Goal: Task Accomplishment & Management: Manage account settings

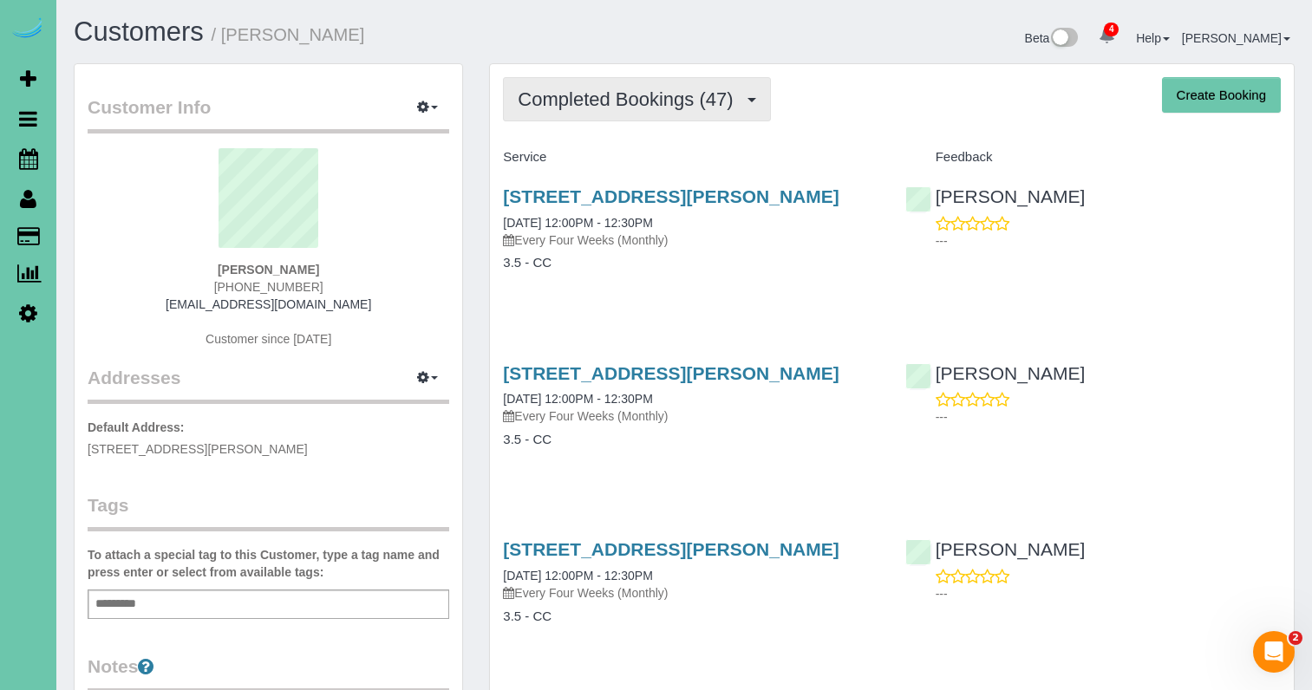
click at [643, 111] on button "Completed Bookings (47)" at bounding box center [636, 99] width 267 height 44
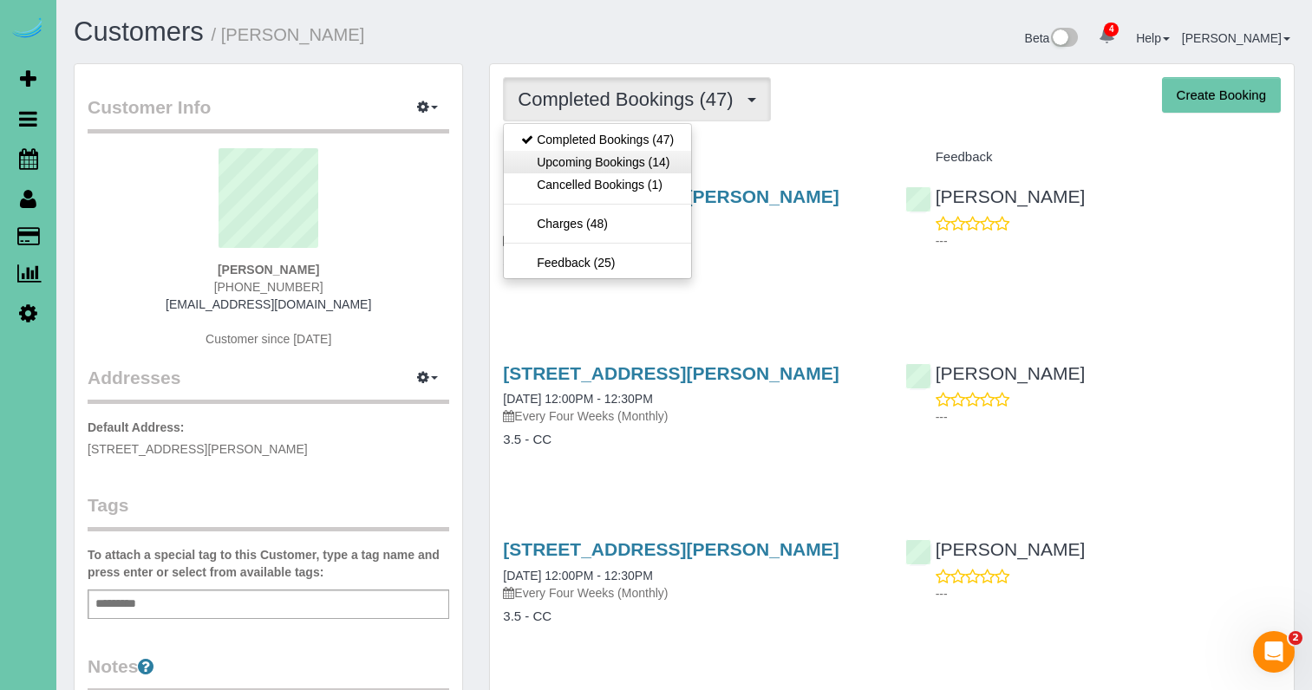
click at [620, 163] on link "Upcoming Bookings (14)" at bounding box center [597, 162] width 187 height 23
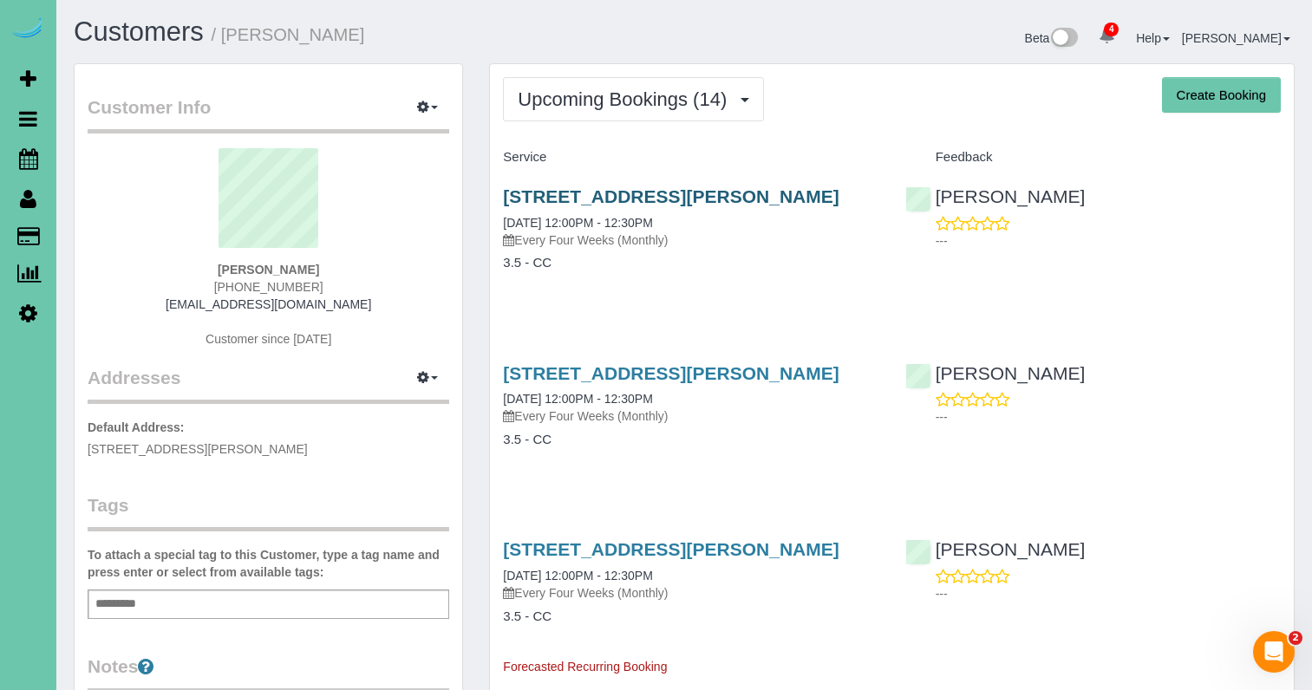
click at [537, 198] on link "[STREET_ADDRESS][PERSON_NAME]" at bounding box center [671, 196] width 336 height 20
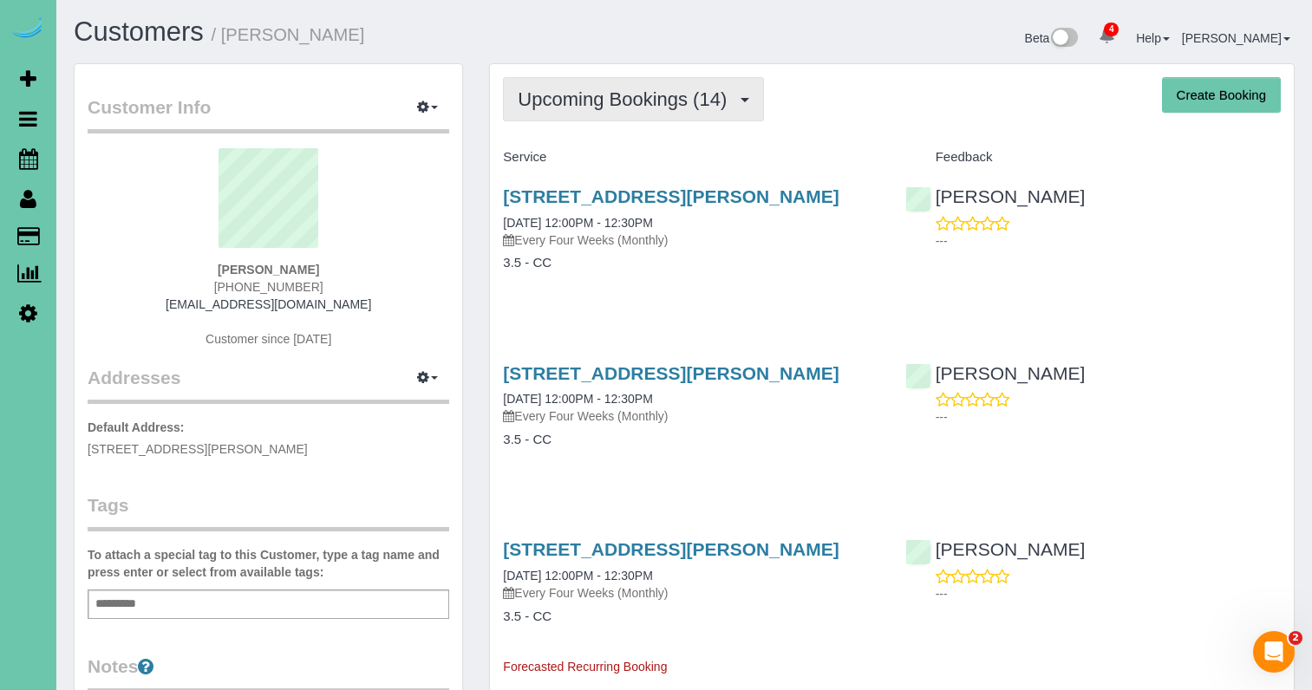
click at [578, 99] on span "Upcoming Bookings (14)" at bounding box center [627, 99] width 218 height 22
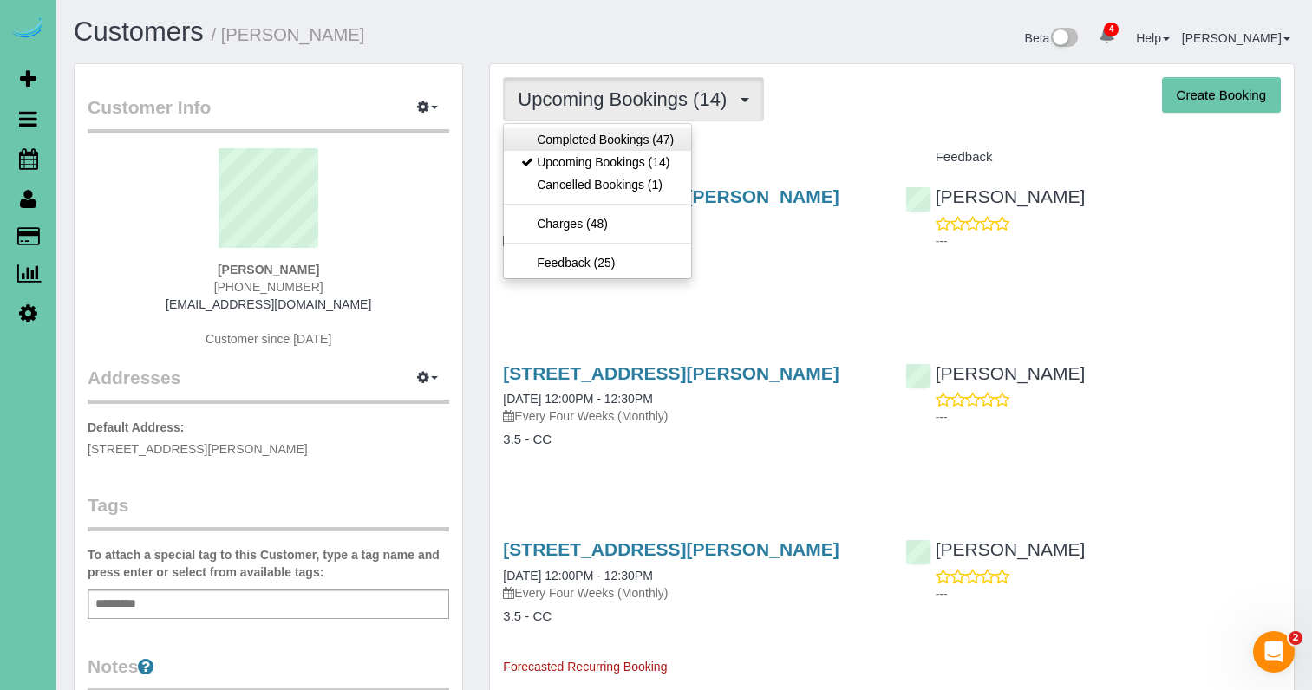
click at [572, 142] on link "Completed Bookings (47)" at bounding box center [597, 139] width 187 height 23
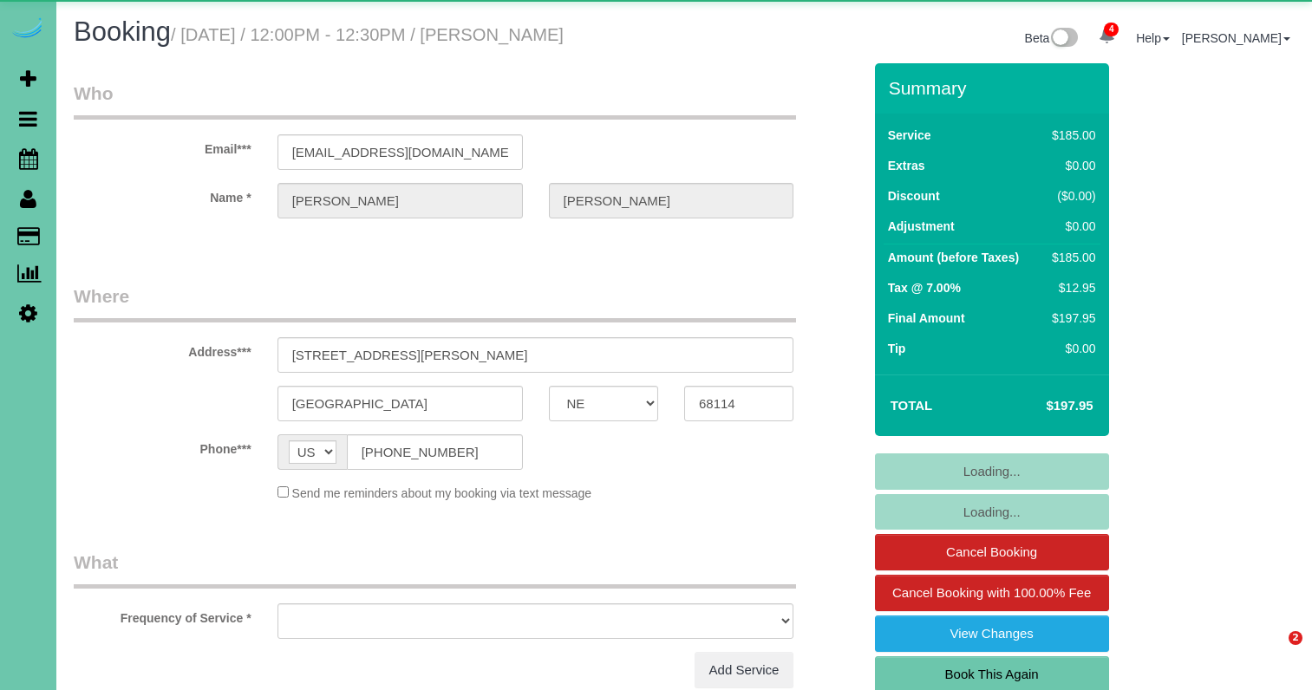
select select "NE"
select select "object:878"
select select "string:fspay-3126b6fd-cea1-46ff-aee3-1dc3b11c0a1b"
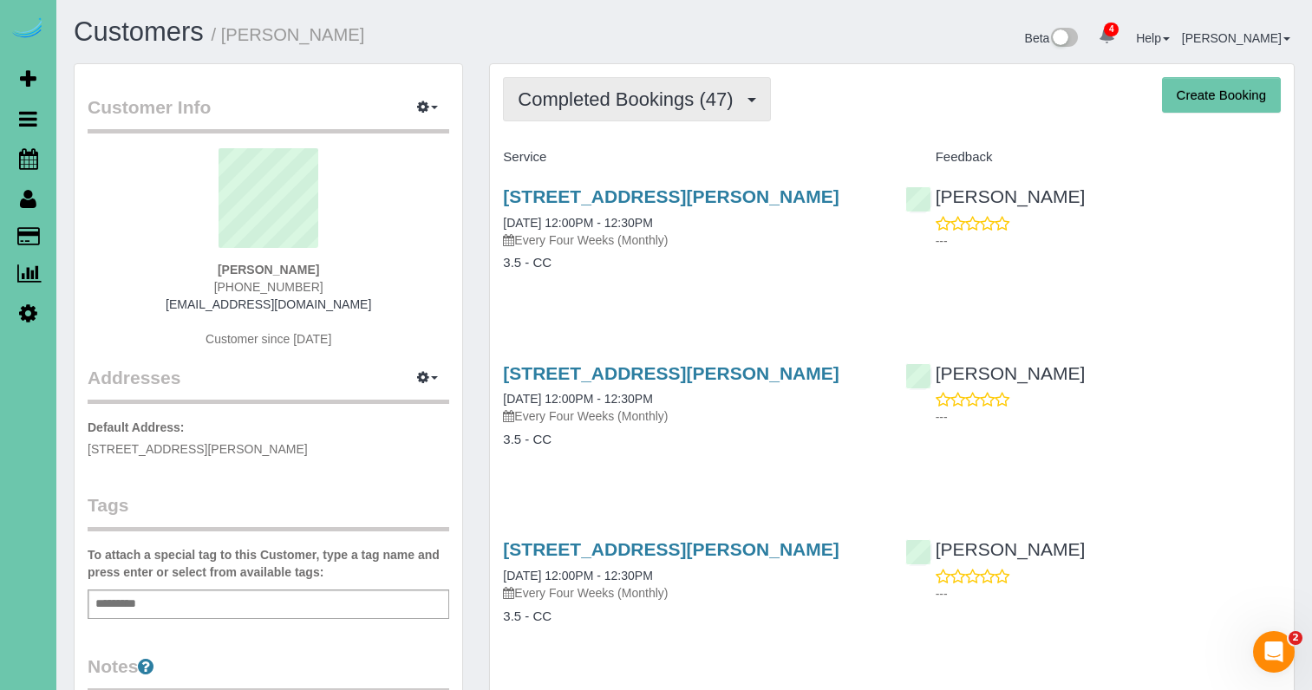
click at [578, 110] on button "Completed Bookings (47)" at bounding box center [636, 99] width 267 height 44
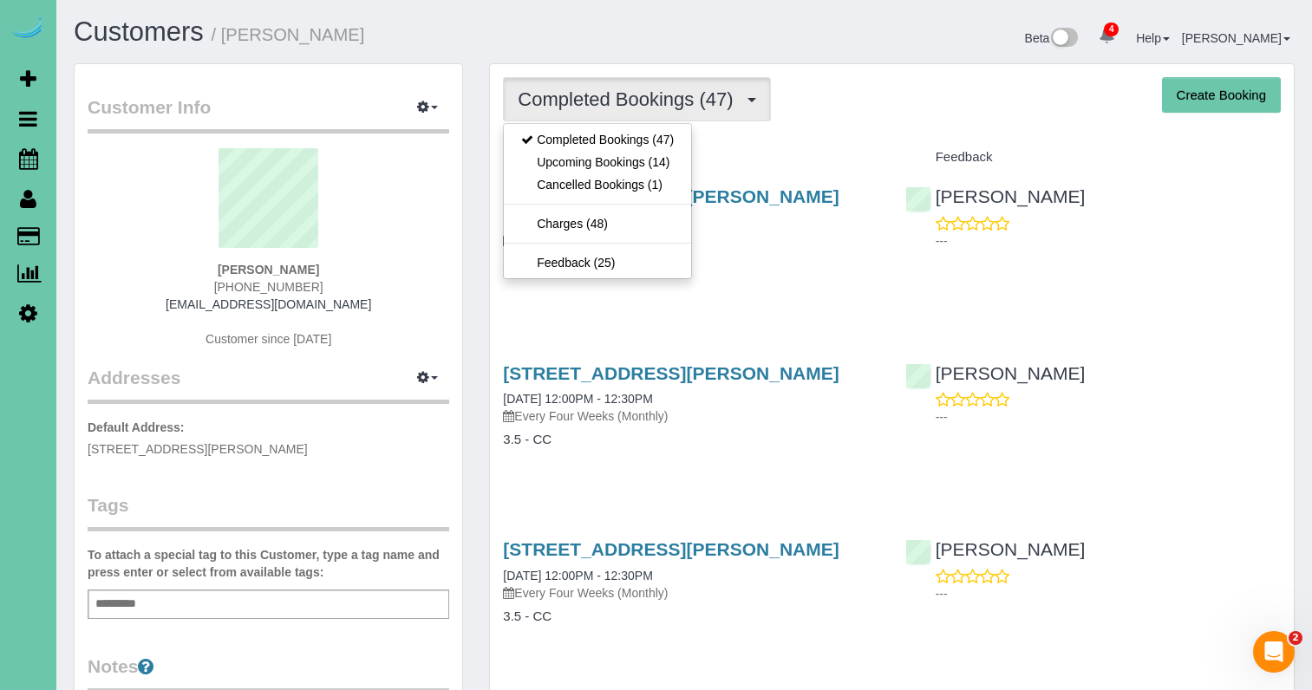
click at [644, 164] on link "Upcoming Bookings (14)" at bounding box center [597, 162] width 187 height 23
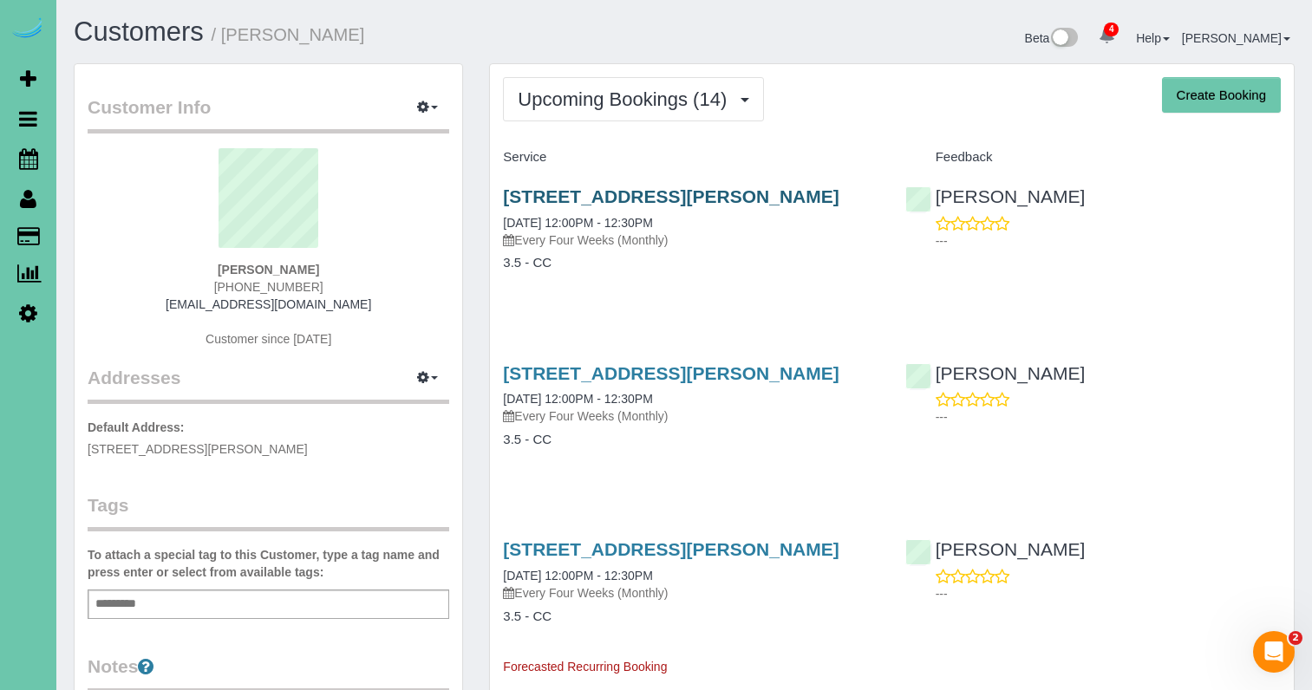
click at [709, 197] on link "[STREET_ADDRESS][PERSON_NAME]" at bounding box center [671, 196] width 336 height 20
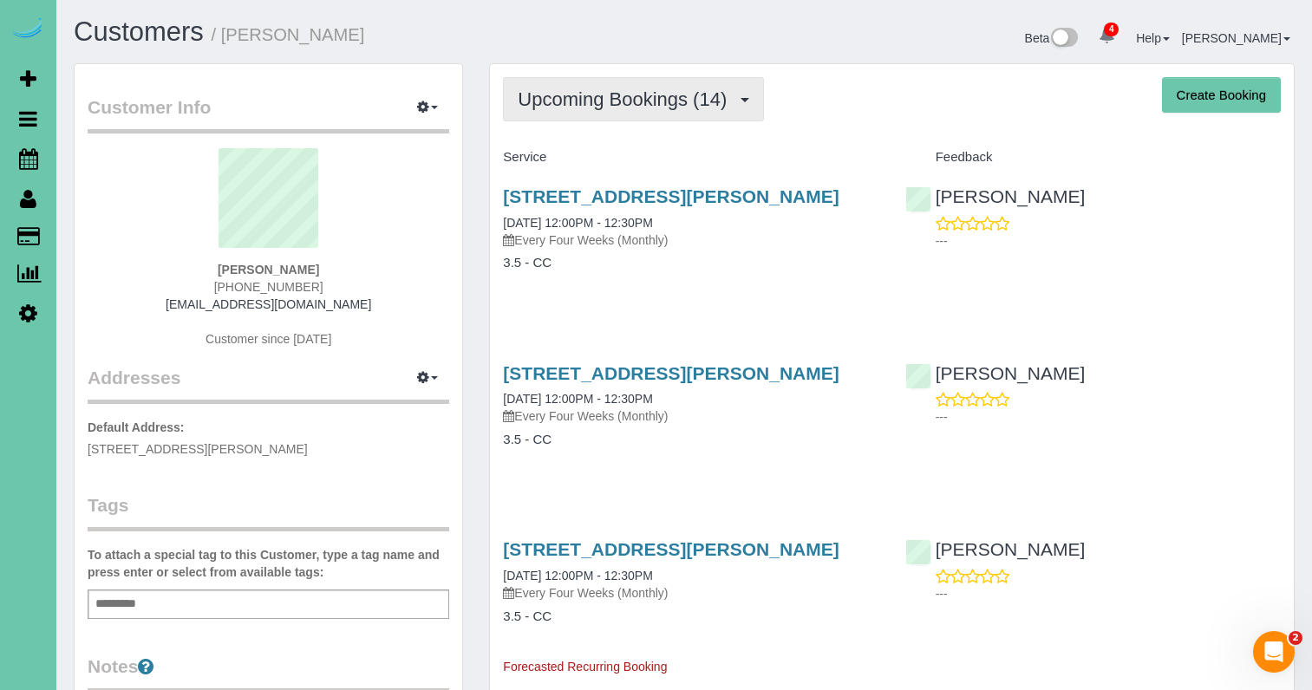
click at [605, 99] on span "Upcoming Bookings (14)" at bounding box center [627, 99] width 218 height 22
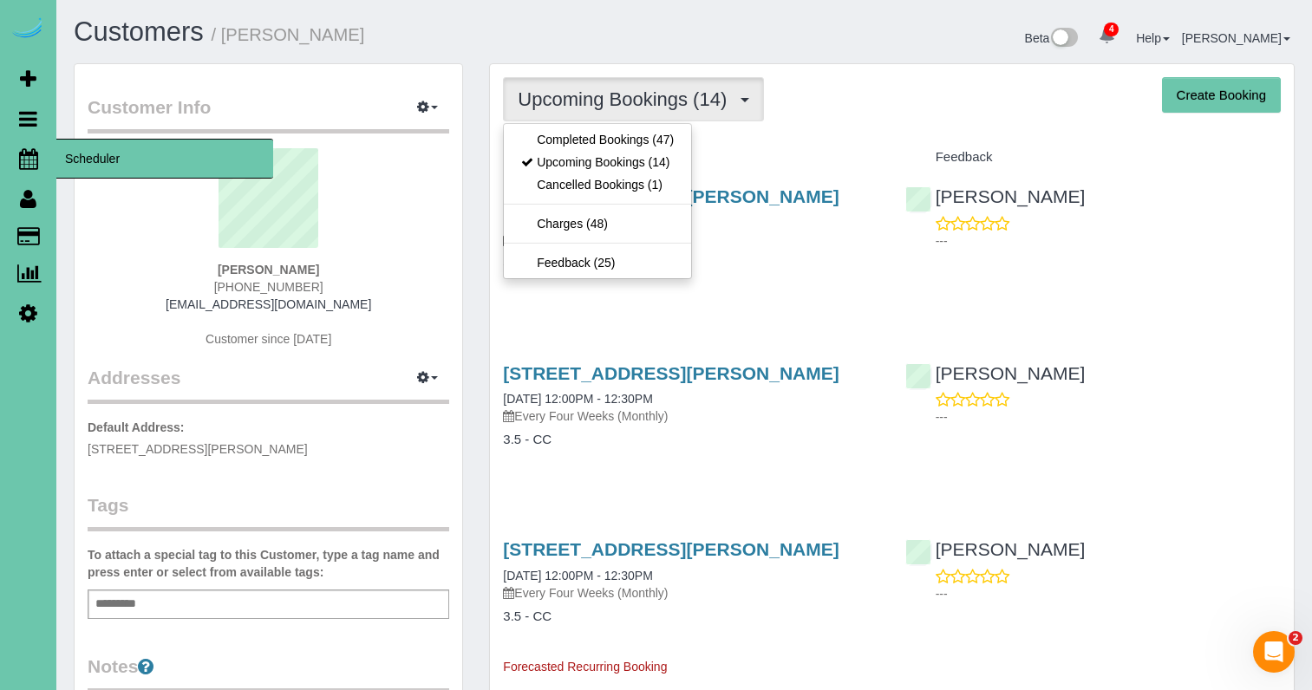
click at [29, 152] on icon at bounding box center [28, 158] width 19 height 21
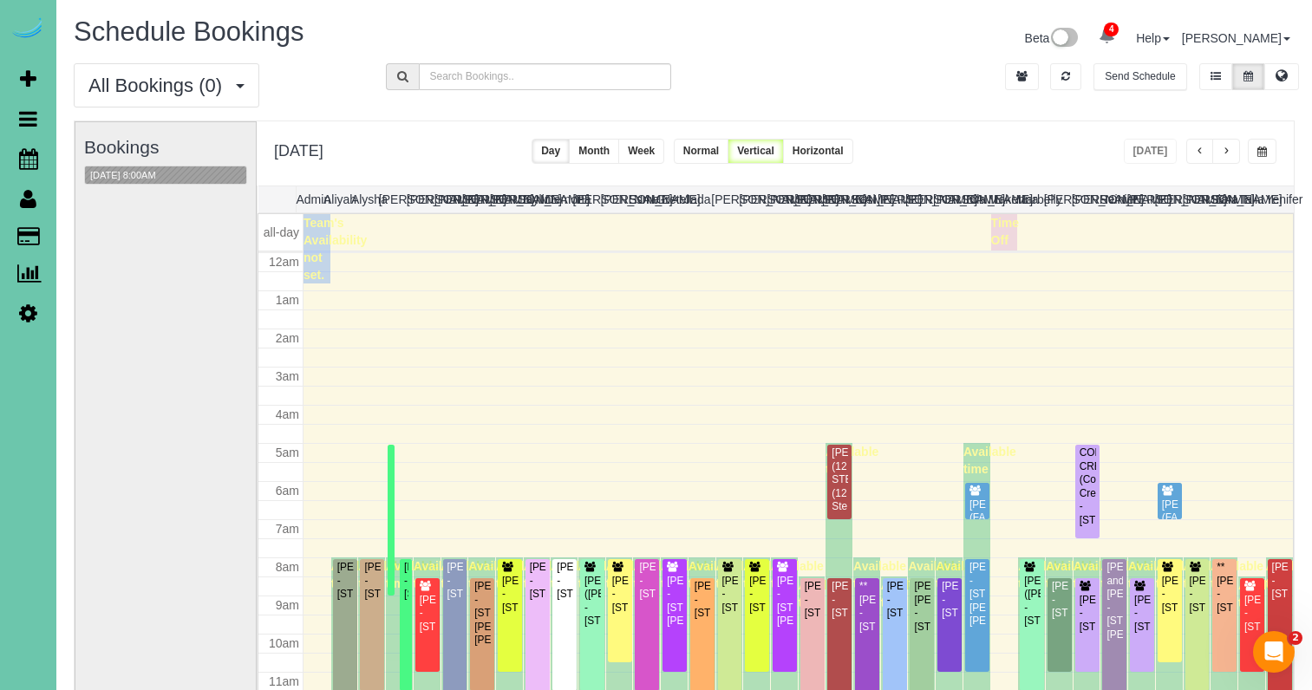
scroll to position [230, 0]
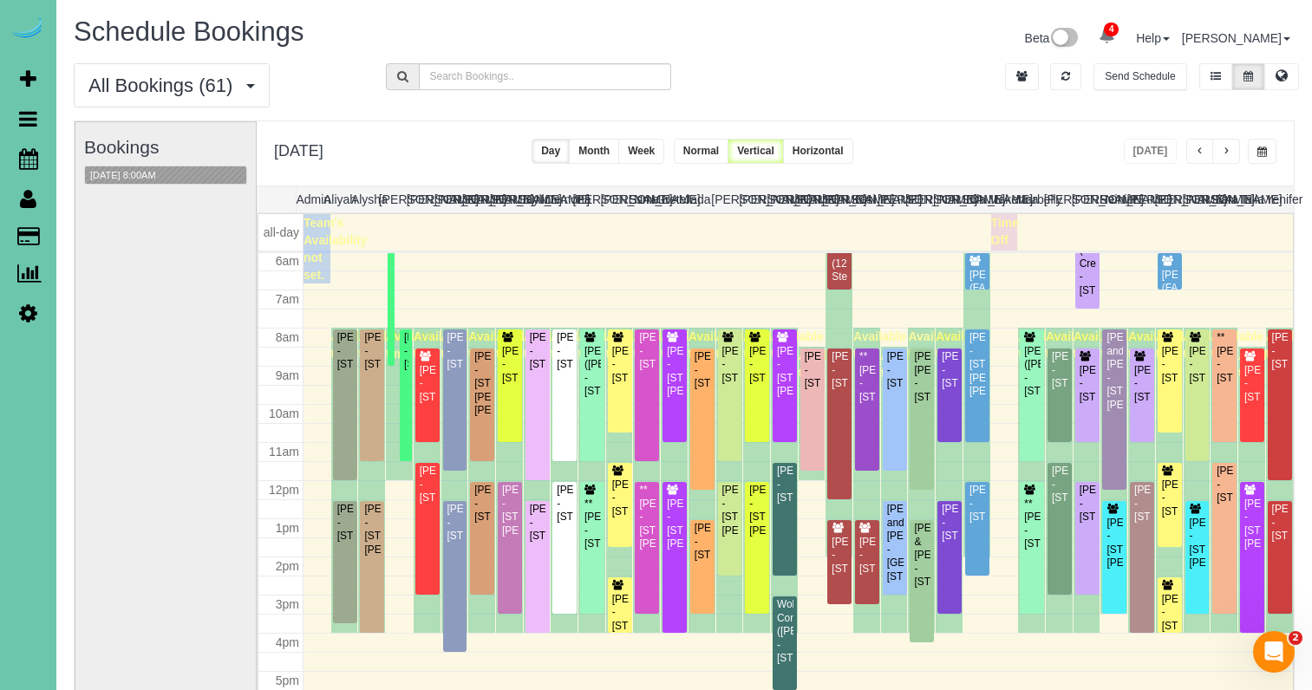
click at [1229, 153] on span "button" at bounding box center [1226, 152] width 9 height 10
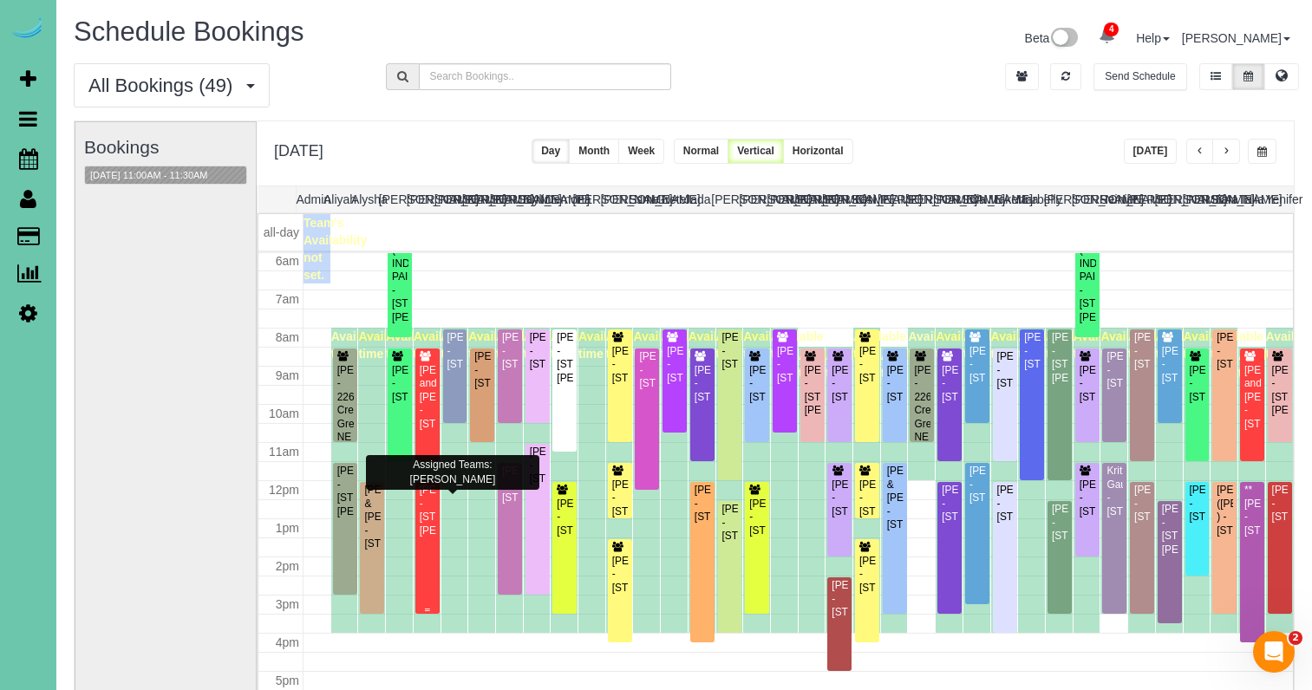
click at [431, 521] on div "Pamela Finn - 9830 Harney Parkway North, Omaha, NE 68114" at bounding box center [427, 511] width 17 height 54
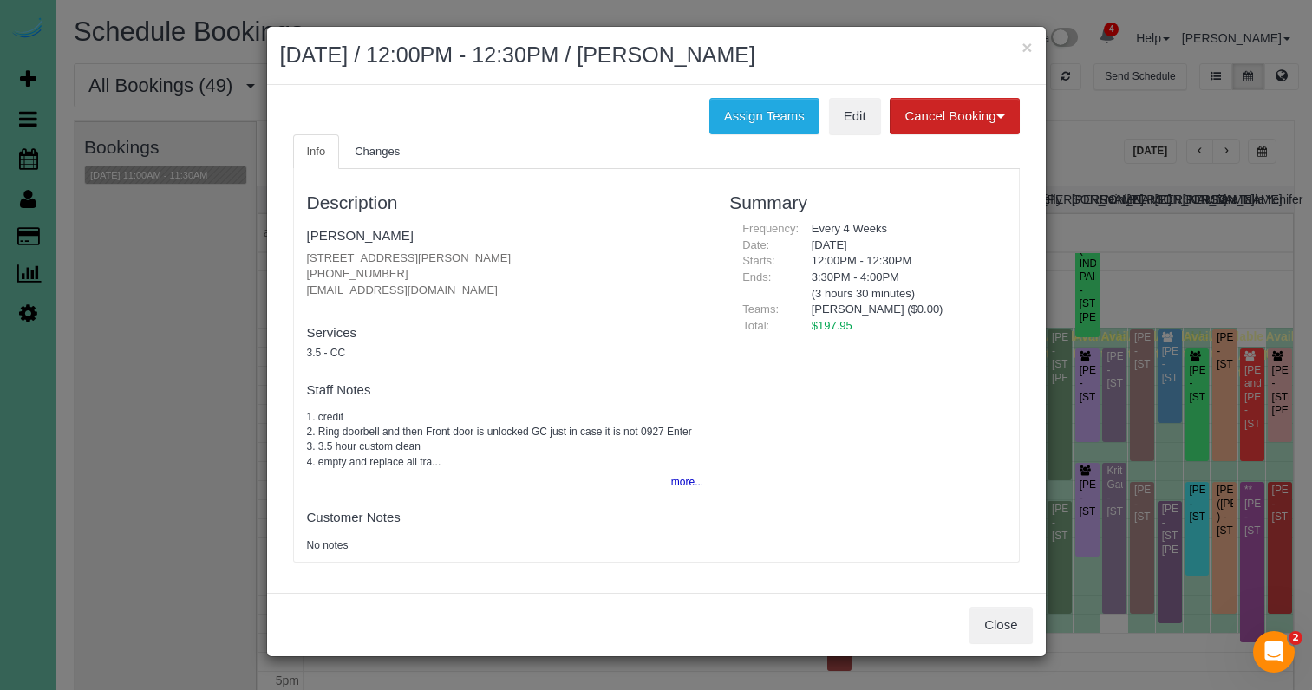
click at [991, 627] on button "Close" at bounding box center [1001, 625] width 62 height 36
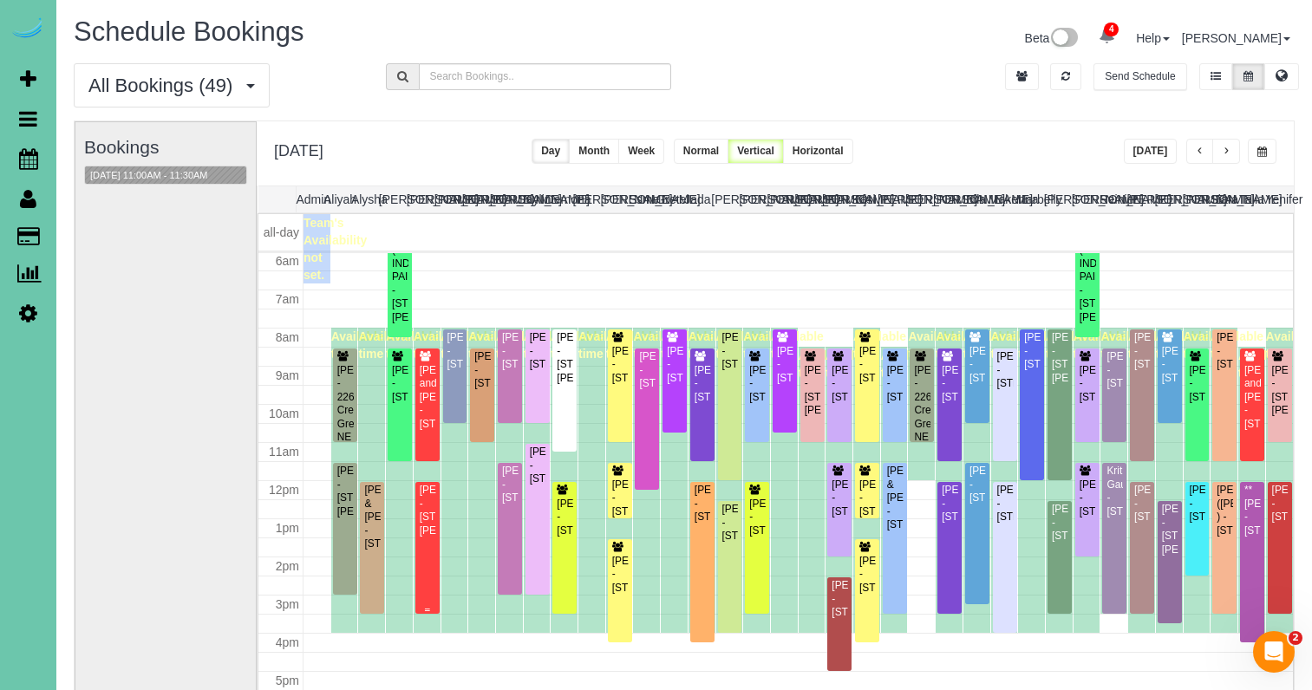
click at [428, 538] on div "[PERSON_NAME] - [STREET_ADDRESS][PERSON_NAME]" at bounding box center [427, 511] width 17 height 54
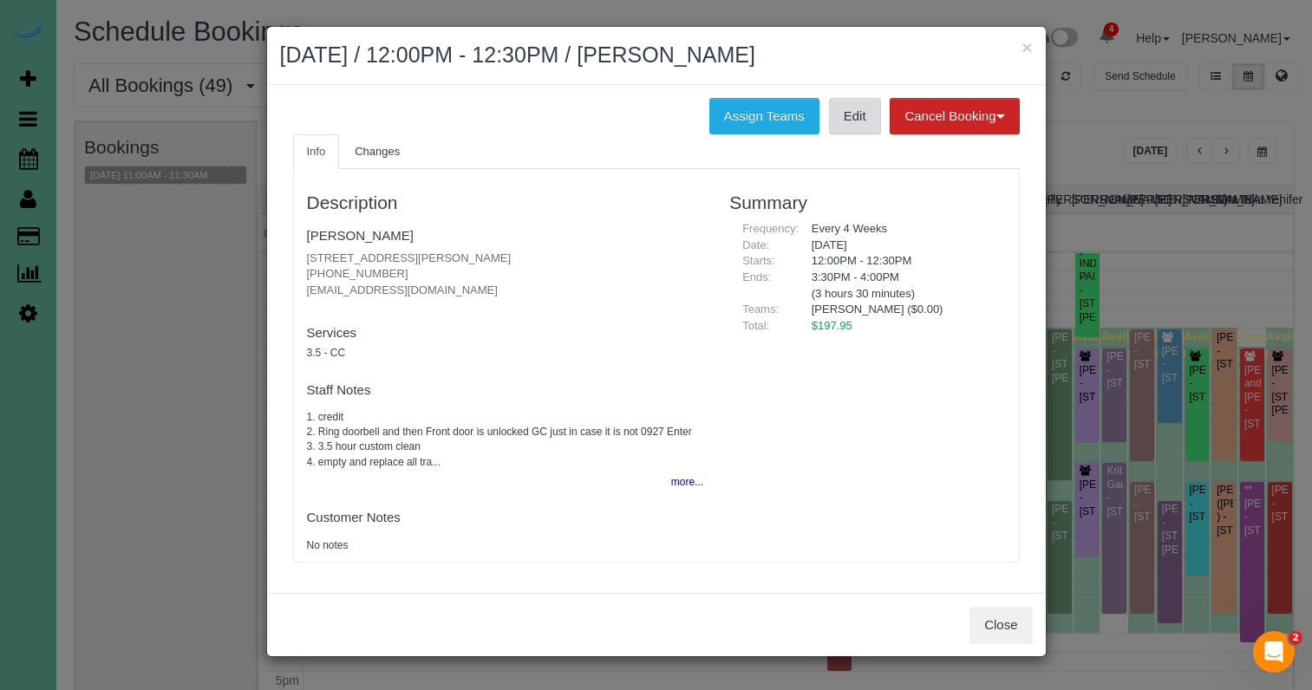
click at [859, 126] on link "Edit" at bounding box center [855, 116] width 52 height 36
click at [353, 236] on link "Pamela Finn" at bounding box center [360, 235] width 107 height 15
click at [709, 106] on button "Assign Teams" at bounding box center [764, 116] width 110 height 36
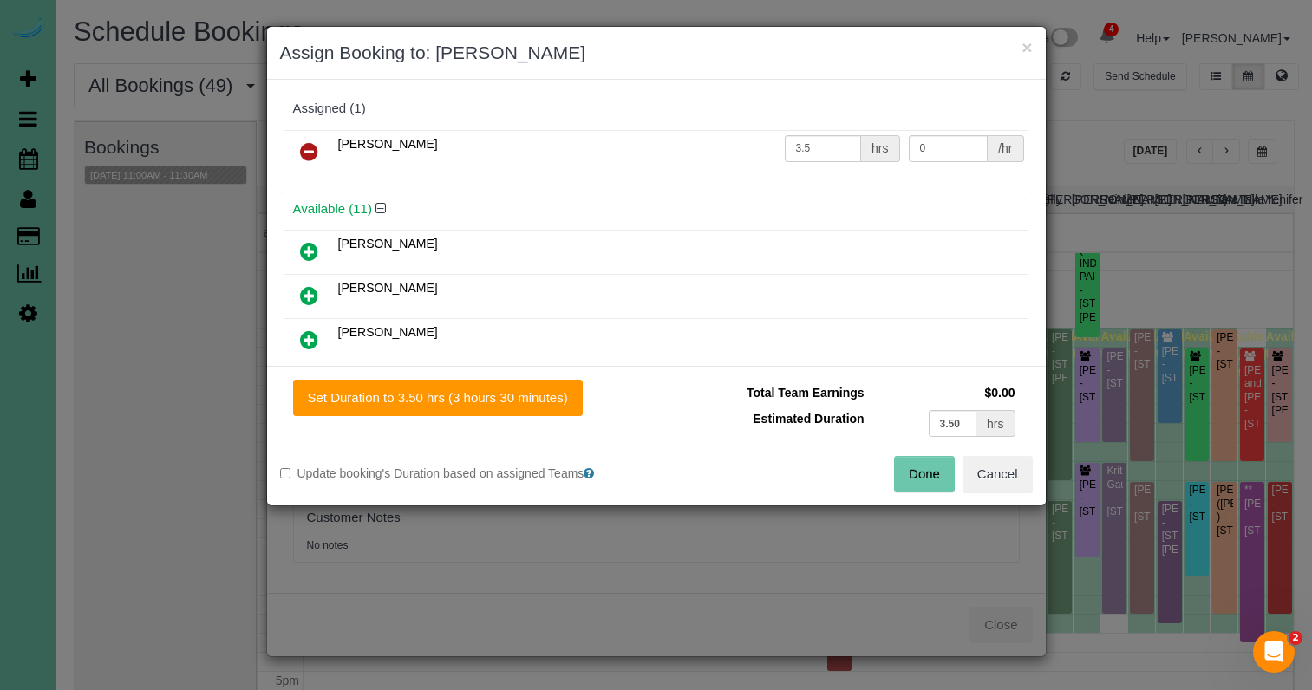
click at [748, 109] on div "Assigned (1)" at bounding box center [656, 108] width 727 height 15
click at [313, 150] on icon at bounding box center [309, 151] width 18 height 21
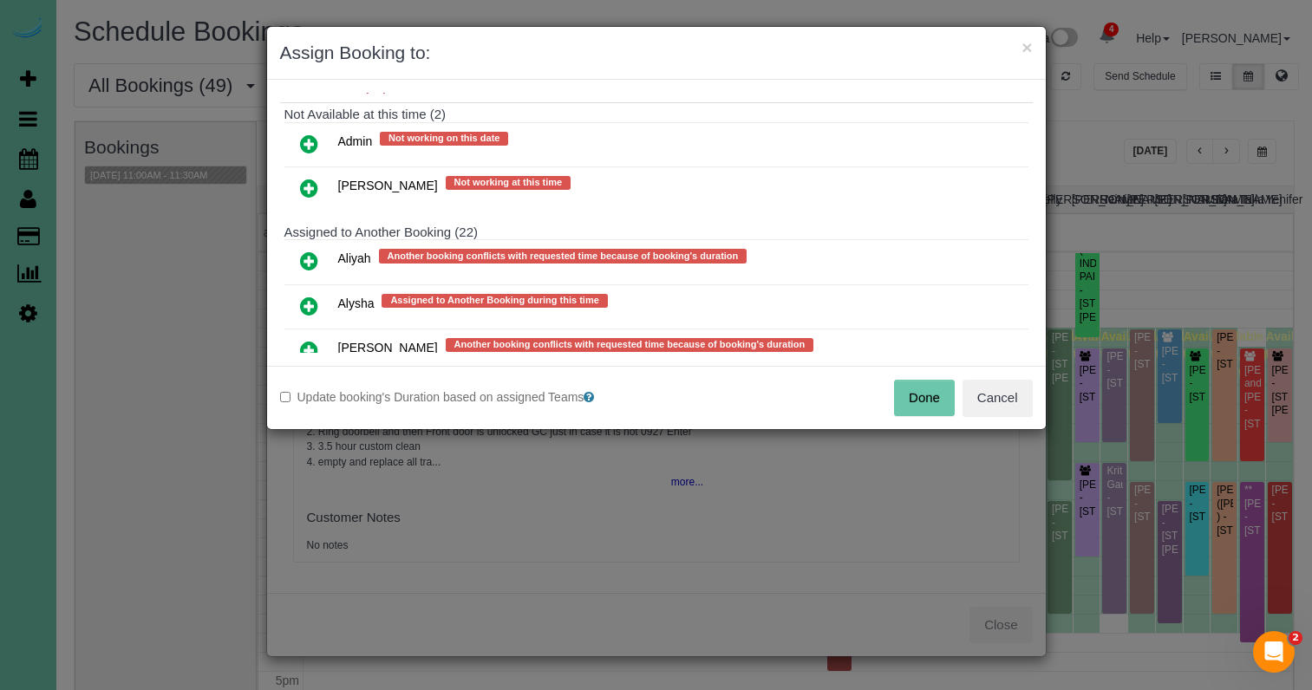
scroll to position [685, 0]
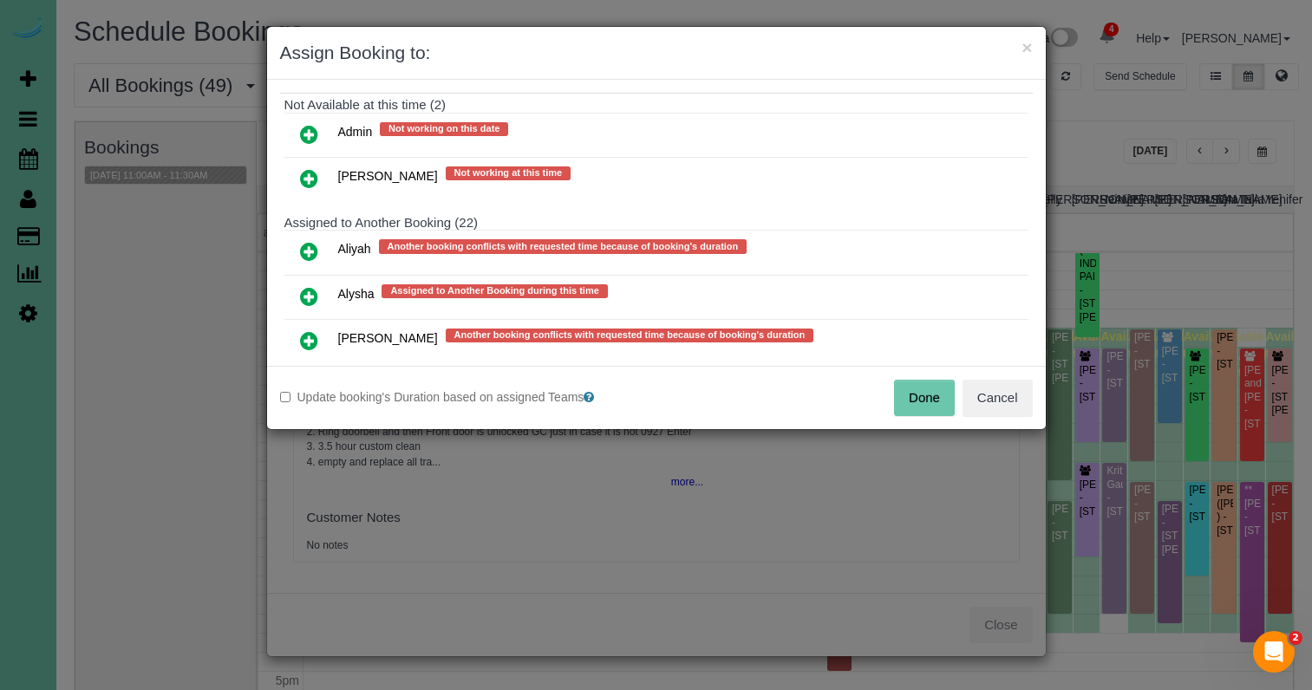
drag, startPoint x: 306, startPoint y: 289, endPoint x: 356, endPoint y: 330, distance: 64.1
click at [305, 290] on icon at bounding box center [309, 296] width 18 height 21
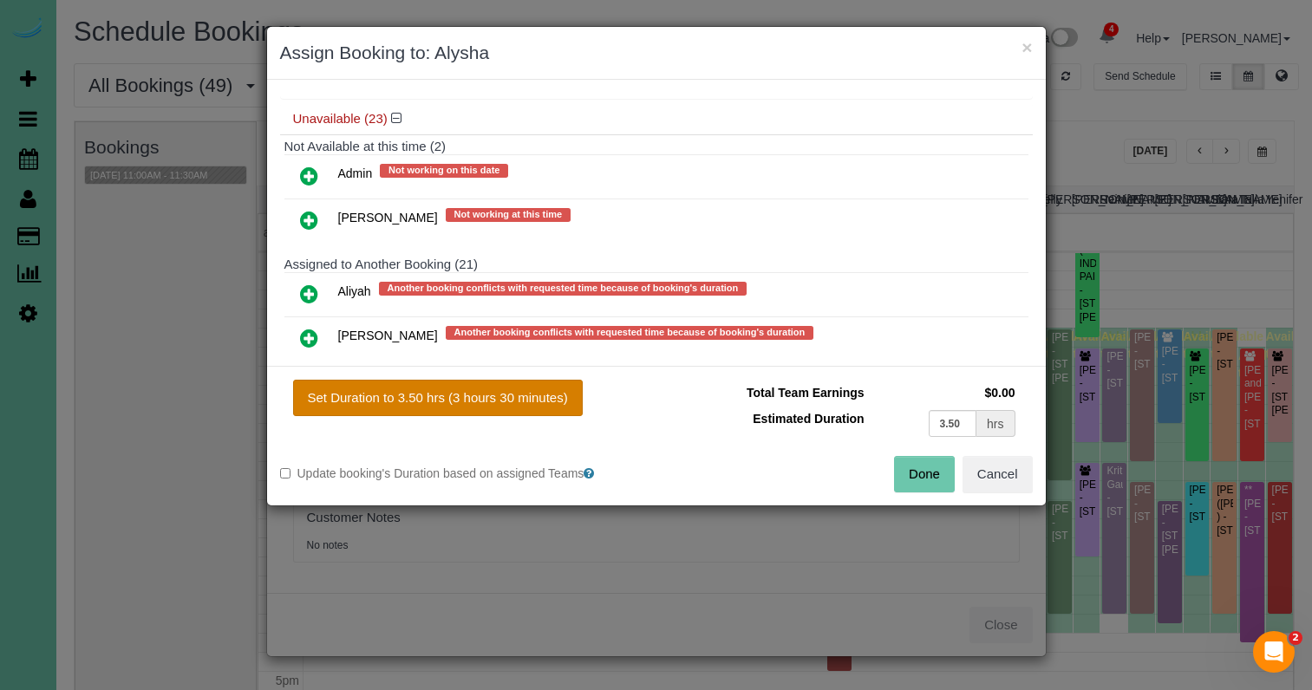
click at [492, 409] on button "Set Duration to 3.50 hrs (3 hours 30 minutes)" at bounding box center [438, 398] width 290 height 36
type input "3.50"
click at [920, 477] on button "Done" at bounding box center [924, 474] width 61 height 36
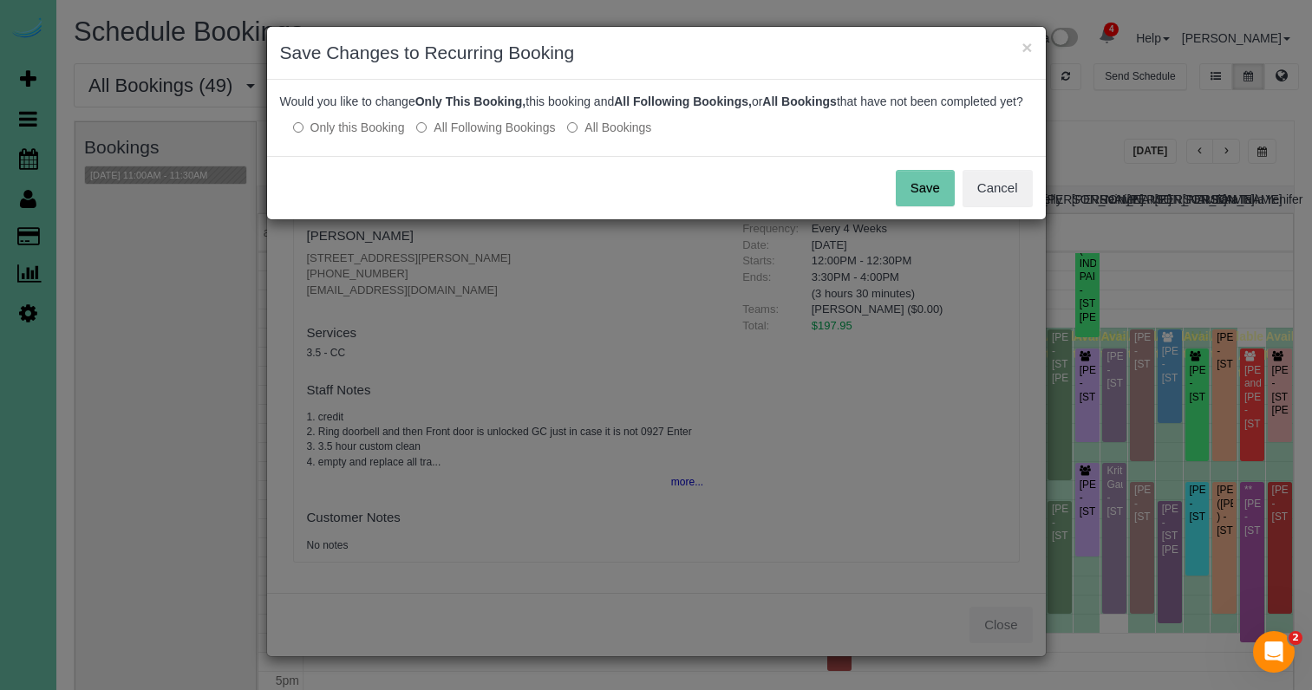
click at [925, 205] on button "Save" at bounding box center [925, 188] width 59 height 36
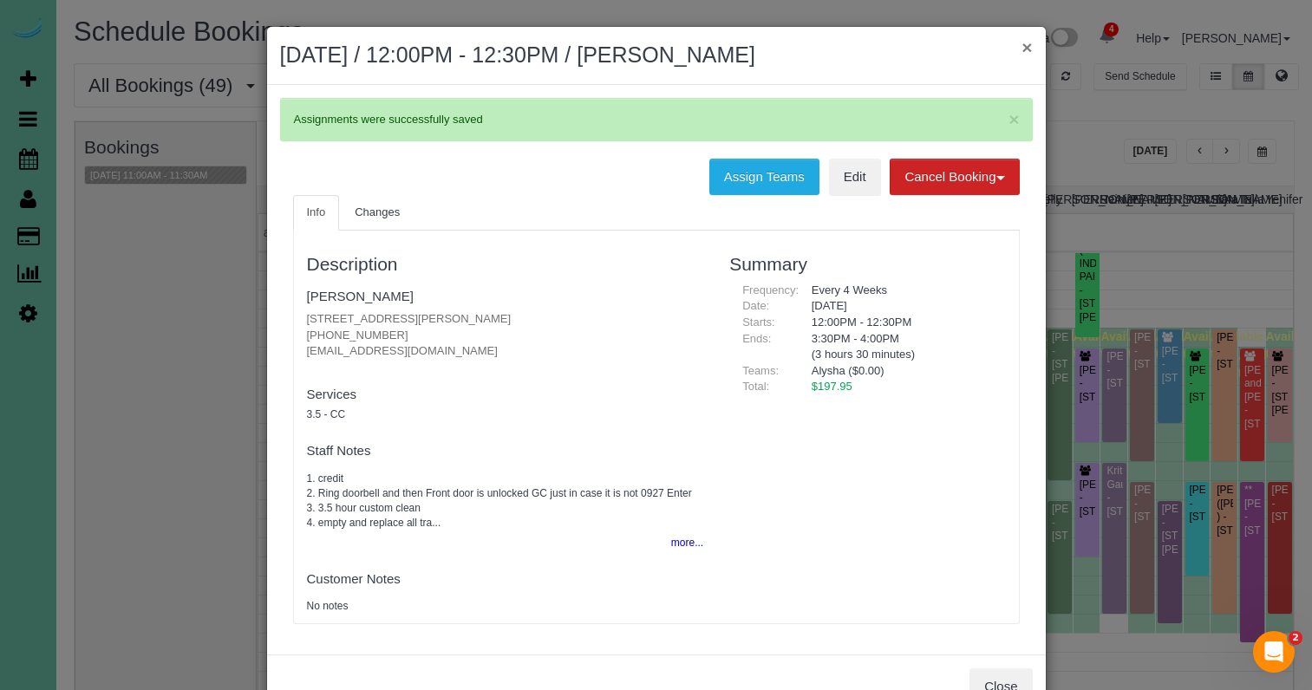
click at [1023, 50] on button "×" at bounding box center [1027, 47] width 10 height 18
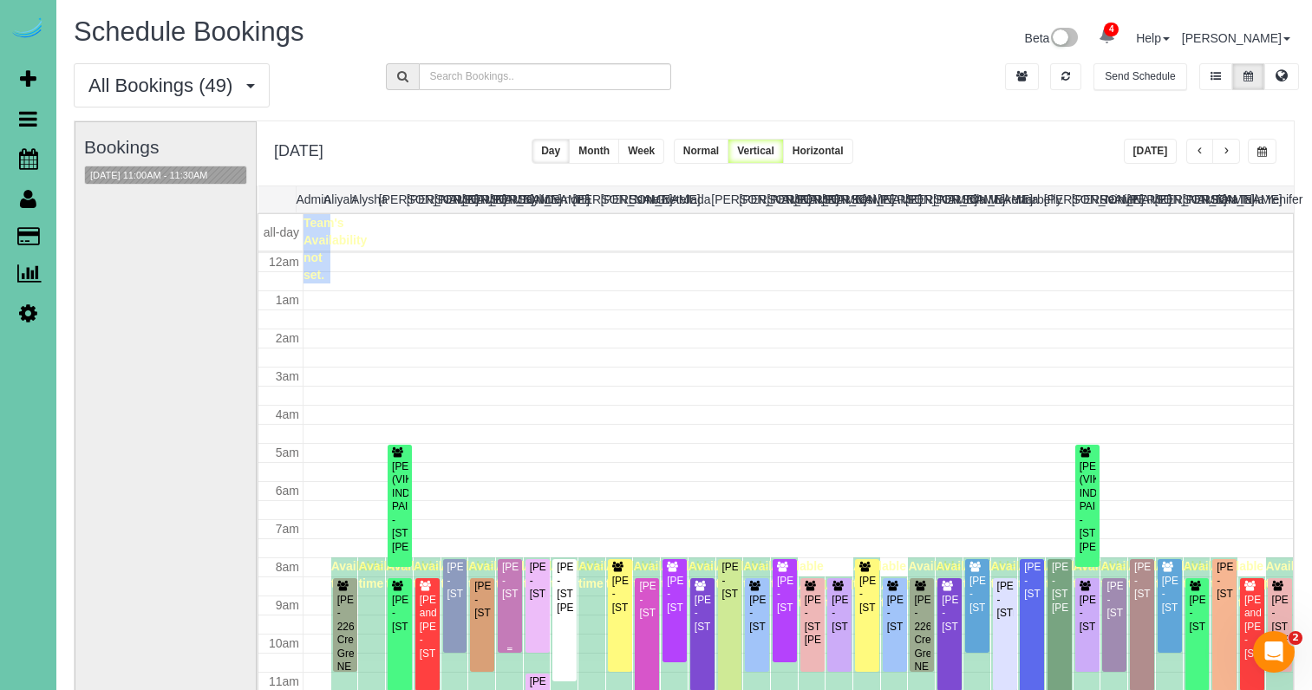
scroll to position [230, 0]
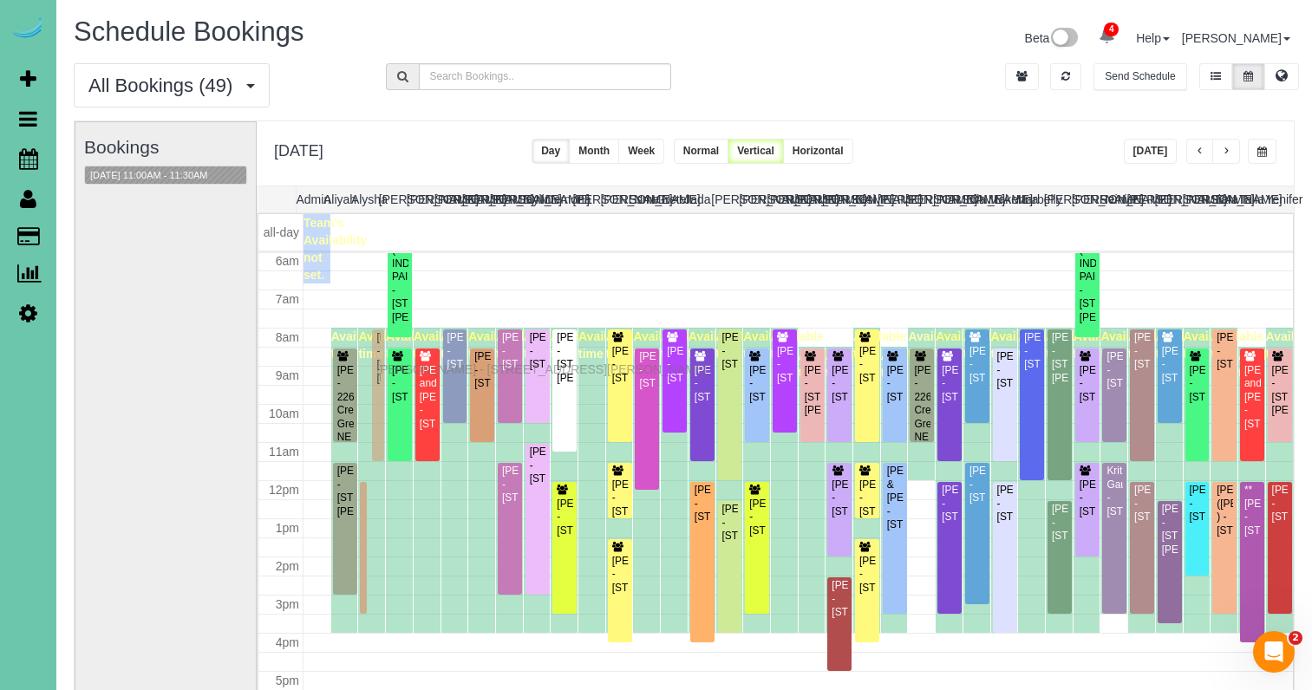
drag, startPoint x: 382, startPoint y: 522, endPoint x: 381, endPoint y: 367, distance: 155.2
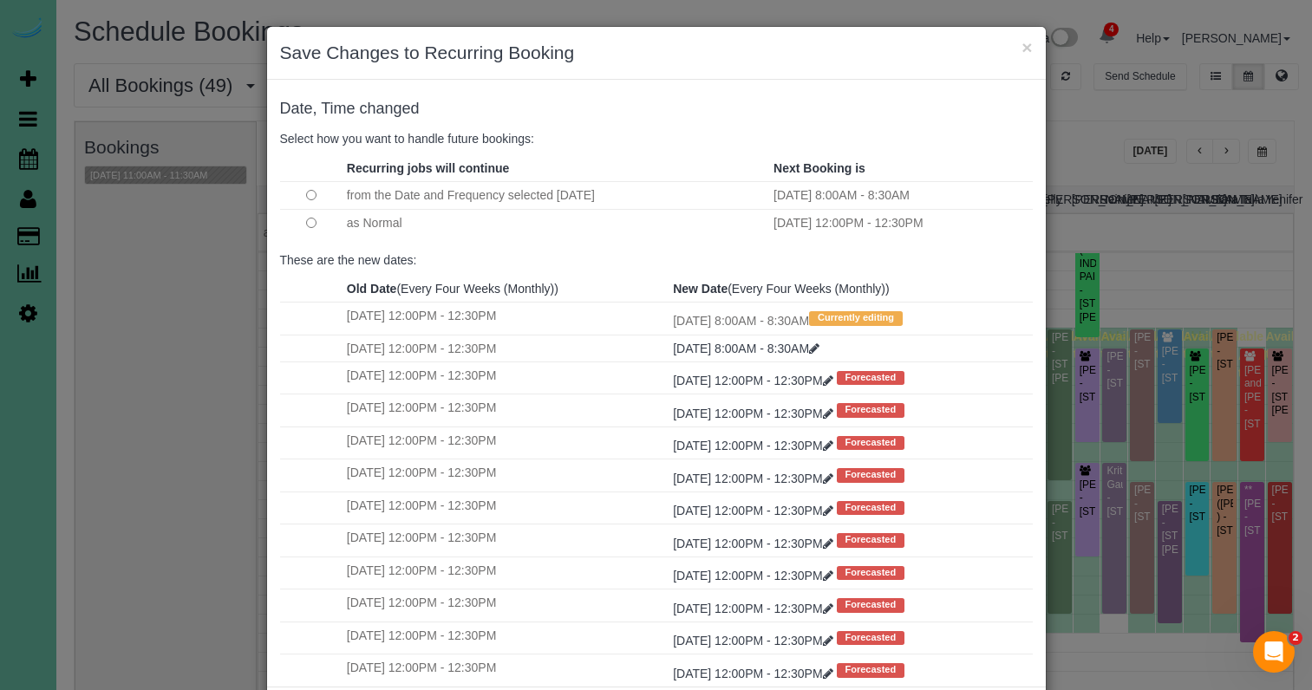
click at [314, 227] on td at bounding box center [311, 223] width 62 height 28
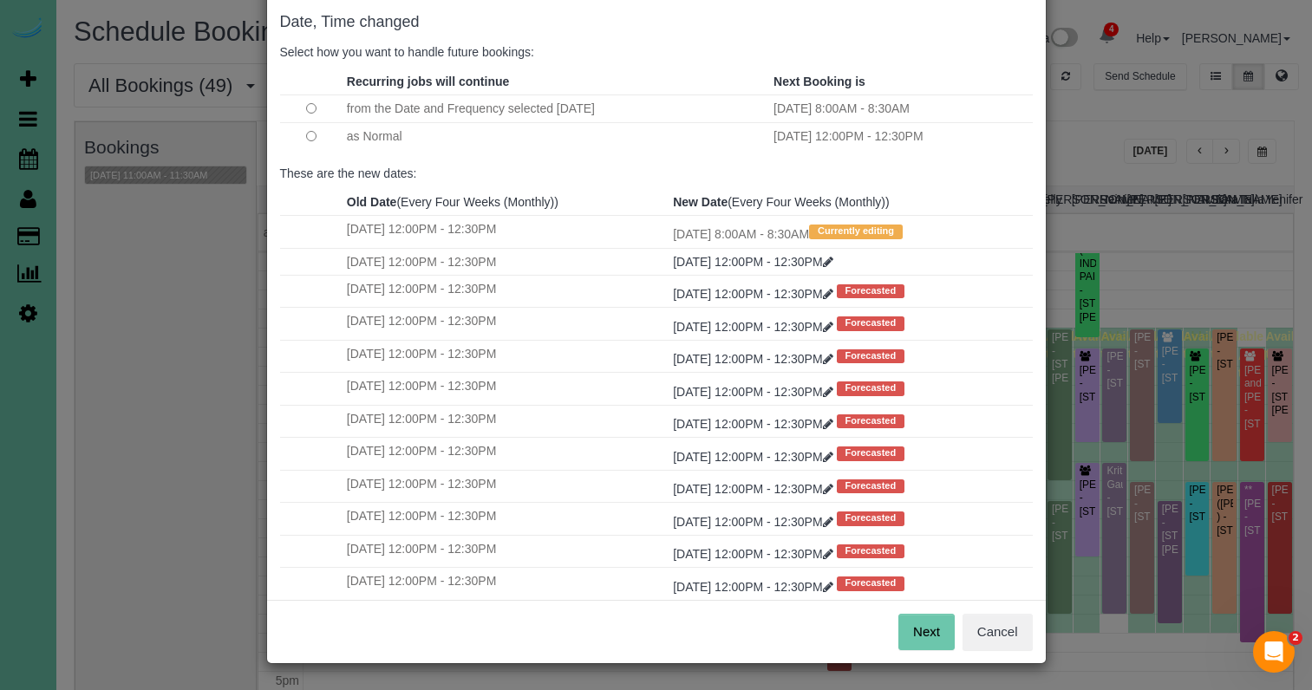
scroll to position [86, 0]
click at [925, 627] on button "Next" at bounding box center [927, 633] width 56 height 36
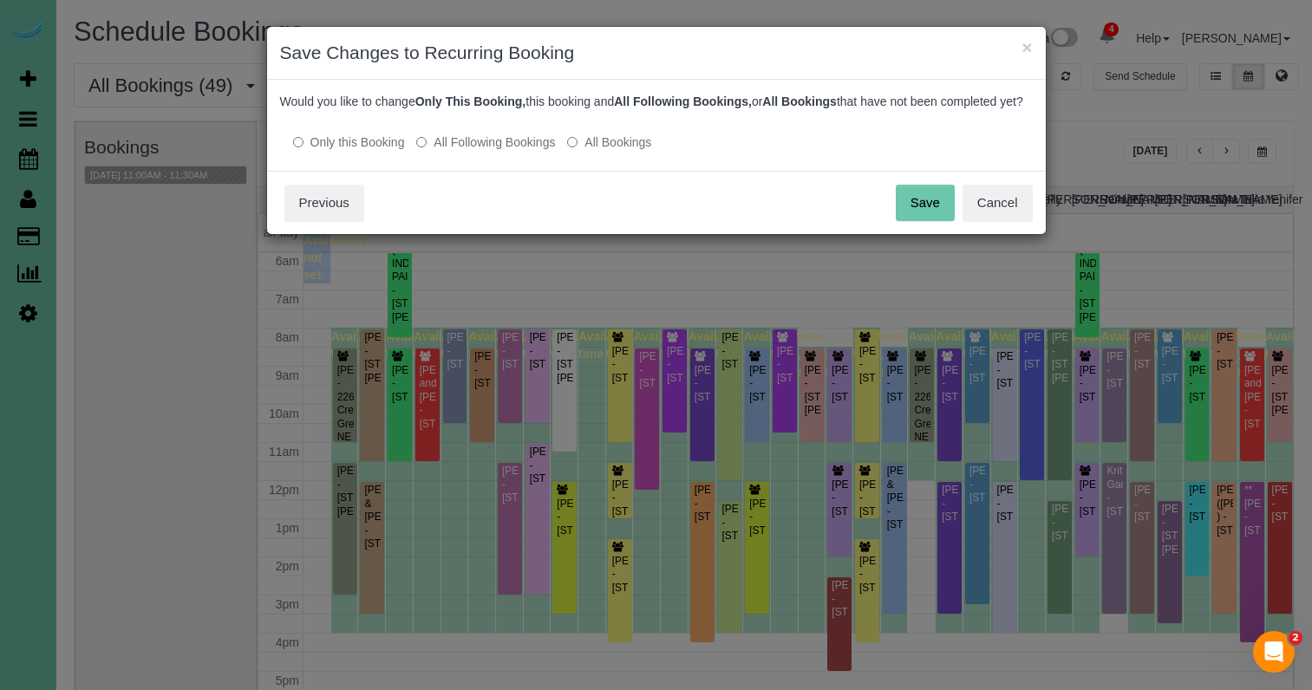
scroll to position [0, 0]
click at [917, 213] on button "Save" at bounding box center [925, 203] width 59 height 36
click at [917, 213] on div "Save Cancel Previous" at bounding box center [656, 202] width 779 height 63
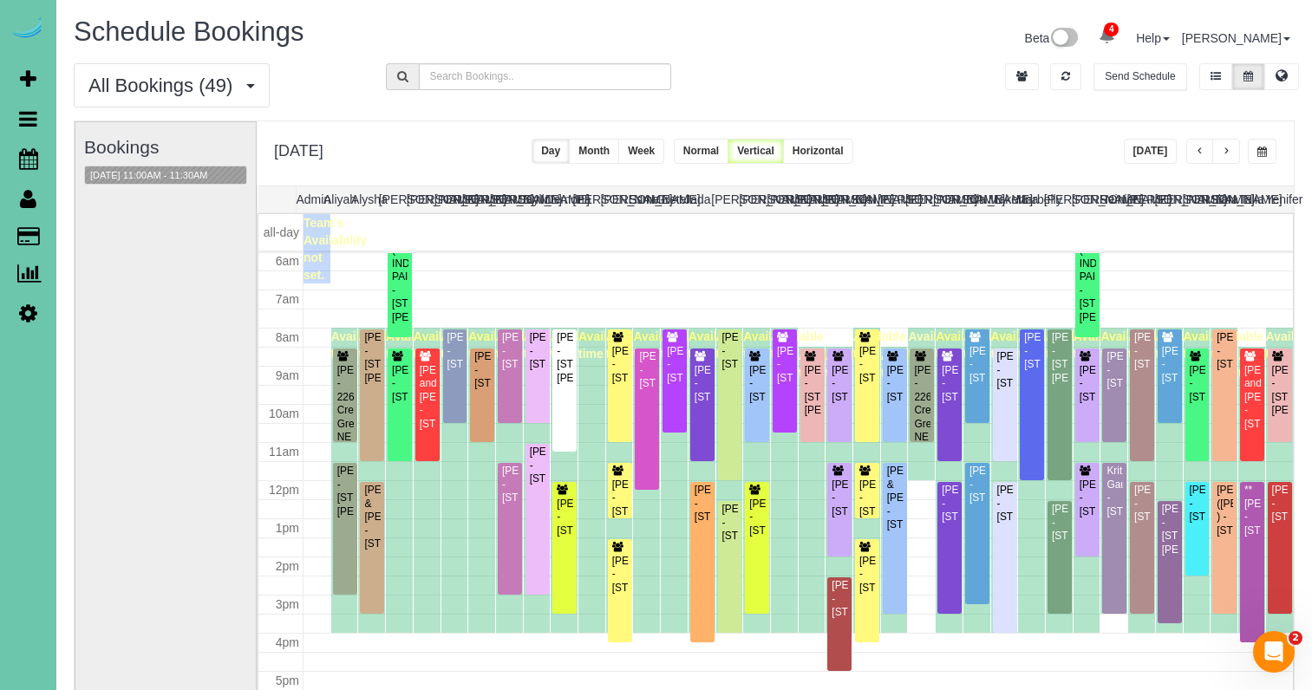
click at [1196, 154] on span "button" at bounding box center [1200, 152] width 9 height 10
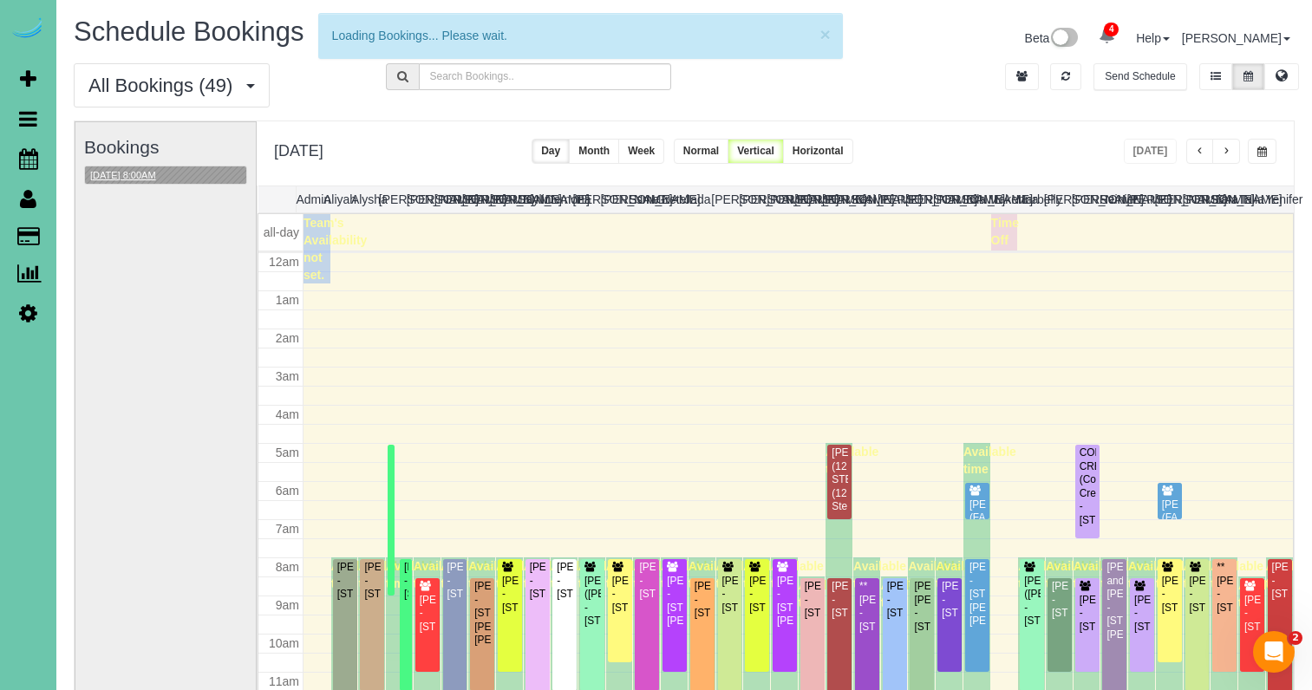
scroll to position [230, 0]
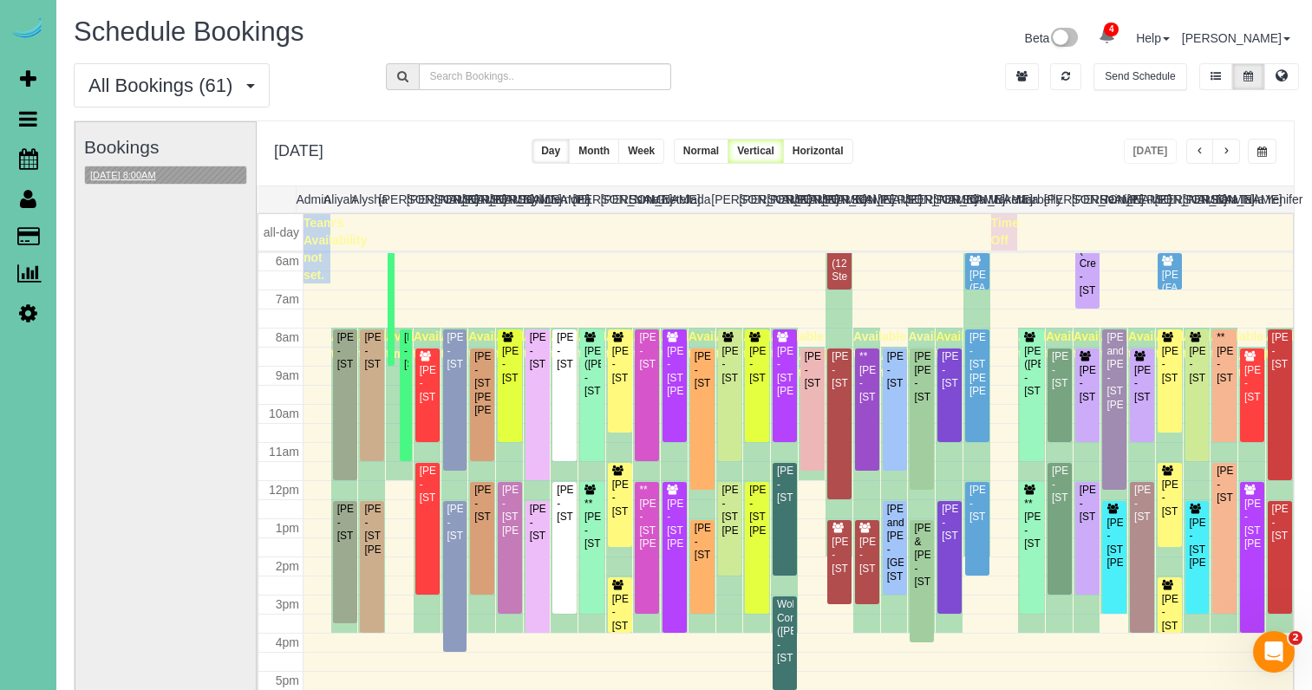
click at [159, 172] on button "08/25/2025 8:00AM" at bounding box center [123, 176] width 76 height 18
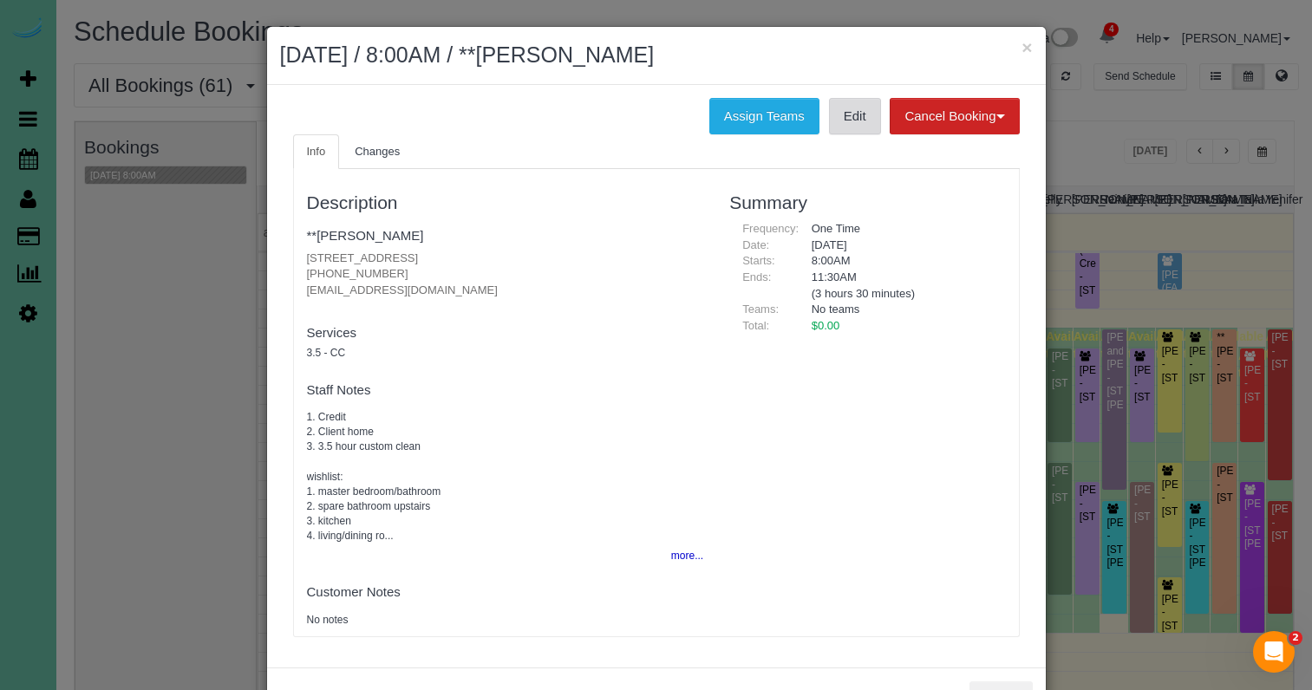
click at [857, 121] on link "Edit" at bounding box center [855, 116] width 52 height 36
click at [880, 47] on h2 "August 25, 2025 / 8:00AM / **Danielle Stefanovich" at bounding box center [656, 55] width 753 height 31
click at [1022, 44] on button "×" at bounding box center [1027, 47] width 10 height 18
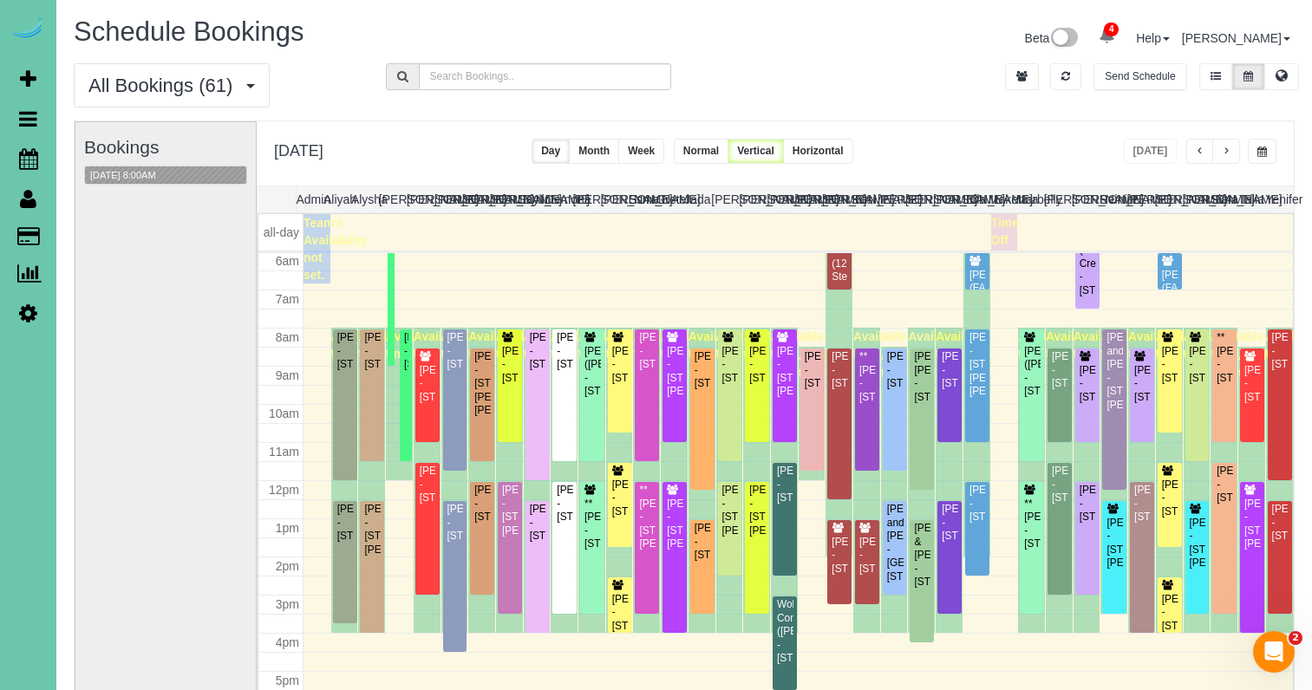
scroll to position [122, 0]
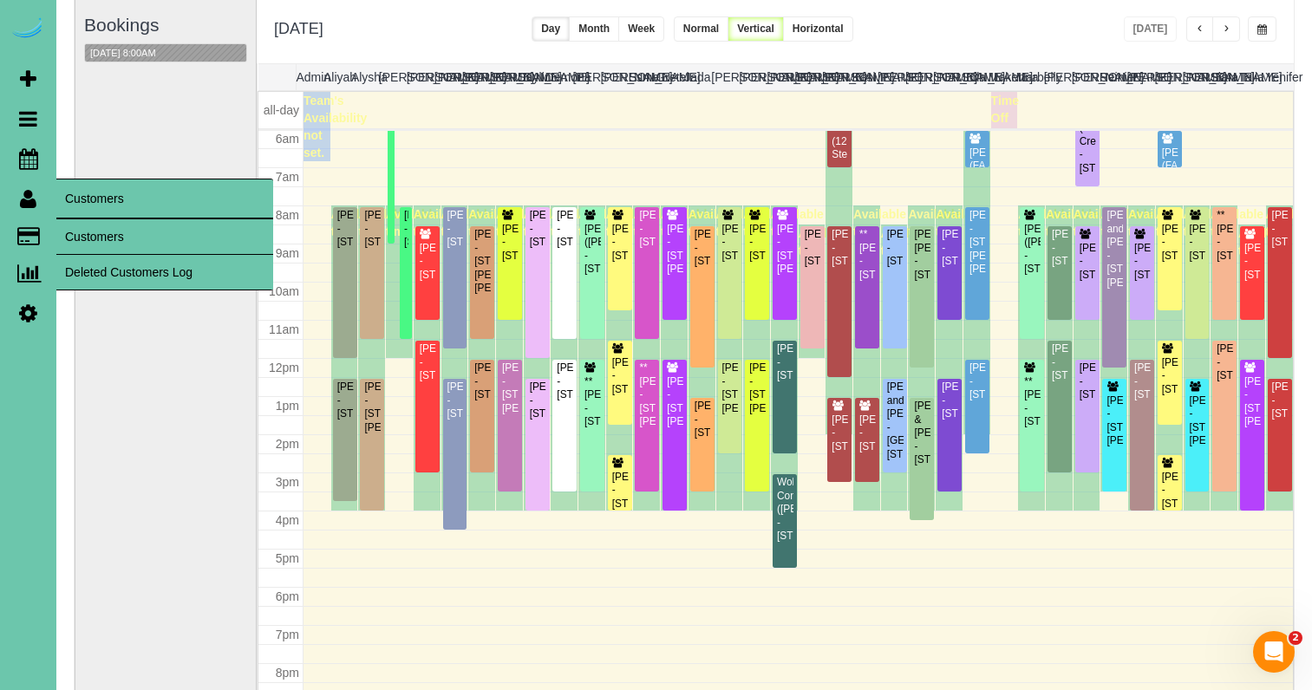
click at [113, 235] on link "Customers" at bounding box center [164, 236] width 217 height 35
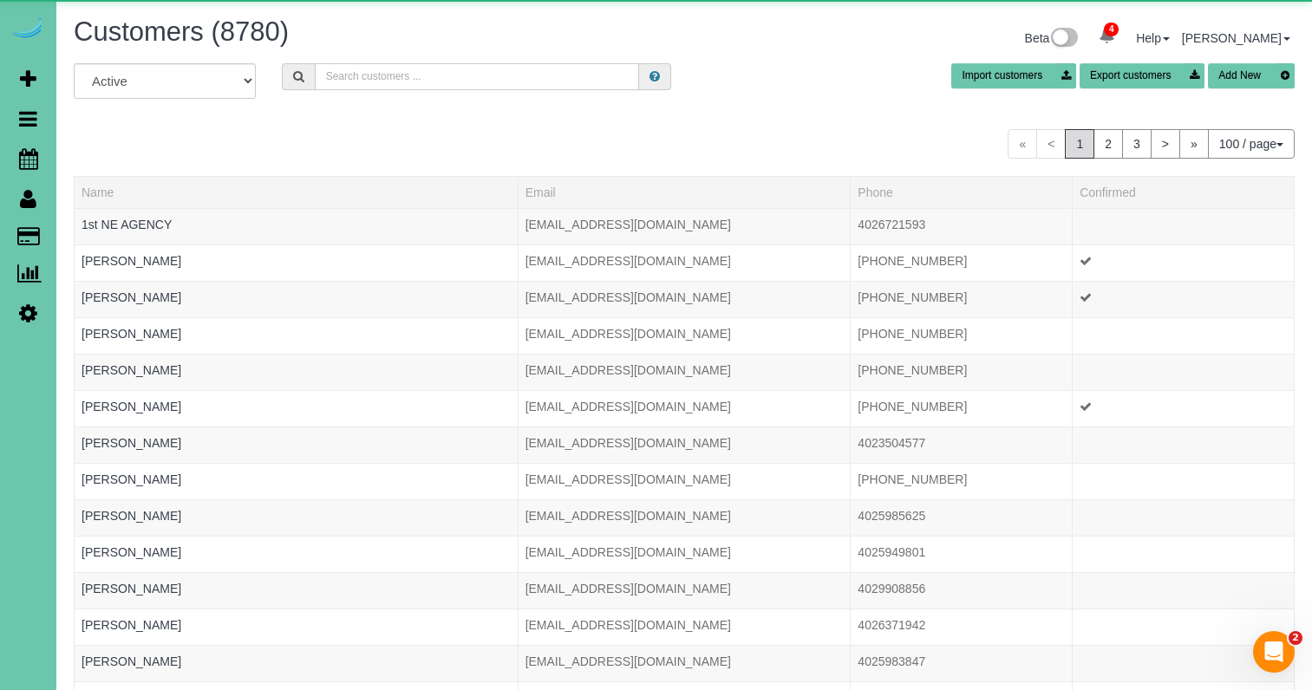
click at [448, 77] on input "text" at bounding box center [477, 76] width 324 height 27
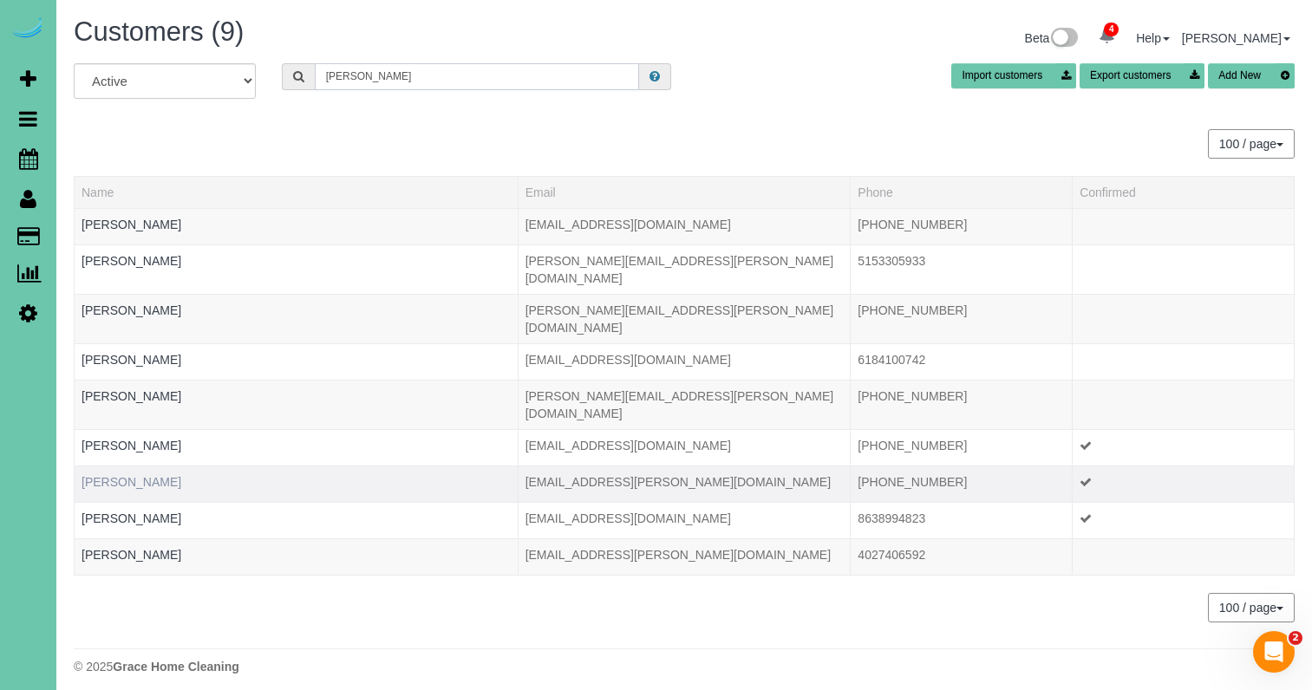
type input "rees"
click at [123, 475] on link "Marcy Rees" at bounding box center [132, 482] width 100 height 14
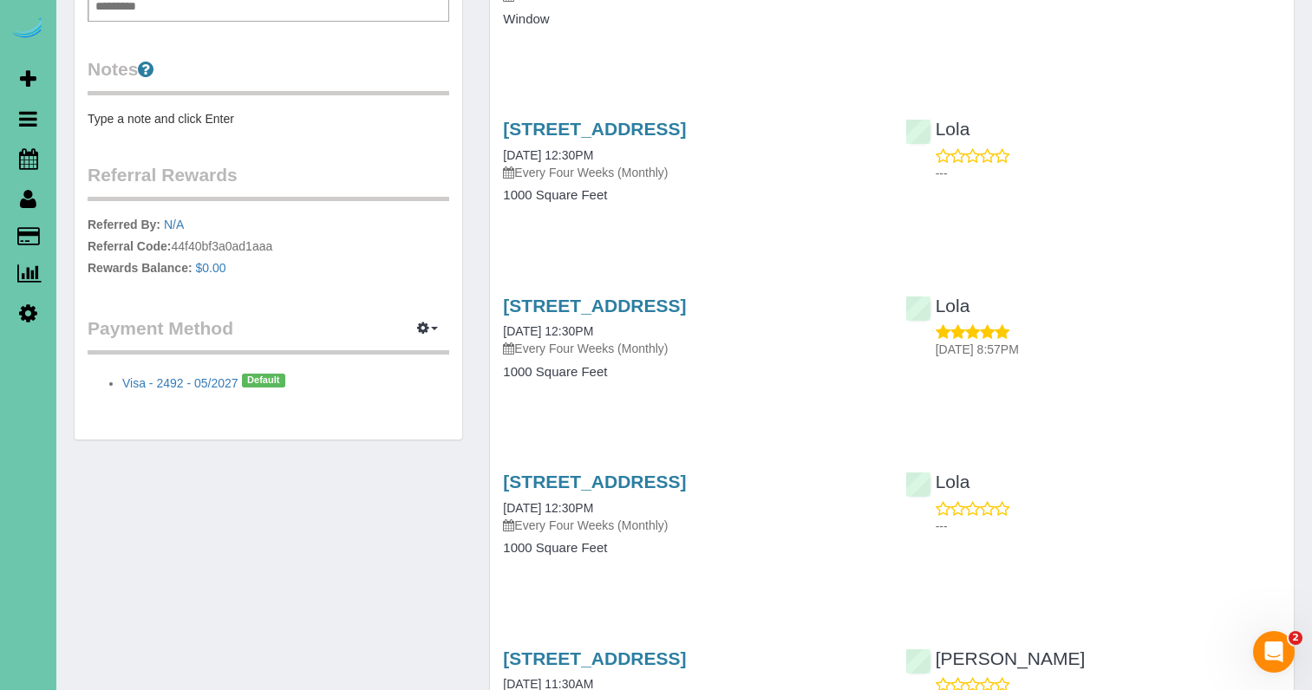
scroll to position [615, 0]
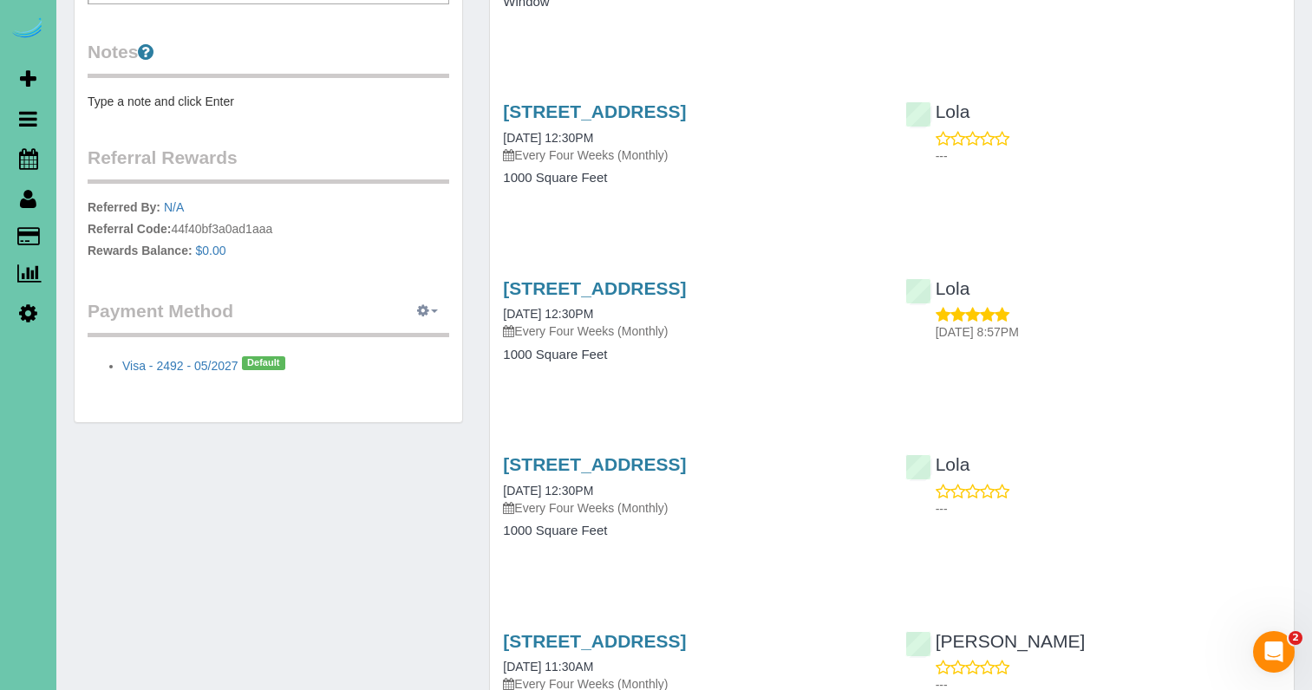
click at [428, 303] on button "button" at bounding box center [427, 311] width 43 height 27
click at [346, 337] on link "View Payment Methods" at bounding box center [368, 344] width 162 height 23
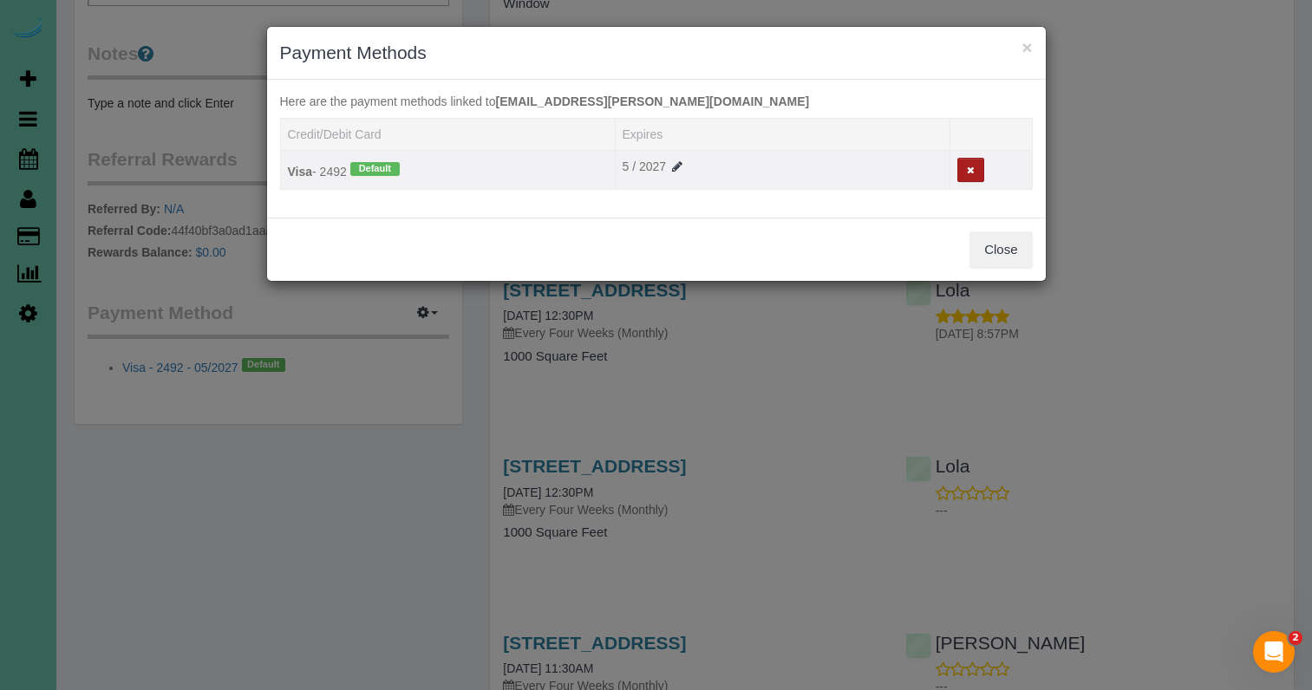
click at [974, 164] on button at bounding box center [970, 170] width 27 height 25
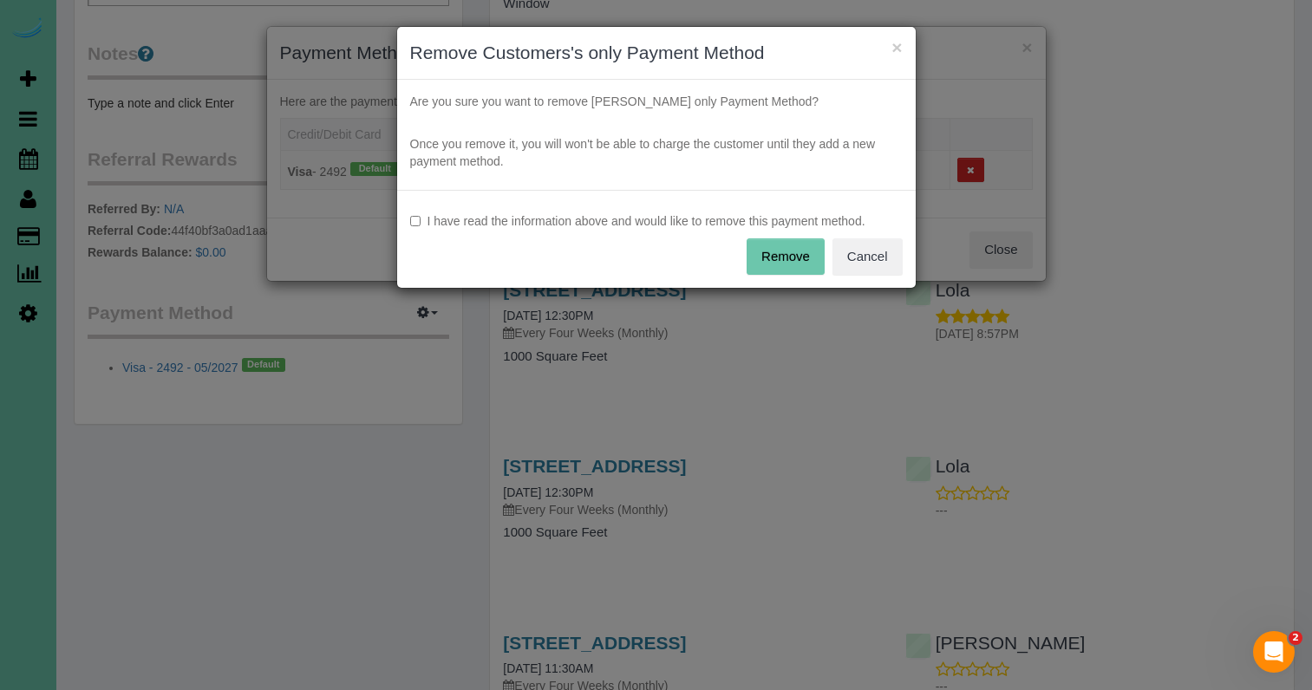
drag, startPoint x: 607, startPoint y: 219, endPoint x: 654, endPoint y: 239, distance: 50.6
click at [607, 219] on label "I have read the information above and would like to remove this payment method." at bounding box center [656, 220] width 493 height 17
click at [753, 255] on button "Remove" at bounding box center [786, 257] width 78 height 36
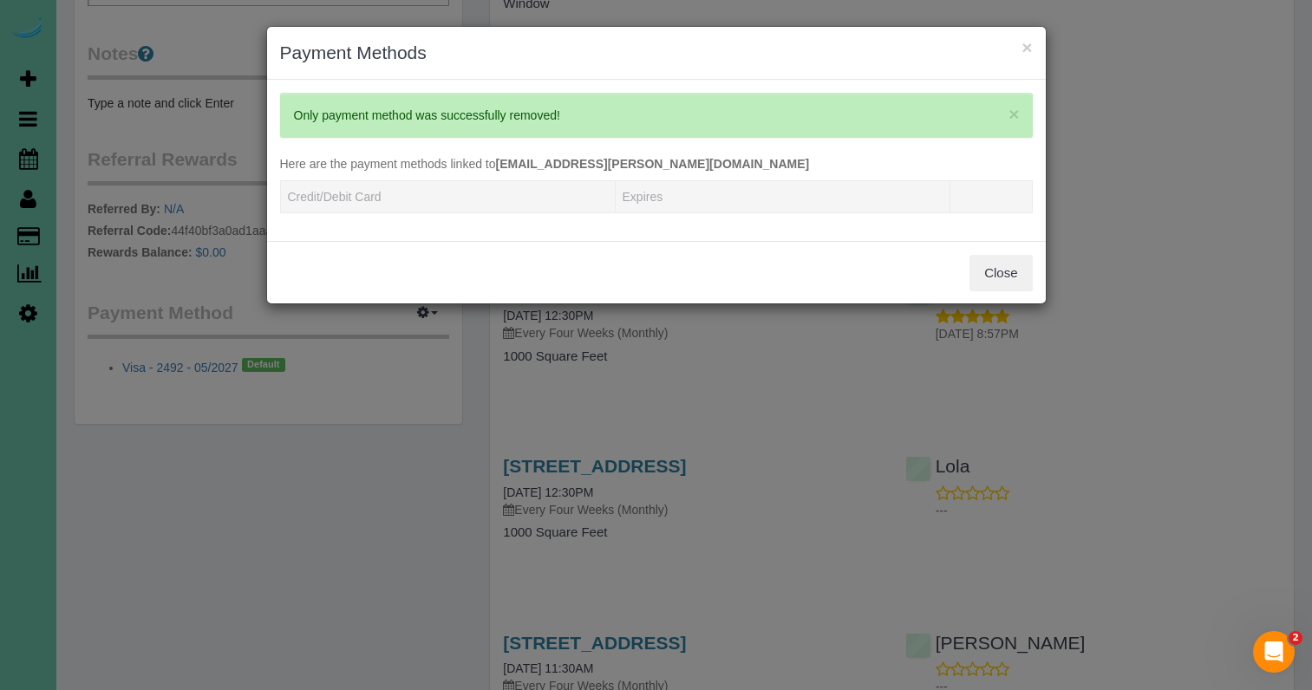
drag, startPoint x: 1007, startPoint y: 271, endPoint x: 959, endPoint y: 277, distance: 48.0
click at [997, 276] on button "Close" at bounding box center [1001, 273] width 62 height 36
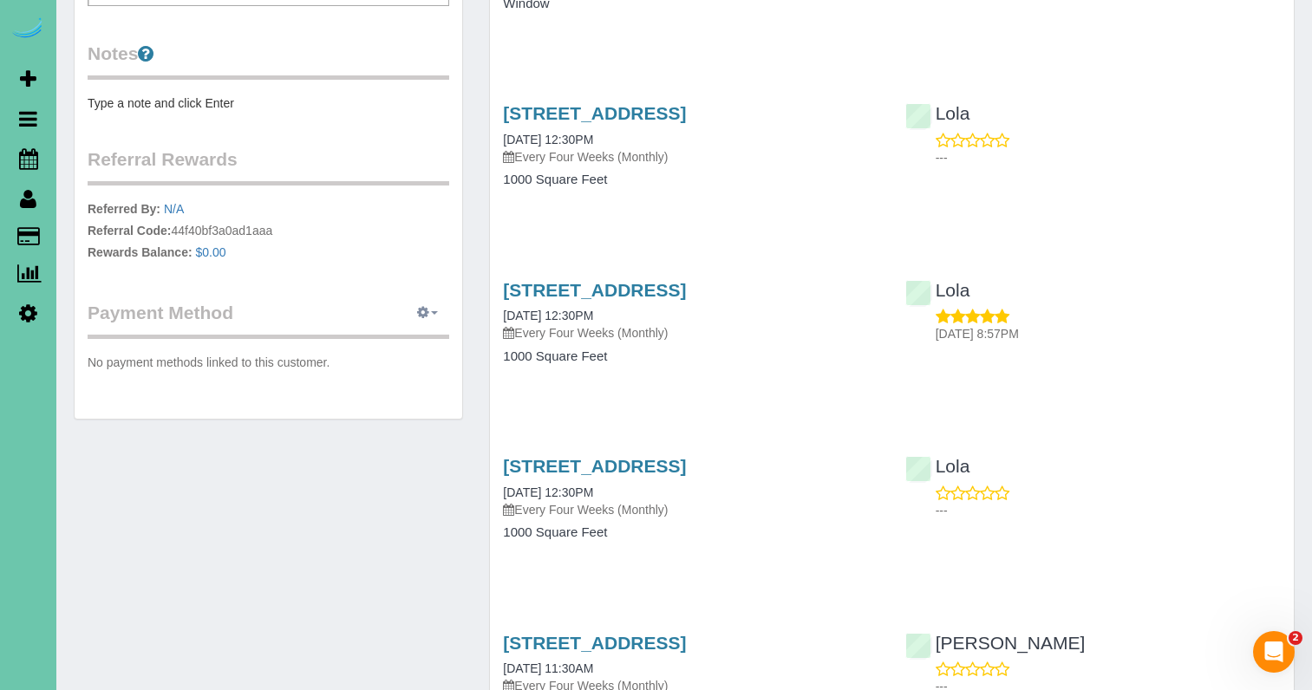
click at [432, 313] on span "button" at bounding box center [434, 312] width 7 height 3
click at [402, 348] on link "View Payment Methods" at bounding box center [368, 345] width 162 height 23
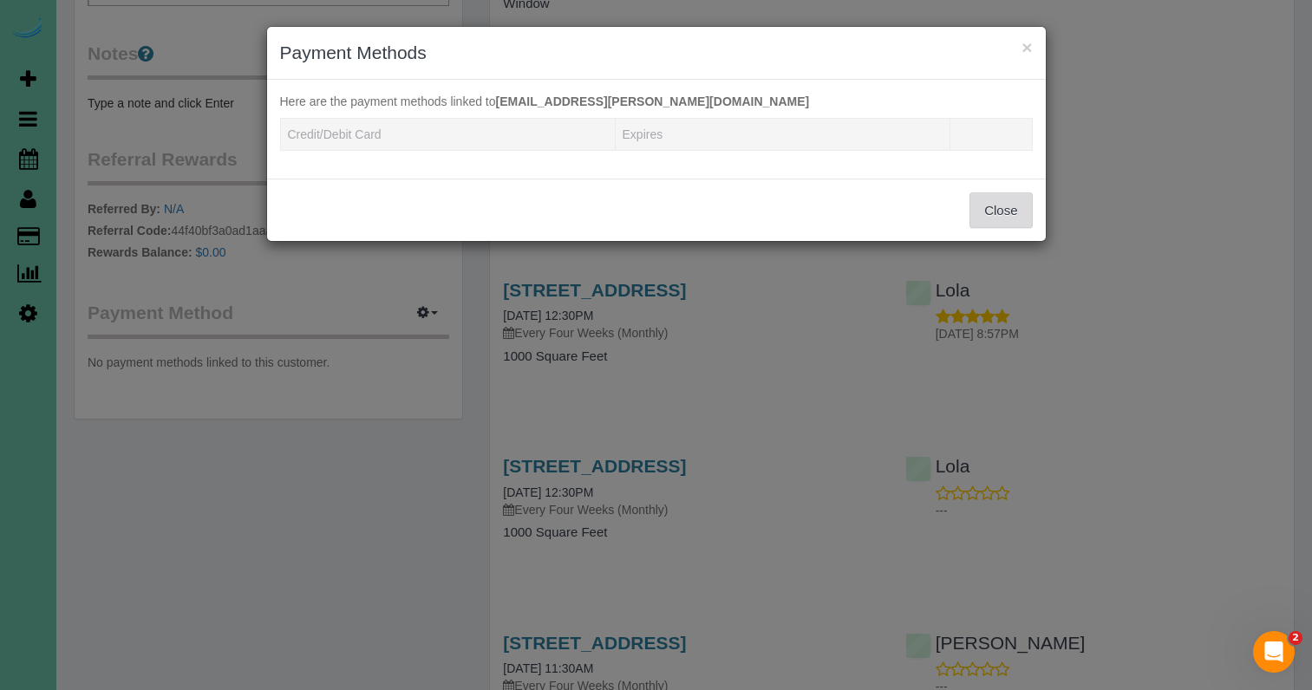
click at [996, 207] on button "Close" at bounding box center [1001, 211] width 62 height 36
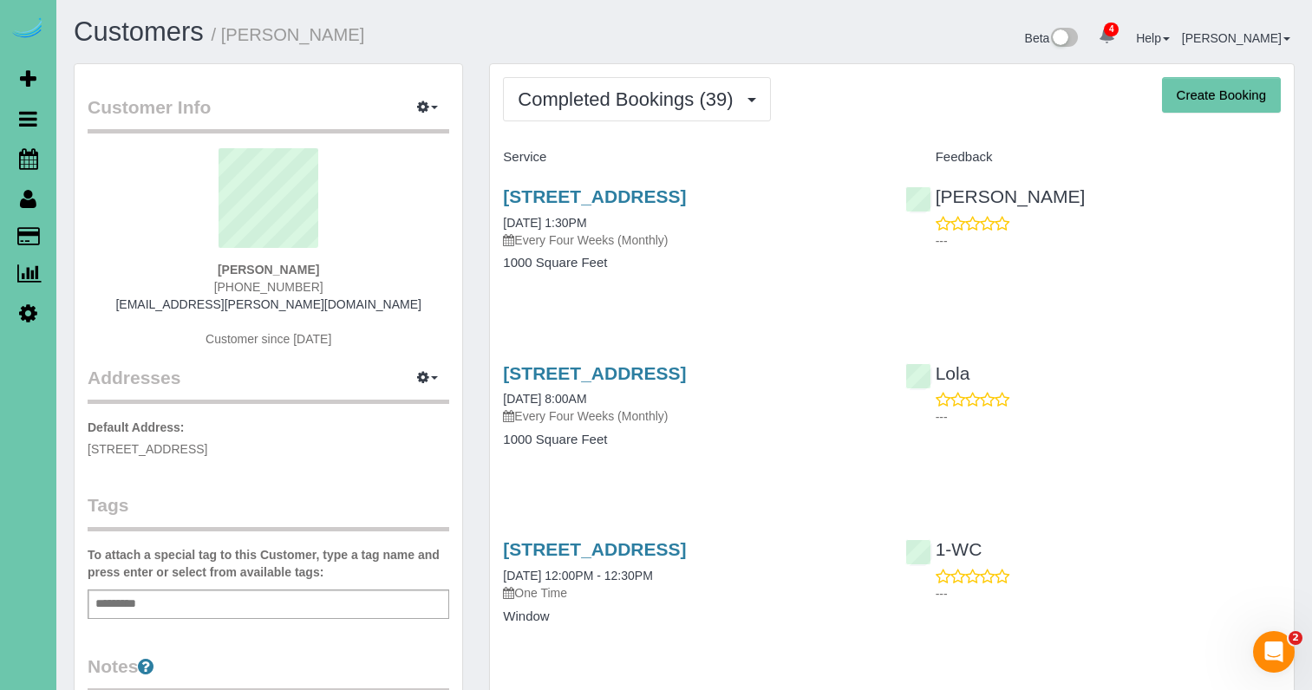
scroll to position [0, 0]
click at [661, 108] on span "Completed Bookings (39)" at bounding box center [630, 99] width 224 height 22
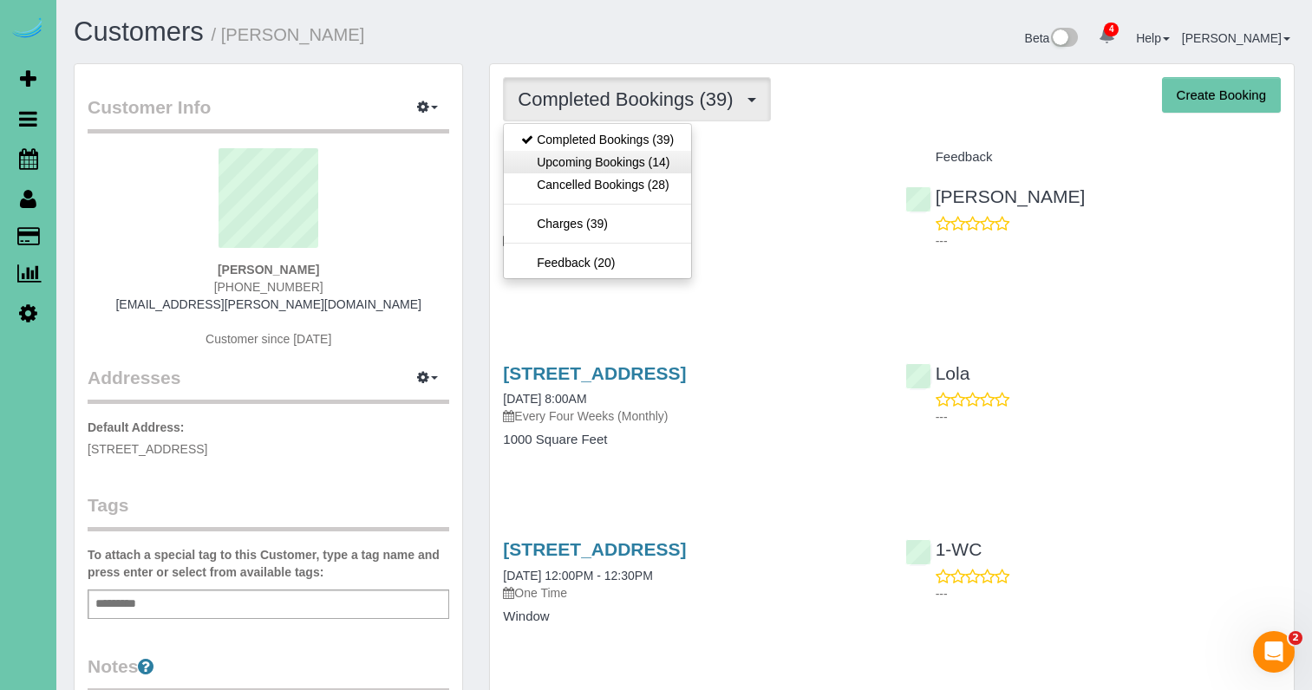
click at [657, 158] on link "Upcoming Bookings (14)" at bounding box center [597, 162] width 187 height 23
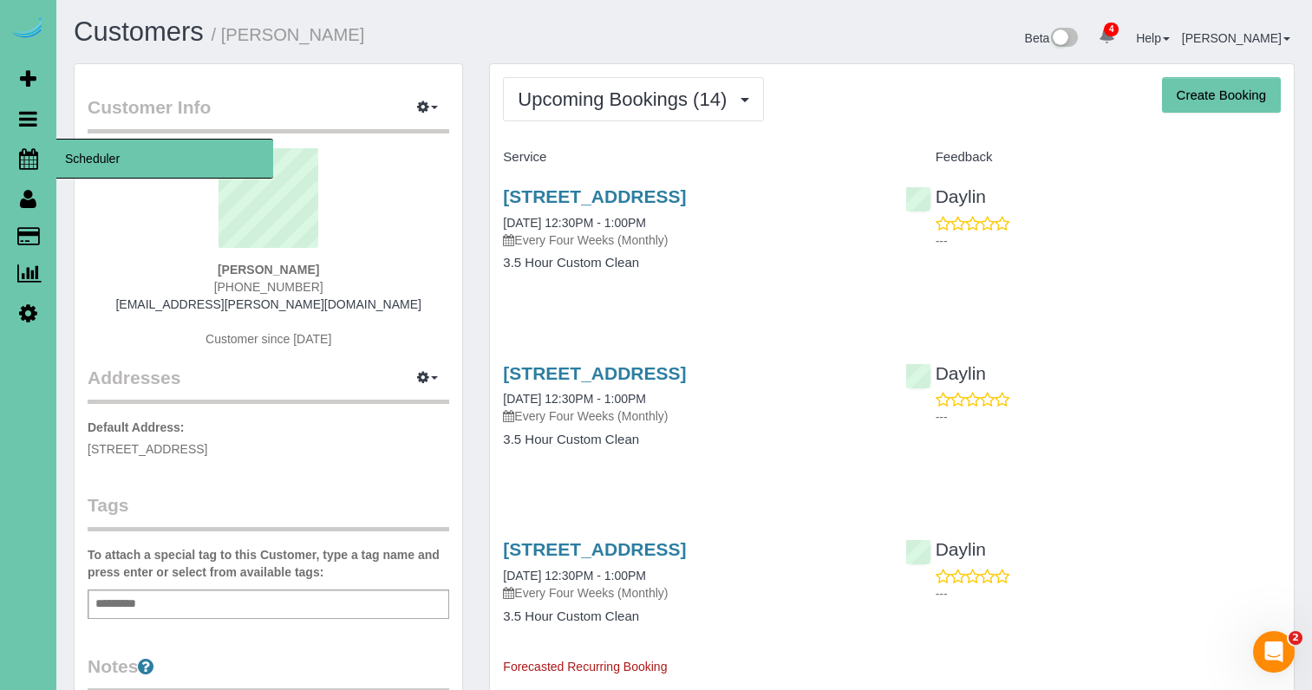
click at [30, 159] on icon at bounding box center [28, 158] width 19 height 21
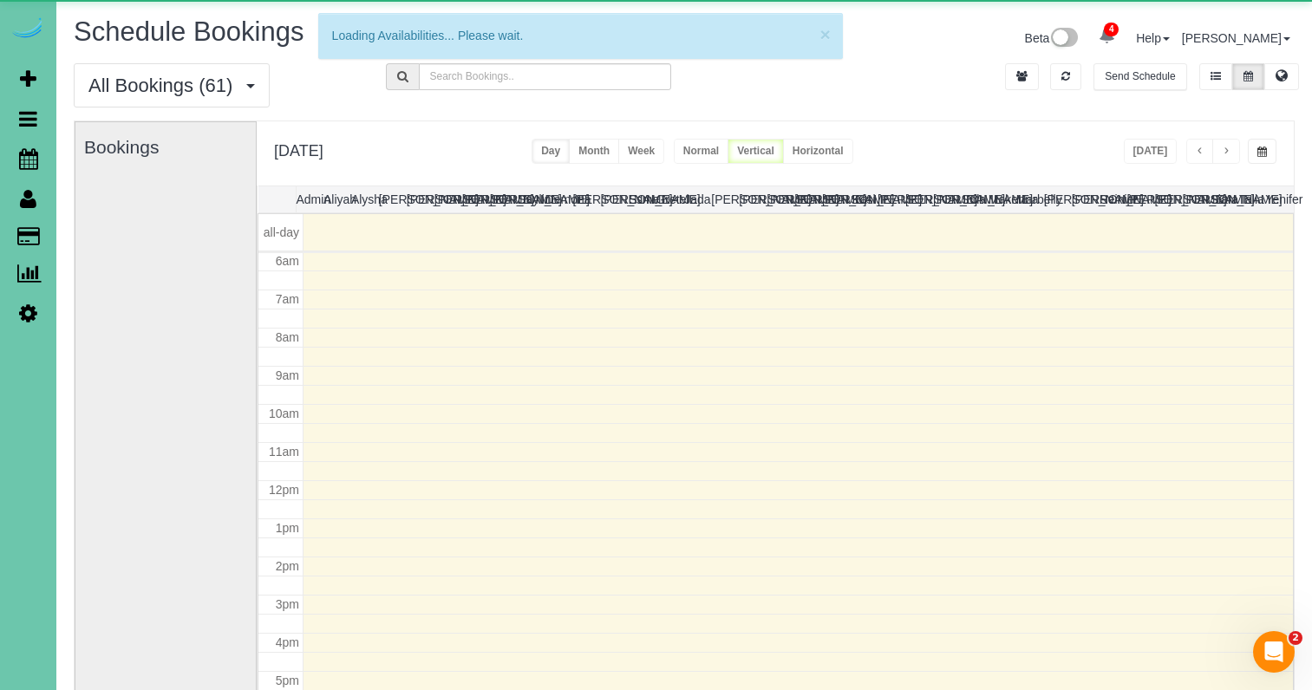
scroll to position [230, 0]
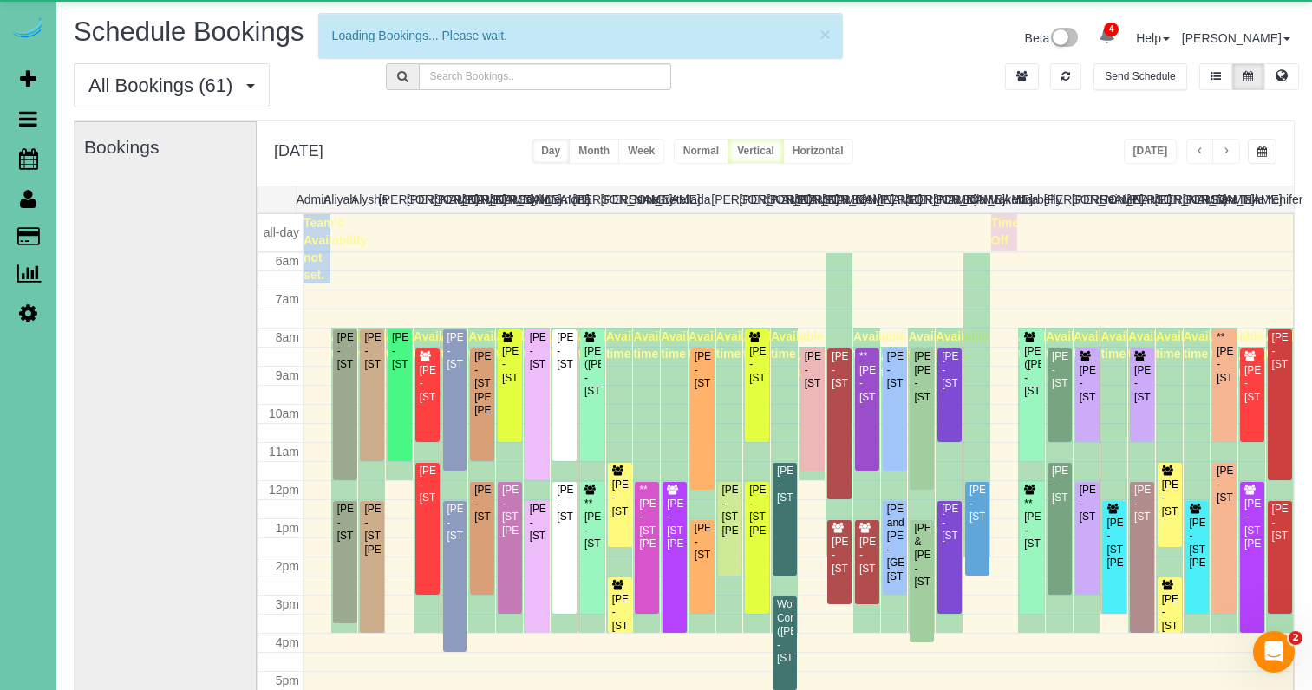
click at [1264, 150] on span "button" at bounding box center [1263, 152] width 10 height 10
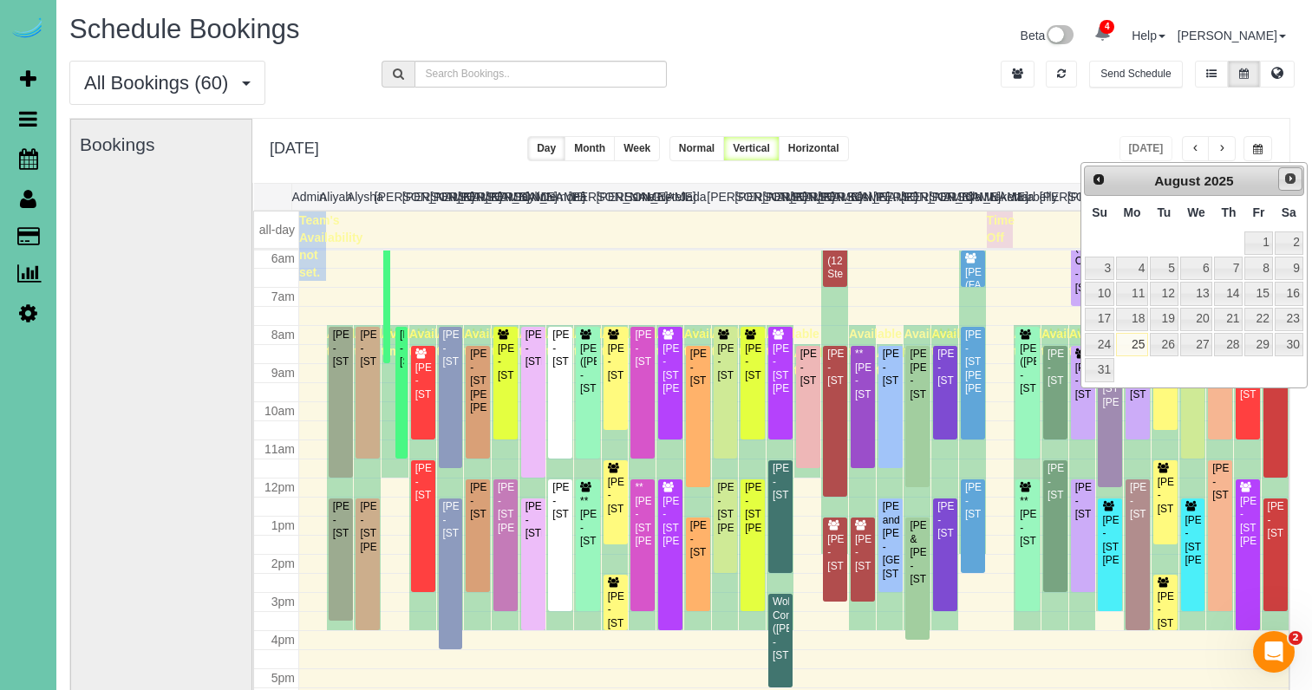
click at [1291, 174] on span "Next" at bounding box center [1291, 179] width 14 height 14
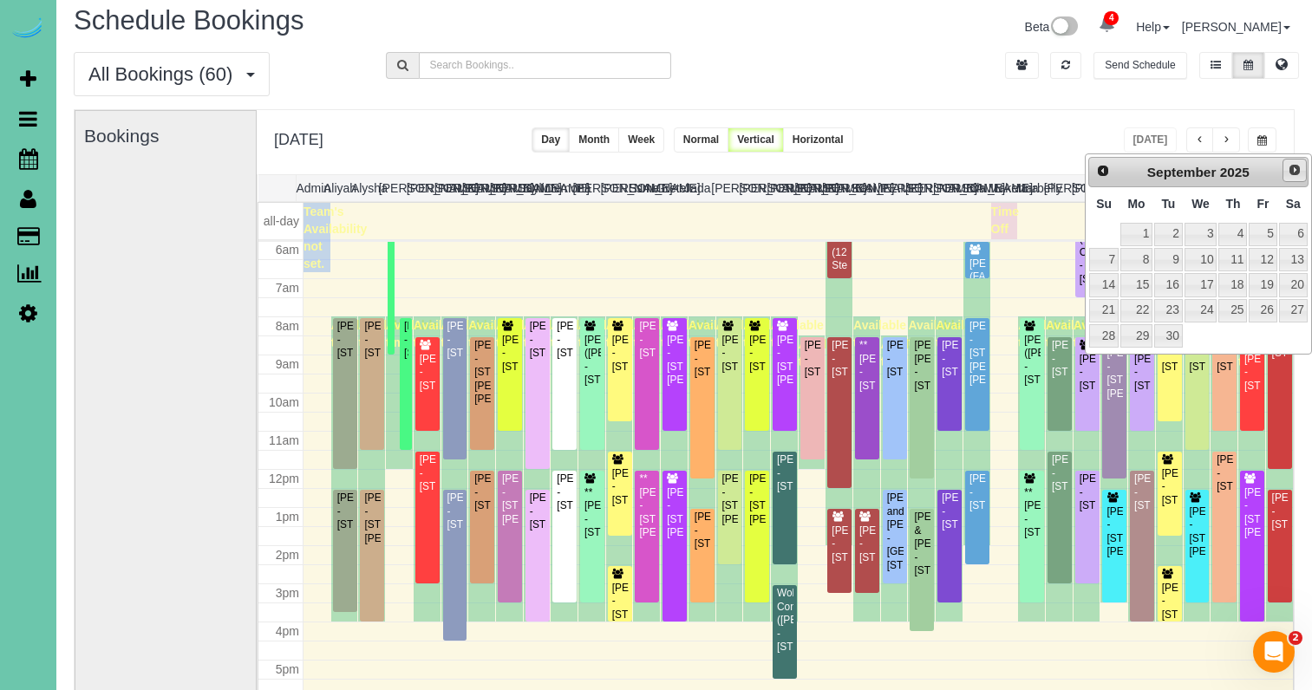
scroll to position [8, 0]
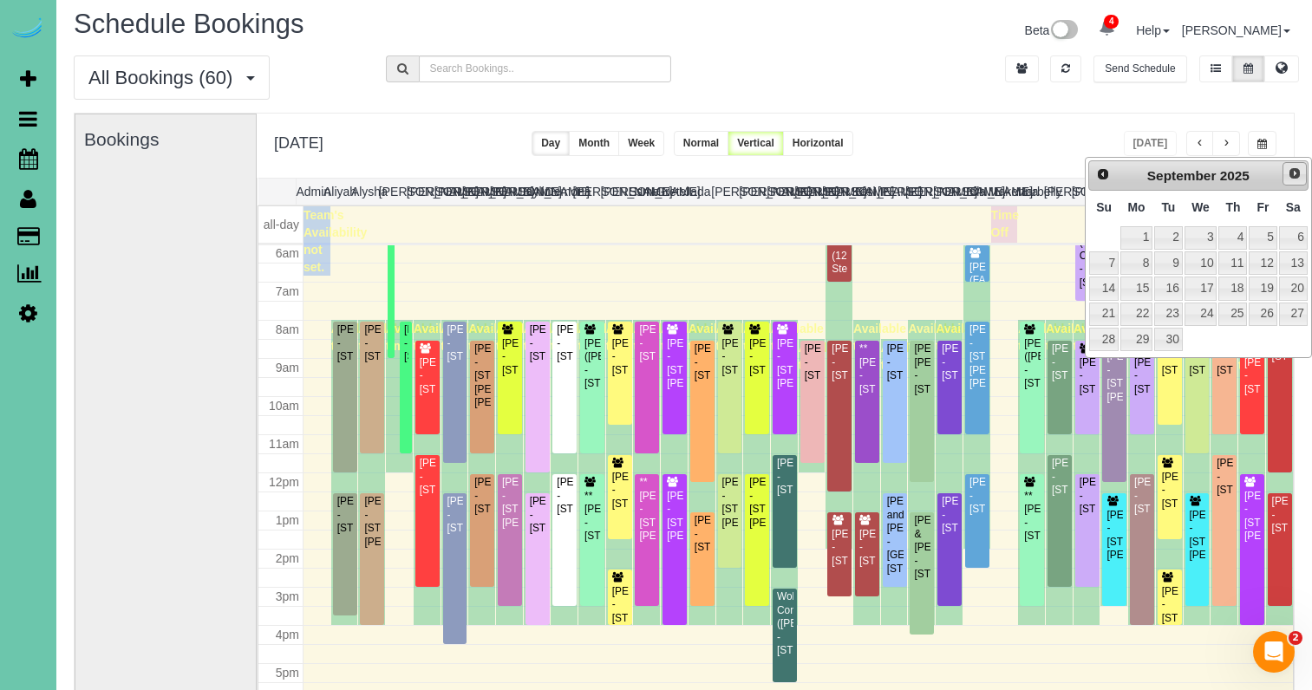
click at [1288, 175] on span "Next" at bounding box center [1295, 174] width 14 height 14
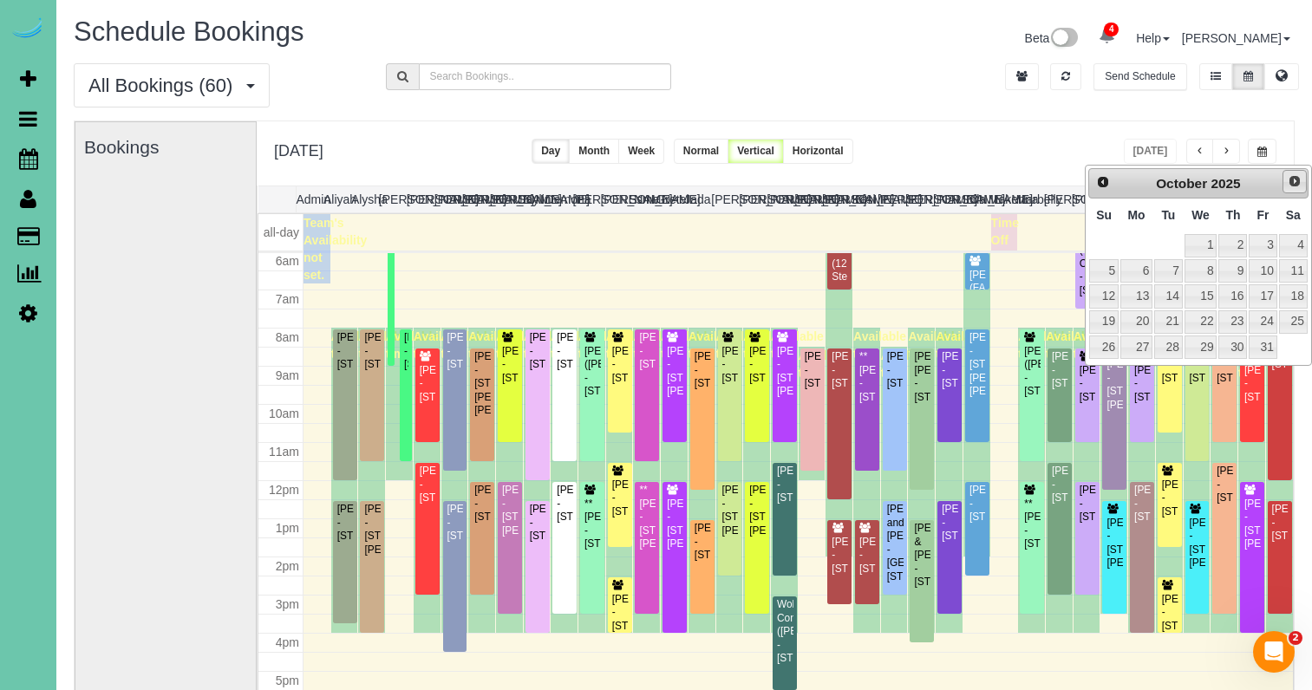
click at [1284, 176] on link "Next" at bounding box center [1295, 182] width 24 height 24
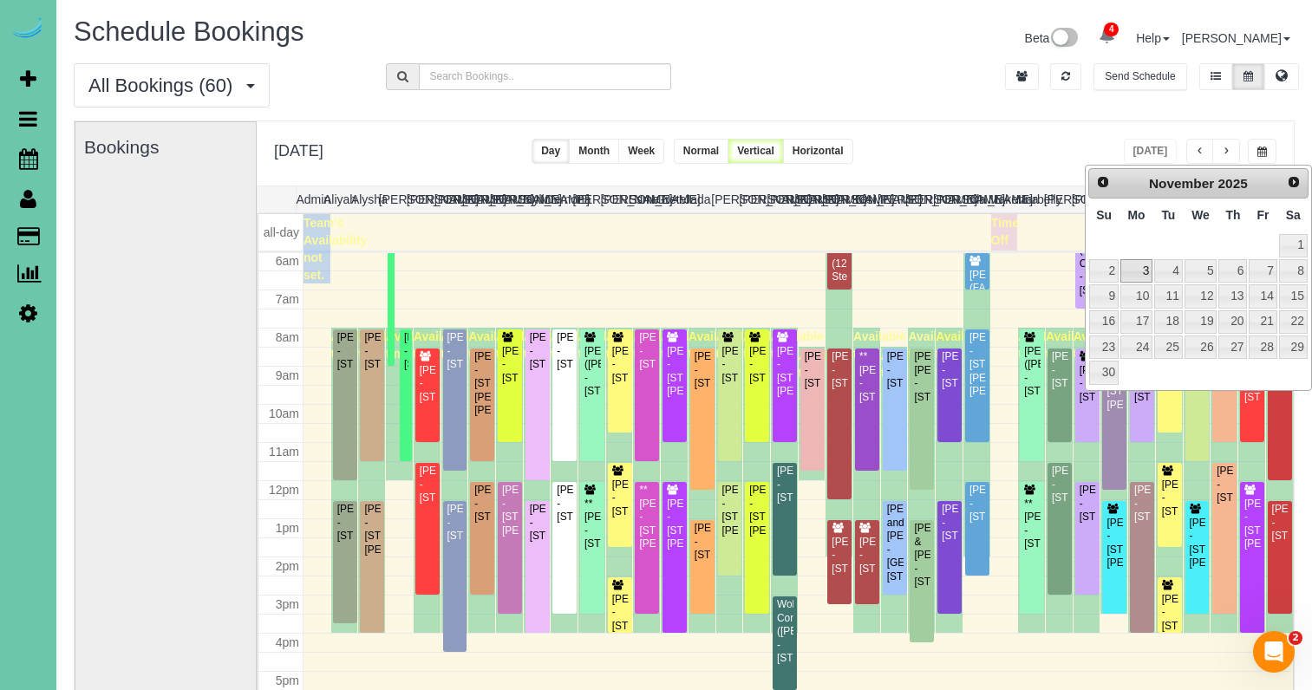
click at [1147, 271] on link "3" at bounding box center [1137, 270] width 32 height 23
type input "**********"
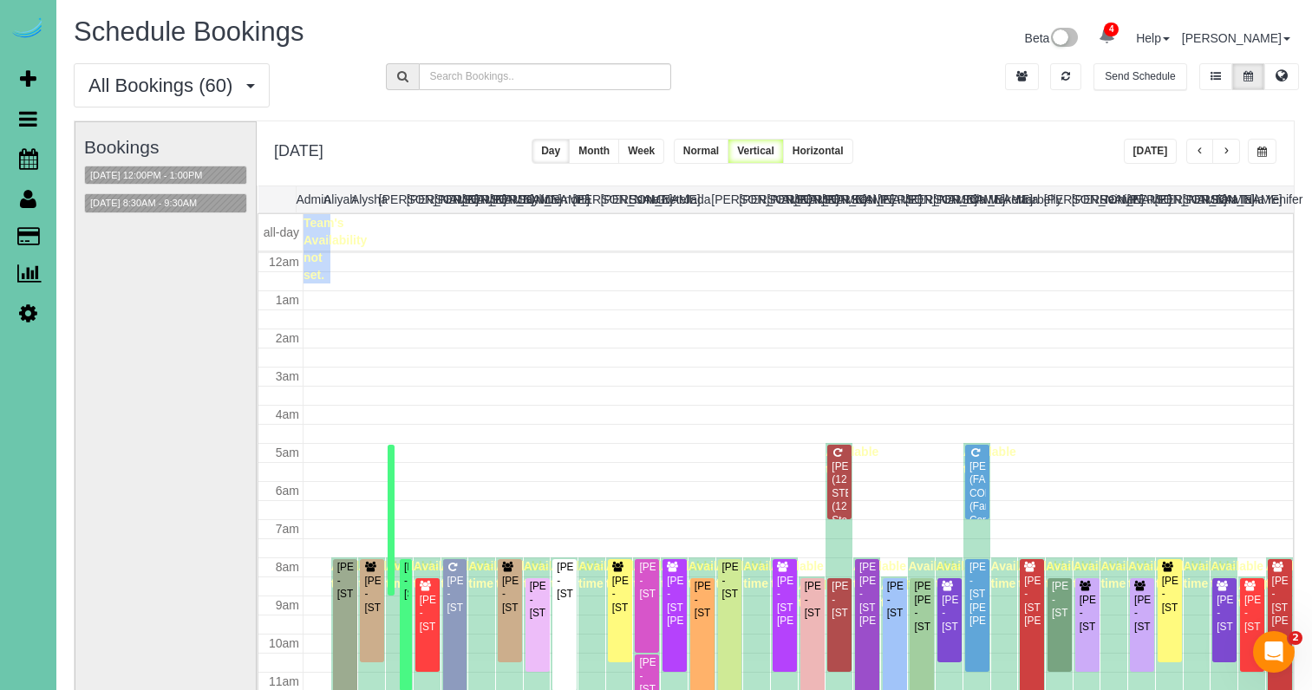
scroll to position [230, 0]
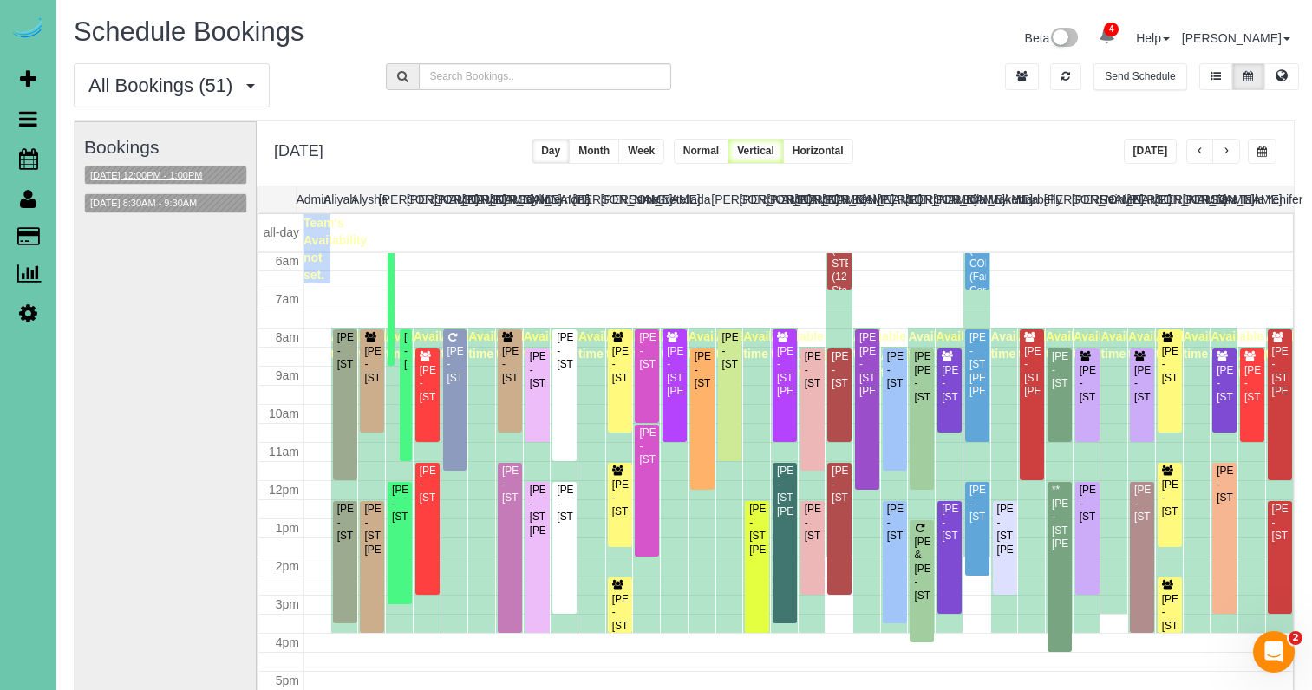
click at [191, 174] on button "11/03/2025 12:00PM - 1:00PM" at bounding box center [146, 176] width 122 height 18
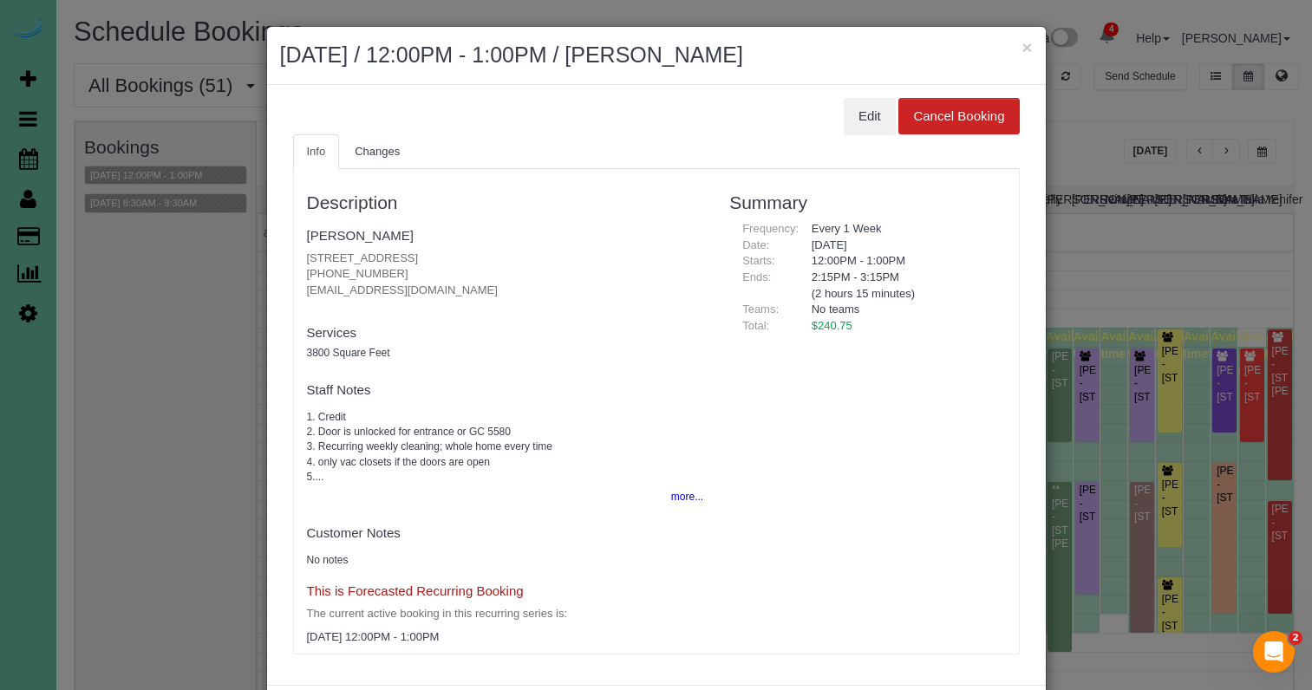
scroll to position [33, 0]
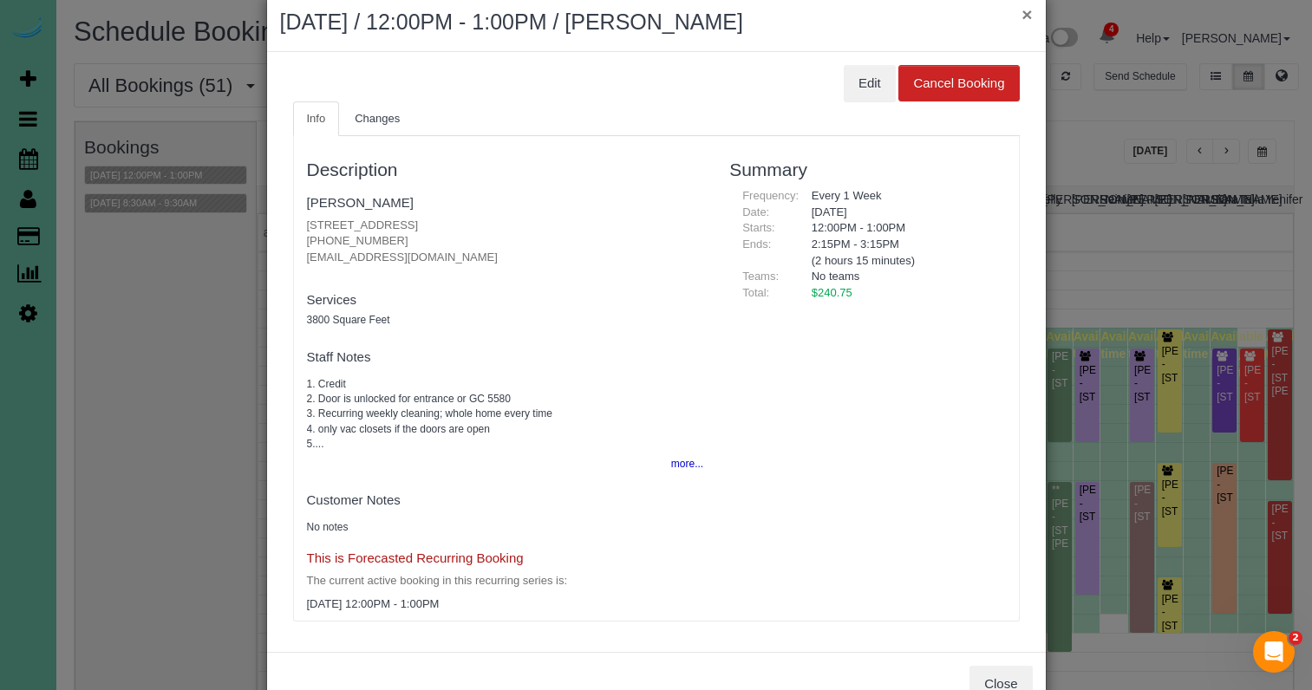
click at [1022, 16] on button "×" at bounding box center [1027, 14] width 10 height 18
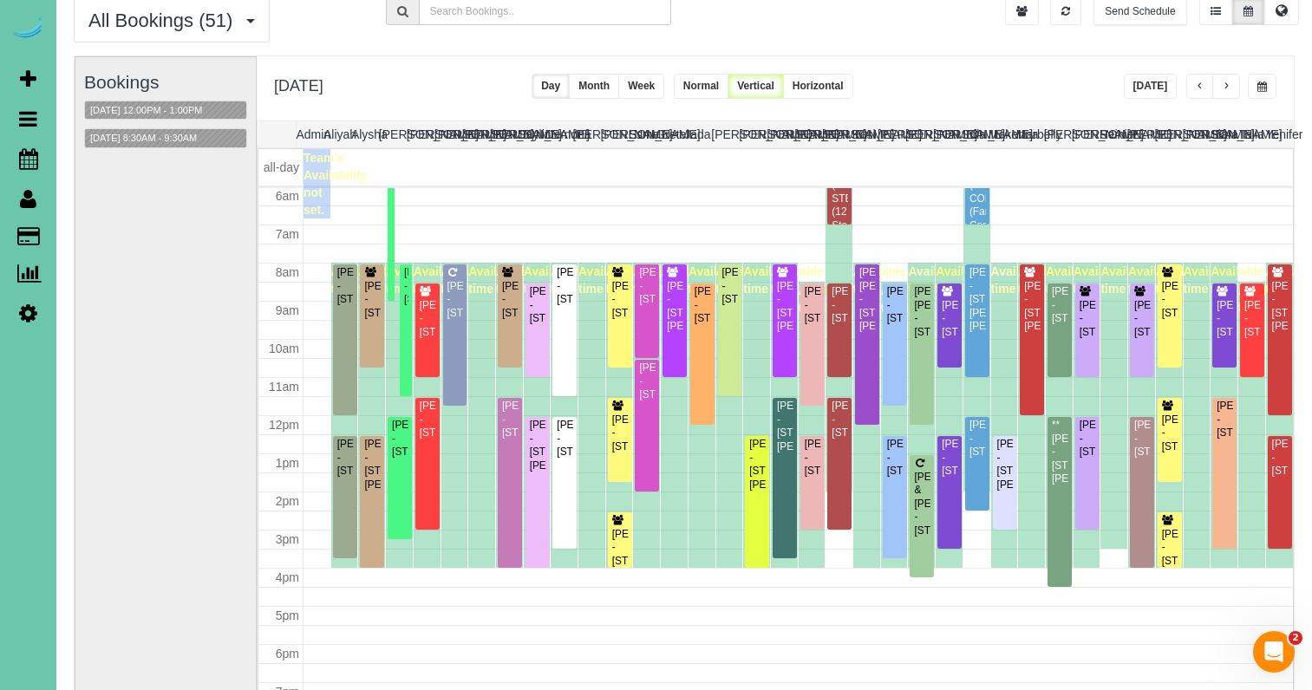
scroll to position [57, 0]
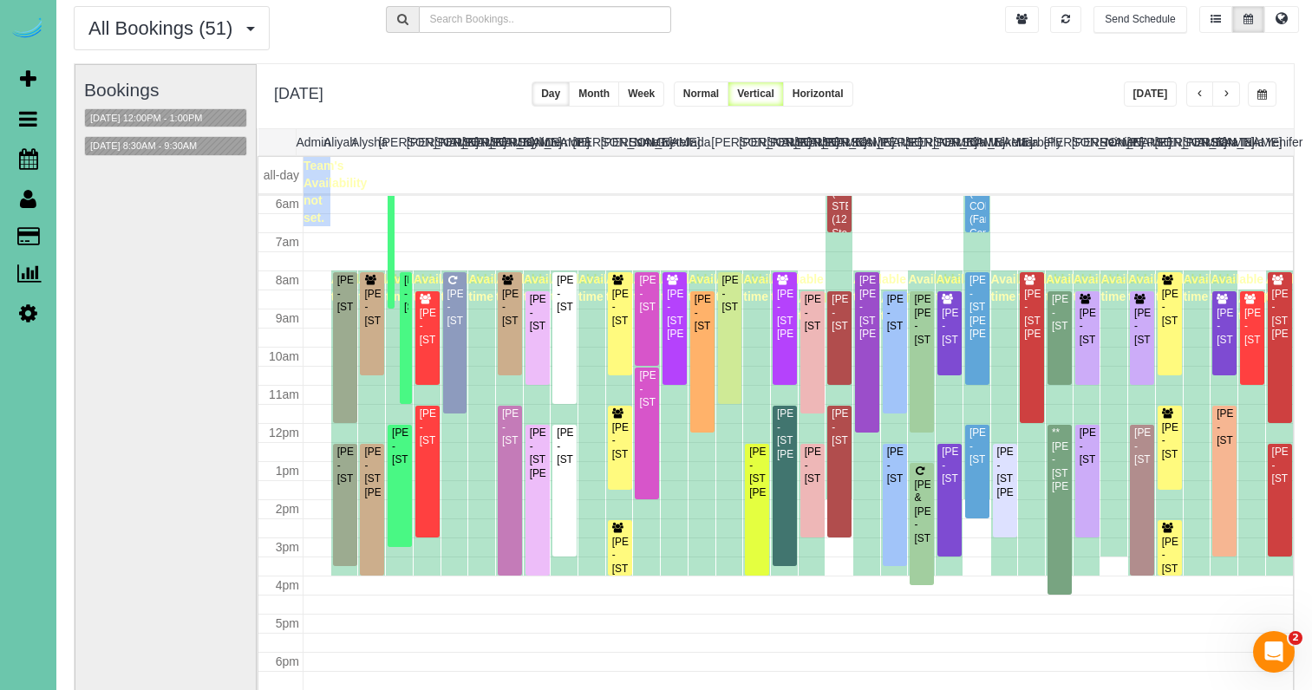
click at [1229, 96] on span "button" at bounding box center [1226, 94] width 9 height 10
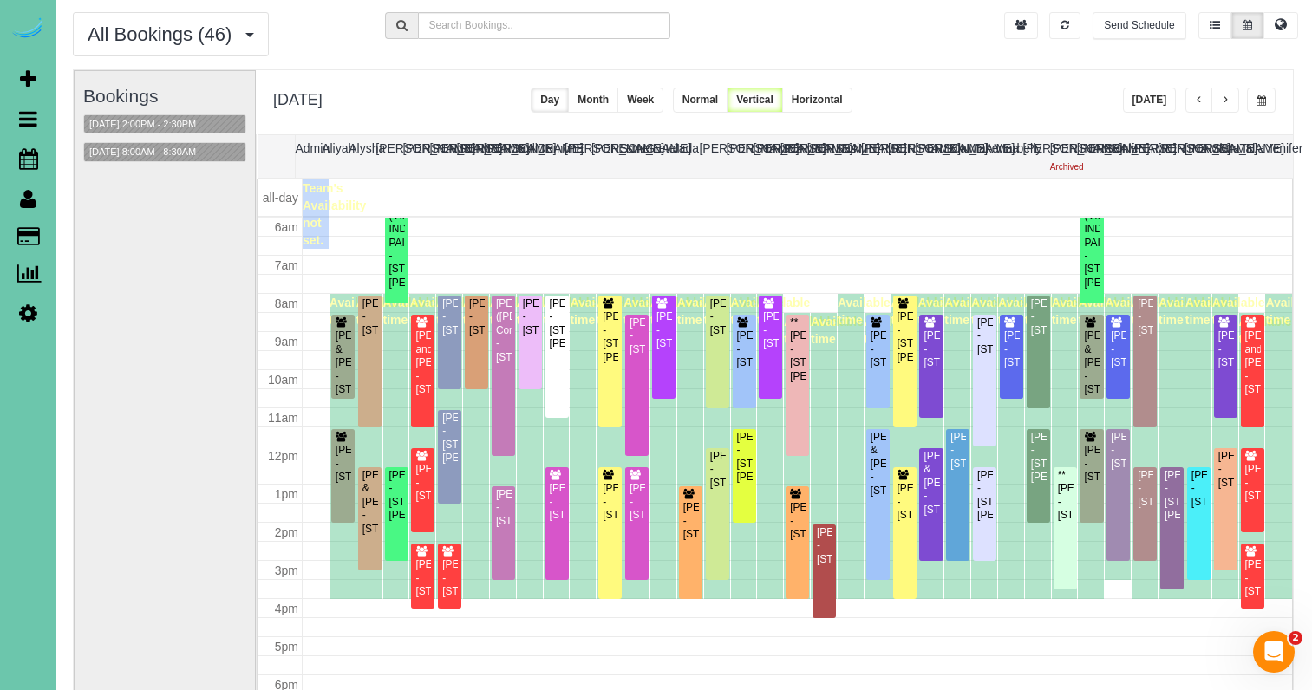
scroll to position [49, 1]
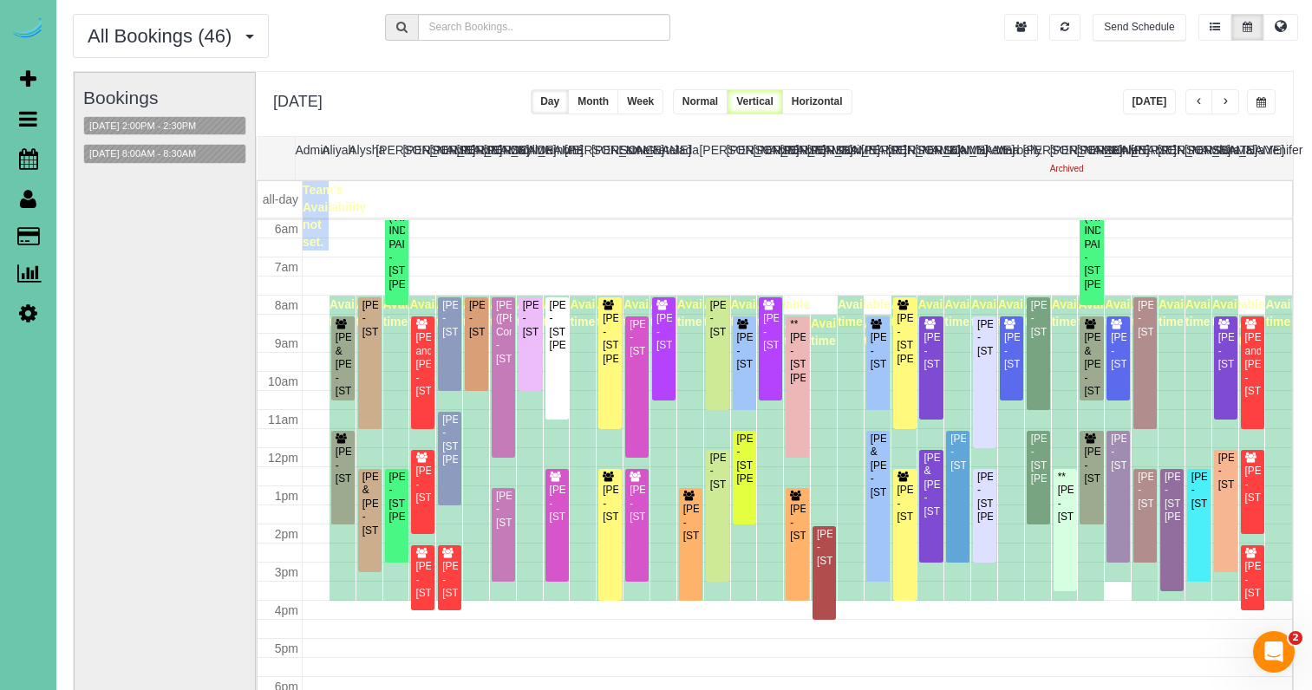
click at [1229, 95] on button "button" at bounding box center [1226, 101] width 28 height 25
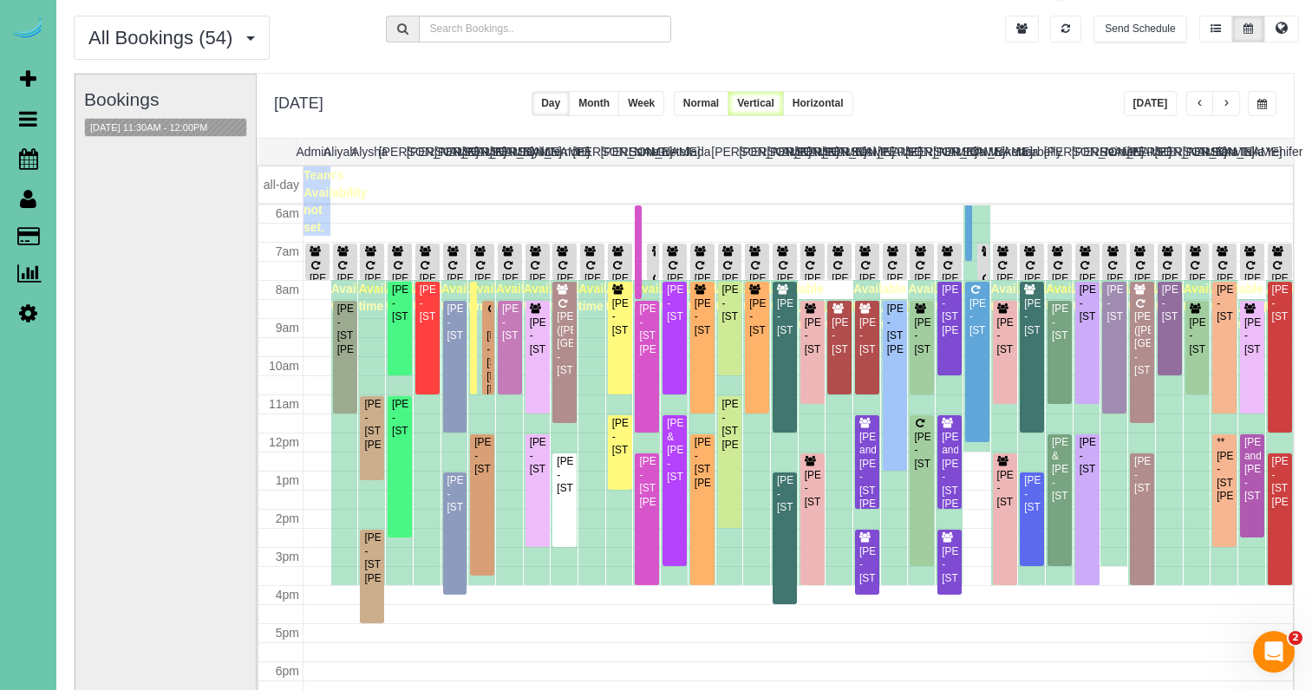
scroll to position [48, 1]
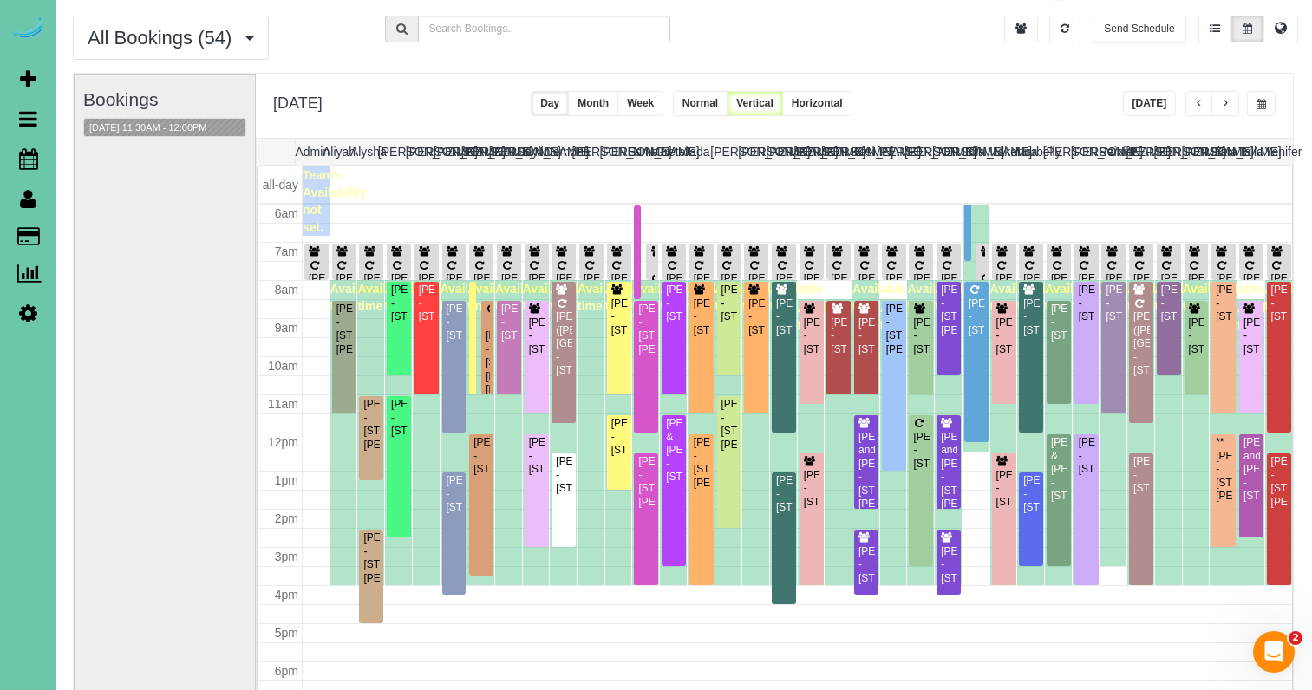
click at [1158, 94] on button "[DATE]" at bounding box center [1150, 103] width 54 height 25
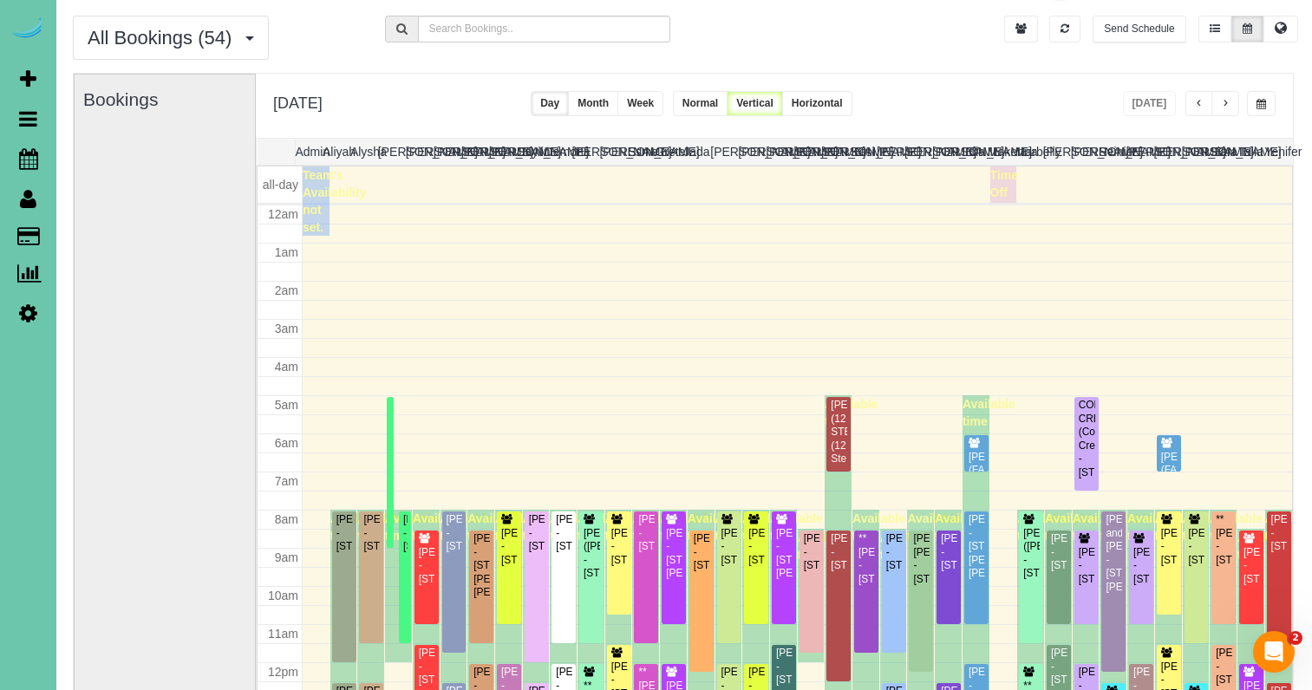
scroll to position [230, 0]
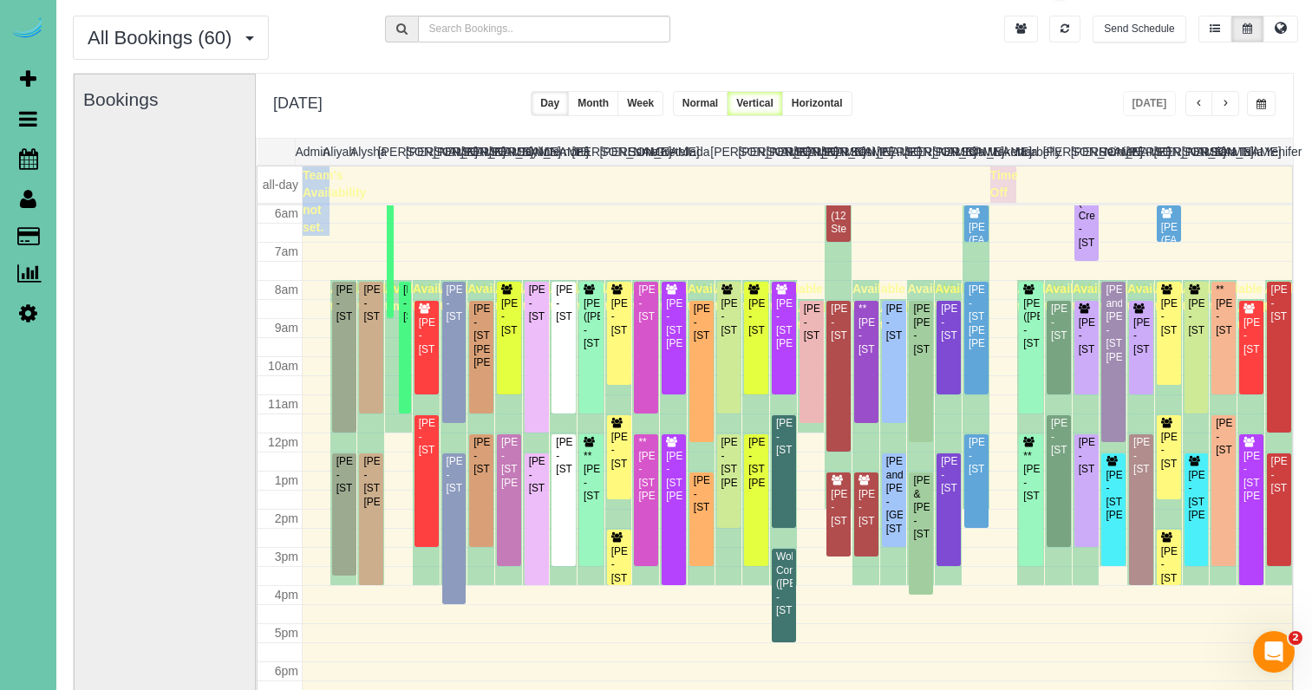
click at [663, 101] on button "Week" at bounding box center [641, 103] width 46 height 25
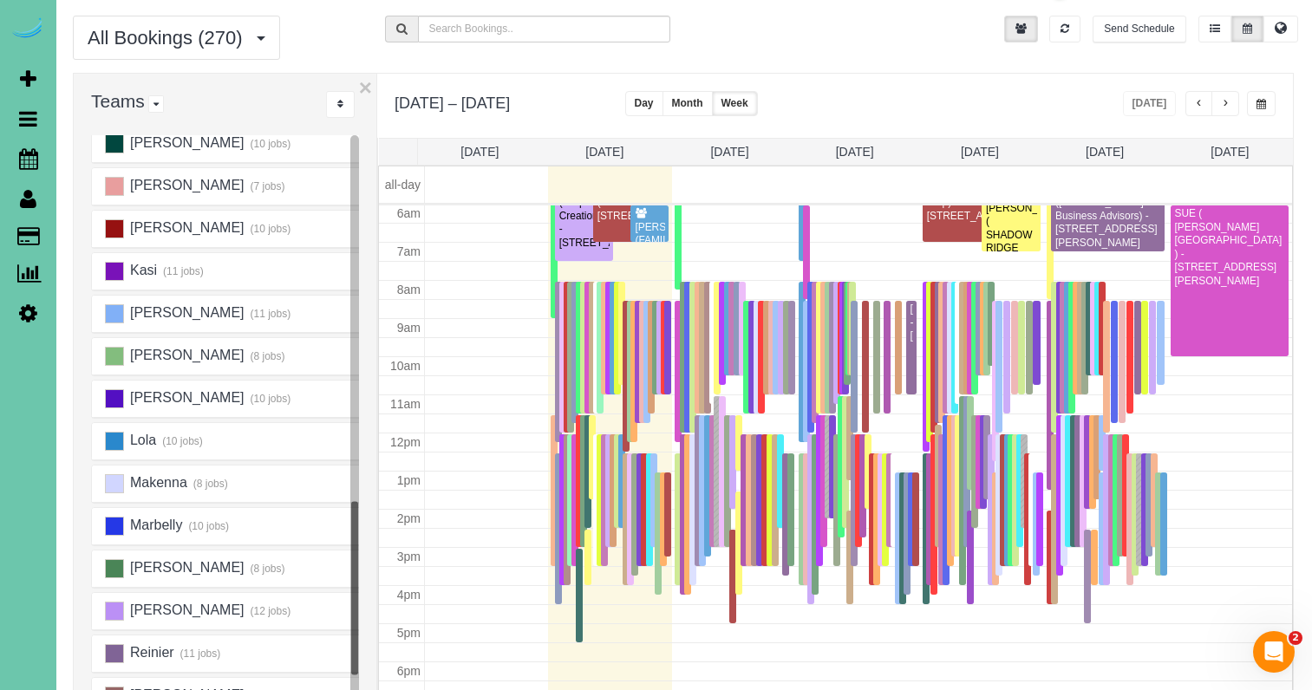
scroll to position [739, 0]
click at [116, 353] on ins at bounding box center [114, 354] width 19 height 19
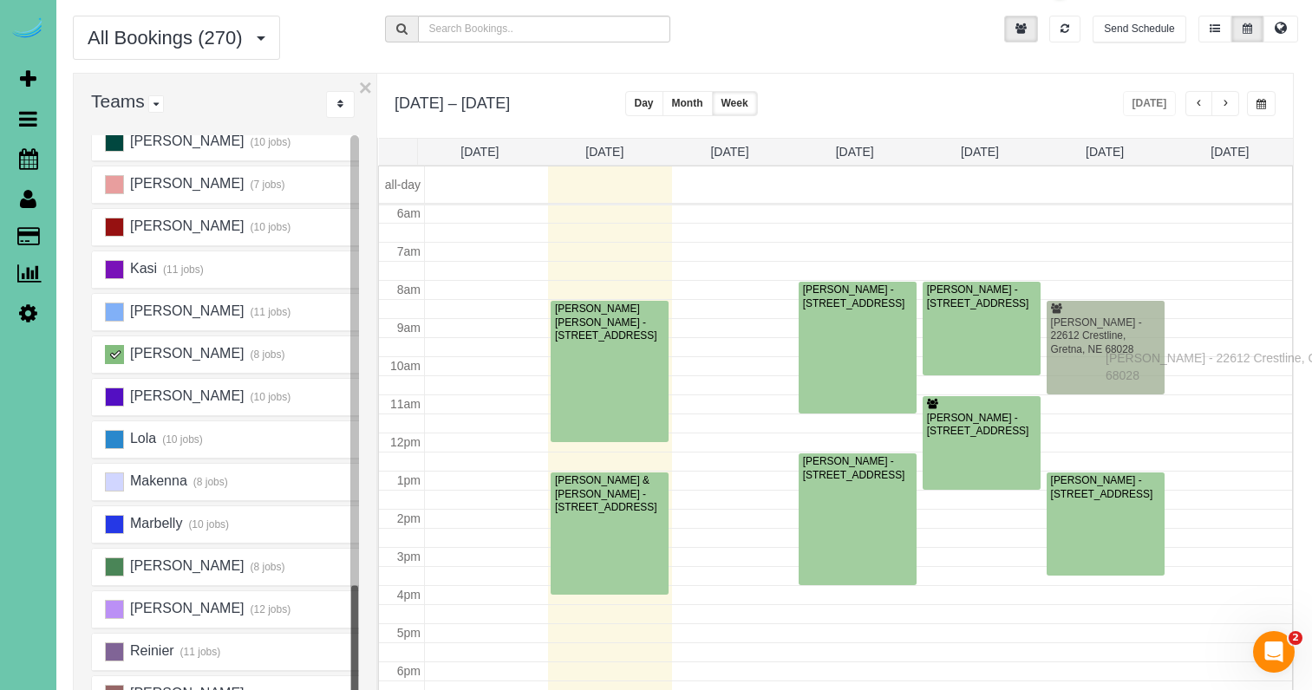
drag, startPoint x: 711, startPoint y: 351, endPoint x: 1110, endPoint y: 356, distance: 399.0
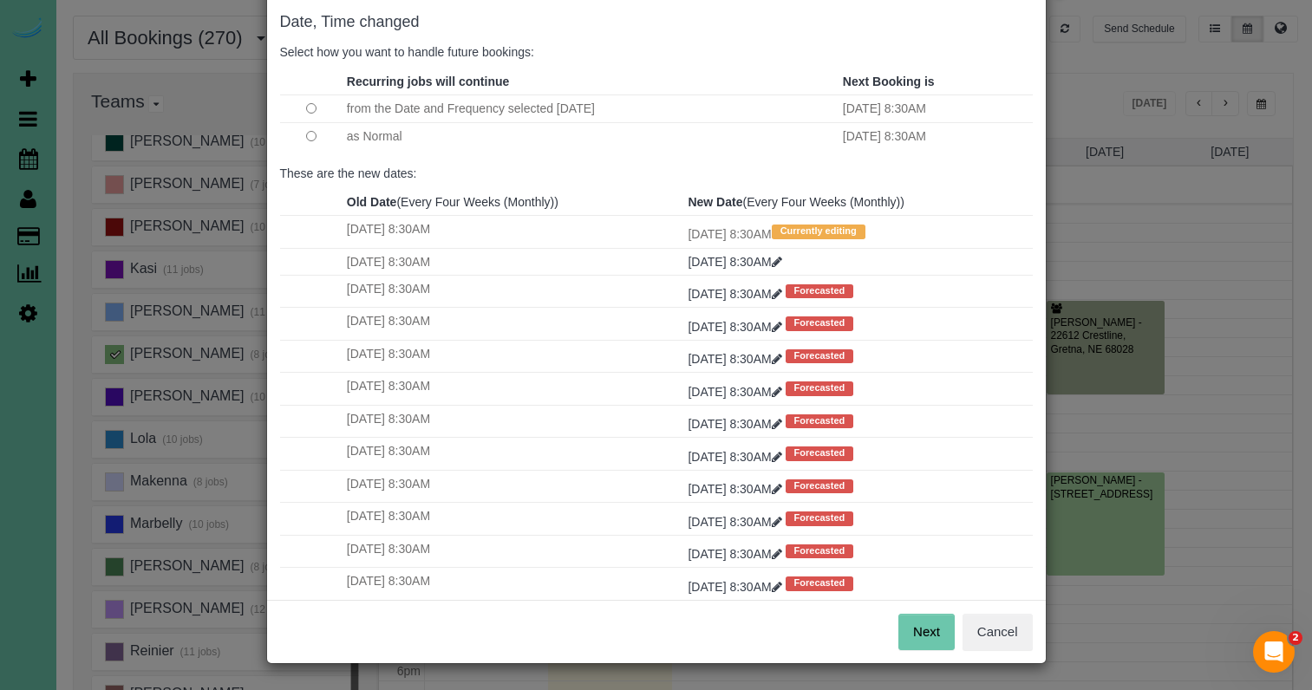
scroll to position [86, 0]
click at [912, 622] on button "Next" at bounding box center [927, 633] width 56 height 36
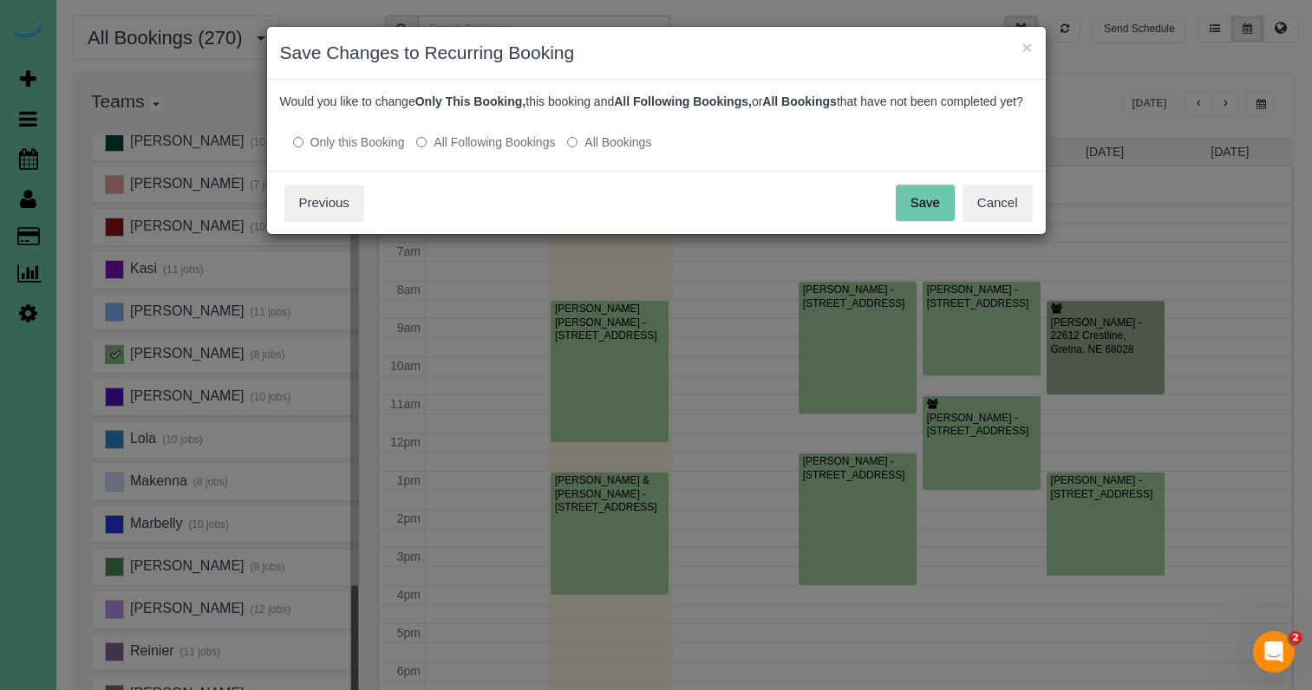
click at [956, 204] on div "Save Cancel Previous" at bounding box center [656, 202] width 779 height 63
click at [894, 216] on div "Save Cancel Previous" at bounding box center [656, 202] width 779 height 63
drag, startPoint x: 891, startPoint y: 215, endPoint x: 913, endPoint y: 219, distance: 22.8
click at [904, 217] on div "Save Cancel Previous" at bounding box center [656, 202] width 779 height 63
click at [913, 219] on button "Save" at bounding box center [925, 203] width 59 height 36
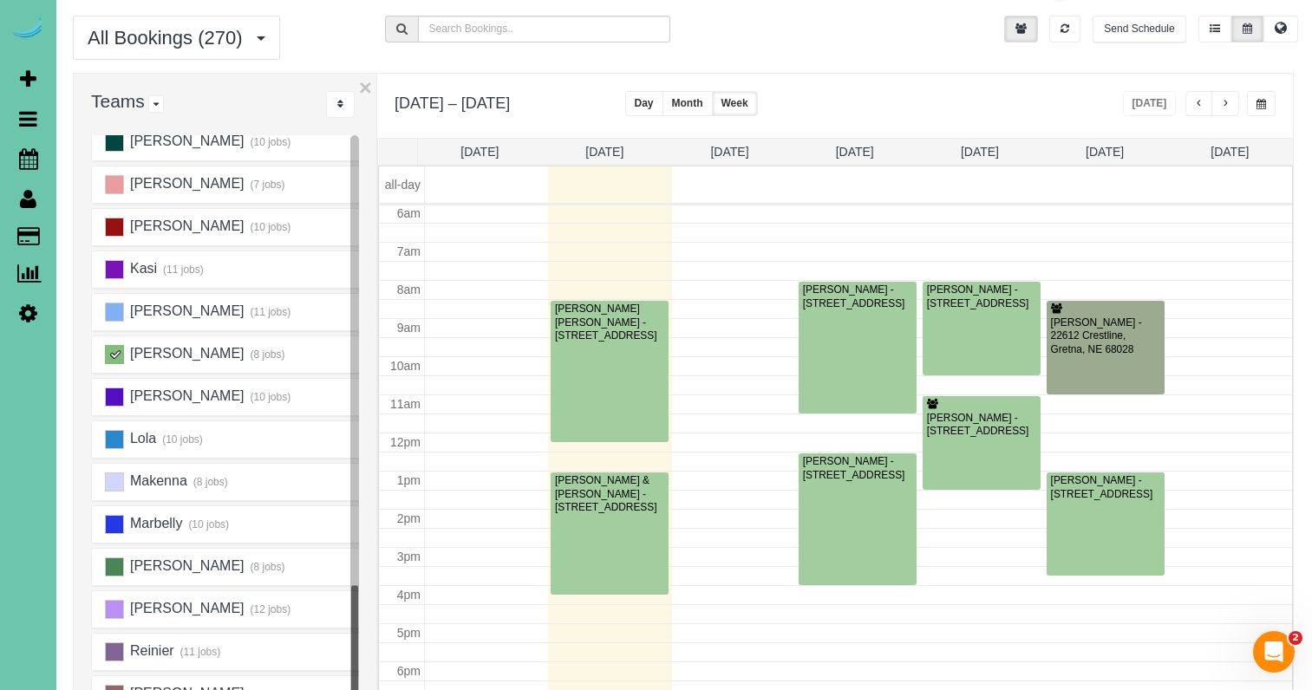
click at [1109, 332] on div "[PERSON_NAME] - 22612 Crestline, Gretna, NE 68028" at bounding box center [1105, 337] width 111 height 40
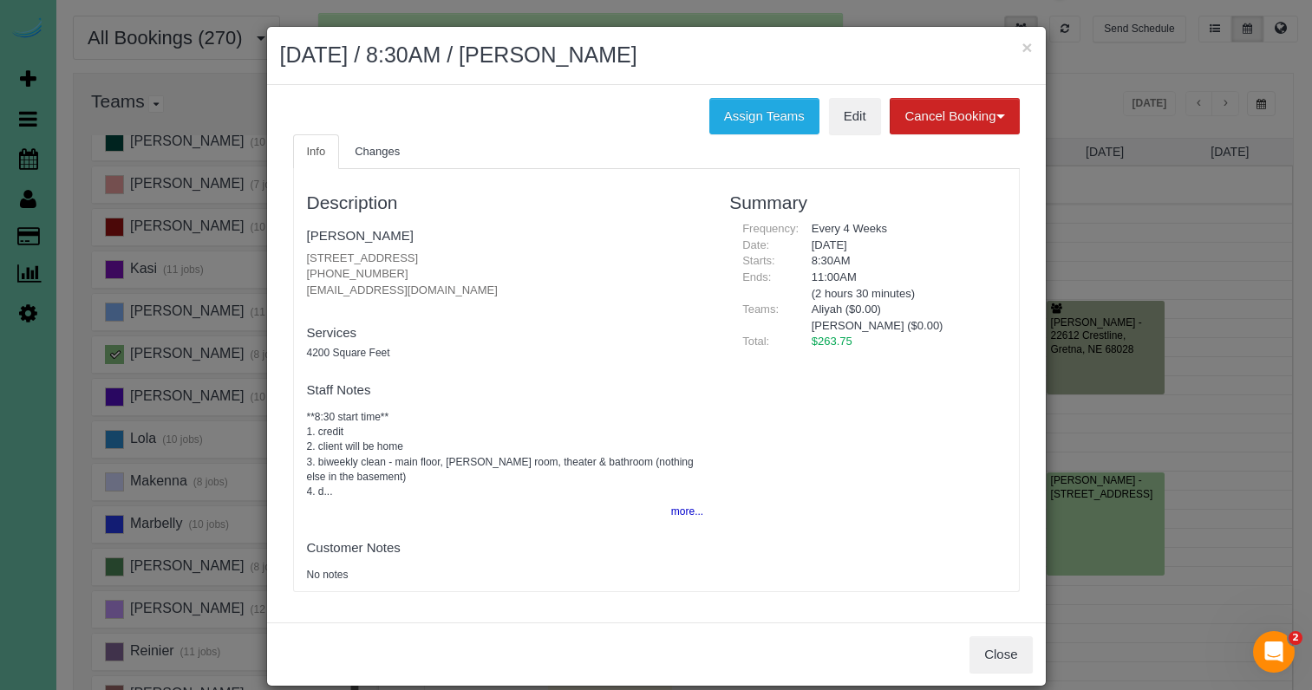
scroll to position [230, 0]
drag, startPoint x: 694, startPoint y: 488, endPoint x: 674, endPoint y: 506, distance: 27.0
click at [694, 488] on pre "**8:30 start time** 1. credit 2. client will be home 3. biweekly clean - main f…" at bounding box center [505, 454] width 397 height 89
click at [673, 507] on button "more..." at bounding box center [682, 512] width 42 height 25
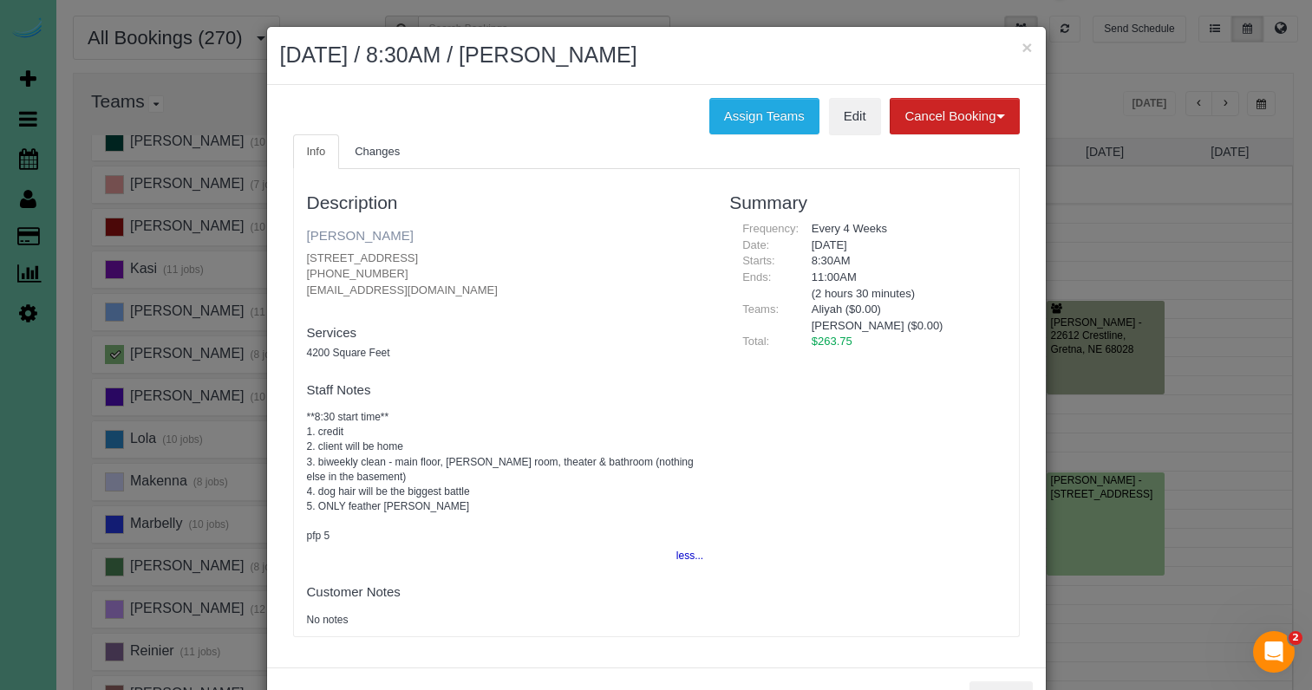
click at [364, 229] on link "Lori Haddock" at bounding box center [360, 235] width 107 height 15
click at [1007, 52] on h2 "August 26, 2025 / 8:30AM / Lori Haddock" at bounding box center [656, 55] width 753 height 31
drag, startPoint x: 1026, startPoint y: 45, endPoint x: 715, endPoint y: 69, distance: 312.3
click at [1025, 45] on button "×" at bounding box center [1027, 47] width 10 height 18
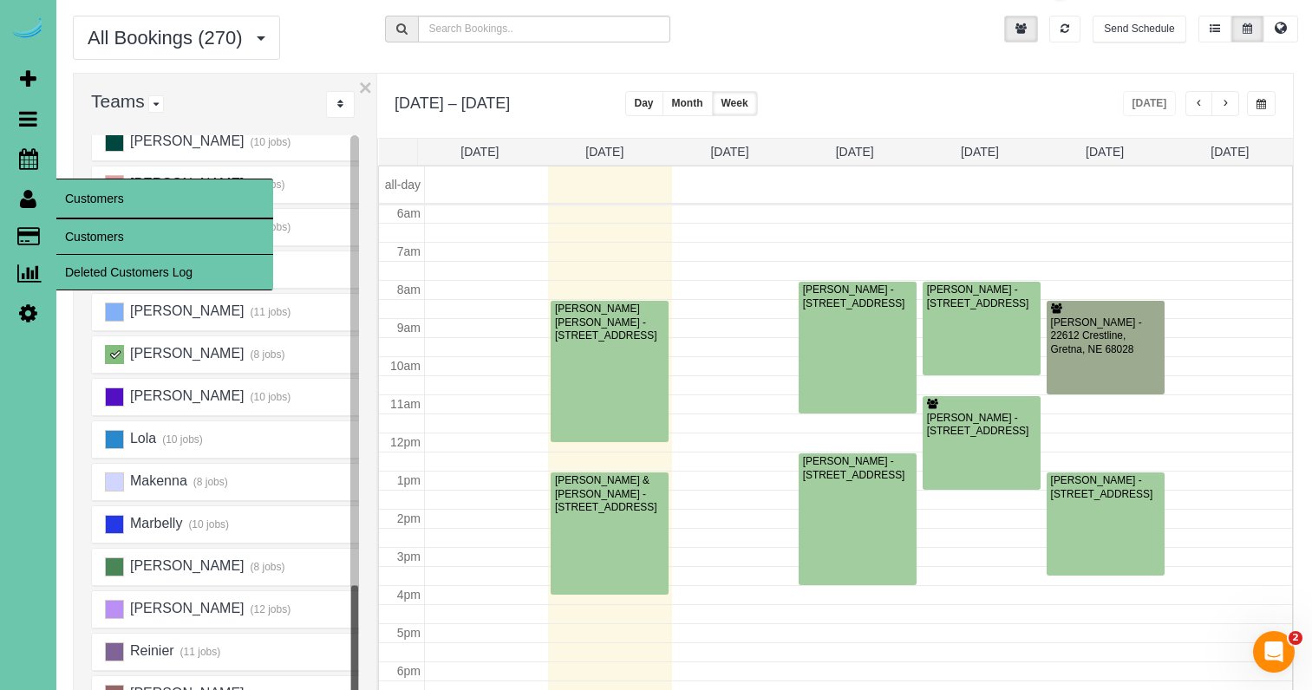
drag, startPoint x: 85, startPoint y: 232, endPoint x: 138, endPoint y: 215, distance: 55.4
click at [86, 232] on link "Customers" at bounding box center [164, 236] width 217 height 35
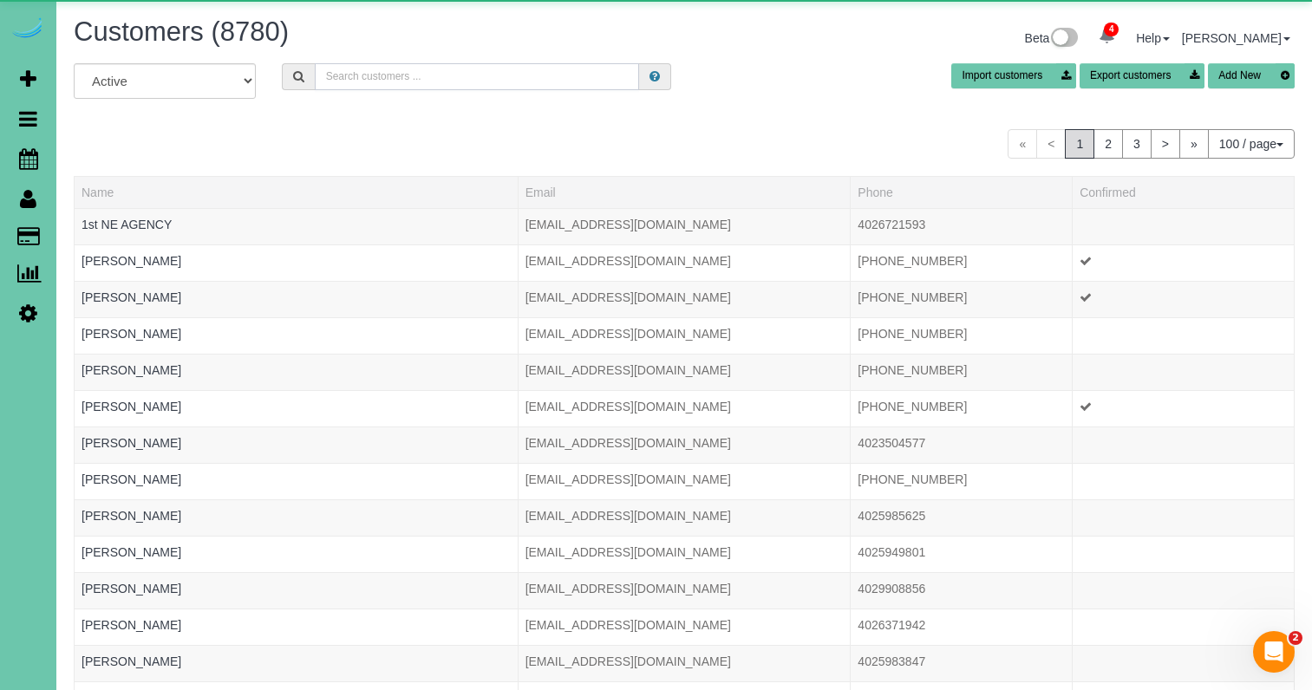
click at [440, 83] on input "text" at bounding box center [477, 76] width 324 height 27
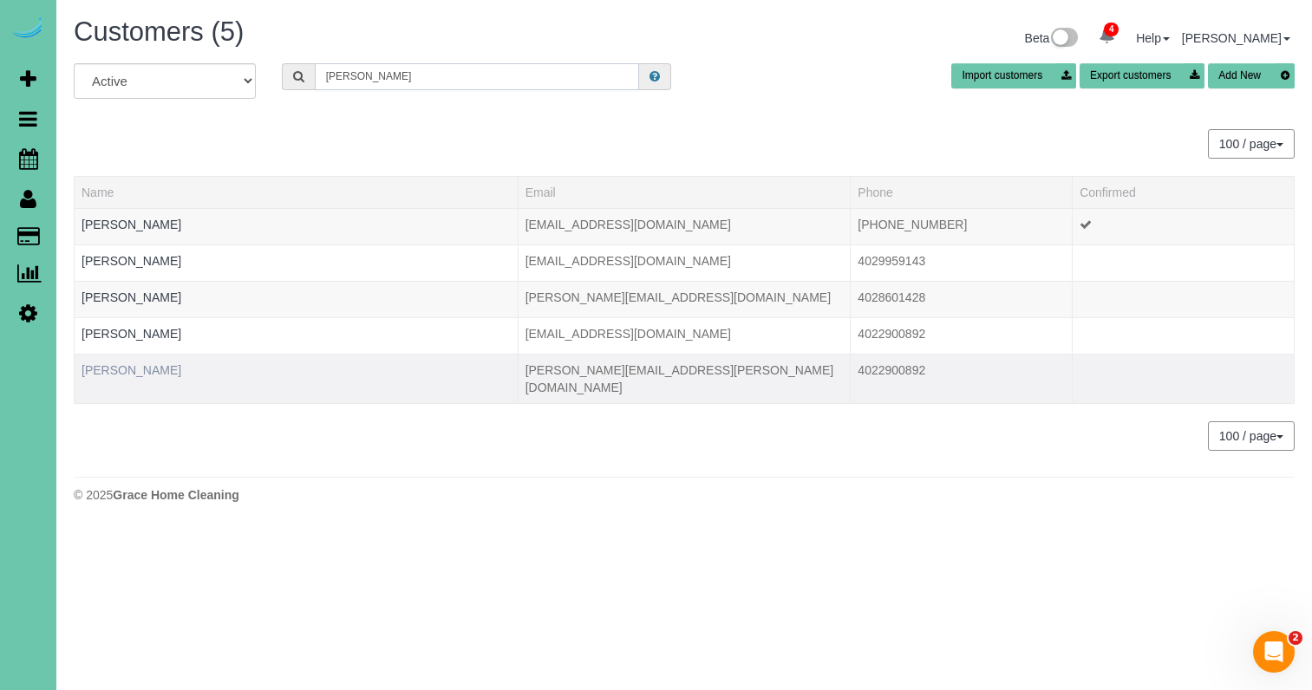
type input "jamie k"
click at [122, 369] on link "Jamie Kratky" at bounding box center [132, 370] width 100 height 14
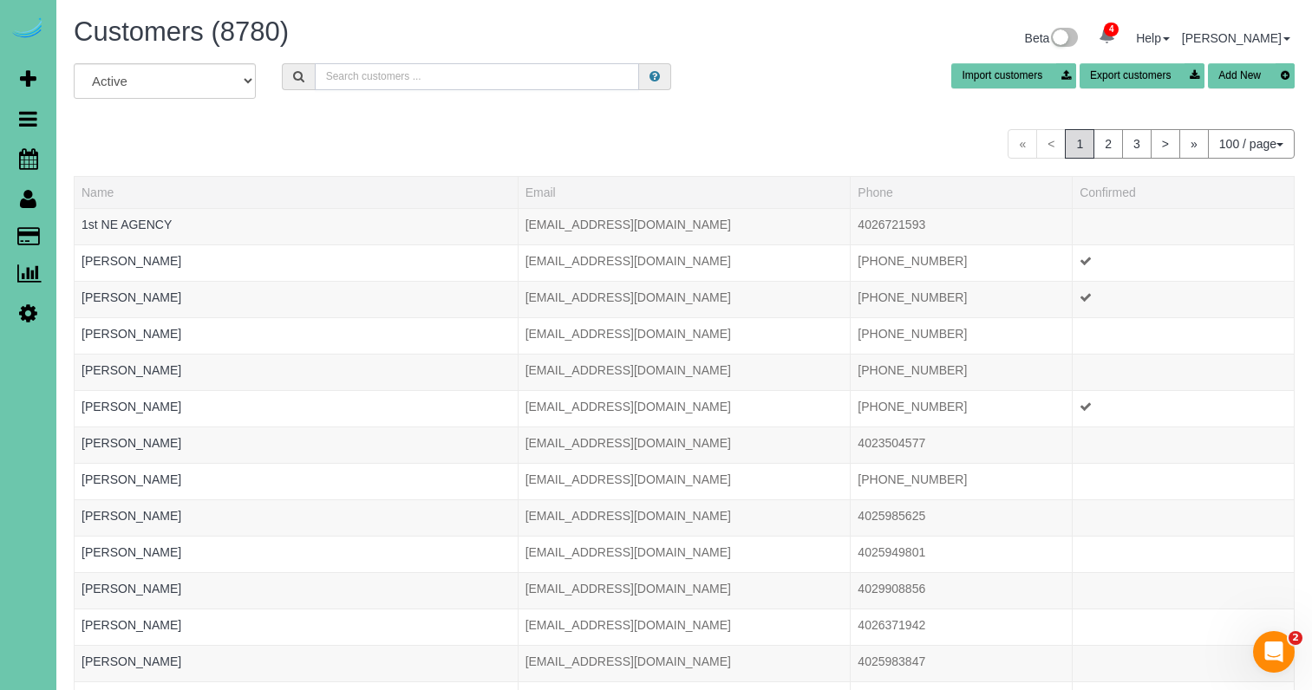
click at [378, 75] on input "text" at bounding box center [477, 76] width 324 height 27
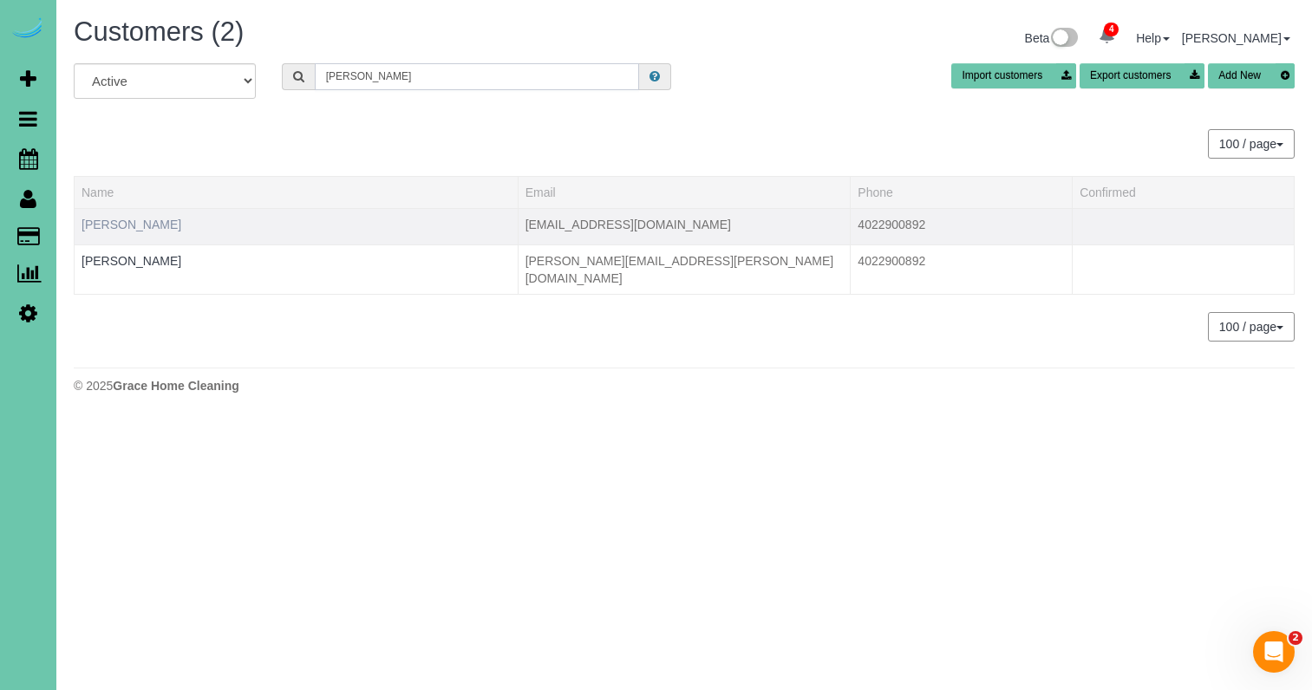
type input "kratky"
click at [140, 221] on link "Jamie Kratky" at bounding box center [132, 225] width 100 height 14
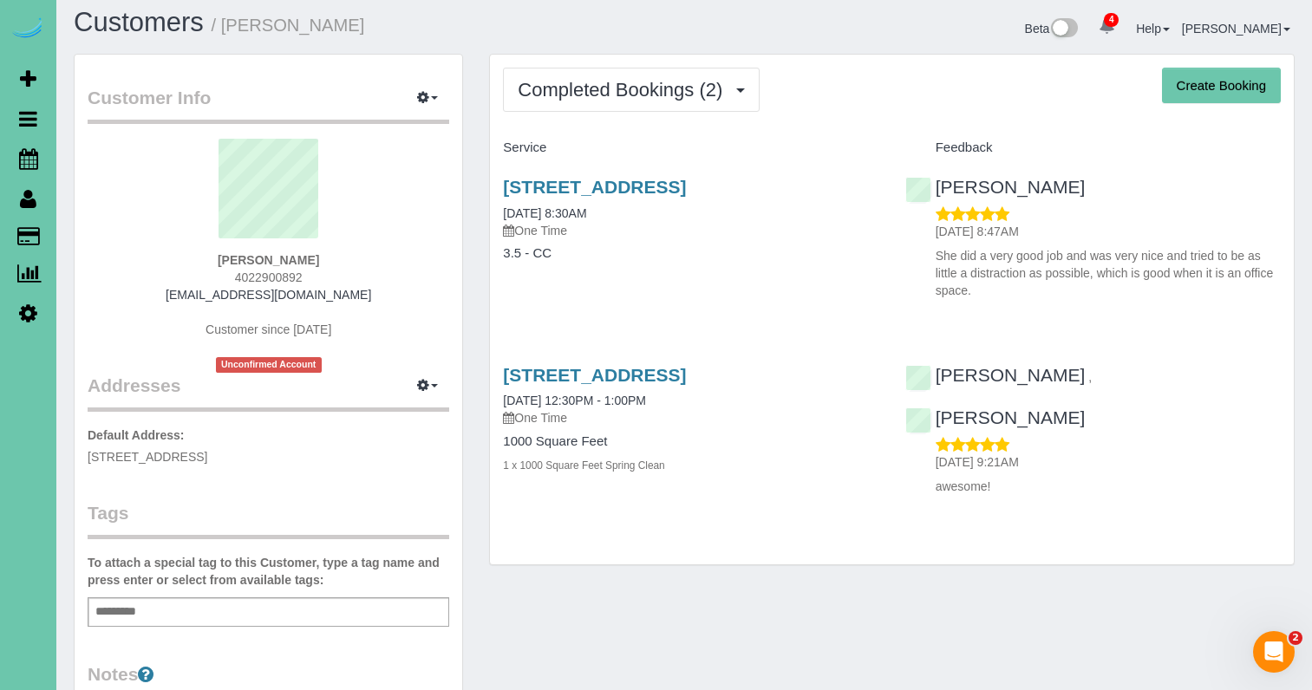
scroll to position [10, 0]
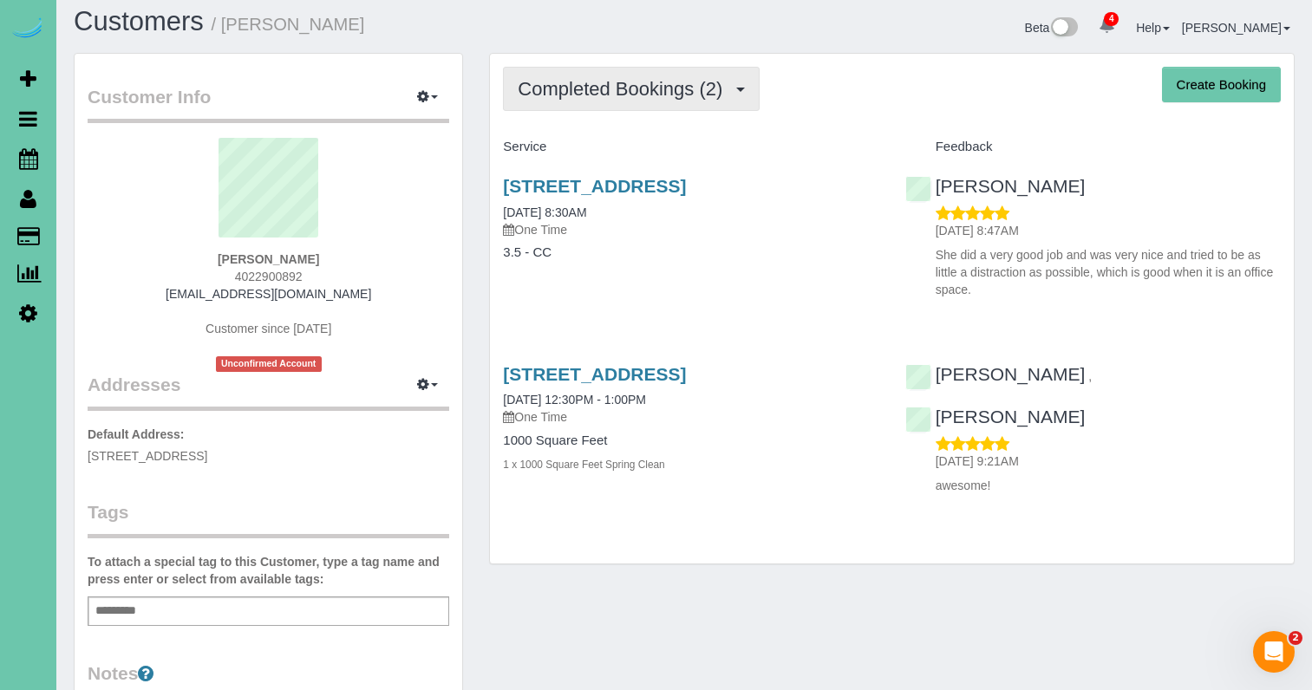
click at [575, 93] on span "Completed Bookings (2)" at bounding box center [624, 89] width 213 height 22
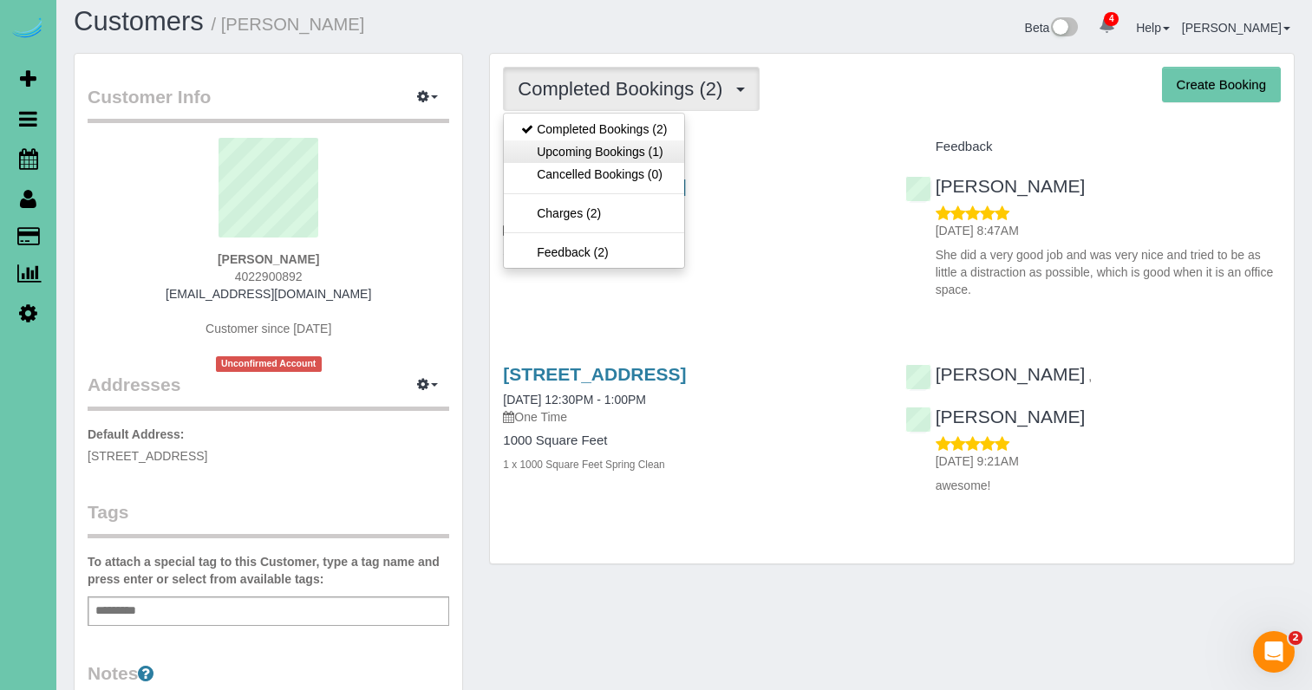
click at [578, 158] on link "Upcoming Bookings (1)" at bounding box center [594, 152] width 180 height 23
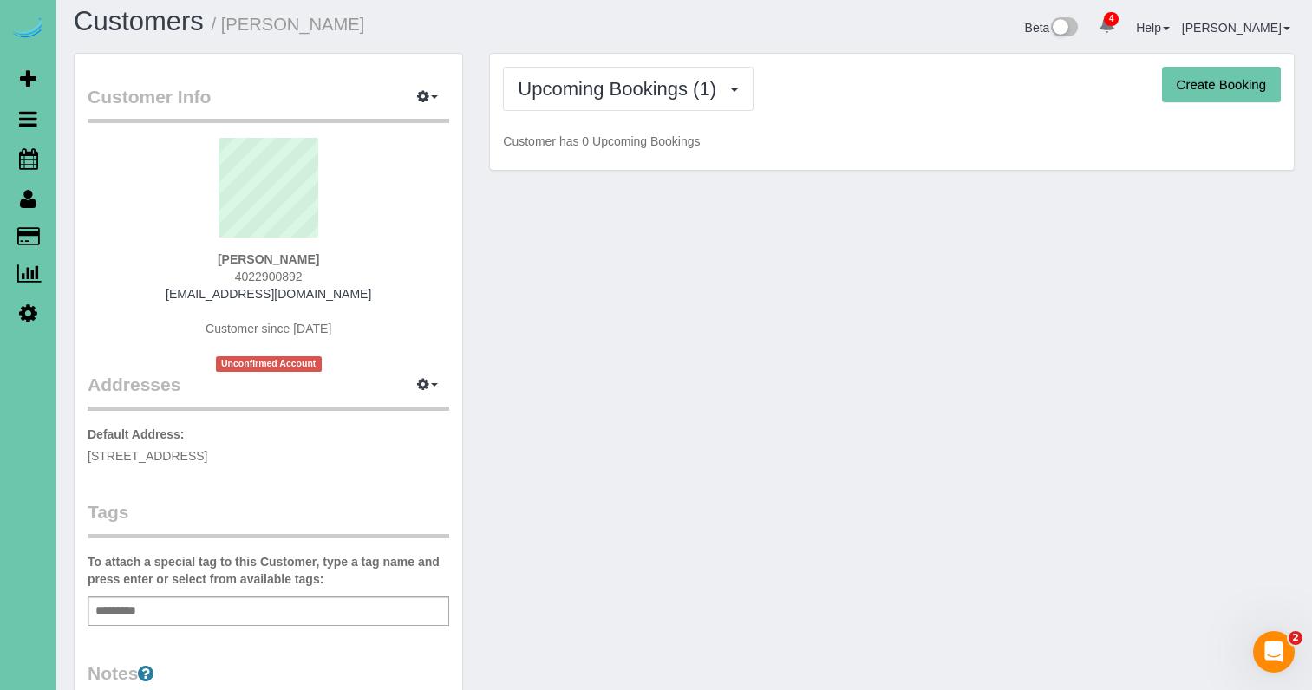
scroll to position [13, 0]
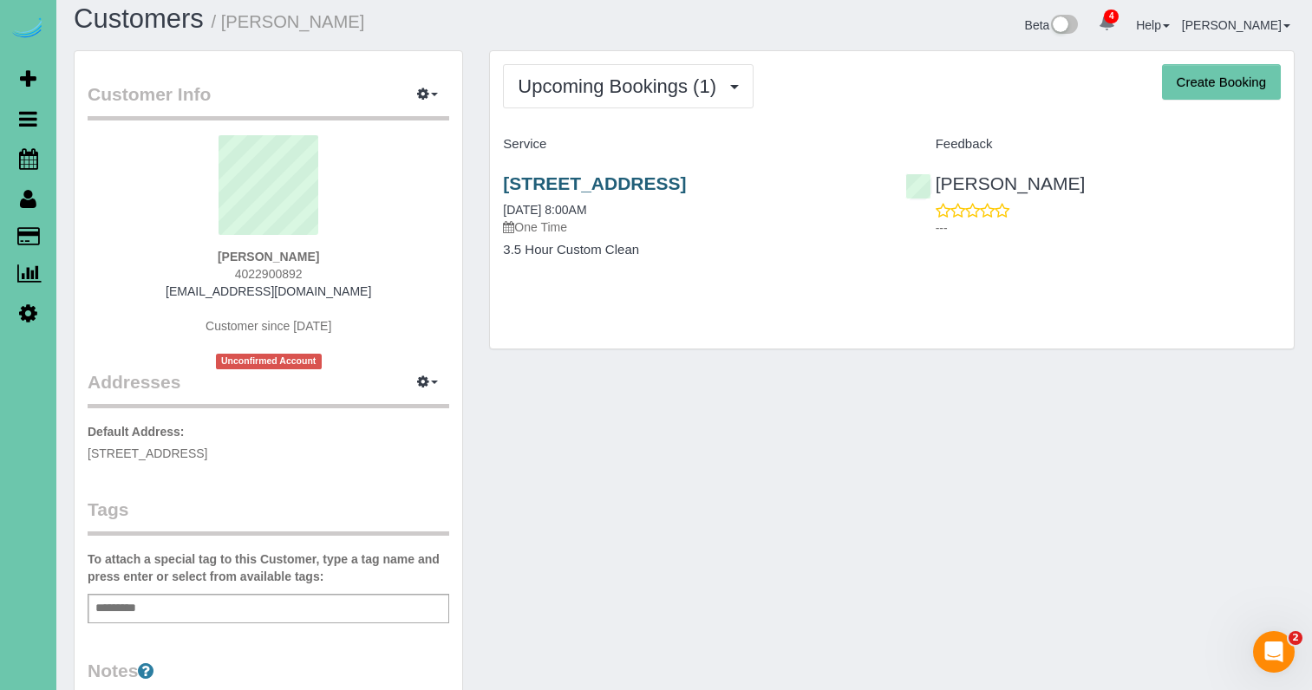
click at [618, 192] on link "1806 N 169th Plaza, Omaha, Ne 68118, Omaha, NE 68116" at bounding box center [594, 183] width 183 height 20
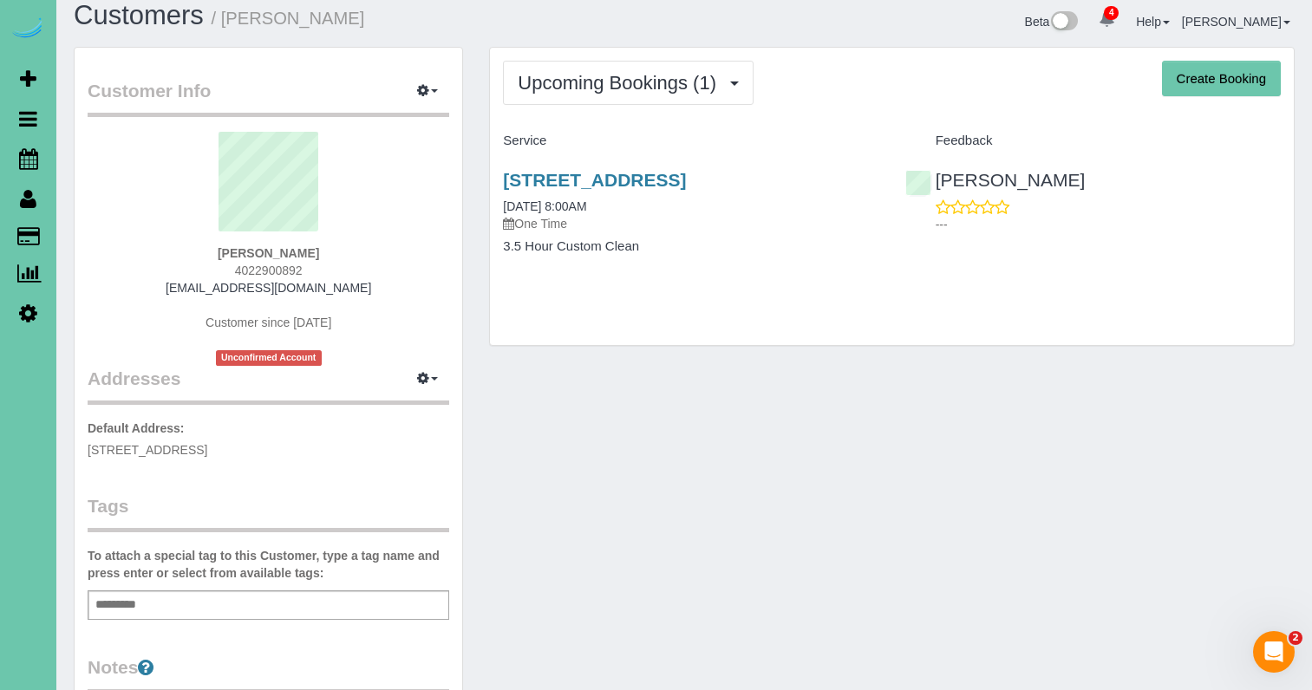
scroll to position [20, 0]
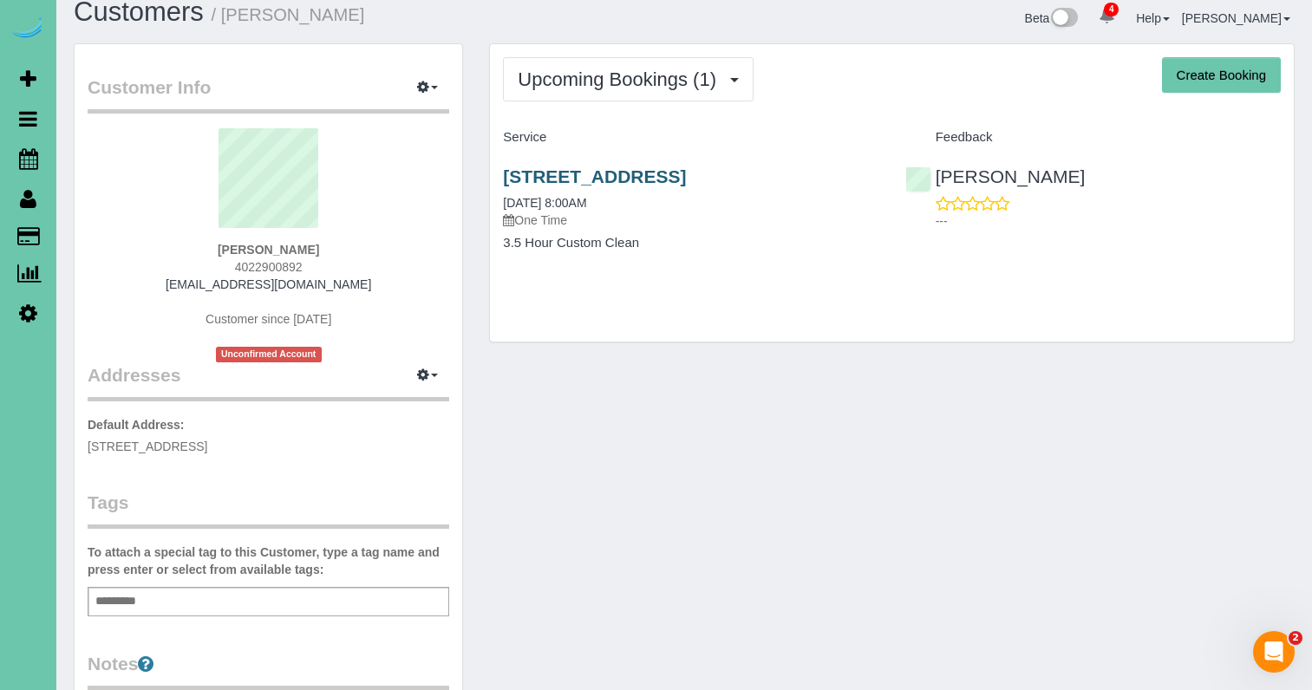
click at [686, 176] on link "1806 N 169th Plaza, Omaha, Ne 68118, Omaha, NE 68116" at bounding box center [594, 177] width 183 height 20
click at [424, 91] on icon "button" at bounding box center [423, 87] width 12 height 10
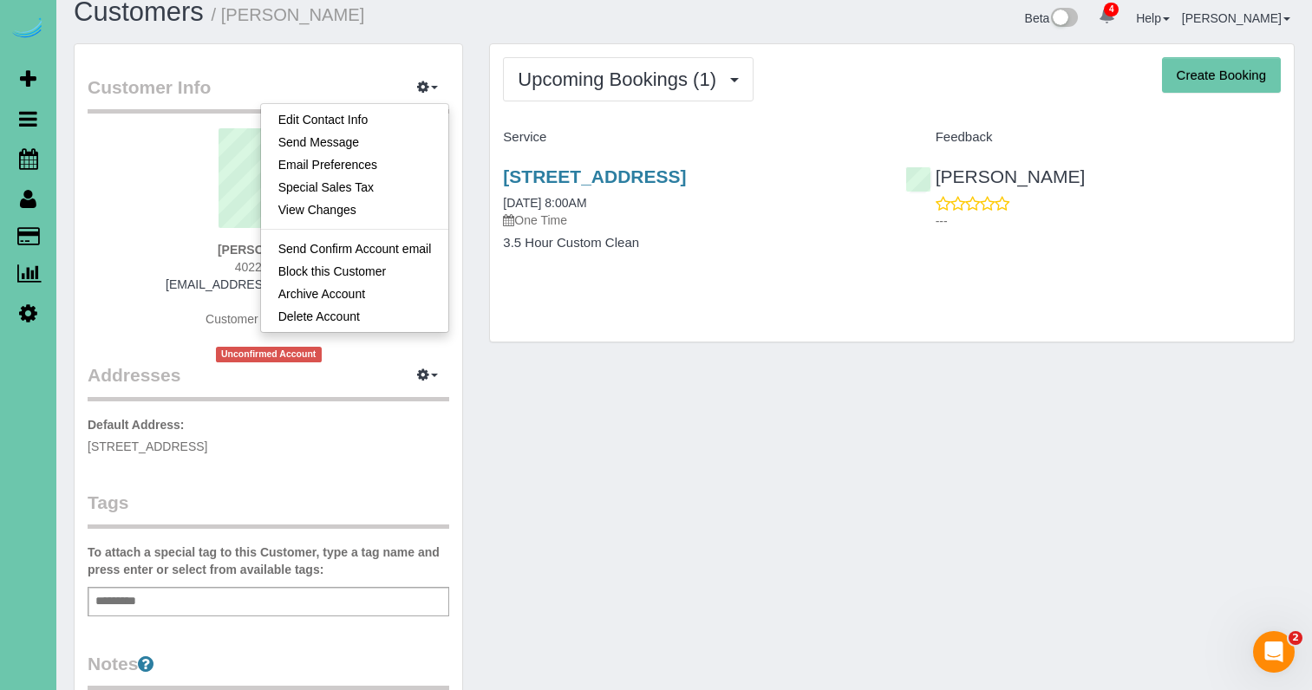
click at [378, 124] on link "Edit Contact Info" at bounding box center [355, 119] width 188 height 23
select select "NE"
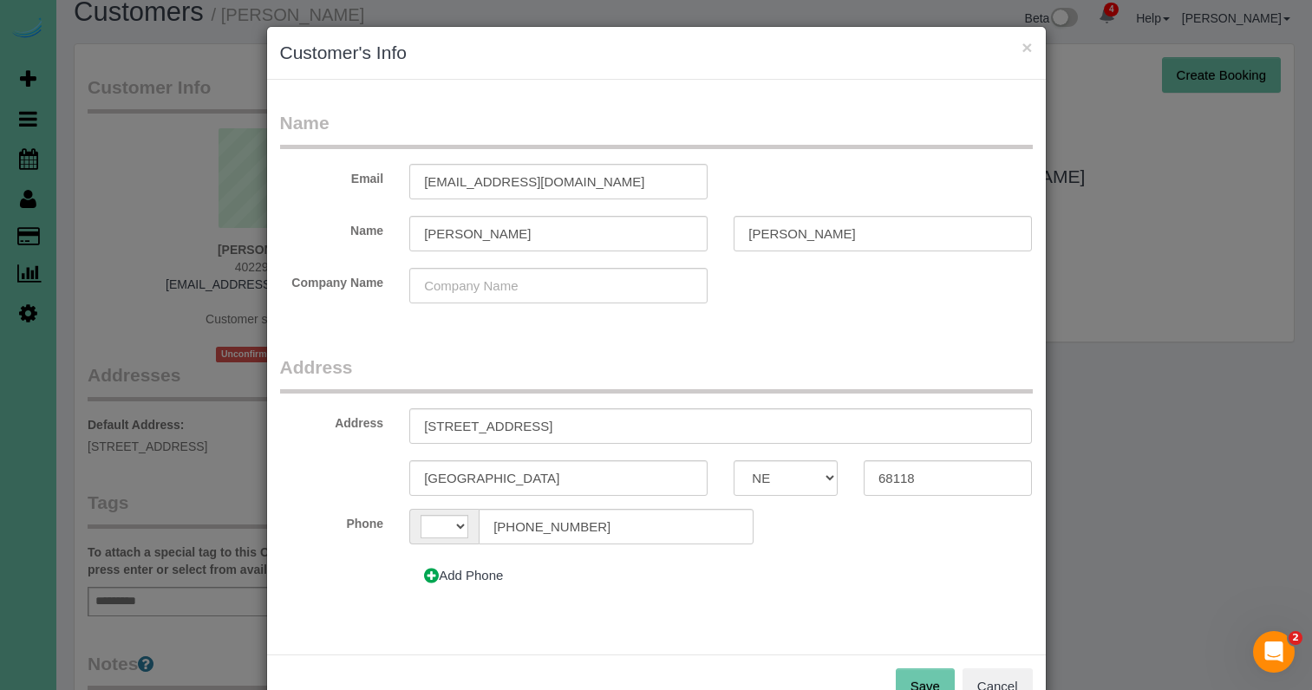
select select "string:US"
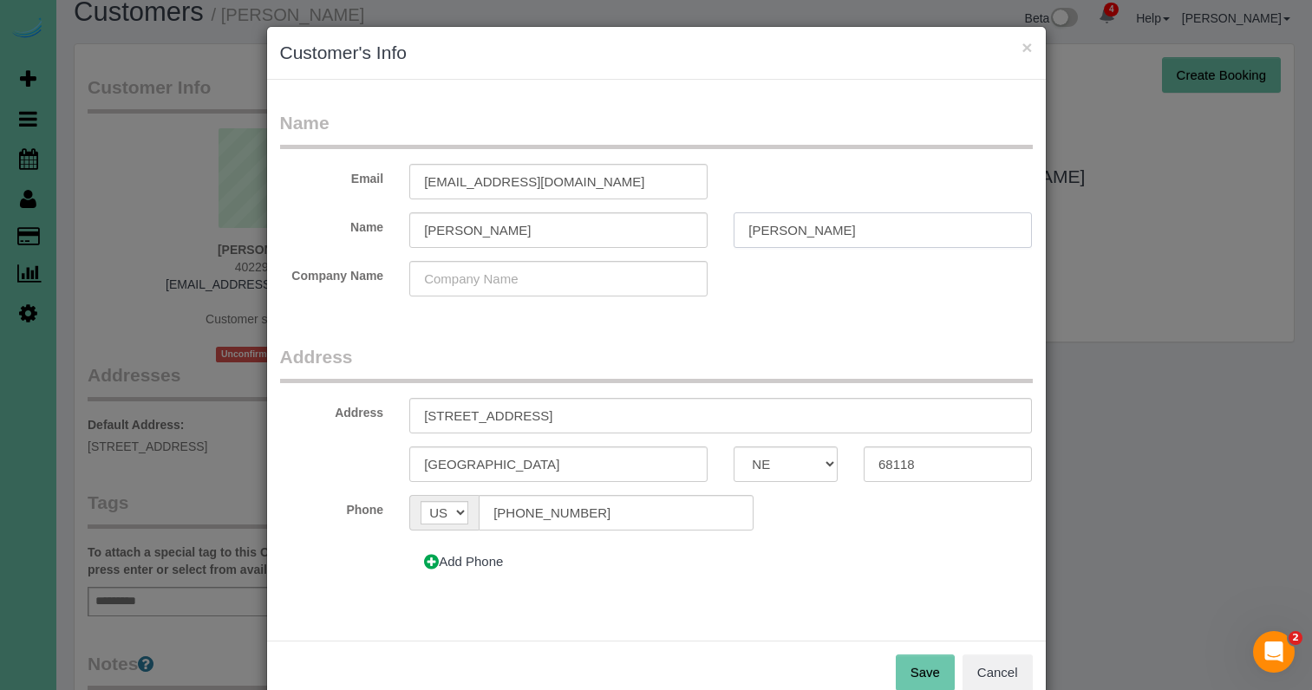
type input "Kratky"
drag, startPoint x: 506, startPoint y: 183, endPoint x: 477, endPoint y: 183, distance: 29.5
type input "CLP Chemicals"
click at [916, 665] on button "Save" at bounding box center [925, 673] width 59 height 36
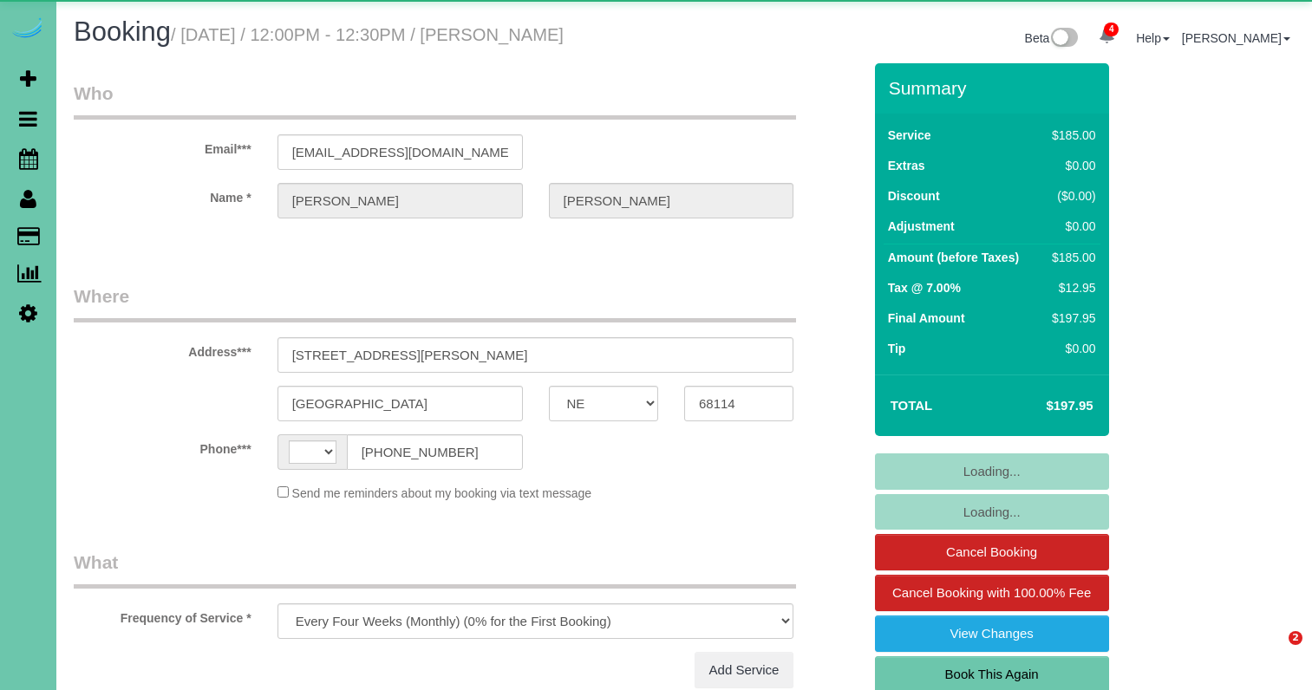
select select "NE"
select select "string:fspay-3126b6fd-cea1-46ff-aee3-1dc3b11c0a1b"
select select "object:920"
select select "string:[GEOGRAPHIC_DATA]"
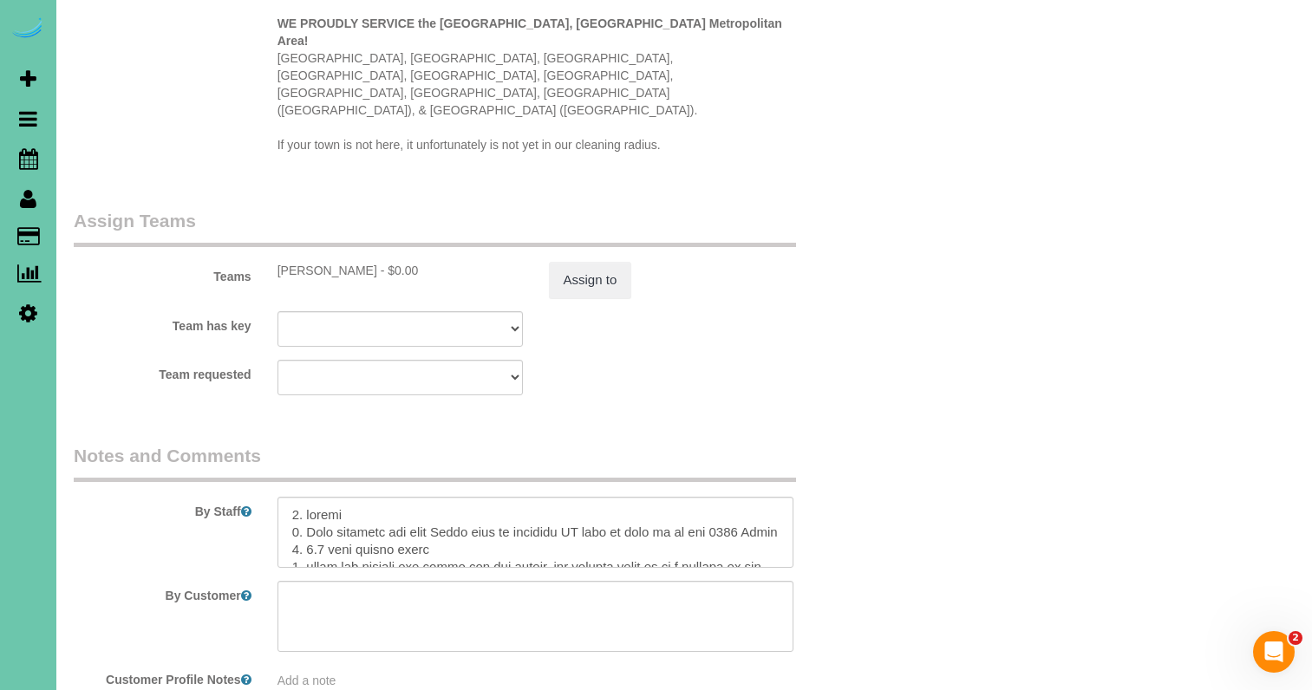
scroll to position [1724, 0]
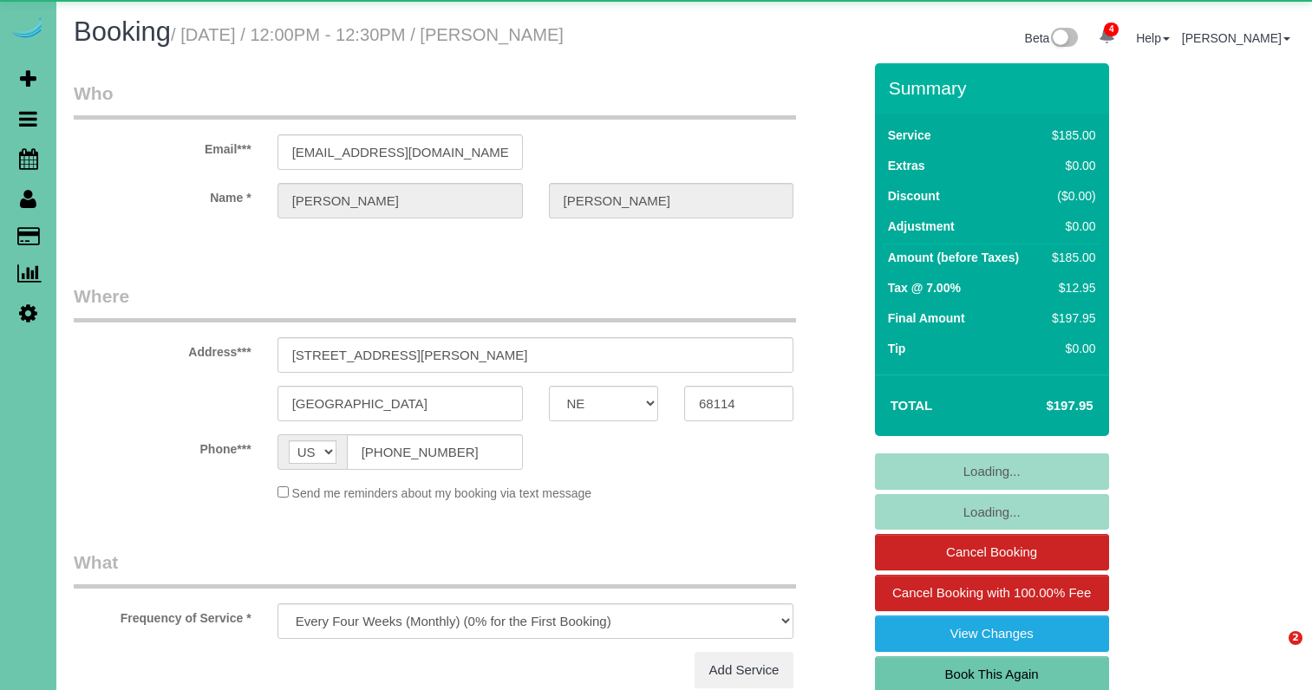
select select "NE"
select select "object:676"
select select "string:fspay-3126b6fd-cea1-46ff-aee3-1dc3b11c0a1b"
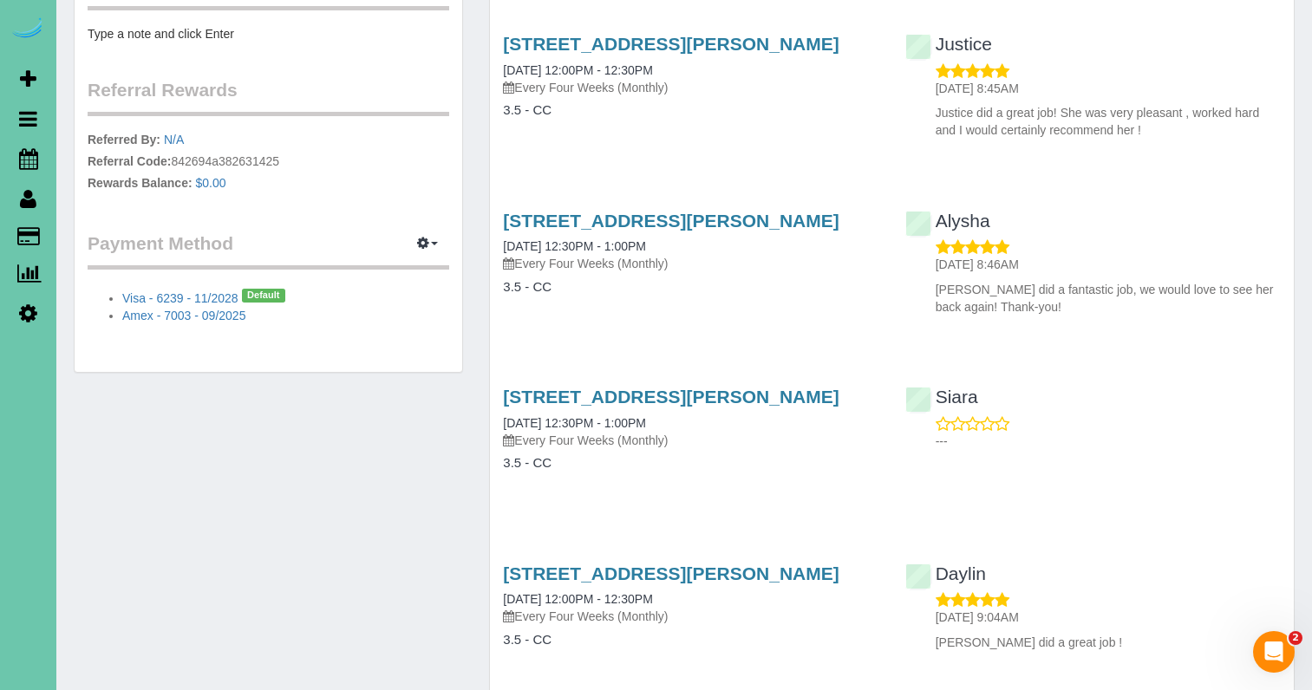
scroll to position [690, 0]
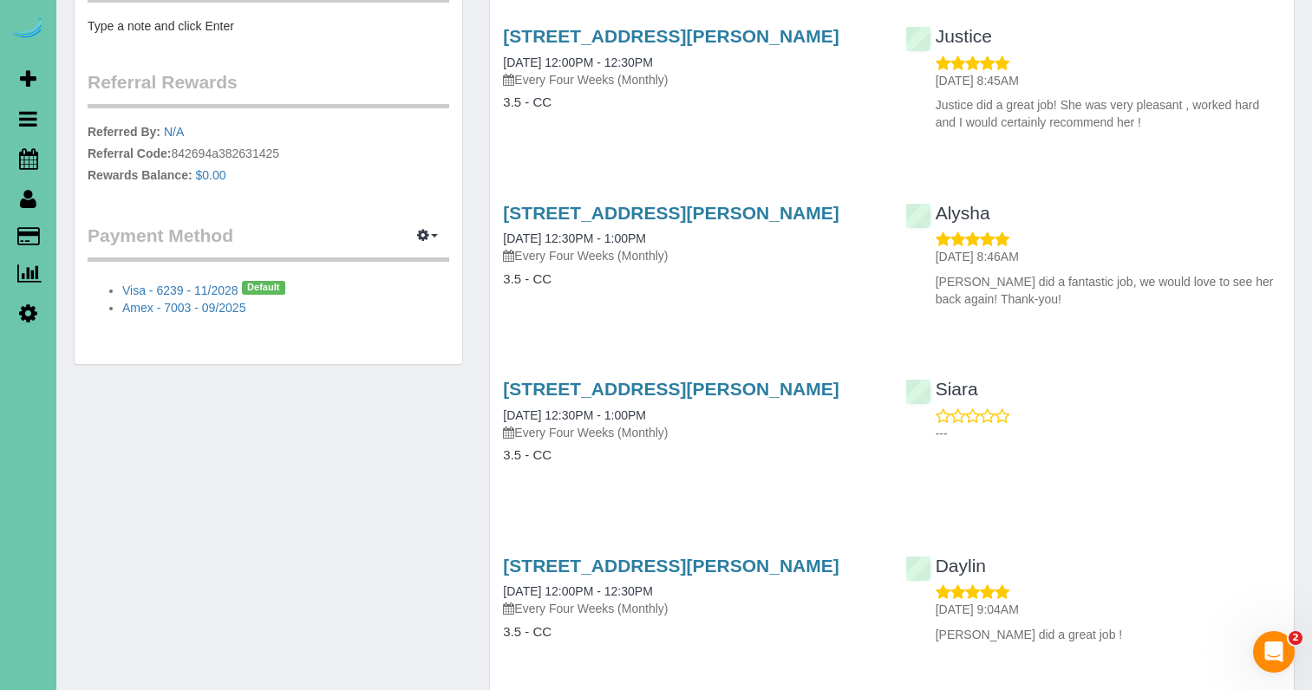
drag, startPoint x: 1019, startPoint y: 373, endPoint x: 928, endPoint y: 363, distance: 91.7
click at [928, 308] on div "[DATE] 8:46AM [PERSON_NAME] did a fantastic job, we would love to see her back …" at bounding box center [1093, 269] width 376 height 77
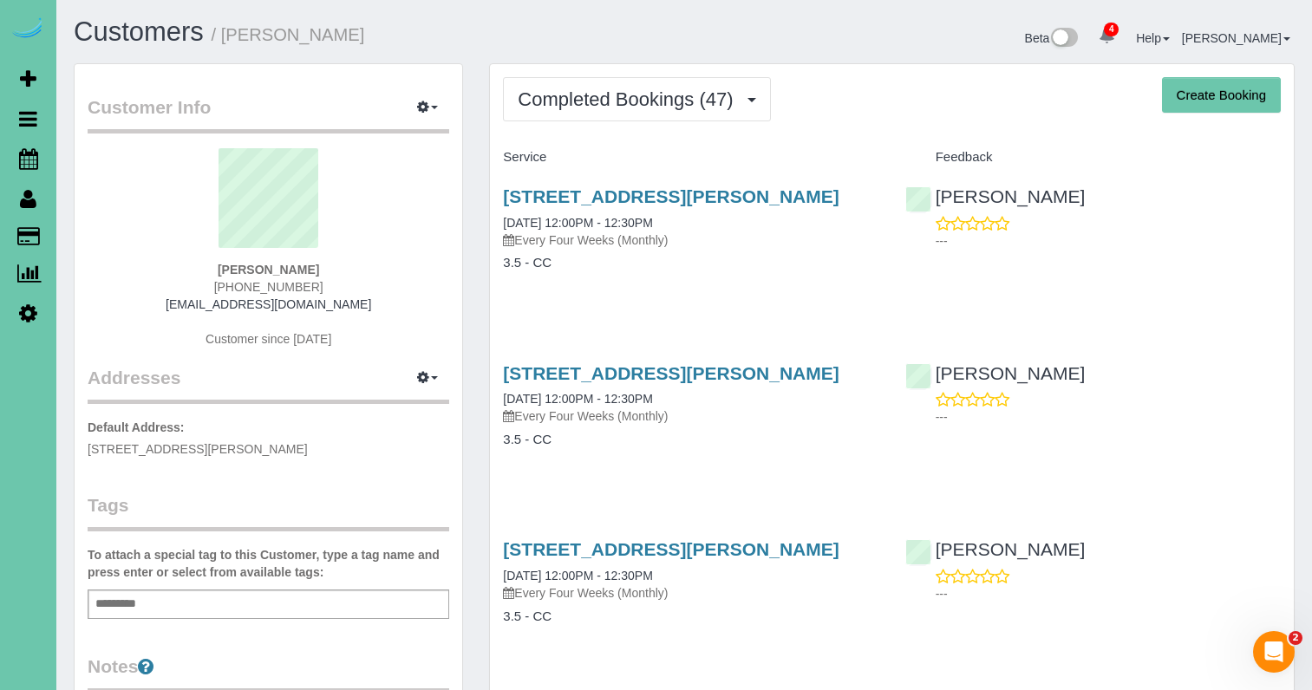
scroll to position [0, 0]
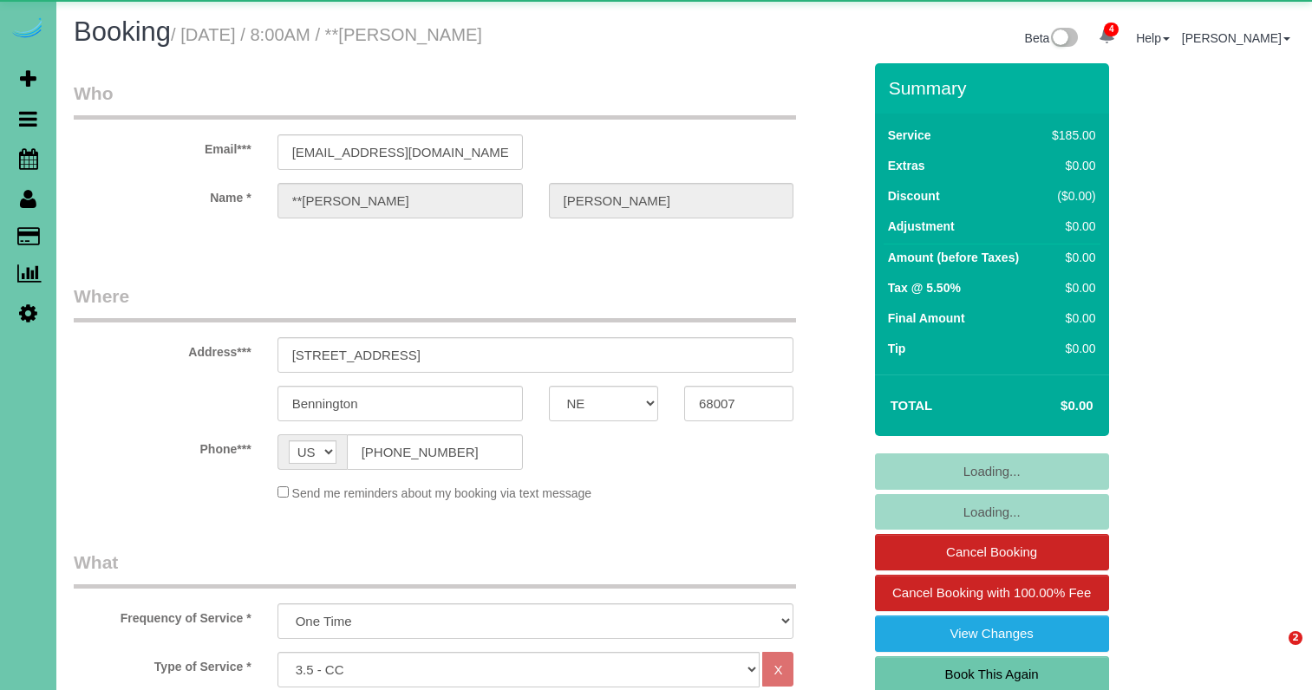
select select "NE"
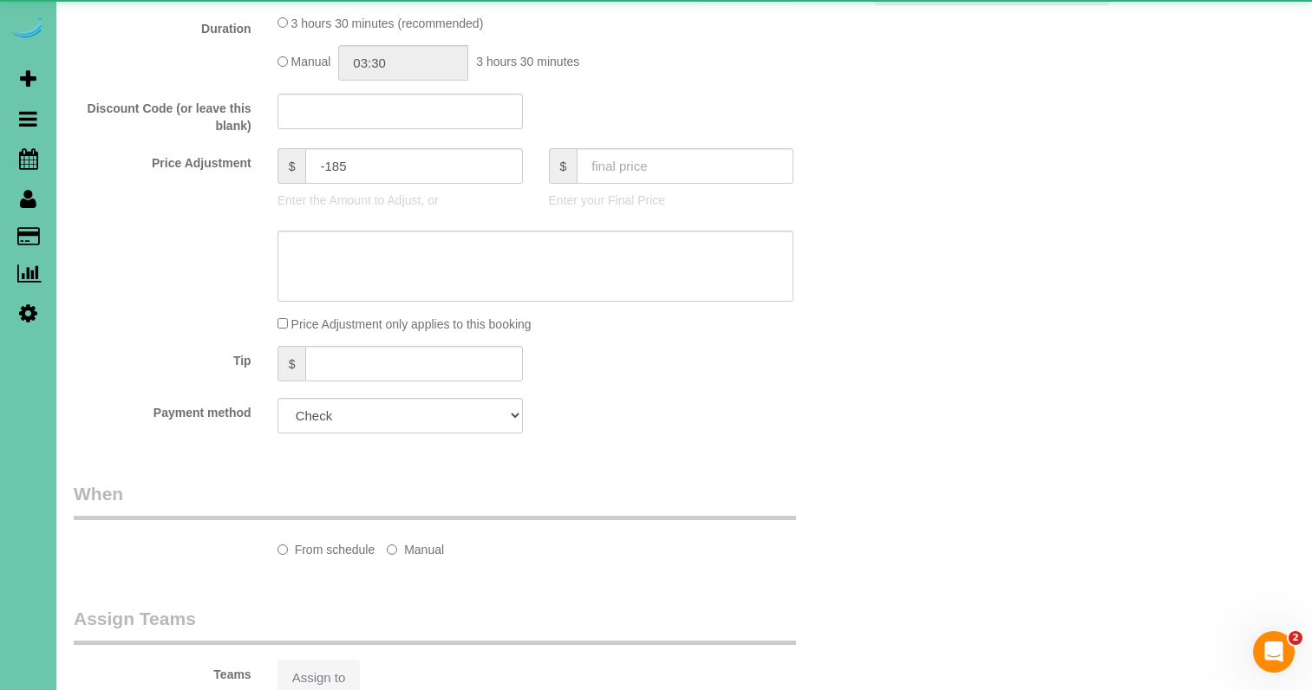
select select "object:910"
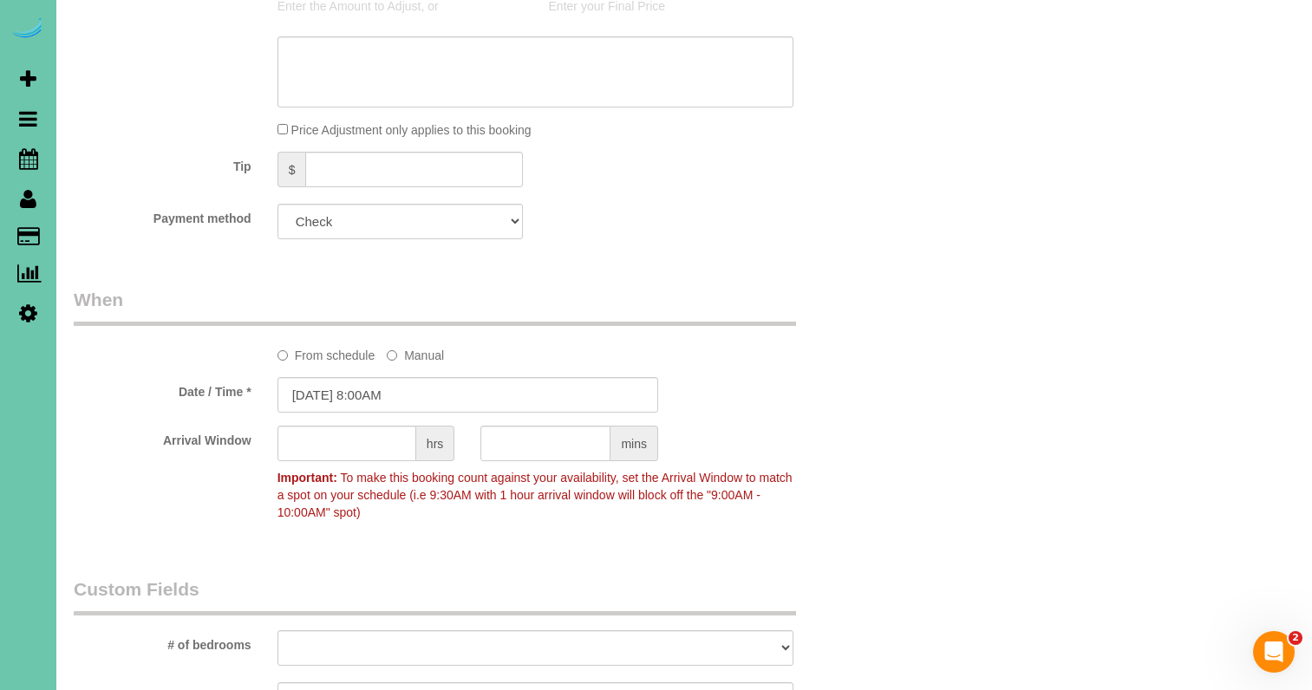
scroll to position [994, 0]
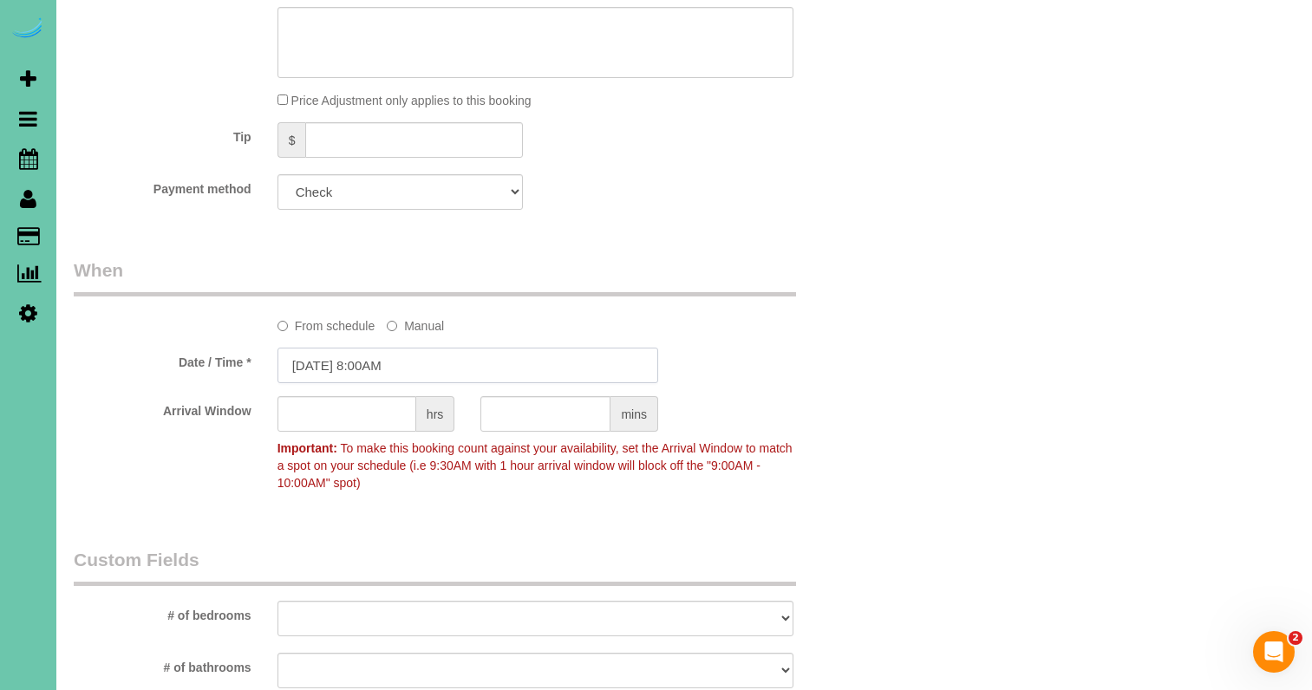
click at [424, 351] on input "08/25/2025 8:00AM" at bounding box center [468, 366] width 381 height 36
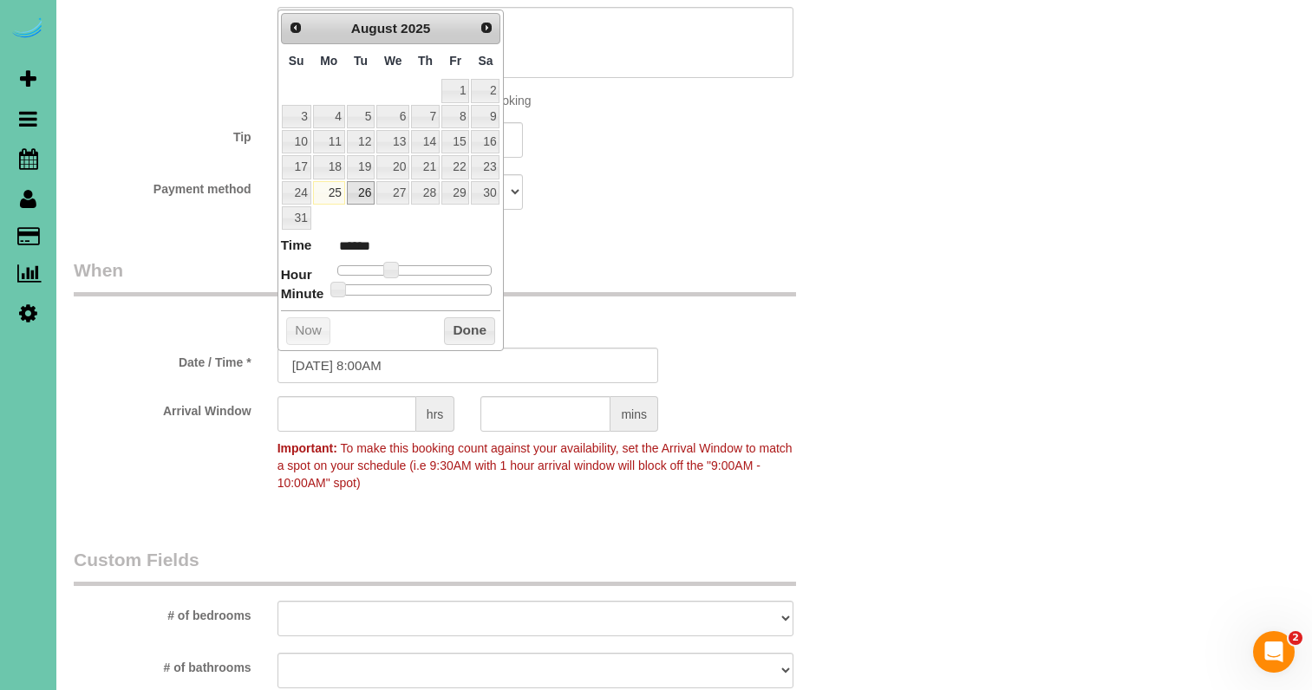
click at [364, 186] on link "26" at bounding box center [361, 192] width 28 height 23
type input "08/26/2025 9:00AM"
type input "******"
type input "08/26/2025 10:00AM"
type input "*******"
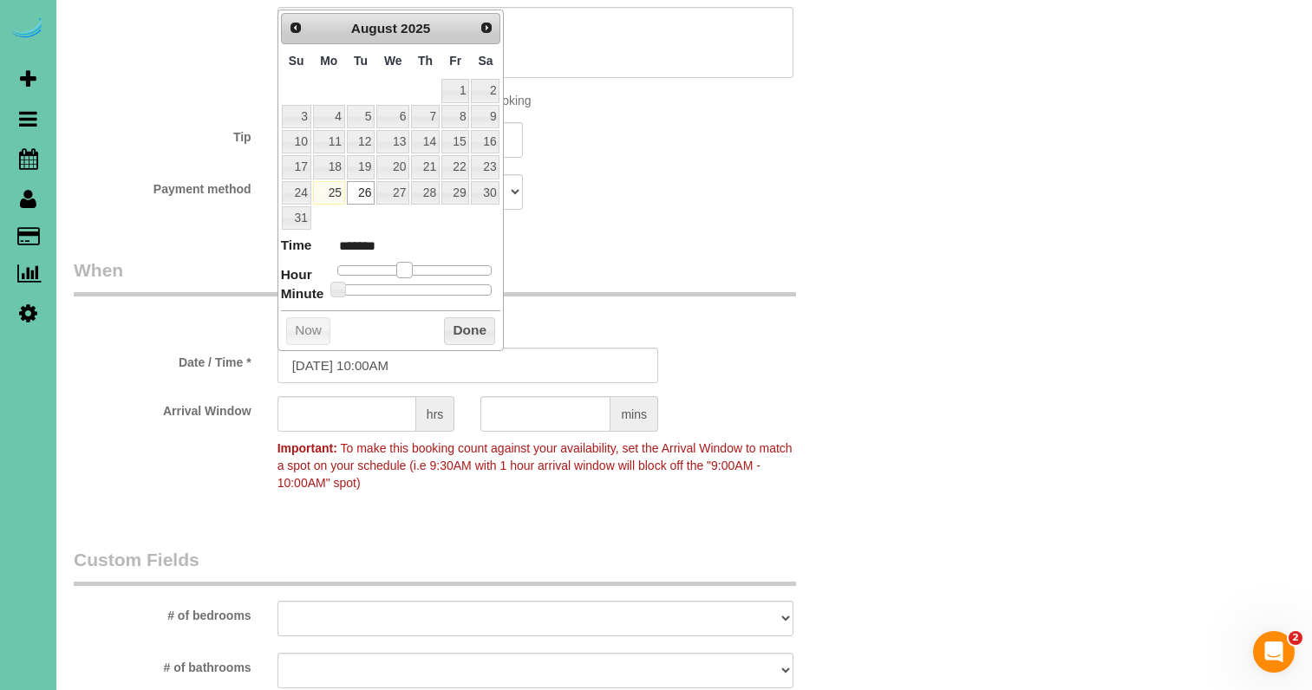
type input "08/26/2025 11:00AM"
type input "*******"
type input "08/26/2025 12:00PM"
type input "*******"
drag, startPoint x: 386, startPoint y: 268, endPoint x: 414, endPoint y: 270, distance: 27.8
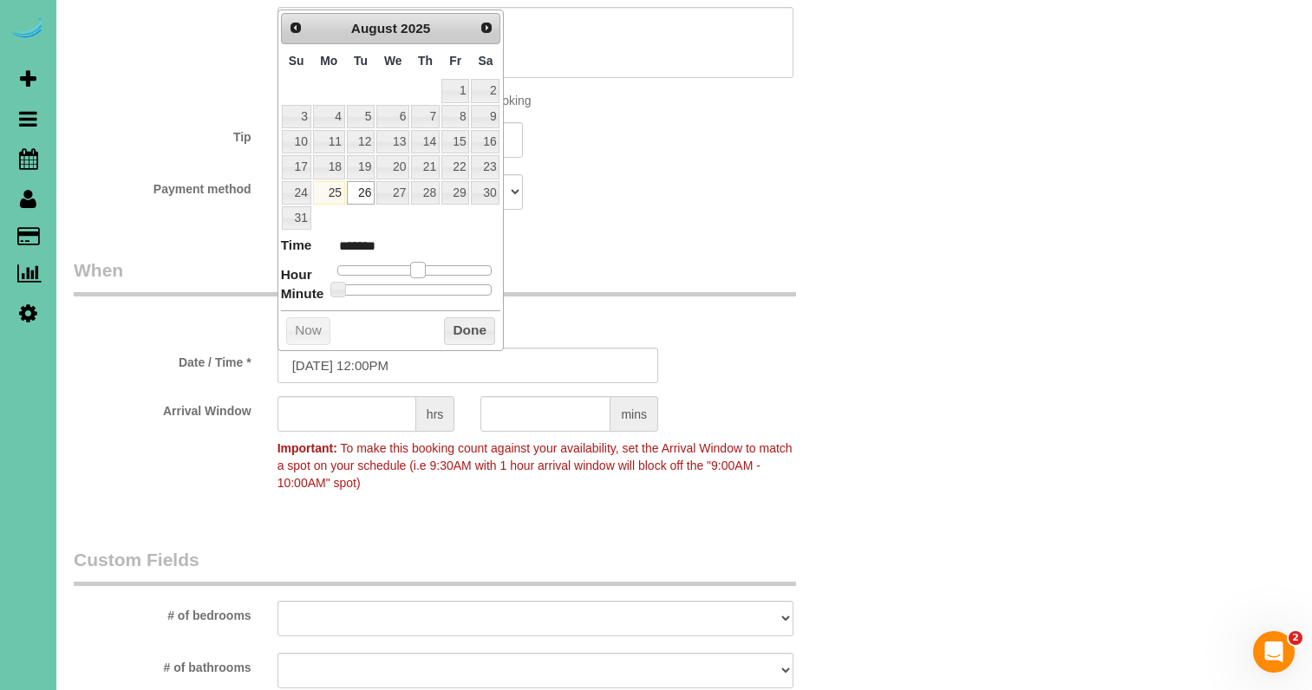
click at [415, 270] on span at bounding box center [418, 270] width 16 height 16
click at [461, 330] on button "Done" at bounding box center [469, 331] width 51 height 28
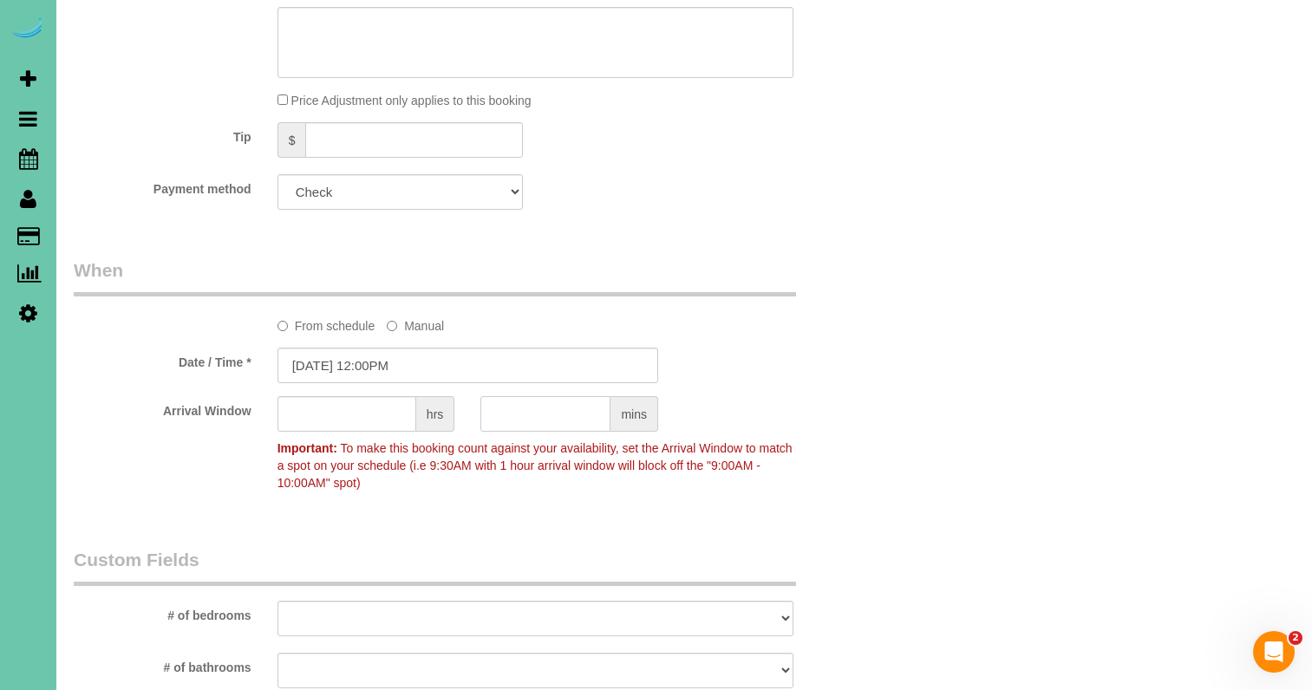
click at [558, 423] on input "text" at bounding box center [545, 414] width 130 height 36
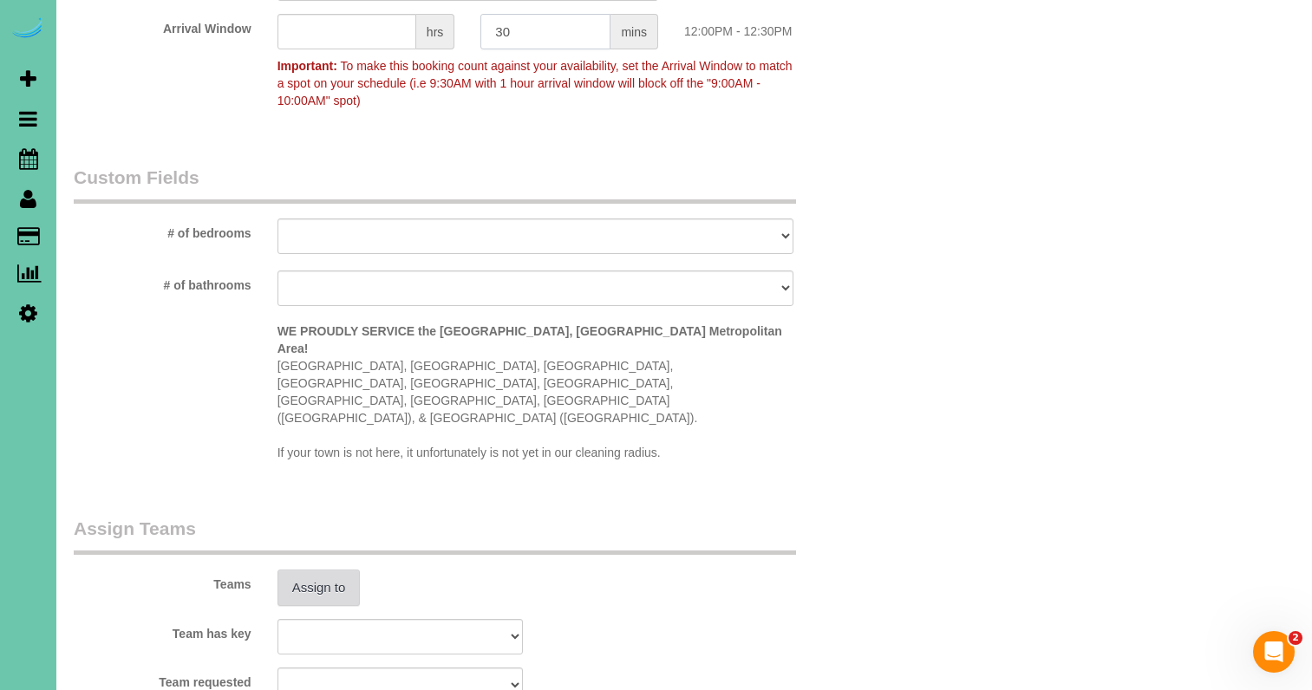
scroll to position [1395, 1]
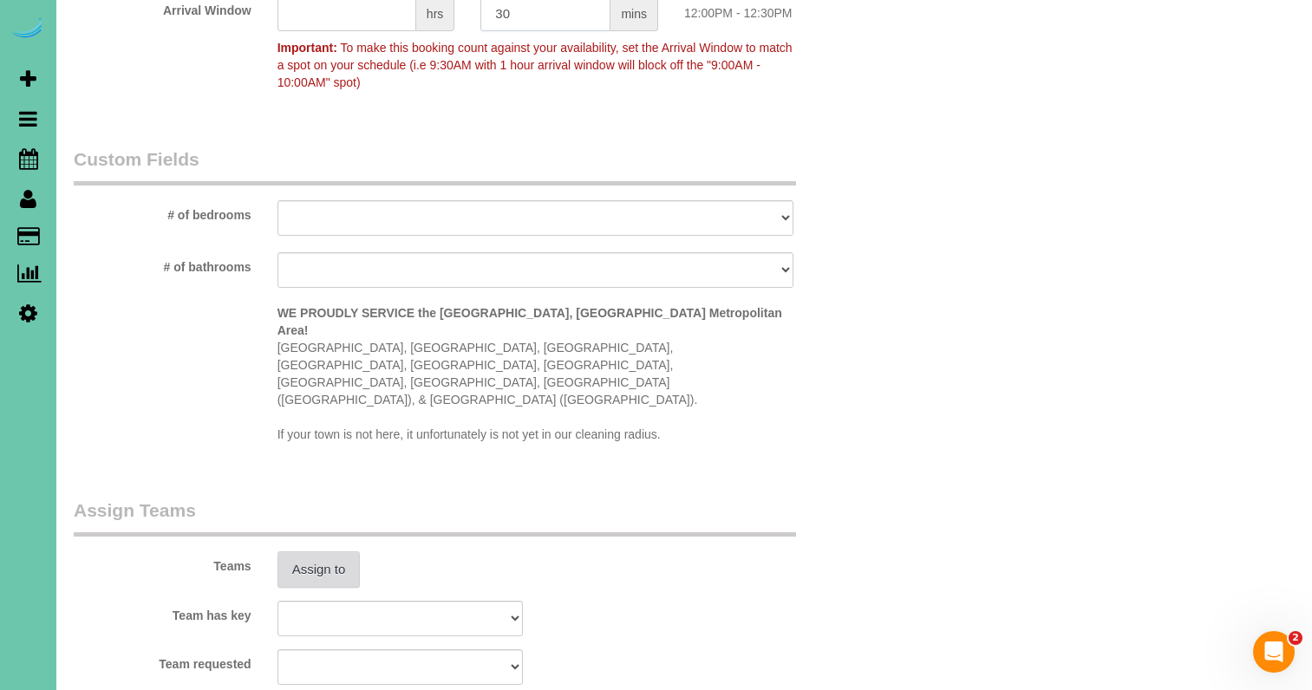
type input "30"
click at [315, 552] on button "Assign to" at bounding box center [319, 570] width 83 height 36
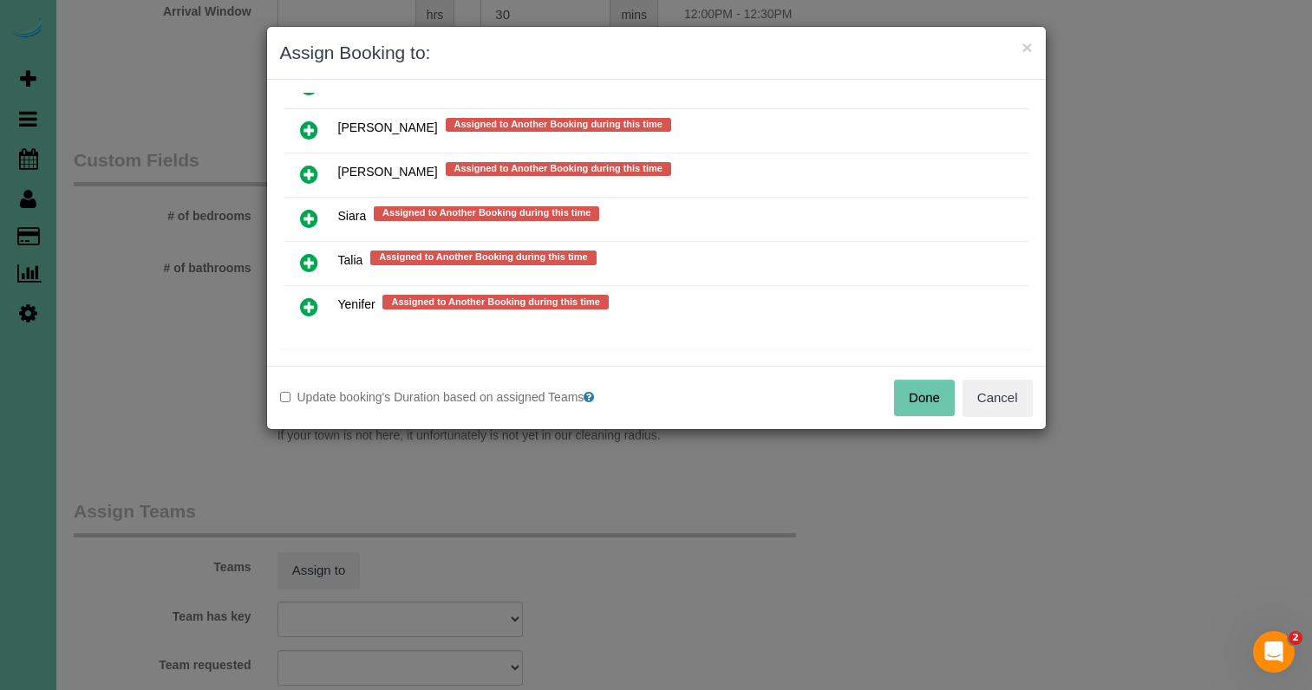
scroll to position [1559, 0]
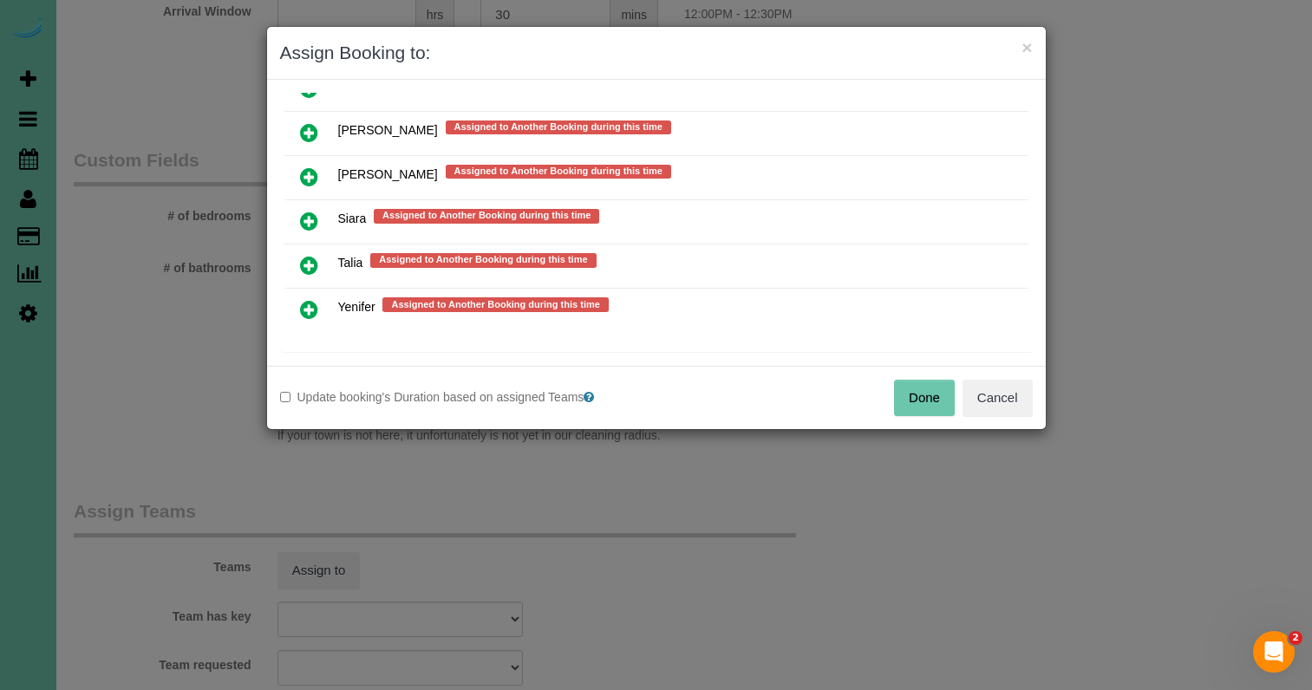
click at [314, 266] on icon at bounding box center [309, 265] width 18 height 21
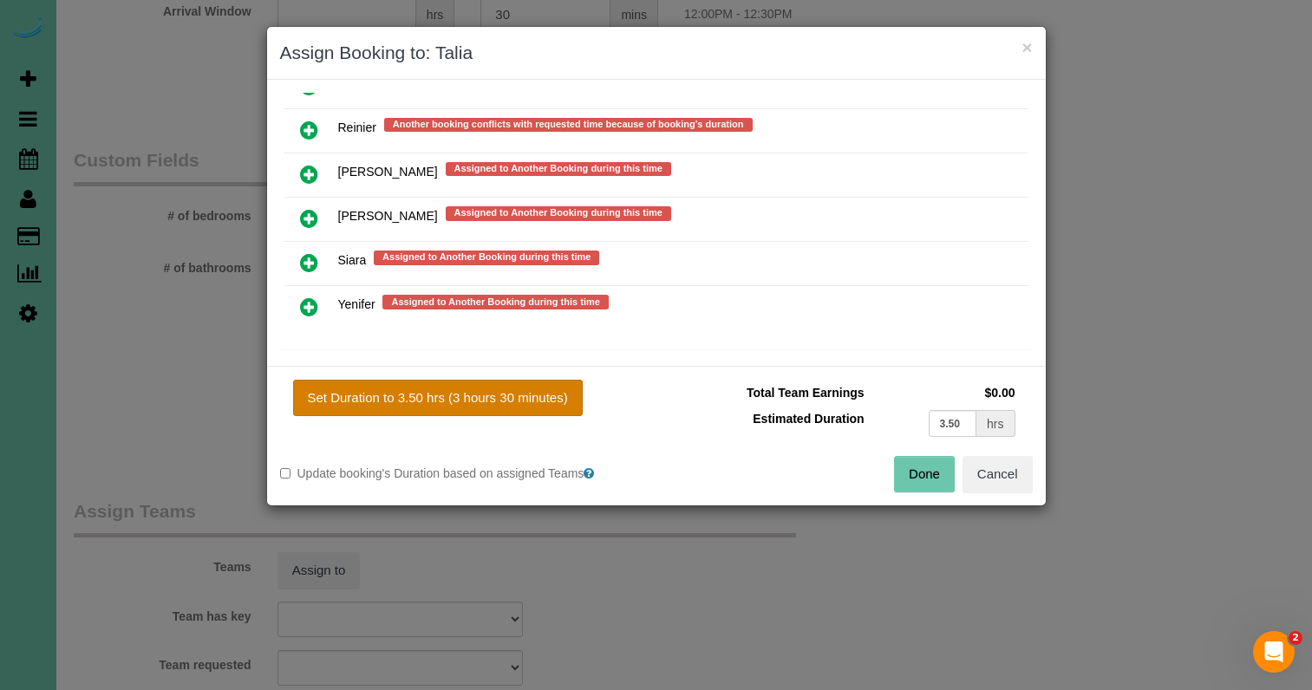
drag, startPoint x: 448, startPoint y: 390, endPoint x: 465, endPoint y: 392, distance: 16.6
click at [449, 390] on button "Set Duration to 3.50 hrs (3 hours 30 minutes)" at bounding box center [438, 398] width 290 height 36
type input "3.50"
drag, startPoint x: 939, startPoint y: 475, endPoint x: 840, endPoint y: 447, distance: 103.8
click at [939, 475] on button "Done" at bounding box center [924, 474] width 61 height 36
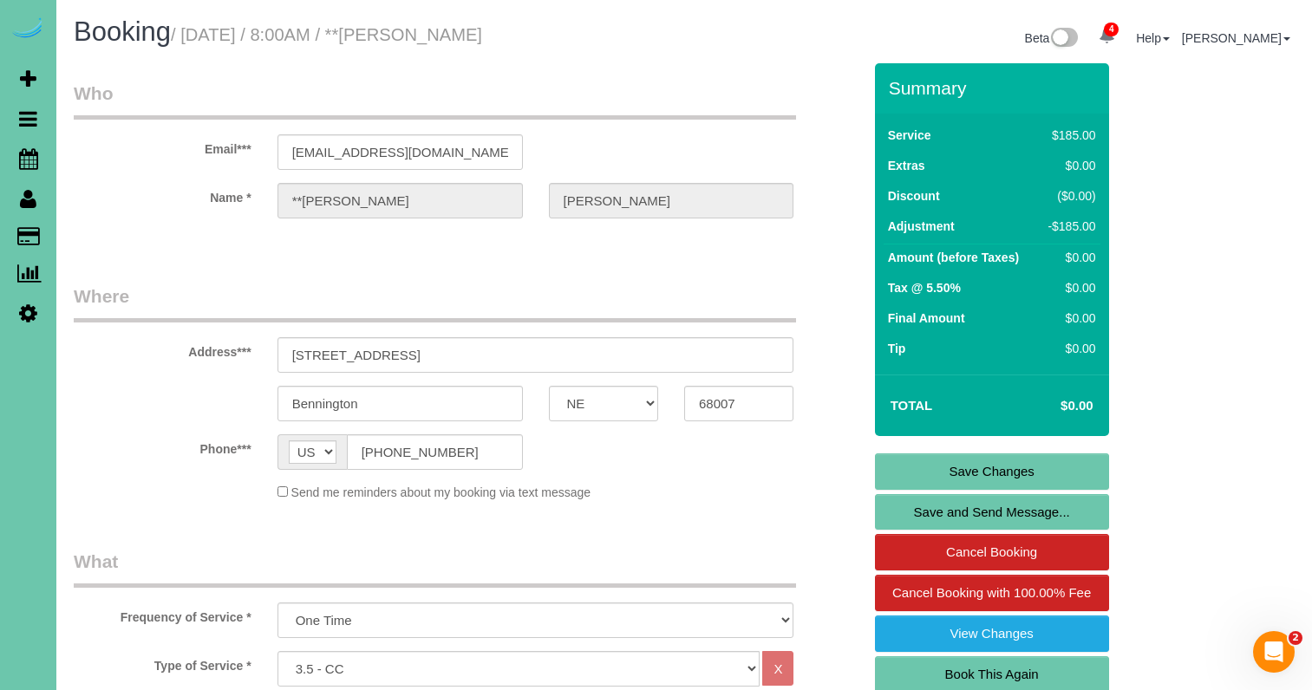
scroll to position [0, 0]
click at [936, 470] on link "Save Changes" at bounding box center [992, 472] width 234 height 36
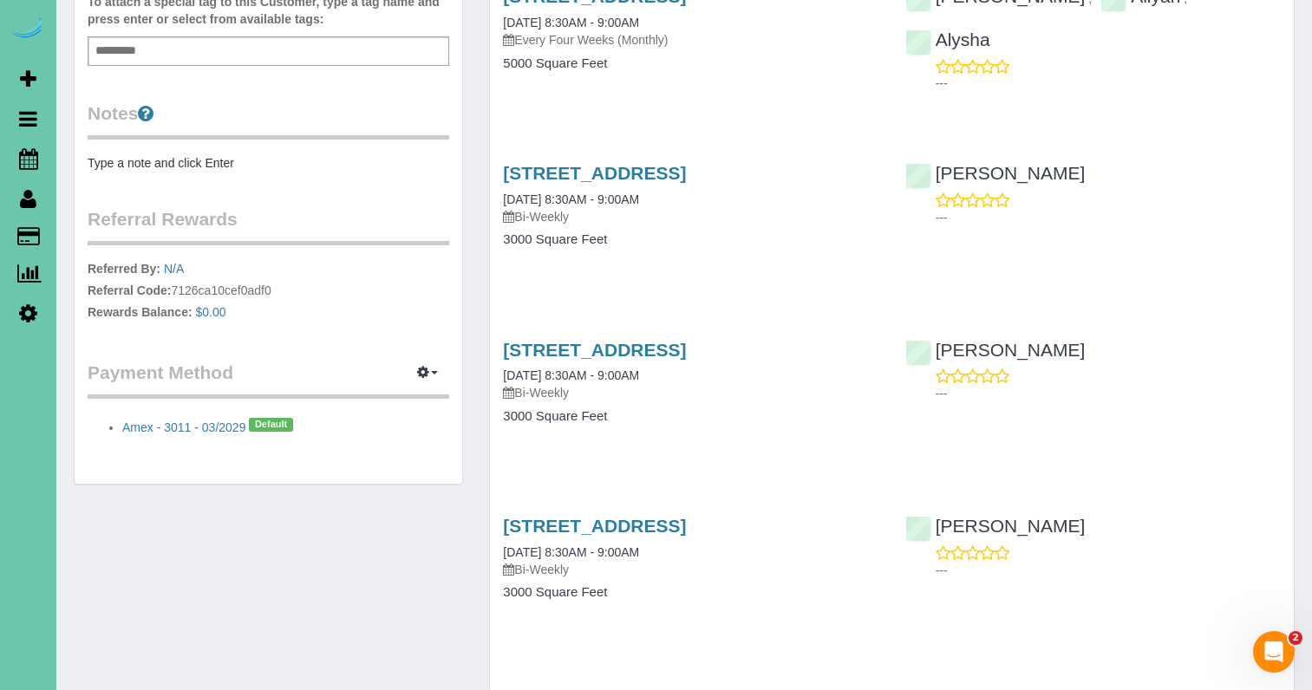
scroll to position [556, 0]
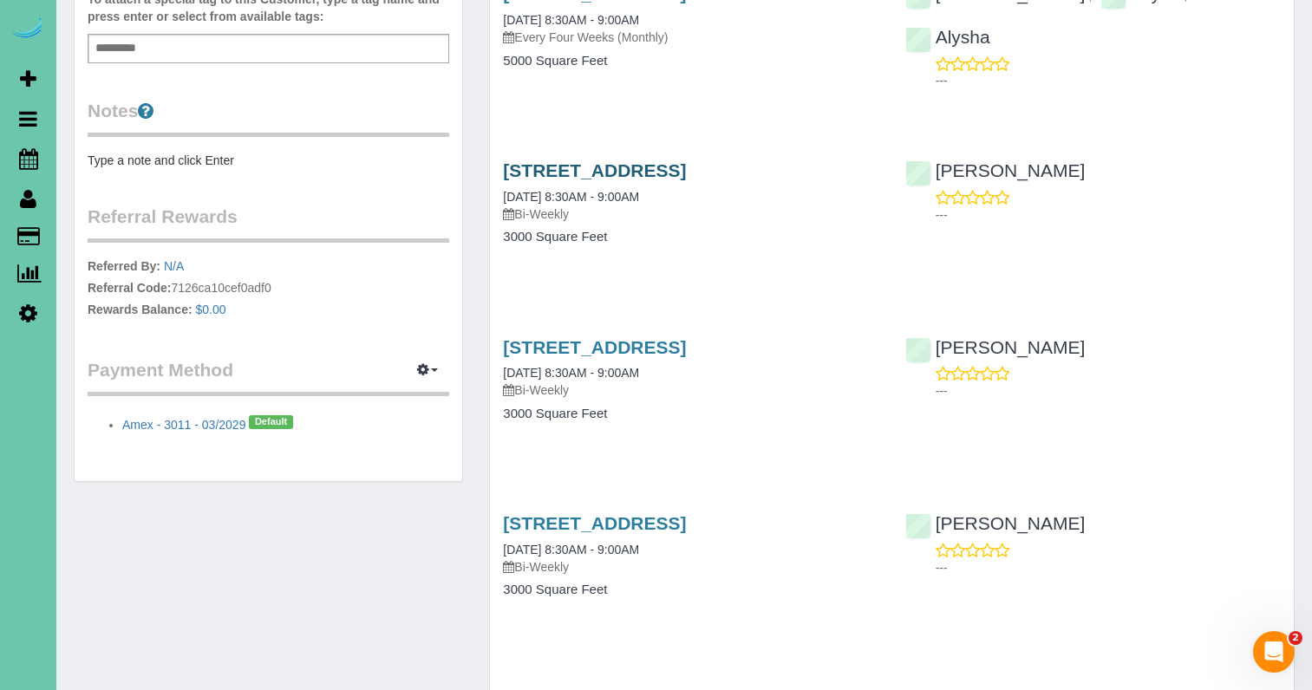
click at [552, 169] on link "[STREET_ADDRESS]" at bounding box center [594, 170] width 183 height 20
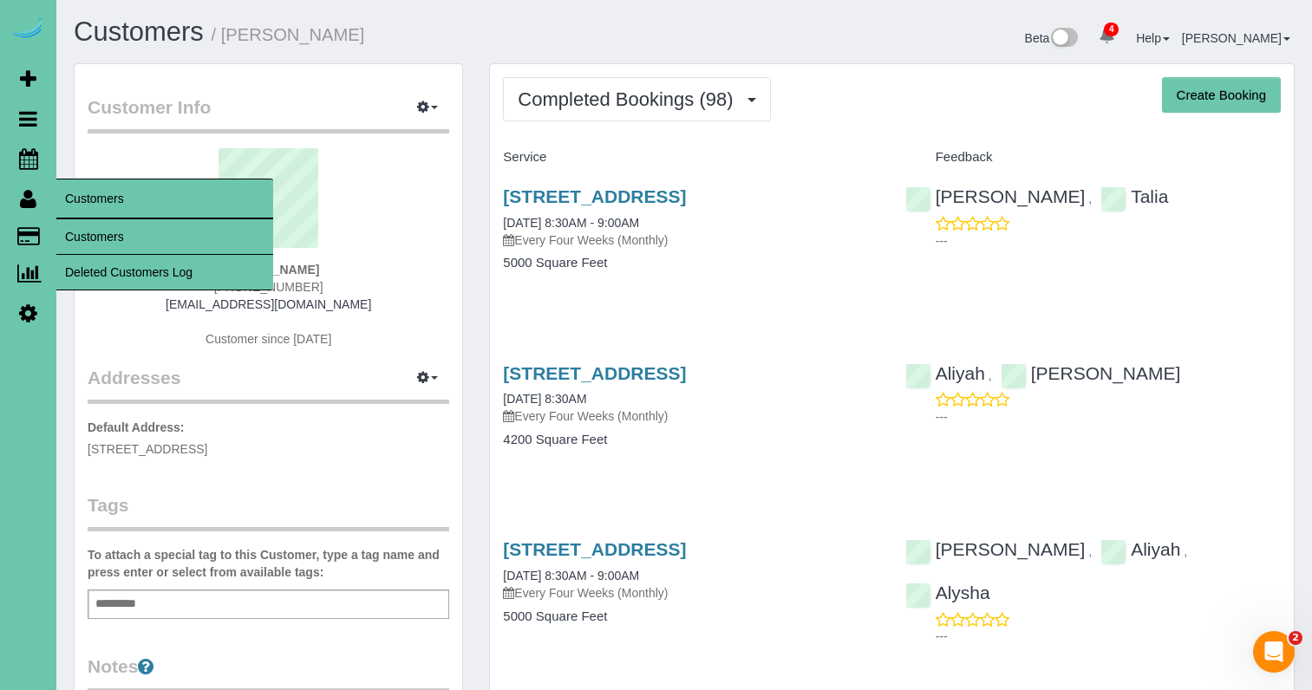
scroll to position [0, 0]
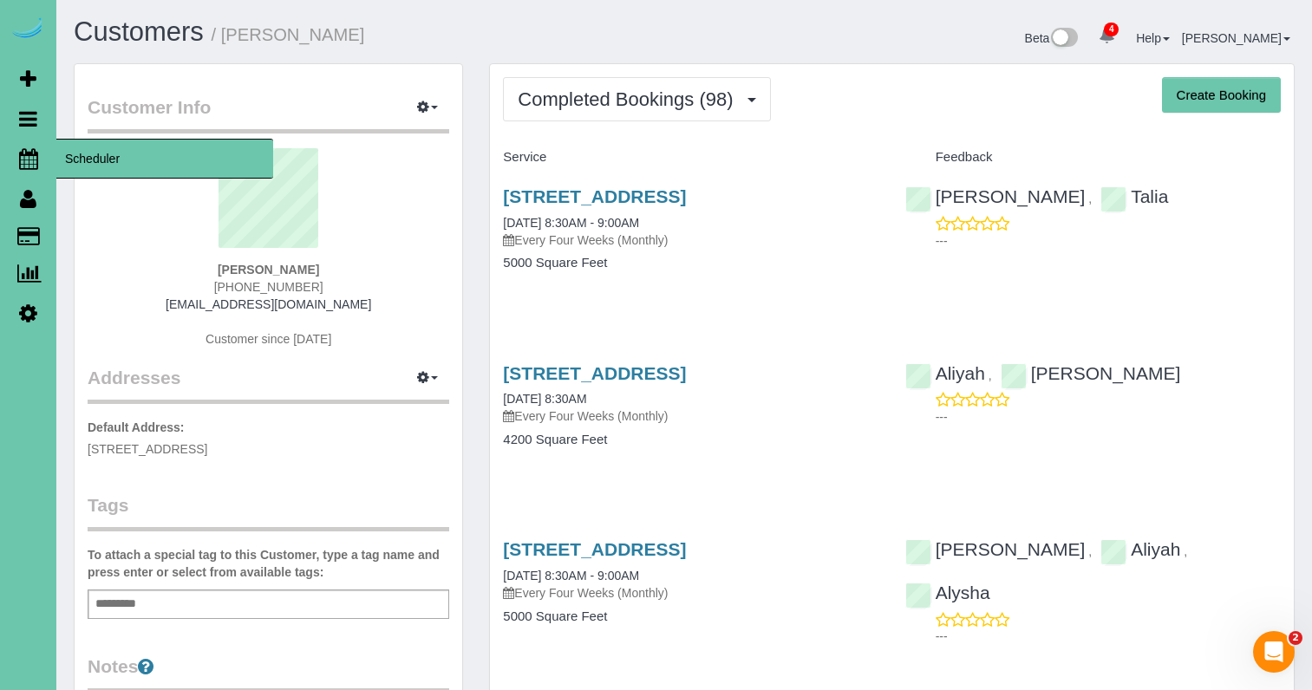
click at [31, 163] on icon at bounding box center [28, 158] width 19 height 21
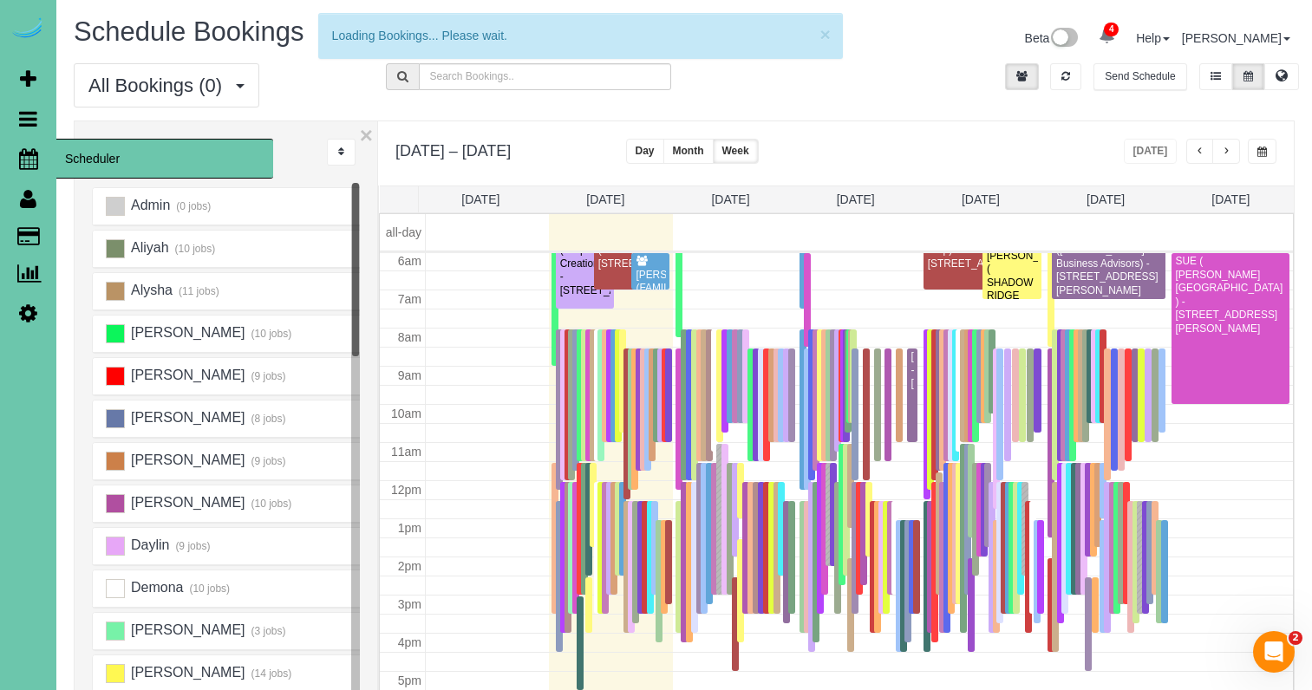
scroll to position [230, 0]
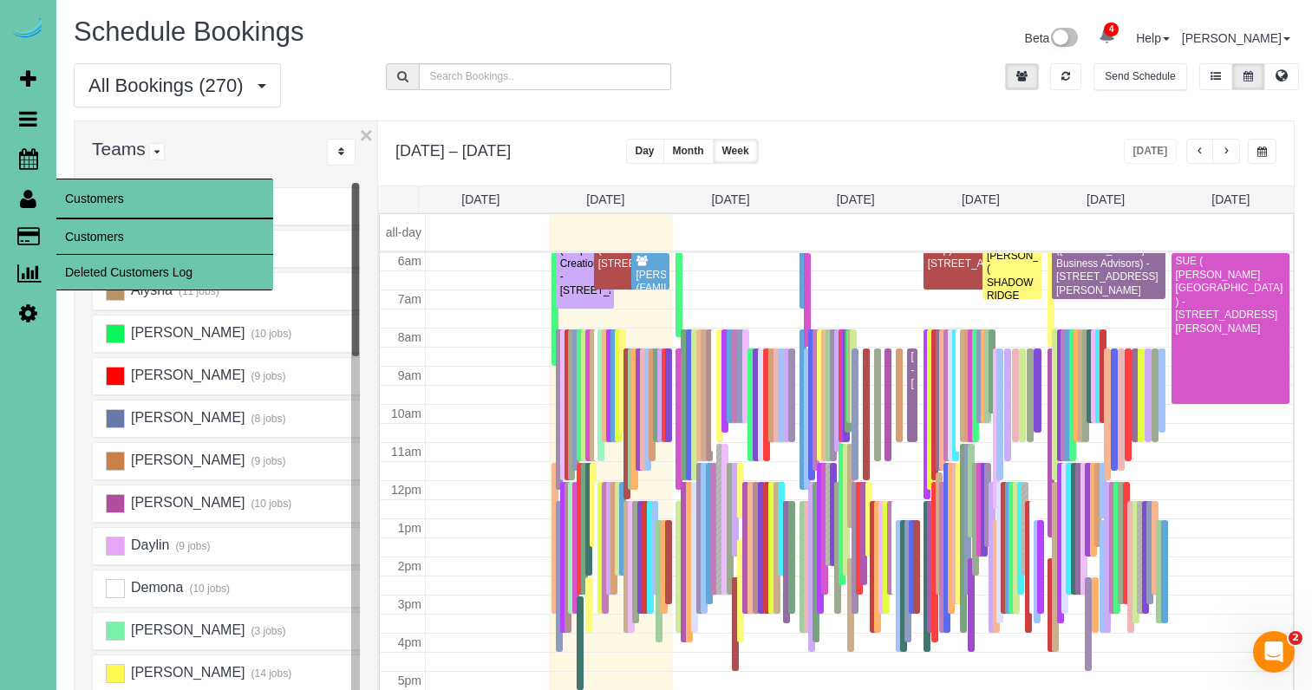
click at [88, 242] on link "Customers" at bounding box center [164, 236] width 217 height 35
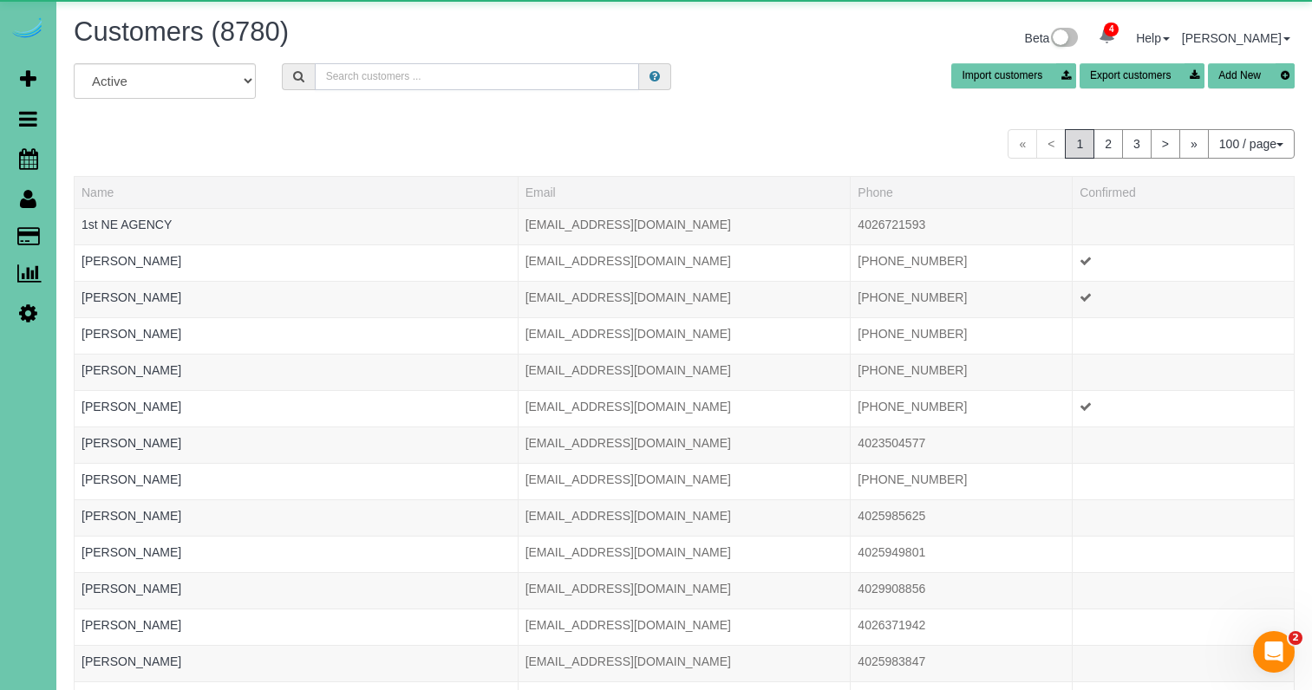
click at [387, 86] on input "text" at bounding box center [477, 76] width 324 height 27
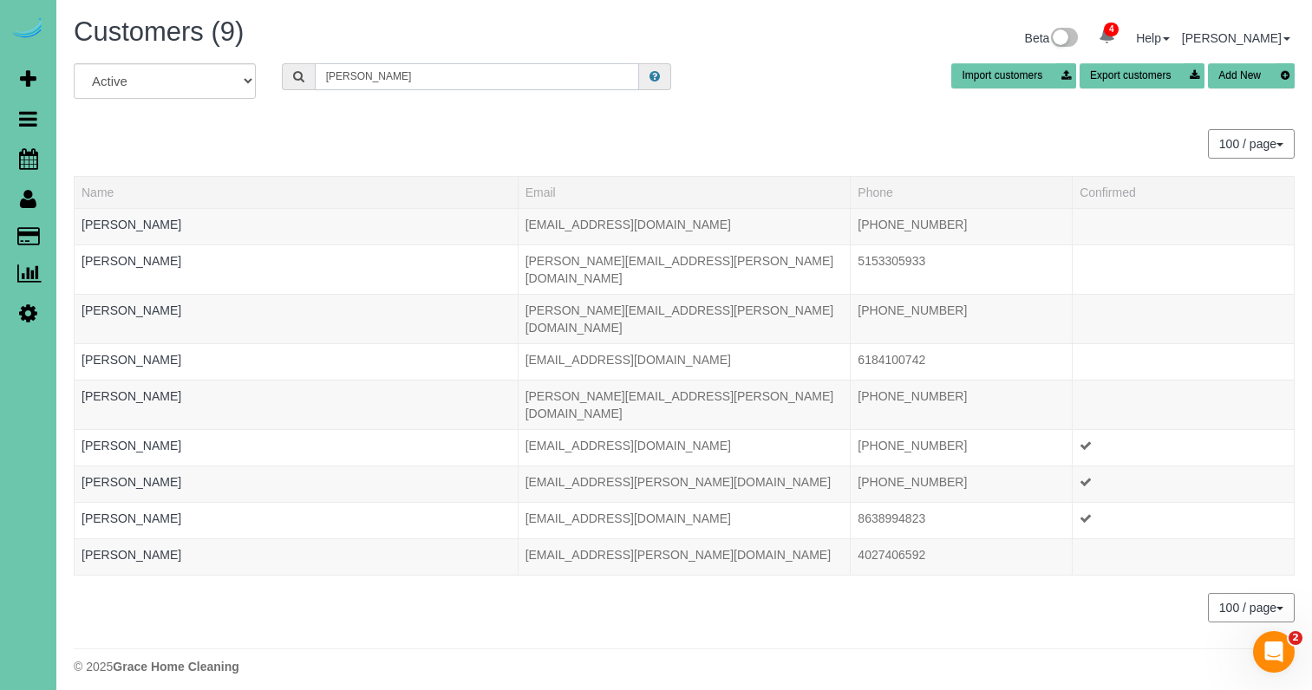
drag, startPoint x: 290, startPoint y: 79, endPoint x: 275, endPoint y: 78, distance: 14.8
click at [275, 78] on div "rees" at bounding box center [476, 76] width 415 height 27
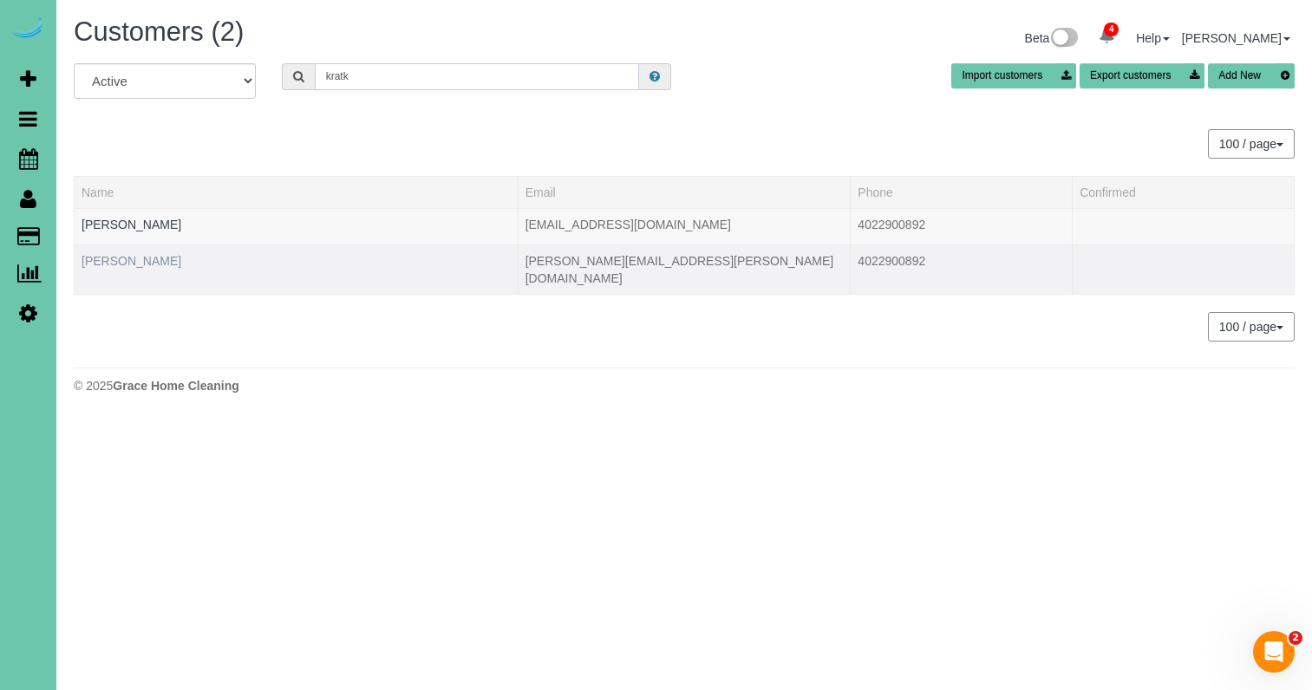
type input "kratk"
click at [125, 261] on link "Jamie Kratky" at bounding box center [132, 261] width 100 height 14
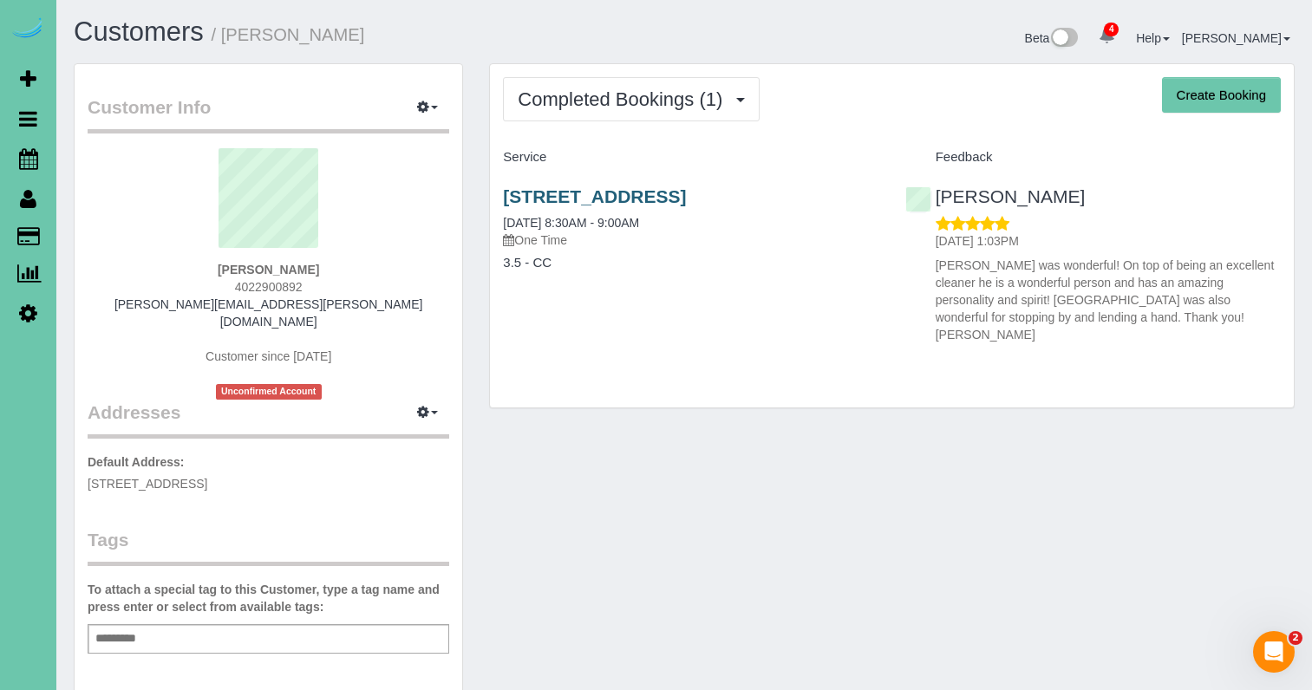
click at [637, 192] on link "17816 Corby St, Omaha, NE 68116" at bounding box center [594, 196] width 183 height 20
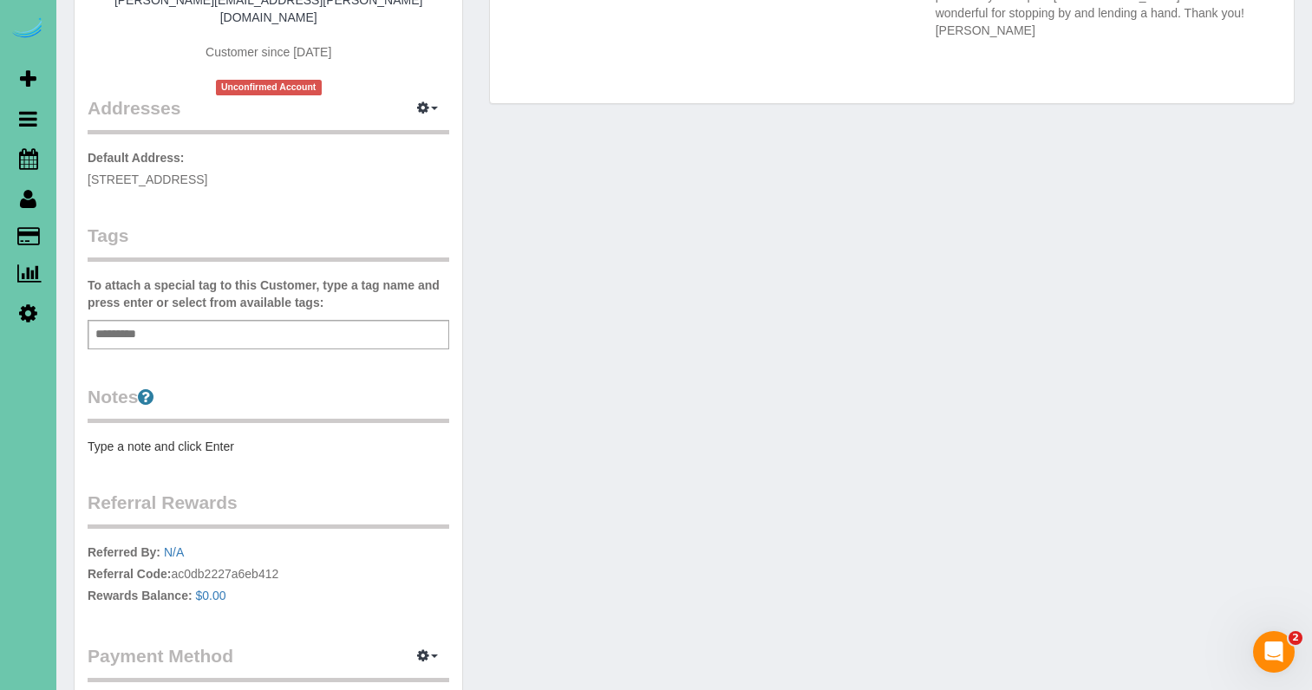
scroll to position [306, 0]
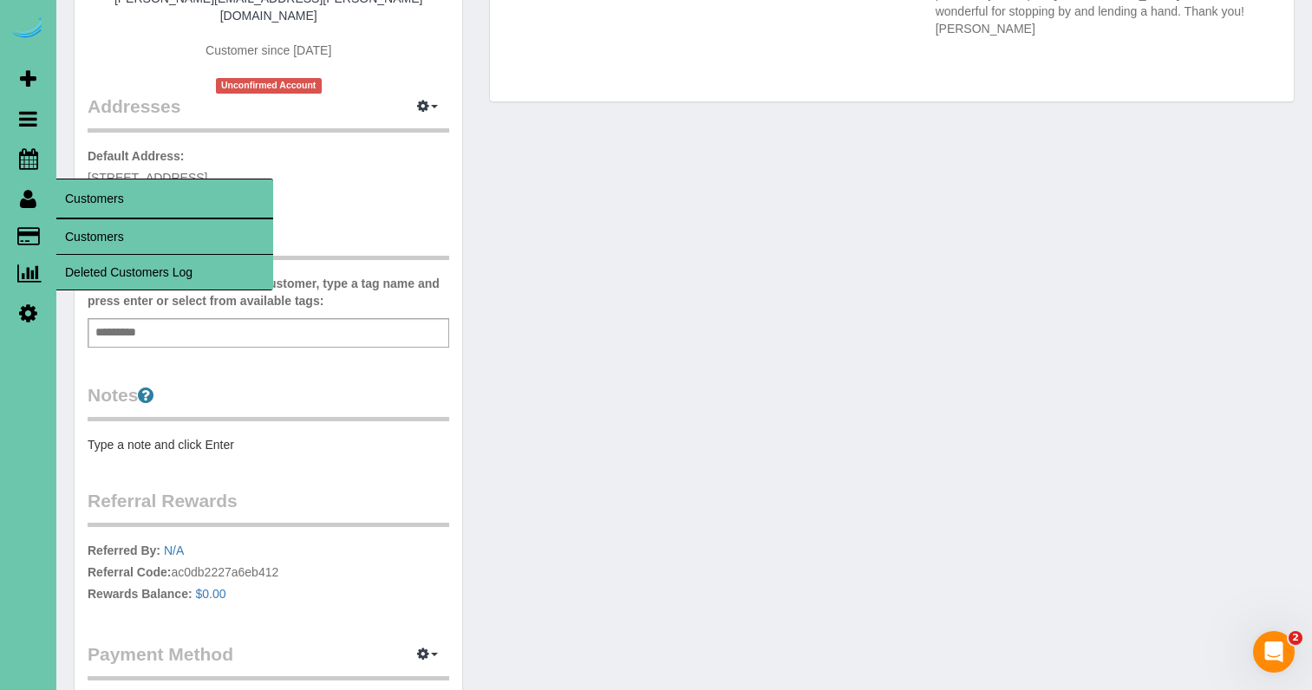
click at [106, 228] on link "Customers" at bounding box center [164, 236] width 217 height 35
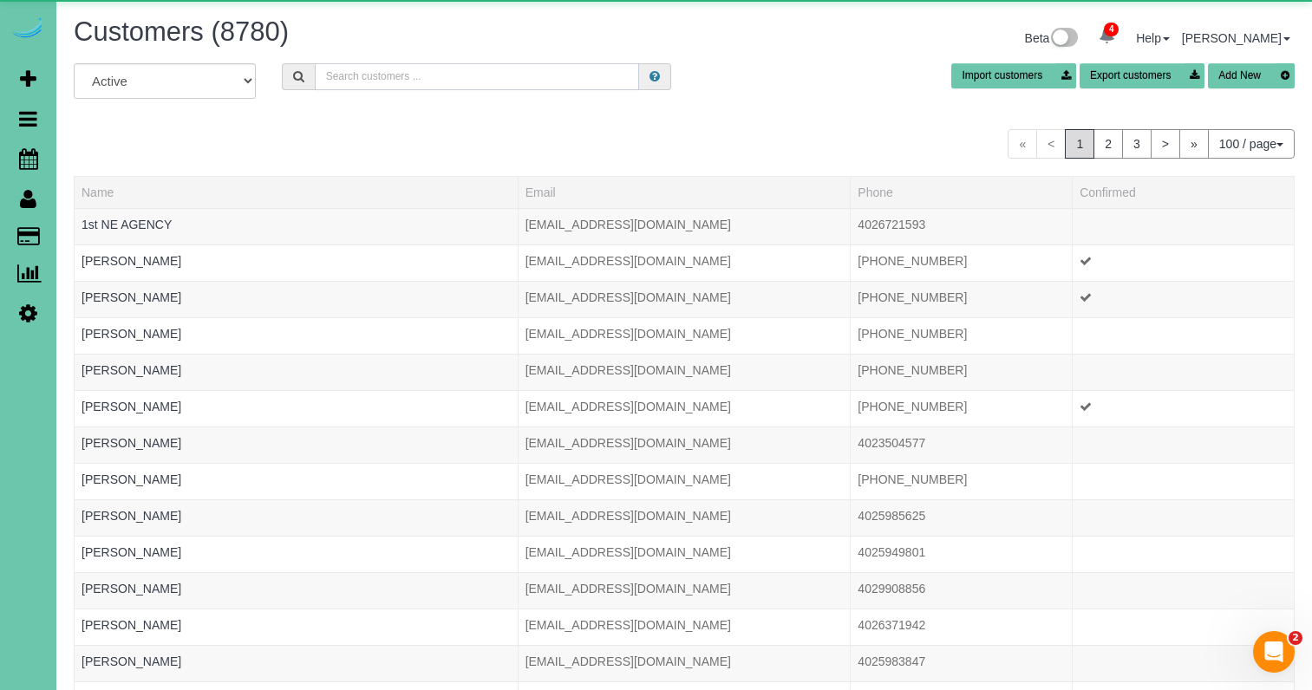
click at [436, 72] on input "text" at bounding box center [477, 76] width 324 height 27
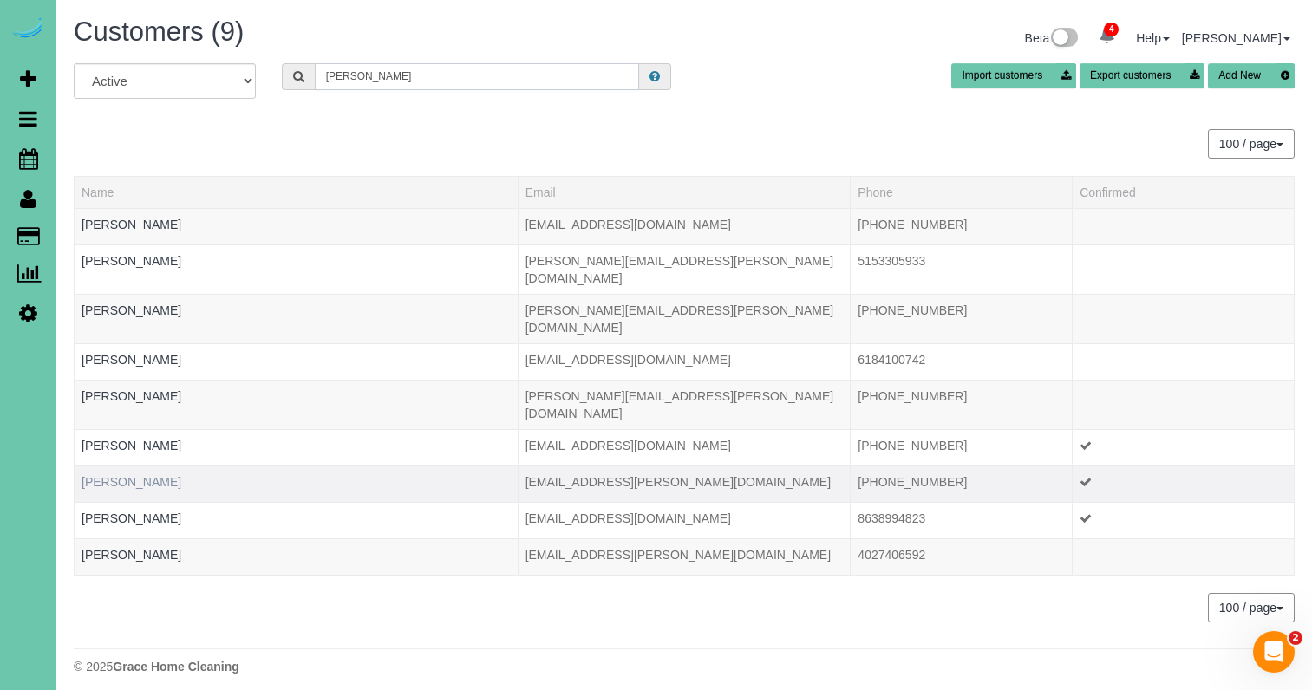
type input "rees"
click at [119, 475] on link "Marcy Rees" at bounding box center [132, 482] width 100 height 14
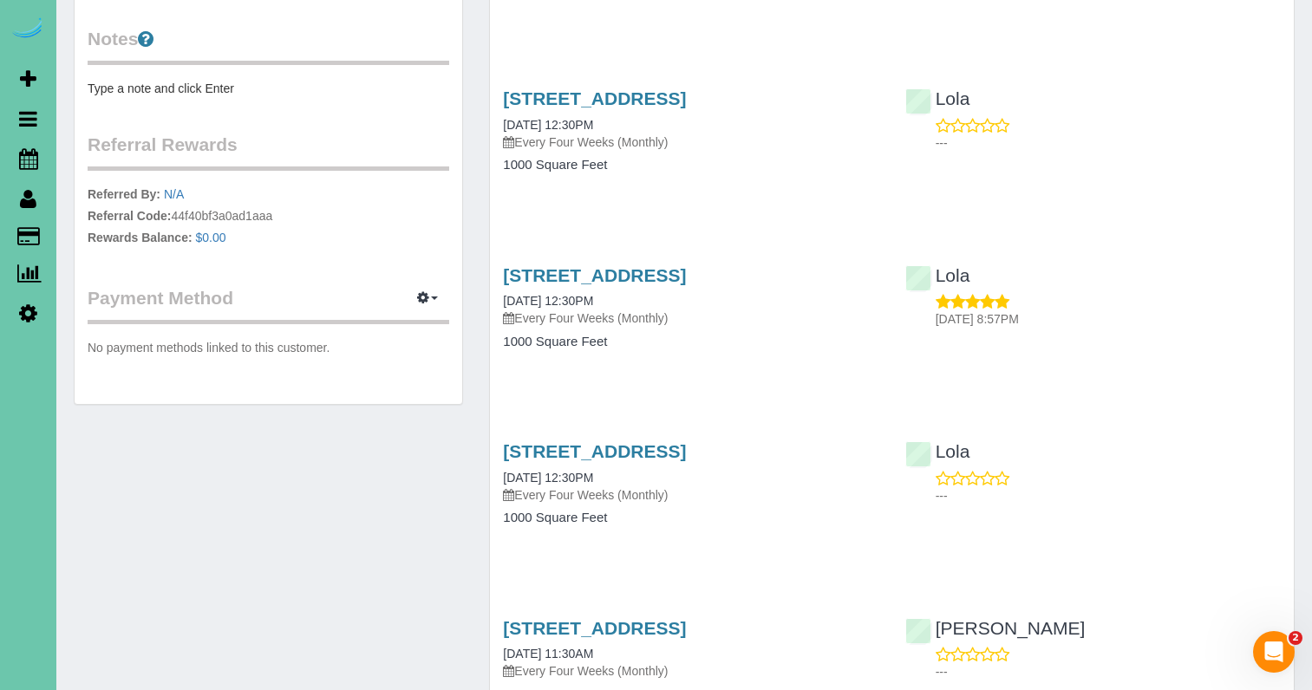
scroll to position [635, 0]
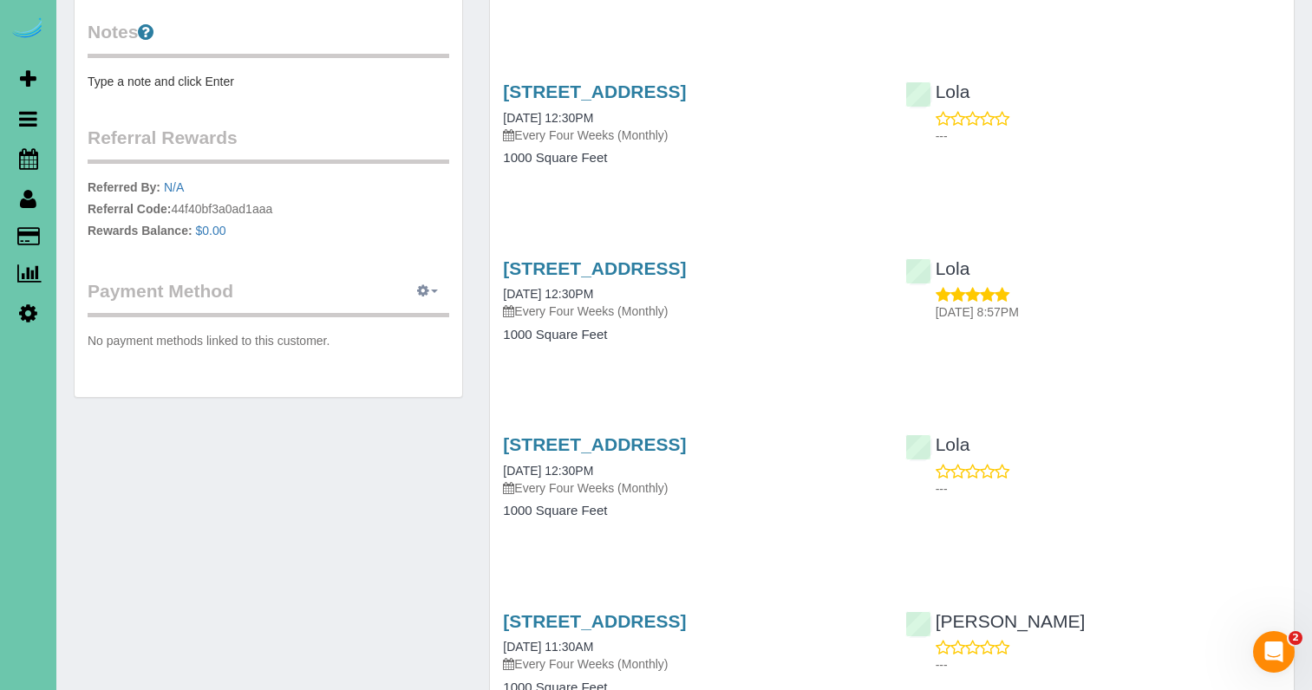
click at [426, 300] on button "button" at bounding box center [427, 291] width 43 height 27
click at [362, 346] on link "Add Credit/Debit Card" at bounding box center [368, 346] width 162 height 23
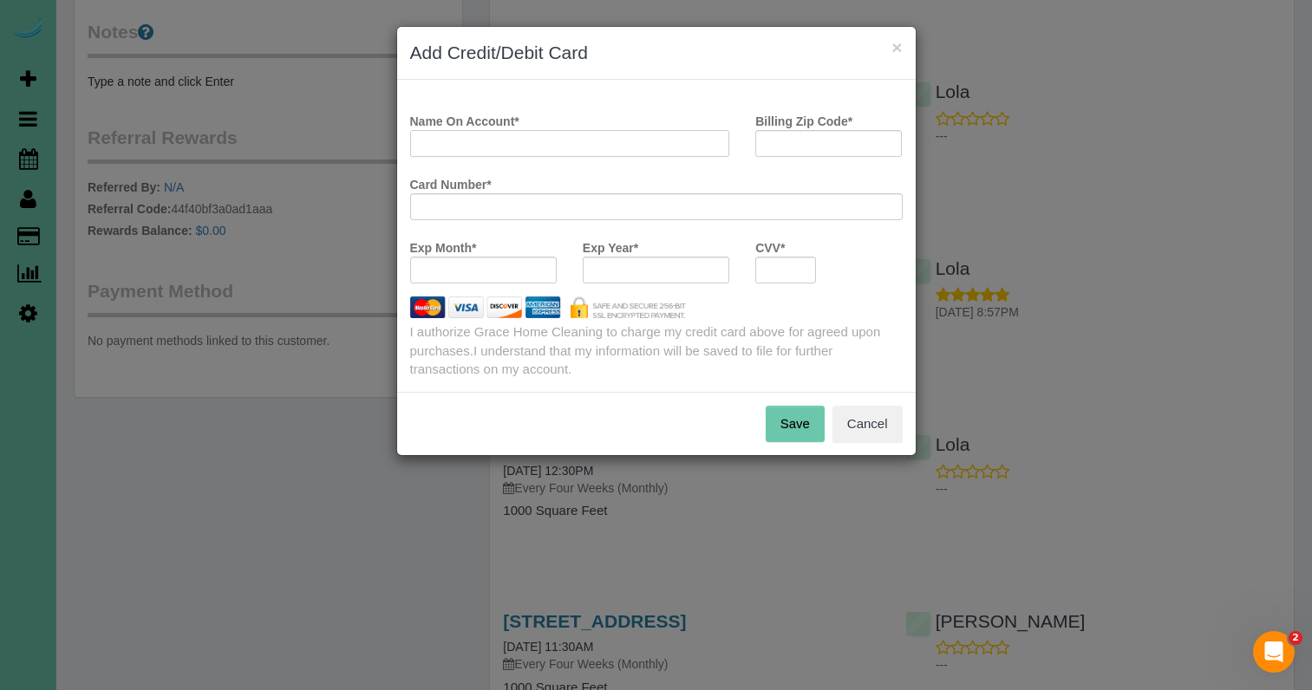
click at [454, 136] on input "Name On Account *" at bounding box center [570, 143] width 320 height 27
type input "Marcy Rees"
type input "68046"
click at [414, 205] on div at bounding box center [656, 206] width 493 height 27
drag, startPoint x: 480, startPoint y: 279, endPoint x: 617, endPoint y: 278, distance: 136.2
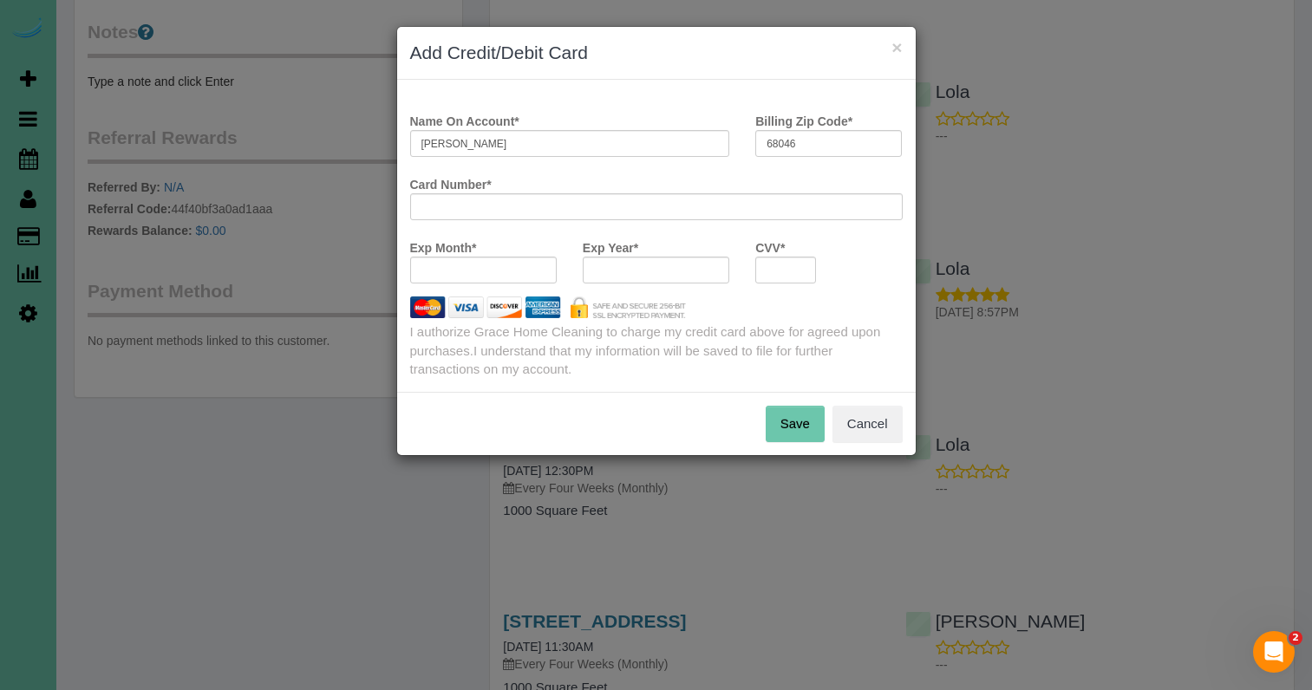
click at [617, 278] on div at bounding box center [656, 270] width 147 height 27
click at [629, 262] on div at bounding box center [656, 270] width 147 height 27
click at [795, 417] on button "Save" at bounding box center [795, 424] width 59 height 36
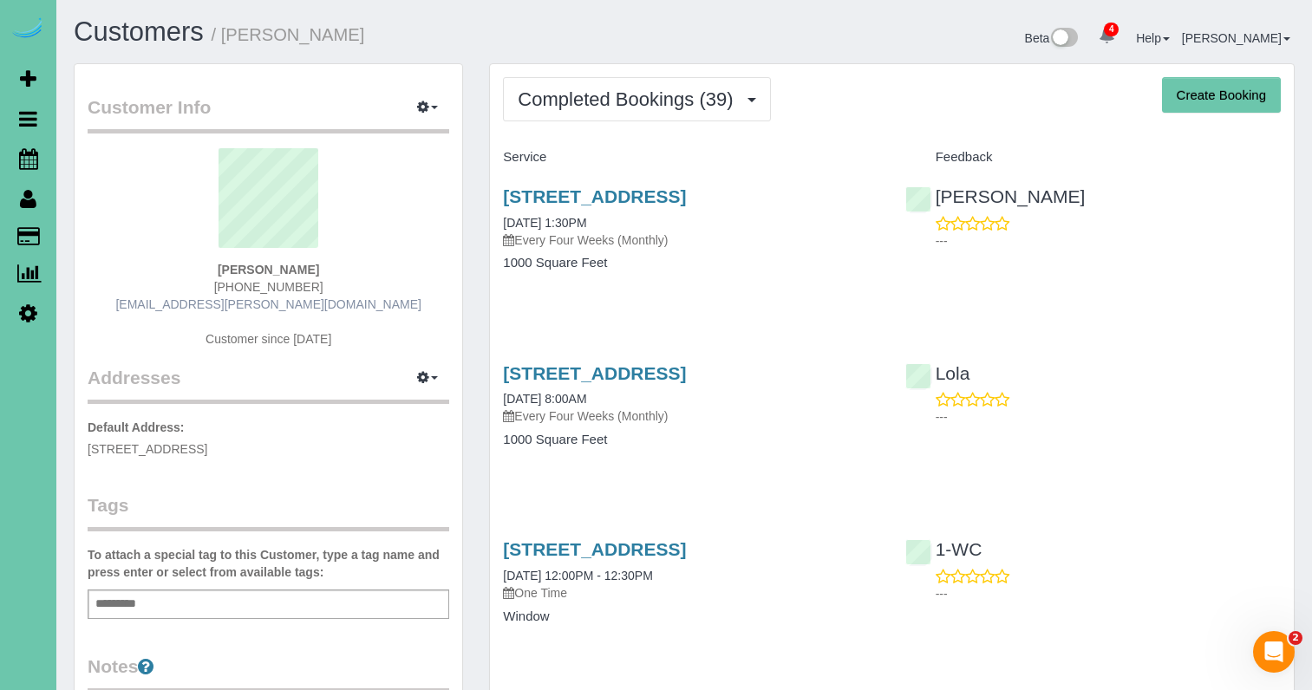
scroll to position [0, 0]
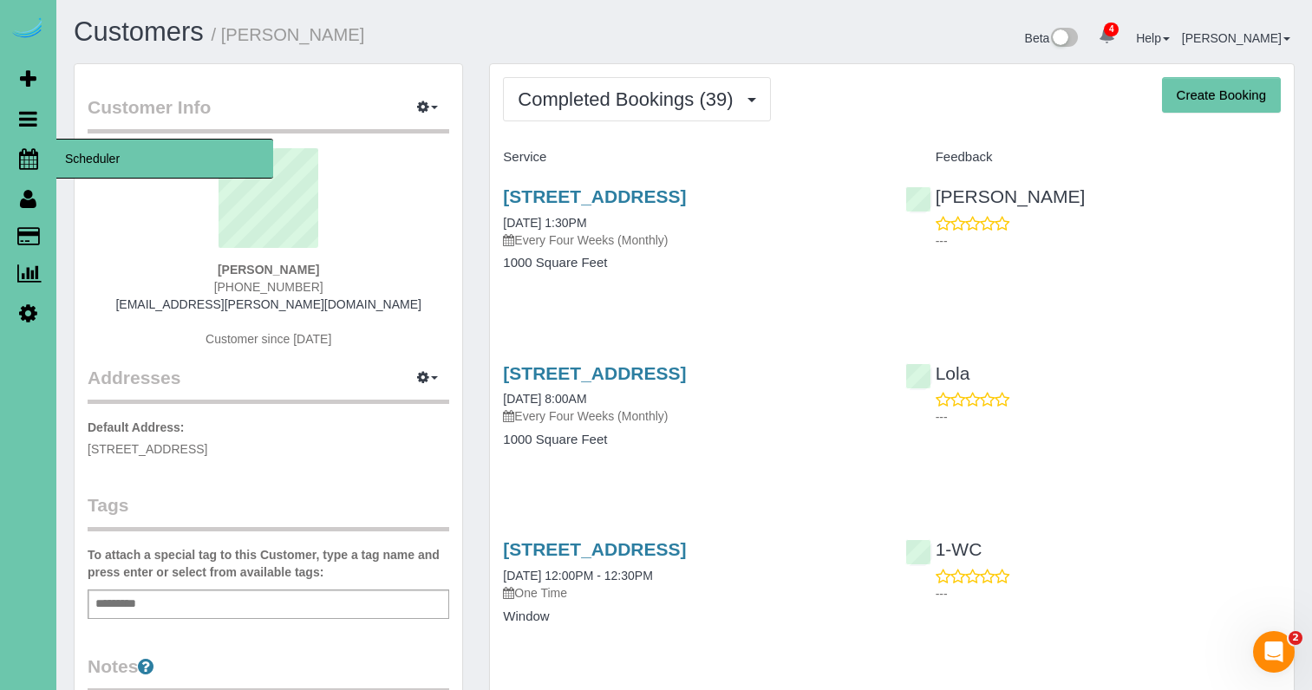
click at [23, 154] on icon at bounding box center [28, 158] width 19 height 21
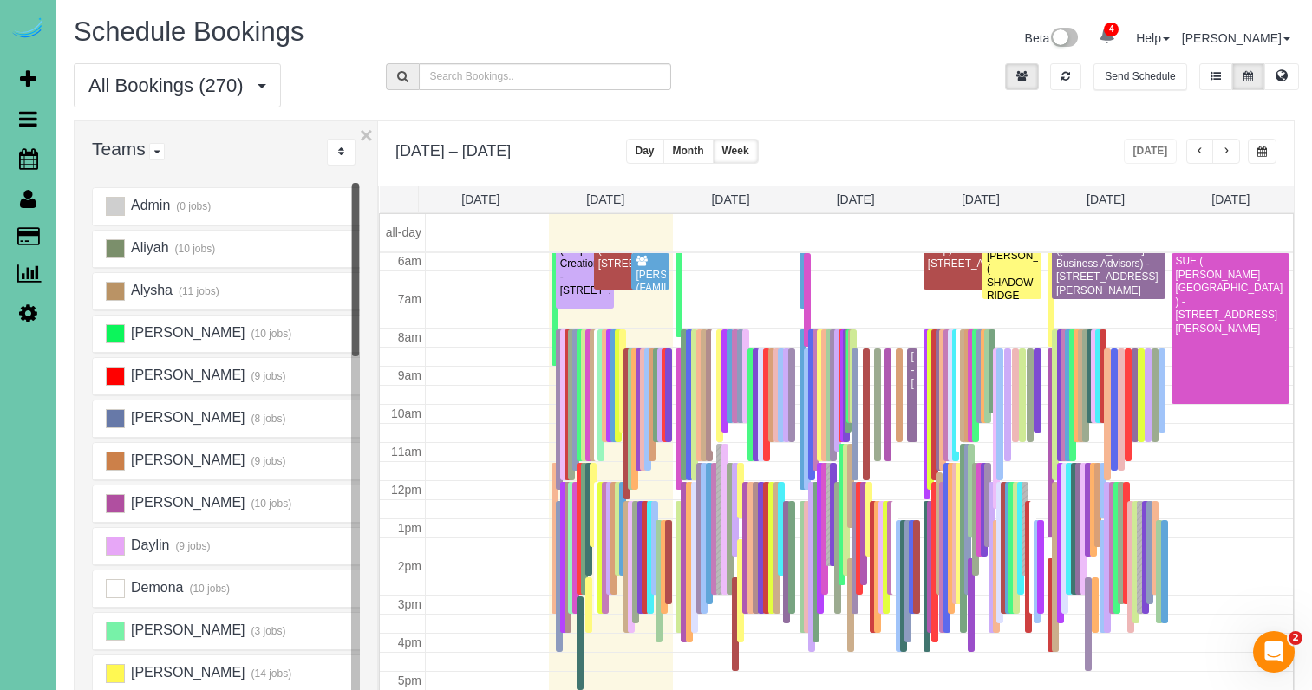
scroll to position [230, 0]
click at [738, 202] on link "Tue 8/26" at bounding box center [730, 200] width 38 height 14
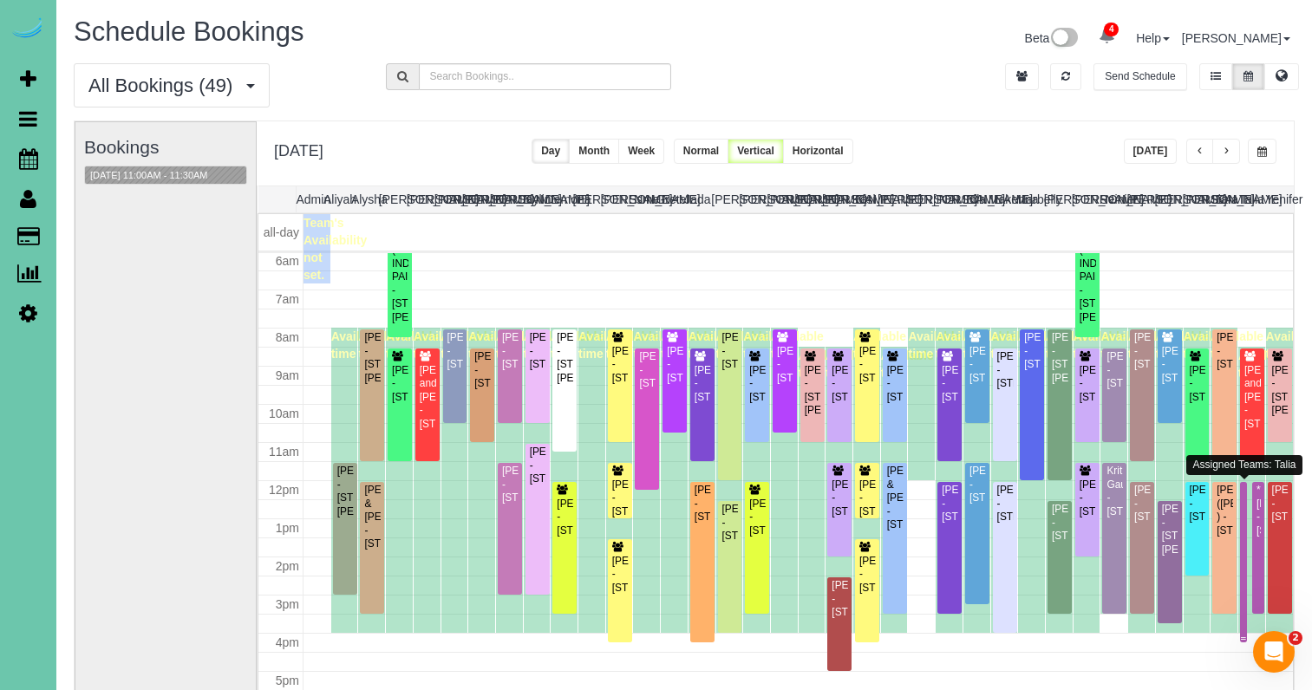
click at [1246, 533] on div at bounding box center [1243, 562] width 7 height 160
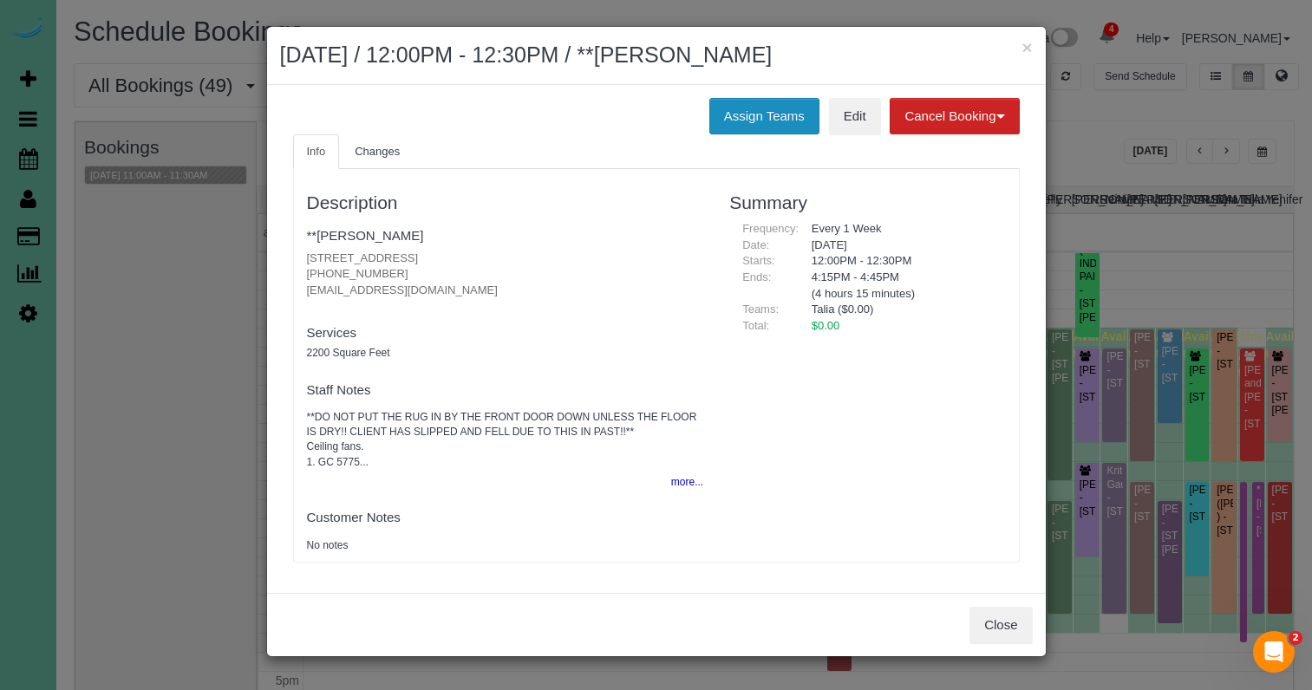
click at [772, 107] on button "Assign Teams" at bounding box center [764, 116] width 110 height 36
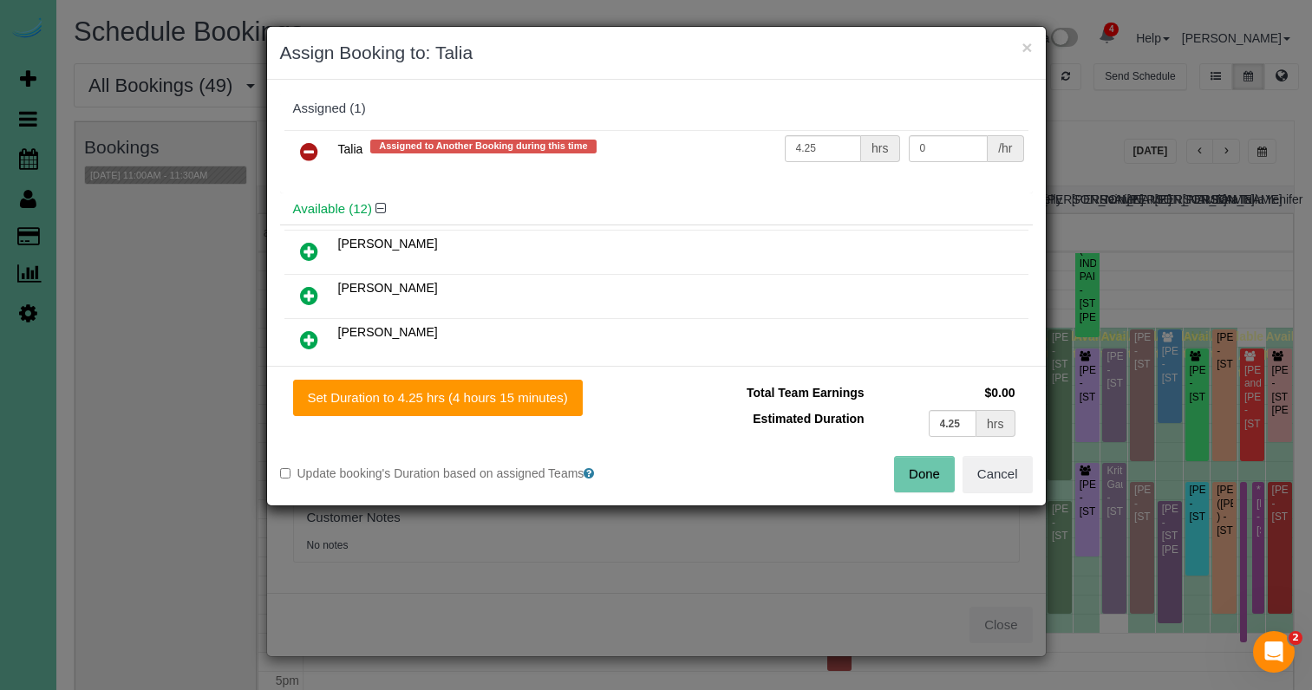
click at [304, 142] on icon at bounding box center [309, 151] width 18 height 21
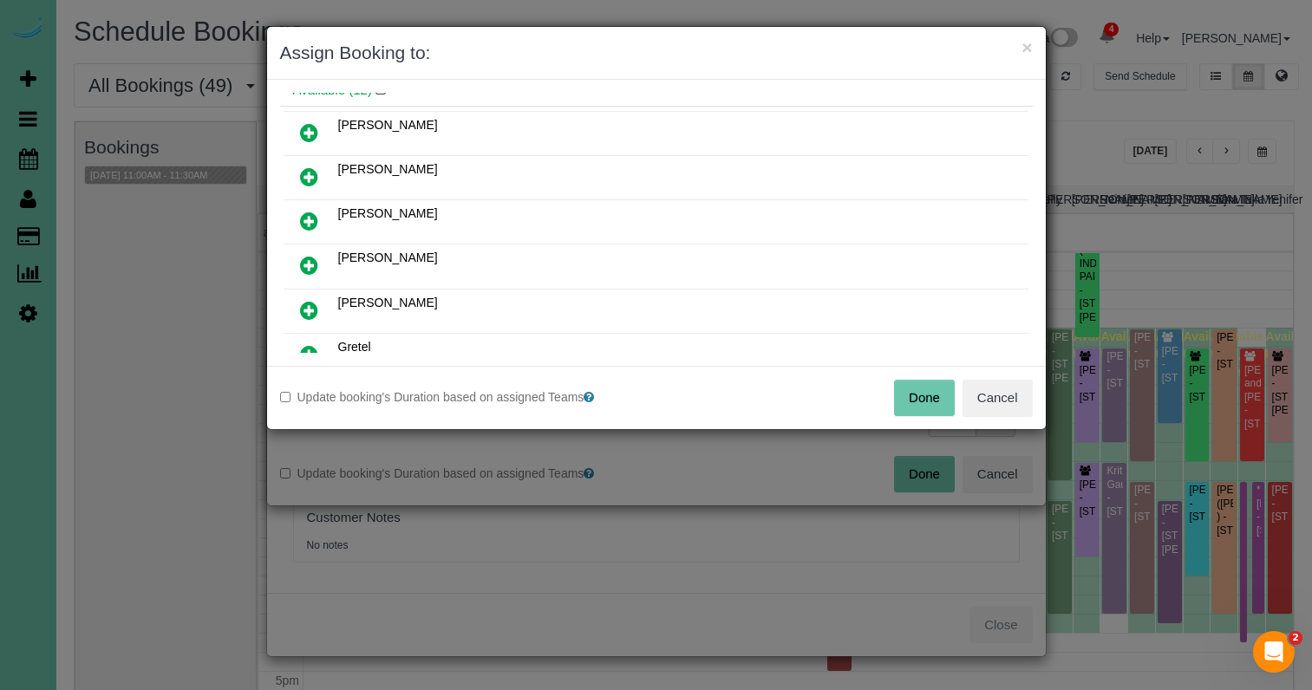
scroll to position [97, 0]
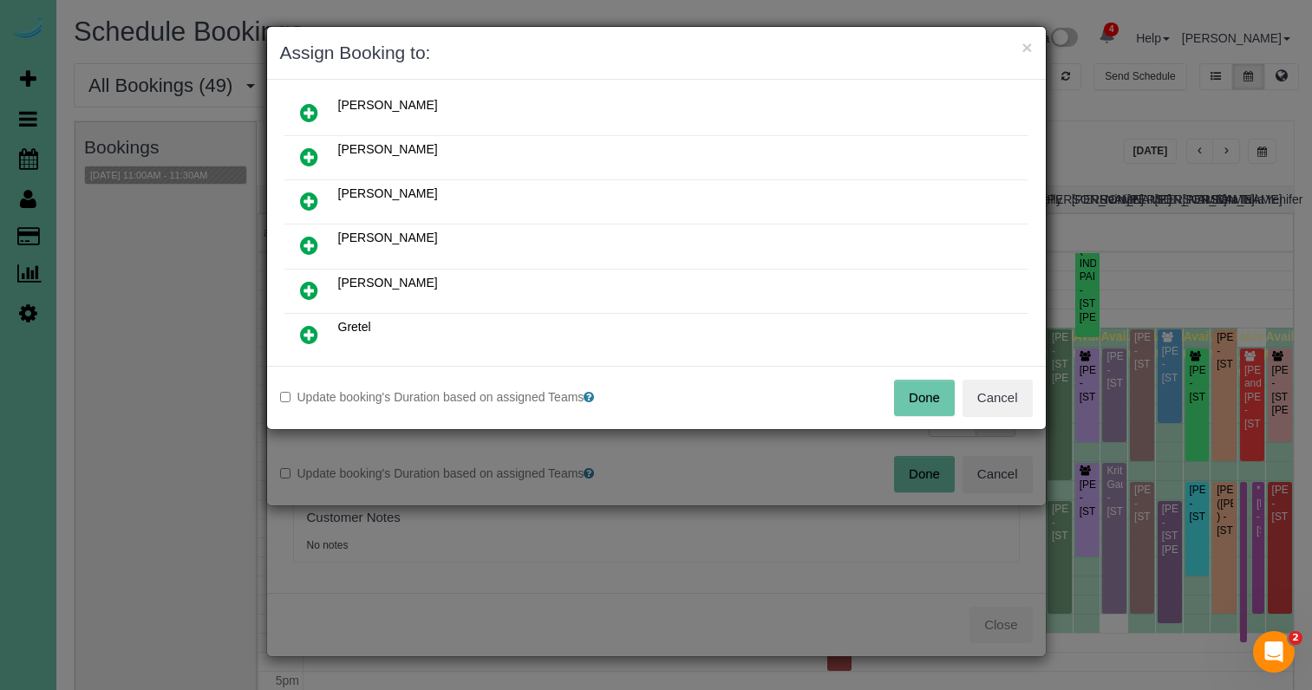
click at [314, 149] on icon at bounding box center [309, 157] width 18 height 21
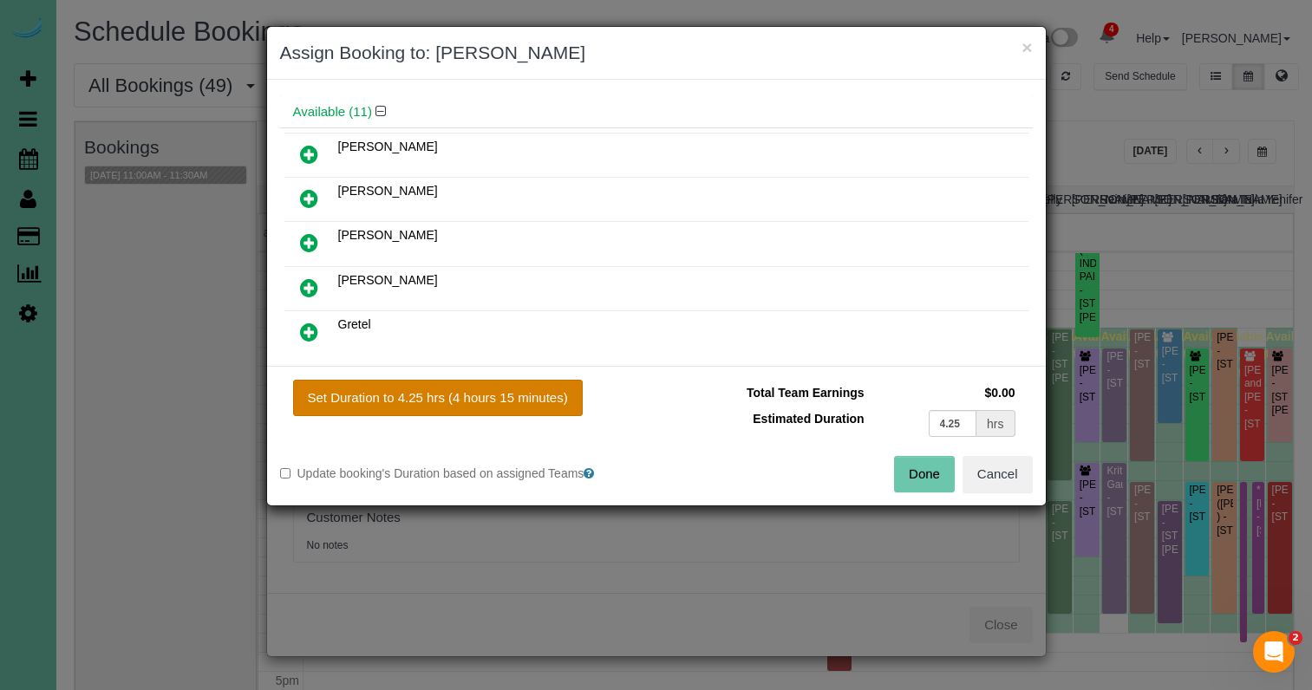
click at [456, 404] on button "Set Duration to 4.25 hrs (4 hours 15 minutes)" at bounding box center [438, 398] width 290 height 36
type input "4.25"
click at [916, 474] on button "Done" at bounding box center [924, 474] width 61 height 36
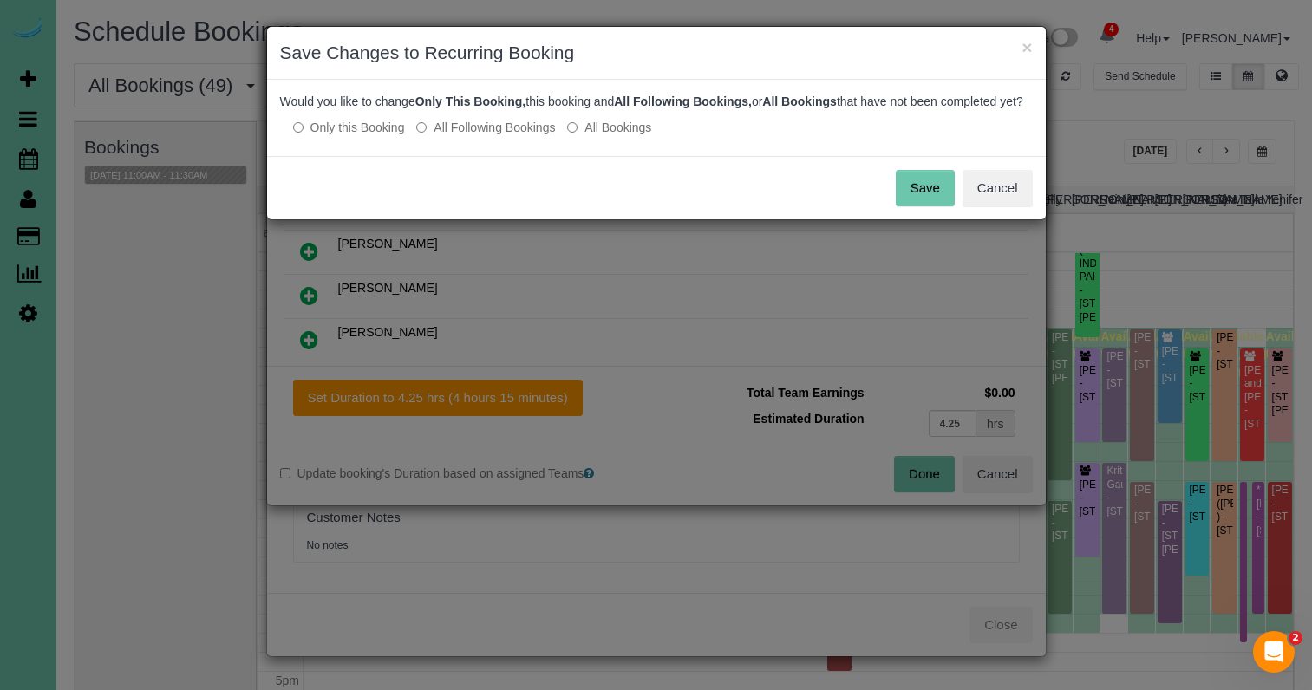
click at [918, 195] on button "Save" at bounding box center [925, 188] width 59 height 36
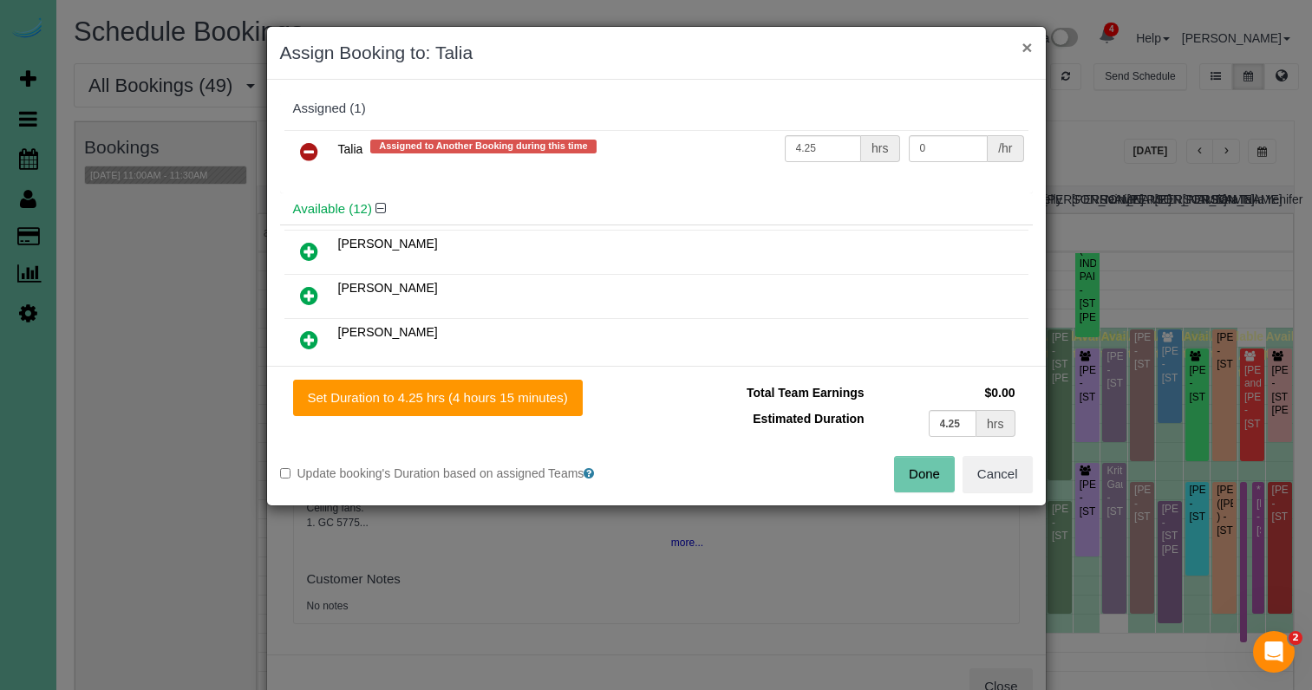
click at [1024, 45] on button "×" at bounding box center [1027, 47] width 10 height 18
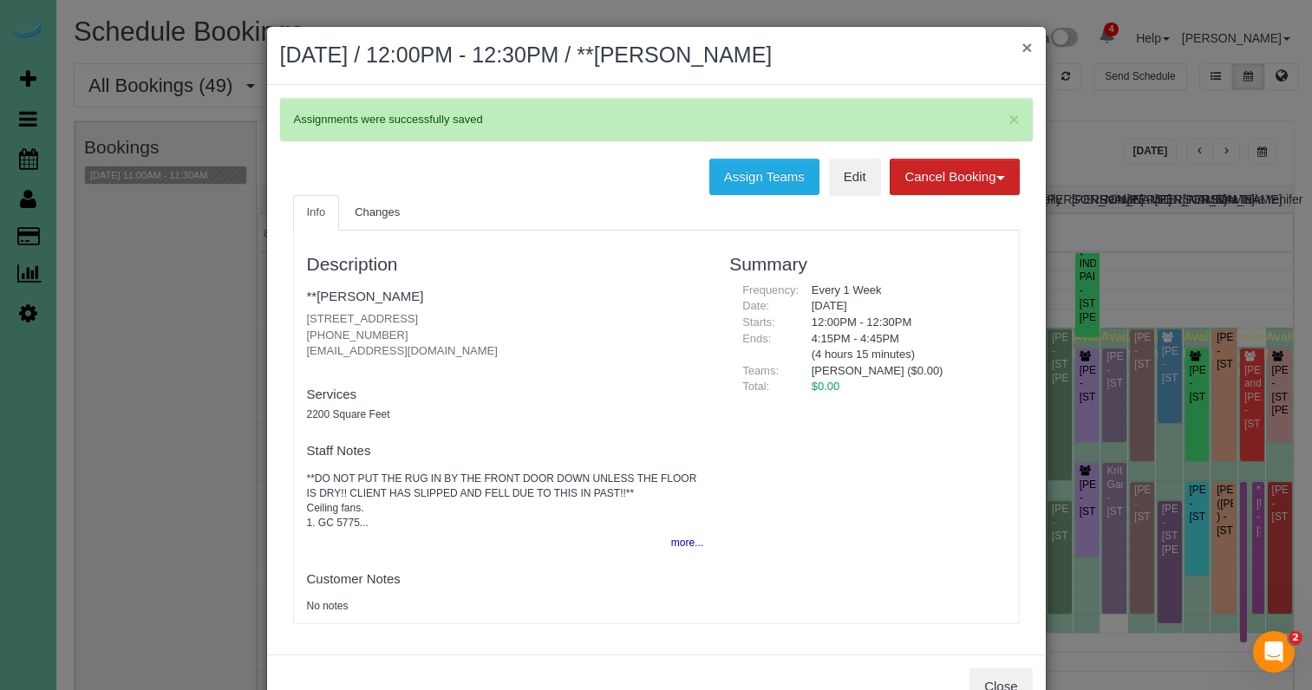
click at [1028, 49] on button "×" at bounding box center [1027, 47] width 10 height 18
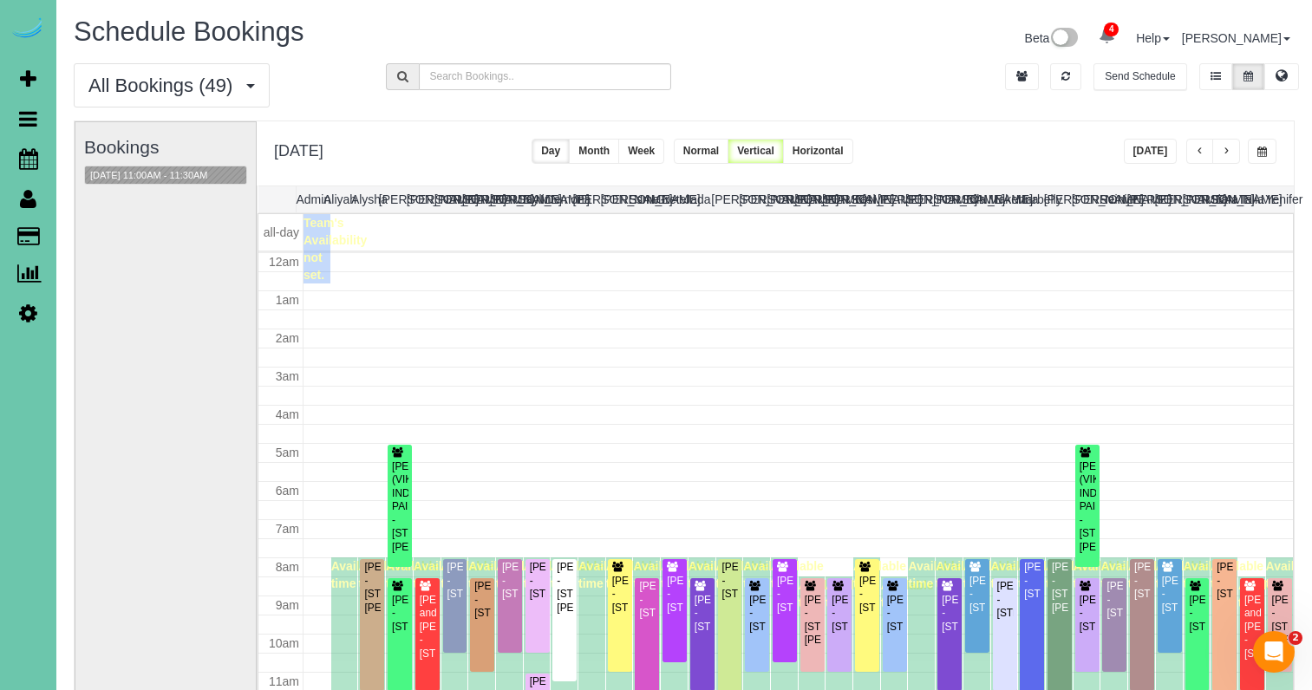
scroll to position [230, 0]
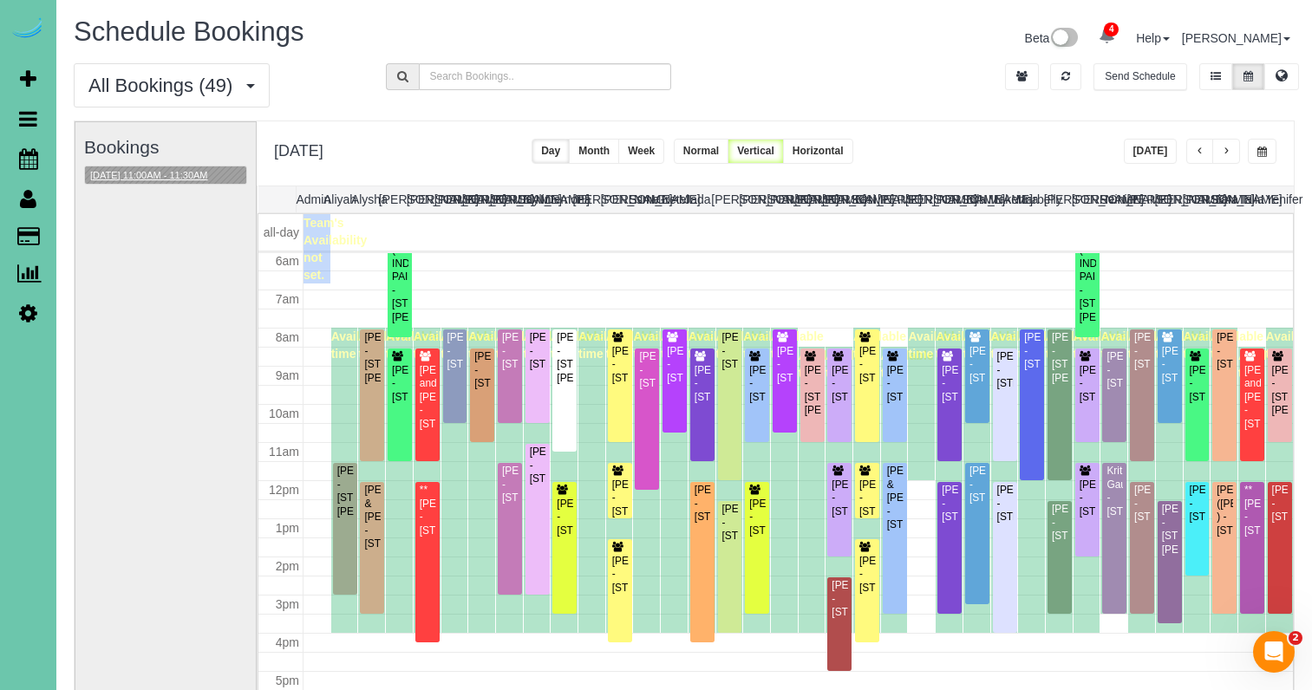
click at [155, 168] on button "08/26/2025 11:00AM - 11:30AM" at bounding box center [149, 176] width 128 height 18
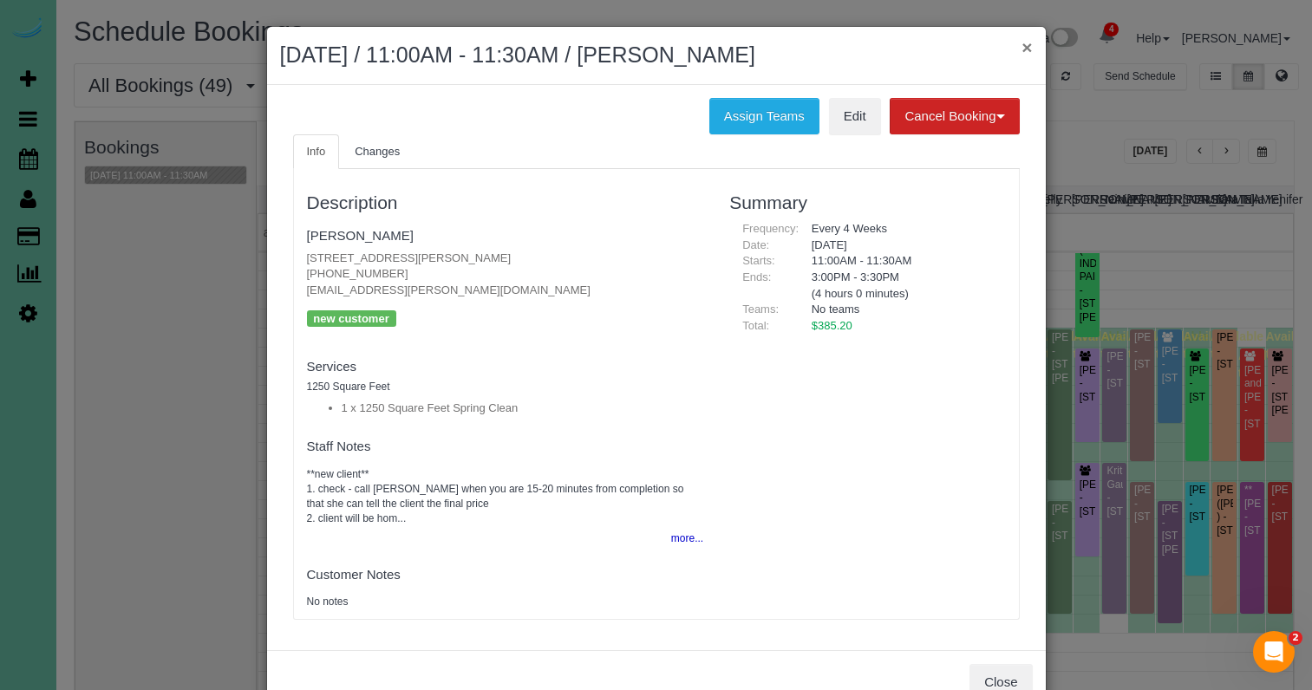
click at [1025, 47] on button "×" at bounding box center [1027, 47] width 10 height 18
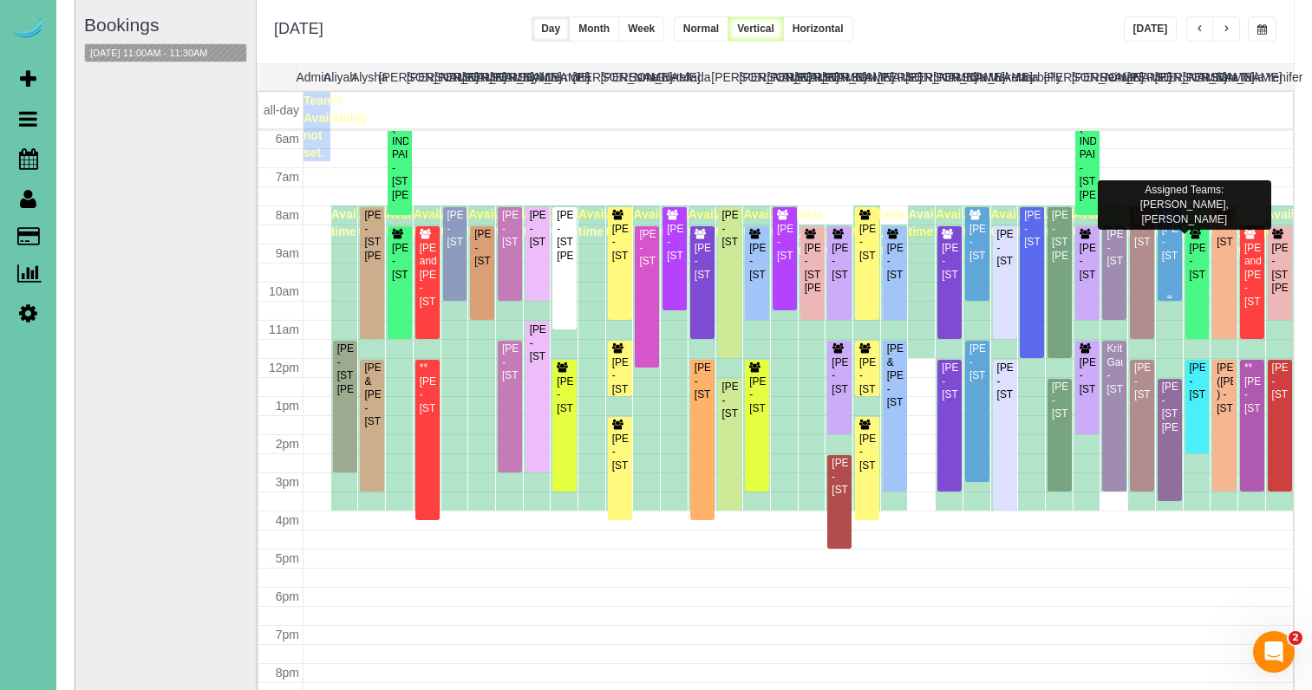
click at [1173, 246] on div "[PERSON_NAME] - [STREET_ADDRESS]" at bounding box center [1169, 243] width 17 height 40
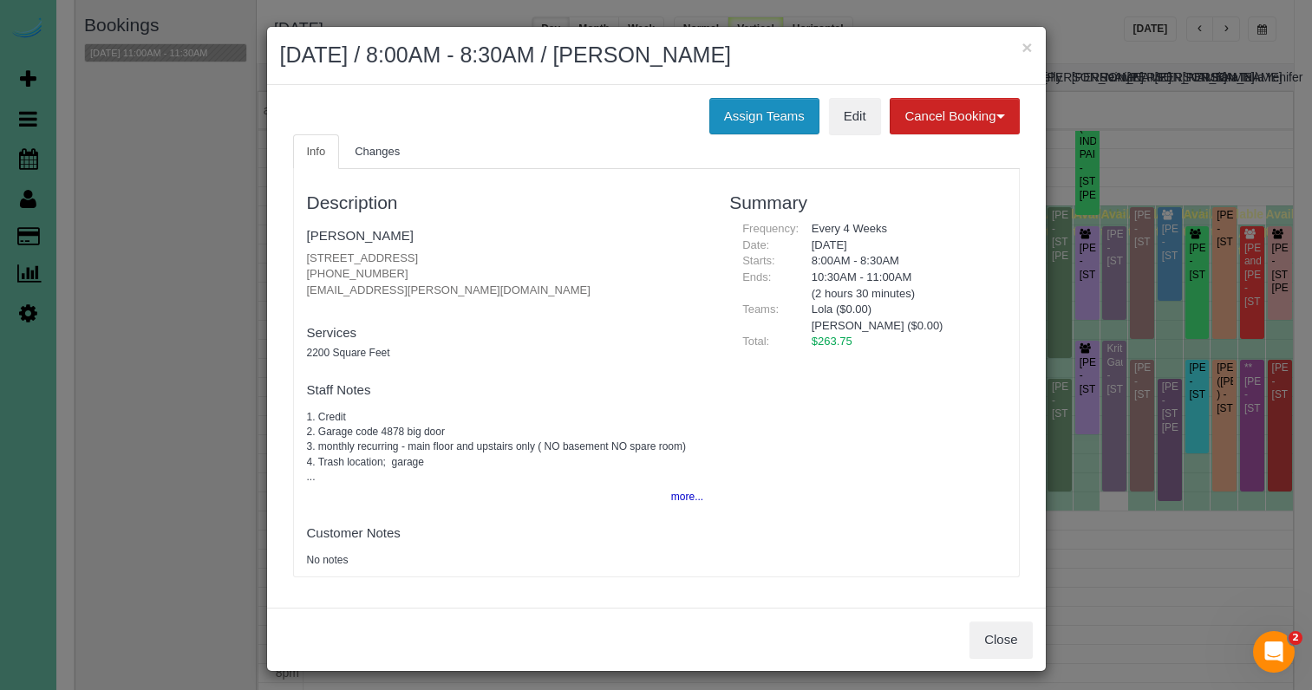
click at [730, 108] on button "Assign Teams" at bounding box center [764, 116] width 110 height 36
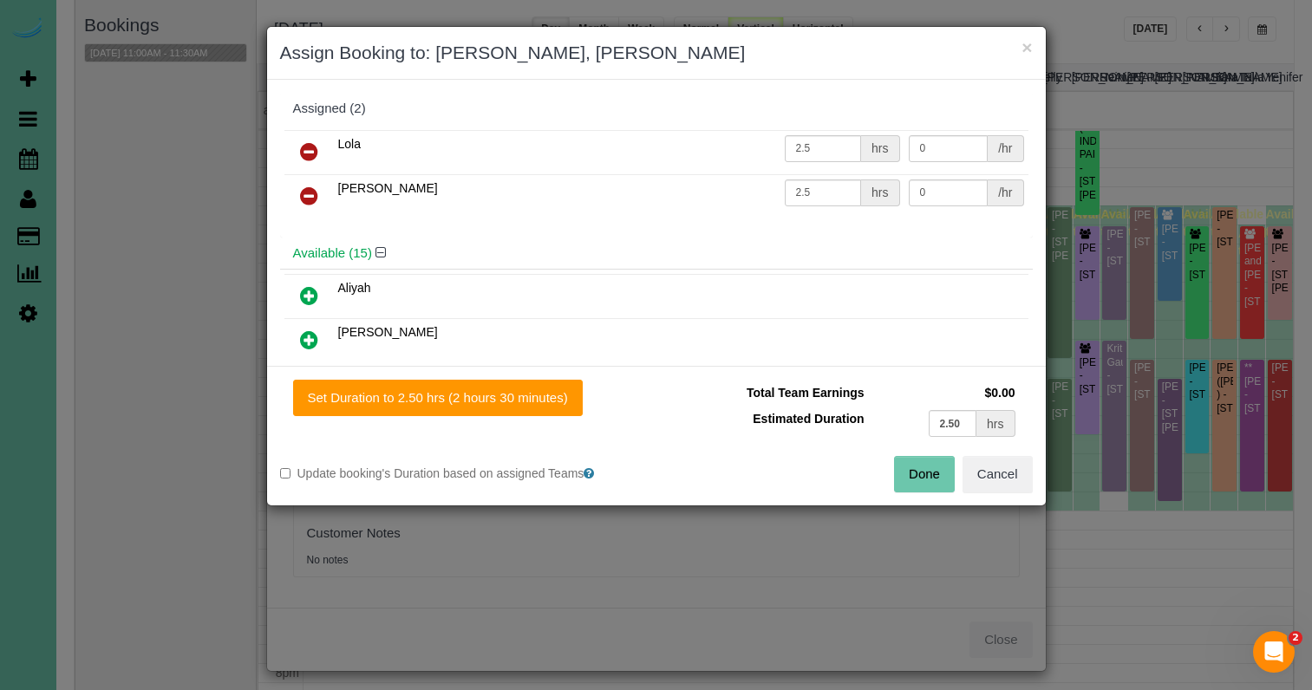
click at [310, 193] on icon at bounding box center [309, 196] width 18 height 21
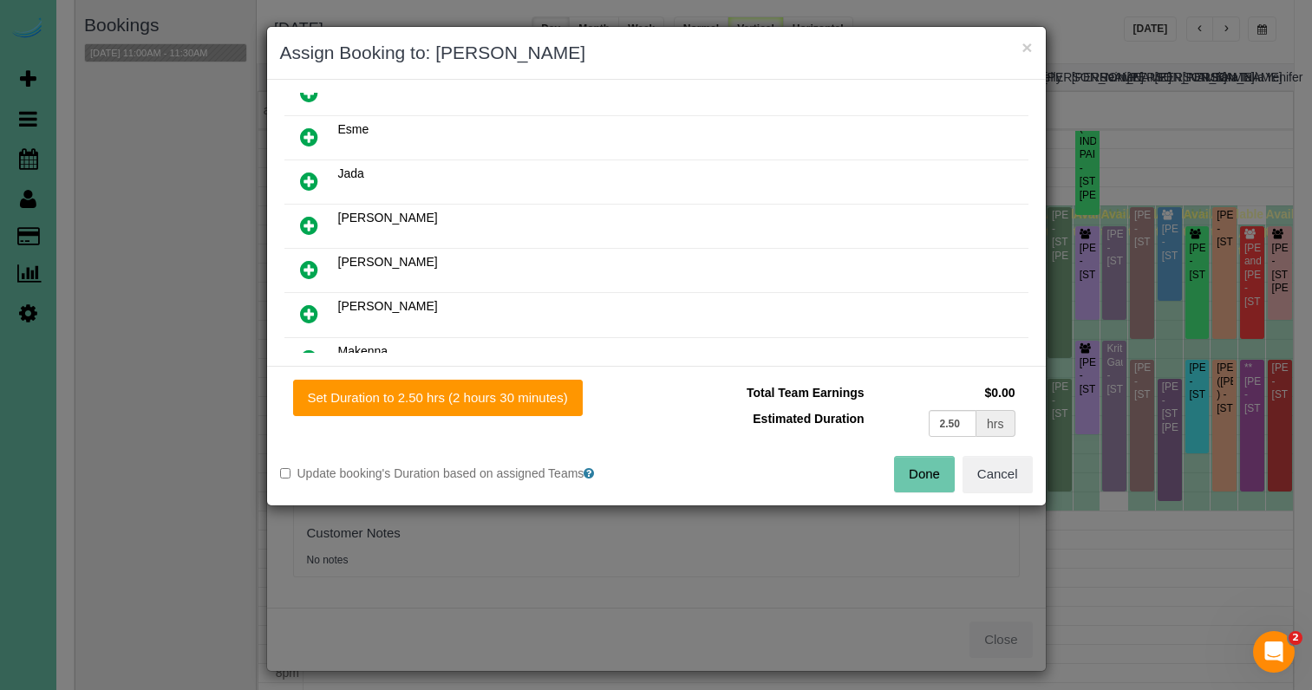
scroll to position [337, 0]
click at [308, 262] on icon at bounding box center [309, 268] width 18 height 21
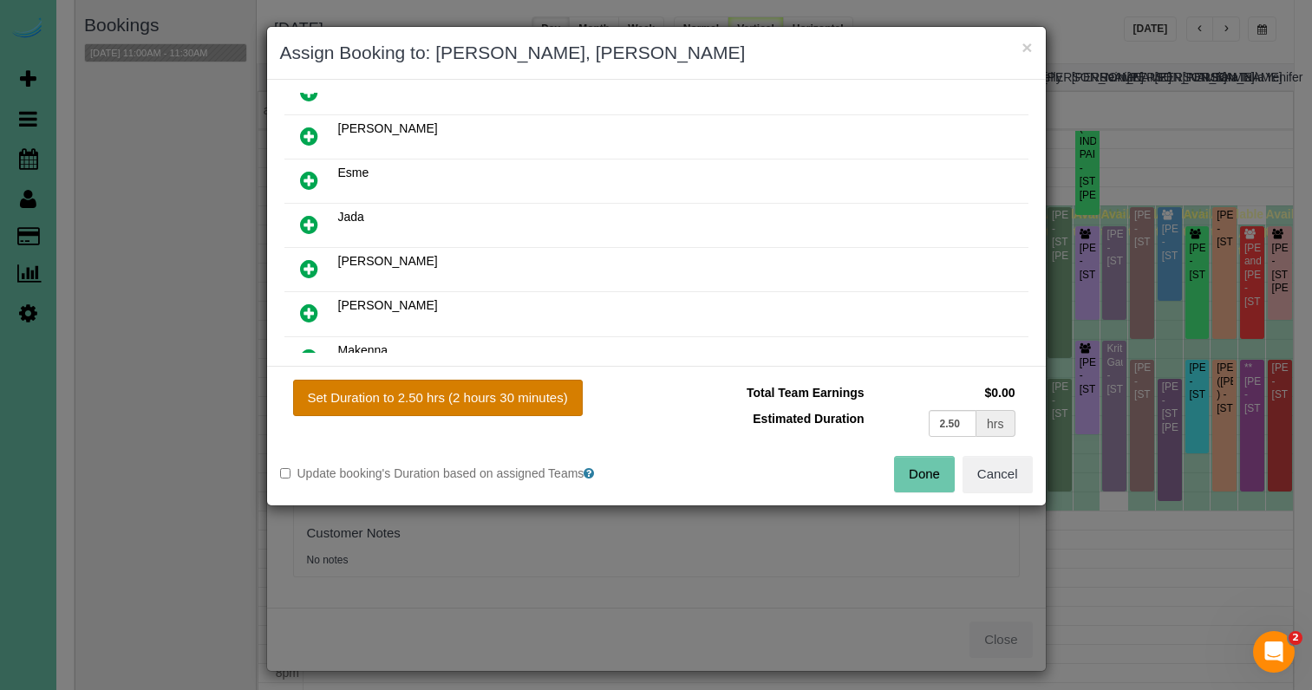
click at [489, 411] on button "Set Duration to 2.50 hrs (2 hours 30 minutes)" at bounding box center [438, 398] width 290 height 36
type input "2.50"
drag, startPoint x: 914, startPoint y: 481, endPoint x: 896, endPoint y: 480, distance: 18.2
click at [913, 481] on button "Done" at bounding box center [924, 474] width 61 height 36
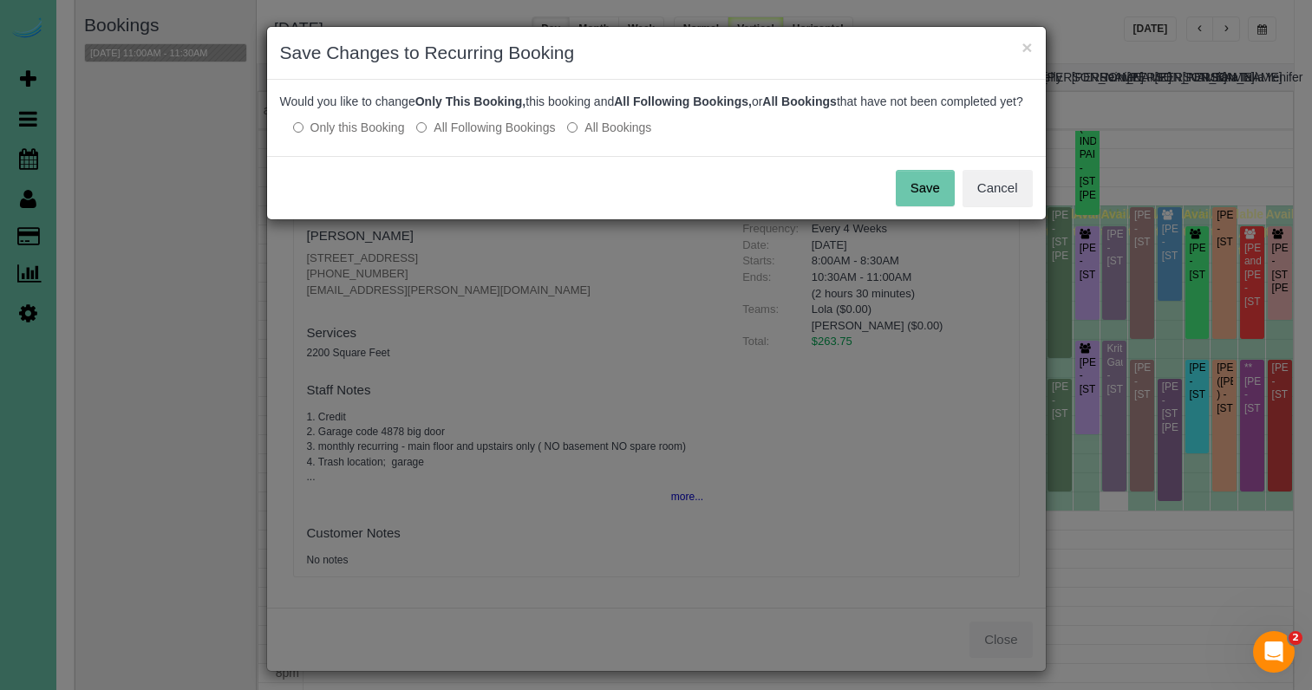
click at [934, 206] on button "Save" at bounding box center [925, 188] width 59 height 36
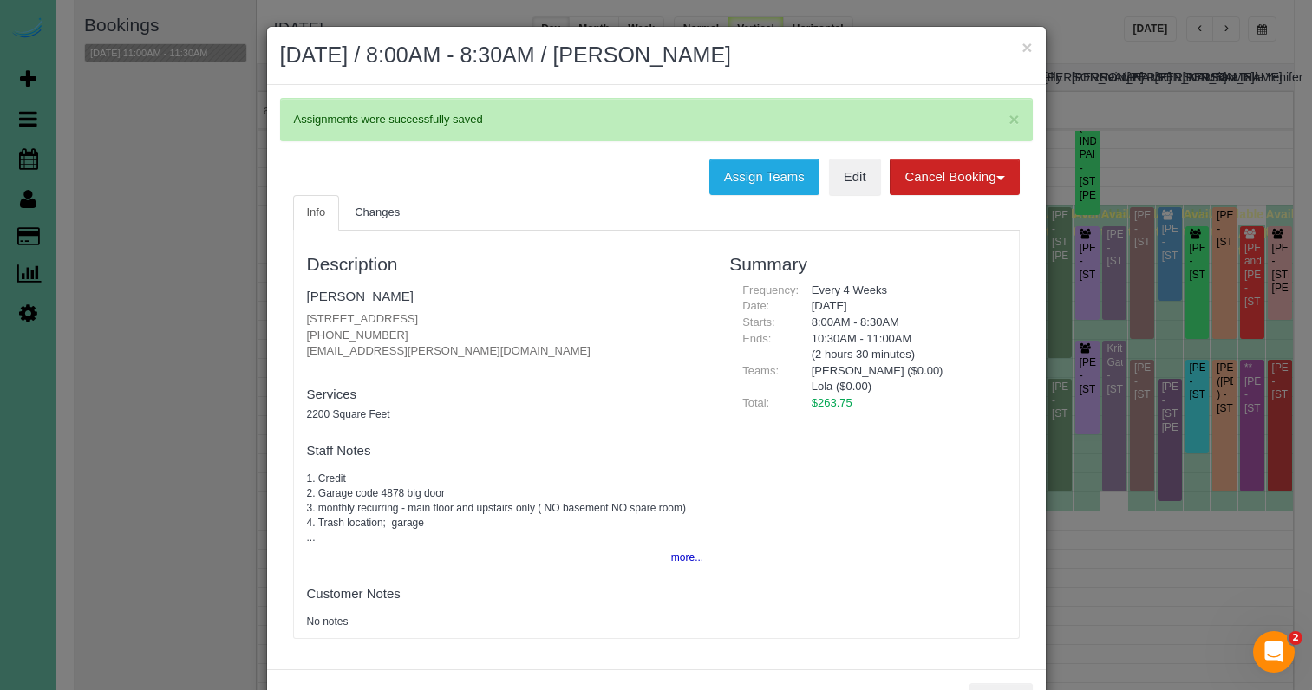
click at [1025, 43] on button "×" at bounding box center [1027, 47] width 10 height 18
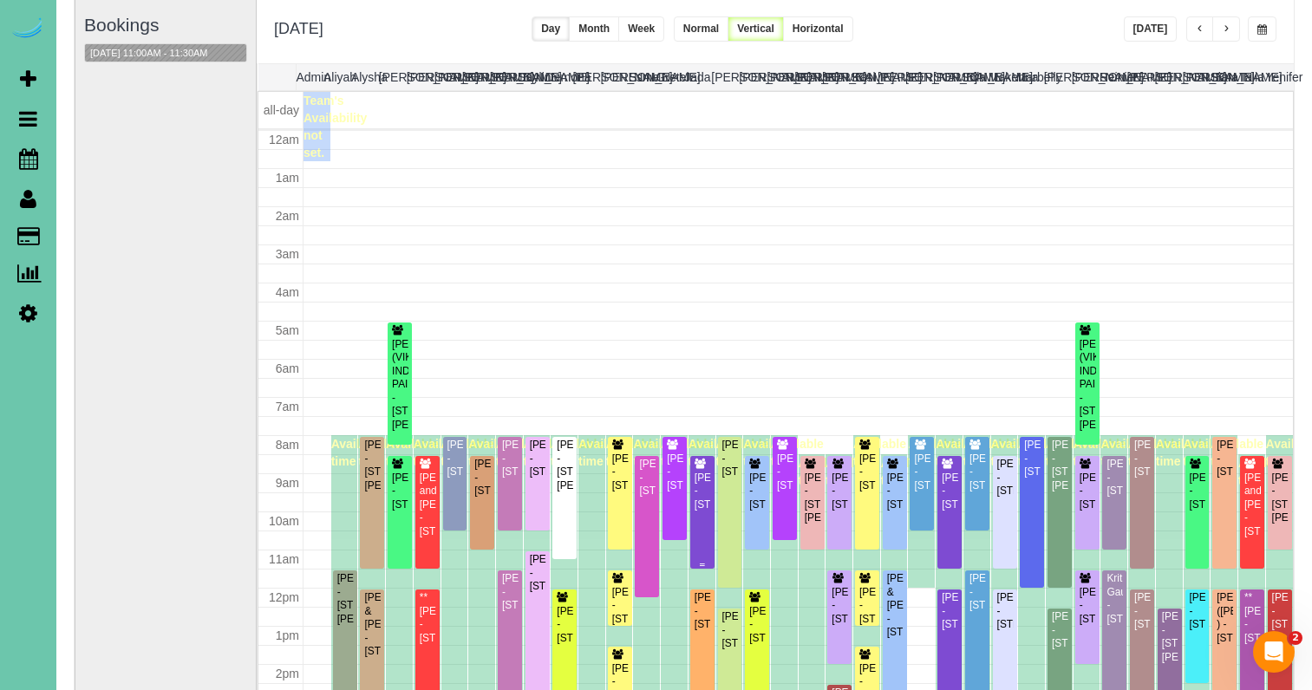
scroll to position [230, 0]
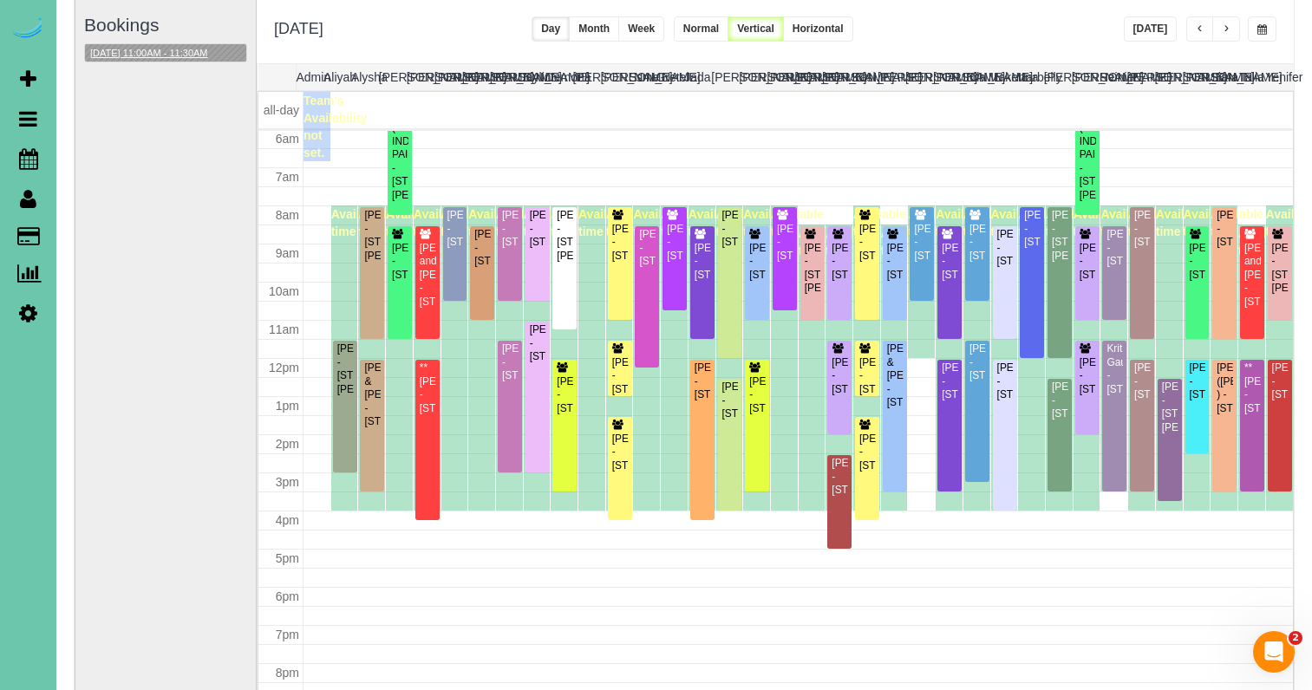
click at [207, 50] on button "08/26/2025 11:00AM - 11:30AM" at bounding box center [149, 53] width 128 height 18
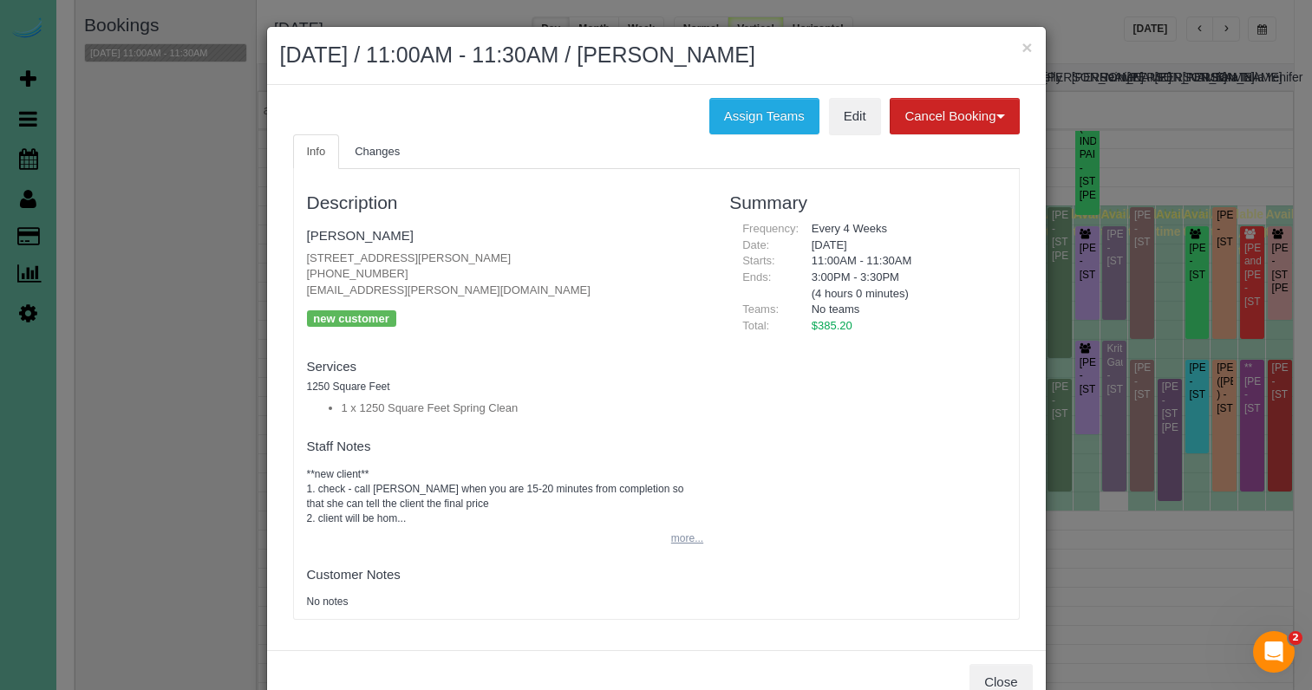
click at [670, 534] on button "more..." at bounding box center [682, 538] width 42 height 25
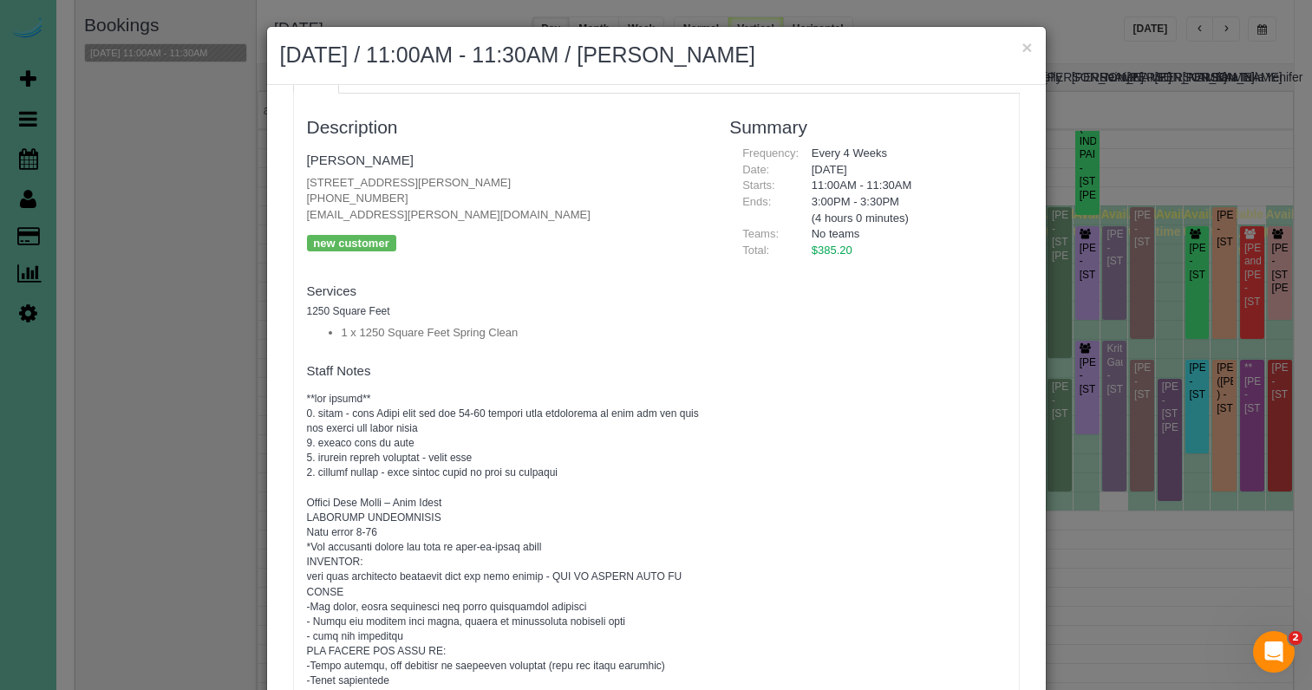
scroll to position [85, 0]
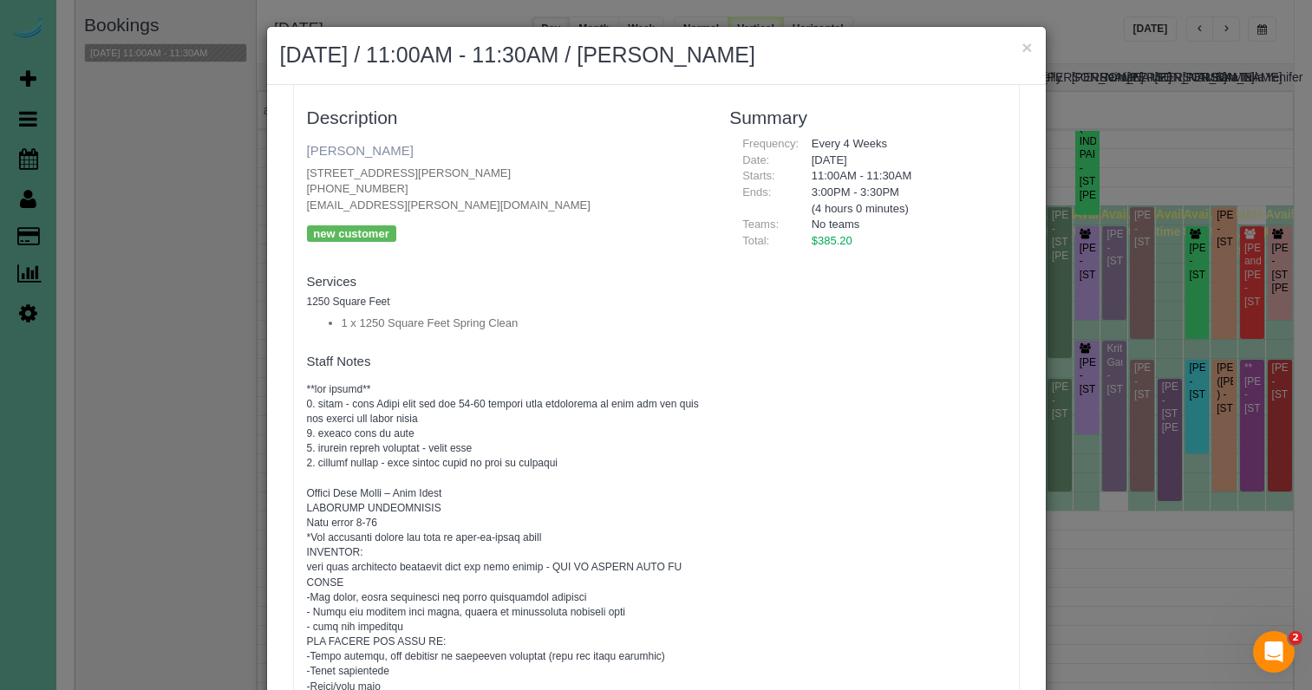
click at [373, 143] on link "Elaine Folkers" at bounding box center [360, 150] width 107 height 15
click at [1026, 50] on button "×" at bounding box center [1027, 47] width 10 height 18
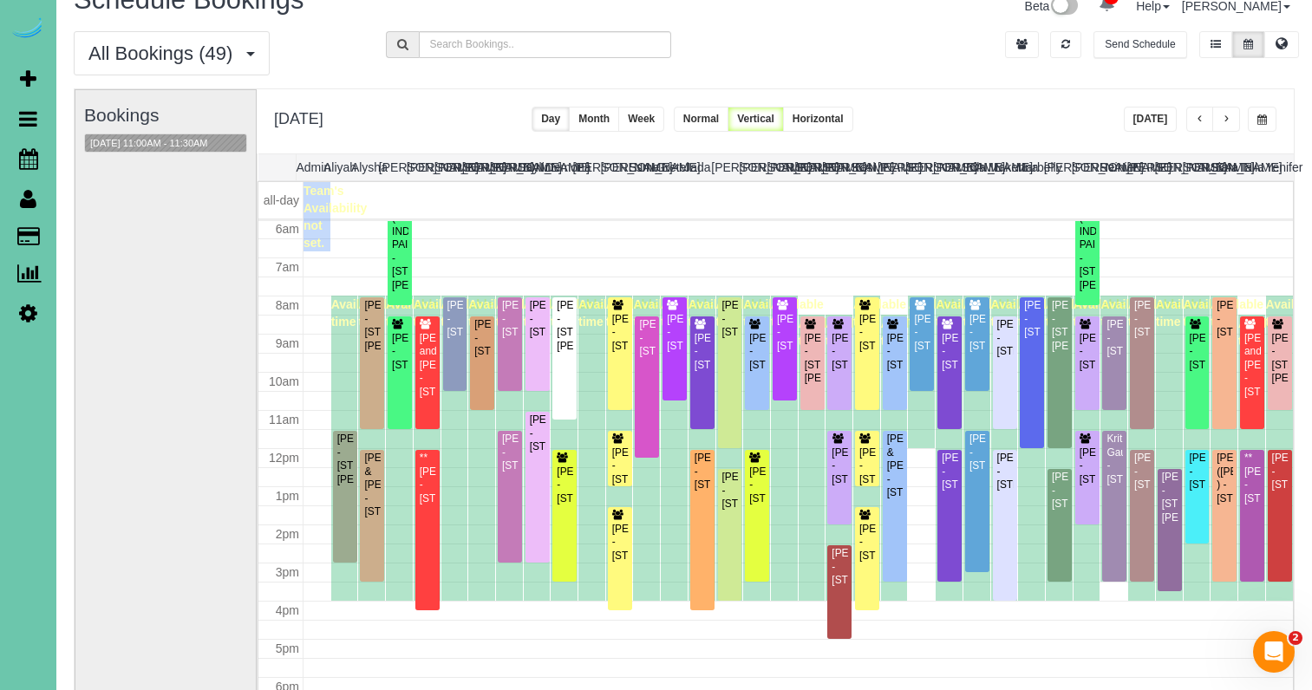
scroll to position [7, 0]
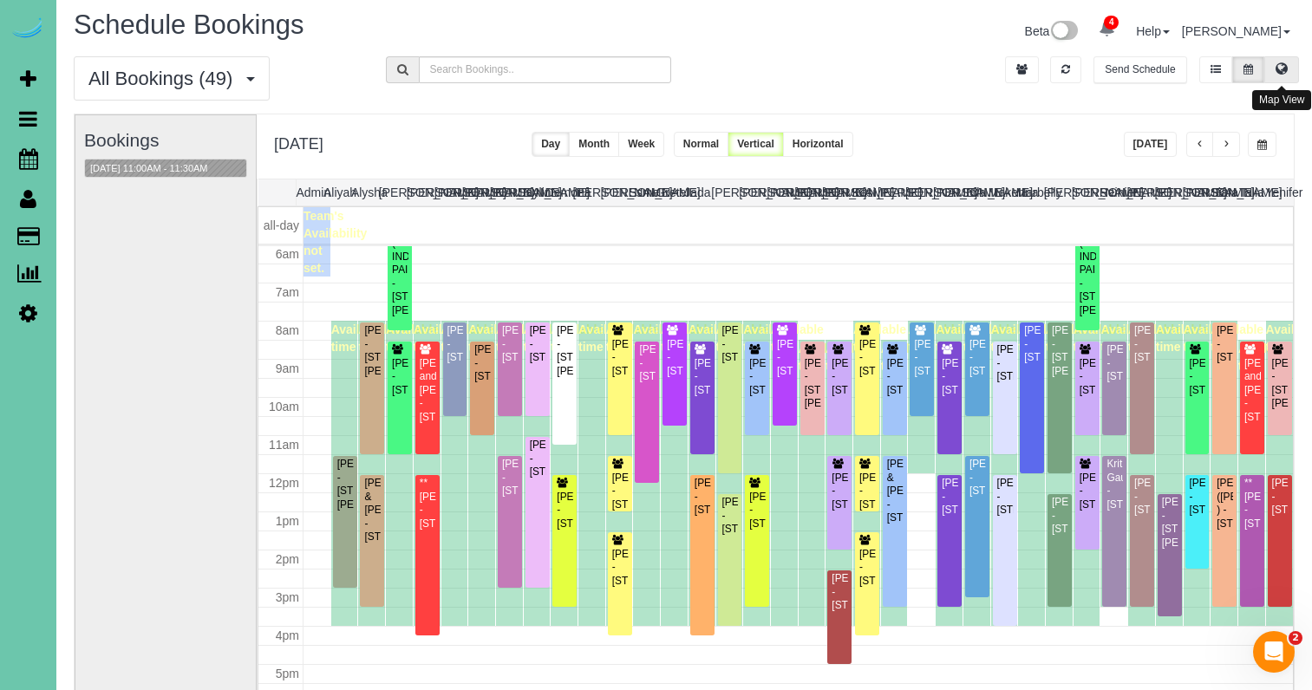
click at [1281, 67] on icon at bounding box center [1282, 68] width 12 height 10
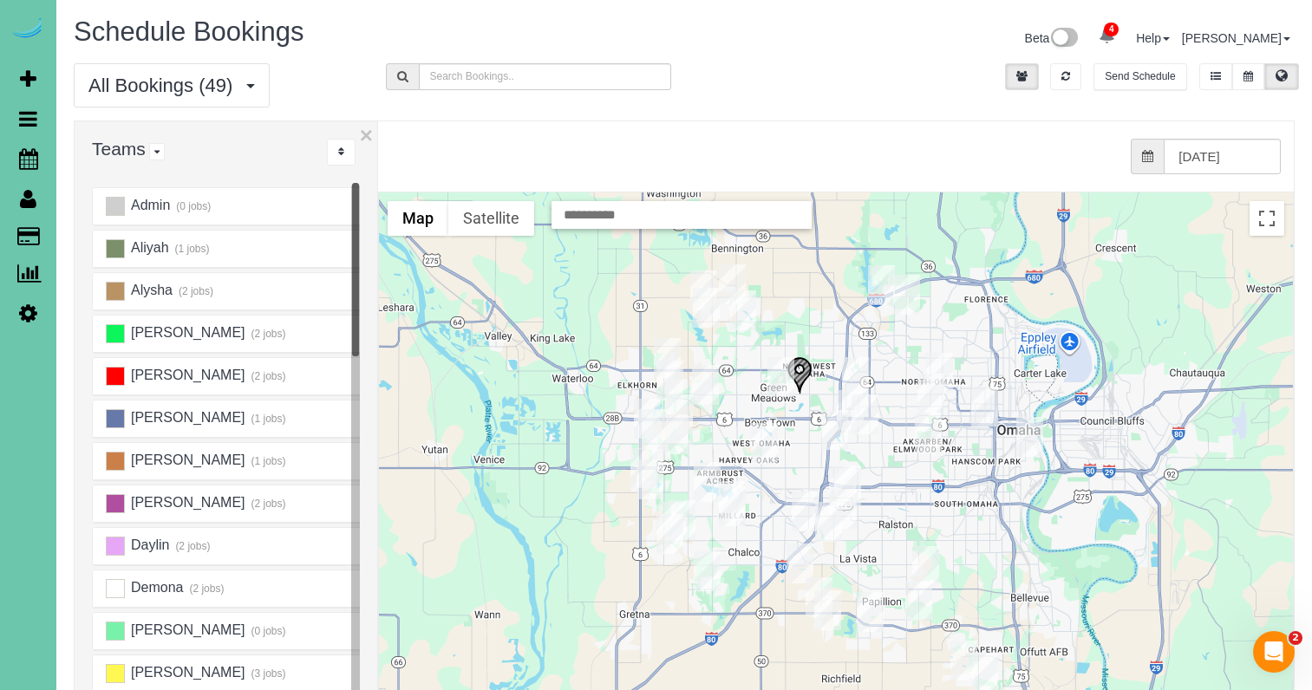
click at [703, 281] on img "08/26/2025 12:00PM - **Danielle Stefanovich - 17122 Potter Street, Bennington, …" at bounding box center [703, 291] width 27 height 40
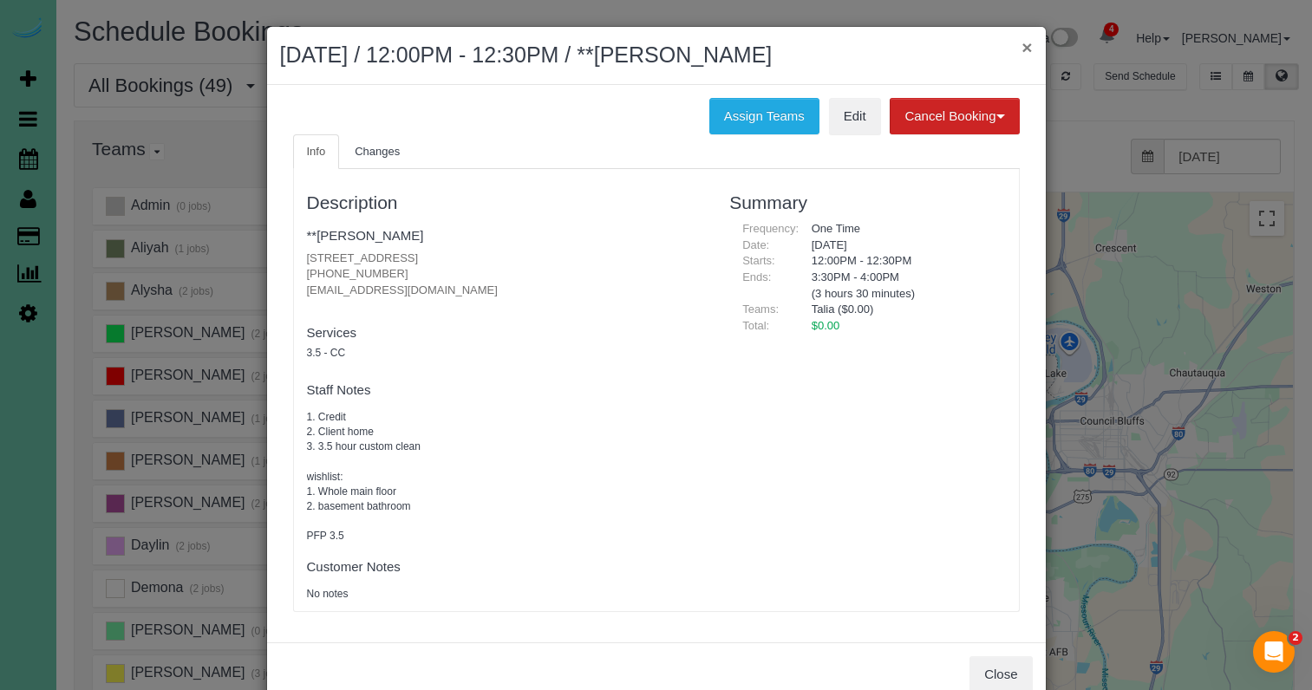
click at [1024, 46] on button "×" at bounding box center [1027, 47] width 10 height 18
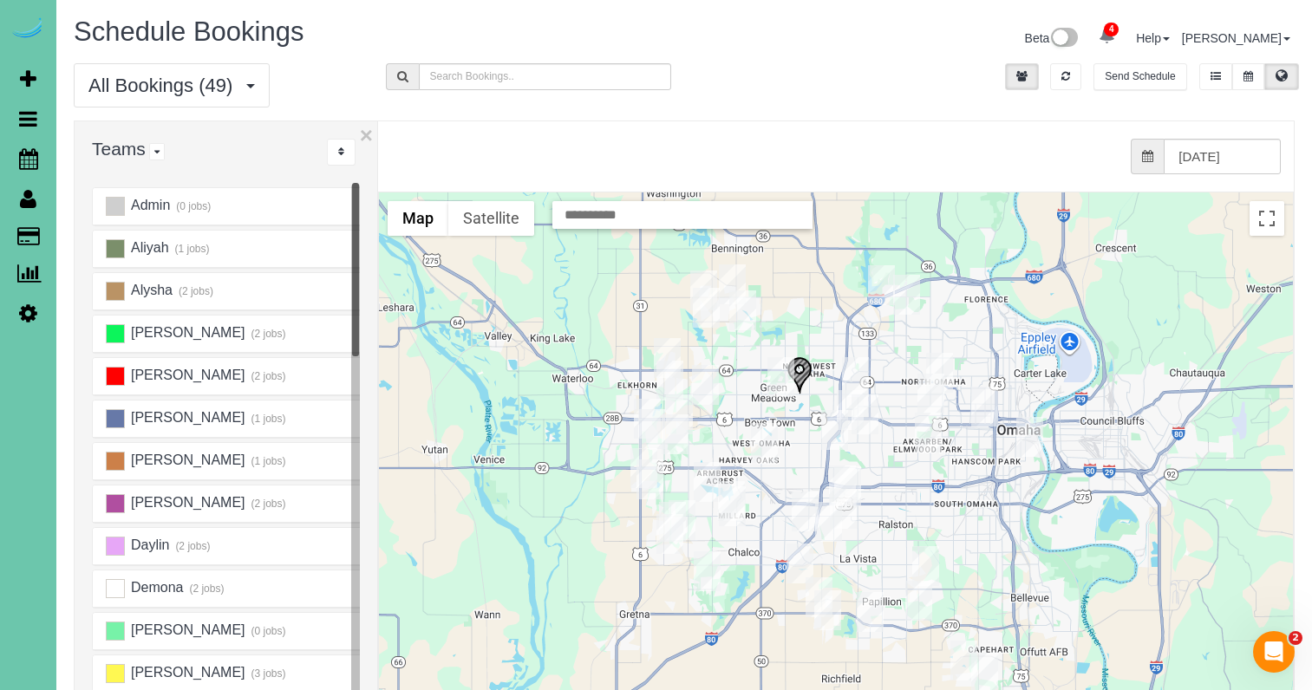
click at [879, 284] on img "08/26/2025 11:30AM - Andrea Steenson - 8317 Sheffield Street, Omaha, NE 68122" at bounding box center [881, 285] width 27 height 40
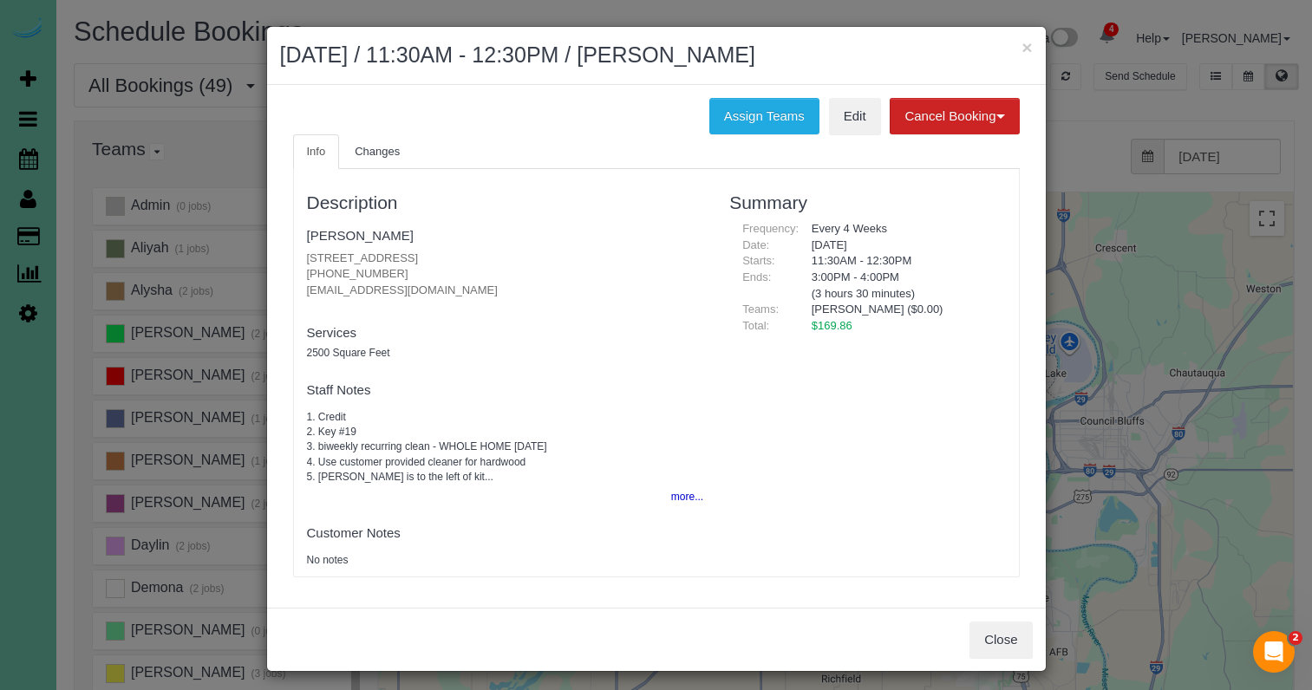
click at [1025, 47] on button "×" at bounding box center [1027, 47] width 10 height 18
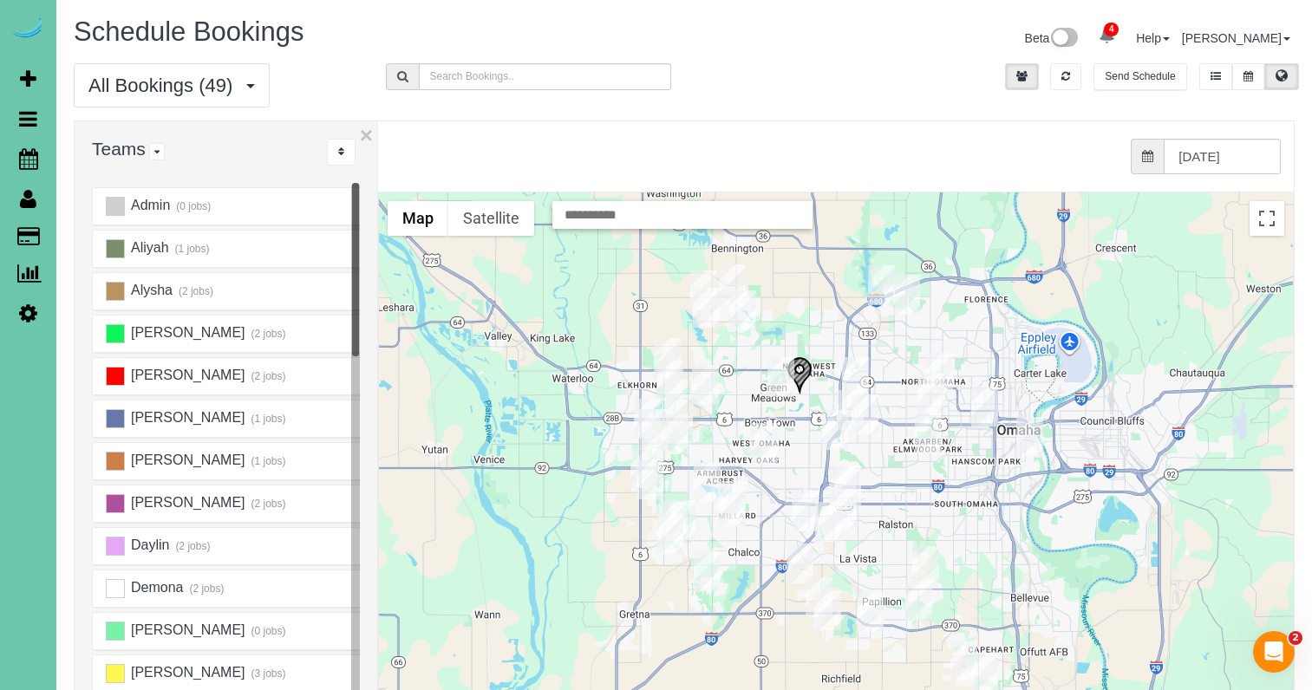
click at [906, 292] on img "08/26/2025 12:30PM - Steve Holeman - 7110 Girard St, Omaha, NE 68152" at bounding box center [906, 295] width 27 height 40
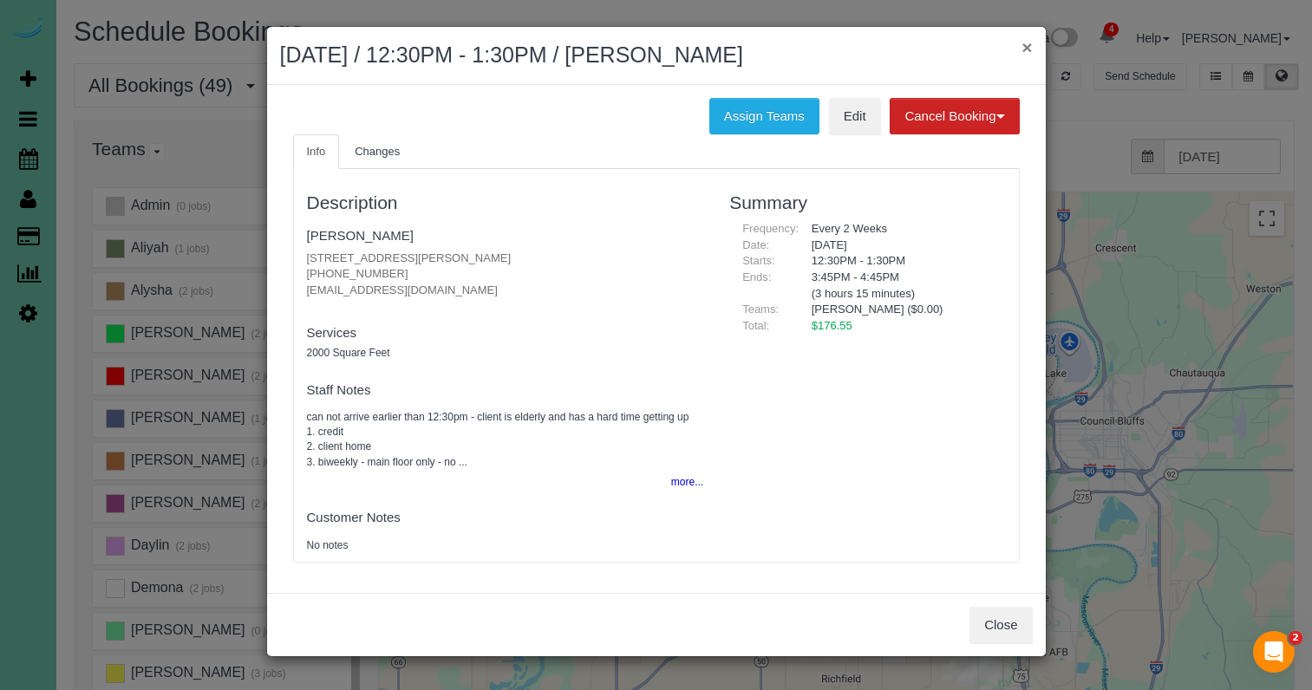
click at [1023, 47] on button "×" at bounding box center [1027, 47] width 10 height 18
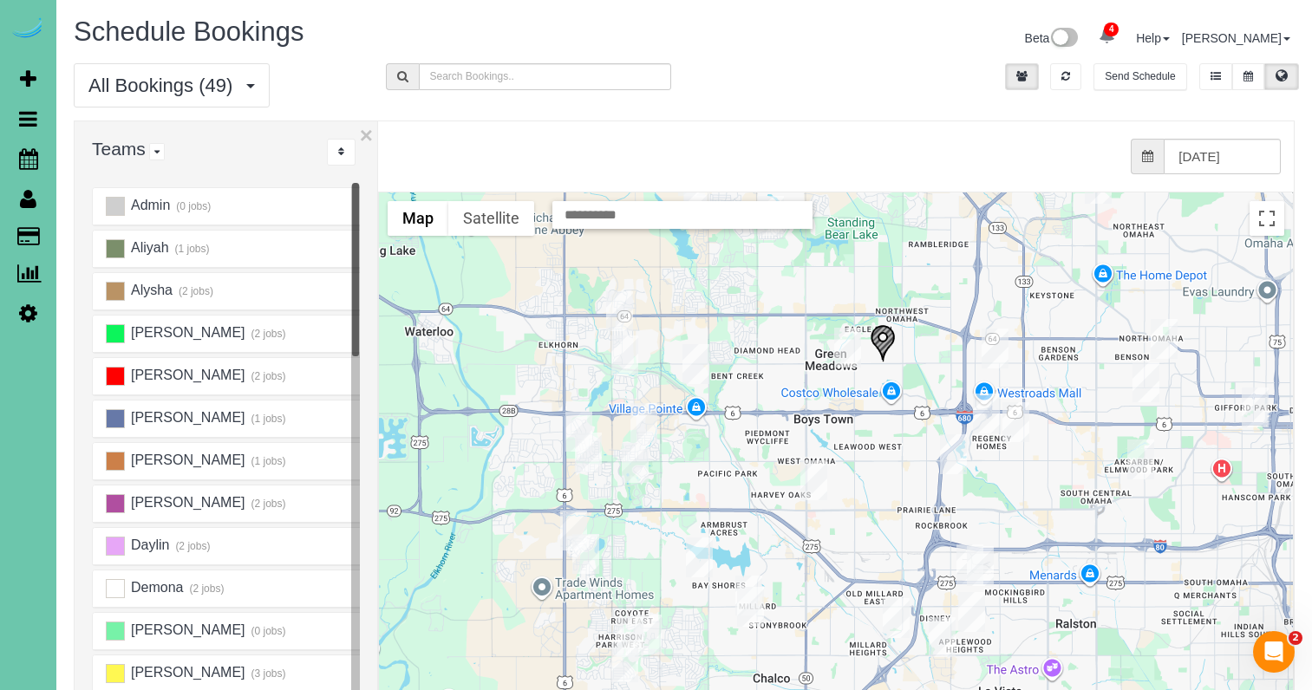
click at [625, 629] on img "08/26/2025 11:30AM - Liz Guido - 18632 Emiline St, Omaha, NE 68136" at bounding box center [630, 638] width 27 height 40
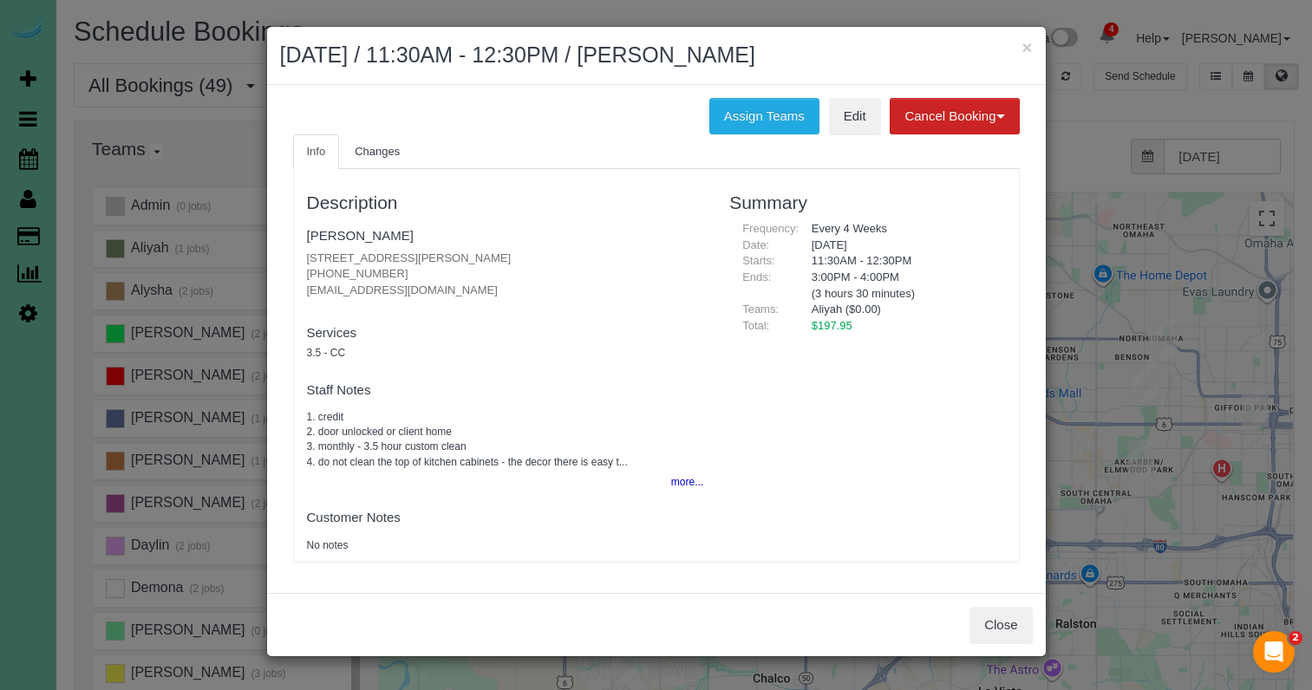
click at [999, 615] on button "Close" at bounding box center [1001, 625] width 62 height 36
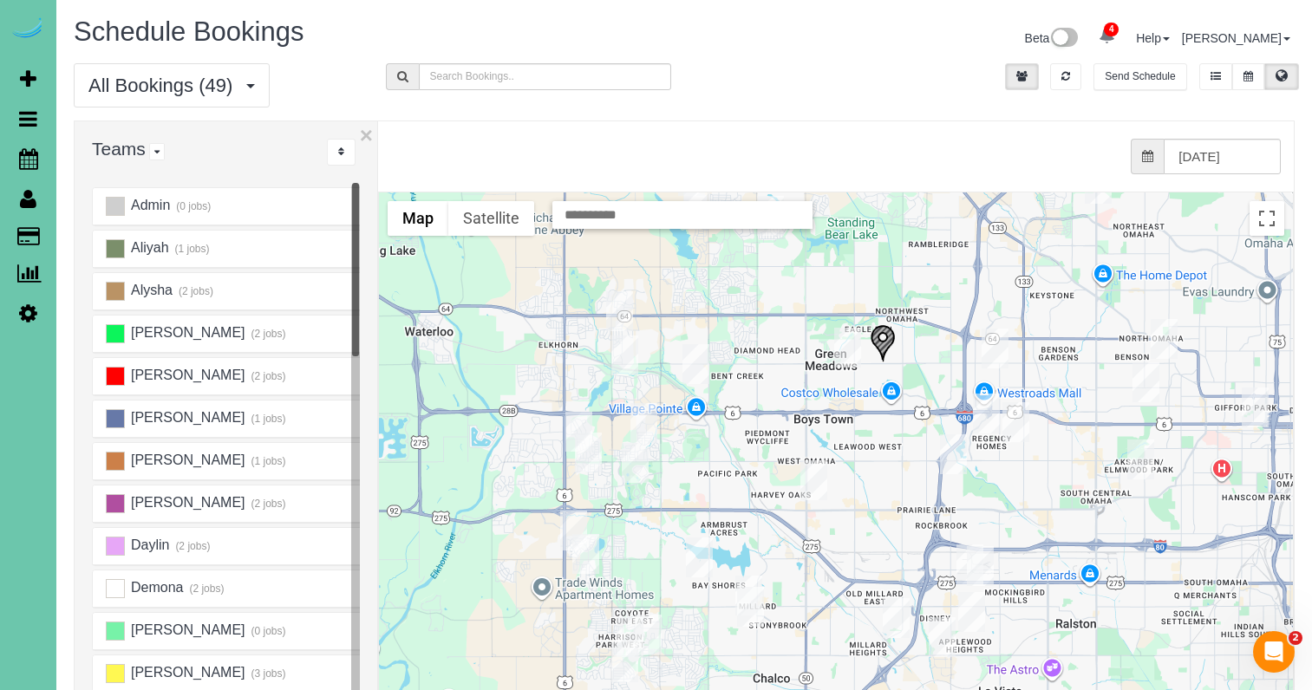
click at [642, 424] on img "08/26/2025 8:30AM - Leah Bockelman - 577 S 183rd Ave, Elkhorn, NE 68022" at bounding box center [644, 423] width 27 height 40
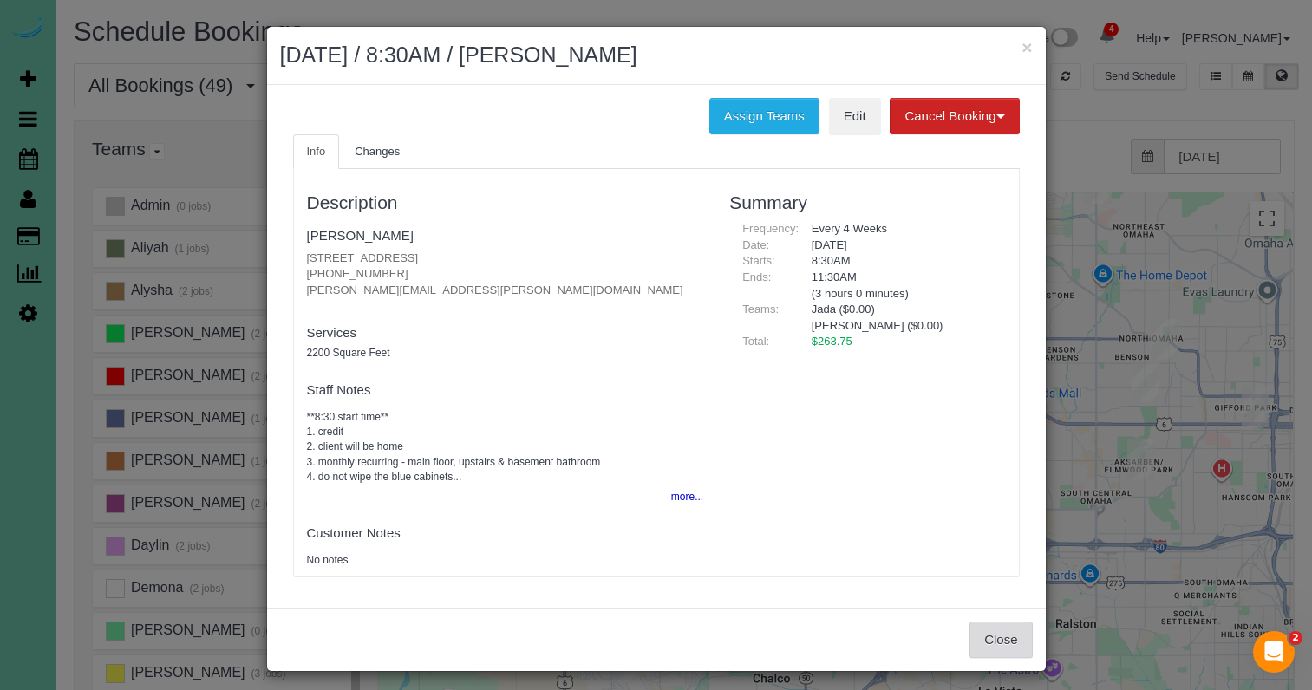
click at [992, 632] on button "Close" at bounding box center [1001, 640] width 62 height 36
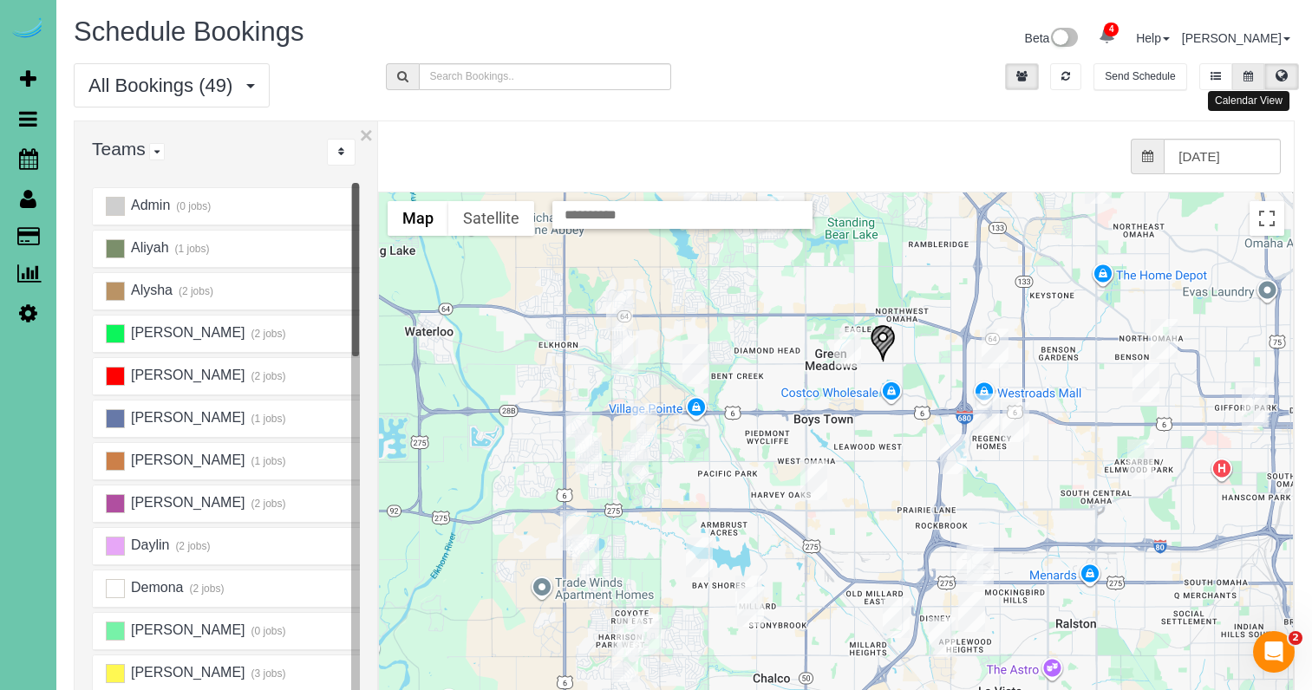
click at [1244, 78] on icon at bounding box center [1249, 76] width 10 height 10
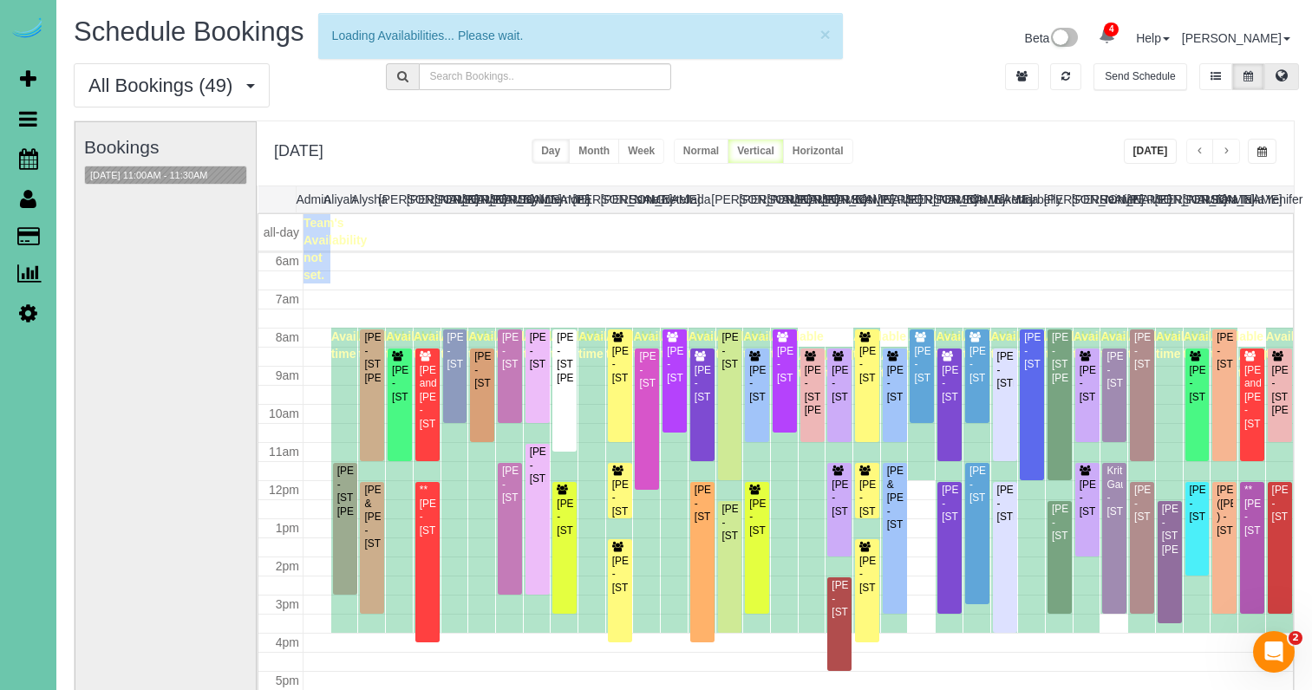
scroll to position [230, 0]
click at [1278, 75] on icon at bounding box center [1282, 75] width 12 height 10
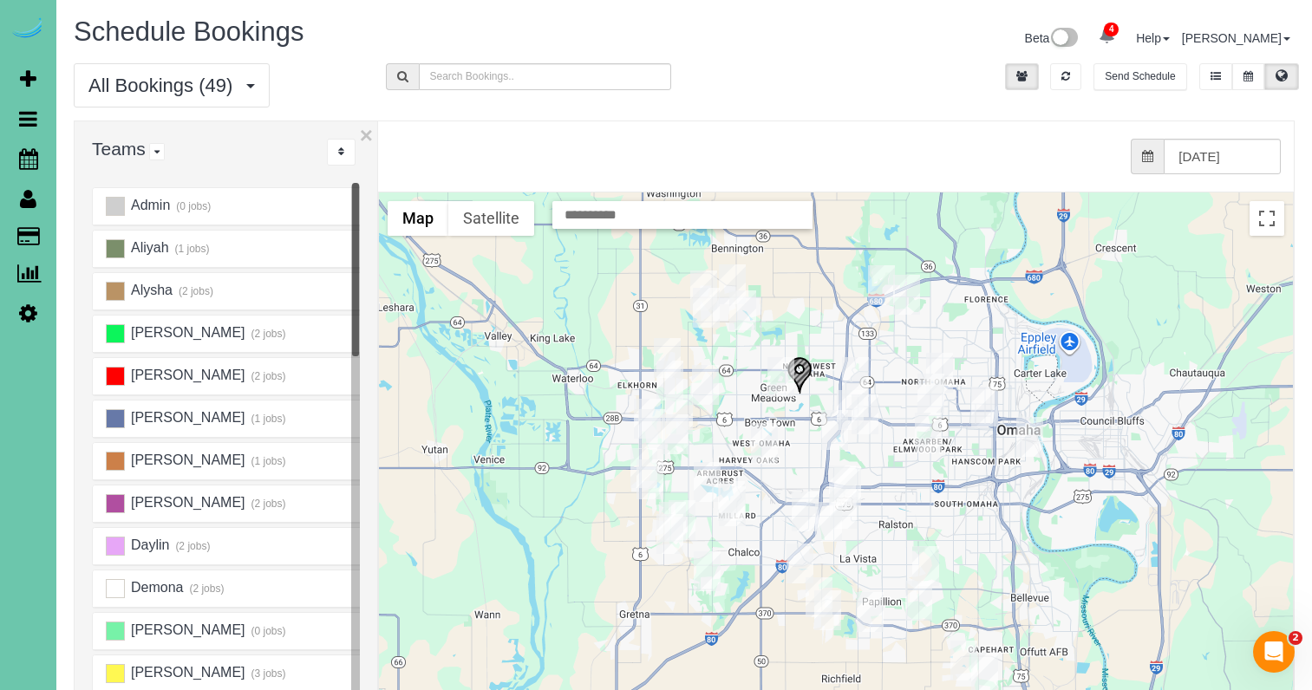
click at [798, 371] on img "08/26/2025 11:00AM - Elaine Folkers - 12504 Patrick Circle, Omaha, NE 68164" at bounding box center [800, 375] width 26 height 38
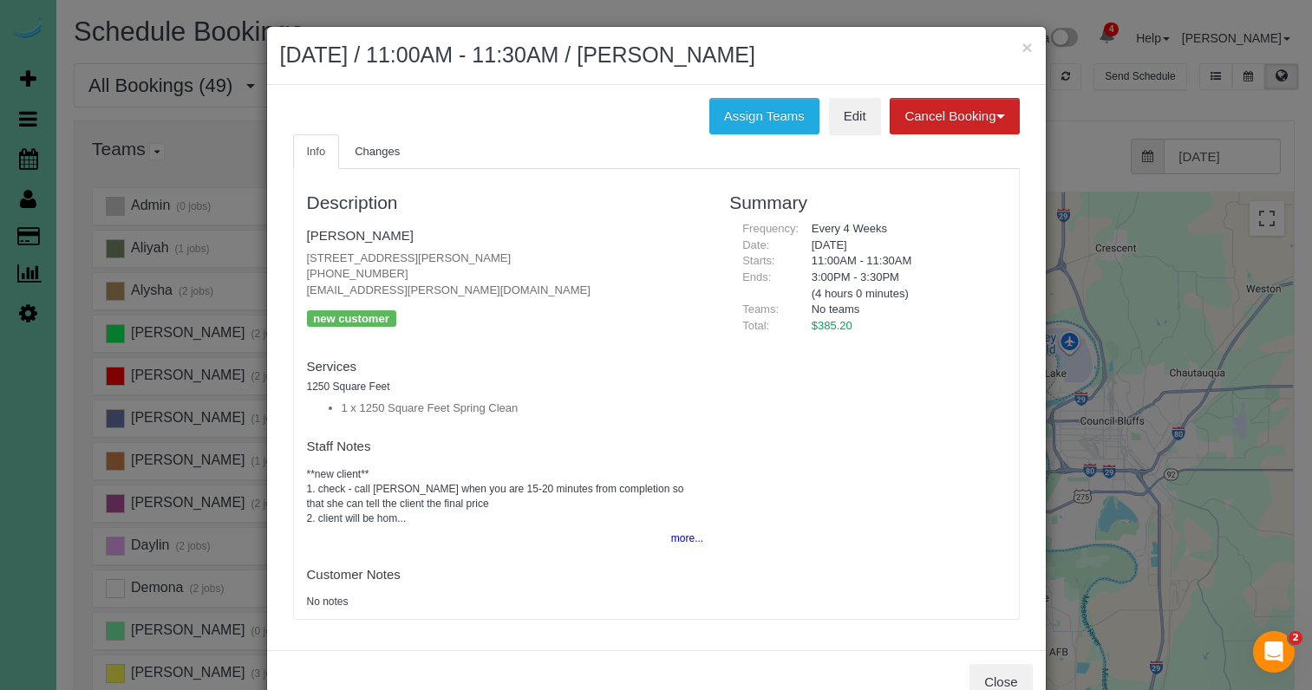
click at [670, 530] on button "more..." at bounding box center [682, 538] width 42 height 25
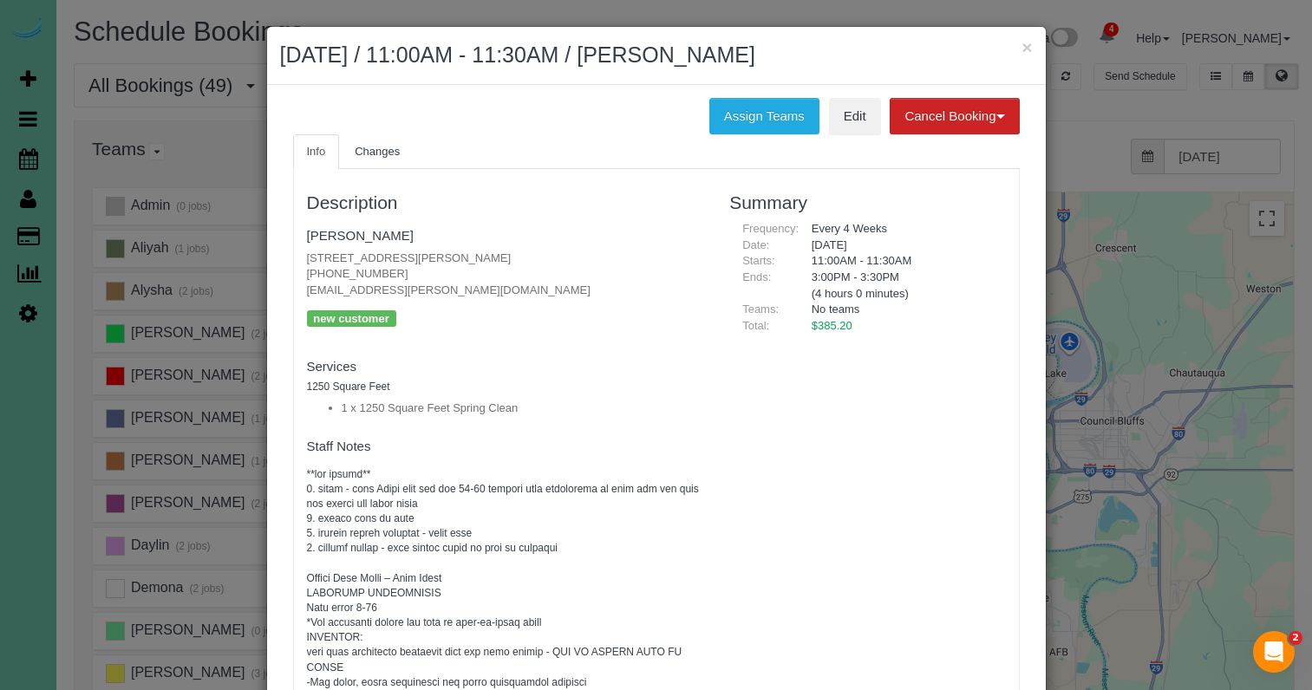
scroll to position [1, 0]
drag, startPoint x: 1029, startPoint y: 49, endPoint x: 1087, endPoint y: 52, distance: 58.2
click at [1029, 49] on button "×" at bounding box center [1027, 47] width 10 height 18
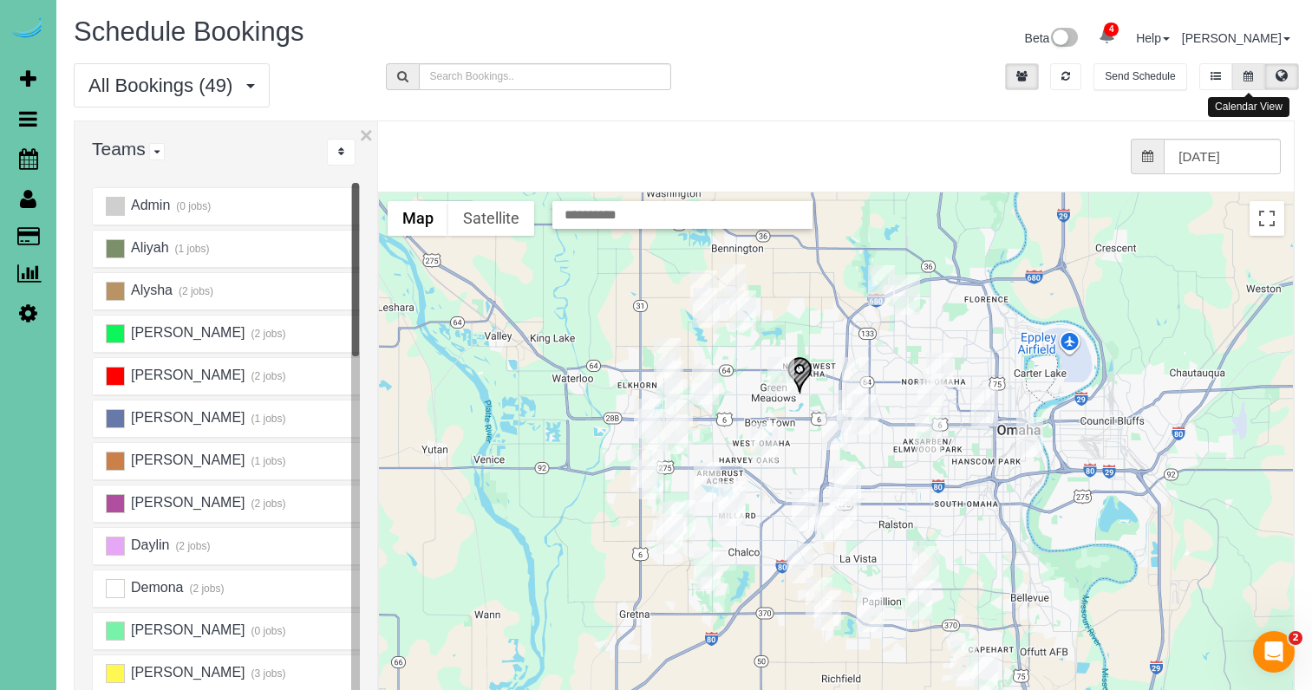
click at [1249, 72] on icon at bounding box center [1249, 76] width 10 height 10
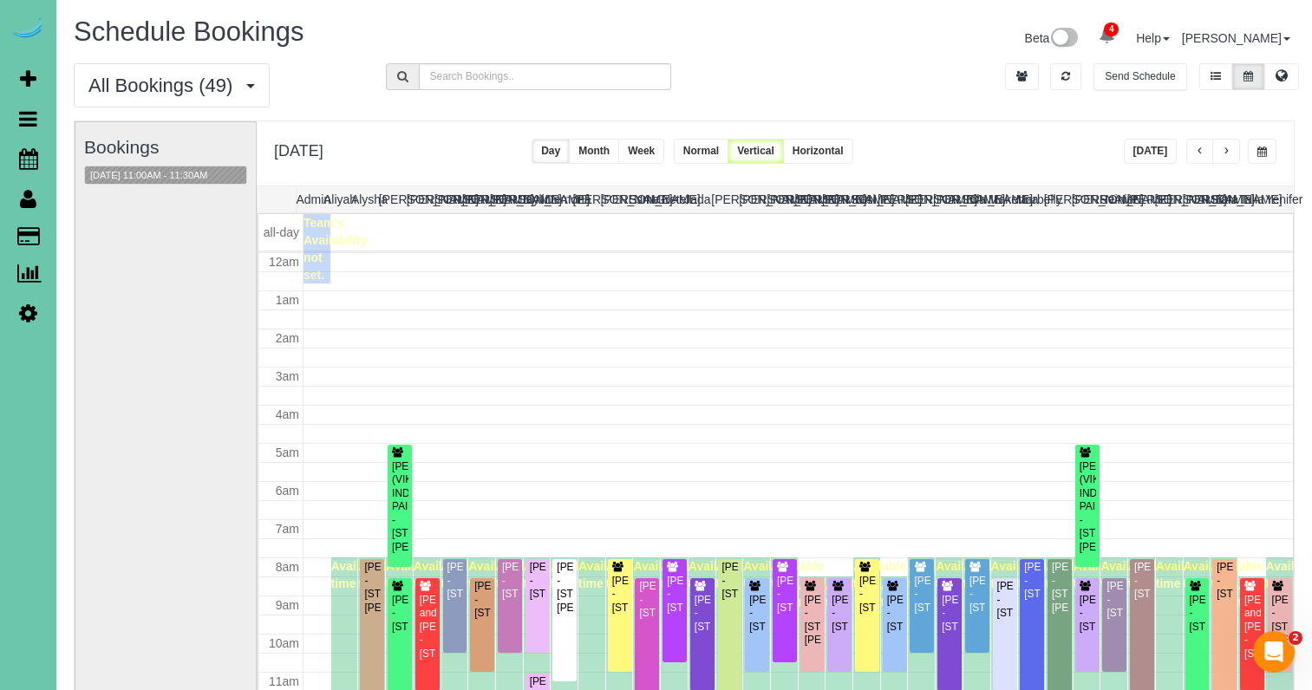
scroll to position [230, 0]
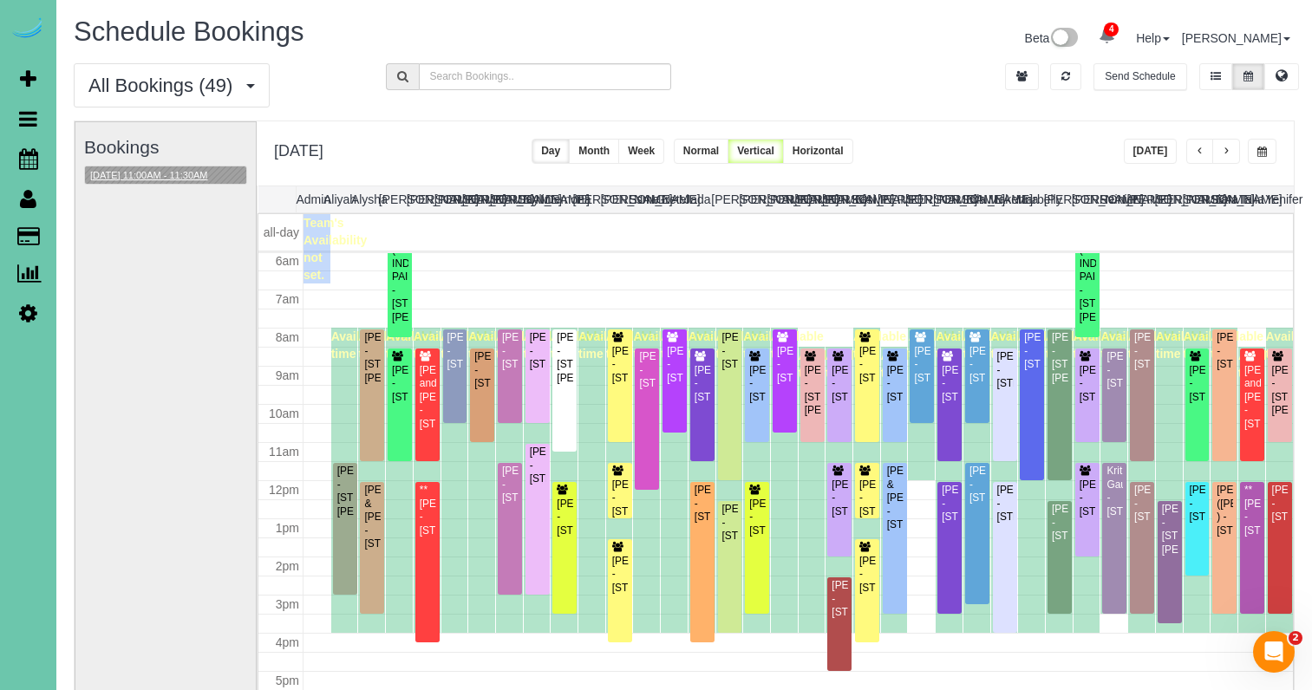
click at [161, 170] on button "08/26/2025 11:00AM - 11:30AM" at bounding box center [149, 176] width 128 height 18
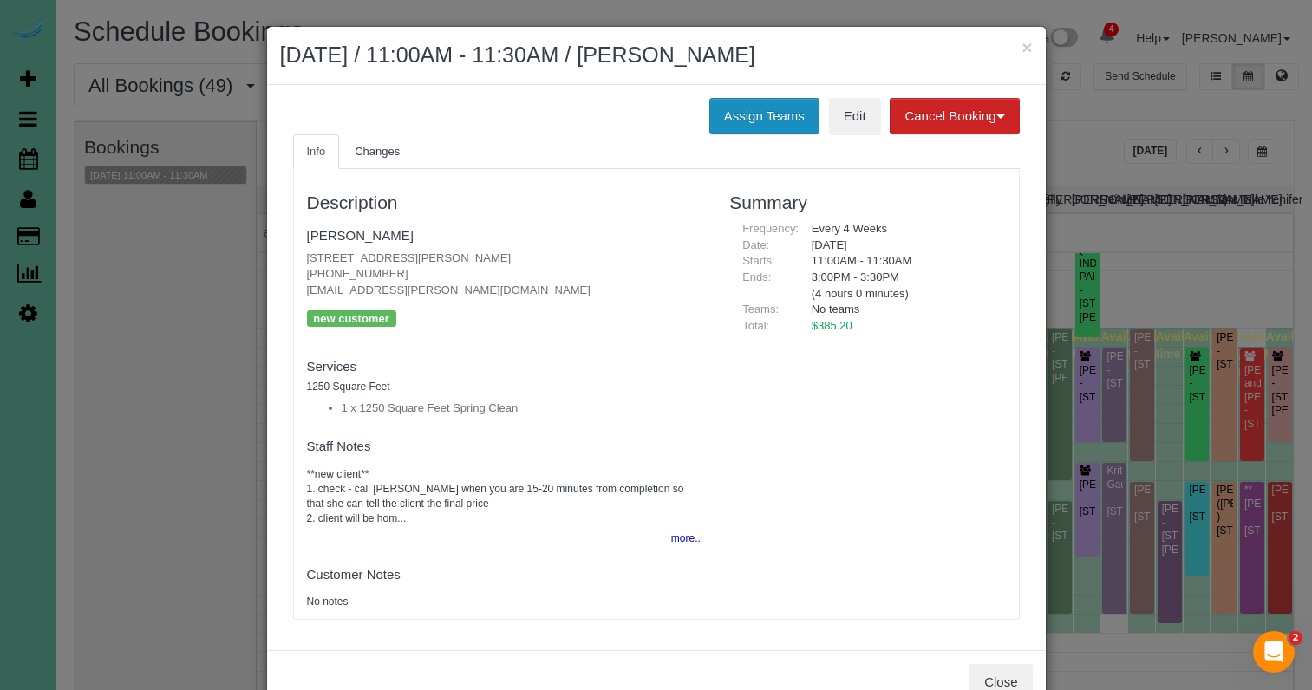
click at [743, 113] on button "Assign Teams" at bounding box center [764, 116] width 110 height 36
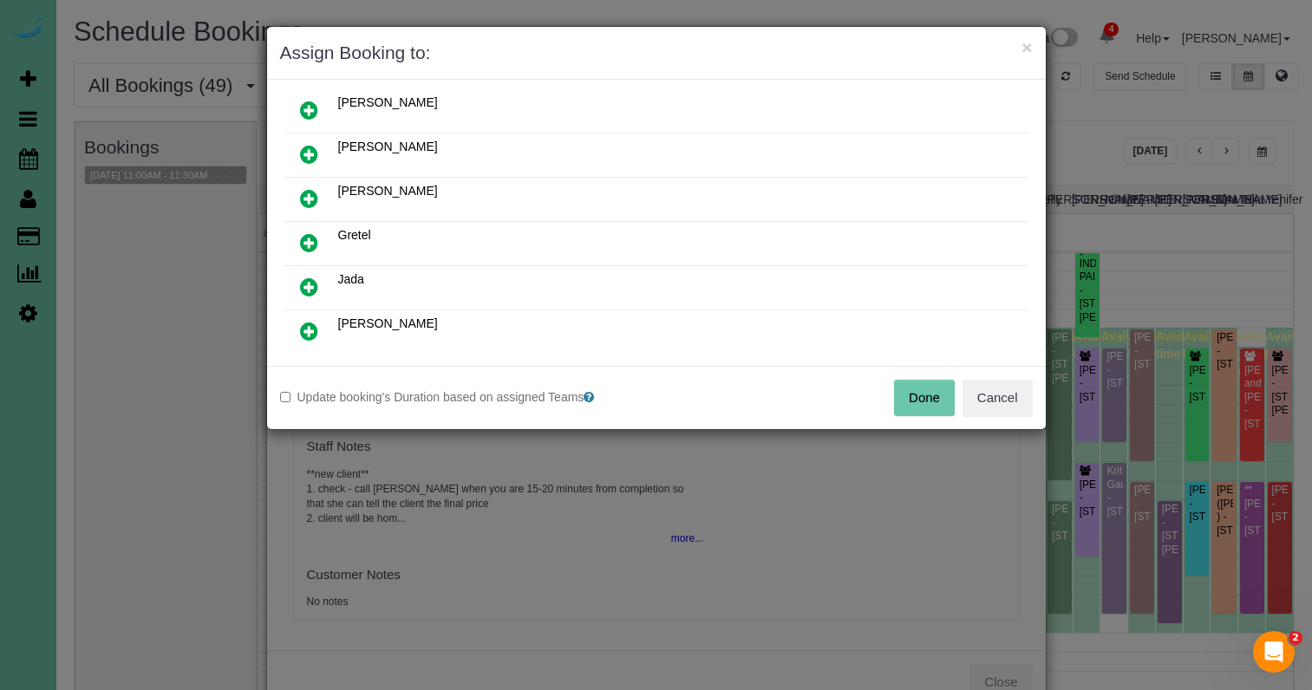
scroll to position [323, 0]
drag, startPoint x: 308, startPoint y: 239, endPoint x: 310, endPoint y: 276, distance: 37.4
click at [308, 239] on icon at bounding box center [309, 242] width 18 height 21
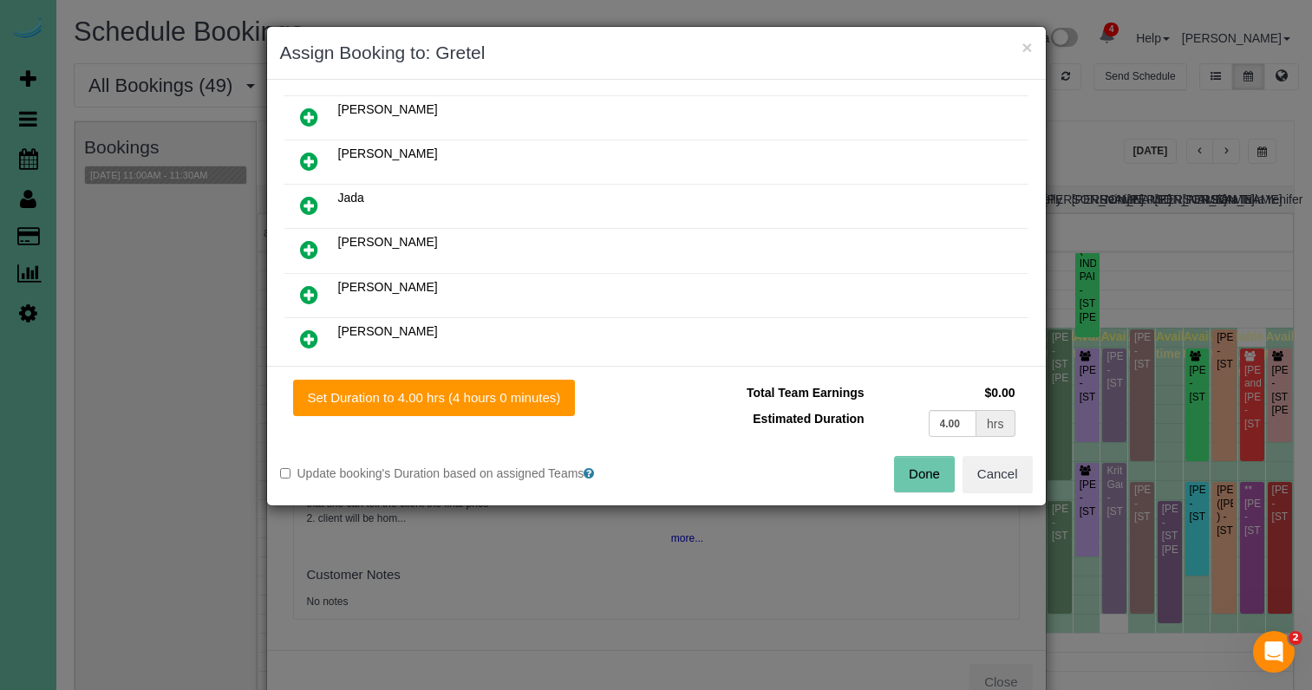
scroll to position [409, 0]
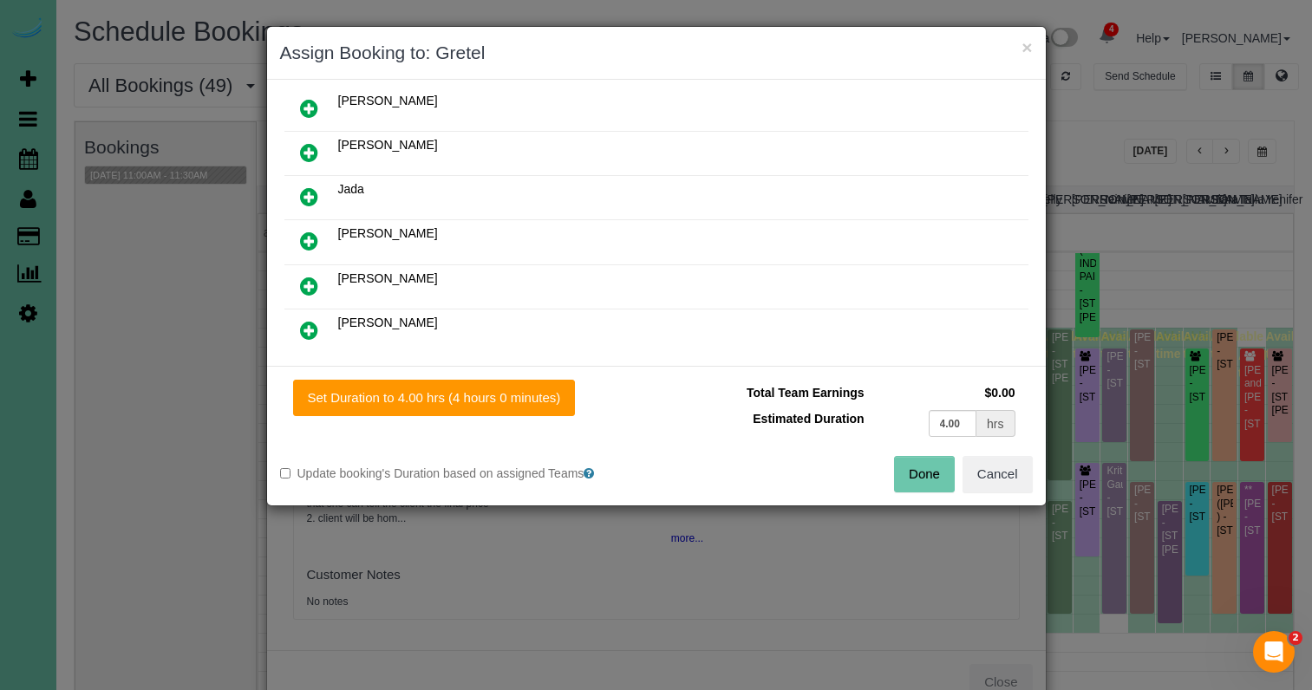
click at [305, 284] on icon at bounding box center [309, 286] width 18 height 21
drag, startPoint x: 436, startPoint y: 399, endPoint x: 628, endPoint y: 424, distance: 193.3
click at [436, 399] on button "Set Duration to 4.00 hrs (4 hours 0 minutes)" at bounding box center [434, 398] width 283 height 36
type input "4.00"
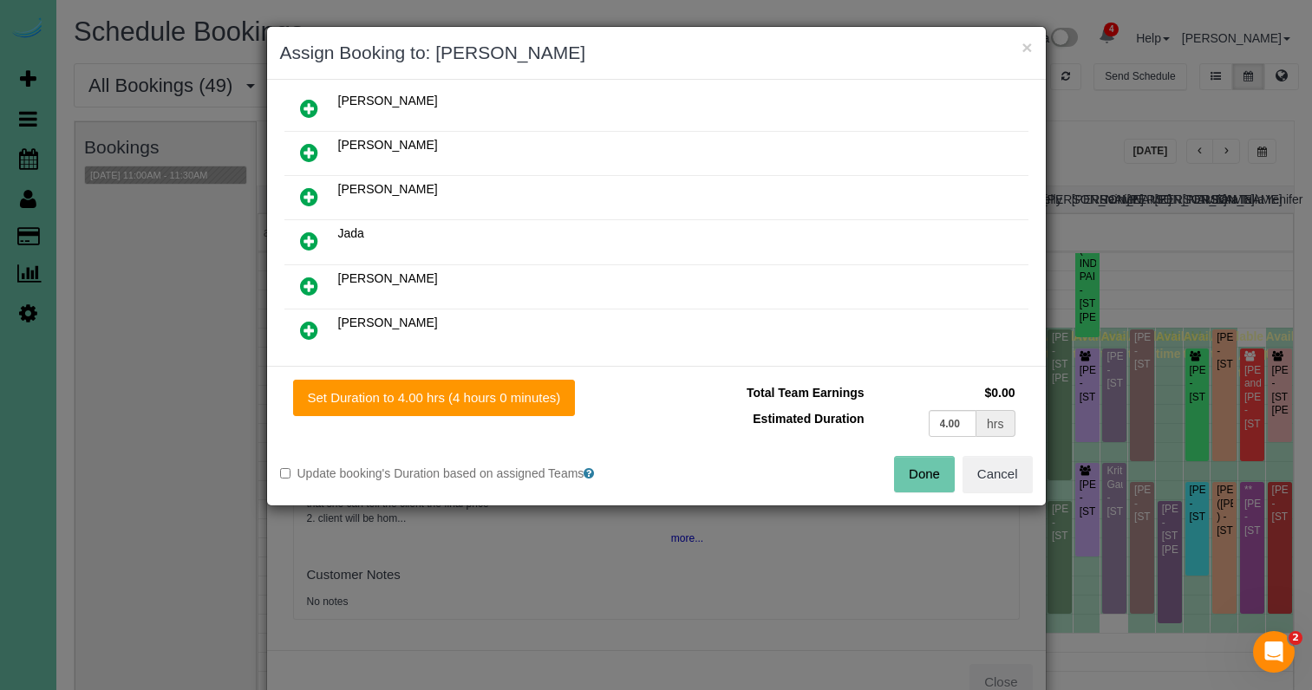
click at [913, 467] on button "Done" at bounding box center [924, 474] width 61 height 36
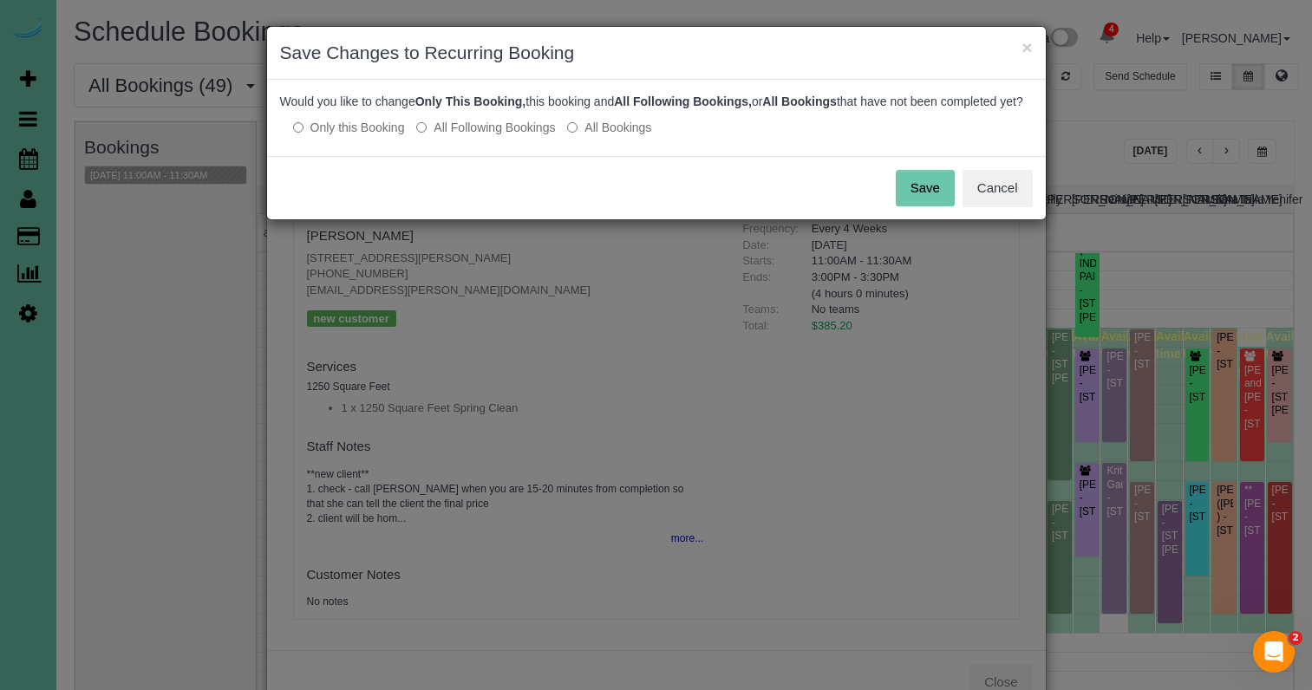
click at [935, 203] on button "Save" at bounding box center [925, 188] width 59 height 36
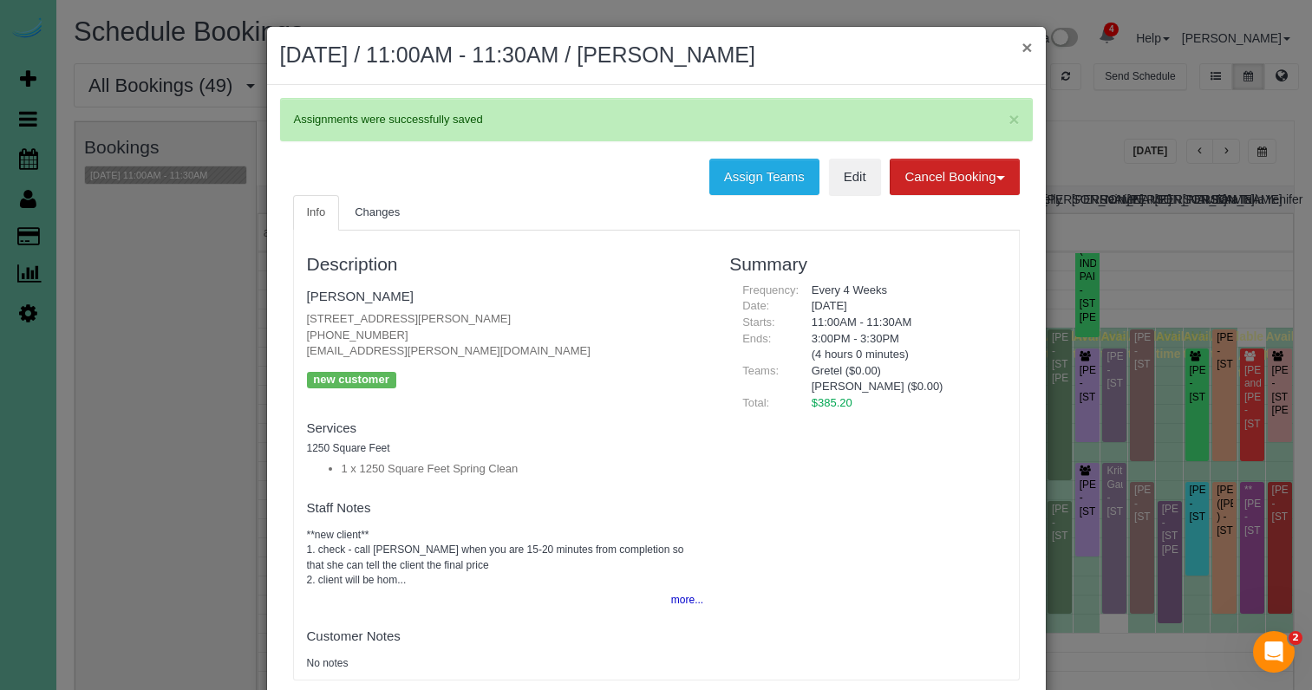
click at [1025, 49] on button "×" at bounding box center [1027, 47] width 10 height 18
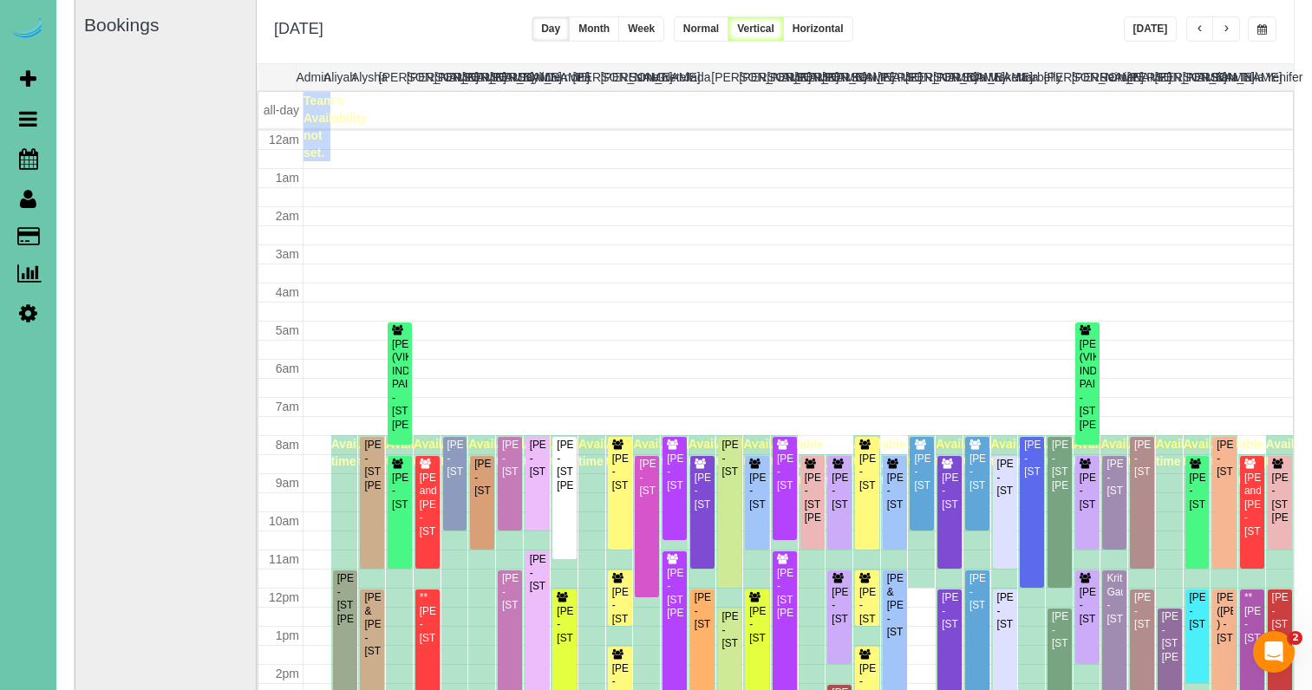
scroll to position [230, 0]
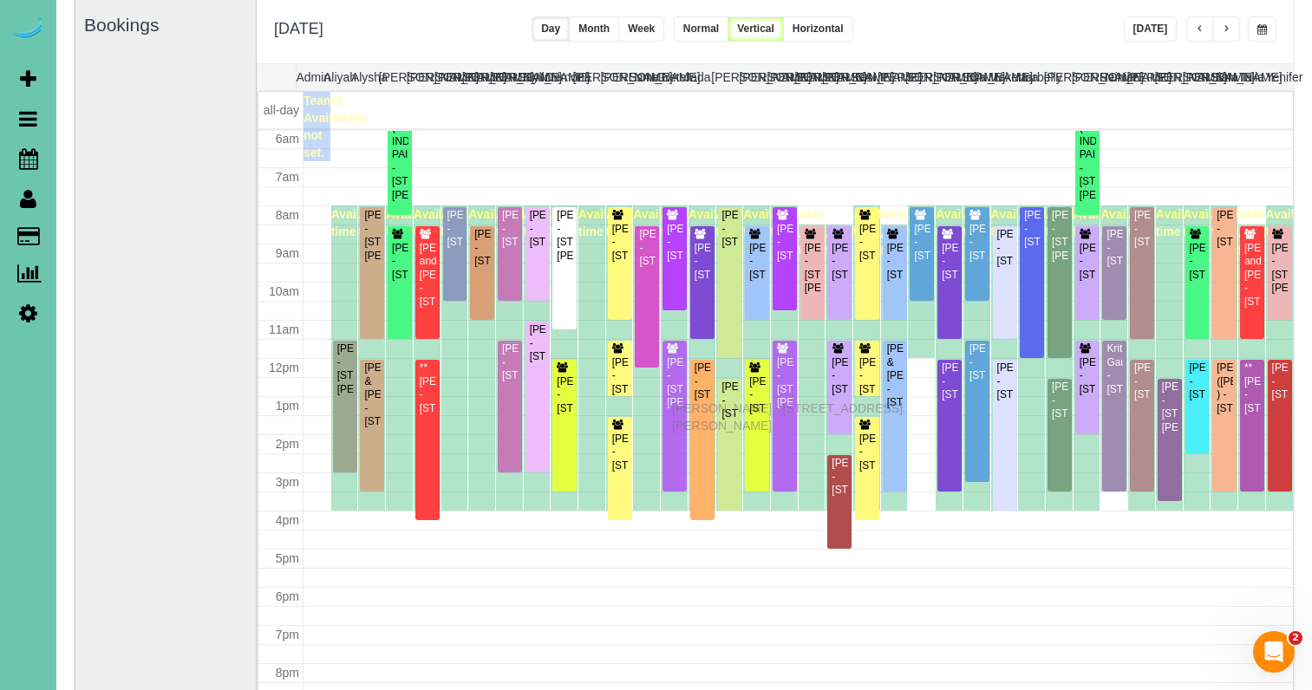
drag, startPoint x: 680, startPoint y: 389, endPoint x: 676, endPoint y: 406, distance: 16.8
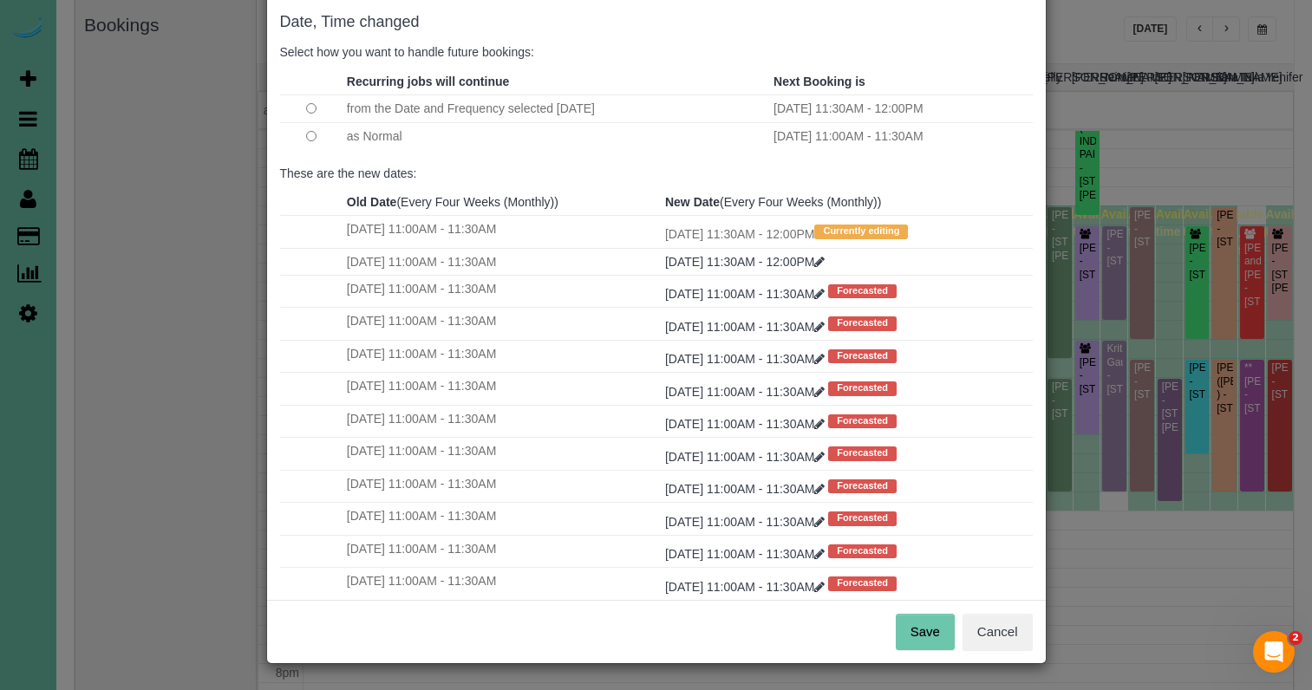
scroll to position [86, 0]
drag, startPoint x: 935, startPoint y: 630, endPoint x: 854, endPoint y: 498, distance: 154.5
click at [934, 630] on button "Save" at bounding box center [925, 633] width 59 height 36
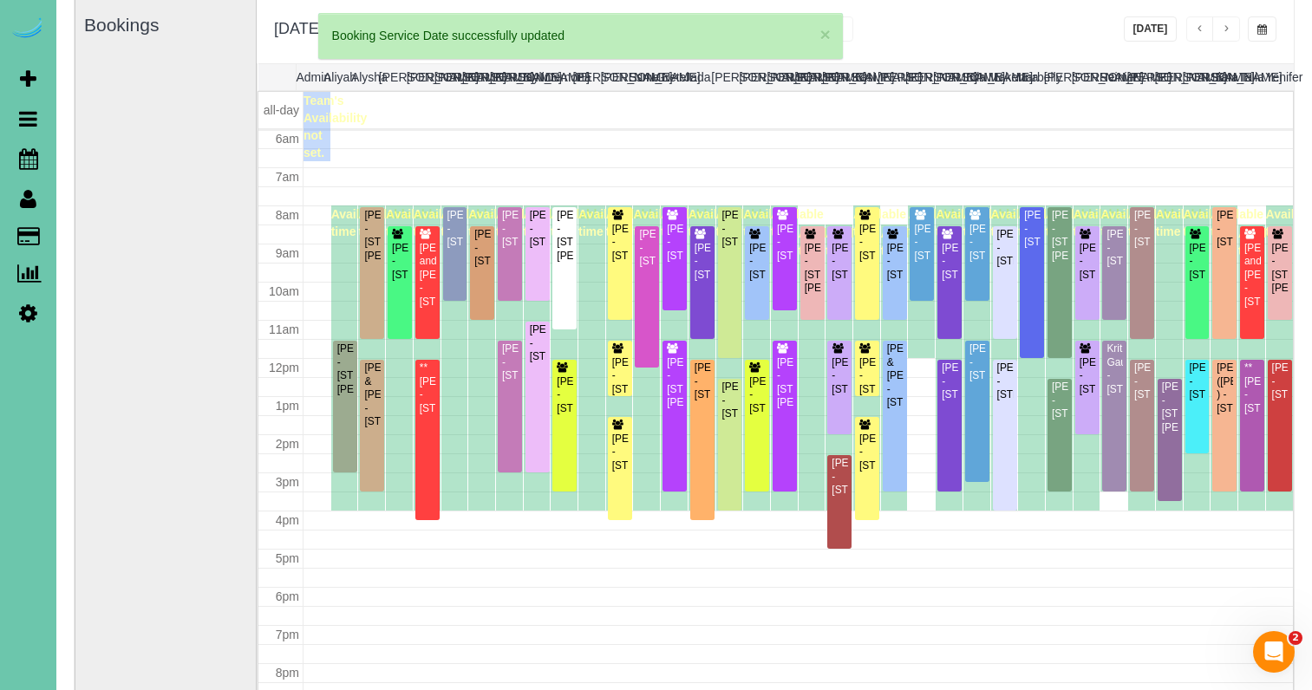
click at [1260, 21] on button "button" at bounding box center [1262, 28] width 29 height 25
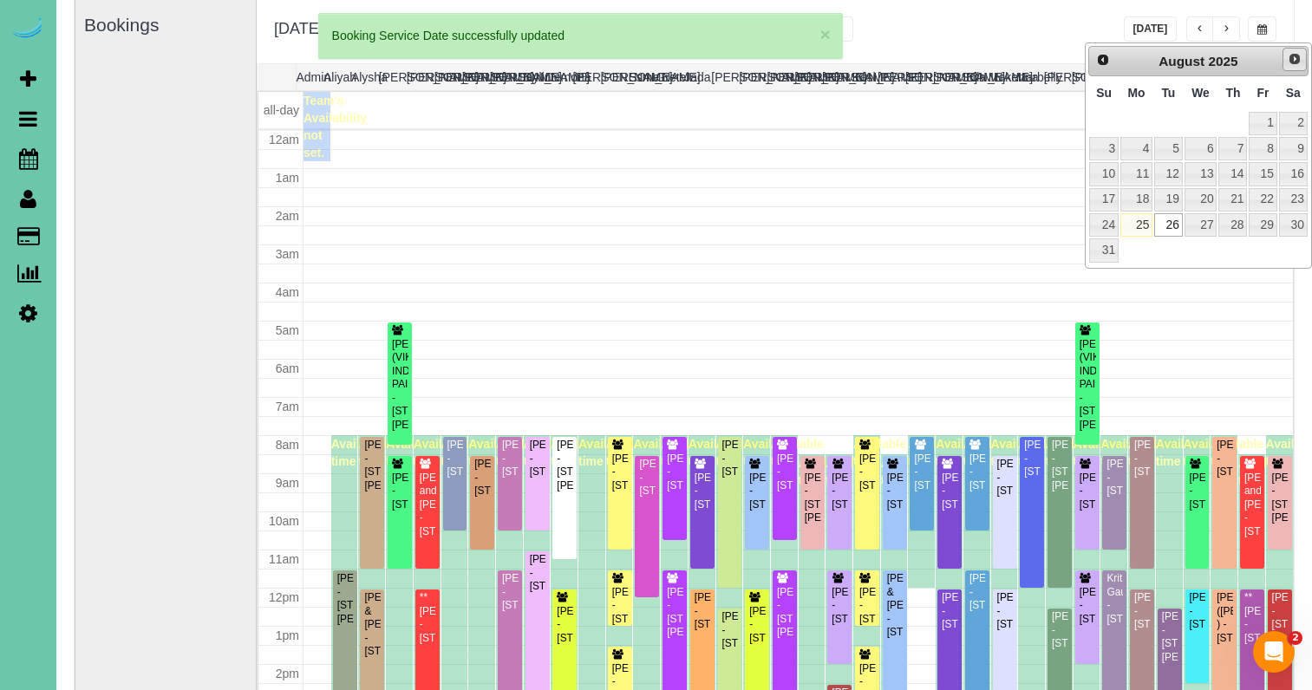
scroll to position [230, 0]
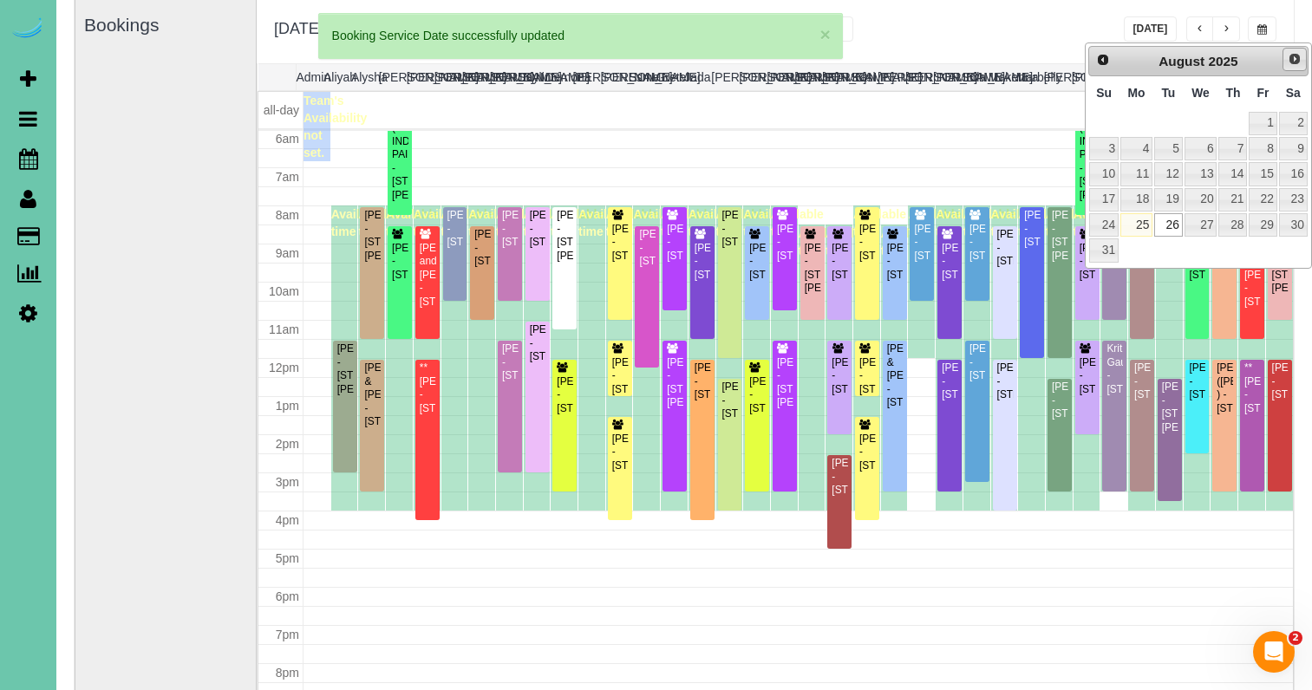
click at [1291, 56] on span "Next" at bounding box center [1295, 59] width 14 height 14
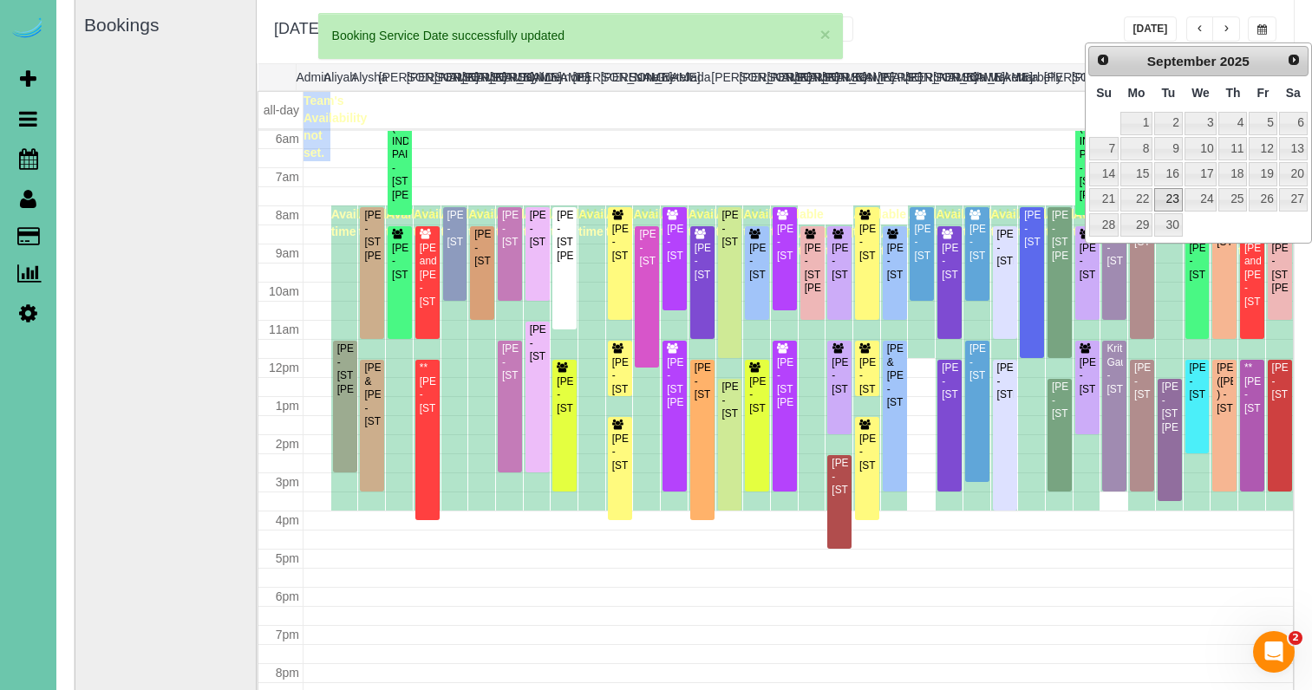
click at [1173, 198] on link "23" at bounding box center [1168, 199] width 28 height 23
type input "**********"
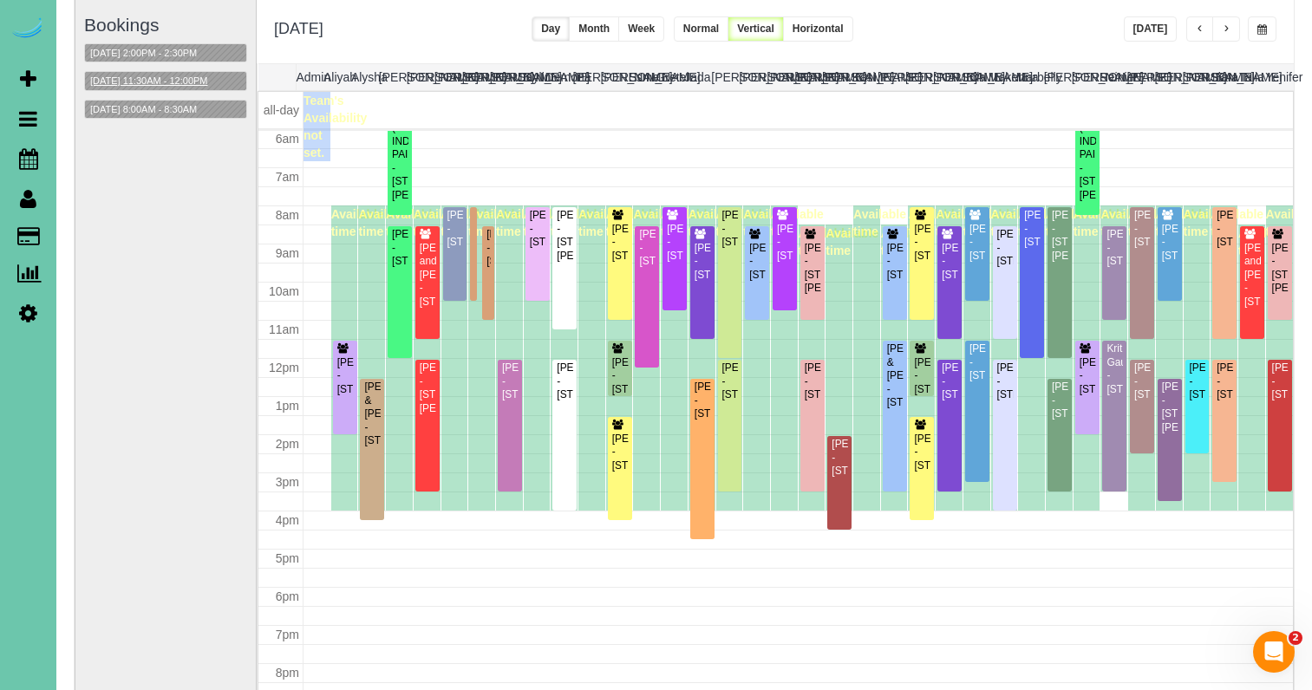
click at [197, 81] on button "09/23/2025 11:30AM - 12:00PM" at bounding box center [149, 81] width 128 height 18
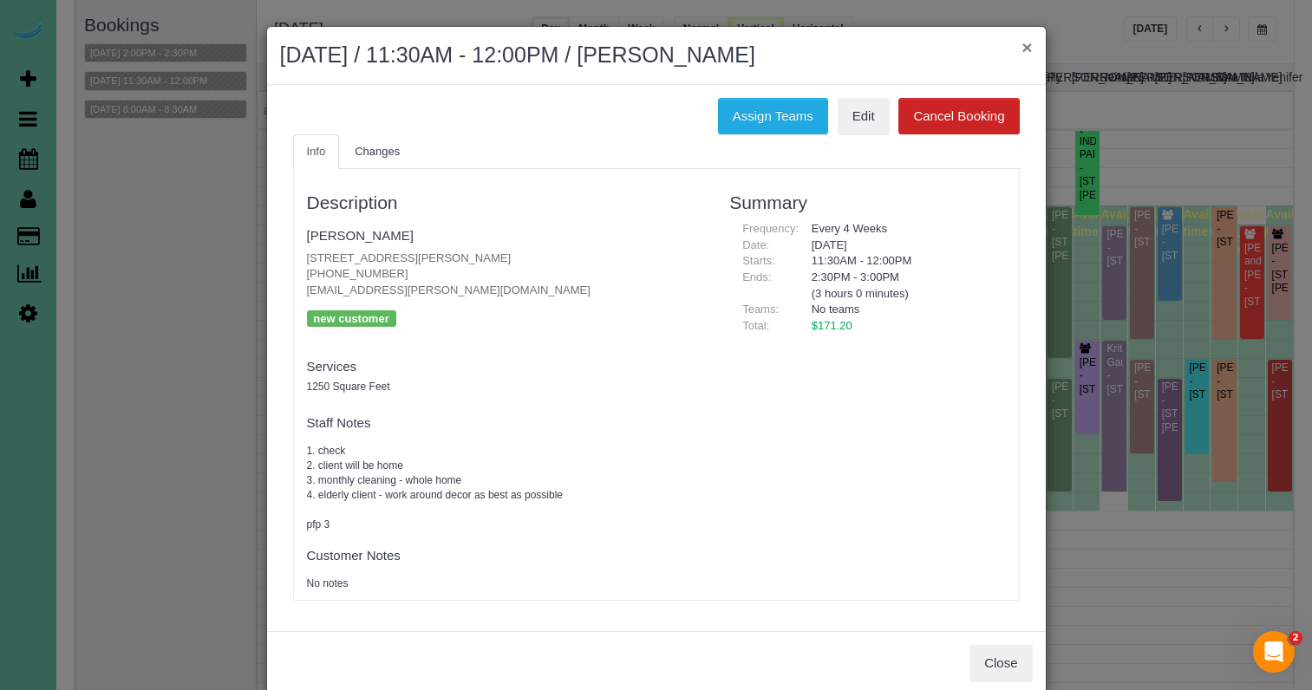
click at [1024, 48] on button "×" at bounding box center [1027, 47] width 10 height 18
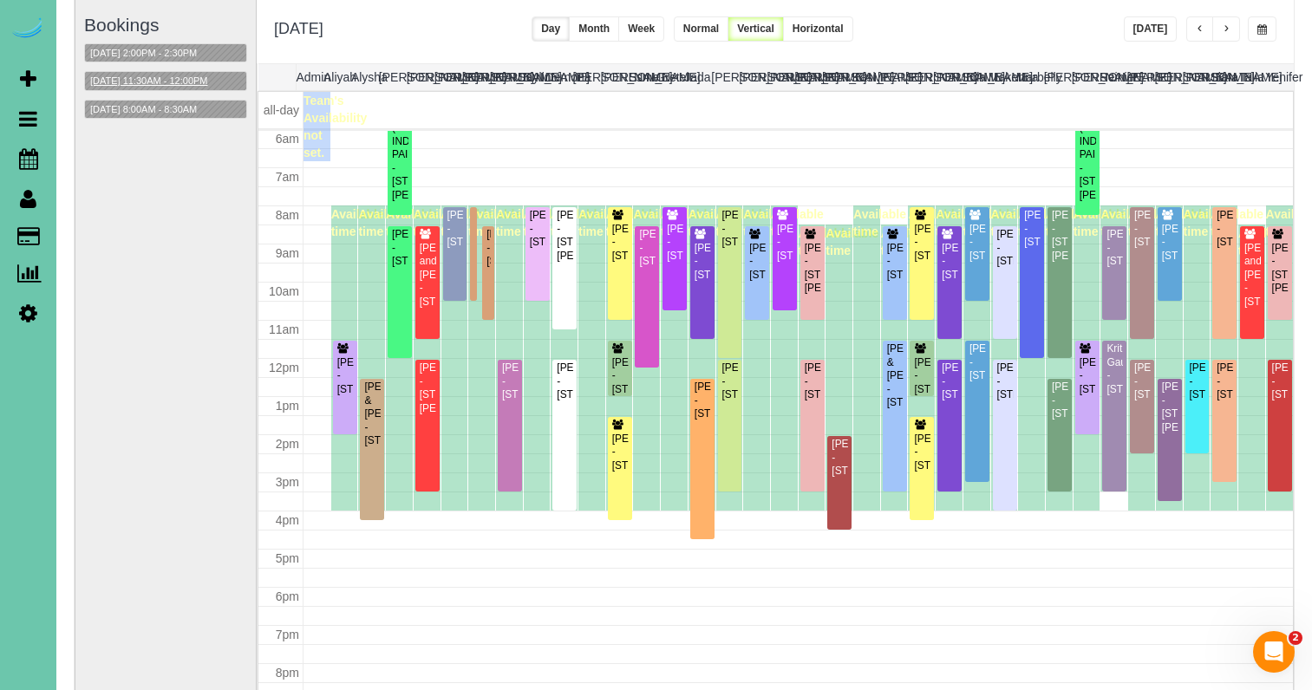
click at [202, 81] on button "09/23/2025 11:30AM - 12:00PM" at bounding box center [149, 81] width 128 height 18
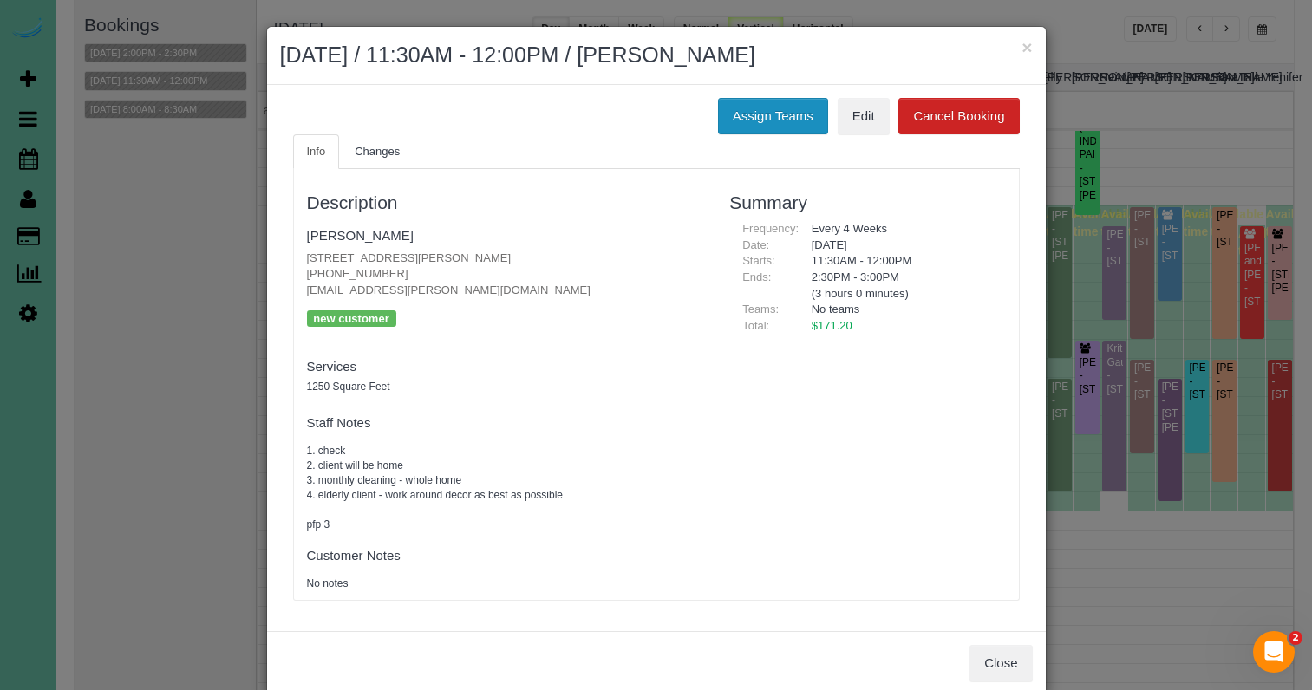
click at [785, 99] on button "Assign Teams" at bounding box center [773, 116] width 110 height 36
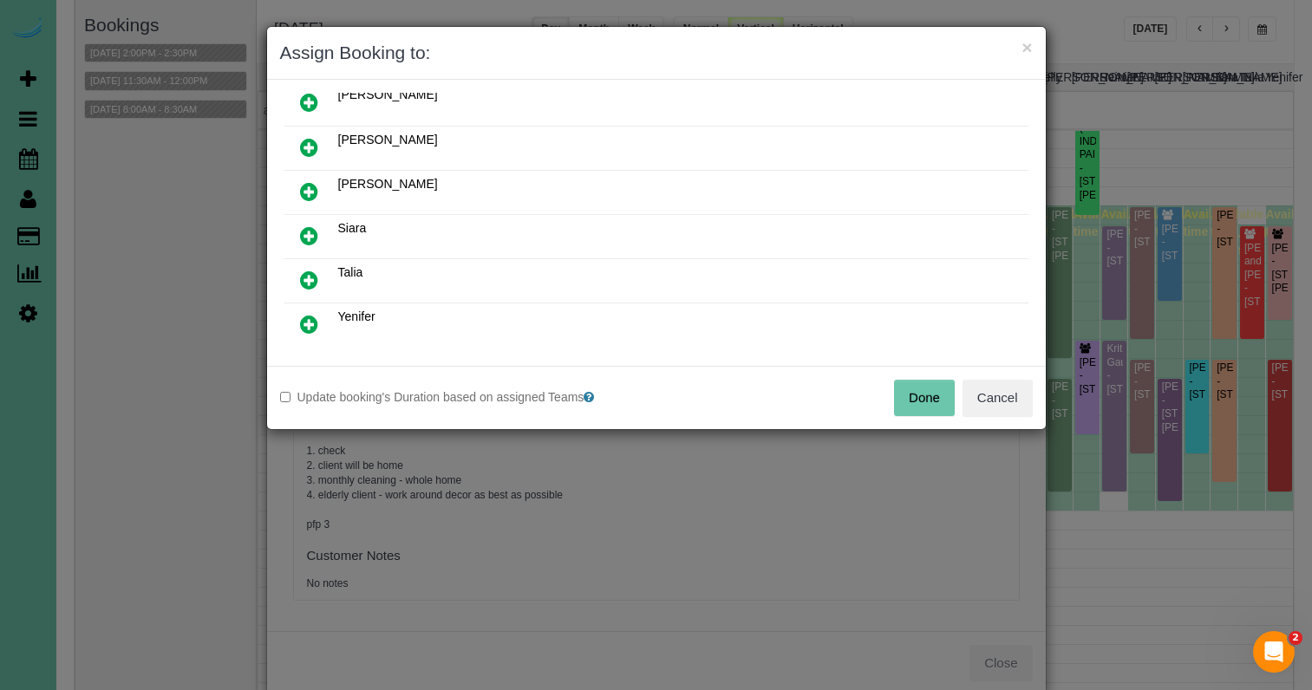
scroll to position [874, 0]
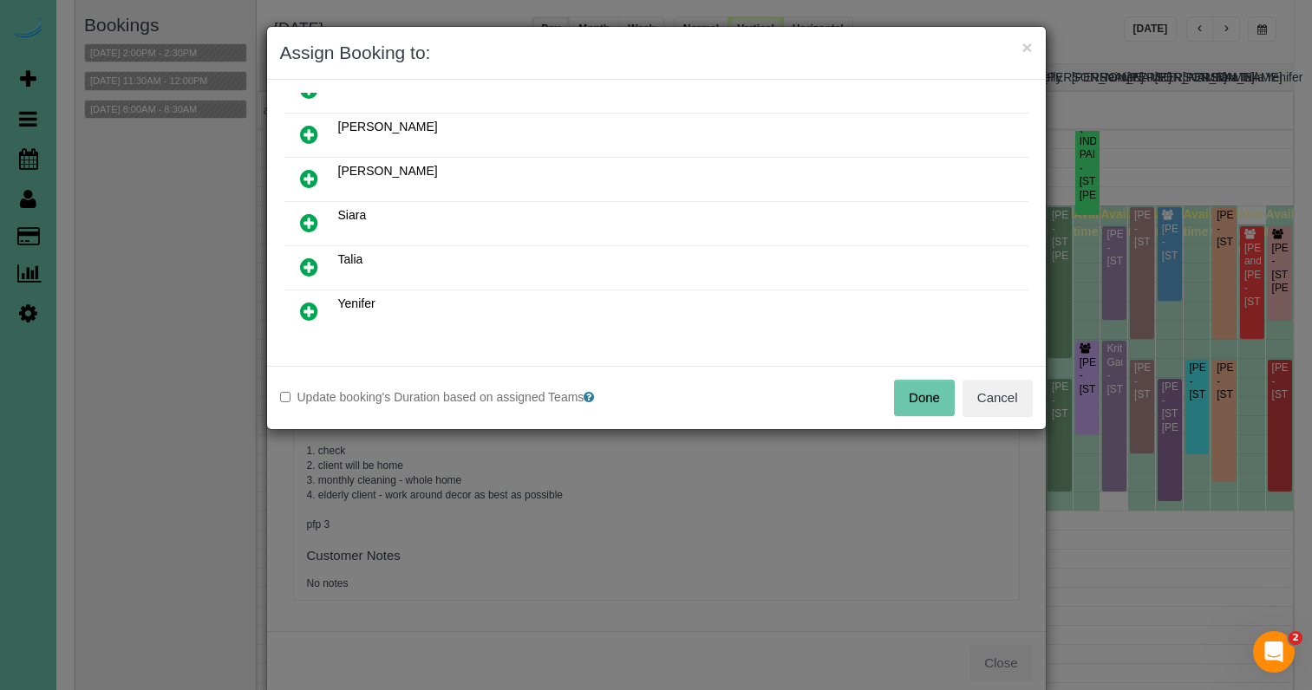
drag, startPoint x: 300, startPoint y: 264, endPoint x: 364, endPoint y: 317, distance: 83.2
click at [300, 265] on icon at bounding box center [309, 267] width 18 height 21
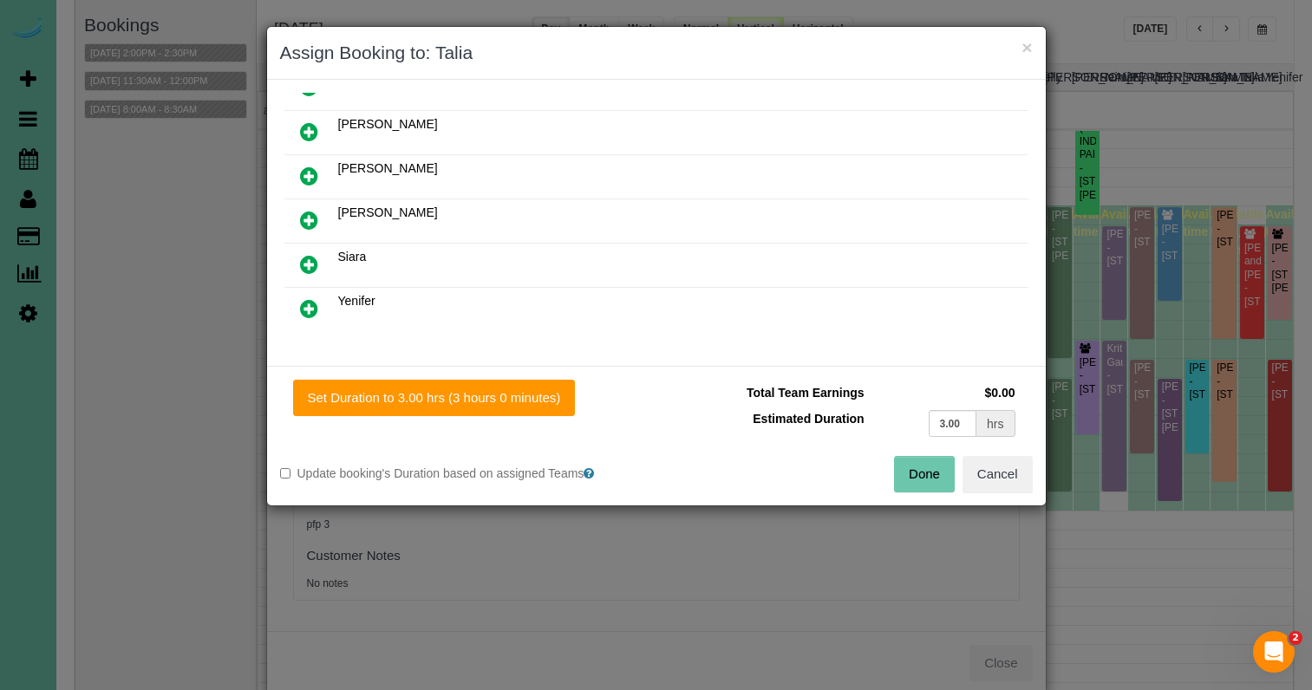
drag, startPoint x: 481, startPoint y: 400, endPoint x: 618, endPoint y: 416, distance: 137.2
click at [481, 400] on button "Set Duration to 3.00 hrs (3 hours 0 minutes)" at bounding box center [434, 398] width 283 height 36
type input "3.00"
click at [904, 469] on button "Done" at bounding box center [924, 474] width 61 height 36
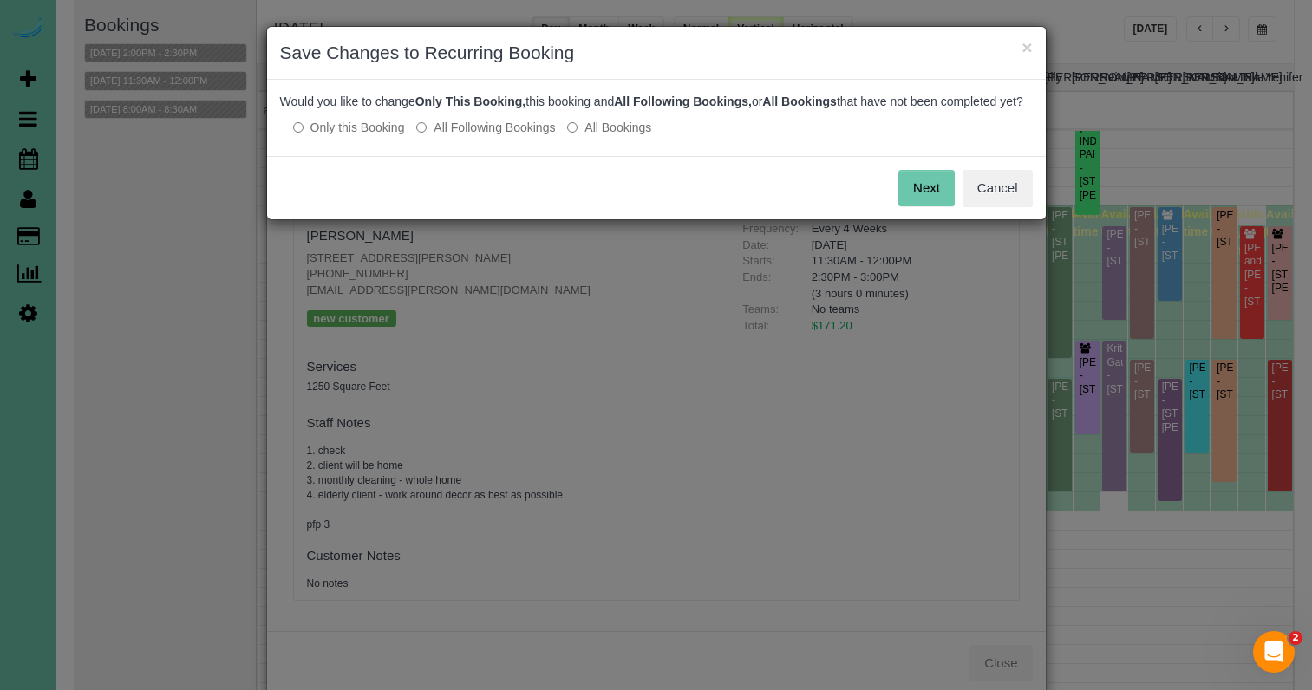
drag, startPoint x: 492, startPoint y: 142, endPoint x: 754, endPoint y: 179, distance: 264.4
click at [492, 136] on label "All Following Bookings" at bounding box center [485, 127] width 139 height 17
click at [950, 202] on button "Save" at bounding box center [925, 188] width 59 height 36
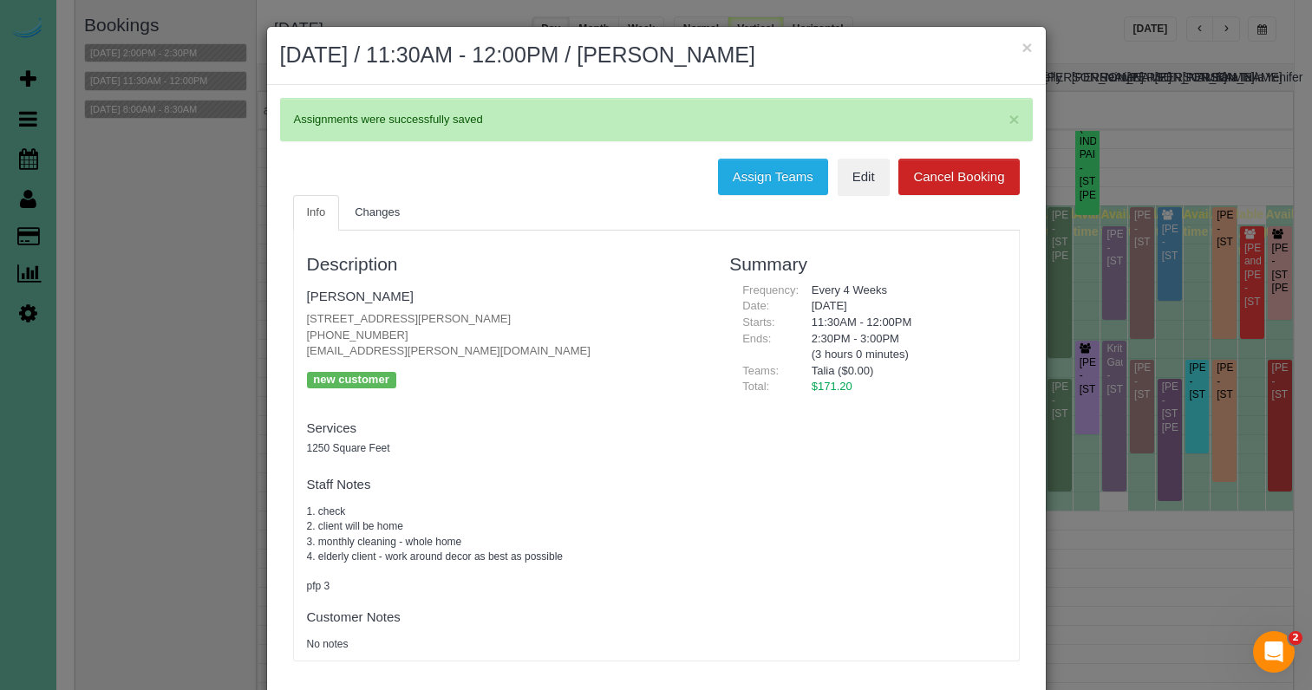
click at [1026, 50] on button "×" at bounding box center [1027, 47] width 10 height 18
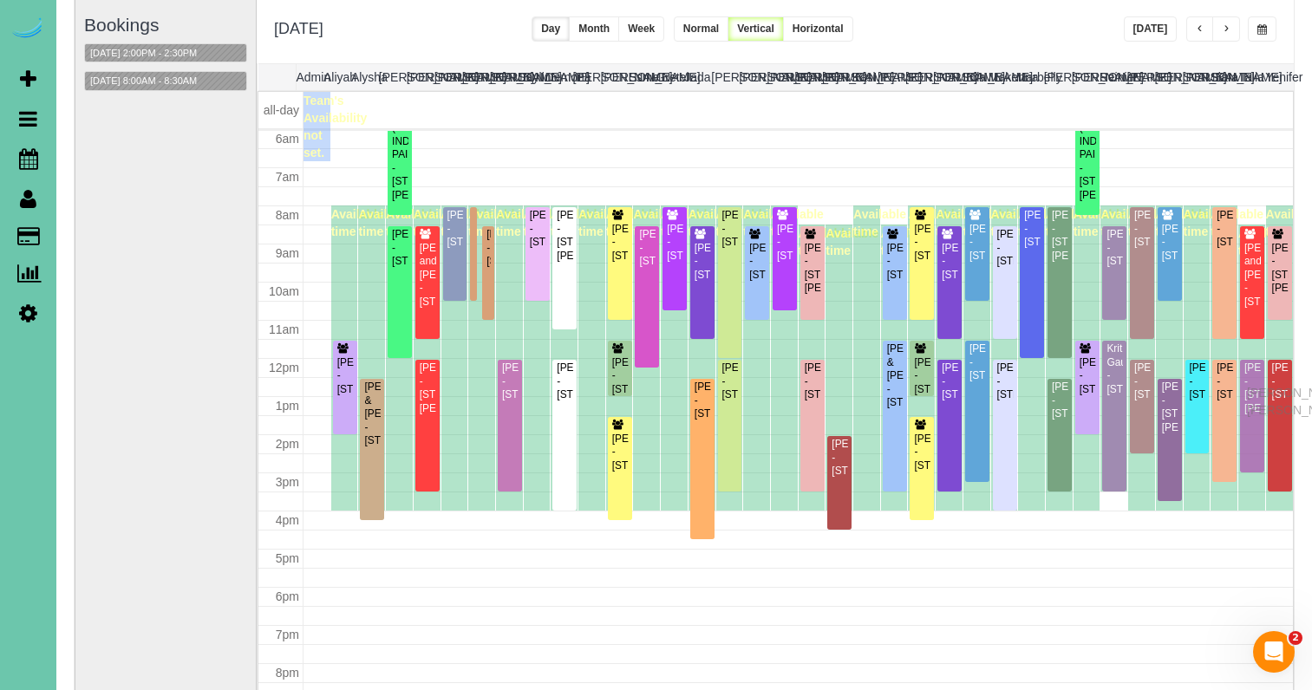
scroll to position [118, 0]
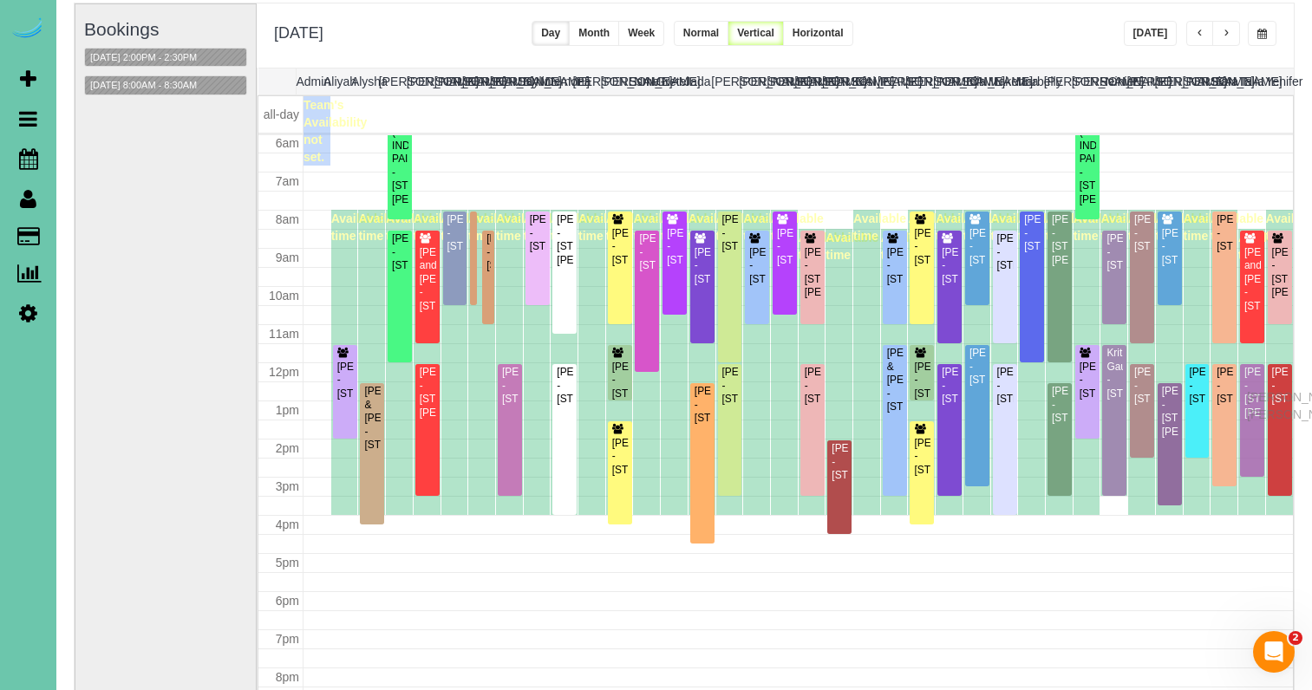
drag, startPoint x: 1252, startPoint y: 378, endPoint x: 1252, endPoint y: 390, distance: 12.1
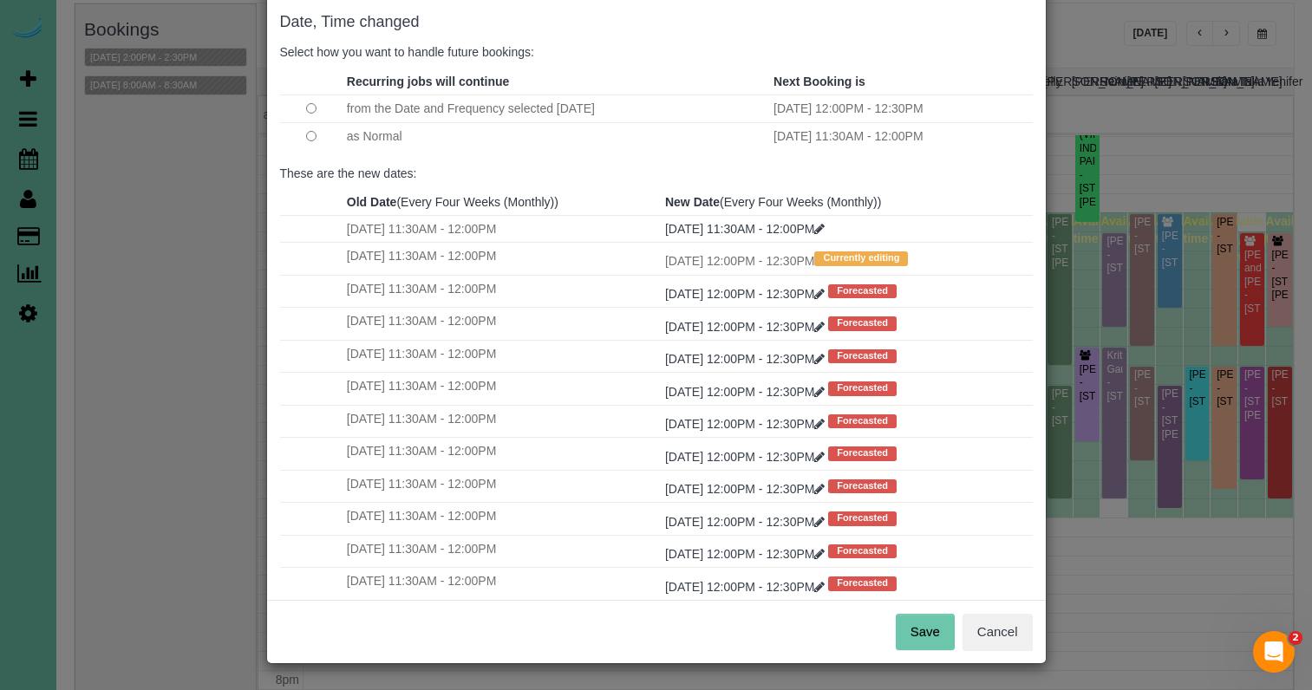
scroll to position [86, 0]
drag, startPoint x: 920, startPoint y: 645, endPoint x: 920, endPoint y: 636, distance: 9.5
click at [920, 640] on button "Save" at bounding box center [925, 633] width 59 height 36
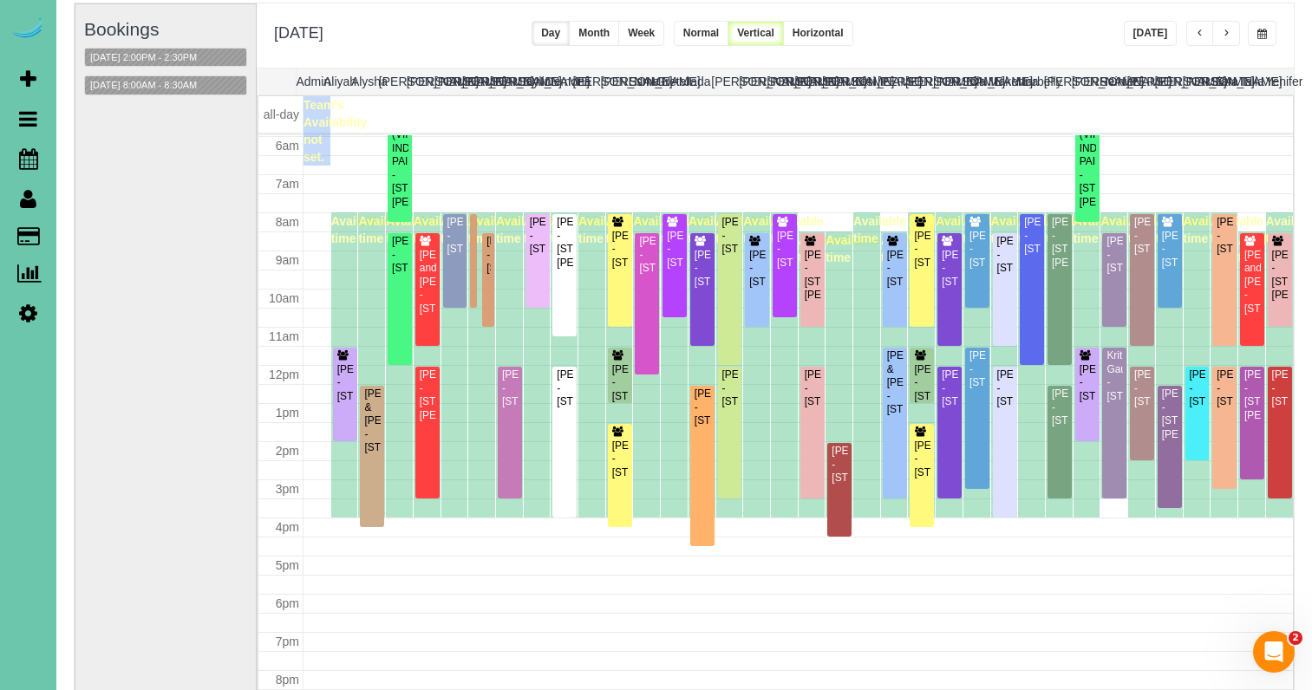
scroll to position [122, 0]
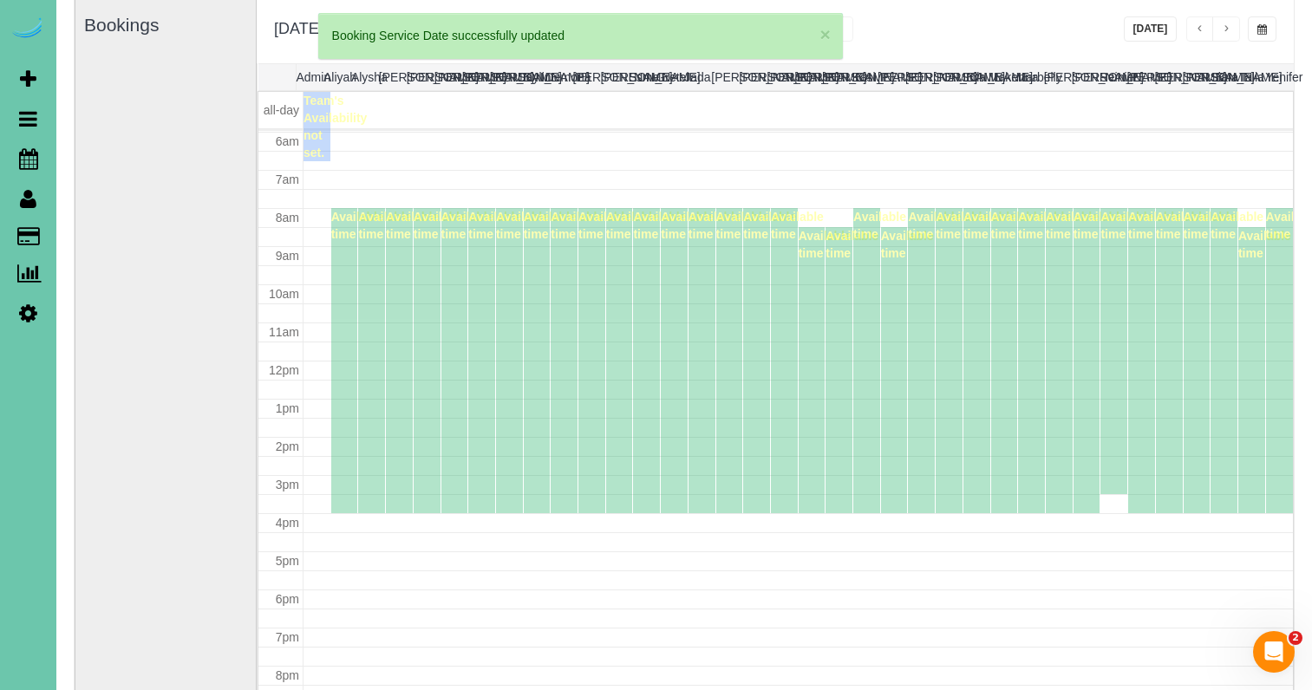
click at [1265, 26] on span "button" at bounding box center [1263, 29] width 10 height 10
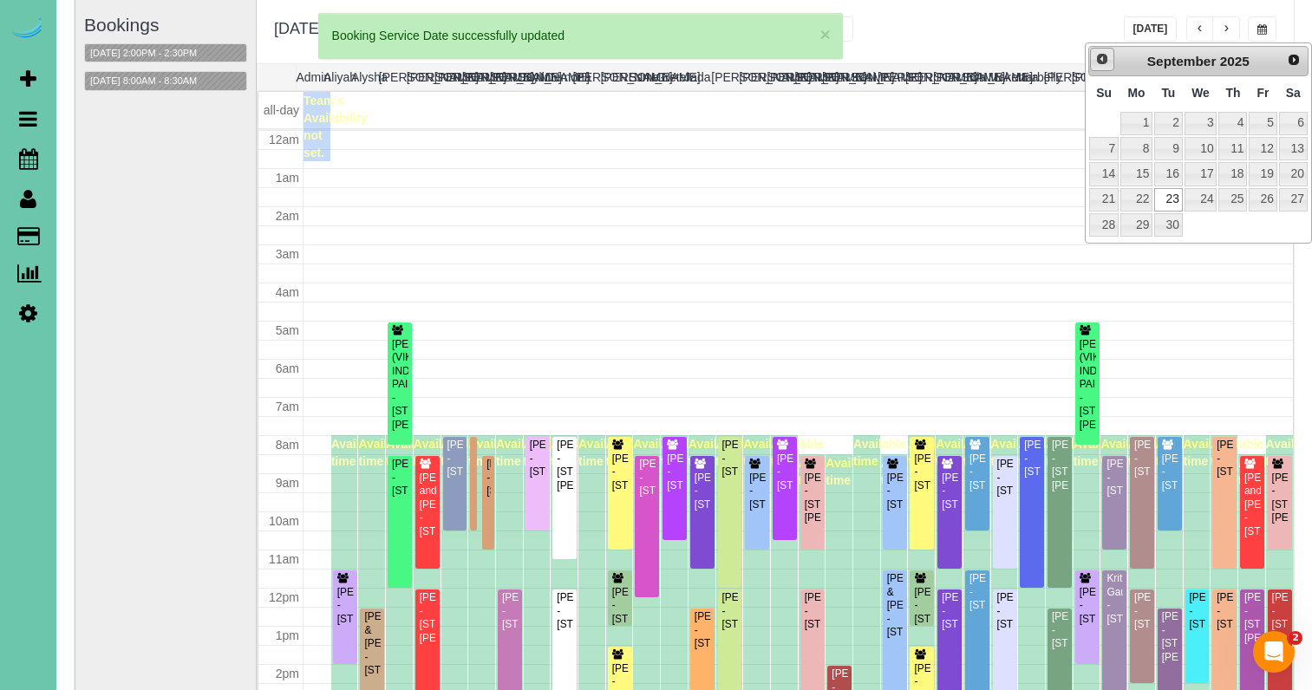
scroll to position [227, 0]
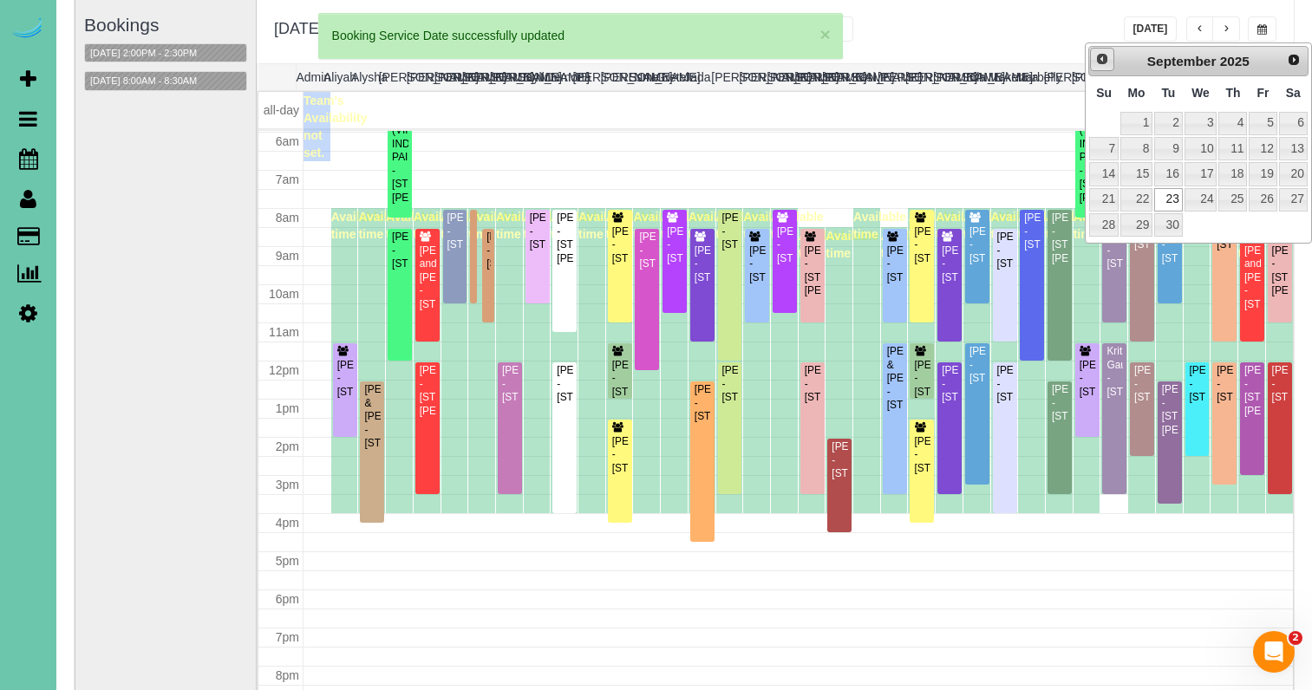
click at [1108, 69] on link "Prev" at bounding box center [1102, 60] width 24 height 24
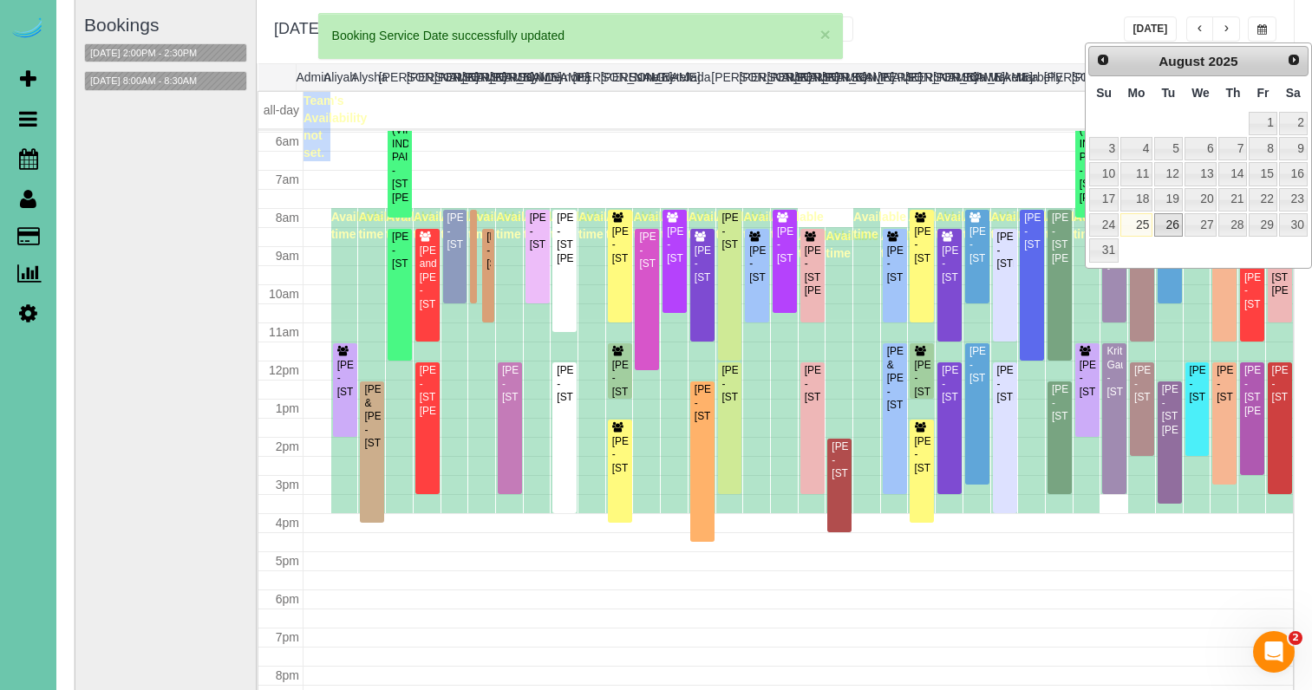
click at [1167, 219] on link "26" at bounding box center [1168, 224] width 28 height 23
type input "**********"
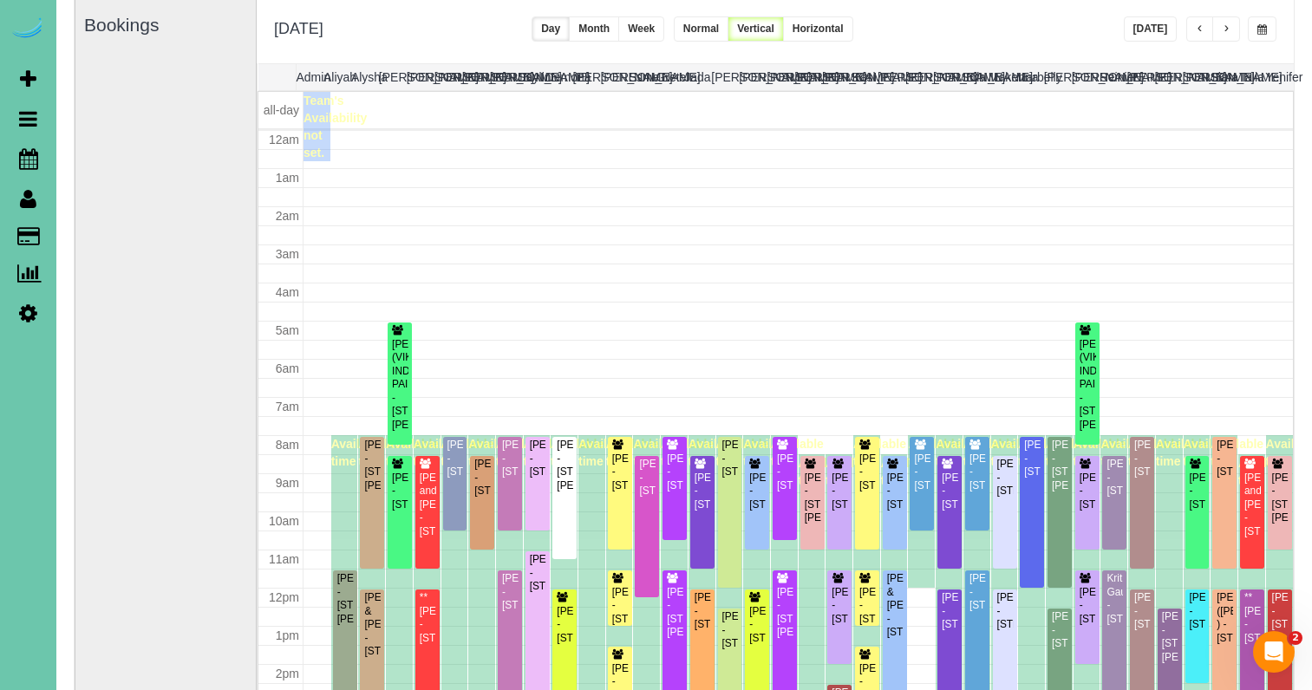
scroll to position [230, 0]
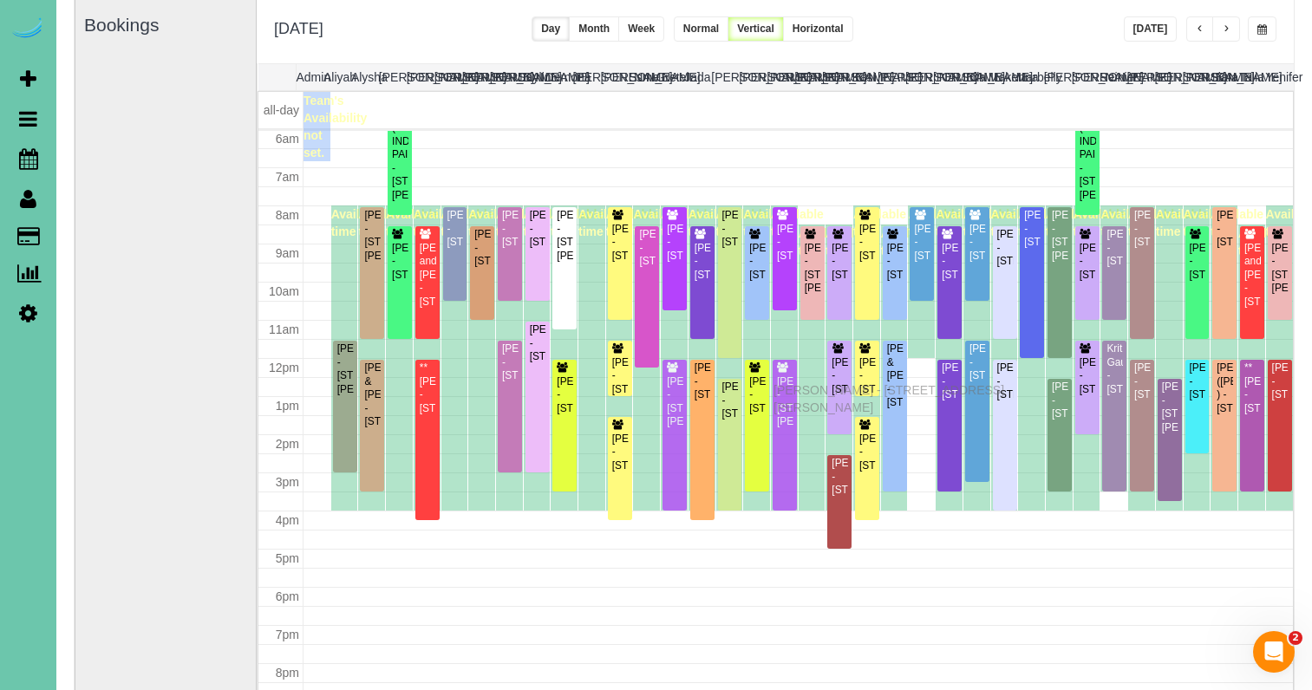
drag, startPoint x: 779, startPoint y: 377, endPoint x: 778, endPoint y: 389, distance: 11.3
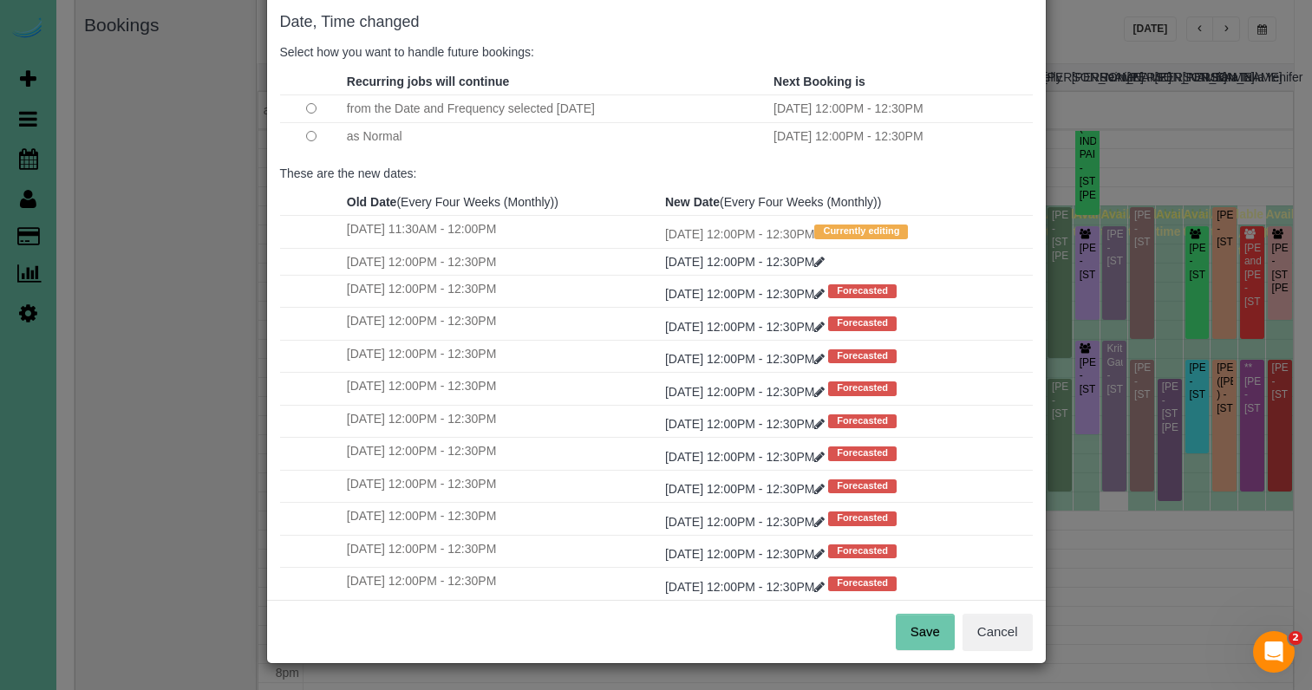
scroll to position [86, 0]
click at [936, 625] on button "Save" at bounding box center [925, 633] width 59 height 36
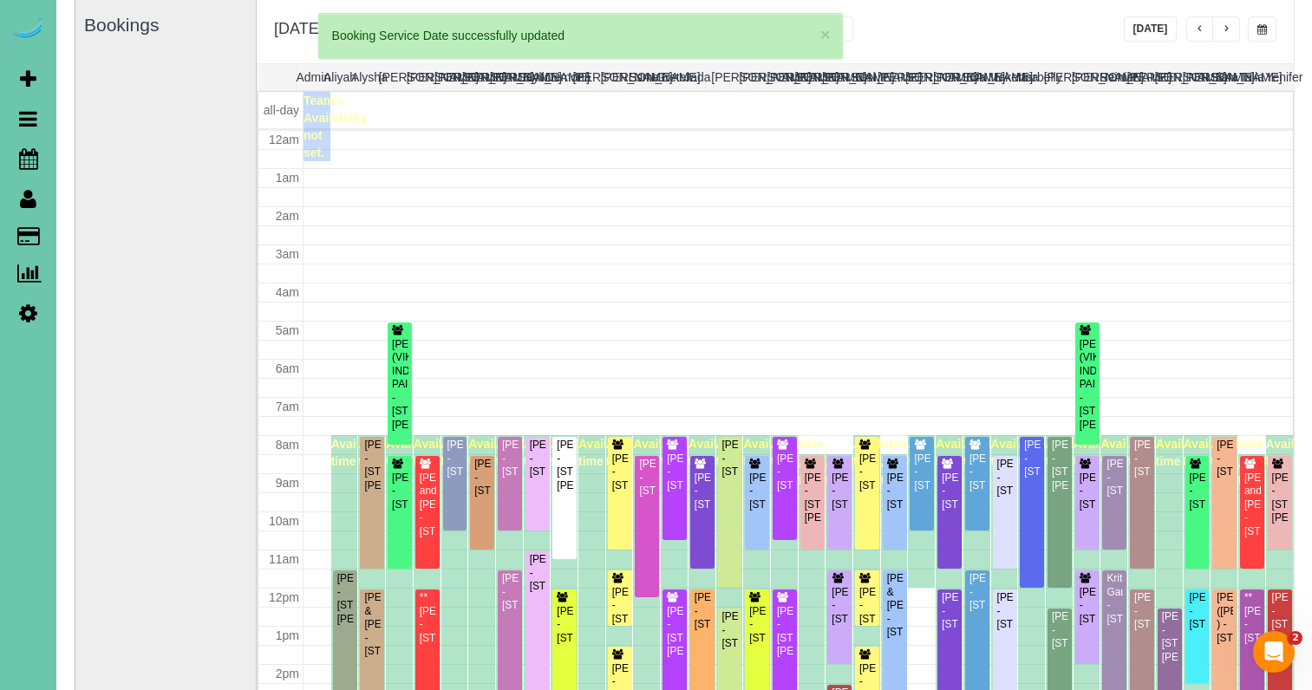
scroll to position [230, 0]
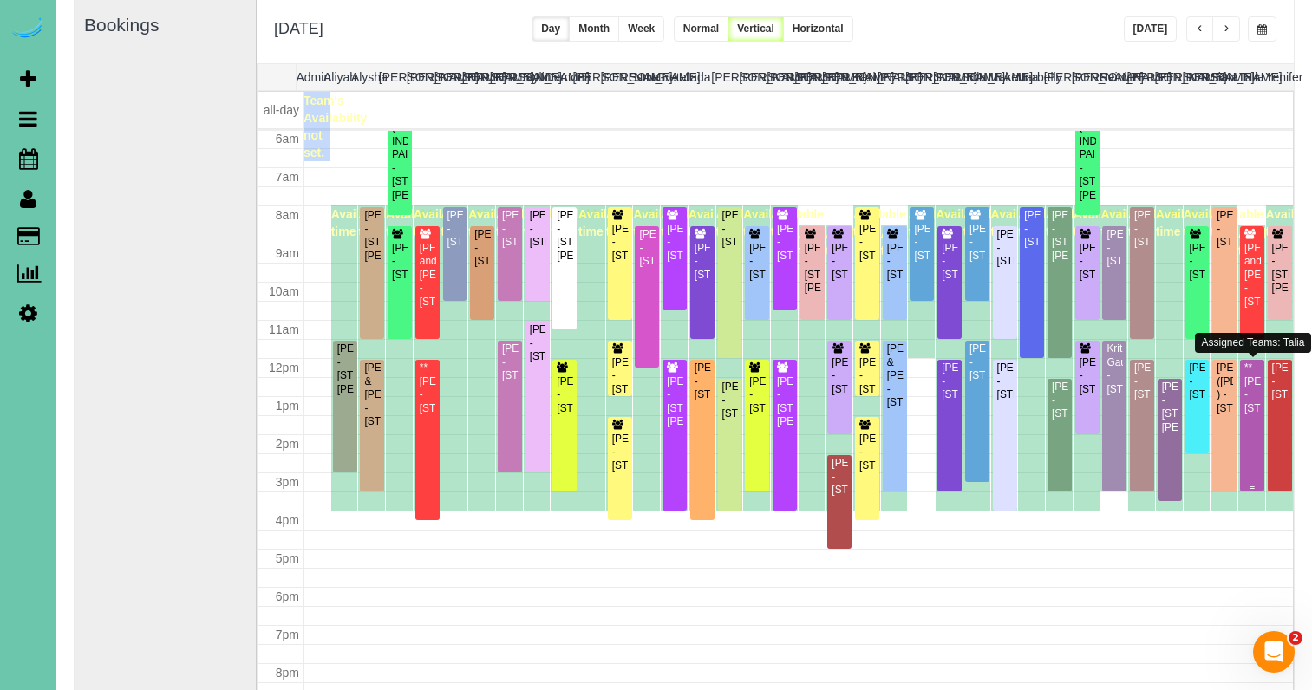
click at [1252, 406] on div "**Danielle Stefanovich - 17122 Potter Street, Bennington, NE 68007" at bounding box center [1252, 389] width 17 height 54
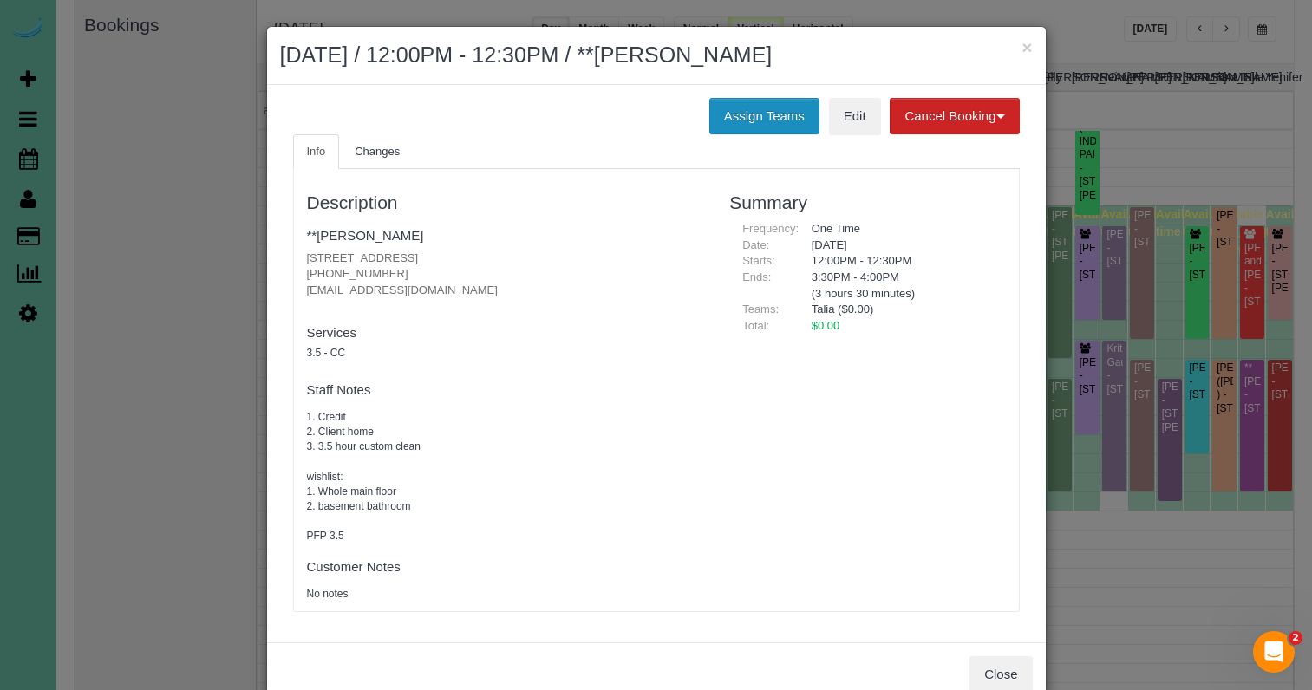
click at [769, 98] on button "Assign Teams" at bounding box center [764, 116] width 110 height 36
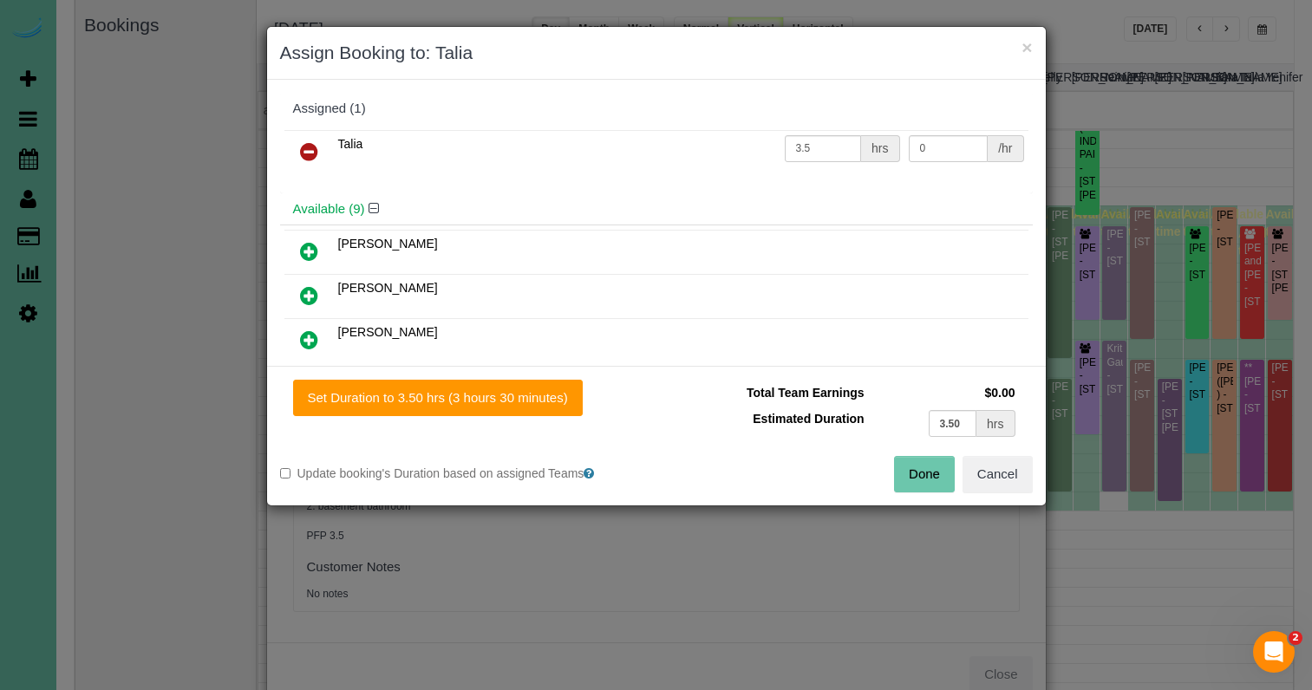
click at [305, 151] on icon at bounding box center [309, 151] width 18 height 21
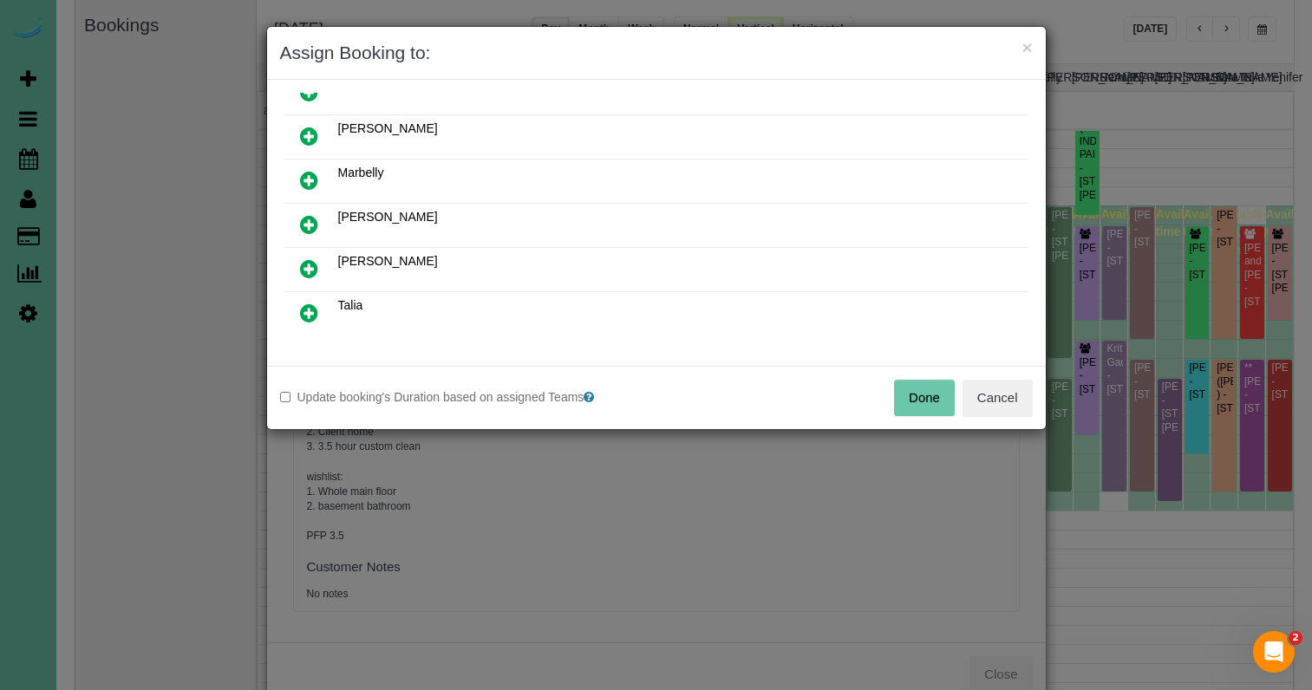
scroll to position [334, 0]
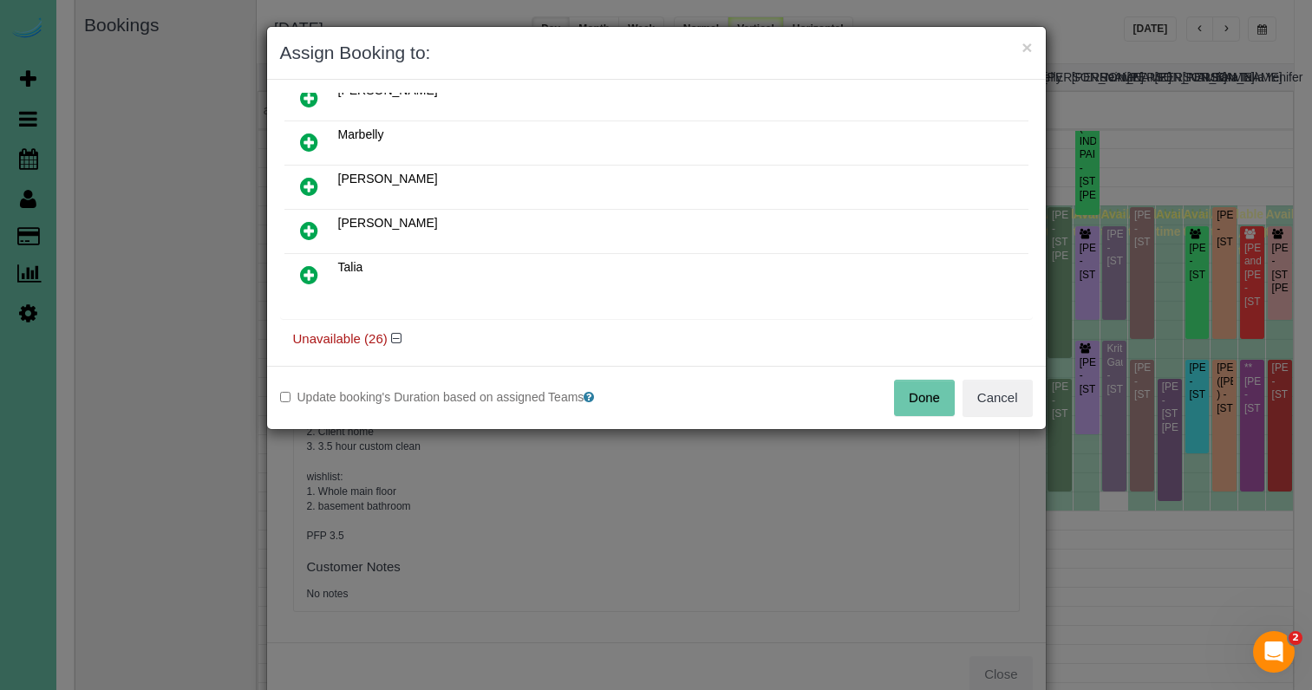
click at [299, 214] on link at bounding box center [309, 231] width 41 height 35
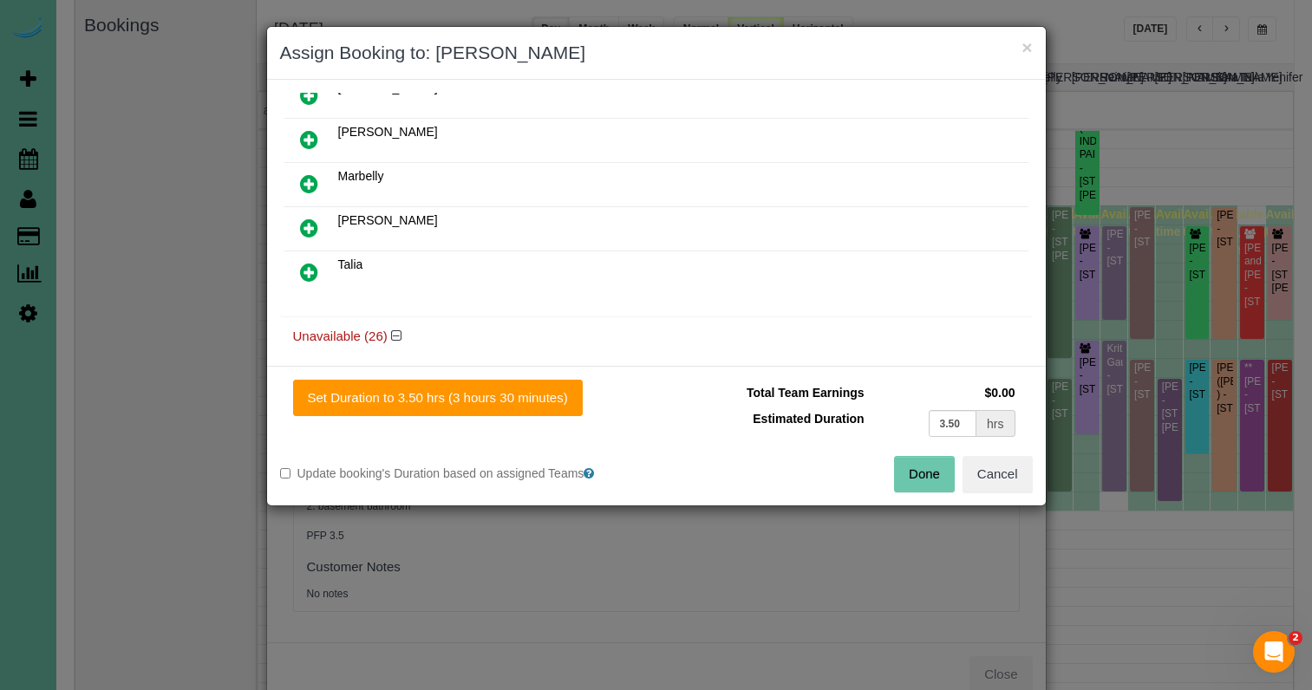
drag, startPoint x: 472, startPoint y: 404, endPoint x: 686, endPoint y: 421, distance: 214.9
click at [472, 404] on button "Set Duration to 3.50 hrs (3 hours 30 minutes)" at bounding box center [438, 398] width 290 height 36
type input "3.50"
click at [895, 462] on div "Done Cancel" at bounding box center [851, 474] width 389 height 36
drag, startPoint x: 901, startPoint y: 464, endPoint x: 877, endPoint y: 457, distance: 25.3
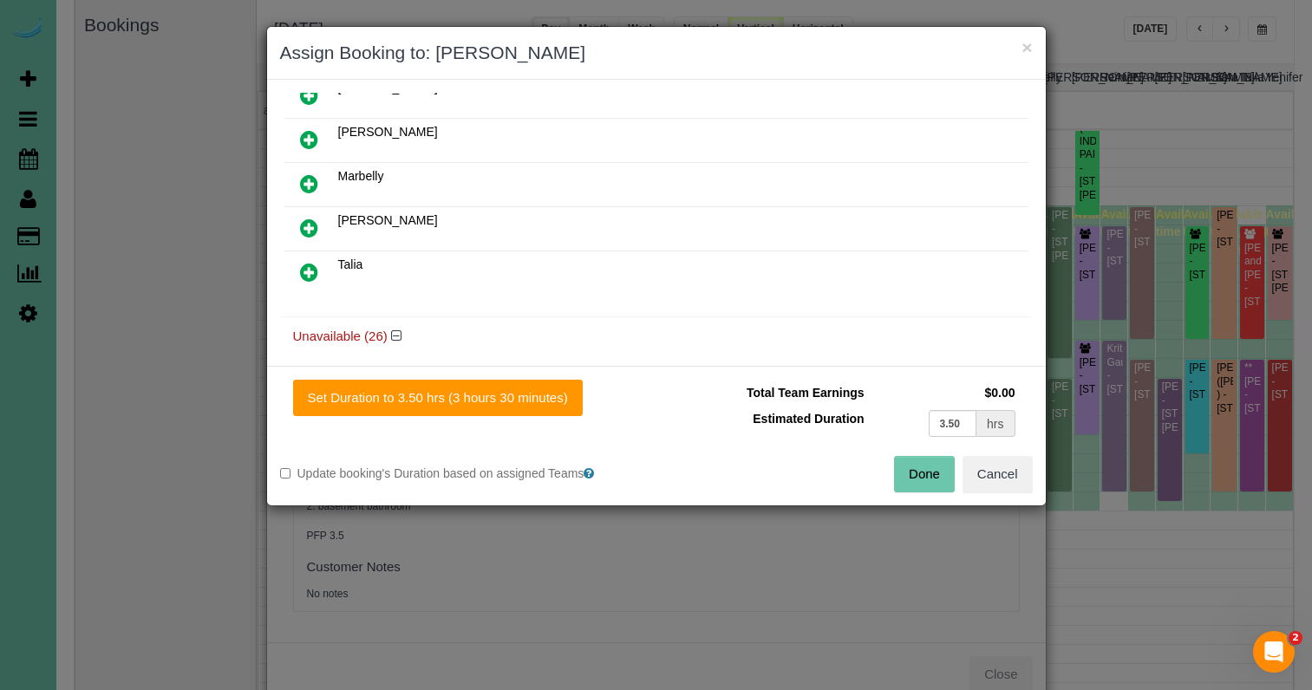
click at [901, 464] on button "Done" at bounding box center [924, 474] width 61 height 36
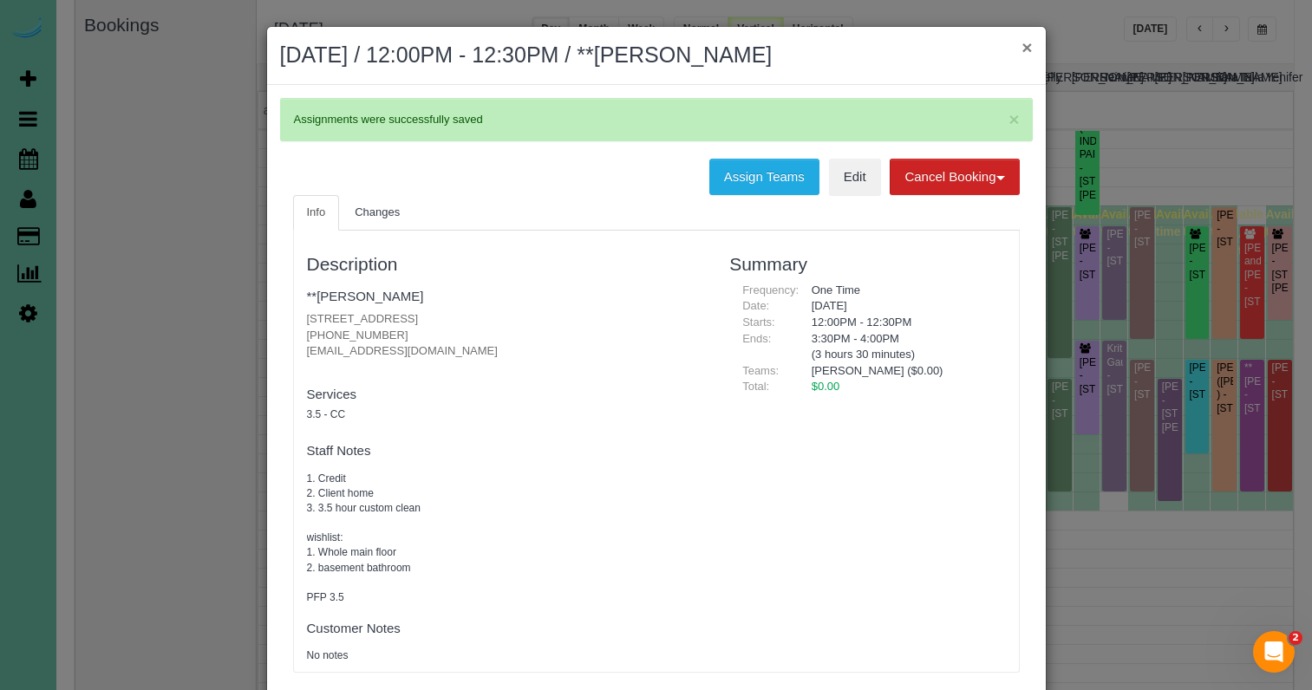
scroll to position [4, 0]
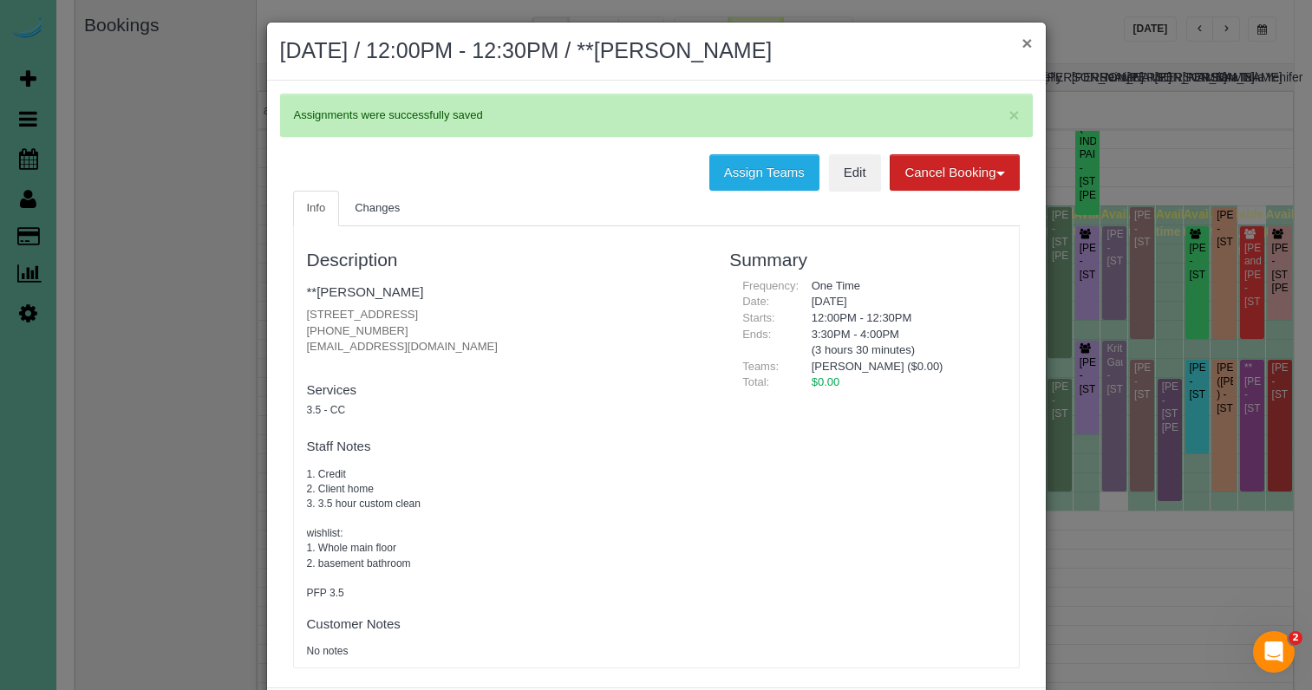
click at [1030, 52] on button "×" at bounding box center [1027, 43] width 10 height 18
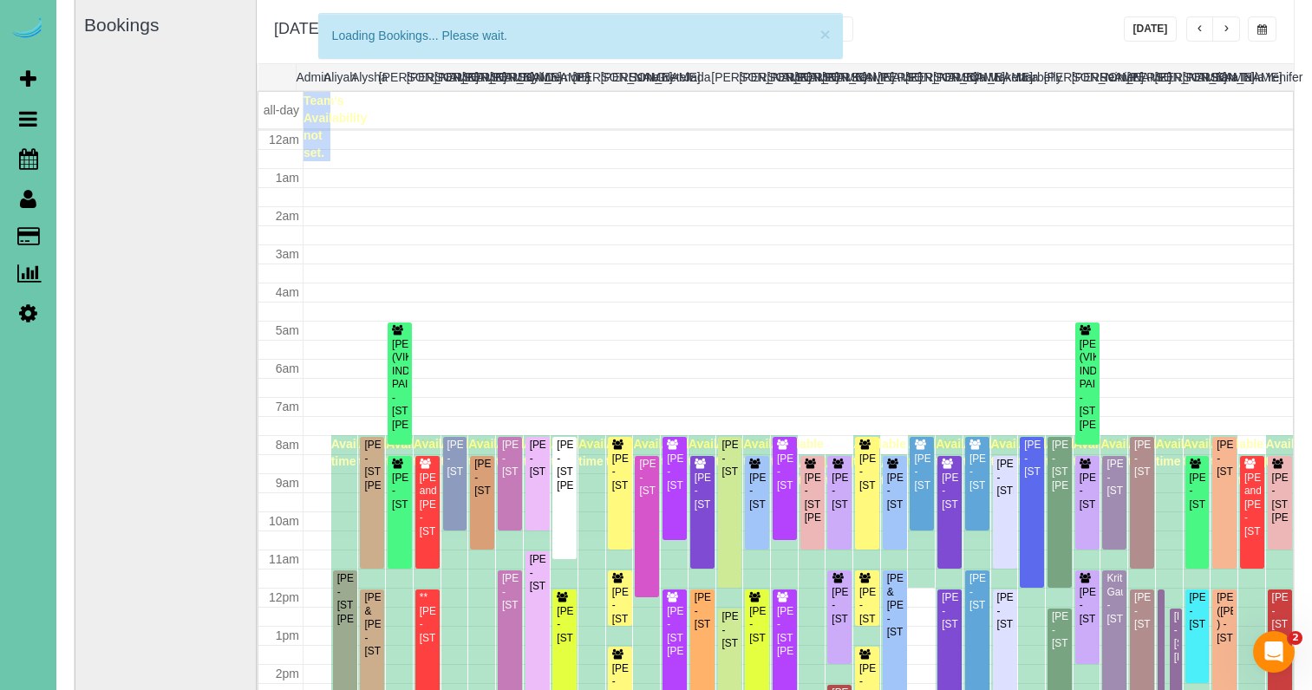
scroll to position [230, 0]
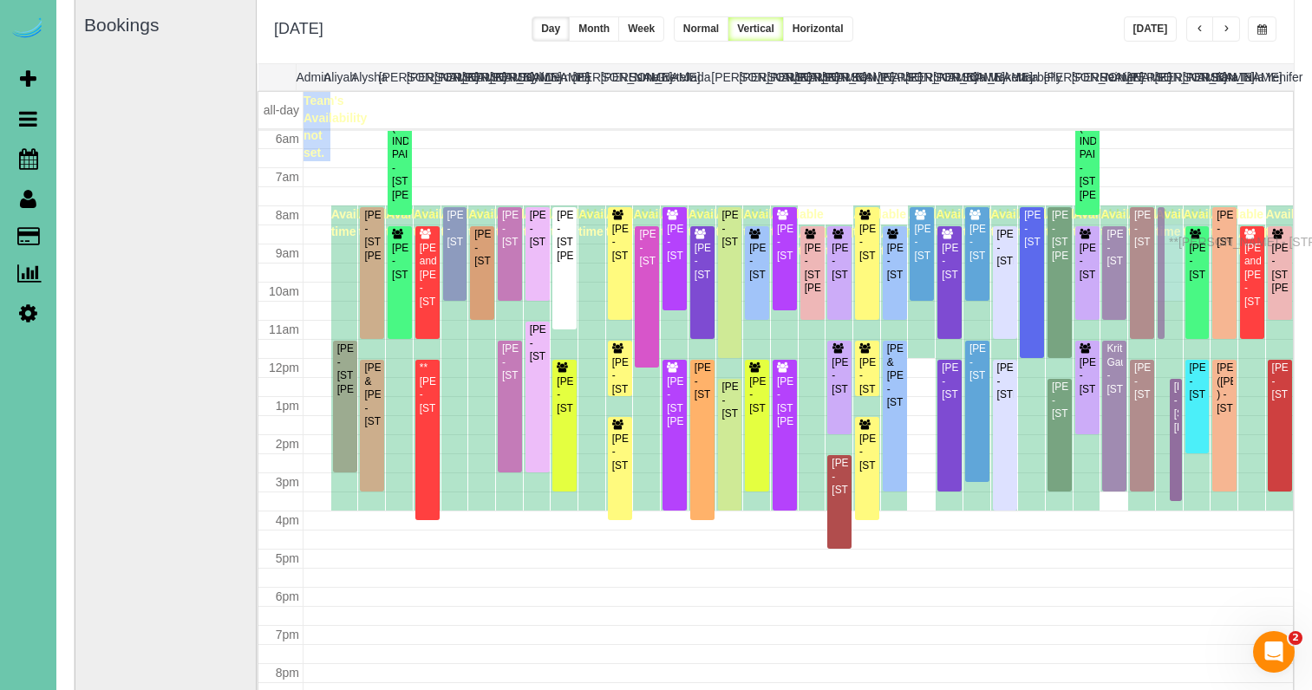
drag, startPoint x: 1160, startPoint y: 390, endPoint x: 1173, endPoint y: 239, distance: 151.5
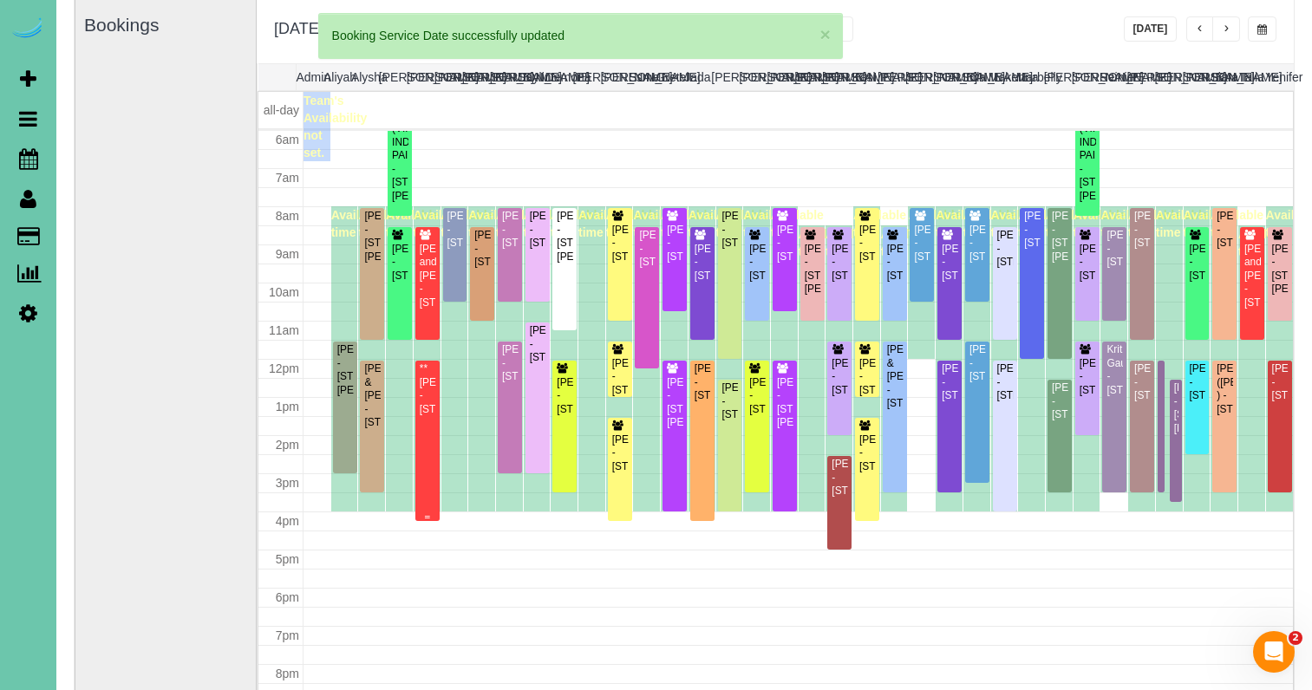
scroll to position [229, 0]
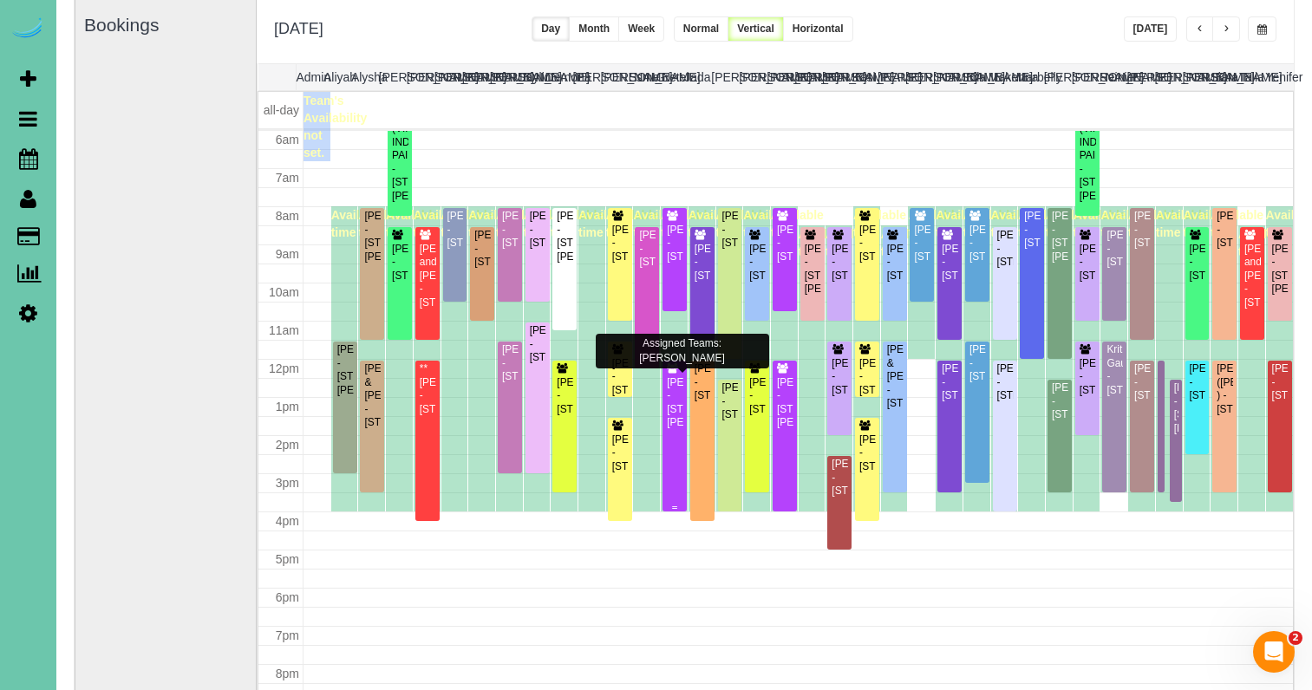
click at [673, 393] on div "Elaine Folkers - 12504 Patrick Circle, Omaha, NE 68164" at bounding box center [674, 403] width 17 height 54
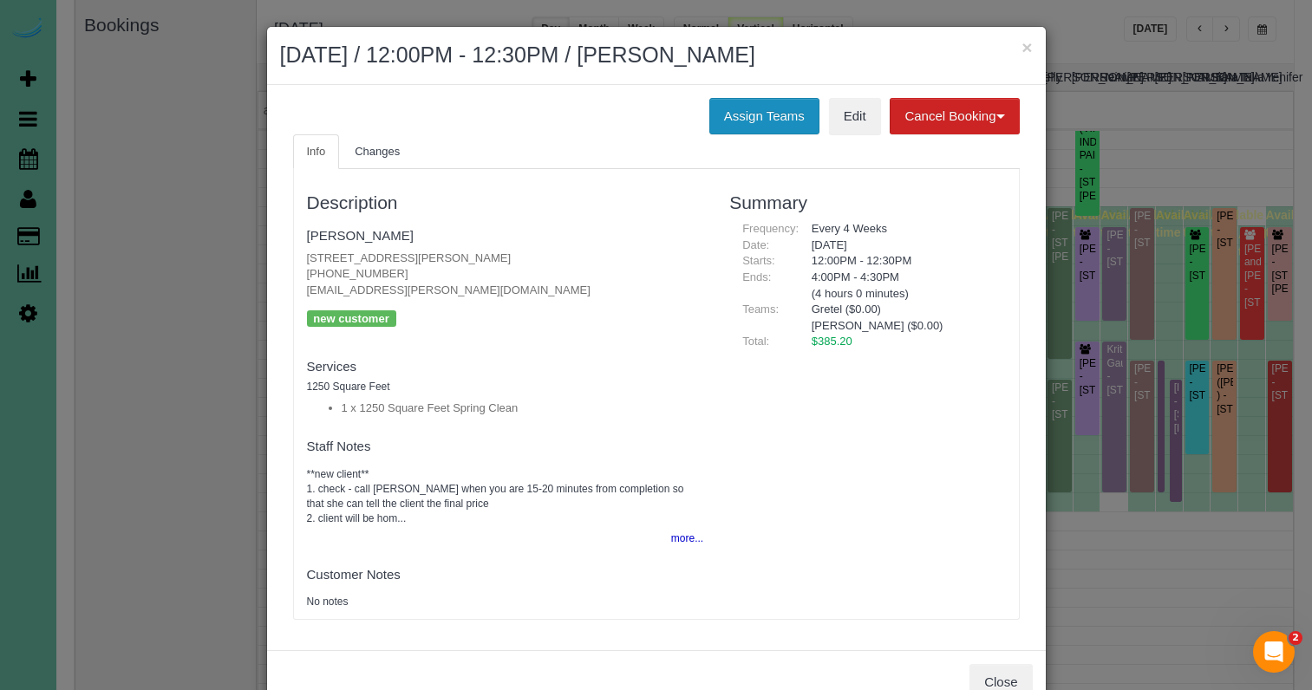
click at [719, 107] on button "Assign Teams" at bounding box center [764, 116] width 110 height 36
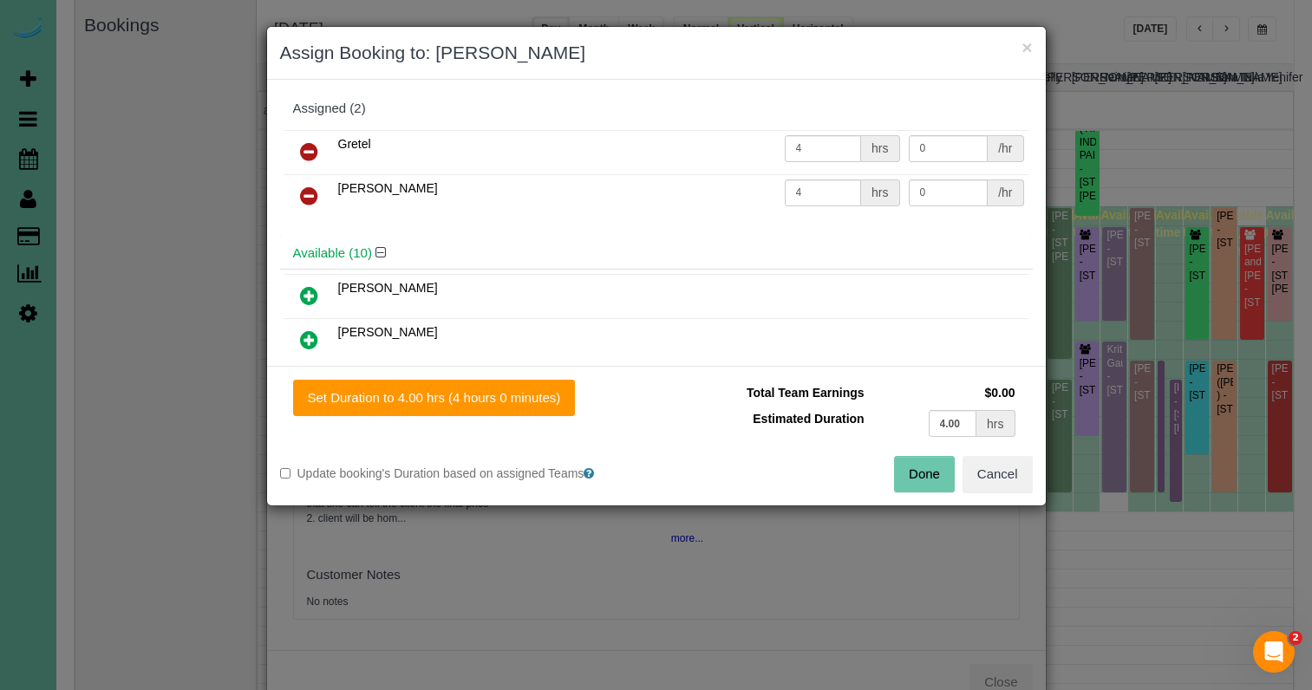
click at [316, 149] on icon at bounding box center [309, 151] width 18 height 21
click at [316, 186] on icon at bounding box center [309, 196] width 18 height 21
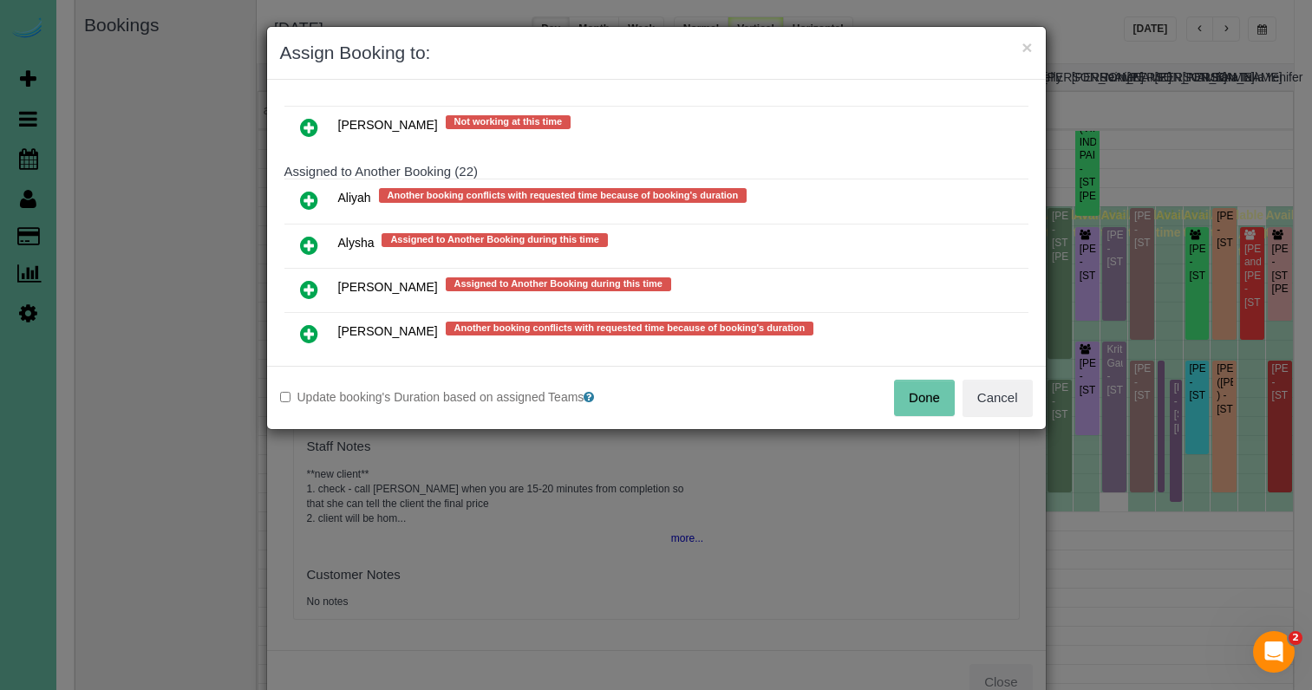
click at [309, 284] on icon at bounding box center [309, 289] width 18 height 21
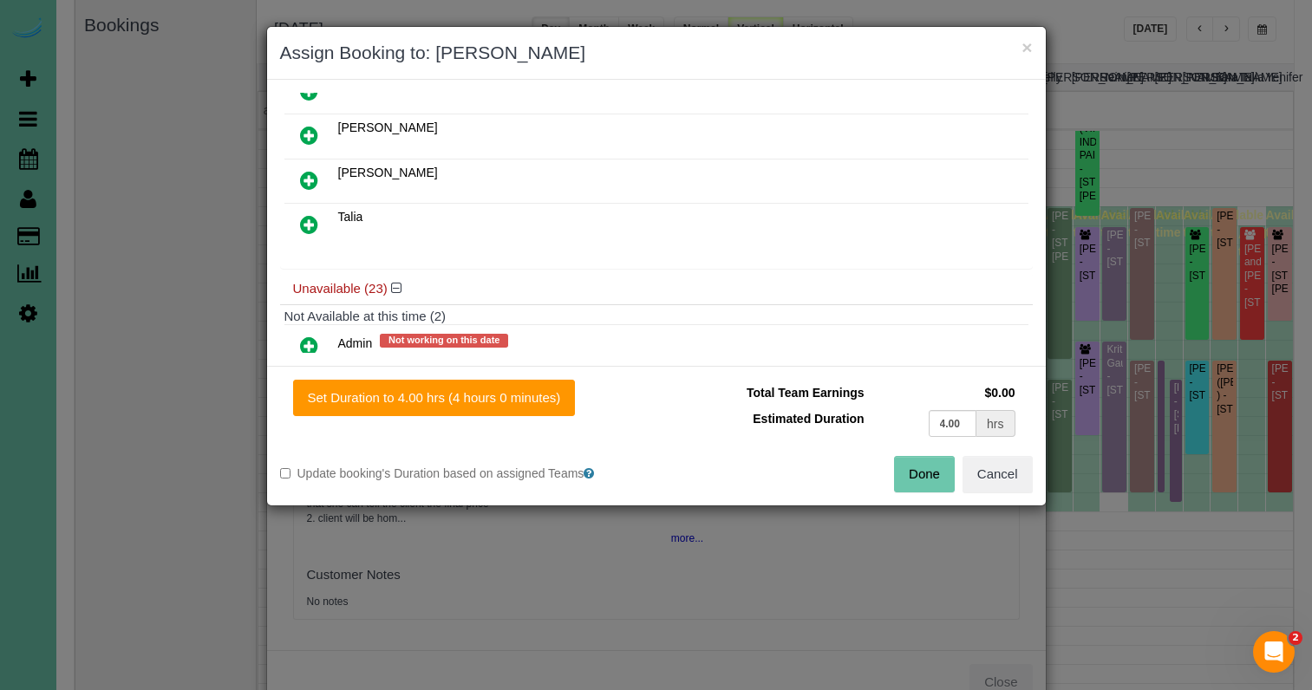
scroll to position [512, 0]
drag, startPoint x: 310, startPoint y: 224, endPoint x: 346, endPoint y: 255, distance: 48.0
click at [310, 225] on icon at bounding box center [309, 228] width 18 height 21
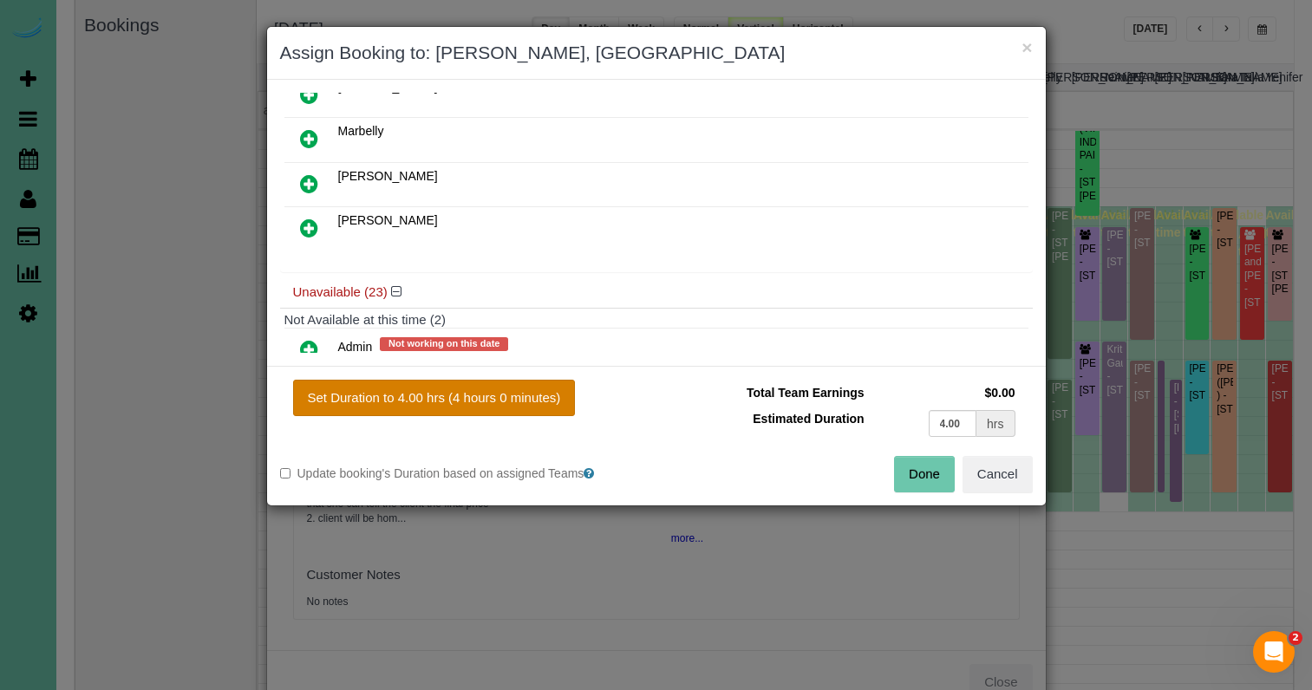
click at [535, 402] on button "Set Duration to 4.00 hrs (4 hours 0 minutes)" at bounding box center [434, 398] width 283 height 36
type input "4.00"
drag, startPoint x: 918, startPoint y: 464, endPoint x: 904, endPoint y: 460, distance: 14.5
click at [918, 464] on button "Done" at bounding box center [924, 474] width 61 height 36
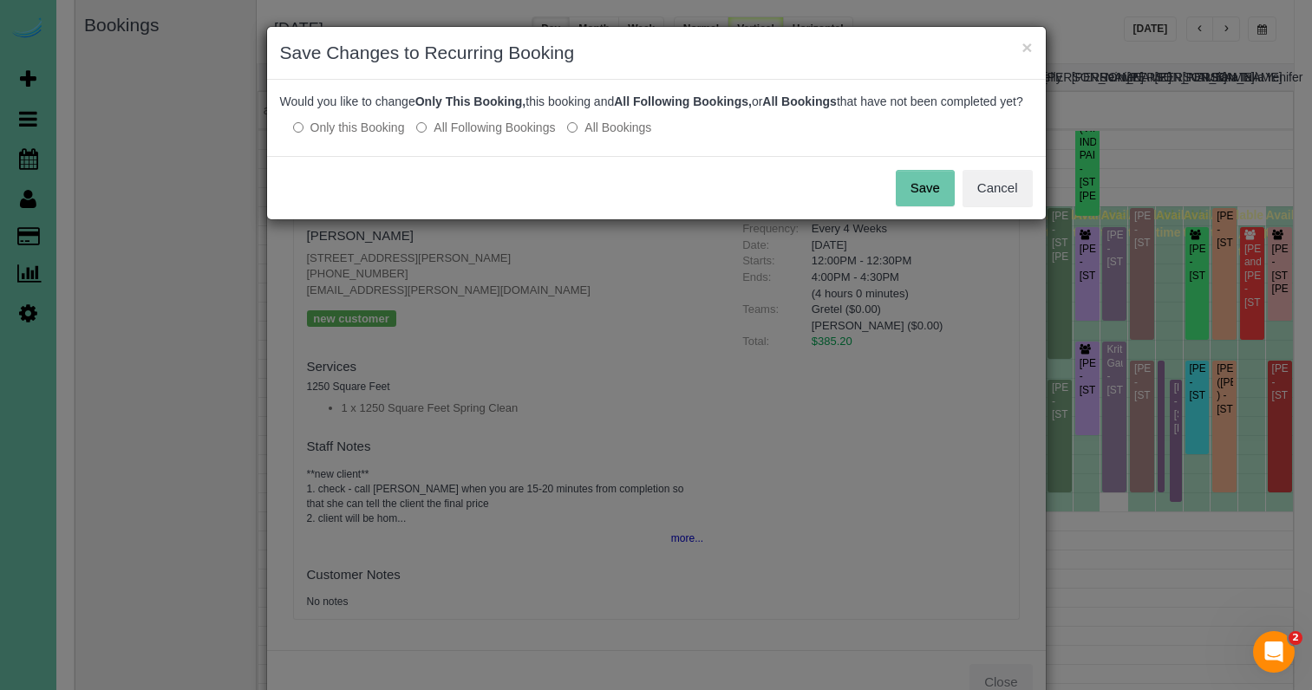
click at [931, 193] on button "Save" at bounding box center [925, 188] width 59 height 36
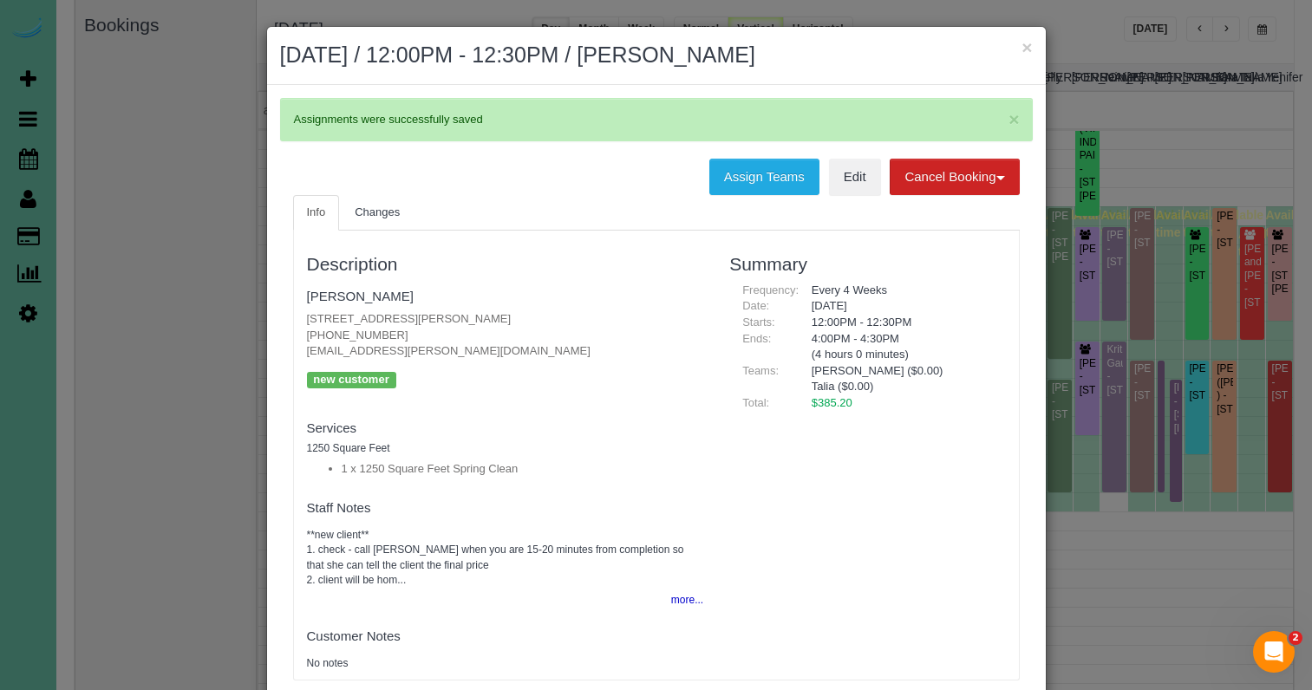
drag, startPoint x: 394, startPoint y: 332, endPoint x: 307, endPoint y: 333, distance: 86.7
click at [308, 330] on p "12504 Patrick Circle, Omaha, NE 68164 (402) 496-0351 eafolkers@cox.net" at bounding box center [505, 335] width 397 height 49
click at [631, 269] on h3 "Description" at bounding box center [505, 264] width 397 height 20
click at [631, 270] on h3 "Description" at bounding box center [505, 264] width 397 height 20
click at [1023, 44] on button "×" at bounding box center [1027, 47] width 10 height 18
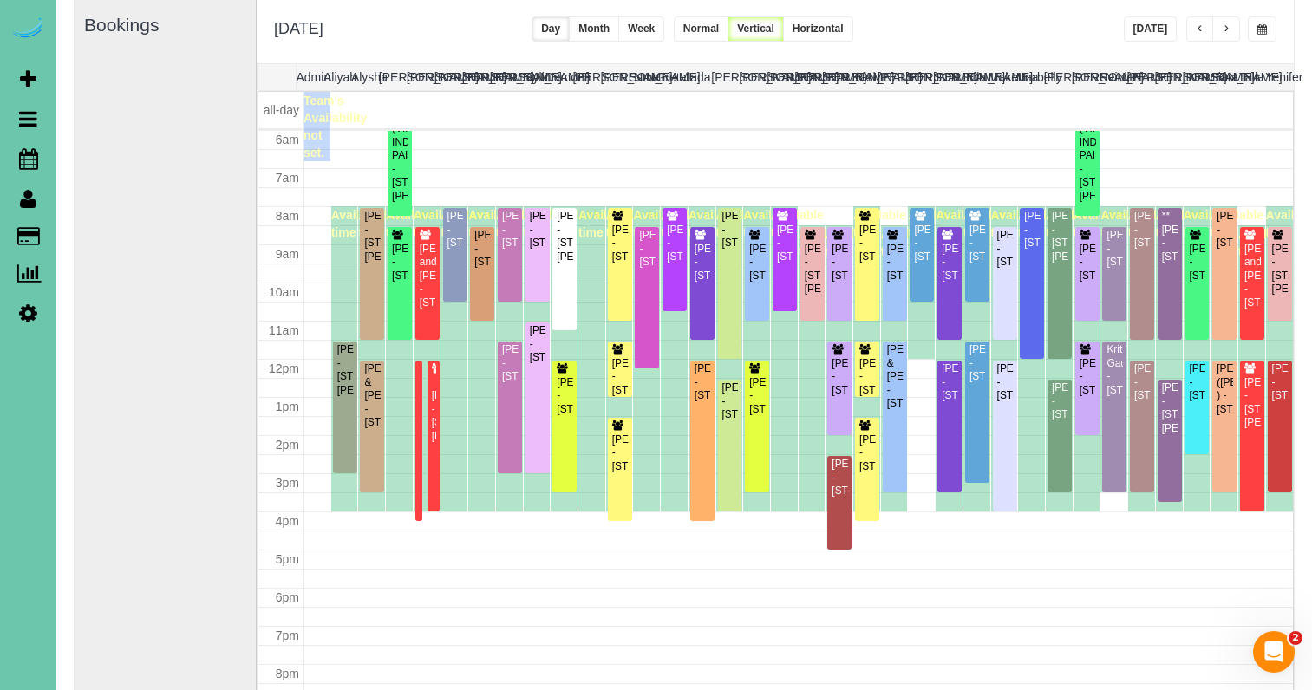
scroll to position [122, 1]
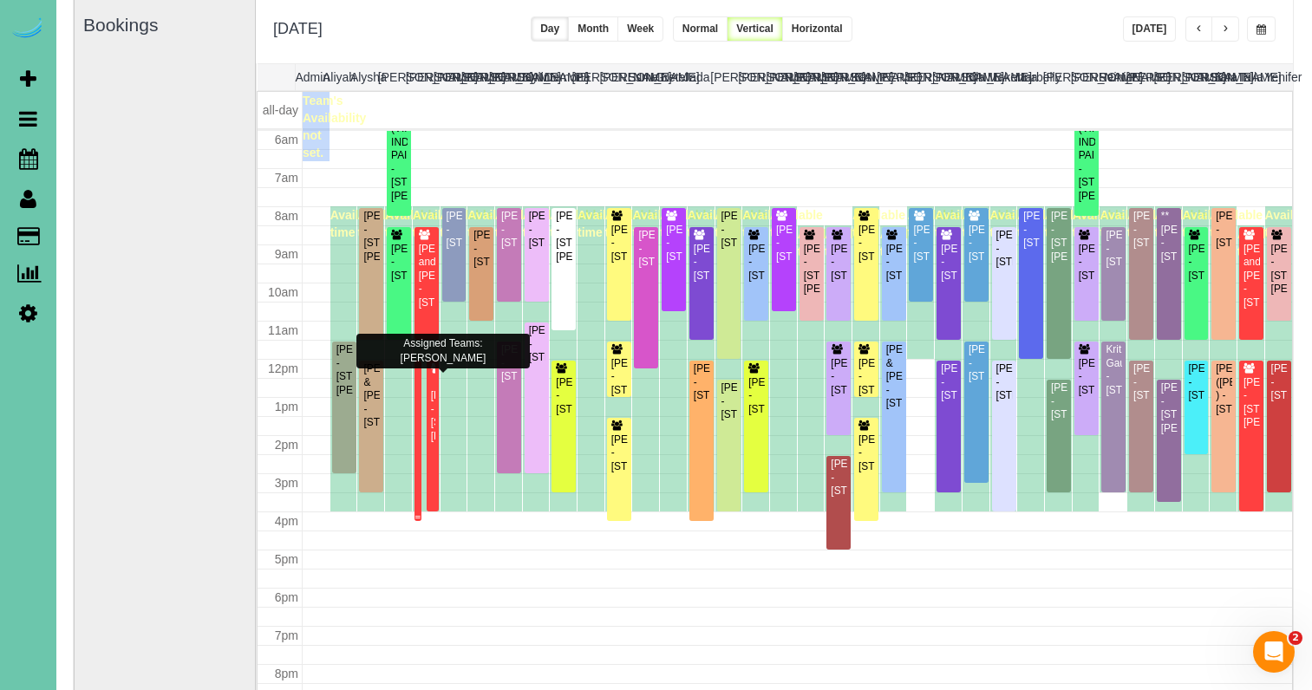
click at [421, 395] on div at bounding box center [418, 441] width 7 height 160
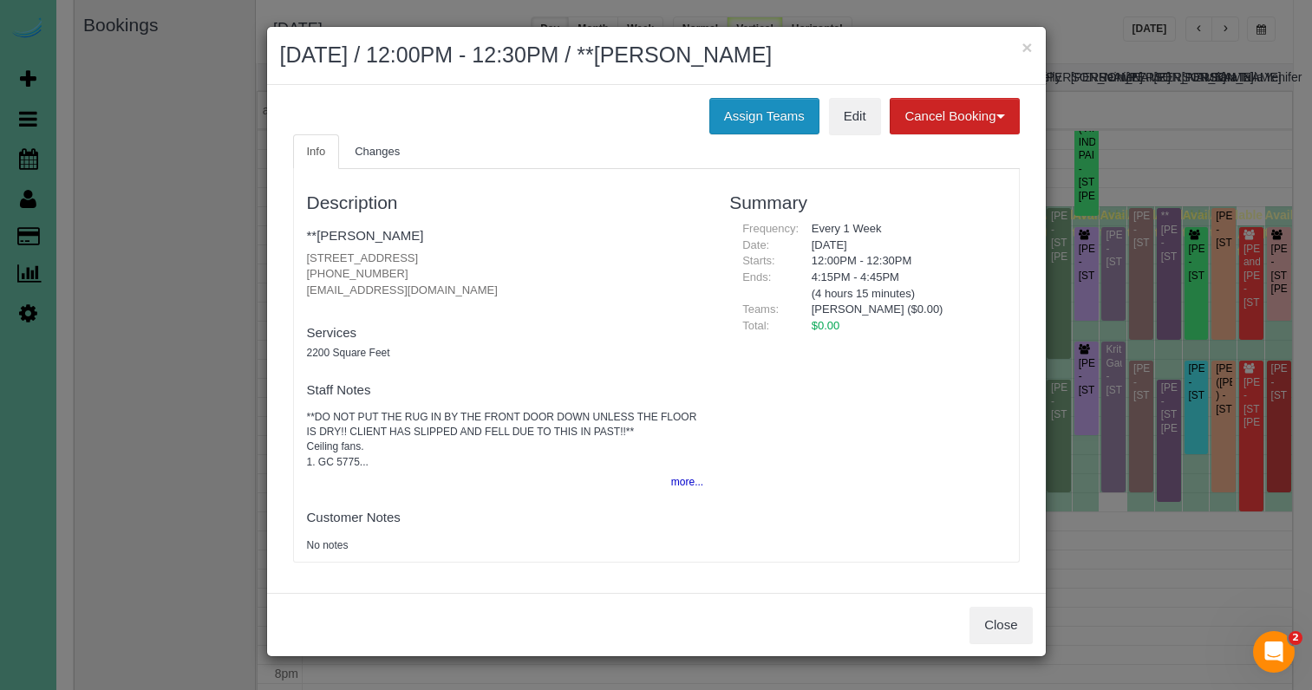
click at [790, 104] on button "Assign Teams" at bounding box center [764, 116] width 110 height 36
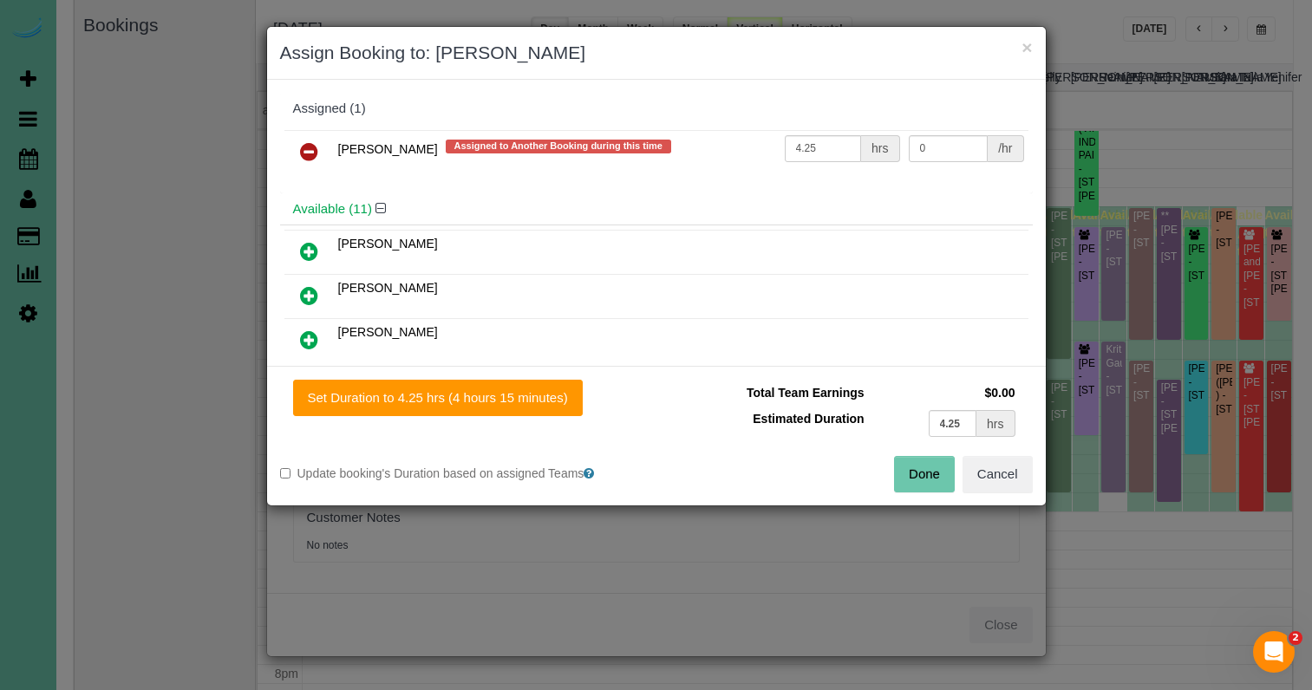
click at [320, 147] on link at bounding box center [309, 152] width 41 height 35
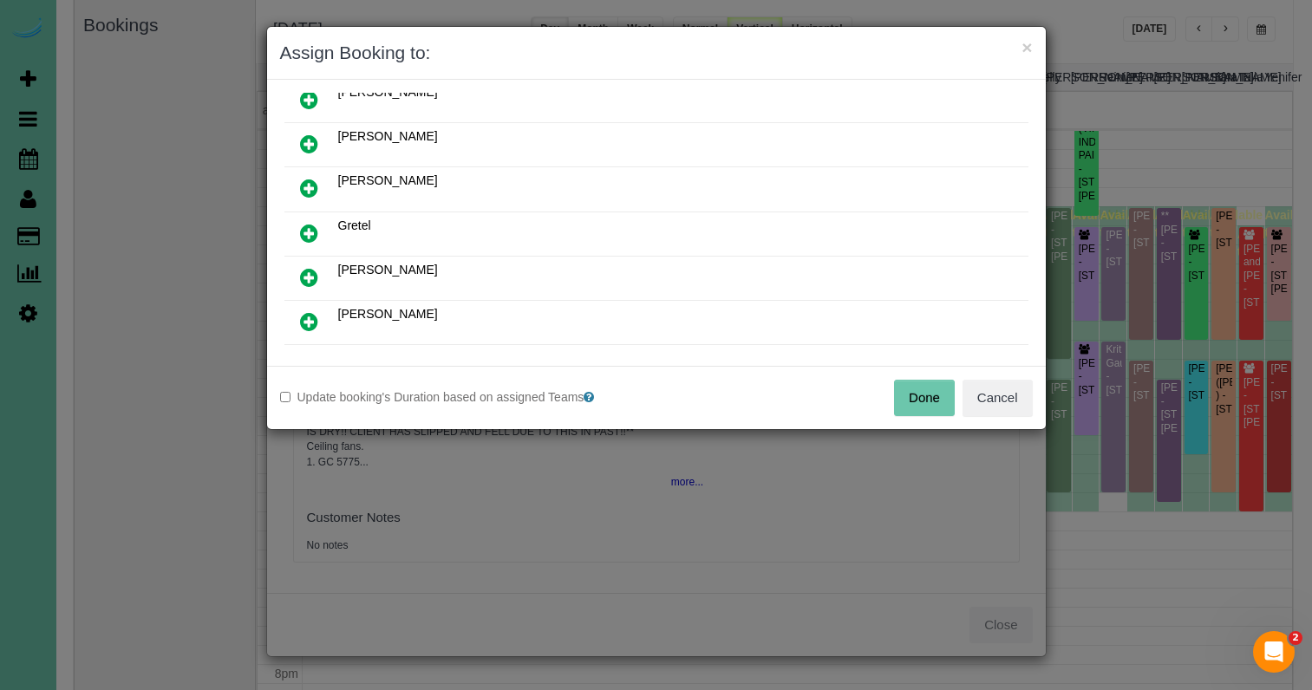
scroll to position [155, 0]
click at [309, 308] on link at bounding box center [309, 321] width 41 height 35
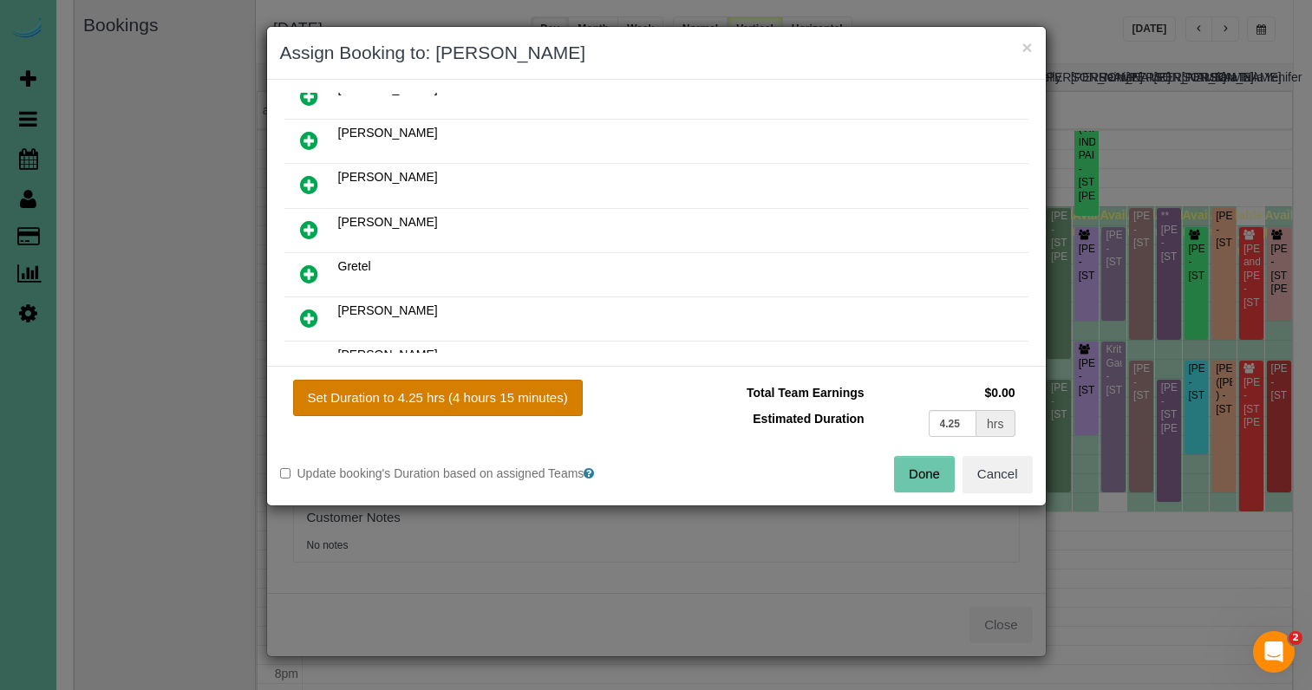
drag, startPoint x: 468, startPoint y: 411, endPoint x: 484, endPoint y: 397, distance: 20.9
click at [472, 408] on button "Set Duration to 4.25 hrs (4 hours 15 minutes)" at bounding box center [438, 398] width 290 height 36
type input "4.25"
drag, startPoint x: 485, startPoint y: 397, endPoint x: 630, endPoint y: 427, distance: 147.8
click at [485, 397] on button "Set Duration to 4.25 hrs (4 hours 15 minutes)" at bounding box center [438, 398] width 290 height 36
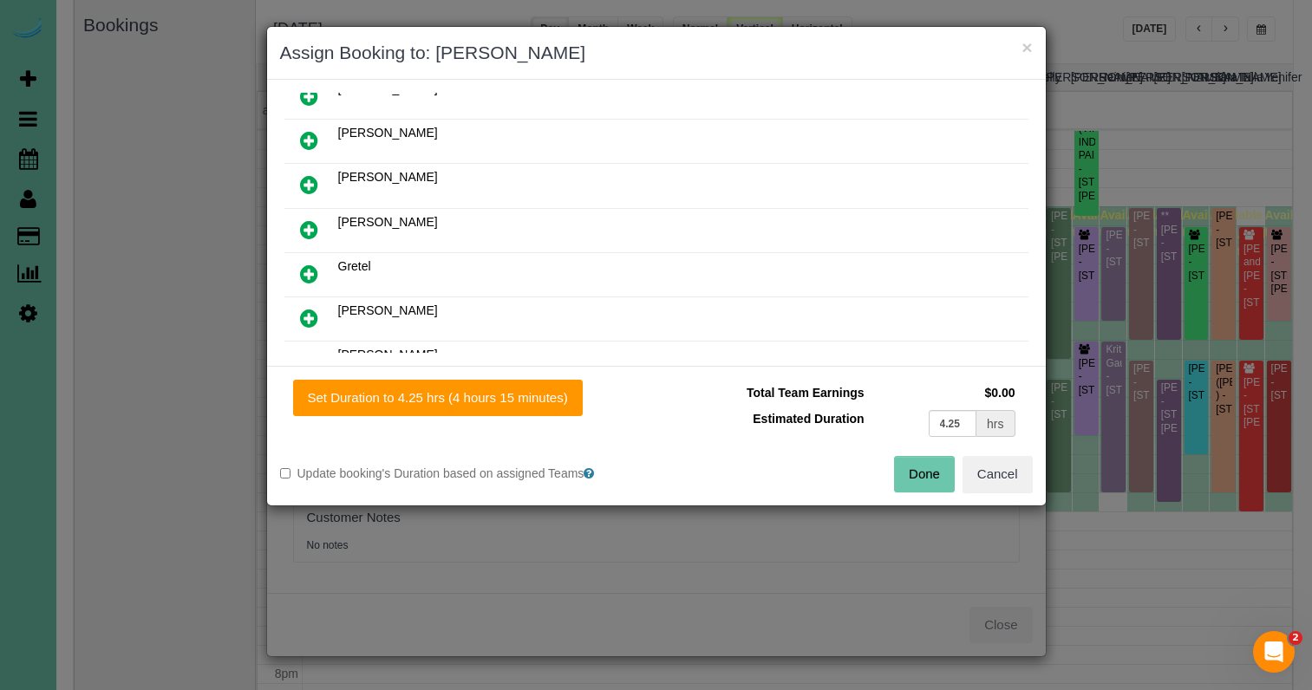
click at [941, 480] on button "Done" at bounding box center [924, 474] width 61 height 36
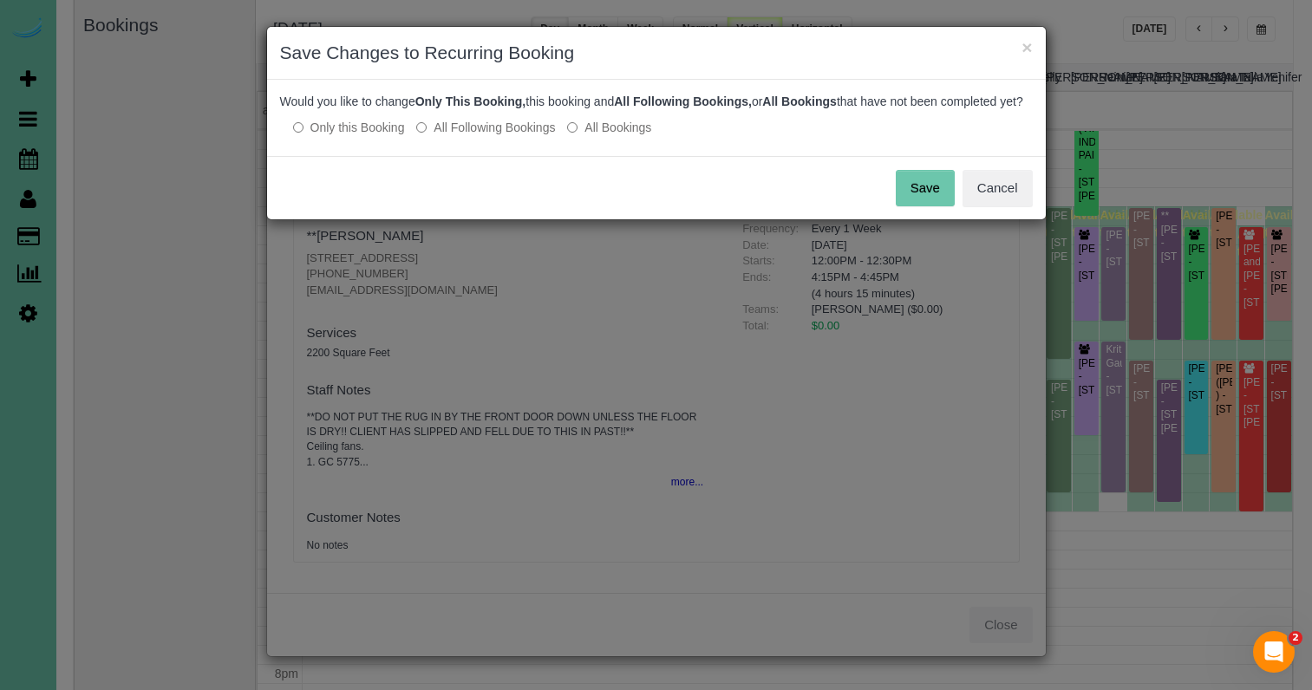
click at [917, 199] on button "Save" at bounding box center [925, 188] width 59 height 36
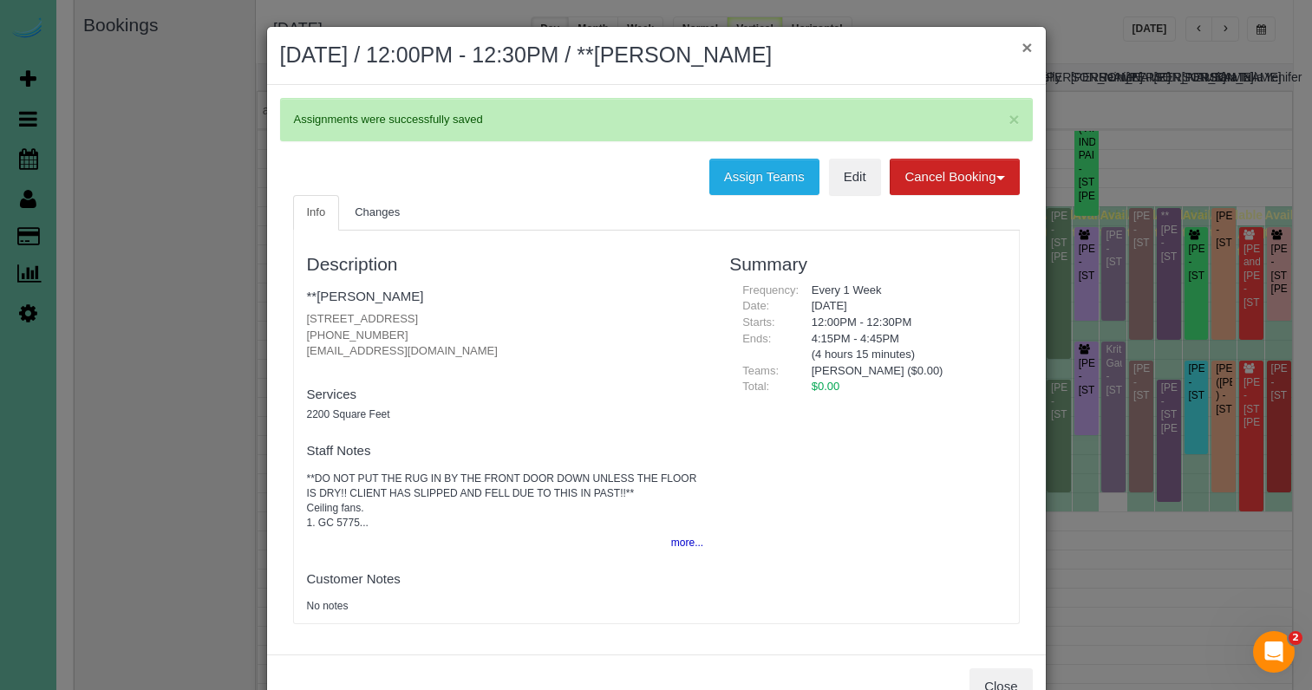
click at [1026, 47] on button "×" at bounding box center [1027, 47] width 10 height 18
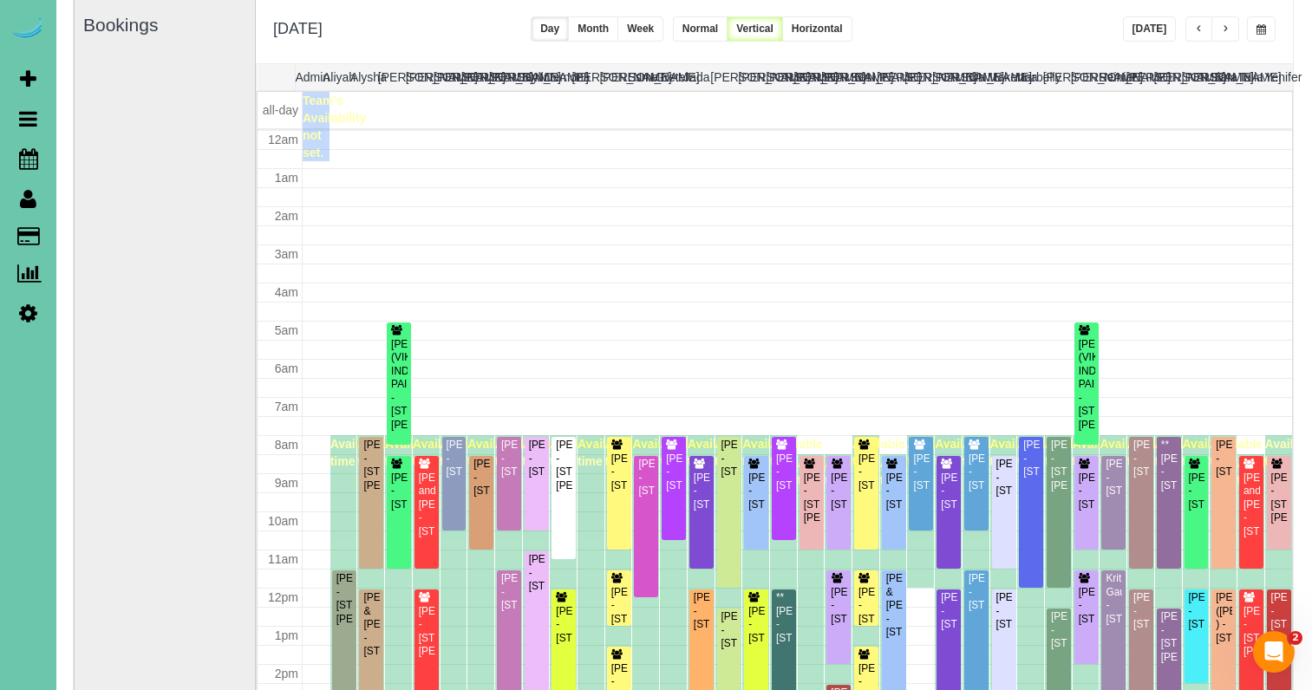
scroll to position [229, 0]
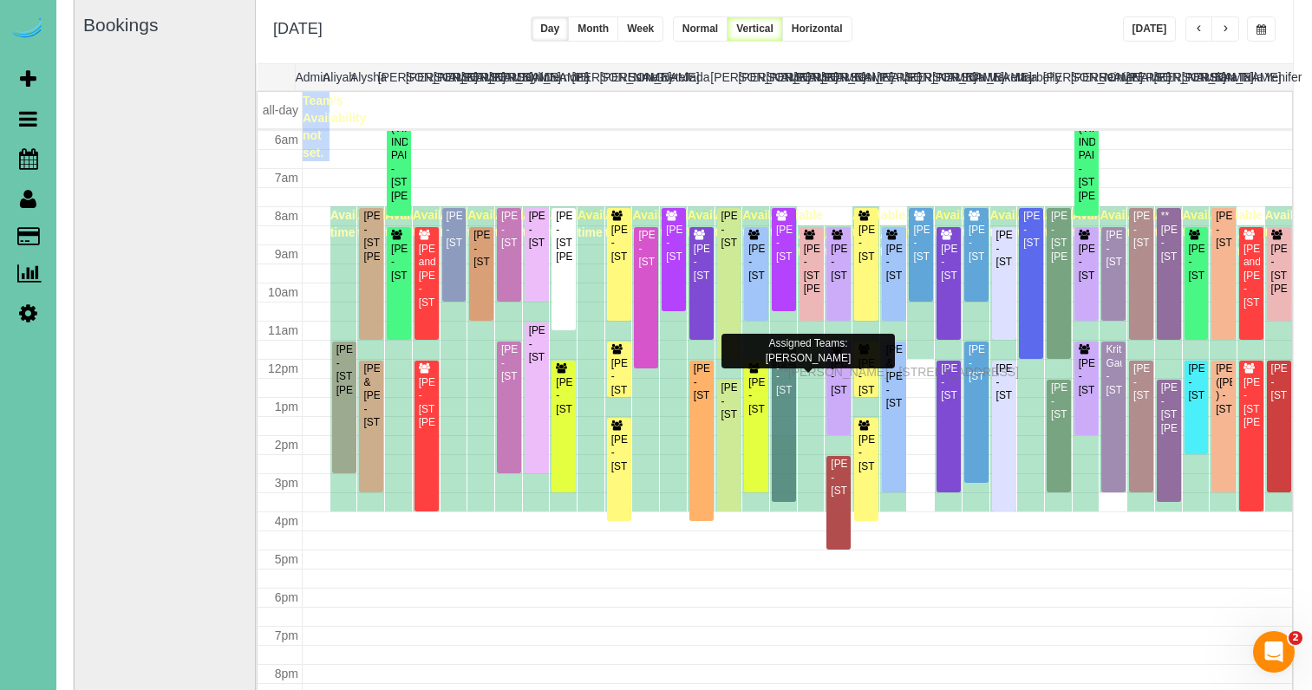
drag, startPoint x: 785, startPoint y: 392, endPoint x: 783, endPoint y: 369, distance: 22.6
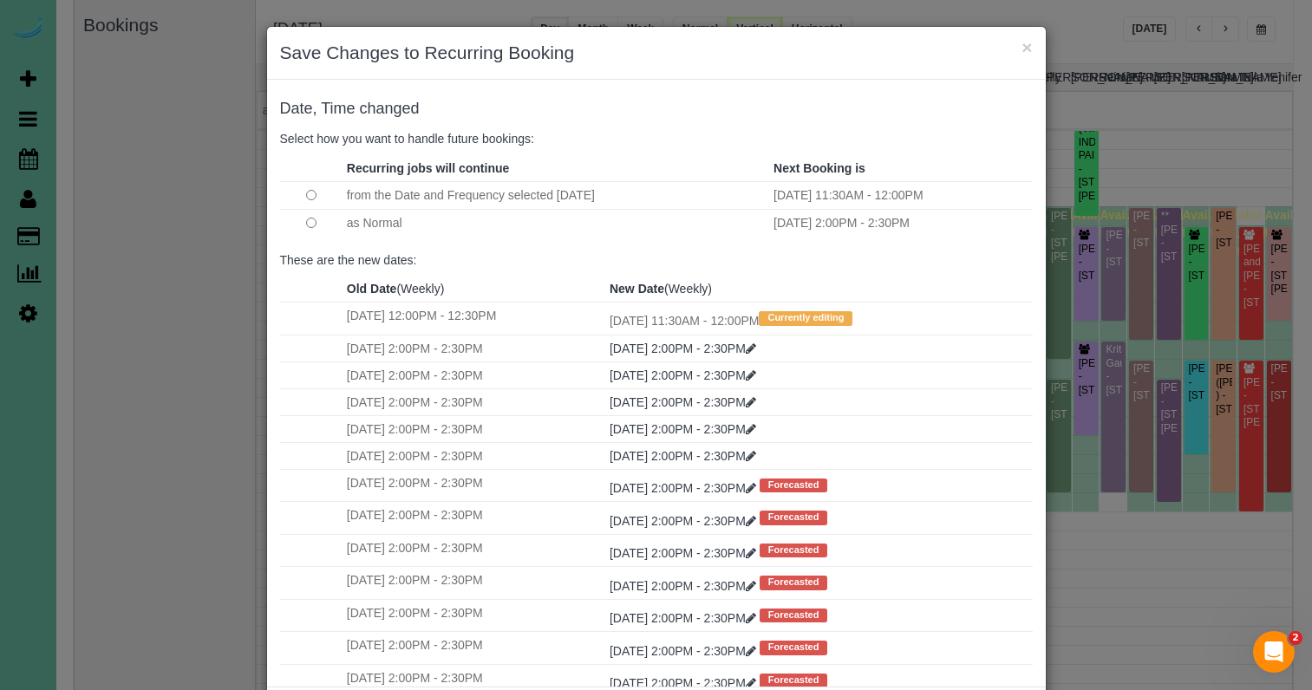
scroll to position [0, 0]
click at [1025, 49] on button "×" at bounding box center [1027, 47] width 10 height 18
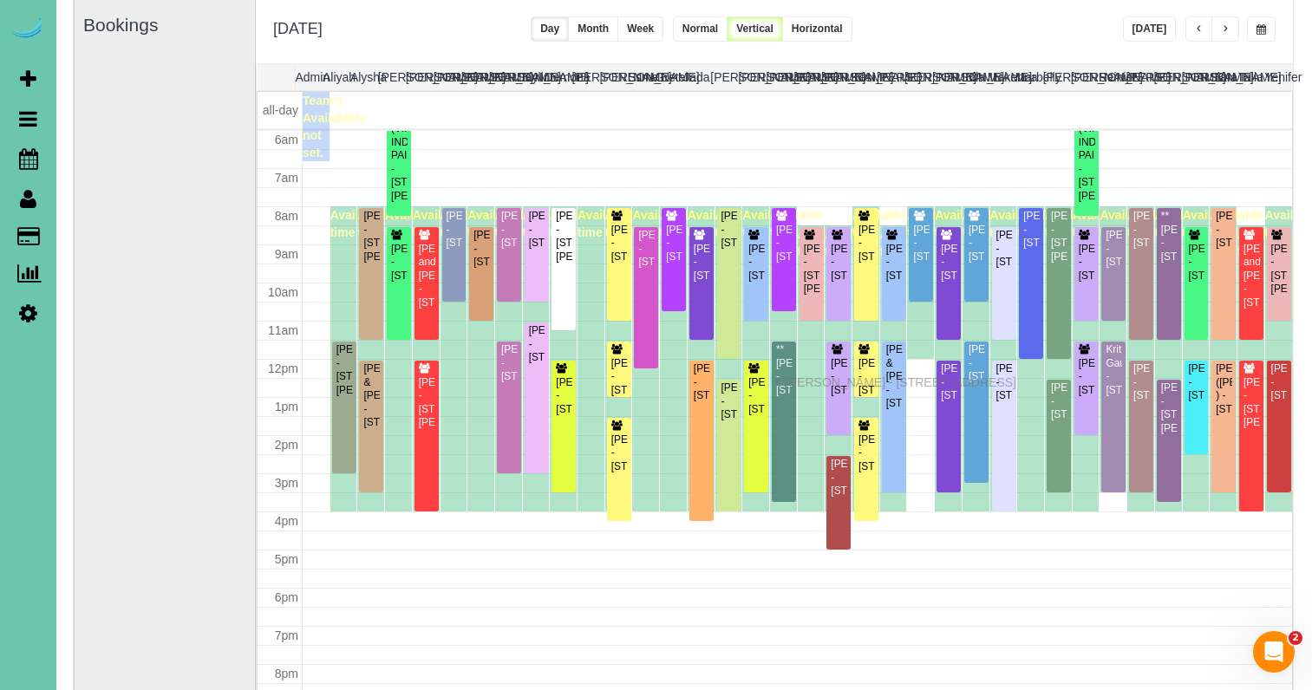
drag, startPoint x: 785, startPoint y: 401, endPoint x: 781, endPoint y: 380, distance: 21.3
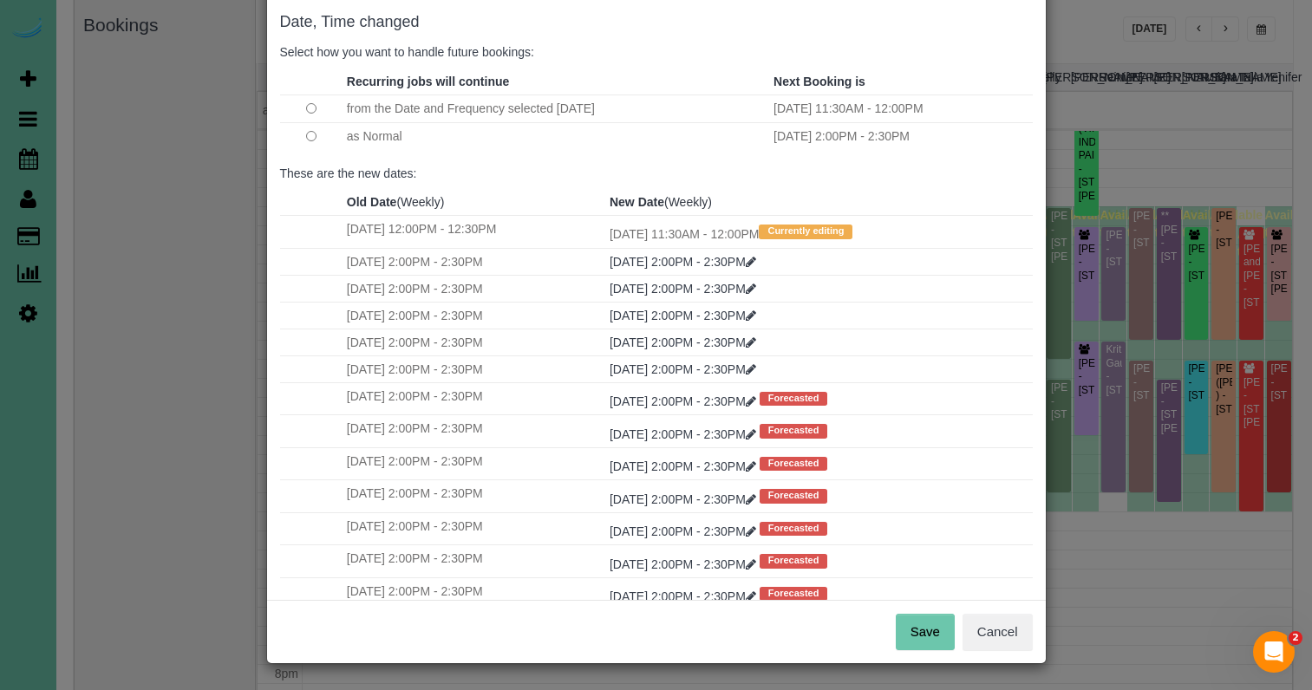
scroll to position [86, 0]
click at [914, 630] on button "Save" at bounding box center [925, 633] width 59 height 36
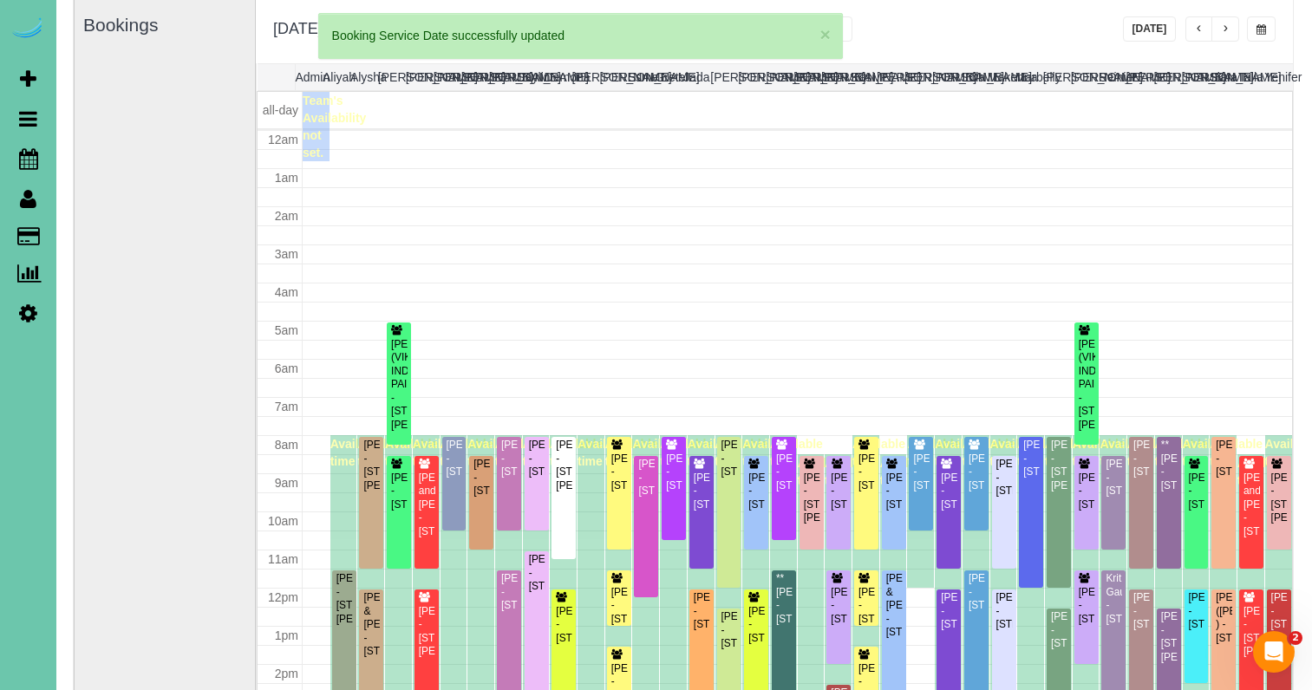
scroll to position [229, 0]
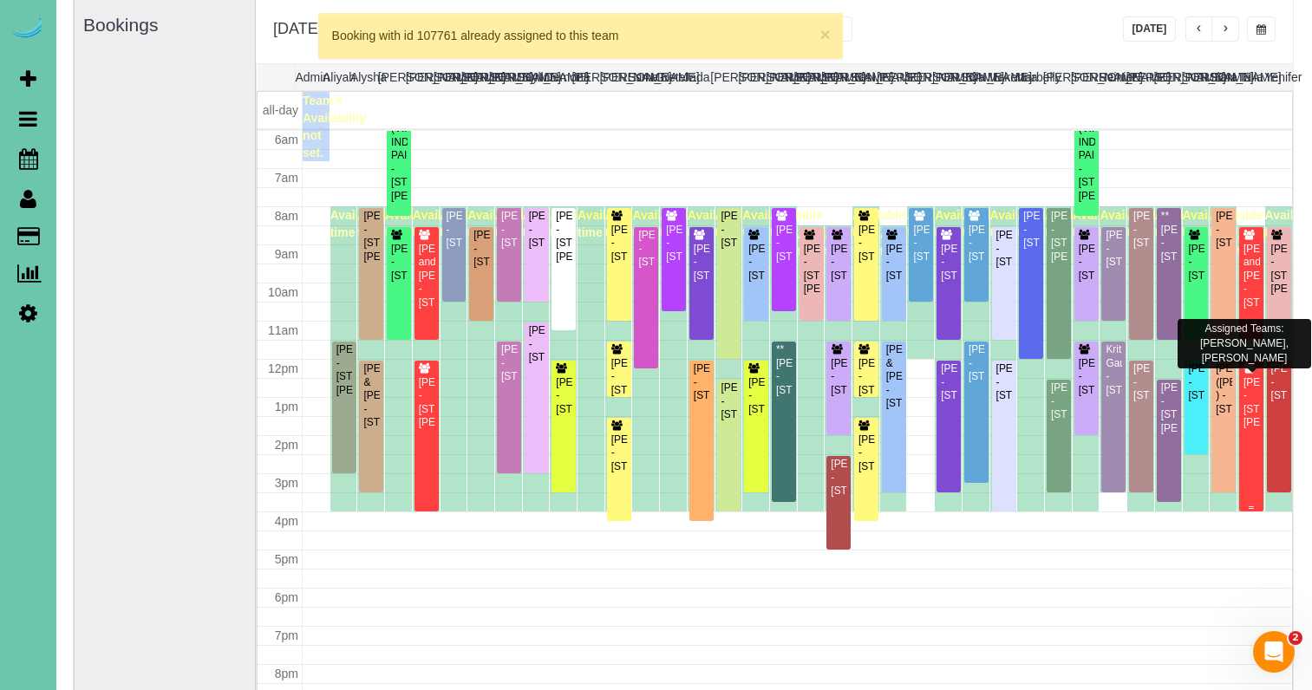
click at [1257, 428] on div "[PERSON_NAME] - [STREET_ADDRESS][PERSON_NAME]" at bounding box center [1251, 403] width 17 height 54
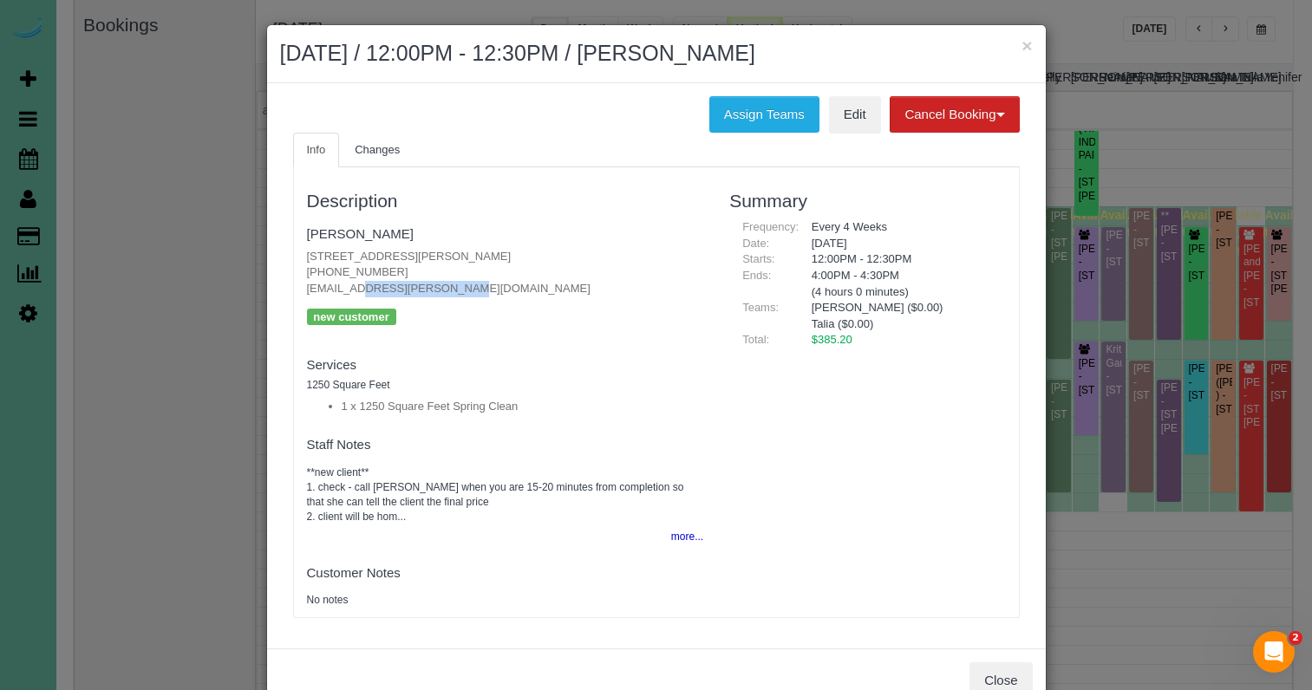
scroll to position [0, 0]
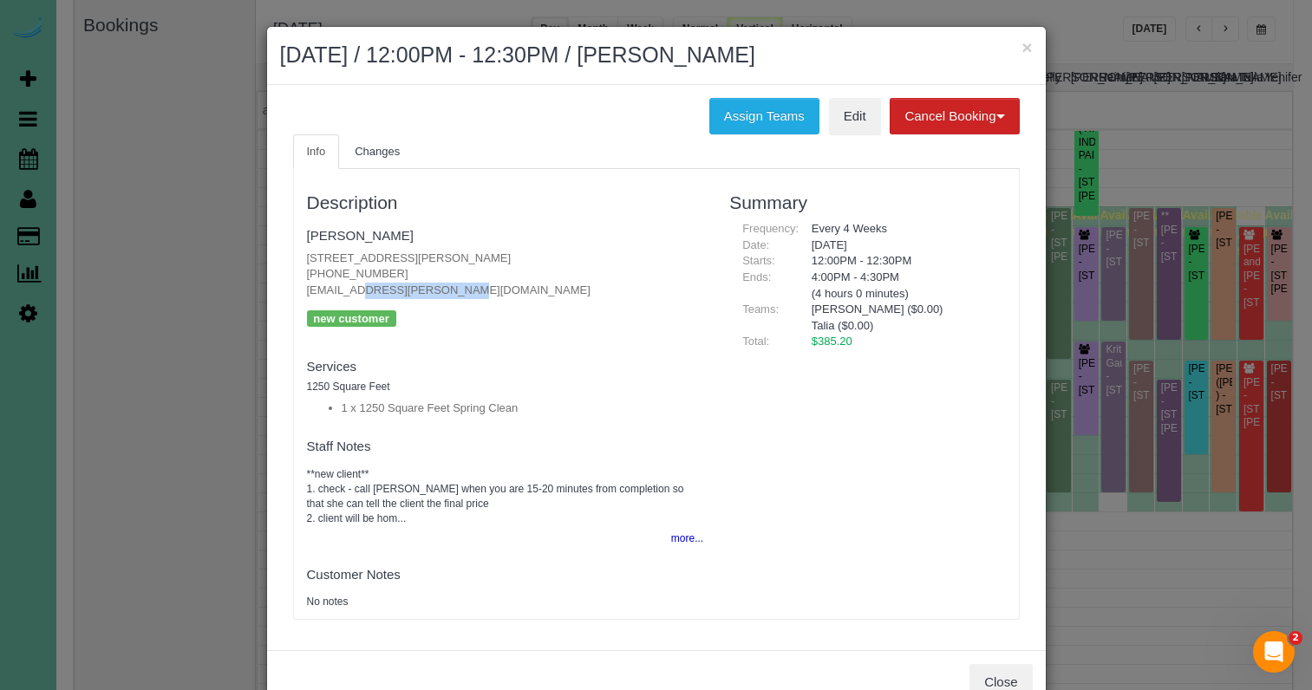
drag, startPoint x: 403, startPoint y: 288, endPoint x: 298, endPoint y: 285, distance: 105.0
click at [298, 285] on div "Description Elaine Folkers 12504 Patrick Circle, Omaha, NE 68164 (402) 496-0351…" at bounding box center [505, 394] width 423 height 432
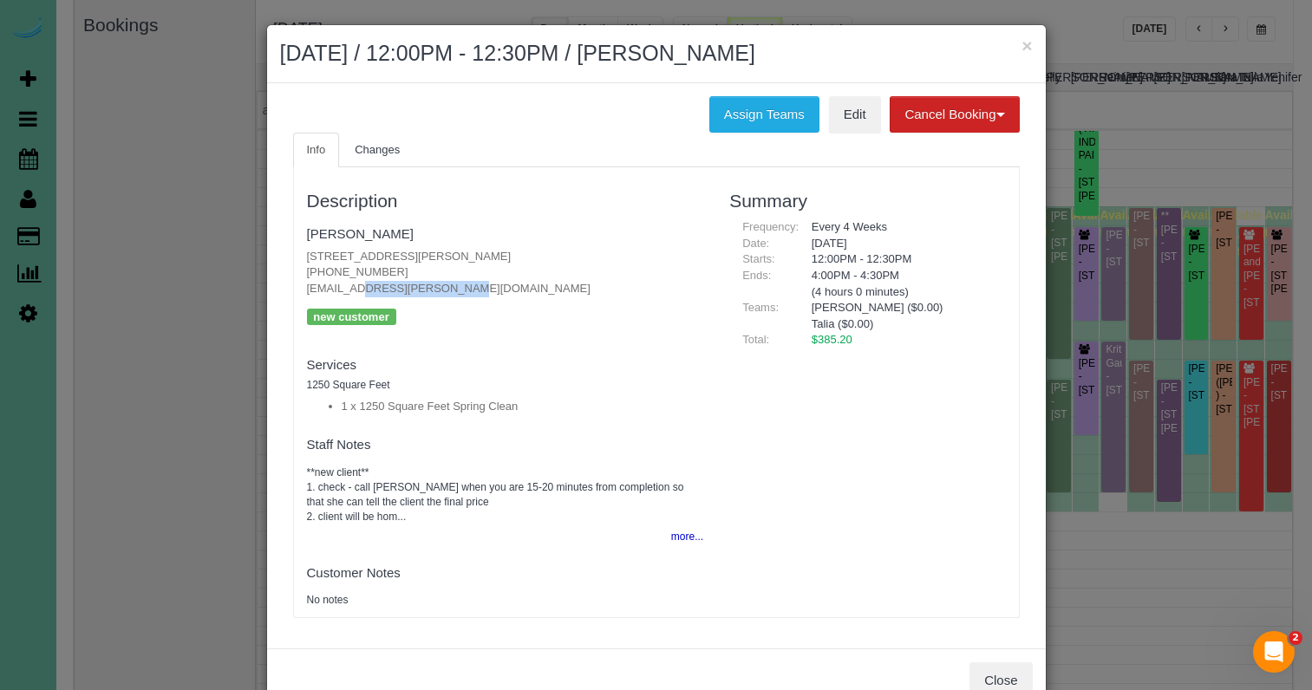
copy p "eafolkers@cox.net"
click at [363, 232] on link "Elaine Folkers" at bounding box center [360, 233] width 107 height 15
drag, startPoint x: 585, startPoint y: 103, endPoint x: 916, endPoint y: 41, distance: 337.1
click at [588, 103] on div "Assign Teams Edit Cancel Booking Without Fee With 100.00% Fee" at bounding box center [656, 114] width 753 height 36
click at [1025, 47] on button "×" at bounding box center [1027, 45] width 10 height 18
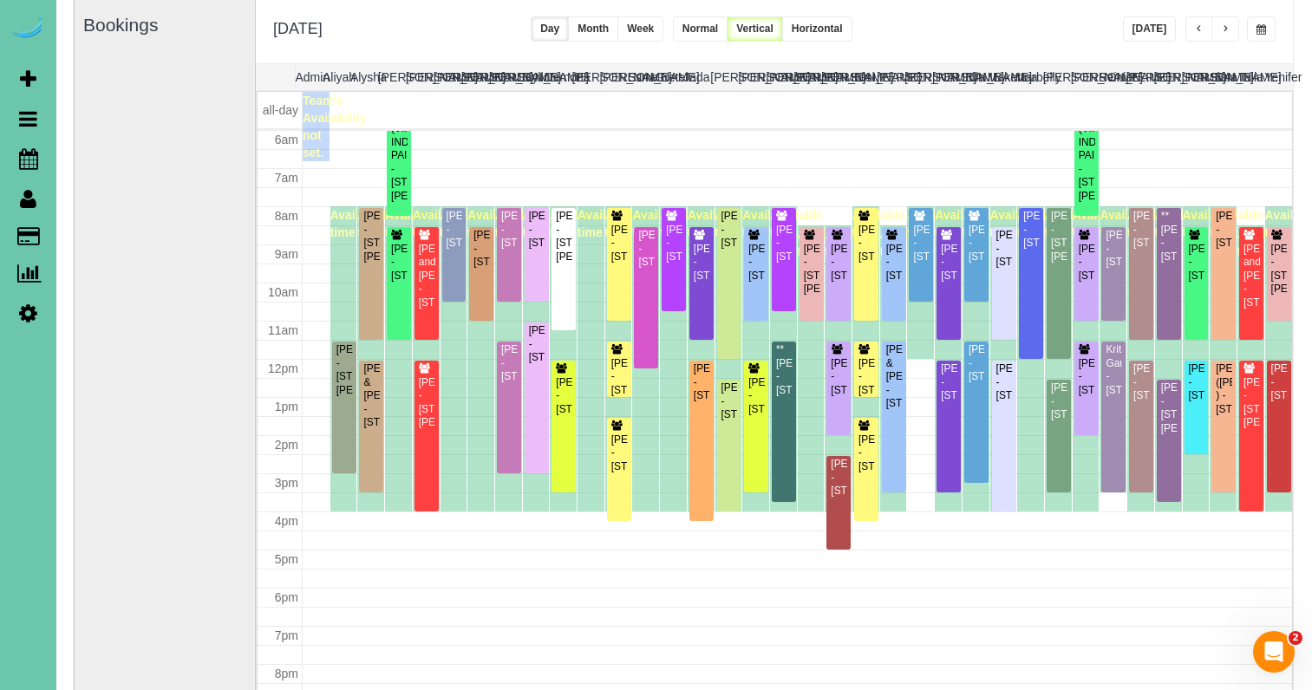
drag, startPoint x: 1239, startPoint y: 30, endPoint x: 1251, endPoint y: 29, distance: 11.3
click at [1248, 30] on div "**********" at bounding box center [1200, 28] width 154 height 25
click at [1260, 27] on span "button" at bounding box center [1262, 29] width 10 height 10
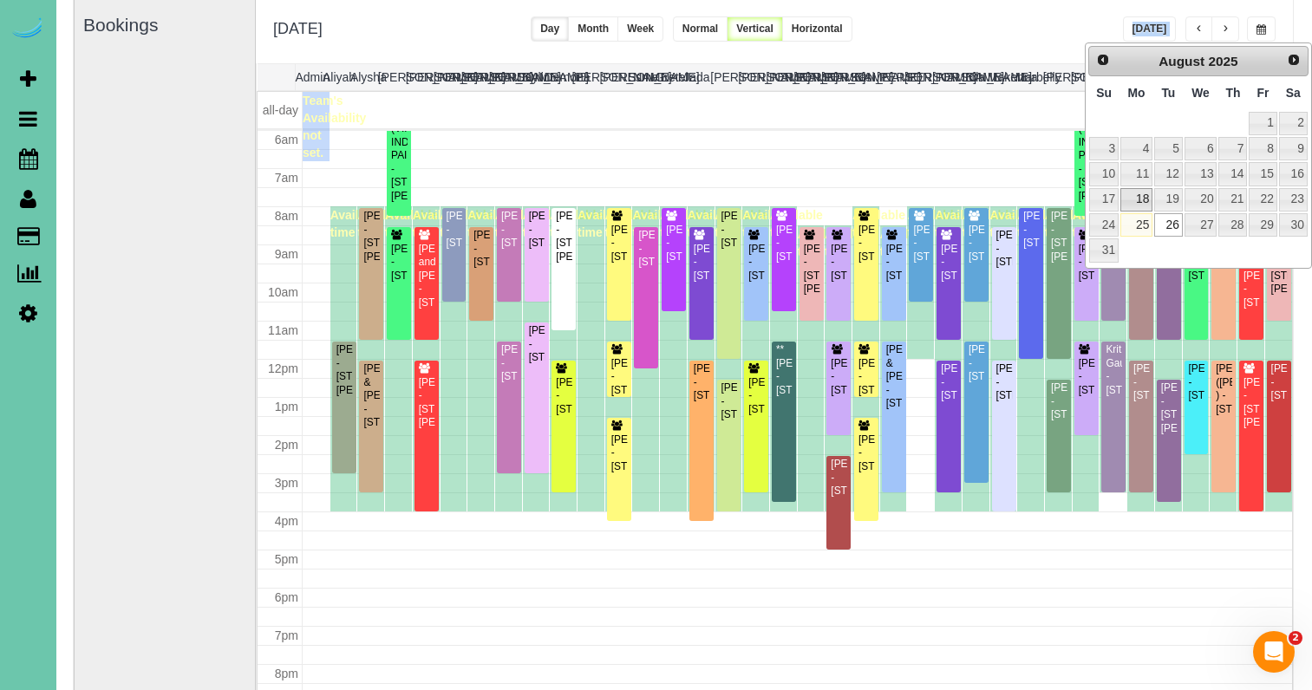
click at [1132, 194] on link "18" at bounding box center [1137, 199] width 32 height 23
type input "**********"
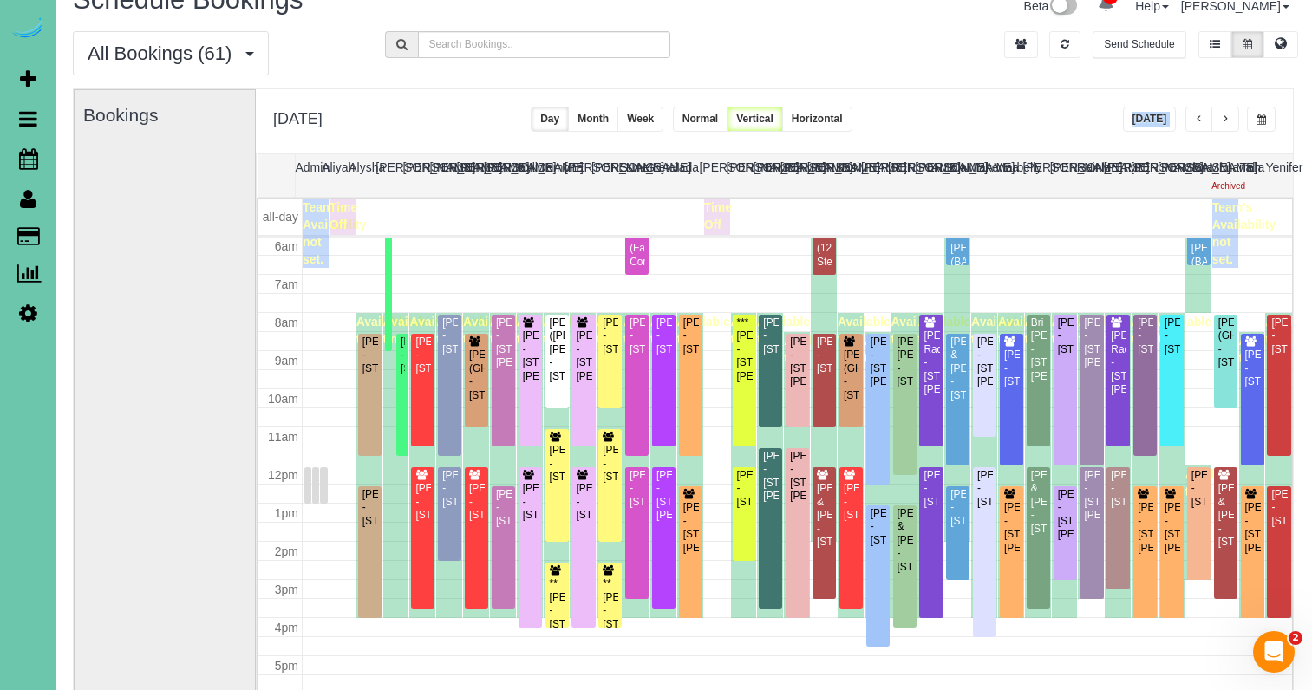
scroll to position [32, 0]
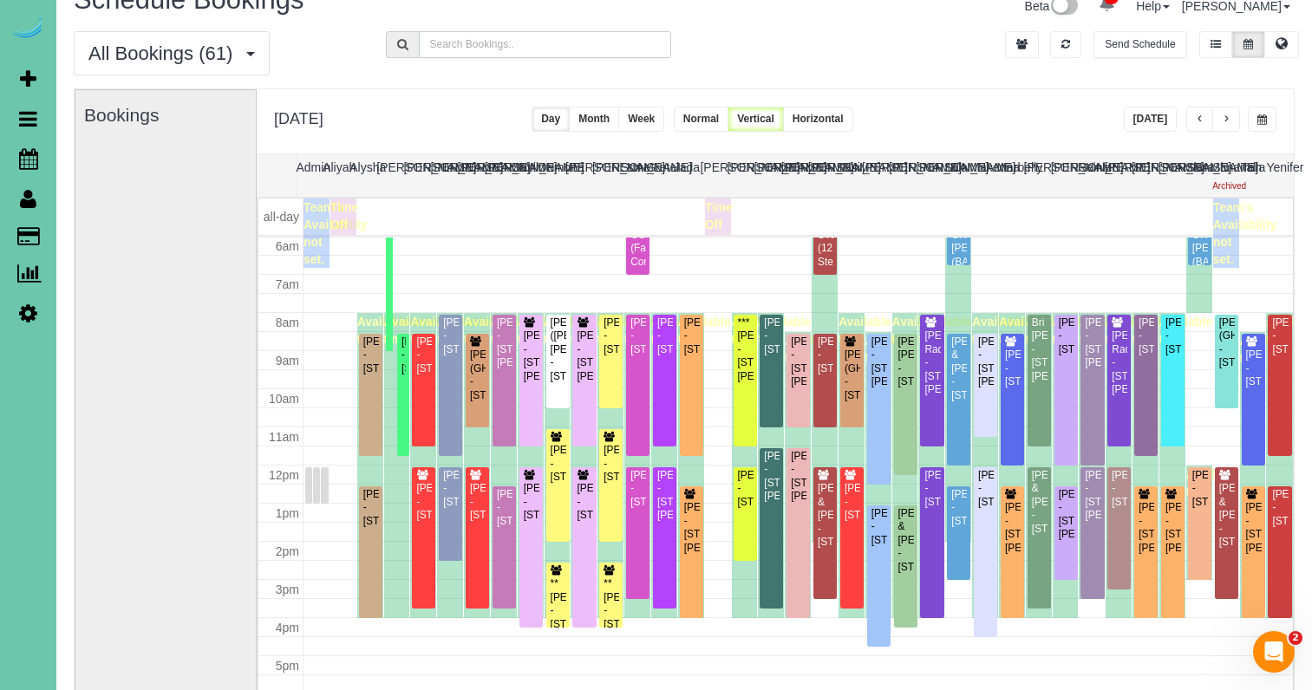
click at [458, 51] on input "text" at bounding box center [545, 44] width 253 height 27
type input "jean"
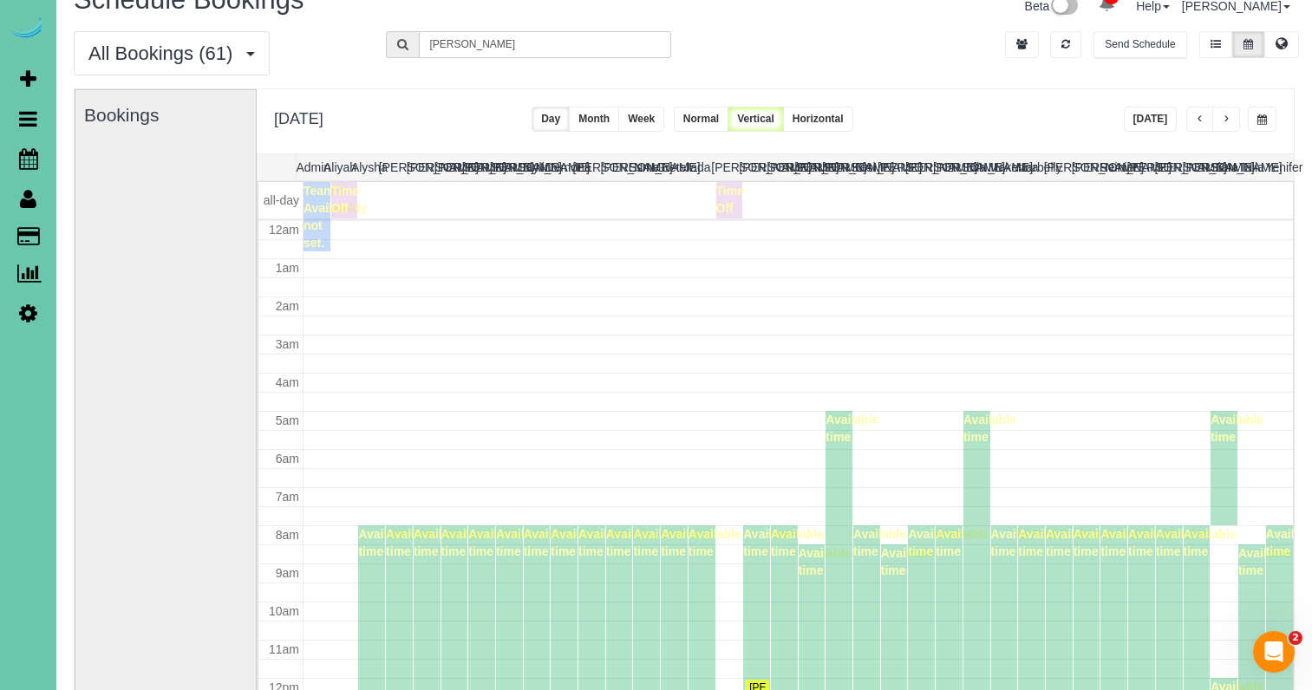
scroll to position [230, 0]
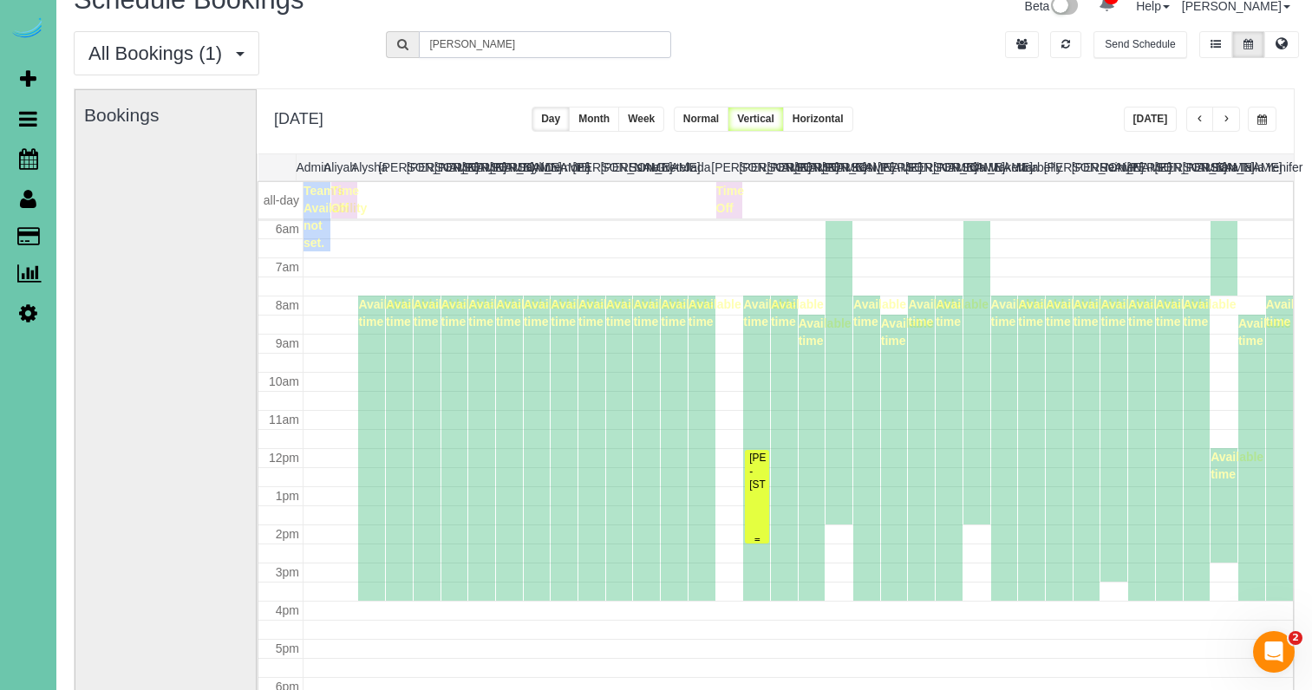
click at [761, 476] on div "Jean Cully - 711 N 92nd Court #401, Omaha, NE 68114" at bounding box center [756, 472] width 17 height 40
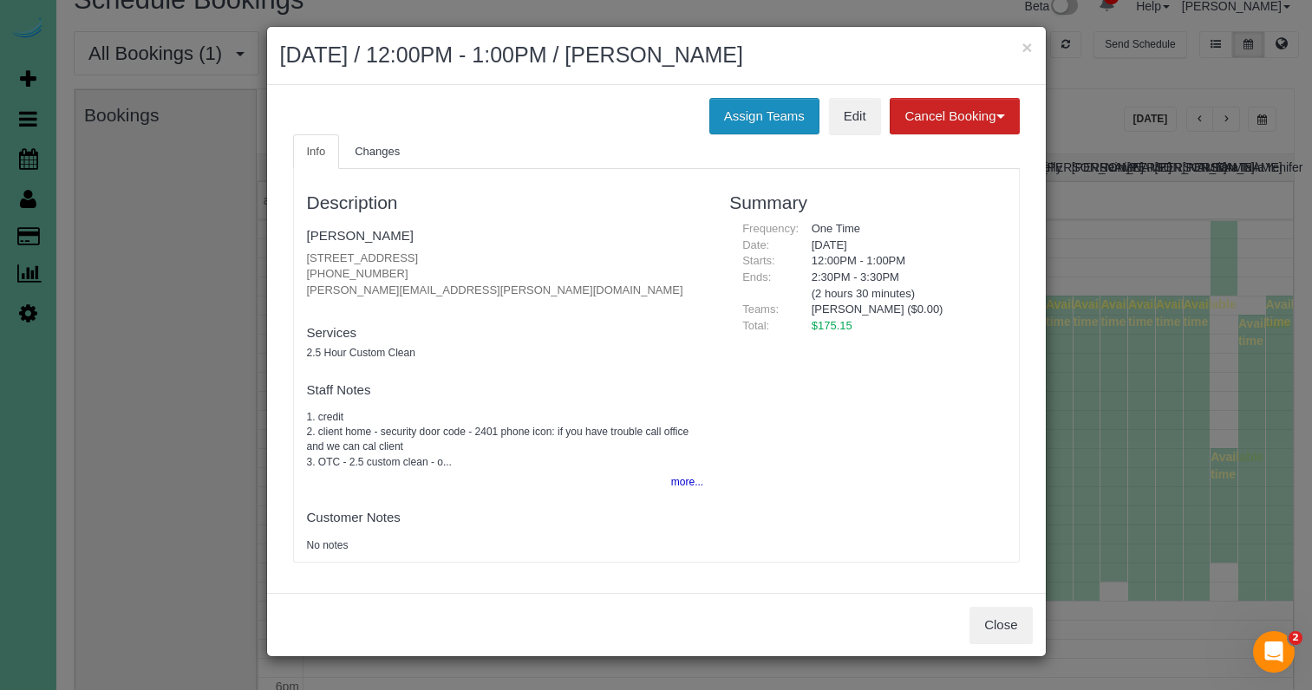
click at [743, 121] on button "Assign Teams" at bounding box center [764, 116] width 110 height 36
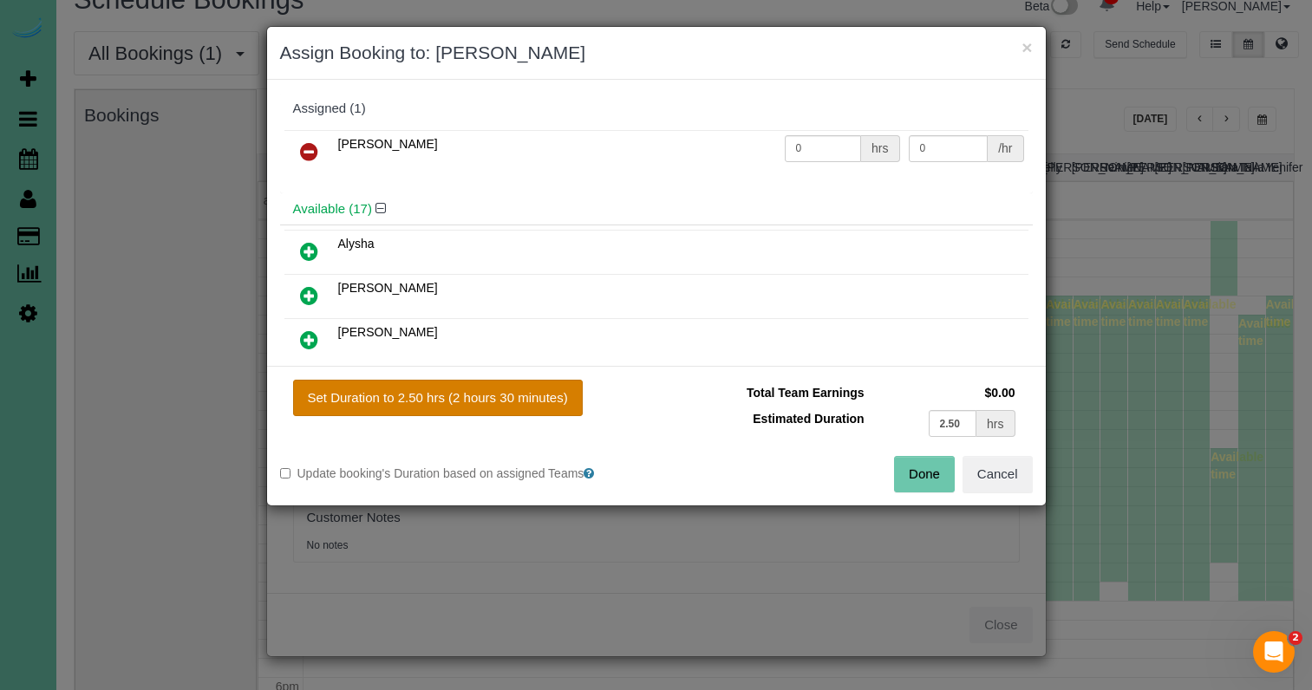
drag, startPoint x: 496, startPoint y: 396, endPoint x: 530, endPoint y: 402, distance: 34.4
click at [496, 396] on button "Set Duration to 2.50 hrs (2 hours 30 minutes)" at bounding box center [438, 398] width 290 height 36
type input "2.50"
drag, startPoint x: 918, startPoint y: 477, endPoint x: 907, endPoint y: 474, distance: 11.0
click at [917, 477] on button "Done" at bounding box center [924, 474] width 61 height 36
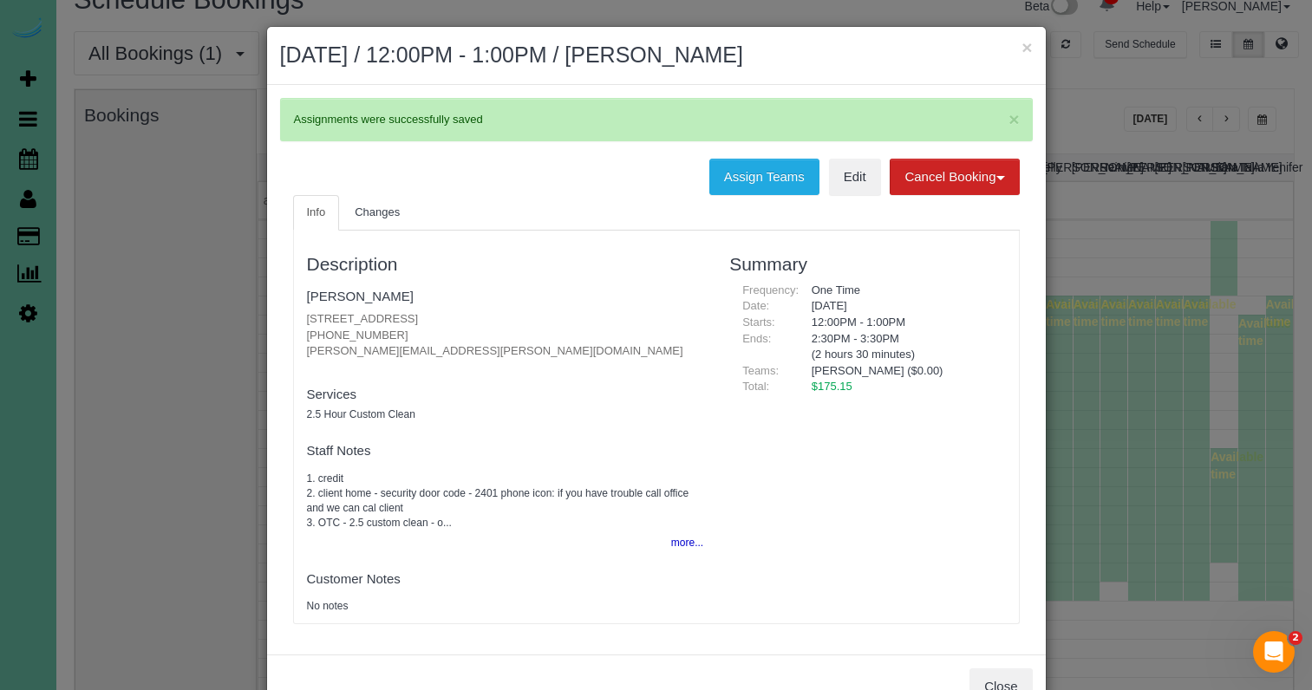
drag, startPoint x: 1021, startPoint y: 47, endPoint x: 827, endPoint y: 60, distance: 193.8
click at [1017, 47] on div "× August 18, 2025 / 12:00PM - 1:00PM / Jean Cully" at bounding box center [656, 56] width 779 height 58
click at [1030, 56] on button "×" at bounding box center [1027, 47] width 10 height 18
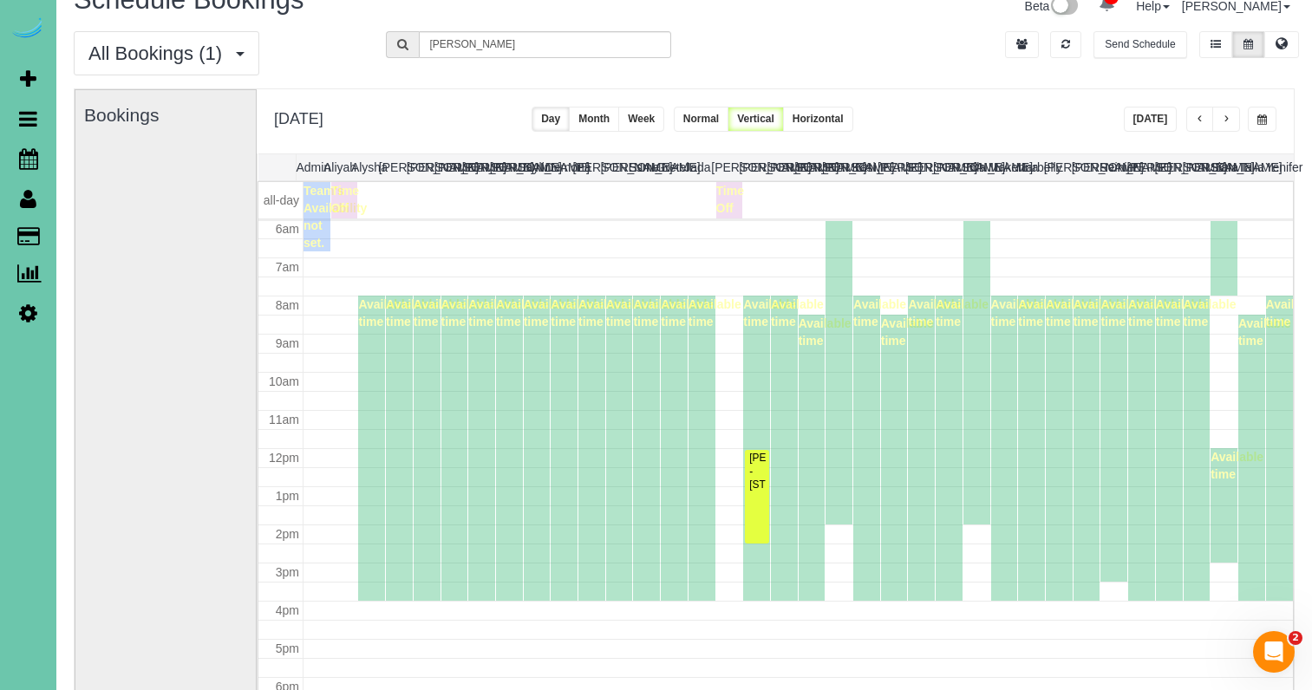
drag, startPoint x: 536, startPoint y: 104, endPoint x: 514, endPoint y: 99, distance: 22.3
click at [536, 104] on div "**********" at bounding box center [775, 121] width 1037 height 64
drag, startPoint x: 412, startPoint y: 33, endPoint x: 364, endPoint y: 27, distance: 48.1
click at [364, 27] on div "Schedule Bookings Beta 4 Your Notifications You have 0 alerts × You have 1 to c…" at bounding box center [684, 414] width 1256 height 893
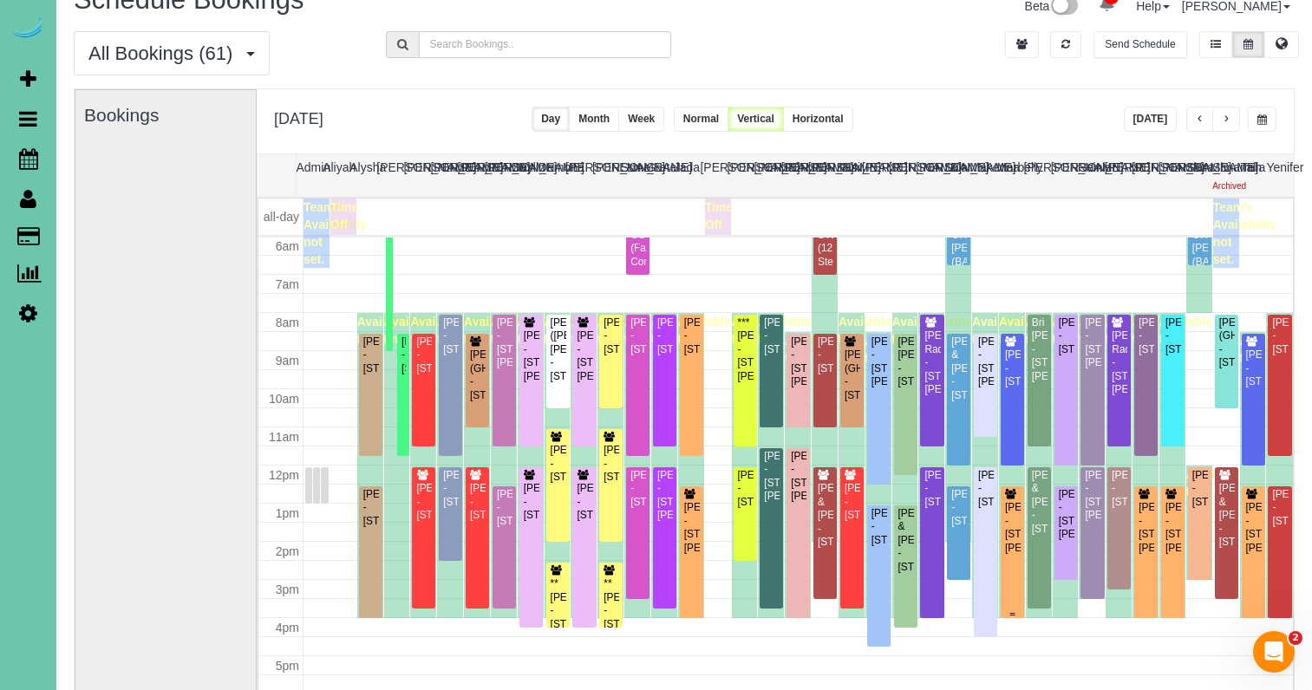
click at [1015, 495] on icon at bounding box center [1010, 495] width 13 height 10
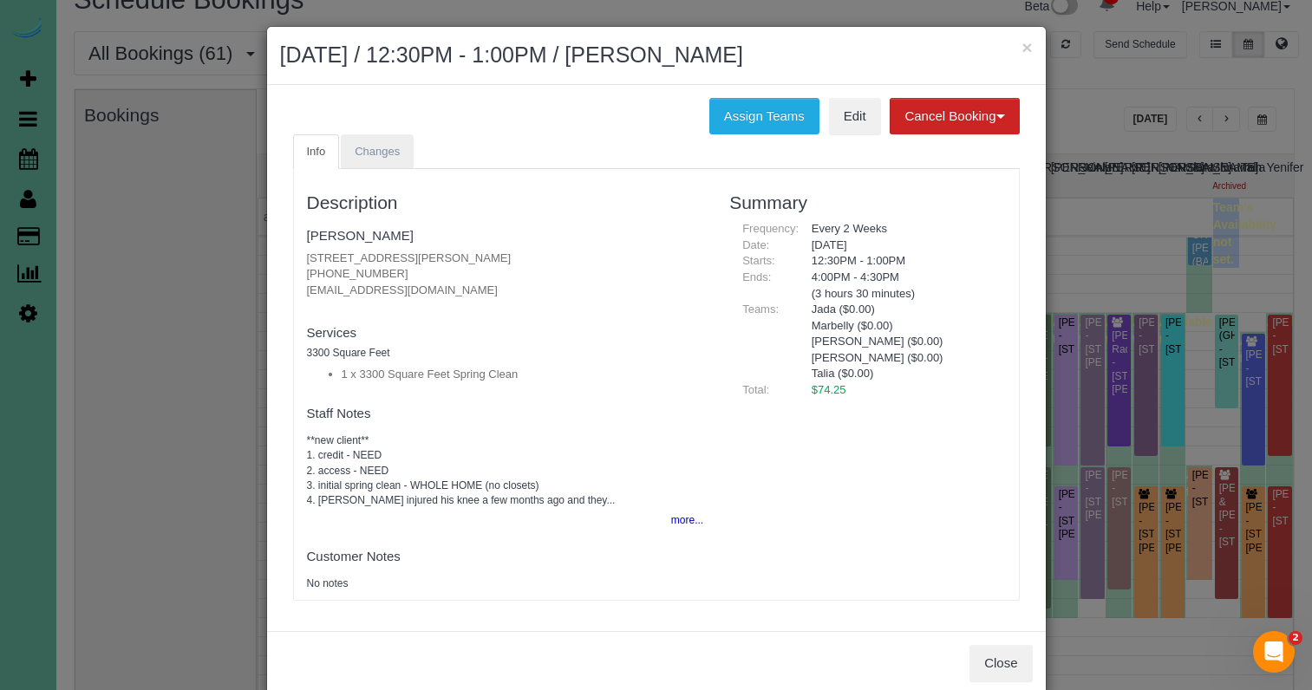
click at [373, 145] on span "Changes" at bounding box center [377, 151] width 45 height 13
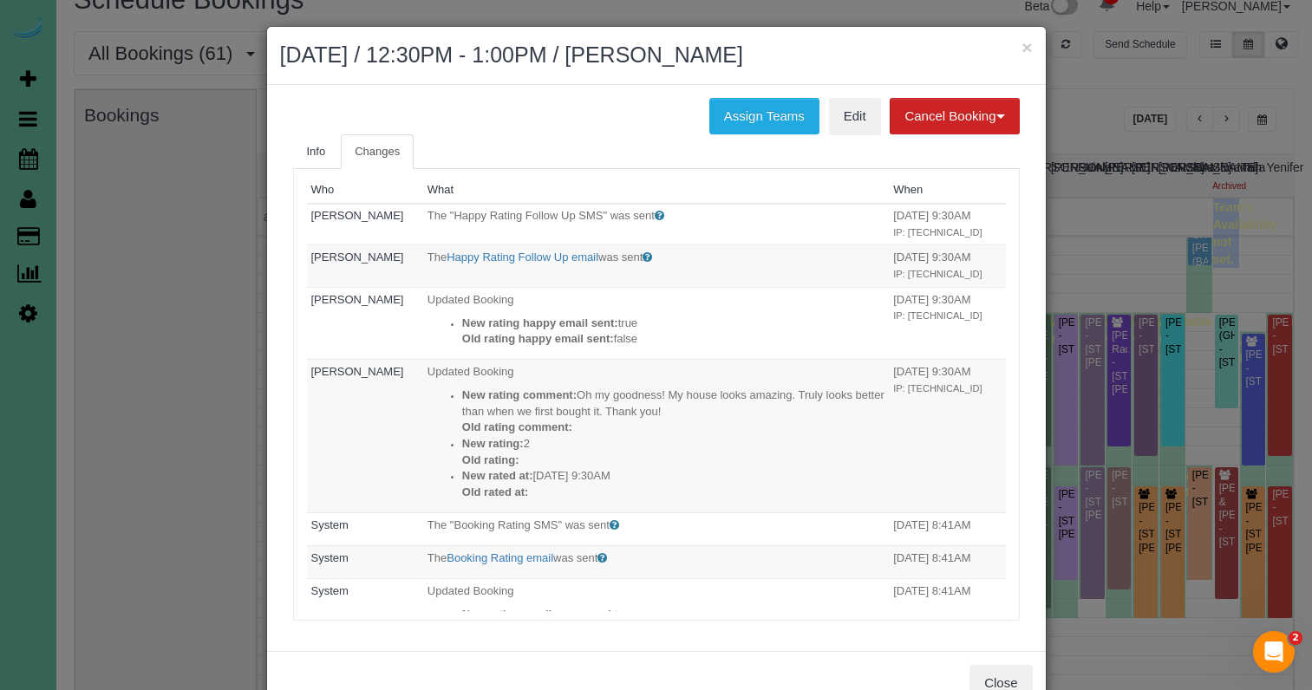
scroll to position [0, 0]
click at [318, 148] on span "Info" at bounding box center [316, 151] width 19 height 13
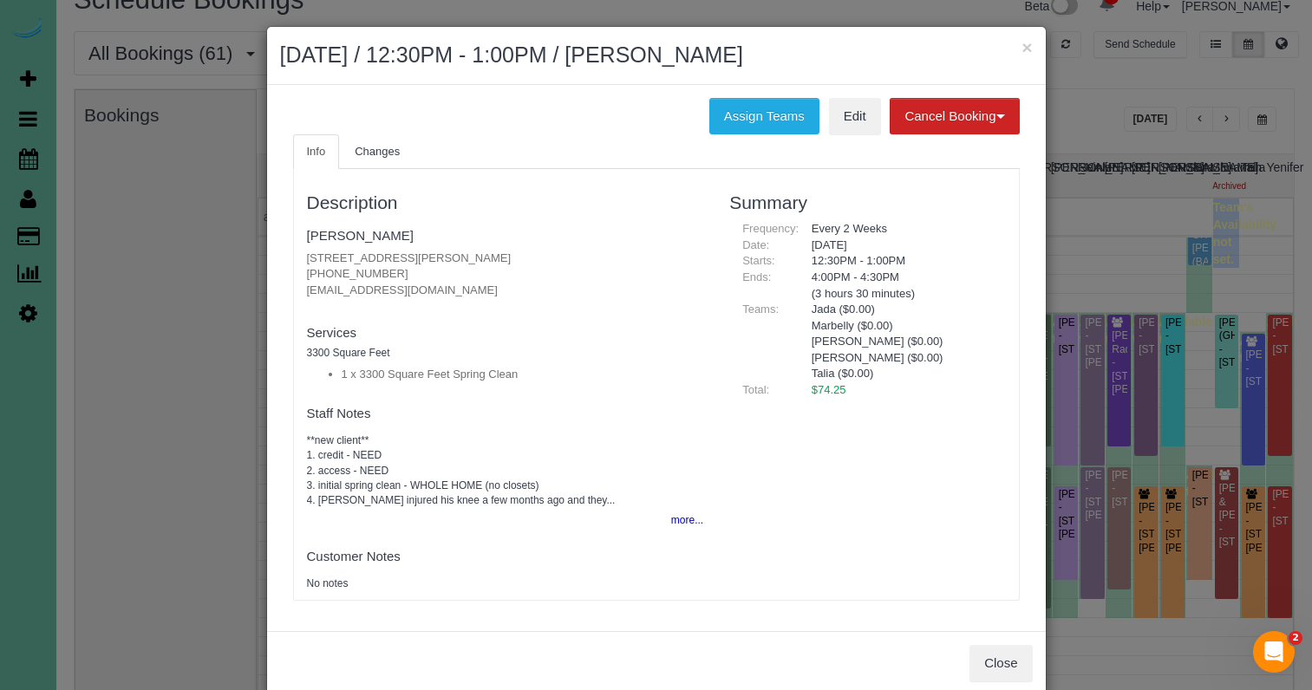
click at [880, 120] on div "Assign Teams Edit Cancel Booking Without Fee With 100.00% Fee" at bounding box center [656, 116] width 753 height 36
click at [1029, 47] on button "×" at bounding box center [1027, 47] width 10 height 18
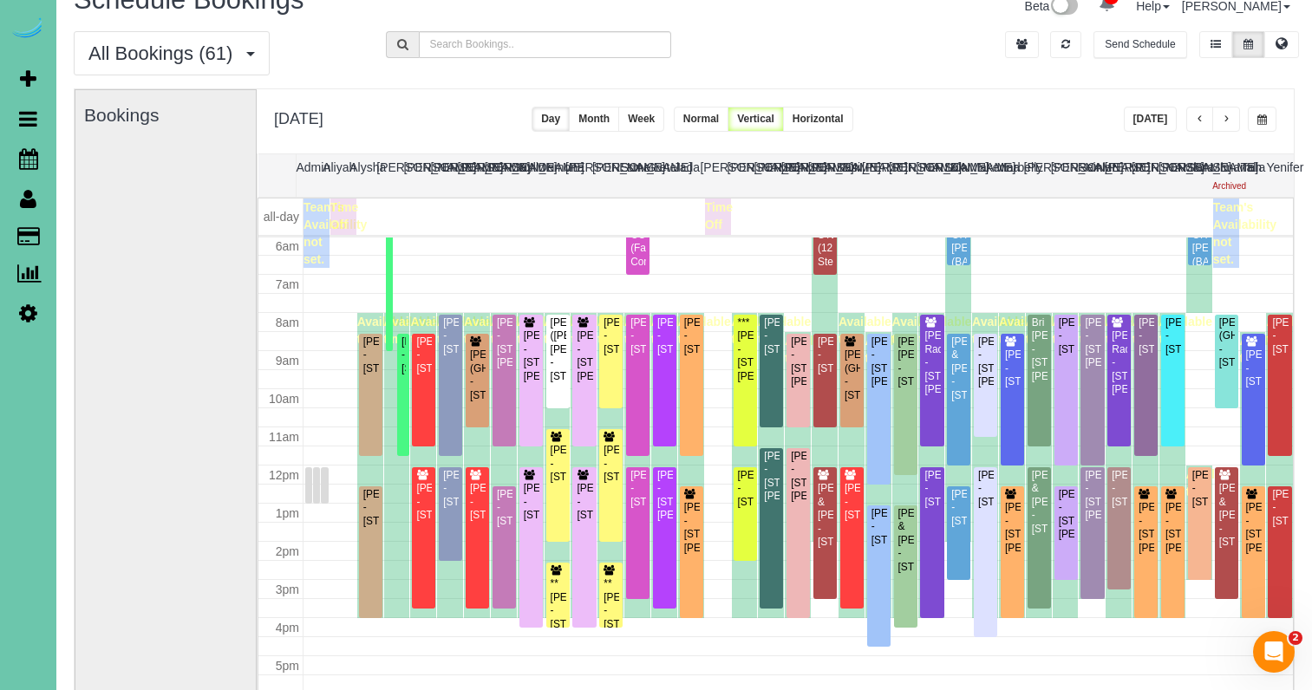
click at [1156, 113] on button "[DATE]" at bounding box center [1151, 119] width 54 height 25
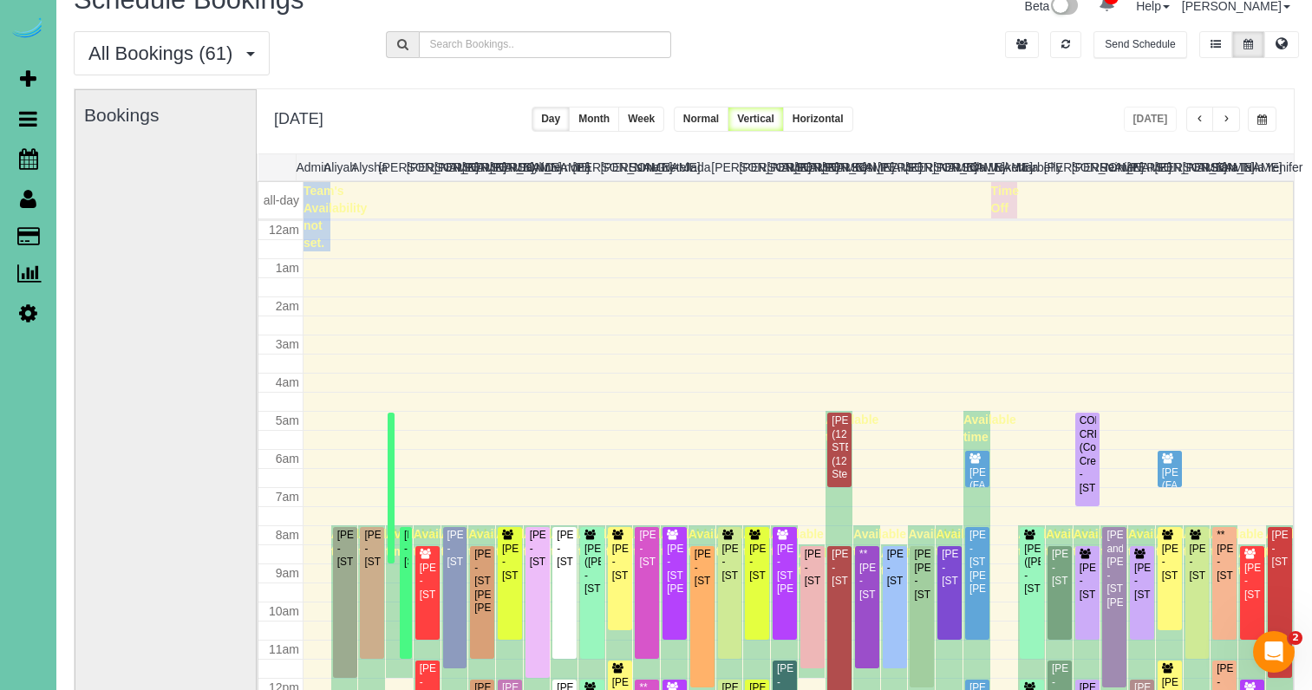
scroll to position [230, 0]
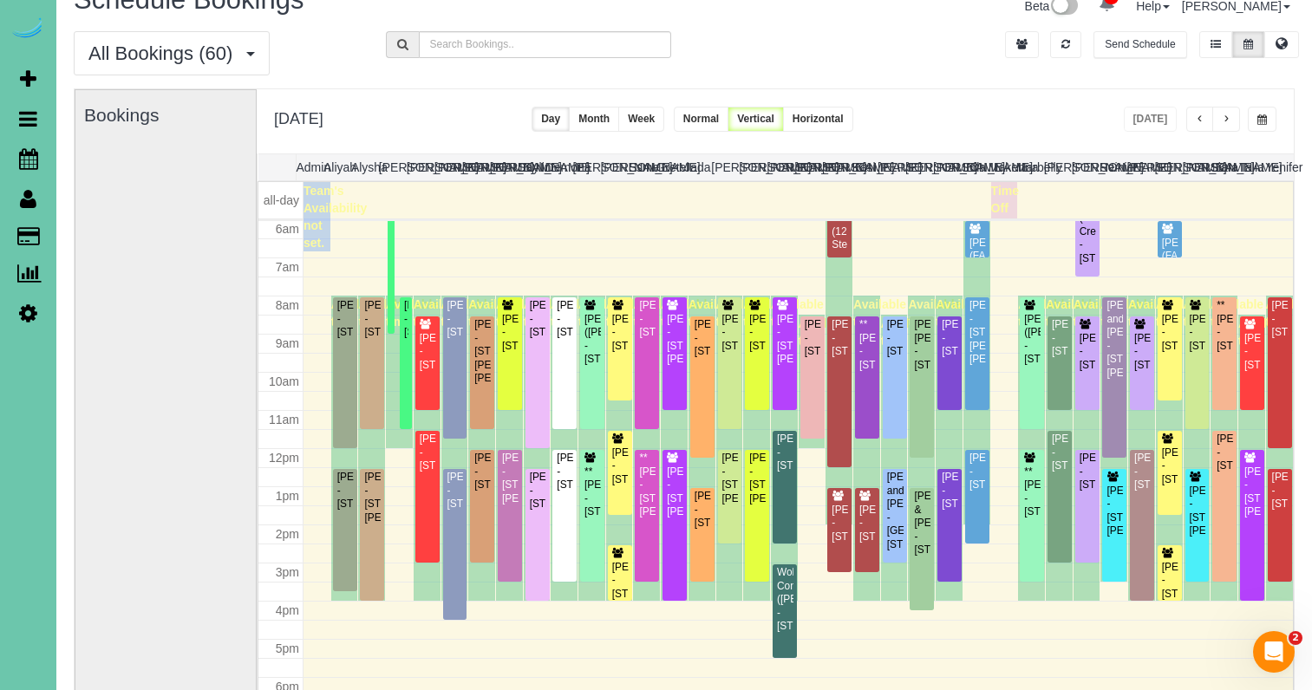
drag, startPoint x: 1266, startPoint y: 116, endPoint x: 1257, endPoint y: 132, distance: 18.3
click at [1266, 116] on span "button" at bounding box center [1263, 119] width 10 height 10
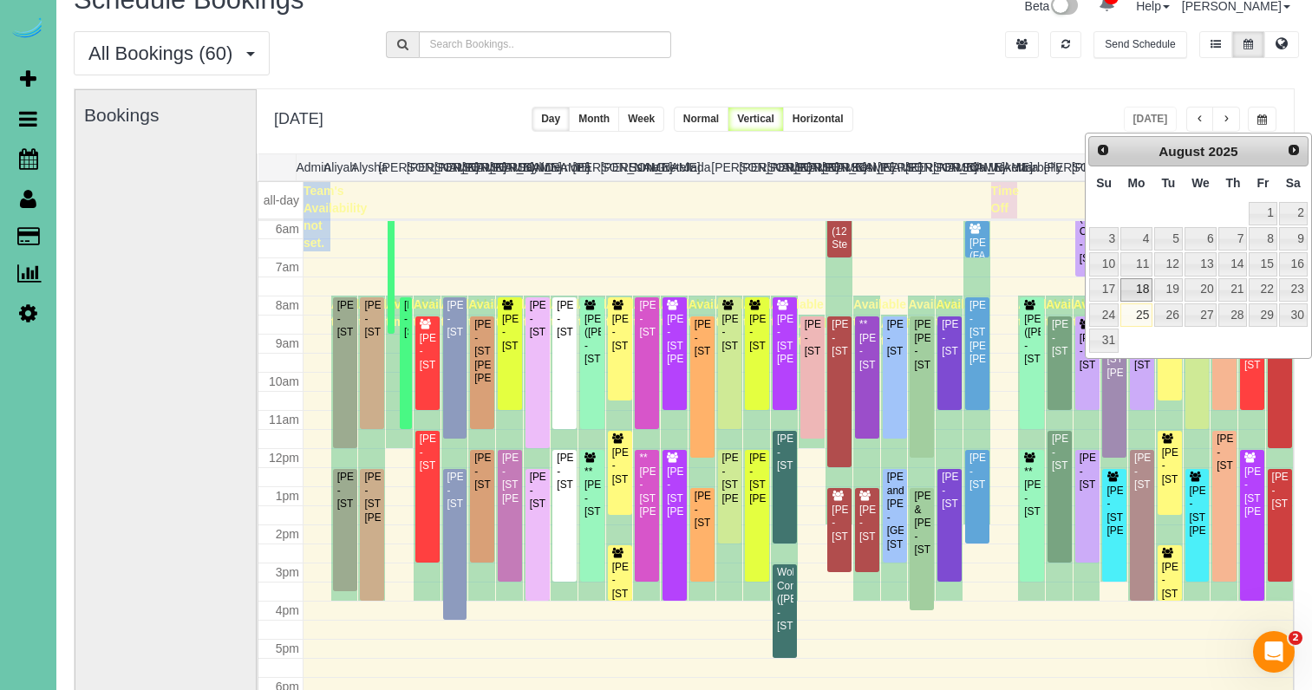
click at [1139, 287] on link "18" at bounding box center [1137, 289] width 32 height 23
type input "**********"
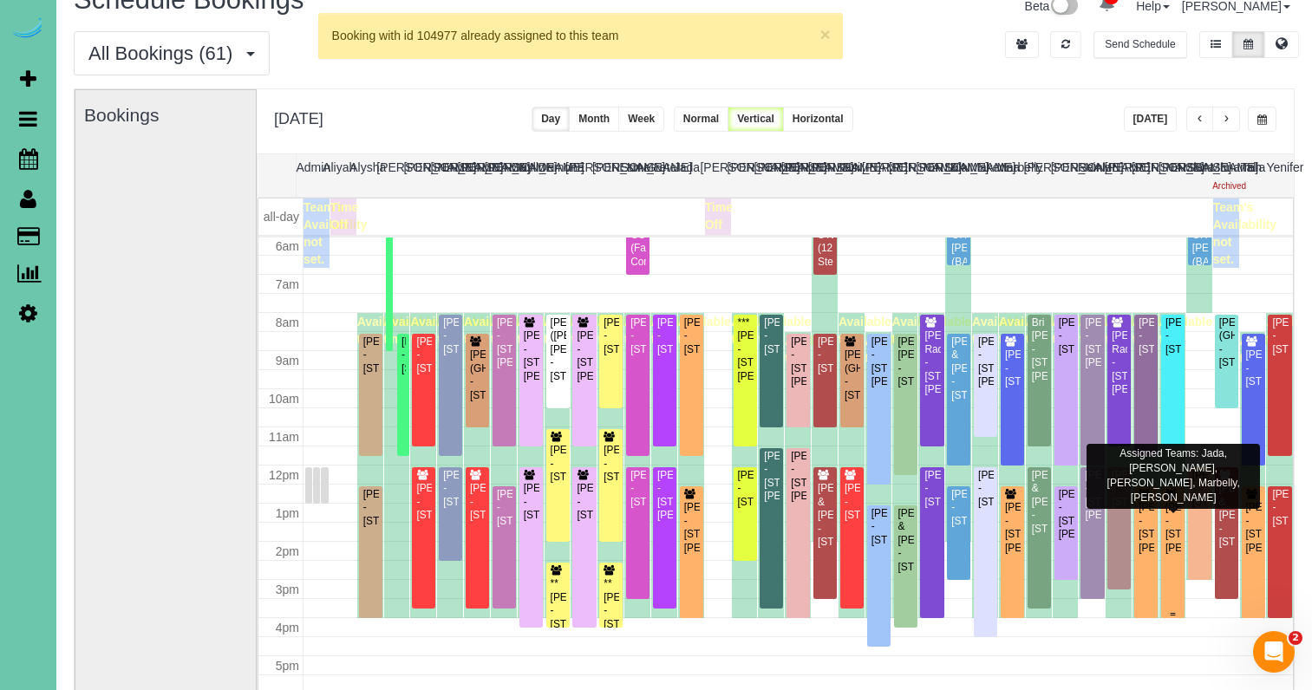
click at [1171, 517] on div "Beth Vornbrock-Smith - 18815 Larimore Street, Elkhorn, NE 68022" at bounding box center [1173, 528] width 16 height 54
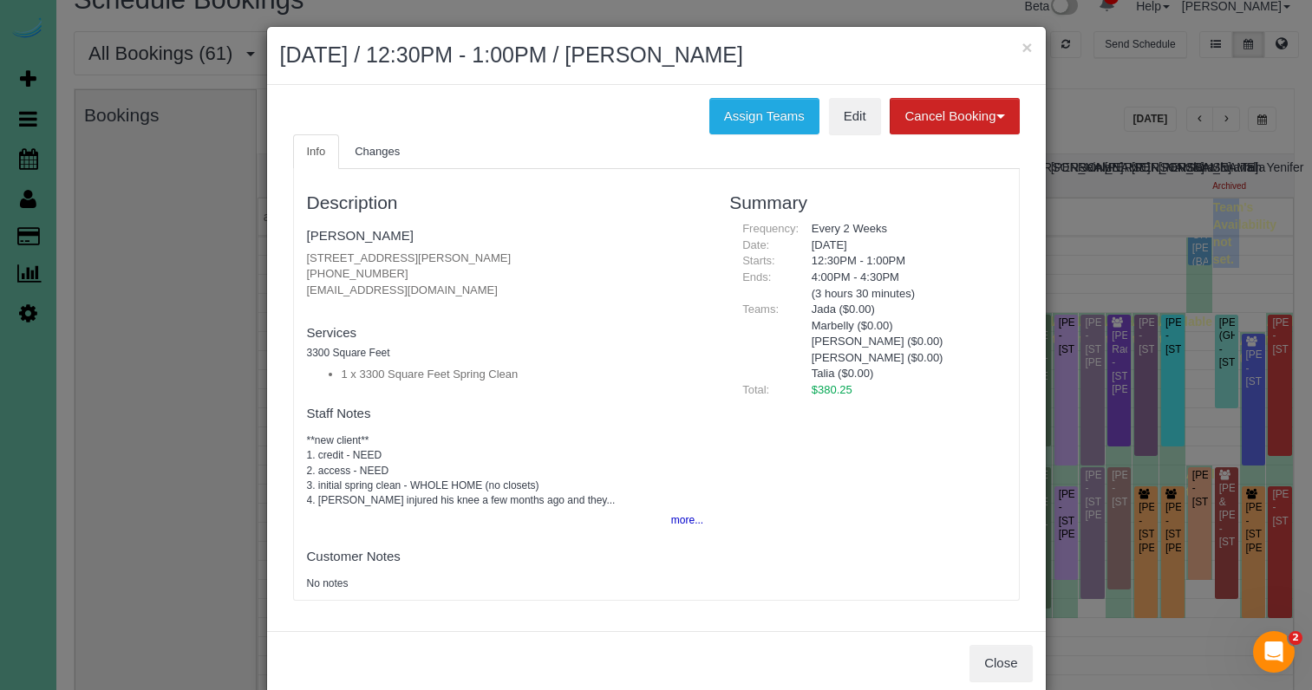
drag, startPoint x: 388, startPoint y: 274, endPoint x: 297, endPoint y: 270, distance: 90.3
click at [297, 270] on div "Description Beth Vornbrock-Smith 18815 Larimore Street, Elkhorn, NE 68022 (970)…" at bounding box center [505, 385] width 423 height 414
copy p "(970) 690-6198"
drag, startPoint x: 1024, startPoint y: 45, endPoint x: 955, endPoint y: 50, distance: 69.6
click at [1022, 45] on button "×" at bounding box center [1027, 47] width 10 height 18
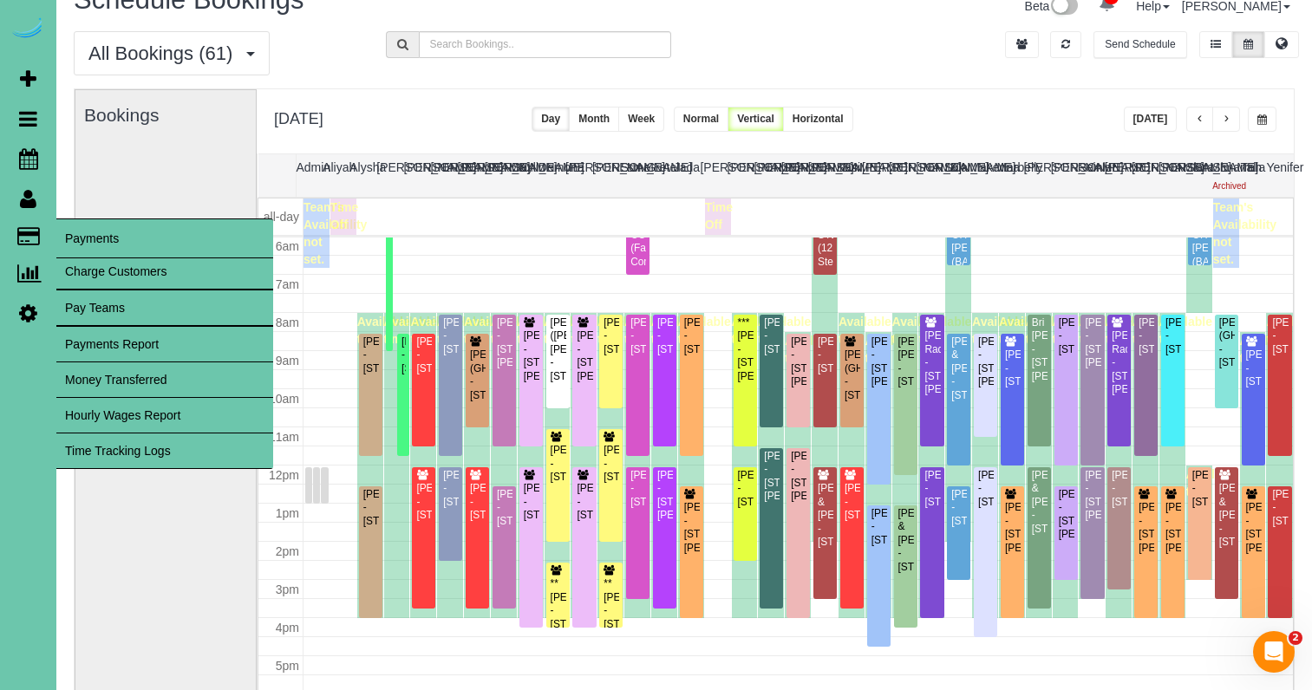
click at [108, 273] on link "Charge Customers" at bounding box center [164, 271] width 217 height 35
select select
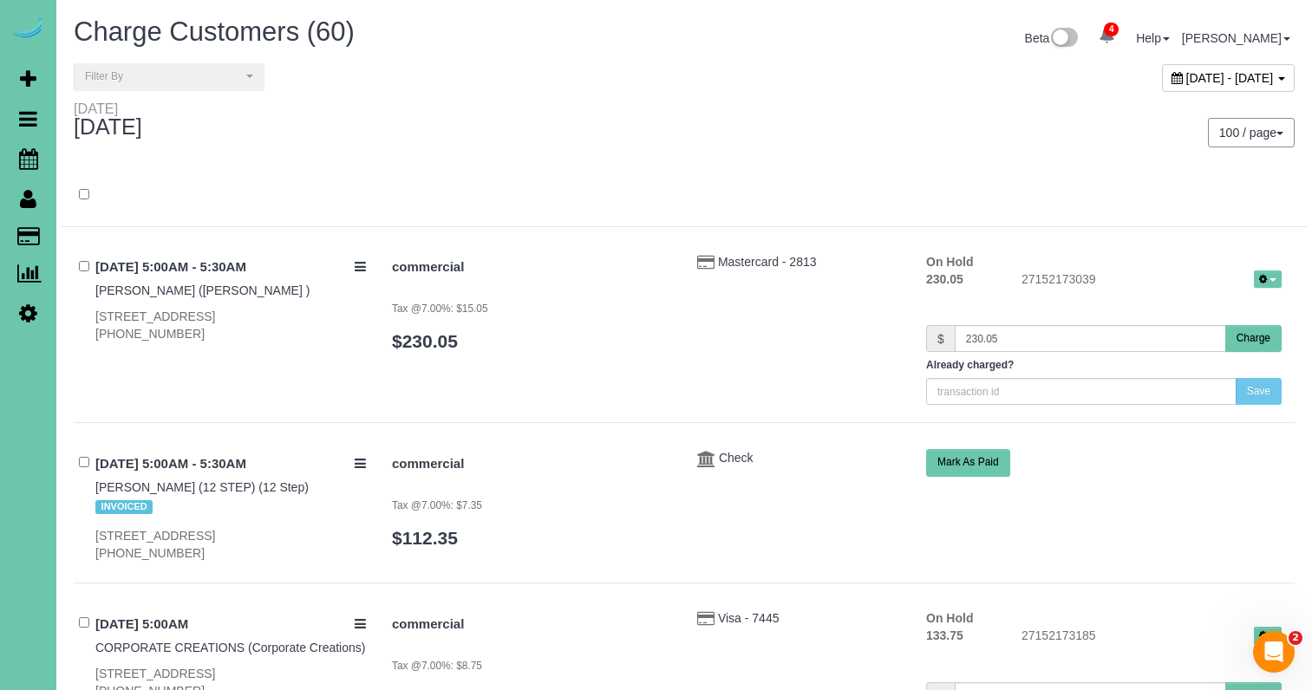
drag, startPoint x: 1167, startPoint y: 78, endPoint x: 1119, endPoint y: 109, distance: 57.0
click at [1186, 78] on span "August 25, 2025 - August 25, 2025" at bounding box center [1230, 78] width 88 height 14
type input "**********"
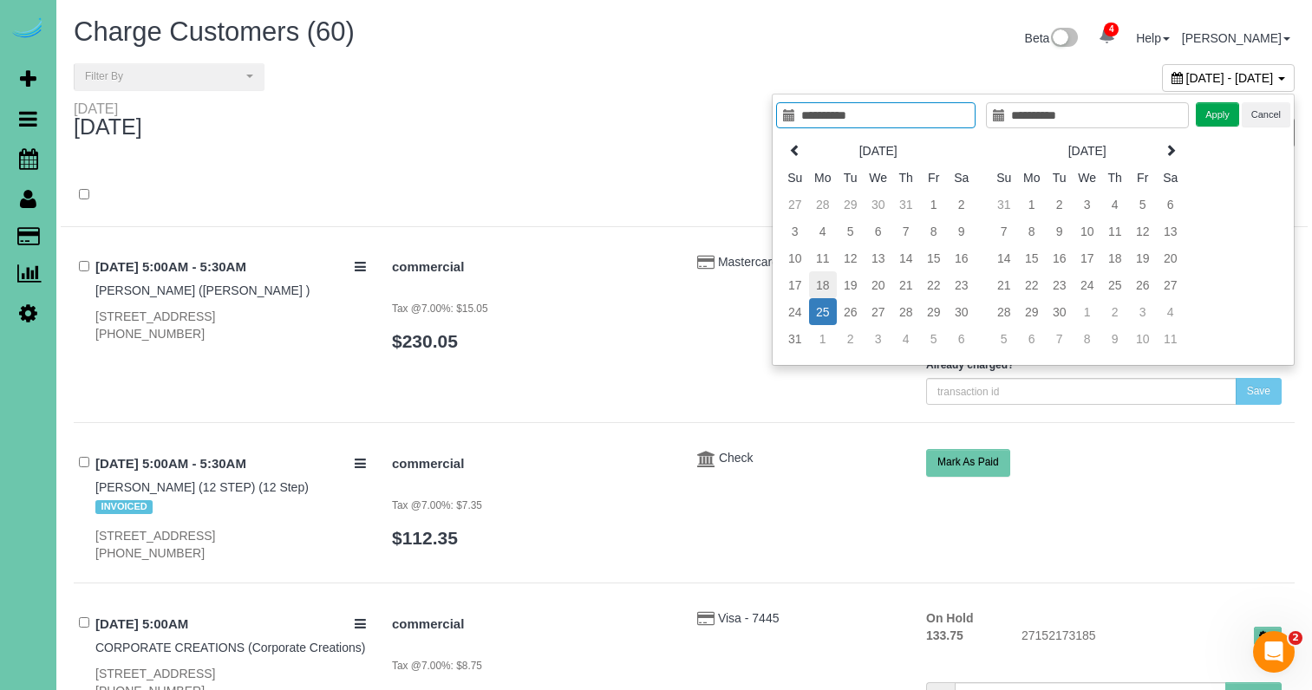
type input "**********"
click at [827, 286] on td "18" at bounding box center [823, 284] width 28 height 27
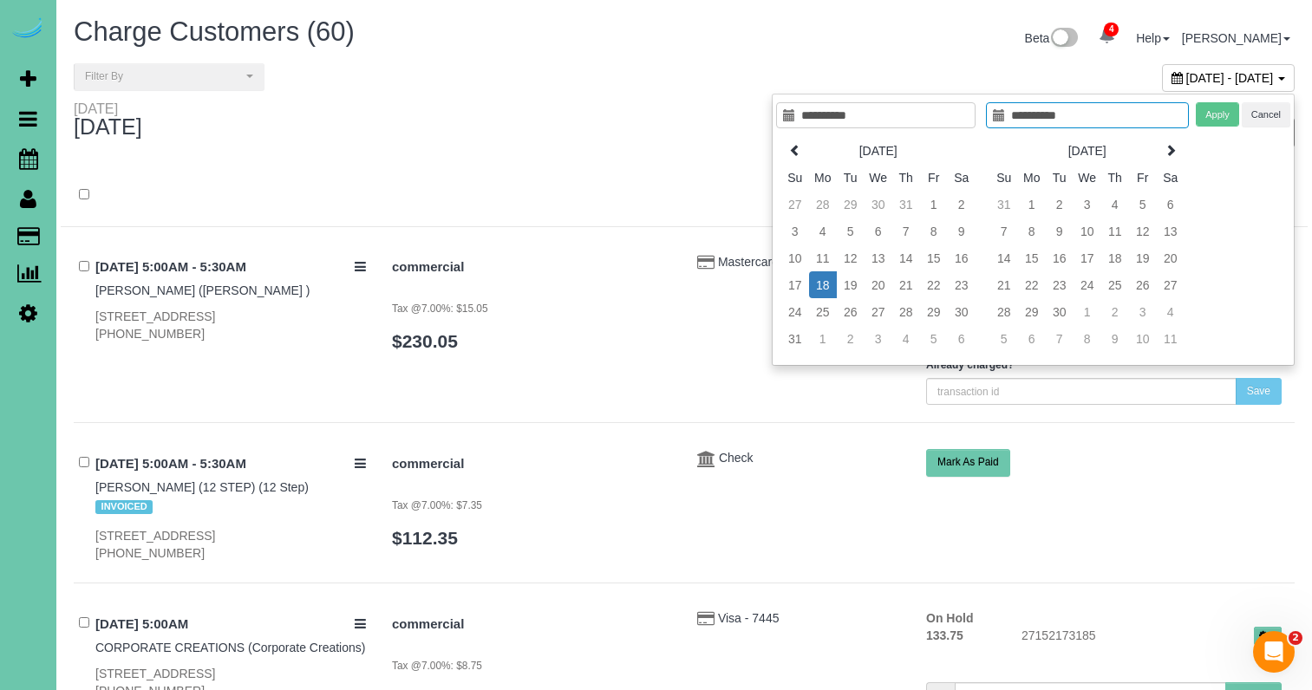
type input "**********"
click at [827, 286] on td "18" at bounding box center [823, 284] width 28 height 27
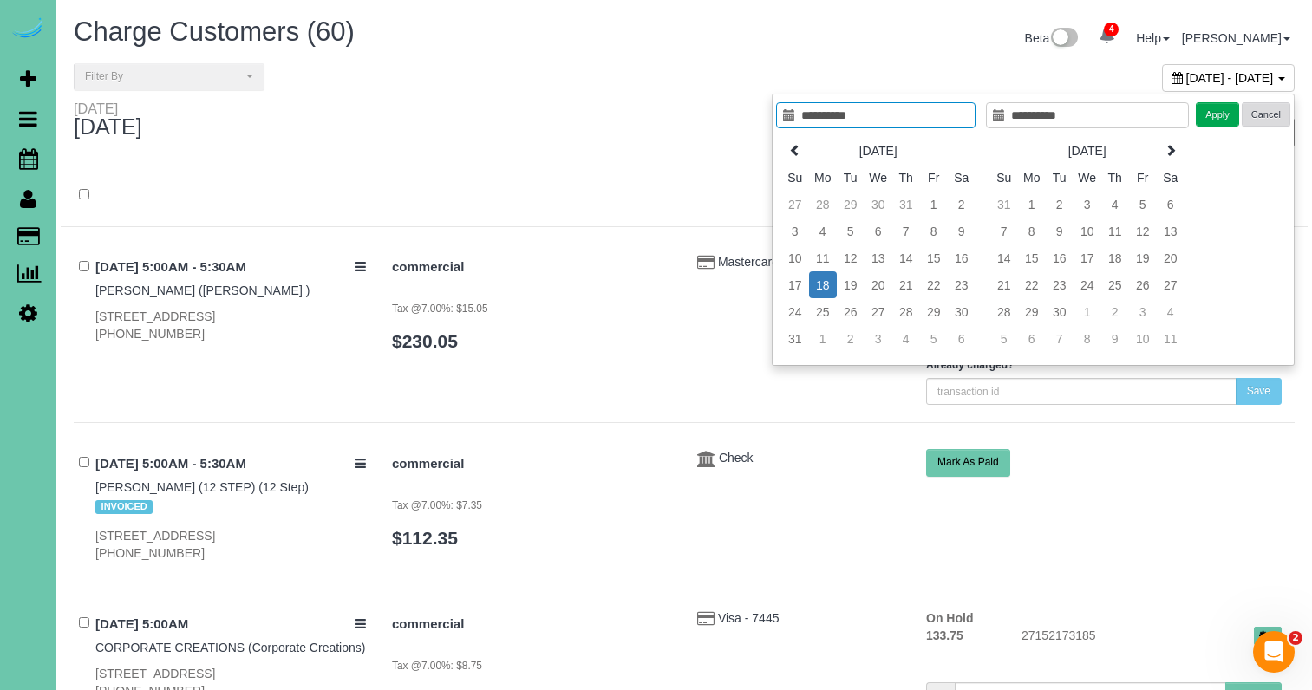
type input "**********"
click at [1213, 114] on button "Apply" at bounding box center [1217, 114] width 43 height 25
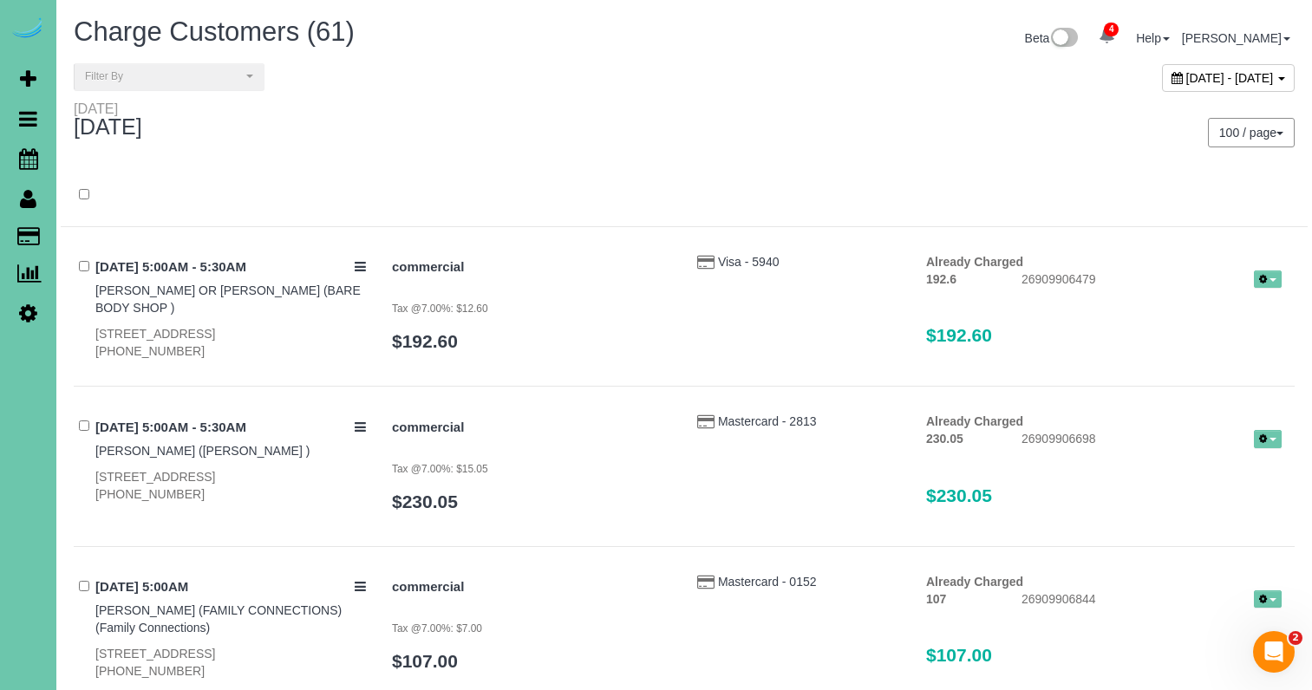
drag, startPoint x: 171, startPoint y: 76, endPoint x: 156, endPoint y: 121, distance: 47.4
click at [171, 76] on span "Filter By" at bounding box center [163, 76] width 157 height 15
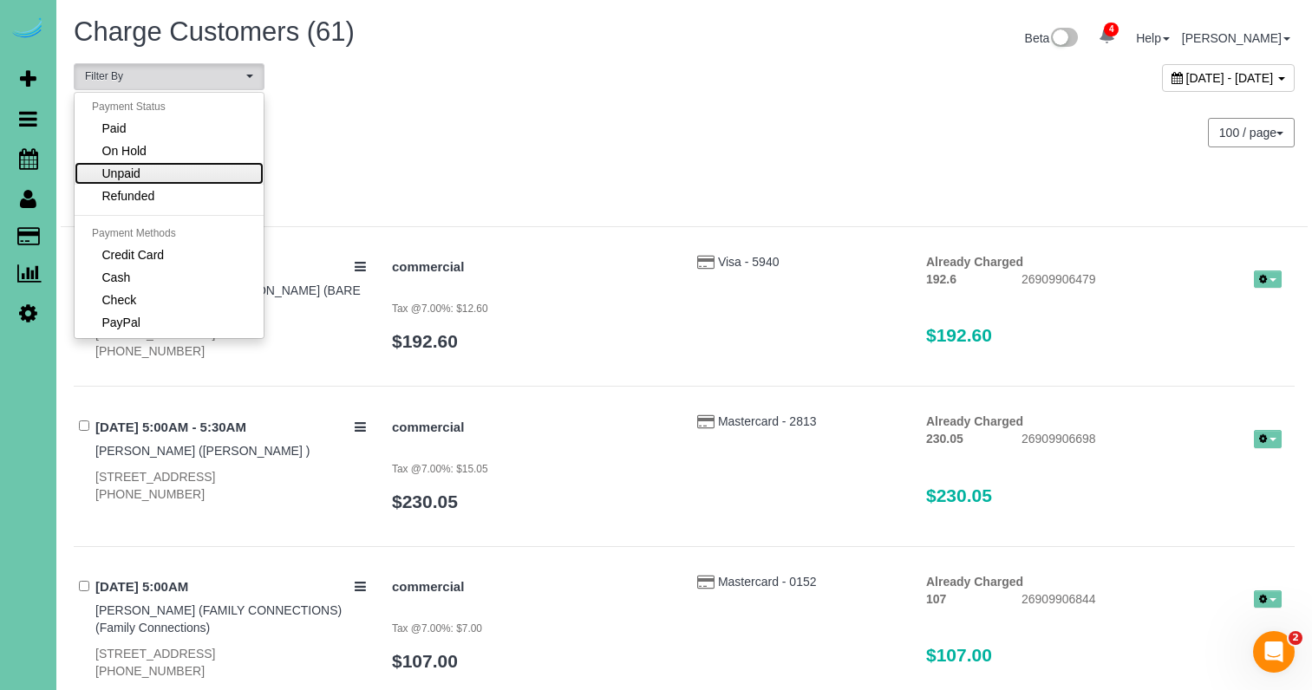
click at [193, 179] on link "Unpaid" at bounding box center [169, 173] width 189 height 23
select select "******"
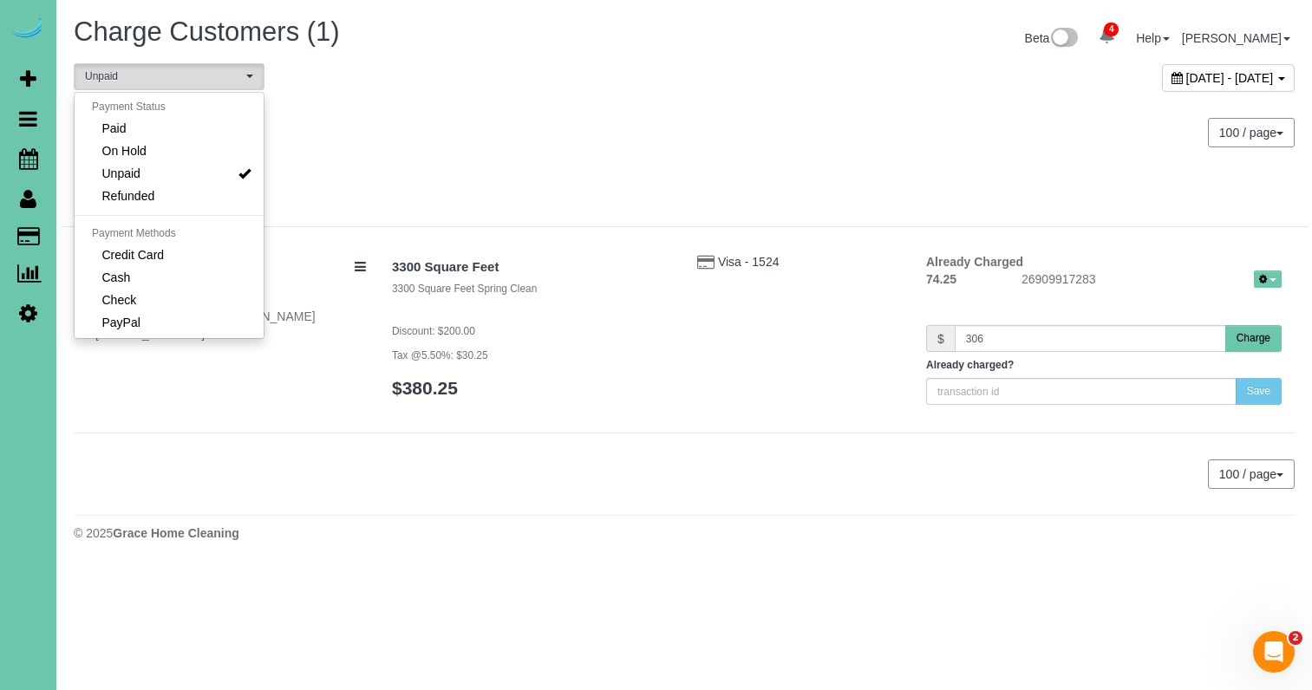
click at [762, 102] on div "100 / page 10 / page 20 / page 30 / page 40 / page 50 / page 100 / page" at bounding box center [996, 133] width 624 height 64
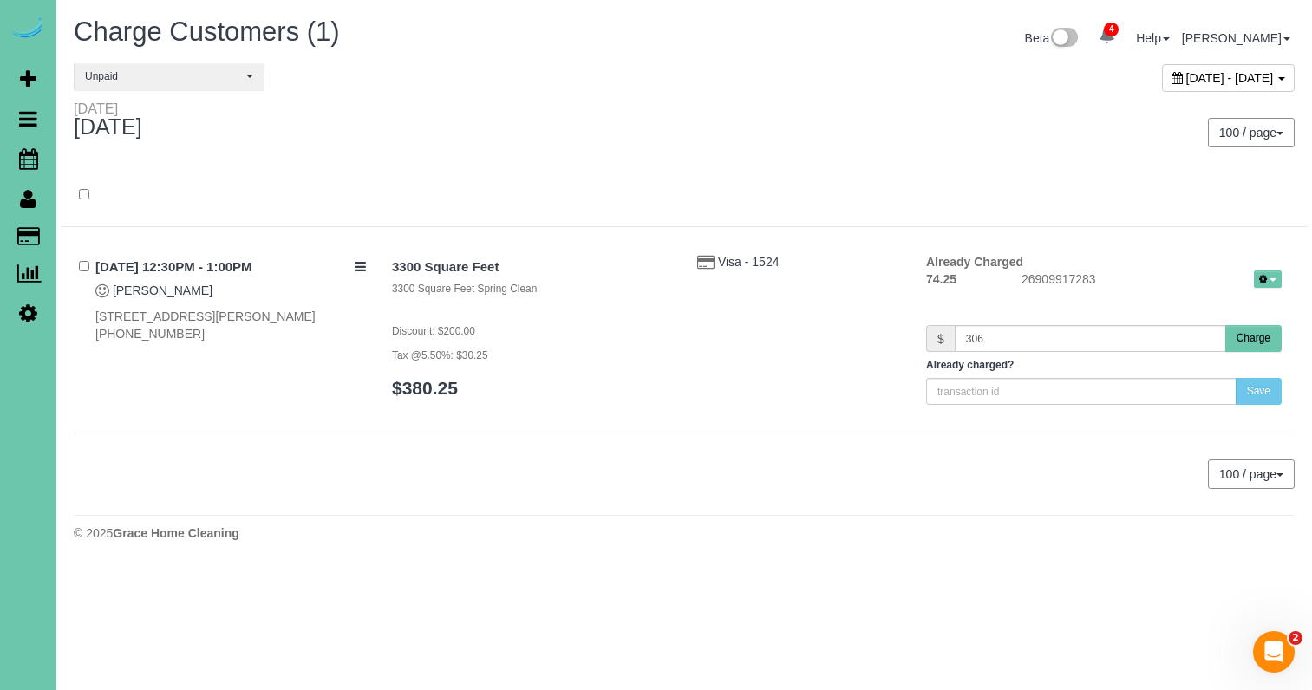
click at [189, 279] on div "08/18/2025 12:30PM - 1:00PM Beth Vornbrock-Smith 18815 Larimore Street, Elkhorn…" at bounding box center [226, 298] width 305 height 90
click at [186, 289] on link "Beth Vornbrock-Smith" at bounding box center [163, 291] width 100 height 14
click at [1252, 337] on button "Charge" at bounding box center [1253, 338] width 56 height 27
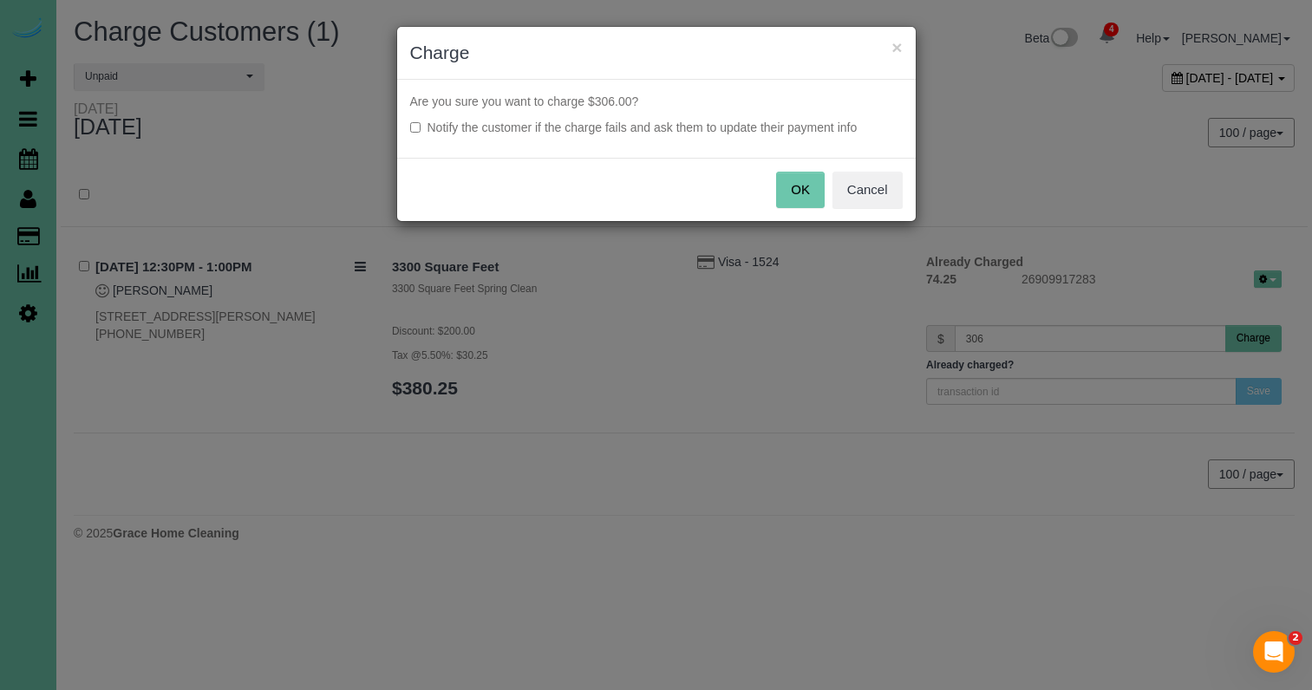
click at [703, 123] on label "Notify the customer if the charge fails and ask them to update their payment in…" at bounding box center [656, 127] width 493 height 17
click at [806, 190] on button "OK" at bounding box center [800, 190] width 49 height 36
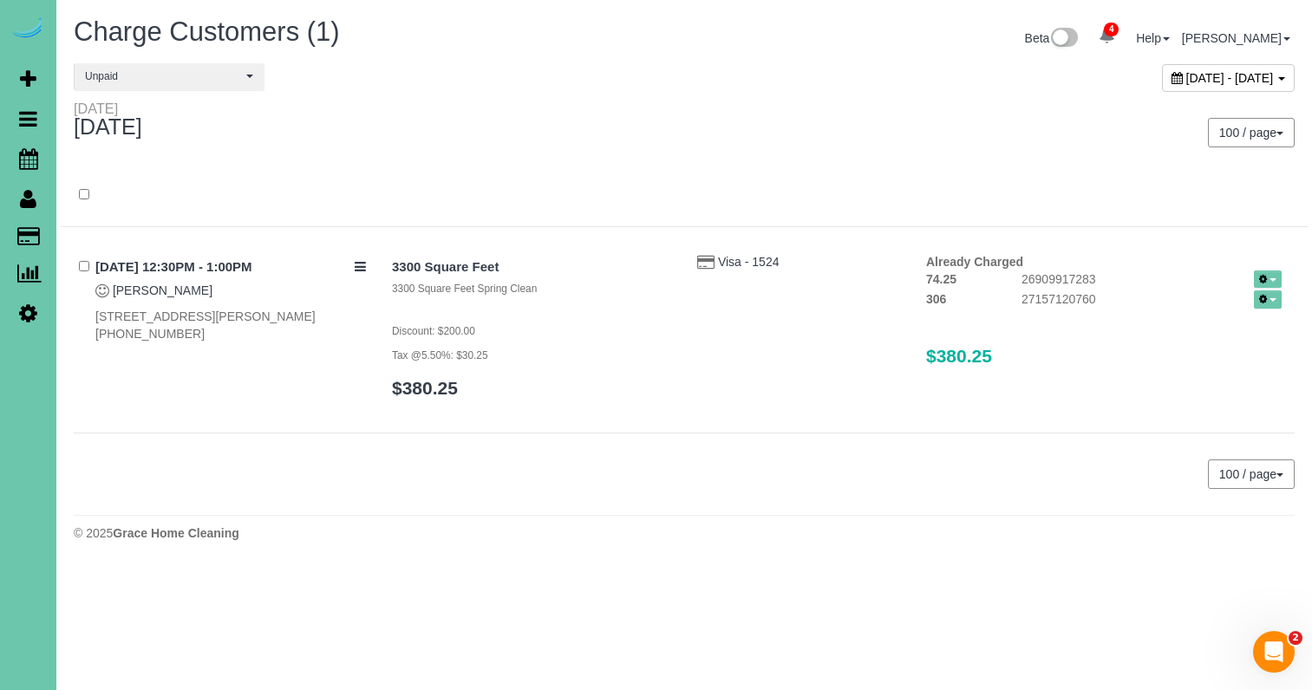
click at [351, 157] on div "Monday August 18, 2025 100 / page 10 / page 20 / page 30 / page 40 / page 50 / …" at bounding box center [684, 133] width 1247 height 64
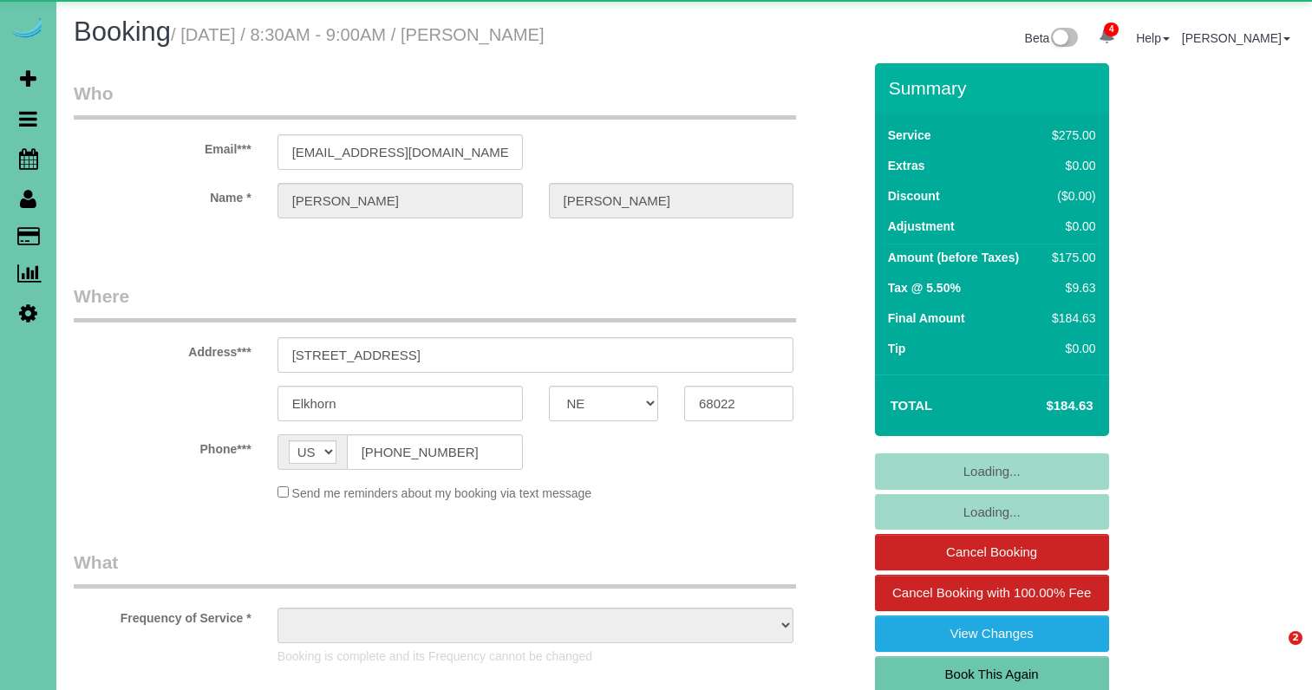
select select "NE"
select select "object:956"
select select "NE"
select select "object:697"
select select "string:[GEOGRAPHIC_DATA]"
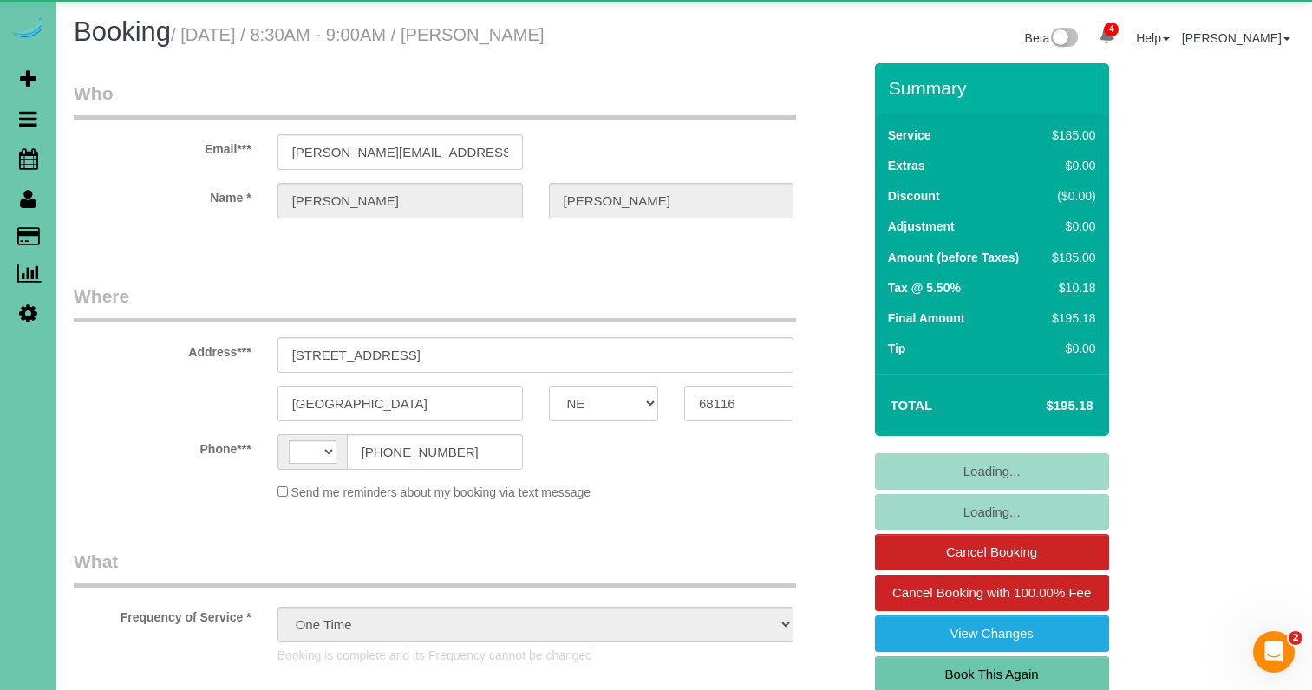
select select "number:41"
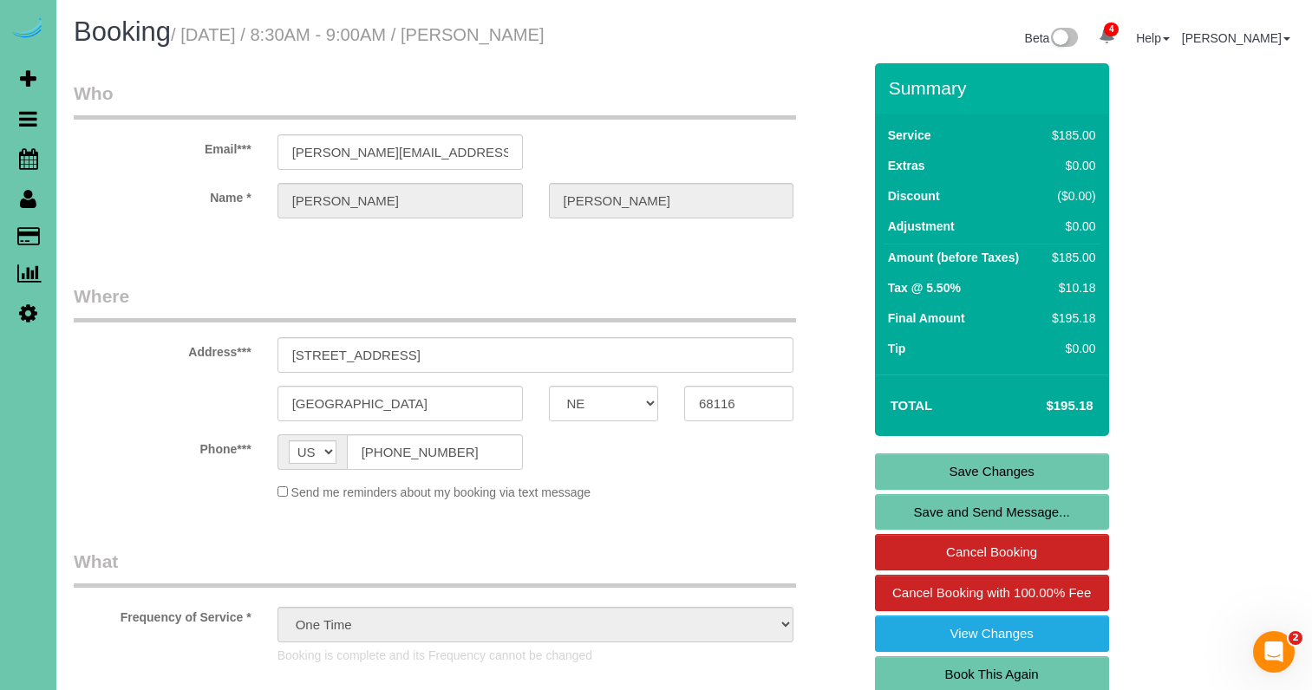
click at [1041, 673] on link "Book This Again" at bounding box center [992, 675] width 234 height 36
select select "NE"
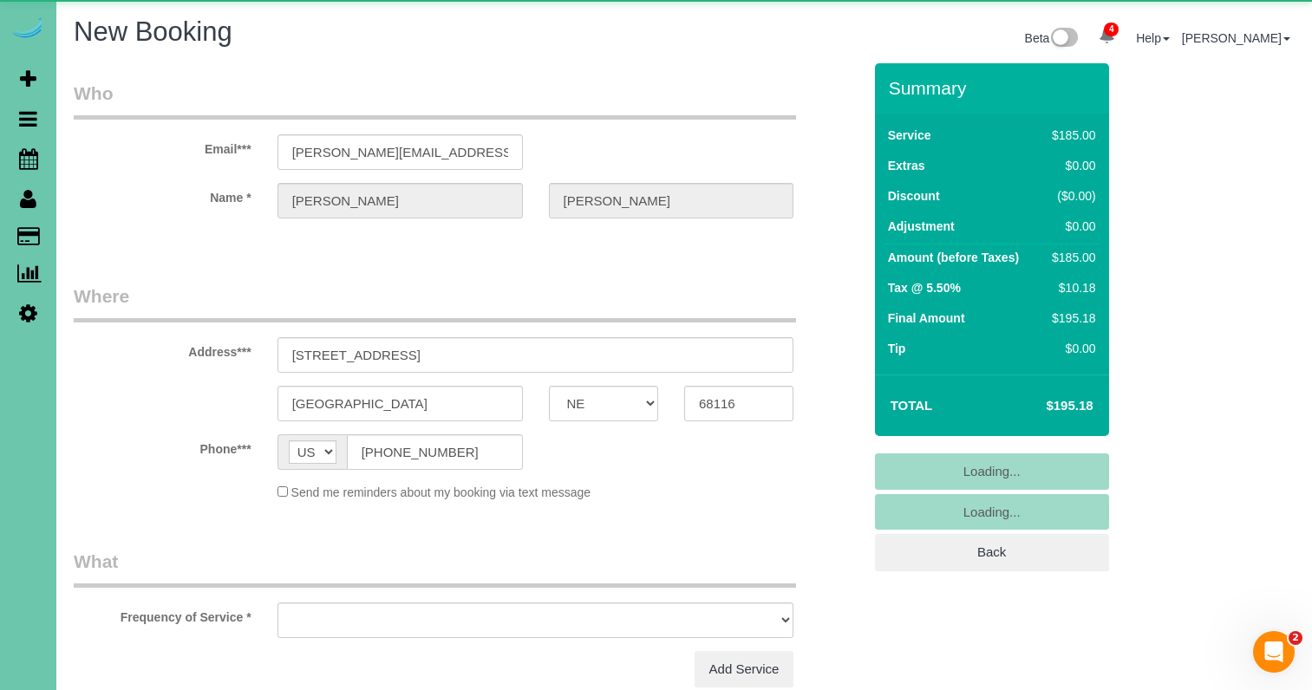
select select "object:1476"
select select "string:fspay-36c06708-1fb4-4a66-b99b-4b290b2af4ac"
select select "number:41"
select select "object:1666"
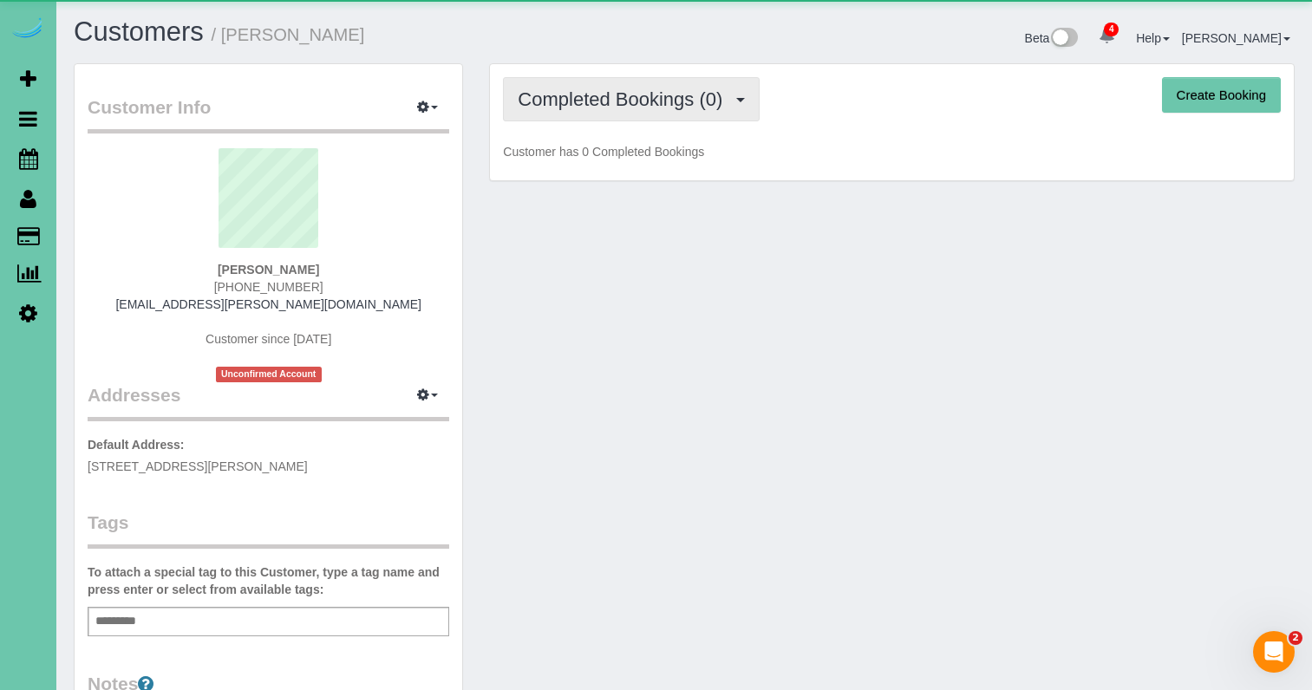
click at [647, 105] on span "Completed Bookings (0)" at bounding box center [624, 99] width 213 height 22
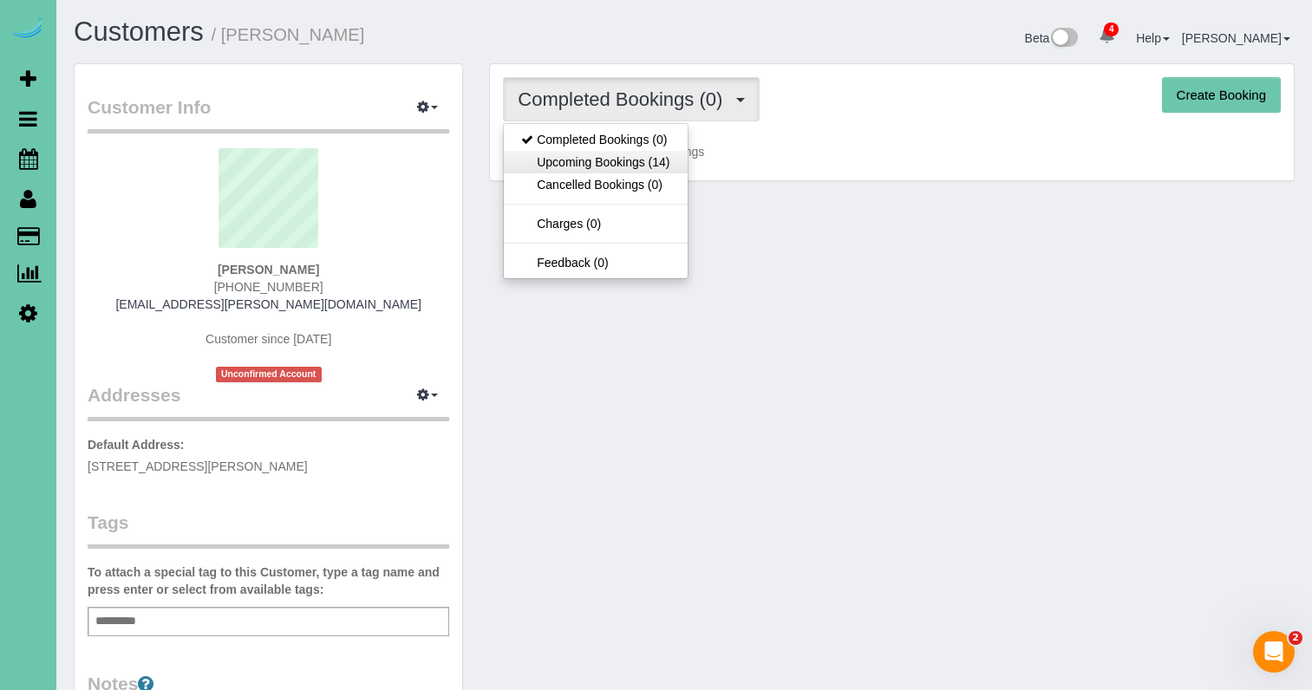
click at [637, 160] on link "Upcoming Bookings (14)" at bounding box center [595, 162] width 183 height 23
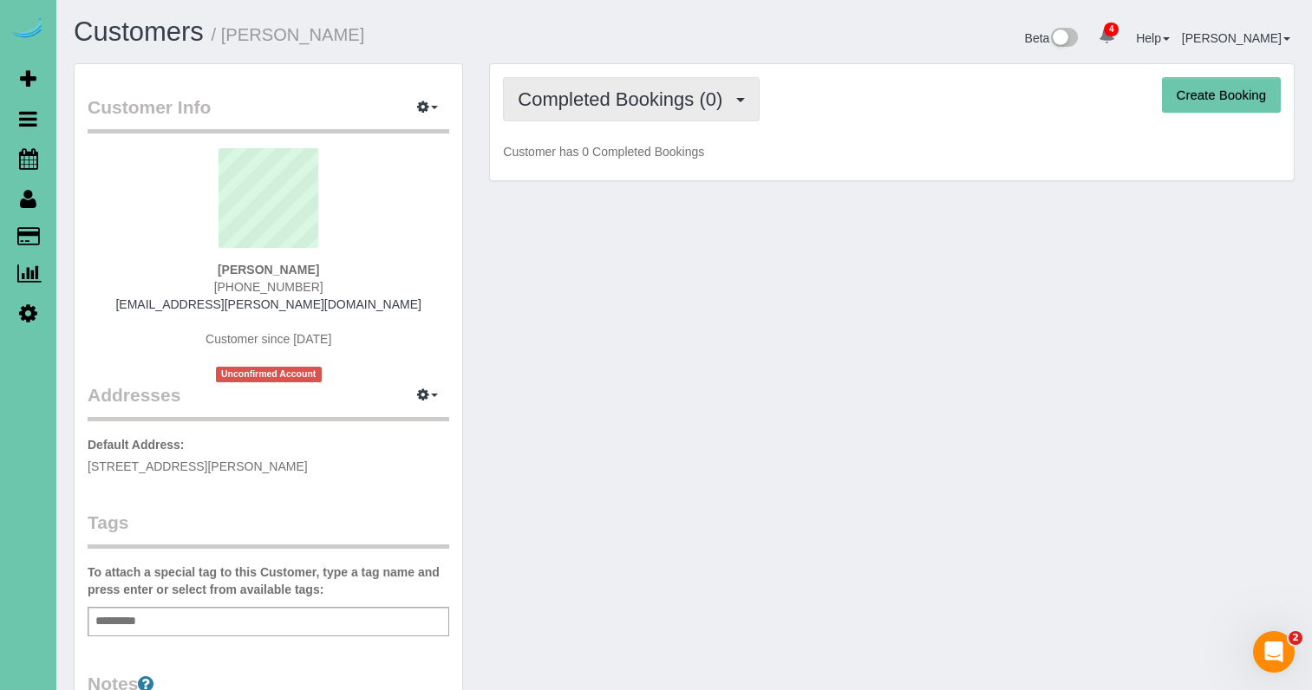
click at [692, 106] on span "Completed Bookings (0)" at bounding box center [624, 99] width 213 height 22
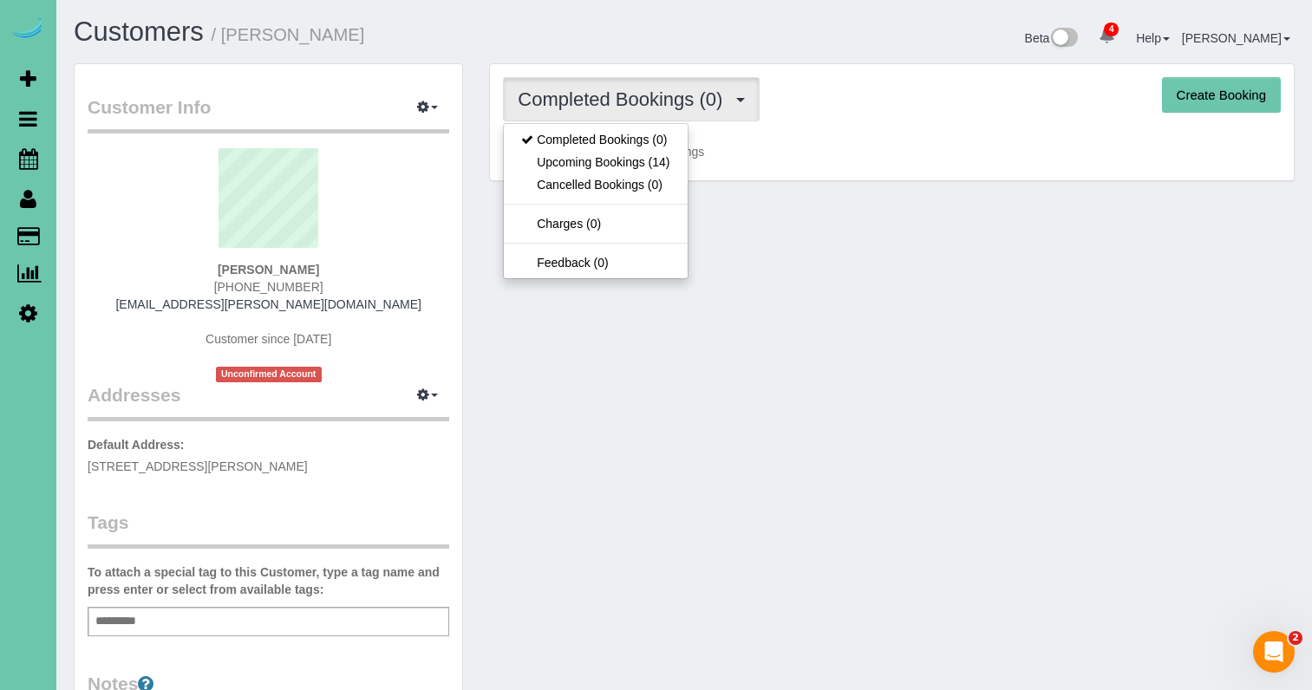
click at [673, 165] on link "Upcoming Bookings (14)" at bounding box center [595, 162] width 183 height 23
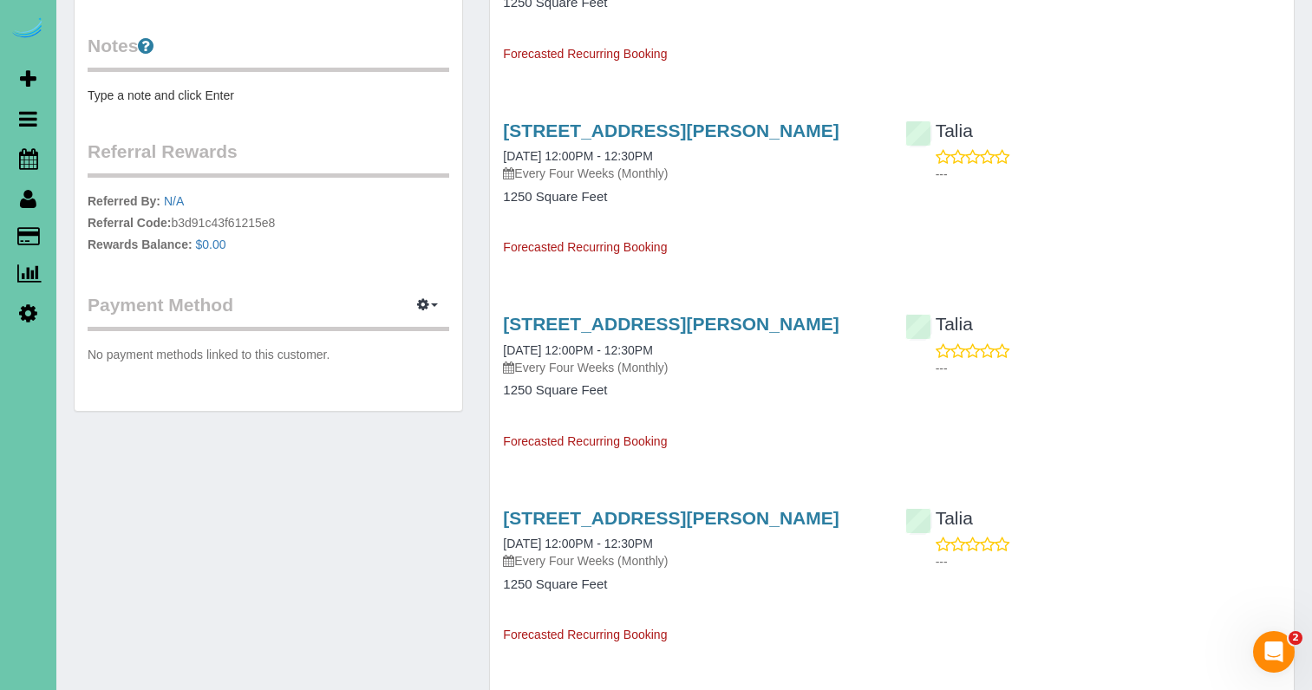
scroll to position [641, 0]
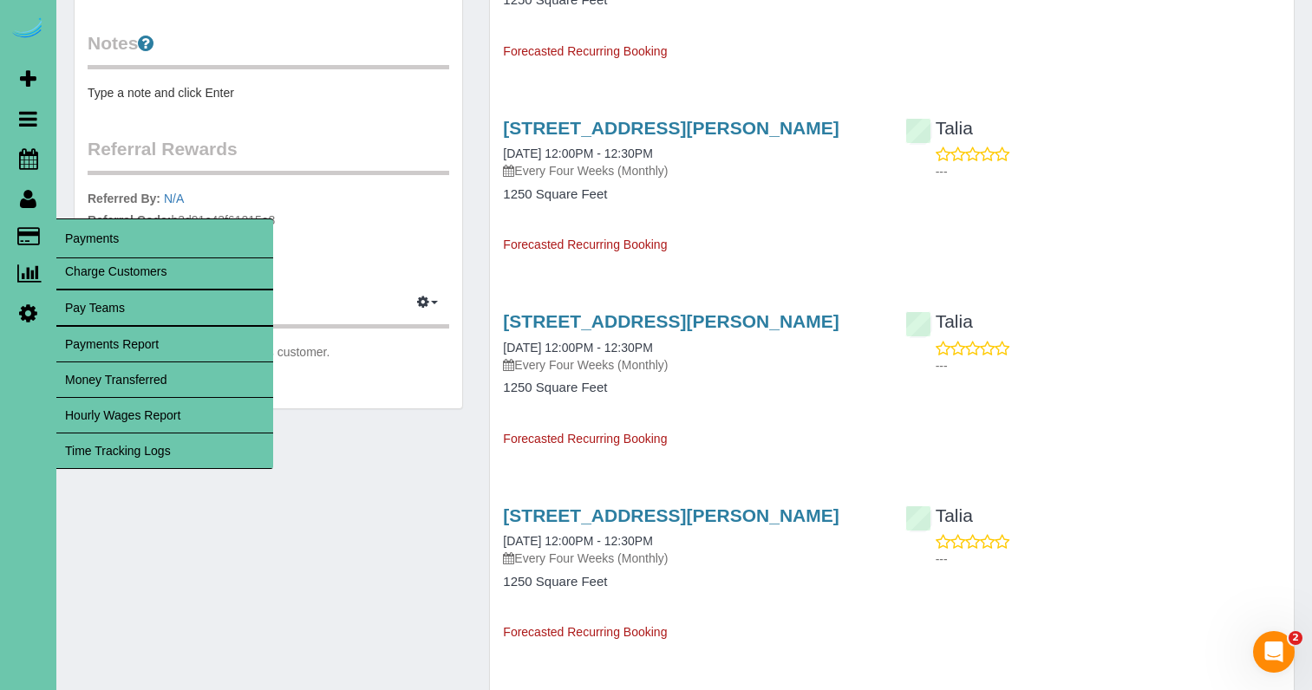
click at [205, 448] on link "Time Tracking Logs" at bounding box center [164, 451] width 217 height 35
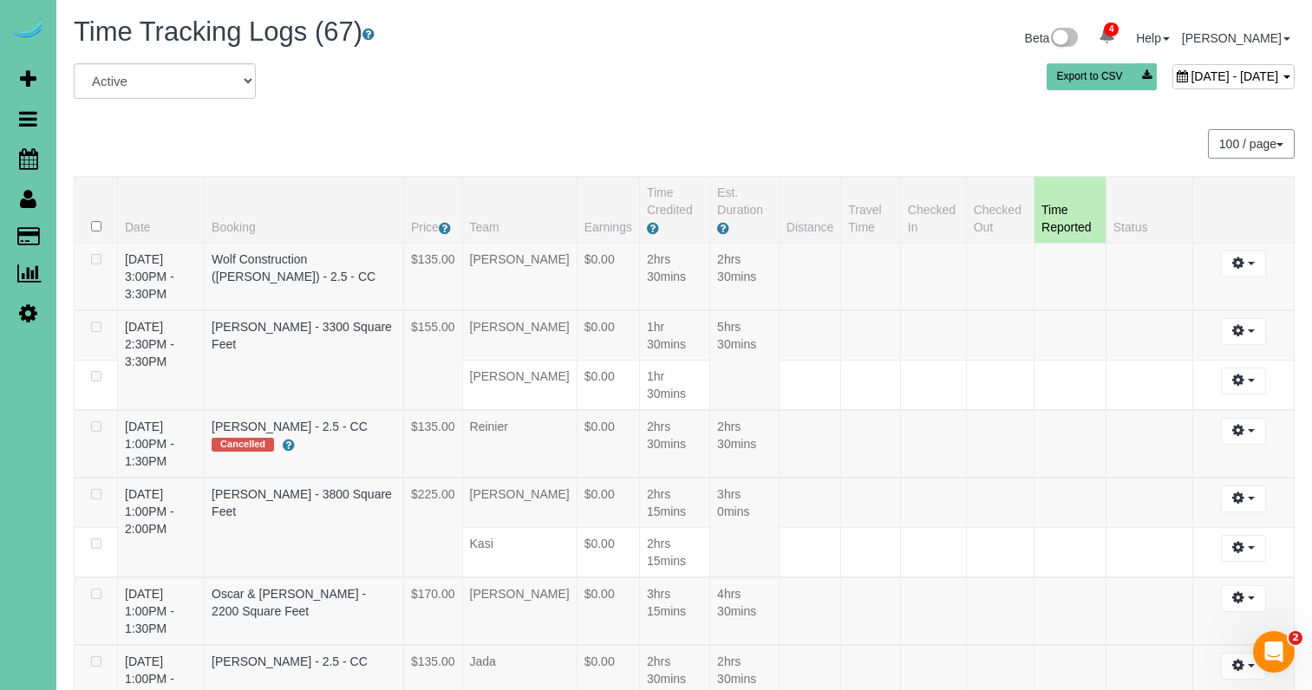
click at [1191, 79] on span "August 25, 2025 - August 25, 2025" at bounding box center [1235, 76] width 88 height 14
type input "**********"
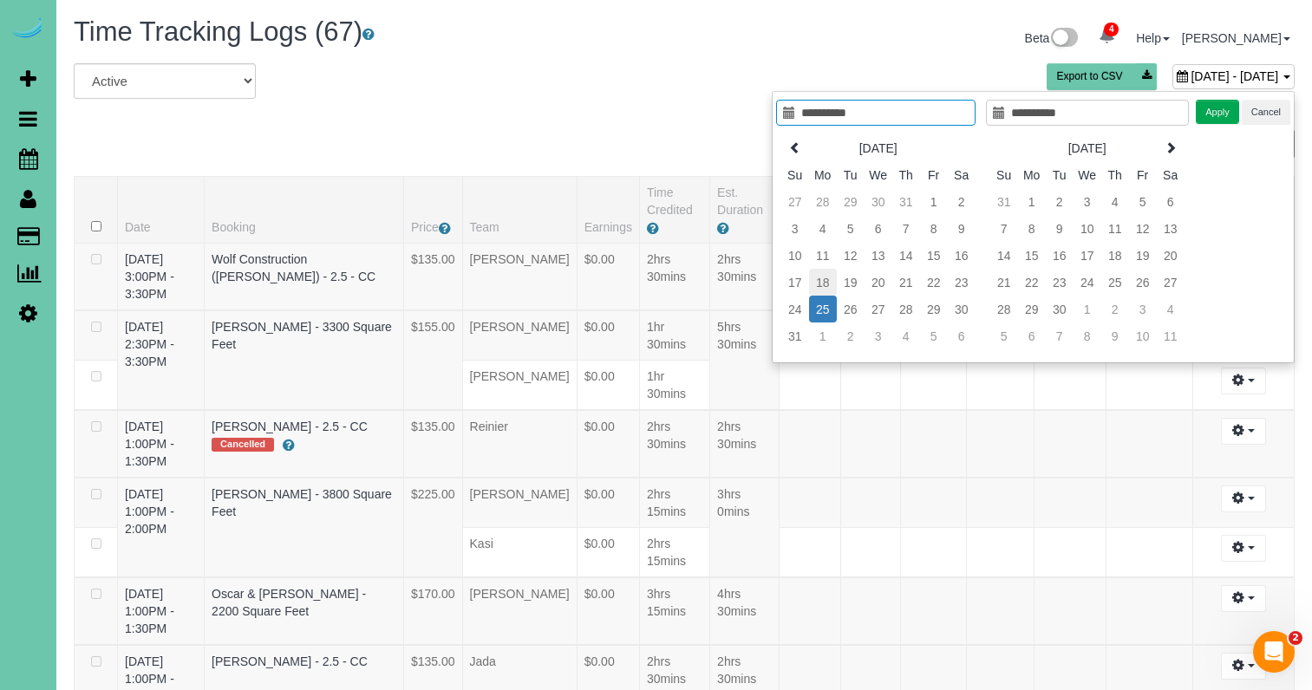
type input "**********"
click at [826, 280] on td "18" at bounding box center [823, 282] width 28 height 27
type input "**********"
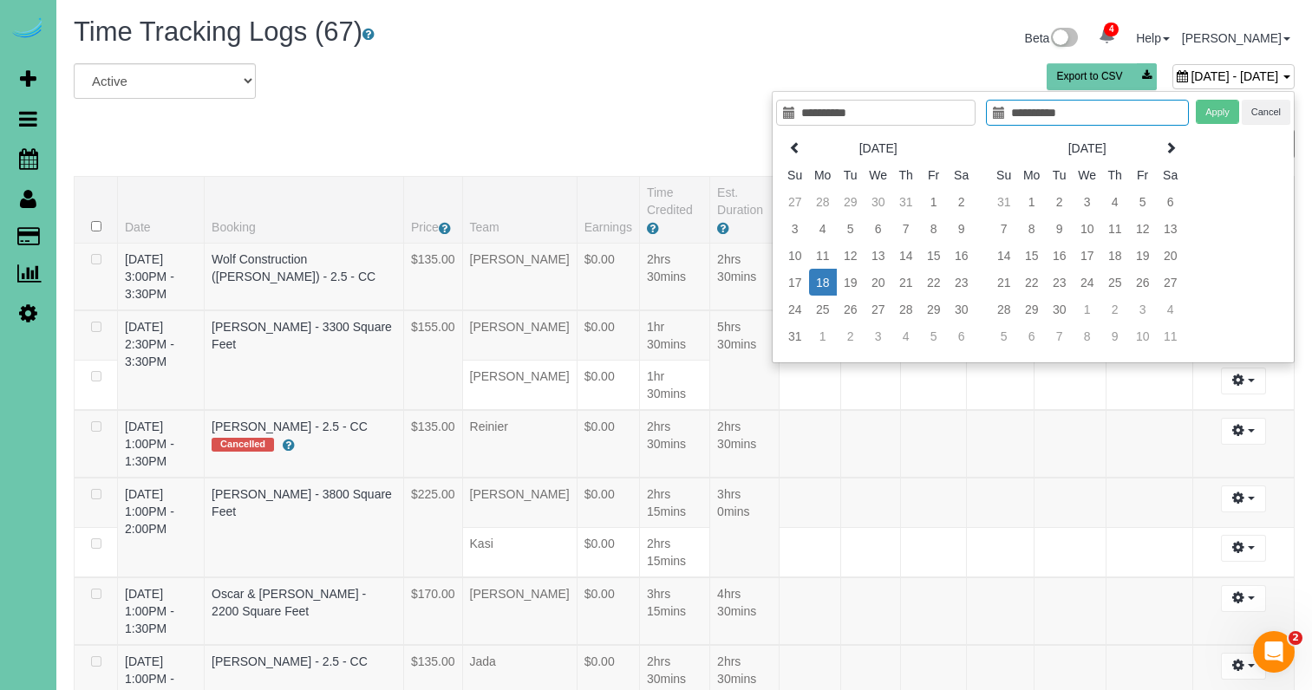
click at [826, 279] on td "18" at bounding box center [823, 282] width 28 height 27
type input "**********"
click at [1208, 111] on button "Apply" at bounding box center [1217, 112] width 43 height 25
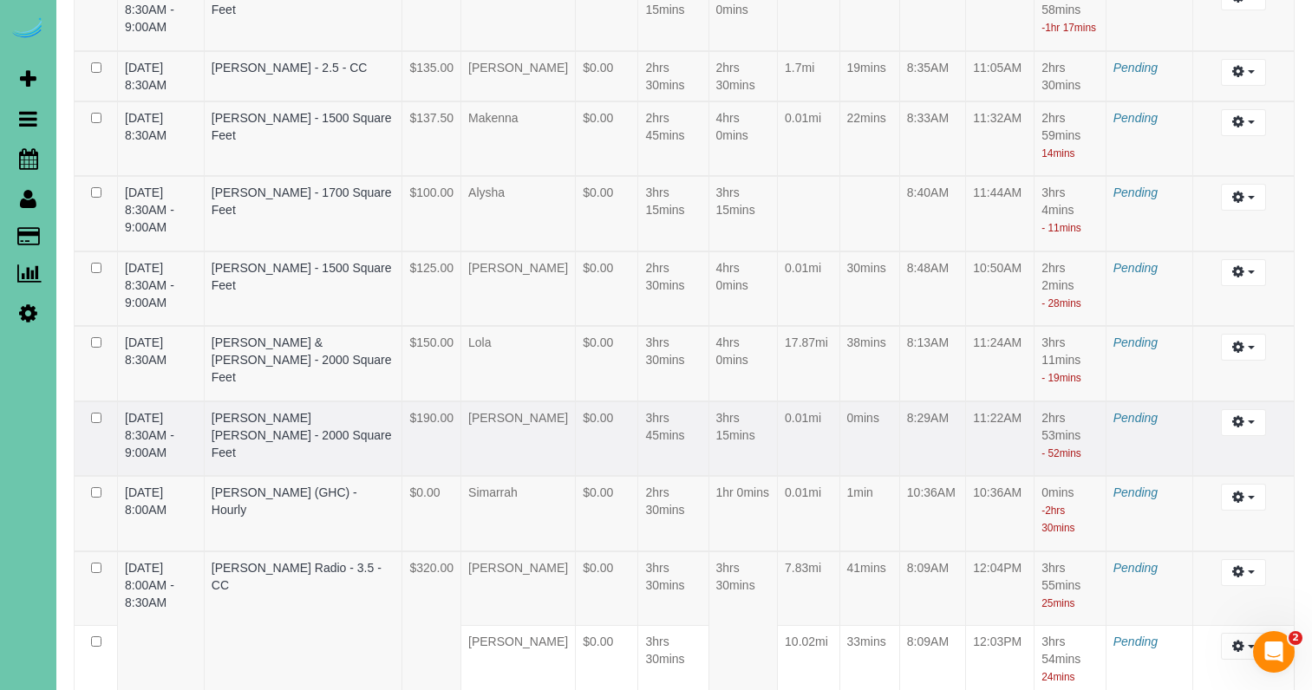
scroll to position [3622, 0]
click at [1234, 501] on icon "button" at bounding box center [1238, 496] width 12 height 10
click at [1197, 539] on link "Edit" at bounding box center [1196, 528] width 137 height 23
select select "draft"
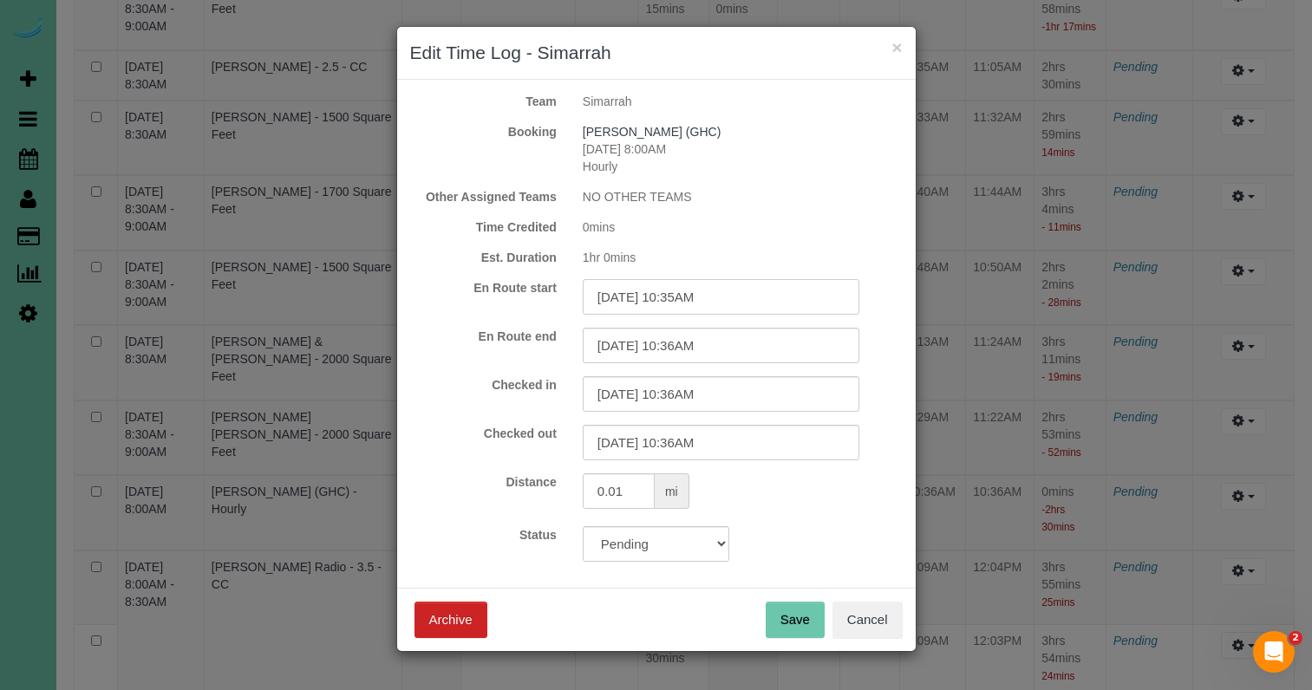
click at [770, 299] on input "08/18/2025 10:35AM" at bounding box center [721, 297] width 277 height 36
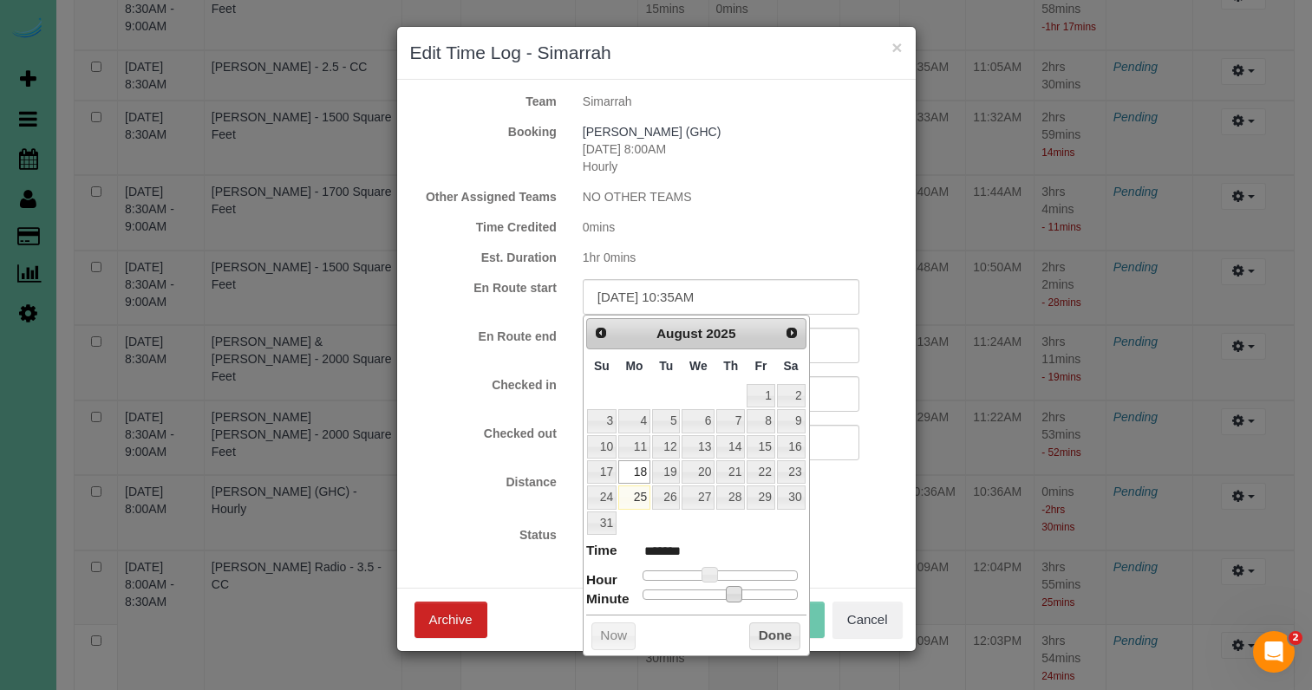
type input "08/18/2025 10:31AM"
type input "*******"
type input "08/18/2025 10:10AM"
type input "*******"
type input "08/18/2025 10:00AM"
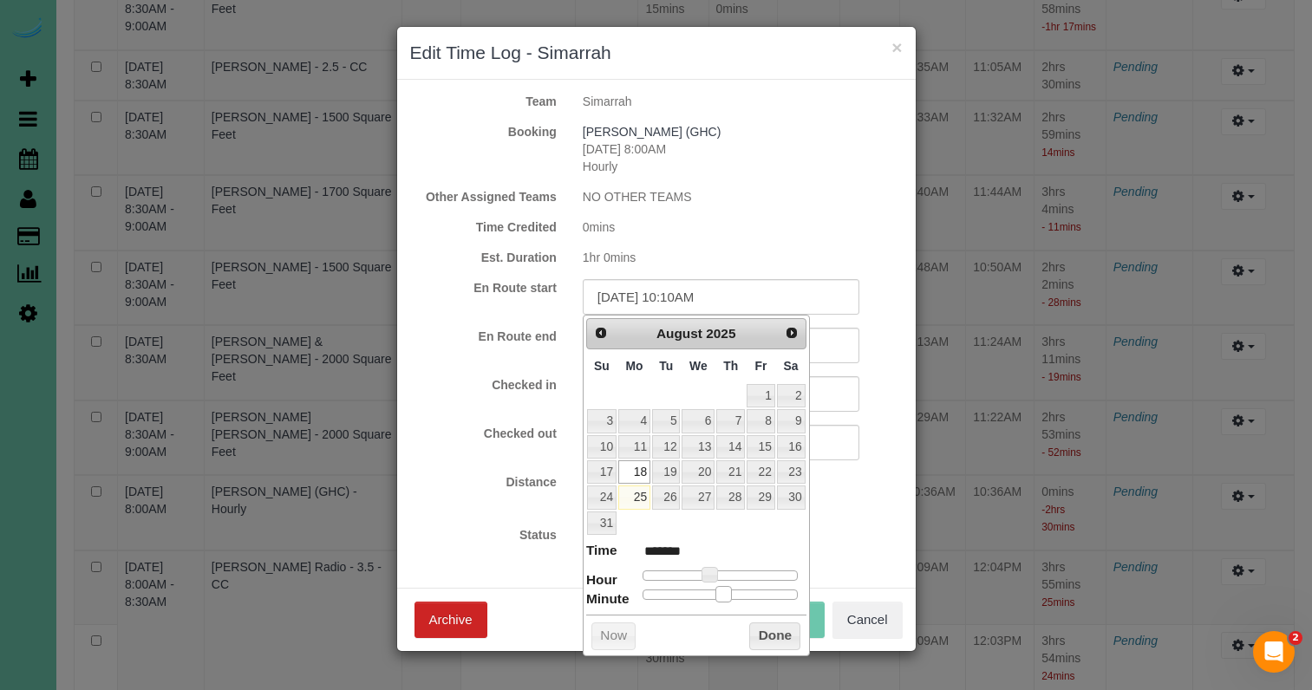
type input "*******"
drag, startPoint x: 722, startPoint y: 590, endPoint x: 573, endPoint y: 588, distance: 149.2
type input "08/18/2025 9:00AM"
type input "******"
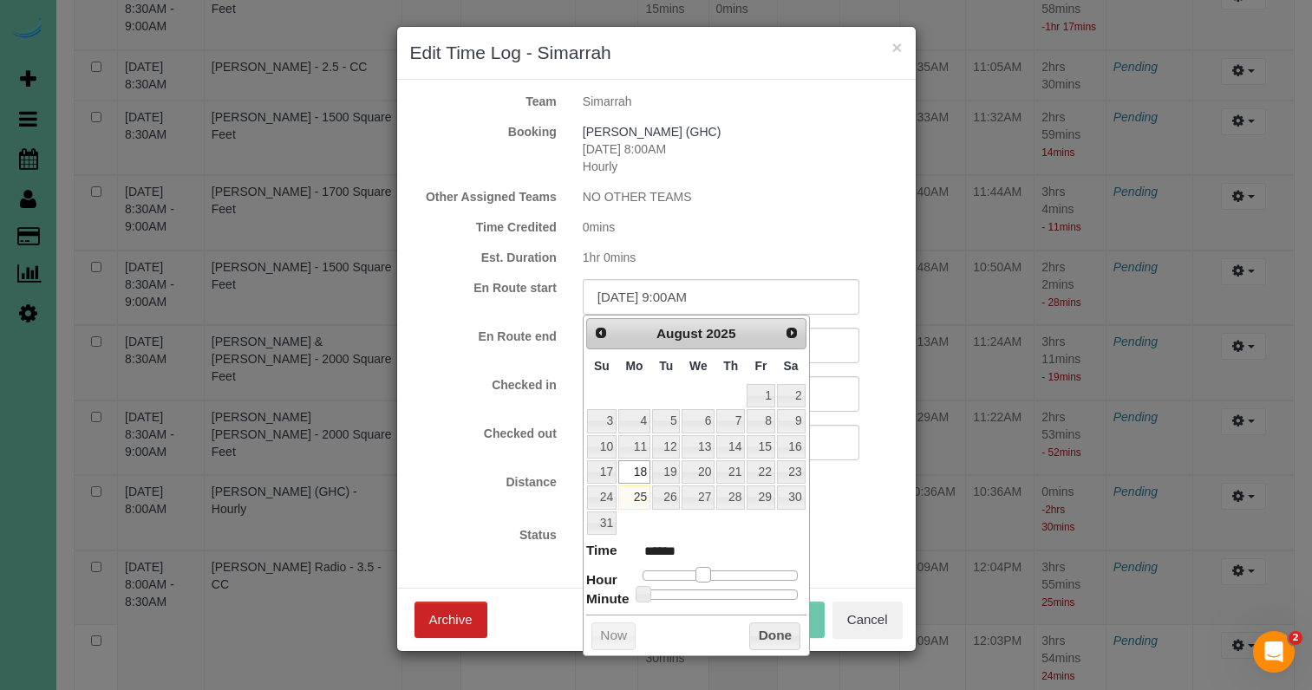
type input "08/18/2025 8:00AM"
type input "******"
click at [700, 568] on span at bounding box center [697, 575] width 16 height 16
click at [820, 539] on div "Status Approved Approved + Update team with Time Reported Approved + Update tea…" at bounding box center [656, 544] width 519 height 36
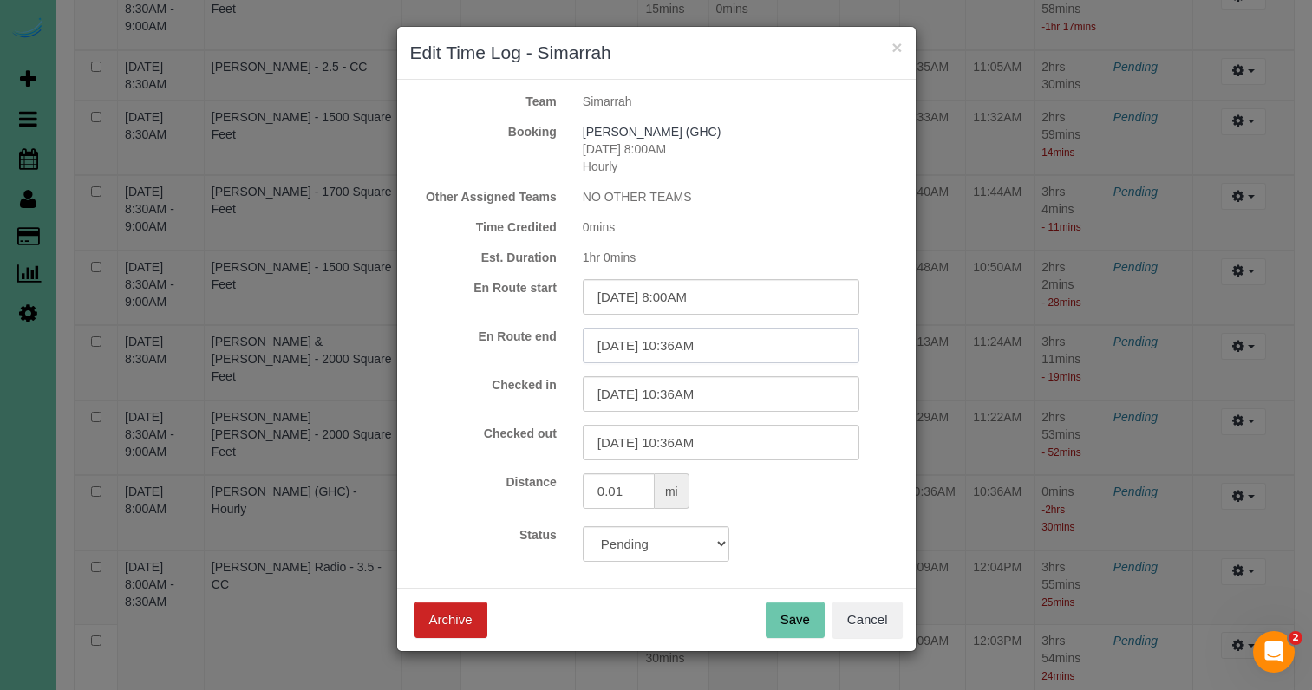
drag, startPoint x: 720, startPoint y: 340, endPoint x: 720, endPoint y: 371, distance: 31.2
click at [720, 340] on input "08/18/2025 10:36AM" at bounding box center [721, 346] width 277 height 36
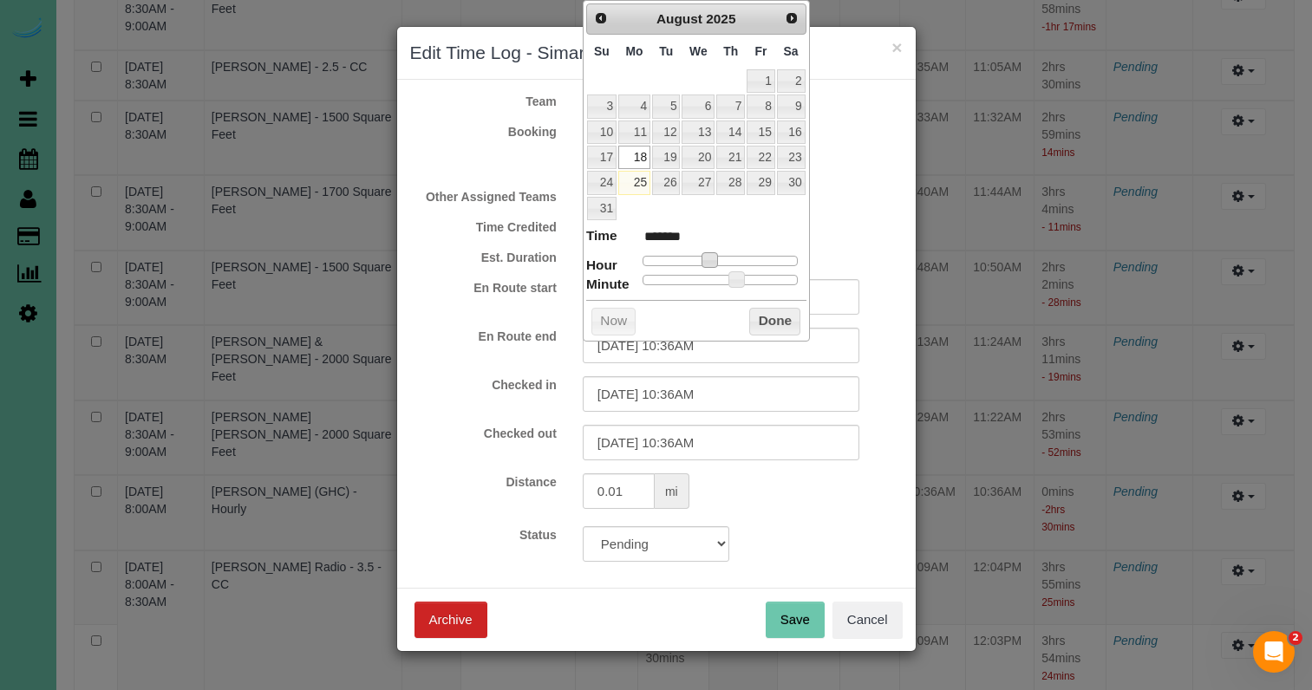
type input "08/18/2025 9:36AM"
type input "******"
type input "08/18/2025 8:36AM"
type input "******"
click at [695, 258] on span at bounding box center [697, 260] width 16 height 16
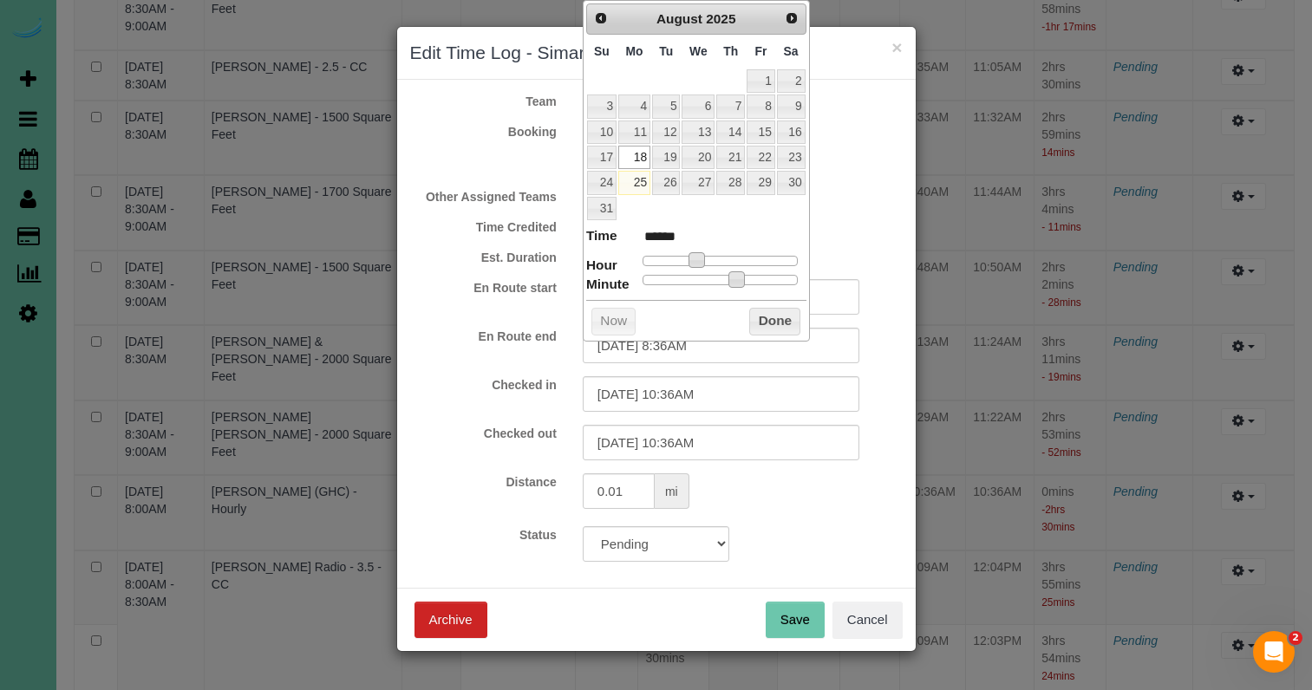
type input "08/18/2025 8:35AM"
type input "******"
type input "08/18/2025 8:31AM"
type input "******"
type input "08/18/2025 8:27AM"
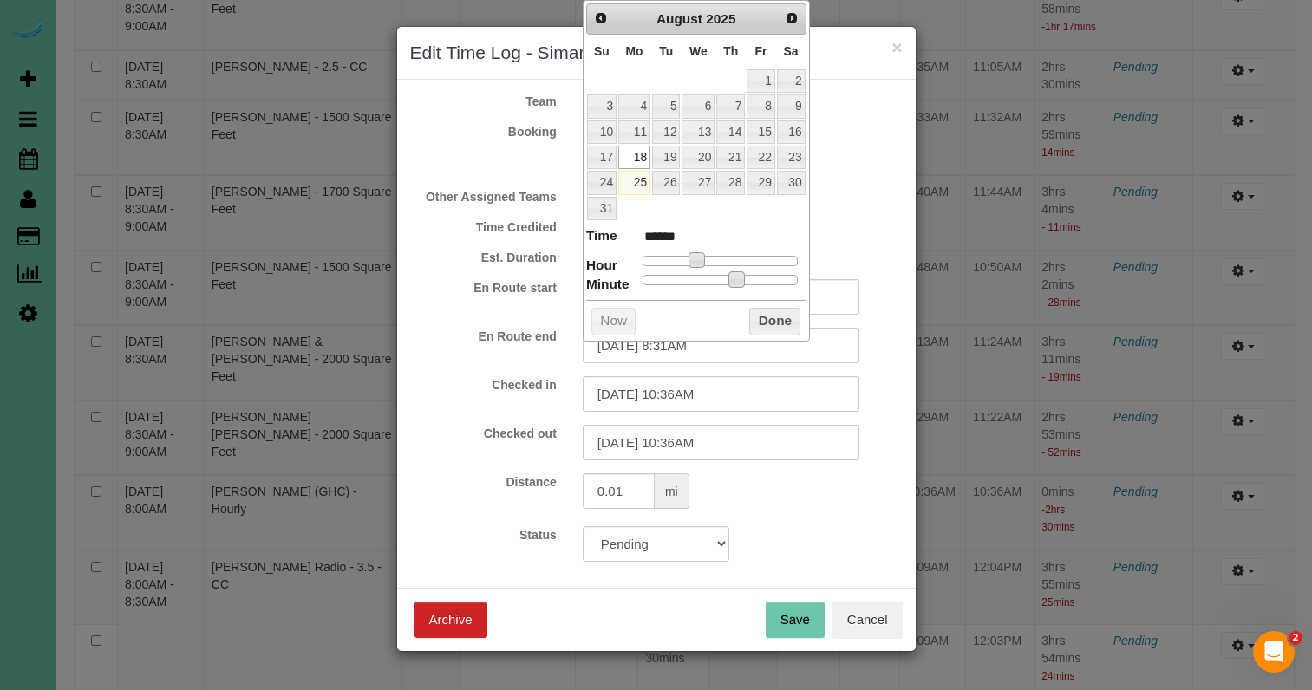
type input "******"
type input "08/18/2025 8:16AM"
type input "******"
type input "08/18/2025 8:01AM"
type input "******"
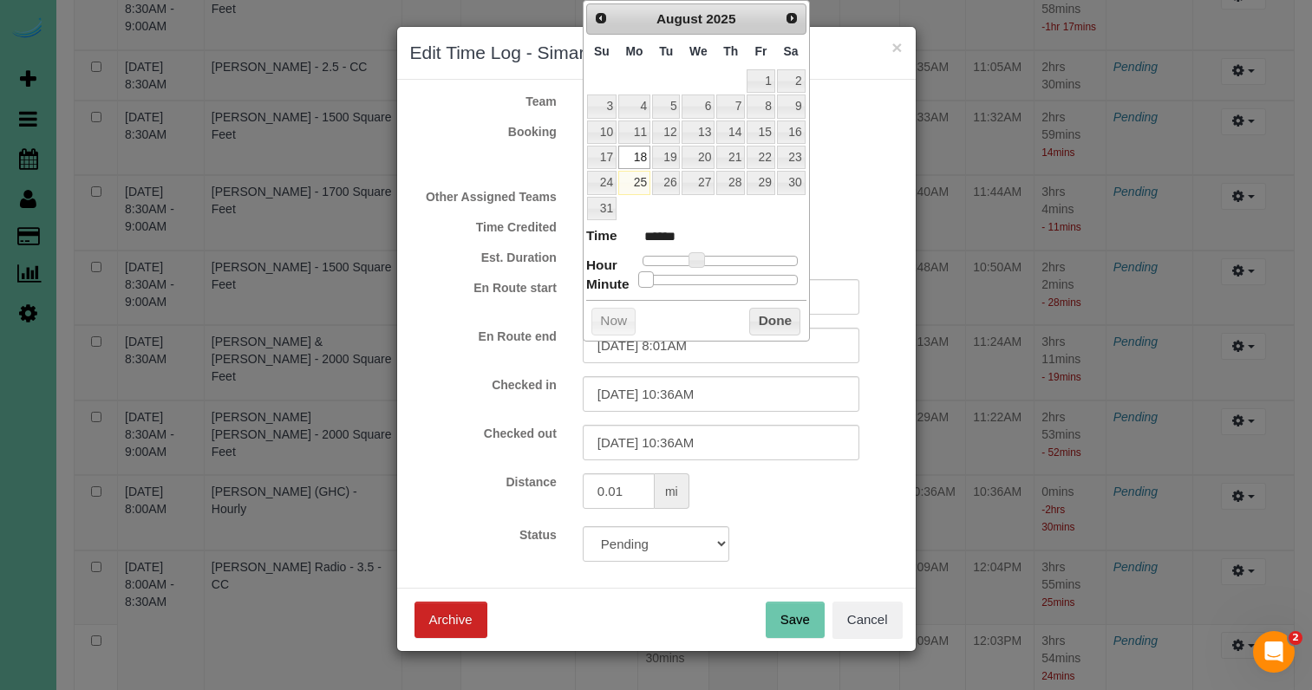
type input "08/18/2025 8:00AM"
type input "******"
drag, startPoint x: 684, startPoint y: 275, endPoint x: 639, endPoint y: 278, distance: 45.2
click at [625, 276] on dl "Time ****** Hour Minute Second Millisecond Microsecond Time Zone ***** ***** **…" at bounding box center [696, 256] width 220 height 60
drag, startPoint x: 778, startPoint y: 312, endPoint x: 764, endPoint y: 342, distance: 32.6
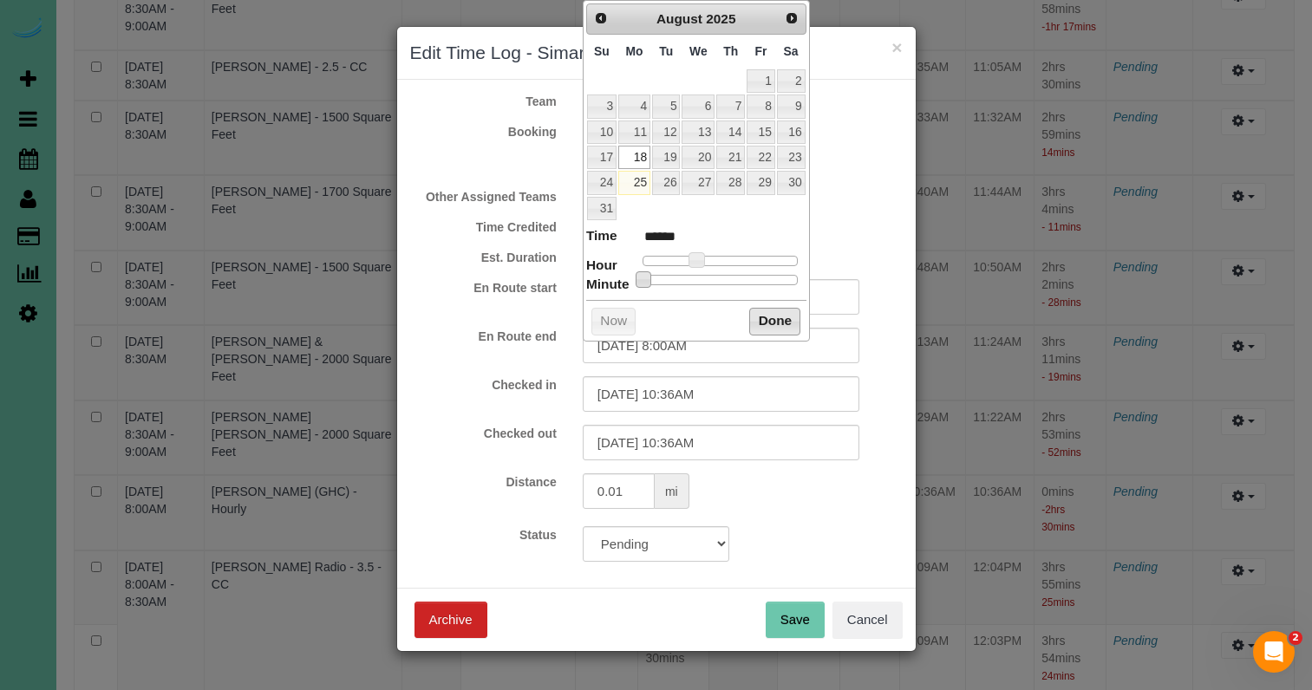
click at [778, 312] on button "Done" at bounding box center [774, 322] width 51 height 28
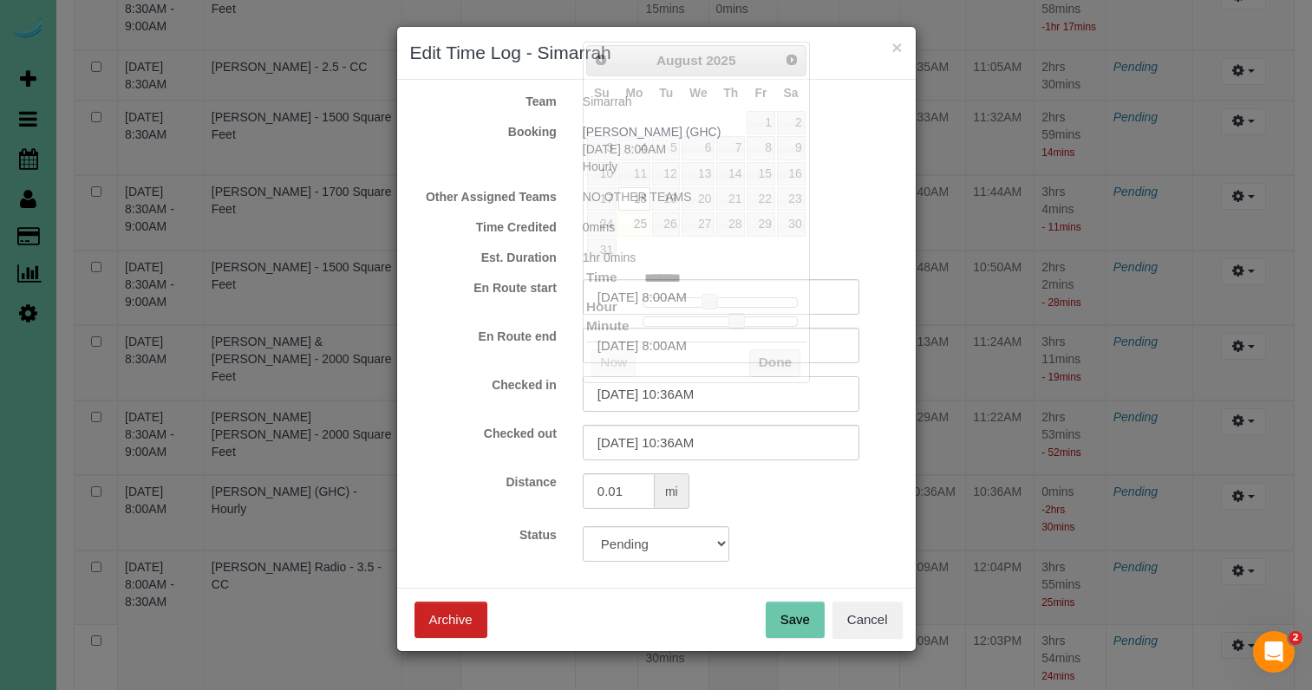
drag, startPoint x: 743, startPoint y: 390, endPoint x: 735, endPoint y: 358, distance: 33.2
click at [743, 390] on input "08/18/2025 10:36AM" at bounding box center [721, 394] width 277 height 36
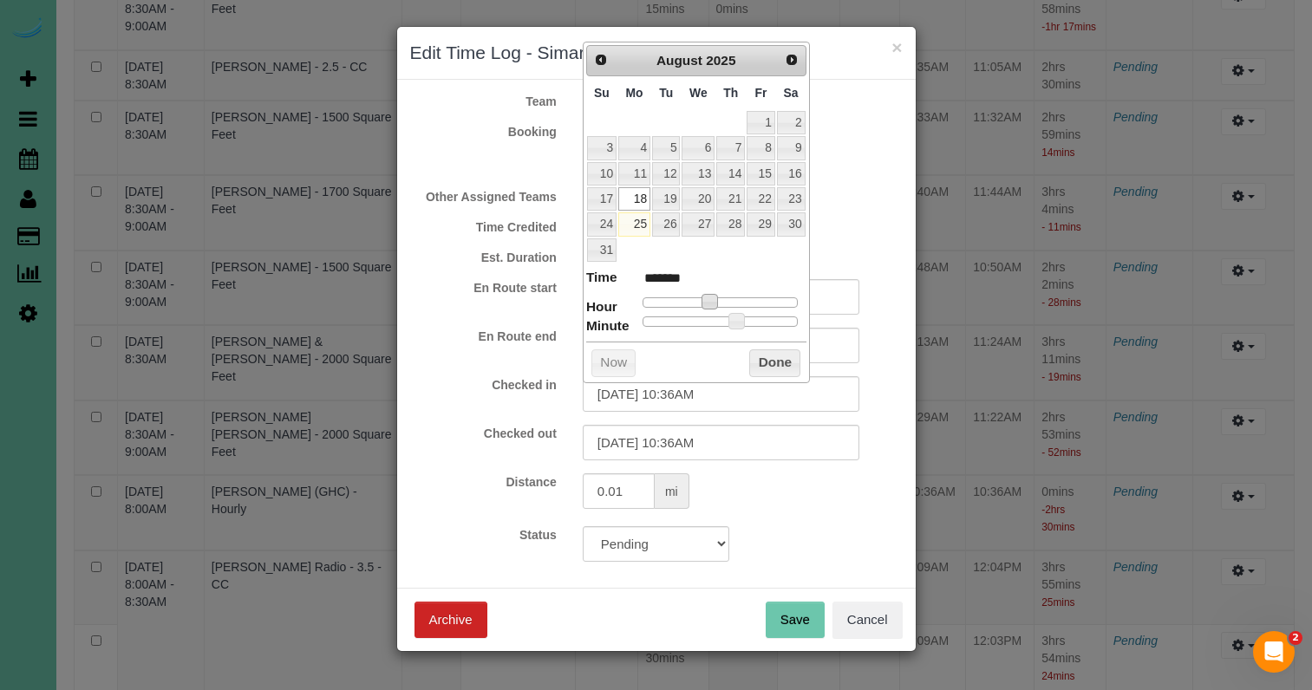
type input "08/18/2025 9:36AM"
type input "******"
type input "08/18/2025 8:36AM"
type input "******"
click at [693, 295] on span at bounding box center [697, 302] width 16 height 16
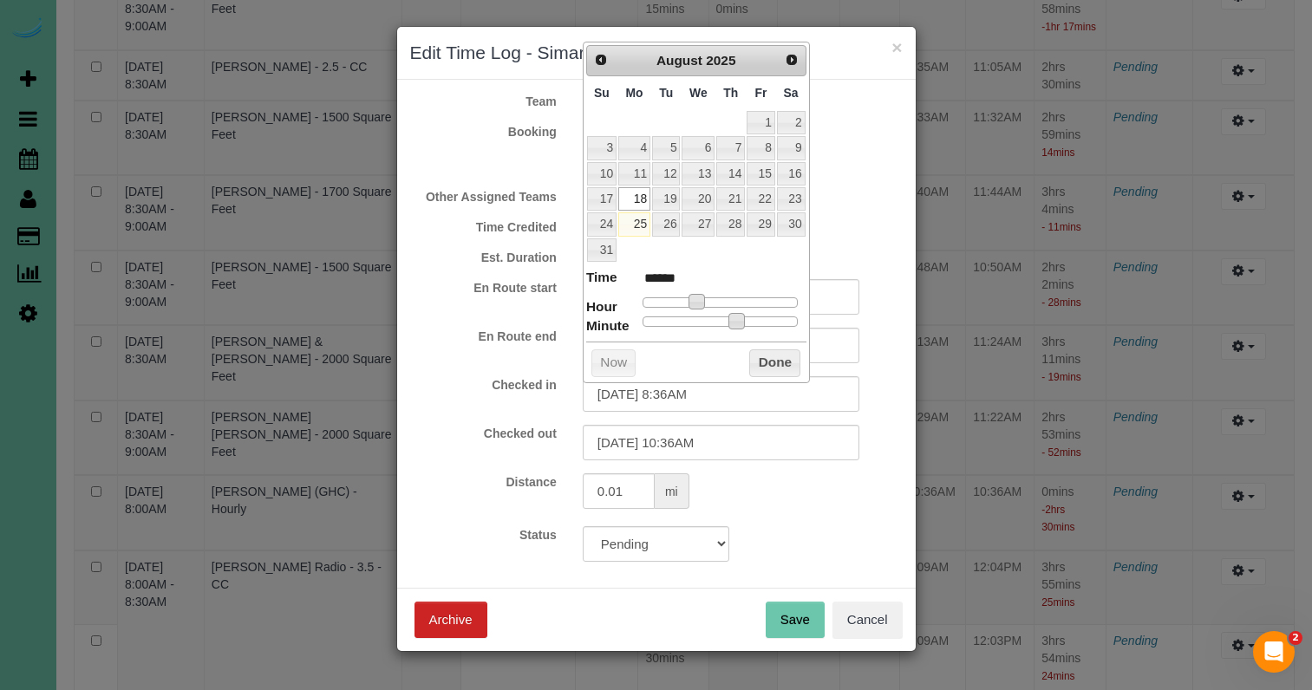
type input "08/18/2025 8:35AM"
type input "******"
type input "08/18/2025 8:34AM"
type input "******"
type input "08/18/2025 8:32AM"
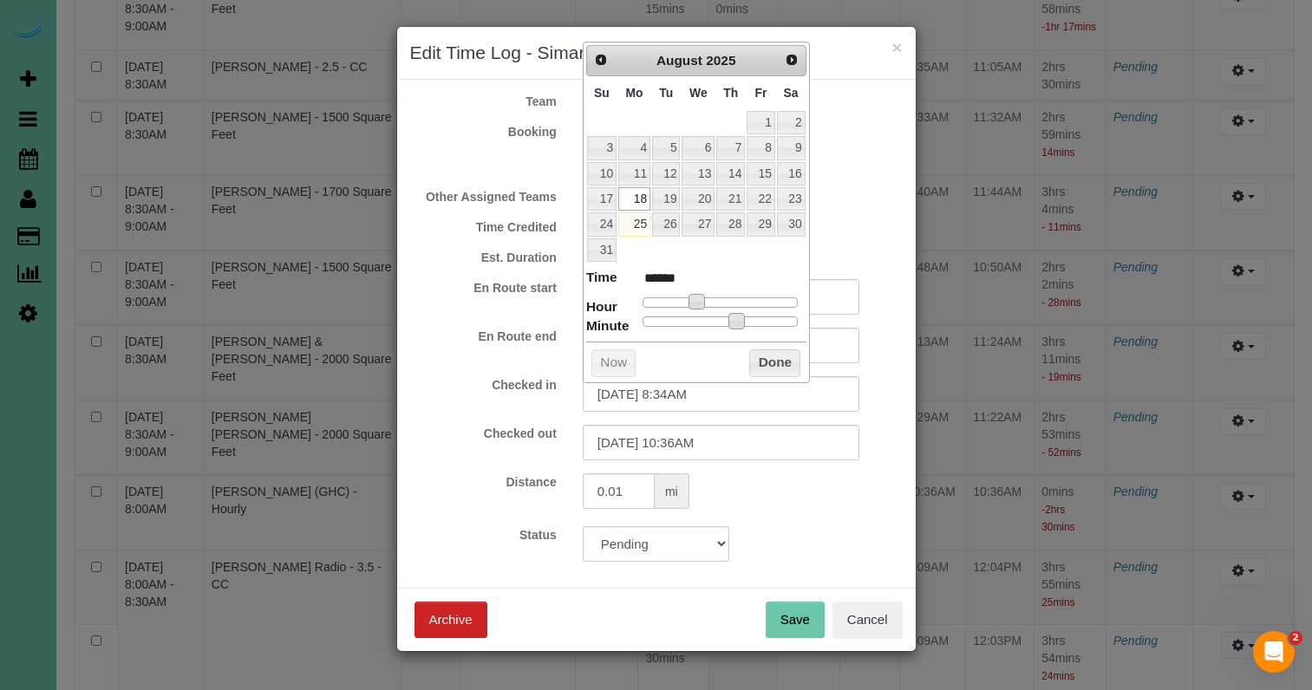
type input "******"
type input "08/18/2025 8:30AM"
type input "******"
type input "08/18/2025 8:19AM"
type input "******"
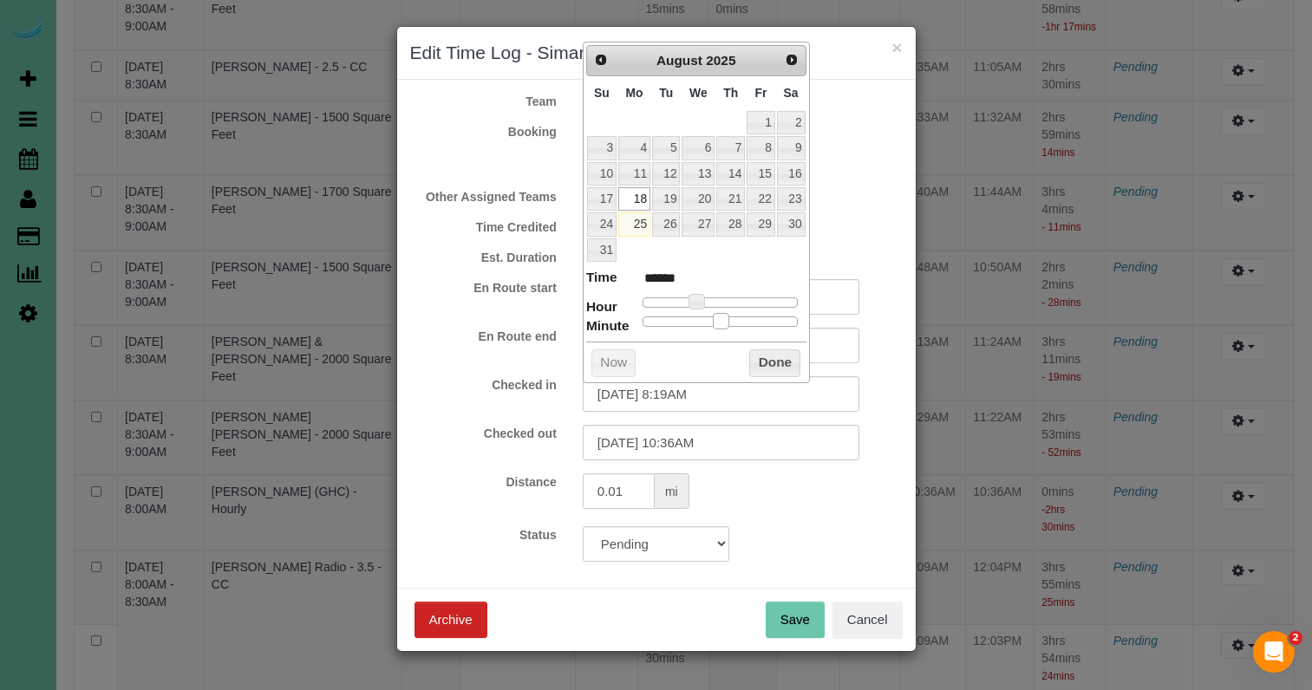
type input "08/18/2025 8:12AM"
type input "******"
type input "08/18/2025 8:01AM"
type input "******"
type input "08/18/2025 8:00AM"
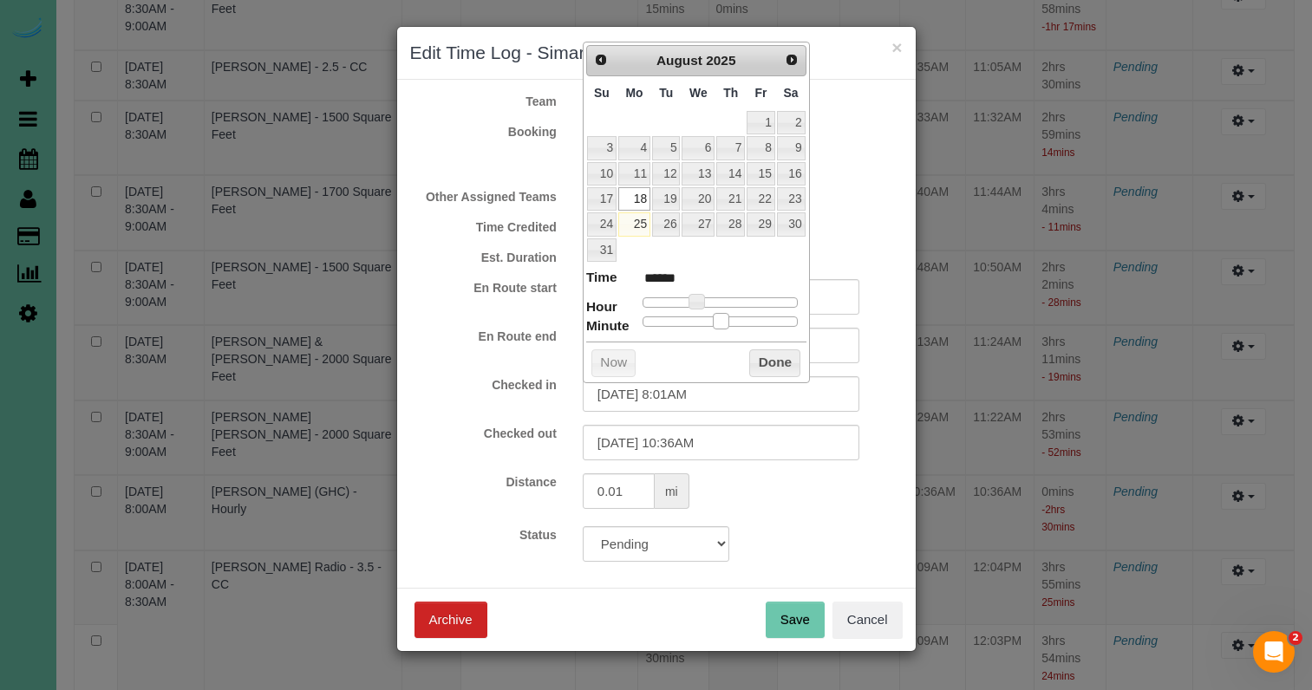
type input "******"
drag, startPoint x: 727, startPoint y: 318, endPoint x: 624, endPoint y: 317, distance: 102.3
click at [624, 317] on dl "Time ****** Hour Minute Second Millisecond Microsecond Time Zone ***** ***** **…" at bounding box center [696, 298] width 220 height 60
click at [789, 350] on button "Done" at bounding box center [774, 364] width 51 height 28
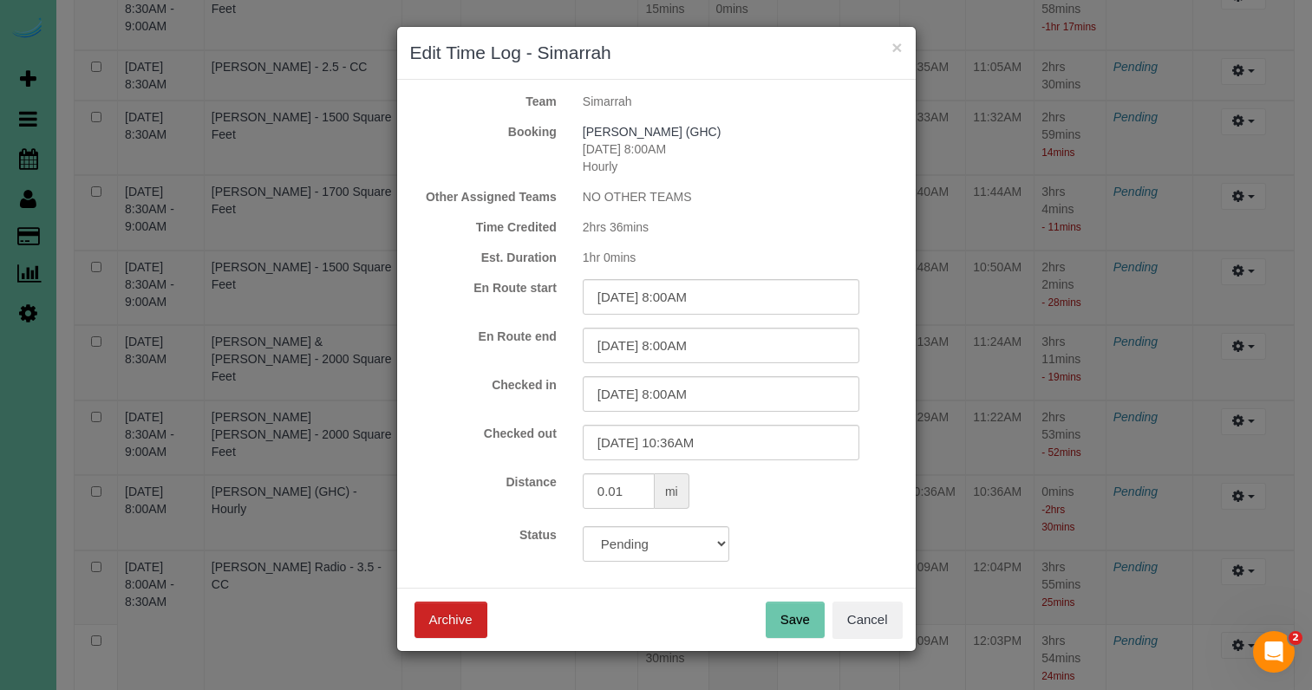
drag, startPoint x: 799, startPoint y: 619, endPoint x: 797, endPoint y: 598, distance: 21.8
click at [800, 618] on button "Save" at bounding box center [795, 620] width 59 height 36
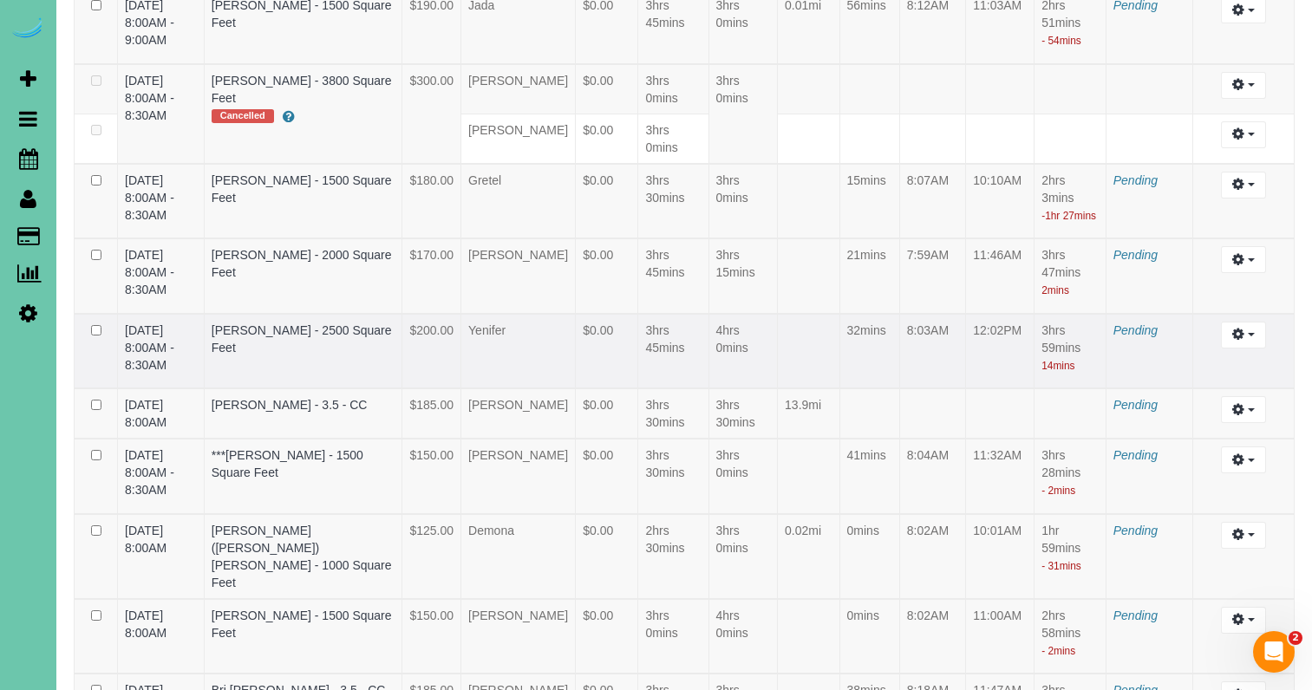
scroll to position [4978, 0]
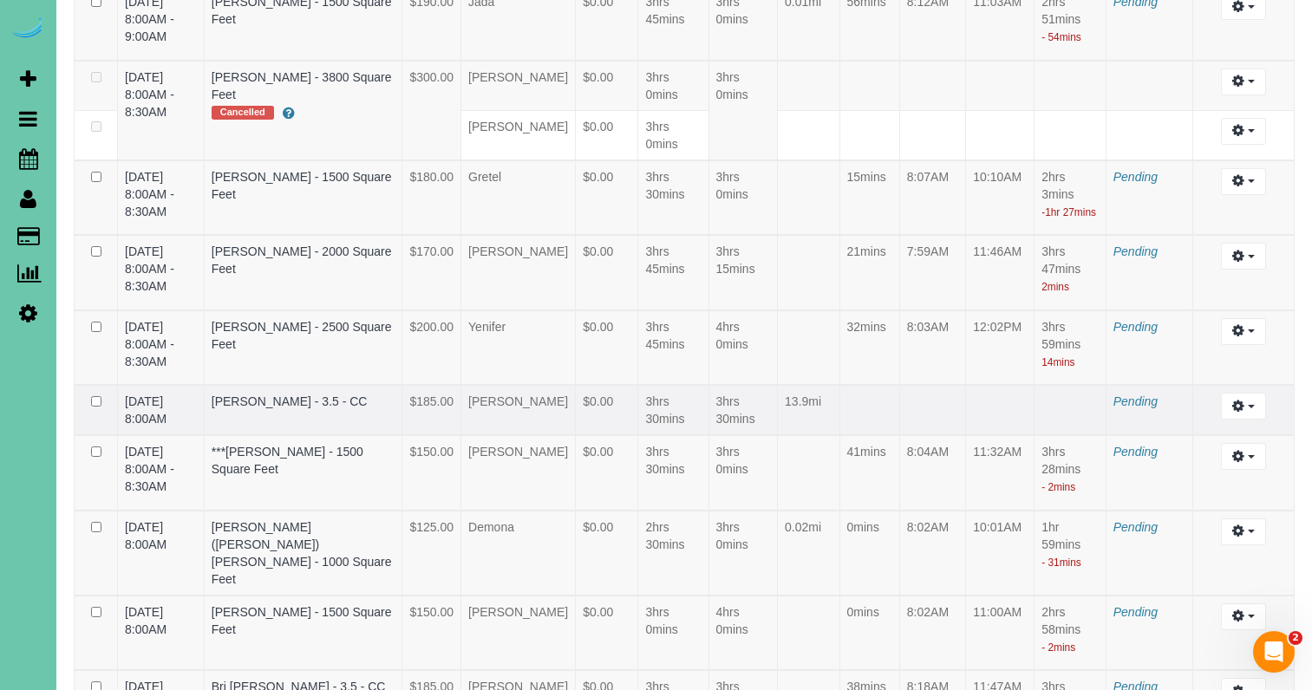
drag, startPoint x: 1233, startPoint y: 485, endPoint x: 1199, endPoint y: 491, distance: 35.2
click at [1233, 411] on icon "button" at bounding box center [1238, 406] width 12 height 10
click at [1156, 449] on link "Edit" at bounding box center [1196, 438] width 137 height 23
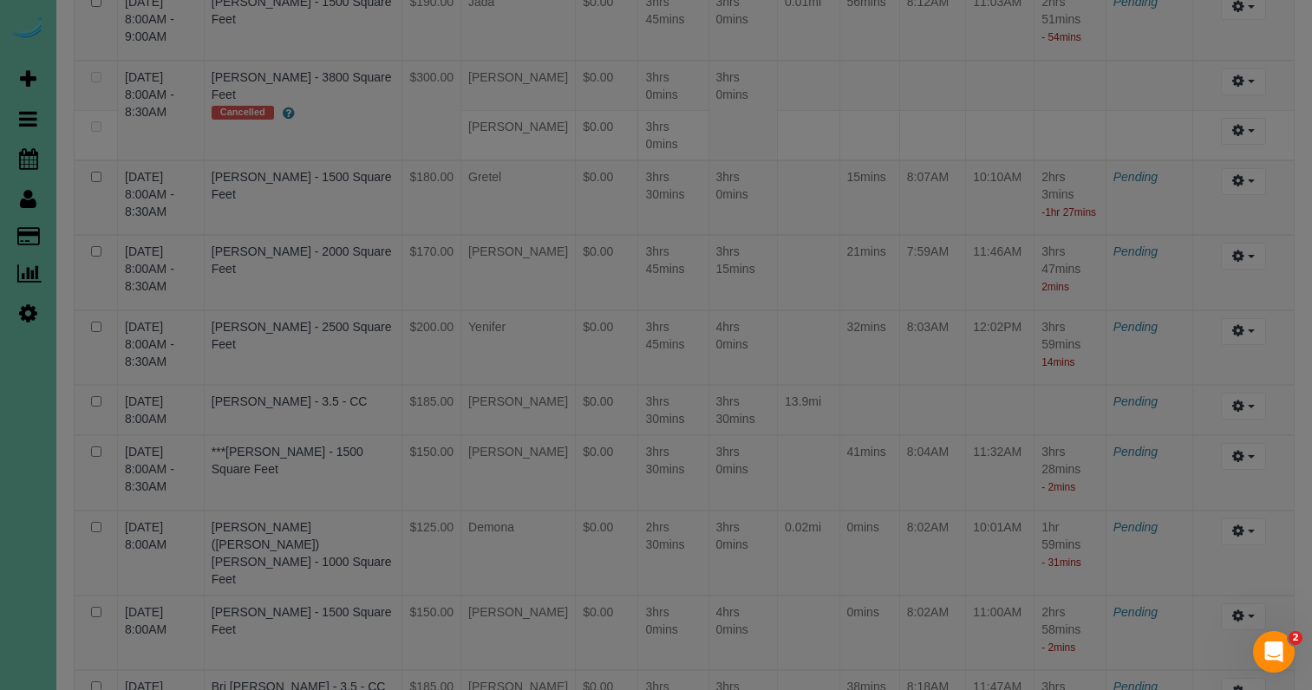
select select "draft"
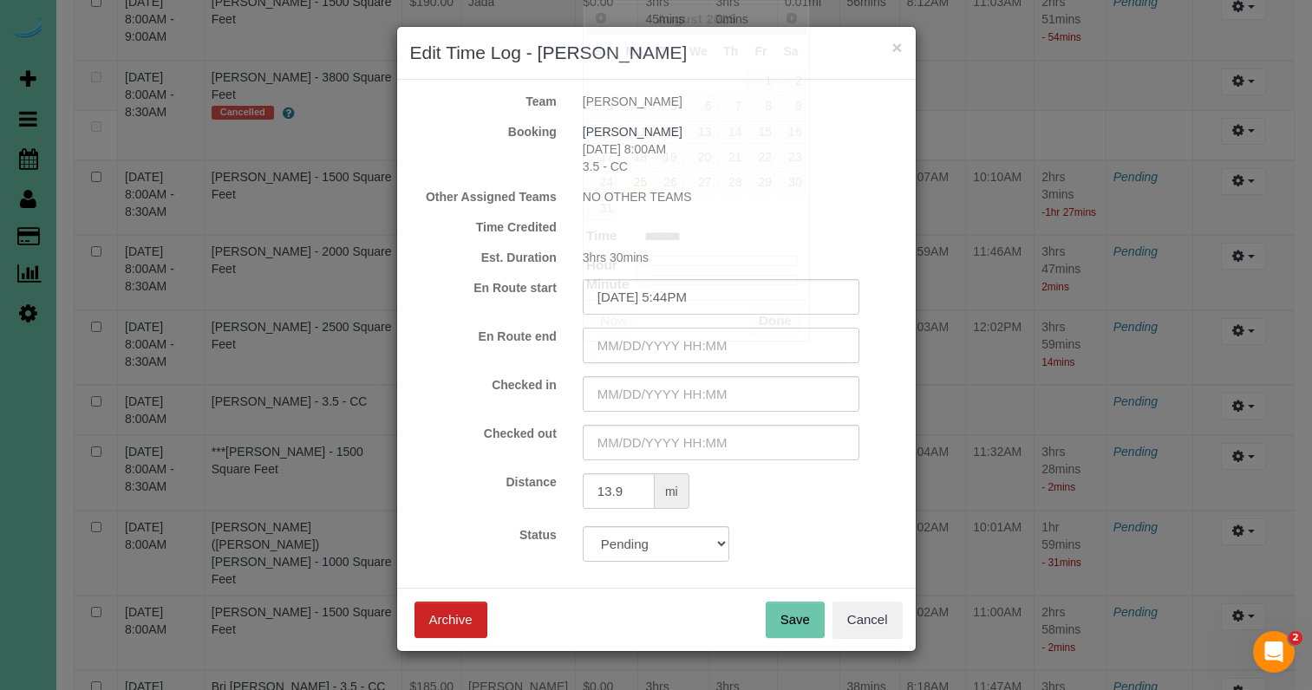
click at [673, 344] on input "text" at bounding box center [721, 346] width 277 height 36
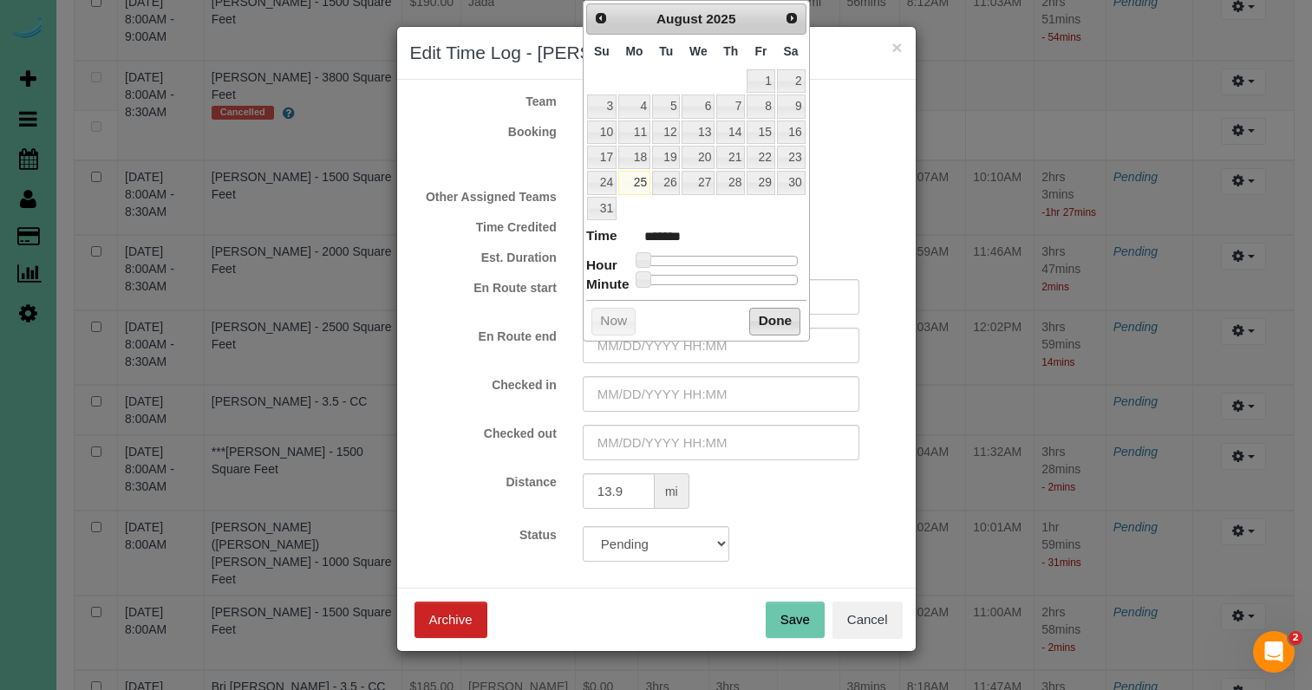
click at [773, 316] on button "Done" at bounding box center [774, 322] width 51 height 28
type input "08/25/2025 10:22AM"
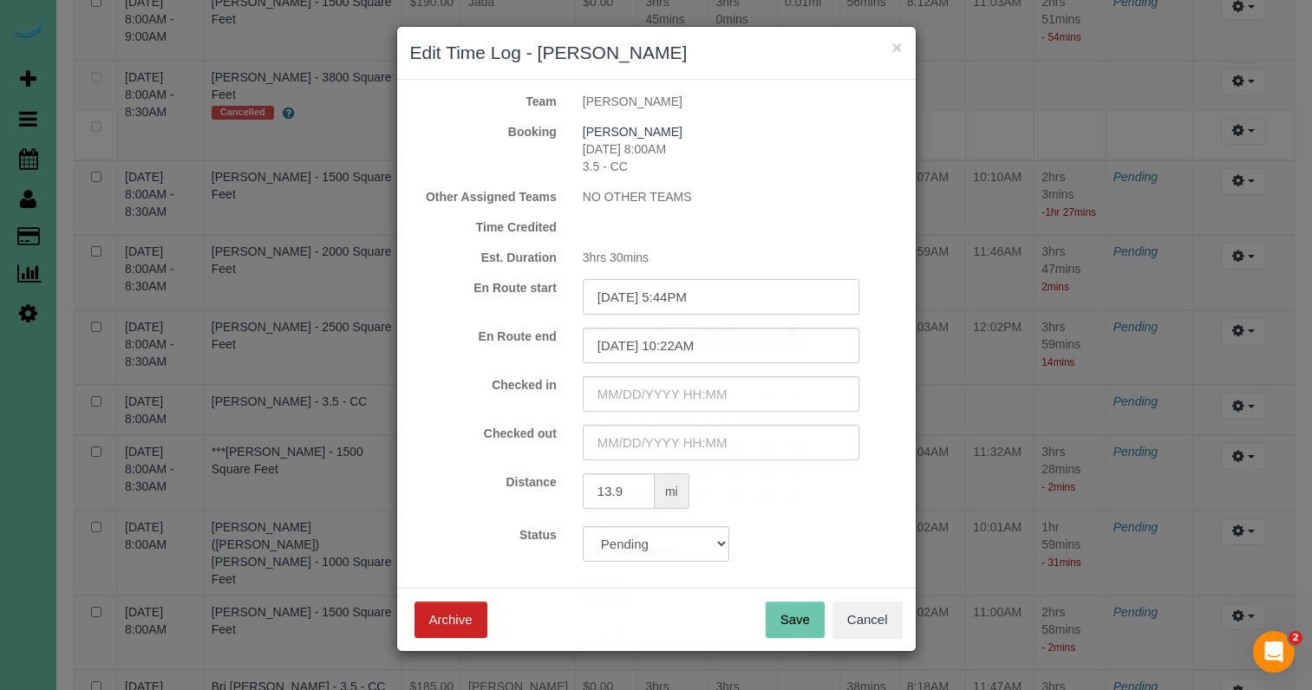
click at [682, 297] on input "08/18/2025 5:44PM" at bounding box center [721, 297] width 277 height 36
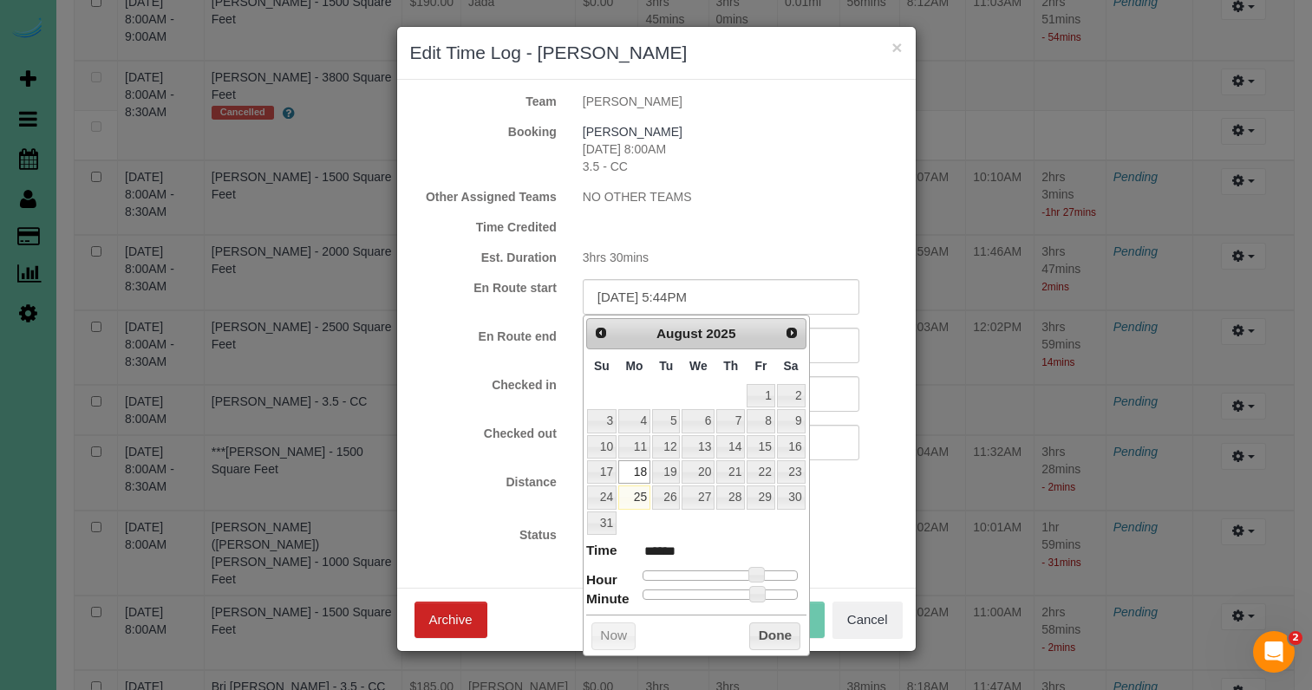
click at [635, 469] on link "18" at bounding box center [634, 472] width 32 height 23
type input "08/18/2025 4:44PM"
type input "******"
type input "08/18/2025 3:44PM"
type input "******"
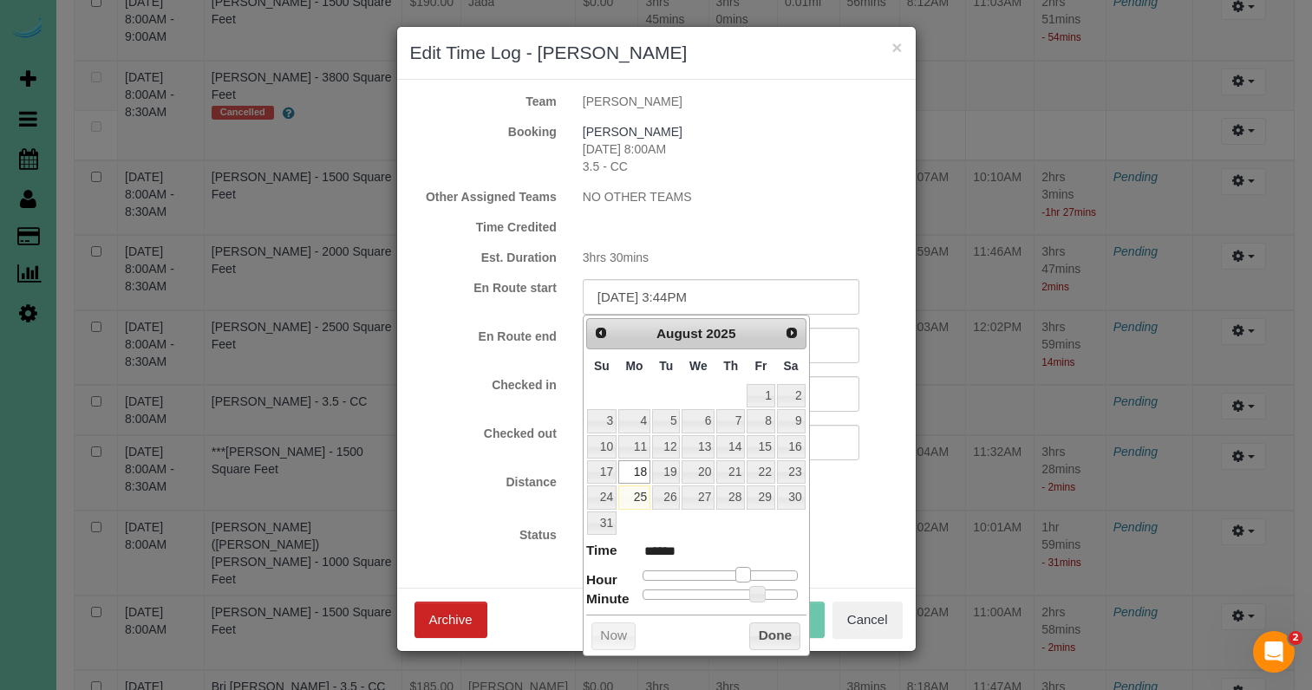
type input "08/18/2025 2:44PM"
type input "******"
type input "08/18/2025 1:44PM"
type input "******"
type input "08/18/2025 12:44PM"
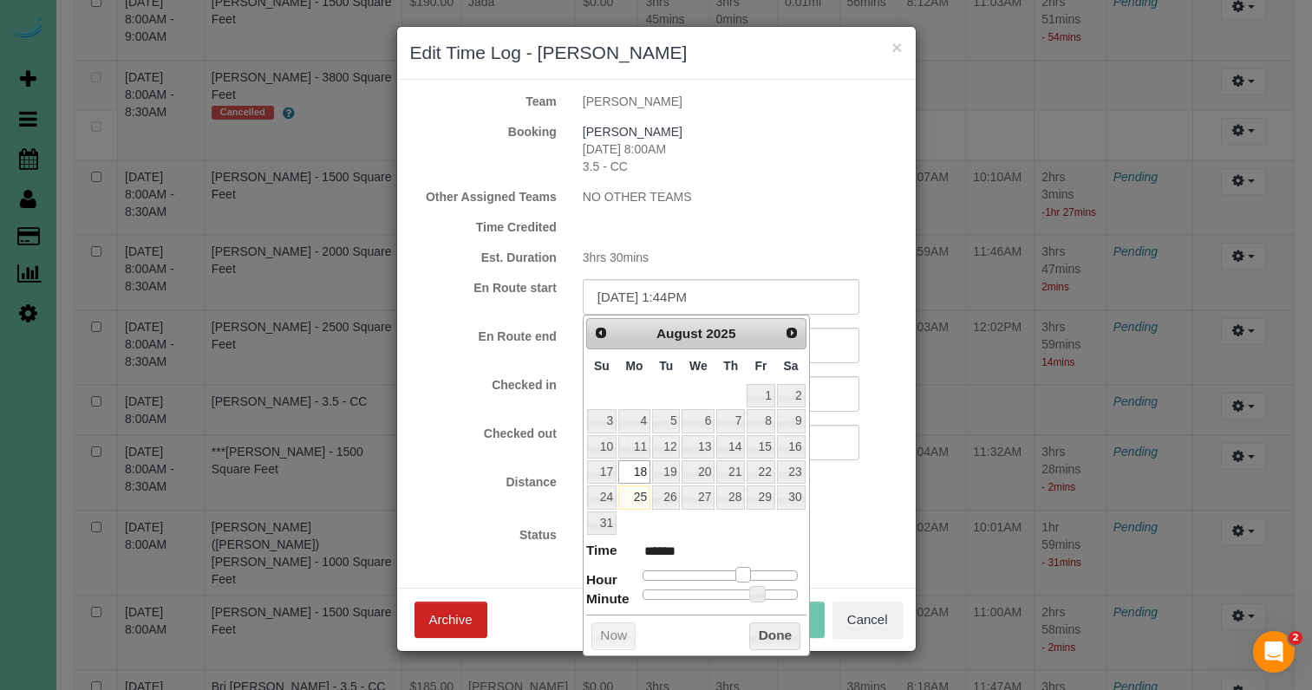
type input "*******"
type input "08/18/2025 11:44AM"
type input "*******"
type input "08/18/2025 10:44AM"
type input "*******"
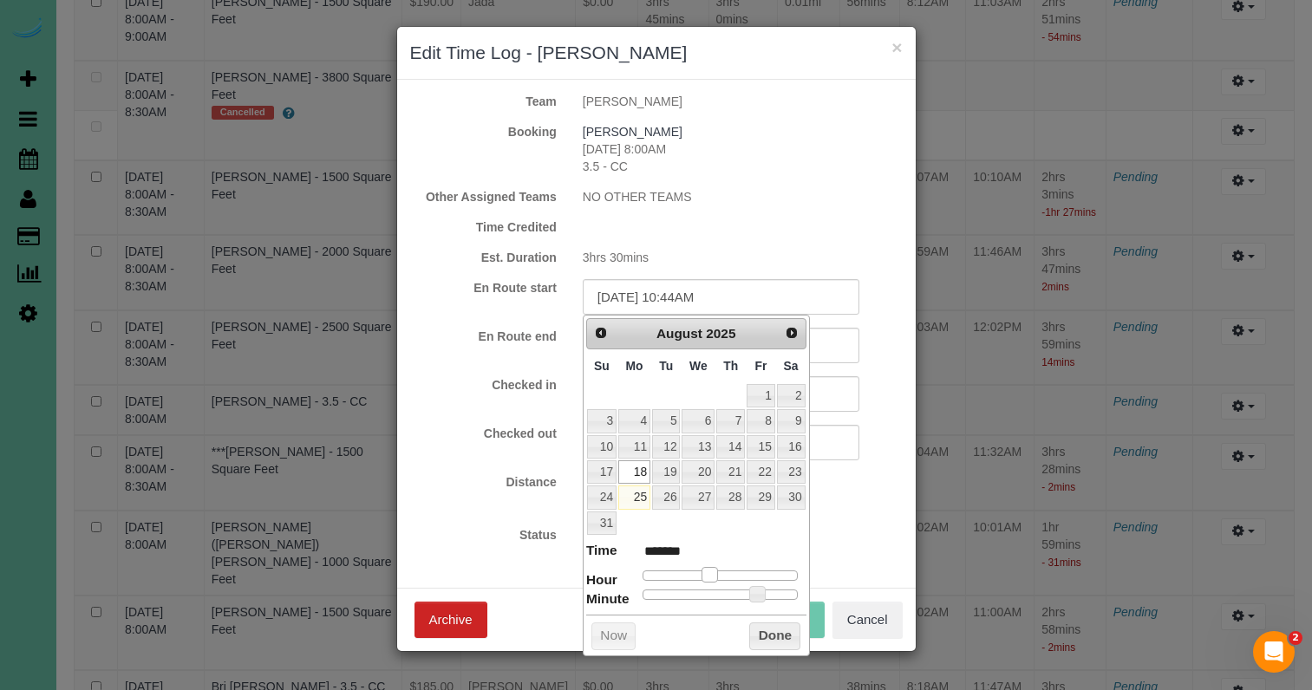
type input "08/18/2025 9:44AM"
type input "******"
type input "08/18/2025 8:44AM"
type input "******"
type input "08/18/2025 7:44AM"
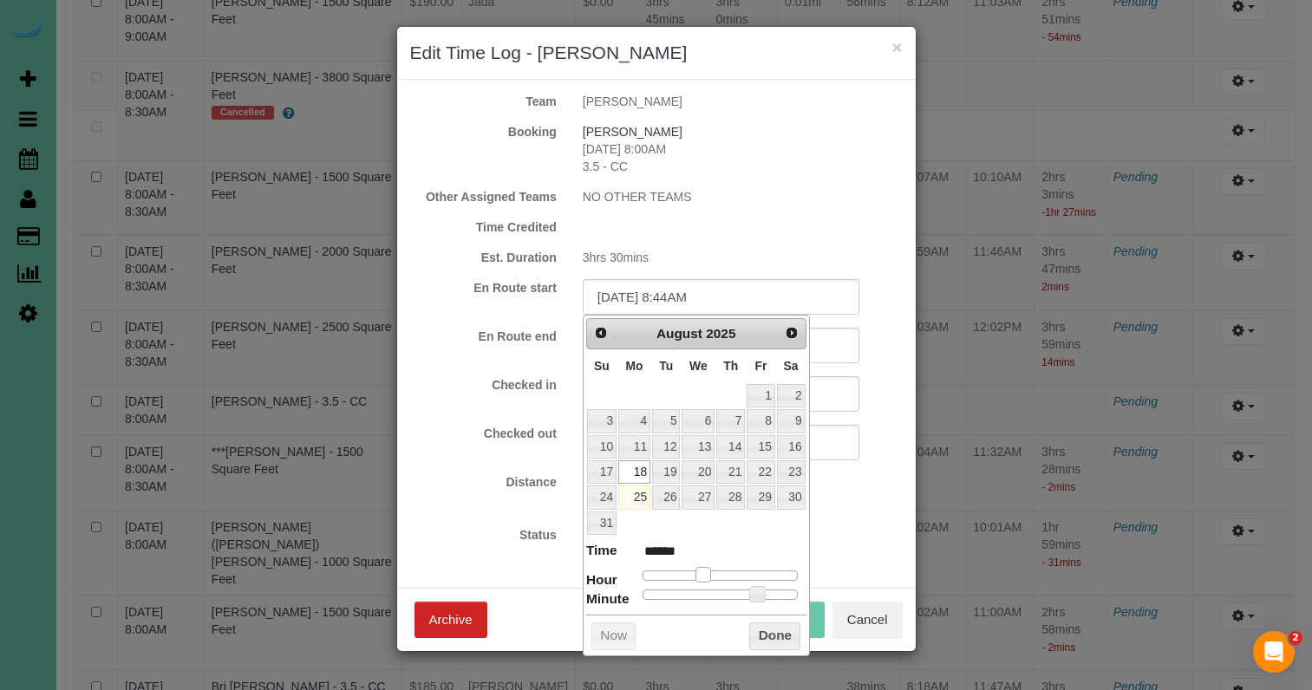
type input "******"
type input "08/18/2025 8:44AM"
type input "******"
drag, startPoint x: 761, startPoint y: 571, endPoint x: 729, endPoint y: 585, distance: 36.1
click at [703, 572] on span at bounding box center [697, 575] width 16 height 16
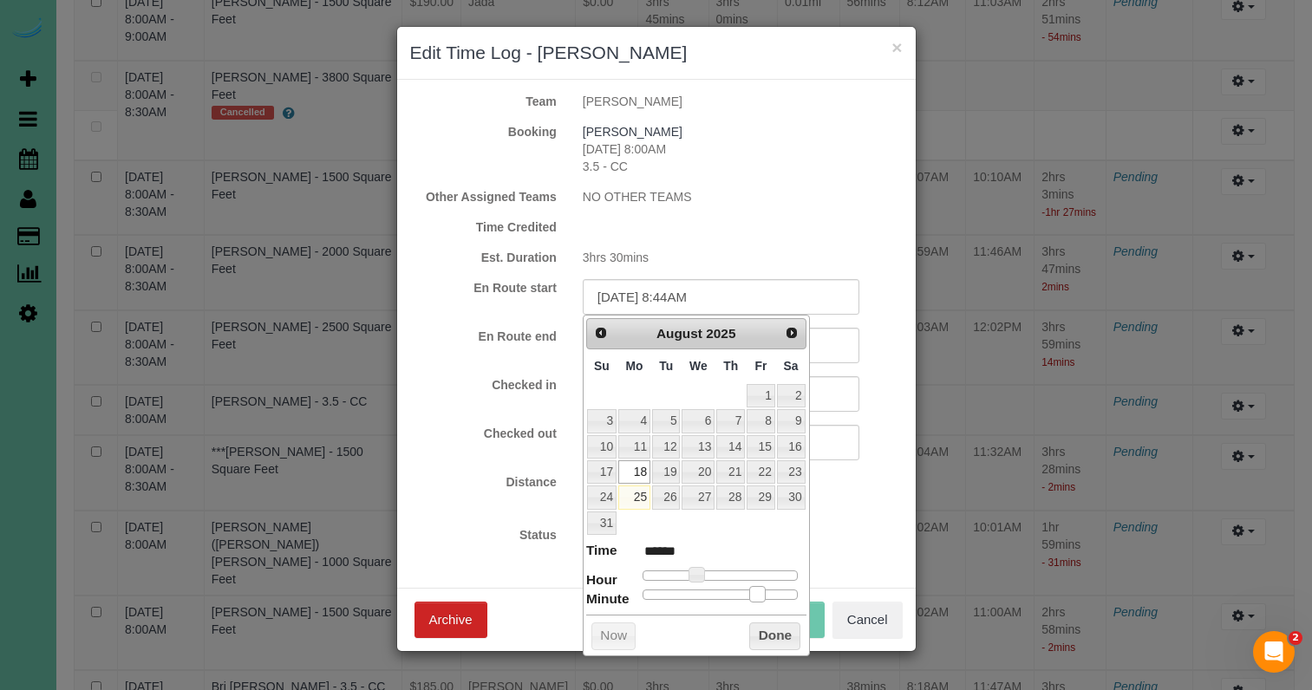
type input "08/18/2025 8:43AM"
type input "******"
type input "08/18/2025 8:38AM"
type input "******"
type input "08/18/2025 8:26AM"
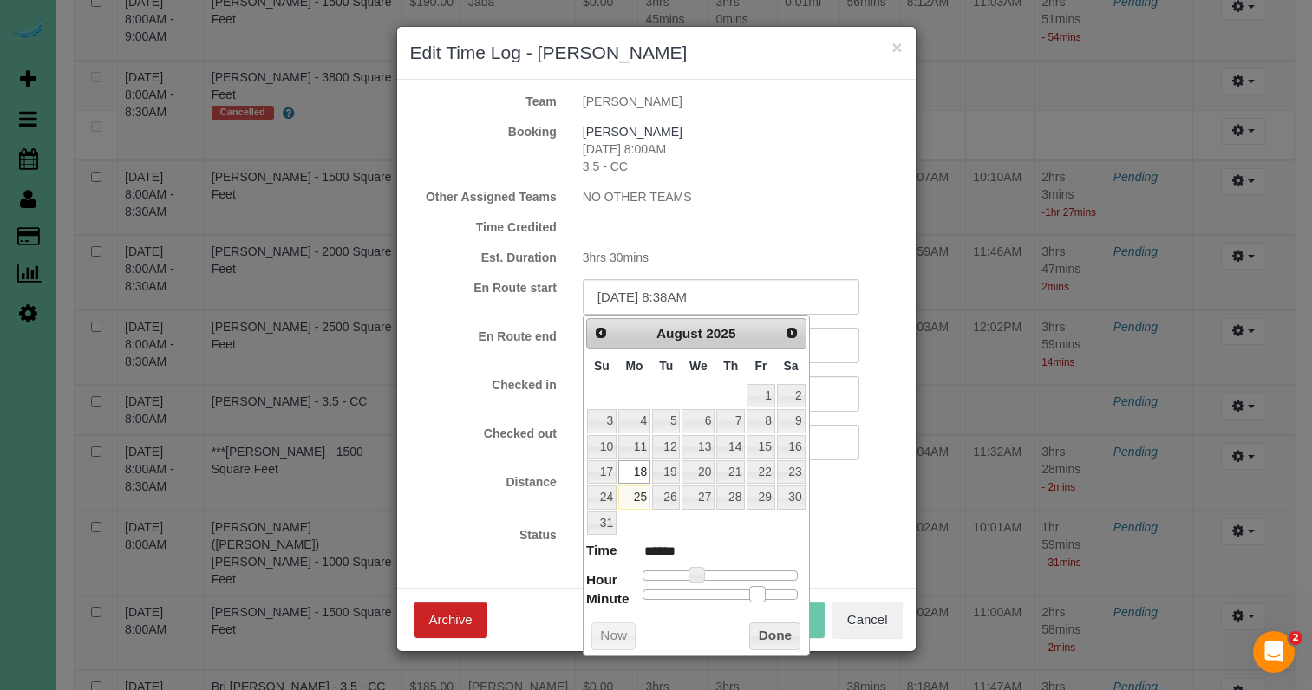
type input "******"
type input "08/18/2025 8:18AM"
type input "******"
type input "08/18/2025 8:16AM"
type input "******"
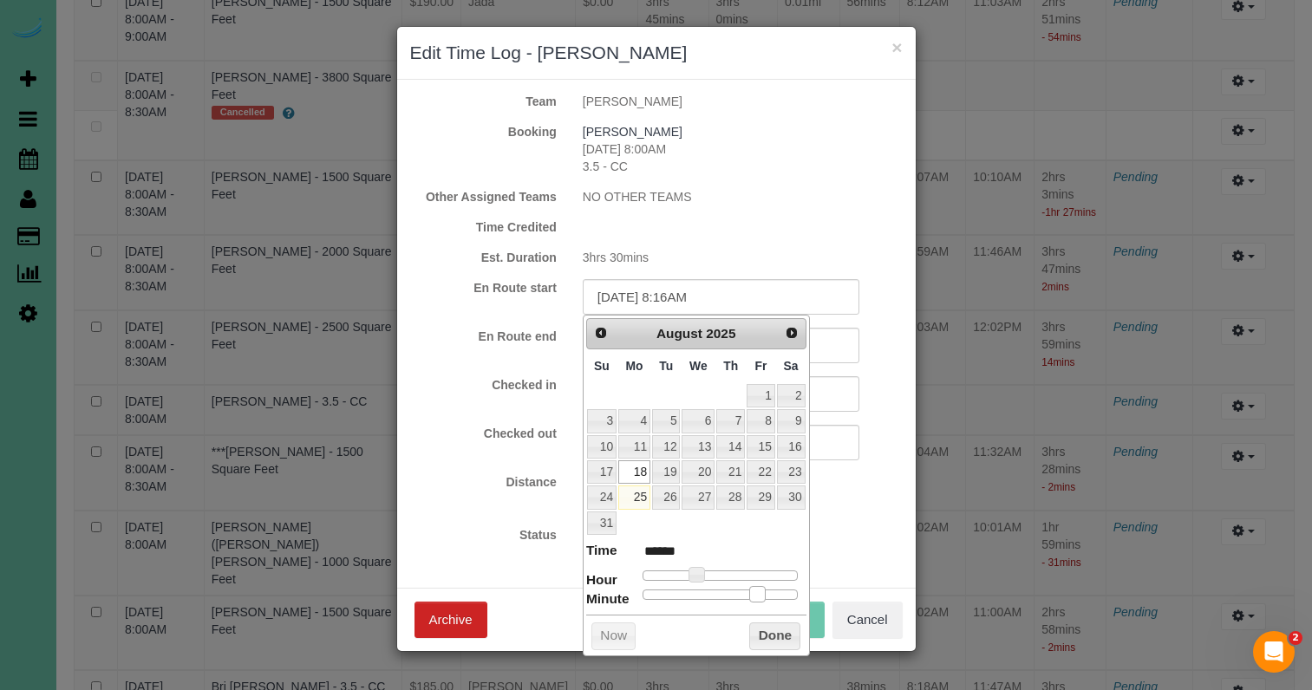
type input "08/18/2025 8:11AM"
type input "******"
type input "08/18/2025 8:10AM"
type input "******"
type input "08/18/2025 8:09AM"
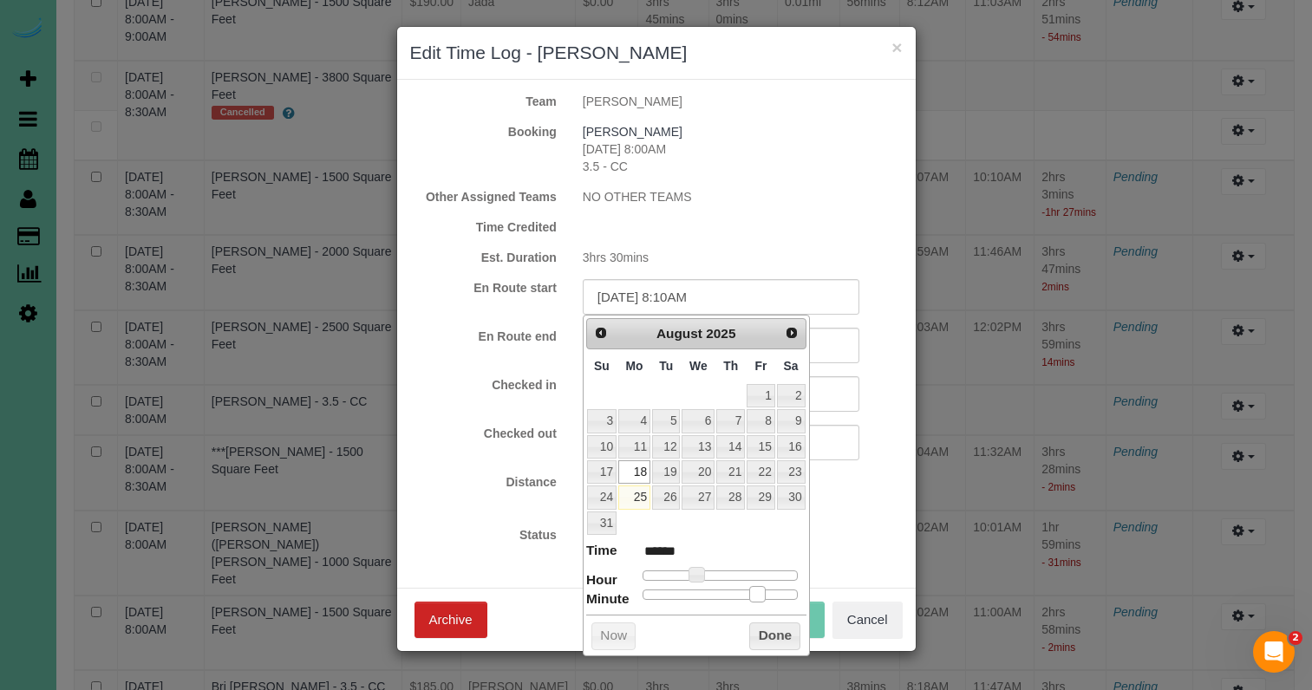
type input "******"
type input "08/18/2025 8:07AM"
type input "******"
type input "08/18/2025 8:06AM"
type input "******"
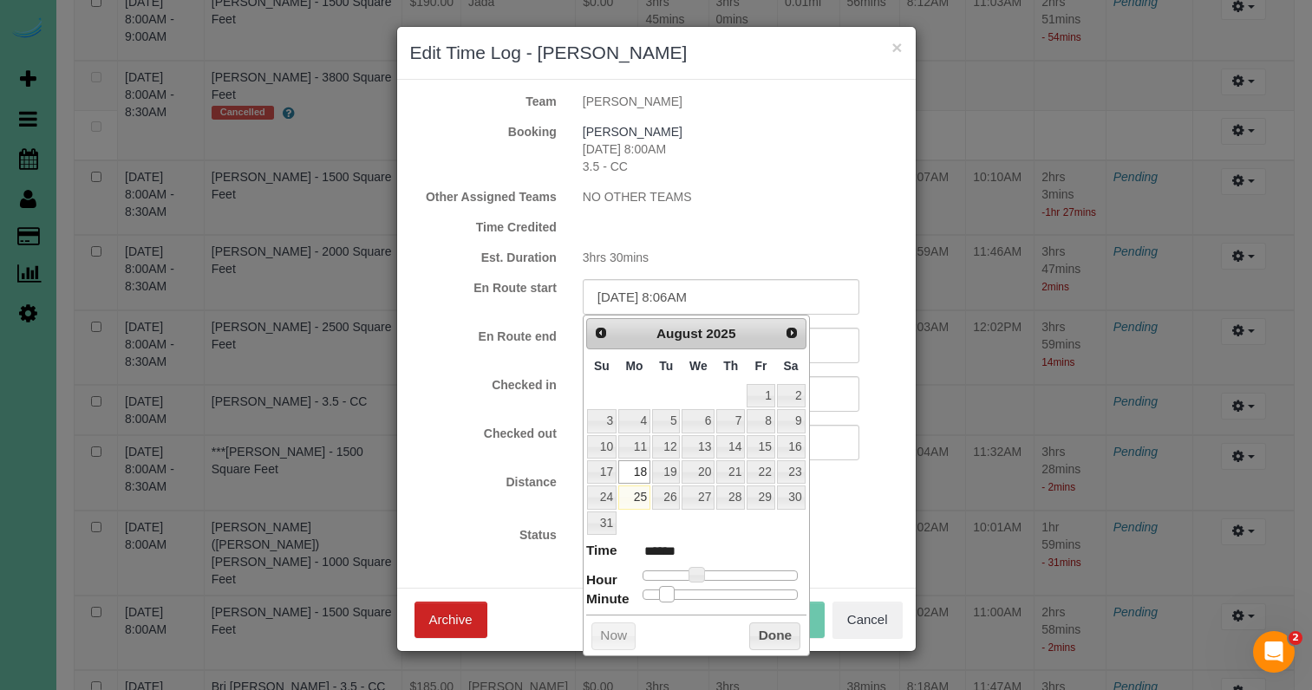
type input "08/18/2025 8:05AM"
type input "******"
type input "08/18/2025 8:01AM"
type input "******"
type input "08/18/2025 8:00AM"
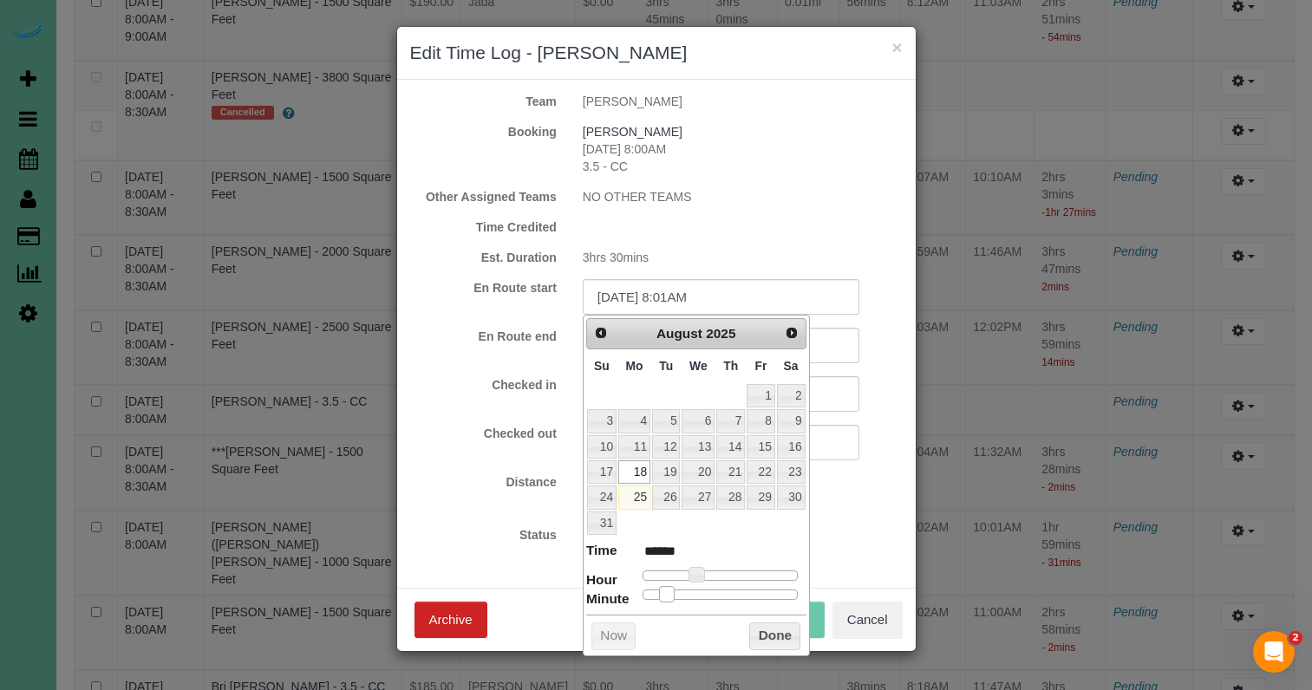
type input "******"
drag, startPoint x: 755, startPoint y: 591, endPoint x: 619, endPoint y: 578, distance: 136.8
click at [619, 578] on dl "Time ****** Hour Minute Second Millisecond Microsecond Time Zone ***** ***** **…" at bounding box center [696, 571] width 220 height 60
drag, startPoint x: 516, startPoint y: 486, endPoint x: 569, endPoint y: 441, distance: 69.0
click at [517, 485] on label "Distance" at bounding box center [483, 482] width 173 height 17
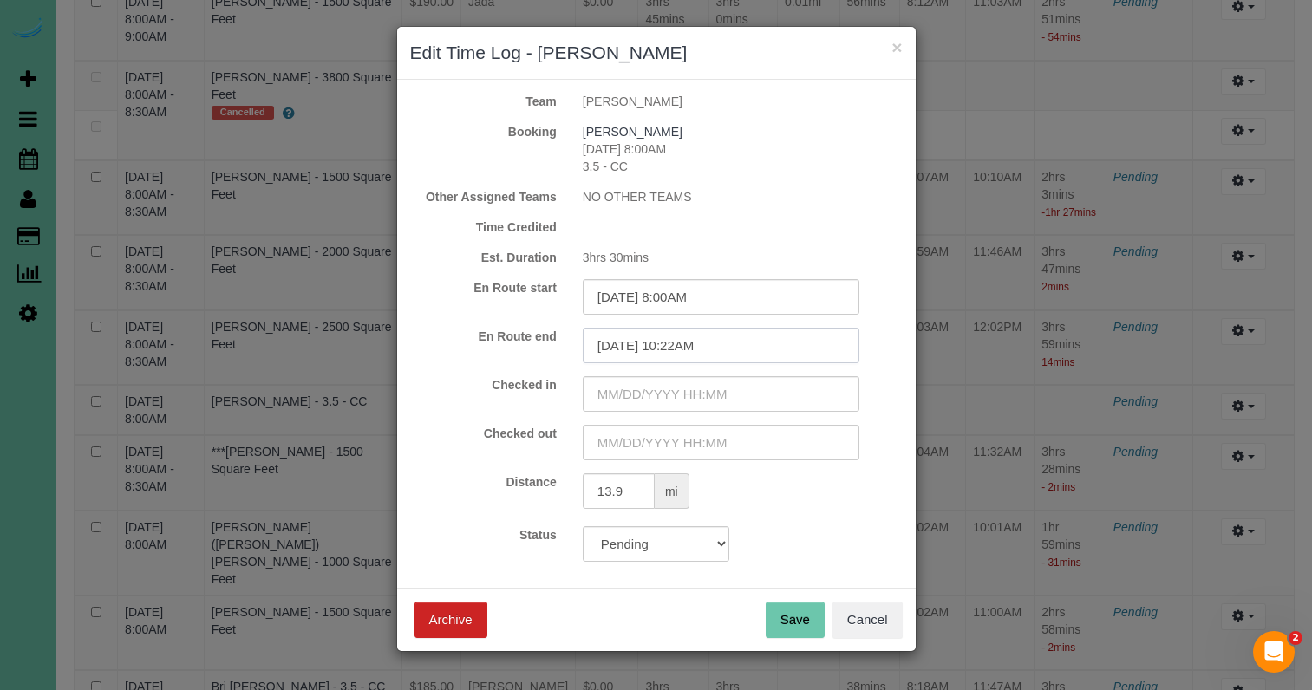
click at [637, 346] on input "08/25/2025 10:22AM" at bounding box center [721, 346] width 277 height 36
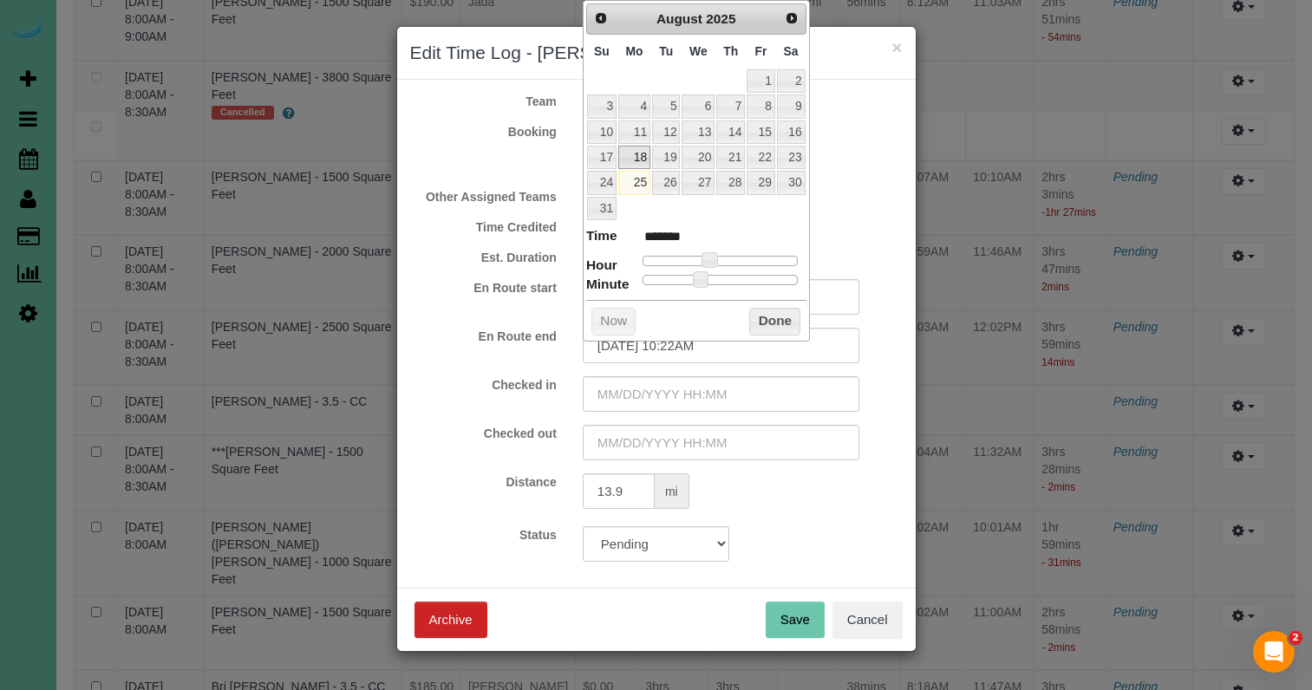
click at [636, 153] on link "18" at bounding box center [634, 157] width 32 height 23
type input "08/18/2025 9:22AM"
type input "******"
type input "08/18/2025 8:22AM"
type input "******"
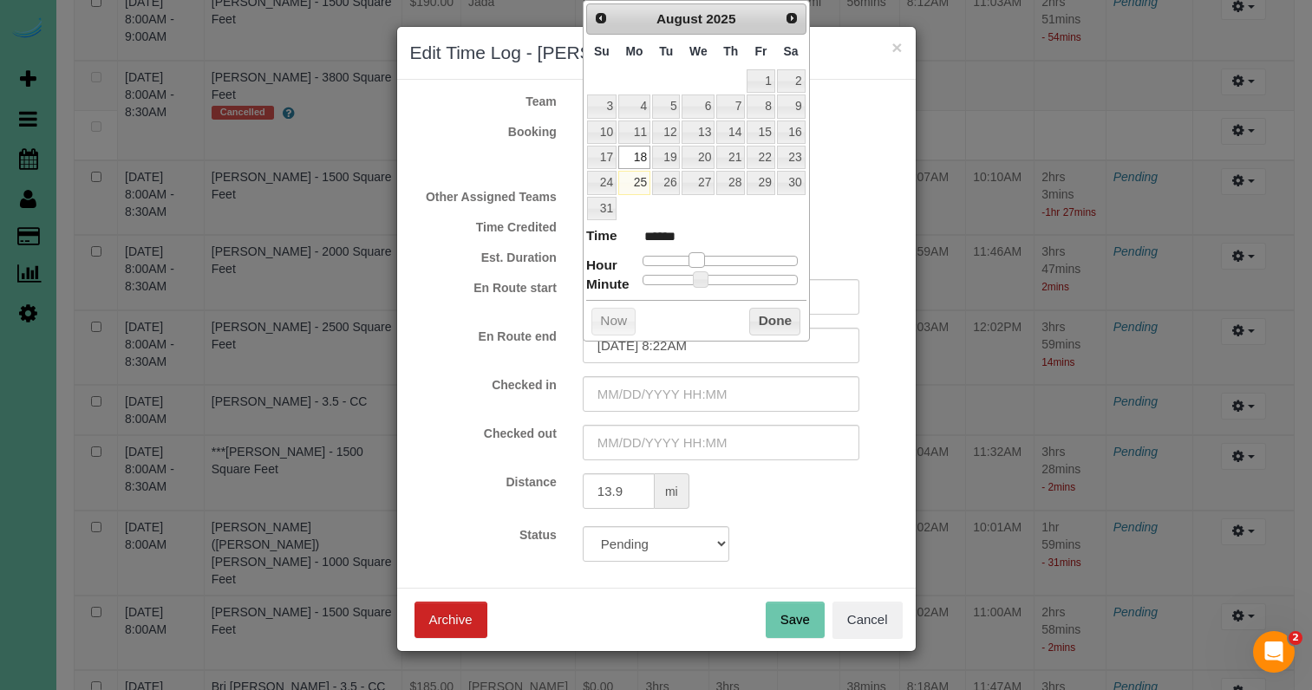
type input "08/18/2025 7:22AM"
type input "******"
type input "08/18/2025 6:22AM"
type input "******"
type input "08/18/2025 7:22AM"
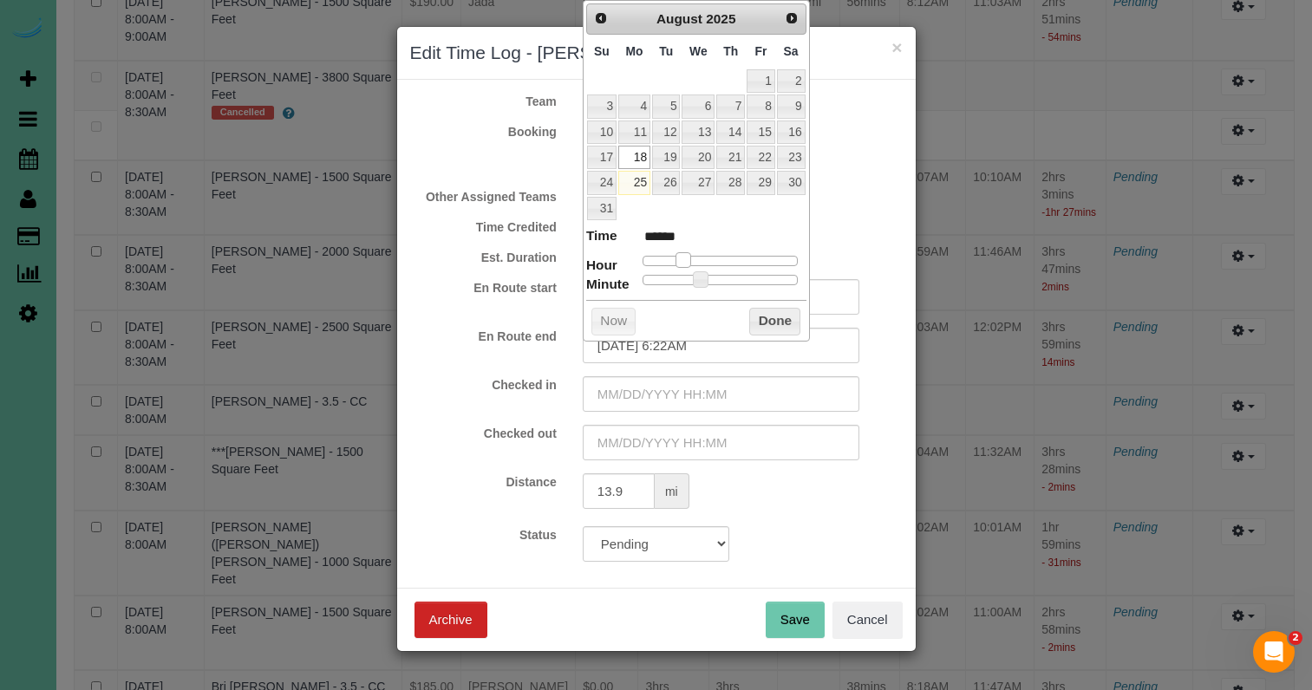
type input "******"
type input "08/18/2025 8:22AM"
type input "******"
click at [690, 255] on span at bounding box center [697, 260] width 16 height 16
type input "08/18/2025 8:21AM"
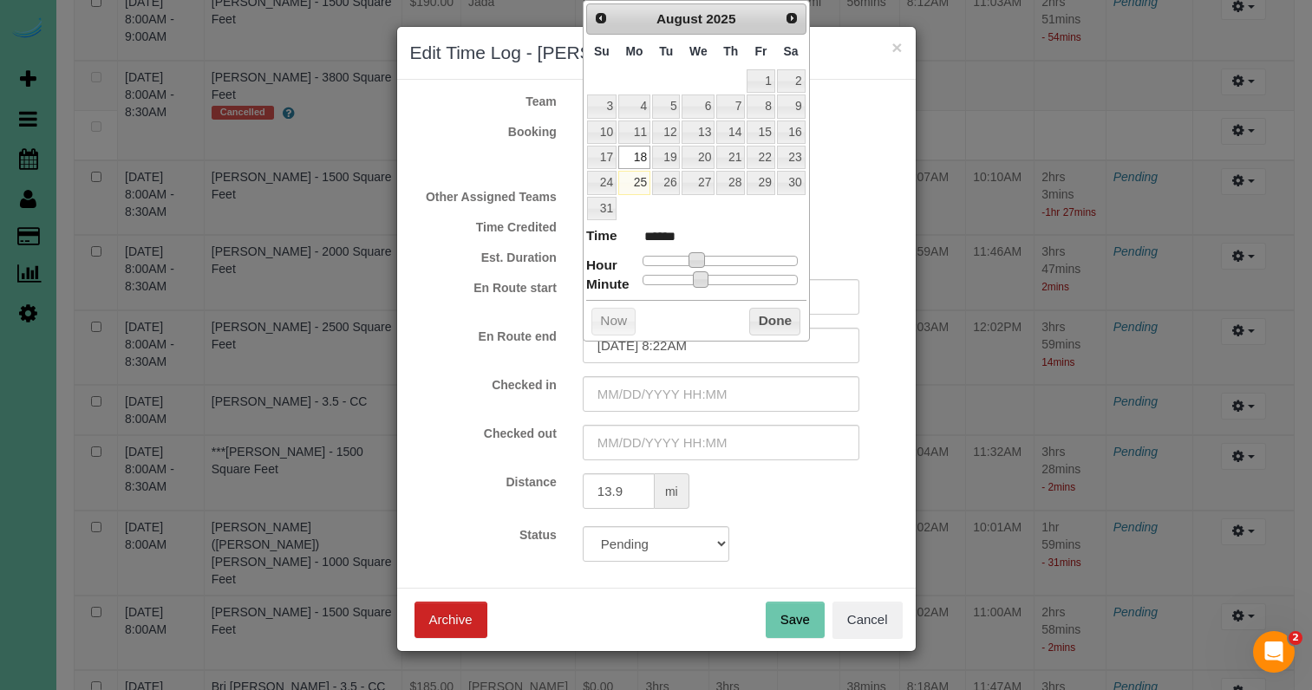
type input "******"
type input "08/18/2025 8:19AM"
type input "******"
type input "08/18/2025 8:16AM"
type input "******"
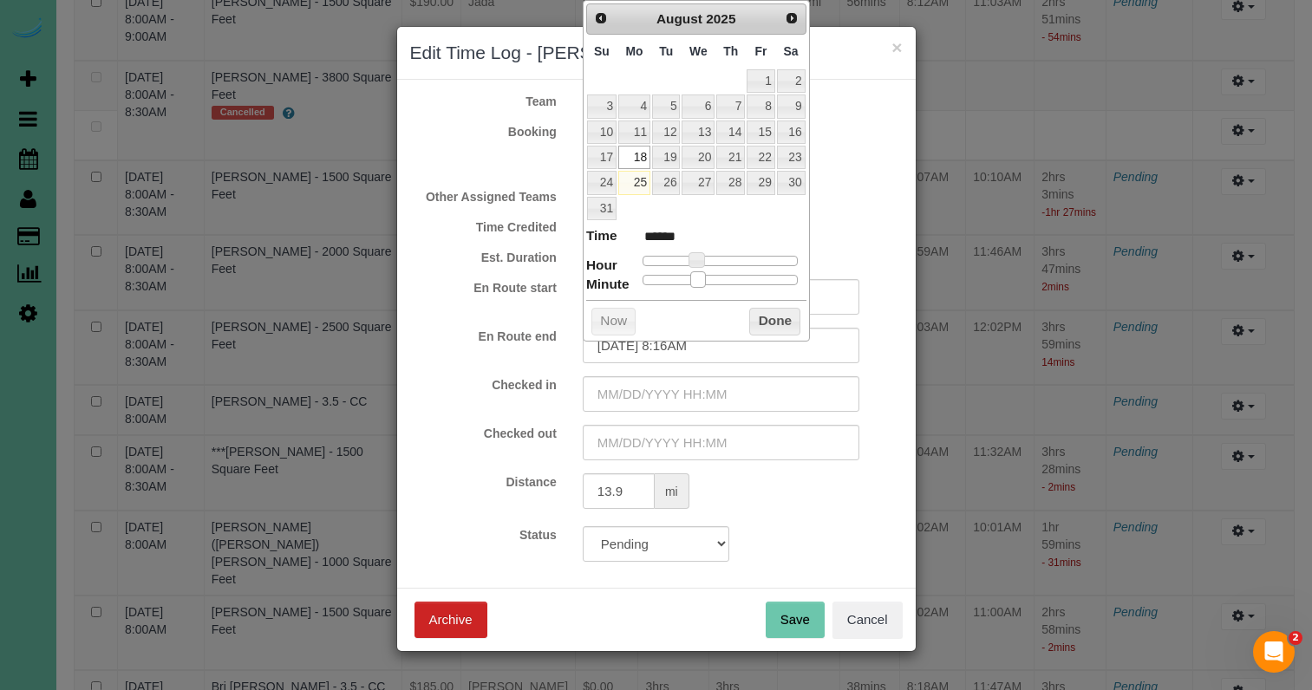
type input "08/18/2025 8:10AM"
type input "******"
type input "08/18/2025 8:06AM"
type input "******"
type input "08/18/2025 8:02AM"
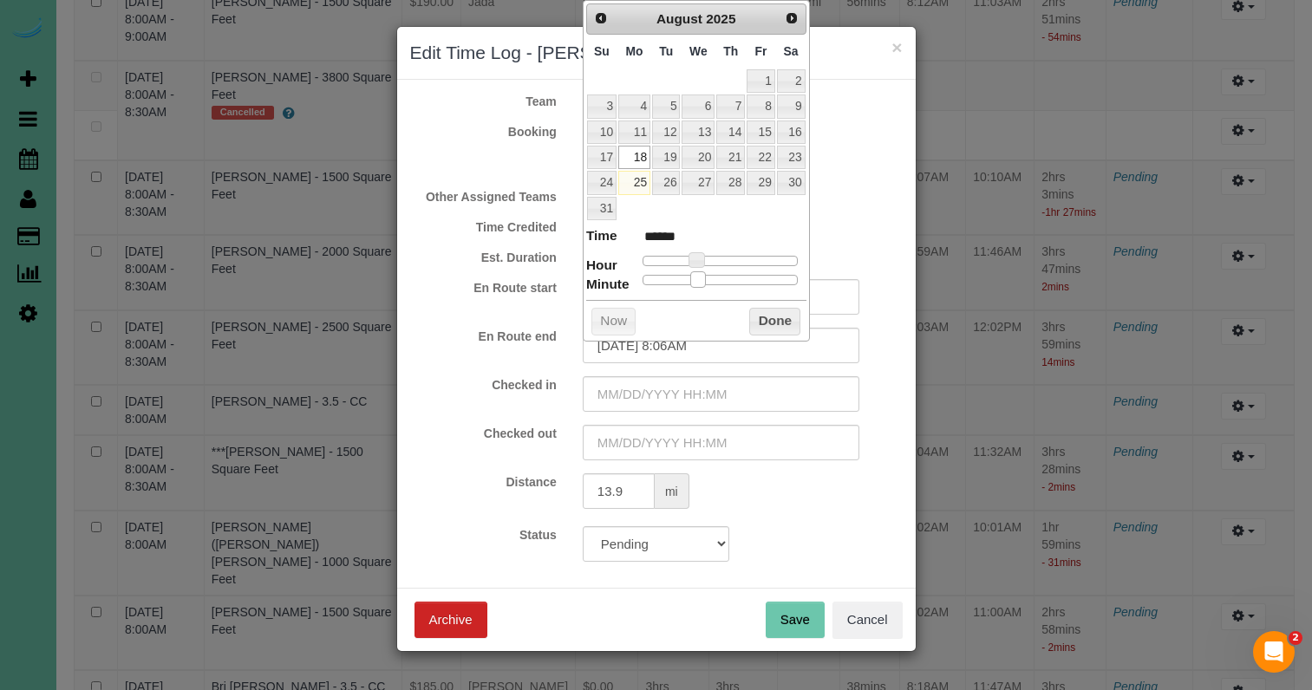
type input "******"
type input "08/18/2025 8:00AM"
type input "******"
drag, startPoint x: 695, startPoint y: 275, endPoint x: 621, endPoint y: 275, distance: 73.7
click at [621, 275] on dl "Time ****** Hour Minute Second Millisecond Microsecond Time Zone ***** ***** **…" at bounding box center [696, 256] width 220 height 60
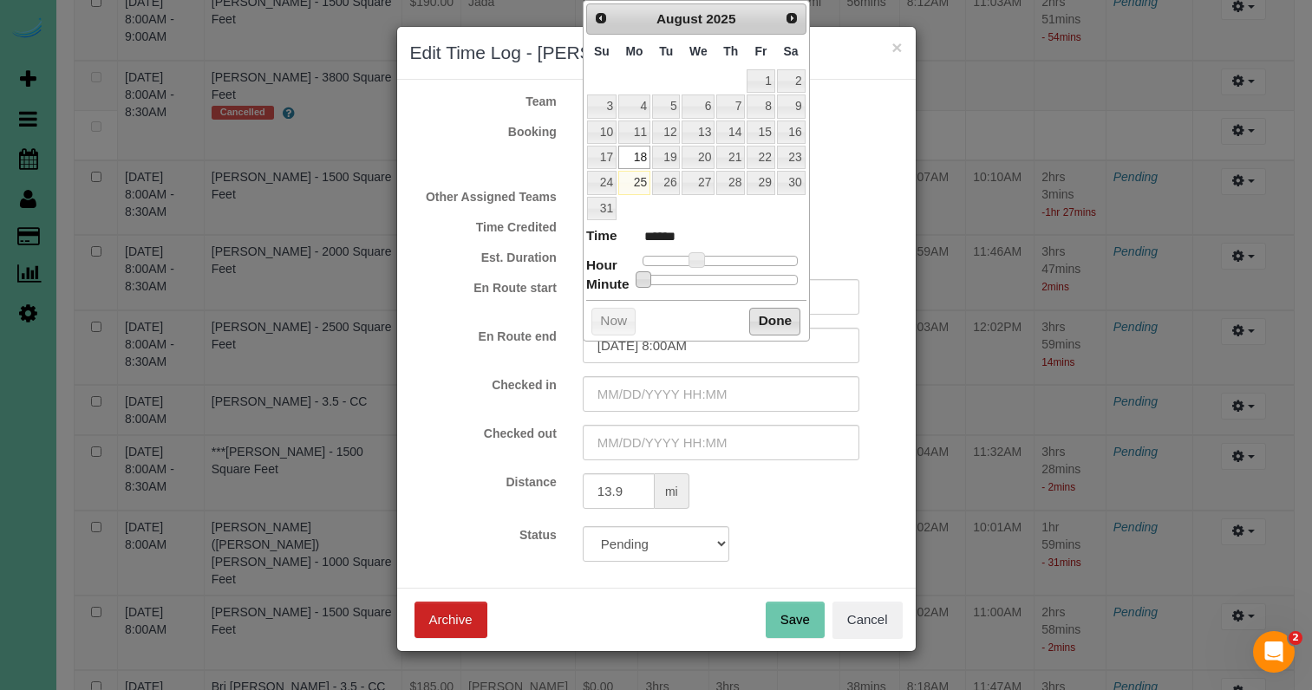
click at [775, 320] on button "Done" at bounding box center [774, 322] width 51 height 28
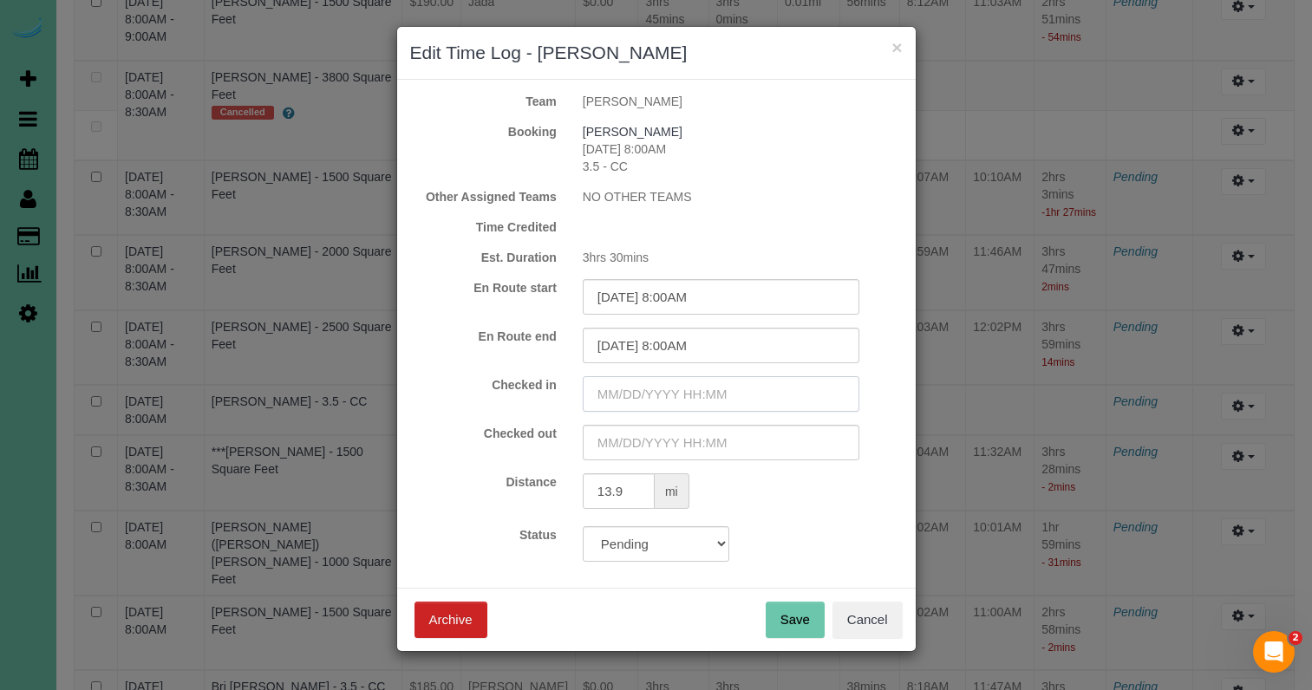
click at [697, 402] on input "text" at bounding box center [721, 394] width 277 height 36
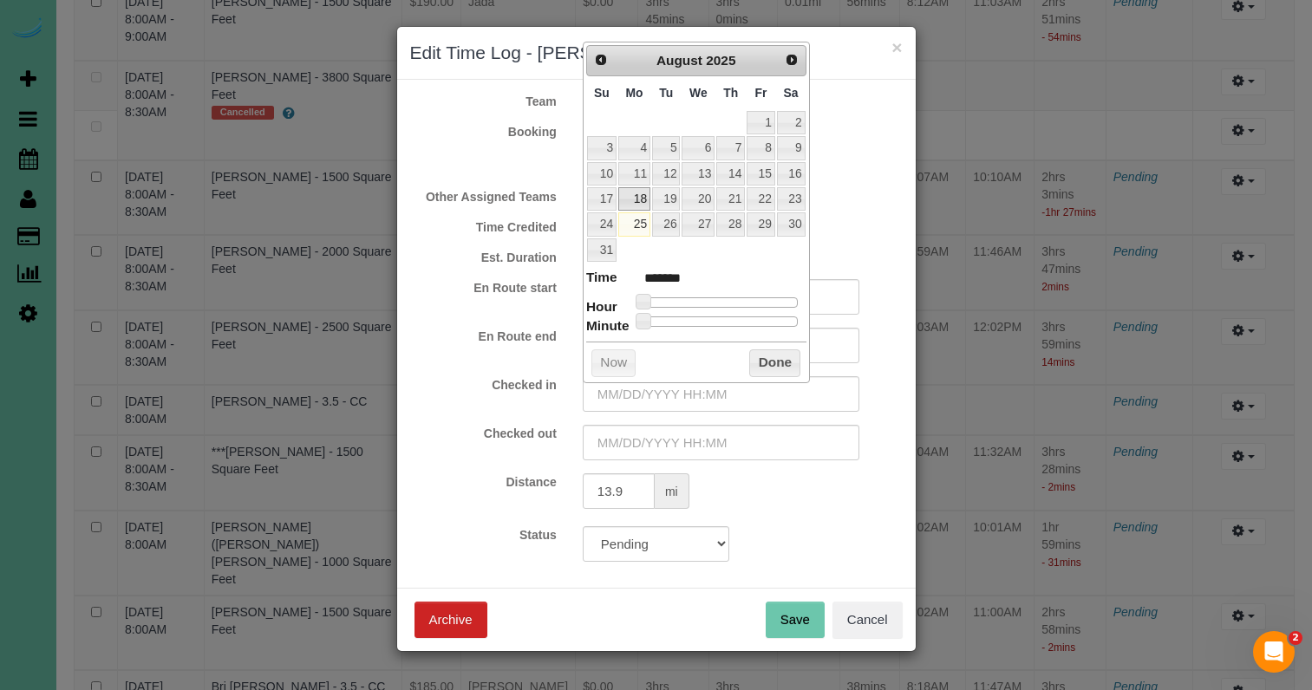
click at [630, 195] on link "18" at bounding box center [634, 198] width 32 height 23
type input "08/18/2025 1:00AM"
type input "******"
type input "08/18/2025 2:00AM"
type input "******"
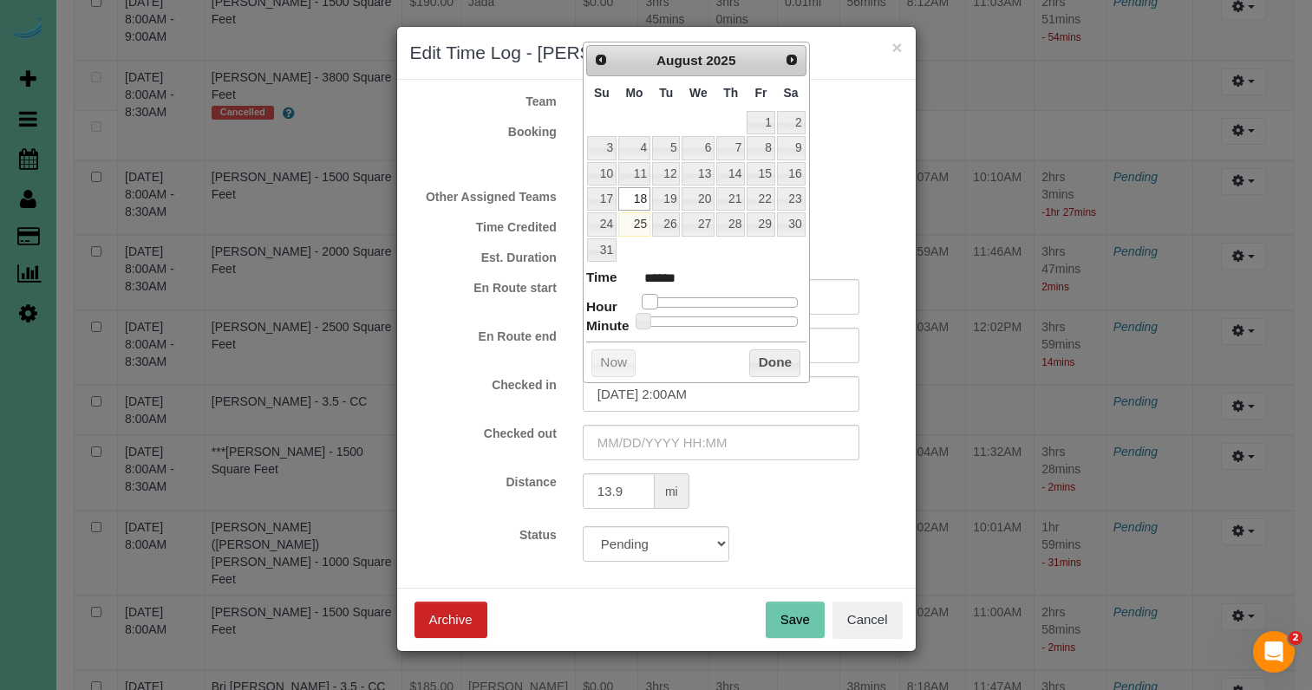
type input "08/18/2025 3:00AM"
type input "******"
type input "08/18/2025 4:00AM"
type input "******"
type input "08/18/2025 5:00AM"
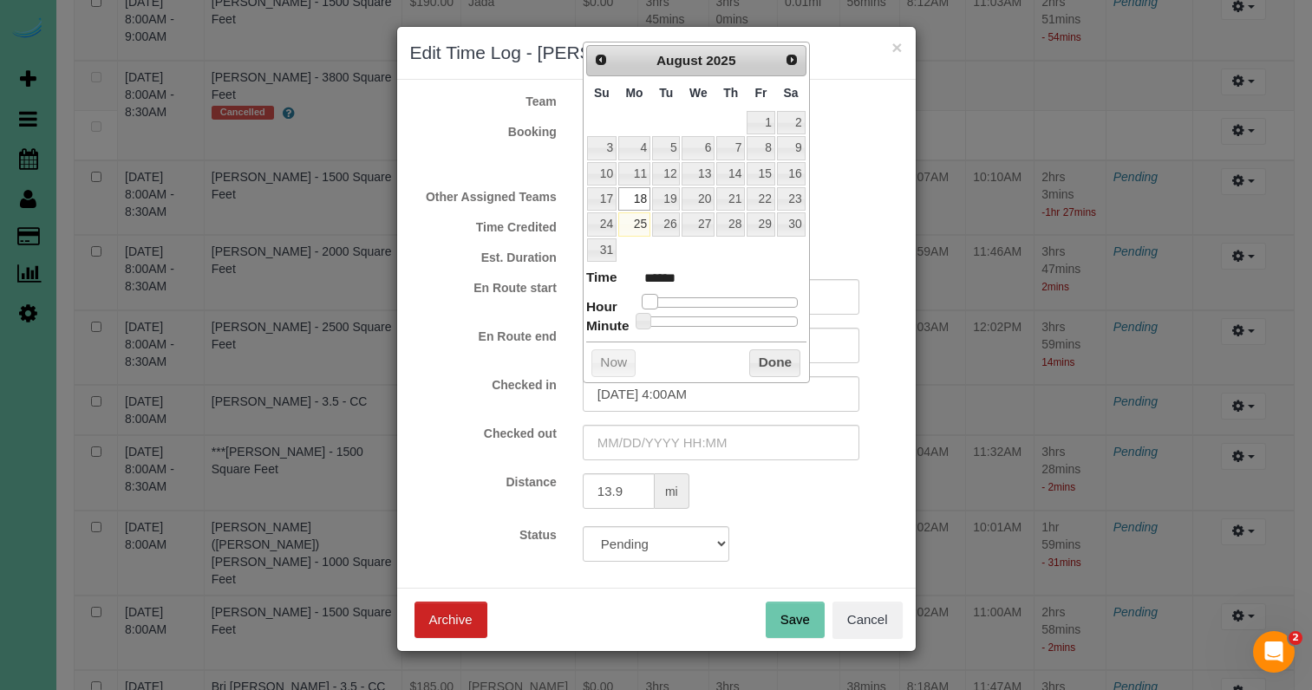
type input "******"
type input "08/18/2025 6:00AM"
type input "******"
type input "08/18/2025 7:00AM"
type input "******"
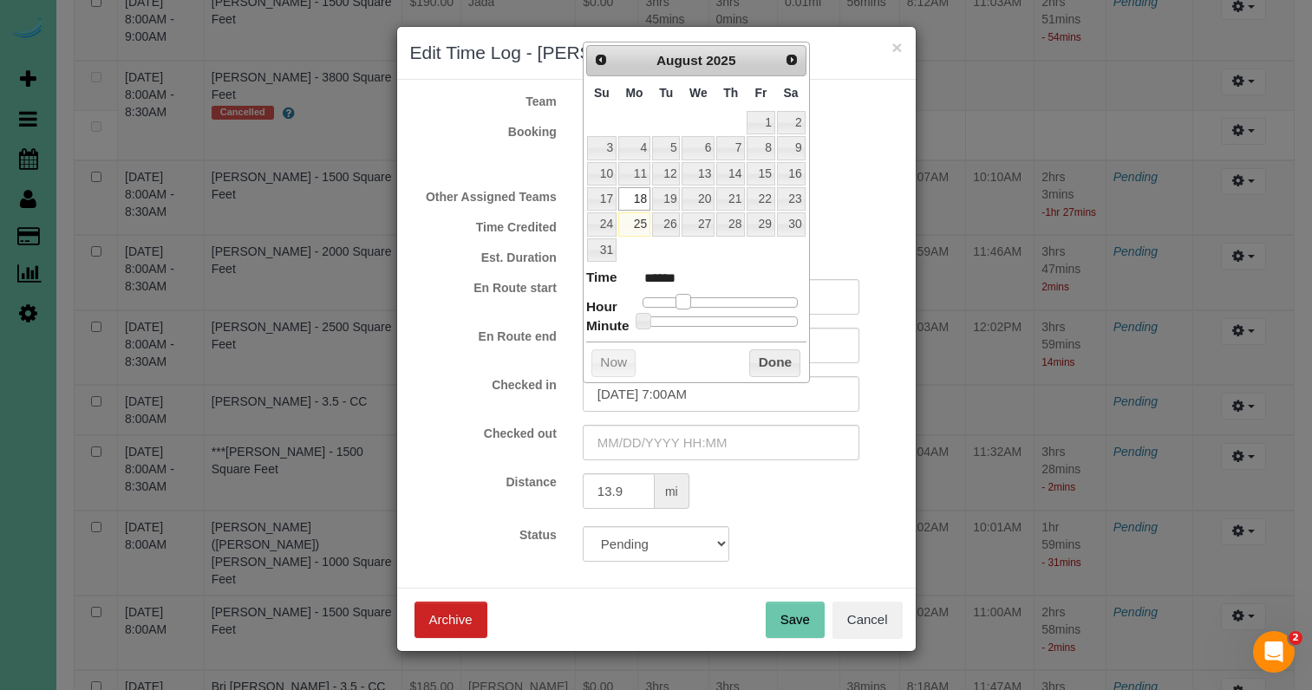
type input "08/18/2025 8:00AM"
type input "******"
drag, startPoint x: 652, startPoint y: 297, endPoint x: 670, endPoint y: 307, distance: 19.8
click at [697, 296] on span at bounding box center [697, 302] width 16 height 16
click at [767, 358] on button "Done" at bounding box center [774, 364] width 51 height 28
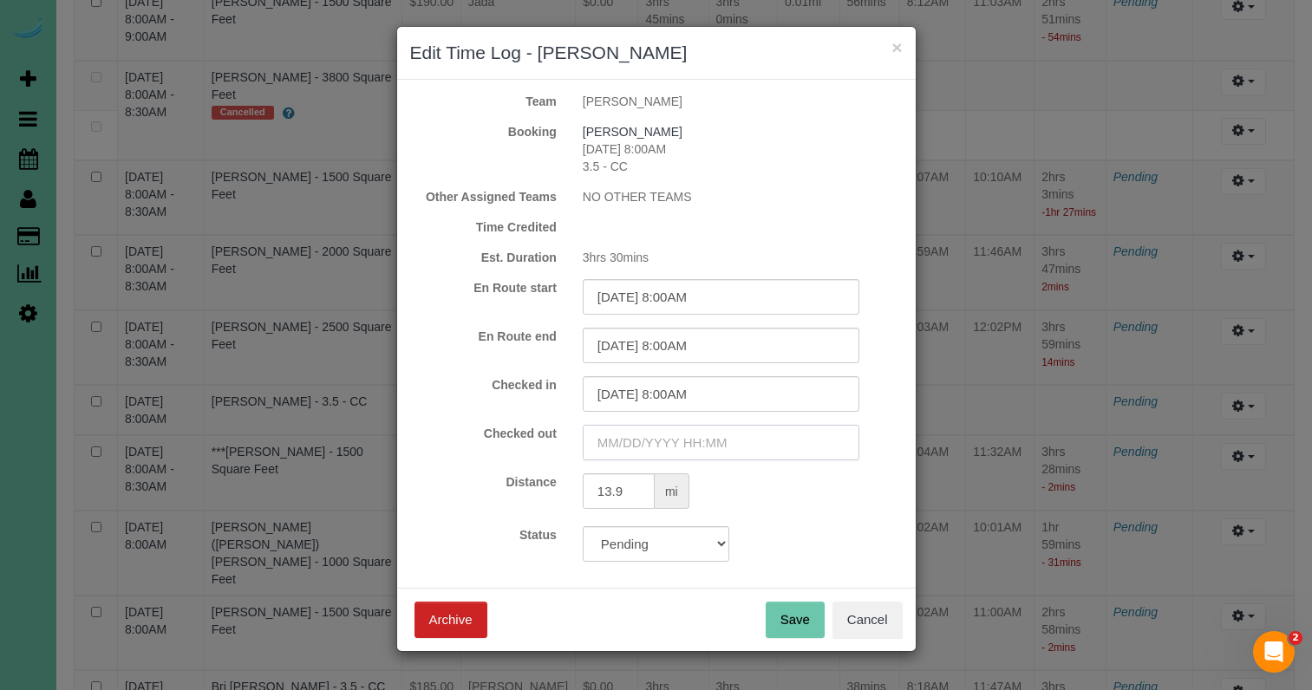
drag, startPoint x: 720, startPoint y: 439, endPoint x: 711, endPoint y: 379, distance: 60.5
click at [720, 439] on input "text" at bounding box center [721, 443] width 277 height 36
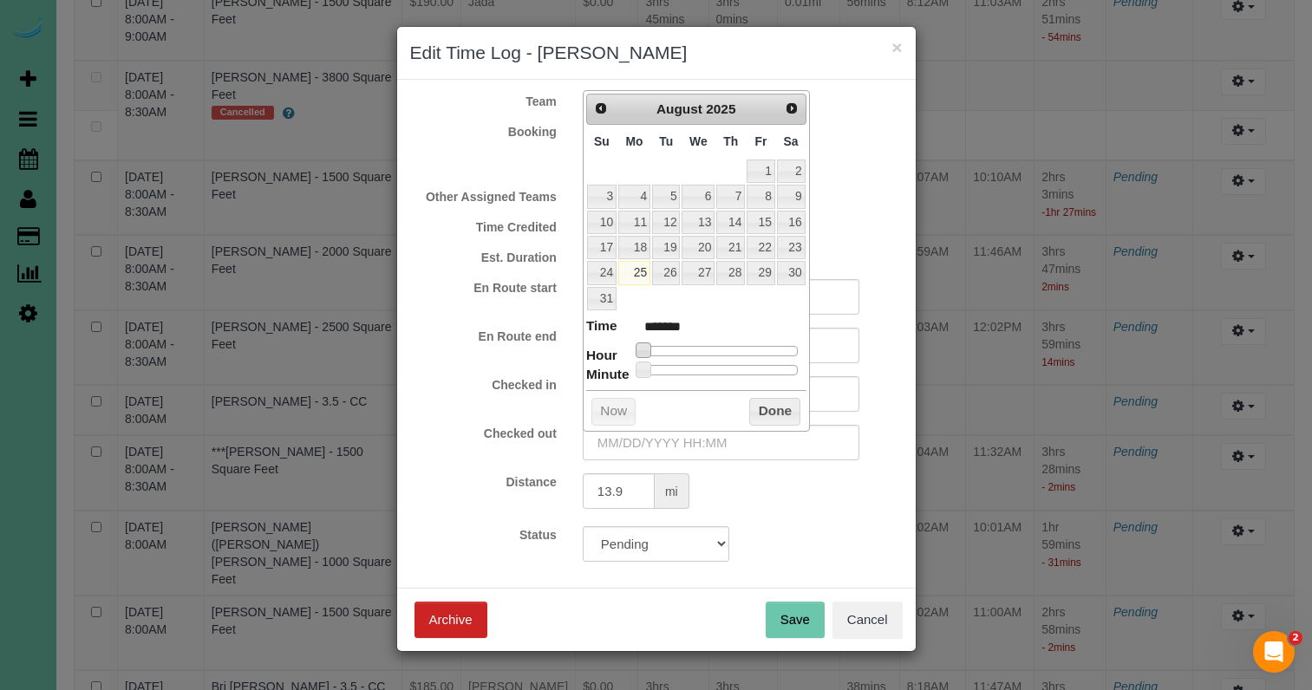
type input "08/25/2025 1:00AM"
type input "******"
type input "08/25/2025 4:00AM"
type input "******"
type input "08/25/2025 5:00AM"
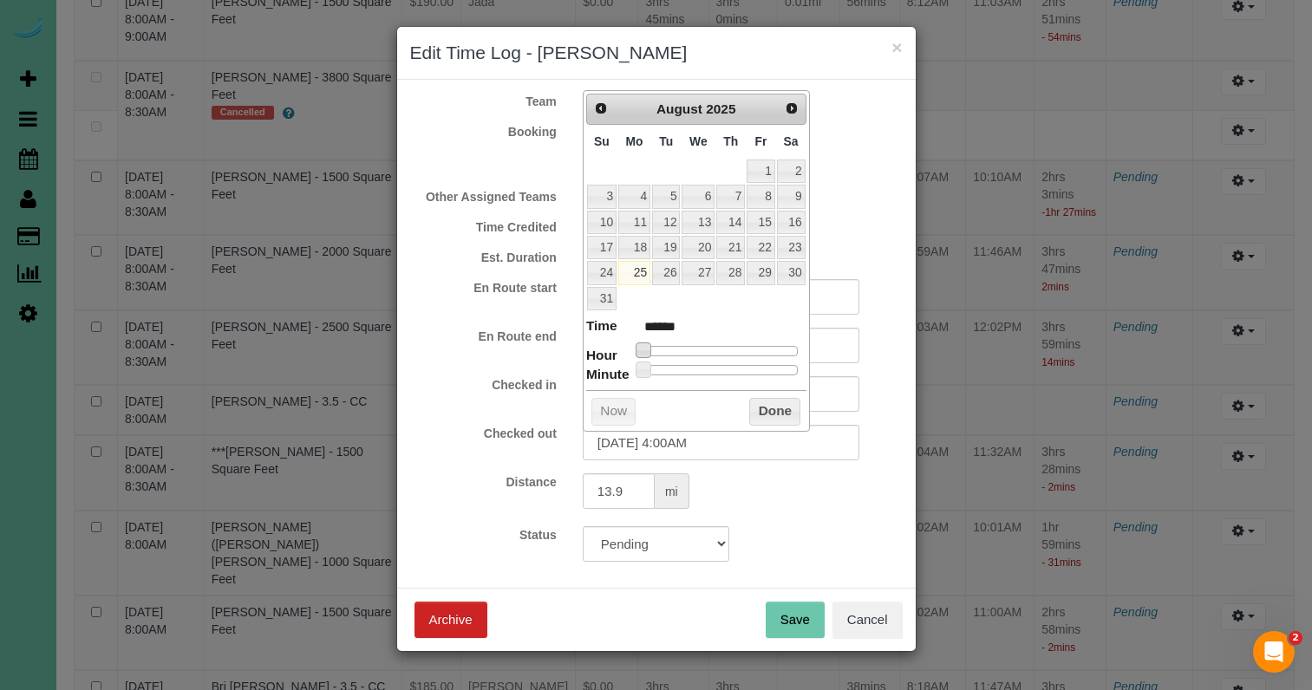
type input "******"
type input "08/25/2025 6:00AM"
type input "******"
type input "08/25/2025 8:00AM"
type input "******"
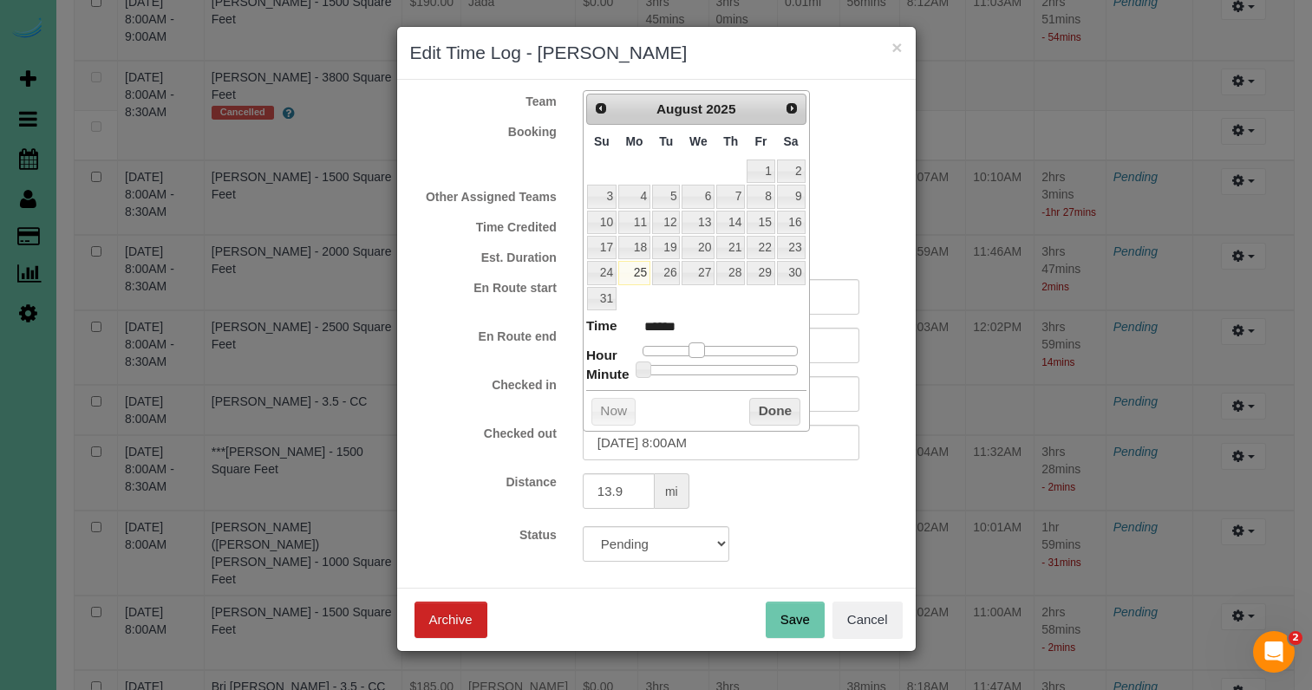
type input "08/25/2025 9:00AM"
type input "******"
type input "08/25/2025 10:00AM"
type input "*******"
type input "08/25/2025 11:00AM"
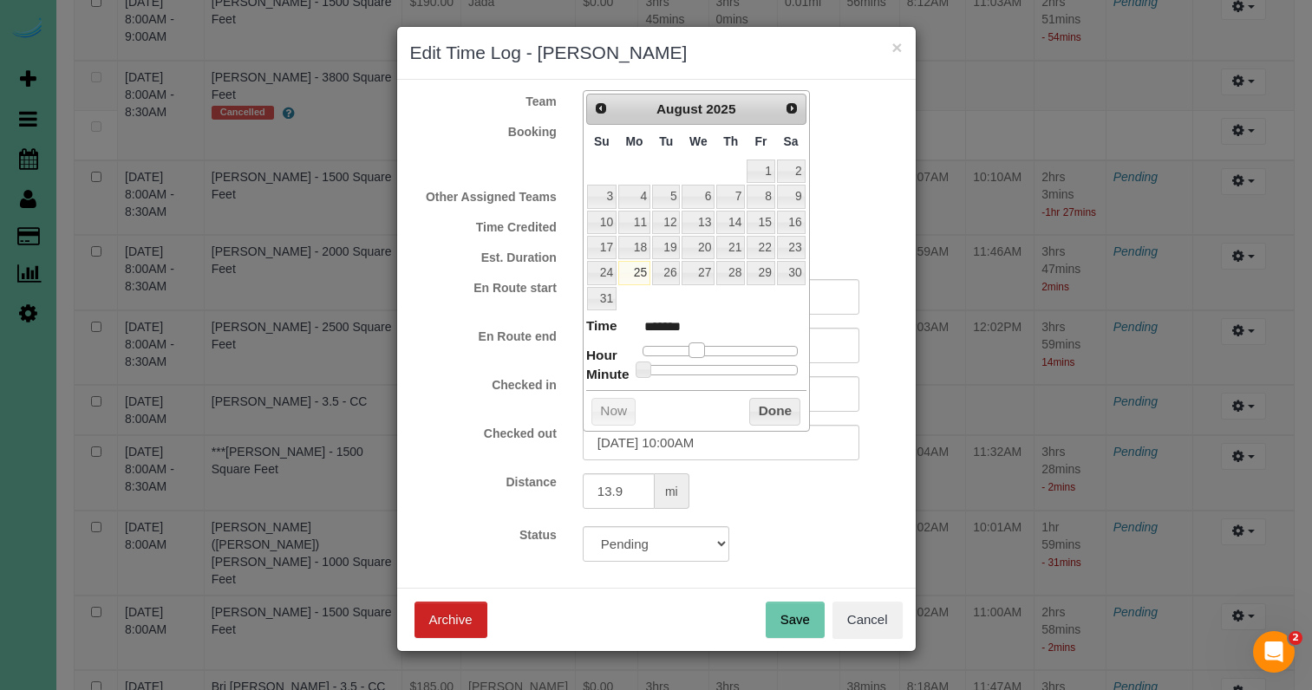
type input "*******"
type input "08/25/2025 12:00PM"
type input "*******"
type input "08/25/2025 11:00AM"
type input "*******"
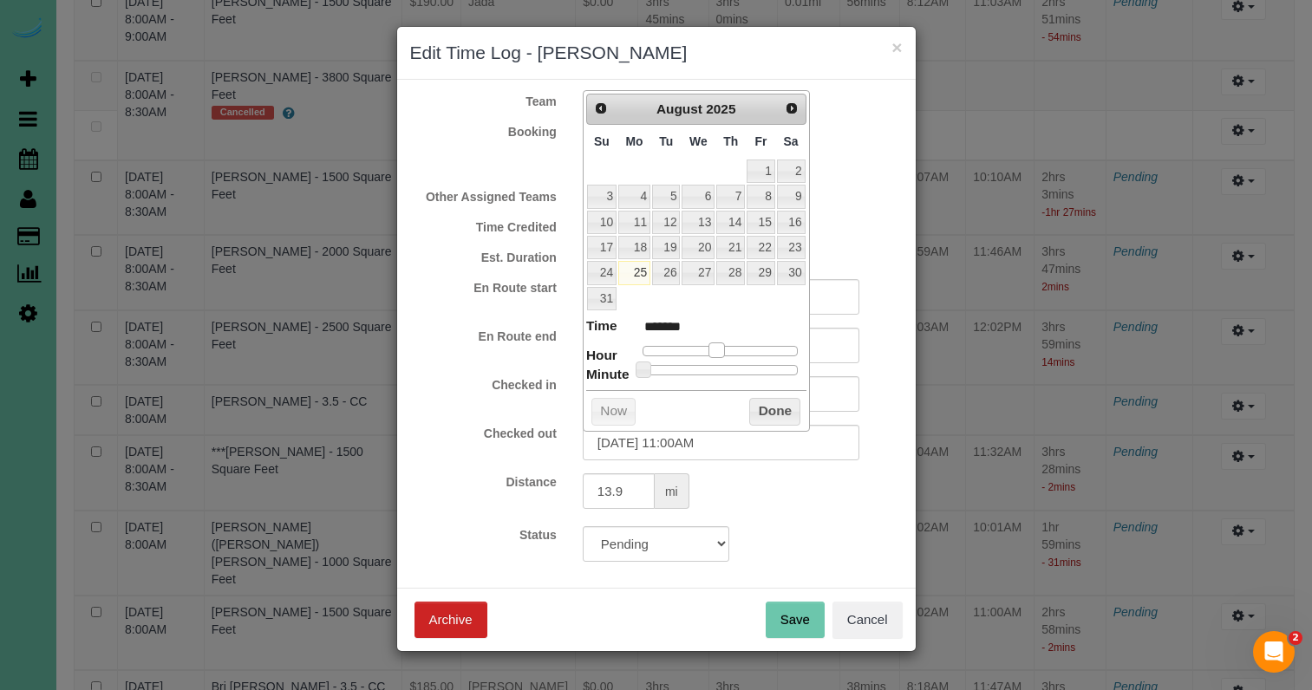
drag, startPoint x: 647, startPoint y: 345, endPoint x: 713, endPoint y: 414, distance: 95.1
click at [718, 351] on span at bounding box center [717, 351] width 16 height 16
click at [693, 442] on input "08/25/2025 11:00AM" at bounding box center [721, 443] width 277 height 36
type input "08/25/2025 11:30AM"
click at [781, 398] on button "Done" at bounding box center [774, 412] width 51 height 28
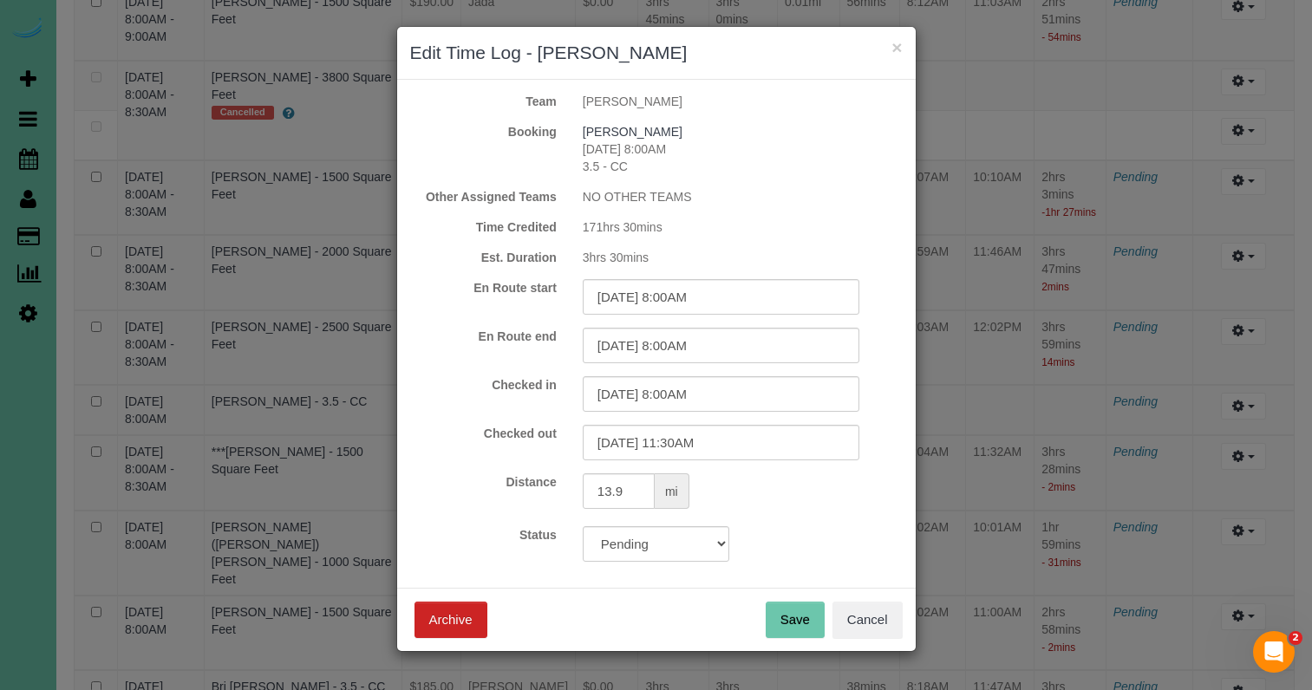
click at [804, 622] on button "Save" at bounding box center [795, 620] width 59 height 36
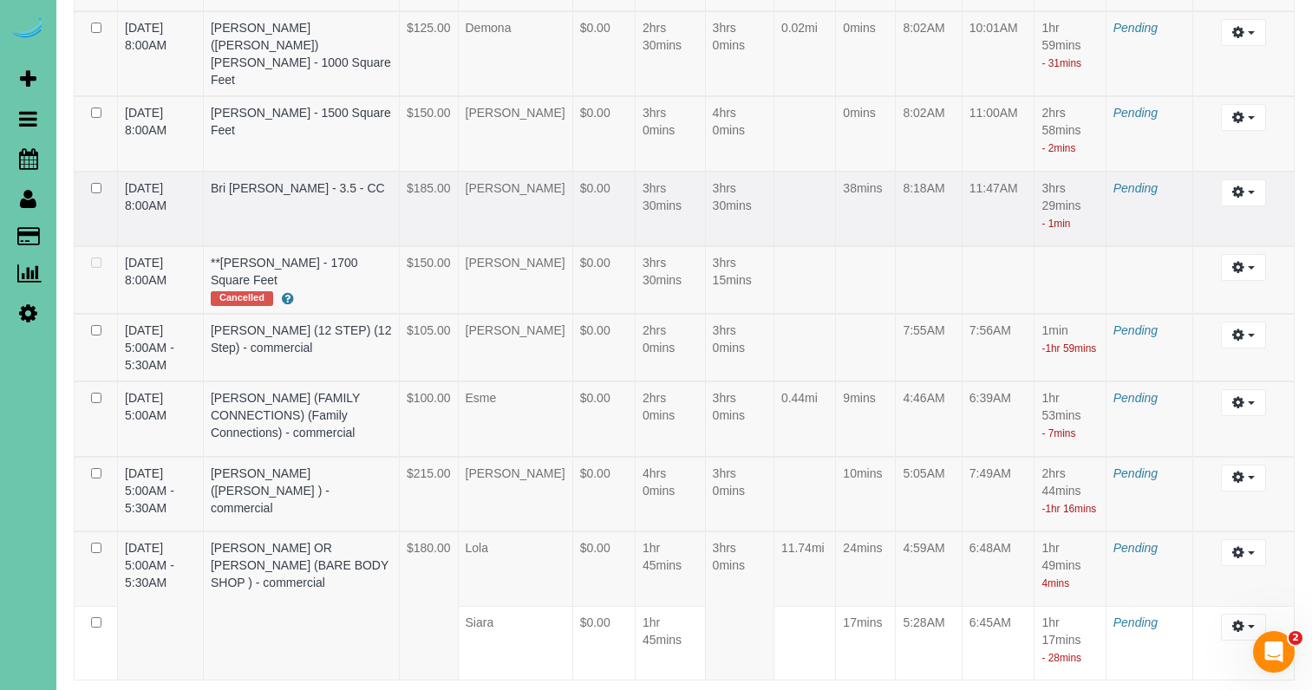
scroll to position [5523, 0]
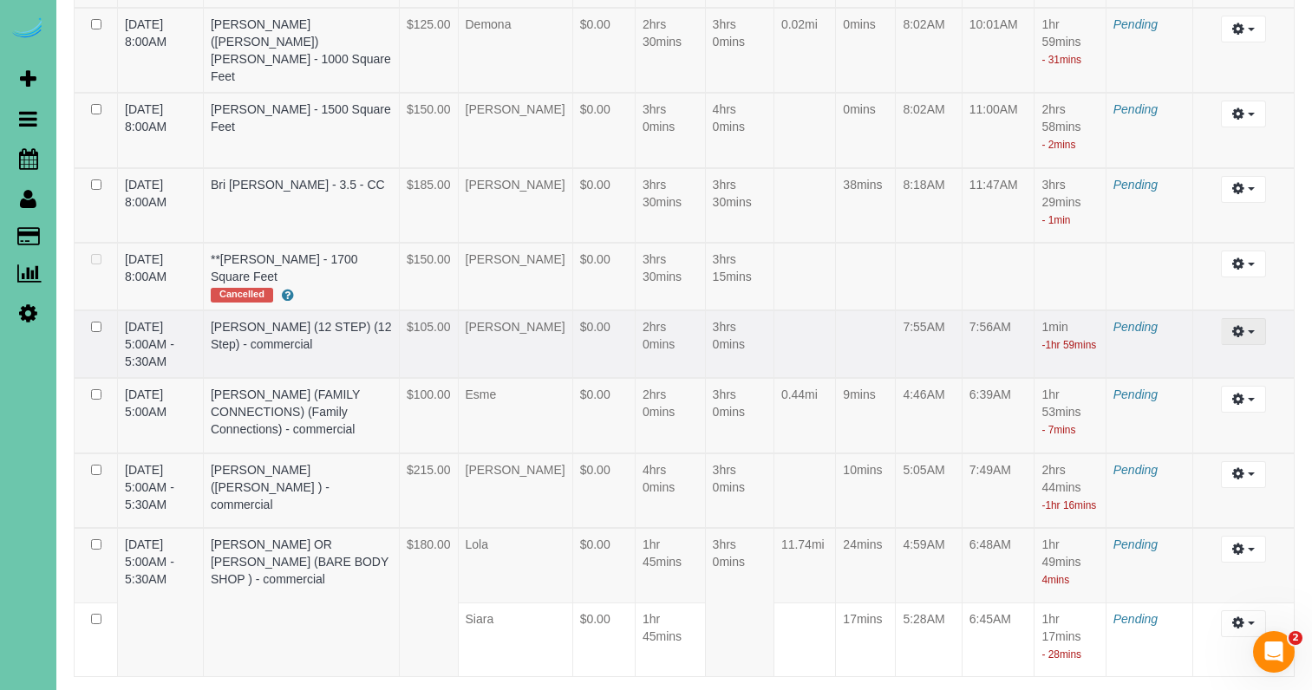
click at [1242, 337] on icon "button" at bounding box center [1238, 331] width 12 height 10
click at [1187, 375] on link "Edit" at bounding box center [1196, 363] width 137 height 23
select select "draft"
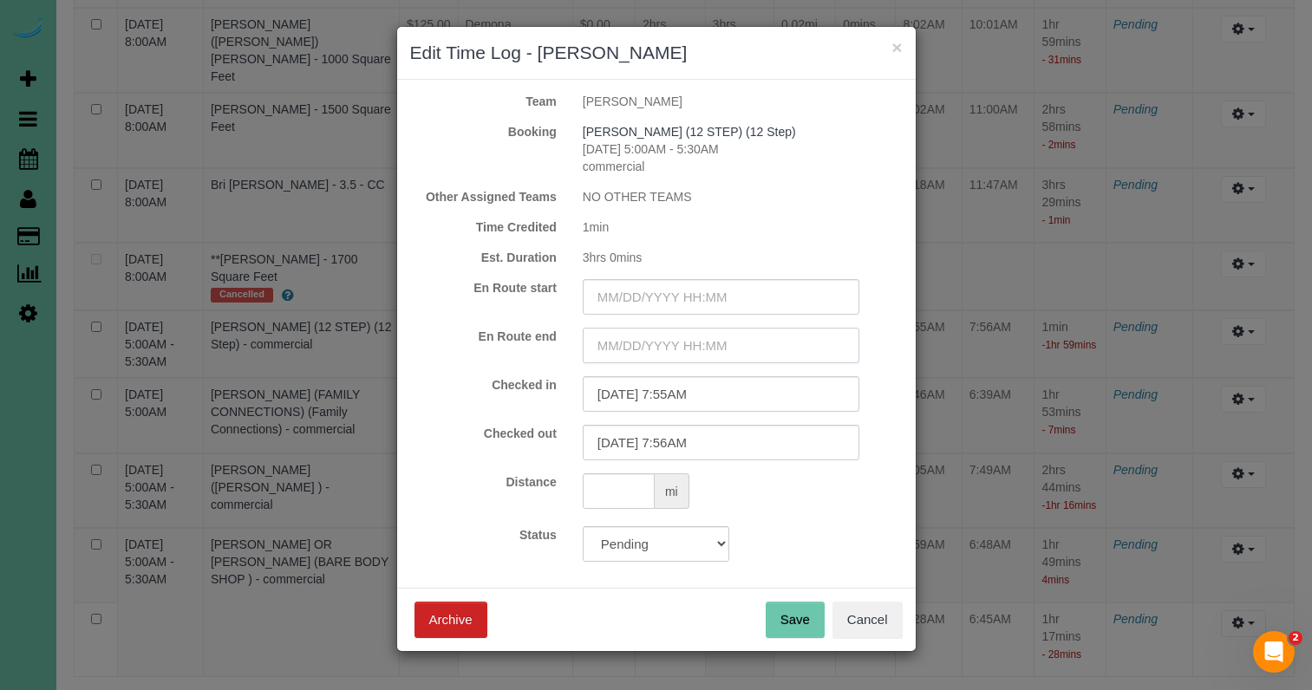
click at [693, 348] on input "text" at bounding box center [721, 346] width 277 height 36
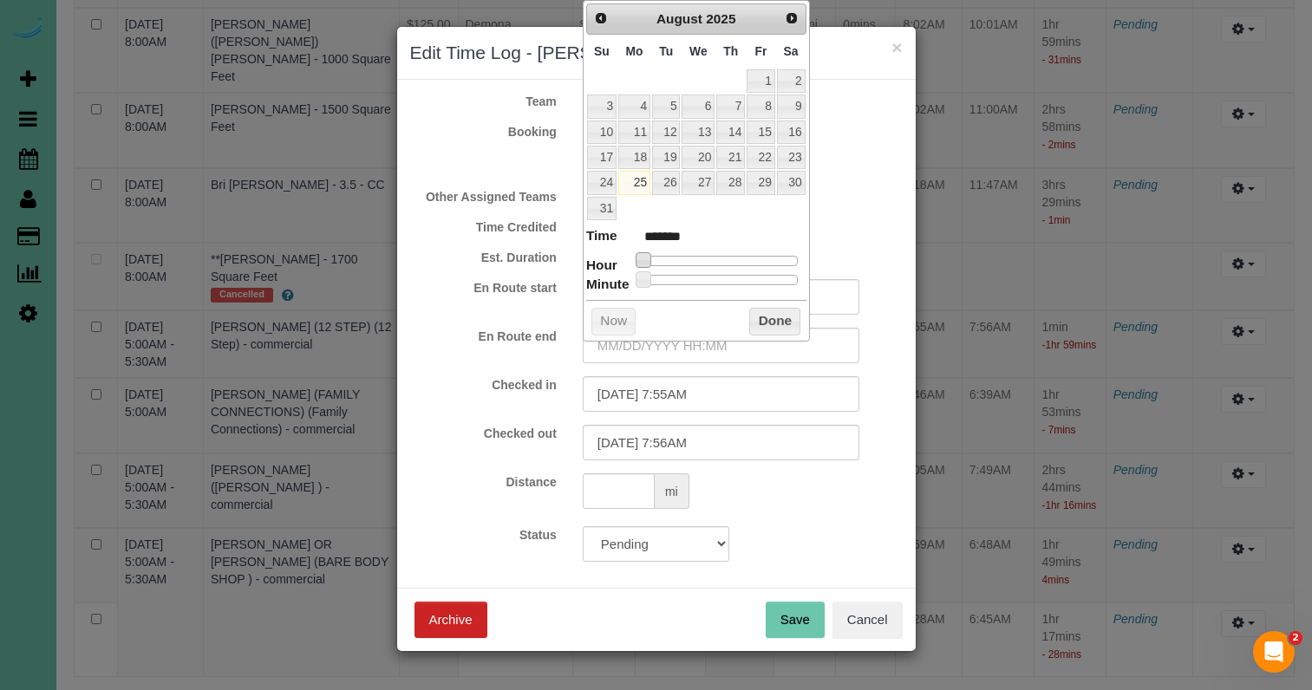
type input "08/25/2025 1:00AM"
type input "******"
type input "08/25/2025 2:00AM"
type input "******"
type input "08/25/2025 3:00AM"
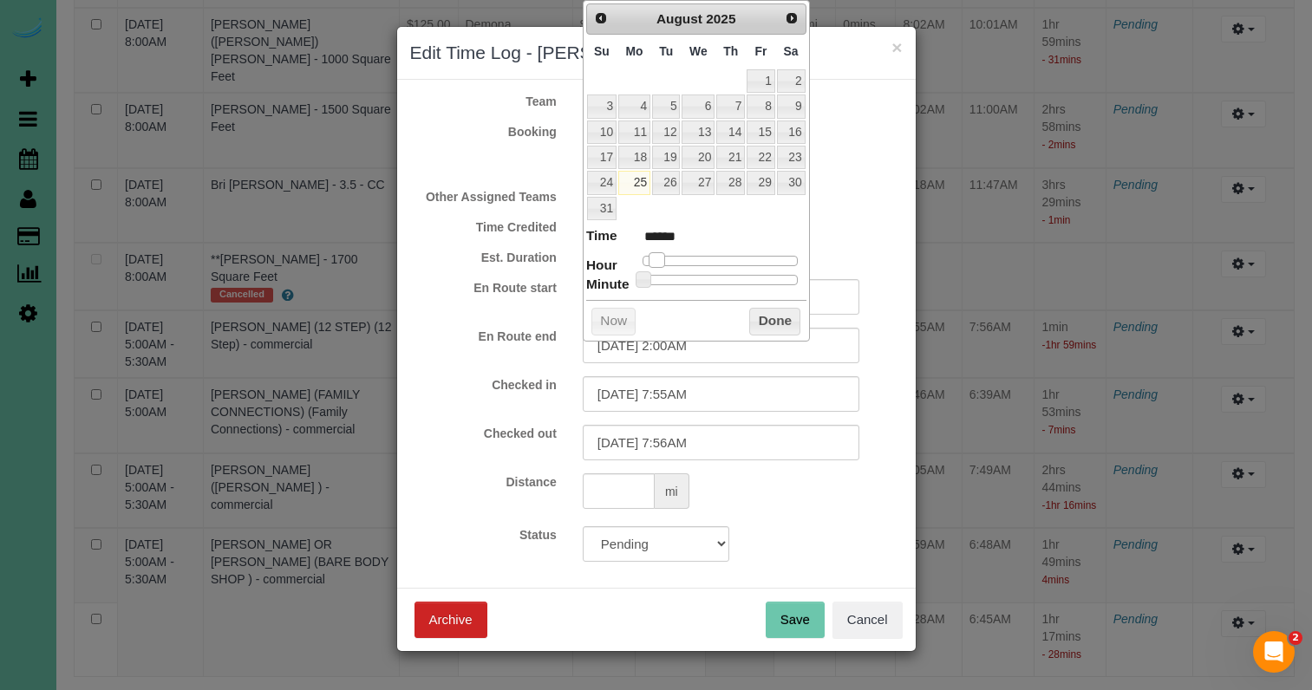
type input "******"
type input "08/25/2025 4:00AM"
type input "******"
type input "[DATE] 5:00AM"
type input "******"
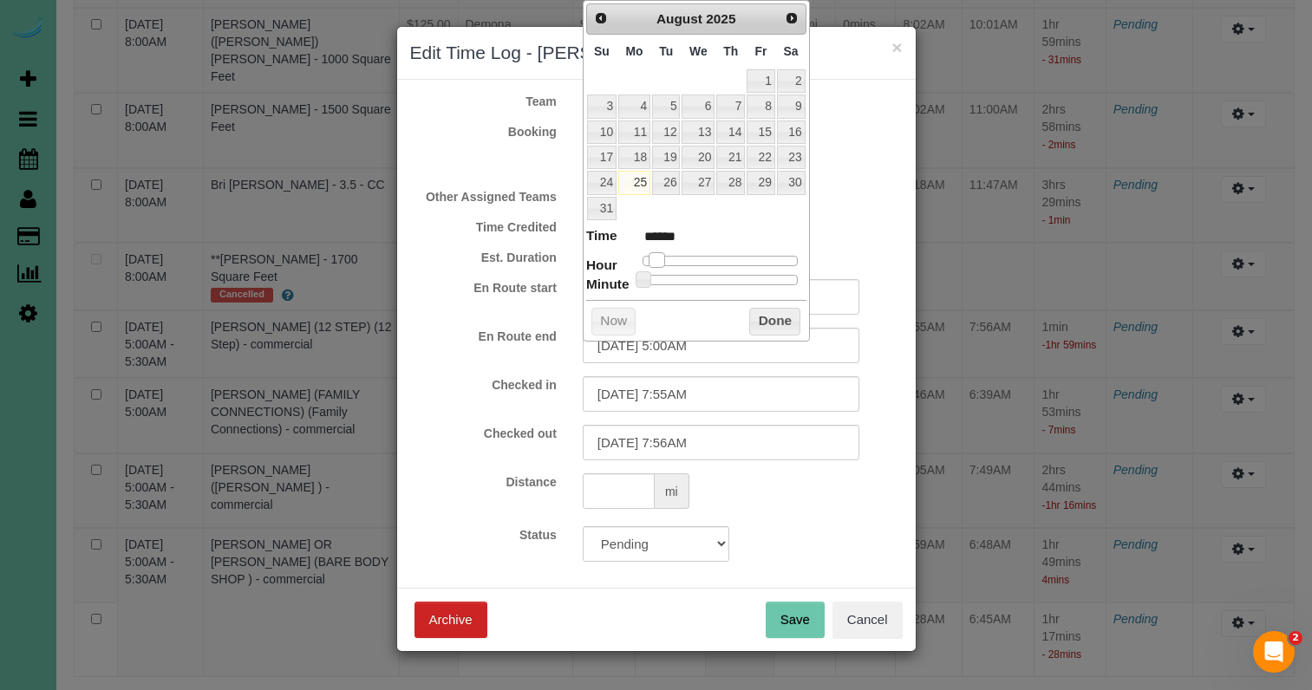
type input "[DATE] 6:00AM"
type input "******"
type input "08/25/2025 7:00AM"
type input "******"
type input "[DATE] 8:00AM"
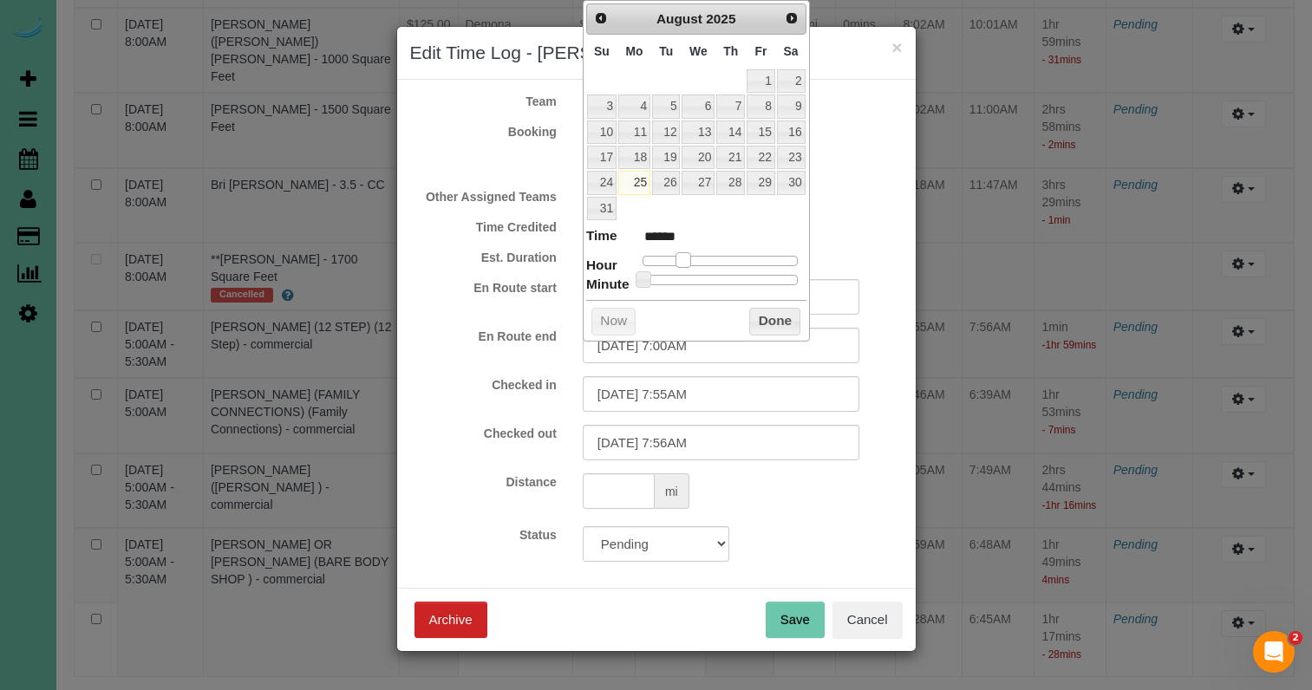
type input "******"
type input "08/25/2025 9:00AM"
type input "******"
type input "08/25/2025 10:00AM"
type input "*******"
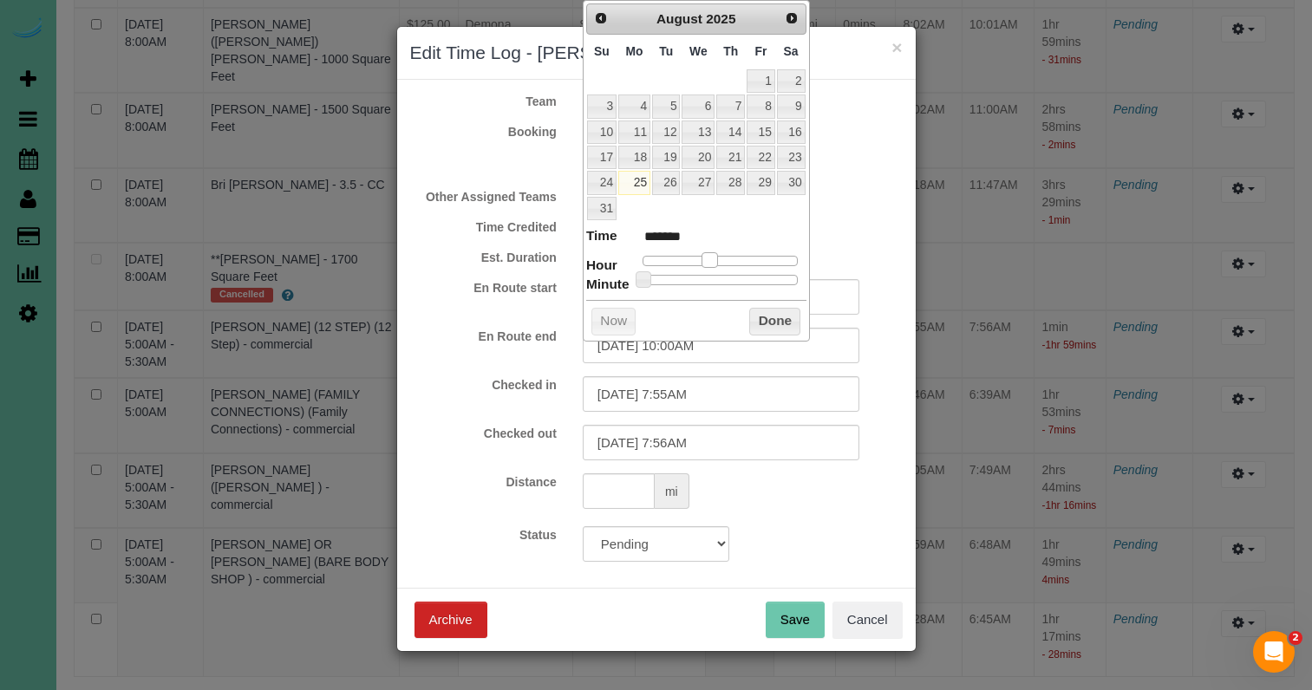
type input "08/25/2025 9:00AM"
type input "******"
type input "[DATE] 8:00AM"
type input "******"
type input "08/25/2025 7:00AM"
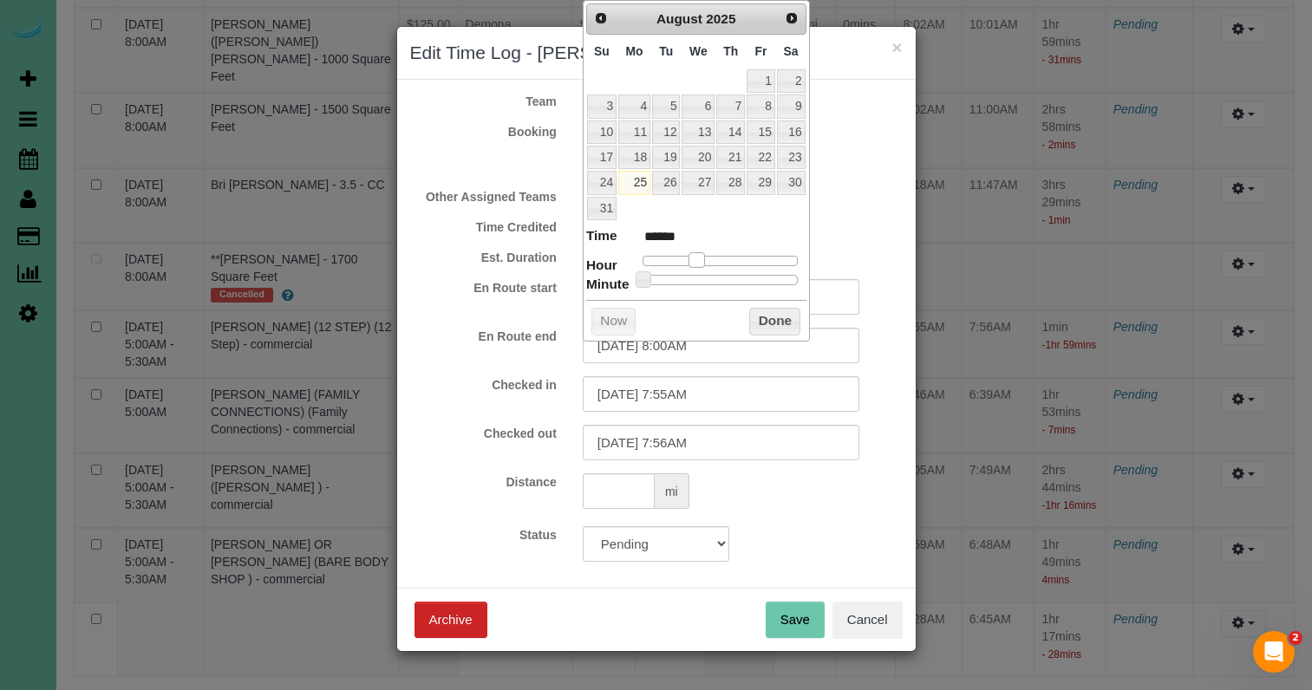
type input "******"
drag, startPoint x: 658, startPoint y: 252, endPoint x: 694, endPoint y: 255, distance: 35.7
click at [694, 255] on span at bounding box center [690, 260] width 16 height 16
type input "[DATE] 6:00AM"
type input "******"
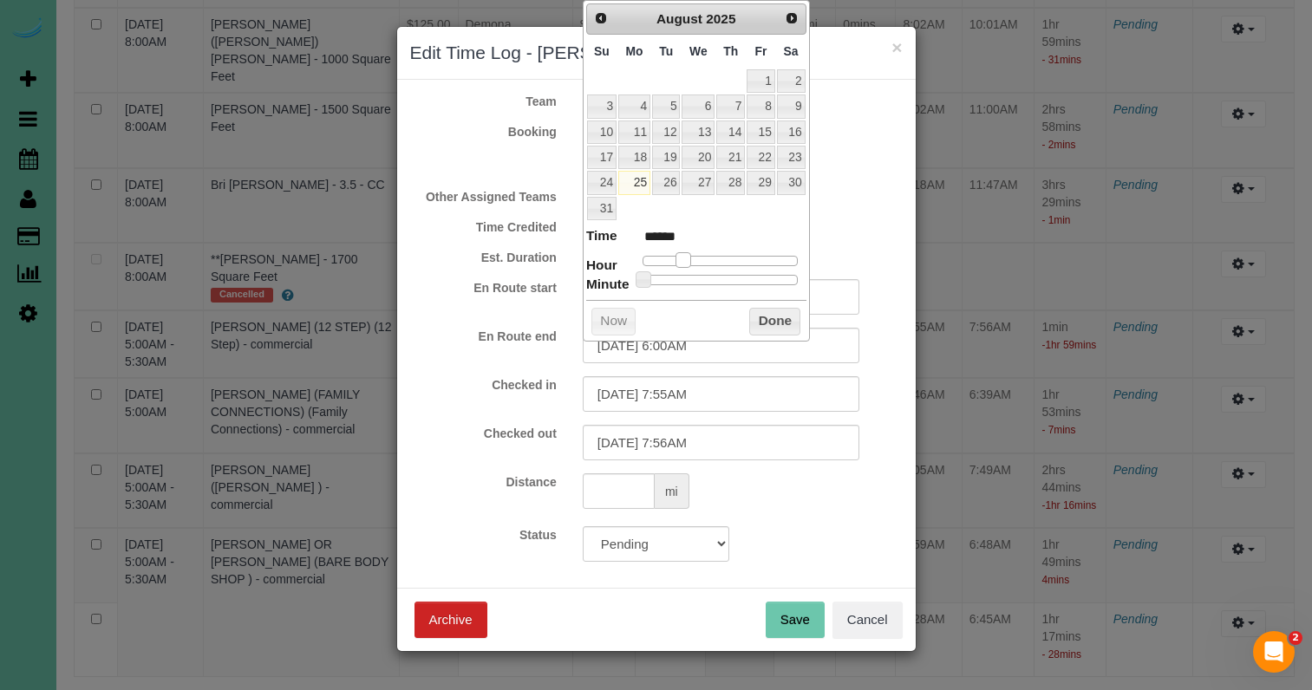
click at [687, 255] on span at bounding box center [684, 260] width 16 height 16
drag, startPoint x: 763, startPoint y: 311, endPoint x: 741, endPoint y: 310, distance: 22.6
click at [763, 311] on button "Done" at bounding box center [774, 322] width 51 height 28
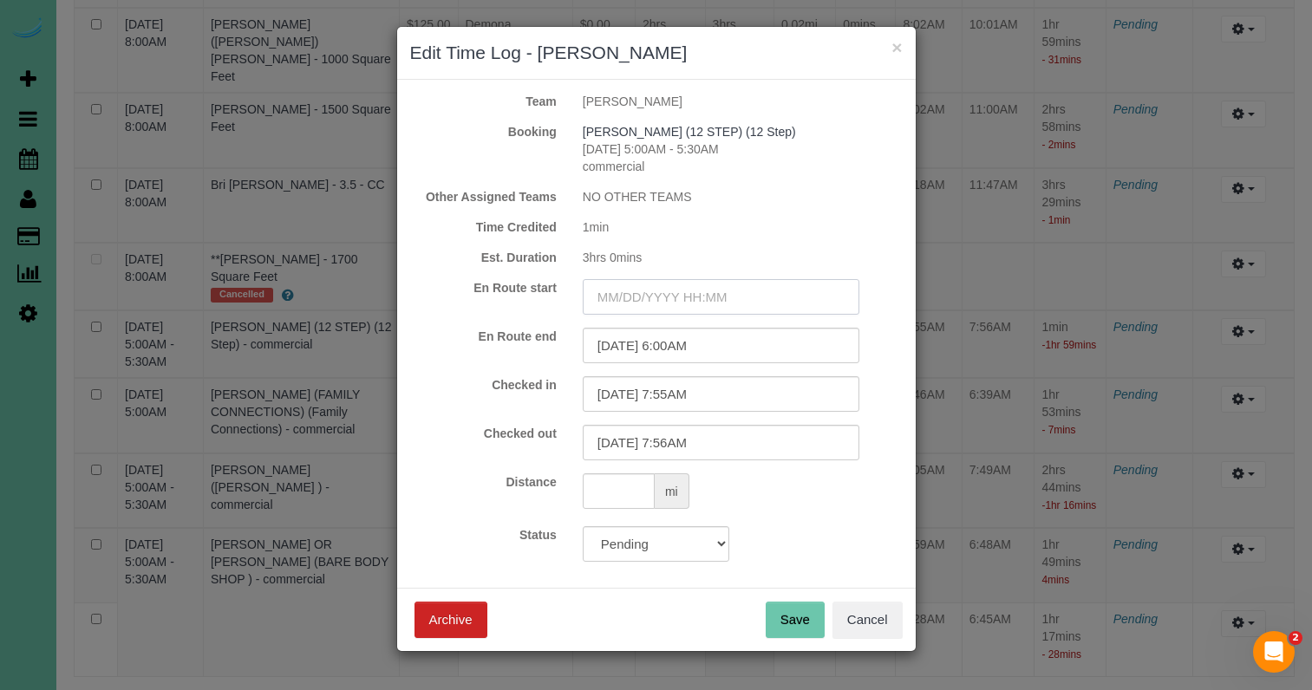
click at [702, 301] on input "text" at bounding box center [721, 297] width 277 height 36
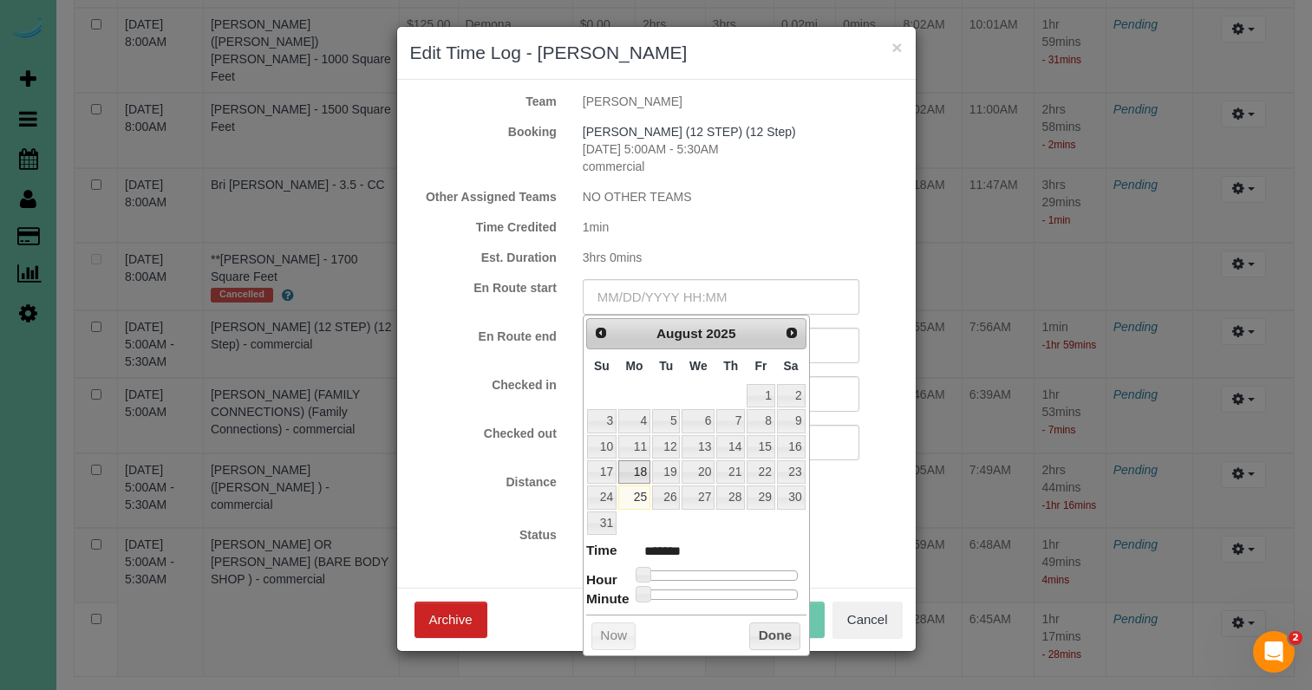
click at [631, 466] on link "18" at bounding box center [634, 472] width 32 height 23
type input "08/18/2025 1:00AM"
type input "******"
type input "08/18/2025 3:00AM"
type input "******"
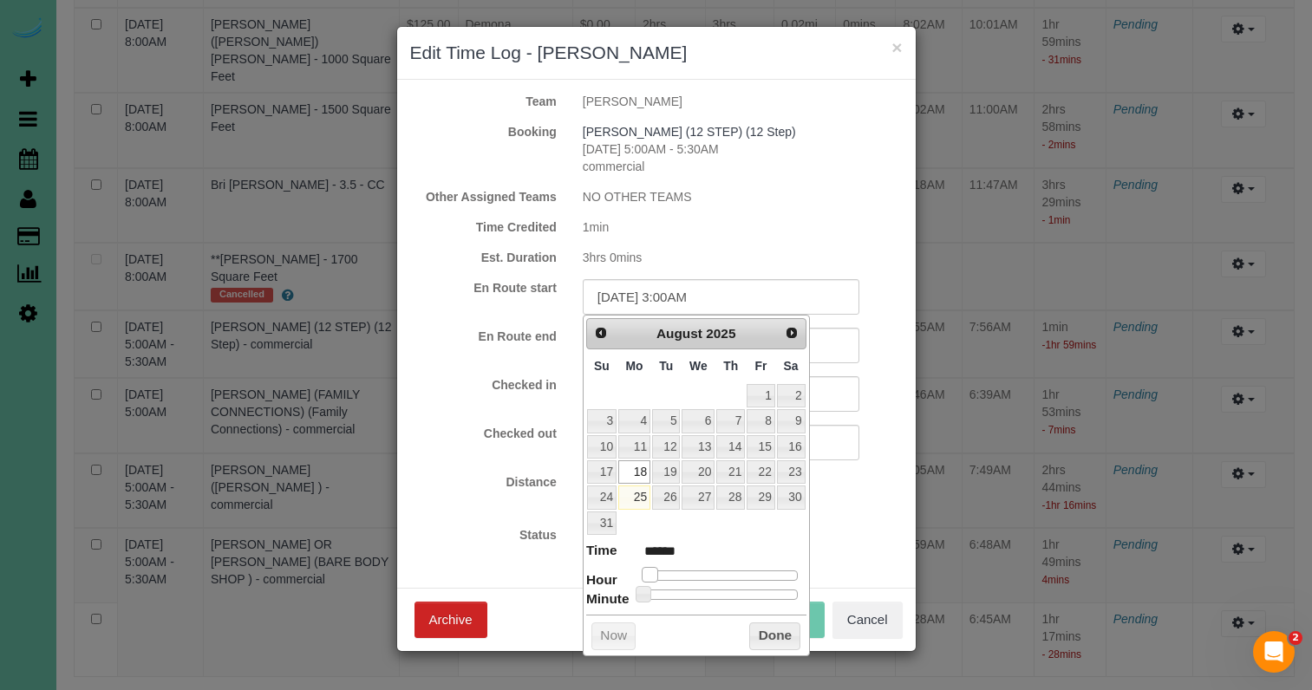
type input "08/18/2025 4:00AM"
type input "******"
drag, startPoint x: 652, startPoint y: 570, endPoint x: 562, endPoint y: 526, distance: 100.5
click at [684, 571] on span at bounding box center [684, 575] width 16 height 16
click at [541, 516] on form "Team Justine Booking KATHY BETTS (12 STEP) (12 Step) 08/18/2025 5:00AM - 5:30AM…" at bounding box center [656, 327] width 493 height 469
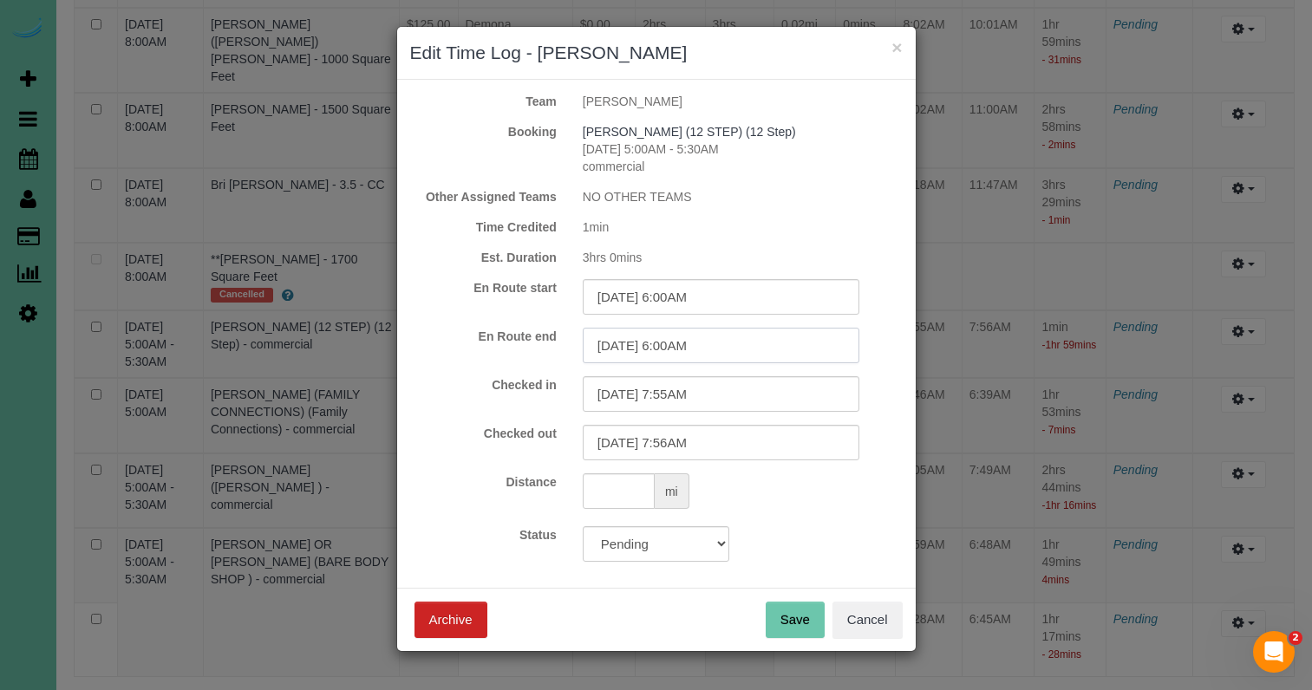
click at [639, 350] on input "[DATE] 6:00AM" at bounding box center [721, 346] width 277 height 36
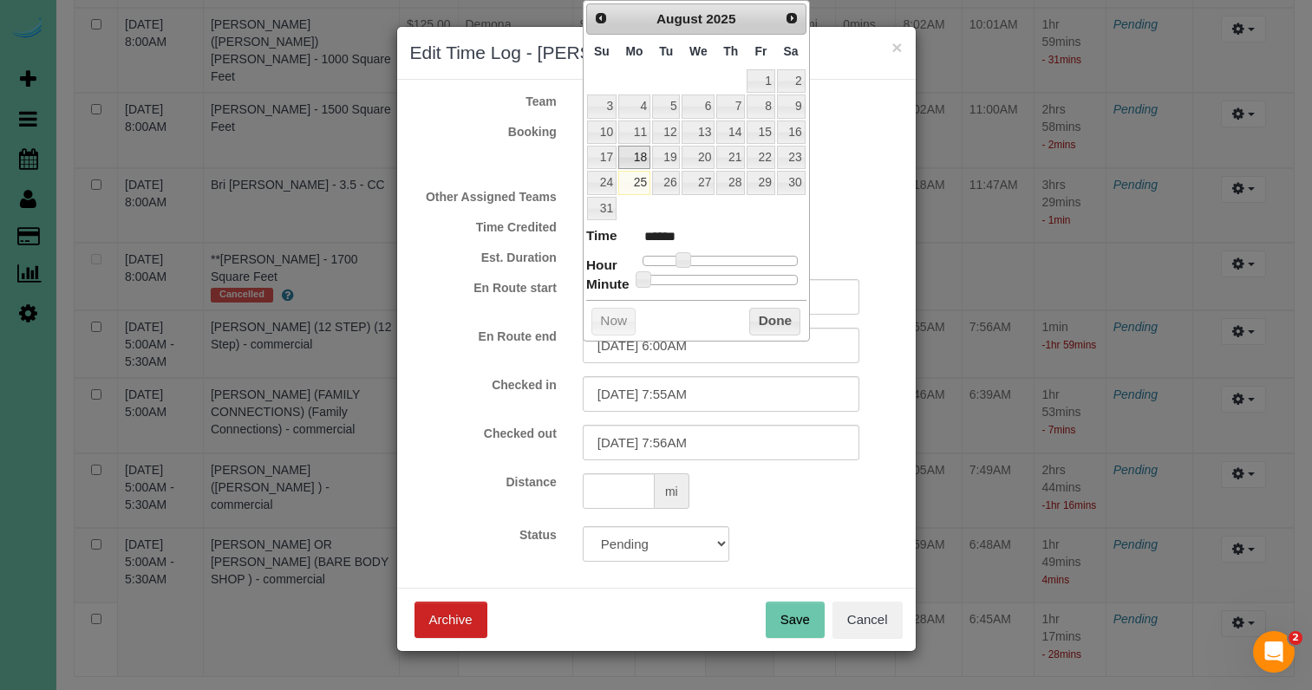
click at [631, 153] on link "18" at bounding box center [634, 157] width 32 height 23
click at [768, 318] on button "Done" at bounding box center [774, 322] width 51 height 28
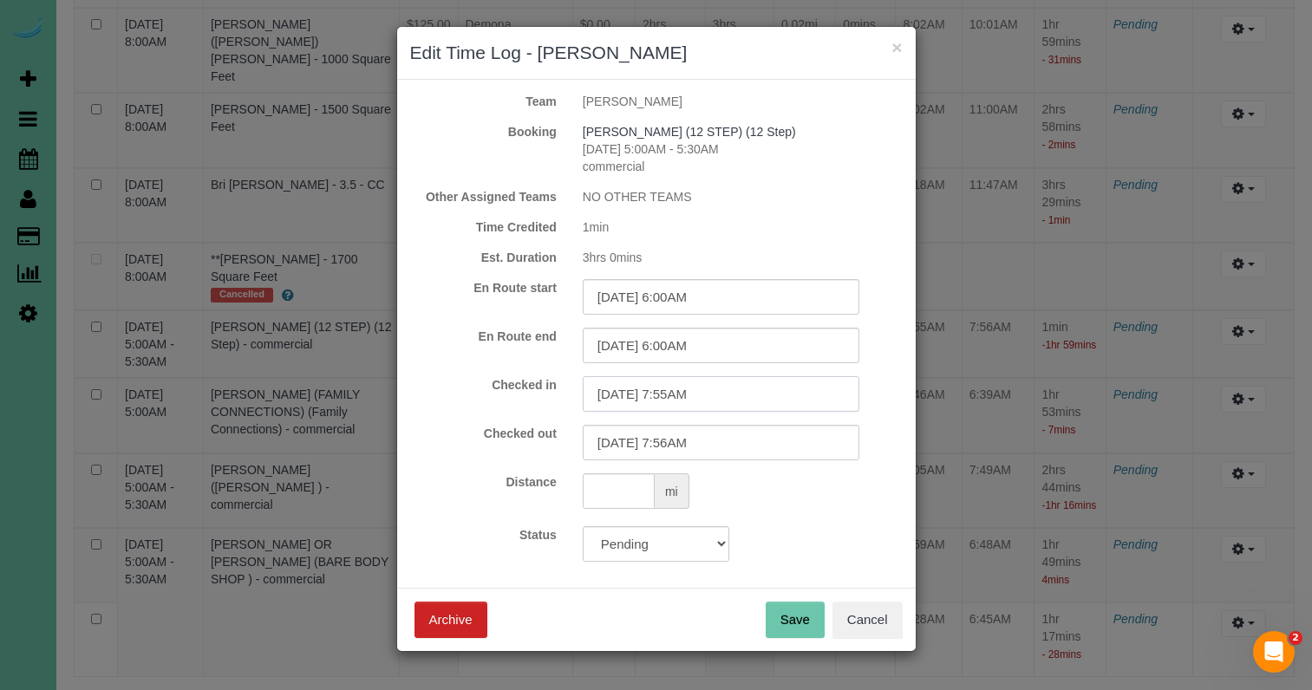
click at [684, 395] on input "08/18/2025 7:55AM" at bounding box center [721, 394] width 277 height 36
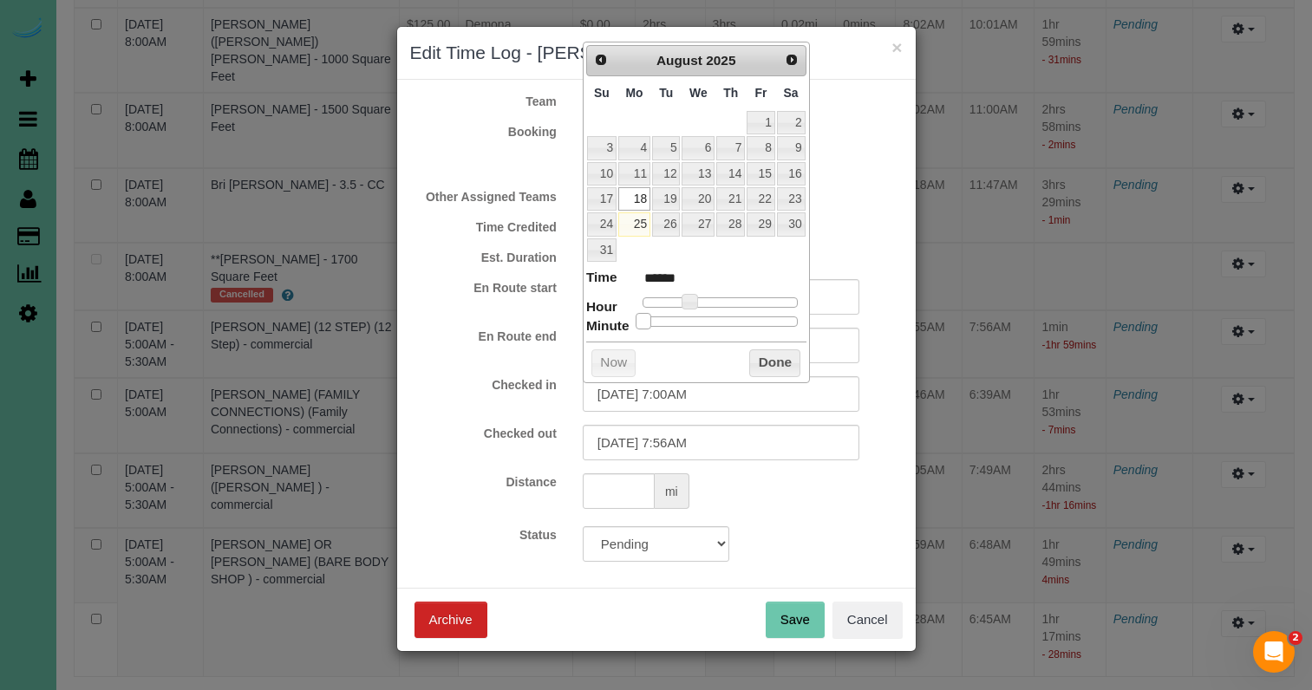
drag, startPoint x: 774, startPoint y: 316, endPoint x: 611, endPoint y: 317, distance: 163.9
click at [608, 317] on dl "Time ****** Hour Minute Second Millisecond Microsecond Time Zone ***** ***** **…" at bounding box center [696, 298] width 220 height 60
click at [685, 296] on span at bounding box center [684, 302] width 16 height 16
click at [777, 356] on button "Done" at bounding box center [774, 364] width 51 height 28
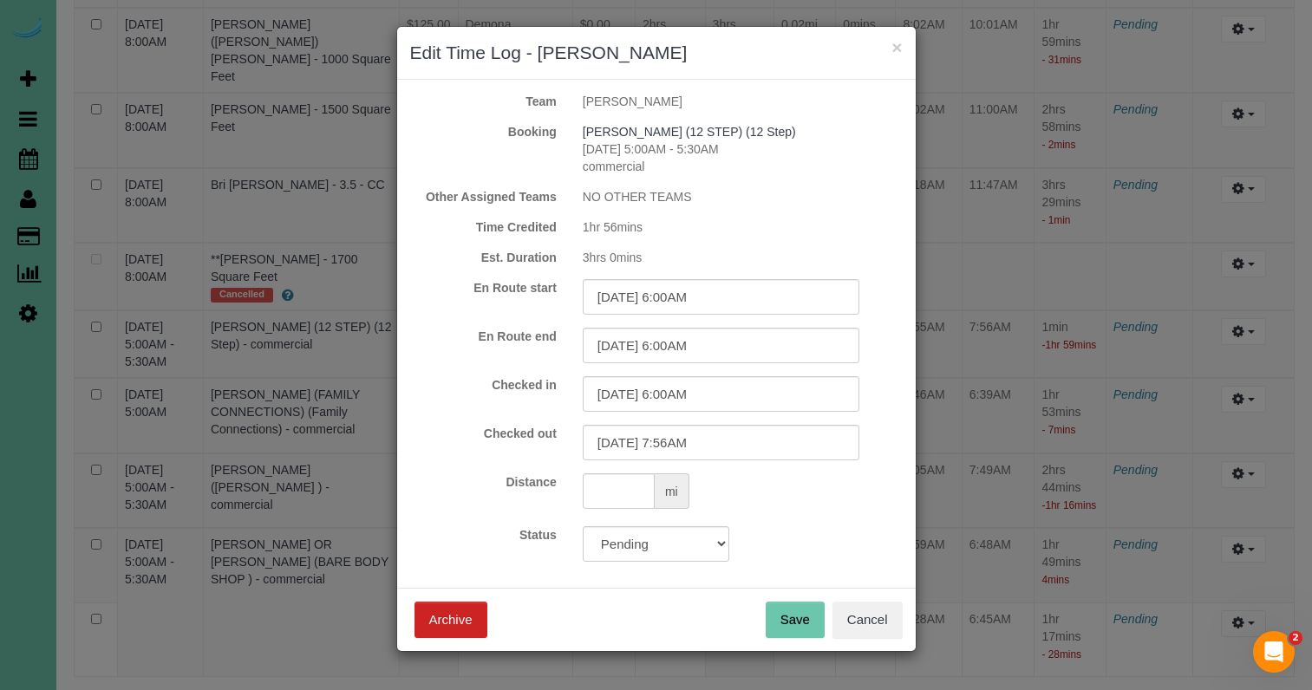
drag, startPoint x: 779, startPoint y: 618, endPoint x: 764, endPoint y: 586, distance: 34.5
click at [779, 618] on button "Save" at bounding box center [795, 620] width 59 height 36
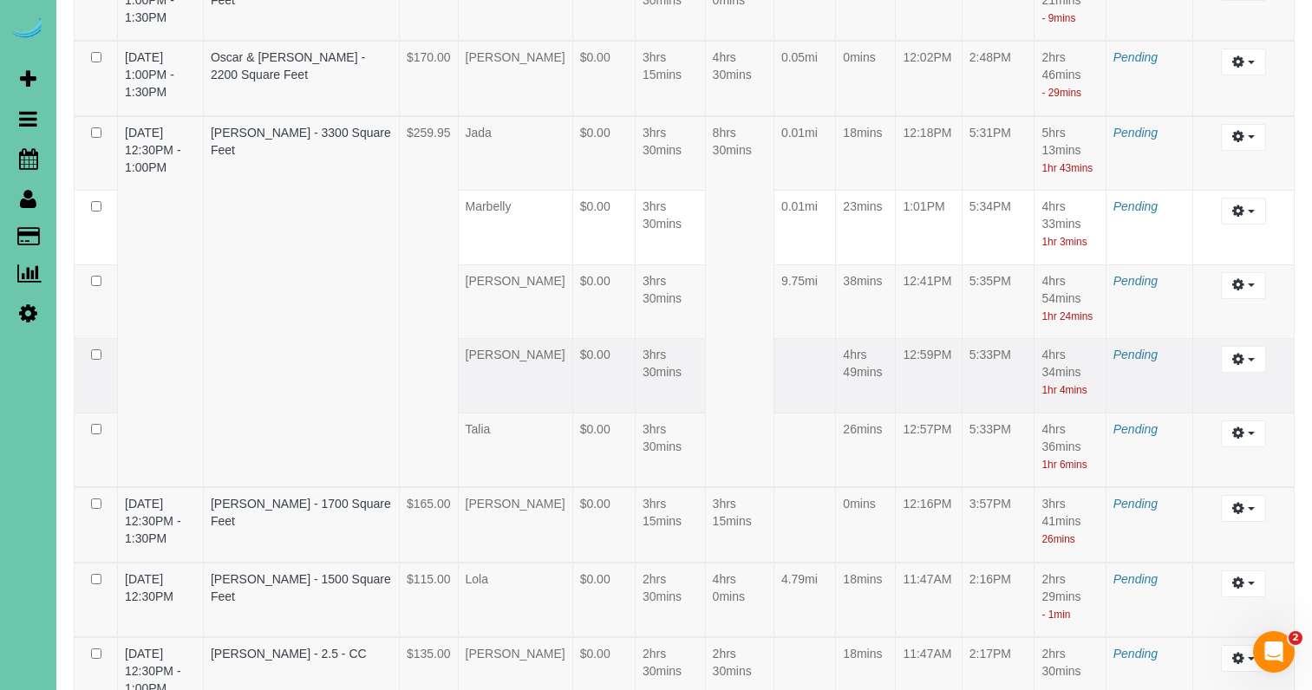
scroll to position [420, 0]
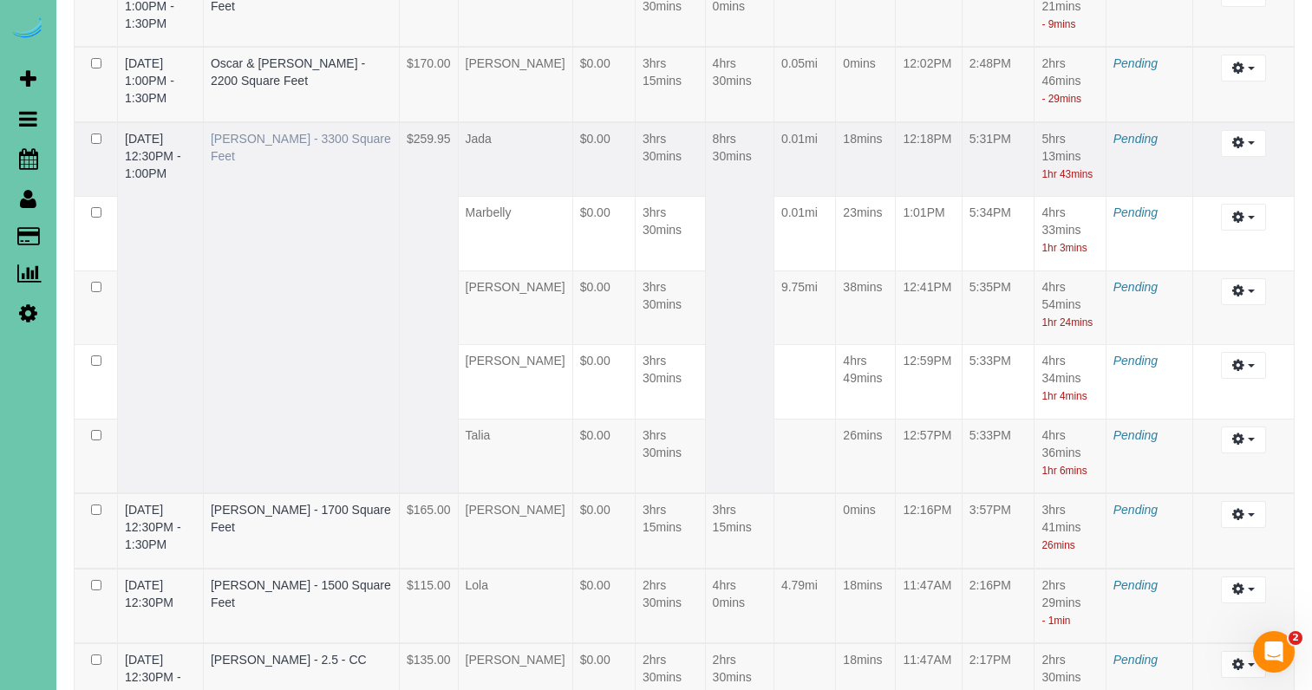
click at [304, 140] on link "Beth Vornbrock-Smith - 3300 Square Feet" at bounding box center [301, 147] width 180 height 31
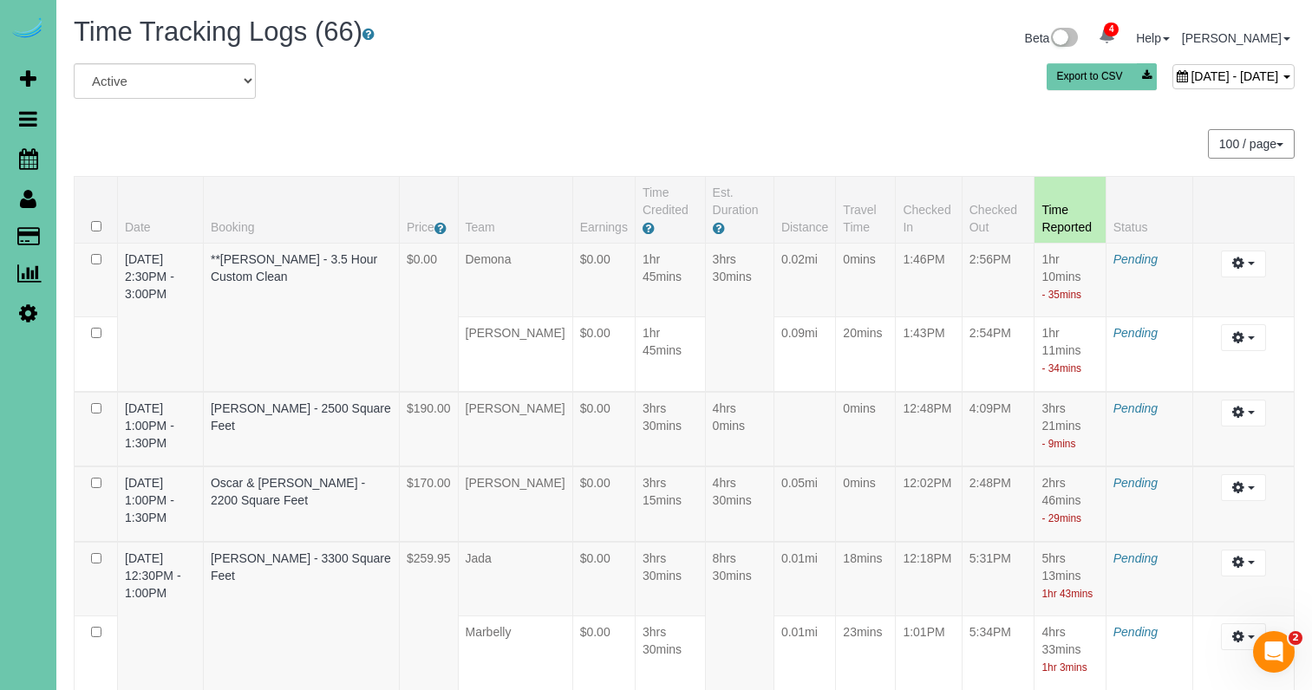
scroll to position [0, 0]
click at [1191, 74] on span "August 18, 2025 - August 18, 2025" at bounding box center [1235, 76] width 88 height 14
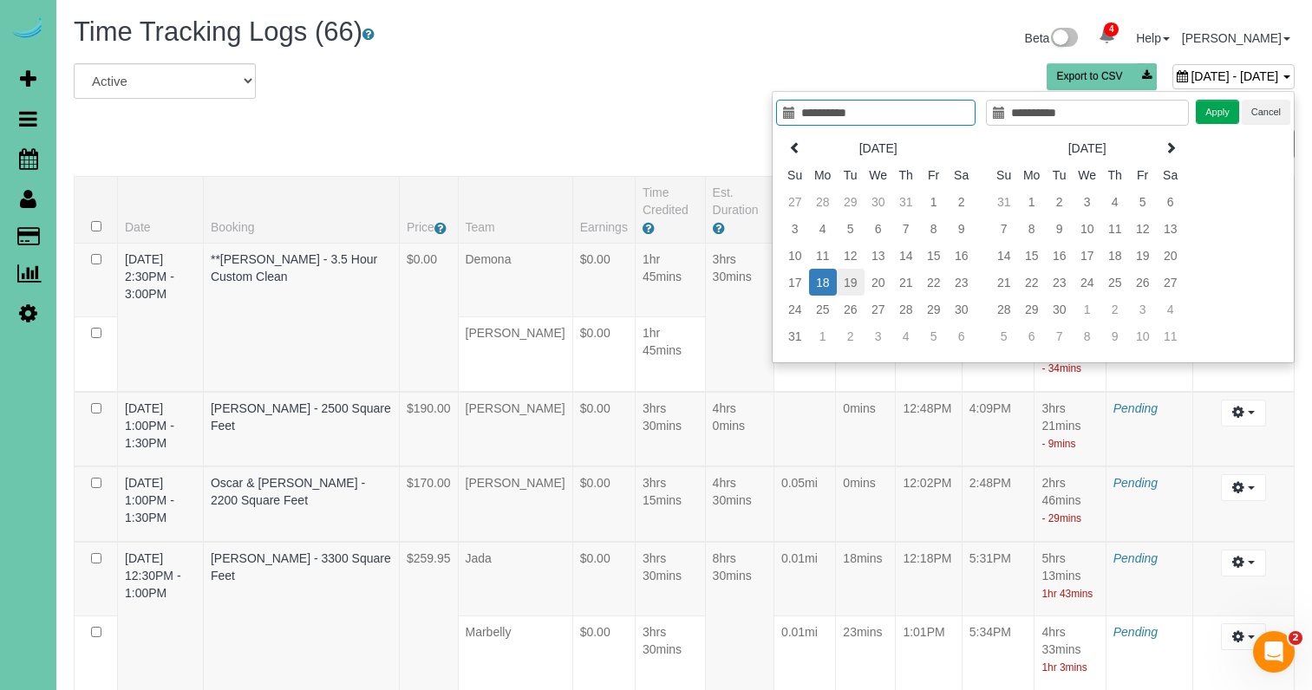
click at [845, 281] on td "19" at bounding box center [851, 282] width 28 height 27
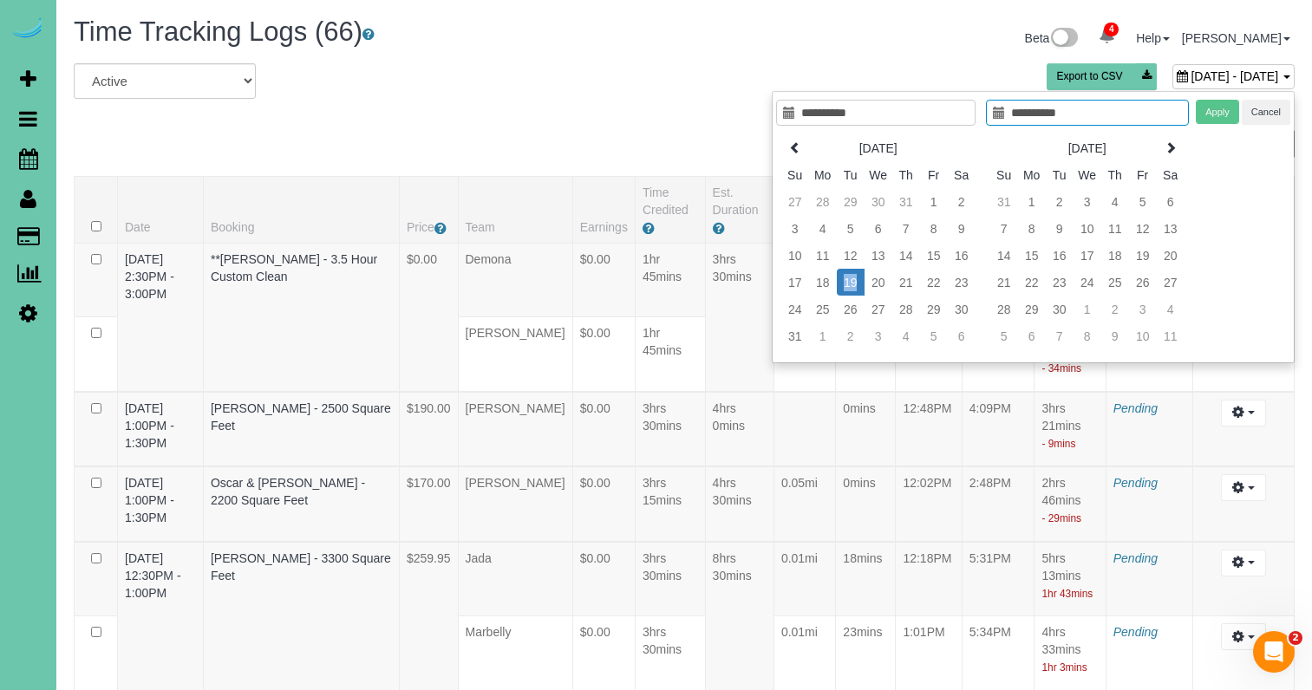
click at [845, 281] on td "19" at bounding box center [851, 282] width 28 height 27
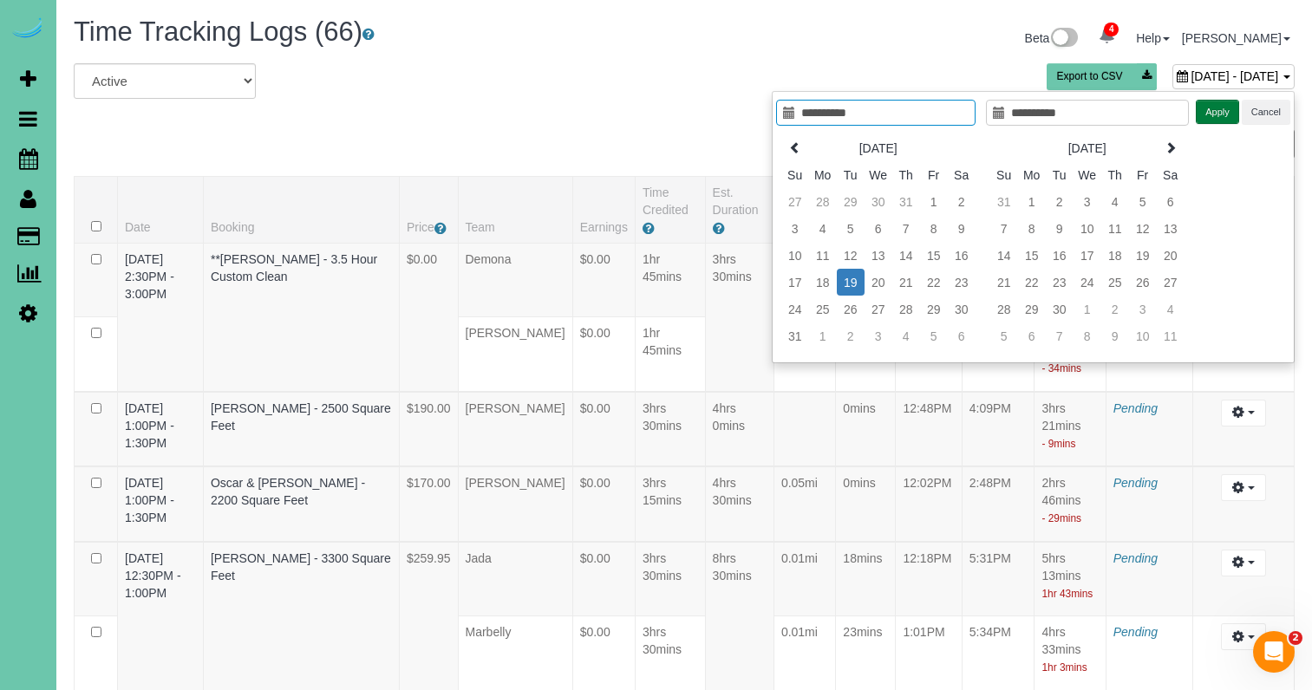
click at [1212, 114] on button "Apply" at bounding box center [1217, 112] width 43 height 25
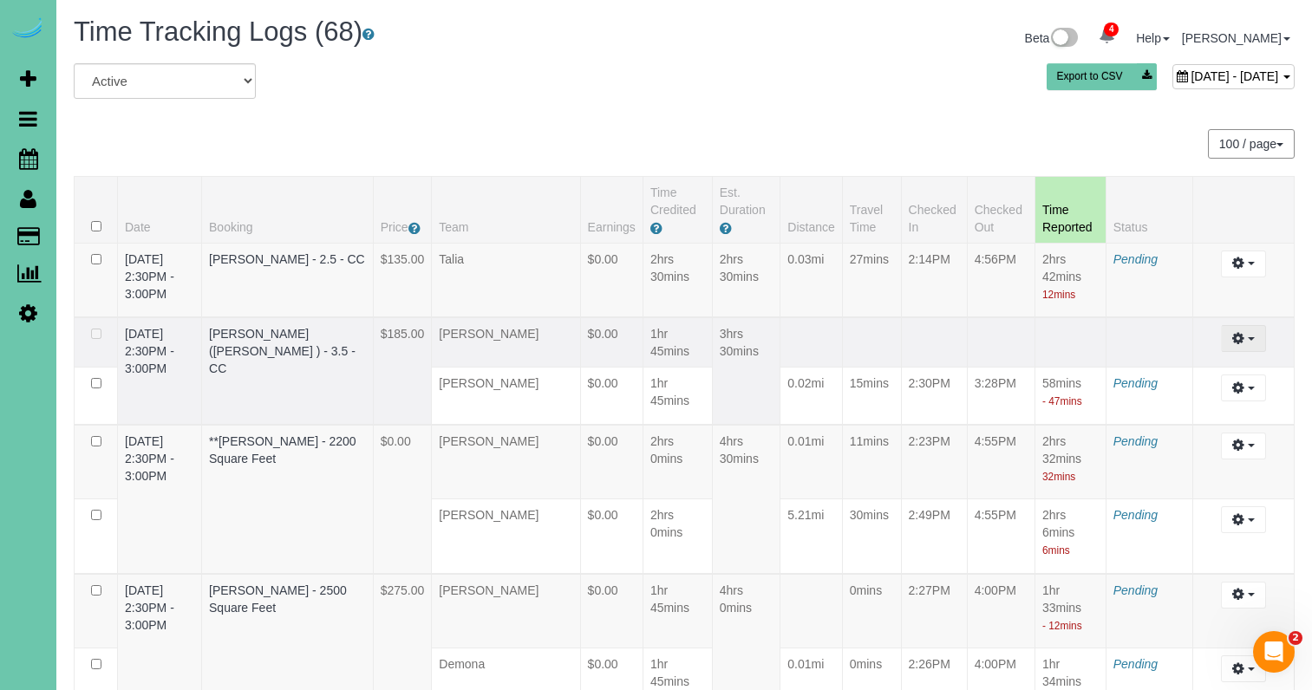
click at [1252, 341] on button "button" at bounding box center [1243, 338] width 44 height 27
click at [1205, 372] on link "Edit" at bounding box center [1196, 370] width 137 height 23
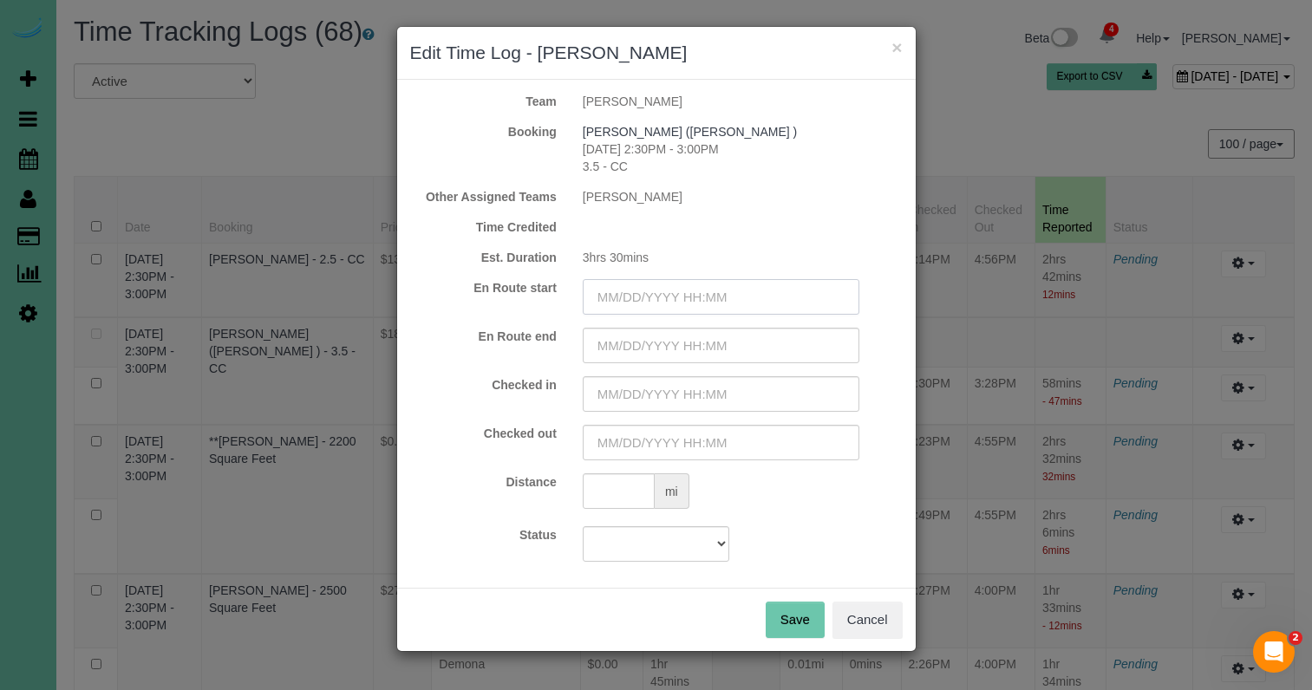
click at [709, 295] on input "text" at bounding box center [721, 297] width 277 height 36
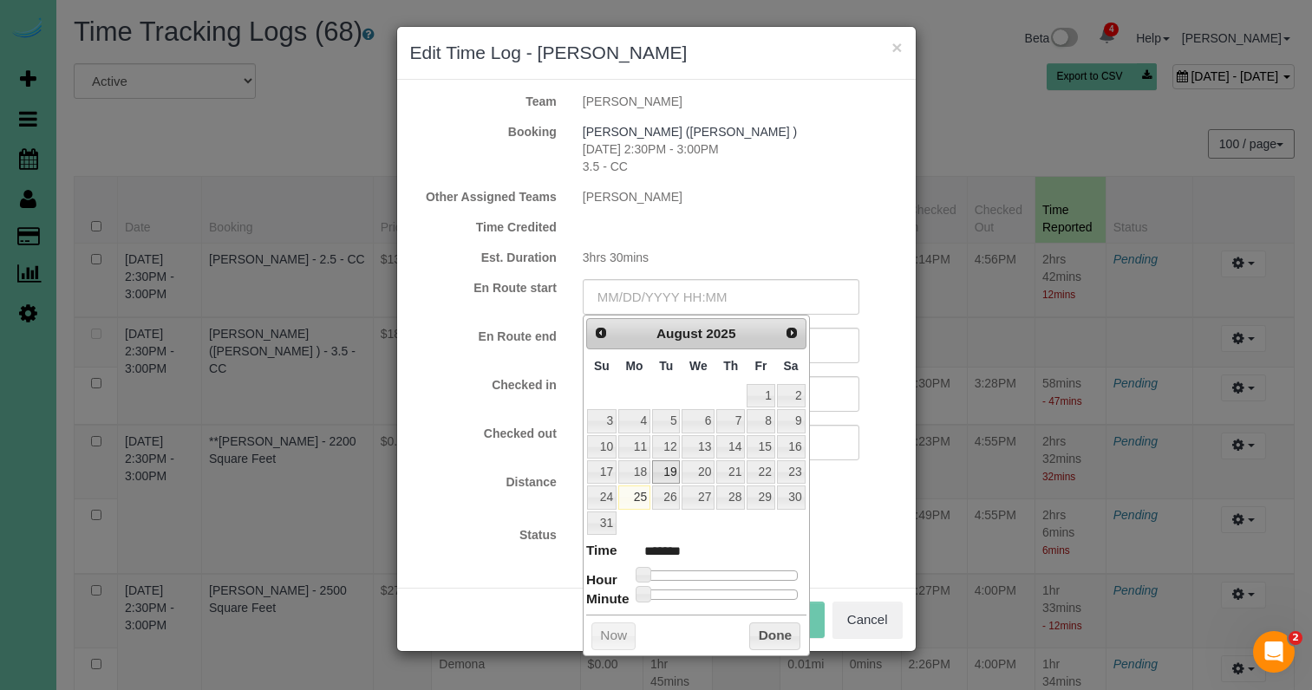
click at [664, 467] on link "19" at bounding box center [666, 472] width 28 height 23
drag, startPoint x: 651, startPoint y: 568, endPoint x: 734, endPoint y: 572, distance: 82.5
click at [735, 572] on span at bounding box center [737, 575] width 16 height 16
click at [847, 513] on form "Team Audrey Booking ADAM ROXBURGH (CARLJARL LOCKSMITH ) 08/19/2025 2:30PM - 3:0…" at bounding box center [656, 327] width 493 height 469
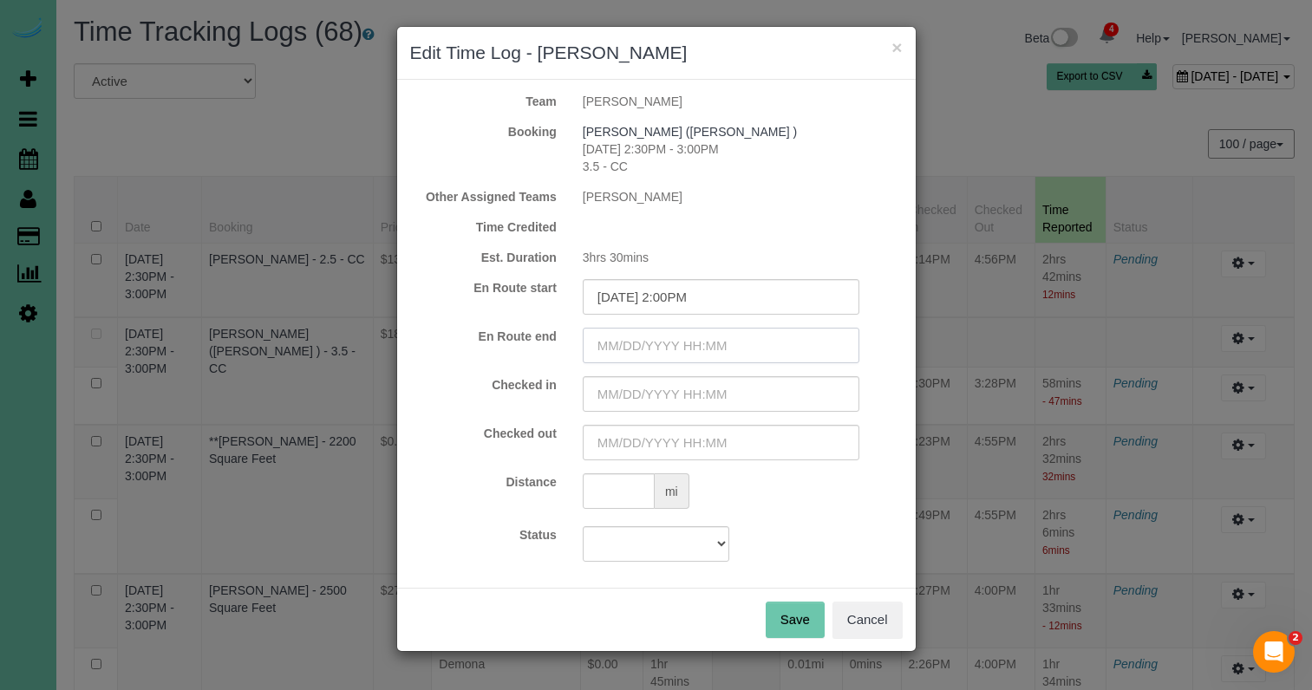
click at [657, 337] on input "text" at bounding box center [721, 346] width 277 height 36
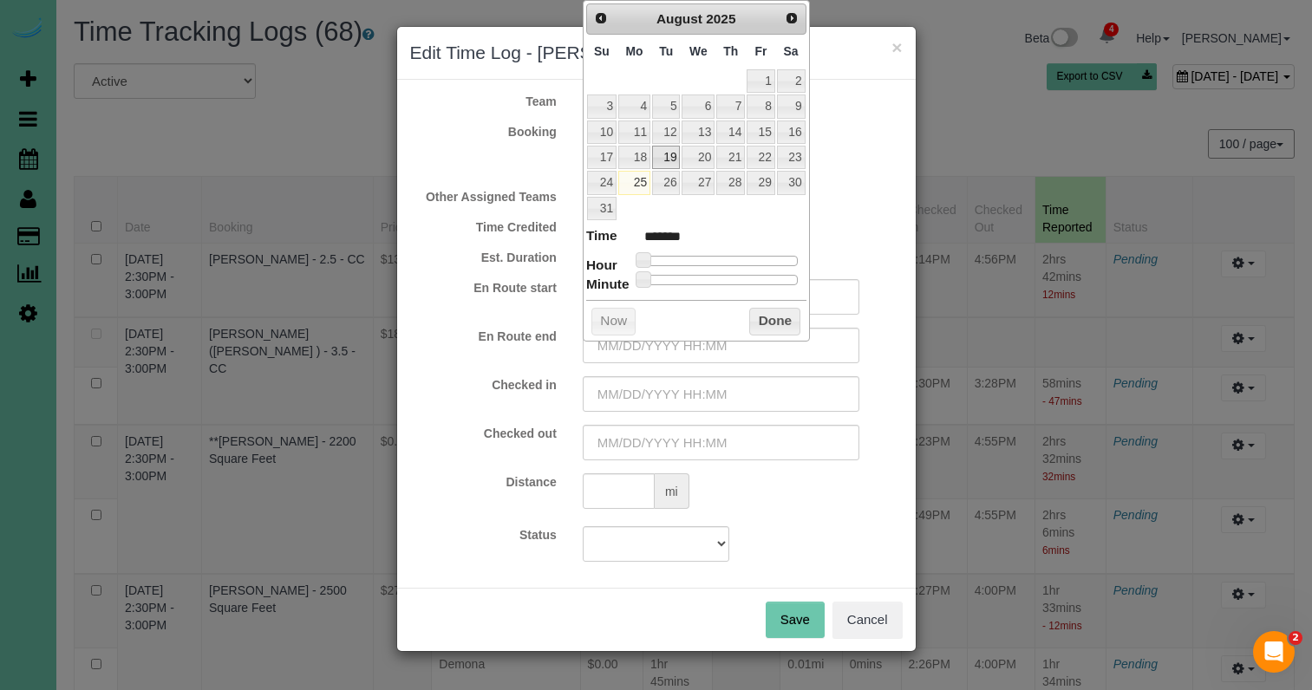
click at [663, 151] on link "19" at bounding box center [666, 157] width 28 height 23
drag, startPoint x: 644, startPoint y: 256, endPoint x: 738, endPoint y: 258, distance: 94.6
click at [738, 258] on span at bounding box center [737, 260] width 16 height 16
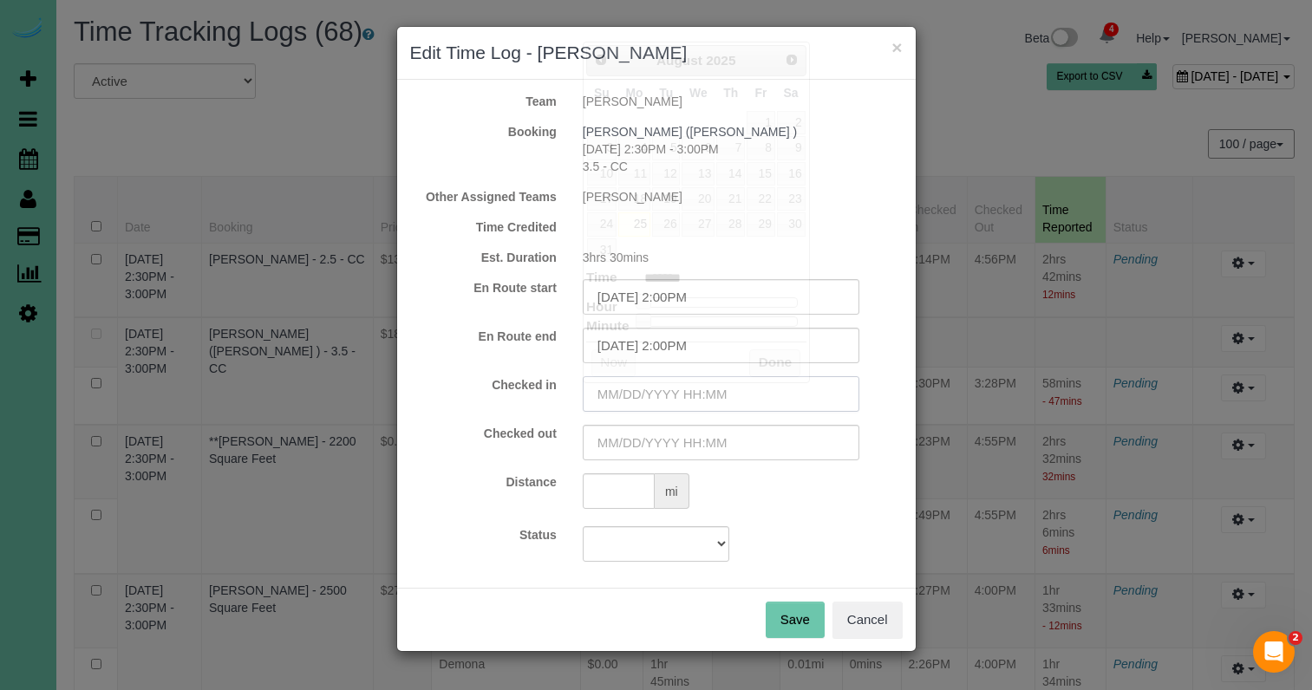
click at [661, 393] on input "text" at bounding box center [721, 394] width 277 height 36
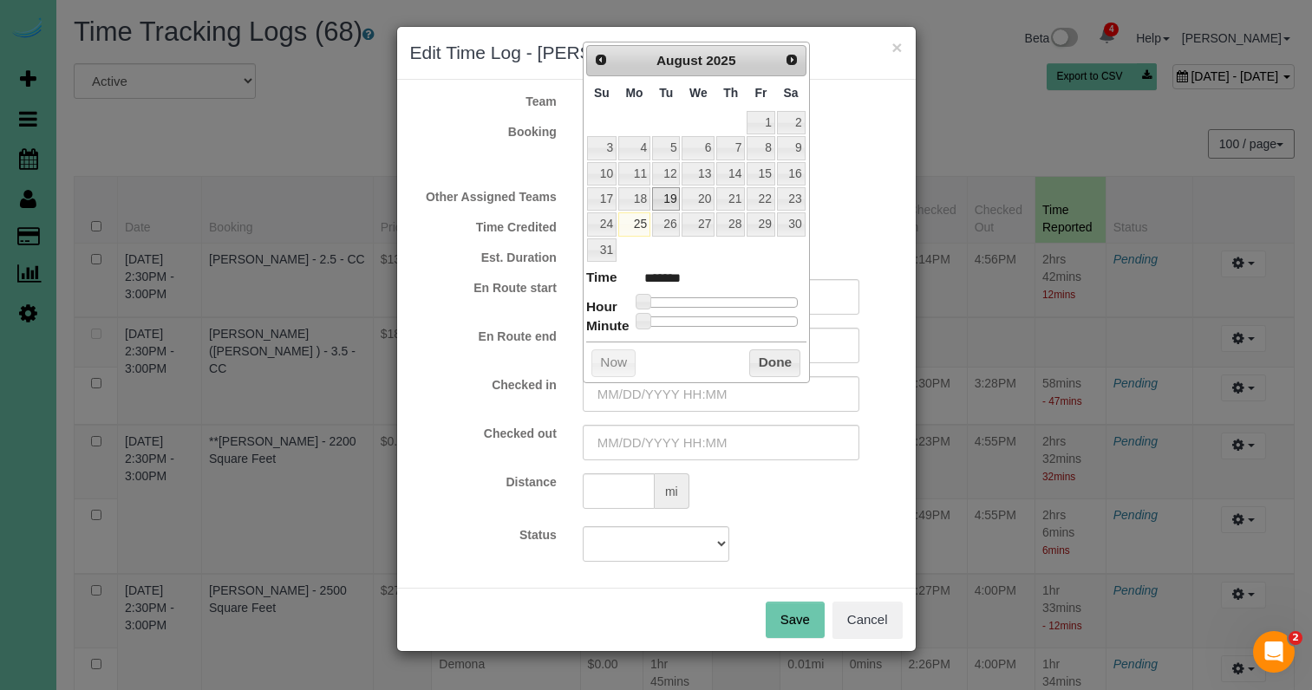
click at [667, 192] on link "19" at bounding box center [666, 198] width 28 height 23
drag, startPoint x: 648, startPoint y: 295, endPoint x: 722, endPoint y: 356, distance: 96.2
click at [735, 304] on span at bounding box center [737, 302] width 16 height 16
click at [686, 395] on input "08/19/2025 2:00PM" at bounding box center [721, 394] width 277 height 36
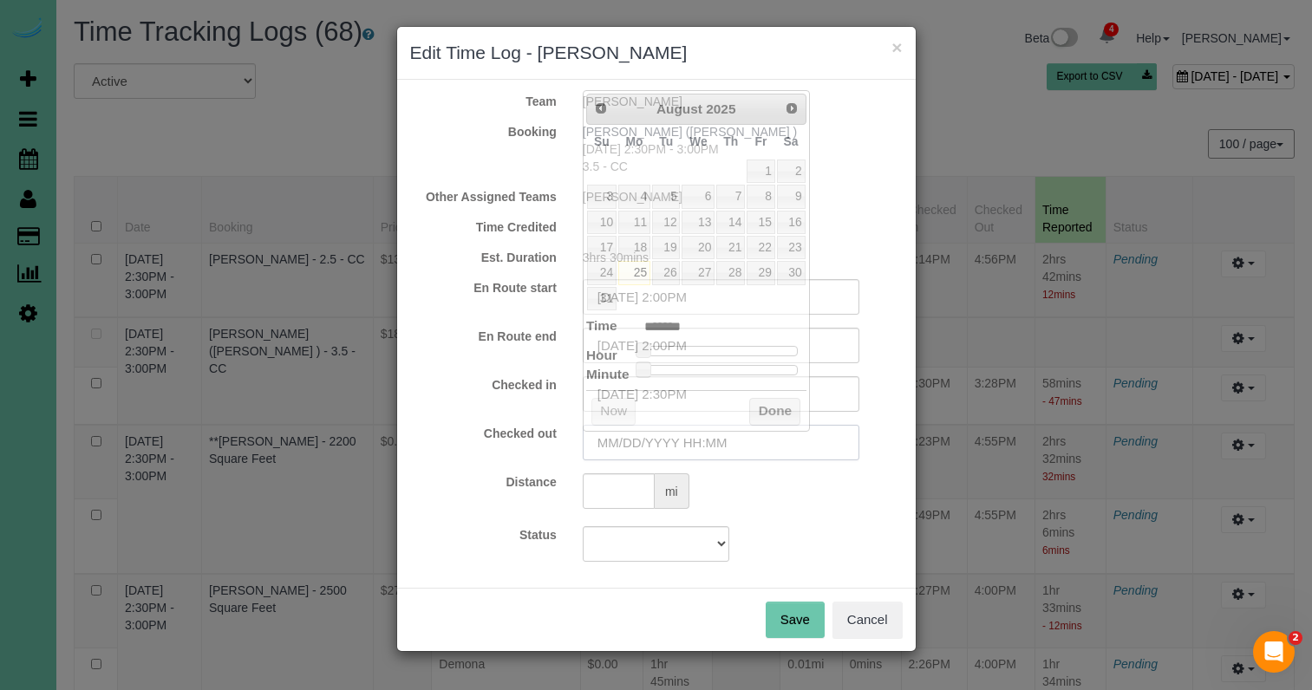
click at [644, 443] on input "text" at bounding box center [721, 443] width 277 height 36
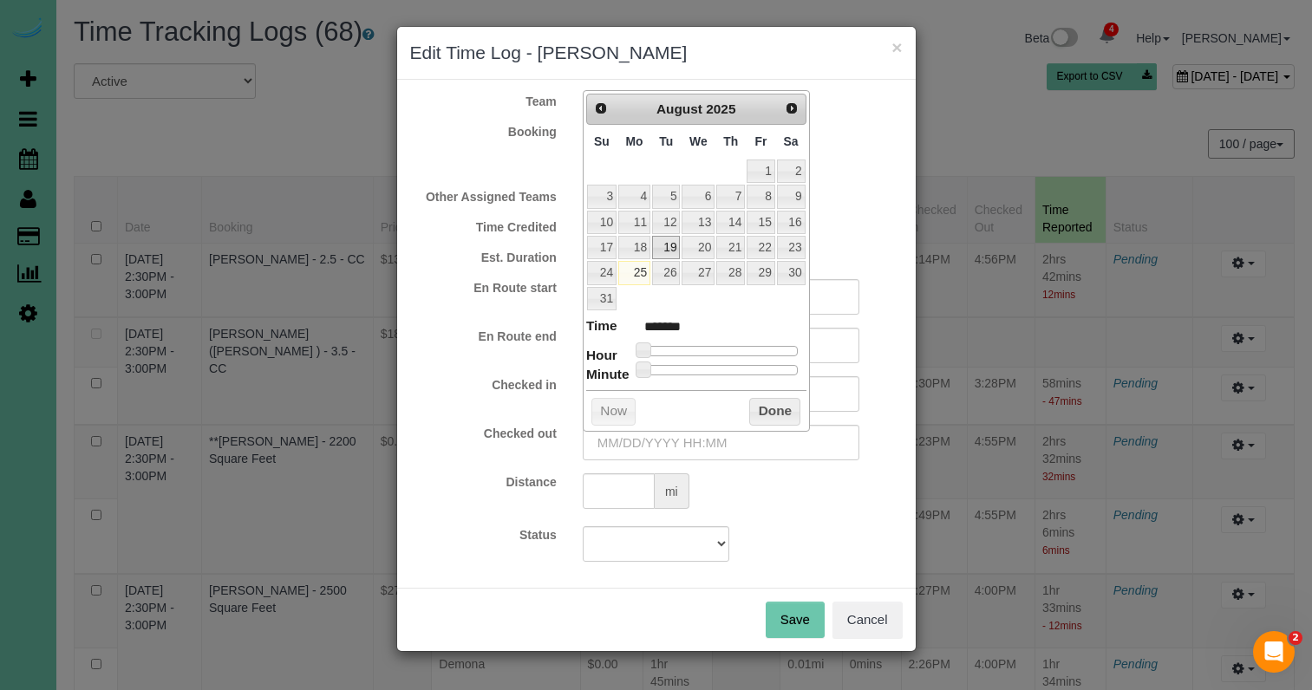
click at [667, 244] on link "19" at bounding box center [666, 247] width 28 height 23
drag, startPoint x: 643, startPoint y: 345, endPoint x: 720, endPoint y: 363, distance: 79.3
click at [742, 348] on span at bounding box center [743, 351] width 16 height 16
click at [684, 443] on input "08/19/2025 3:00PM" at bounding box center [721, 443] width 277 height 36
click at [771, 403] on button "Done" at bounding box center [774, 412] width 51 height 28
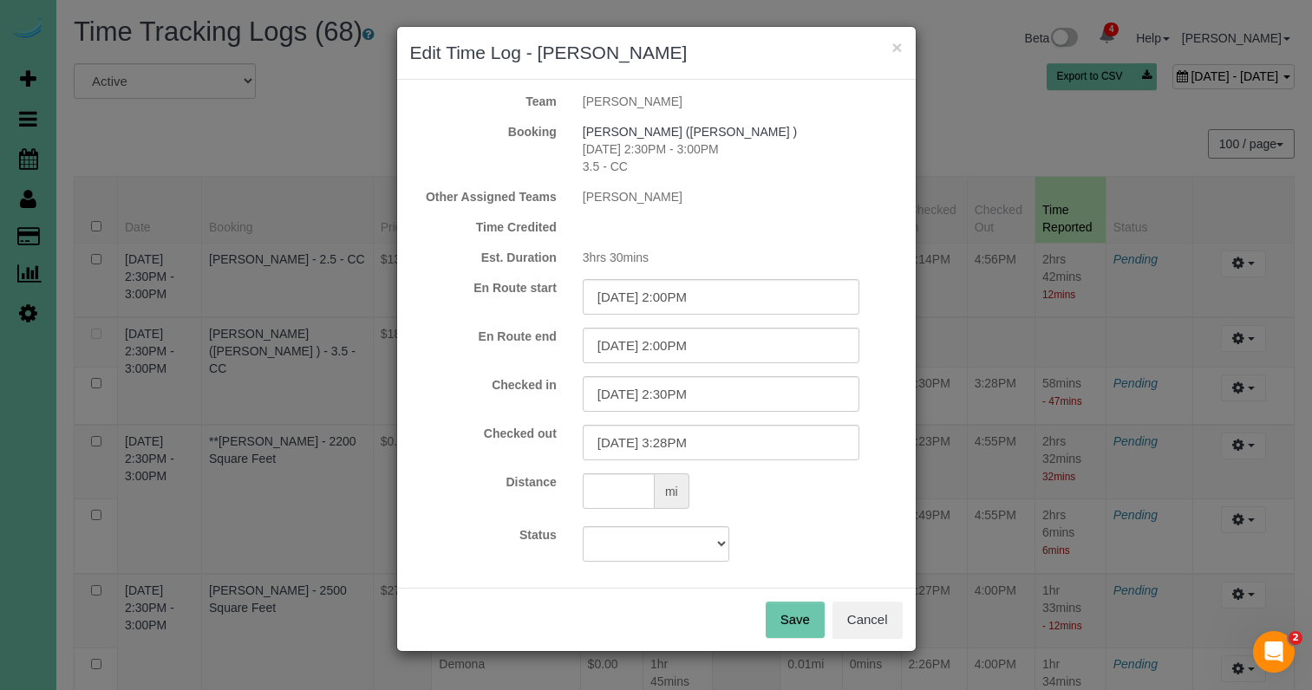
drag, startPoint x: 790, startPoint y: 624, endPoint x: 790, endPoint y: 612, distance: 12.1
click at [790, 624] on button "Save" at bounding box center [795, 620] width 59 height 36
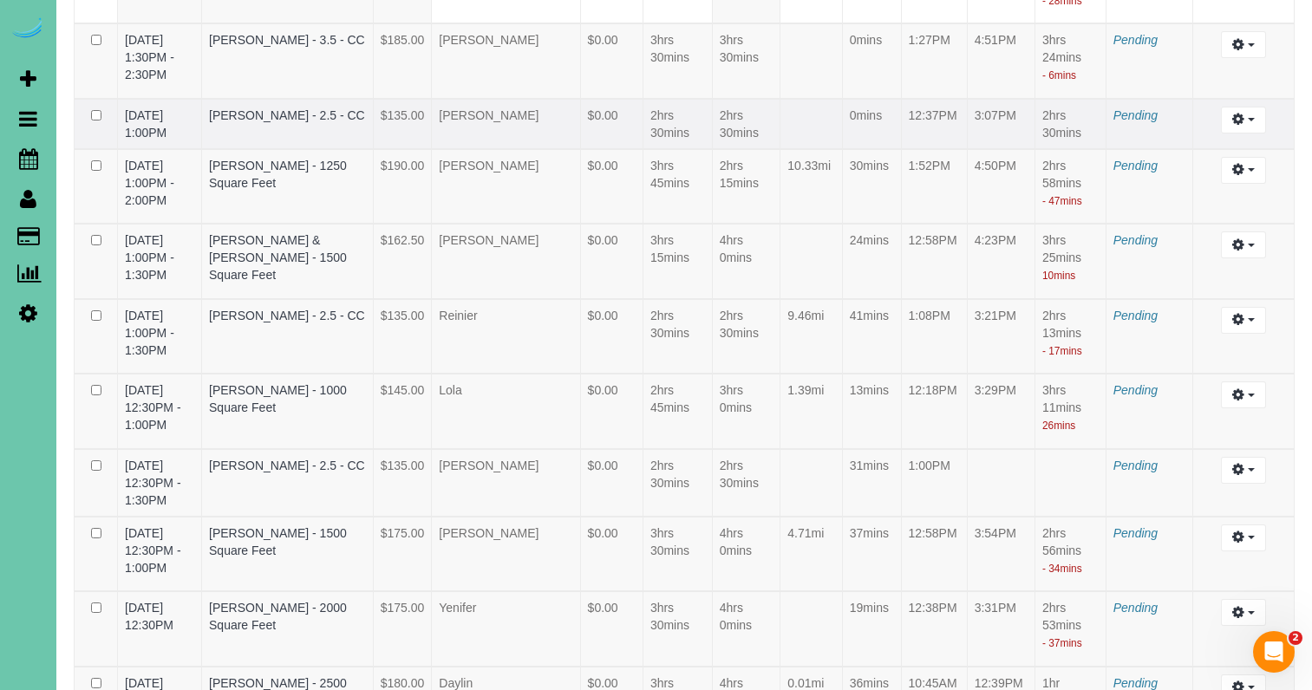
scroll to position [990, 0]
drag, startPoint x: 1245, startPoint y: 485, endPoint x: 1234, endPoint y: 492, distance: 12.5
click at [1245, 482] on button "button" at bounding box center [1243, 468] width 44 height 27
click at [1199, 512] on link "Edit" at bounding box center [1196, 500] width 137 height 23
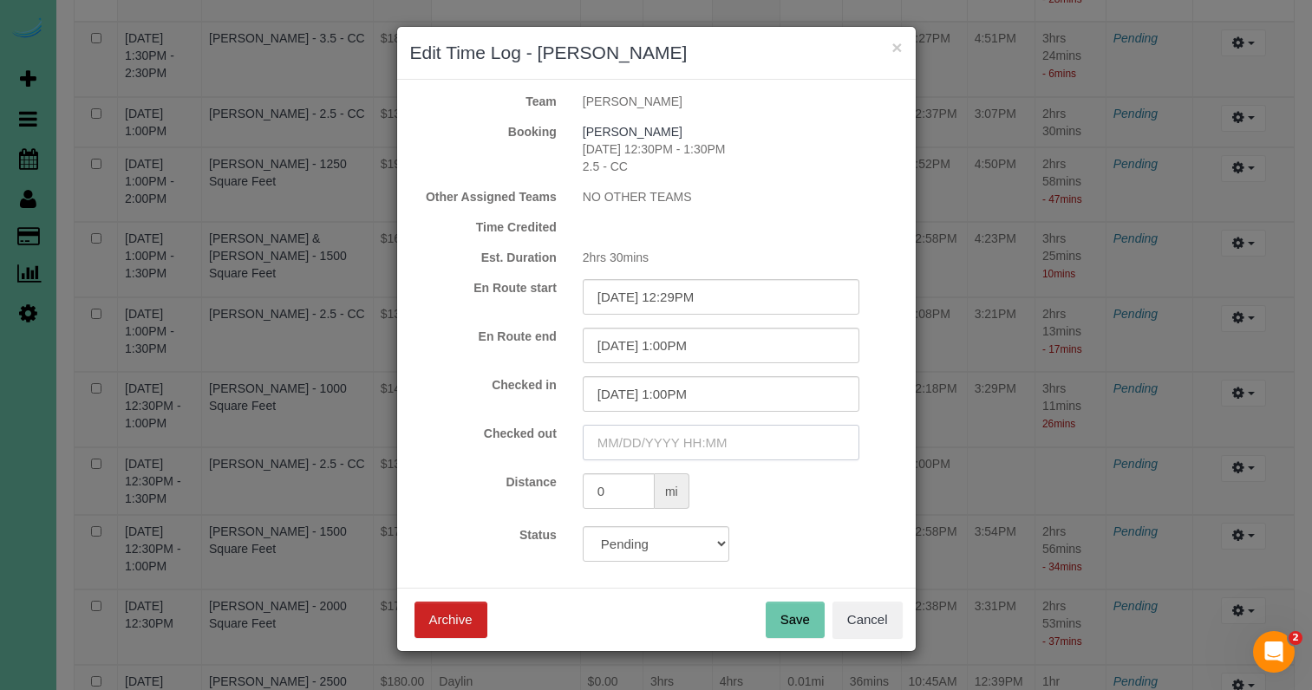
click at [643, 431] on input "text" at bounding box center [721, 443] width 277 height 36
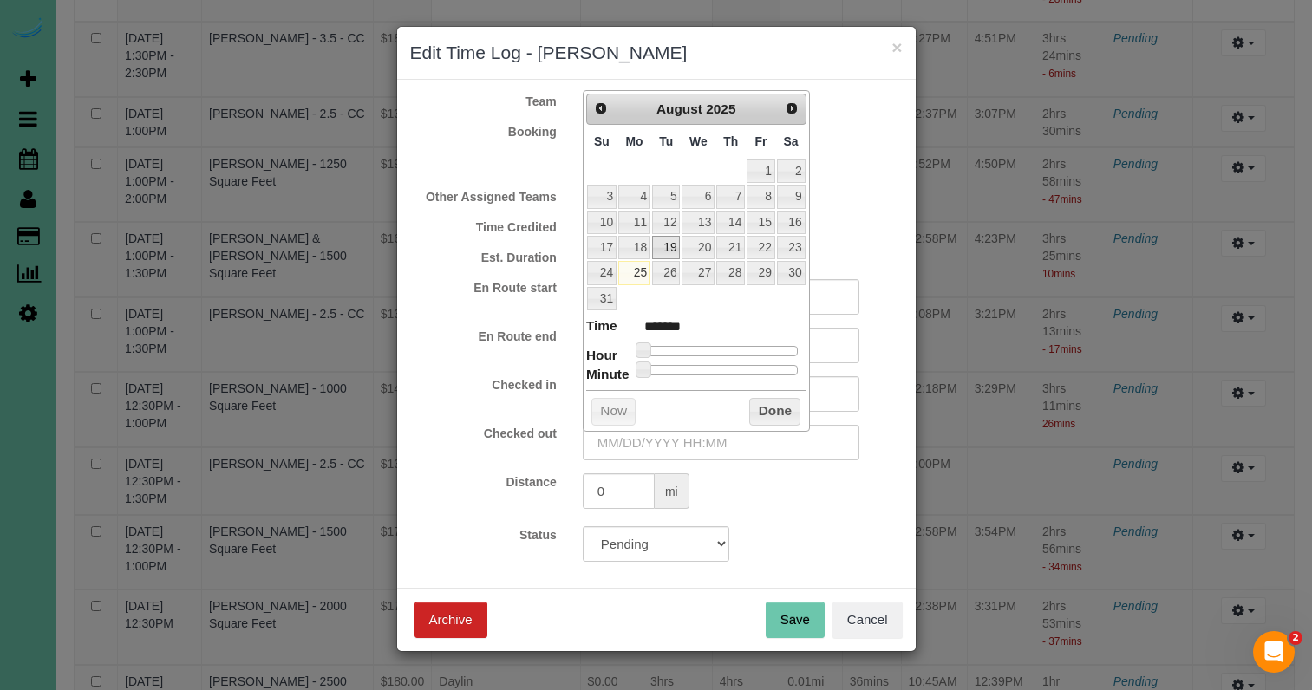
click at [670, 242] on link "19" at bounding box center [666, 247] width 28 height 23
drag, startPoint x: 666, startPoint y: 342, endPoint x: 748, endPoint y: 349, distance: 81.8
click at [748, 349] on span at bounding box center [750, 351] width 16 height 16
drag, startPoint x: 748, startPoint y: 349, endPoint x: 723, endPoint y: 382, distance: 40.9
click at [741, 349] on span at bounding box center [743, 351] width 16 height 16
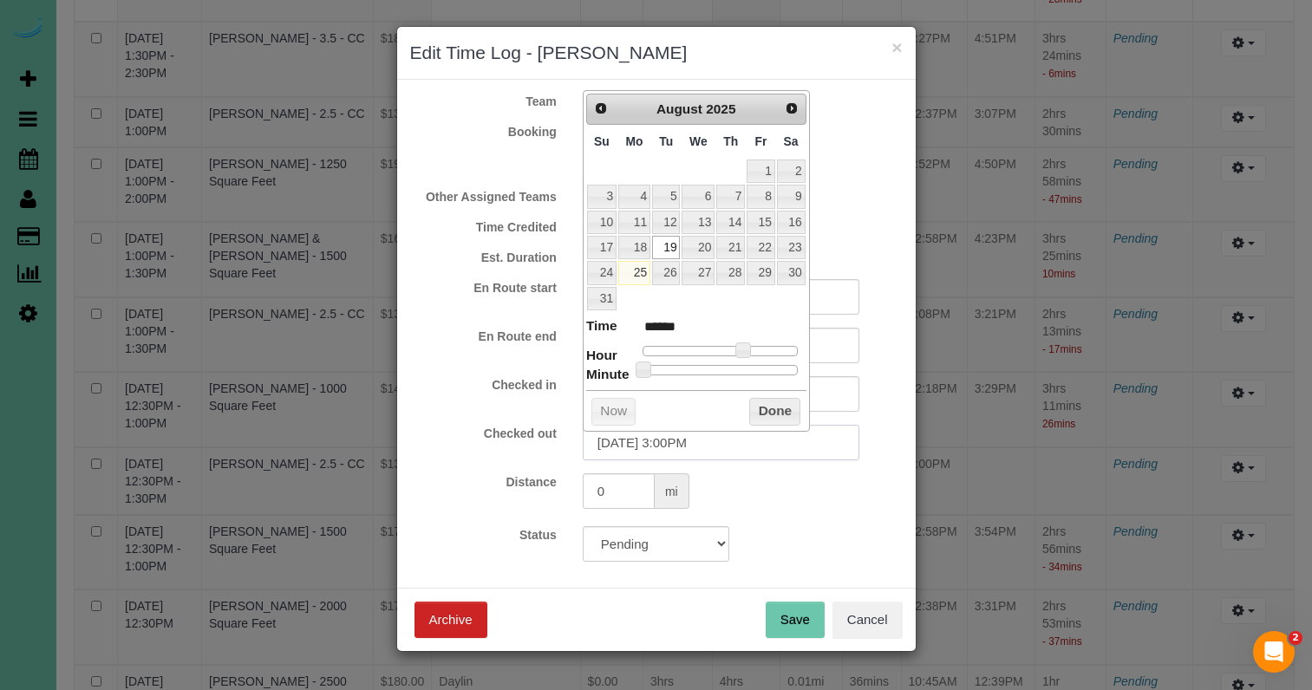
click at [683, 443] on input "08/19/2025 3:00PM" at bounding box center [721, 443] width 277 height 36
click at [776, 398] on button "Done" at bounding box center [774, 412] width 51 height 28
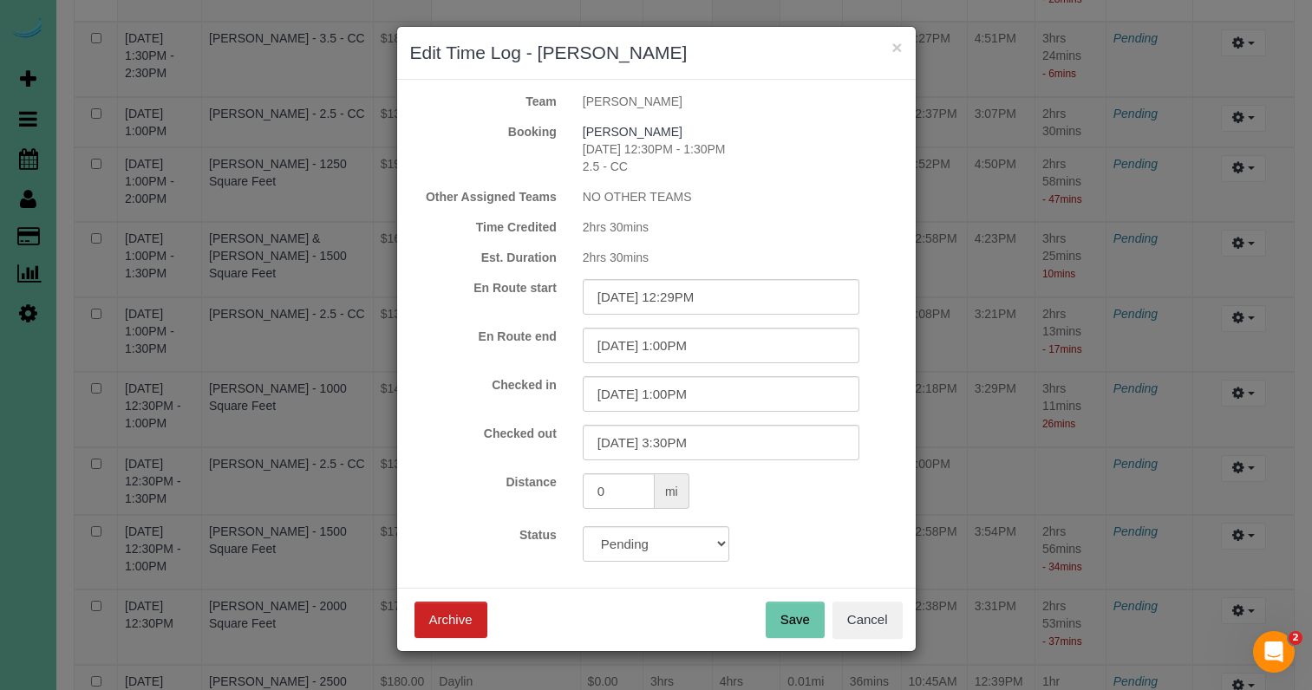
click at [781, 619] on button "Save" at bounding box center [795, 620] width 59 height 36
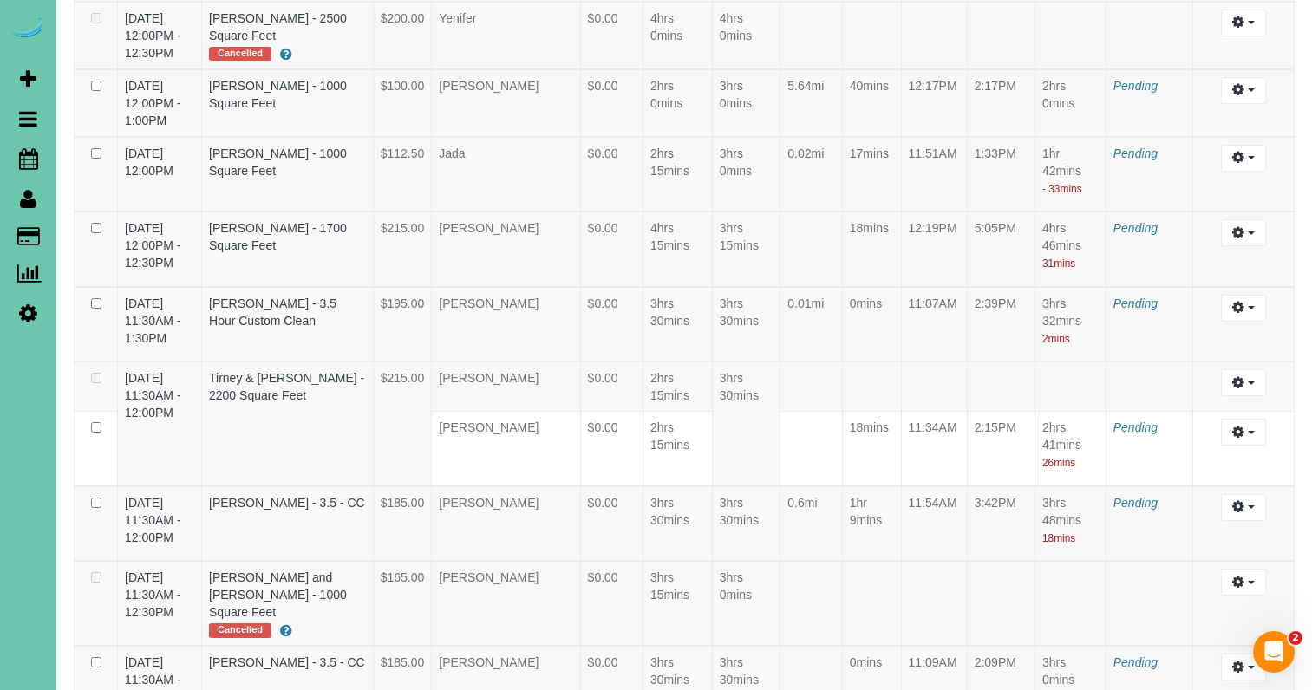
scroll to position [2254, 0]
click at [1240, 386] on icon "button" at bounding box center [1238, 381] width 12 height 10
click at [1196, 424] on link "Edit" at bounding box center [1196, 413] width 137 height 23
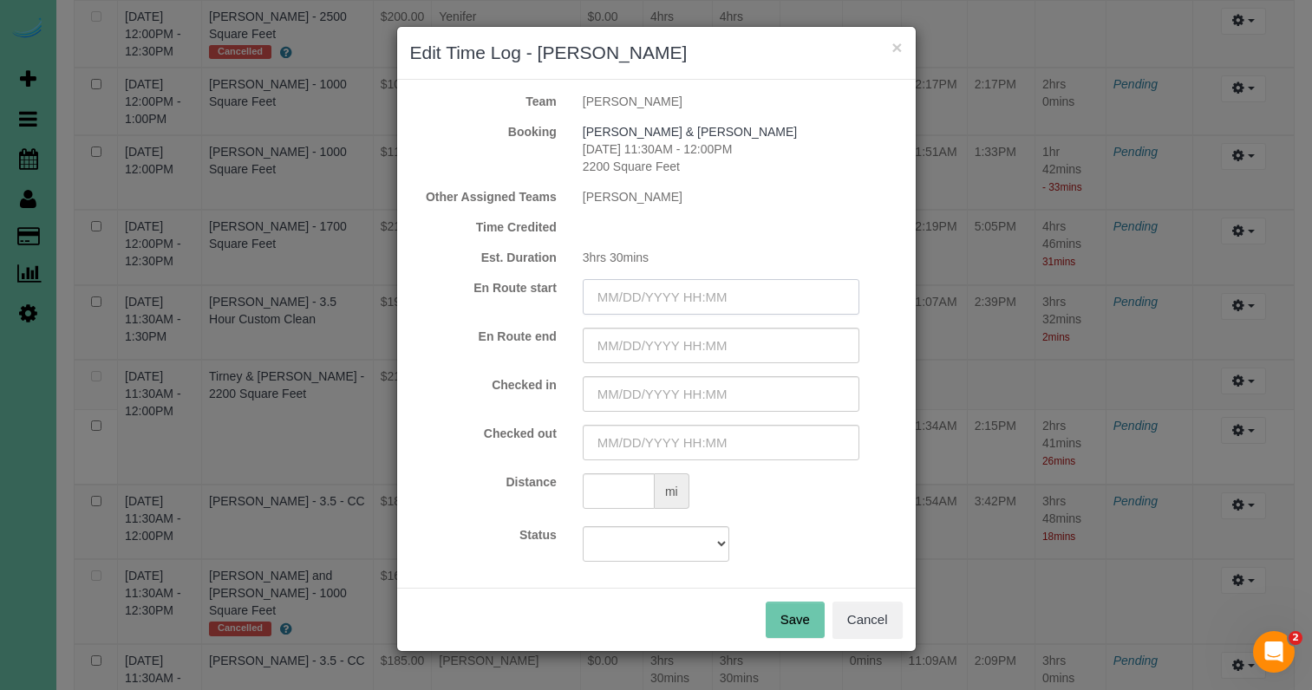
click at [648, 288] on input "text" at bounding box center [721, 297] width 277 height 36
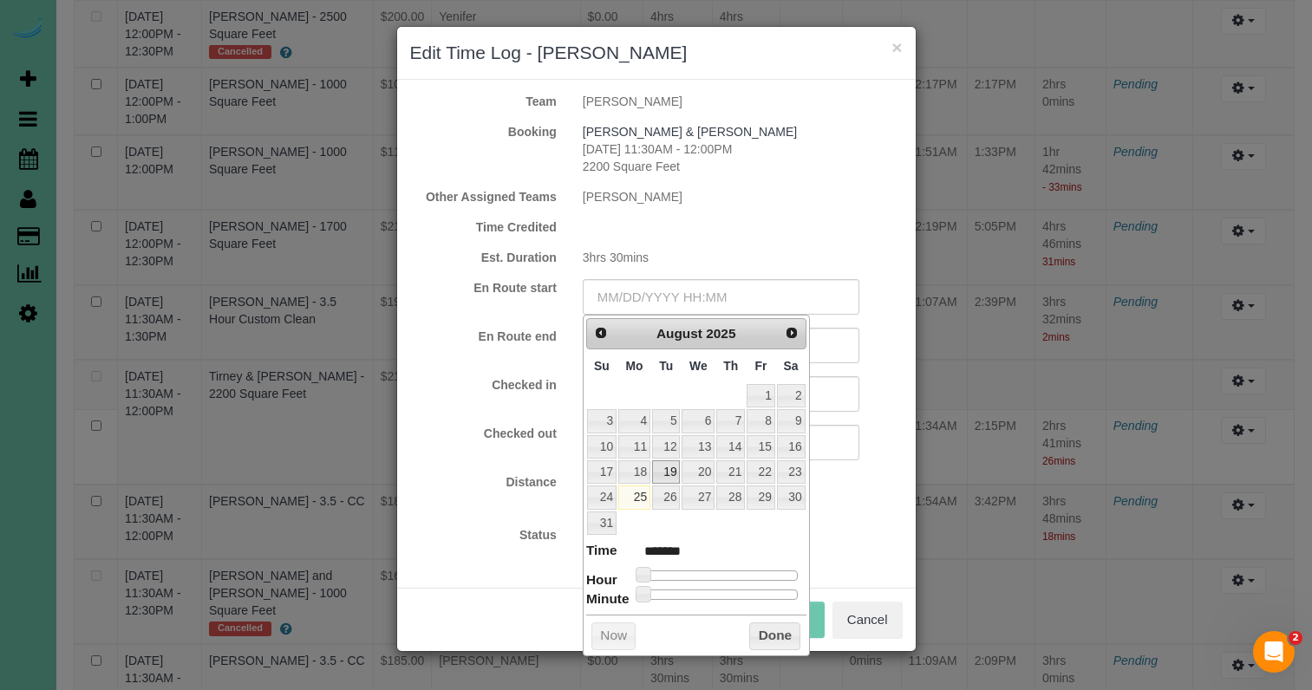
click at [663, 466] on link "19" at bounding box center [666, 472] width 28 height 23
drag, startPoint x: 643, startPoint y: 569, endPoint x: 703, endPoint y: 575, distance: 61.0
click at [714, 576] on span at bounding box center [717, 575] width 16 height 16
drag, startPoint x: 503, startPoint y: 522, endPoint x: 536, endPoint y: 478, distance: 55.2
click at [508, 517] on form "Team Audrey Booking Tirney & Kent Peterson 08/19/2025 11:30AM - 12:00PM 2200 Sq…" at bounding box center [656, 327] width 493 height 469
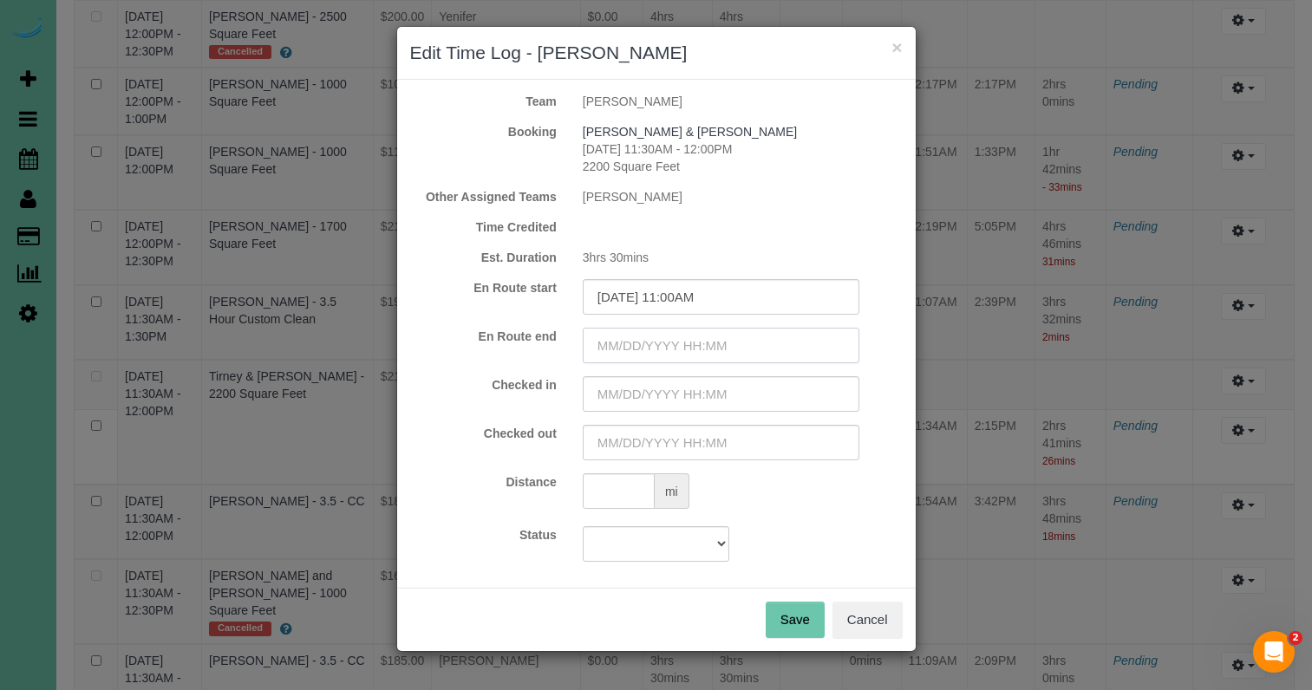
click at [630, 347] on input "text" at bounding box center [721, 346] width 277 height 36
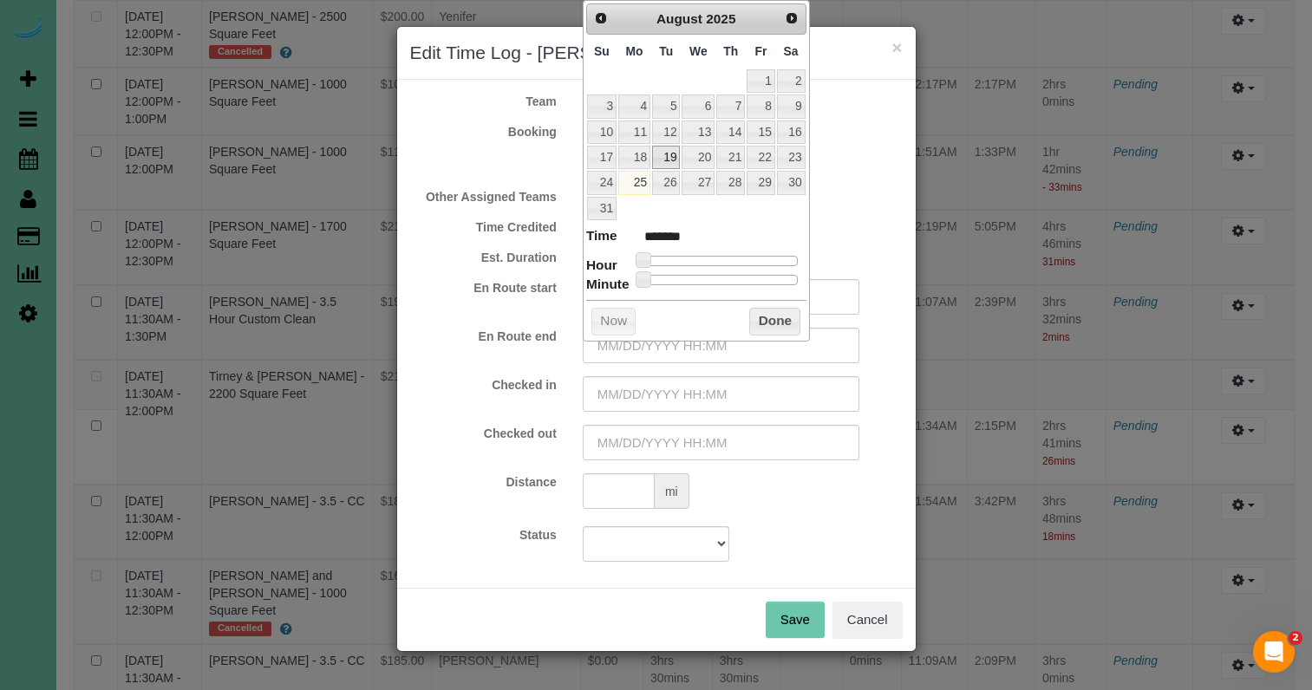
click at [668, 160] on link "19" at bounding box center [666, 157] width 28 height 23
drag, startPoint x: 680, startPoint y: 255, endPoint x: 716, endPoint y: 258, distance: 36.5
click at [716, 258] on span at bounding box center [717, 260] width 16 height 16
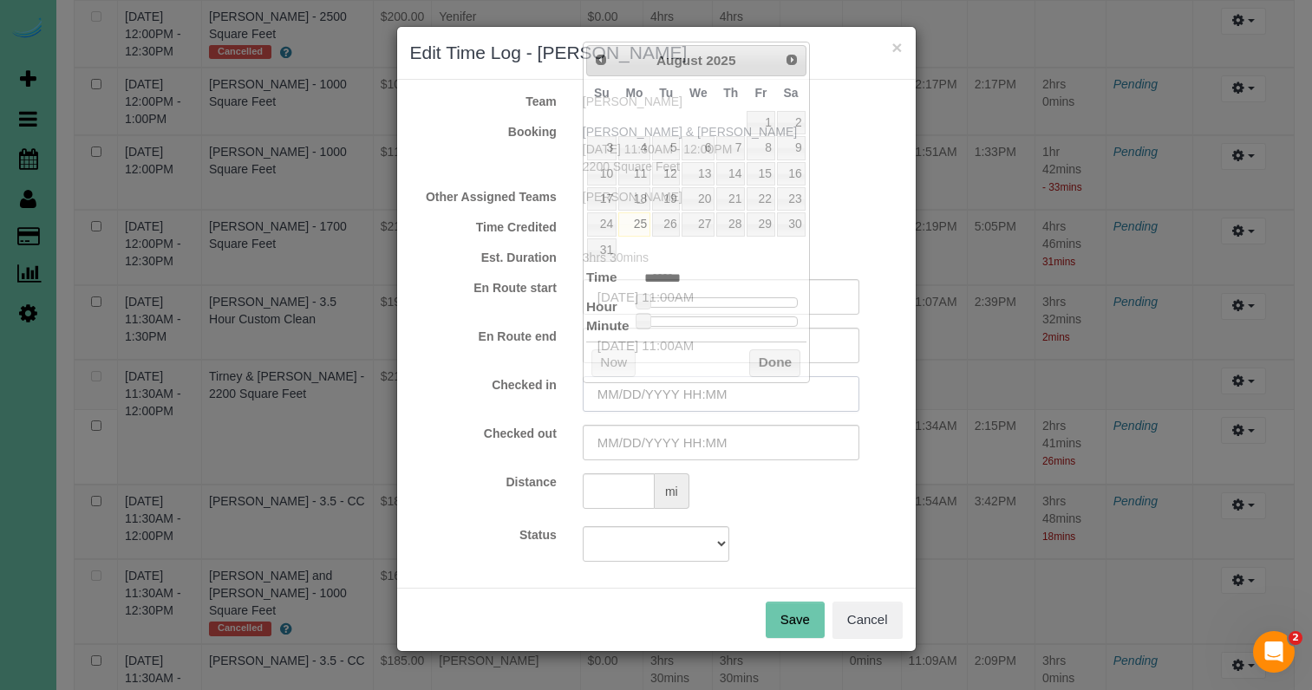
click at [626, 391] on input "text" at bounding box center [721, 394] width 277 height 36
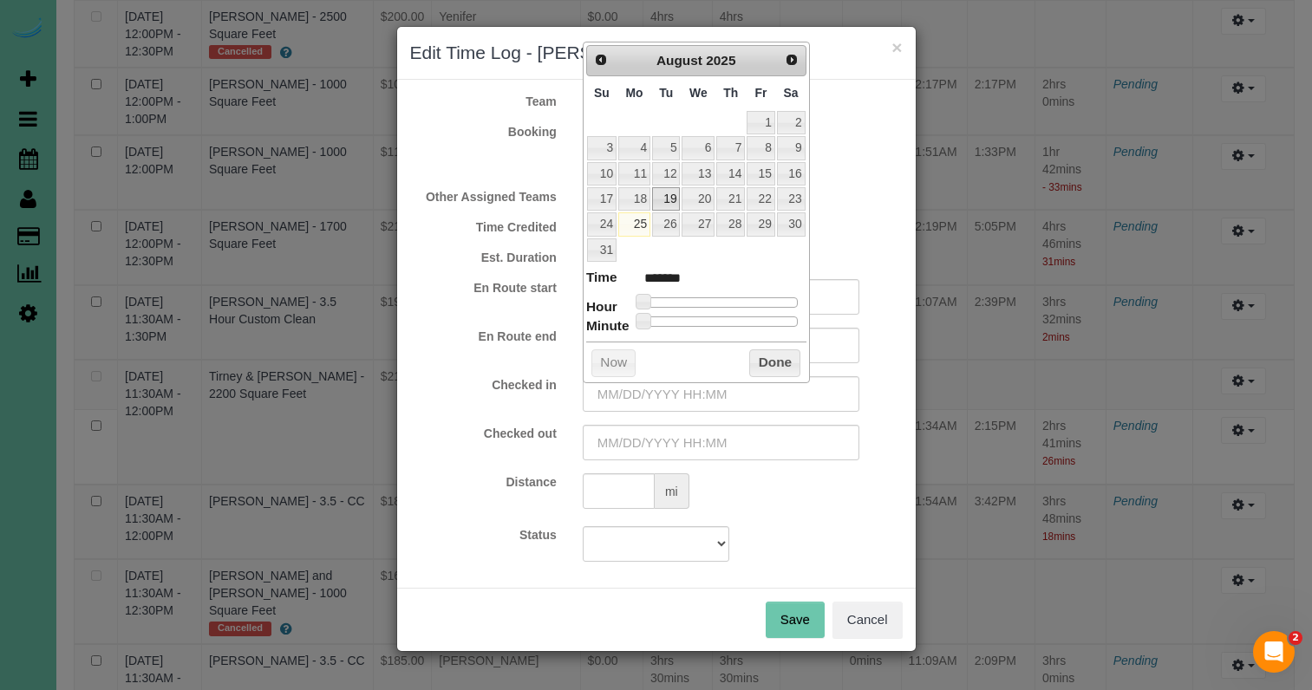
click at [667, 196] on link "19" at bounding box center [666, 198] width 28 height 23
drag, startPoint x: 645, startPoint y: 291, endPoint x: 720, endPoint y: 295, distance: 74.7
click at [720, 295] on span at bounding box center [717, 302] width 16 height 16
click at [696, 391] on input "08/19/2025 11:00AM" at bounding box center [721, 394] width 277 height 36
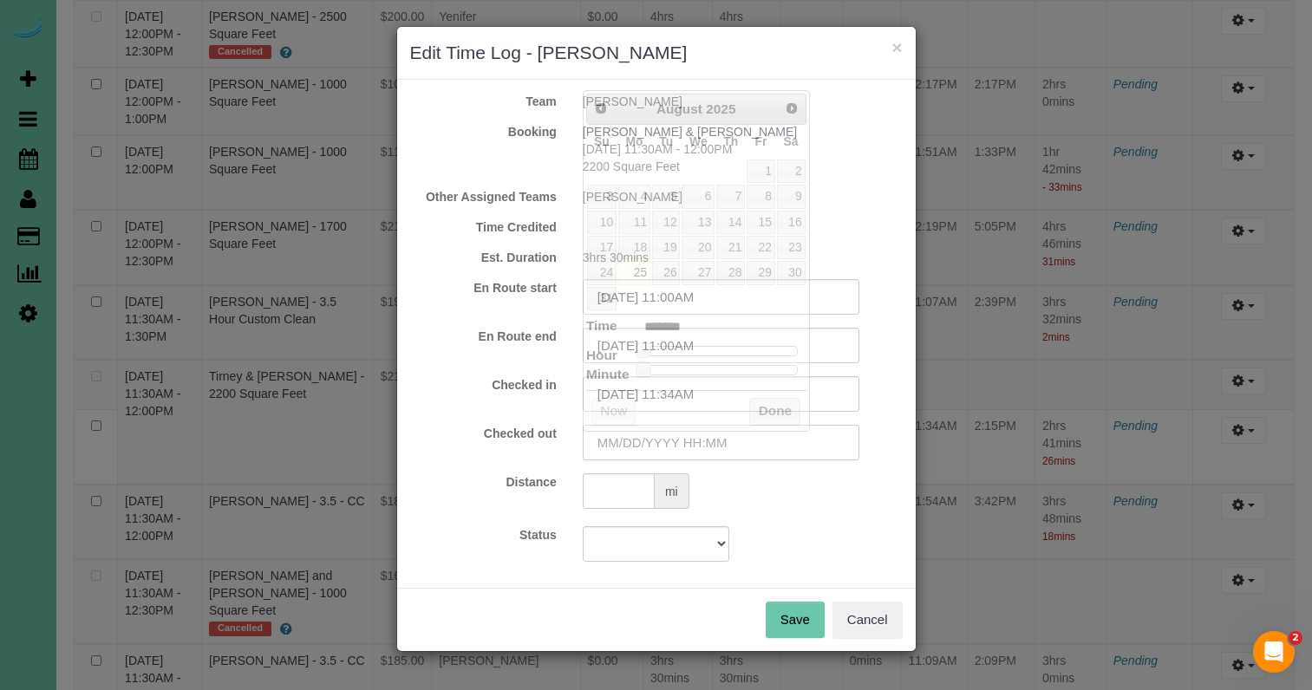
click at [703, 448] on input "text" at bounding box center [721, 443] width 277 height 36
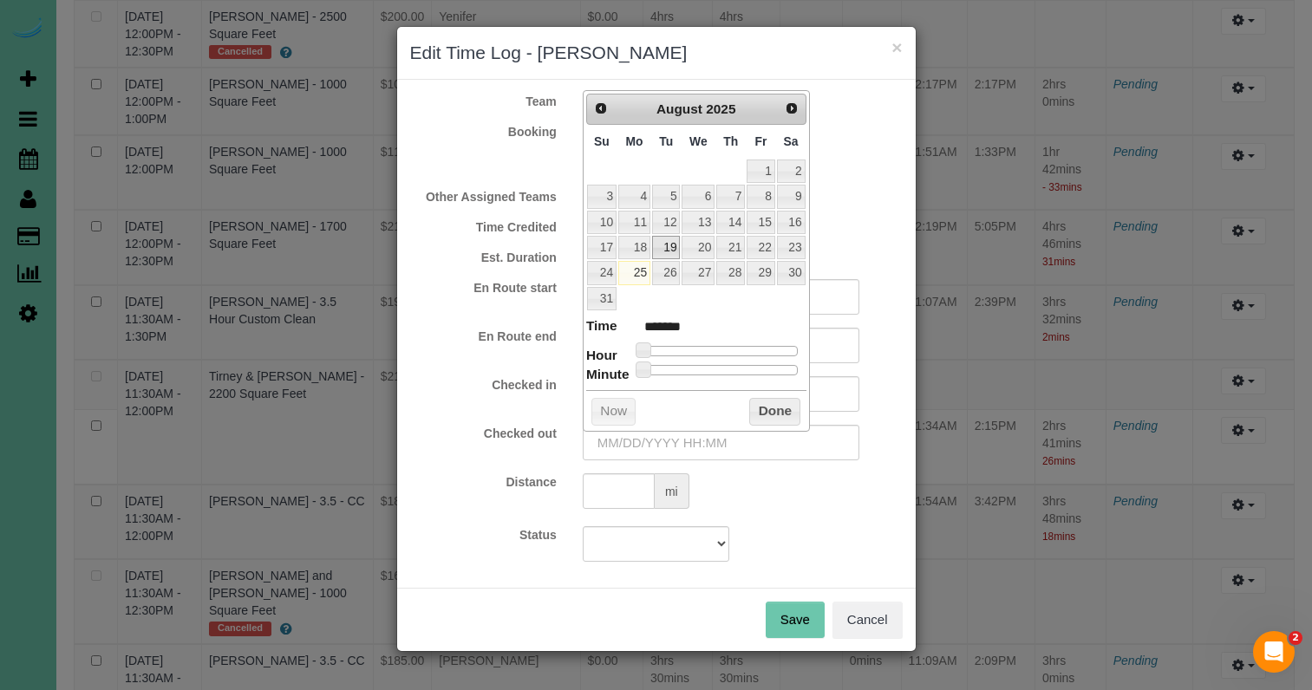
click at [670, 242] on link "19" at bounding box center [666, 247] width 28 height 23
drag, startPoint x: 655, startPoint y: 343, endPoint x: 725, endPoint y: 364, distance: 73.5
click at [742, 347] on span at bounding box center [737, 351] width 16 height 16
click at [680, 442] on input "08/19/2025 2:00PM" at bounding box center [721, 443] width 277 height 36
drag, startPoint x: 787, startPoint y: 402, endPoint x: 791, endPoint y: 411, distance: 10.5
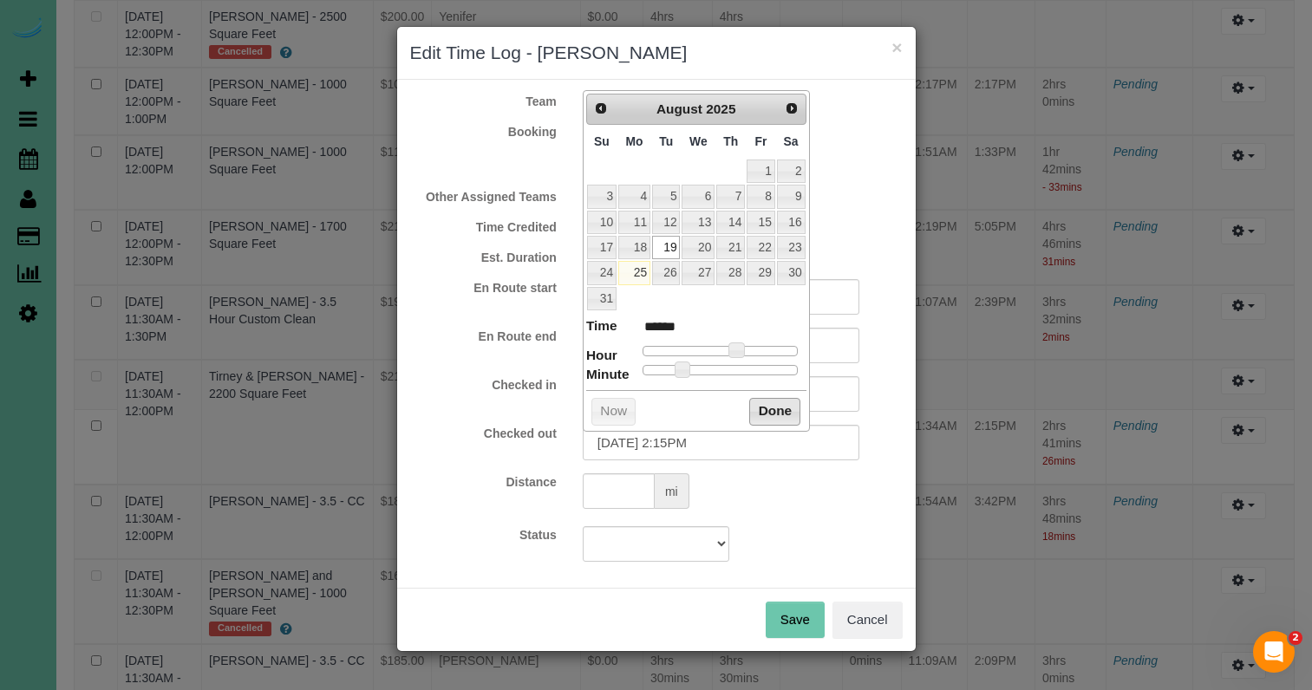
click at [787, 402] on button "Done" at bounding box center [774, 412] width 51 height 28
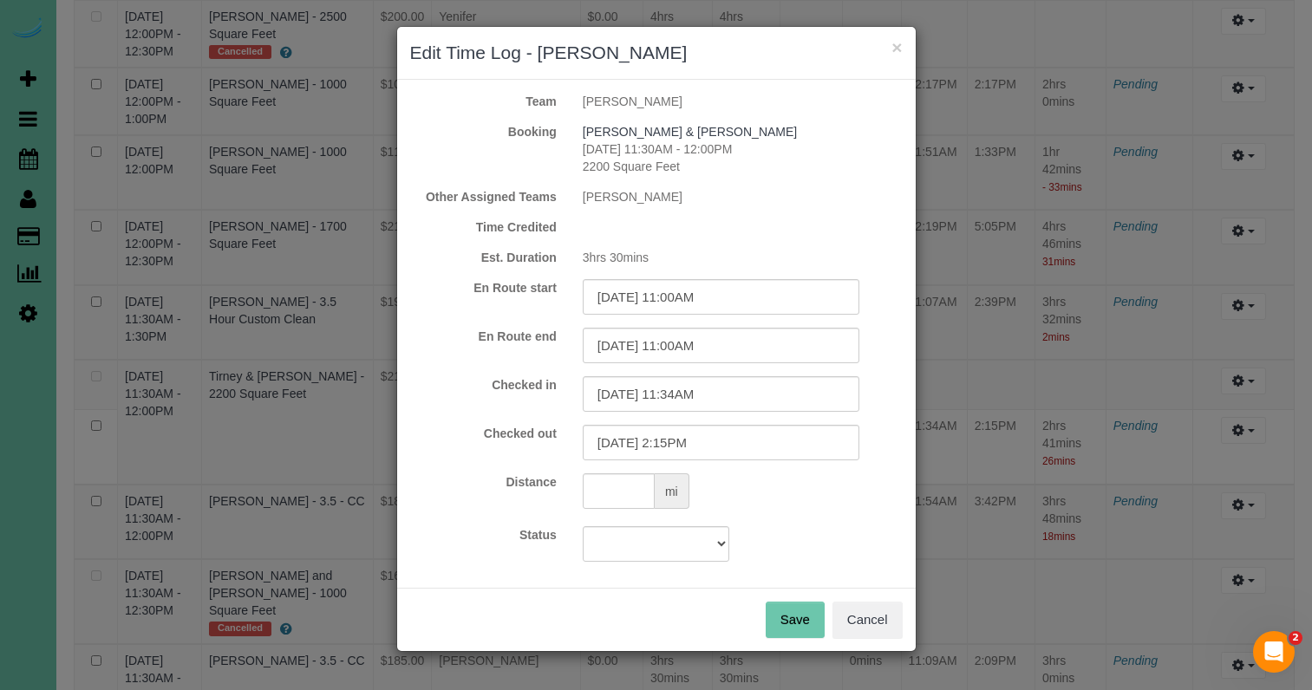
click at [782, 620] on button "Save" at bounding box center [795, 620] width 59 height 36
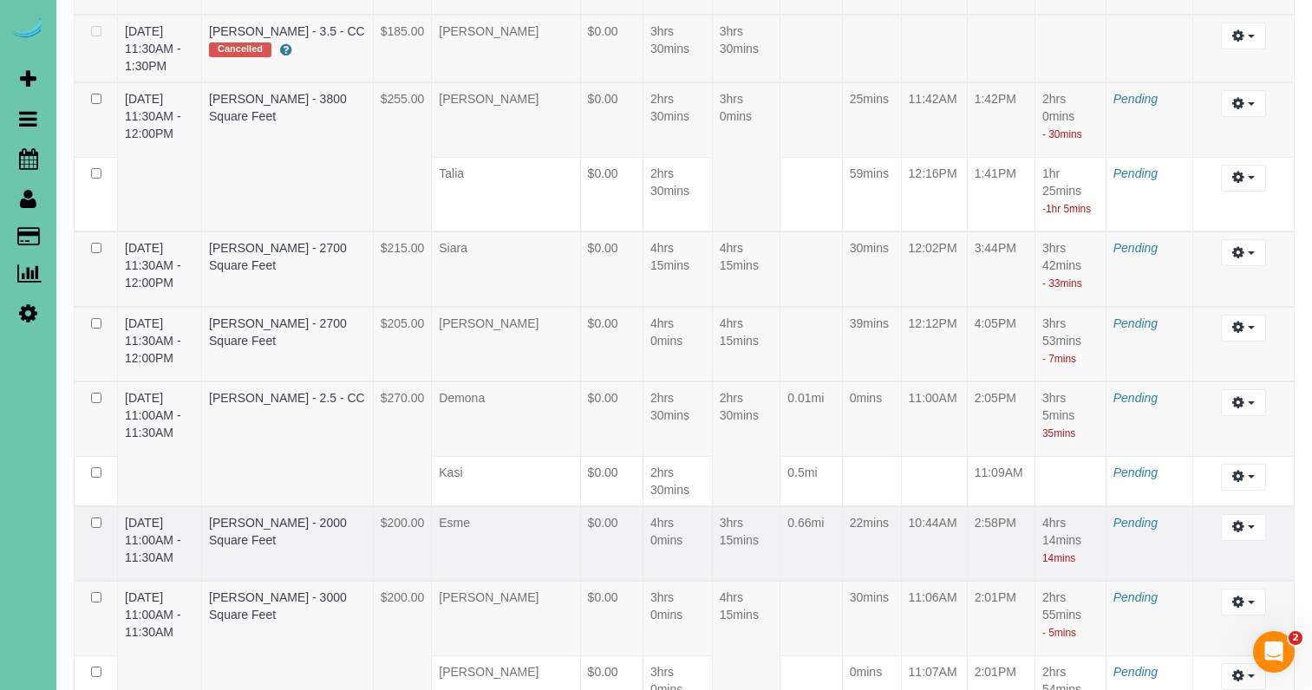
scroll to position [2983, 0]
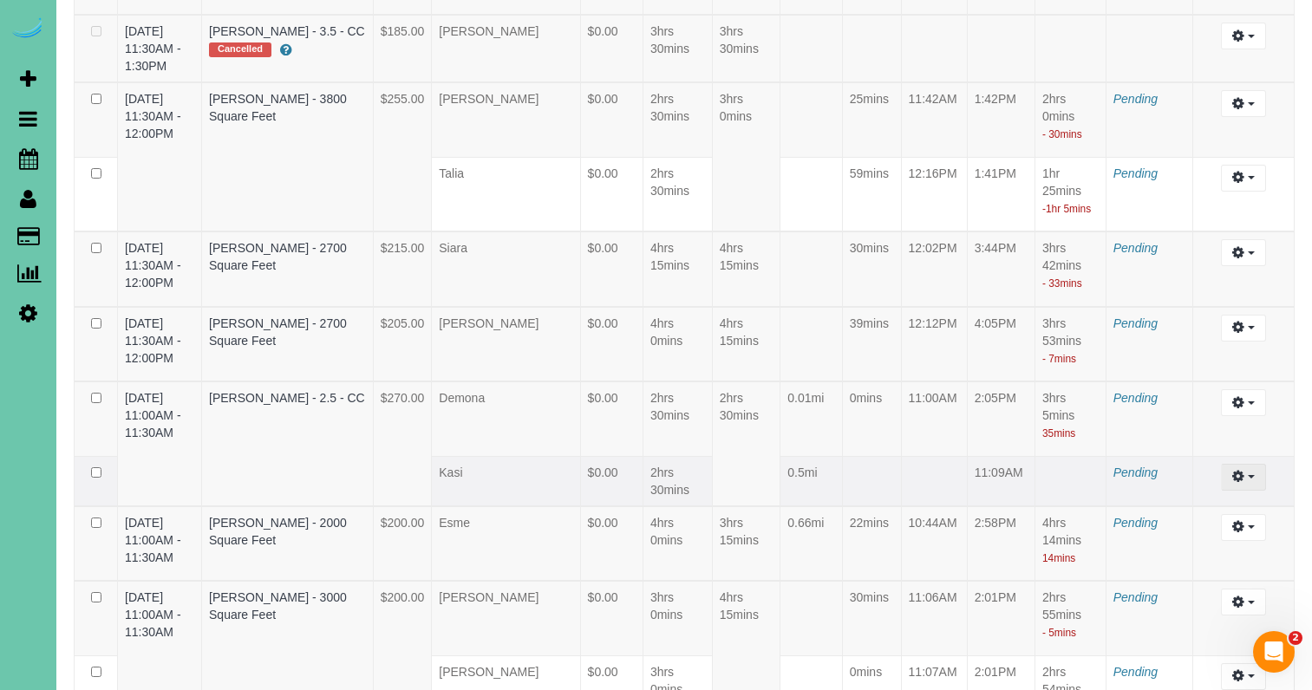
click at [1239, 481] on icon "button" at bounding box center [1238, 476] width 12 height 10
click at [1185, 520] on link "Edit" at bounding box center [1196, 509] width 137 height 23
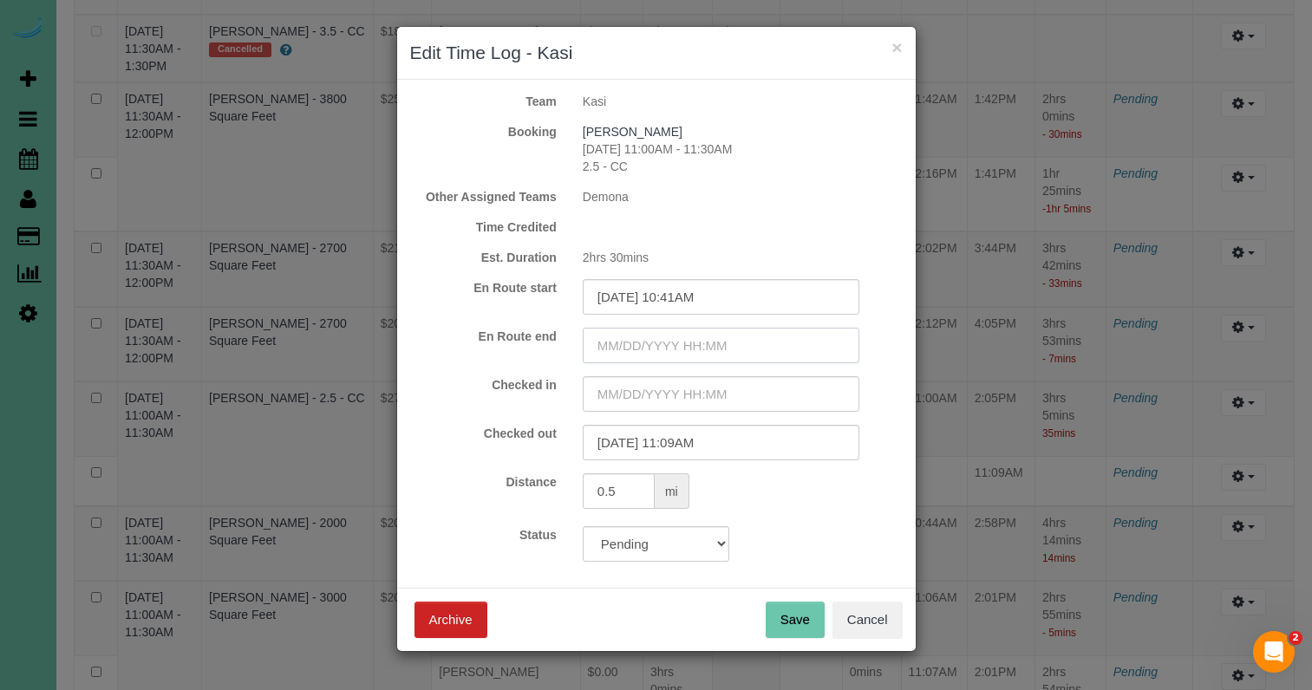
click at [691, 341] on input "text" at bounding box center [721, 346] width 277 height 36
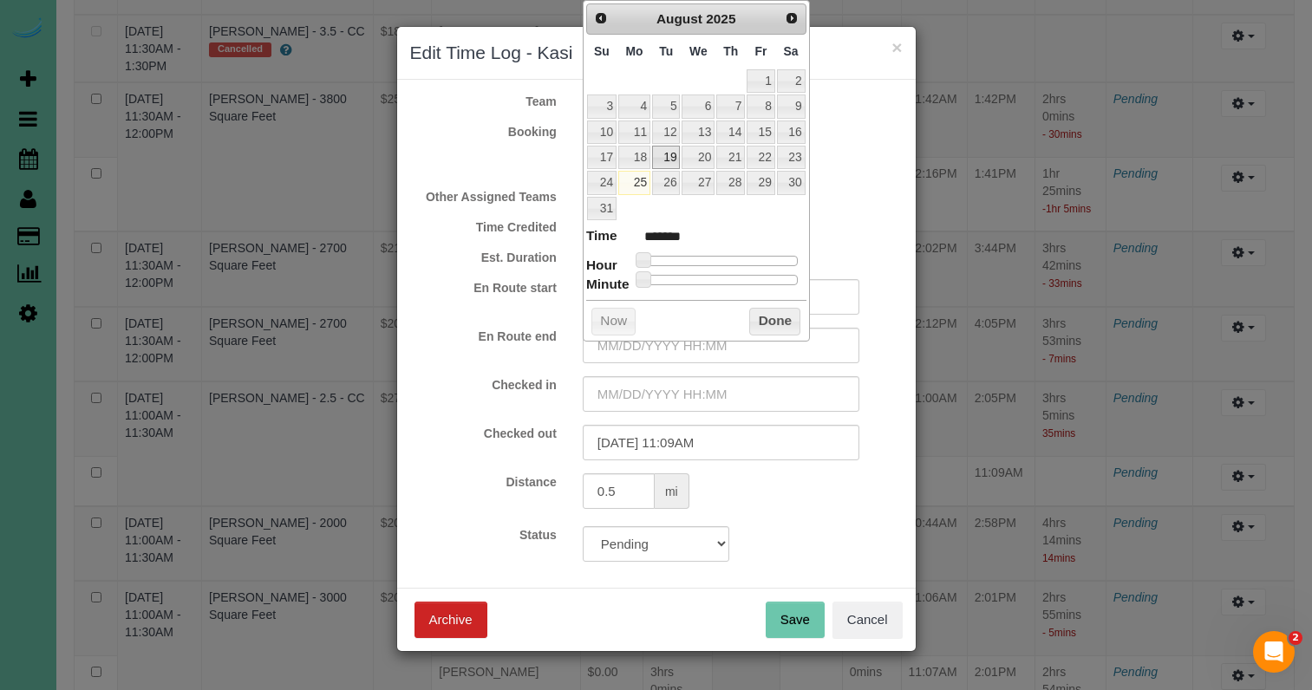
click at [666, 156] on link "19" at bounding box center [666, 157] width 28 height 23
drag, startPoint x: 643, startPoint y: 258, endPoint x: 696, endPoint y: 269, distance: 53.9
click at [716, 259] on span at bounding box center [717, 260] width 16 height 16
click at [637, 375] on form "Team Kasi Booking Erin Bredin 08/19/2025 11:00AM - 11:30AM 2.5 - CC Other Assig…" at bounding box center [656, 327] width 493 height 469
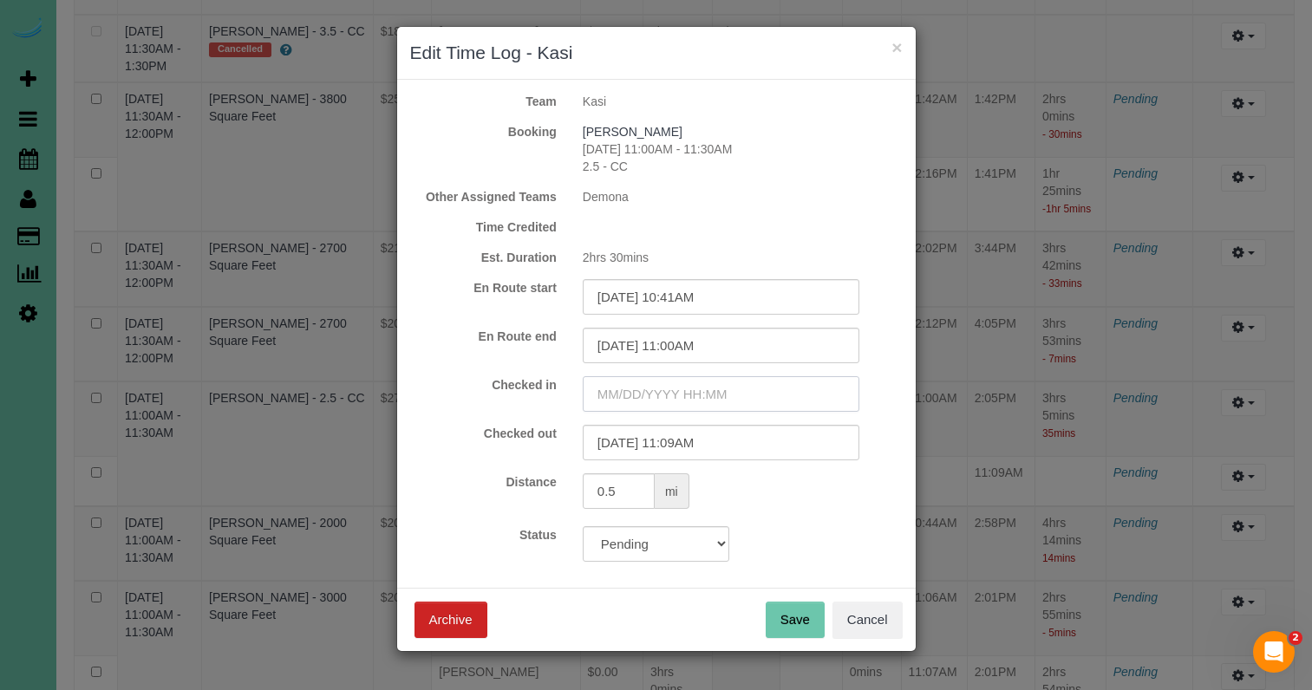
click at [629, 388] on input "text" at bounding box center [721, 394] width 277 height 36
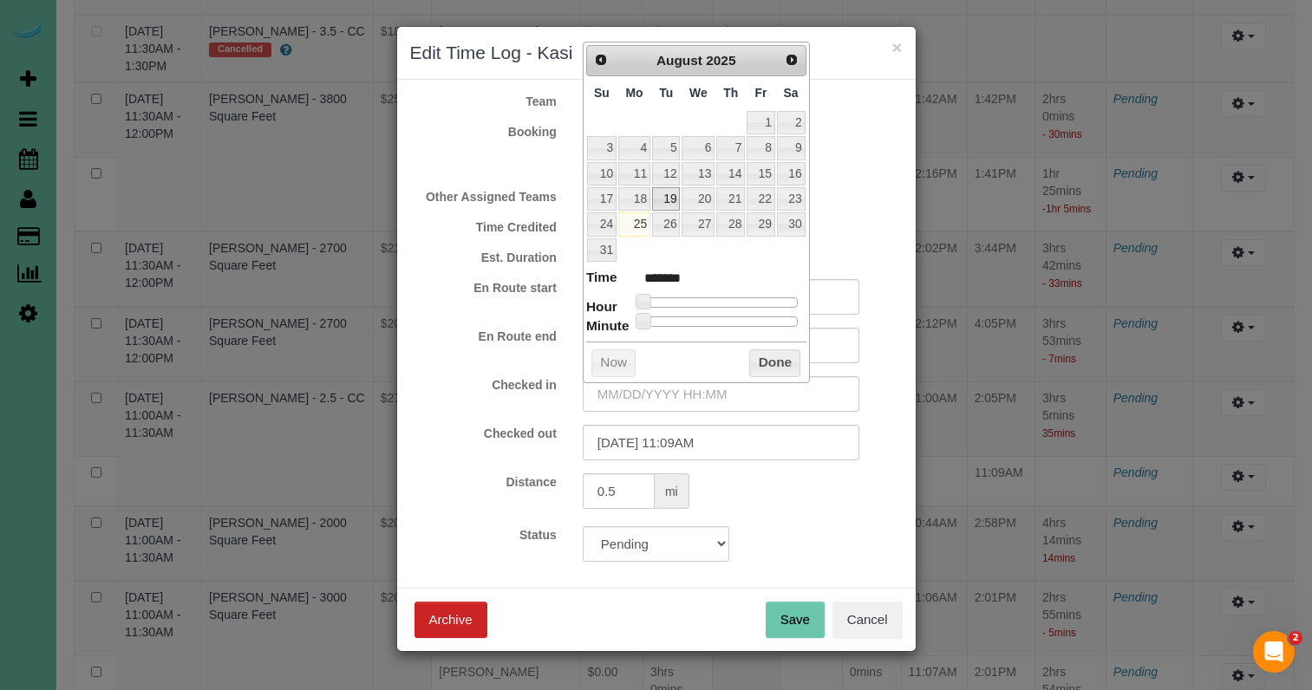
click at [665, 187] on link "19" at bounding box center [666, 198] width 28 height 23
drag, startPoint x: 662, startPoint y: 292, endPoint x: 722, endPoint y: 298, distance: 60.2
click at [722, 298] on span at bounding box center [717, 302] width 16 height 16
click at [782, 360] on button "Done" at bounding box center [774, 364] width 51 height 28
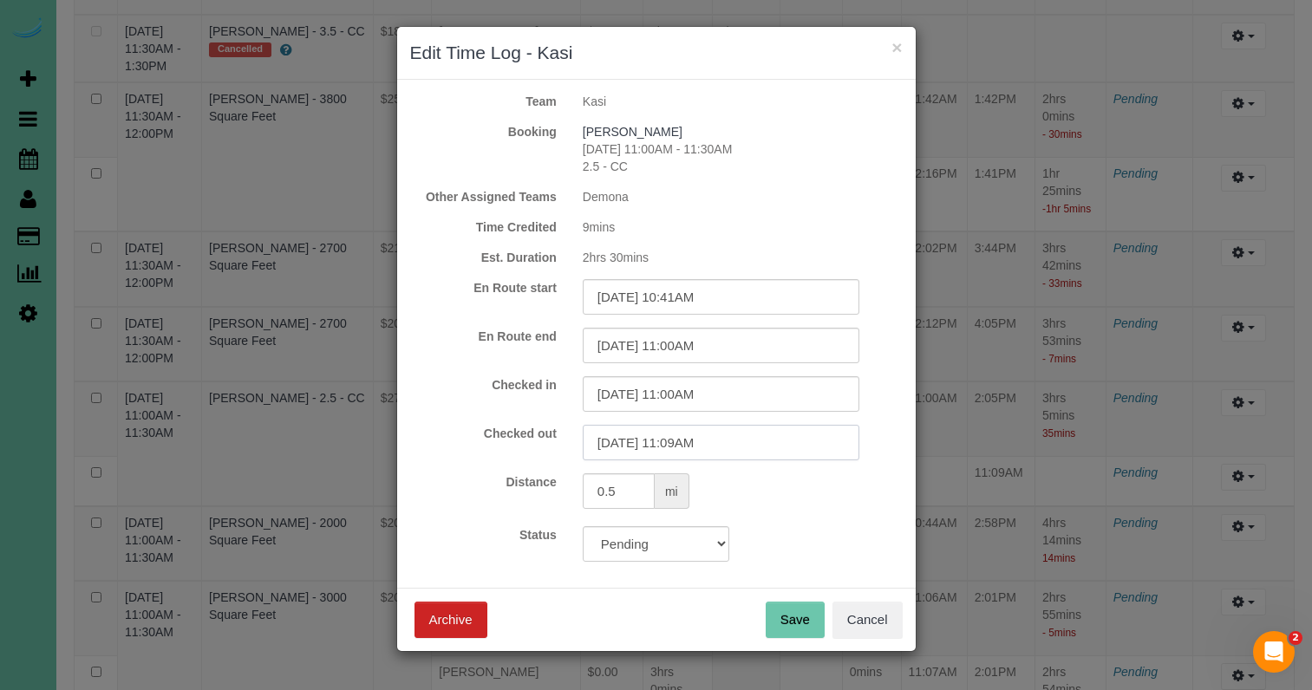
click at [708, 446] on input "08/19/2025 11:09AM" at bounding box center [721, 443] width 277 height 36
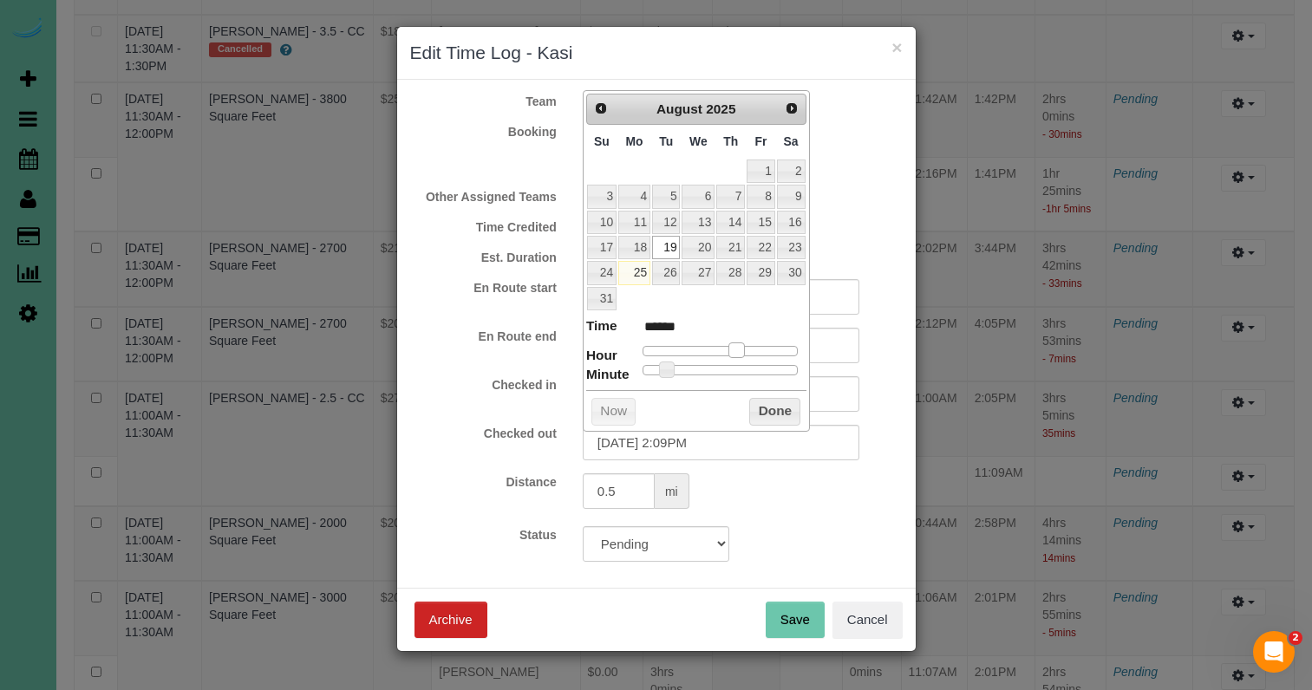
drag, startPoint x: 721, startPoint y: 347, endPoint x: 699, endPoint y: 372, distance: 33.2
click at [742, 348] on span at bounding box center [737, 351] width 16 height 16
click at [685, 443] on input "08/19/2025 2:09PM" at bounding box center [721, 443] width 277 height 36
drag, startPoint x: 777, startPoint y: 406, endPoint x: 768, endPoint y: 422, distance: 17.9
click at [777, 406] on button "Done" at bounding box center [774, 412] width 51 height 28
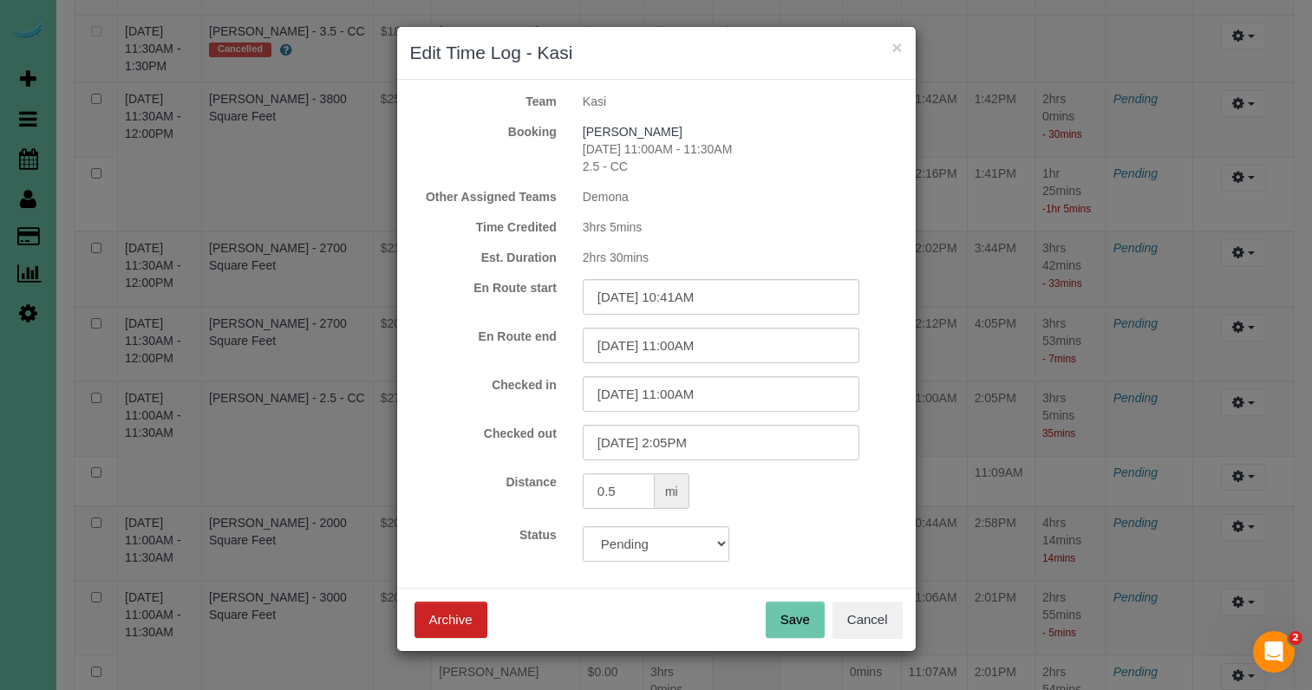
click at [781, 604] on button "Save" at bounding box center [795, 620] width 59 height 36
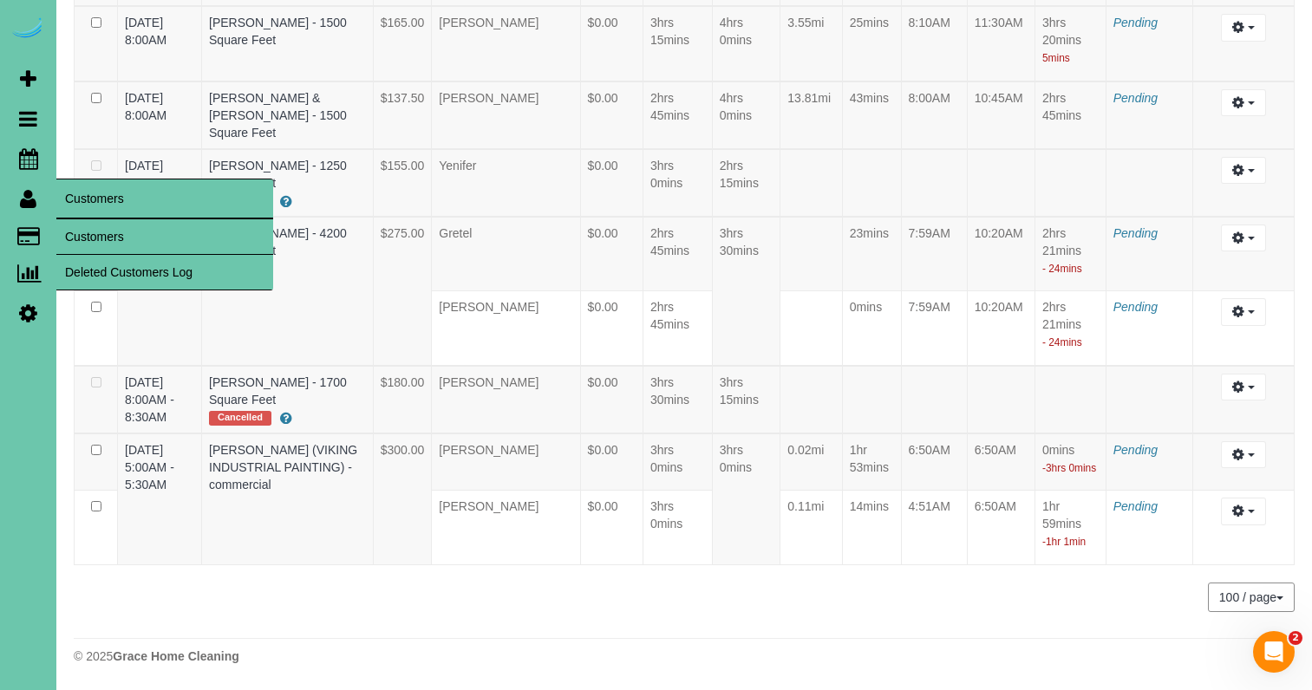
scroll to position [6158, 0]
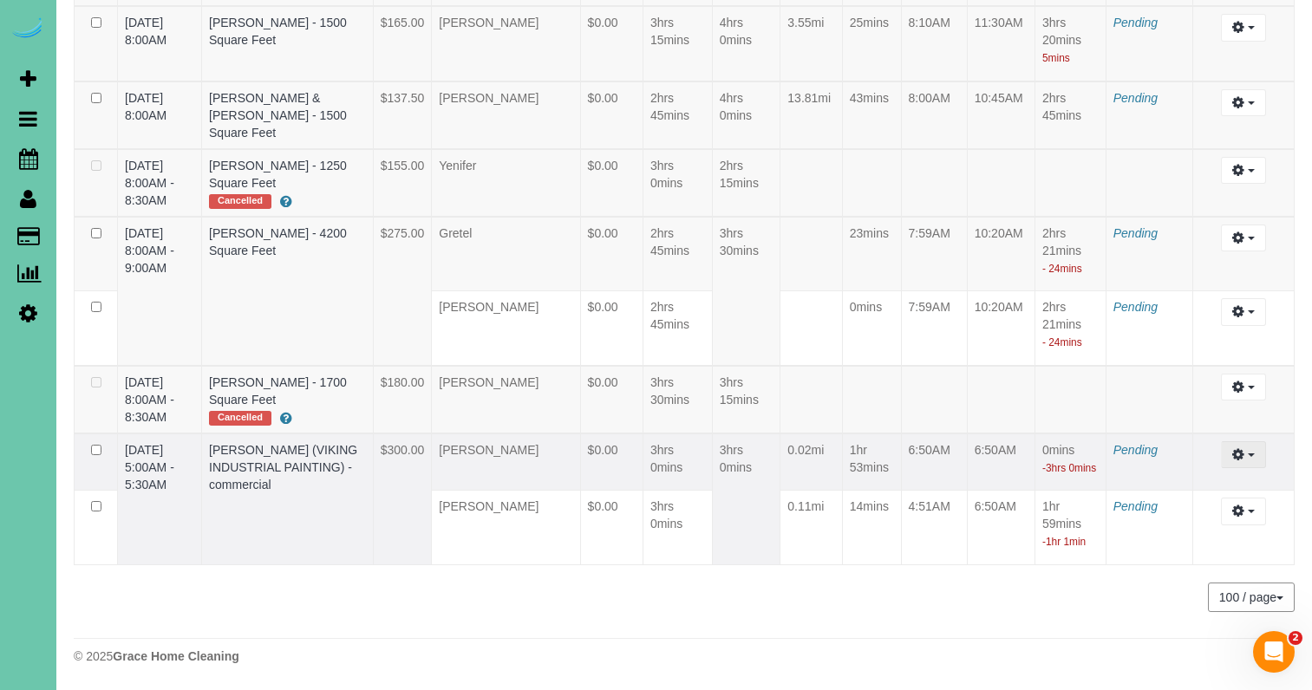
click at [1238, 449] on icon "button" at bounding box center [1238, 454] width 12 height 10
click at [1163, 475] on link "Edit" at bounding box center [1196, 486] width 137 height 23
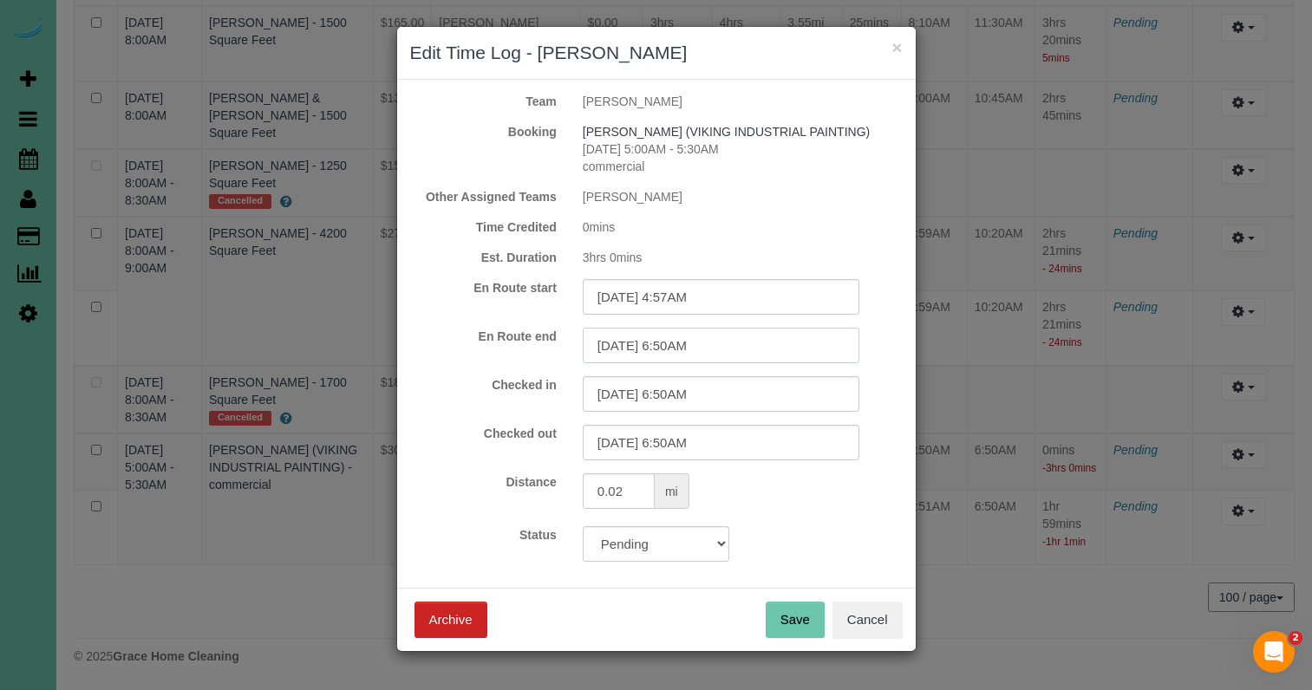
click at [735, 345] on input "08/19/2025 6:50AM" at bounding box center [721, 346] width 277 height 36
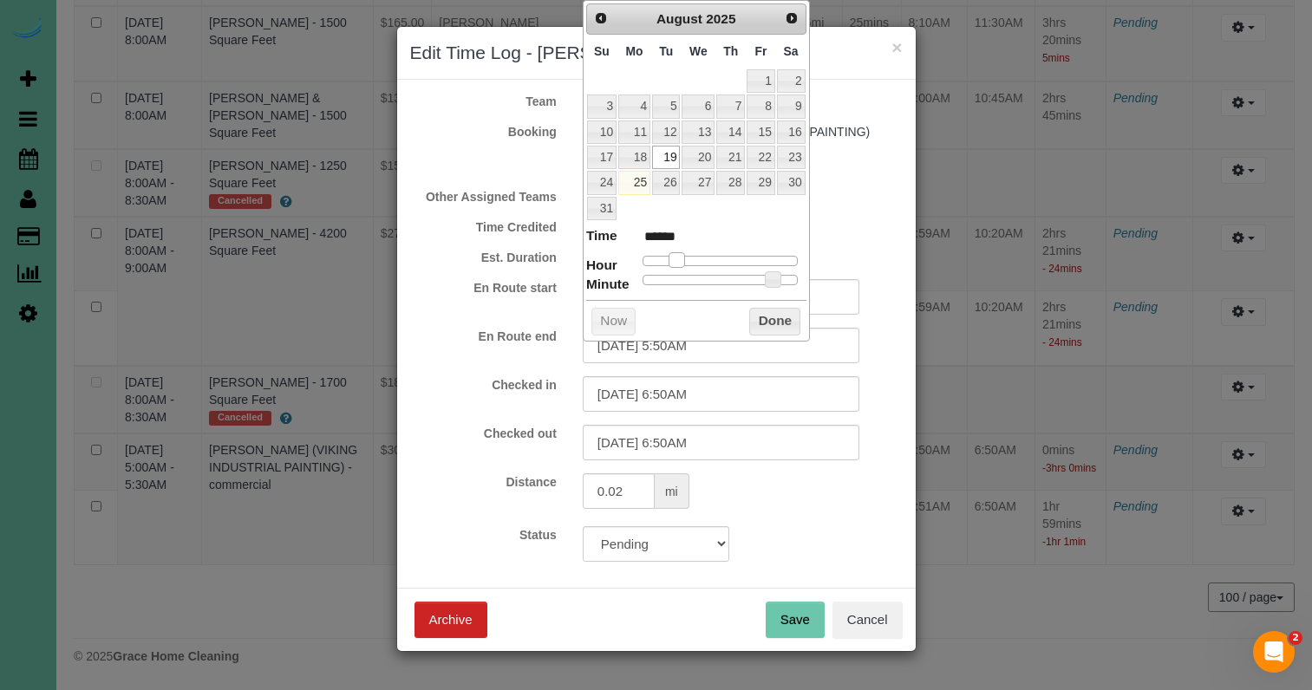
click at [680, 258] on span at bounding box center [677, 260] width 16 height 16
drag, startPoint x: 776, startPoint y: 274, endPoint x: 595, endPoint y: 271, distance: 181.3
click at [595, 271] on dl "Time ****** Hour Minute Second Millisecond Microsecond Time Zone ***** ***** **…" at bounding box center [696, 256] width 220 height 60
click at [795, 313] on button "Done" at bounding box center [774, 322] width 51 height 28
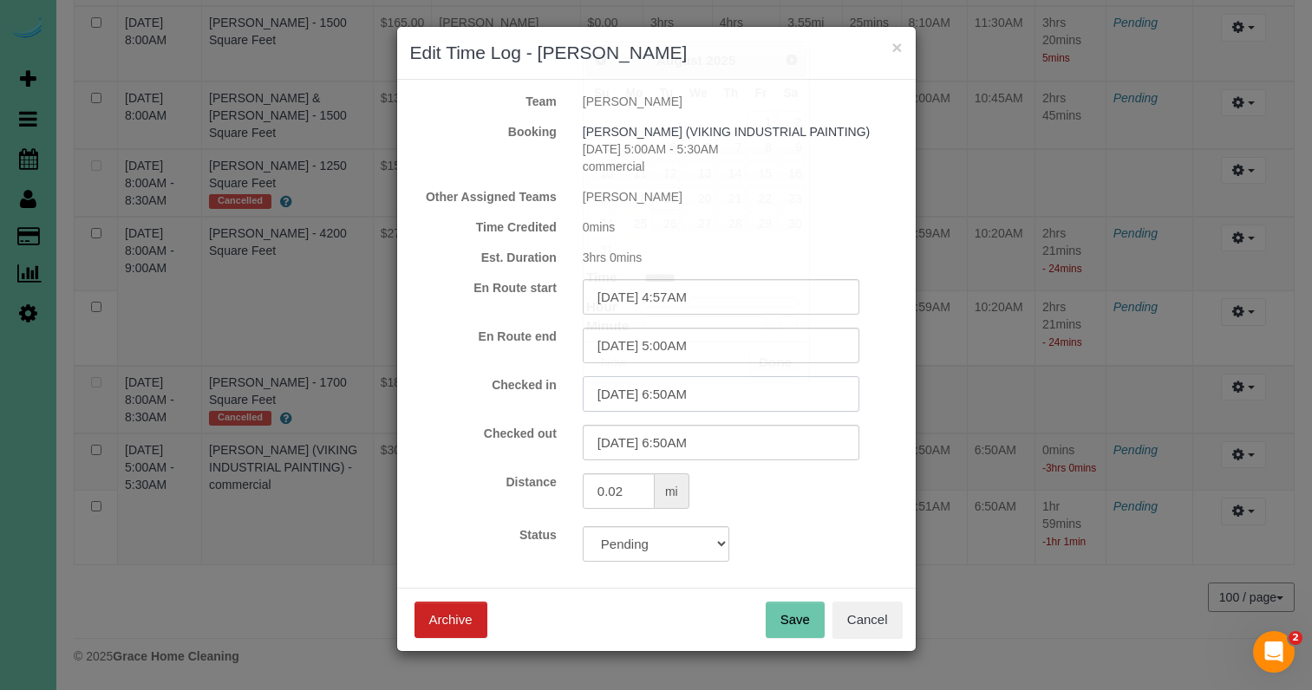
click at [759, 381] on input "08/19/2025 6:50AM" at bounding box center [721, 394] width 277 height 36
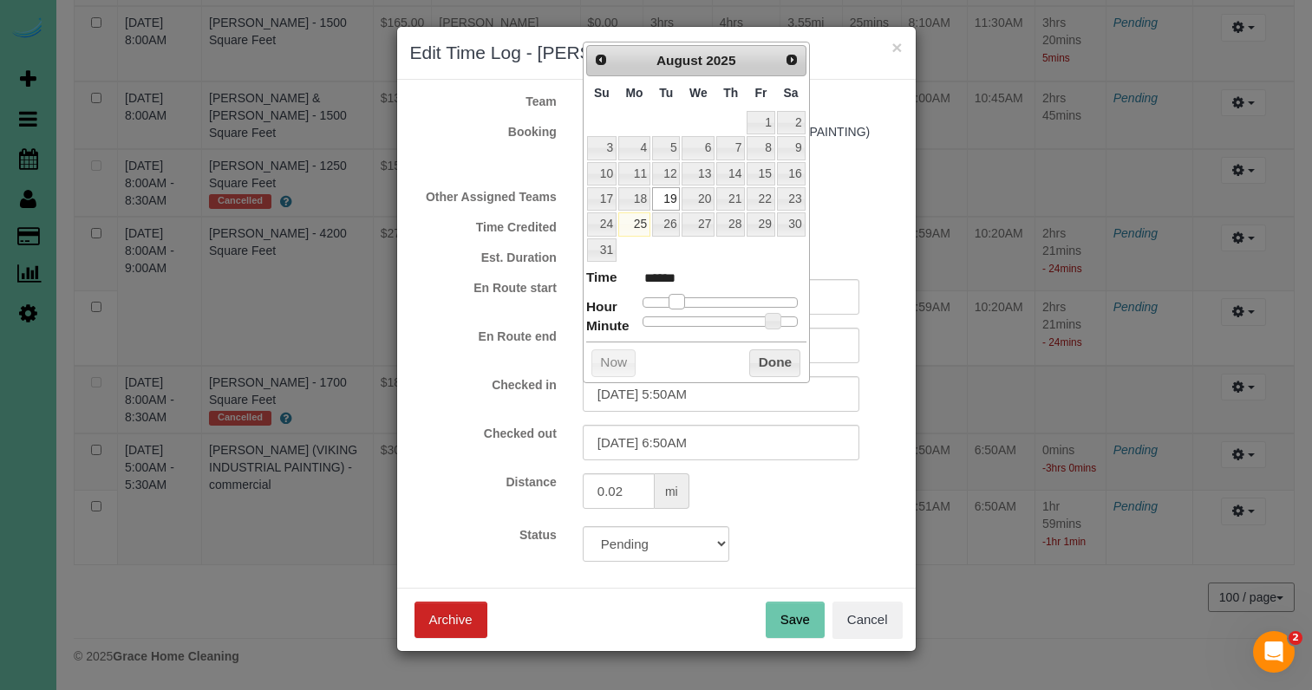
click at [676, 297] on span at bounding box center [677, 302] width 16 height 16
drag, startPoint x: 766, startPoint y: 313, endPoint x: 587, endPoint y: 310, distance: 178.7
click at [781, 353] on button "Done" at bounding box center [774, 364] width 51 height 28
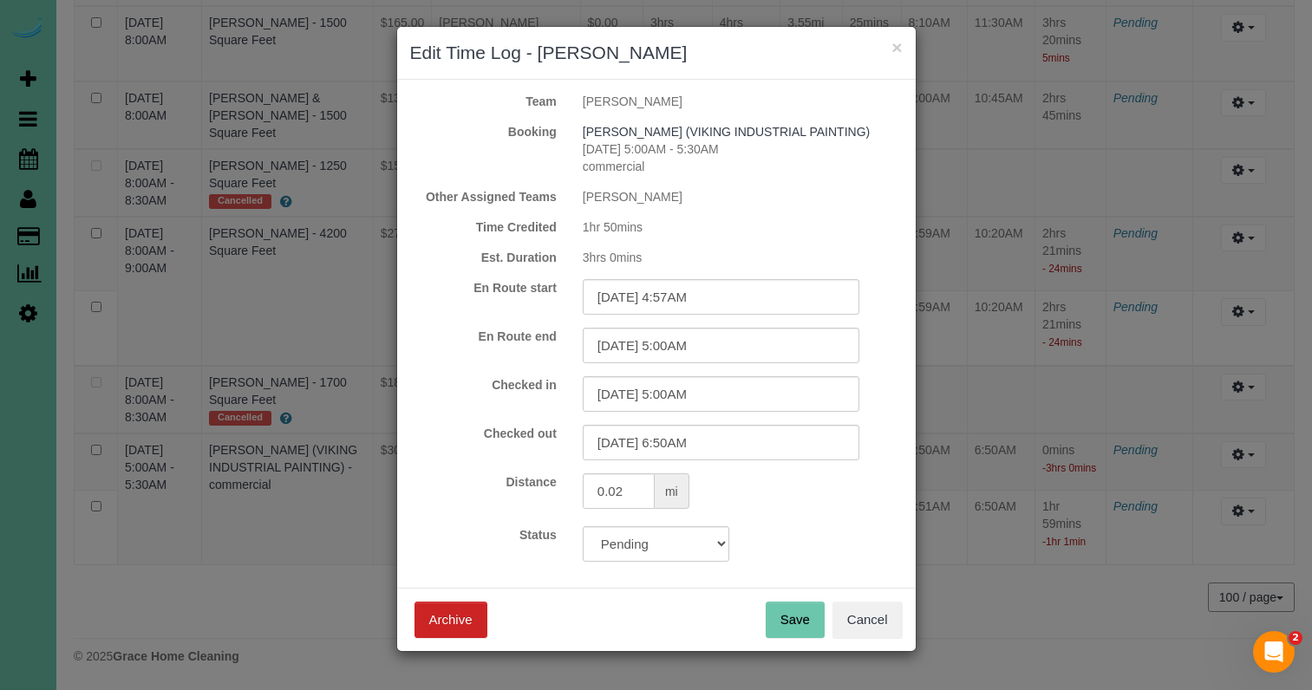
click at [807, 619] on button "Save" at bounding box center [795, 620] width 59 height 36
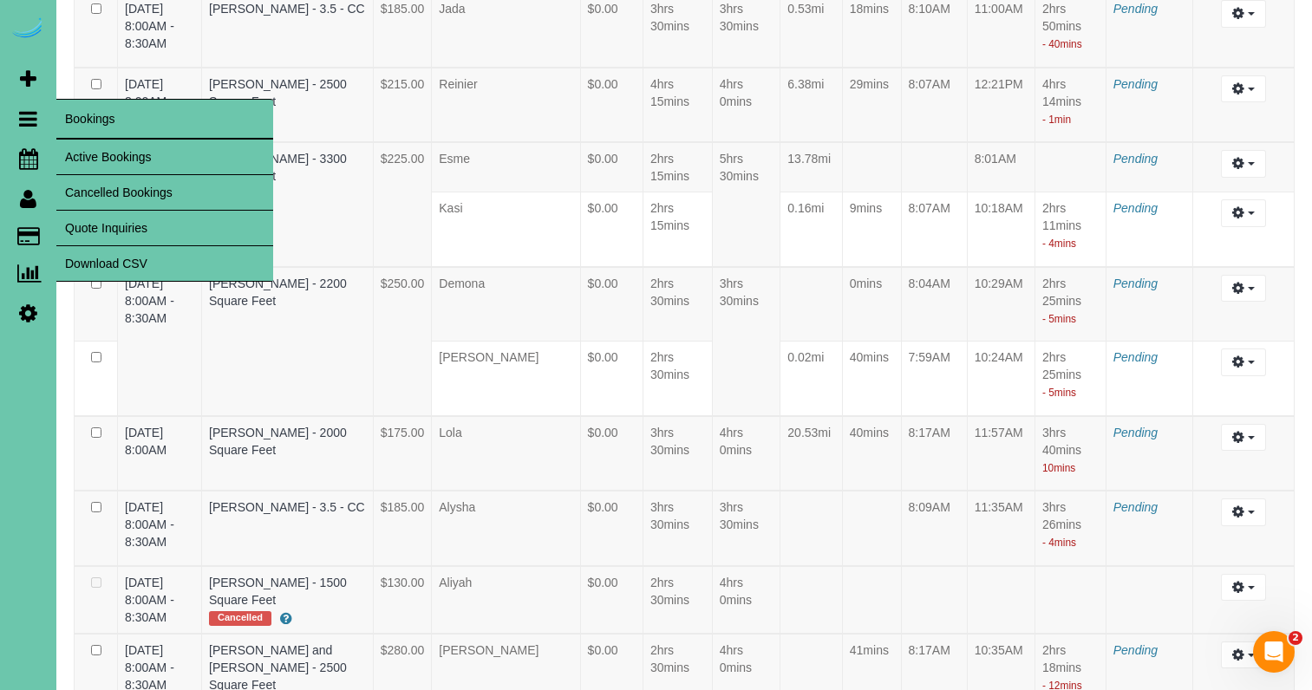
scroll to position [5003, 0]
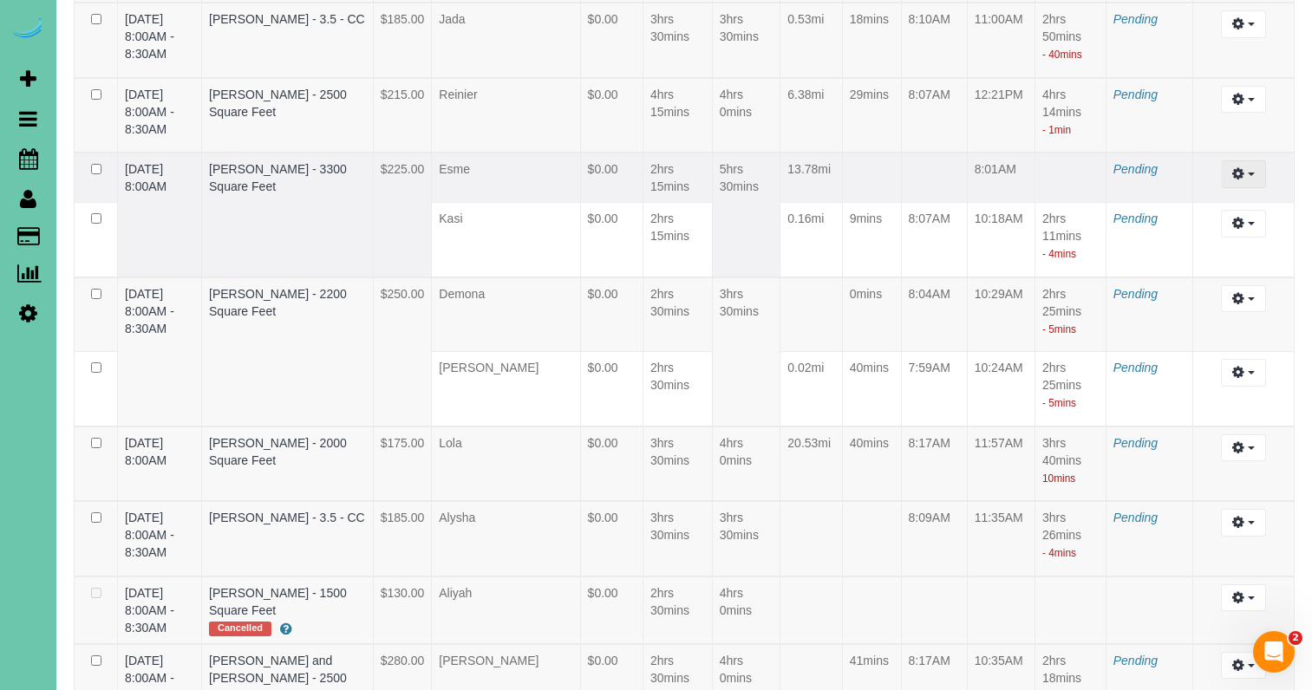
click at [1239, 179] on icon "button" at bounding box center [1238, 173] width 12 height 10
click at [1205, 218] on link "Edit" at bounding box center [1196, 206] width 137 height 23
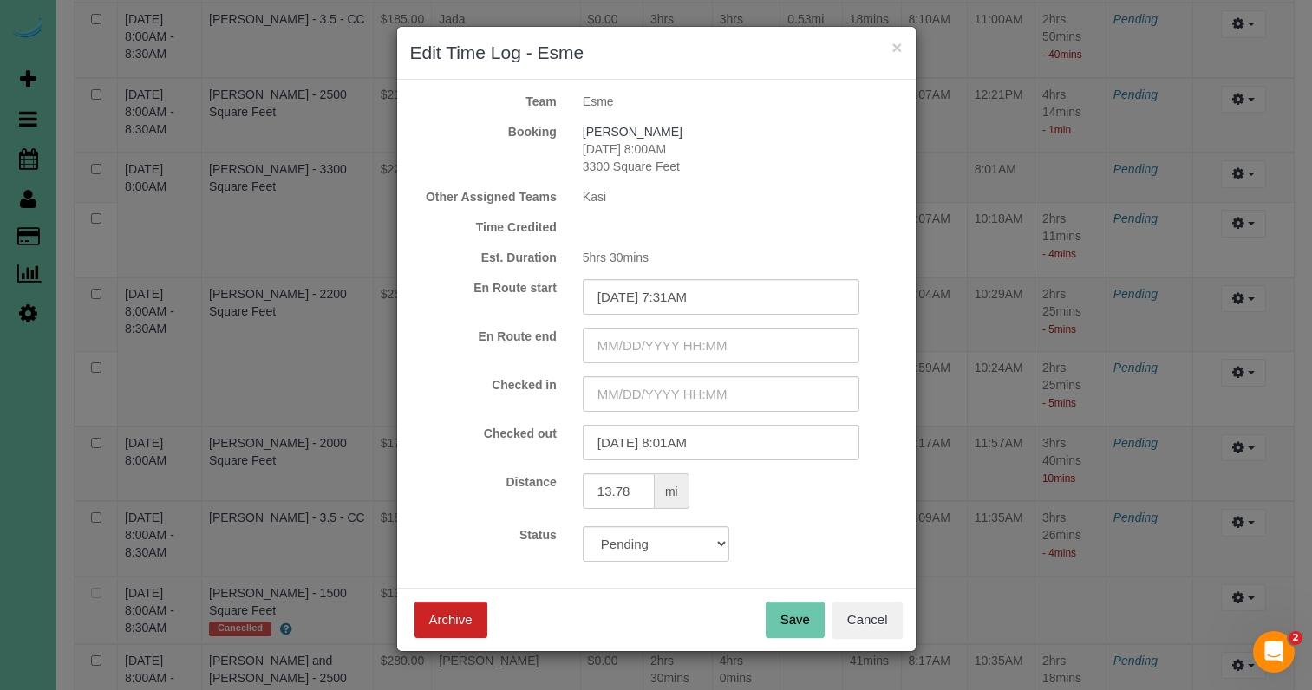
click at [737, 337] on input "text" at bounding box center [721, 346] width 277 height 36
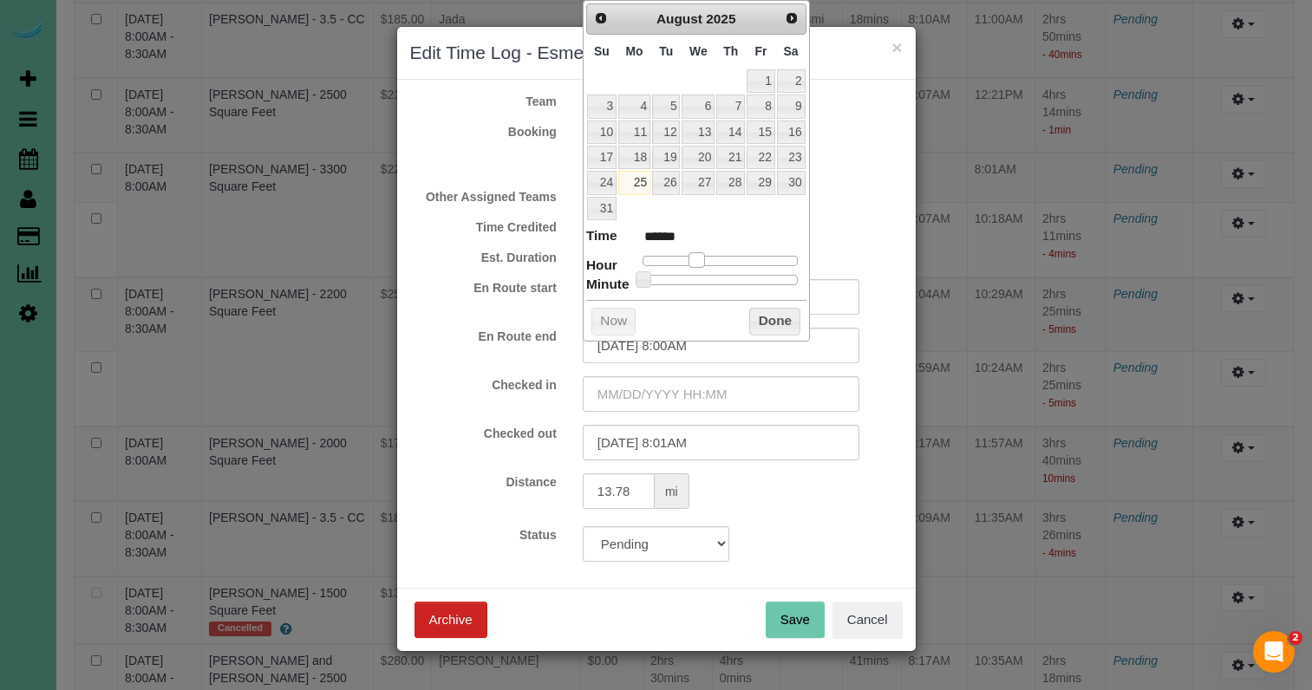
drag, startPoint x: 645, startPoint y: 254, endPoint x: 685, endPoint y: 252, distance: 39.9
click at [696, 257] on span at bounding box center [697, 260] width 16 height 16
click at [671, 158] on link "19" at bounding box center [666, 157] width 28 height 23
drag, startPoint x: 504, startPoint y: 340, endPoint x: 525, endPoint y: 359, distance: 28.2
click at [504, 340] on label "En Route end" at bounding box center [483, 336] width 173 height 17
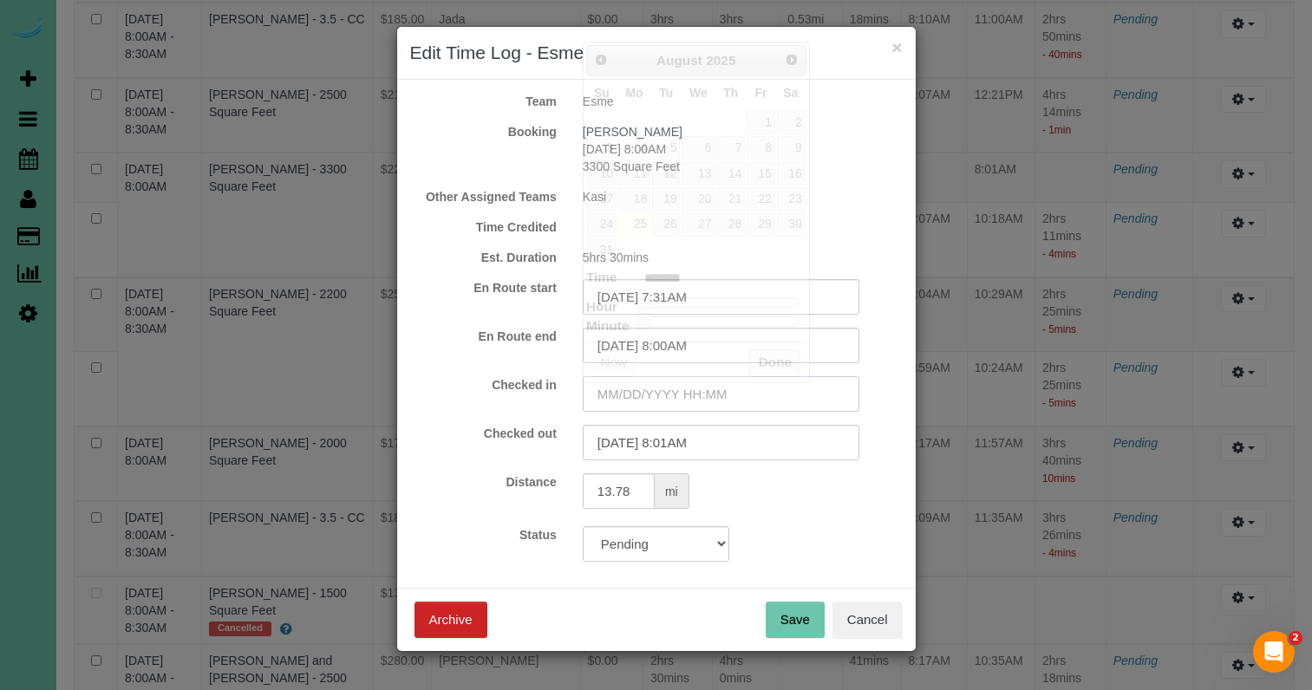
click at [620, 395] on input "text" at bounding box center [721, 394] width 277 height 36
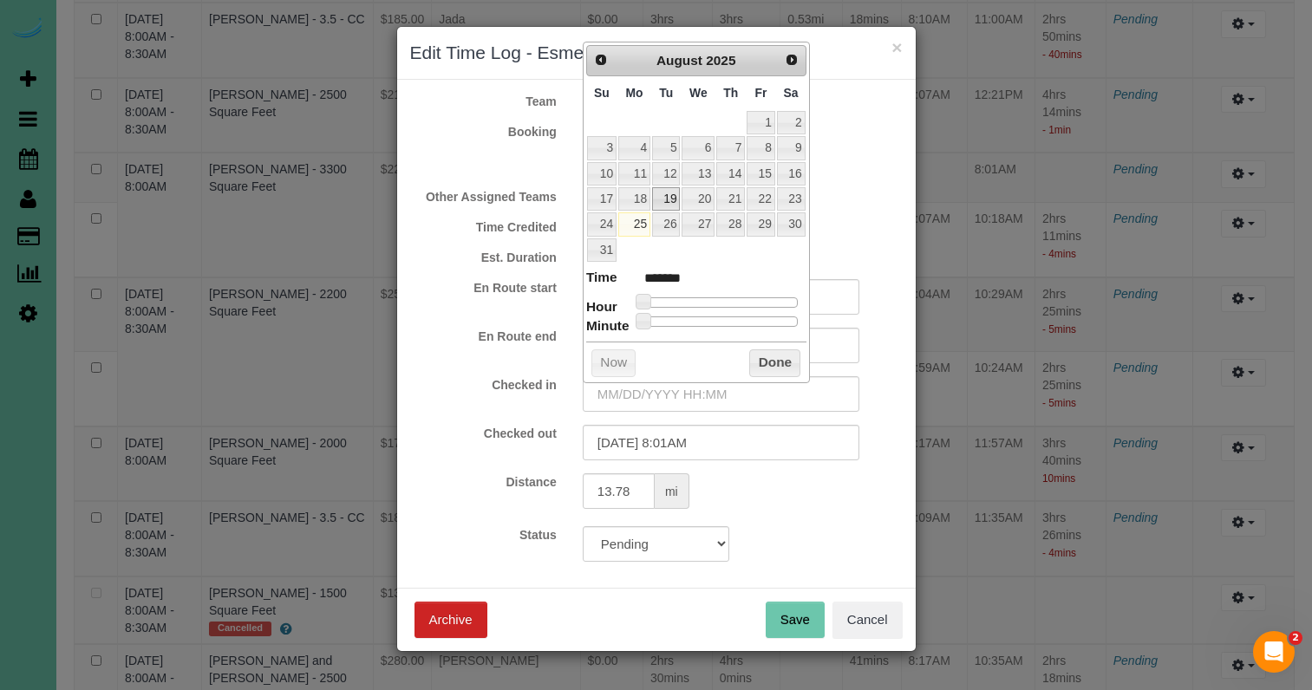
click at [670, 194] on link "19" at bounding box center [666, 198] width 28 height 23
drag, startPoint x: 649, startPoint y: 299, endPoint x: 699, endPoint y: 301, distance: 50.3
click at [702, 300] on span at bounding box center [697, 302] width 16 height 16
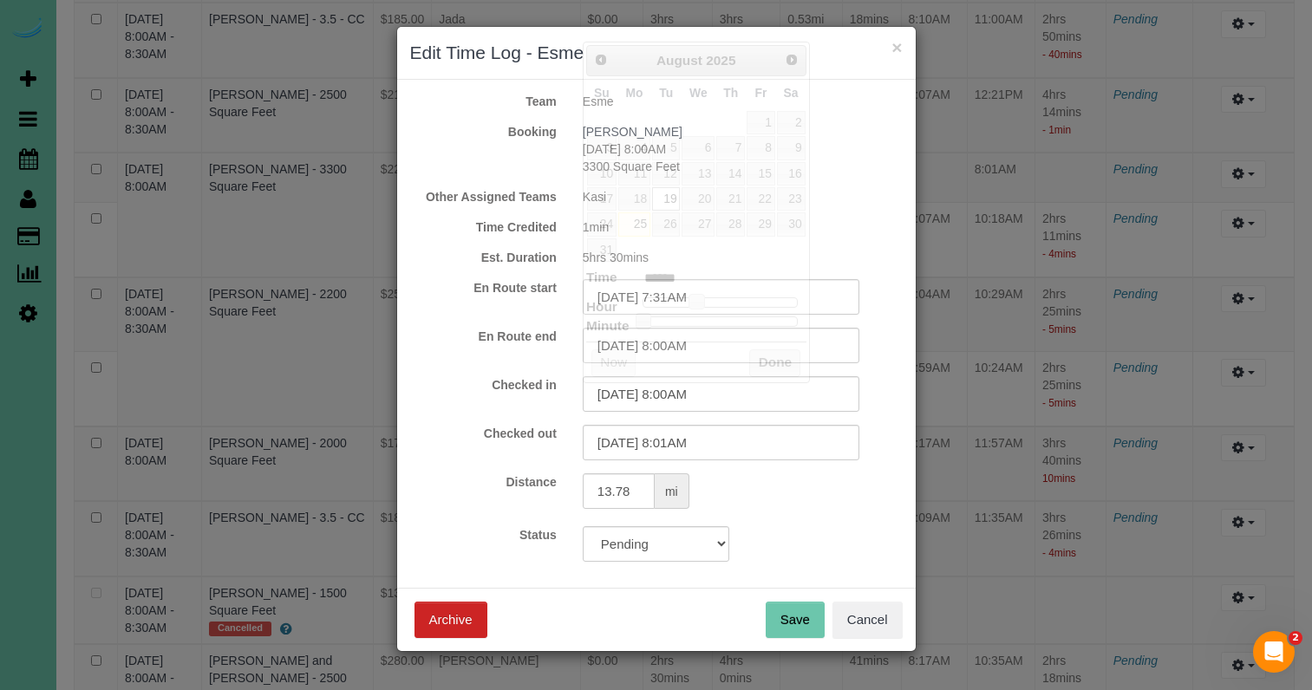
click at [510, 301] on div "En Route start 08/19/2025 7:31AM" at bounding box center [656, 297] width 519 height 36
click at [638, 446] on input "08/19/2025 8:01AM" at bounding box center [721, 443] width 277 height 36
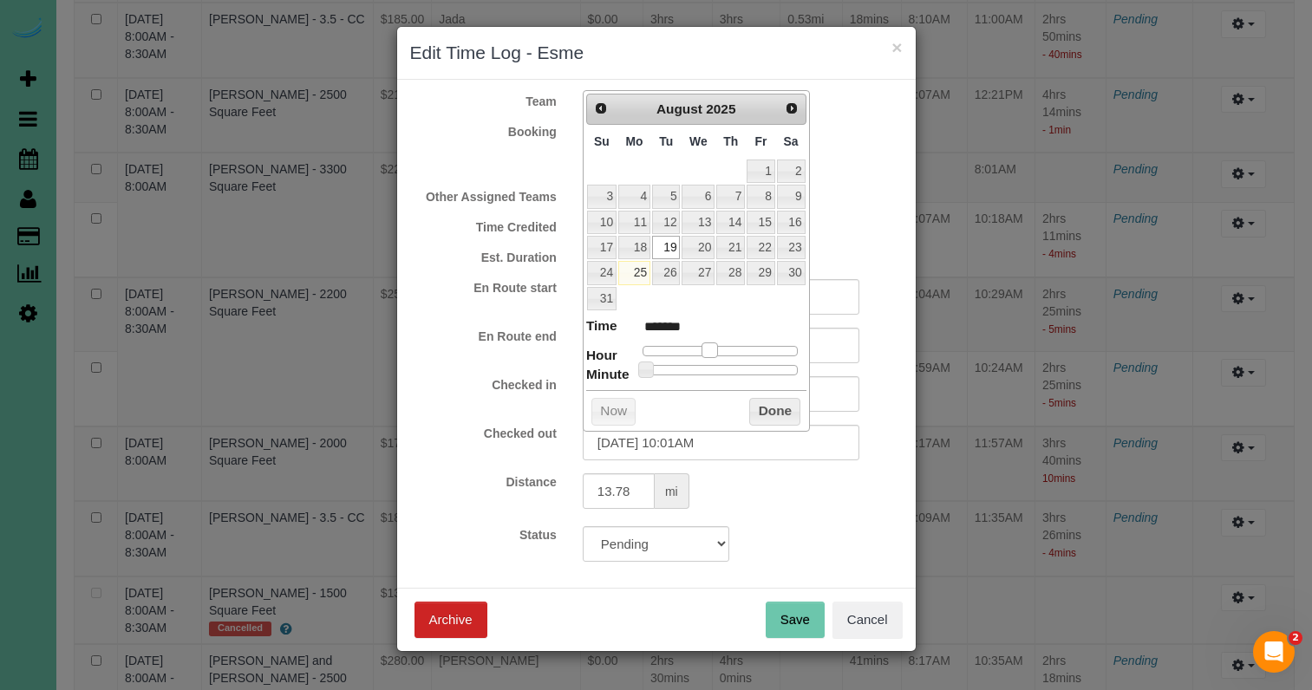
click at [710, 348] on span at bounding box center [710, 351] width 16 height 16
click at [686, 441] on input "08/19/2025 10:01AM" at bounding box center [721, 443] width 277 height 36
drag, startPoint x: 777, startPoint y: 407, endPoint x: 775, endPoint y: 525, distance: 118.0
click at [777, 408] on button "Done" at bounding box center [774, 412] width 51 height 28
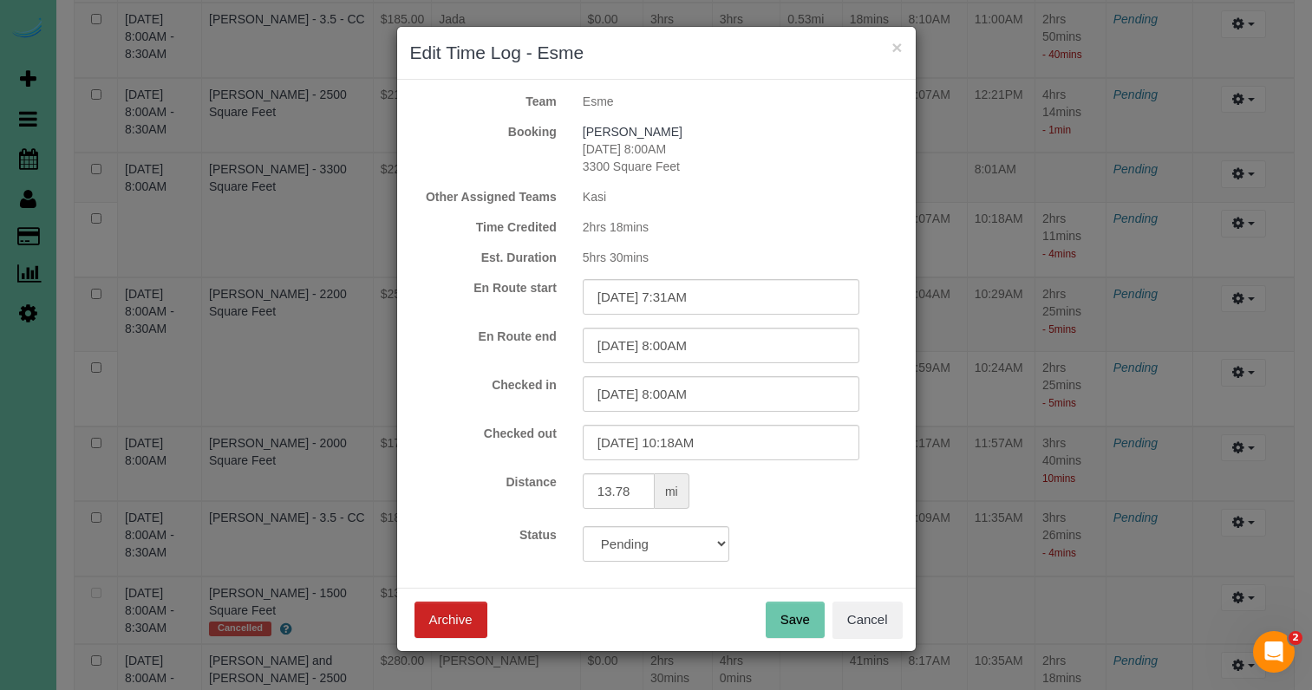
click at [788, 621] on button "Save" at bounding box center [795, 620] width 59 height 36
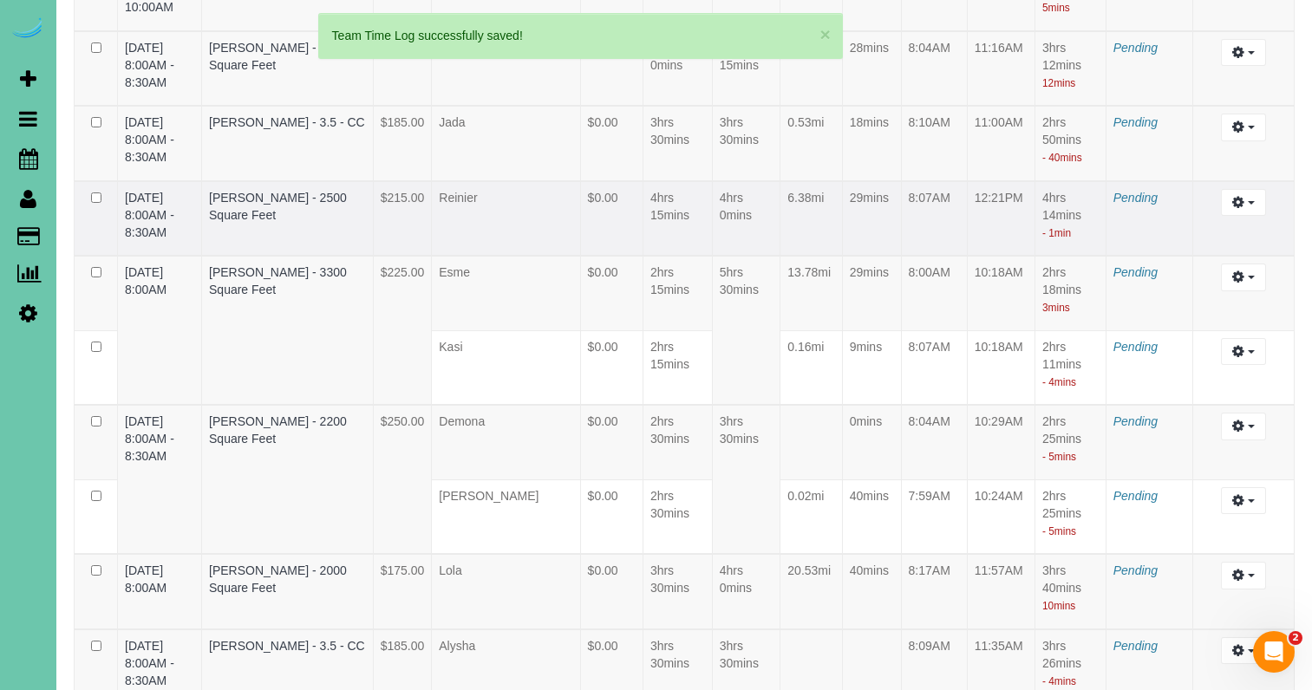
scroll to position [4886, 0]
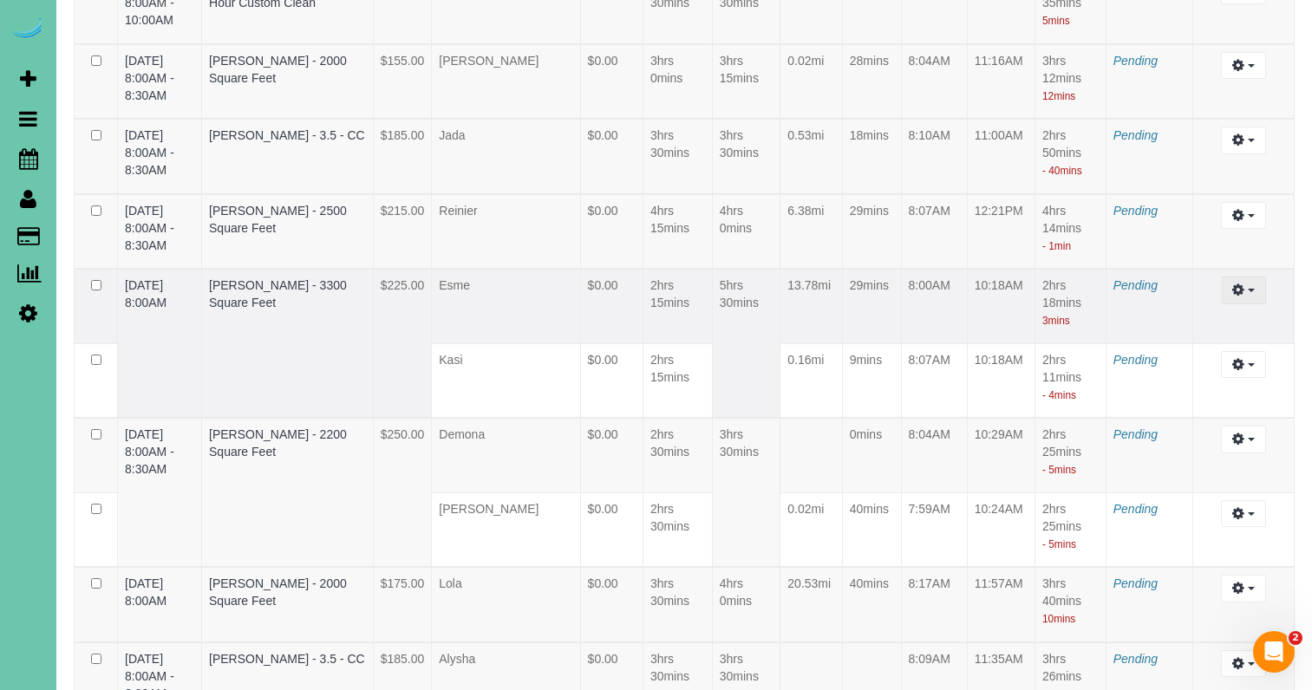
click at [1230, 304] on button "button" at bounding box center [1243, 290] width 44 height 27
click at [1186, 334] on link "Edit" at bounding box center [1196, 322] width 137 height 23
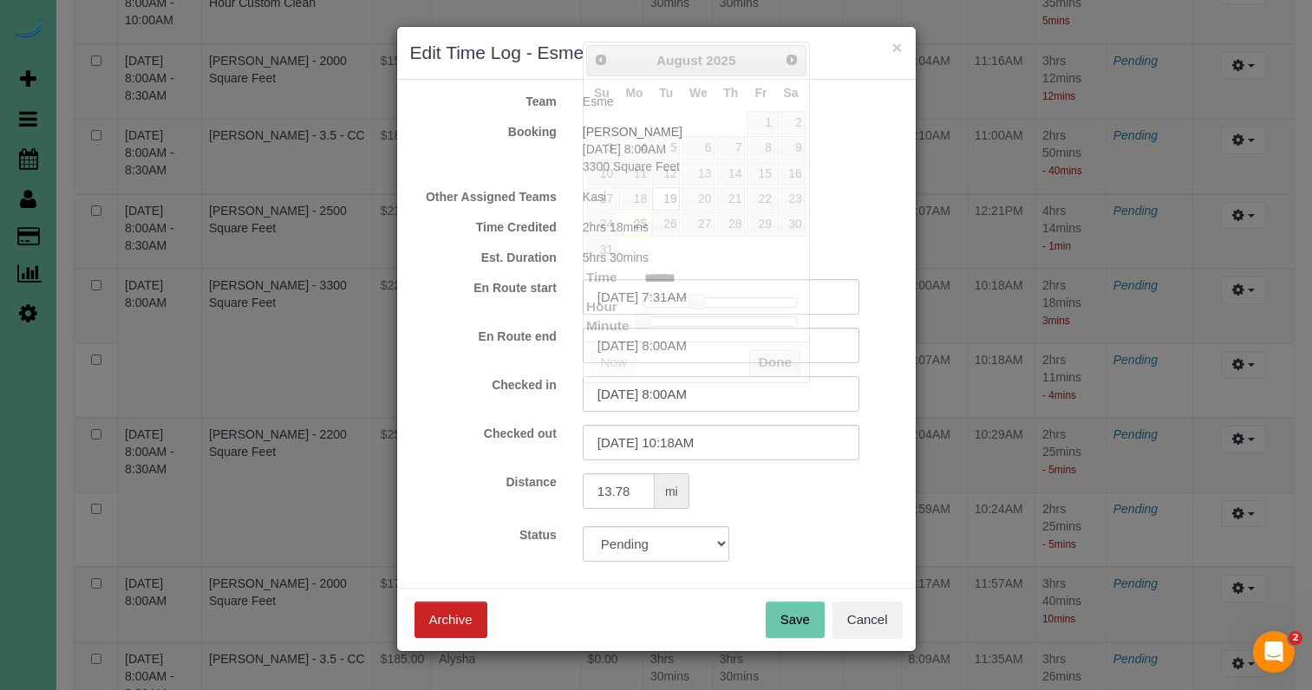
click at [696, 394] on input "08/19/2025 8:00AM" at bounding box center [721, 394] width 277 height 36
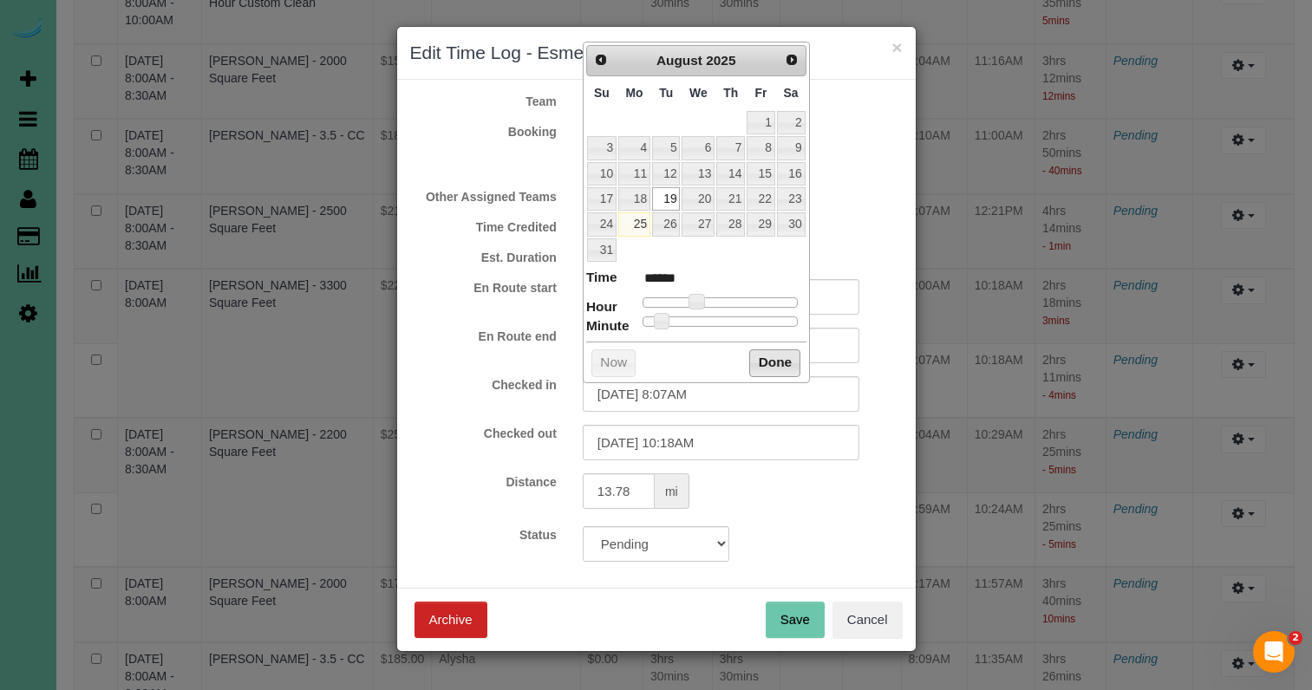
drag, startPoint x: 757, startPoint y: 354, endPoint x: 766, endPoint y: 405, distance: 51.9
click at [756, 354] on button "Done" at bounding box center [774, 364] width 51 height 28
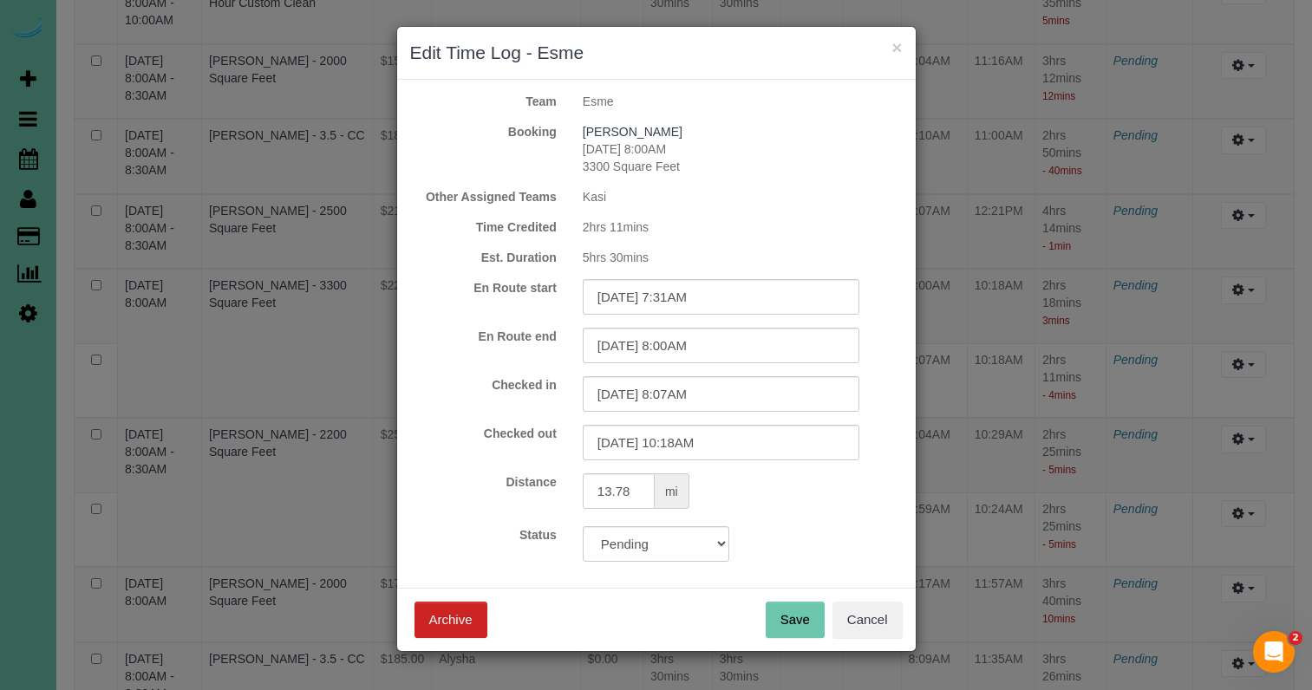
click at [794, 624] on button "Save" at bounding box center [795, 620] width 59 height 36
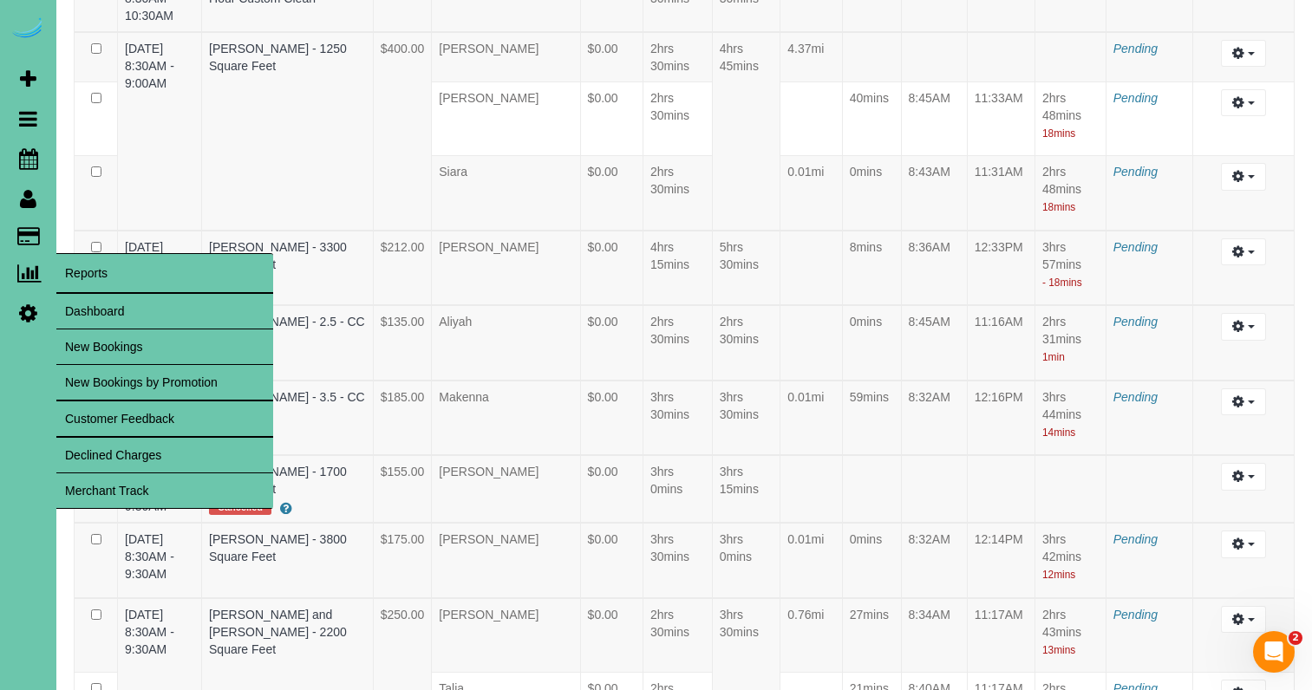
scroll to position [4029, 0]
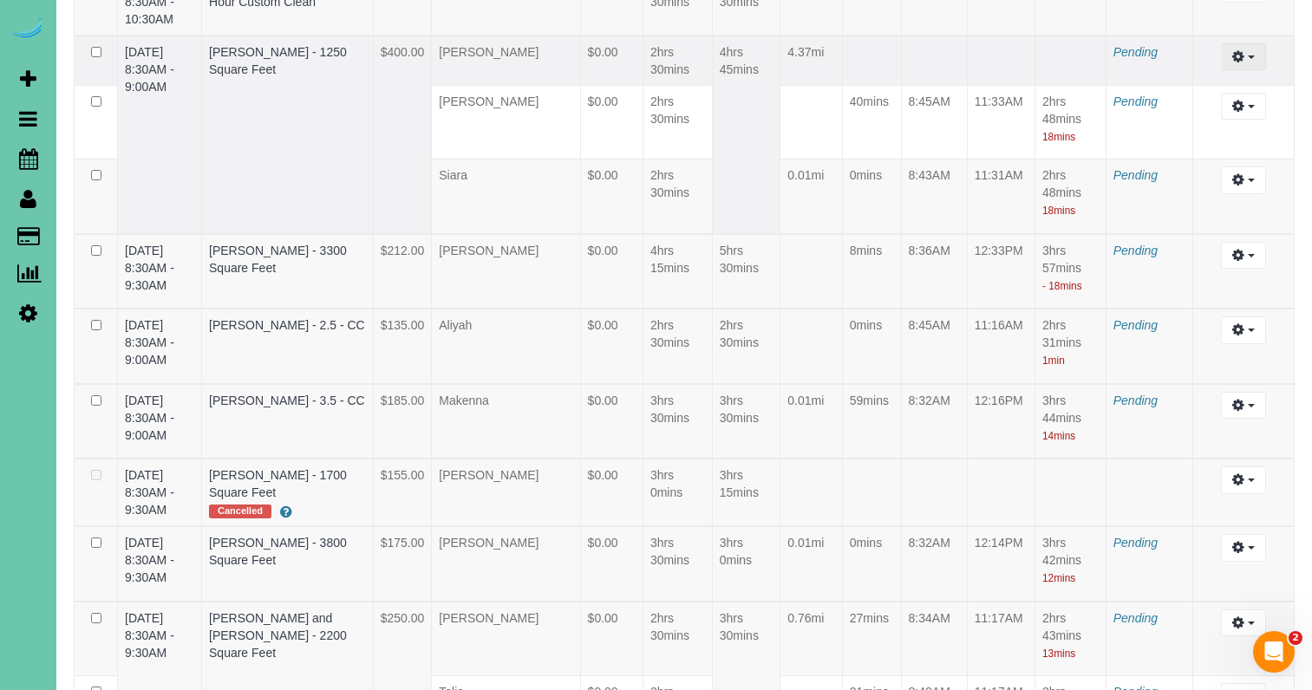
click at [1240, 62] on icon "button" at bounding box center [1238, 56] width 12 height 10
click at [1189, 100] on link "Edit" at bounding box center [1196, 88] width 137 height 23
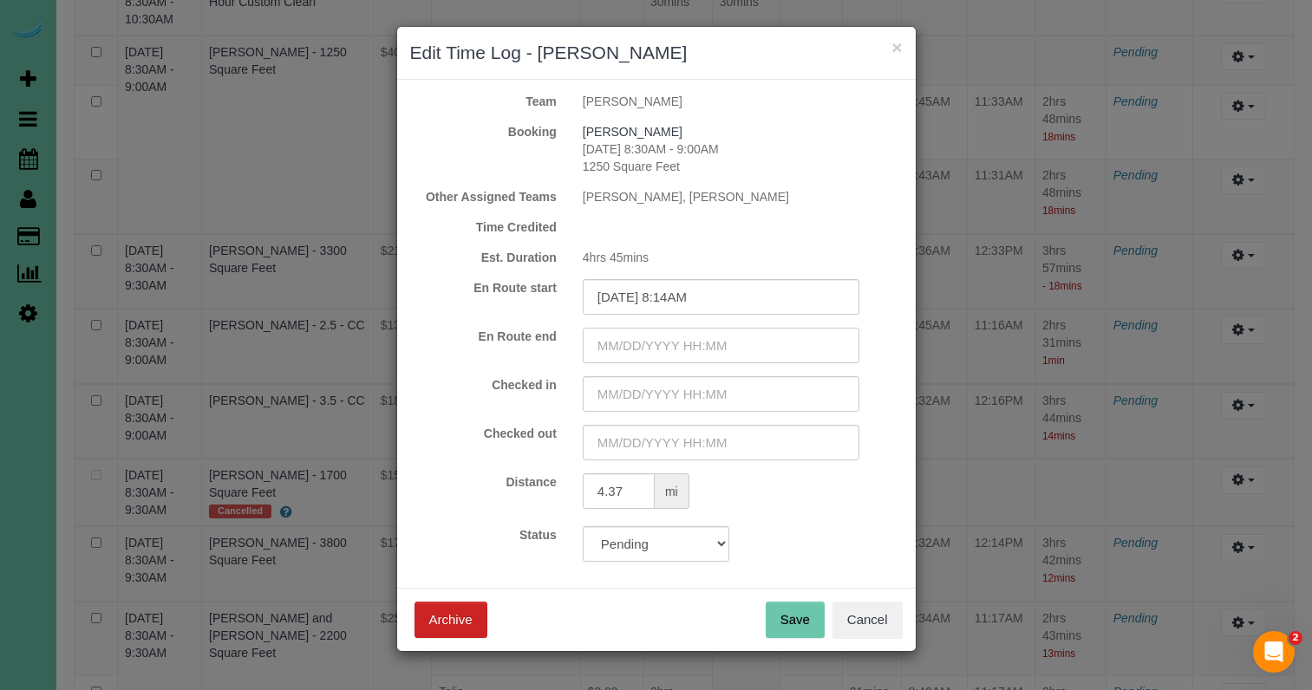
click at [653, 348] on input "text" at bounding box center [721, 346] width 277 height 36
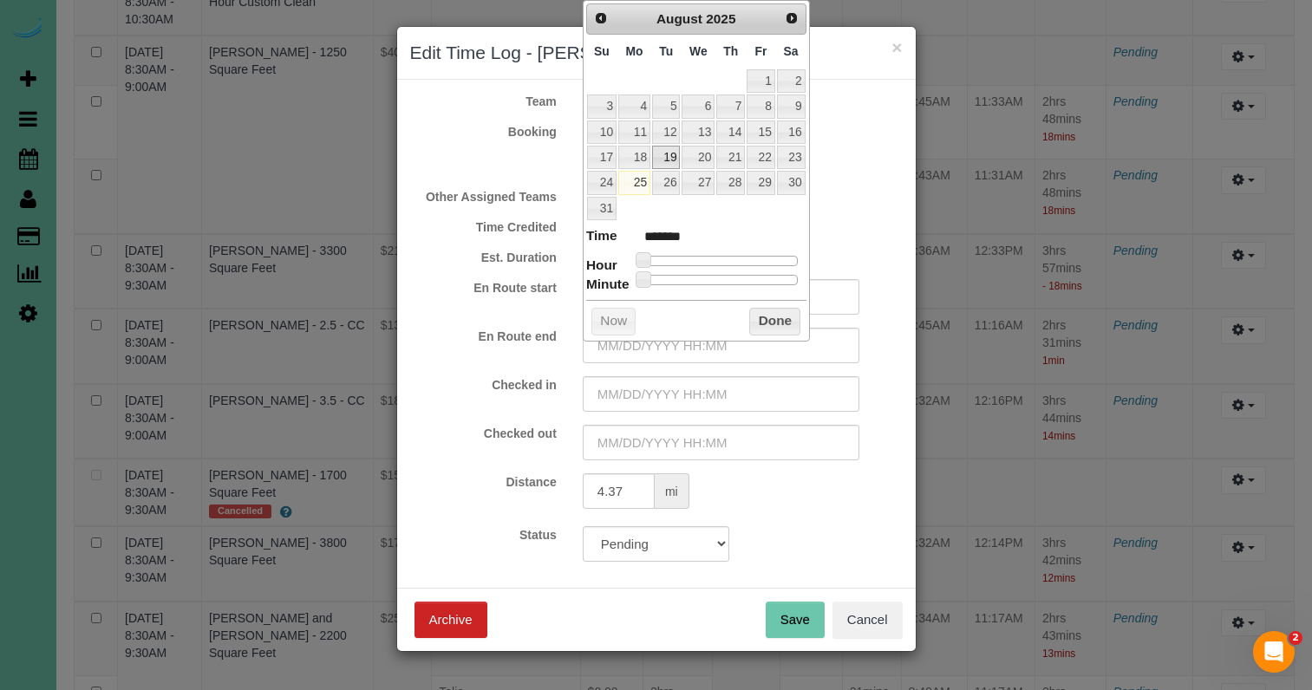
click at [665, 160] on link "19" at bounding box center [666, 157] width 28 height 23
drag, startPoint x: 649, startPoint y: 252, endPoint x: 704, endPoint y: 280, distance: 62.5
click at [703, 253] on span at bounding box center [697, 260] width 16 height 16
click at [687, 343] on input "08/19/2025 8:00AM" at bounding box center [721, 346] width 277 height 36
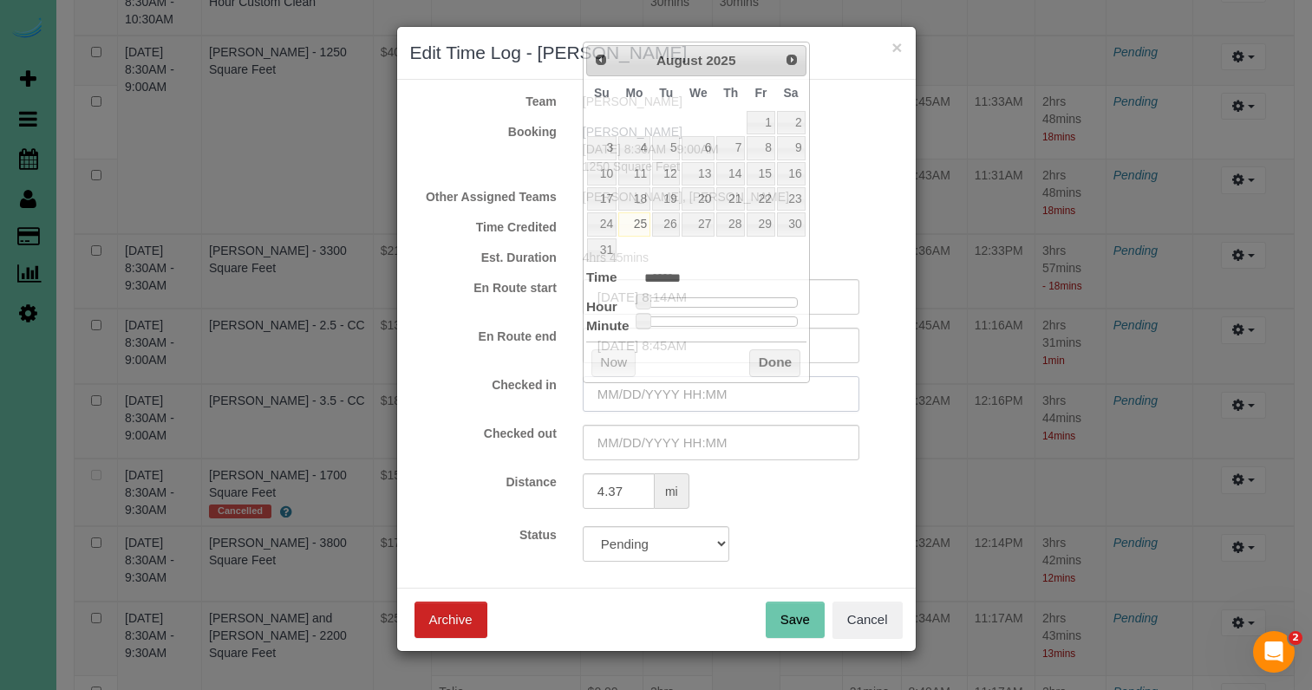
click at [722, 398] on input "text" at bounding box center [721, 394] width 277 height 36
click at [664, 200] on link "19" at bounding box center [666, 198] width 28 height 23
drag, startPoint x: 645, startPoint y: 303, endPoint x: 691, endPoint y: 323, distance: 50.5
click at [697, 301] on span at bounding box center [697, 302] width 16 height 16
click at [688, 393] on input "08/19/2025 8:00AM" at bounding box center [721, 394] width 277 height 36
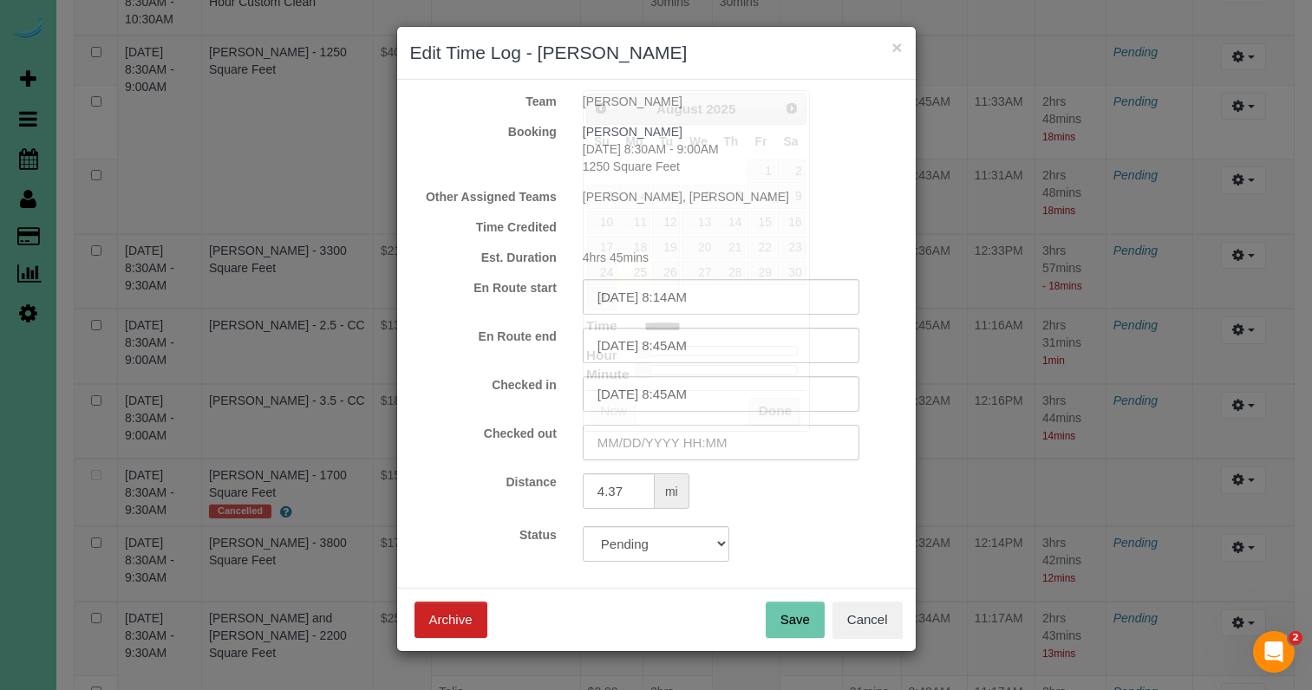
click at [669, 445] on input "text" at bounding box center [721, 443] width 277 height 36
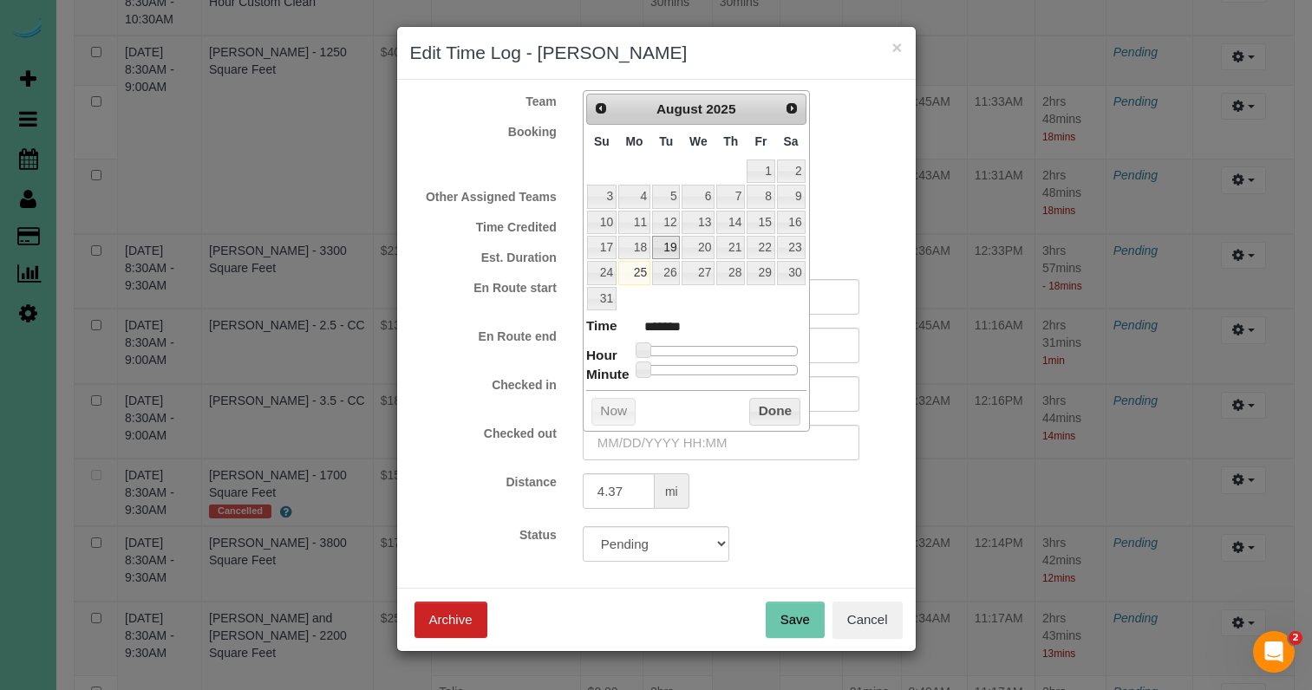
click at [660, 250] on link "19" at bounding box center [666, 247] width 28 height 23
drag, startPoint x: 644, startPoint y: 351, endPoint x: 718, endPoint y: 367, distance: 75.4
click at [717, 356] on dl "Time ******* Hour Minute Second Millisecond Microsecond Time Zone ***** ***** *…" at bounding box center [696, 347] width 220 height 60
click at [696, 441] on input "08/19/2025 11:00AM" at bounding box center [721, 443] width 277 height 36
click at [765, 405] on button "Done" at bounding box center [774, 412] width 51 height 28
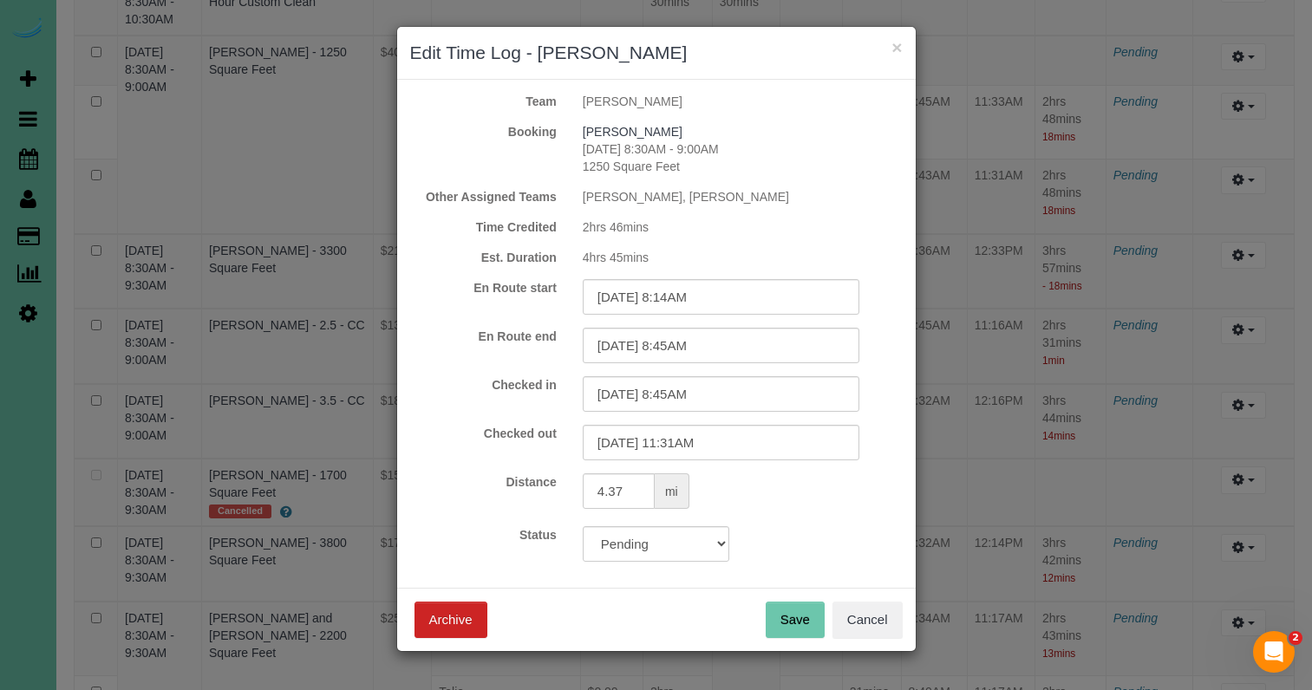
click at [802, 621] on button "Save" at bounding box center [795, 620] width 59 height 36
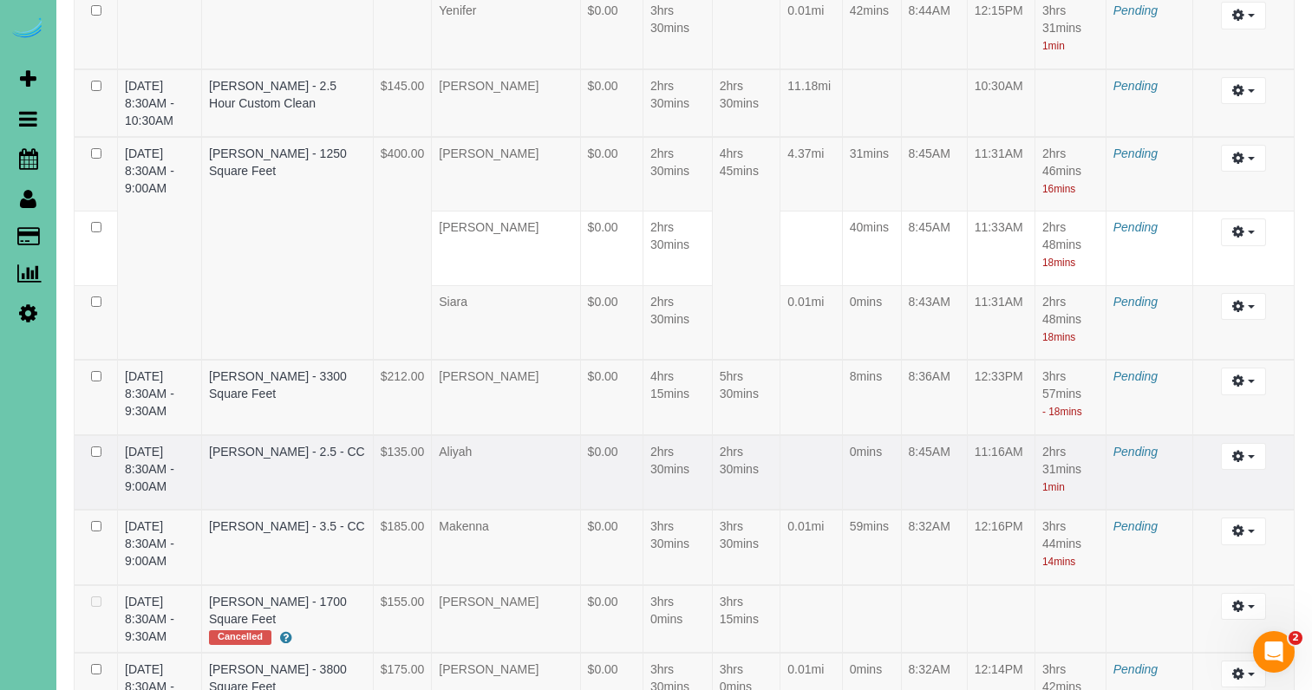
scroll to position [3888, 0]
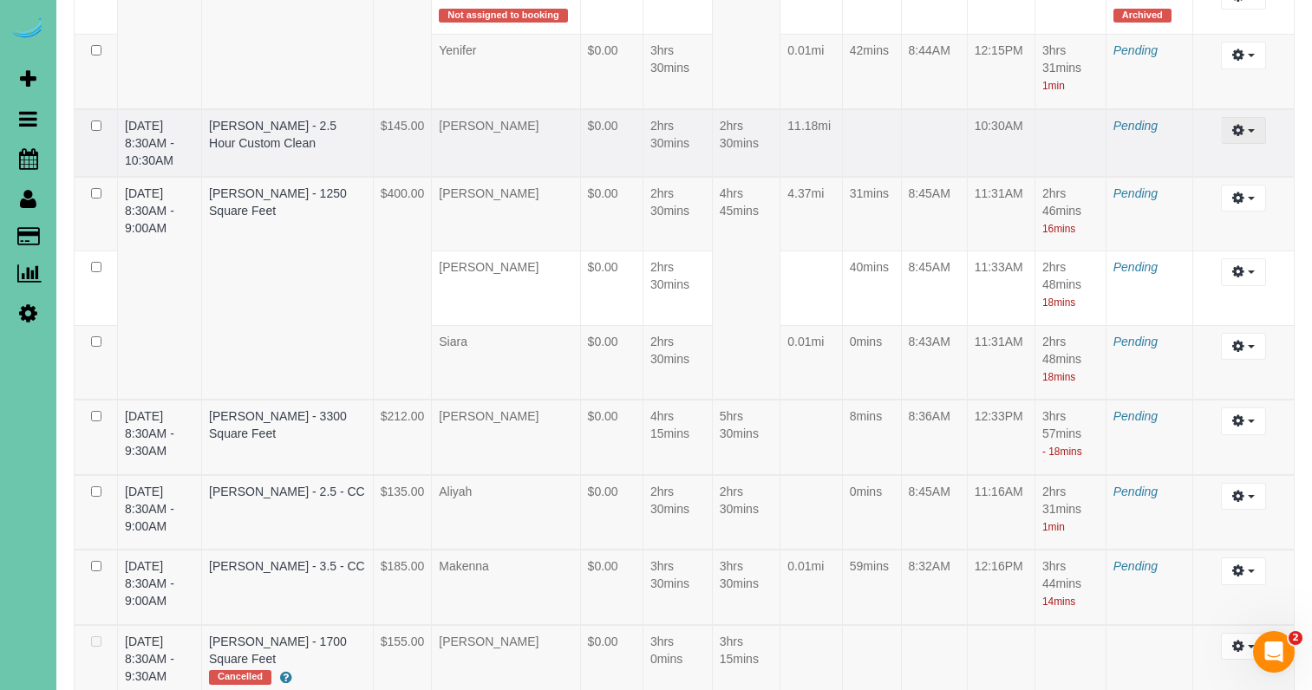
click at [1247, 144] on button "button" at bounding box center [1243, 130] width 44 height 27
click at [1204, 173] on link "Edit" at bounding box center [1196, 162] width 137 height 23
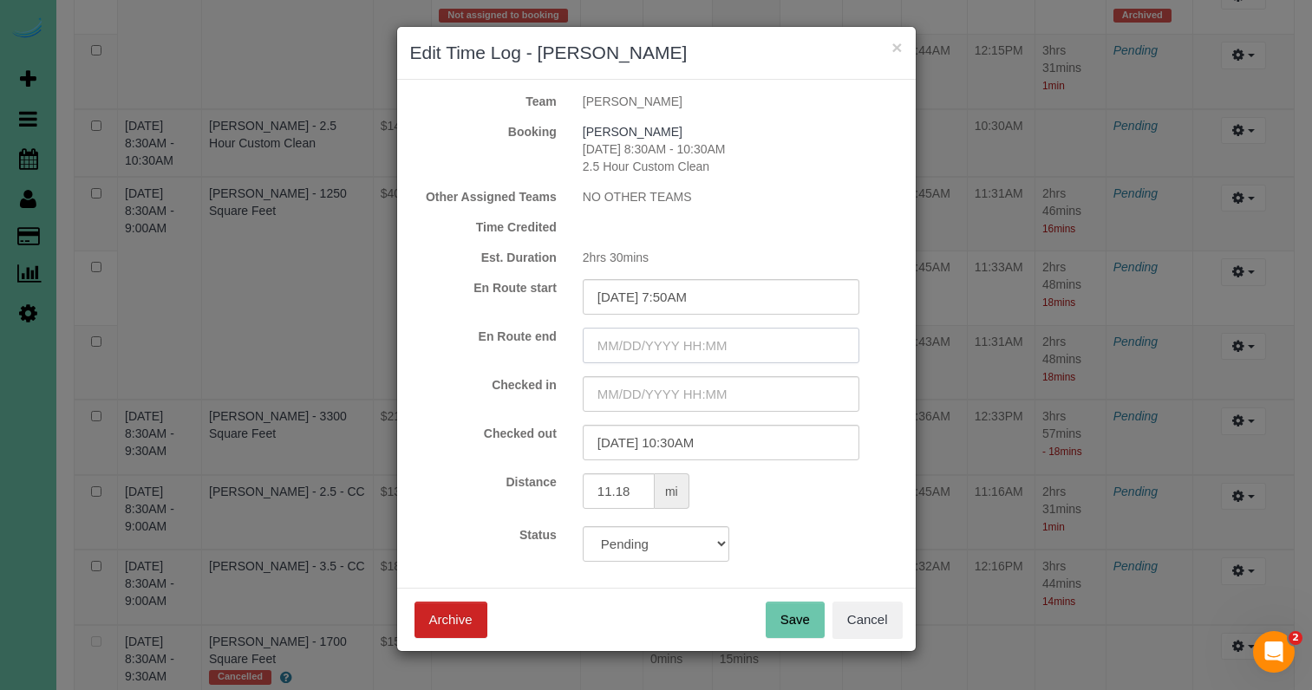
click at [700, 350] on input "text" at bounding box center [721, 346] width 277 height 36
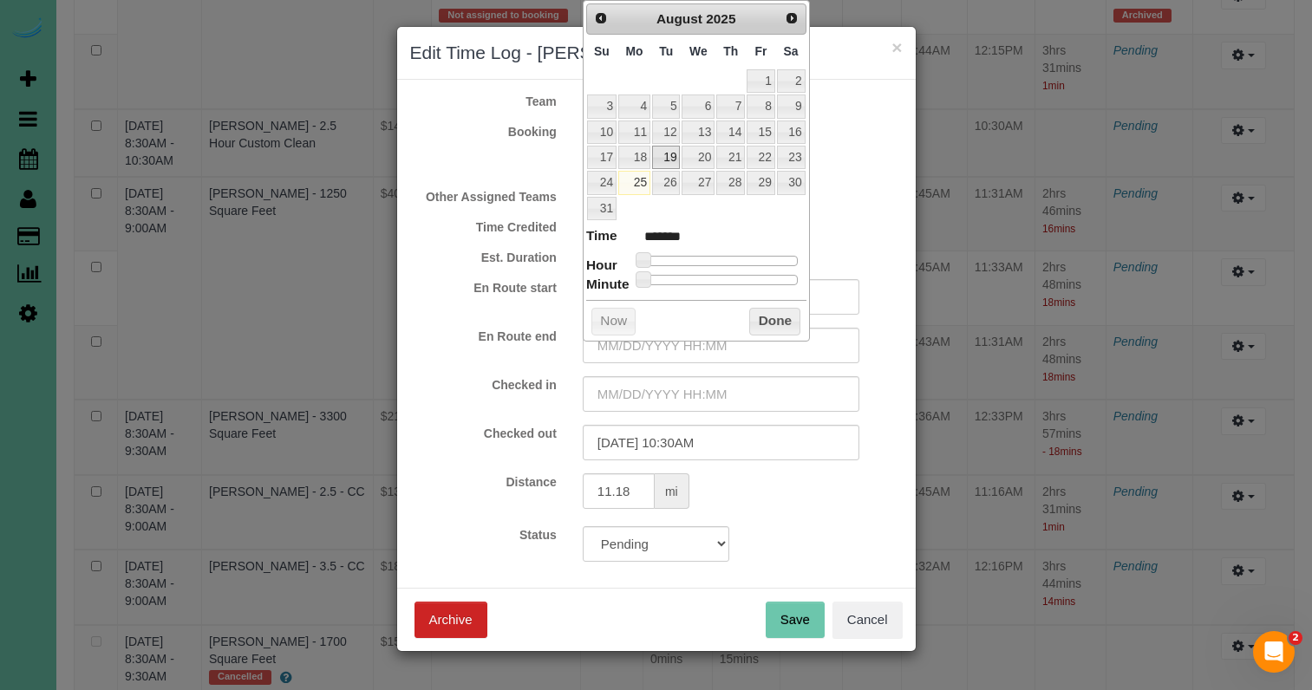
click at [667, 158] on link "19" at bounding box center [666, 157] width 28 height 23
drag, startPoint x: 644, startPoint y: 254, endPoint x: 700, endPoint y: 253, distance: 55.5
click at [700, 253] on span at bounding box center [697, 260] width 16 height 16
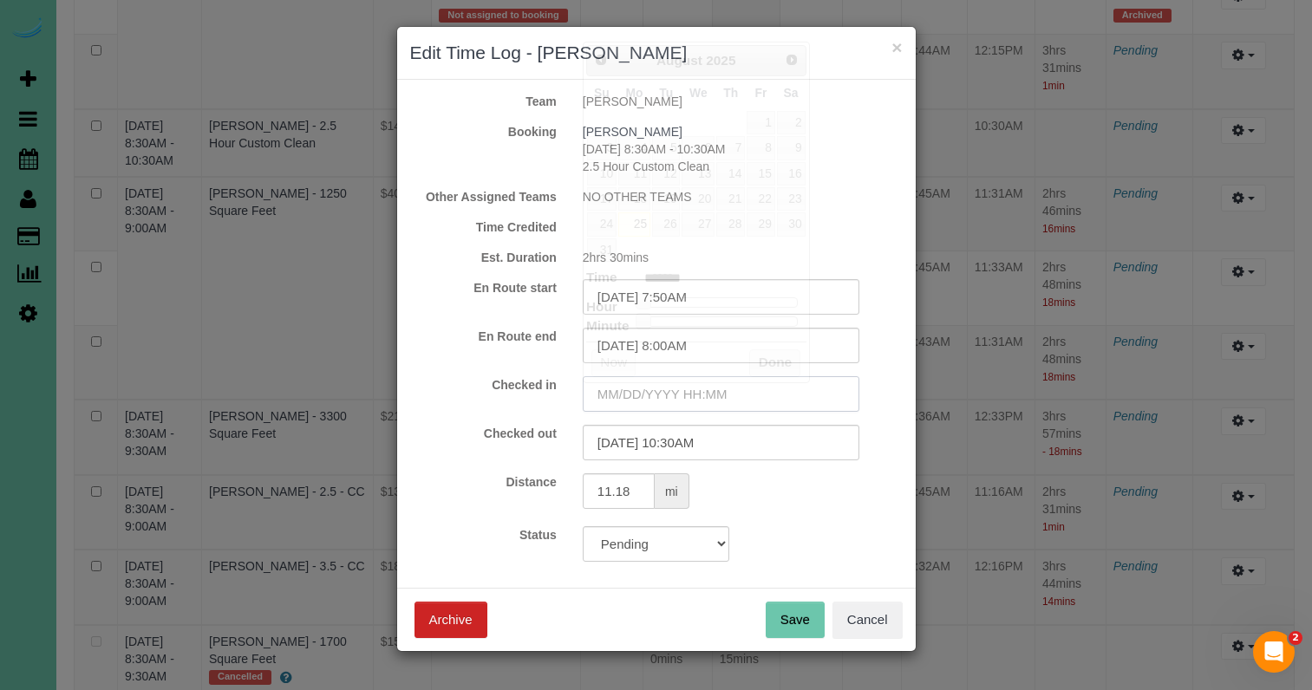
drag, startPoint x: 669, startPoint y: 389, endPoint x: 658, endPoint y: 375, distance: 18.0
click at [668, 389] on input "text" at bounding box center [721, 394] width 277 height 36
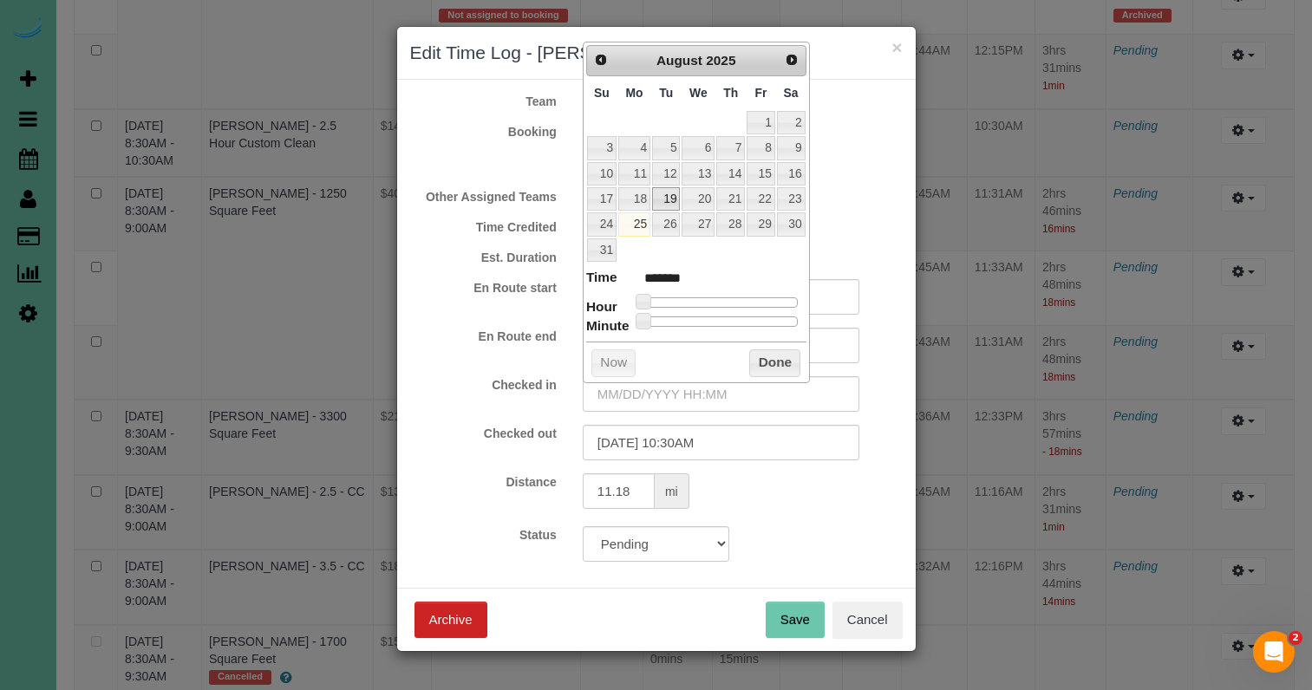
click at [662, 187] on link "19" at bounding box center [666, 198] width 28 height 23
drag, startPoint x: 645, startPoint y: 297, endPoint x: 702, endPoint y: 303, distance: 56.6
click at [699, 296] on span at bounding box center [697, 302] width 16 height 16
drag, startPoint x: 787, startPoint y: 356, endPoint x: 789, endPoint y: 365, distance: 9.9
click at [787, 356] on button "Done" at bounding box center [774, 364] width 51 height 28
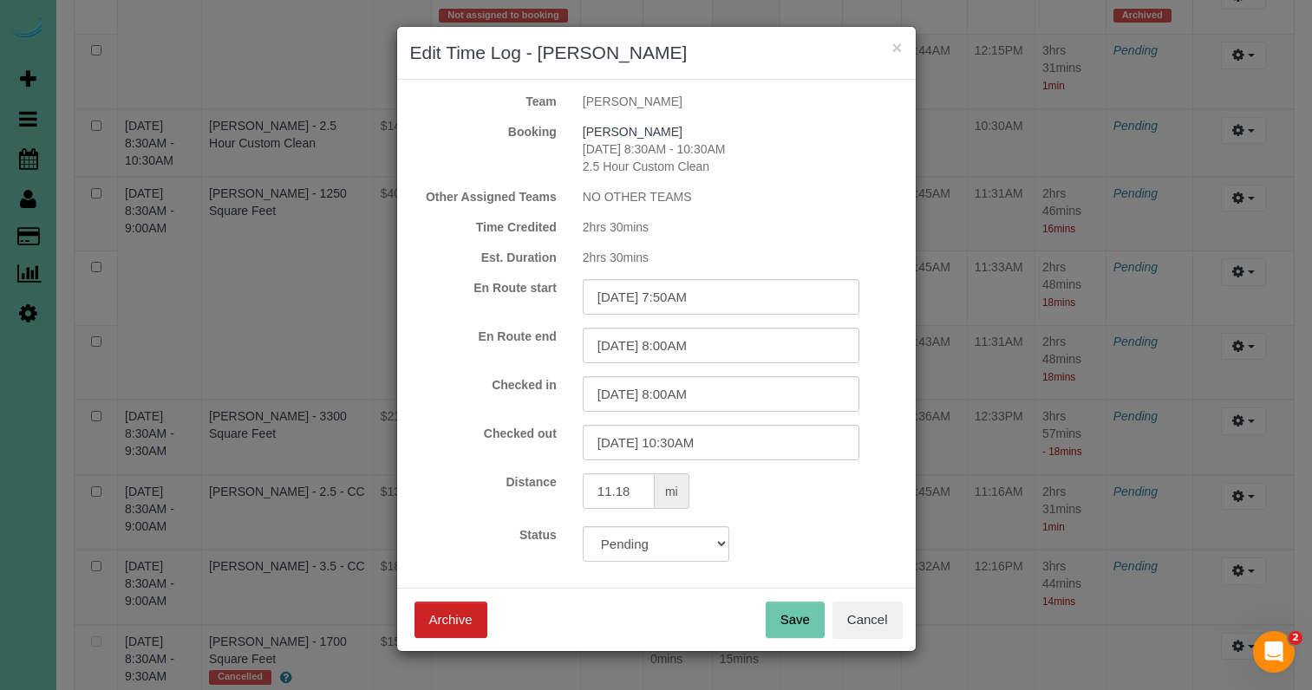
click at [807, 630] on button "Save" at bounding box center [795, 620] width 59 height 36
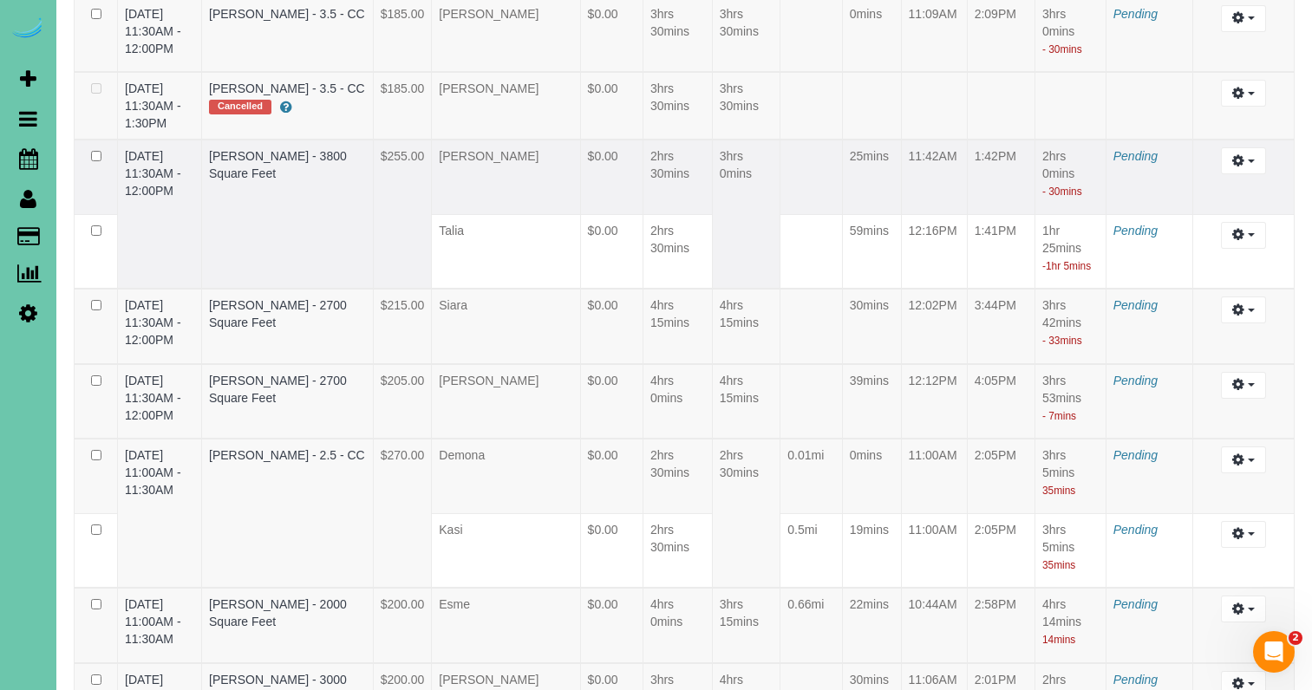
scroll to position [2924, 0]
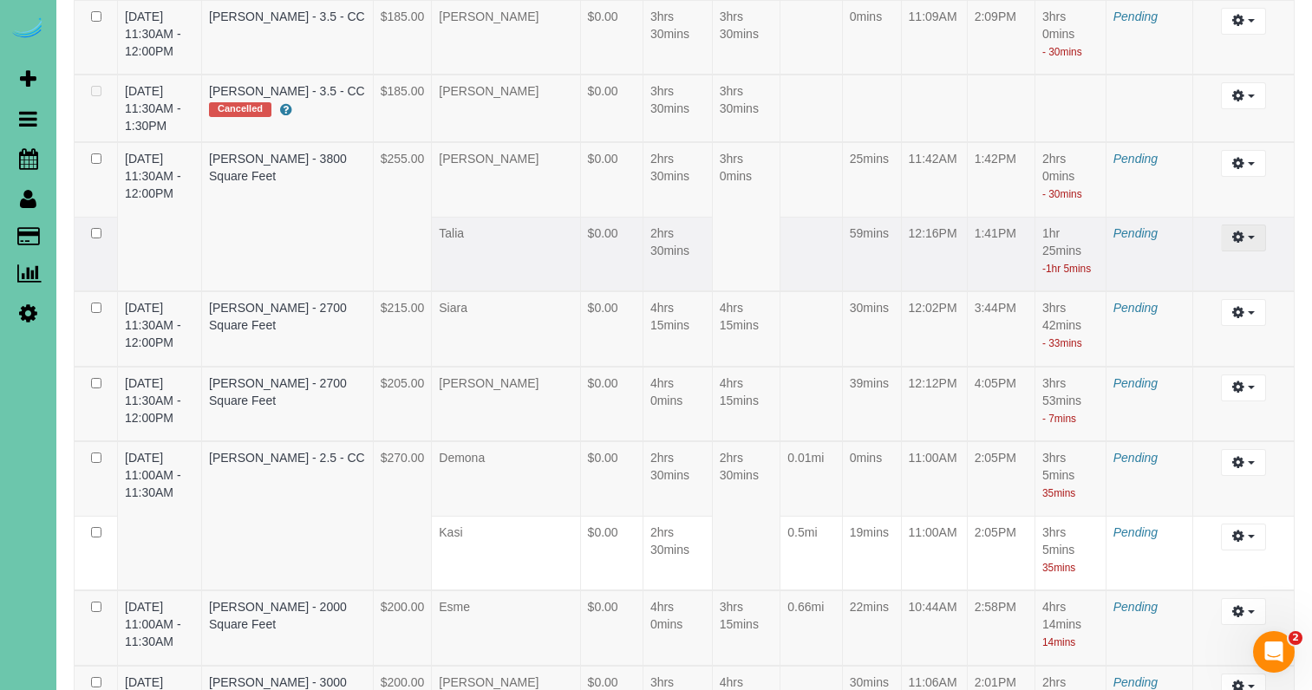
click at [1238, 242] on icon "button" at bounding box center [1238, 237] width 12 height 10
click at [1189, 281] on link "Edit" at bounding box center [1196, 269] width 137 height 23
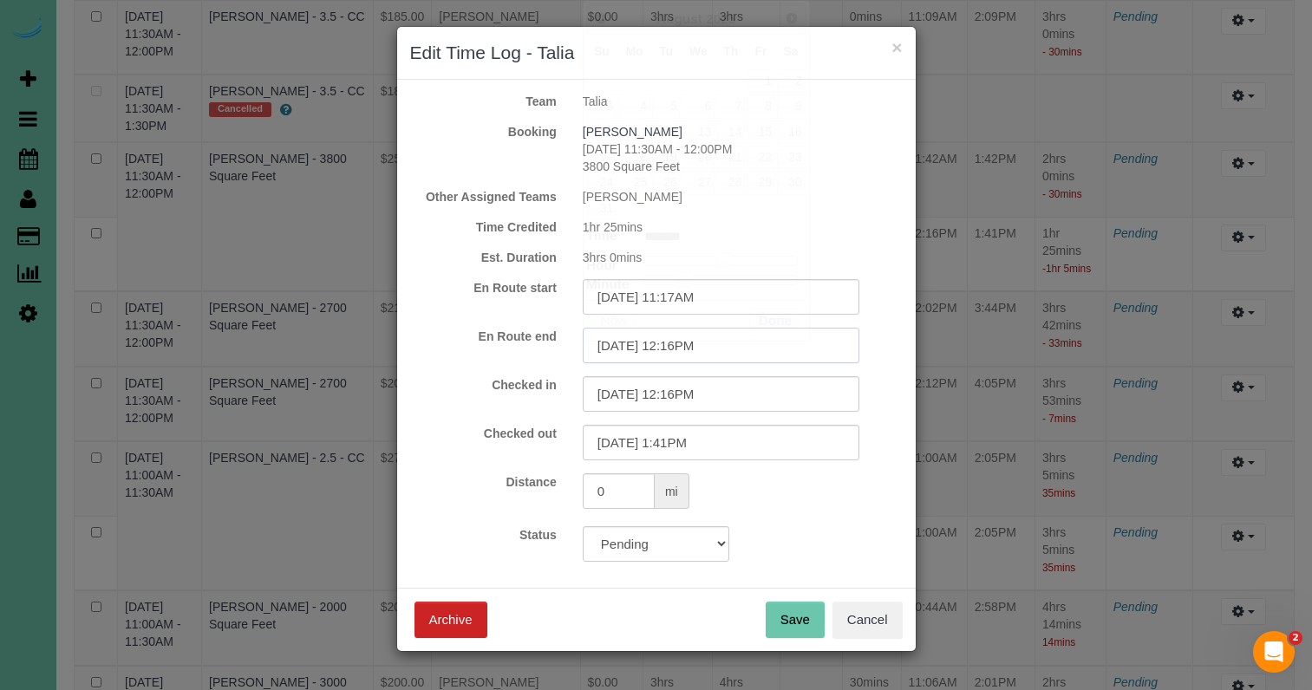
click at [735, 344] on input "08/19/2025 12:16PM" at bounding box center [721, 346] width 277 height 36
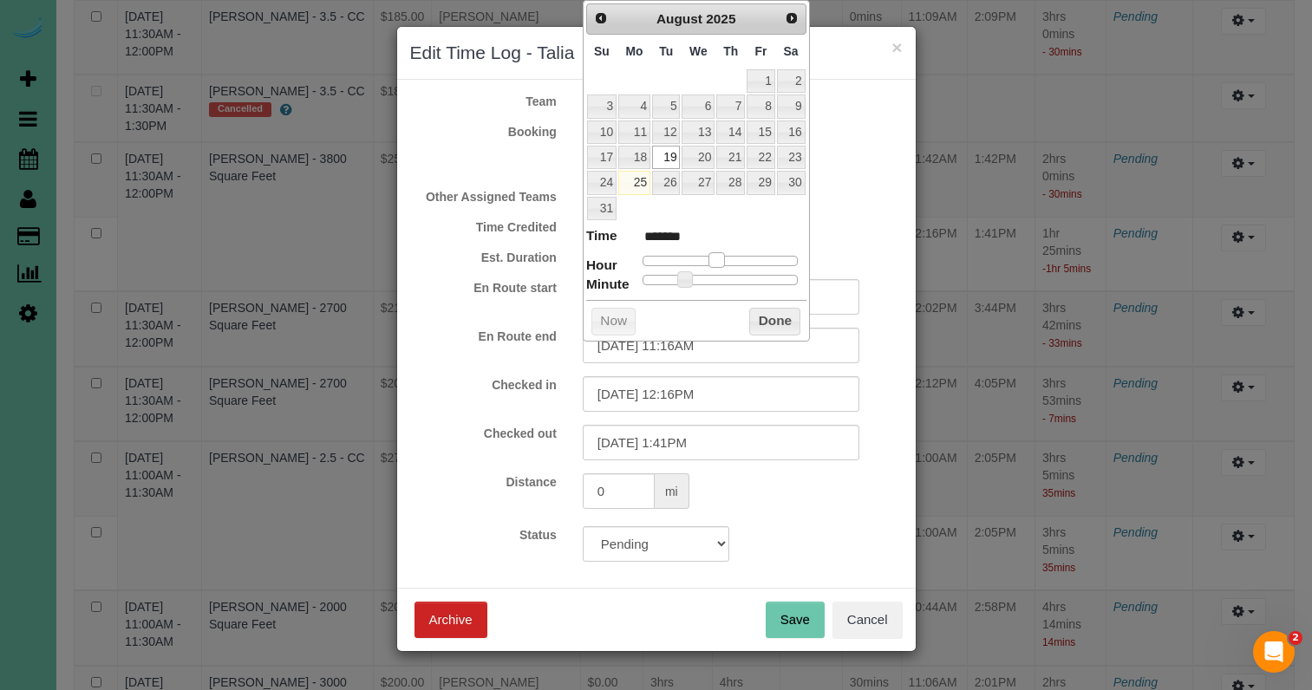
click at [714, 254] on span at bounding box center [717, 260] width 16 height 16
click at [768, 446] on input "08/19/2025 1:41PM" at bounding box center [721, 443] width 277 height 36
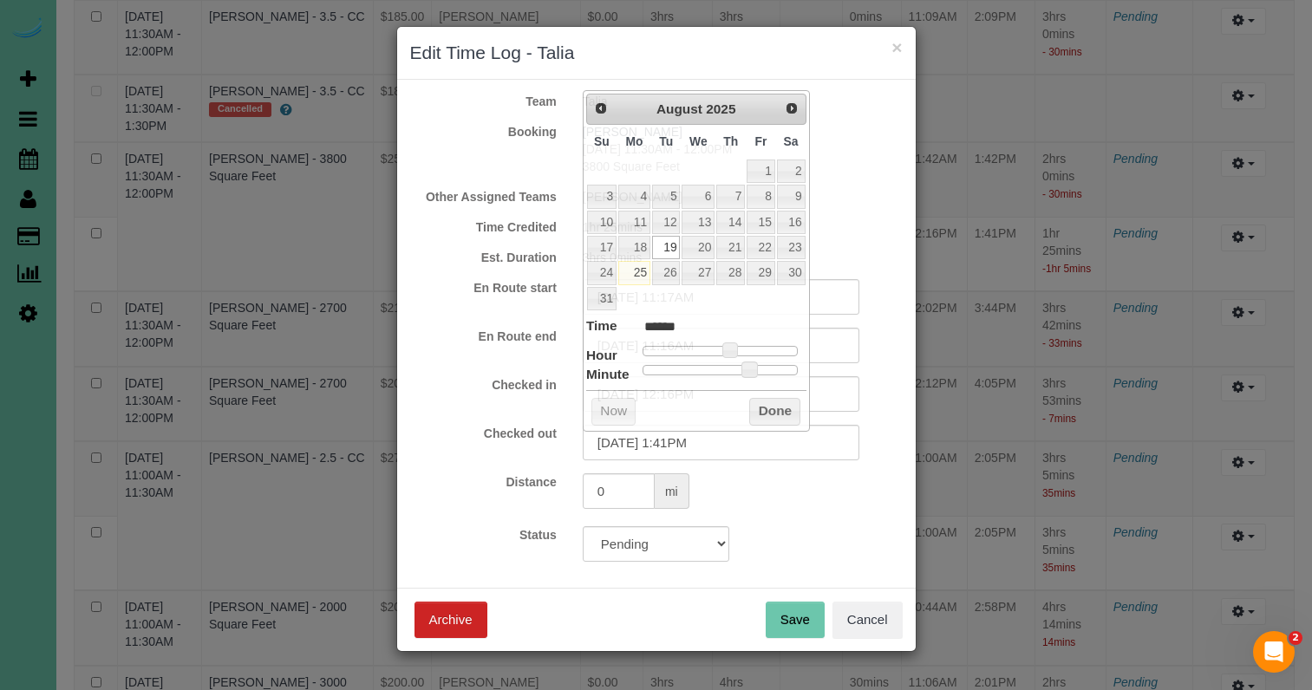
drag, startPoint x: 788, startPoint y: 535, endPoint x: 754, endPoint y: 433, distance: 108.1
click at [783, 528] on div "Status Approved Approved + Update team with Time Reported Approved + Update tea…" at bounding box center [656, 544] width 519 height 36
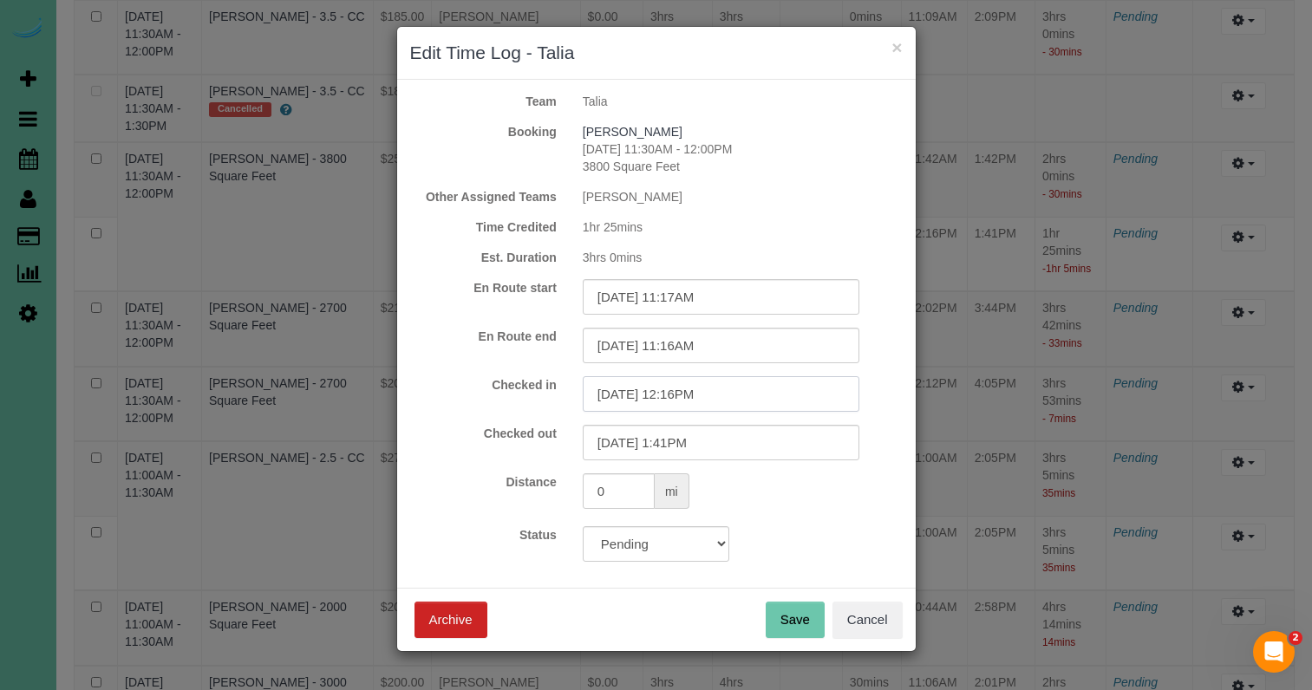
click at [733, 382] on input "08/19/2025 12:16PM" at bounding box center [721, 394] width 277 height 36
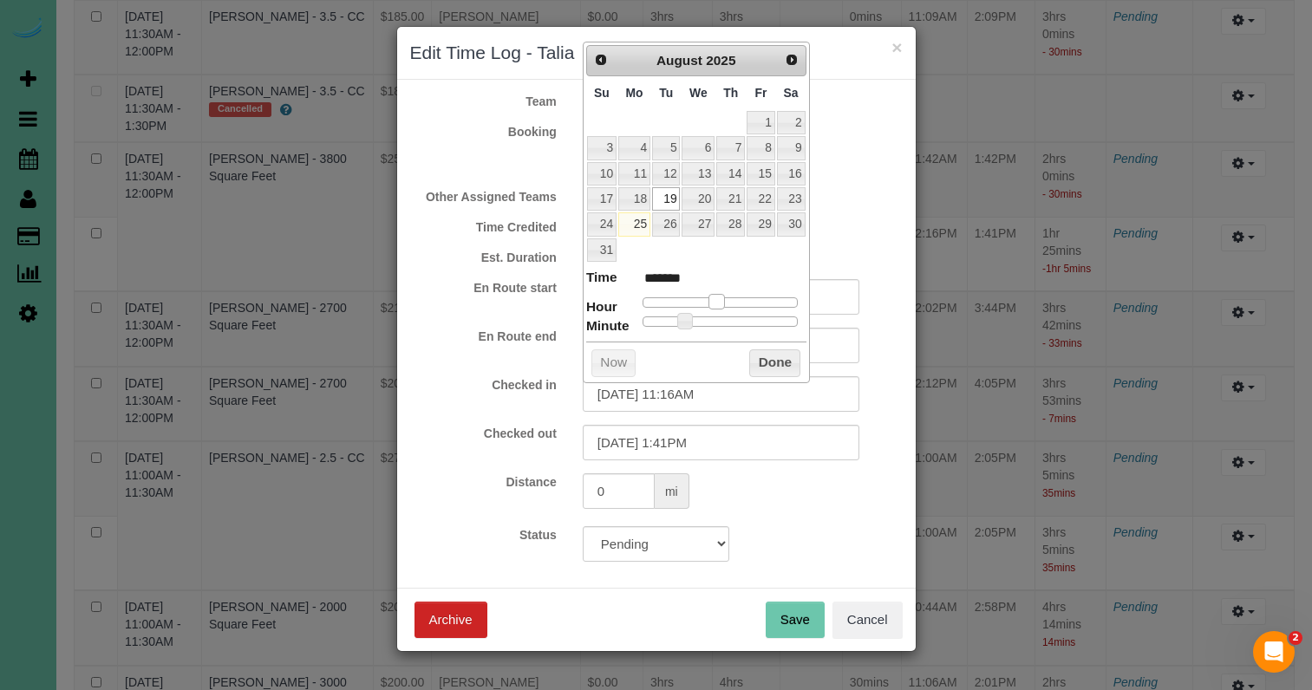
drag, startPoint x: 716, startPoint y: 297, endPoint x: 703, endPoint y: 328, distance: 33.8
click at [710, 296] on span at bounding box center [717, 302] width 16 height 16
click at [694, 394] on input "08/19/2025 11:16AM" at bounding box center [721, 394] width 277 height 36
click at [509, 389] on label "Checked in" at bounding box center [483, 384] width 173 height 17
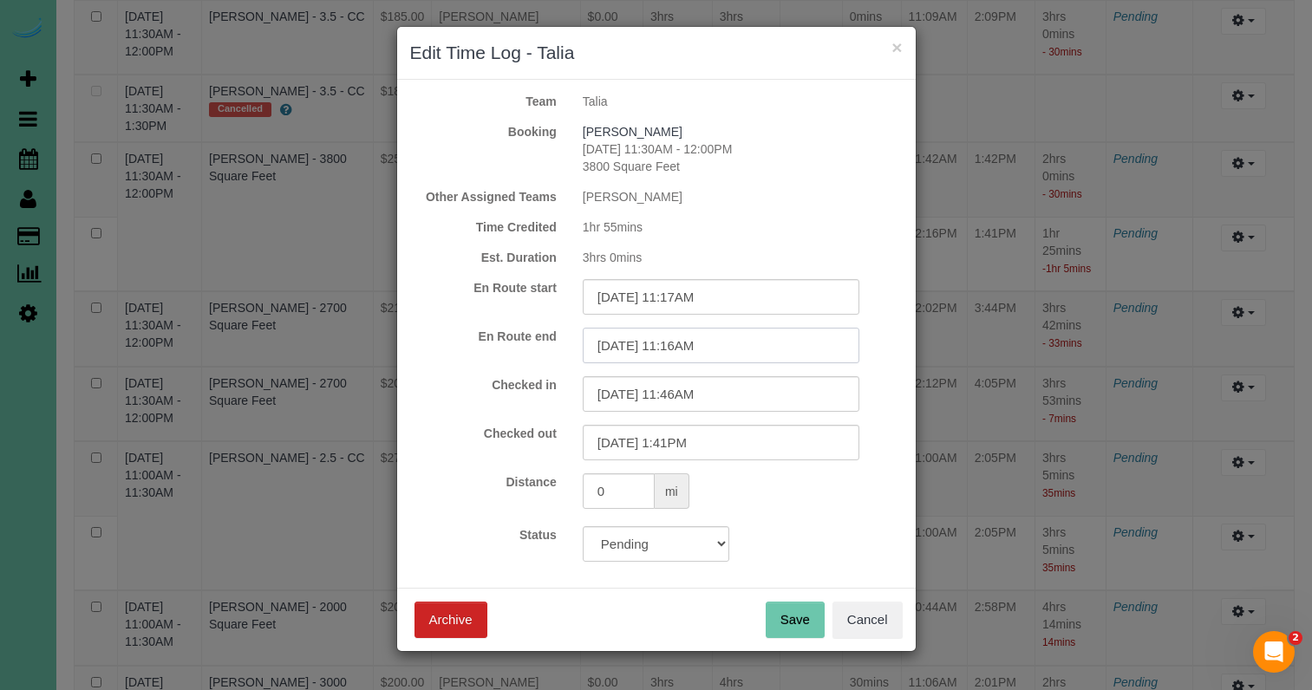
drag, startPoint x: 694, startPoint y: 351, endPoint x: 741, endPoint y: 345, distance: 47.2
click at [694, 351] on input "08/19/2025 11:16AM" at bounding box center [721, 346] width 277 height 36
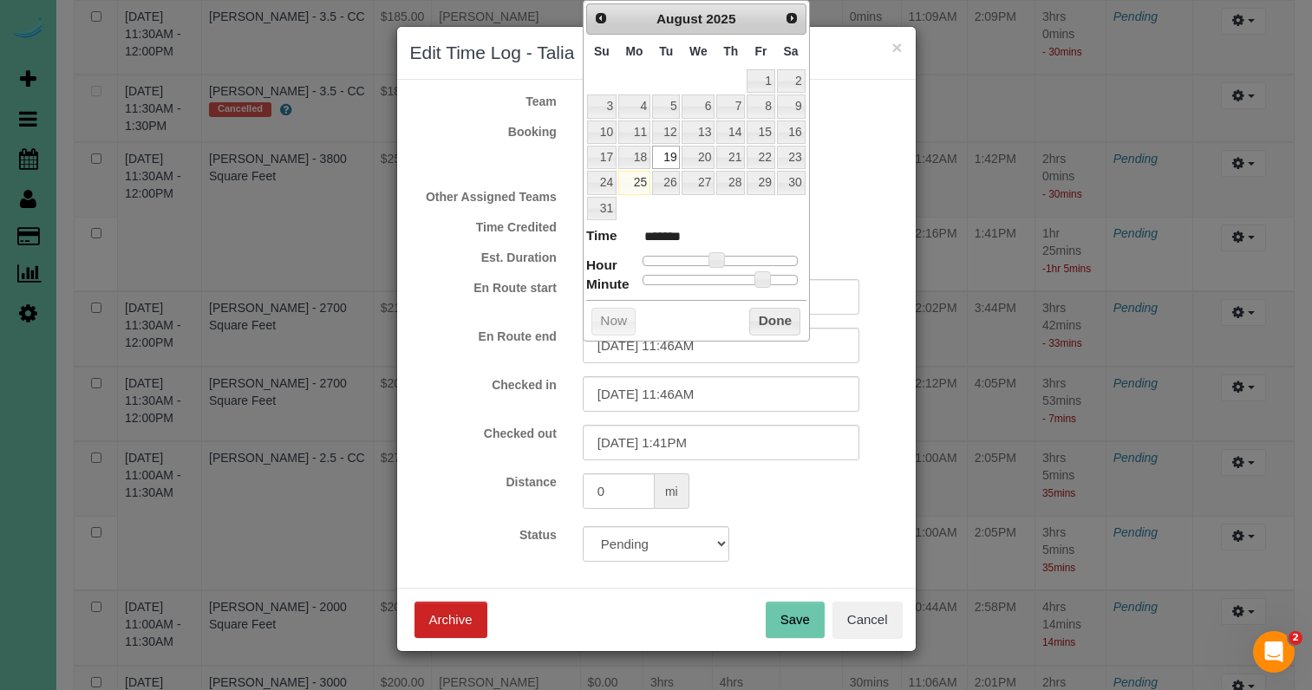
click at [478, 385] on label "Checked in" at bounding box center [483, 384] width 173 height 17
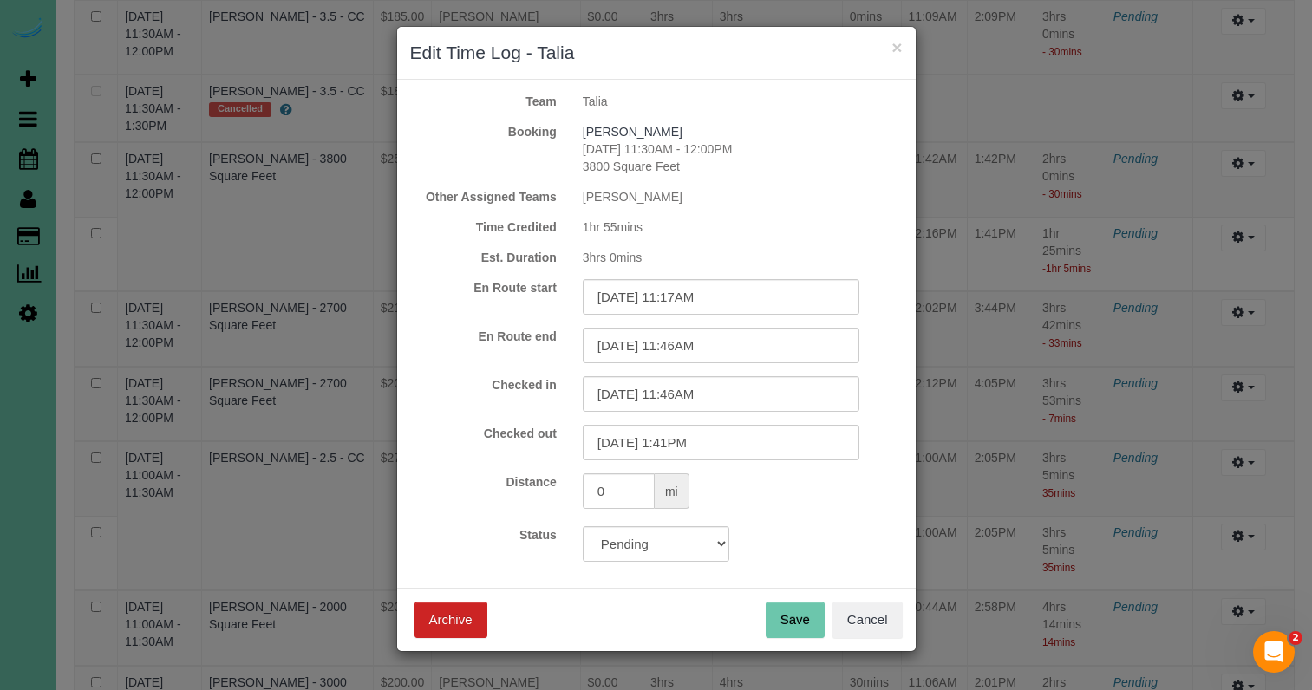
click at [788, 622] on button "Save" at bounding box center [795, 620] width 59 height 36
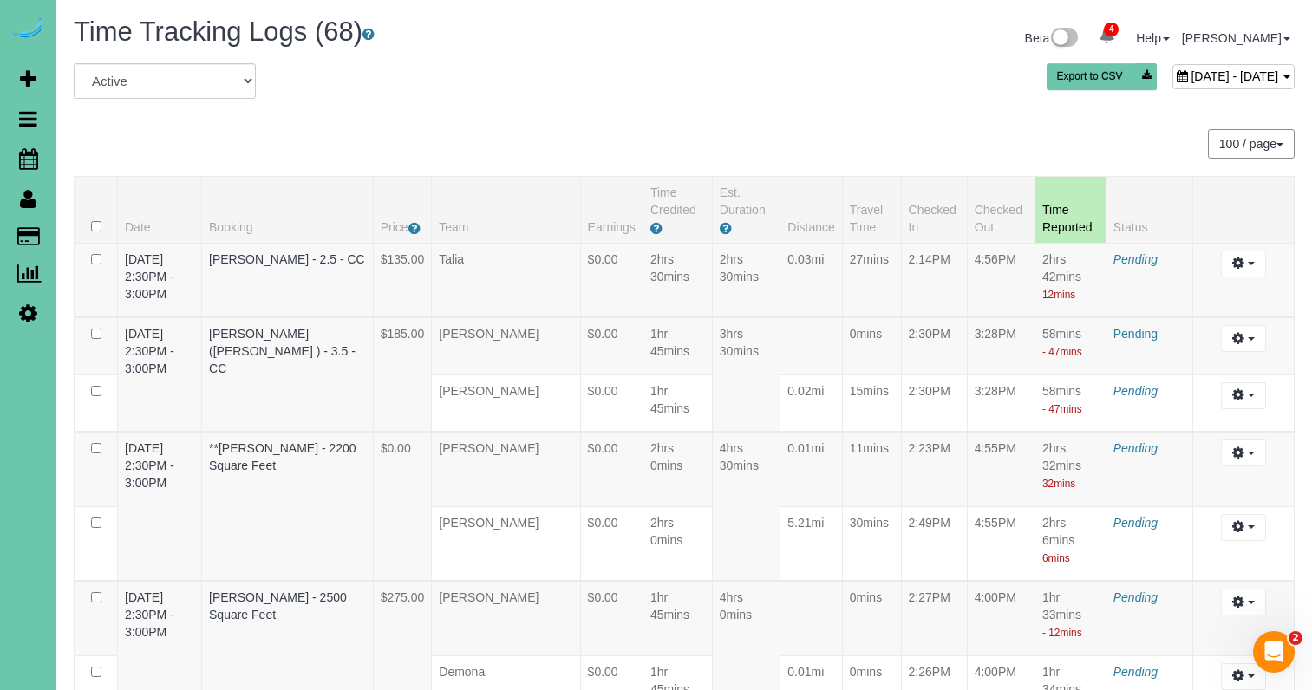
scroll to position [0, 0]
click at [1191, 75] on span "August 19, 2025 - August 19, 2025" at bounding box center [1235, 76] width 88 height 14
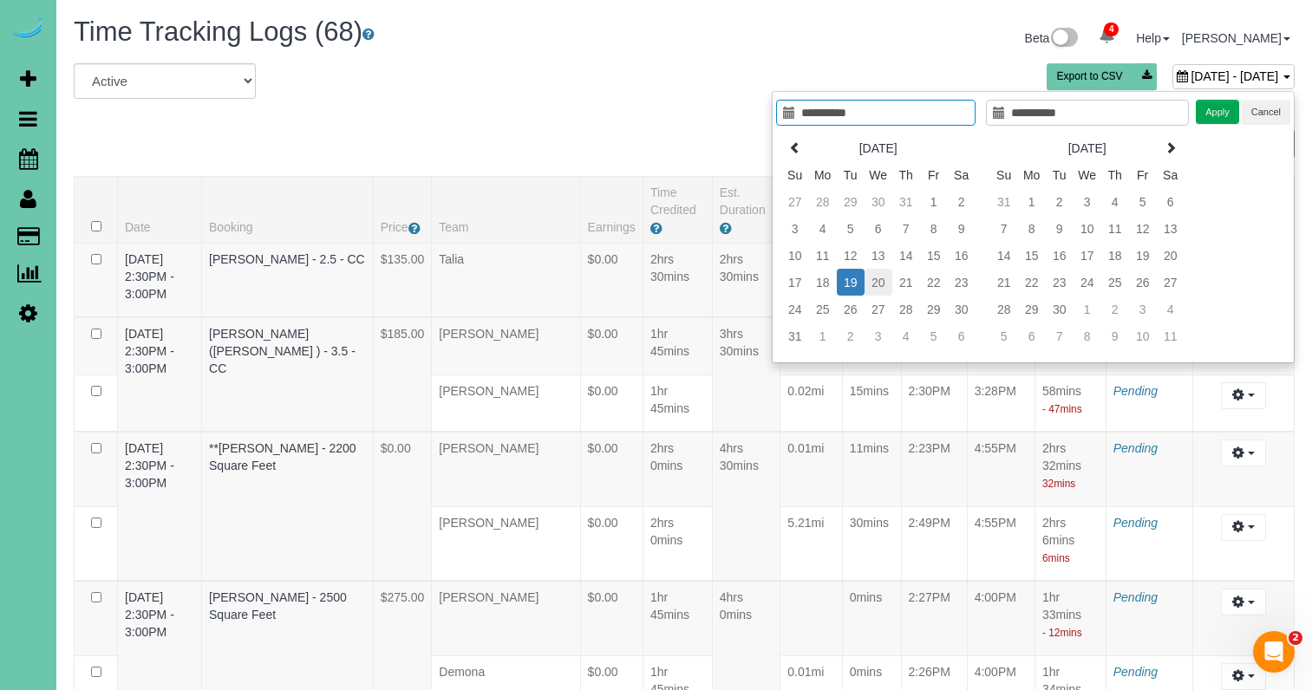
click at [876, 286] on td "20" at bounding box center [879, 282] width 28 height 27
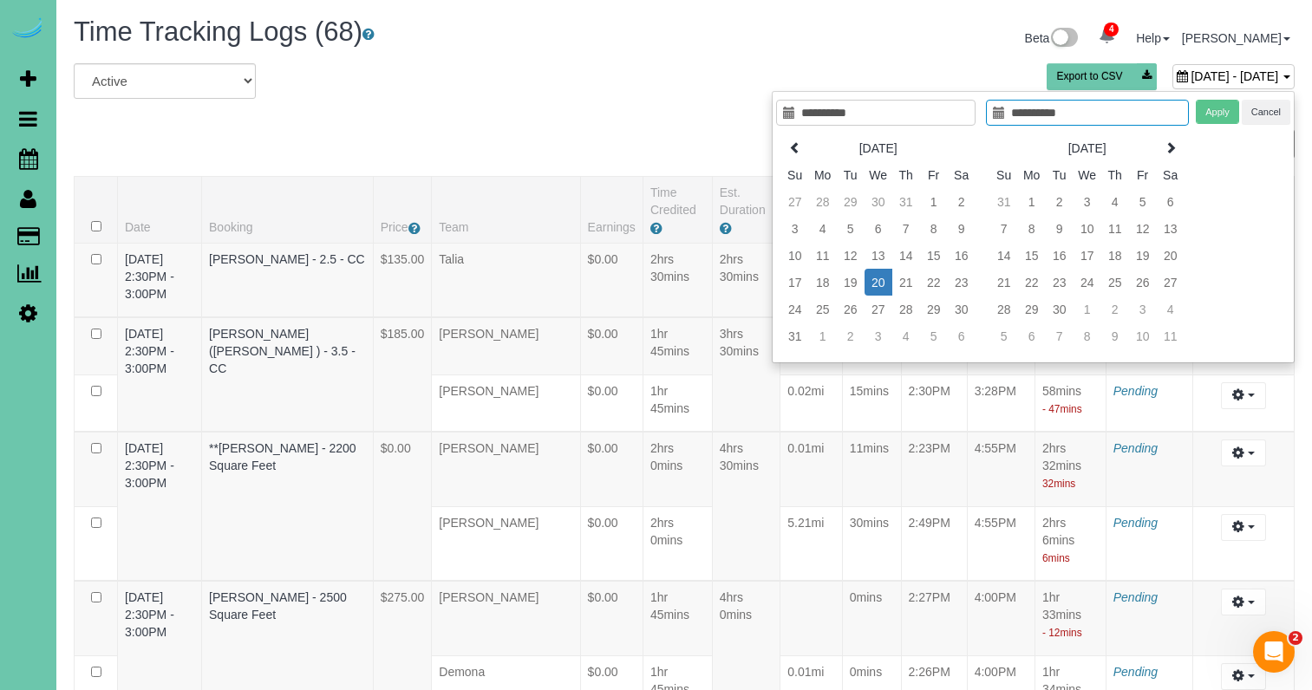
click at [876, 286] on td "20" at bounding box center [879, 282] width 28 height 27
drag, startPoint x: 1199, startPoint y: 113, endPoint x: 1183, endPoint y: 112, distance: 16.5
click at [1199, 114] on button "Apply" at bounding box center [1217, 112] width 43 height 25
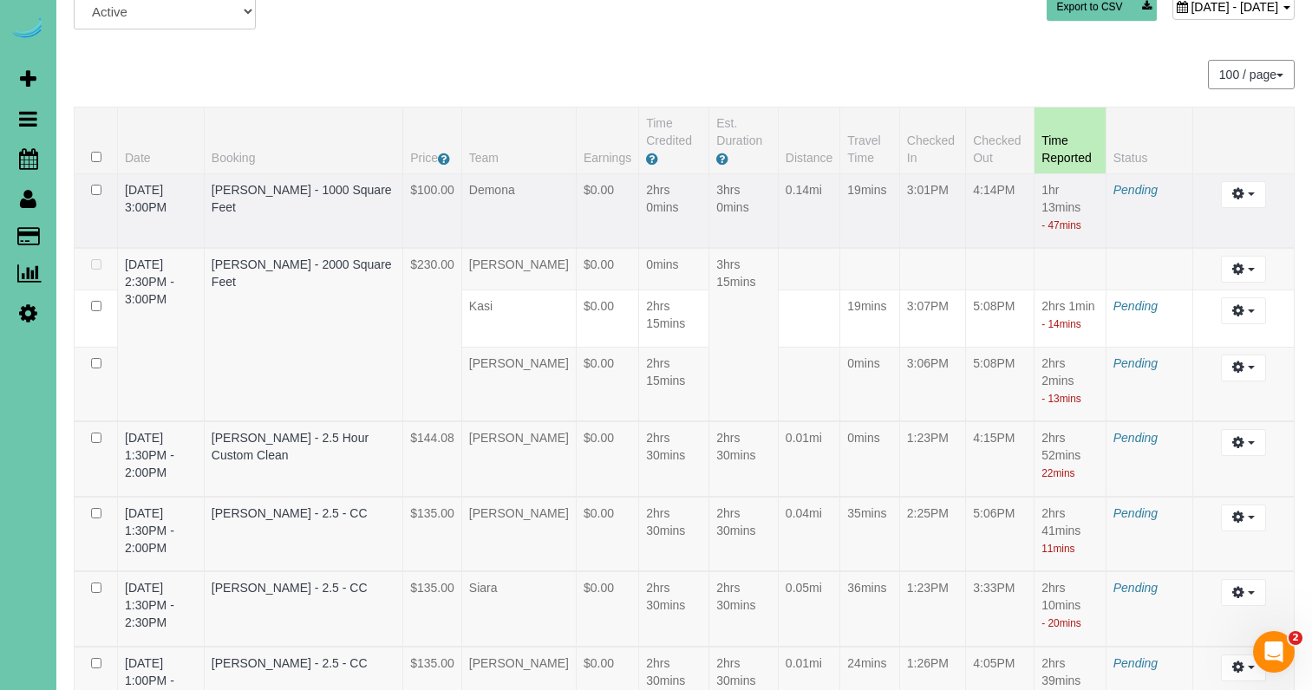
scroll to position [73, 0]
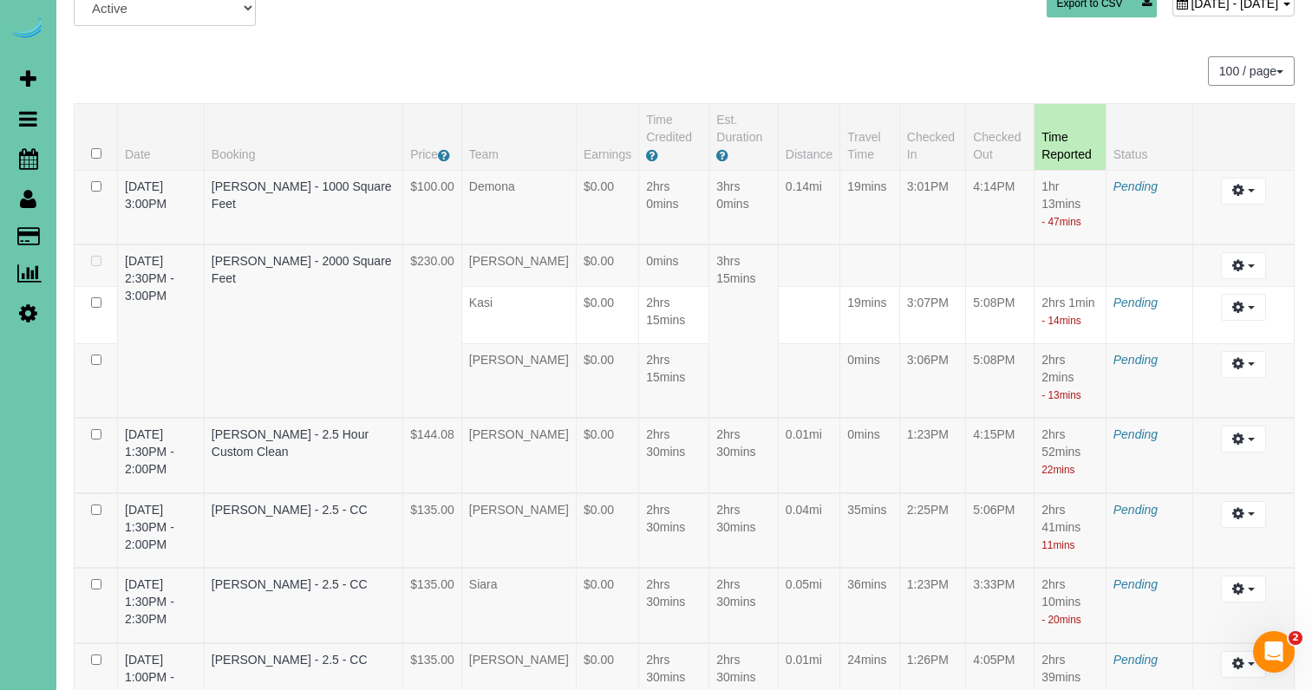
drag, startPoint x: 1257, startPoint y: 264, endPoint x: 488, endPoint y: 137, distance: 778.8
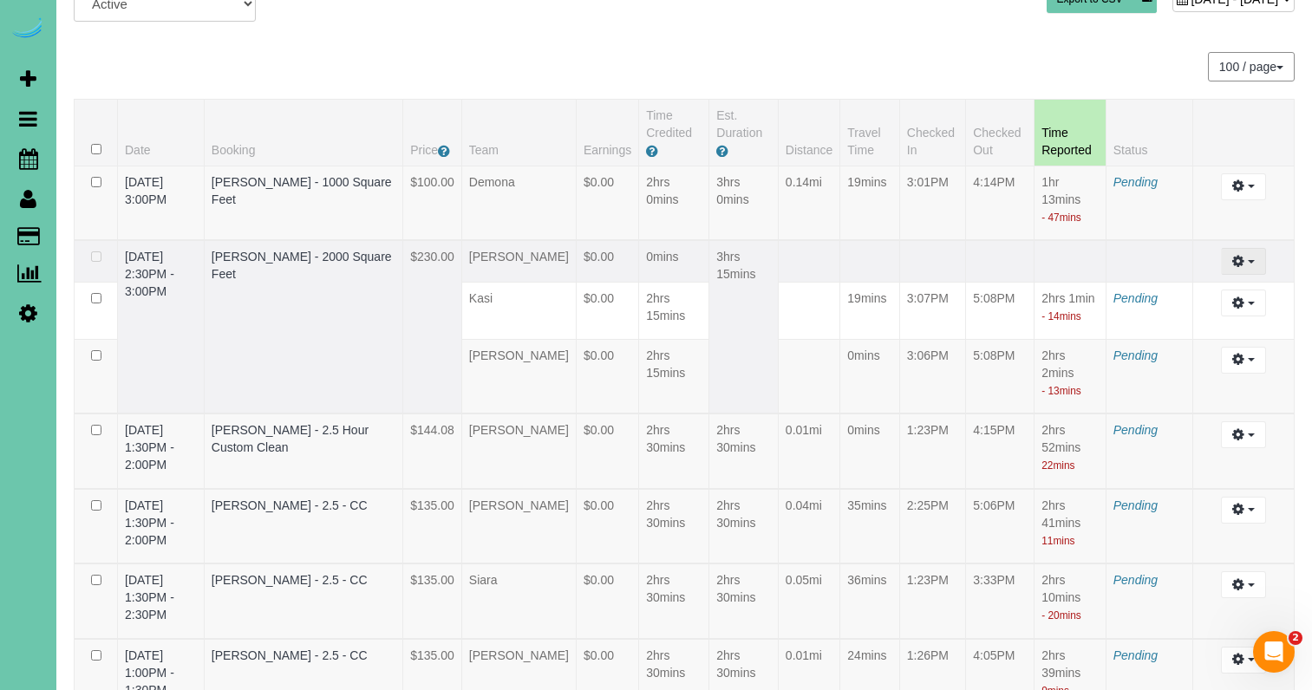
click at [1243, 259] on icon "button" at bounding box center [1238, 261] width 12 height 10
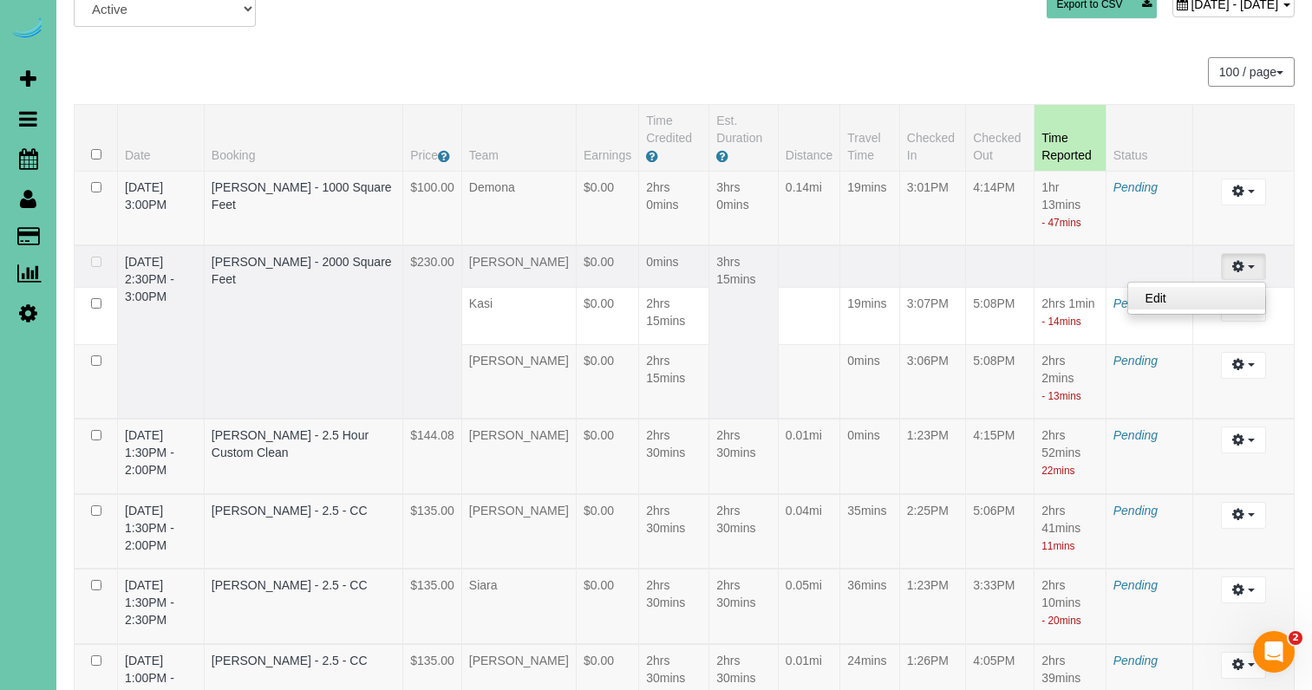
click at [1182, 304] on link "Edit" at bounding box center [1196, 298] width 137 height 23
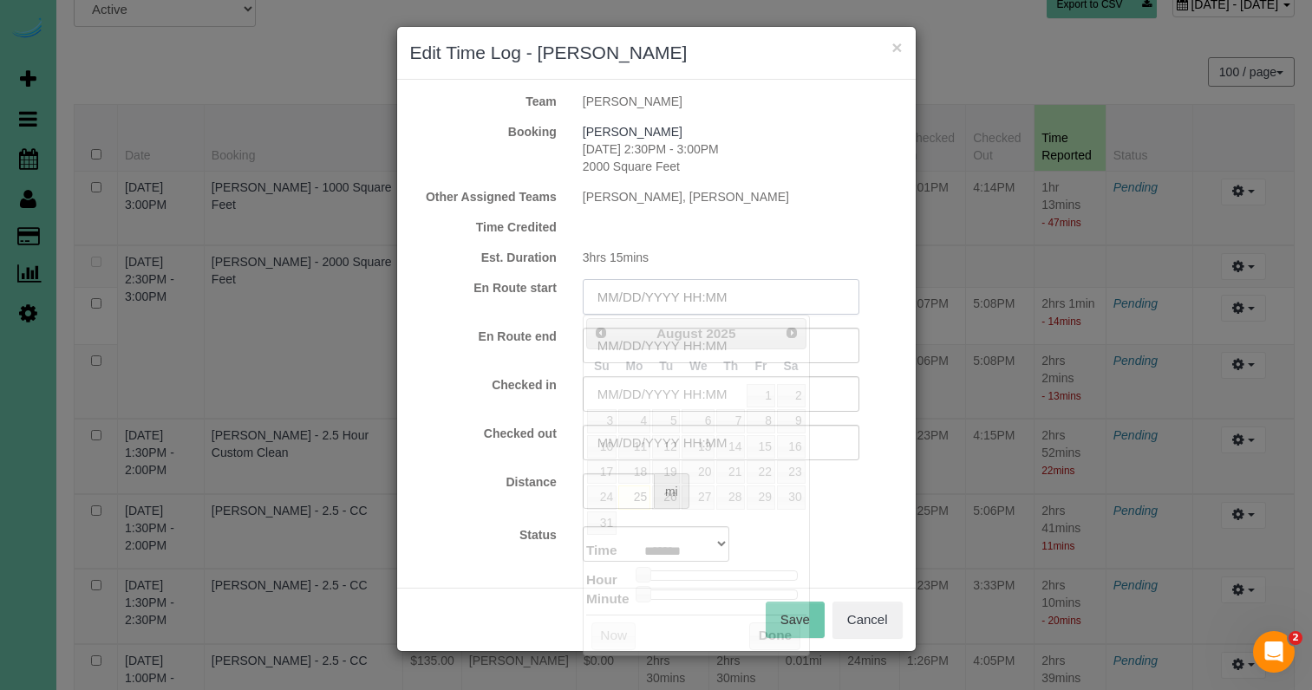
click at [648, 285] on input "text" at bounding box center [721, 297] width 277 height 36
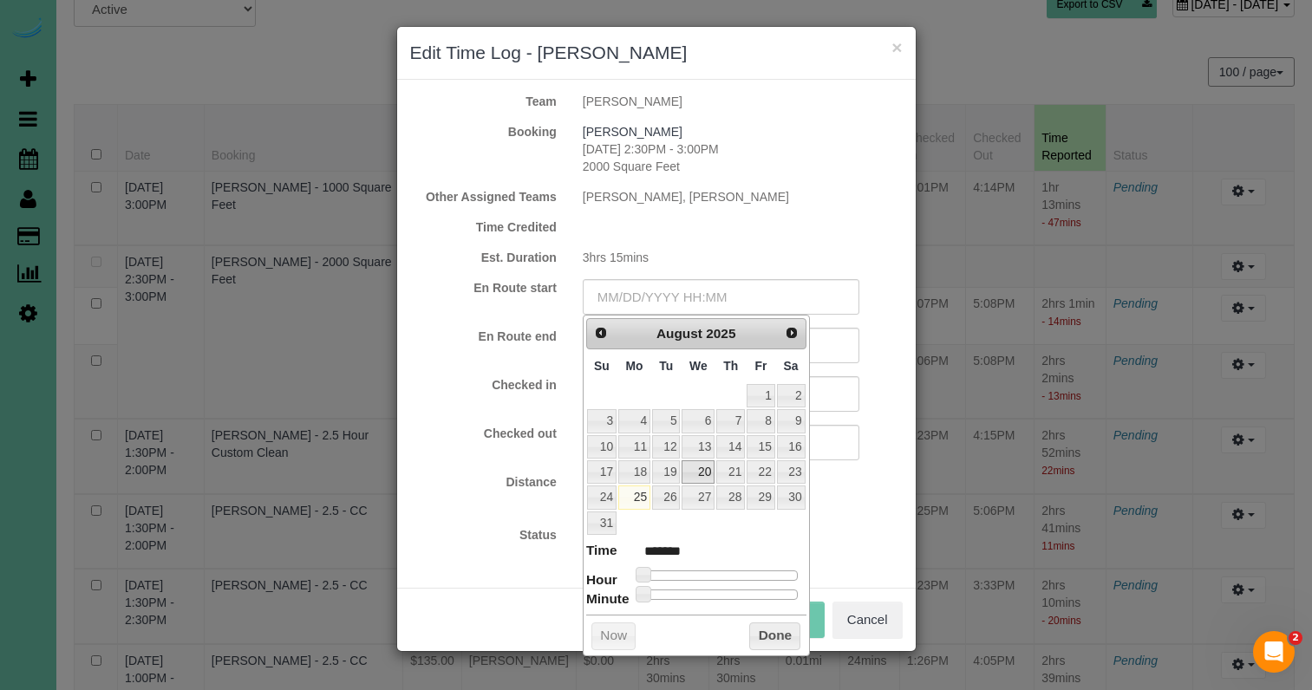
click at [709, 467] on link "20" at bounding box center [698, 472] width 33 height 23
drag, startPoint x: 641, startPoint y: 567, endPoint x: 757, endPoint y: 567, distance: 116.2
click at [746, 569] on span at bounding box center [750, 575] width 16 height 16
click at [840, 546] on div "Status Approved Approved + Update team with Time Reported Approved + Update tea…" at bounding box center [656, 544] width 519 height 36
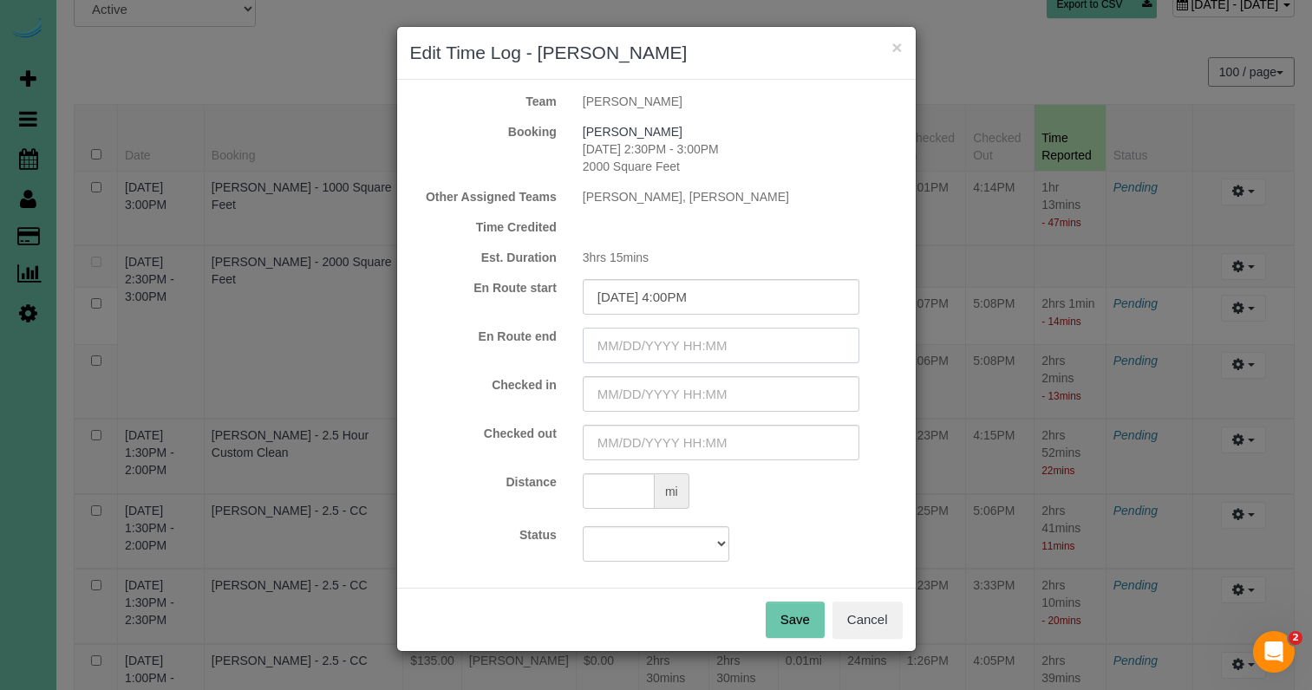
click at [709, 343] on input "text" at bounding box center [721, 346] width 277 height 36
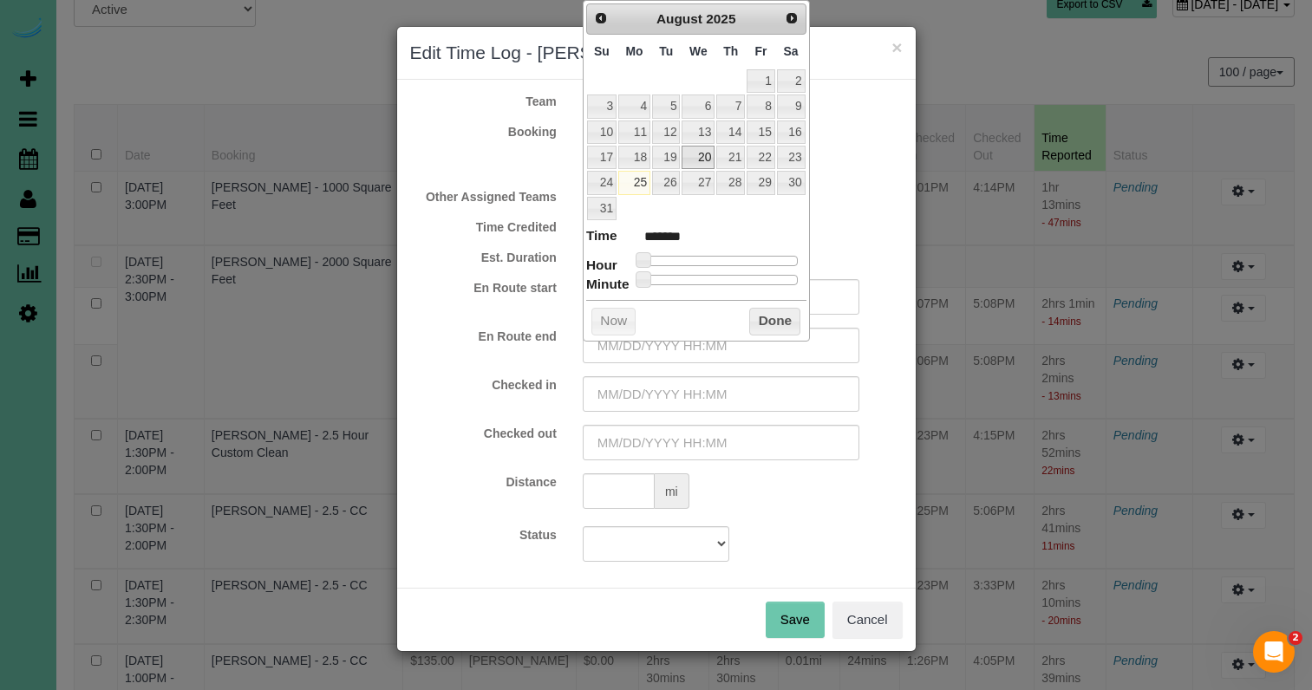
click at [705, 147] on link "20" at bounding box center [698, 157] width 33 height 23
drag, startPoint x: 643, startPoint y: 254, endPoint x: 751, endPoint y: 251, distance: 108.5
click at [751, 252] on span at bounding box center [750, 260] width 16 height 16
click at [769, 323] on button "Done" at bounding box center [774, 322] width 51 height 28
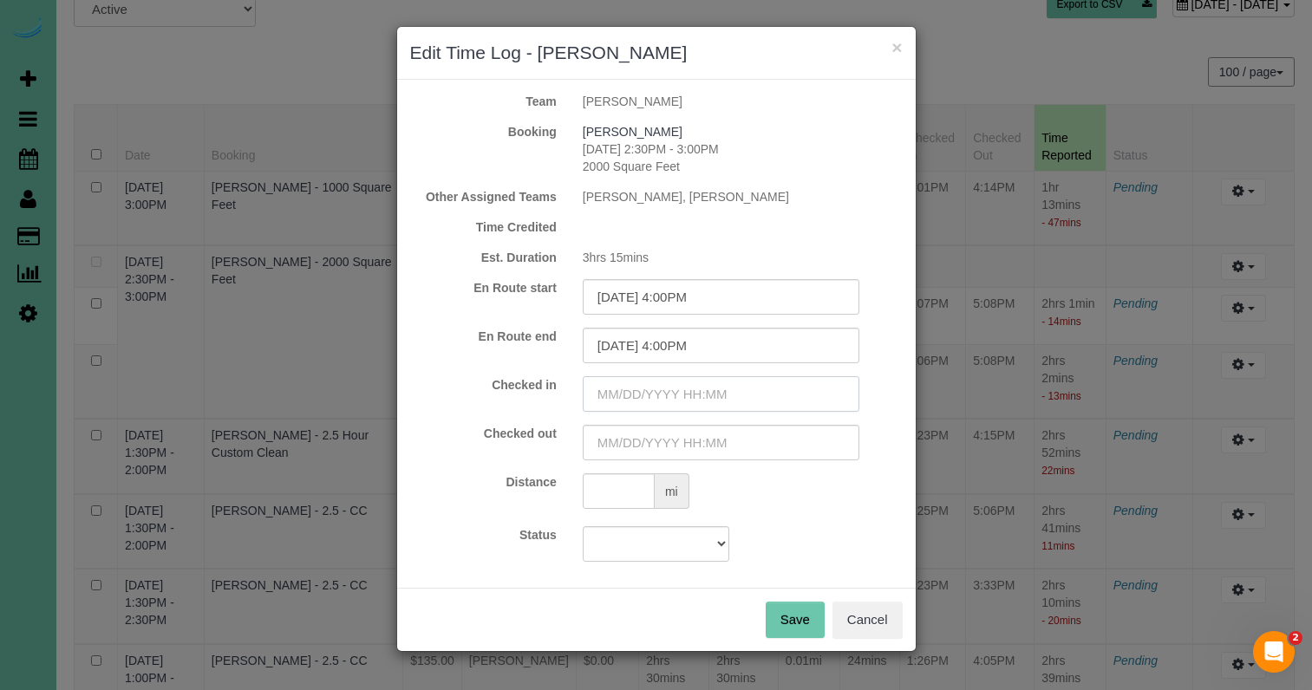
click at [715, 405] on input "text" at bounding box center [721, 394] width 277 height 36
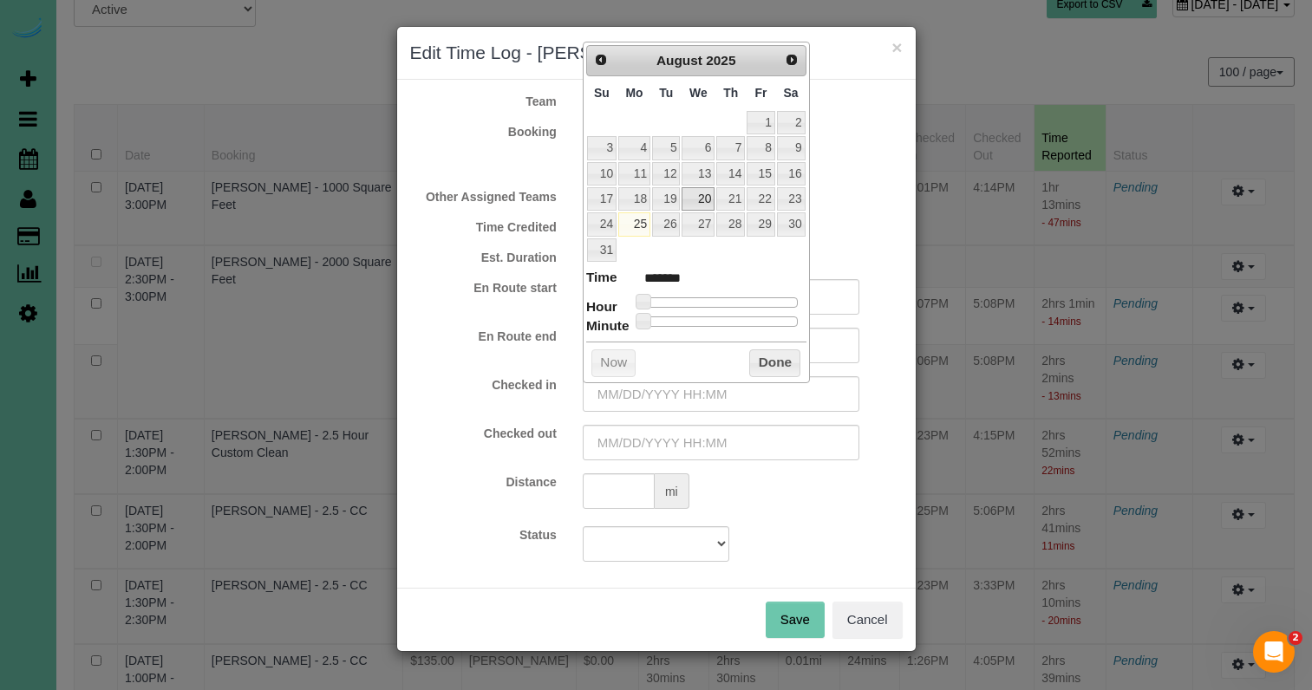
click at [704, 193] on link "20" at bounding box center [698, 198] width 33 height 23
drag, startPoint x: 648, startPoint y: 294, endPoint x: 710, endPoint y: 358, distance: 89.5
click at [755, 294] on span at bounding box center [750, 302] width 16 height 16
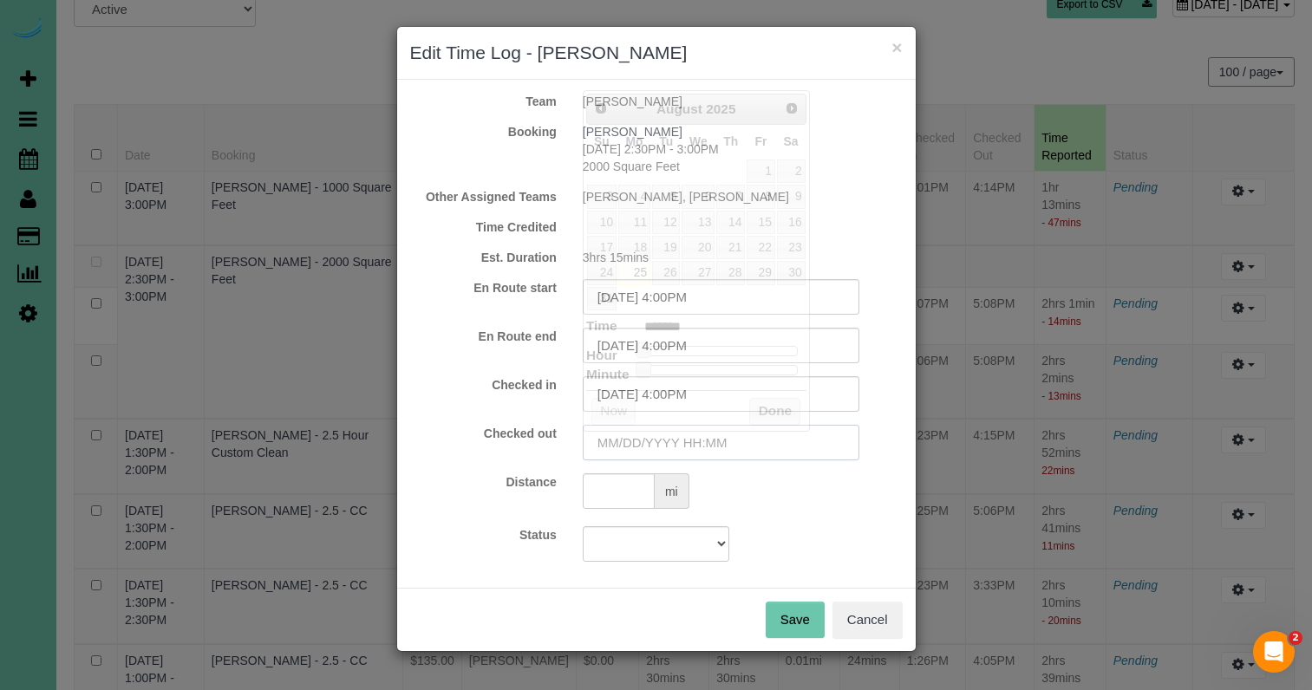
drag, startPoint x: 650, startPoint y: 439, endPoint x: 658, endPoint y: 362, distance: 77.7
click at [650, 439] on input "text" at bounding box center [721, 443] width 277 height 36
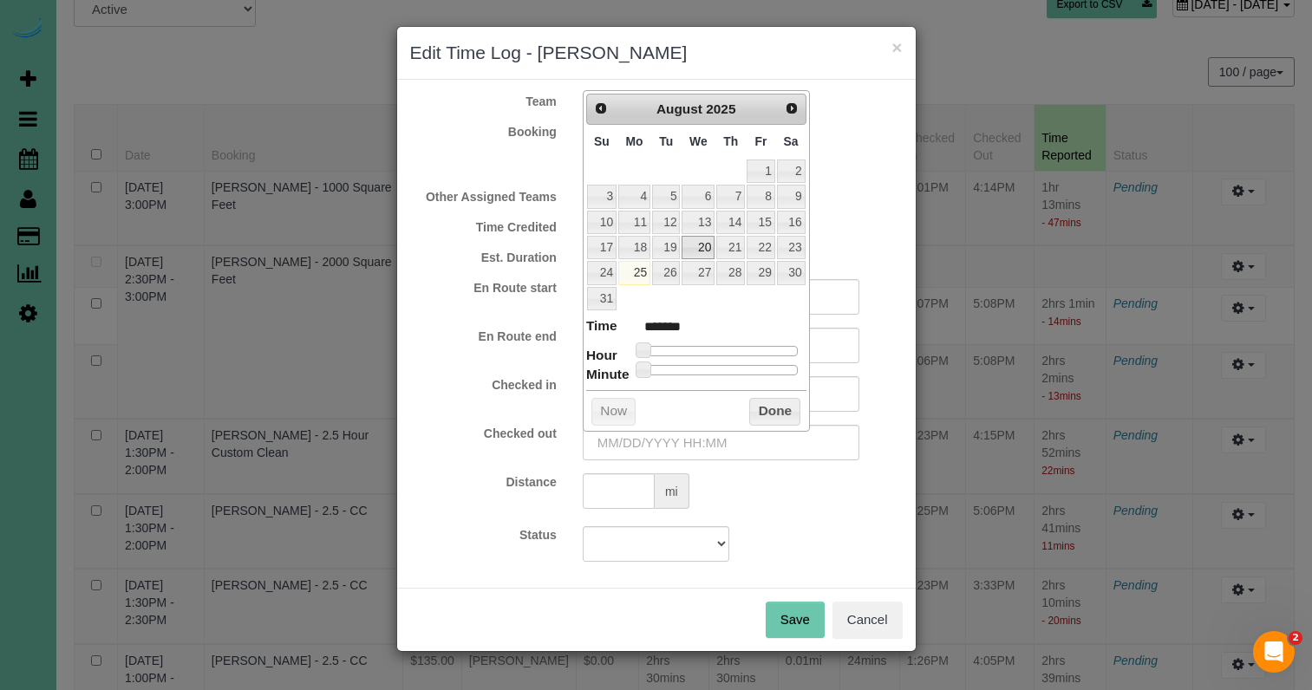
click at [706, 245] on link "20" at bounding box center [698, 247] width 33 height 23
drag, startPoint x: 647, startPoint y: 349, endPoint x: 739, endPoint y: 368, distance: 93.9
click at [760, 346] on span at bounding box center [756, 351] width 16 height 16
click at [690, 443] on input "08/20/2025 5:00PM" at bounding box center [721, 443] width 277 height 36
click at [779, 406] on button "Done" at bounding box center [774, 412] width 51 height 28
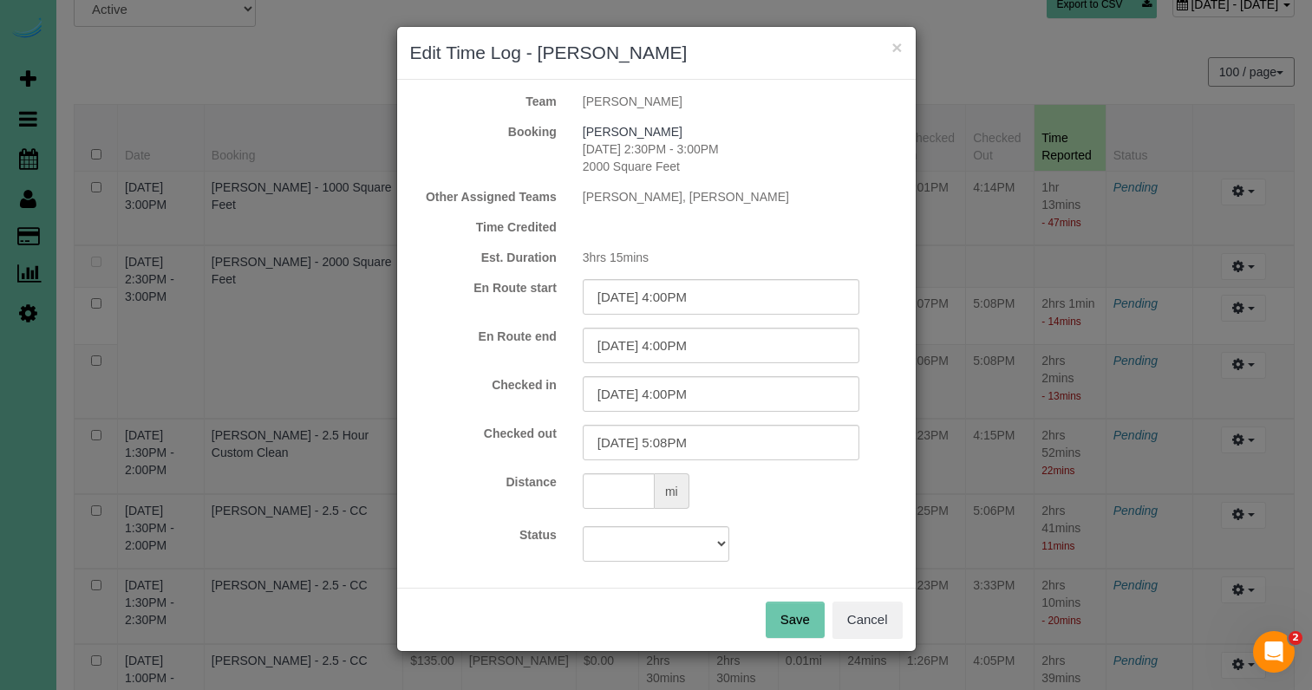
click at [798, 605] on button "Save" at bounding box center [795, 620] width 59 height 36
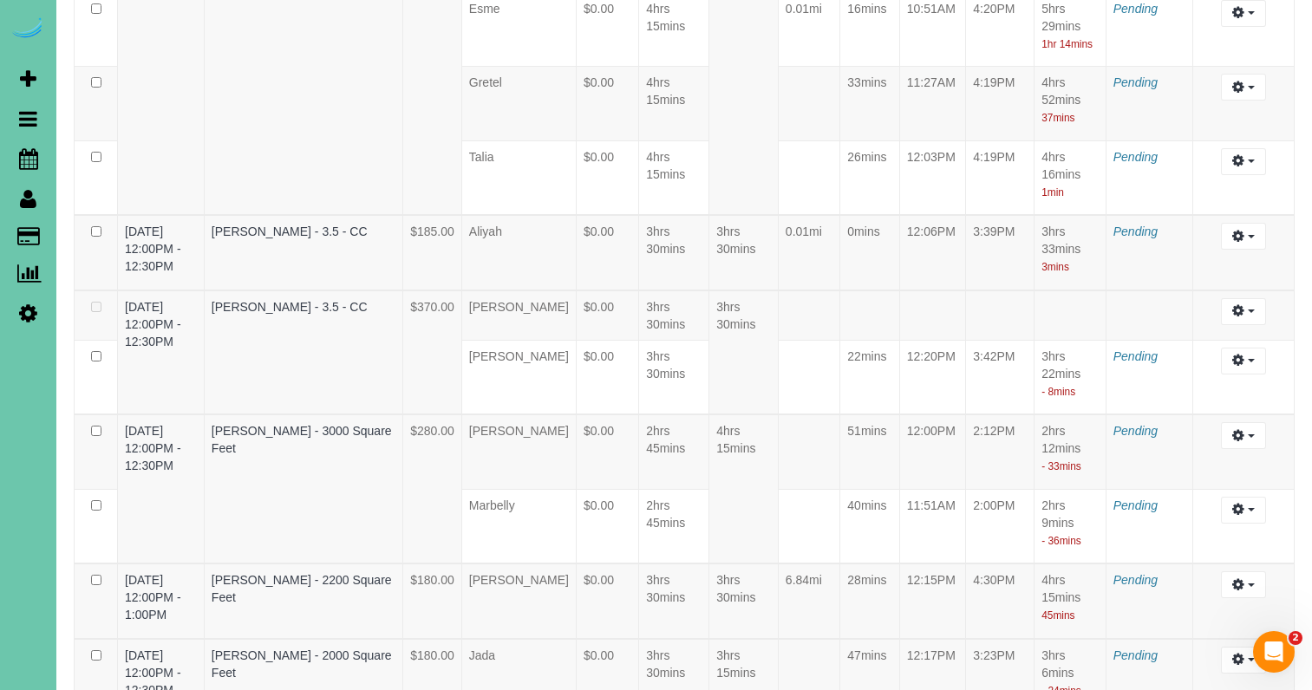
scroll to position [1947, 0]
click at [1244, 324] on button "button" at bounding box center [1243, 310] width 44 height 27
click at [1180, 354] on link "Edit" at bounding box center [1196, 342] width 137 height 23
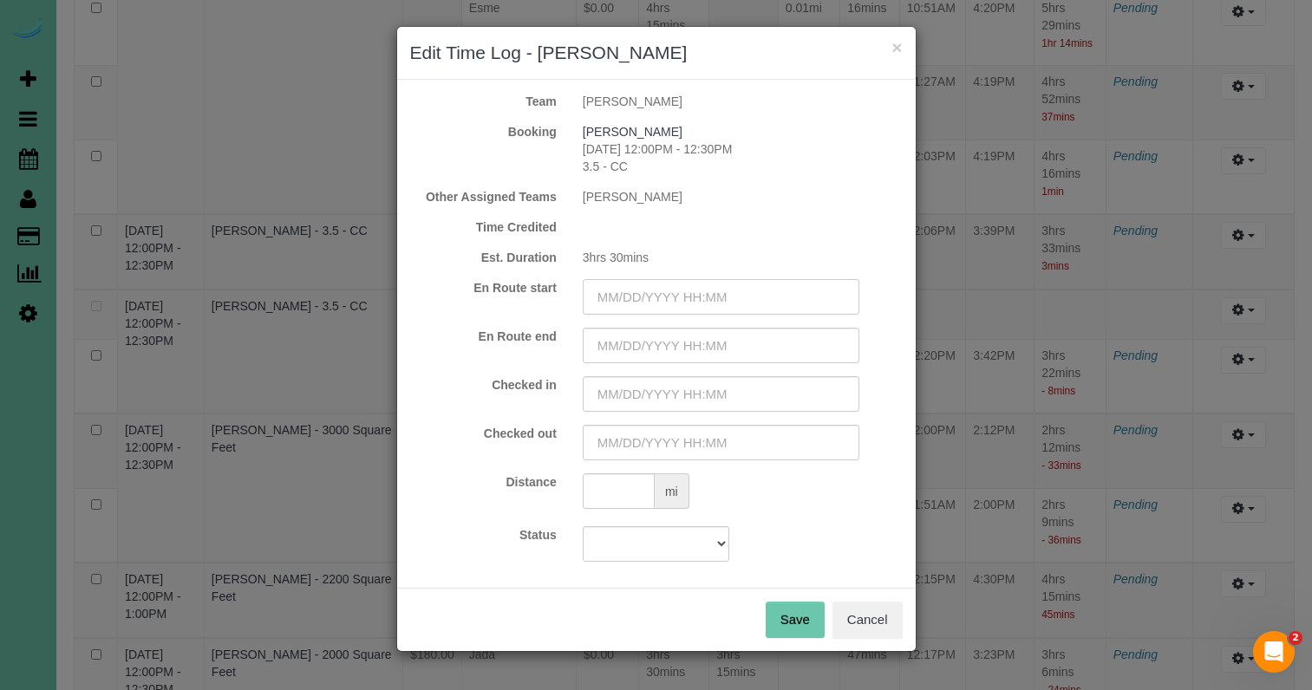
click at [668, 292] on input "text" at bounding box center [721, 297] width 277 height 36
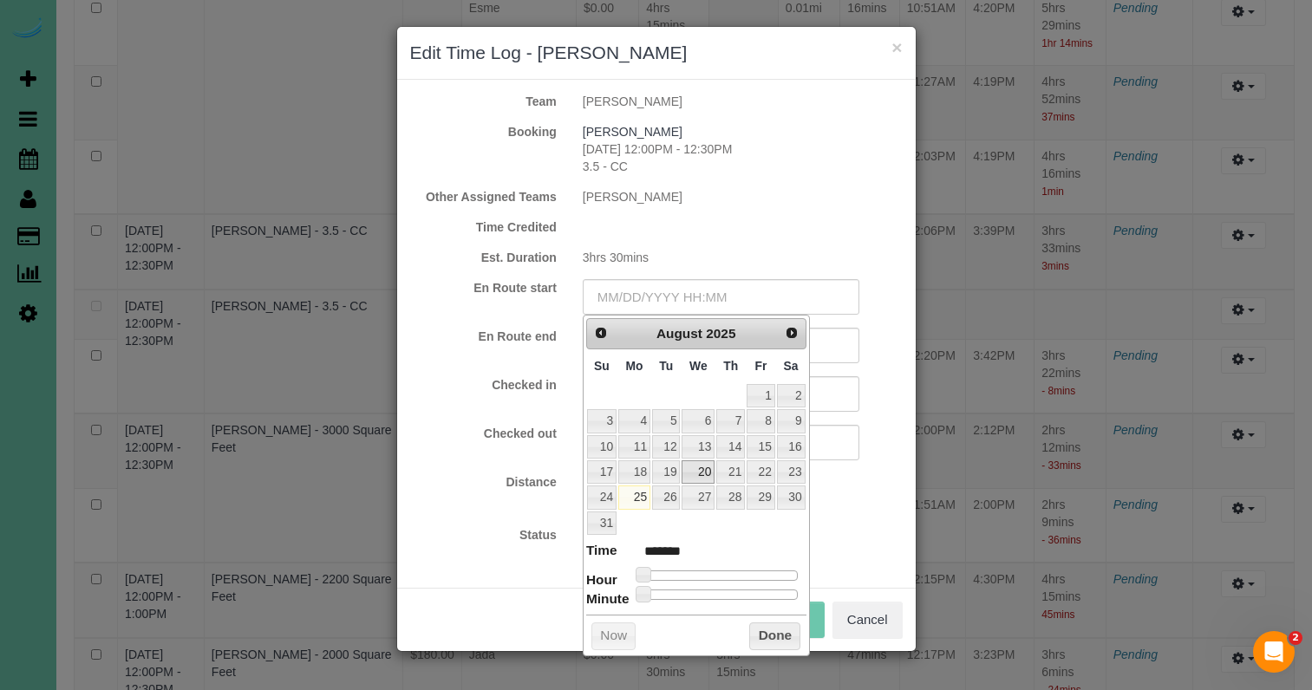
click at [696, 463] on link "20" at bounding box center [698, 472] width 33 height 23
drag, startPoint x: 664, startPoint y: 568, endPoint x: 764, endPoint y: 552, distance: 101.0
click at [722, 569] on span at bounding box center [724, 575] width 16 height 16
drag, startPoint x: 811, startPoint y: 538, endPoint x: 775, endPoint y: 505, distance: 48.5
click at [811, 538] on div "Status Approved Approved + Update team with Time Reported Approved + Update tea…" at bounding box center [656, 544] width 519 height 36
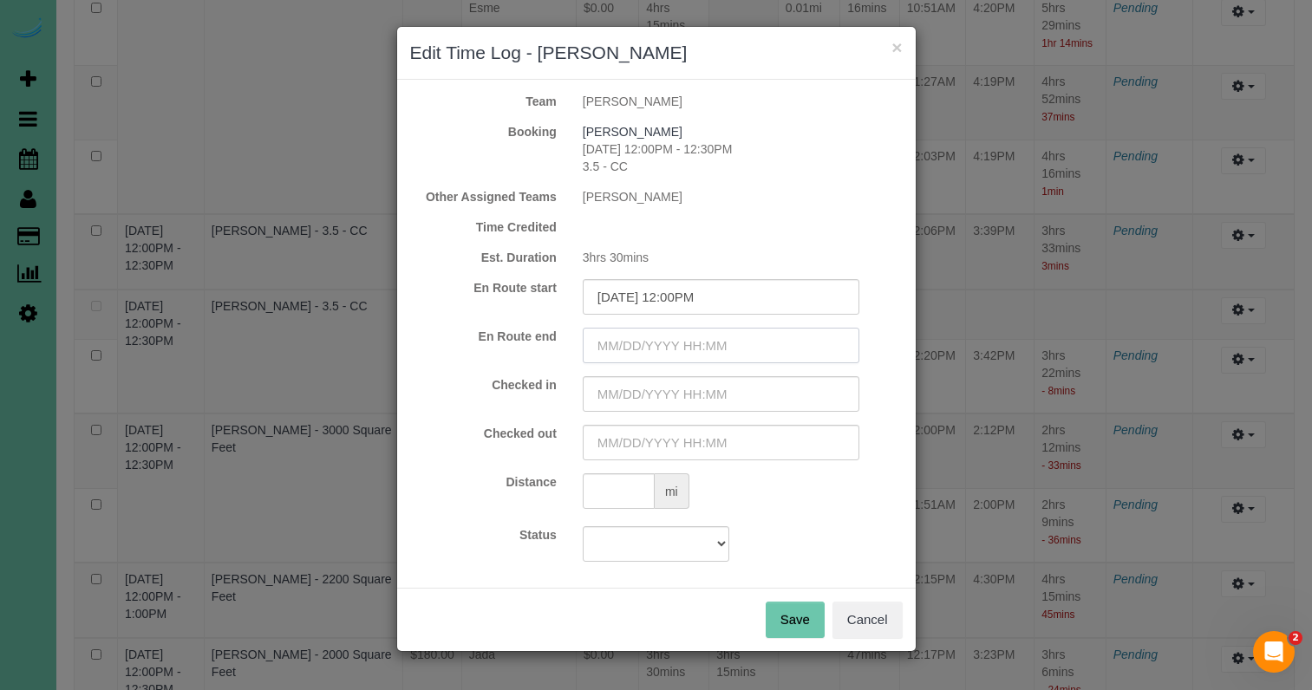
click at [663, 341] on input "text" at bounding box center [721, 346] width 277 height 36
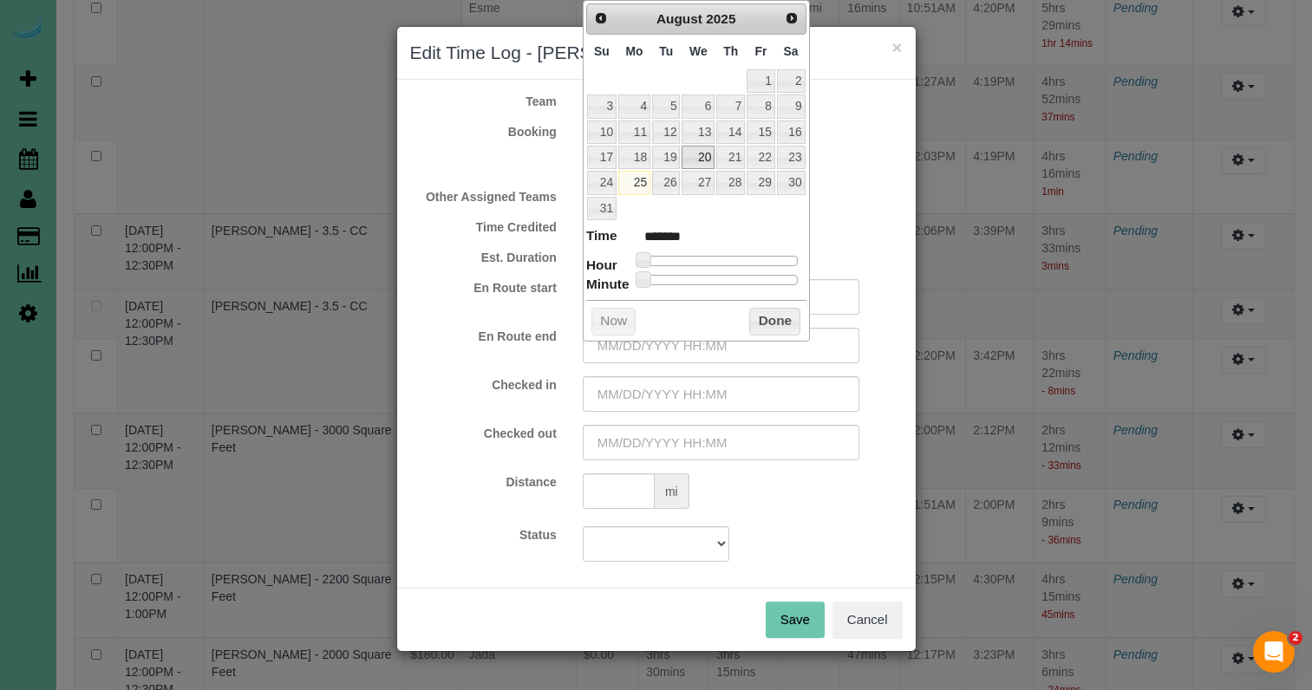
click at [703, 151] on link "20" at bounding box center [698, 157] width 33 height 23
drag, startPoint x: 652, startPoint y: 255, endPoint x: 728, endPoint y: 256, distance: 75.5
click at [728, 256] on span at bounding box center [724, 260] width 16 height 16
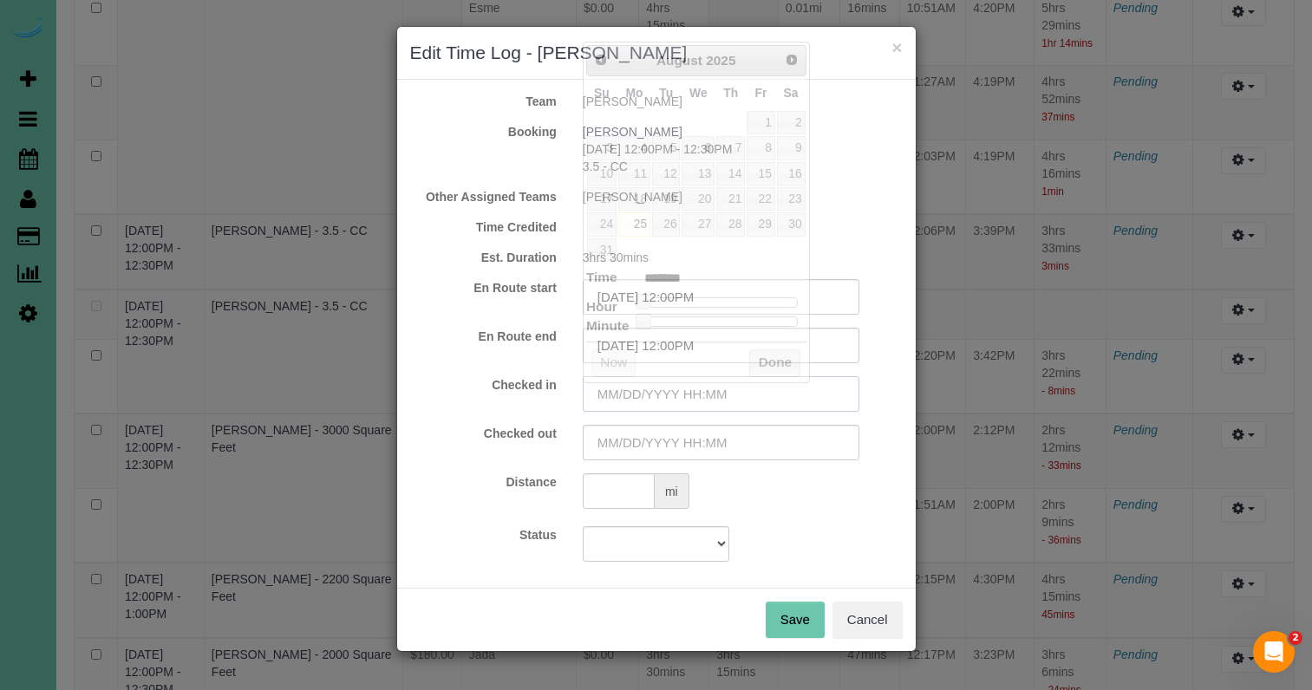
click at [669, 402] on input "text" at bounding box center [721, 394] width 277 height 36
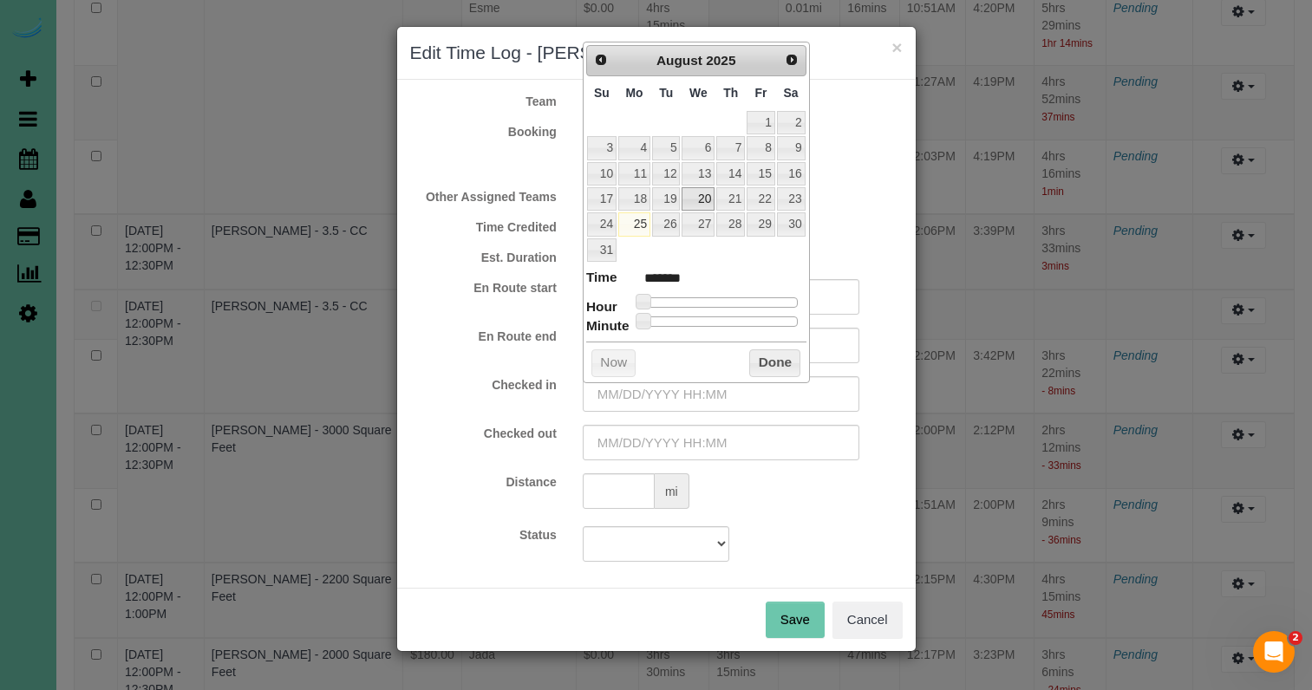
click at [699, 200] on link "20" at bounding box center [698, 198] width 33 height 23
drag, startPoint x: 649, startPoint y: 295, endPoint x: 728, endPoint y: 297, distance: 78.9
click at [728, 297] on span at bounding box center [724, 302] width 16 height 16
click at [689, 399] on input "08/20/2025 12:00PM" at bounding box center [721, 394] width 277 height 36
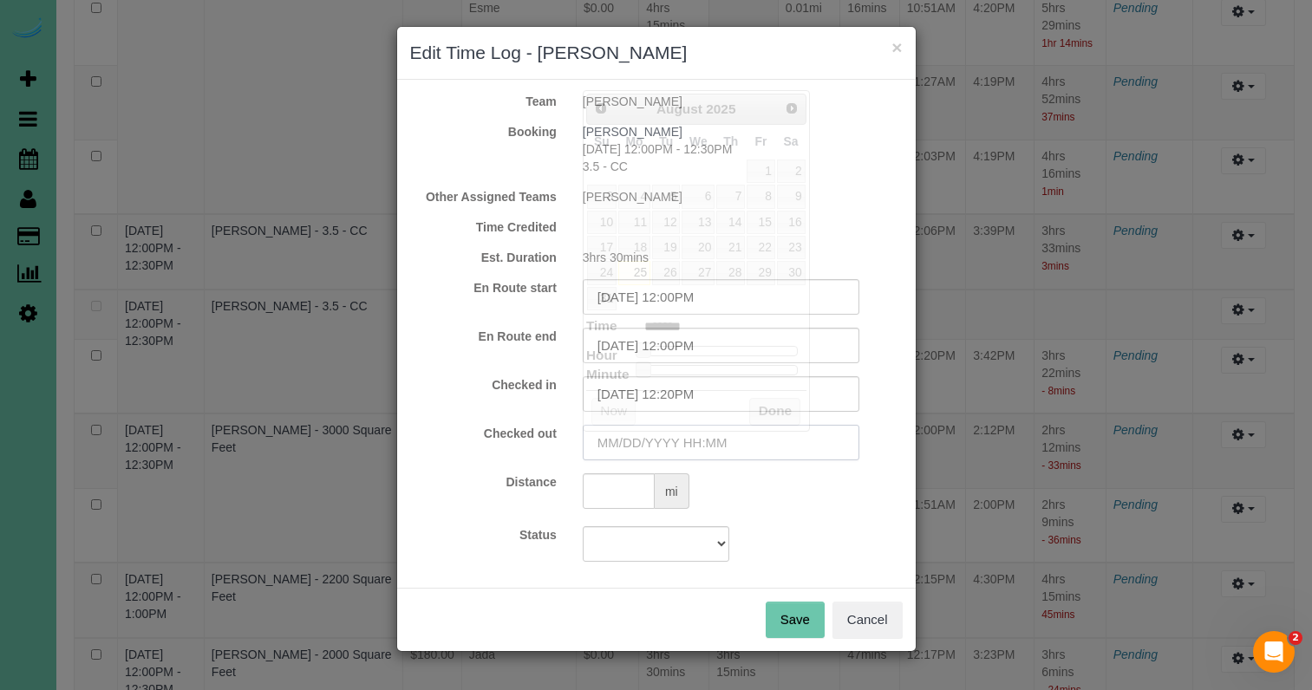
click at [722, 443] on input "text" at bounding box center [721, 443] width 277 height 36
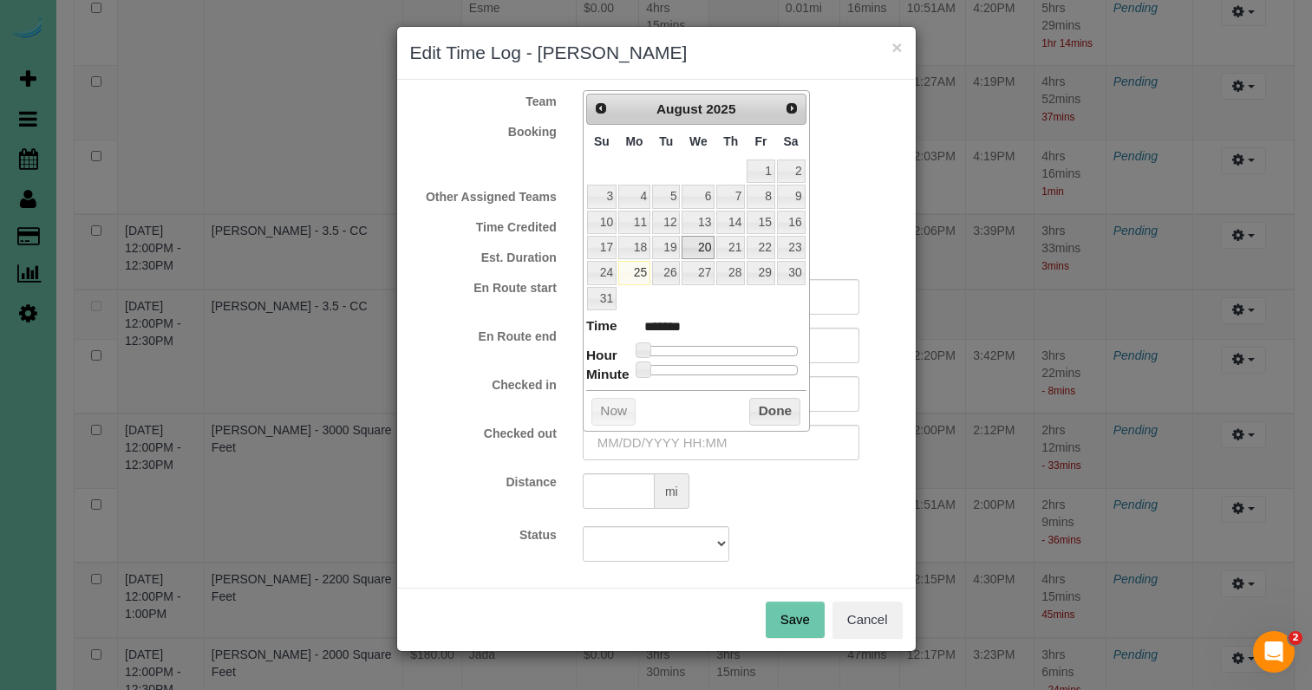
click at [697, 242] on link "20" at bounding box center [698, 247] width 33 height 23
drag, startPoint x: 656, startPoint y: 343, endPoint x: 739, endPoint y: 373, distance: 88.3
click at [748, 348] on span at bounding box center [743, 351] width 16 height 16
click at [688, 444] on input "08/20/2025 3:00PM" at bounding box center [721, 443] width 277 height 36
drag, startPoint x: 784, startPoint y: 408, endPoint x: 805, endPoint y: 492, distance: 86.7
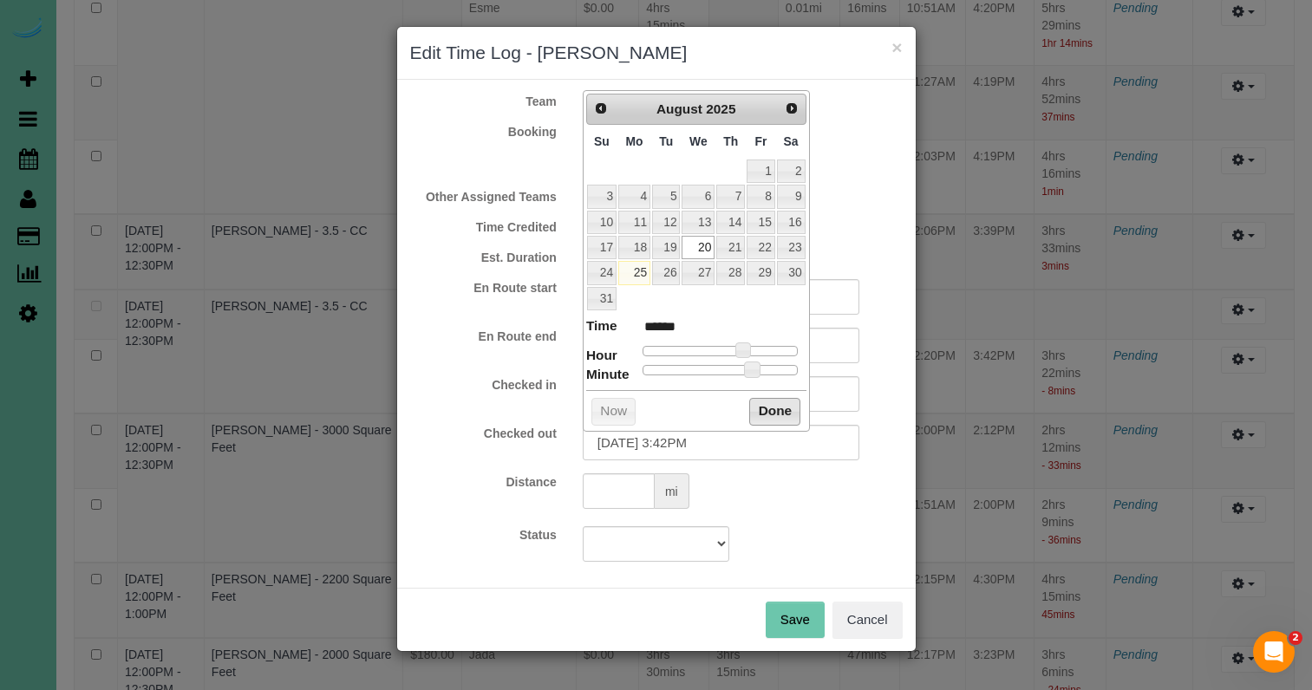
click at [784, 408] on button "Done" at bounding box center [774, 412] width 51 height 28
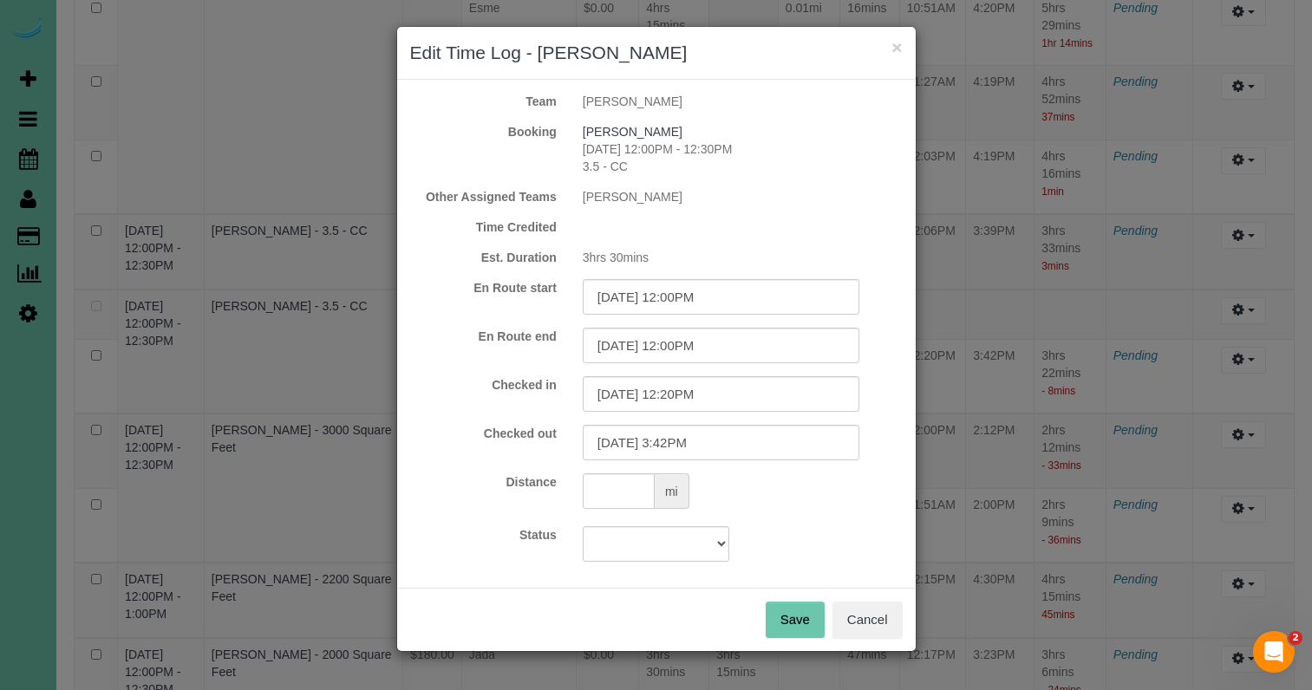
click at [784, 613] on button "Save" at bounding box center [795, 620] width 59 height 36
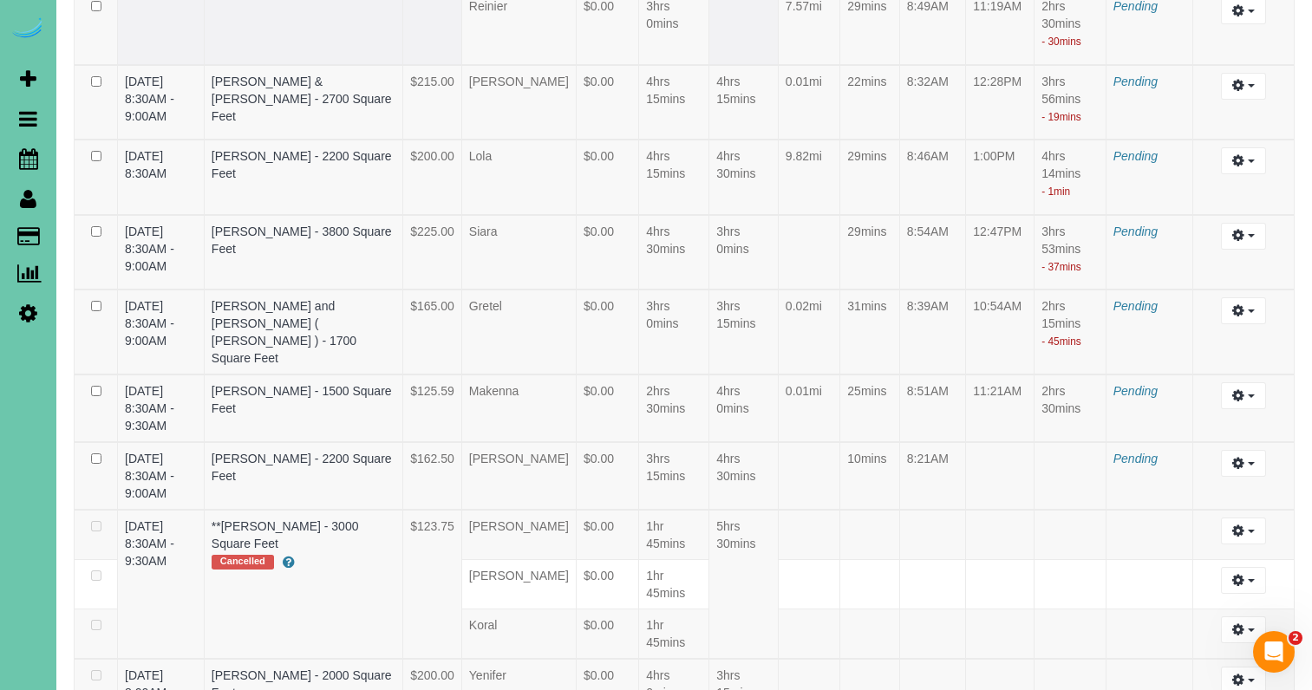
scroll to position [5398, 0]
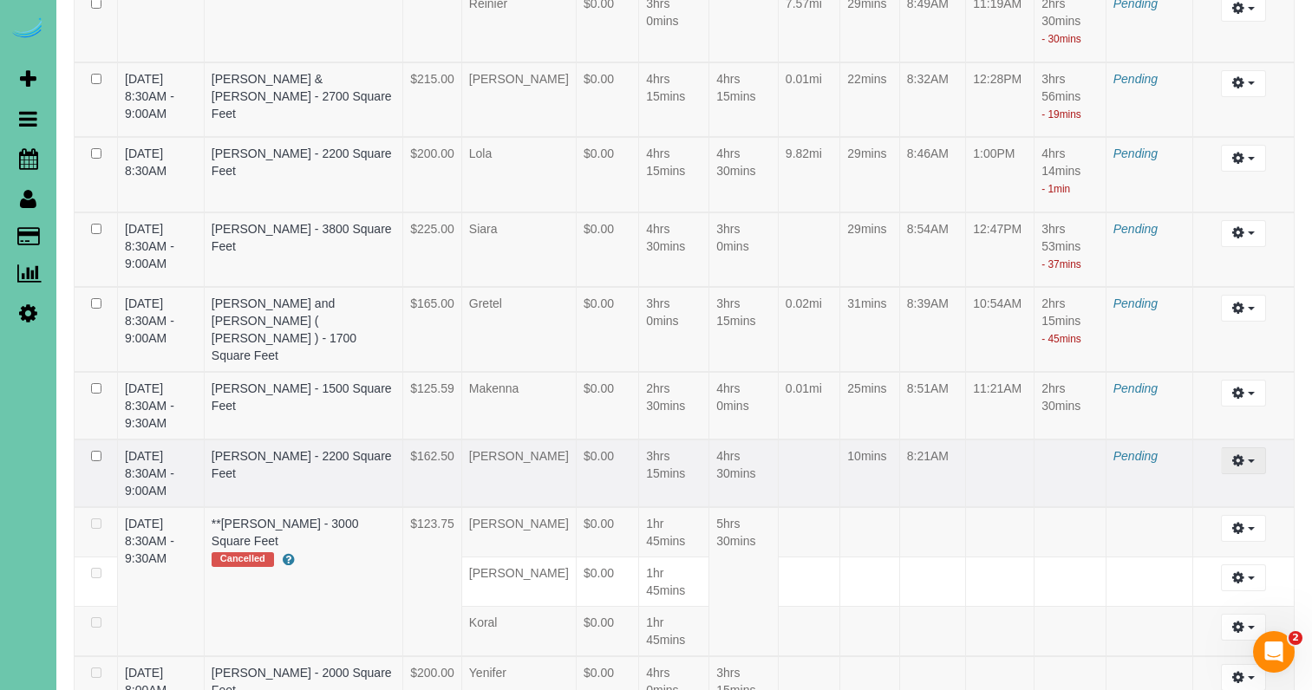
click at [1257, 474] on button "button" at bounding box center [1243, 461] width 44 height 27
click at [1206, 504] on link "Edit" at bounding box center [1196, 492] width 137 height 23
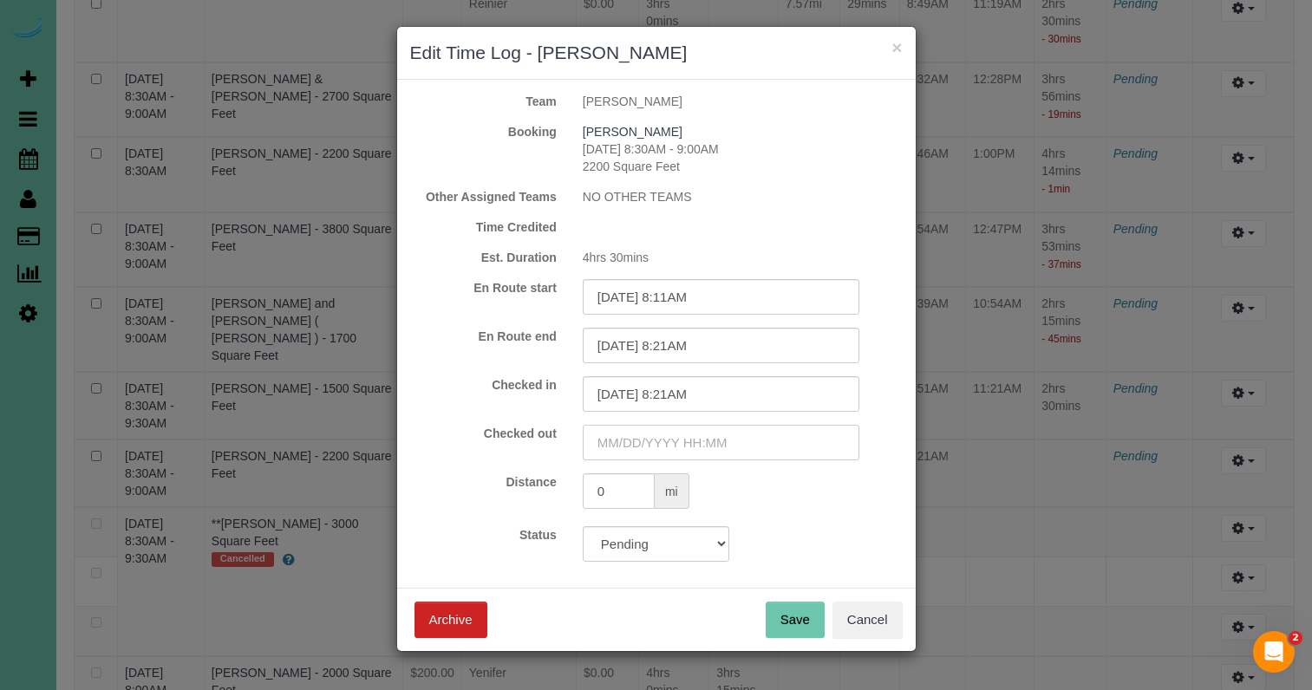
click at [670, 435] on input "text" at bounding box center [721, 443] width 277 height 36
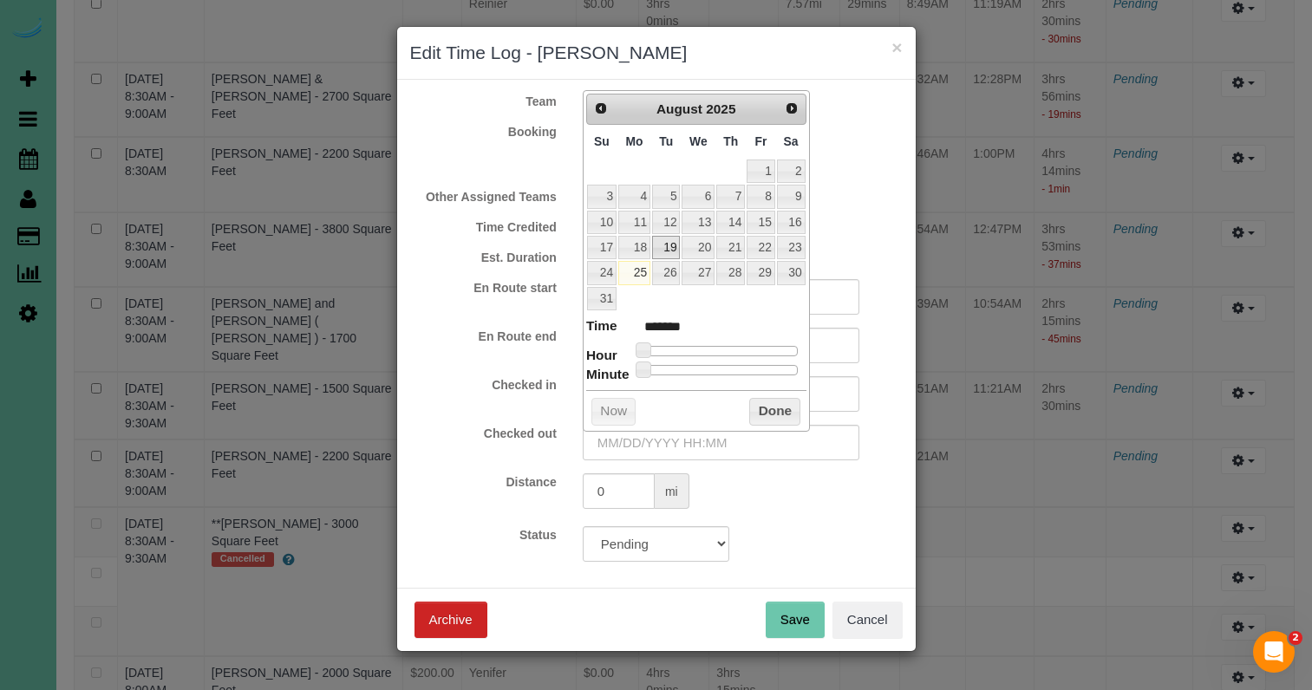
click at [661, 248] on link "19" at bounding box center [666, 247] width 28 height 23
click at [709, 245] on link "20" at bounding box center [698, 247] width 33 height 23
drag, startPoint x: 663, startPoint y: 344, endPoint x: 721, endPoint y: 344, distance: 58.1
click at [721, 344] on span at bounding box center [717, 351] width 16 height 16
click at [696, 442] on input "08/20/2025 11:00AM" at bounding box center [721, 443] width 277 height 36
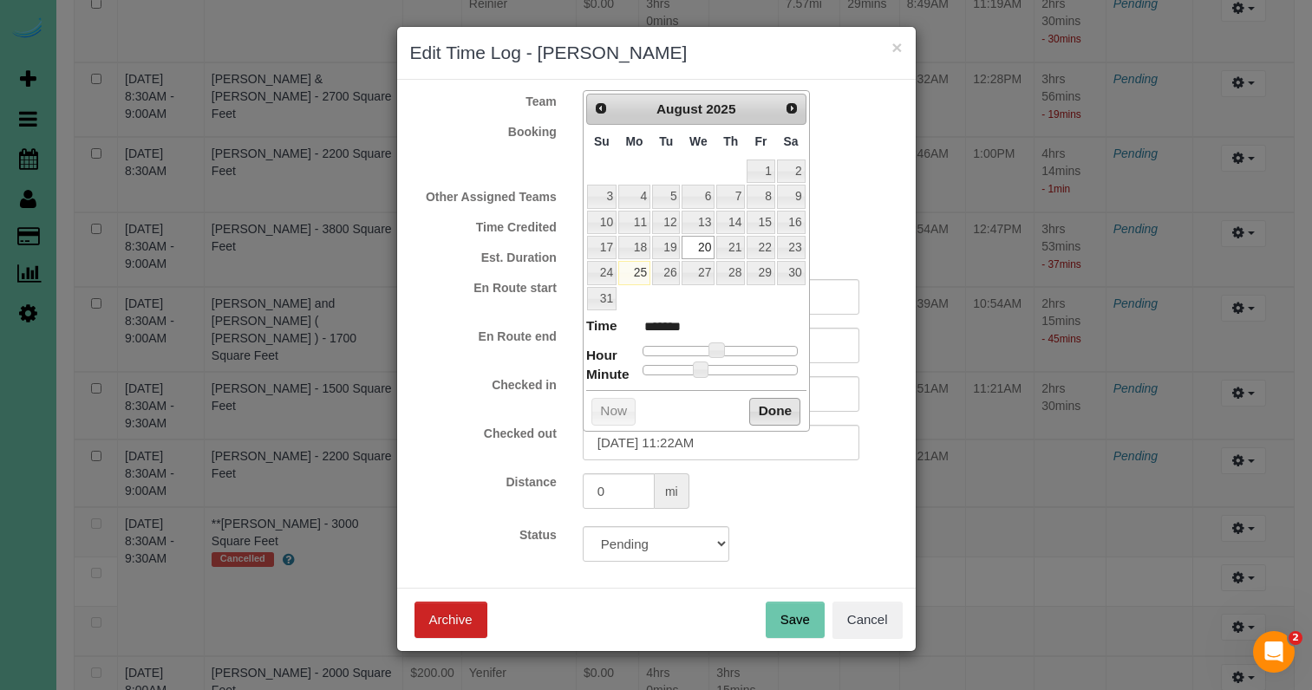
drag, startPoint x: 783, startPoint y: 412, endPoint x: 778, endPoint y: 445, distance: 33.4
click at [782, 412] on button "Done" at bounding box center [774, 412] width 51 height 28
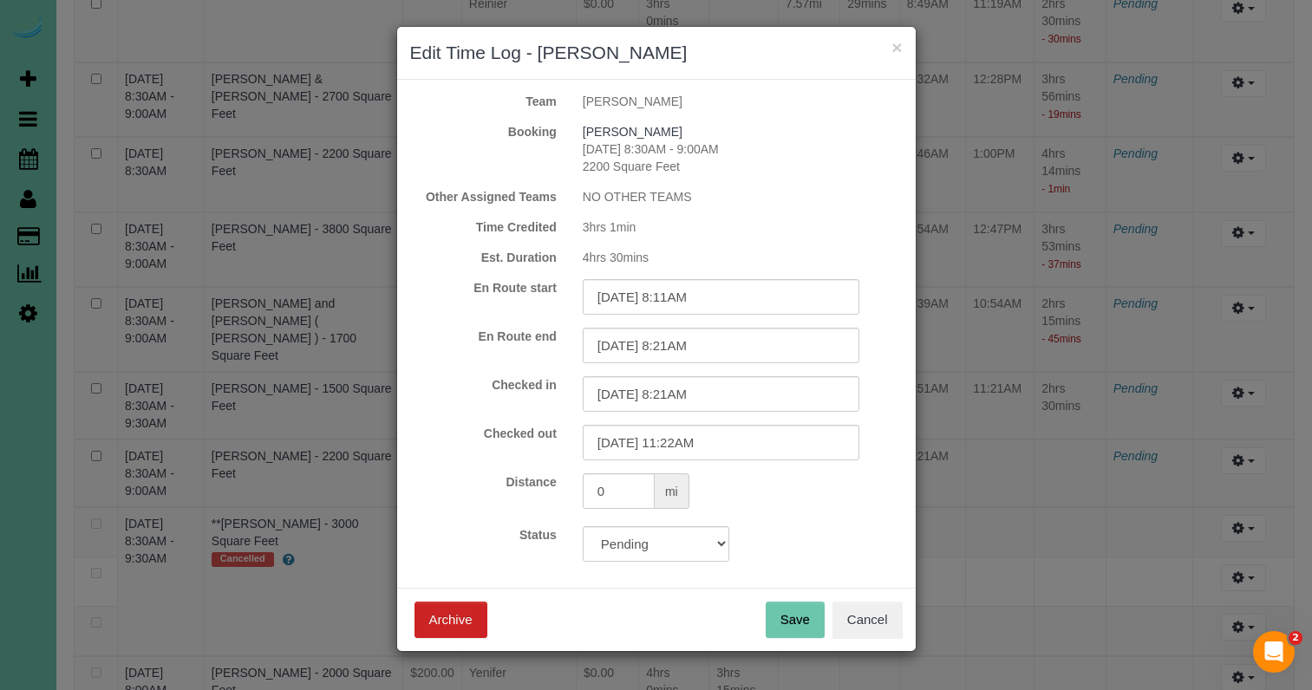
click at [807, 616] on button "Save" at bounding box center [795, 620] width 59 height 36
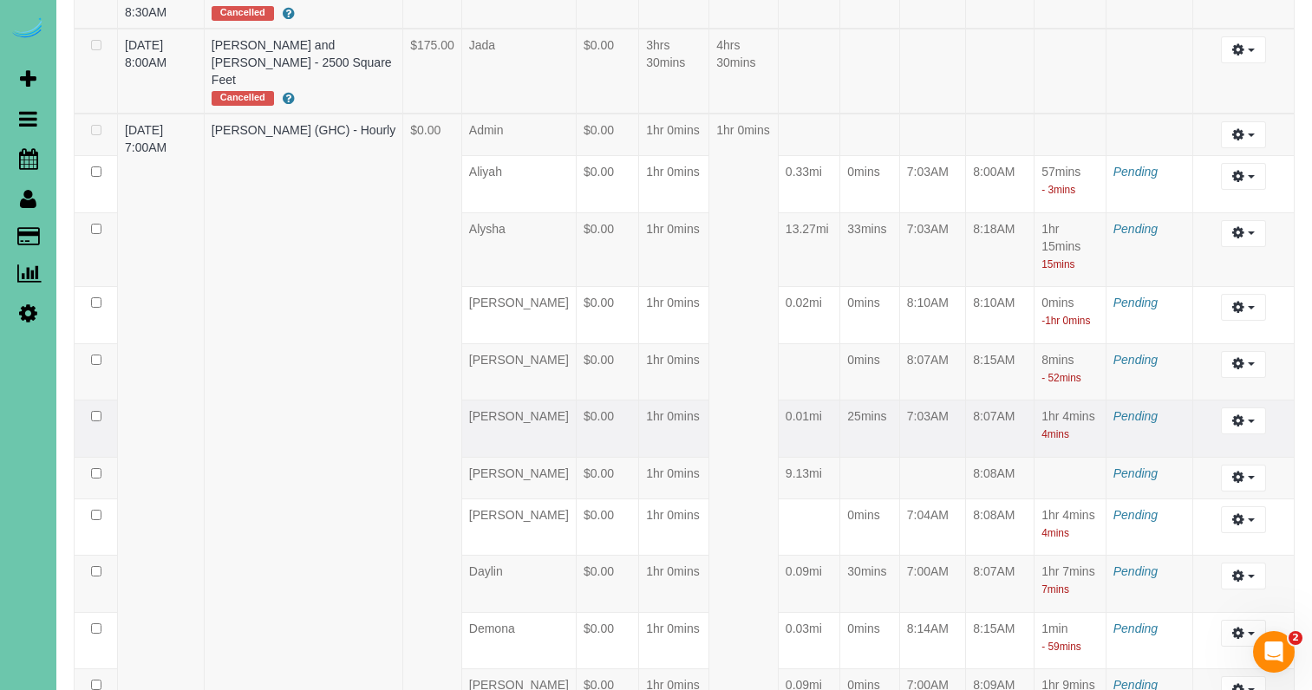
scroll to position [6193, 0]
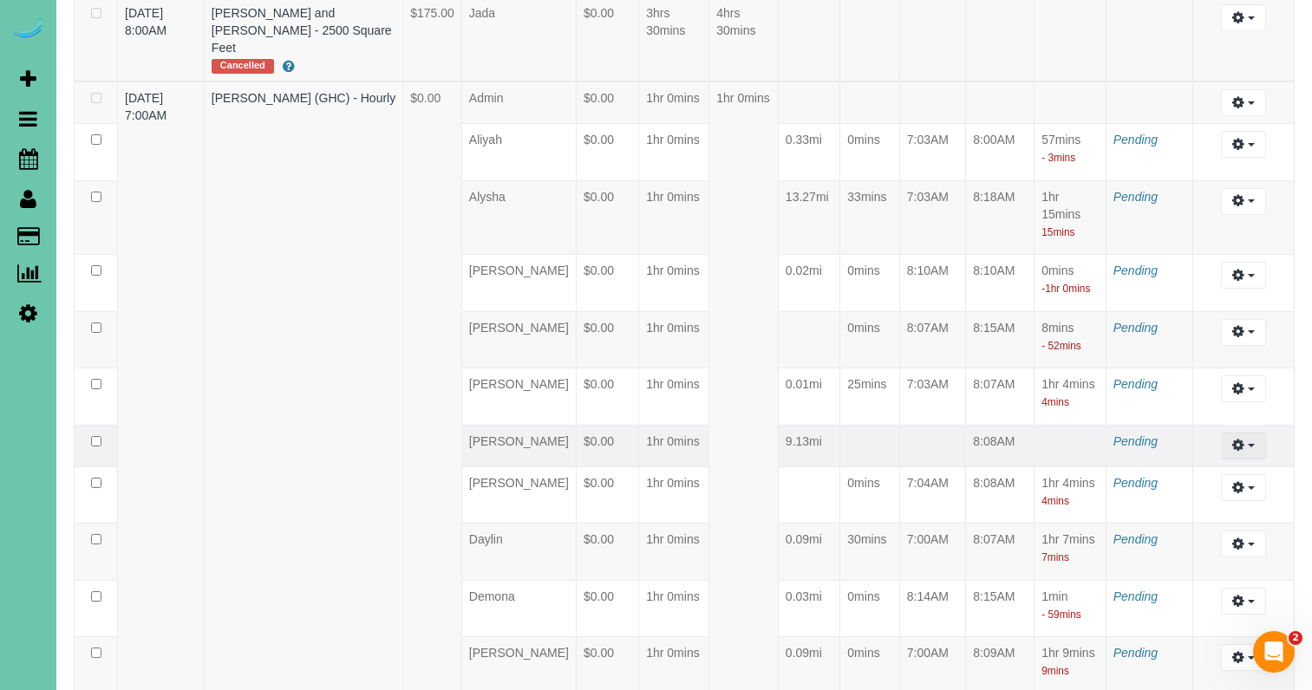
click at [1246, 449] on button "button" at bounding box center [1243, 446] width 44 height 27
click at [1170, 482] on link "Edit" at bounding box center [1196, 478] width 137 height 23
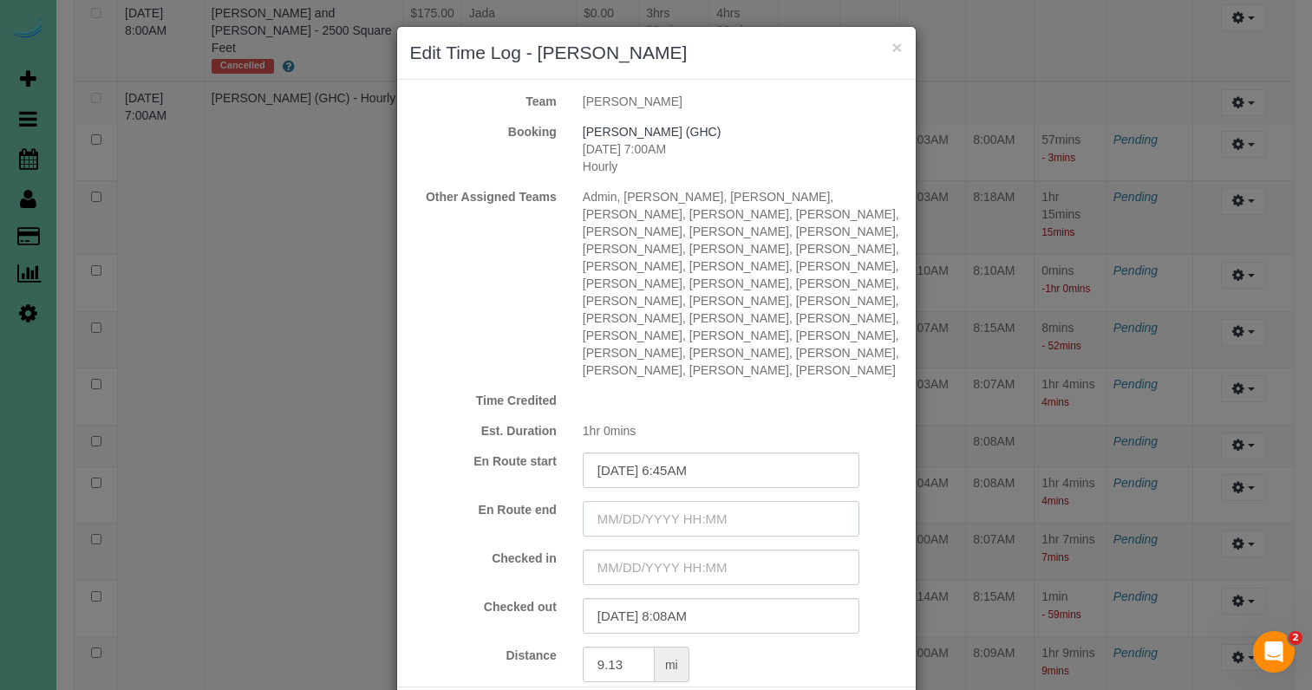
click at [683, 501] on input "text" at bounding box center [721, 519] width 277 height 36
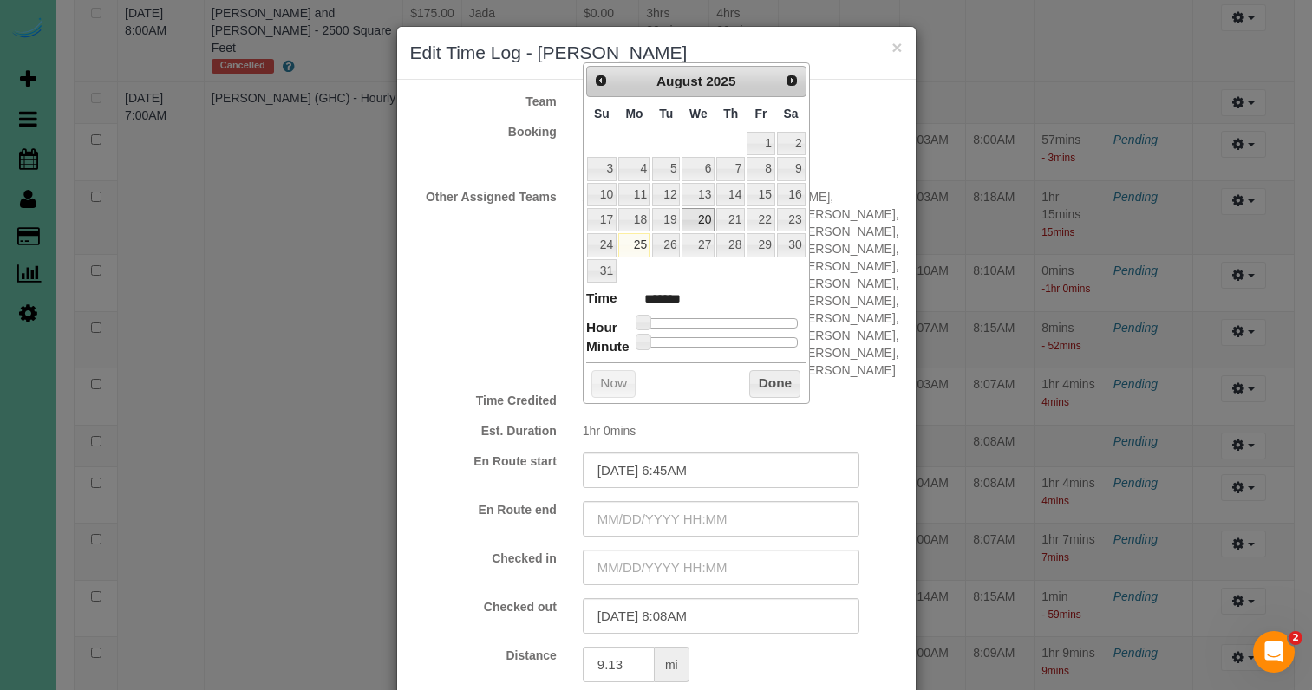
click at [708, 213] on link "20" at bounding box center [698, 219] width 33 height 23
drag, startPoint x: 642, startPoint y: 316, endPoint x: 687, endPoint y: 362, distance: 64.4
click at [691, 320] on span at bounding box center [690, 323] width 16 height 16
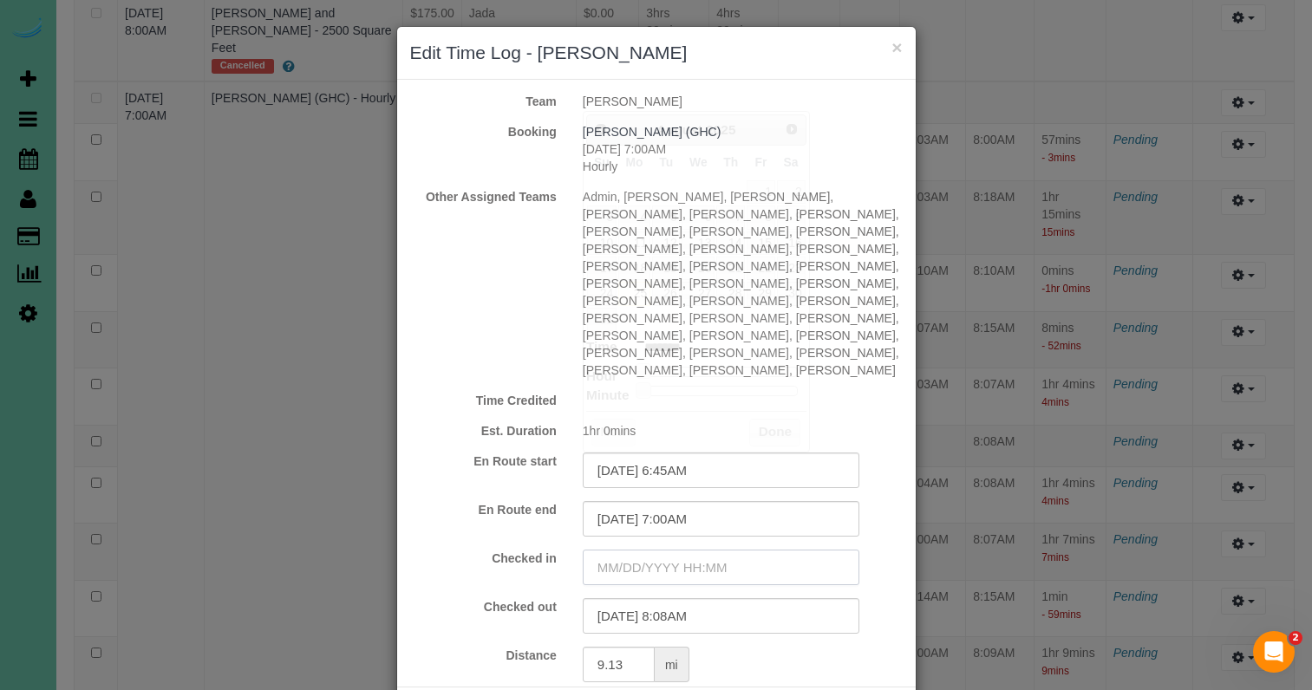
click at [686, 550] on input "text" at bounding box center [721, 568] width 277 height 36
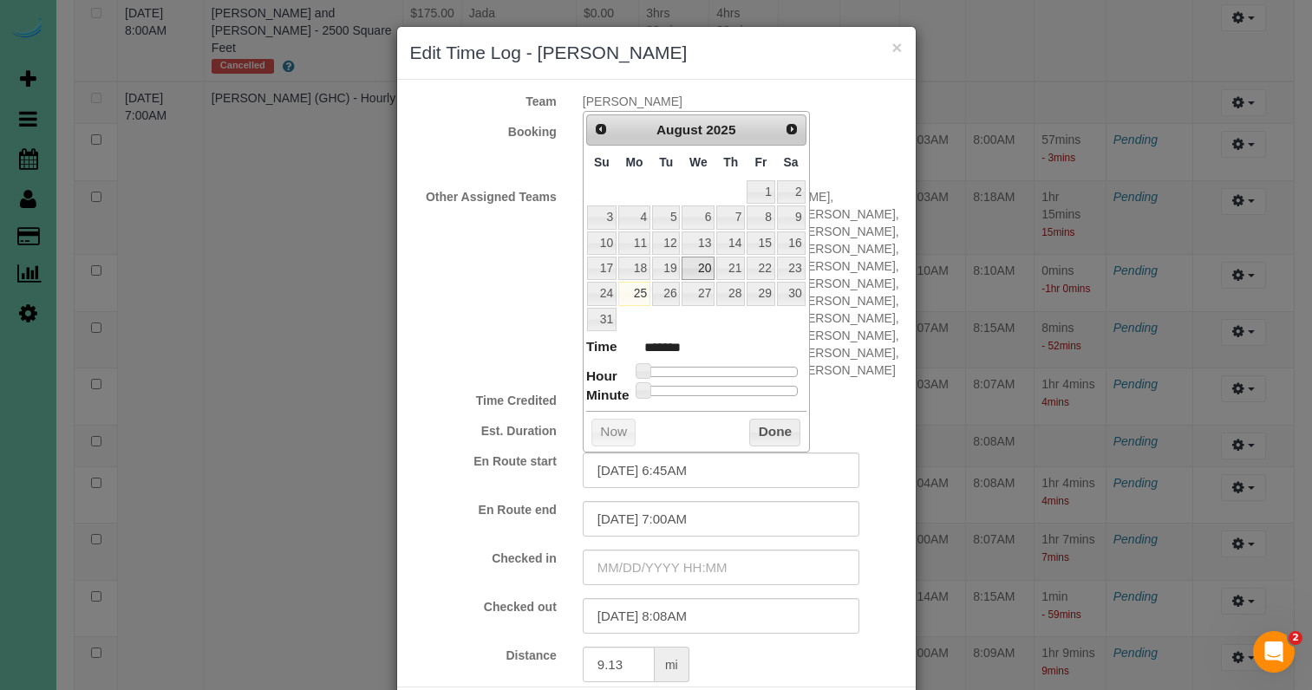
click at [704, 270] on link "20" at bounding box center [698, 268] width 33 height 23
drag, startPoint x: 654, startPoint y: 364, endPoint x: 713, endPoint y: 386, distance: 62.8
click at [696, 365] on span at bounding box center [690, 371] width 16 height 16
drag, startPoint x: 761, startPoint y: 424, endPoint x: 794, endPoint y: 445, distance: 39.7
click at [761, 425] on button "Done" at bounding box center [774, 433] width 51 height 28
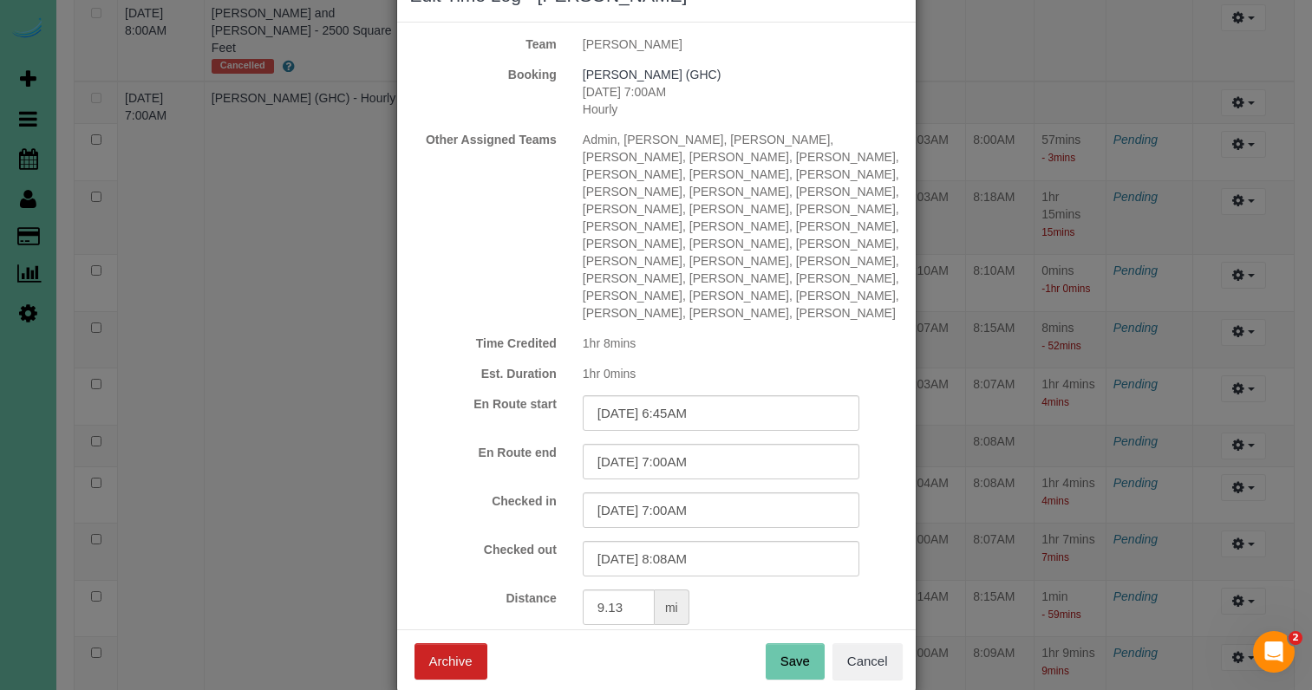
scroll to position [56, 0]
click at [796, 644] on button "Save" at bounding box center [795, 662] width 59 height 36
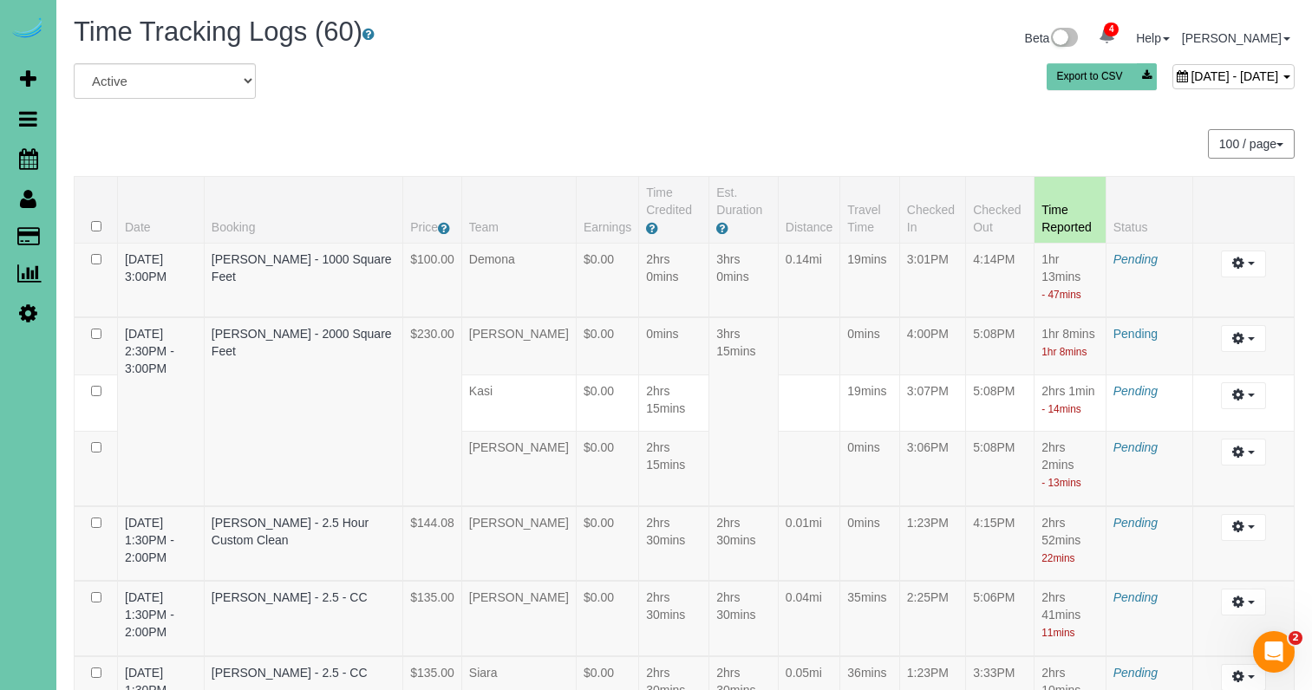
scroll to position [0, 0]
click at [1191, 80] on span "August 20, 2025 - August 20, 2025" at bounding box center [1235, 76] width 88 height 14
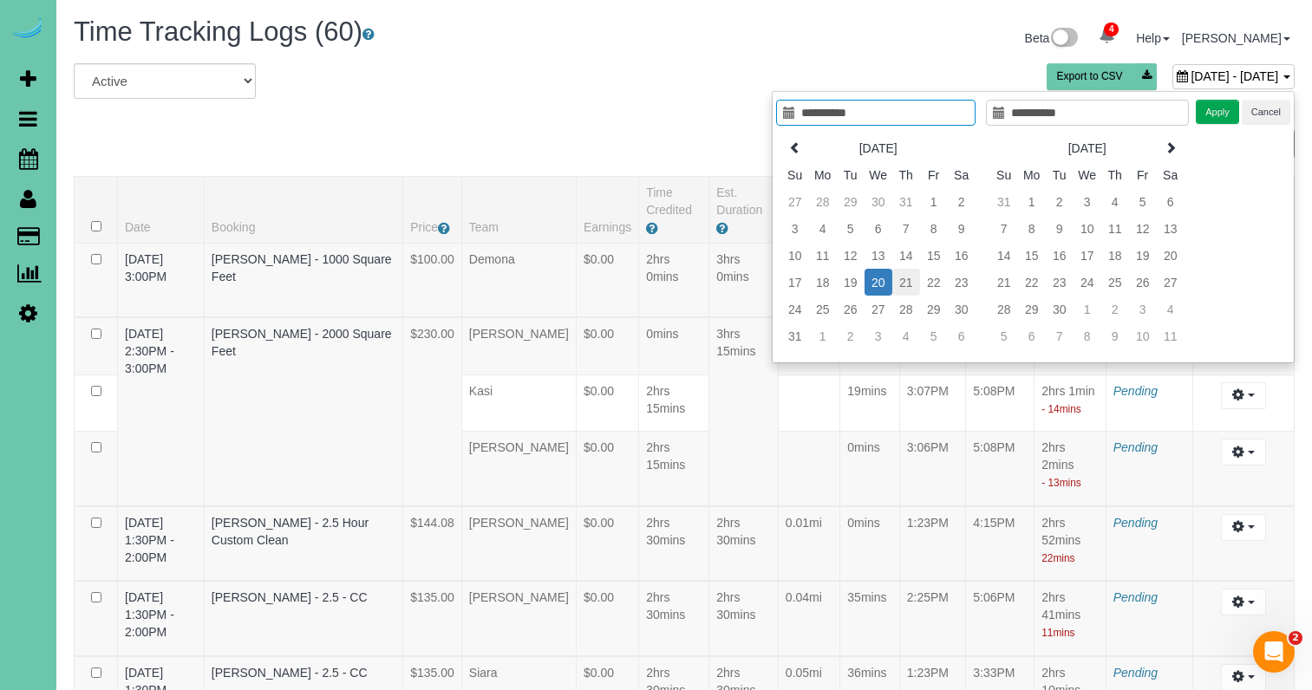
click at [904, 278] on td "21" at bounding box center [906, 282] width 28 height 27
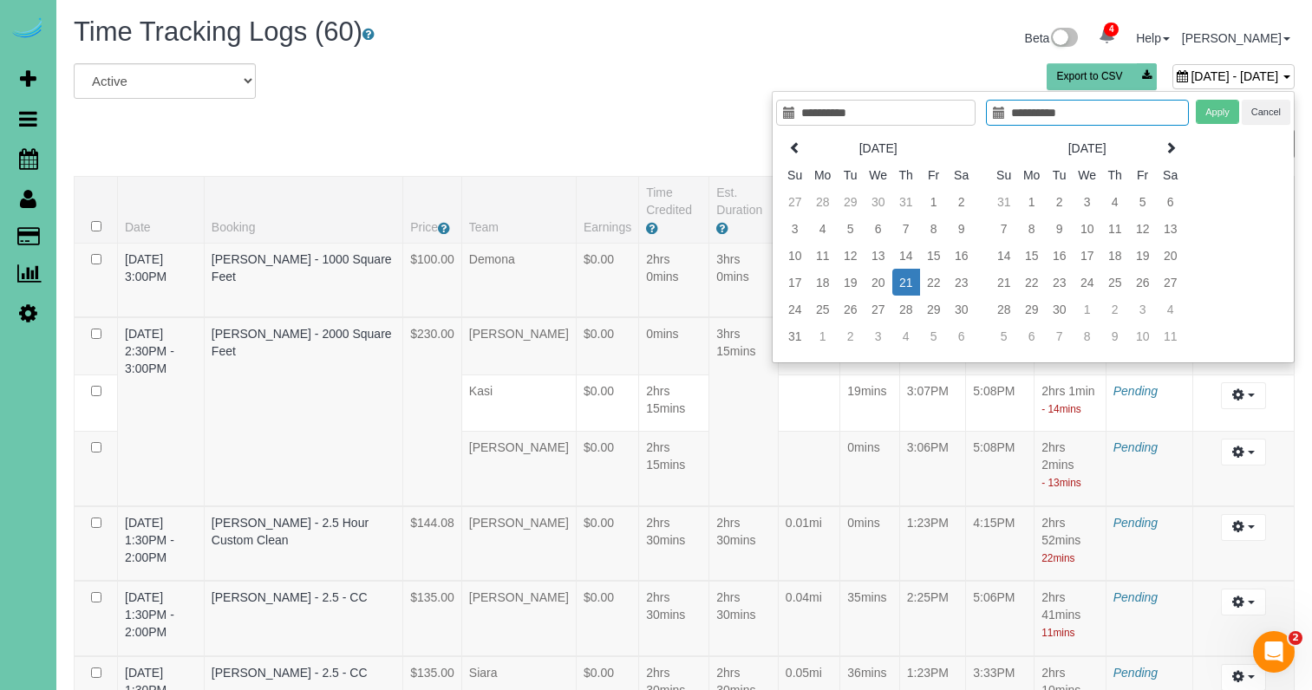
click at [904, 279] on td "21" at bounding box center [906, 282] width 28 height 27
click at [1216, 108] on button "Apply" at bounding box center [1217, 112] width 43 height 25
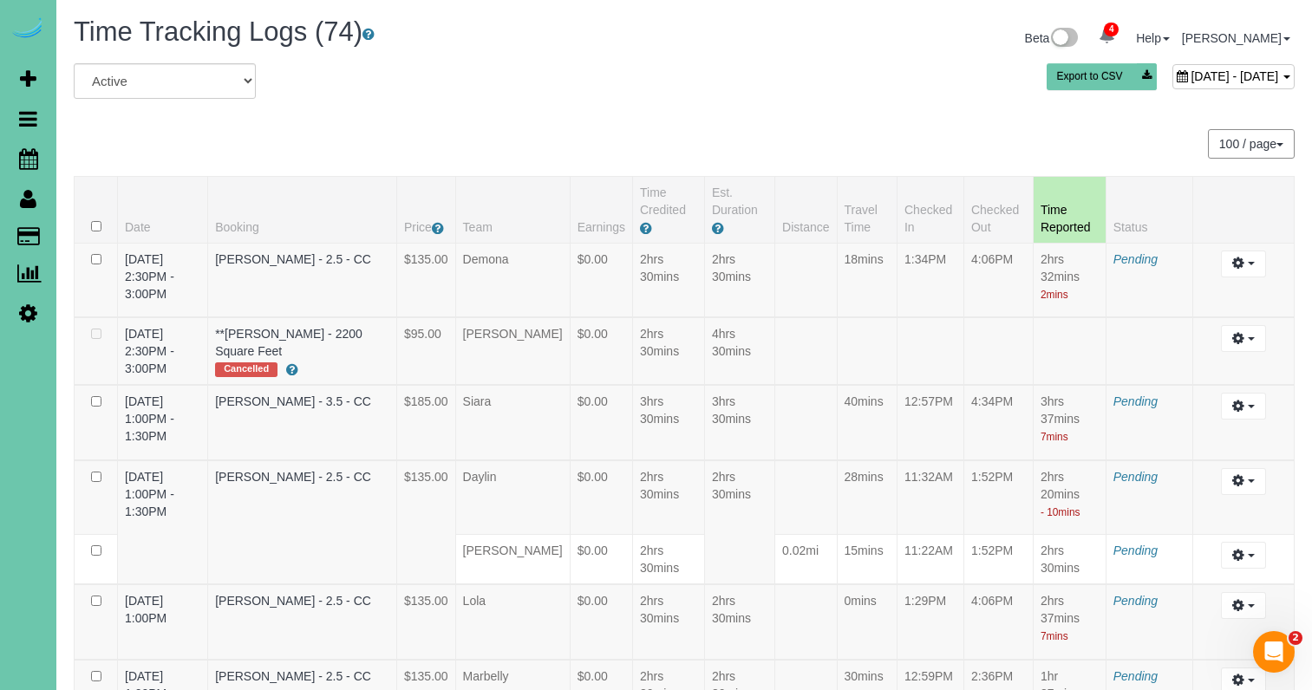
drag, startPoint x: 1115, startPoint y: 78, endPoint x: 1071, endPoint y: 101, distance: 49.6
click at [1191, 78] on span "August 21, 2025 - August 21, 2025" at bounding box center [1235, 76] width 88 height 14
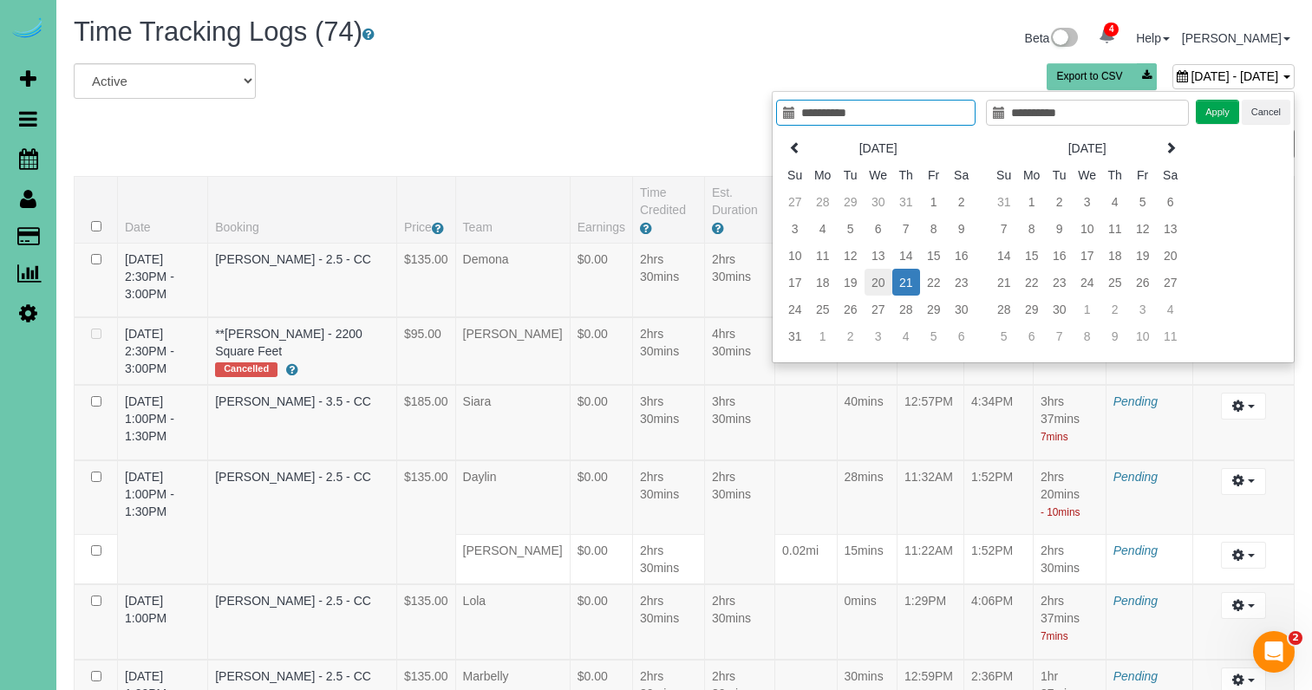
click at [883, 283] on td "20" at bounding box center [879, 282] width 28 height 27
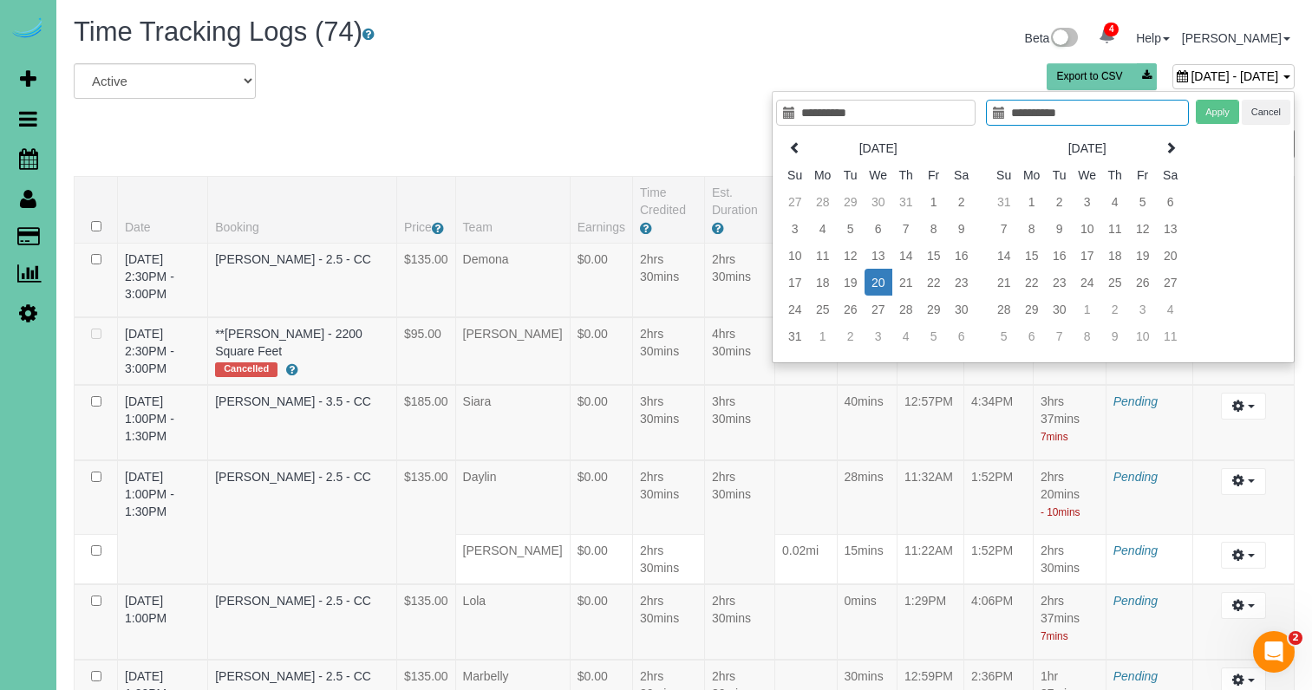
click at [883, 283] on td "20" at bounding box center [879, 282] width 28 height 27
click at [1211, 116] on button "Apply" at bounding box center [1217, 112] width 43 height 25
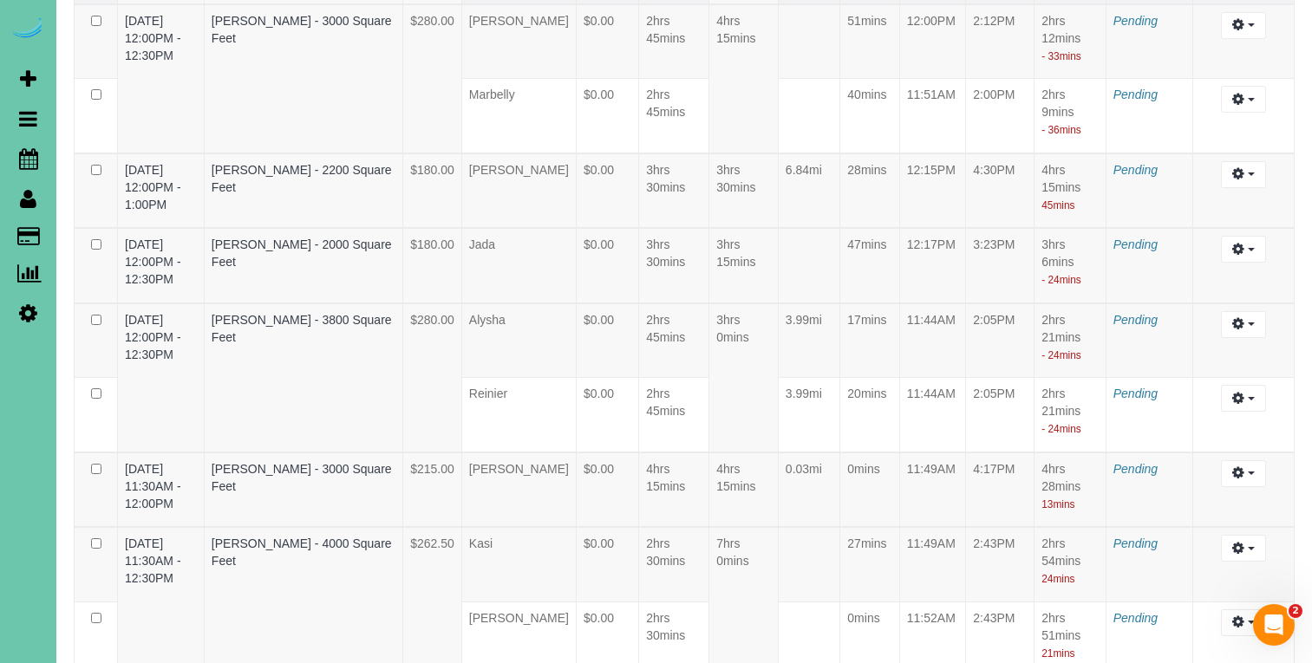
scroll to position [2008, 0]
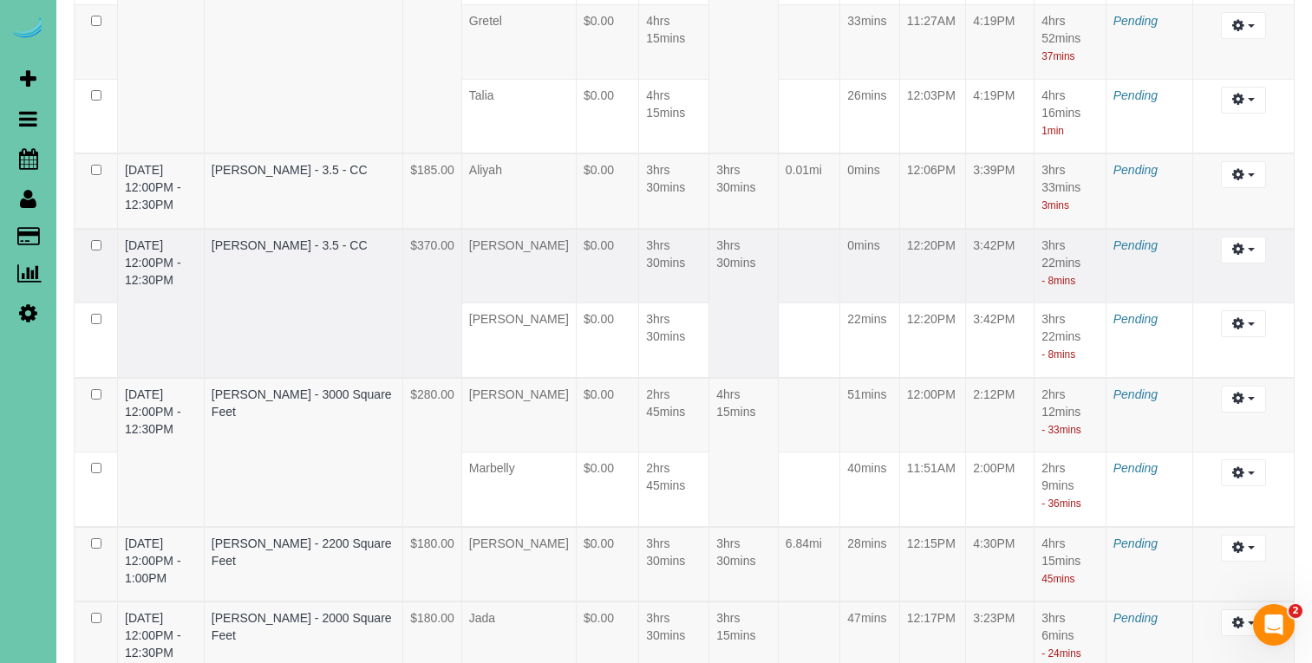
click at [402, 337] on td "Ashley Klug - 3.5 - CC" at bounding box center [303, 303] width 199 height 149
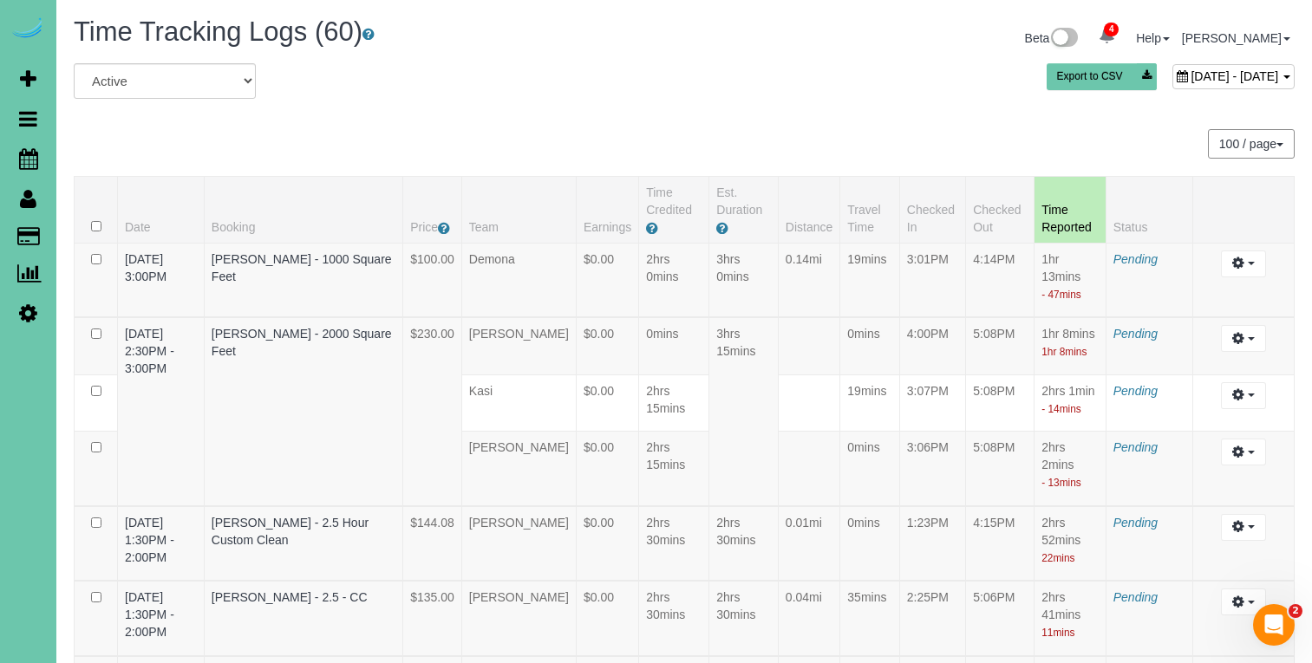
scroll to position [0, 0]
click at [1200, 71] on span "August 20, 2025 - August 20, 2025" at bounding box center [1235, 76] width 88 height 14
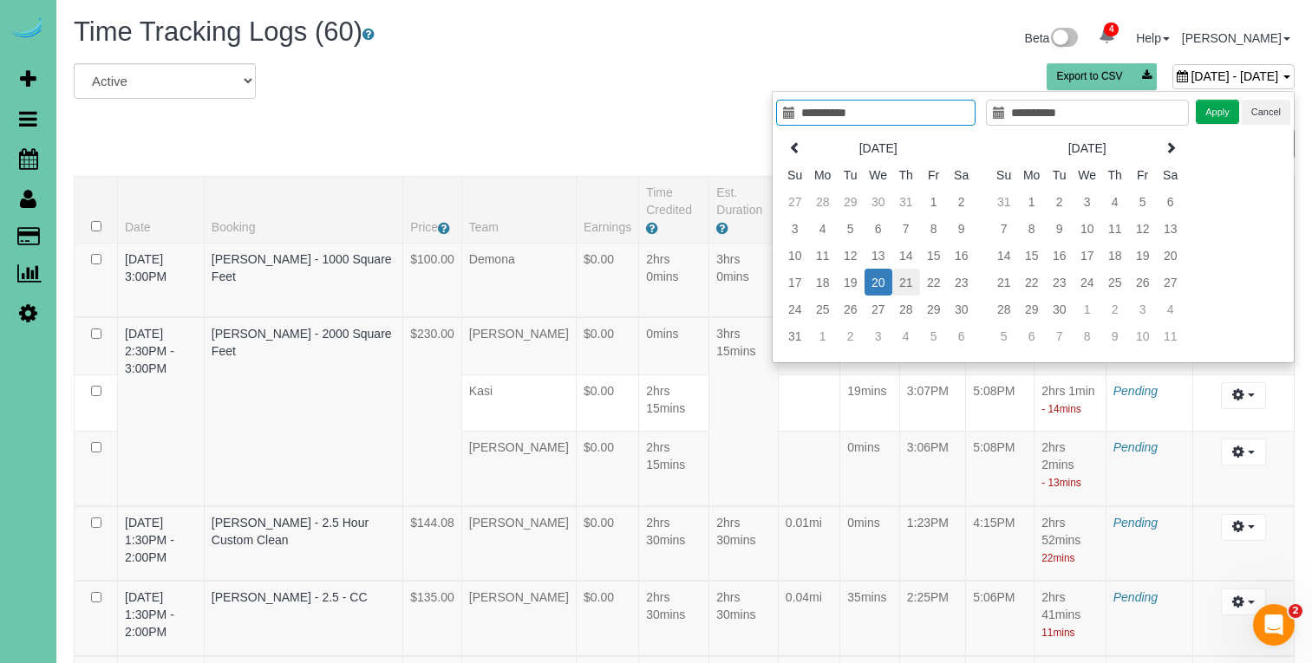
click at [904, 279] on td "21" at bounding box center [906, 282] width 28 height 27
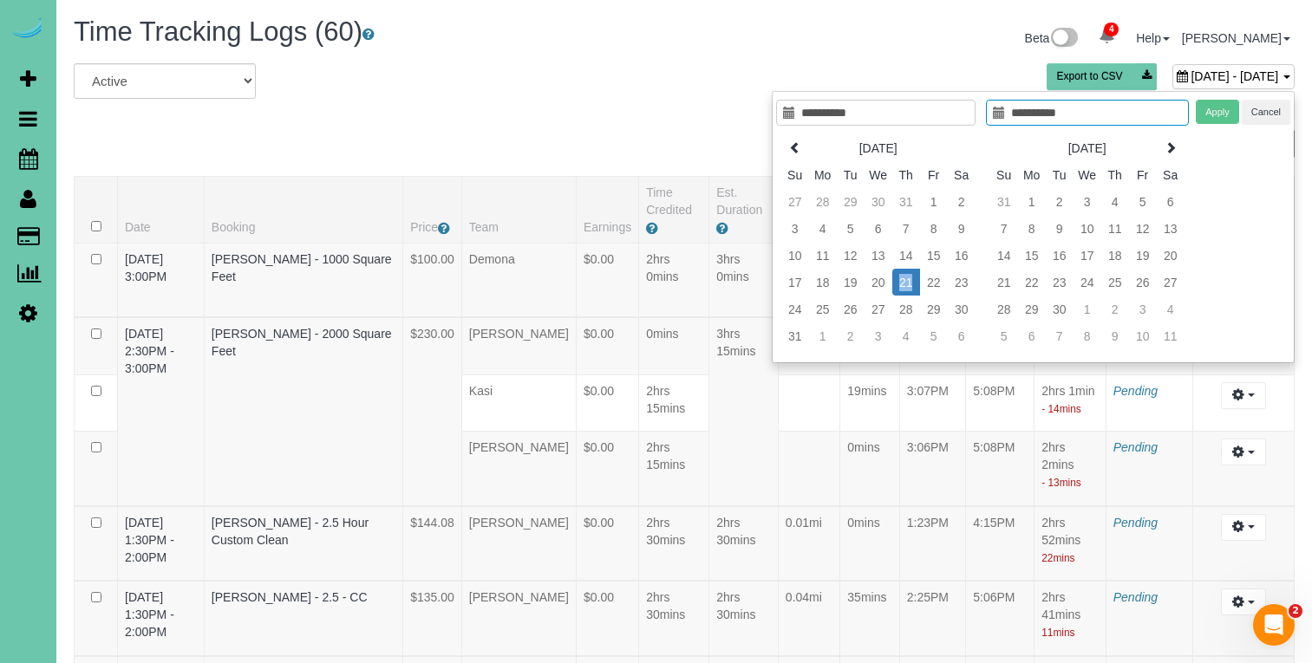
drag, startPoint x: 904, startPoint y: 279, endPoint x: 986, endPoint y: 245, distance: 89.1
click at [904, 278] on td "21" at bounding box center [906, 282] width 28 height 27
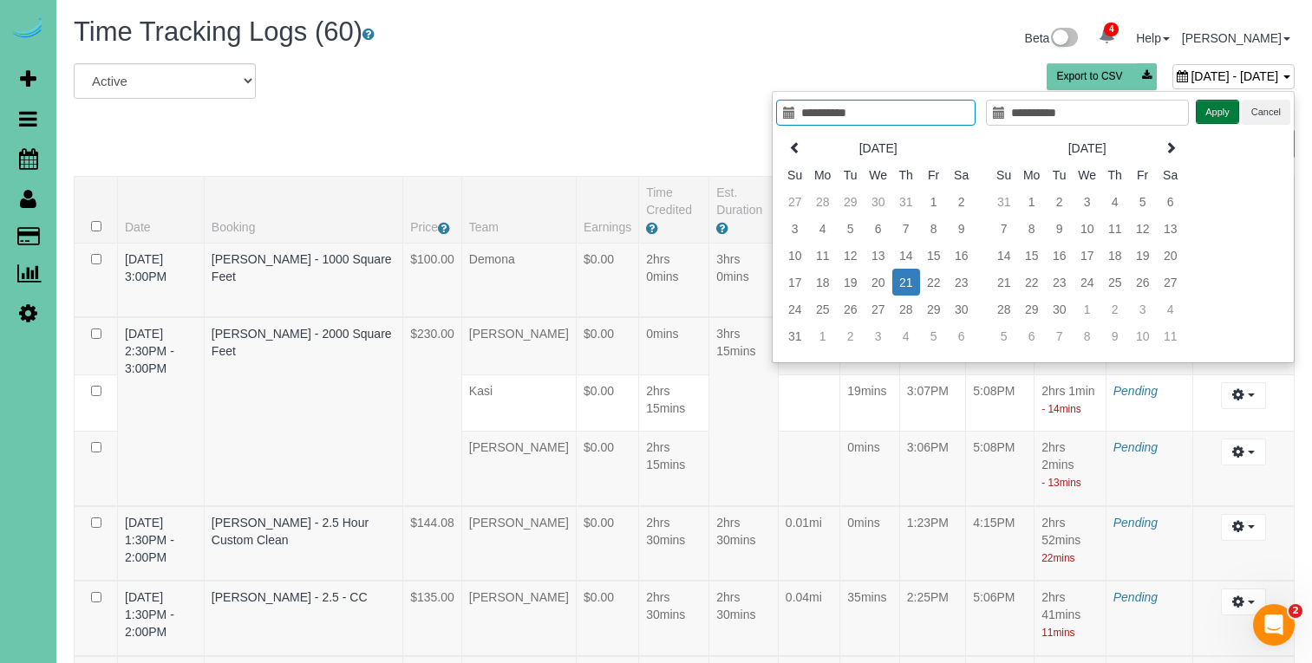
click at [1222, 107] on button "Apply" at bounding box center [1217, 112] width 43 height 25
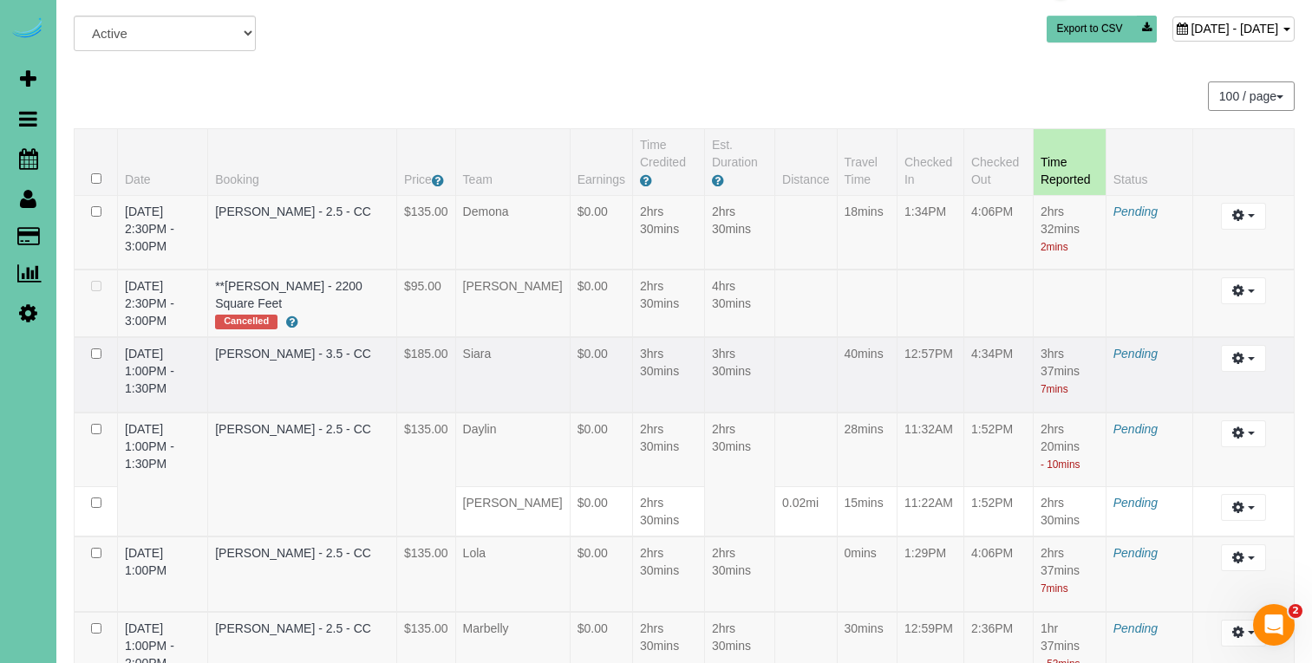
scroll to position [4022, 0]
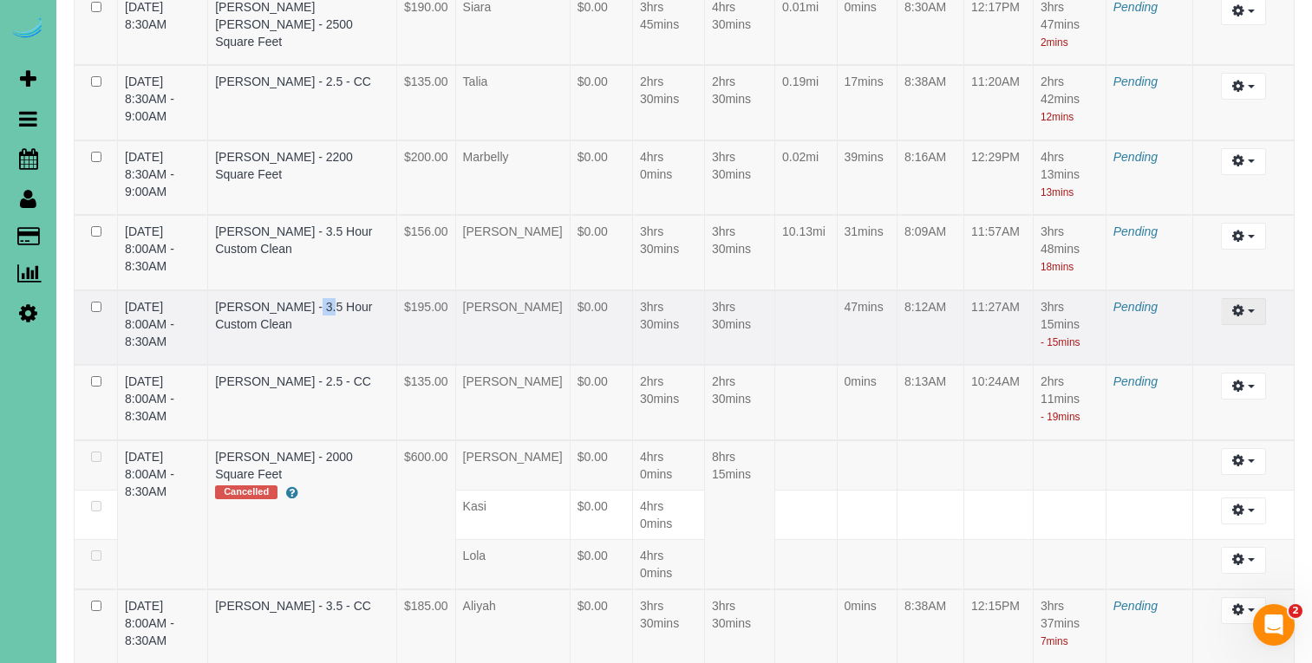
click at [1238, 316] on icon "button" at bounding box center [1238, 310] width 12 height 10
click at [1196, 355] on link "Edit" at bounding box center [1196, 343] width 137 height 23
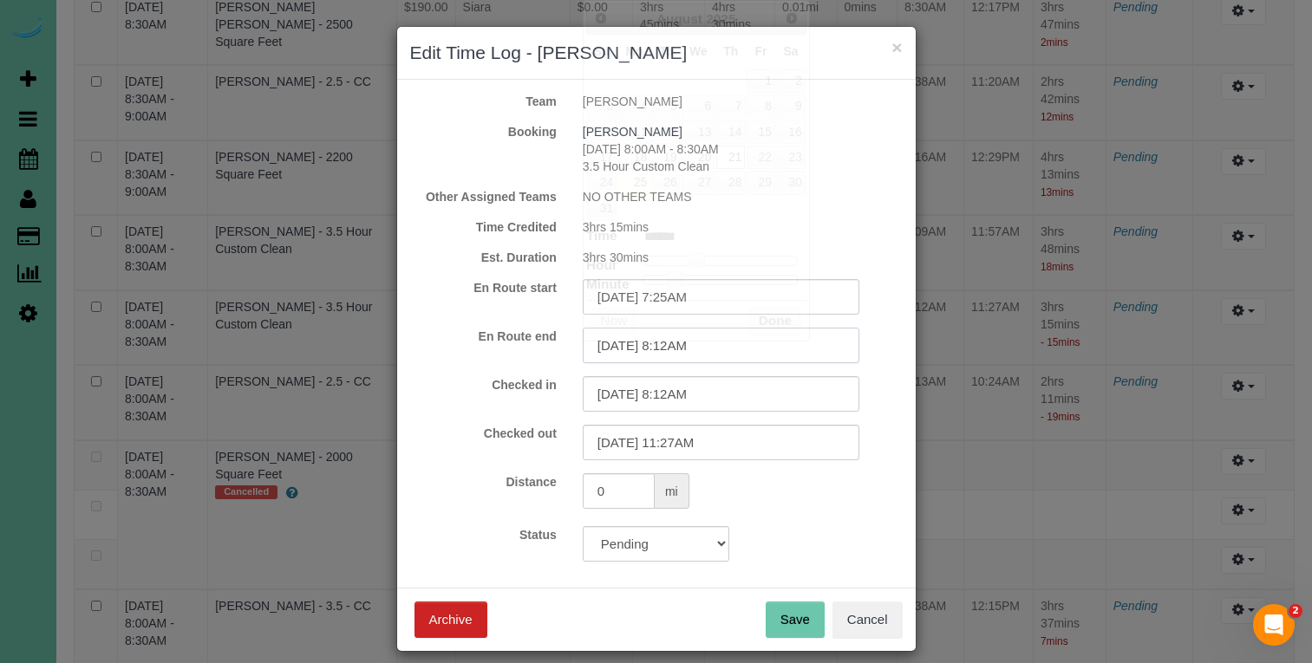
click at [715, 343] on input "08/21/2025 8:12AM" at bounding box center [721, 346] width 277 height 36
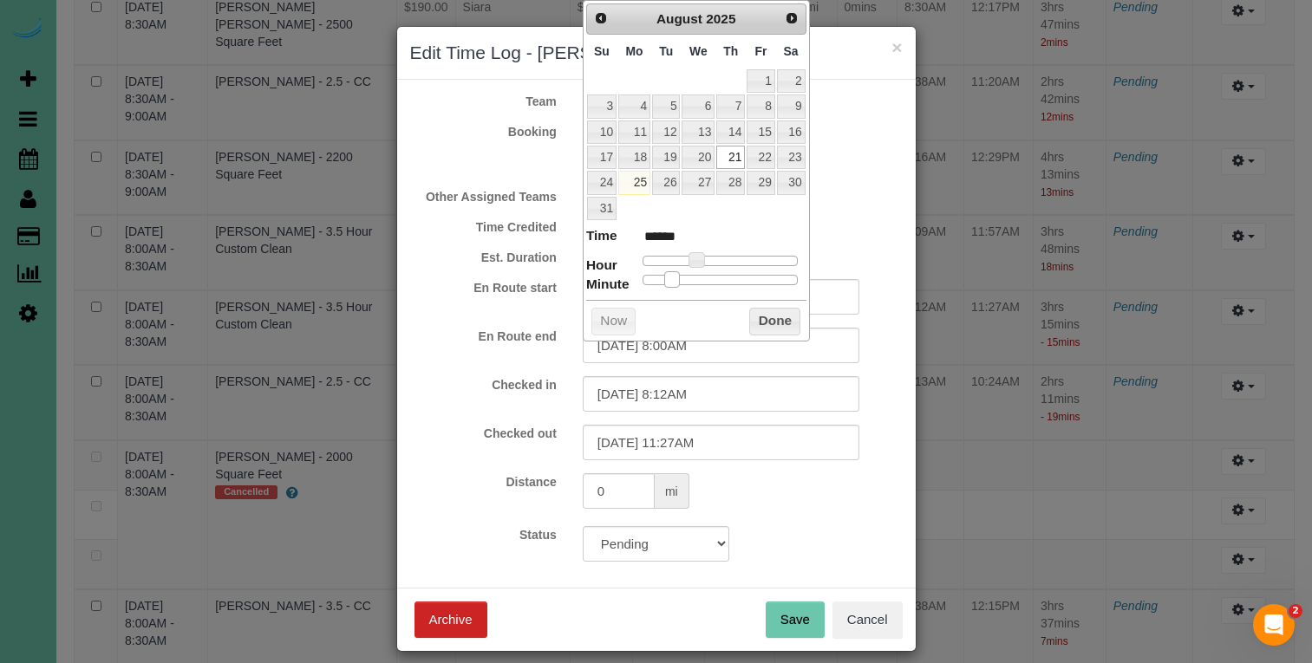
drag, startPoint x: 668, startPoint y: 272, endPoint x: 598, endPoint y: 272, distance: 70.3
click at [599, 269] on dl "Time ****** Hour Minute Second Millisecond Microsecond Time Zone ***** ***** **…" at bounding box center [696, 256] width 220 height 60
click at [772, 318] on button "Done" at bounding box center [774, 322] width 51 height 28
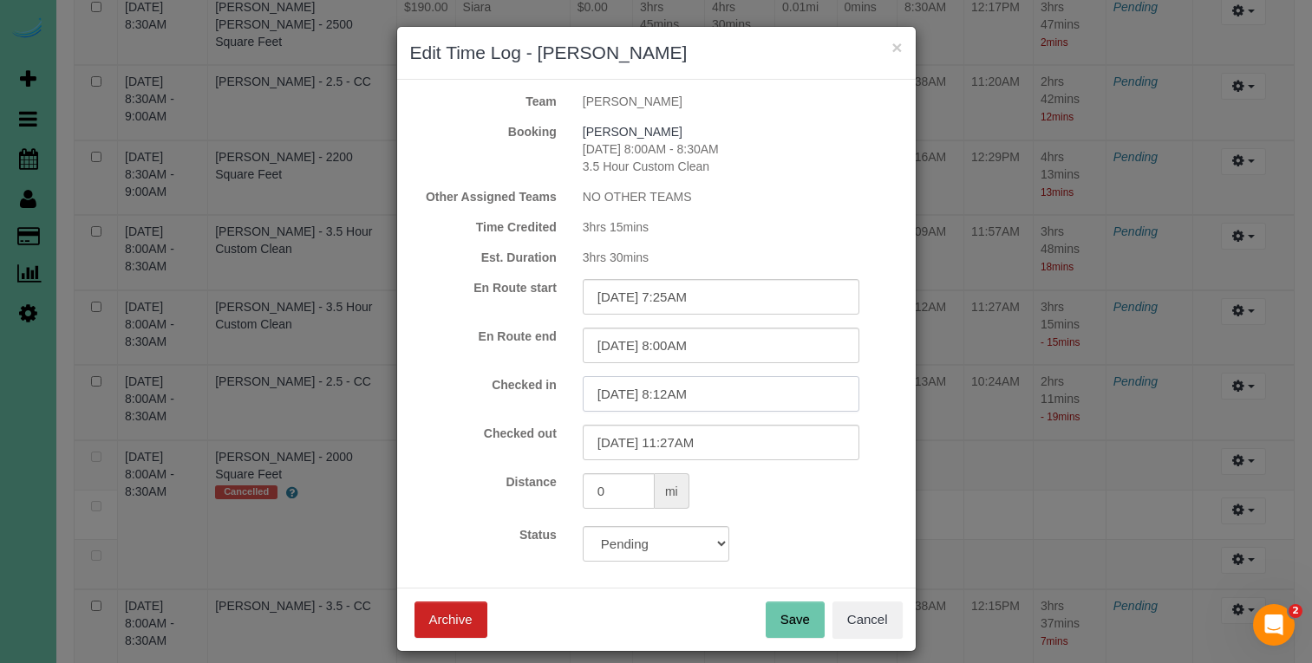
click at [732, 397] on input "08/21/2025 8:12AM" at bounding box center [721, 394] width 277 height 36
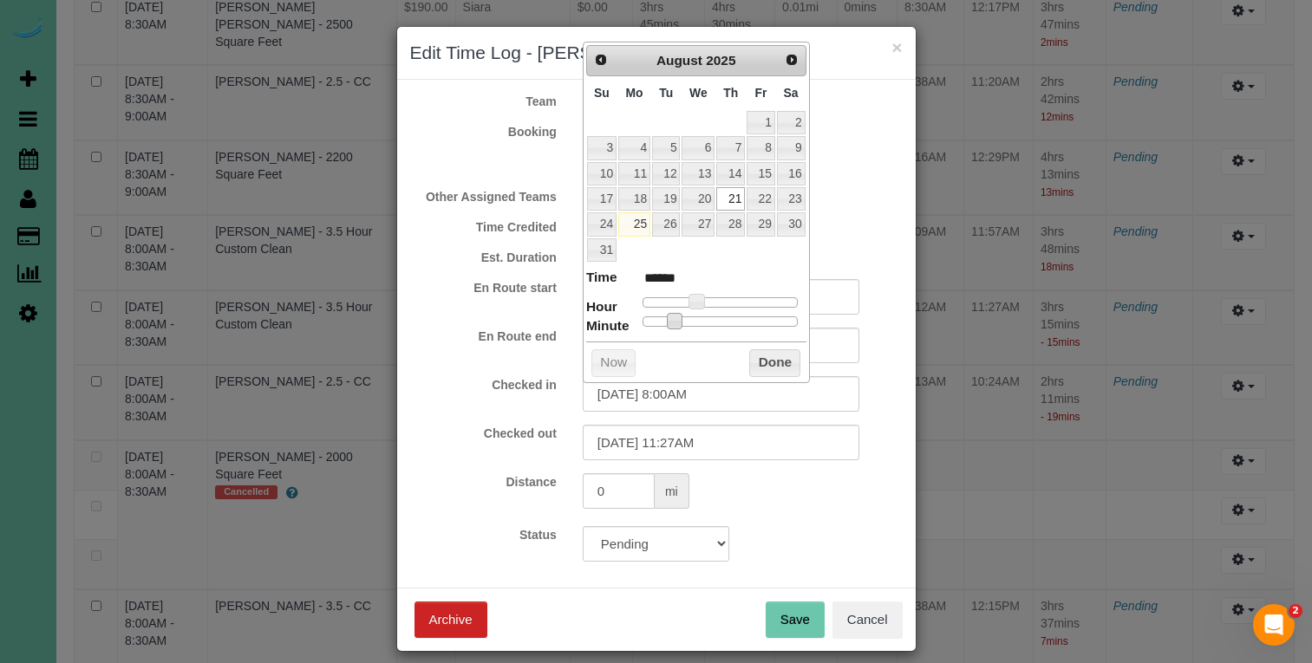
drag, startPoint x: 666, startPoint y: 317, endPoint x: 606, endPoint y: 311, distance: 60.2
click at [606, 311] on dl "Time ****** Hour Minute Second Millisecond Microsecond Time Zone ***** ***** **…" at bounding box center [696, 298] width 220 height 60
drag, startPoint x: 772, startPoint y: 356, endPoint x: 768, endPoint y: 415, distance: 58.2
click at [773, 363] on button "Done" at bounding box center [774, 364] width 51 height 28
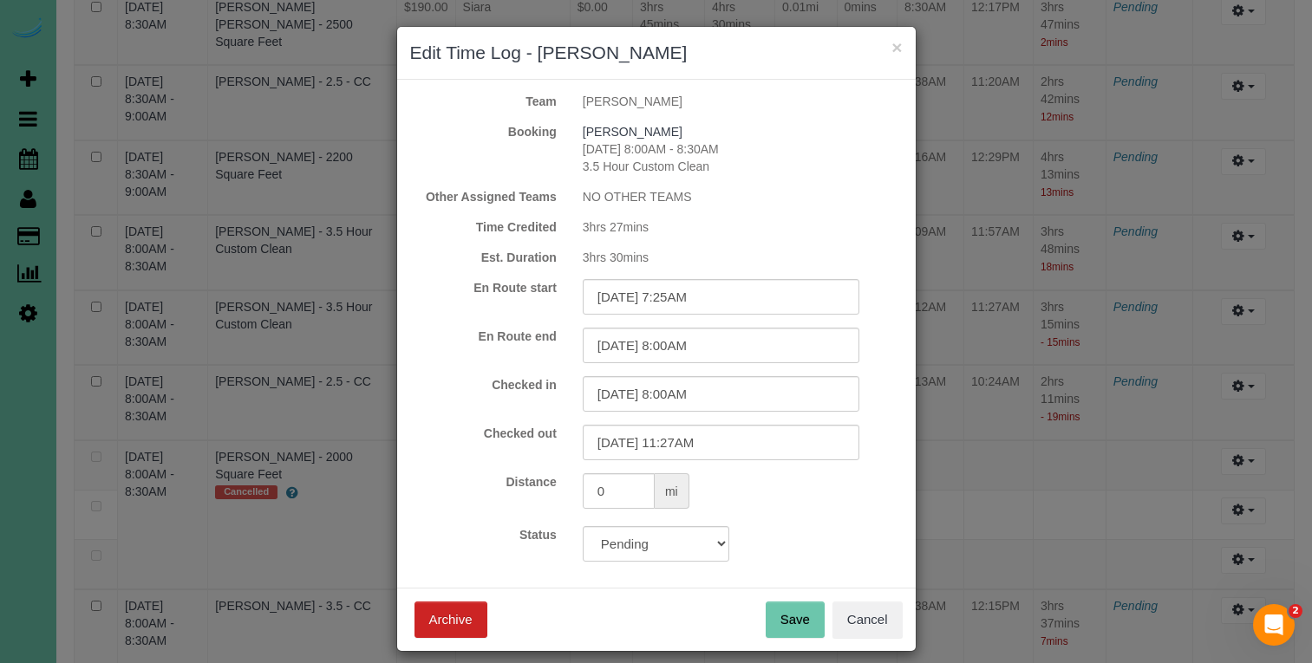
click at [788, 615] on button "Save" at bounding box center [795, 620] width 59 height 36
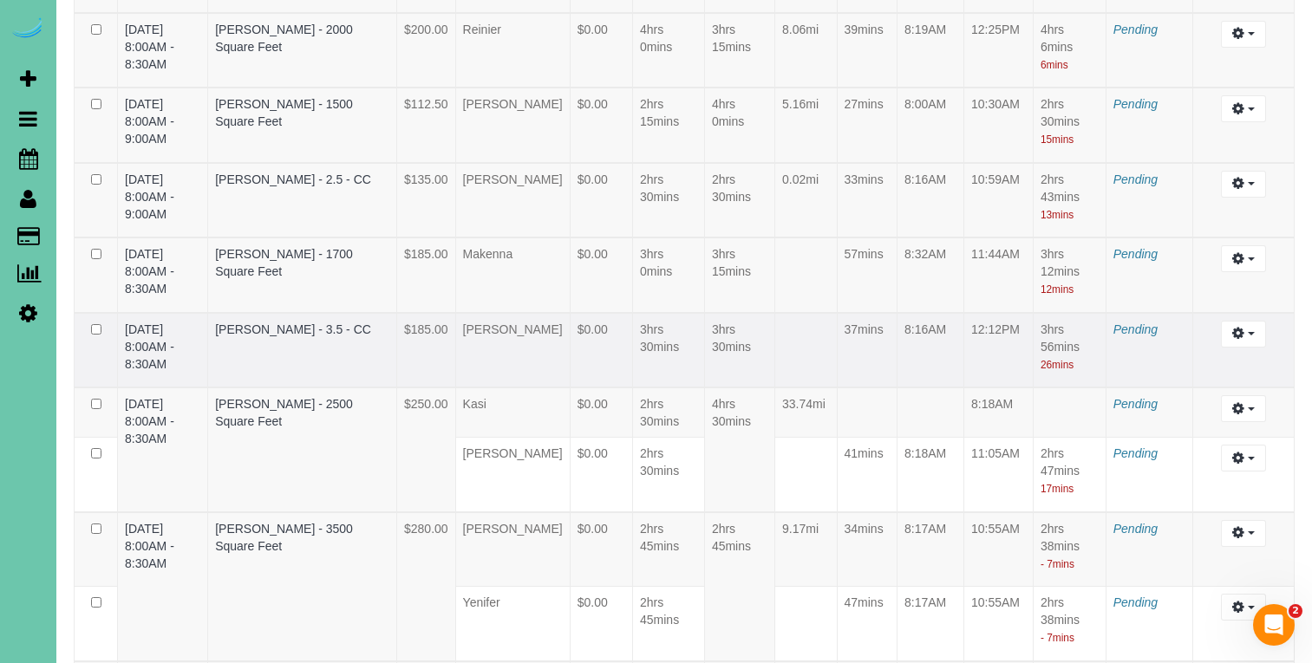
scroll to position [5335, 0]
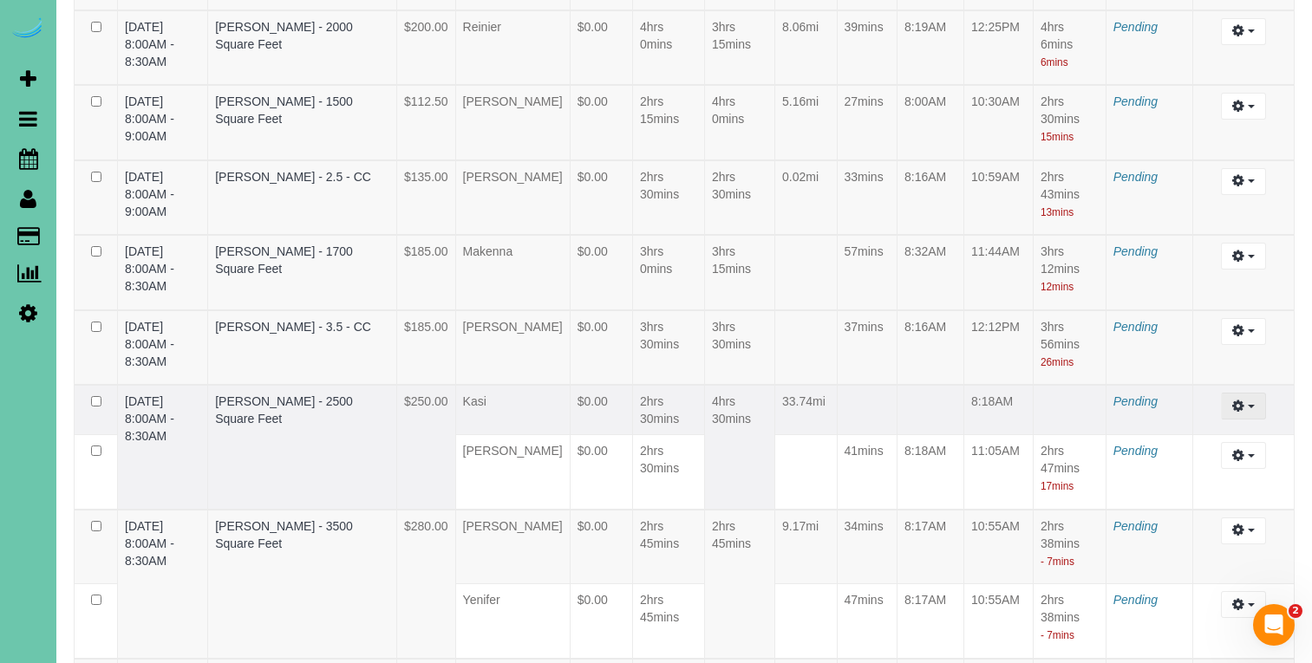
drag, startPoint x: 1270, startPoint y: 462, endPoint x: 1256, endPoint y: 463, distance: 13.9
click at [1270, 435] on td "Edit Archive ..." at bounding box center [1243, 410] width 101 height 50
click at [1254, 420] on button "button" at bounding box center [1243, 406] width 44 height 27
click at [1191, 449] on link "Edit" at bounding box center [1196, 438] width 137 height 23
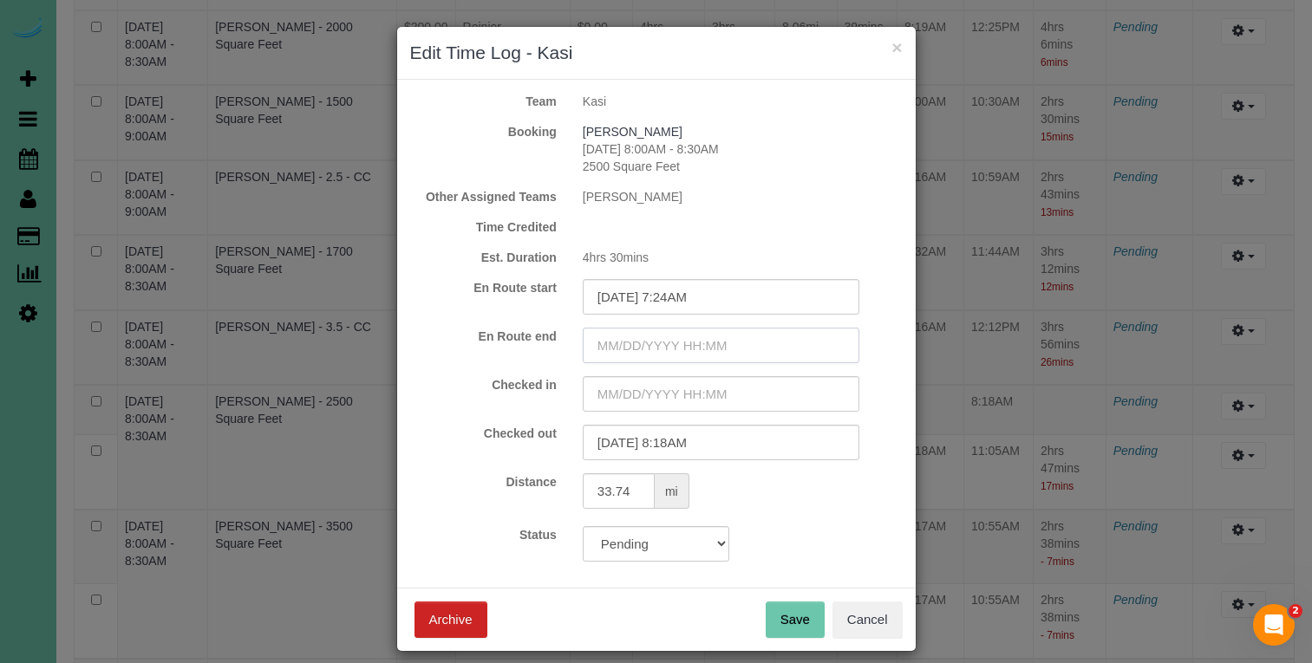
drag, startPoint x: 733, startPoint y: 345, endPoint x: 723, endPoint y: 348, distance: 9.9
click at [732, 345] on input "text" at bounding box center [721, 346] width 277 height 36
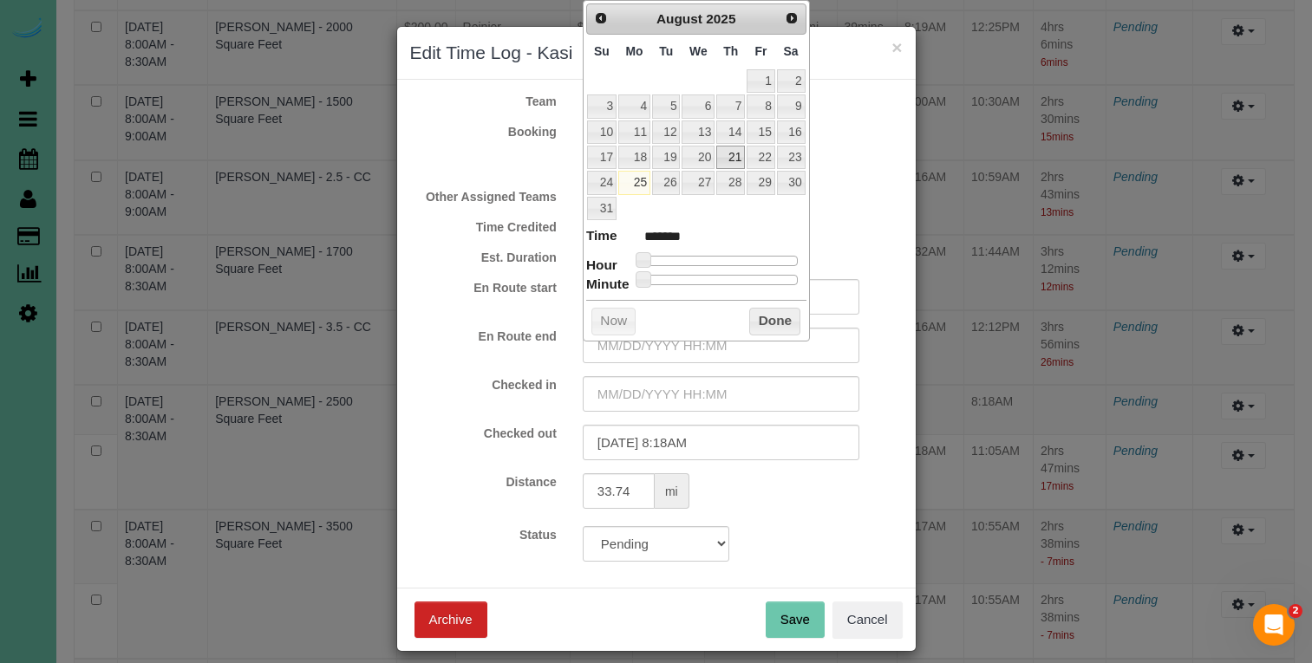
click at [726, 149] on link "21" at bounding box center [730, 157] width 29 height 23
drag, startPoint x: 644, startPoint y: 253, endPoint x: 700, endPoint y: 256, distance: 56.4
click at [700, 255] on span at bounding box center [697, 260] width 16 height 16
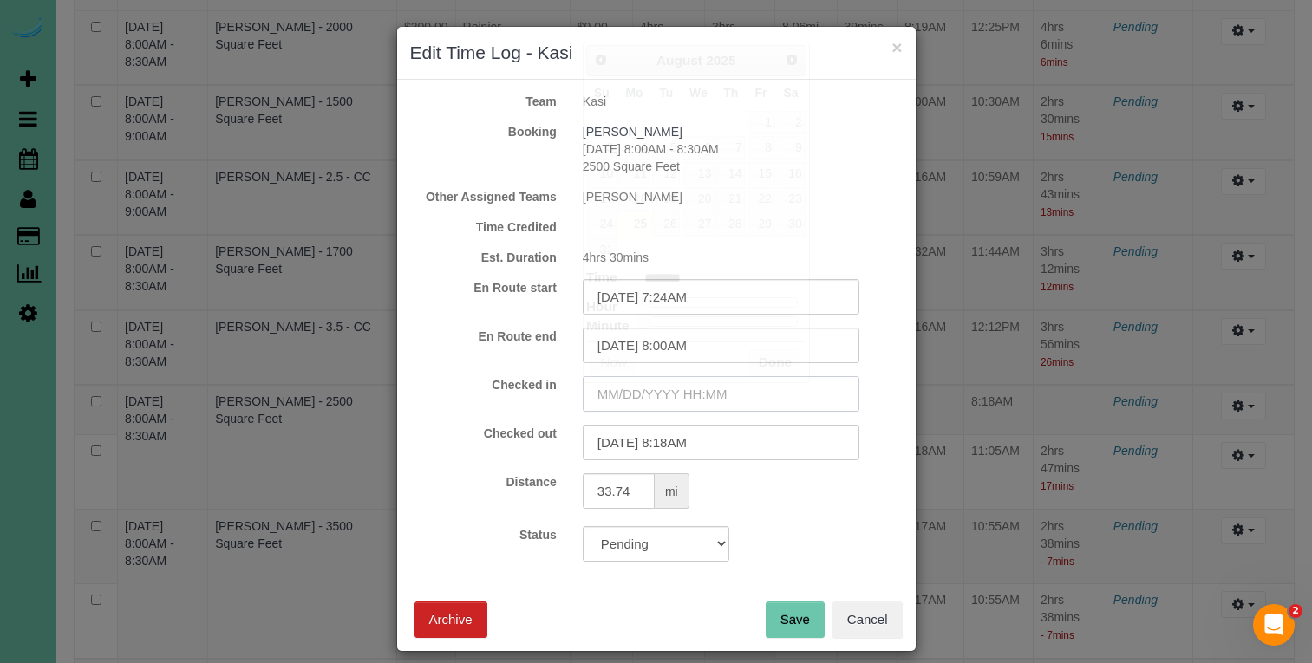
click at [676, 398] on input "text" at bounding box center [721, 394] width 277 height 36
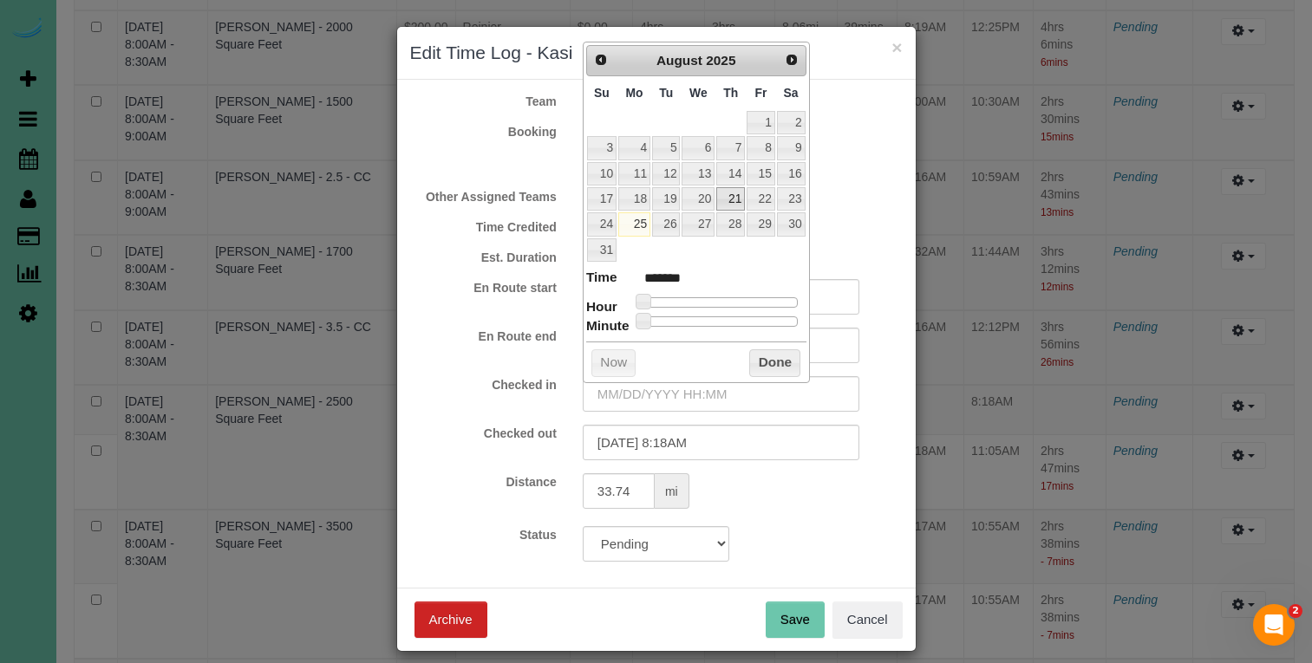
click at [736, 187] on link "21" at bounding box center [730, 198] width 29 height 23
drag, startPoint x: 645, startPoint y: 294, endPoint x: 696, endPoint y: 311, distance: 54.0
click at [700, 301] on span at bounding box center [697, 302] width 16 height 16
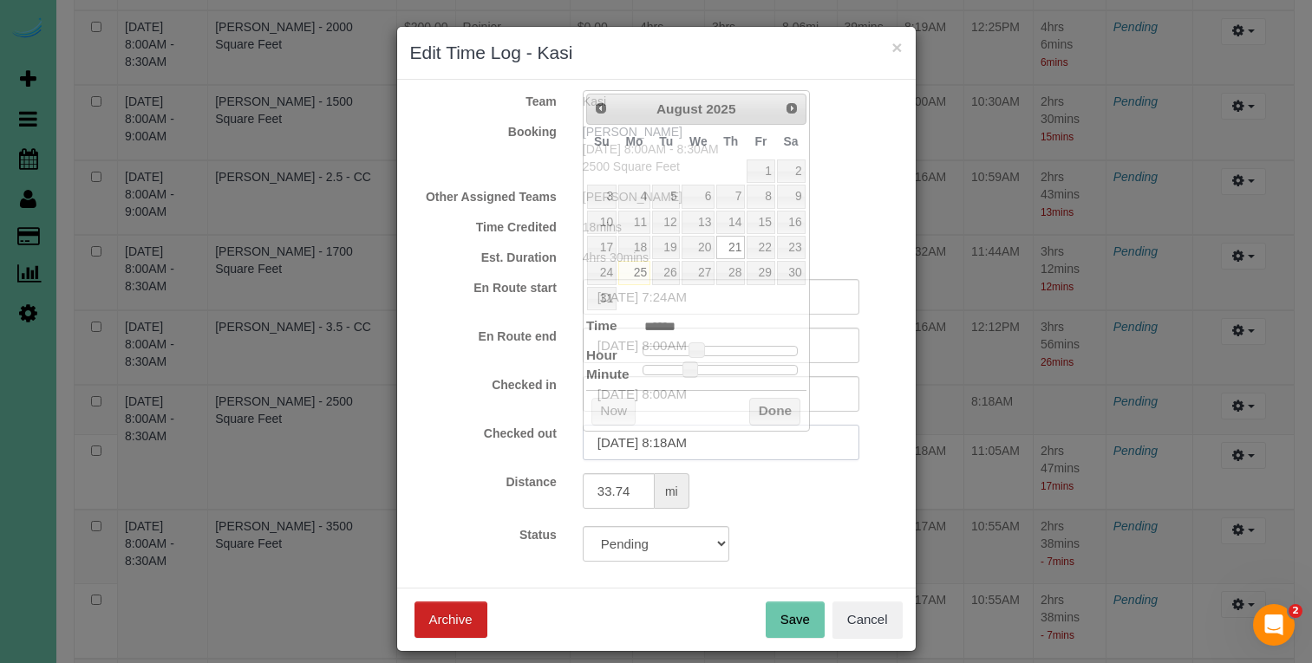
click at [742, 445] on input "08/21/2025 8:18AM" at bounding box center [721, 443] width 277 height 36
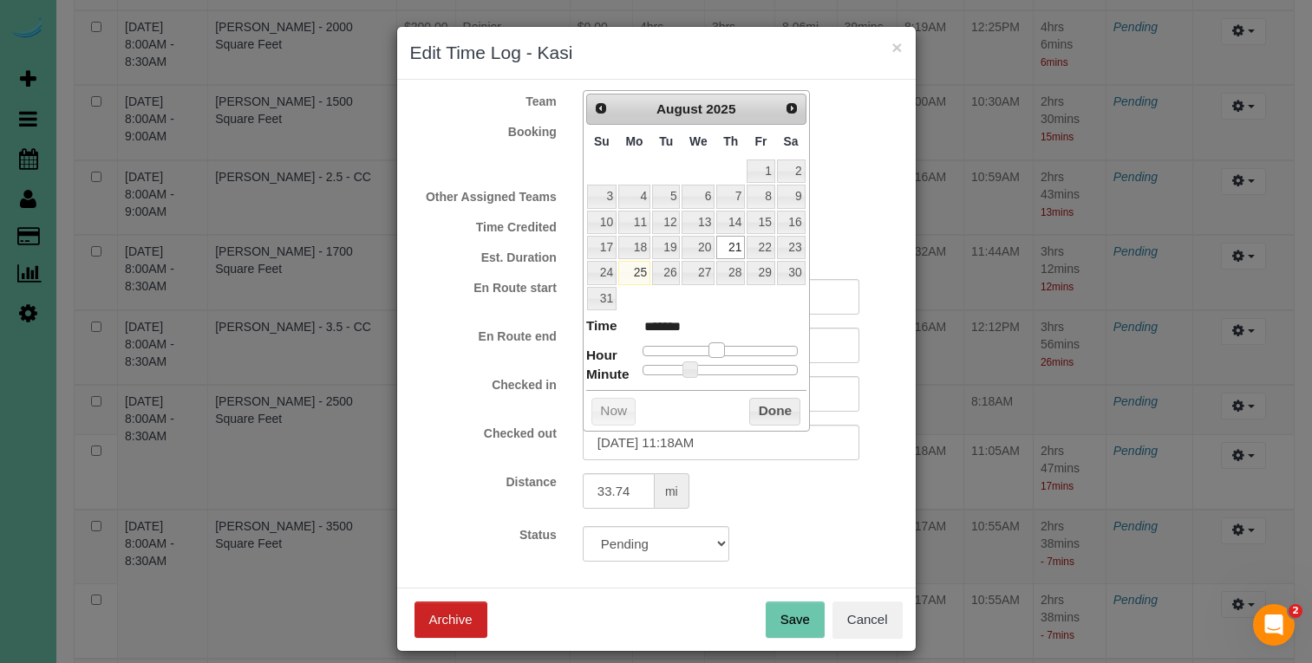
drag, startPoint x: 697, startPoint y: 347, endPoint x: 719, endPoint y: 363, distance: 27.2
click at [717, 348] on span at bounding box center [717, 351] width 16 height 16
click at [689, 442] on input "08/21/2025 11:18AM" at bounding box center [721, 443] width 277 height 36
click at [517, 426] on label "Checked out" at bounding box center [483, 433] width 173 height 17
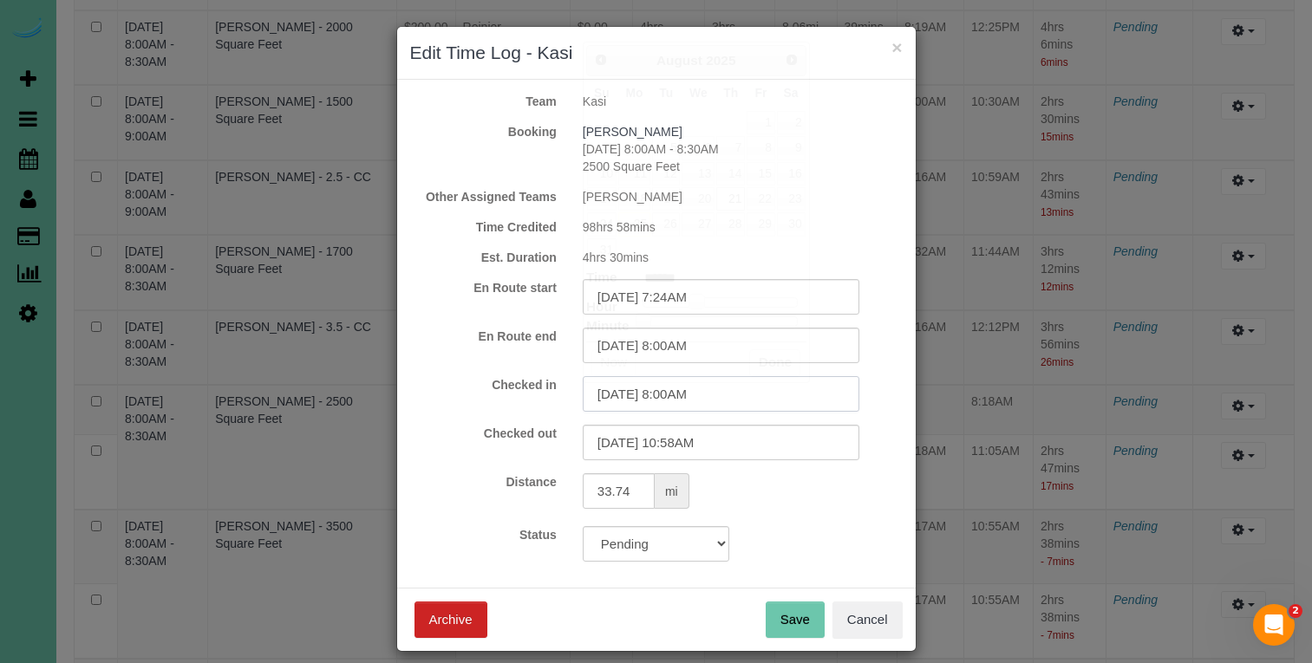
click at [684, 395] on input "08/21/2025 8:00AM" at bounding box center [721, 394] width 277 height 36
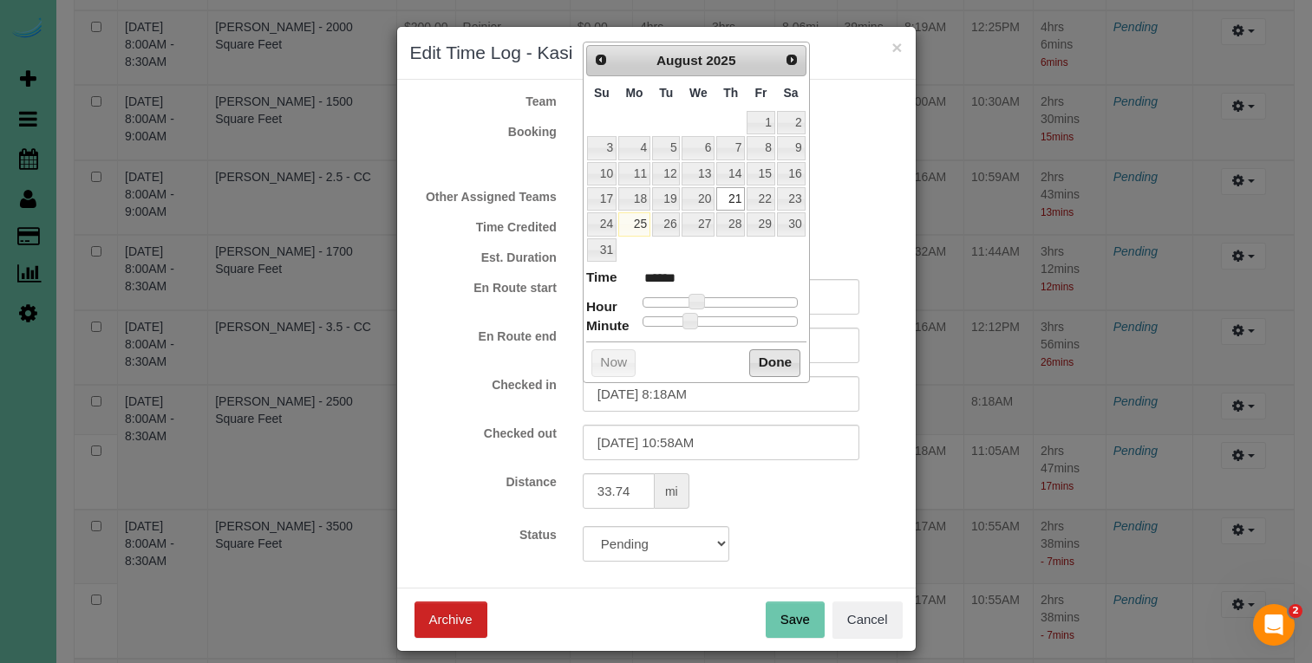
click at [761, 355] on button "Done" at bounding box center [774, 364] width 51 height 28
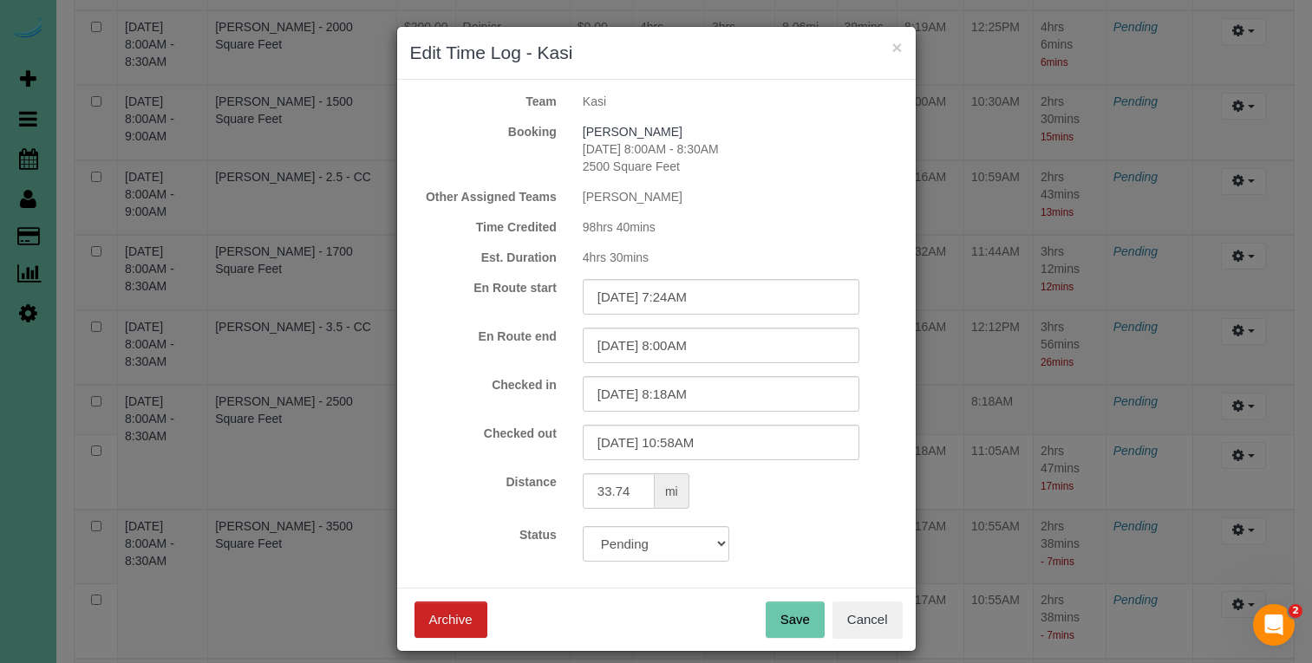
click at [791, 624] on button "Save" at bounding box center [795, 620] width 59 height 36
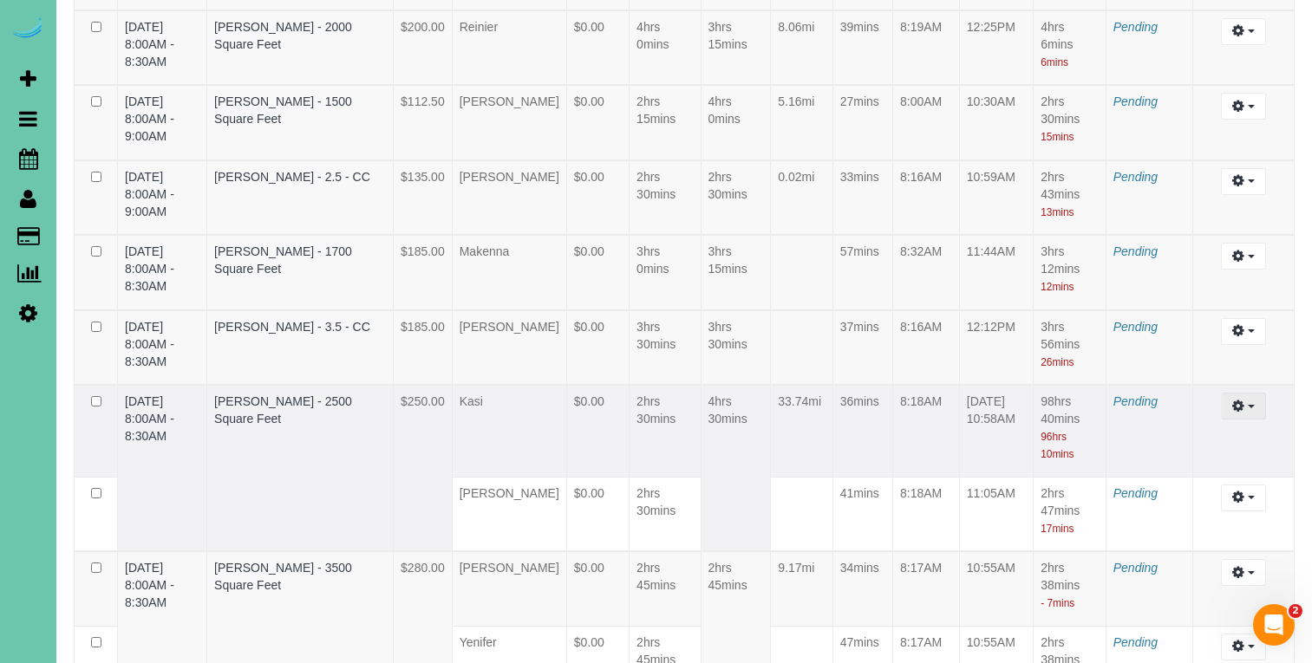
click at [1235, 411] on icon "button" at bounding box center [1238, 406] width 12 height 10
click at [1175, 449] on link "Edit" at bounding box center [1196, 438] width 137 height 23
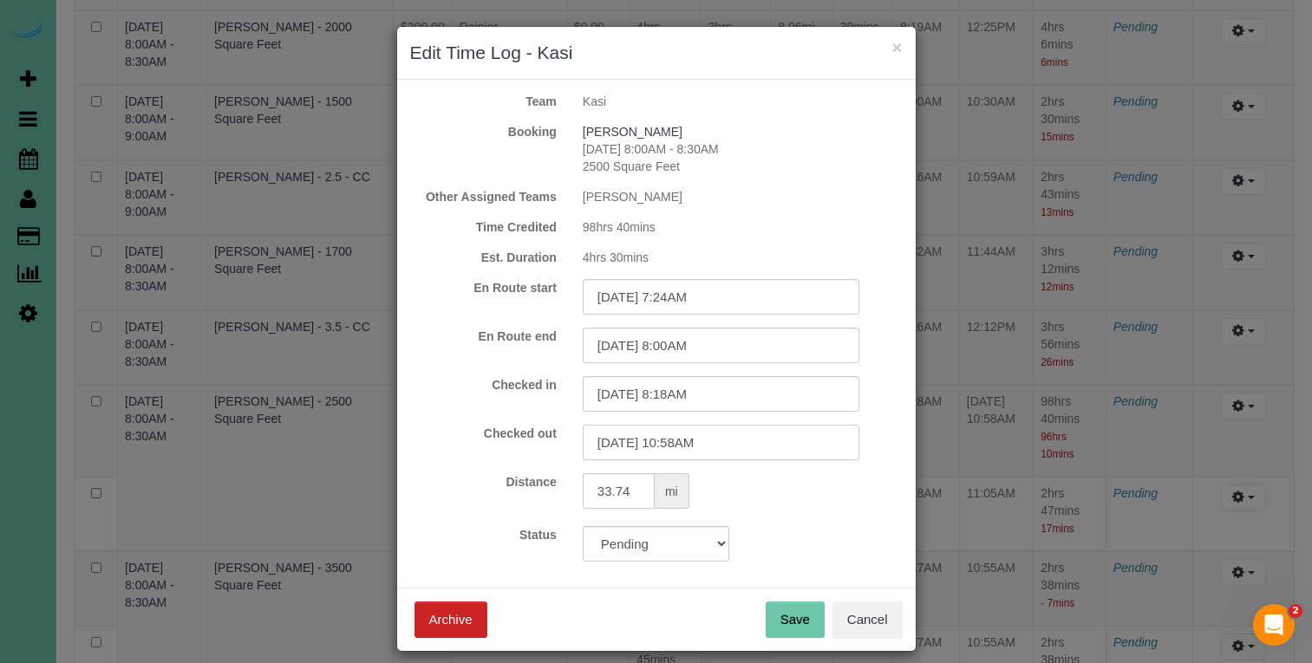
click at [611, 453] on input "08/25/2025 10:58AM" at bounding box center [721, 443] width 277 height 36
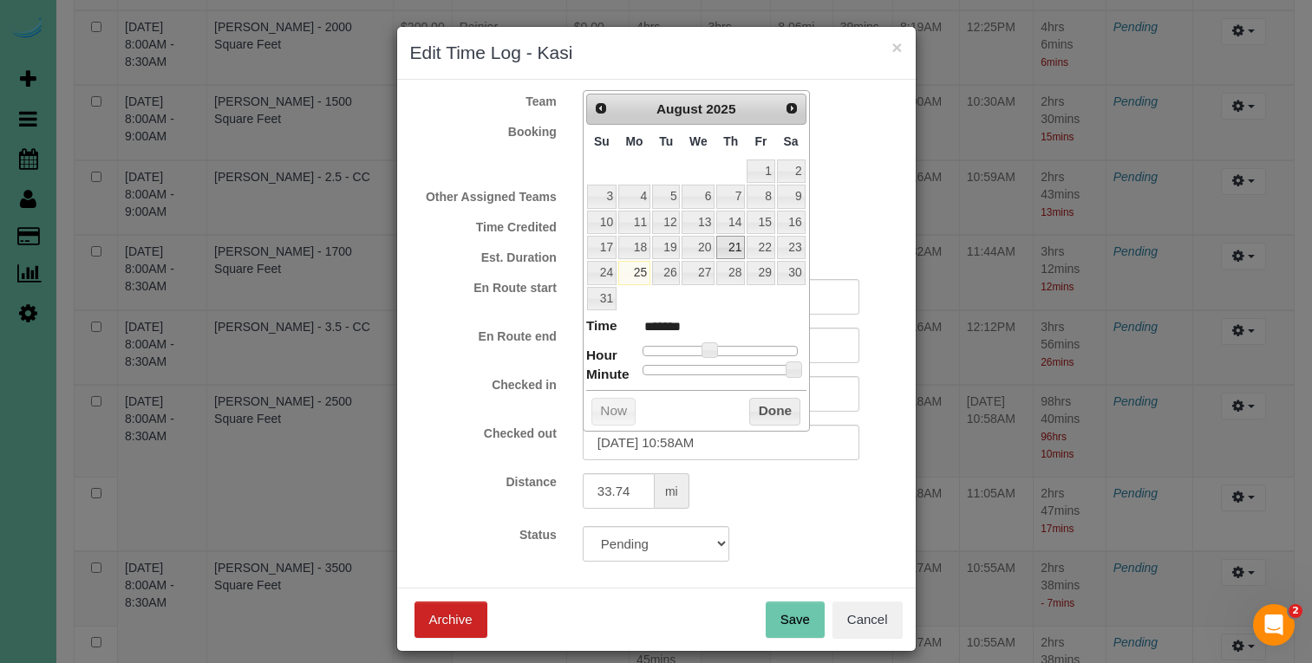
click at [732, 241] on link "21" at bounding box center [730, 247] width 29 height 23
drag, startPoint x: 775, startPoint y: 402, endPoint x: 676, endPoint y: 378, distance: 102.7
click at [774, 402] on button "Done" at bounding box center [774, 412] width 51 height 28
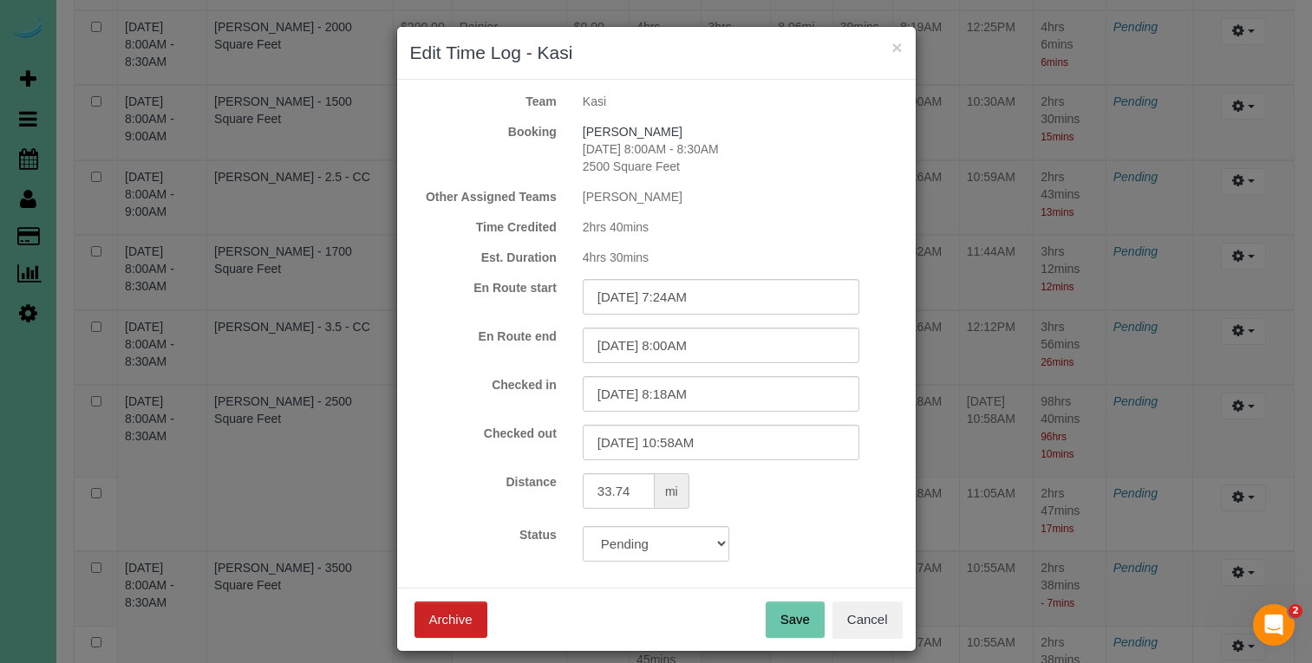
click at [796, 622] on button "Save" at bounding box center [795, 620] width 59 height 36
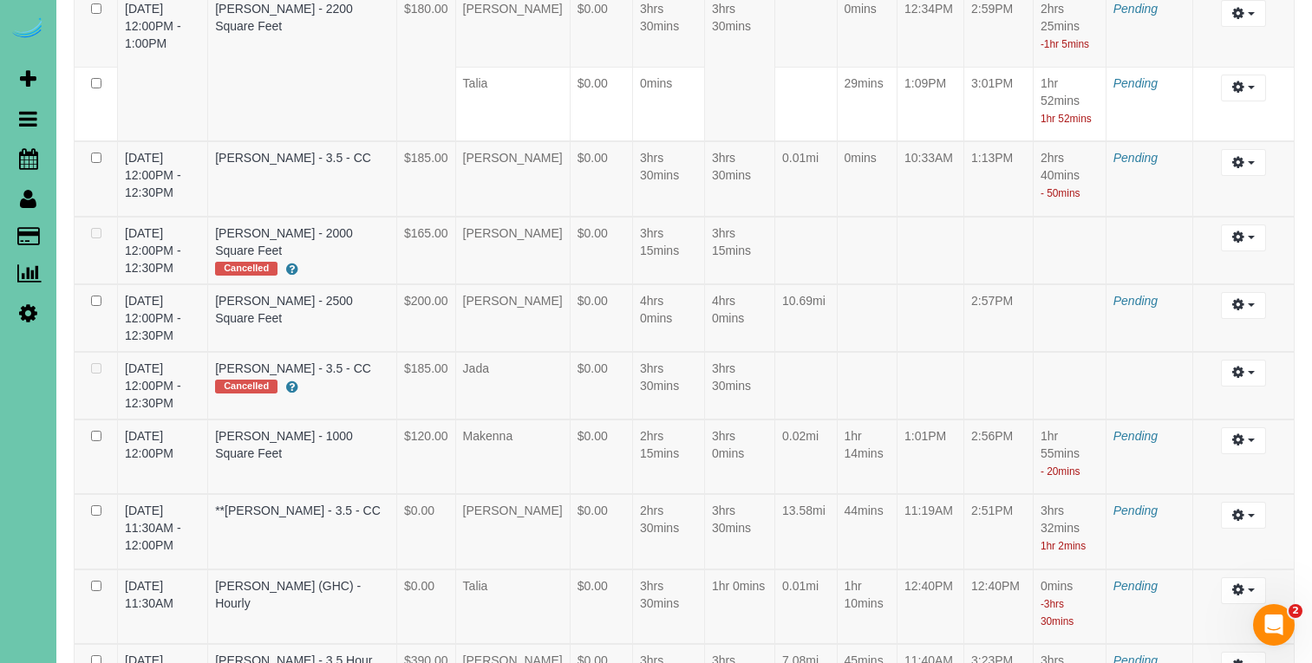
scroll to position [1761, 0]
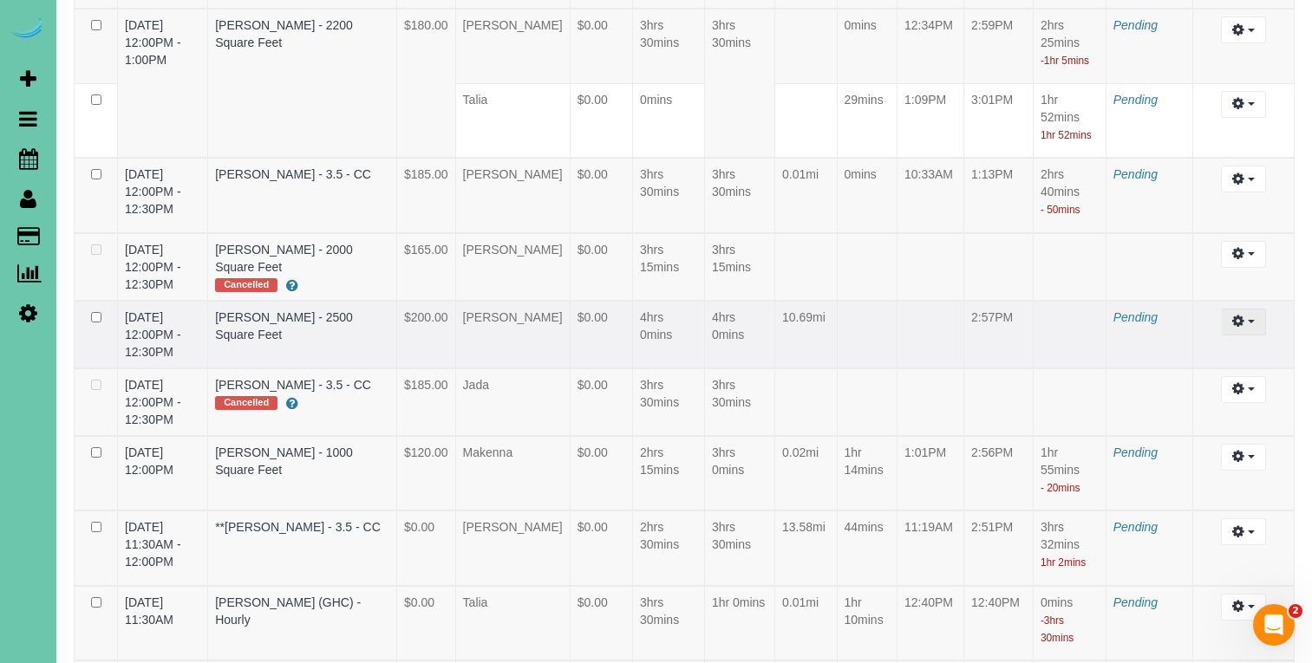
click at [1238, 316] on icon "button" at bounding box center [1238, 321] width 12 height 10
click at [1210, 343] on link "Edit" at bounding box center [1196, 354] width 137 height 23
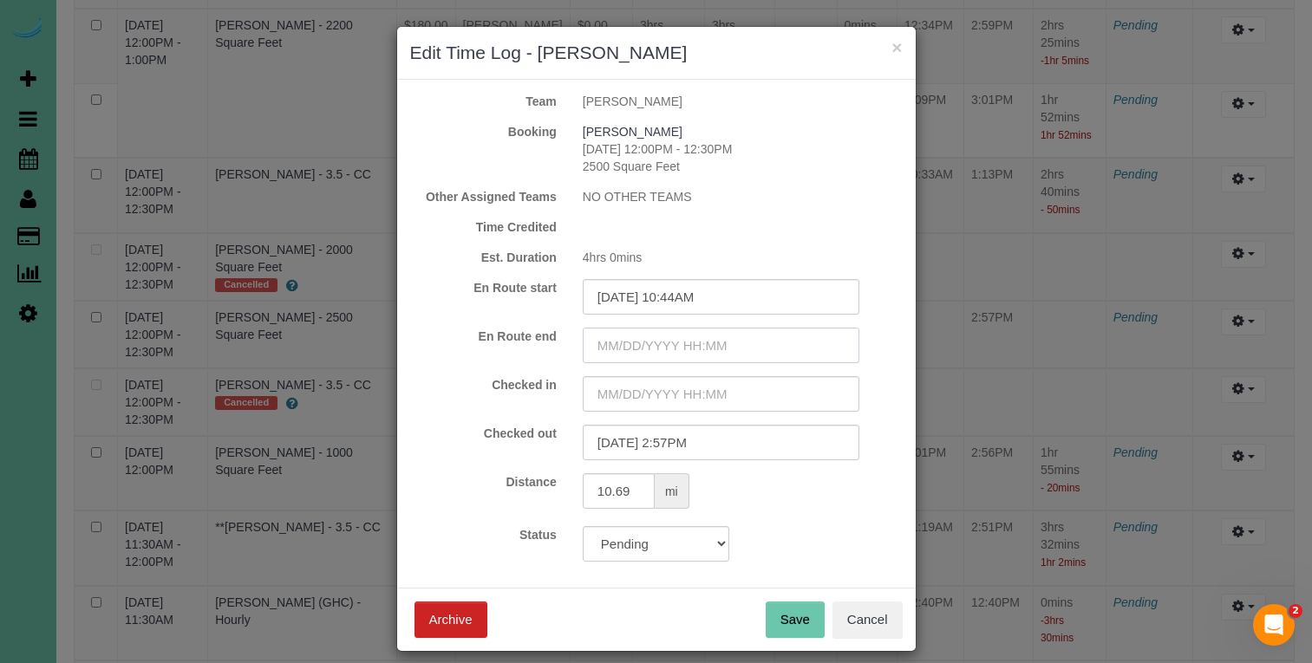
click at [637, 342] on input "text" at bounding box center [721, 346] width 277 height 36
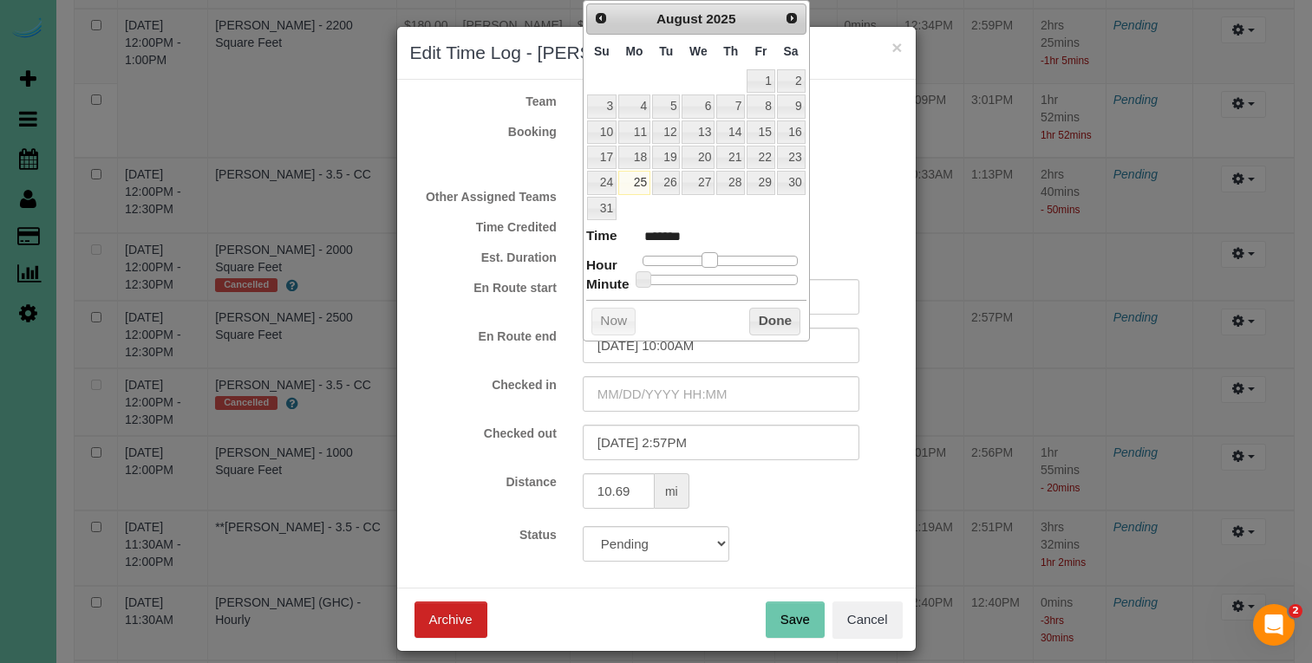
drag, startPoint x: 645, startPoint y: 257, endPoint x: 712, endPoint y: 261, distance: 66.9
click at [712, 261] on span at bounding box center [710, 260] width 16 height 16
click at [739, 154] on link "21" at bounding box center [730, 157] width 29 height 23
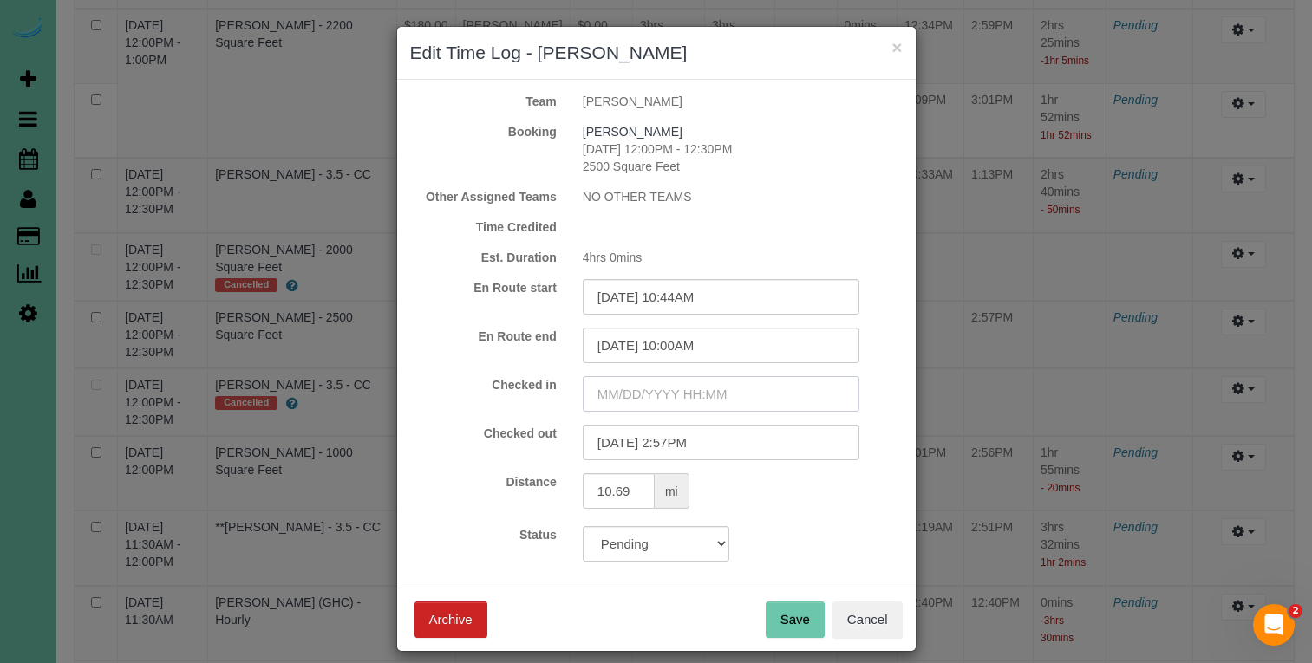
click at [666, 394] on input "text" at bounding box center [721, 394] width 277 height 36
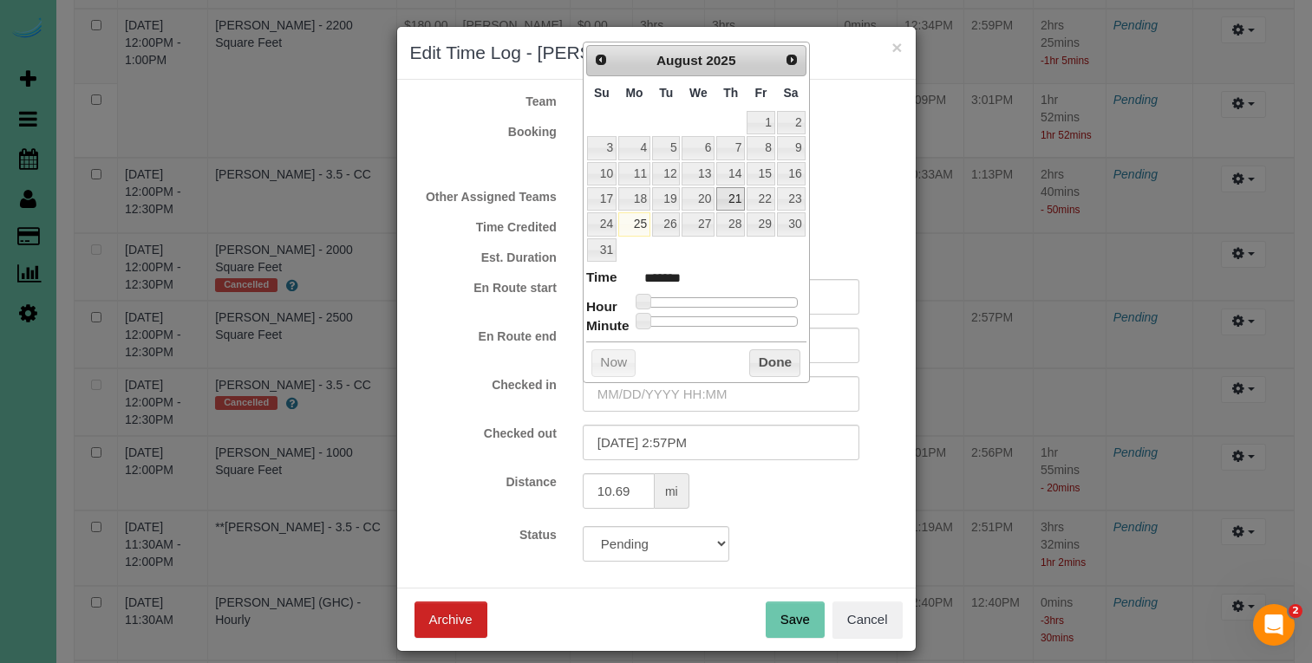
click at [733, 193] on link "21" at bounding box center [730, 198] width 29 height 23
drag, startPoint x: 650, startPoint y: 298, endPoint x: 700, endPoint y: 312, distance: 52.2
click at [707, 298] on span at bounding box center [710, 302] width 16 height 16
click at [713, 297] on span at bounding box center [710, 302] width 16 height 16
click at [693, 392] on input "08/21/2025 10:00AM" at bounding box center [721, 394] width 277 height 36
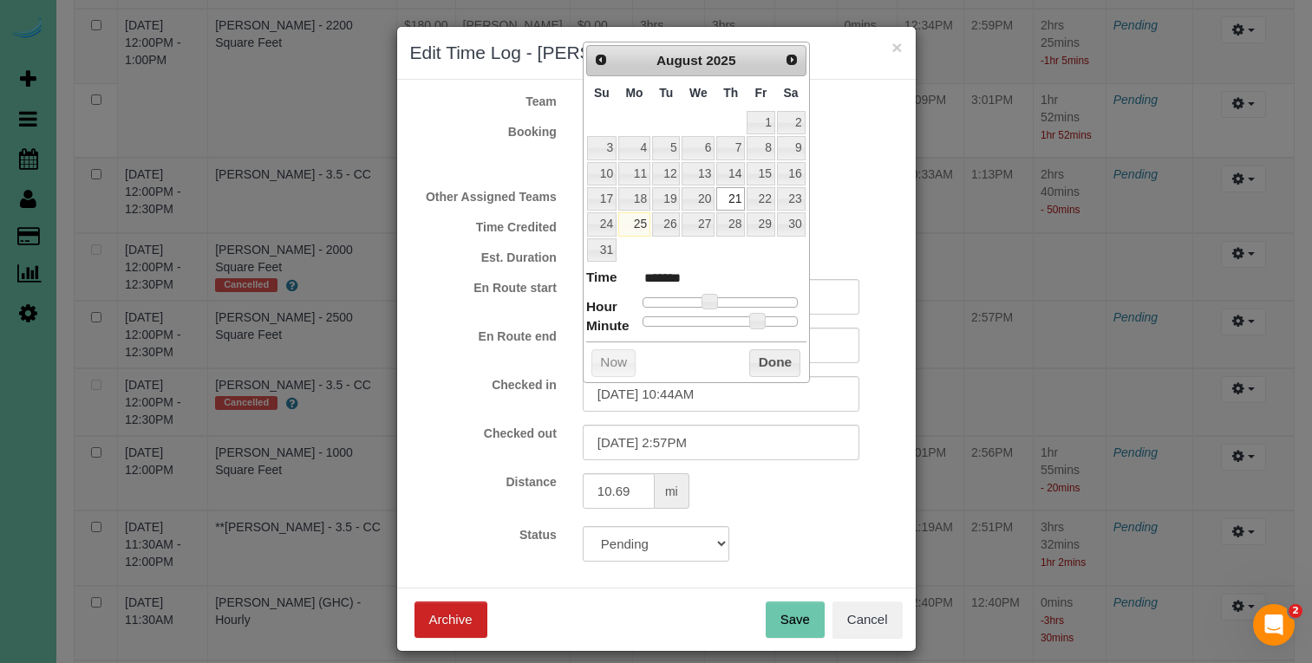
drag, startPoint x: 843, startPoint y: 520, endPoint x: 804, endPoint y: 502, distance: 42.7
click at [841, 520] on form "Team Andrea Booking Vanessa Romano 08/21/2025 12:00PM - 12:30PM 2500 Square Fee…" at bounding box center [656, 327] width 493 height 469
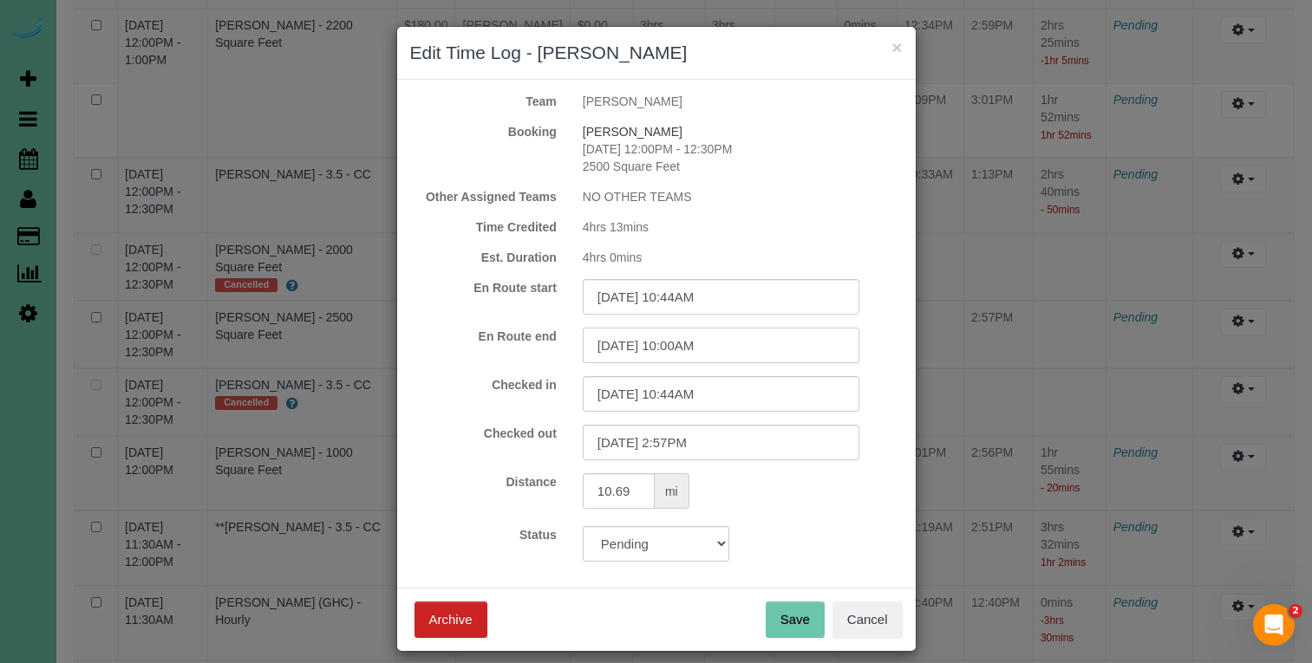
click at [695, 346] on input "08/21/2025 10:00AM" at bounding box center [721, 346] width 277 height 36
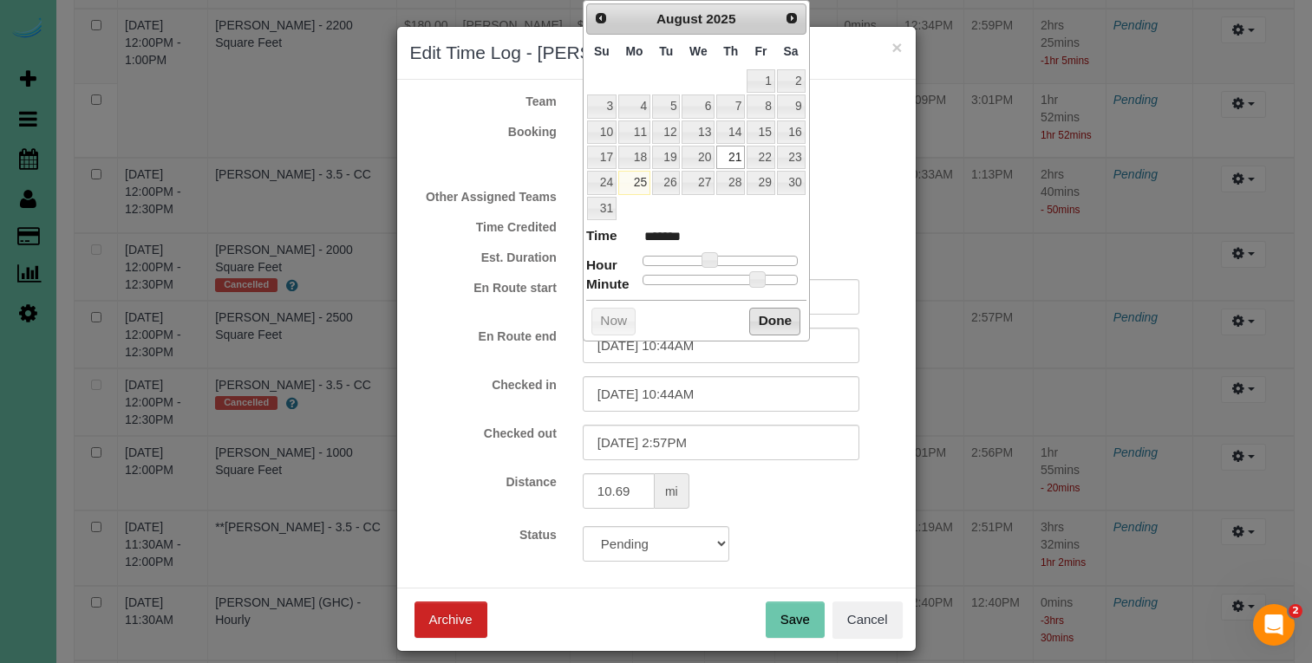
drag, startPoint x: 768, startPoint y: 317, endPoint x: 766, endPoint y: 396, distance: 79.8
click at [768, 317] on button "Done" at bounding box center [774, 322] width 51 height 28
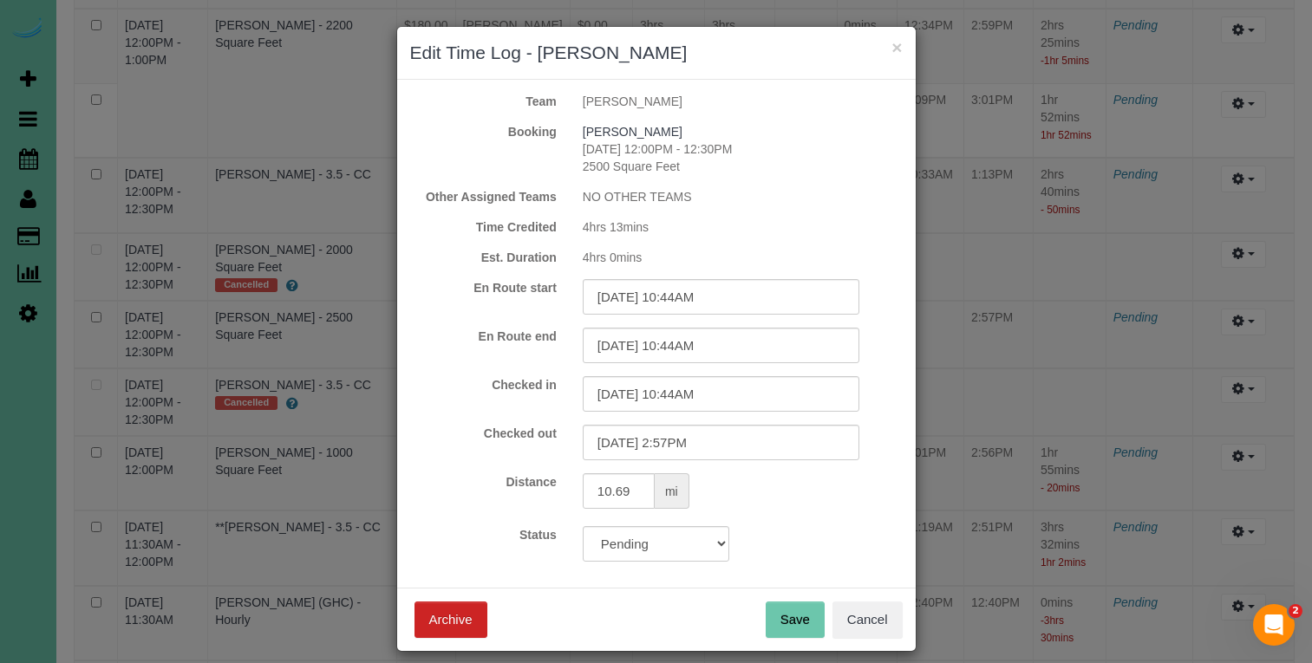
click at [794, 622] on button "Save" at bounding box center [795, 620] width 59 height 36
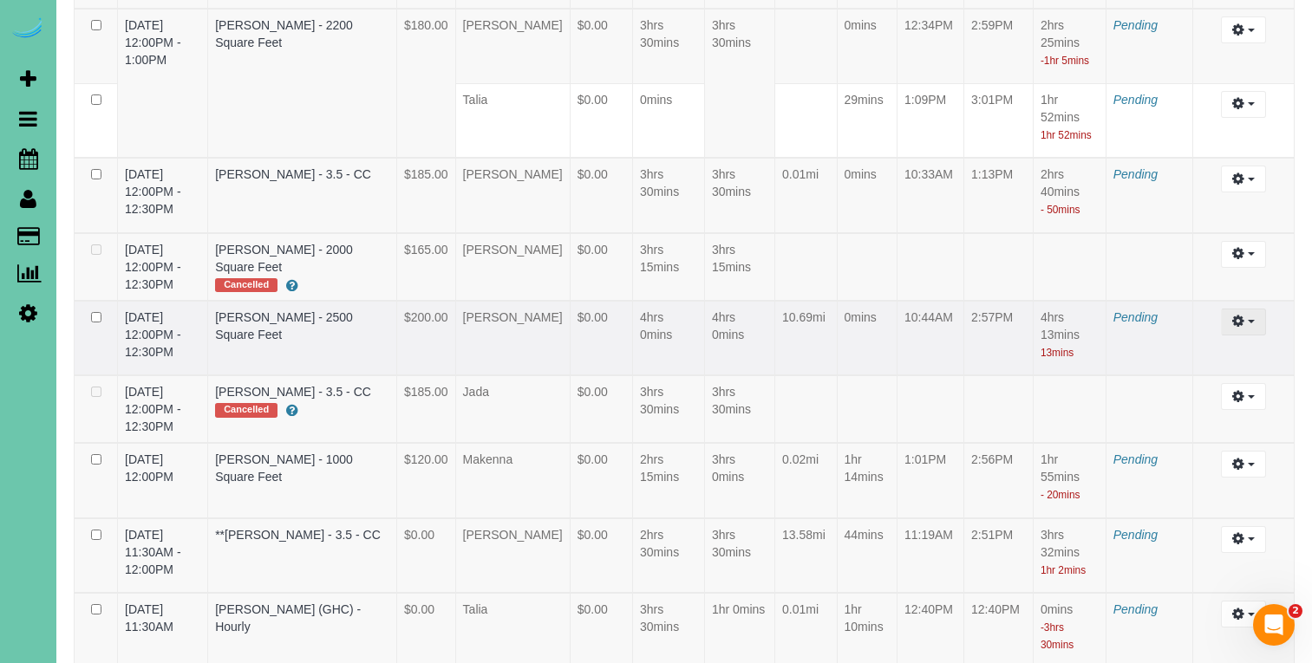
click at [1249, 309] on button "button" at bounding box center [1243, 322] width 44 height 27
click at [1200, 343] on link "Edit" at bounding box center [1196, 354] width 137 height 23
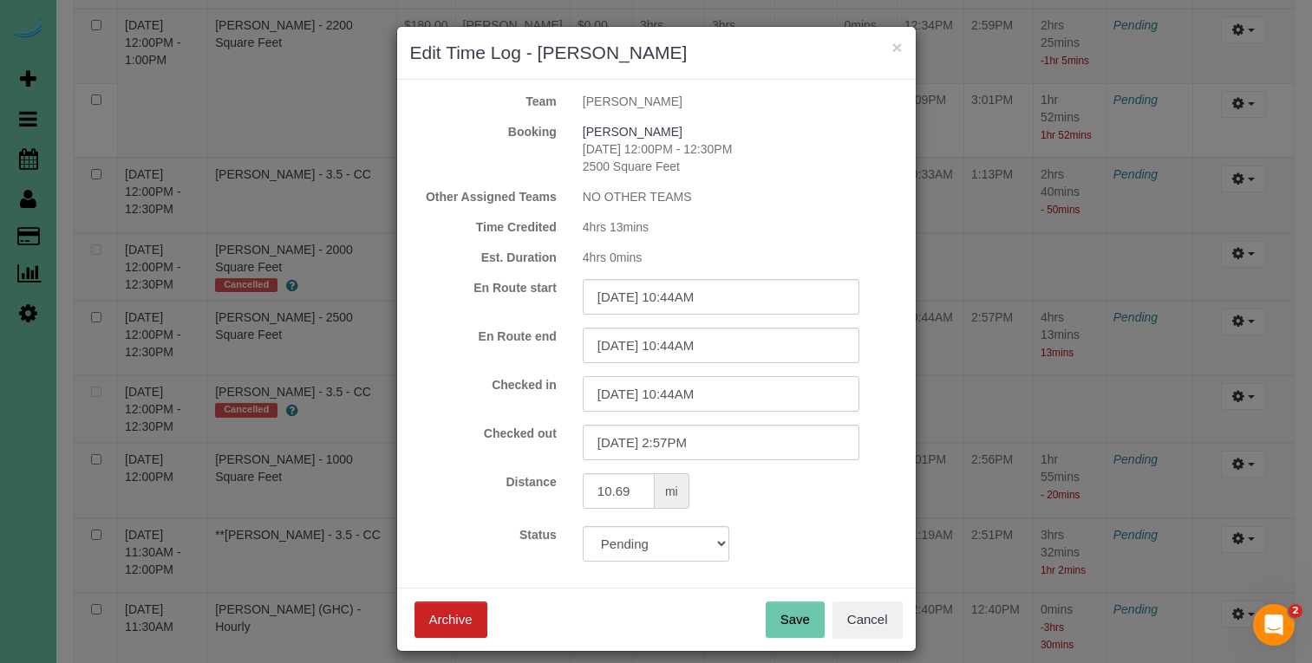
click at [721, 388] on input "08/21/2025 10:44AM" at bounding box center [721, 394] width 277 height 36
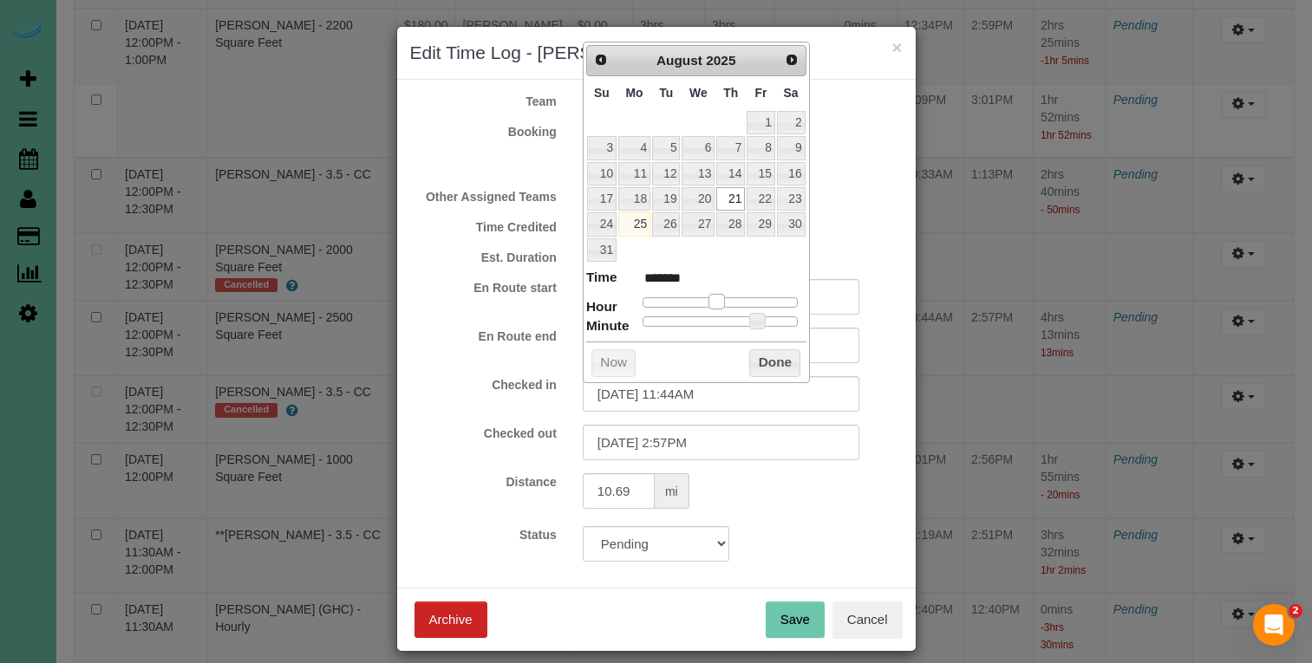
drag, startPoint x: 712, startPoint y: 296, endPoint x: 730, endPoint y: 306, distance: 21.0
click at [717, 296] on span at bounding box center [717, 302] width 16 height 16
drag, startPoint x: 724, startPoint y: 321, endPoint x: 576, endPoint y: 316, distance: 148.4
click at [773, 356] on button "Done" at bounding box center [774, 364] width 51 height 28
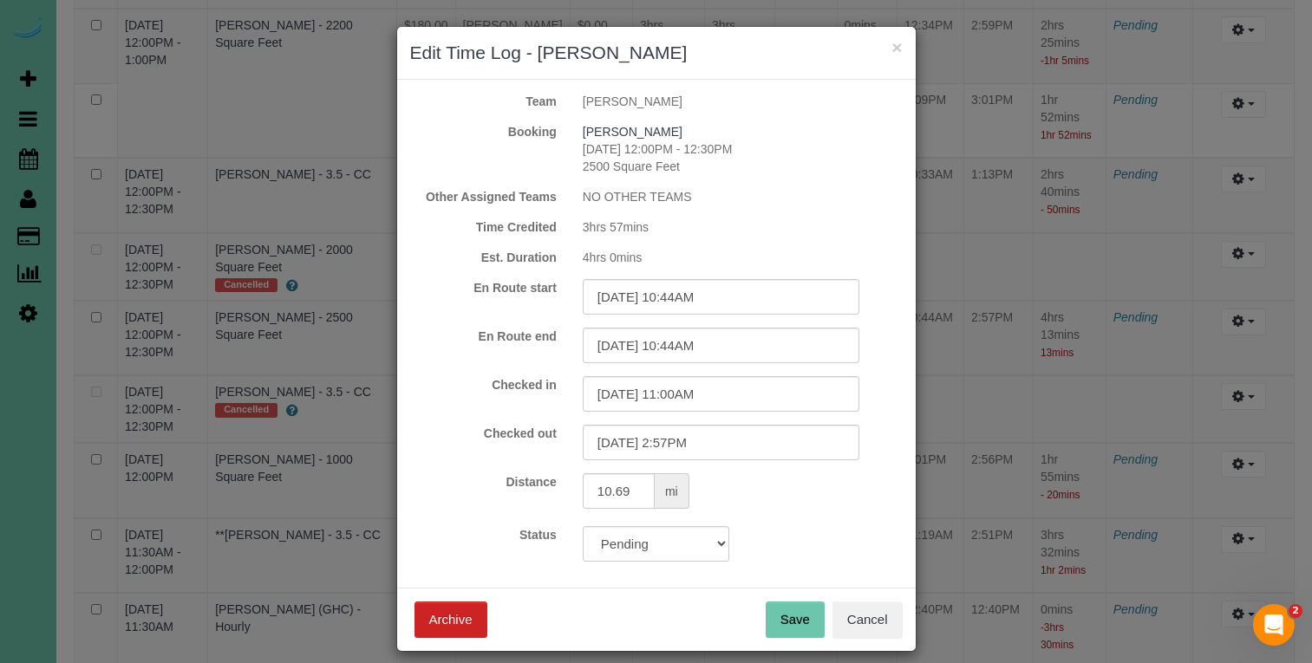
drag, startPoint x: 793, startPoint y: 612, endPoint x: 730, endPoint y: 569, distance: 76.0
click at [788, 608] on button "Save" at bounding box center [795, 620] width 59 height 36
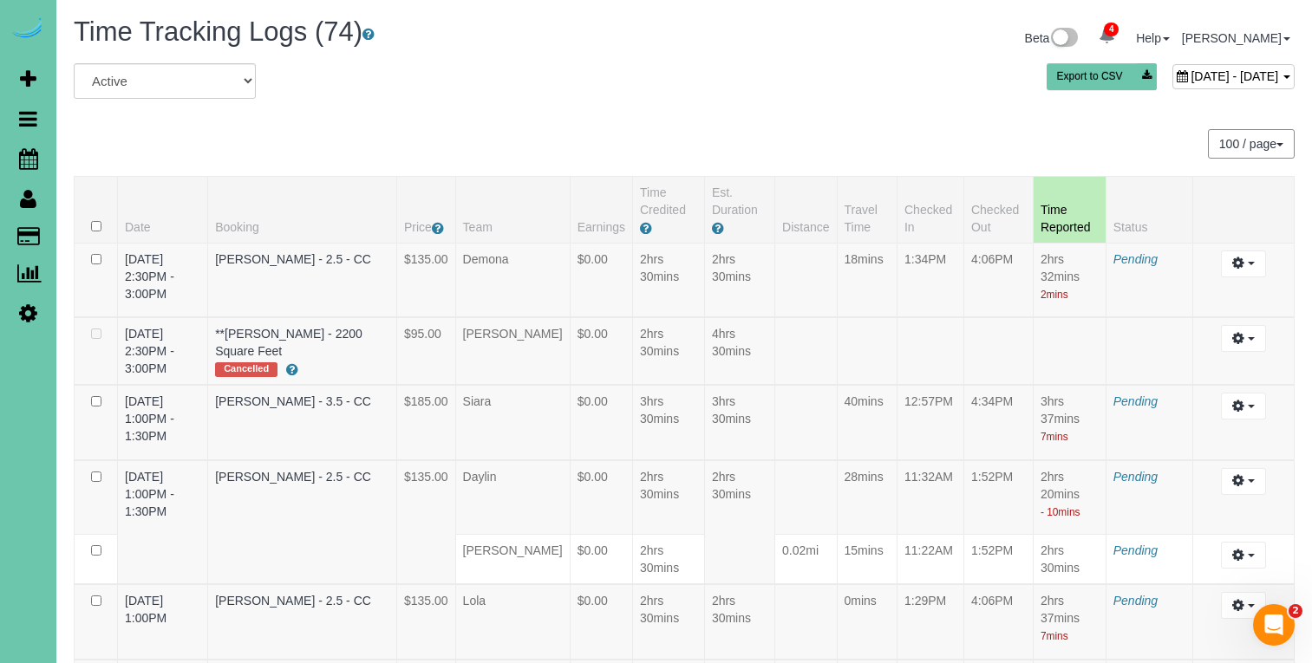
scroll to position [0, 0]
click at [1191, 79] on span "August 21, 2025 - August 21, 2025" at bounding box center [1235, 76] width 88 height 14
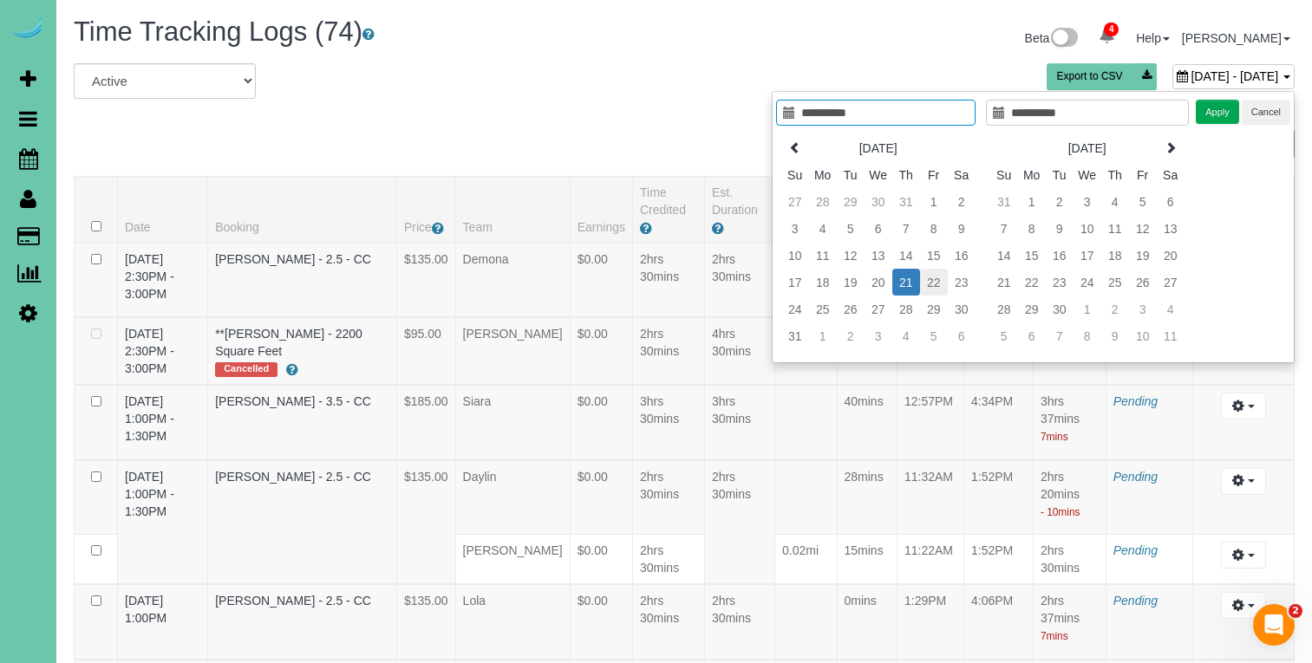
click at [925, 288] on td "22" at bounding box center [934, 282] width 28 height 27
click at [1219, 119] on button "Apply" at bounding box center [1217, 112] width 43 height 25
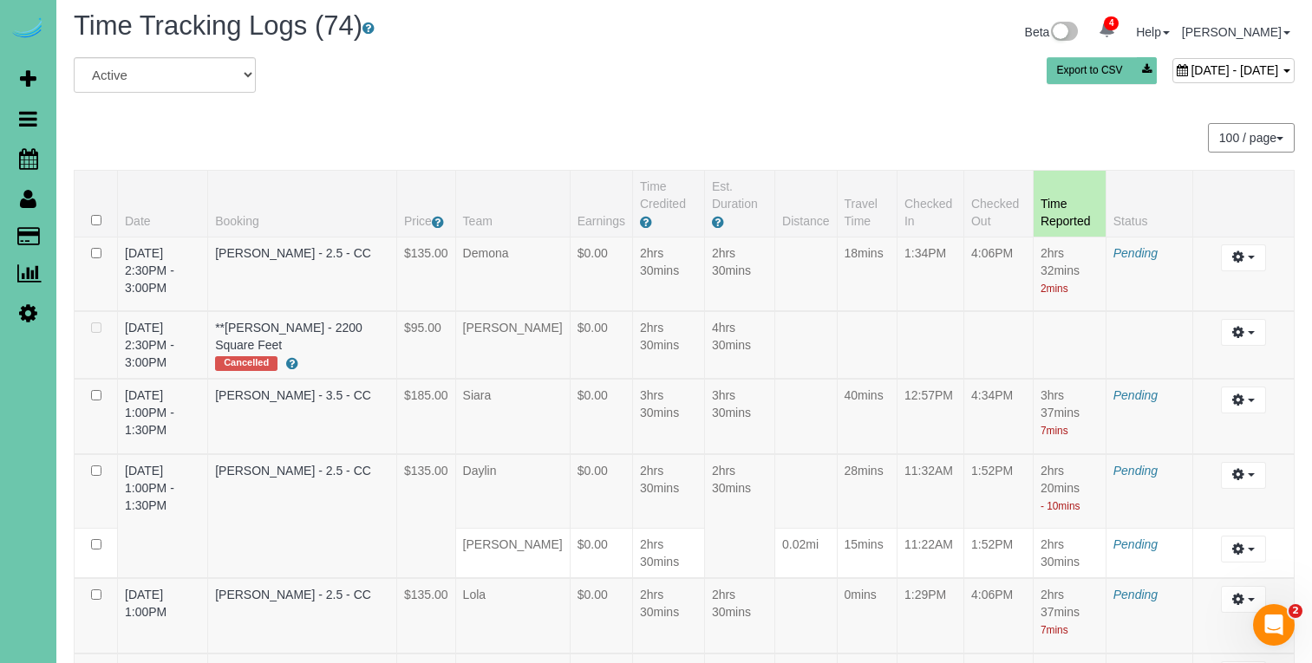
scroll to position [9, 0]
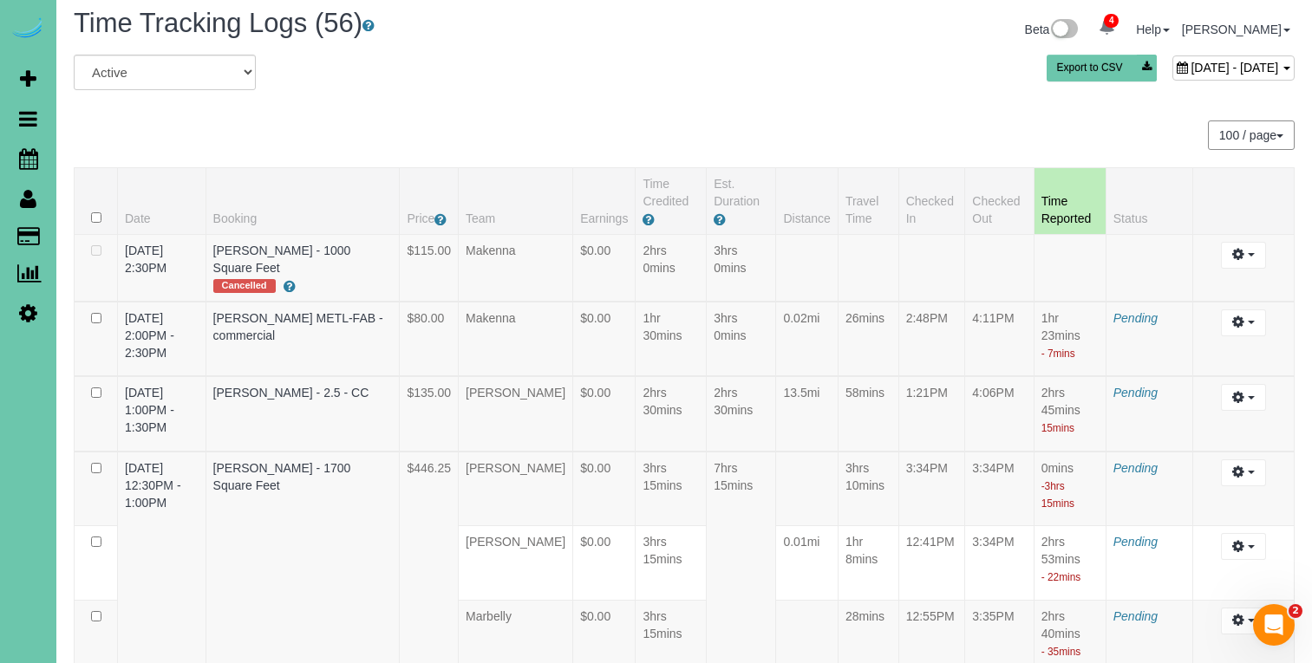
click at [1173, 77] on div "August 22, 2025 - August 22, 2025" at bounding box center [1234, 68] width 122 height 25
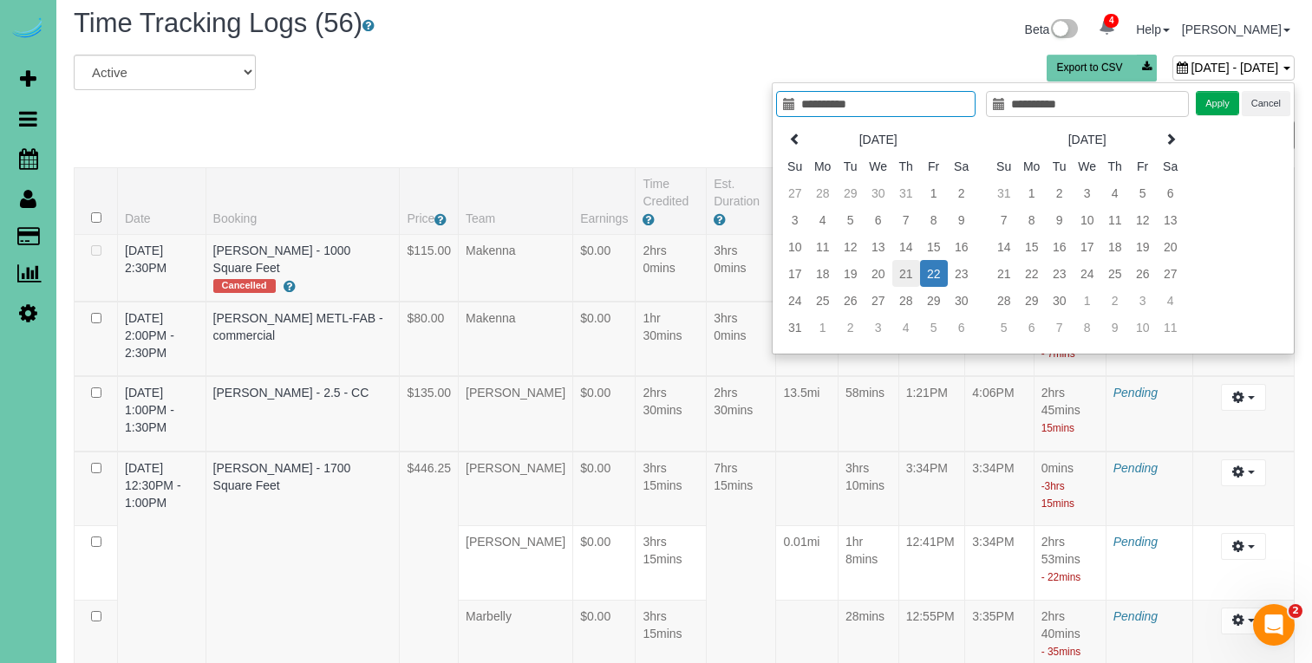
click at [900, 276] on td "21" at bounding box center [906, 273] width 28 height 27
click at [1208, 99] on button "Apply" at bounding box center [1217, 103] width 43 height 25
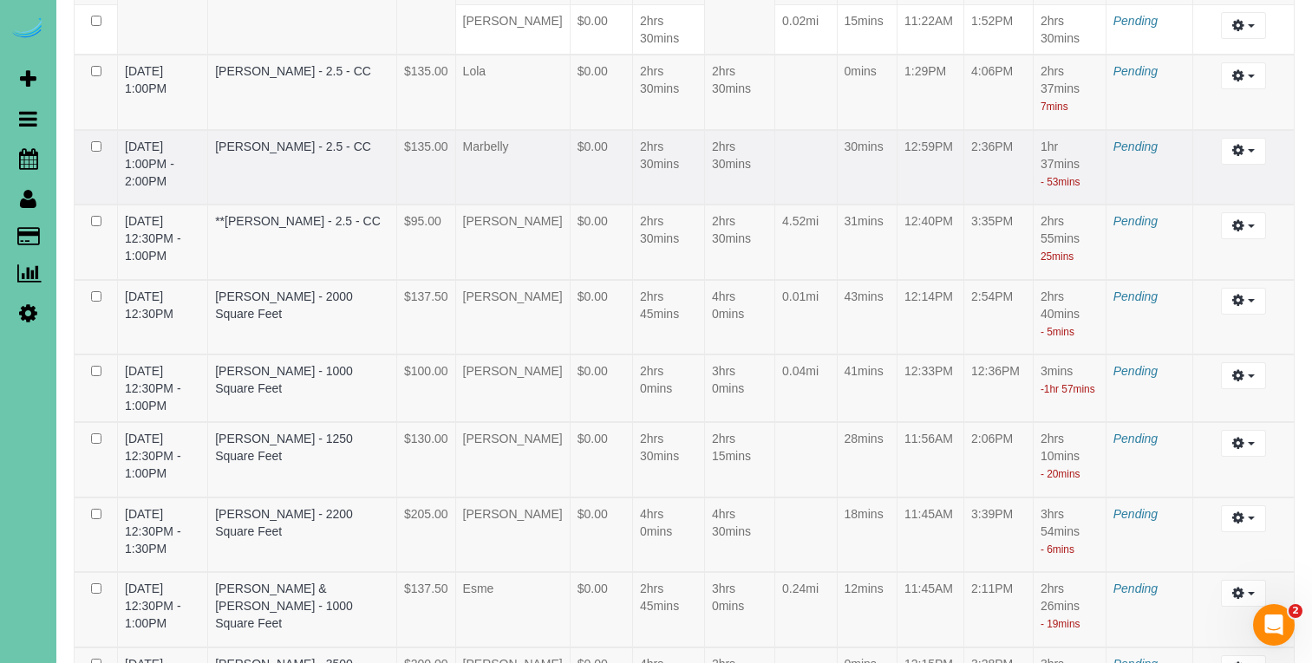
scroll to position [531, 0]
drag, startPoint x: 1254, startPoint y: 357, endPoint x: 1238, endPoint y: 382, distance: 29.3
click at [1254, 374] on span "button" at bounding box center [1251, 375] width 7 height 3
click at [1219, 396] on link "Edit" at bounding box center [1196, 406] width 137 height 23
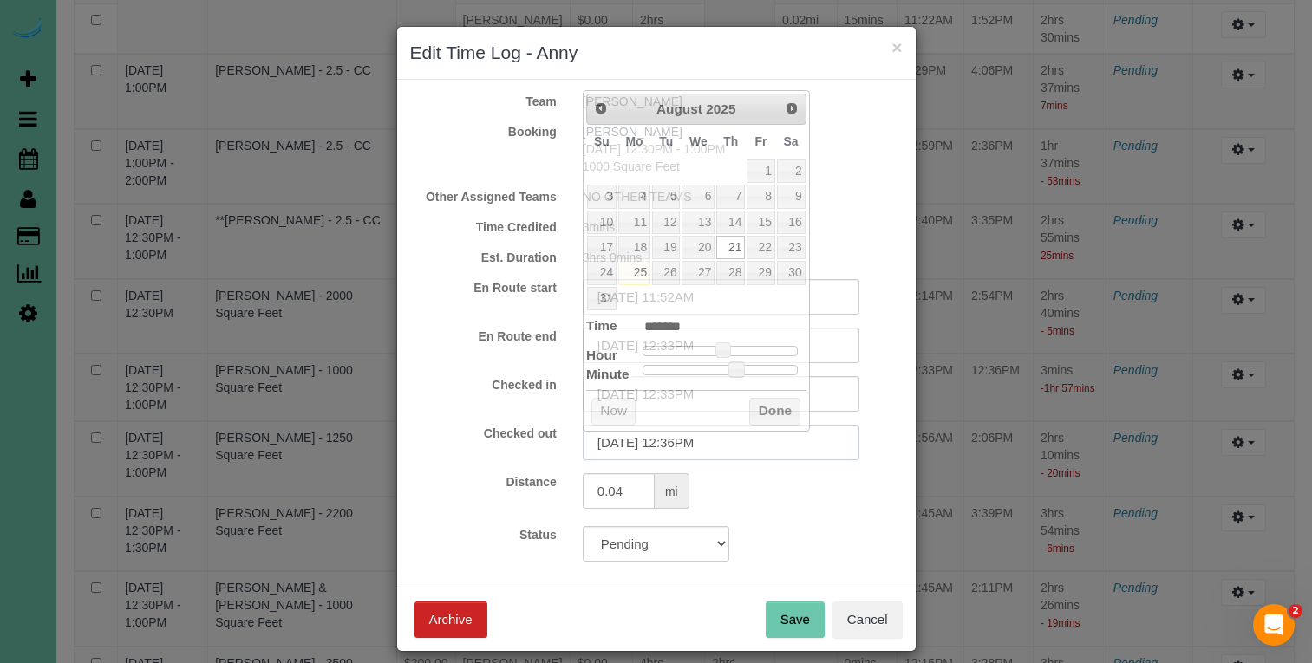
click at [756, 441] on input "08/21/2025 12:36PM" at bounding box center [721, 443] width 277 height 36
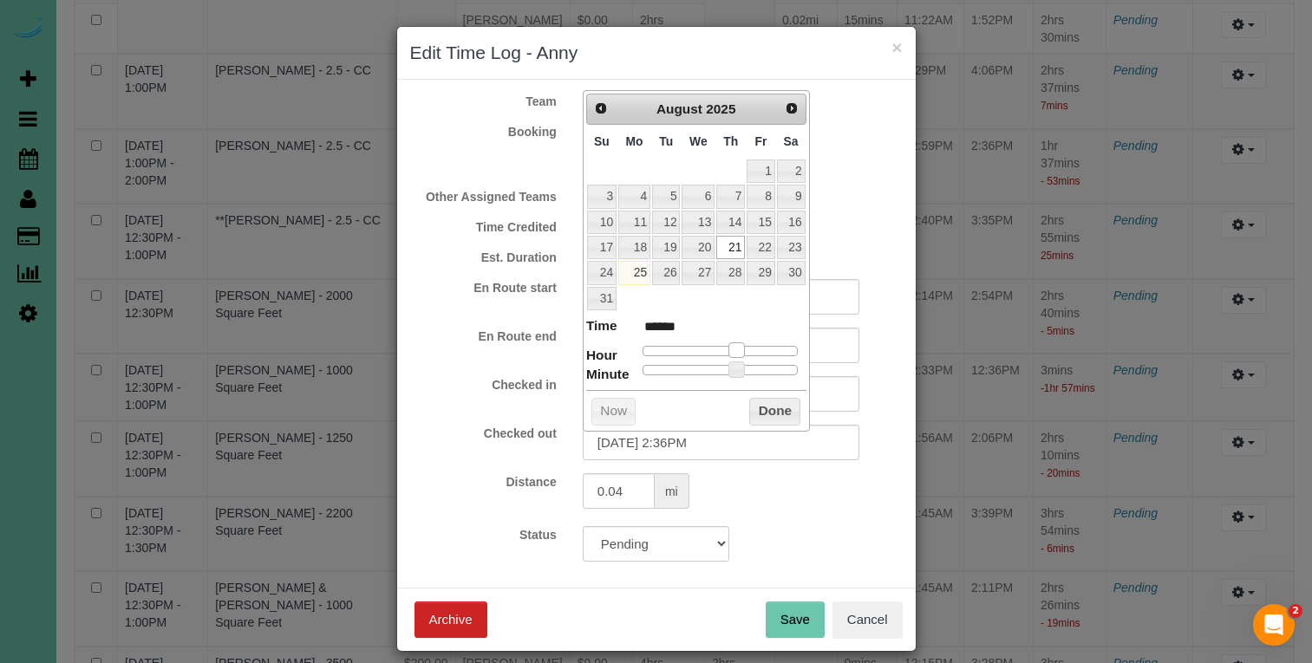
drag, startPoint x: 726, startPoint y: 344, endPoint x: 742, endPoint y: 345, distance: 15.6
click at [742, 345] on span at bounding box center [737, 351] width 16 height 16
click at [761, 410] on button "Done" at bounding box center [774, 412] width 51 height 28
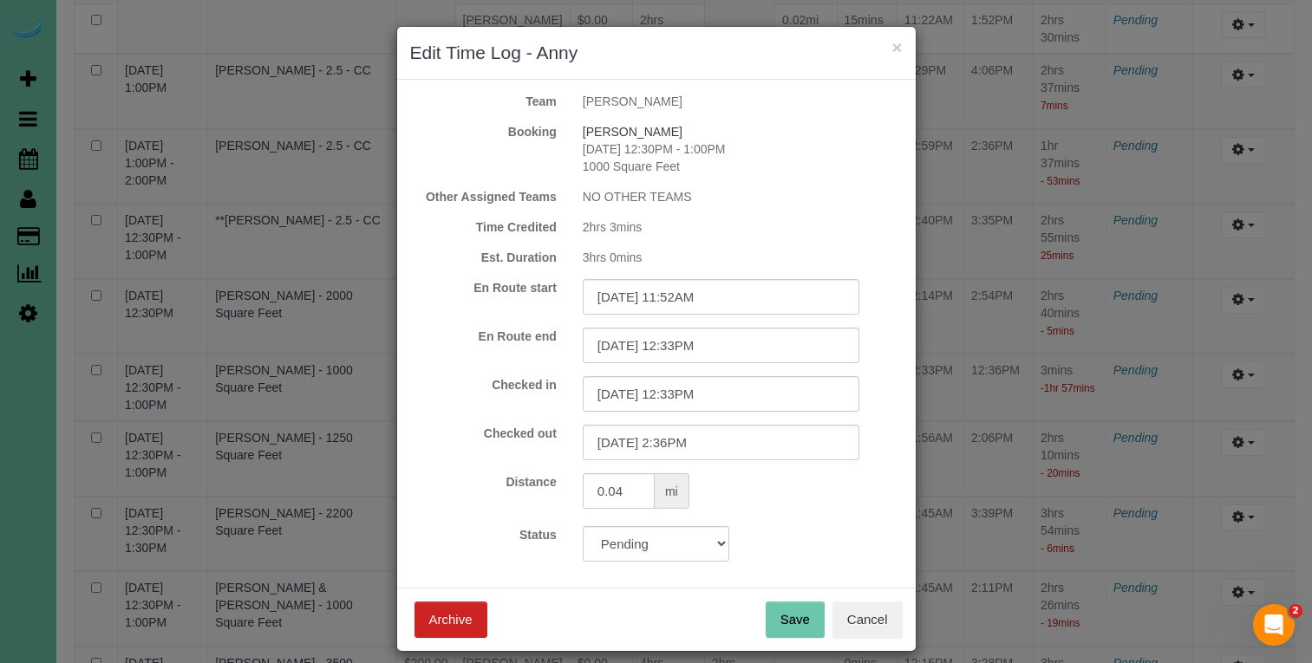
click at [782, 615] on button "Save" at bounding box center [795, 620] width 59 height 36
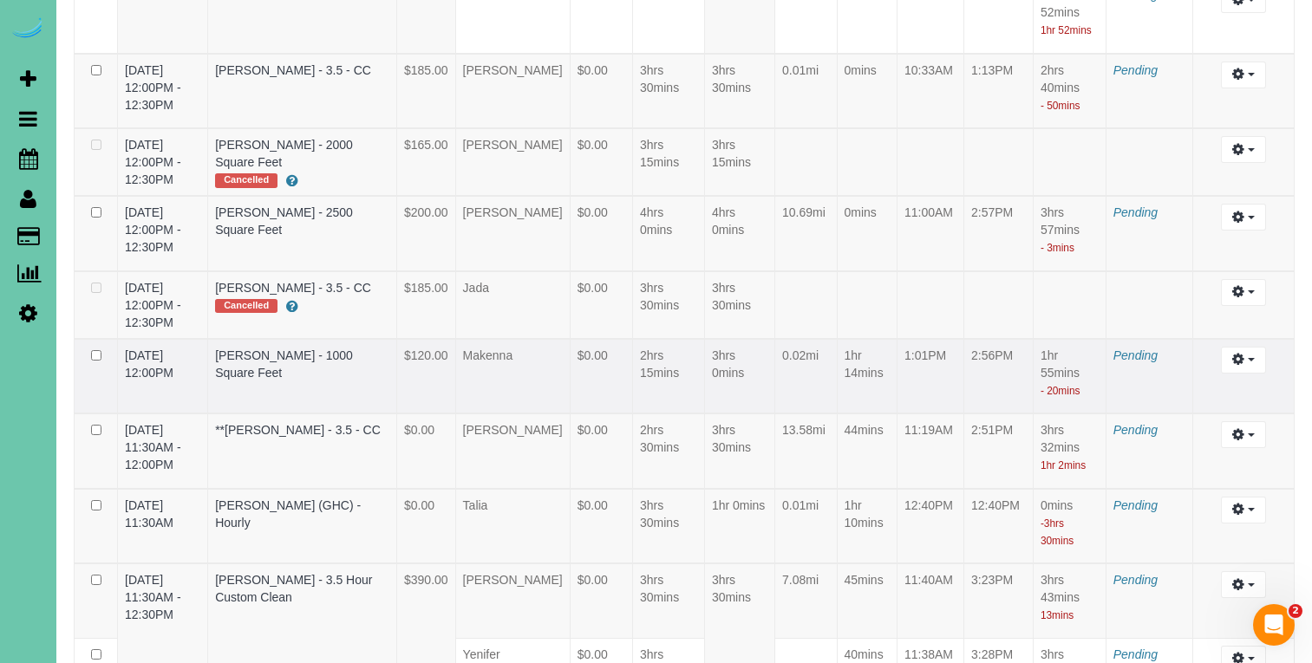
scroll to position [1874, 0]
click at [1245, 496] on button "button" at bounding box center [1243, 509] width 44 height 27
click at [1180, 530] on link "Edit" at bounding box center [1196, 541] width 137 height 23
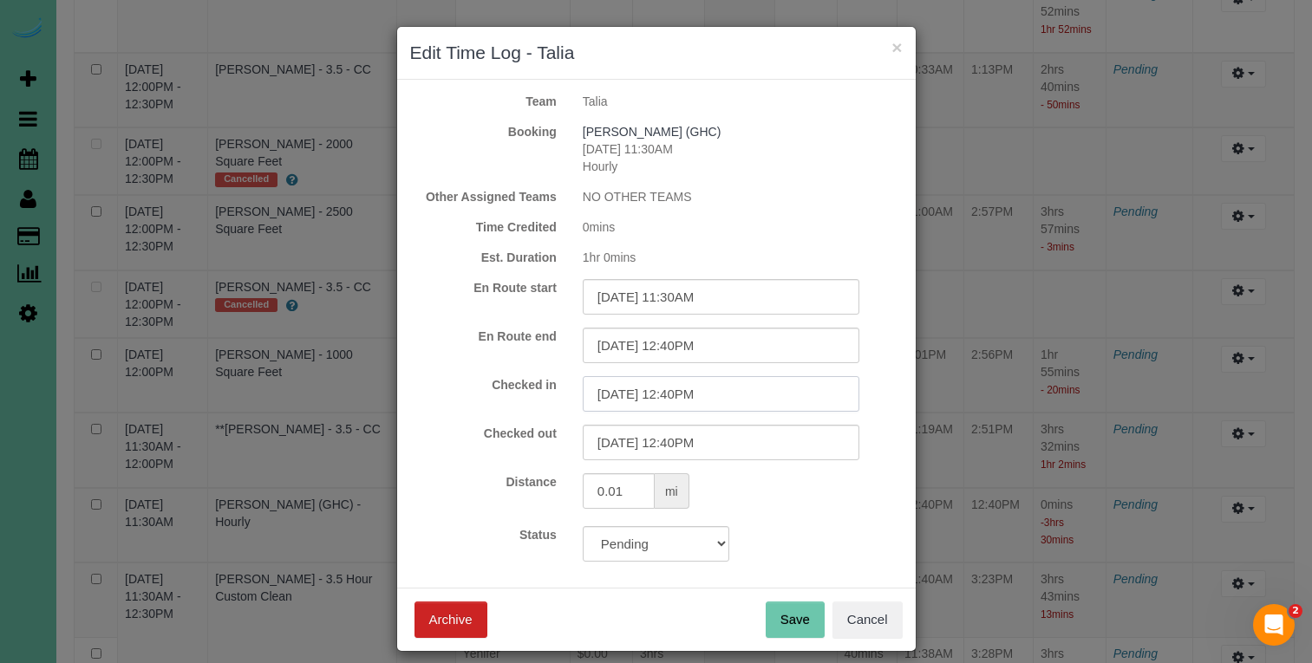
click at [734, 396] on input "08/21/2025 12:40PM" at bounding box center [721, 394] width 277 height 36
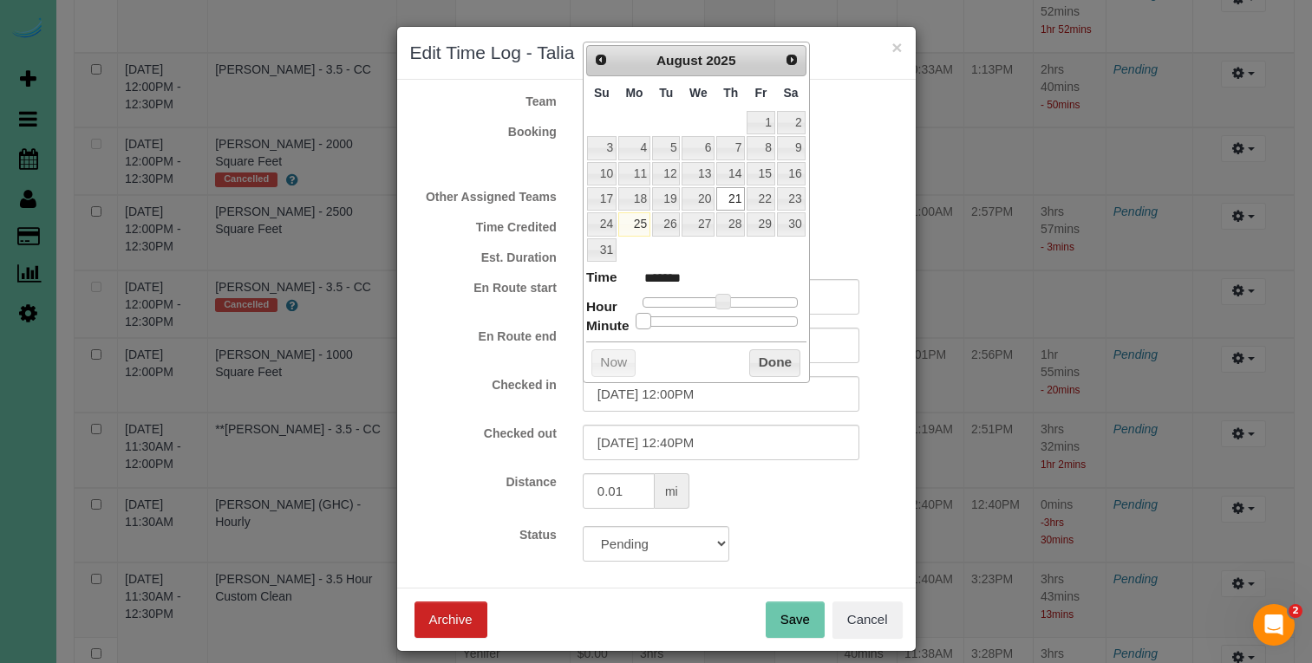
drag, startPoint x: 744, startPoint y: 316, endPoint x: 713, endPoint y: 333, distance: 35.7
click at [599, 310] on dl "Time ******* Hour Minute Second Millisecond Microsecond Time Zone ***** ***** *…" at bounding box center [696, 298] width 220 height 60
drag, startPoint x: 774, startPoint y: 354, endPoint x: 750, endPoint y: 356, distance: 23.5
click at [773, 354] on button "Done" at bounding box center [774, 364] width 51 height 28
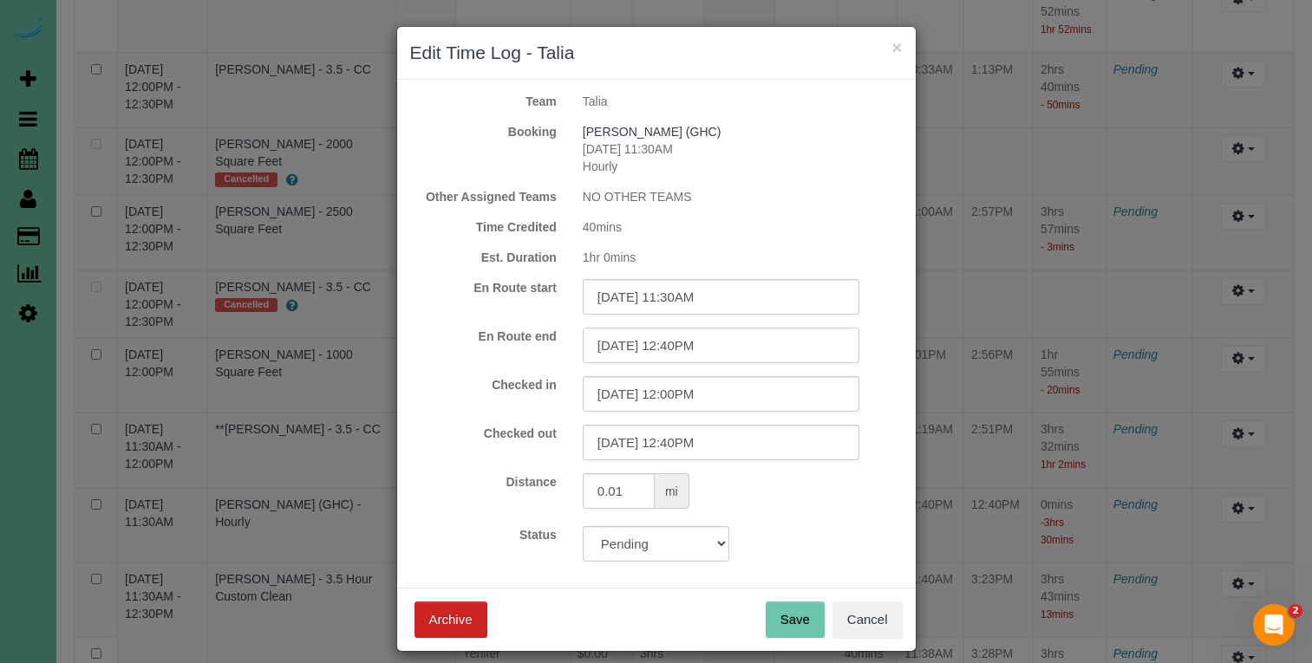
click at [742, 355] on input "08/21/2025 12:40PM" at bounding box center [721, 346] width 277 height 36
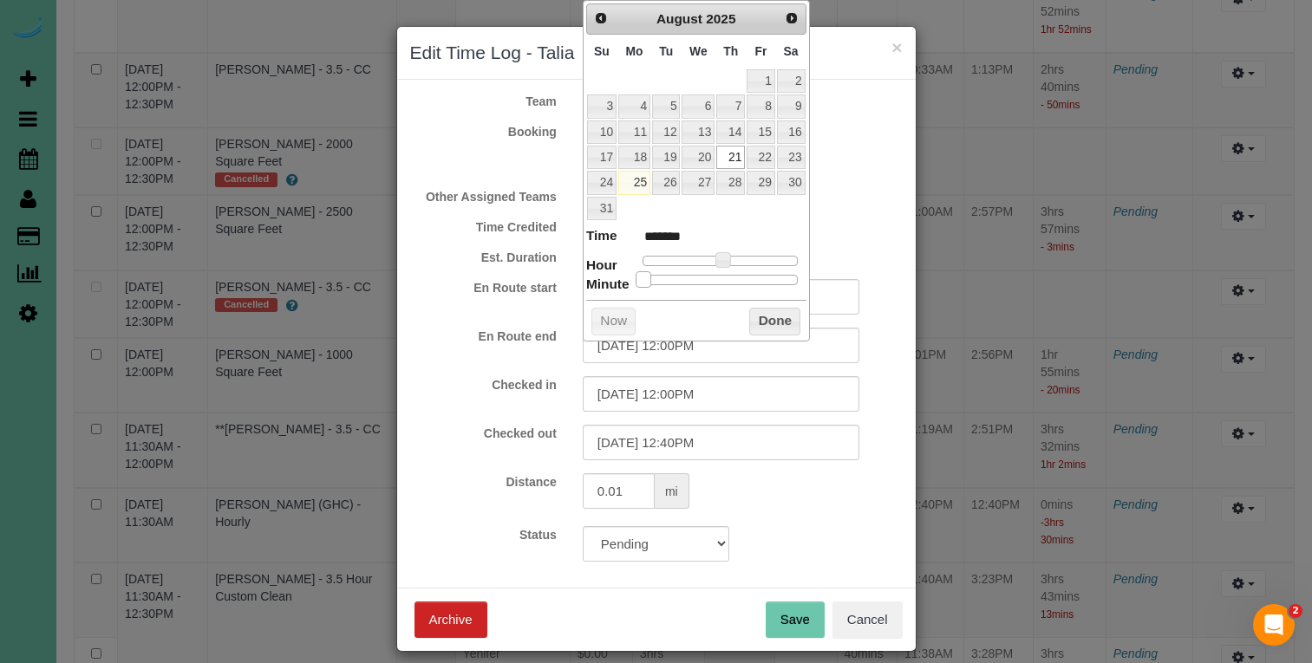
drag, startPoint x: 745, startPoint y: 273, endPoint x: 492, endPoint y: 257, distance: 253.8
drag, startPoint x: 766, startPoint y: 310, endPoint x: 742, endPoint y: 347, distance: 43.8
click at [766, 310] on button "Done" at bounding box center [774, 322] width 51 height 28
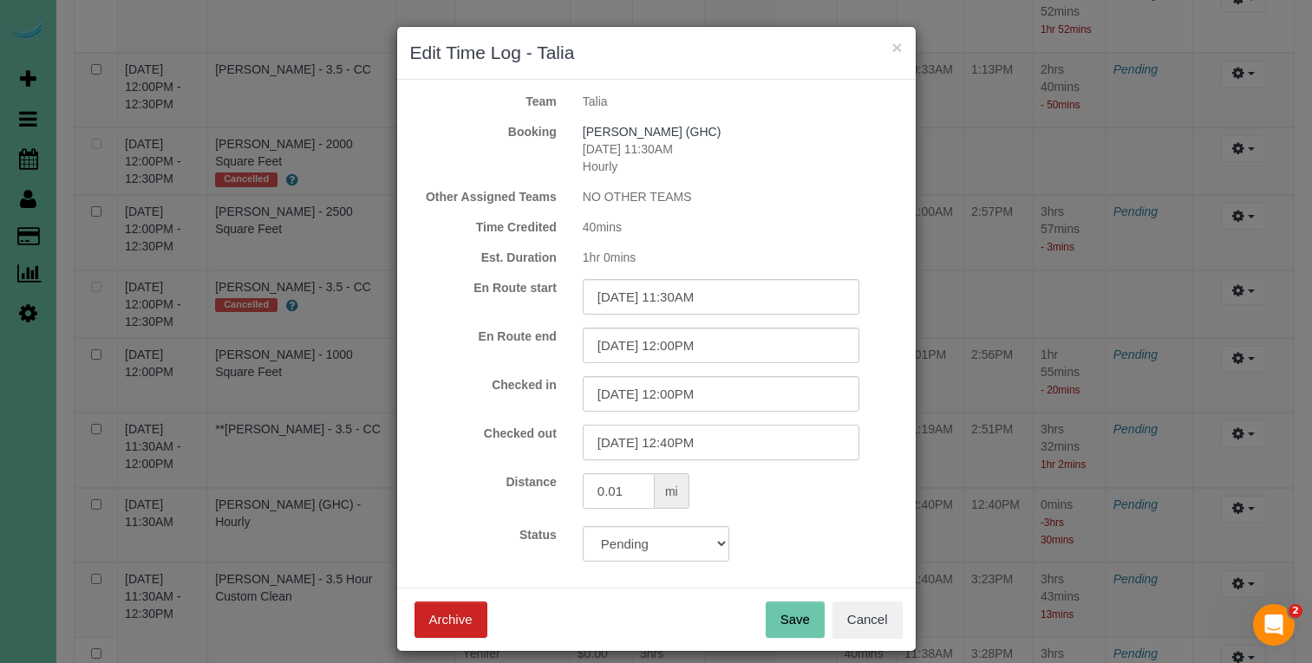
click at [723, 426] on input "08/21/2025 12:40PM" at bounding box center [721, 443] width 277 height 36
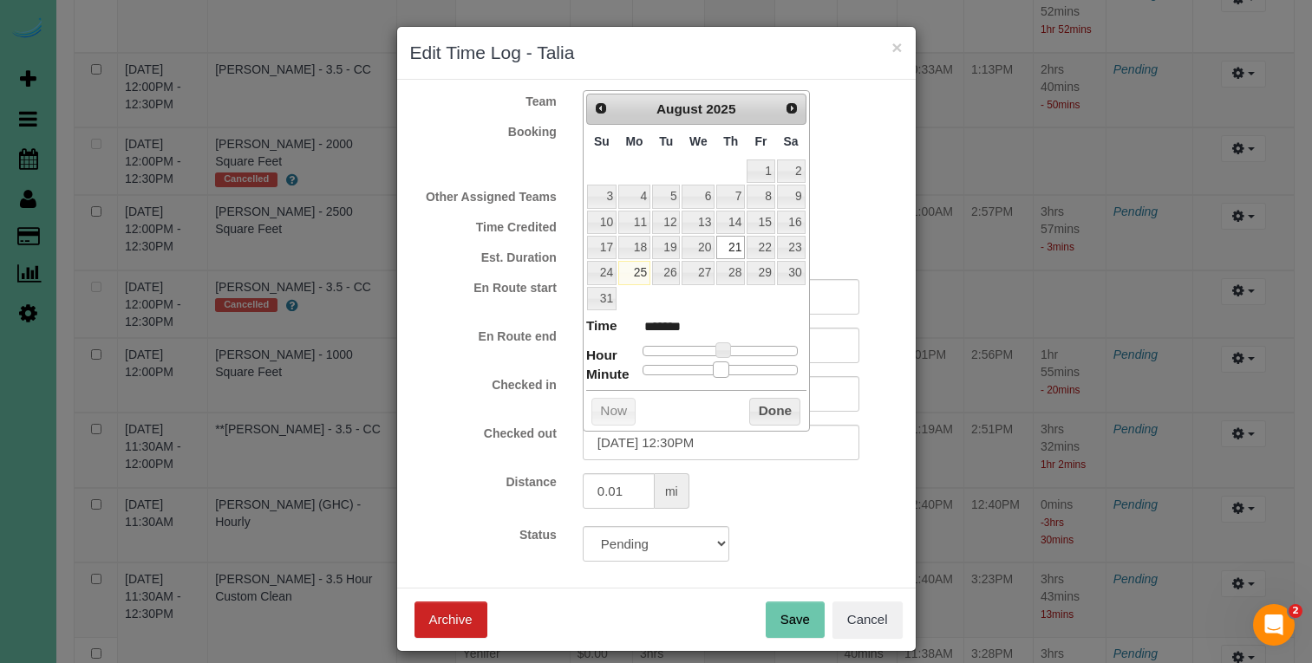
drag, startPoint x: 749, startPoint y: 367, endPoint x: 752, endPoint y: 391, distance: 24.4
click at [723, 367] on span at bounding box center [721, 370] width 16 height 16
drag, startPoint x: 772, startPoint y: 407, endPoint x: 778, endPoint y: 420, distance: 14.4
click at [772, 408] on button "Done" at bounding box center [774, 412] width 51 height 28
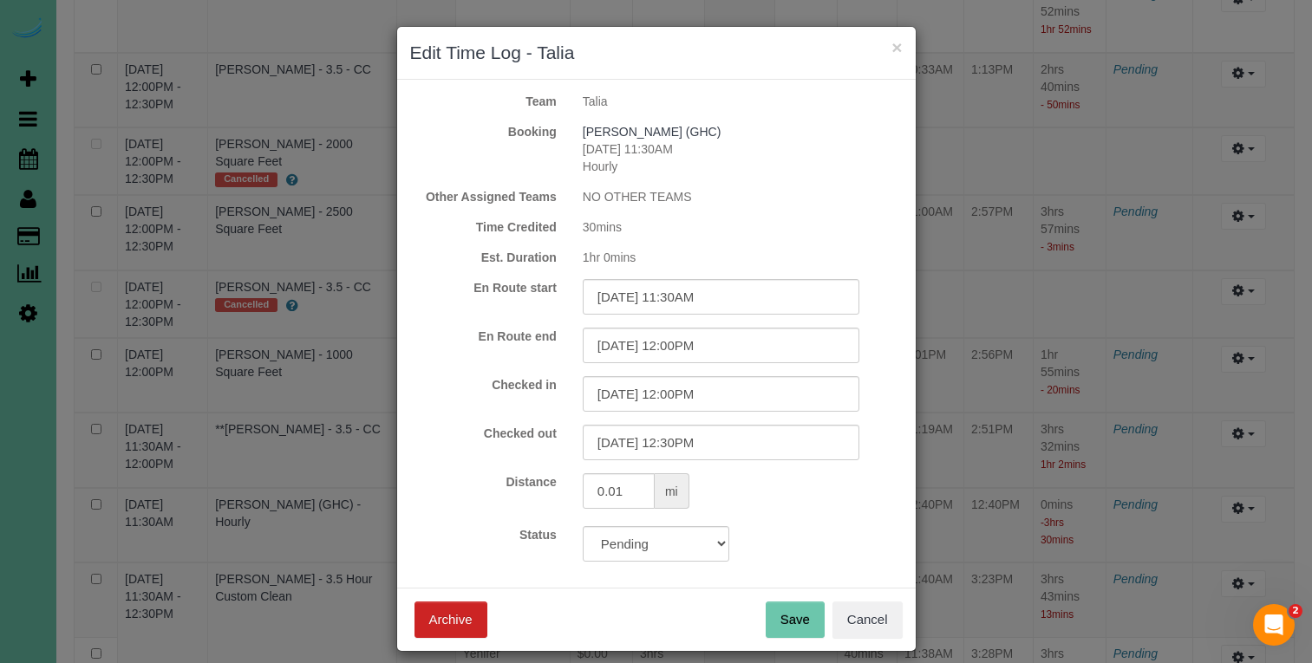
click at [792, 610] on button "Save" at bounding box center [795, 620] width 59 height 36
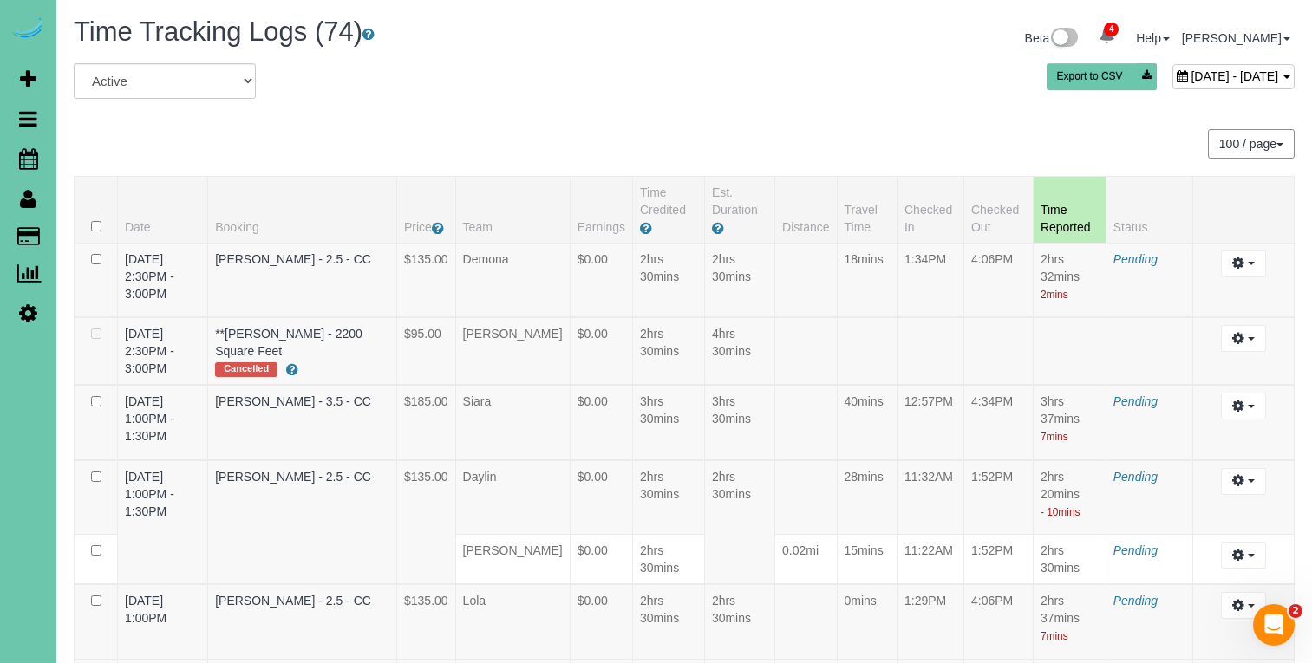
scroll to position [0, 0]
click at [1191, 74] on span "August 21, 2025 - August 21, 2025" at bounding box center [1235, 76] width 88 height 14
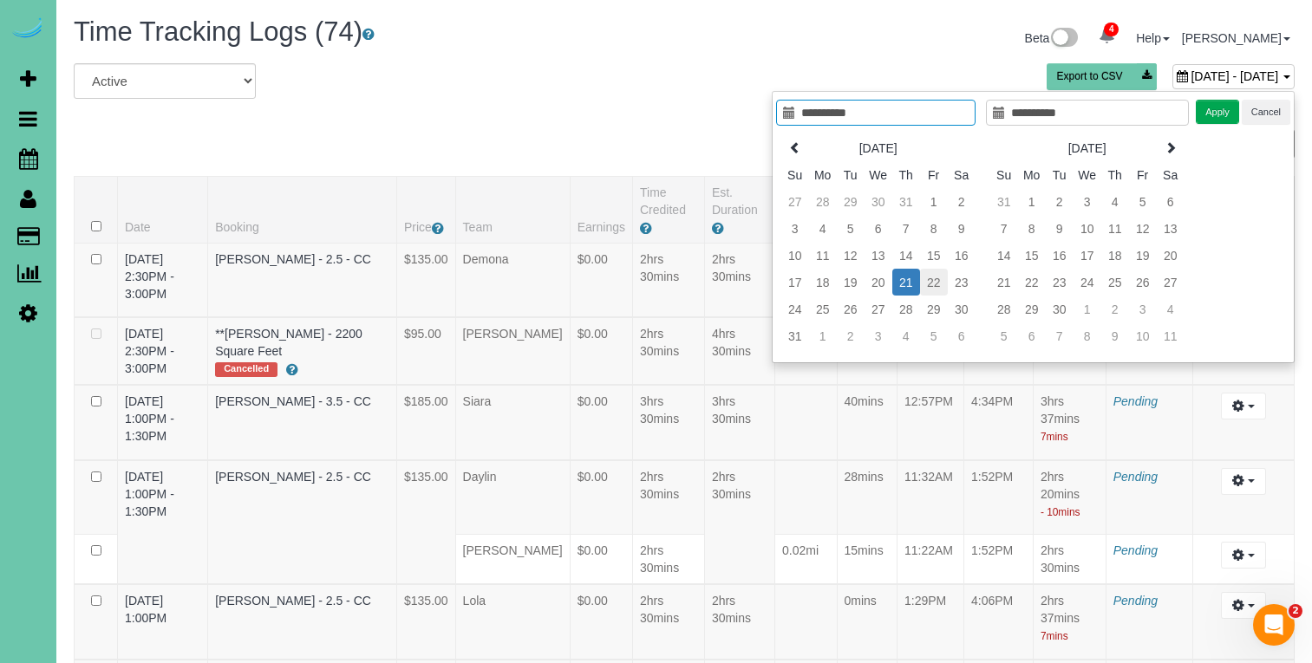
click at [928, 280] on td "22" at bounding box center [934, 282] width 28 height 27
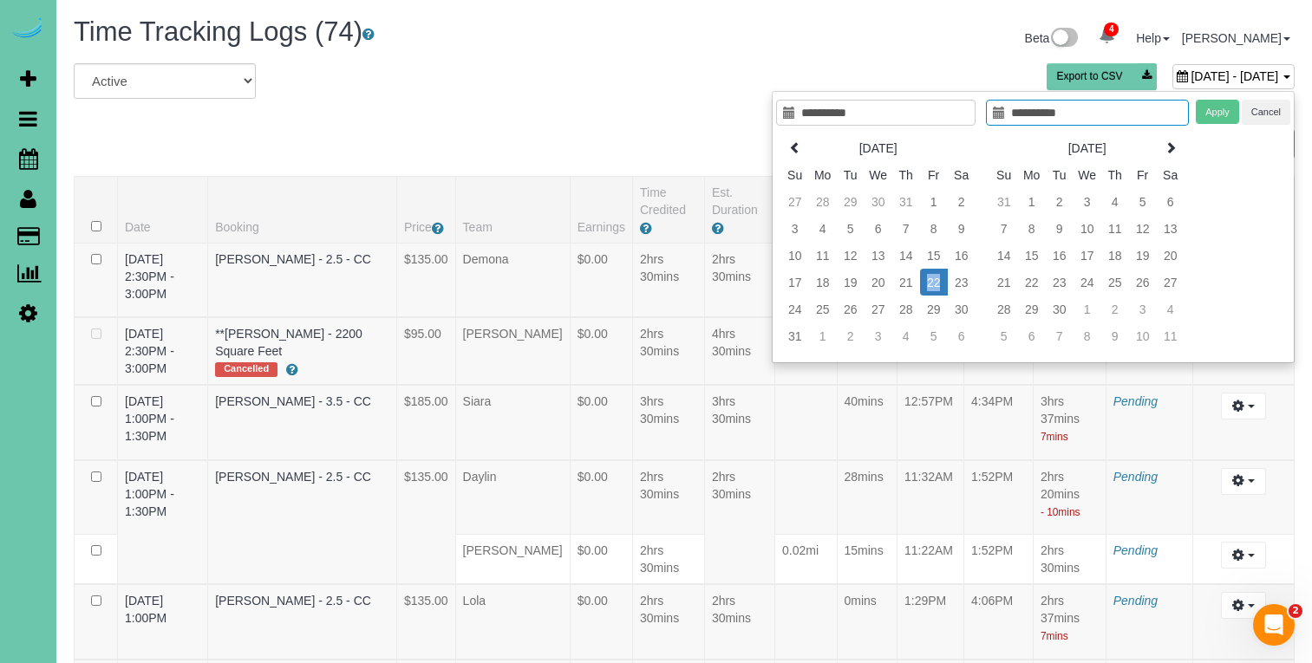
click at [928, 280] on td "22" at bounding box center [934, 282] width 28 height 27
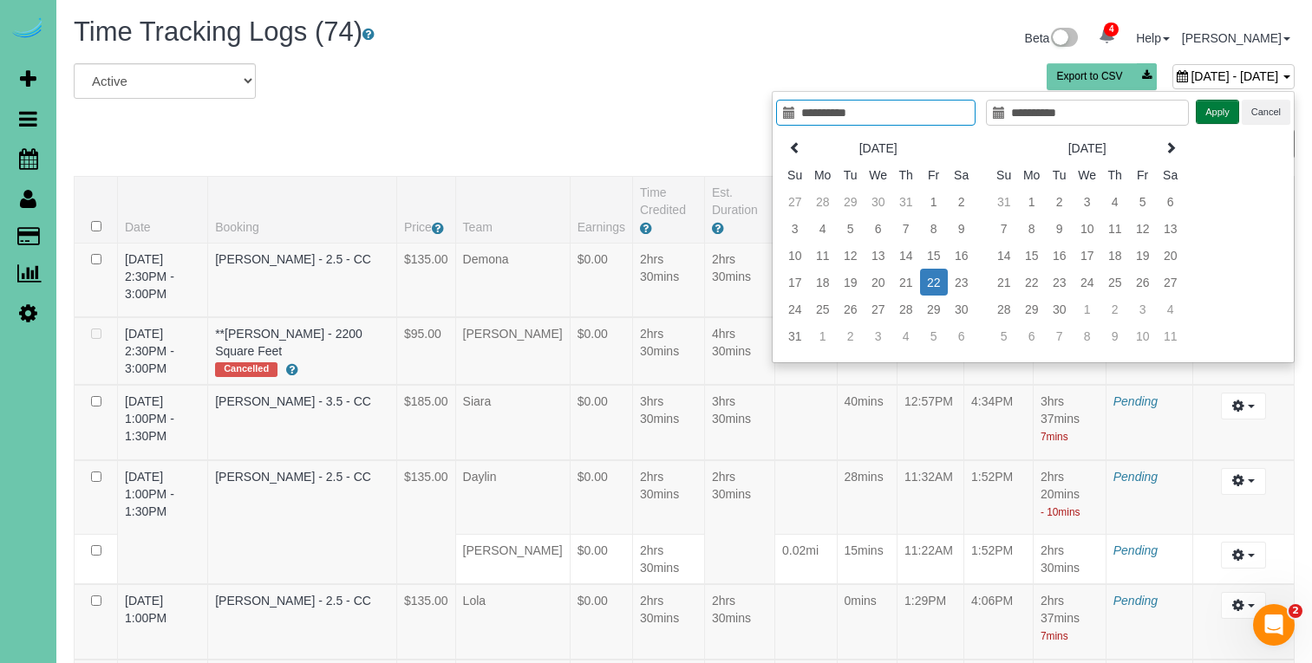
click at [1214, 110] on button "Apply" at bounding box center [1217, 112] width 43 height 25
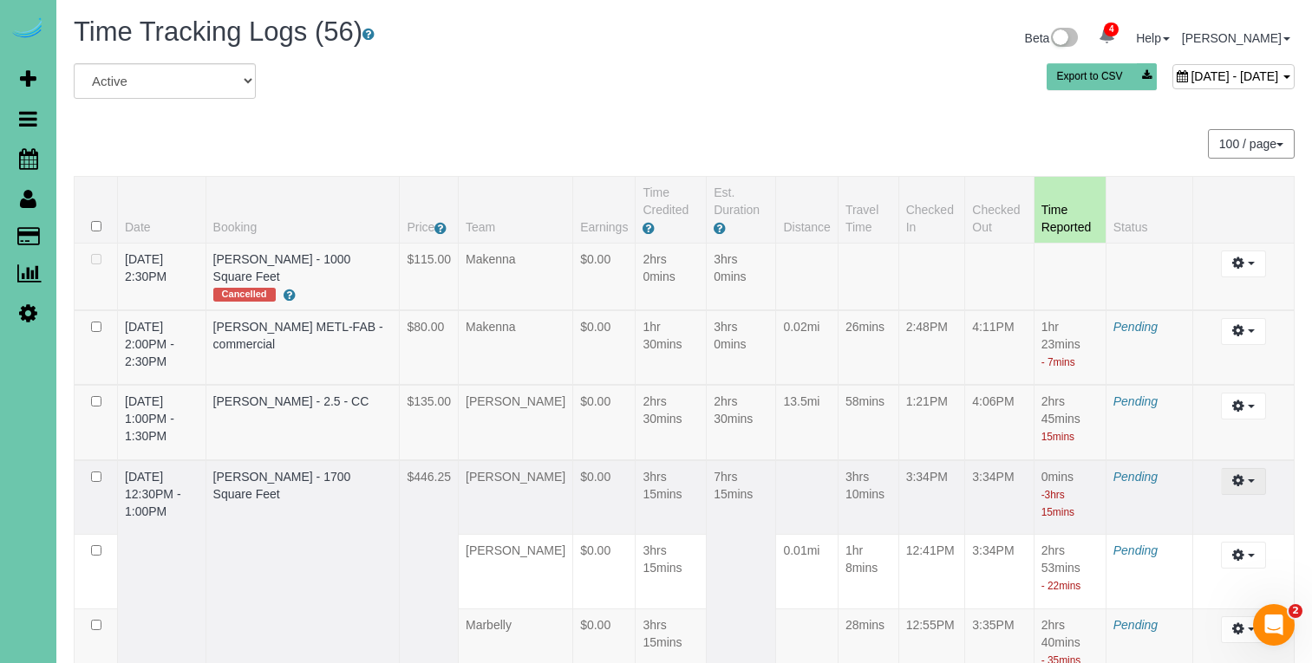
click at [1243, 475] on icon "button" at bounding box center [1238, 480] width 12 height 10
click at [1188, 505] on link "Edit" at bounding box center [1196, 513] width 137 height 23
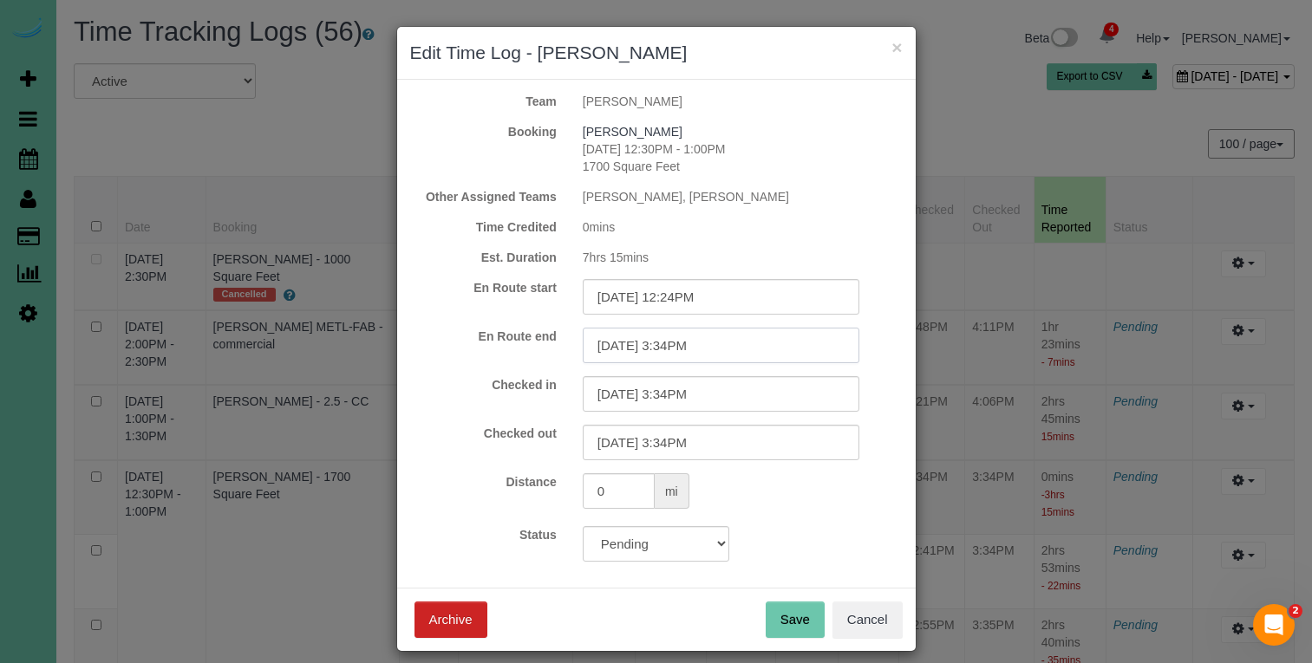
click at [763, 346] on input "08/22/2025 3:34PM" at bounding box center [721, 346] width 277 height 36
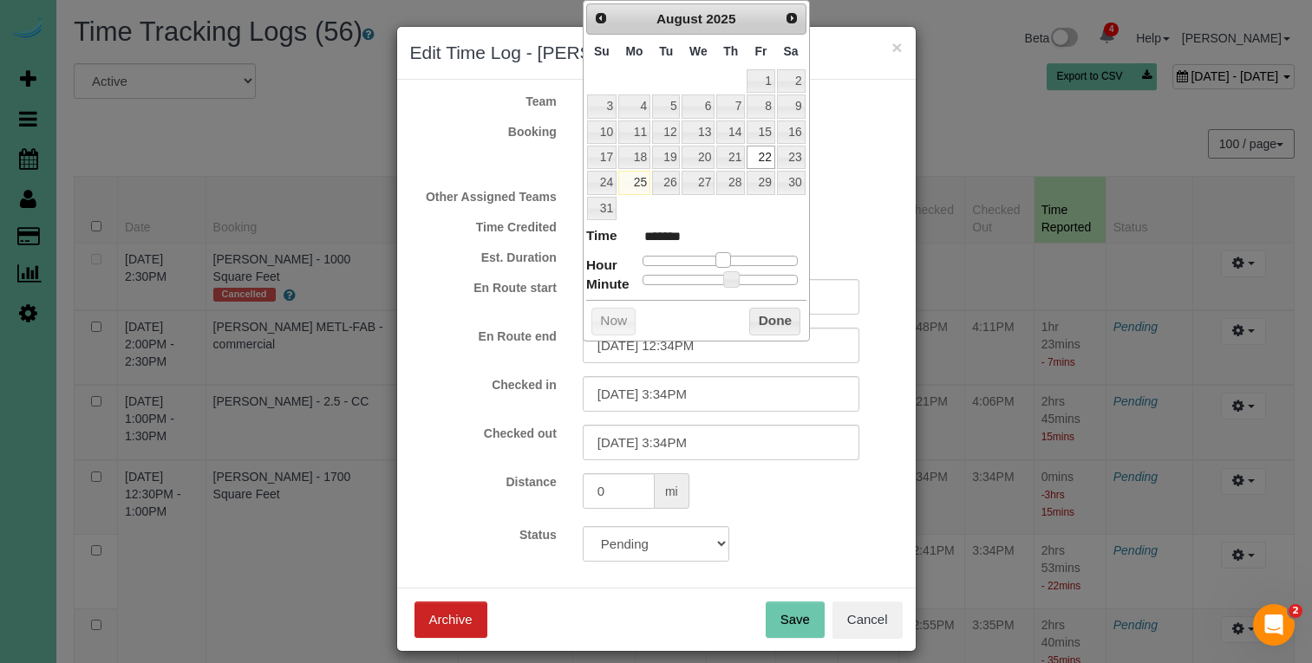
drag, startPoint x: 740, startPoint y: 255, endPoint x: 721, endPoint y: 256, distance: 19.1
click at [721, 256] on span at bounding box center [724, 260] width 16 height 16
drag, startPoint x: 820, startPoint y: 485, endPoint x: 808, endPoint y: 478, distance: 13.2
click at [820, 485] on div "0 mi" at bounding box center [743, 494] width 346 height 40
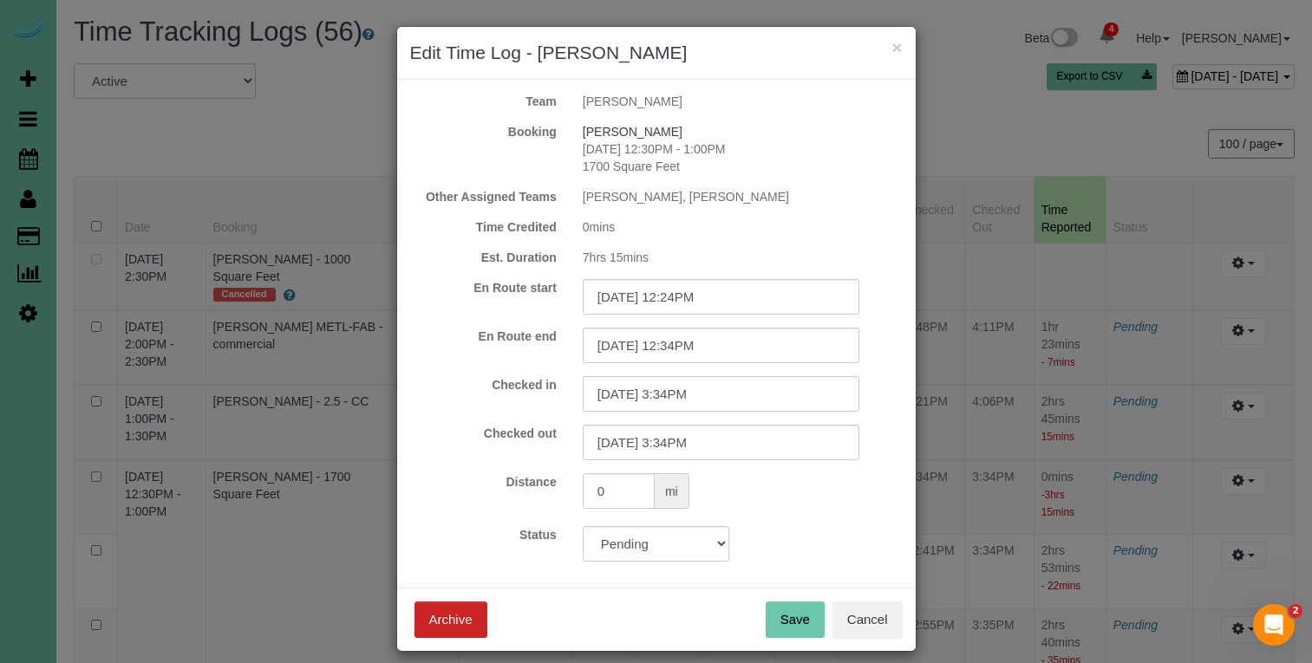
click at [741, 388] on input "08/22/2025 3:34PM" at bounding box center [721, 394] width 277 height 36
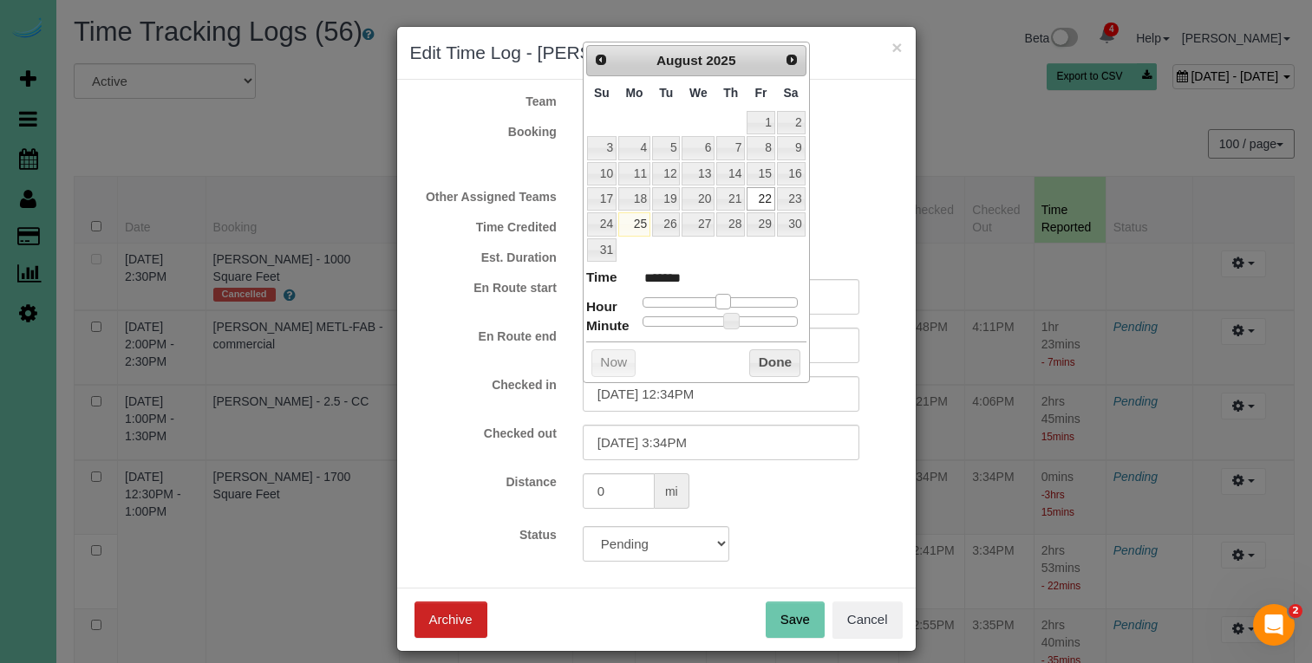
drag, startPoint x: 742, startPoint y: 297, endPoint x: 722, endPoint y: 297, distance: 19.9
click at [722, 297] on span at bounding box center [724, 302] width 16 height 16
click at [689, 395] on input "08/22/2025 12:34PM" at bounding box center [721, 394] width 277 height 36
click at [768, 363] on button "Done" at bounding box center [774, 364] width 51 height 28
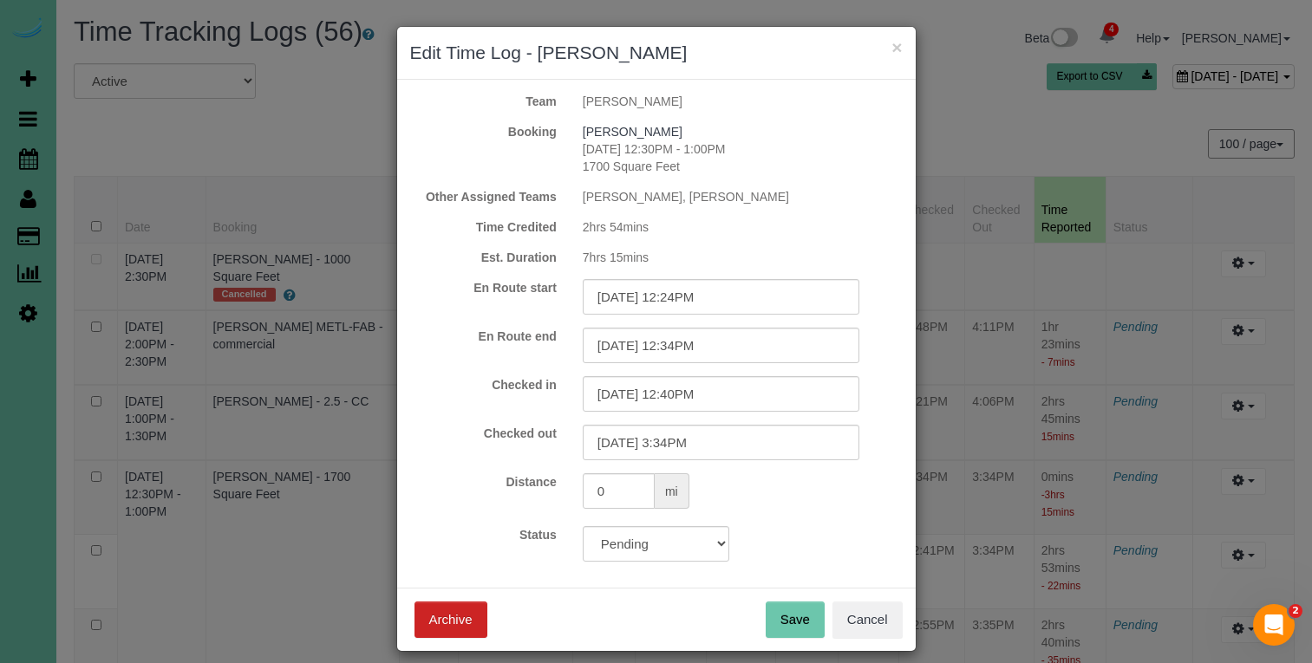
click at [798, 617] on button "Save" at bounding box center [795, 620] width 59 height 36
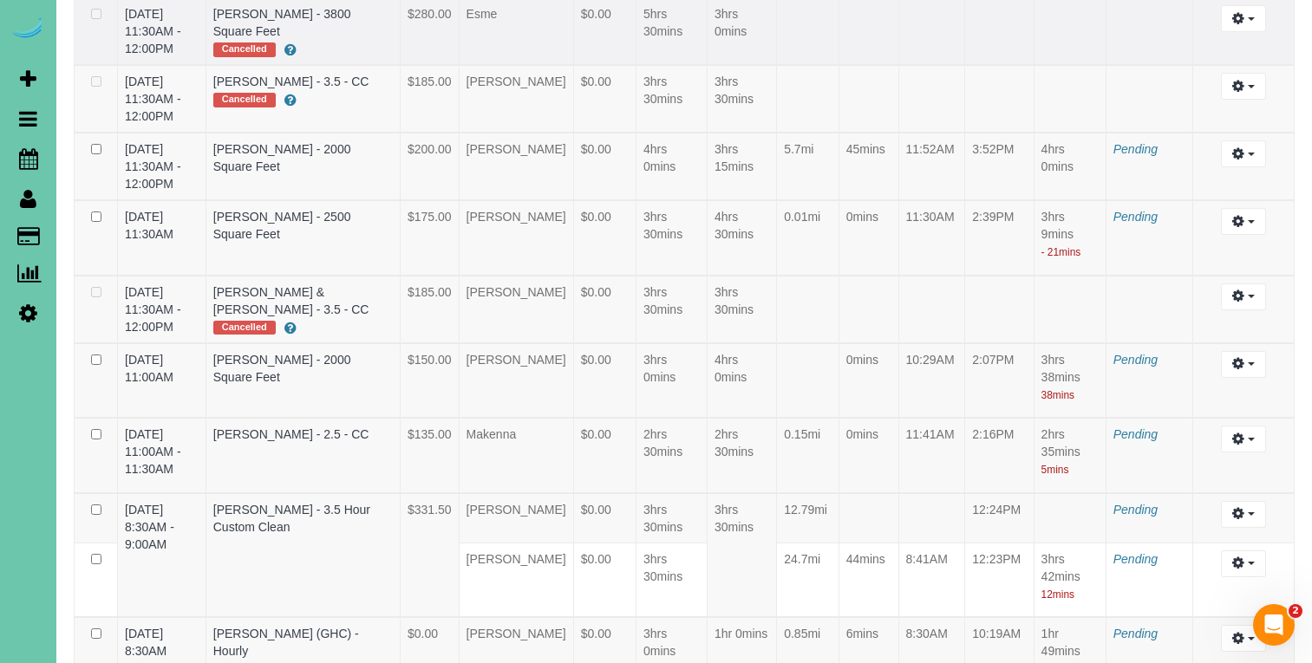
scroll to position [2383, 0]
click at [1256, 527] on button "button" at bounding box center [1243, 513] width 44 height 27
click at [1209, 557] on link "Edit" at bounding box center [1196, 545] width 137 height 23
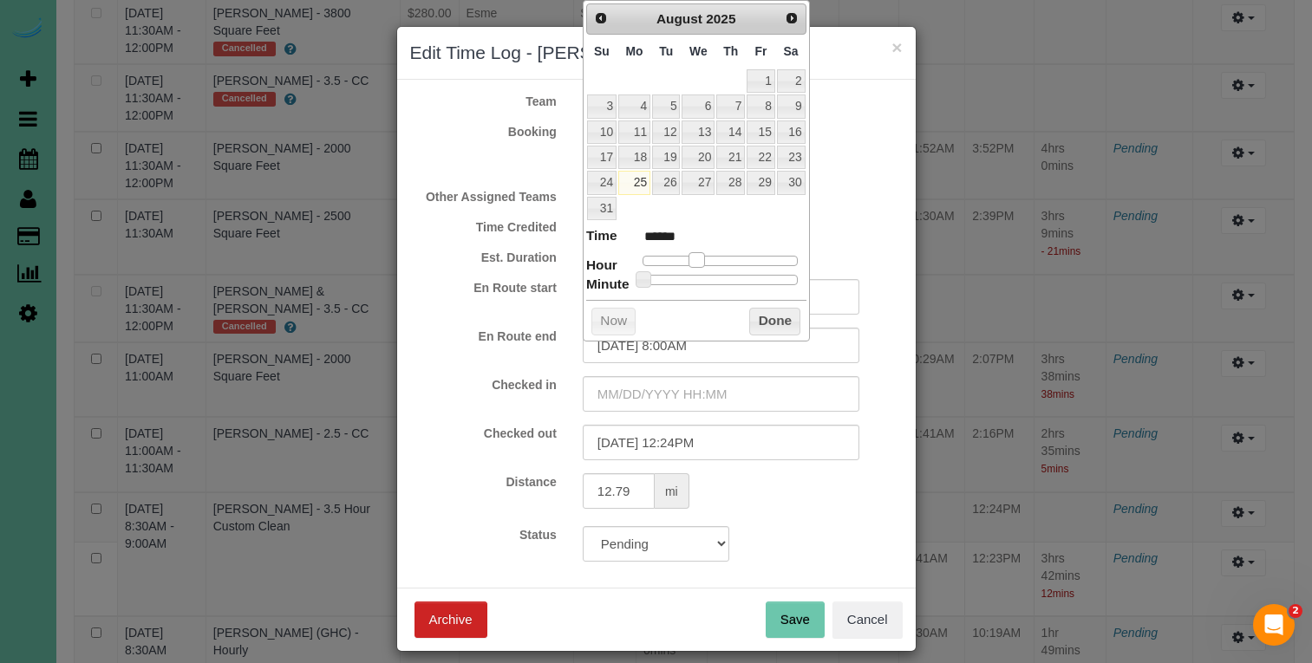
drag, startPoint x: 643, startPoint y: 258, endPoint x: 697, endPoint y: 259, distance: 54.7
click at [697, 259] on span at bounding box center [697, 260] width 16 height 16
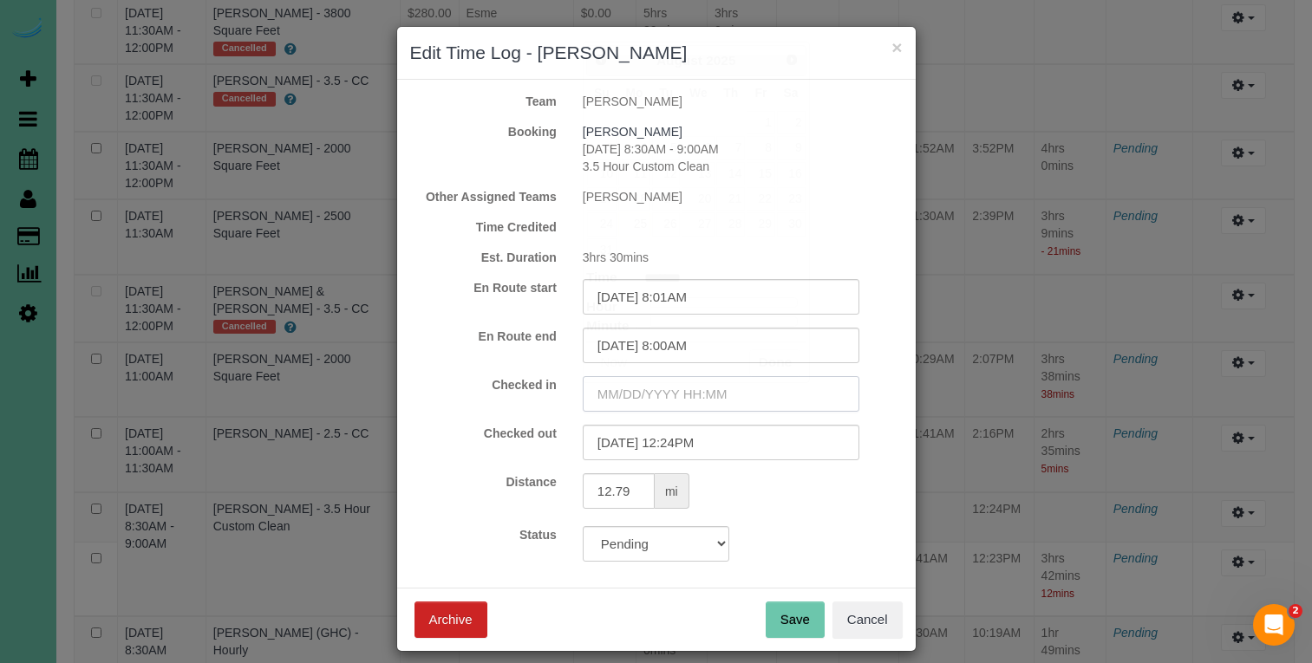
click at [688, 395] on input "text" at bounding box center [721, 394] width 277 height 36
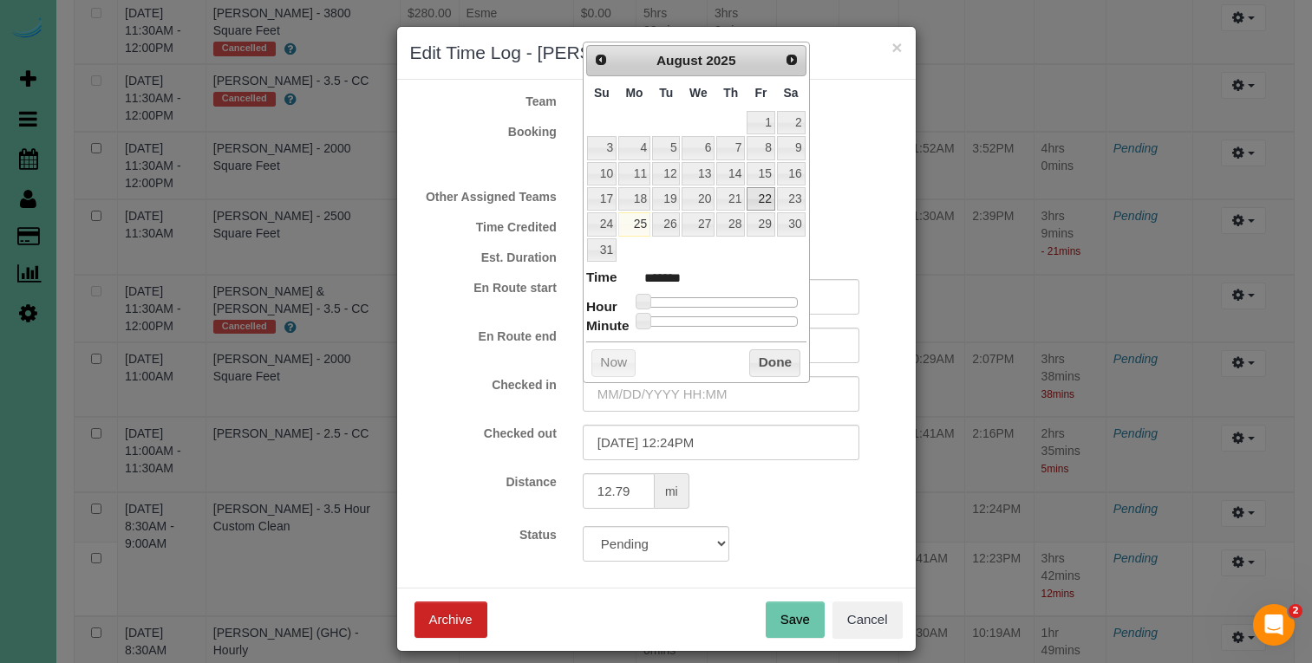
click at [758, 195] on link "22" at bounding box center [761, 198] width 28 height 23
drag, startPoint x: 644, startPoint y: 294, endPoint x: 597, endPoint y: 313, distance: 51.4
click at [698, 294] on span at bounding box center [697, 302] width 16 height 16
click at [508, 339] on label "En Route end" at bounding box center [483, 336] width 173 height 17
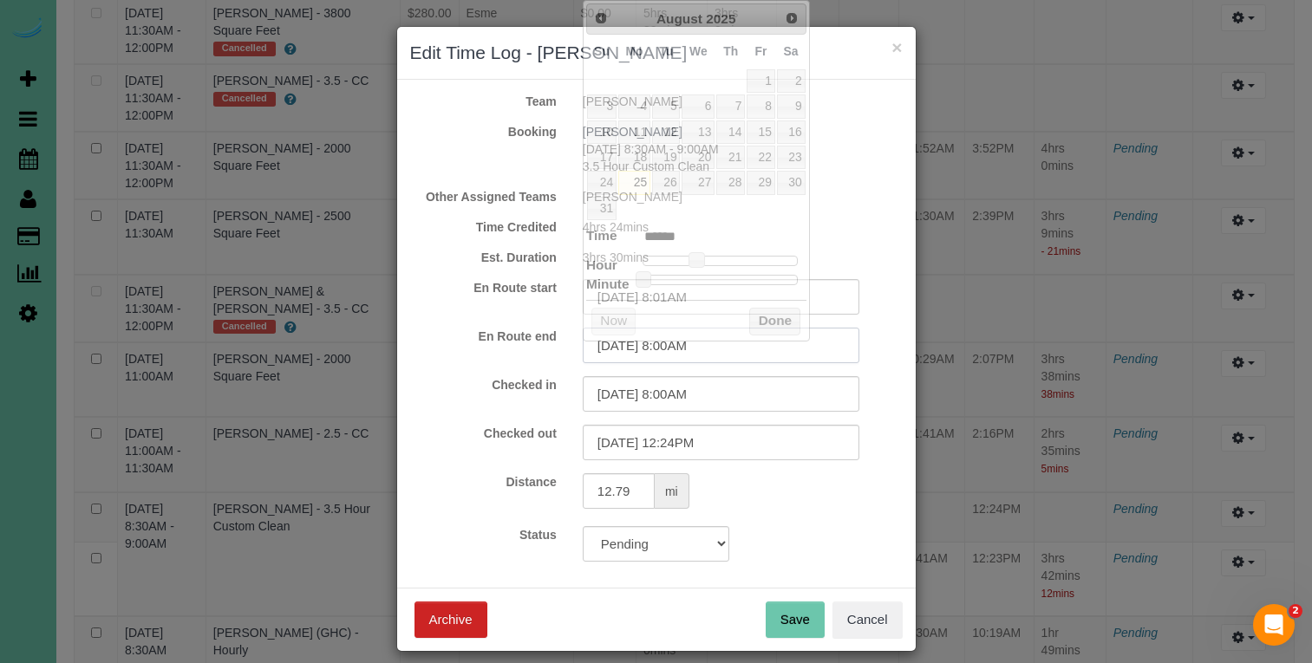
click at [655, 340] on input "[DATE] 8:00AM" at bounding box center [721, 346] width 277 height 36
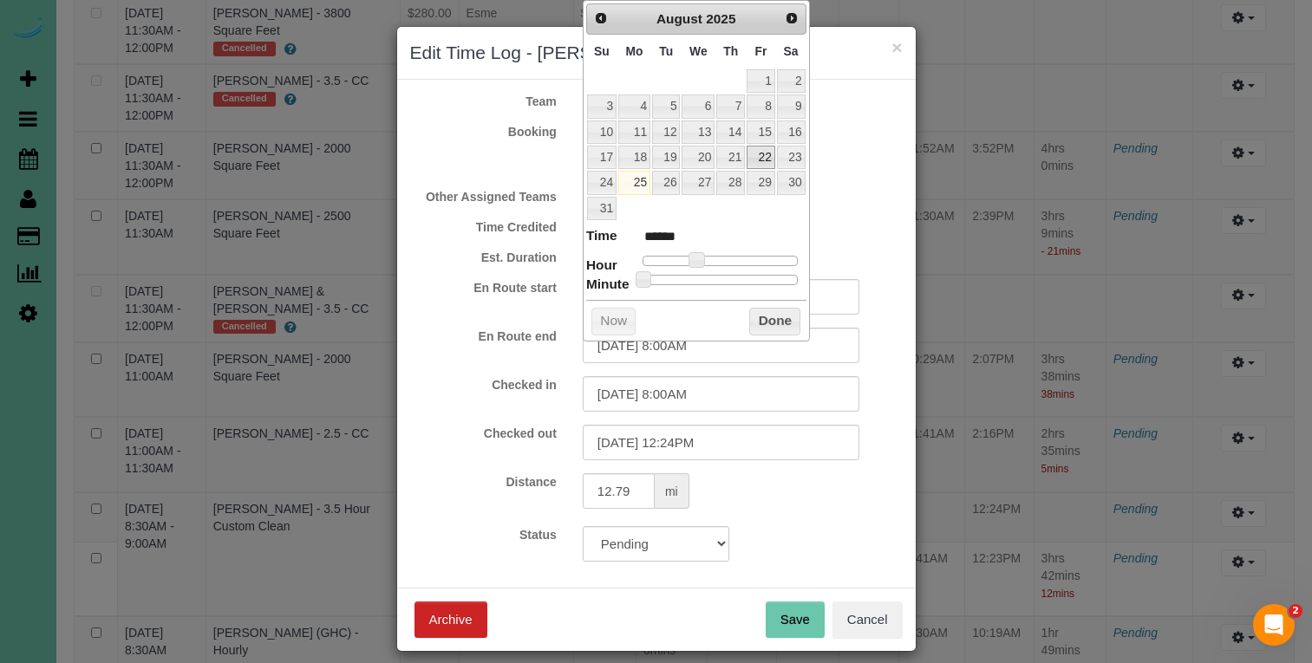
click at [761, 154] on link "22" at bounding box center [761, 157] width 28 height 23
click at [690, 351] on input "08/22/2025 8:00AM" at bounding box center [721, 346] width 277 height 36
click at [459, 381] on label "Checked in" at bounding box center [483, 384] width 173 height 17
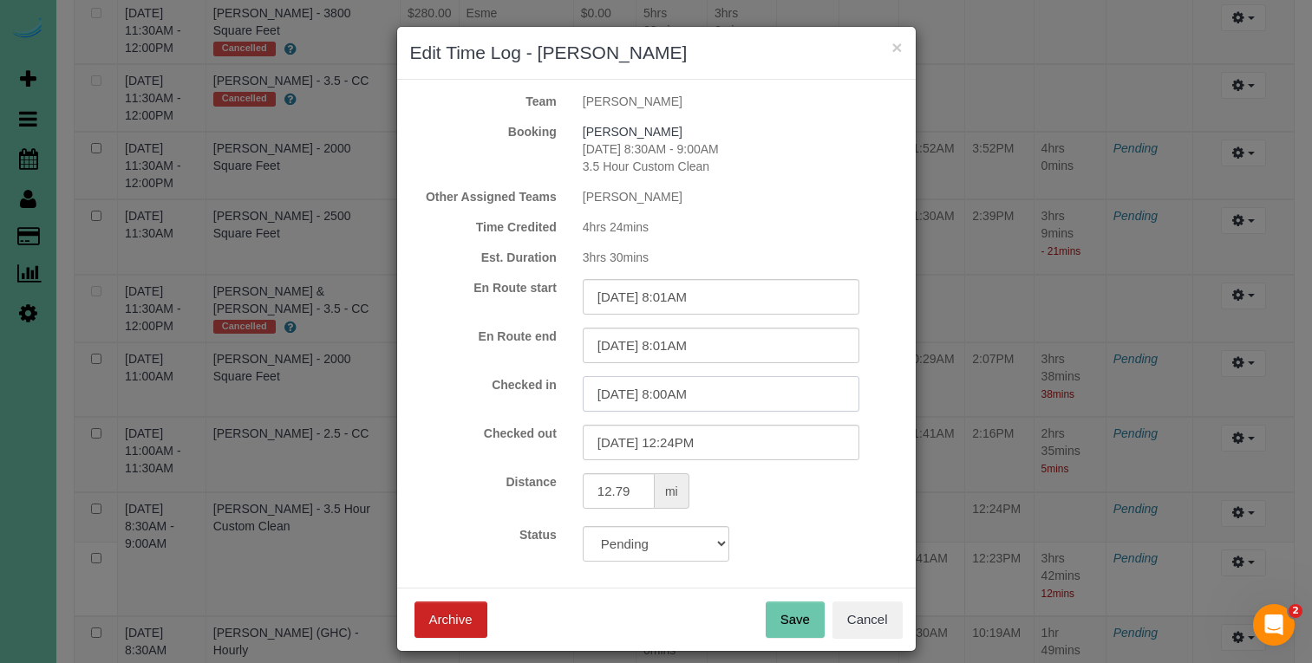
click at [691, 395] on input "08/22/2025 8:00AM" at bounding box center [721, 394] width 277 height 36
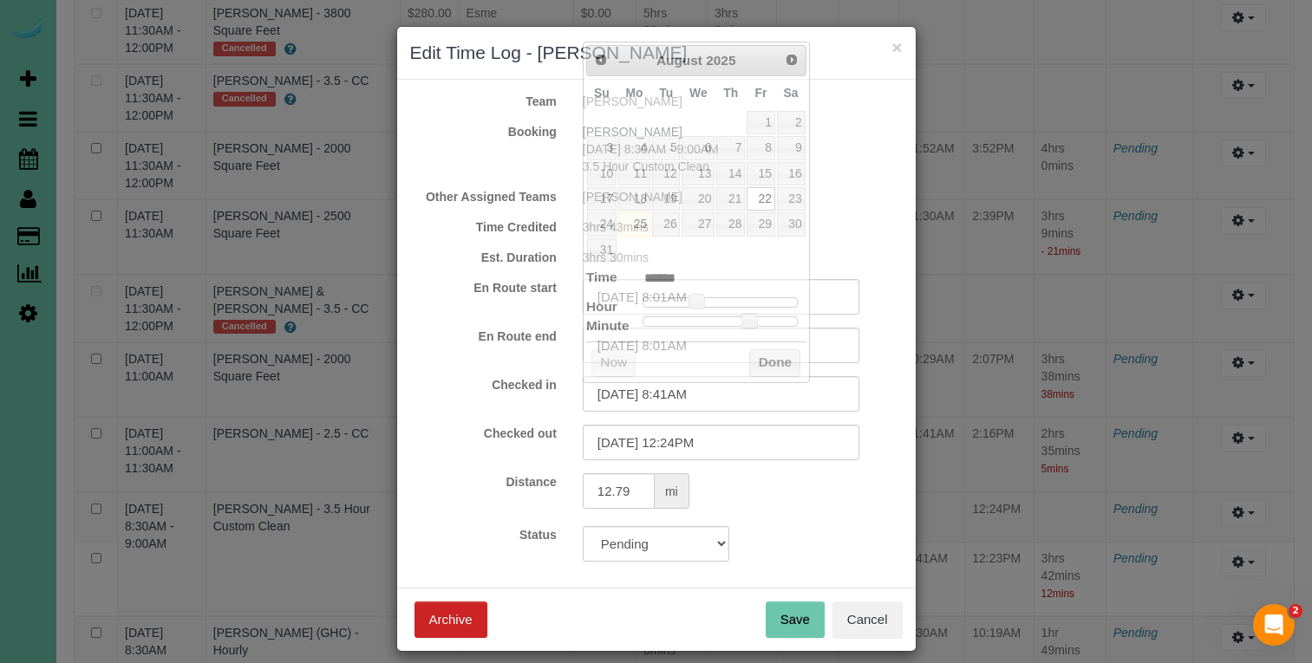
drag, startPoint x: 418, startPoint y: 402, endPoint x: 607, endPoint y: 374, distance: 191.2
click at [418, 402] on div "Checked in 08/22/2025 8:41AM" at bounding box center [656, 394] width 519 height 36
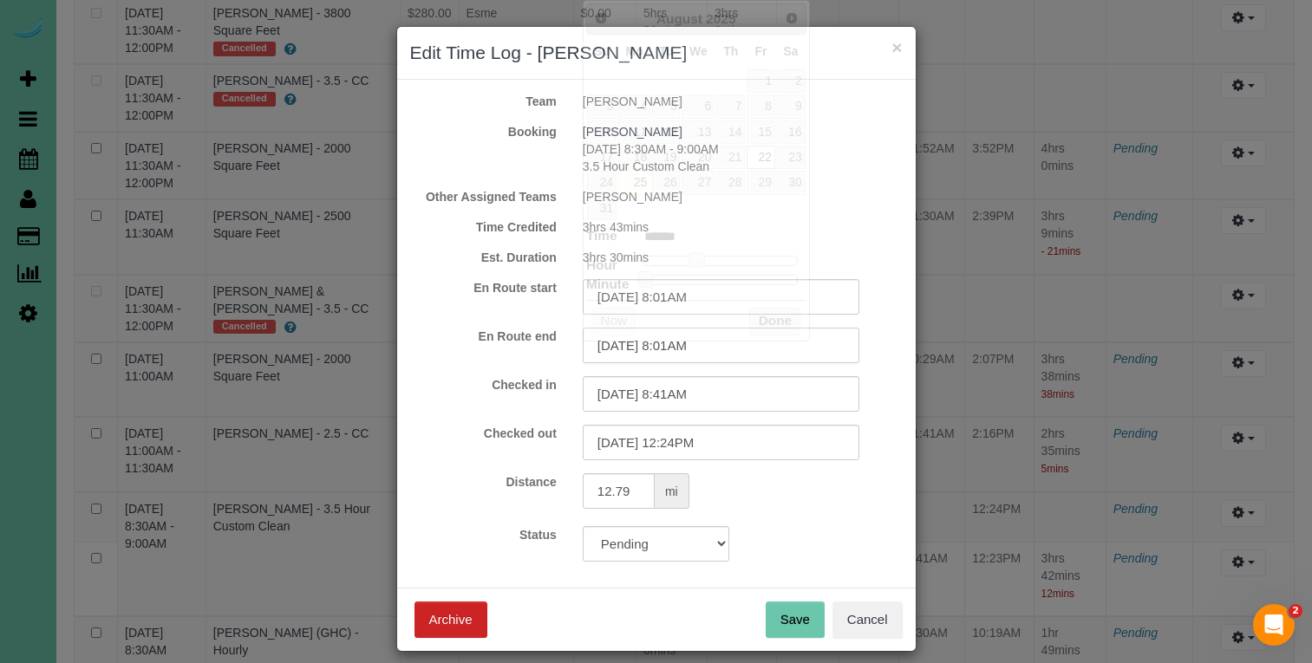
click at [686, 343] on input "08/22/2025 8:01AM" at bounding box center [721, 346] width 277 height 36
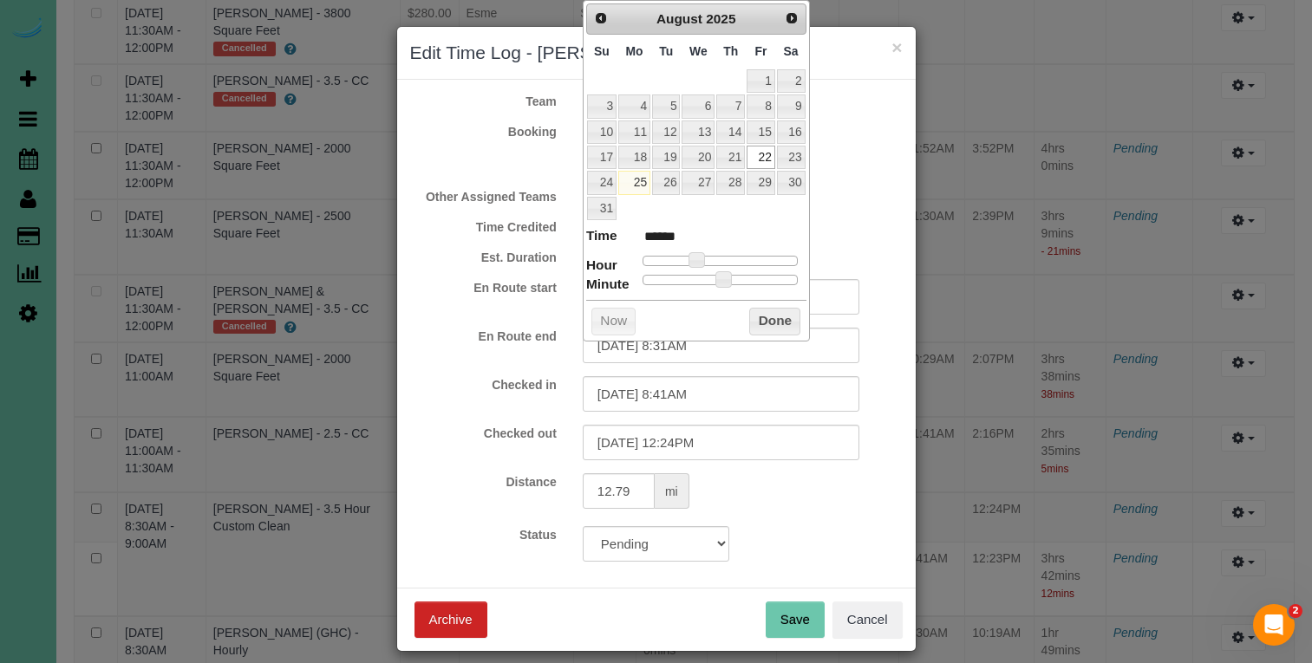
click at [487, 414] on div "Checked in 08/22/2025 8:41AM Checked out 08/22/2025 12:24PM" at bounding box center [656, 418] width 493 height 84
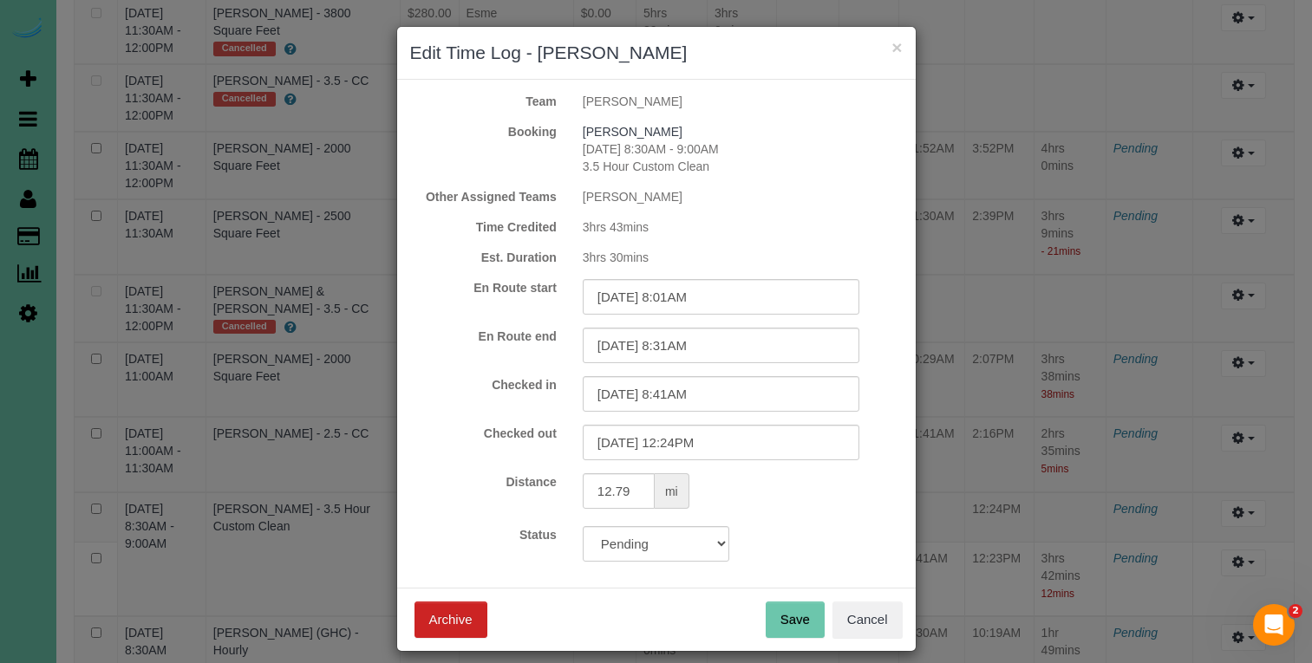
click at [801, 618] on button "Save" at bounding box center [795, 620] width 59 height 36
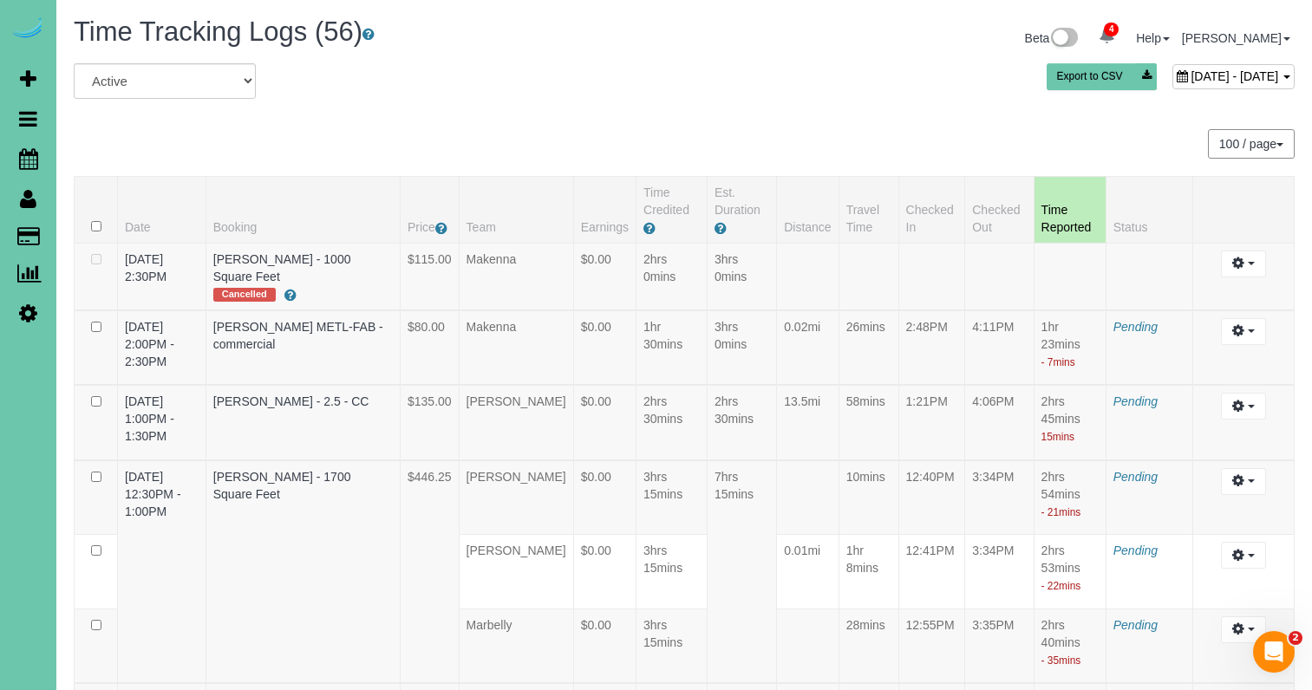
scroll to position [0, 0]
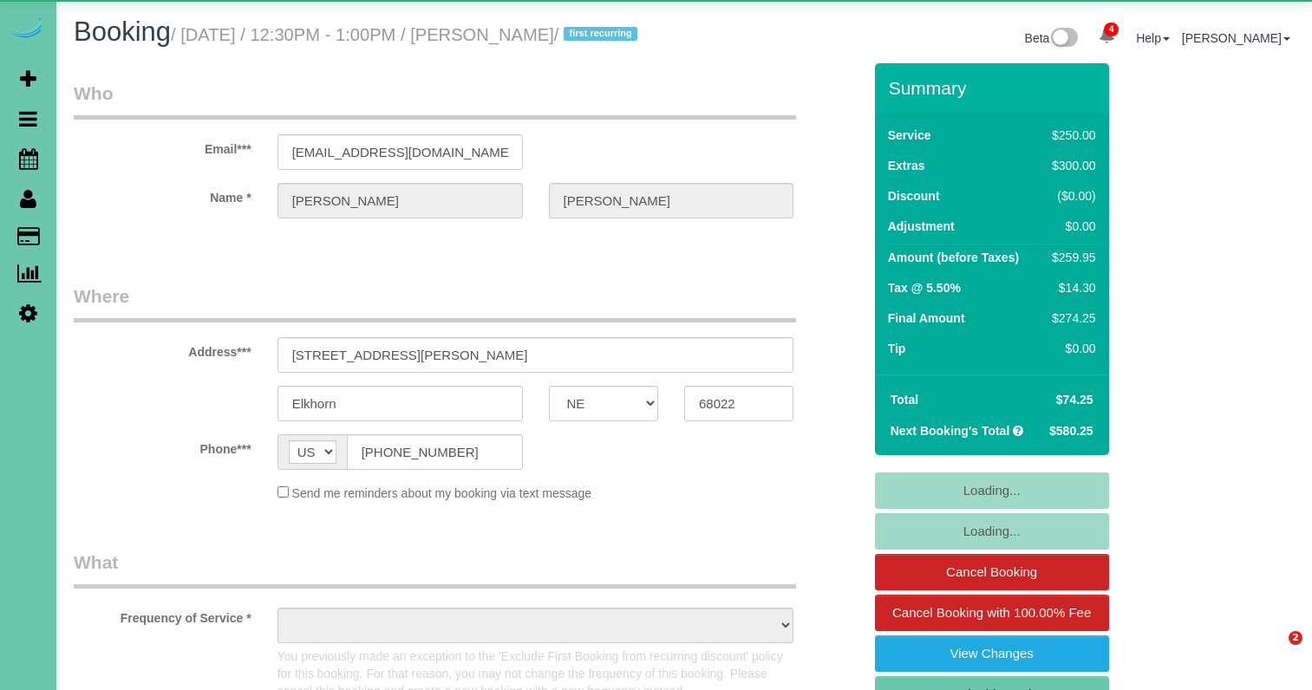
select select "NE"
select select "object:691"
select select "string:fspay-f917d439-5fb7-402d-8575-5f6c8ffc0b96"
select select "number:37"
select select "number:43"
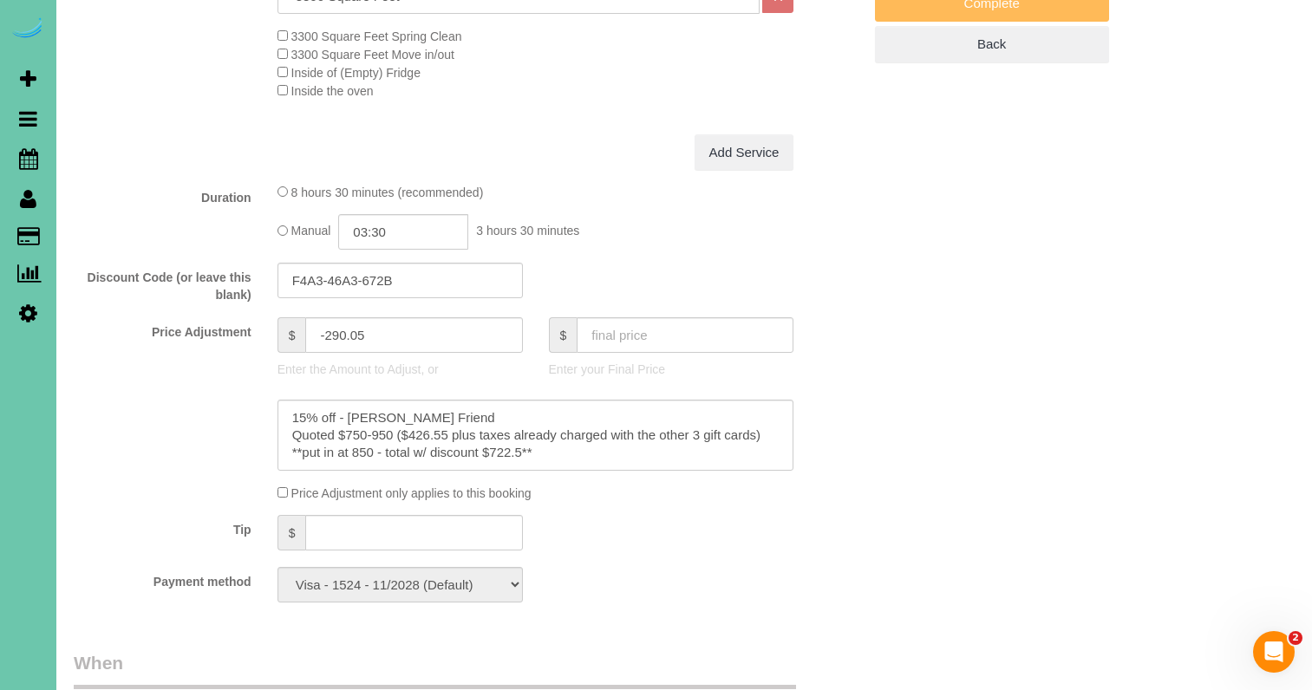
scroll to position [772, 0]
drag, startPoint x: 395, startPoint y: 349, endPoint x: 258, endPoint y: 329, distance: 139.3
click at [259, 330] on fieldset "What Frequency of Service * One Time Weekly (0% for the First Booking) Bi-Weekl…" at bounding box center [468, 197] width 788 height 840
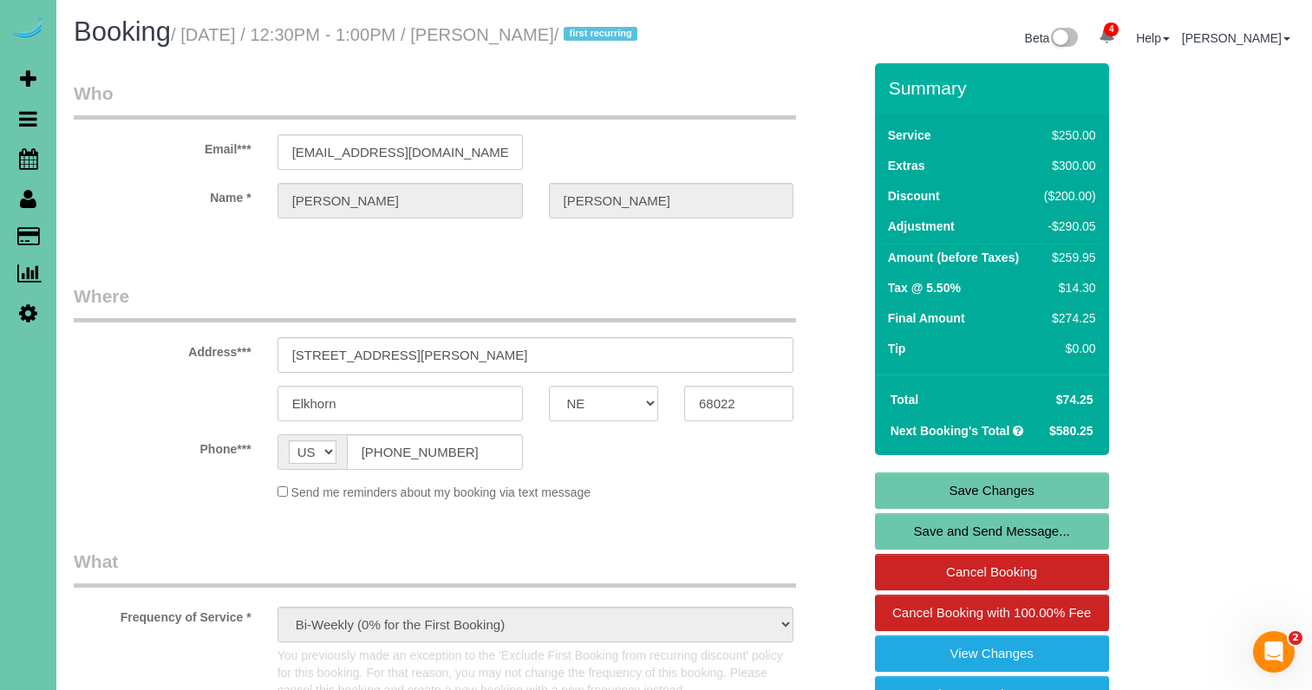
scroll to position [778, 0]
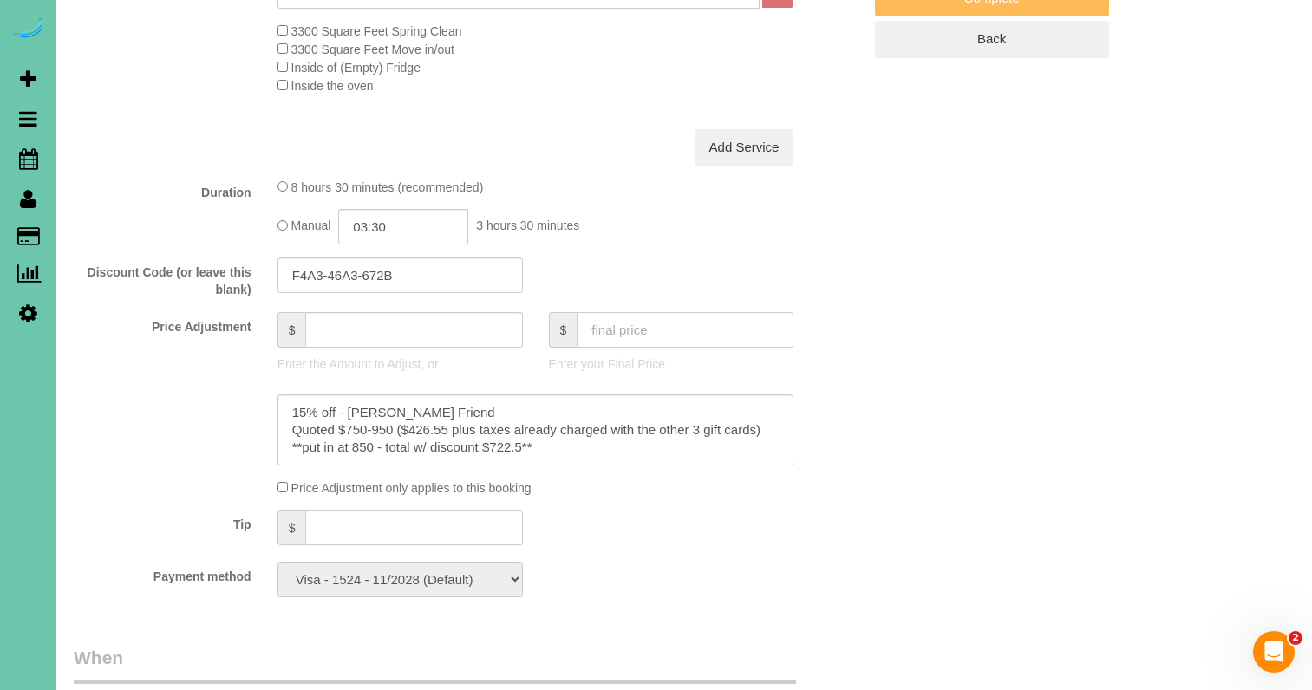
type input "0"
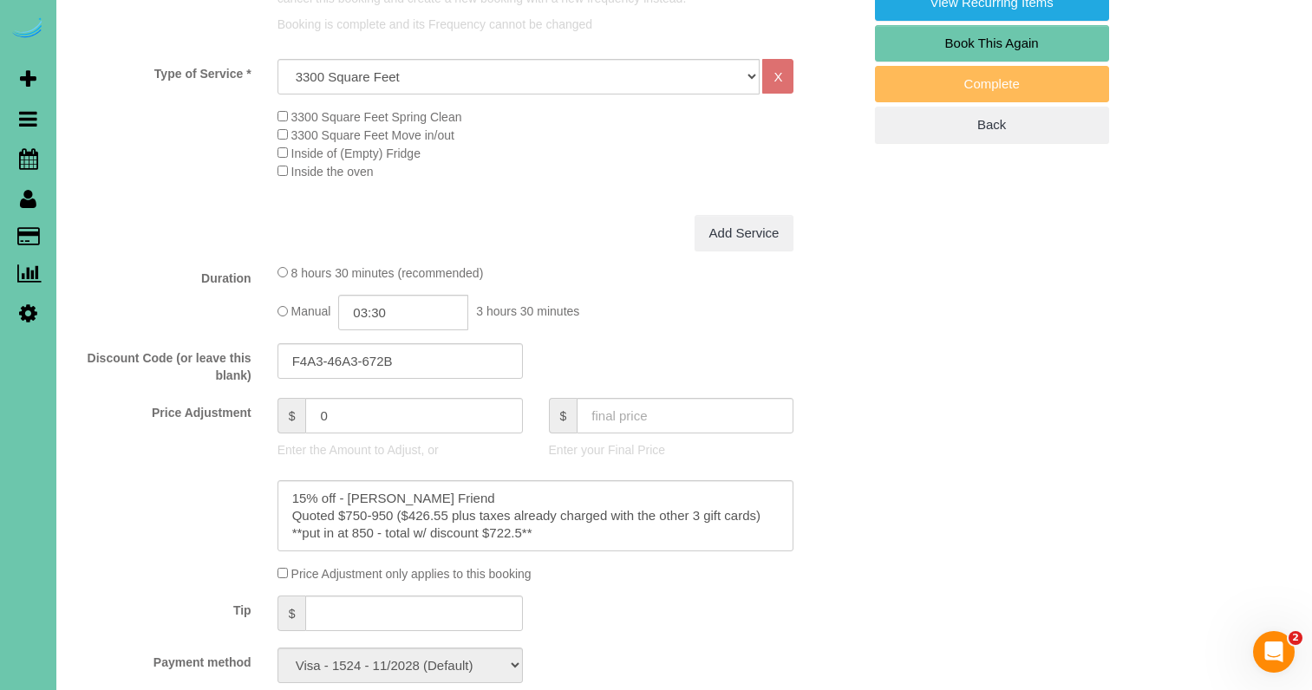
scroll to position [699, 0]
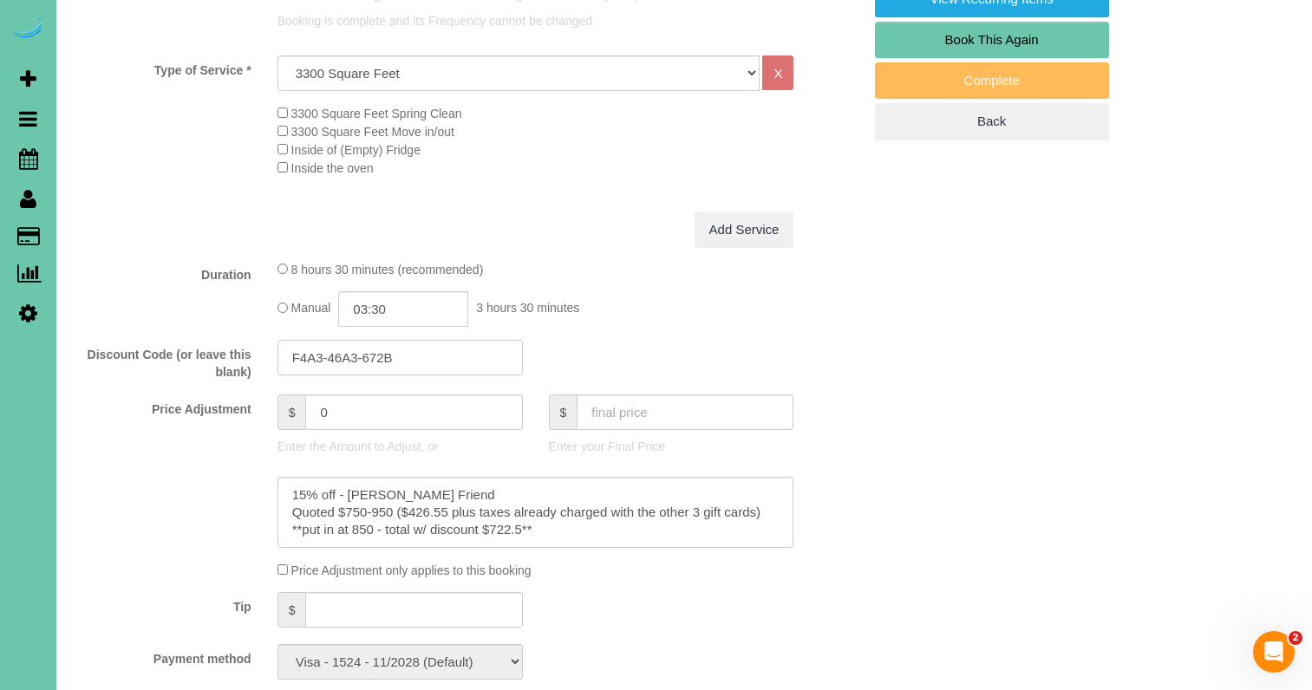
drag, startPoint x: 360, startPoint y: 376, endPoint x: 258, endPoint y: 368, distance: 101.8
click at [258, 368] on div "Discount Code (or leave this blank) F4A3-46A3-672B" at bounding box center [468, 361] width 814 height 42
click at [295, 513] on textarea at bounding box center [536, 515] width 517 height 71
paste textarea "F4A3-46A3-672B"
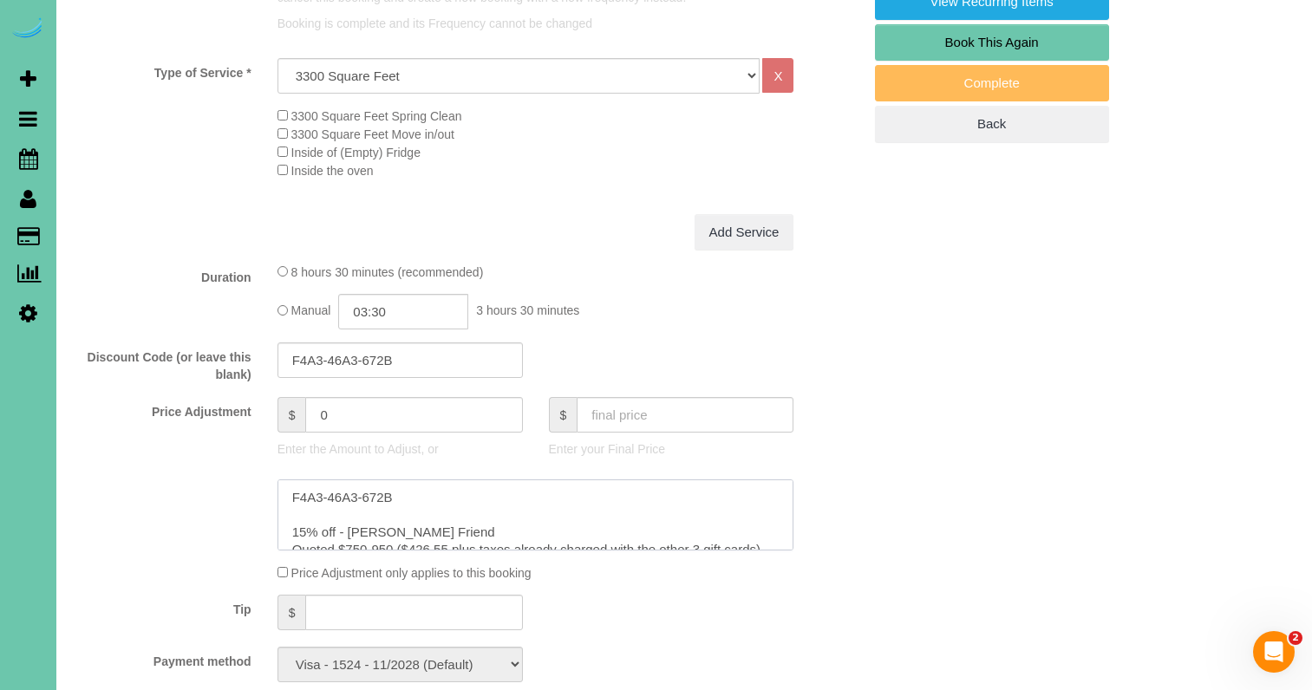
type textarea "F4A3-46A3-672B 15% off - [PERSON_NAME] Friend Quoted $750-950 ($426.55 plus tax…"
drag, startPoint x: 402, startPoint y: 374, endPoint x: 176, endPoint y: 343, distance: 227.6
click at [176, 343] on fieldset "What Frequency of Service * One Time Weekly (0% for the First Booking) Bi-Weekl…" at bounding box center [468, 276] width 788 height 840
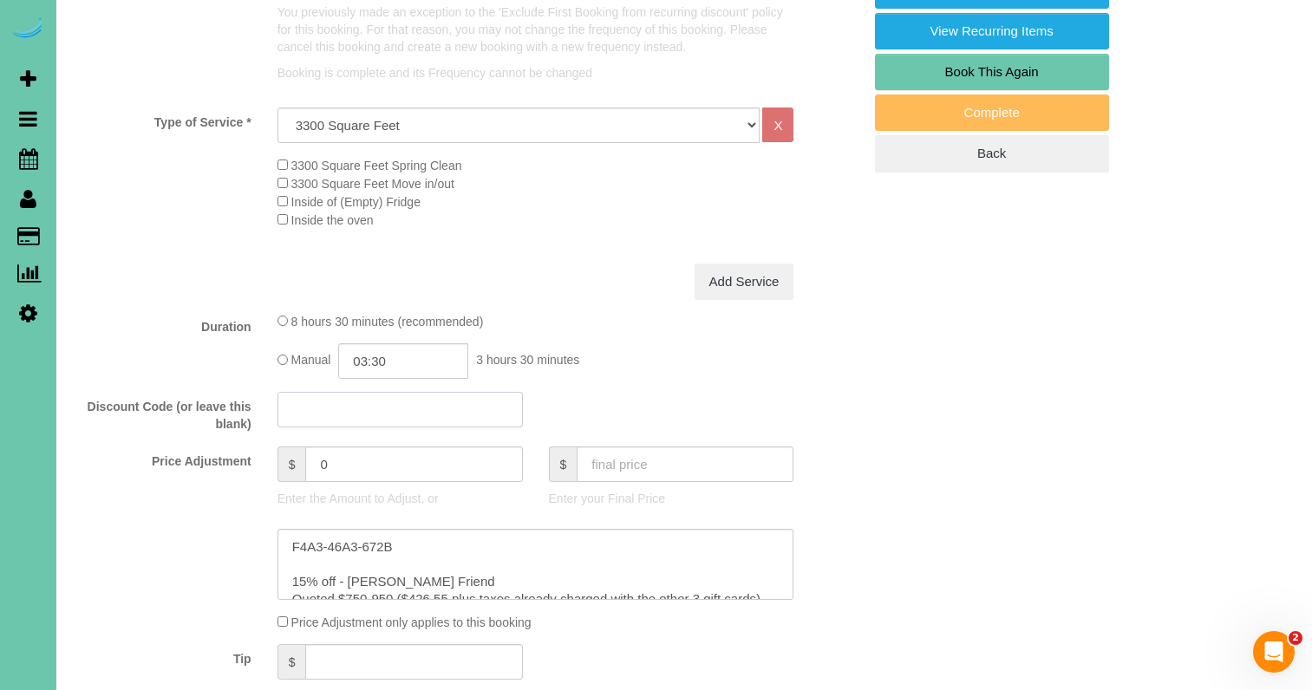
scroll to position [808, 0]
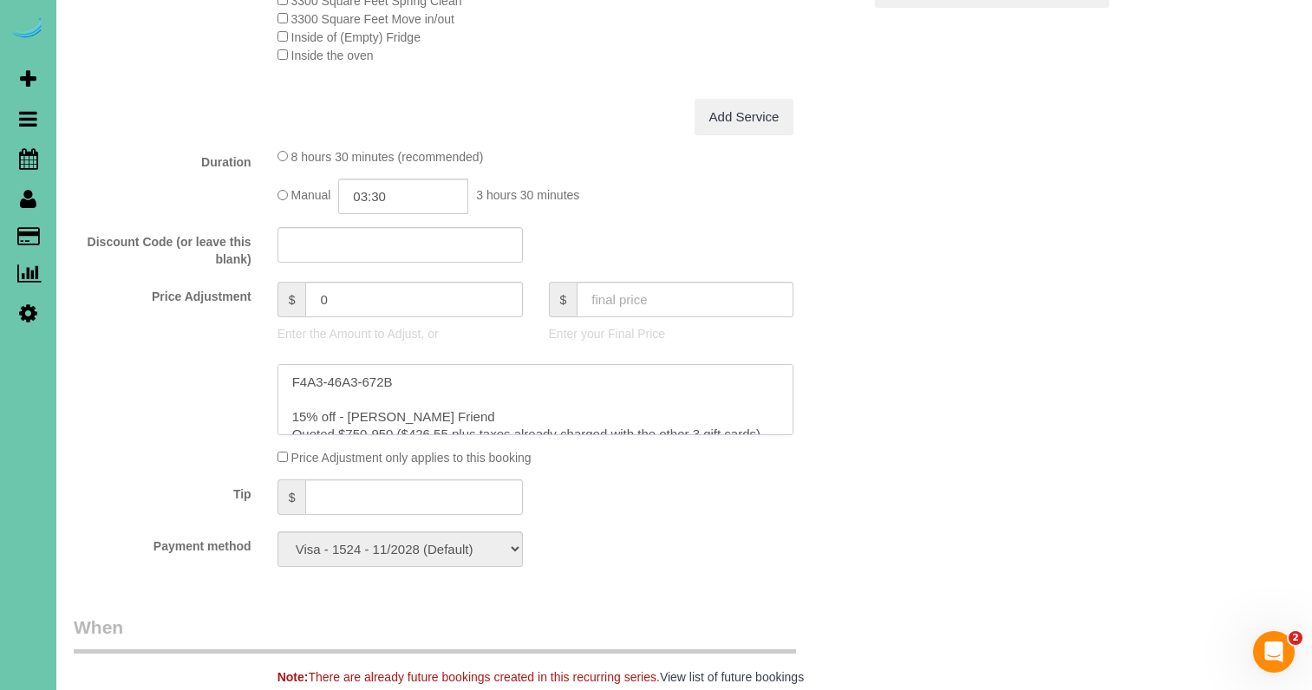
drag, startPoint x: 414, startPoint y: 398, endPoint x: 262, endPoint y: 381, distance: 152.8
click at [262, 381] on div at bounding box center [468, 399] width 814 height 71
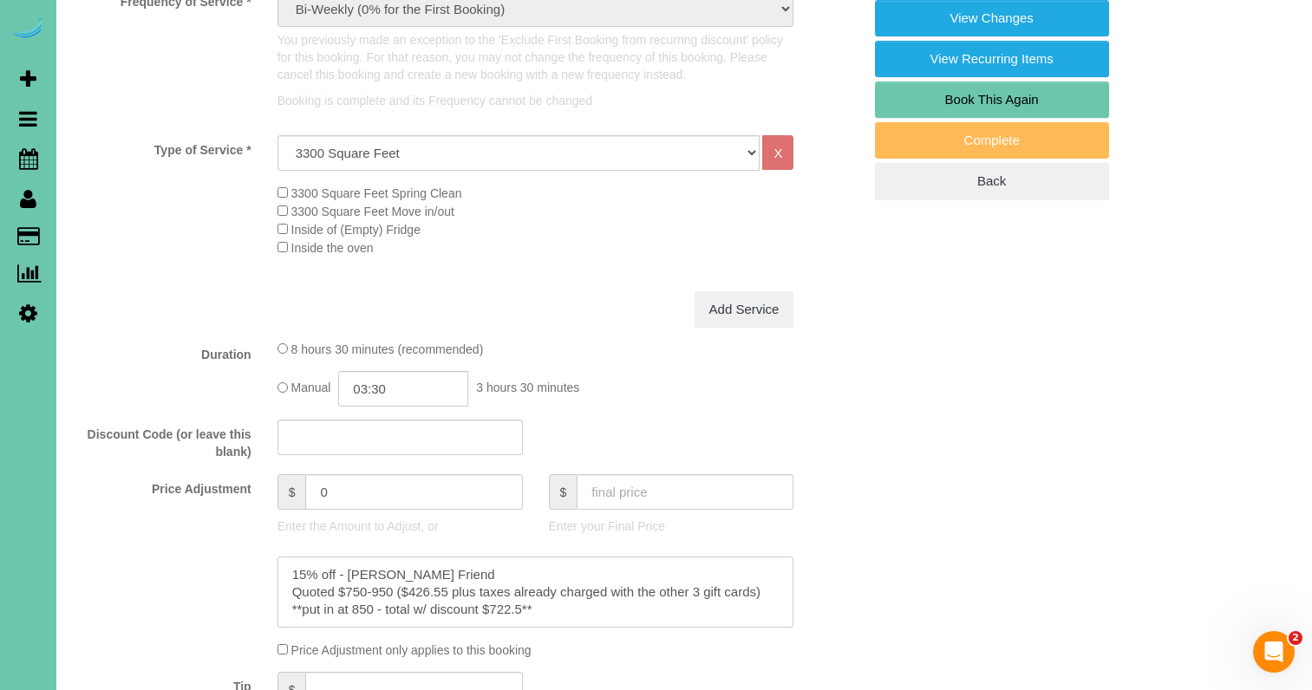
scroll to position [621, 0]
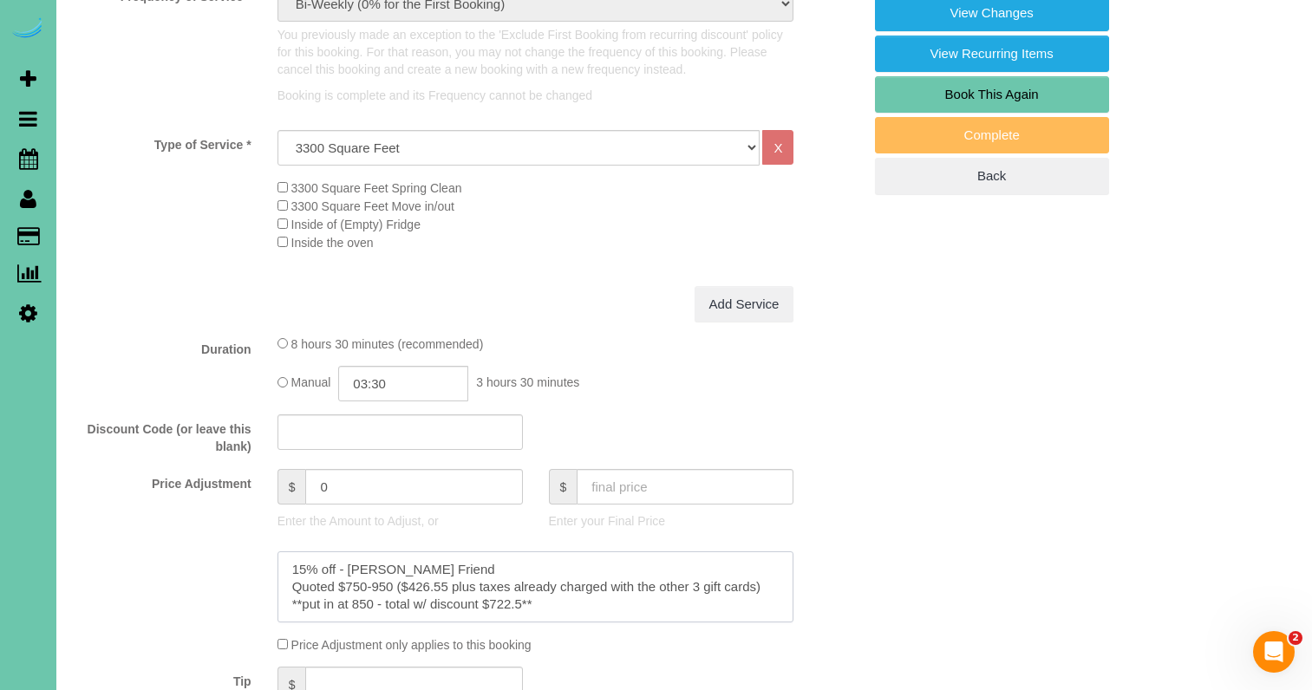
type textarea "15% off - [PERSON_NAME] Friend Quoted $750-950 ($426.55 plus taxes already char…"
click at [310, 450] on input "text" at bounding box center [400, 433] width 245 height 36
paste input "F4A3-46A3-672B"
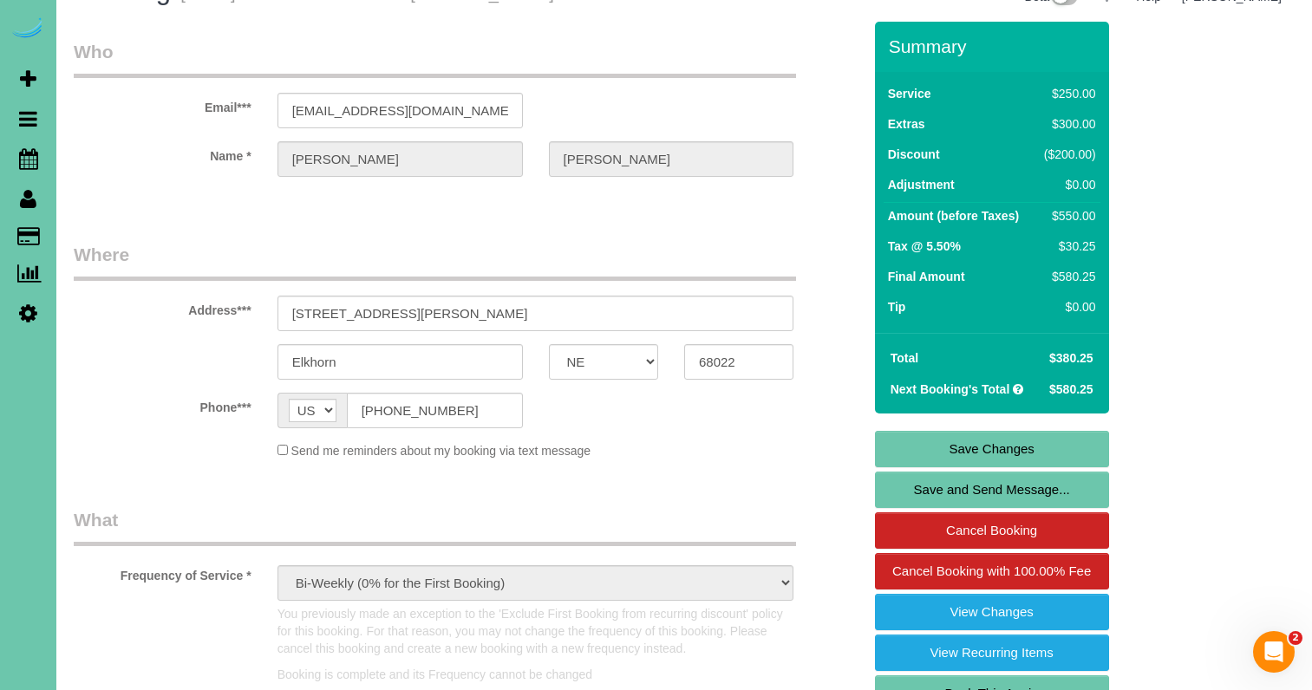
scroll to position [144, 0]
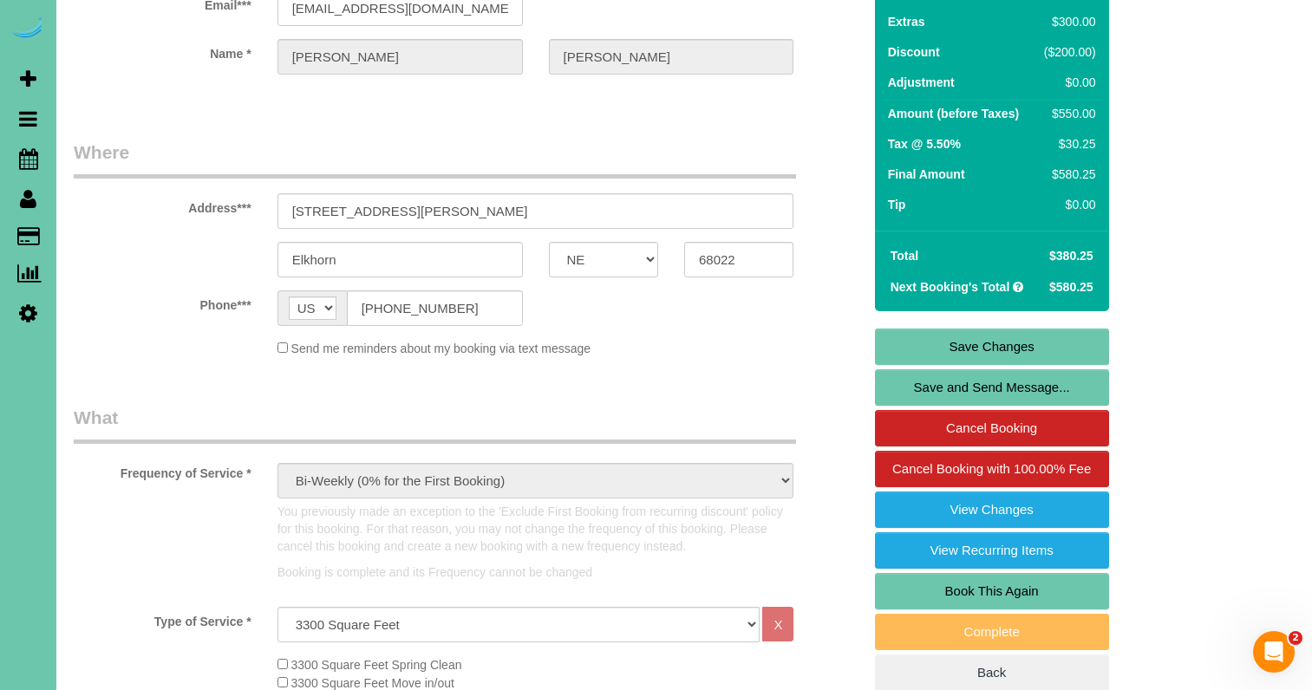
type input "F4A3-46A3-672B"
click at [964, 365] on link "Save Changes" at bounding box center [992, 347] width 234 height 36
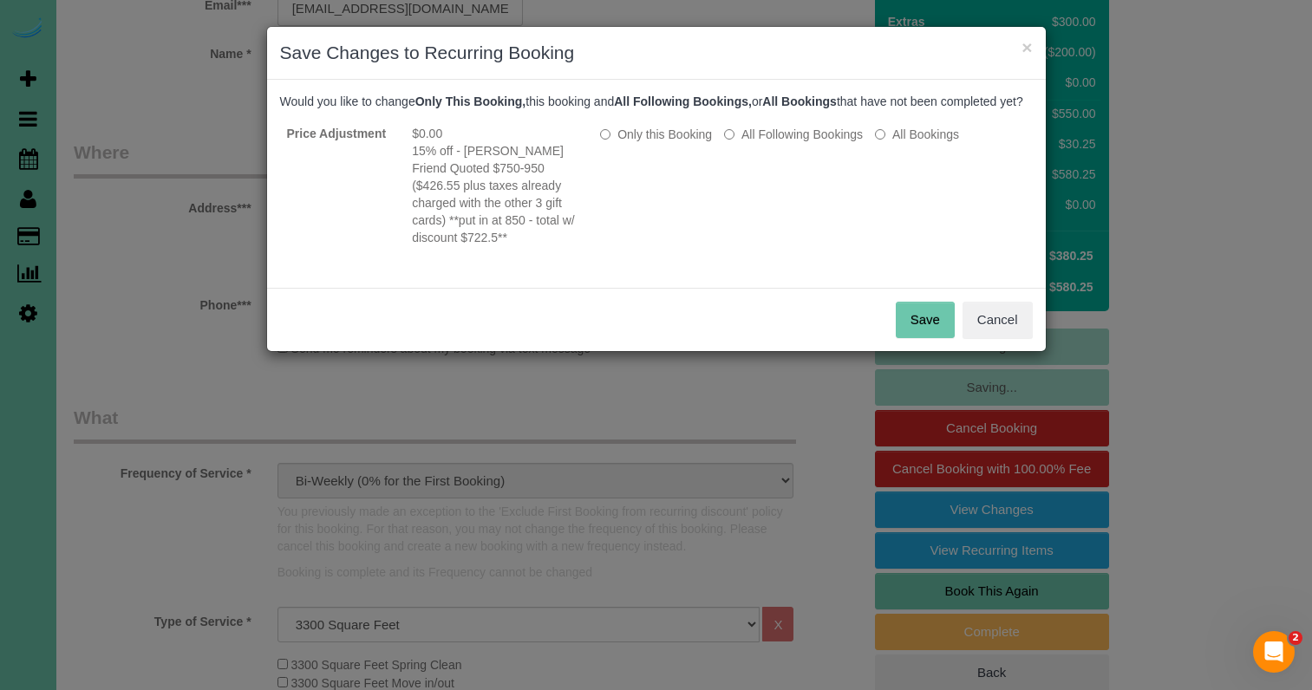
click at [918, 318] on button "Save" at bounding box center [925, 320] width 59 height 36
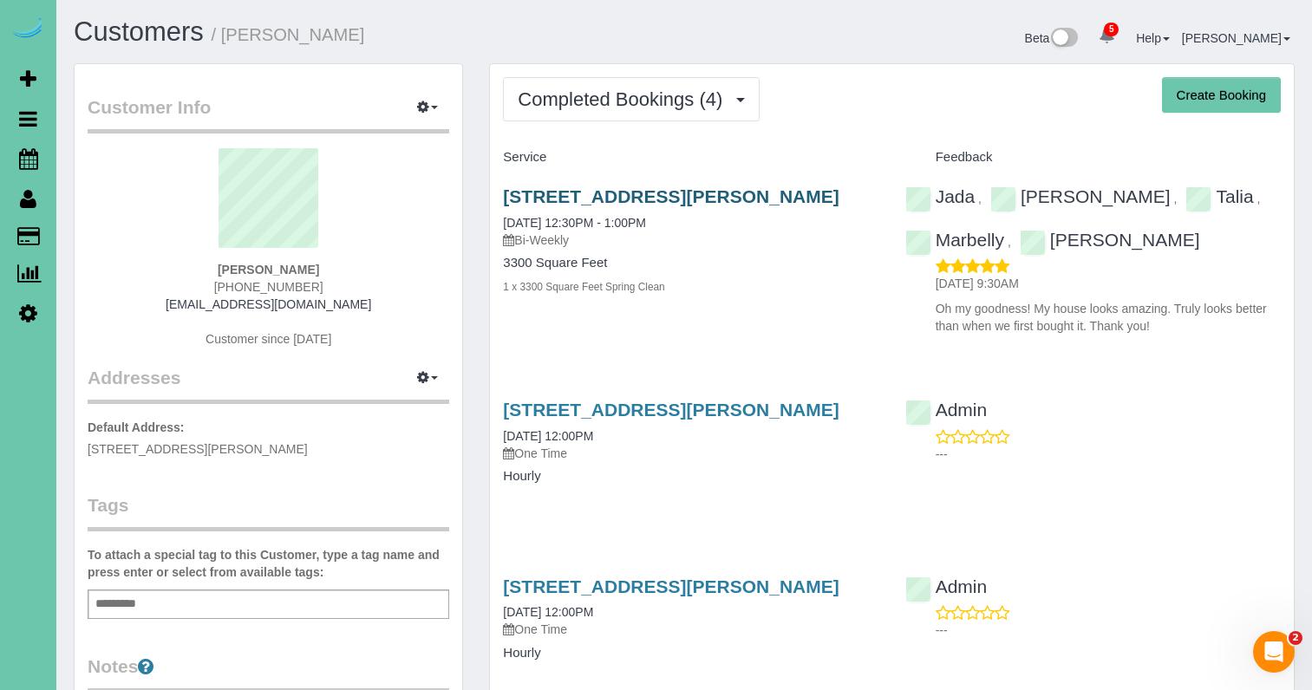
click at [559, 193] on link "[STREET_ADDRESS][PERSON_NAME]" at bounding box center [671, 196] width 336 height 20
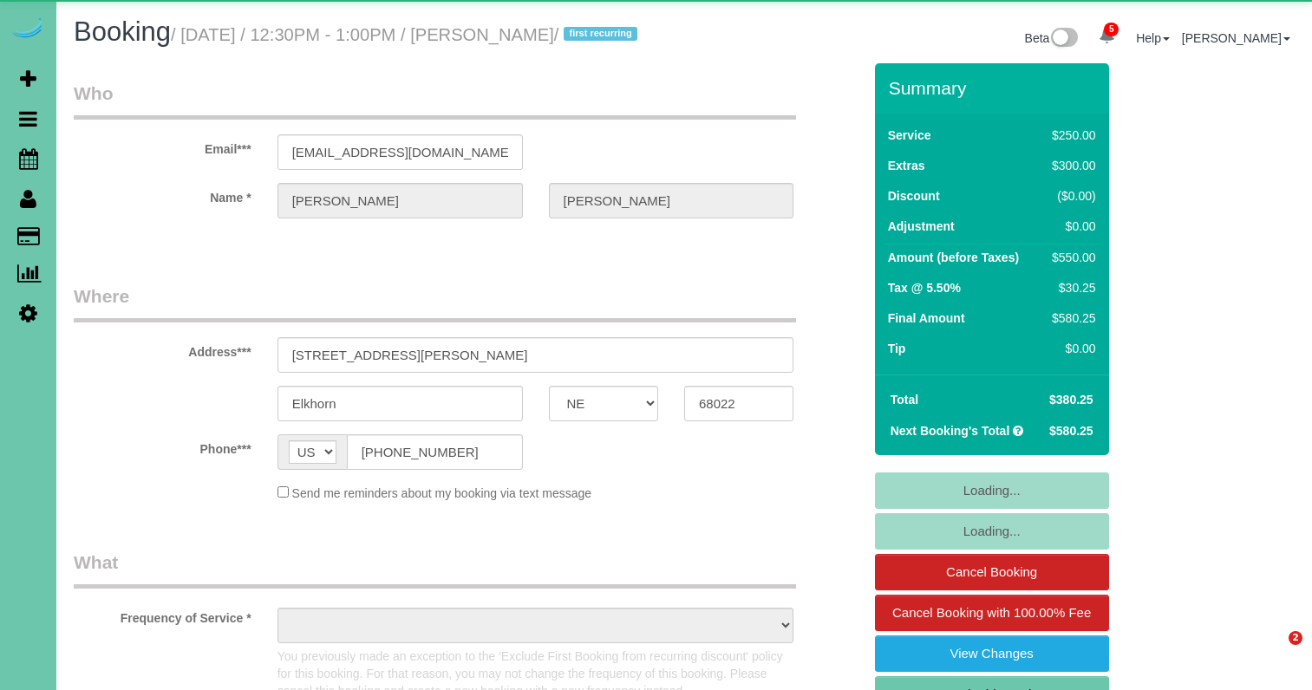
select select "NE"
select select "object:731"
select select "number:37"
select select "number:43"
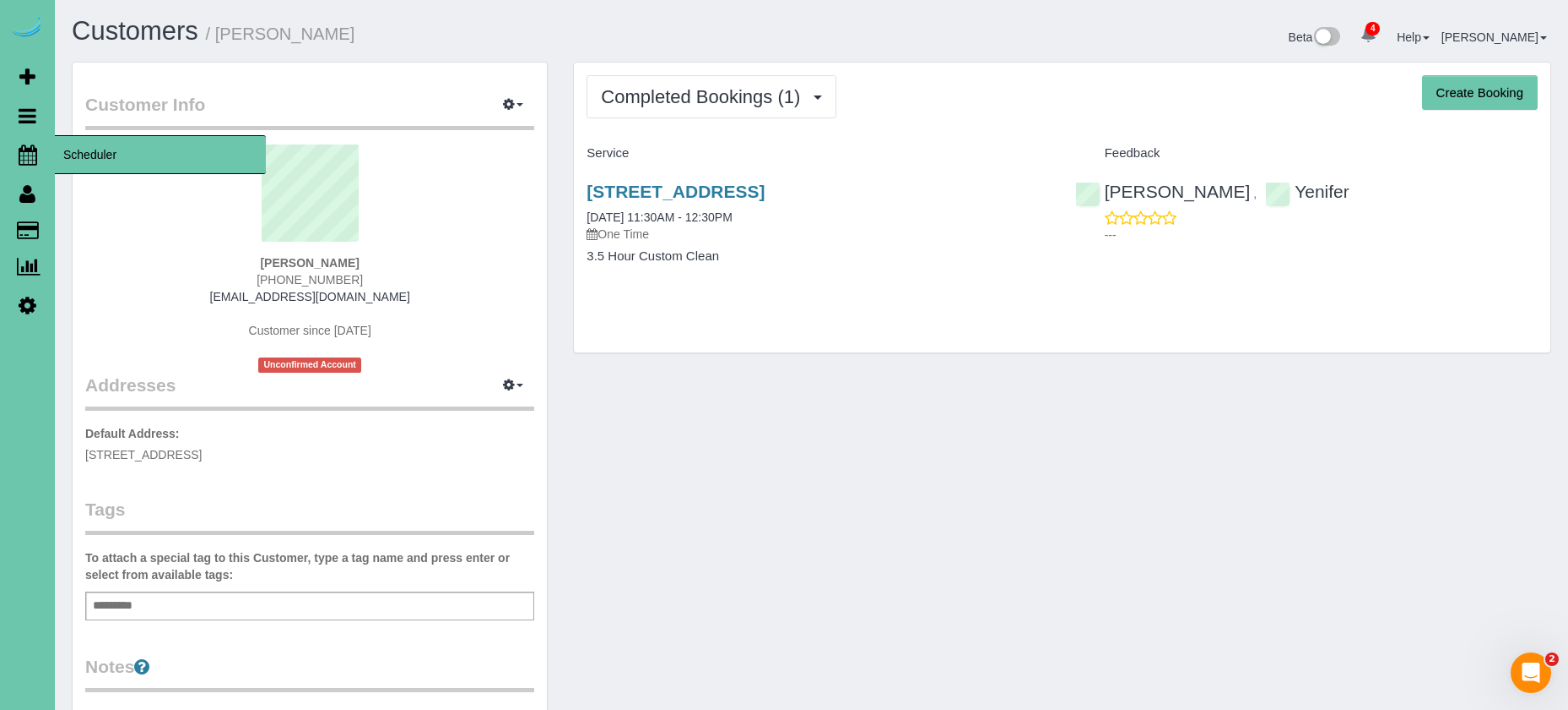
click at [26, 156] on icon at bounding box center [27, 154] width 18 height 20
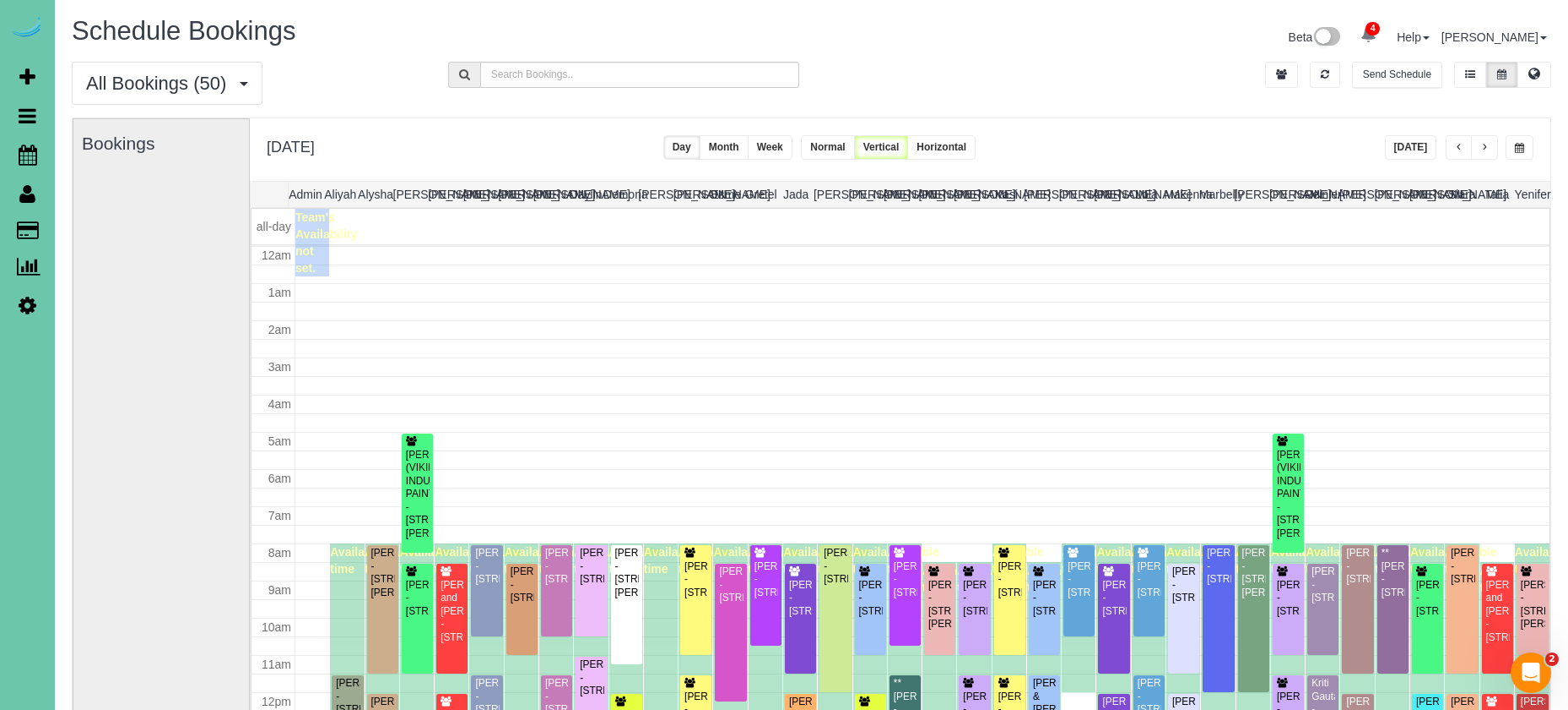
scroll to position [224, 0]
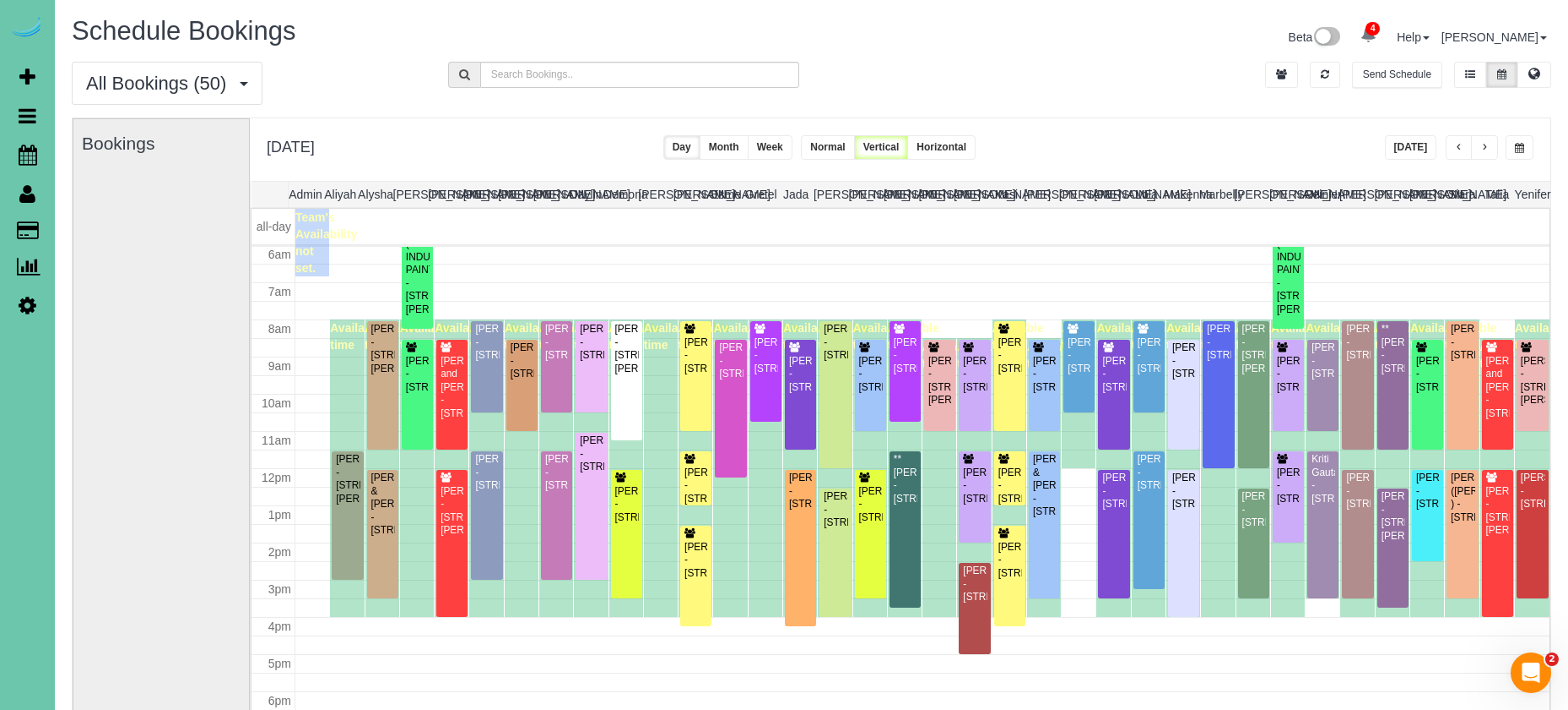
click at [630, 139] on div "[DATE] [DATE] Day Month Week Normal Vertical Horizontal" at bounding box center [900, 149] width 1300 height 62
click at [1459, 144] on span "button" at bounding box center [1459, 148] width 9 height 10
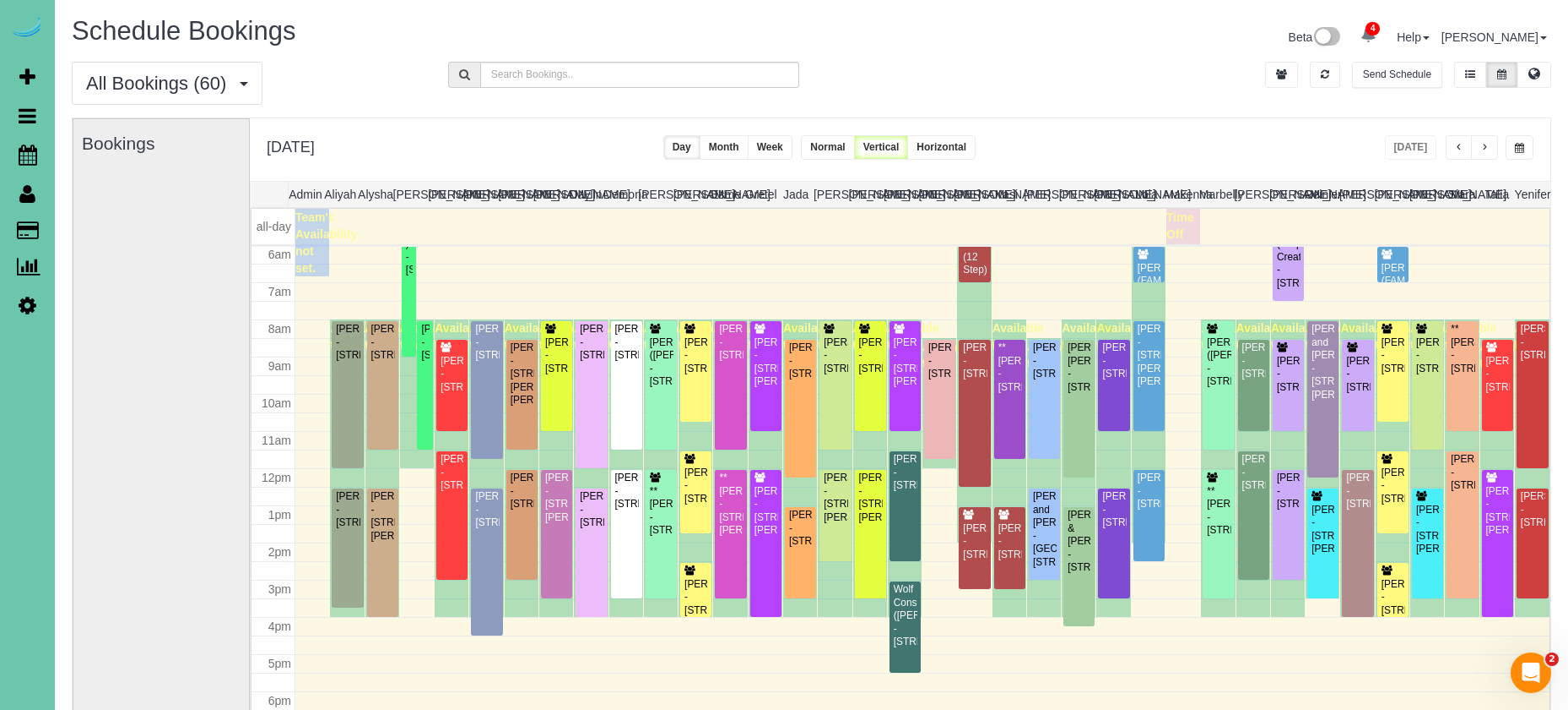
click at [1490, 147] on button "button" at bounding box center [1485, 147] width 27 height 24
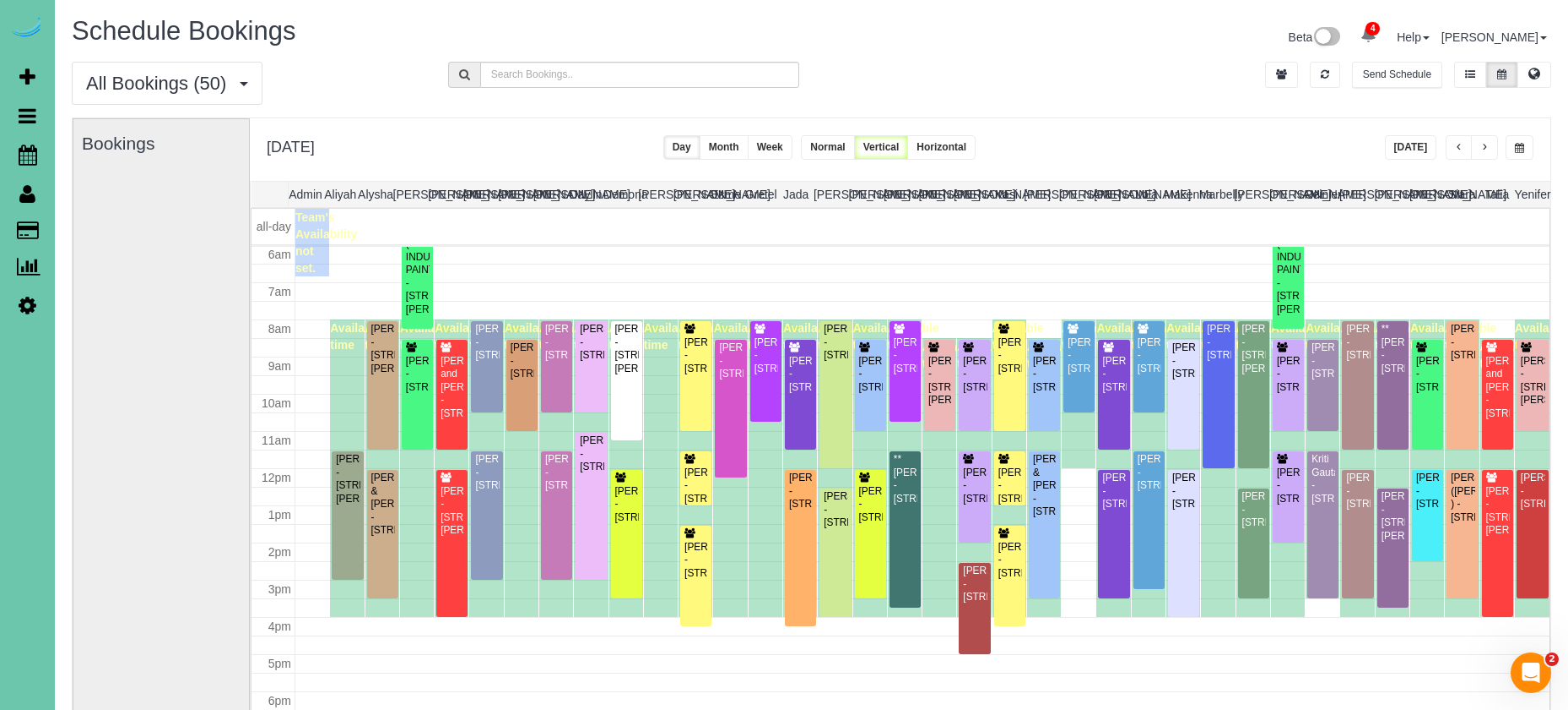
click at [1467, 149] on button "button" at bounding box center [1460, 147] width 27 height 24
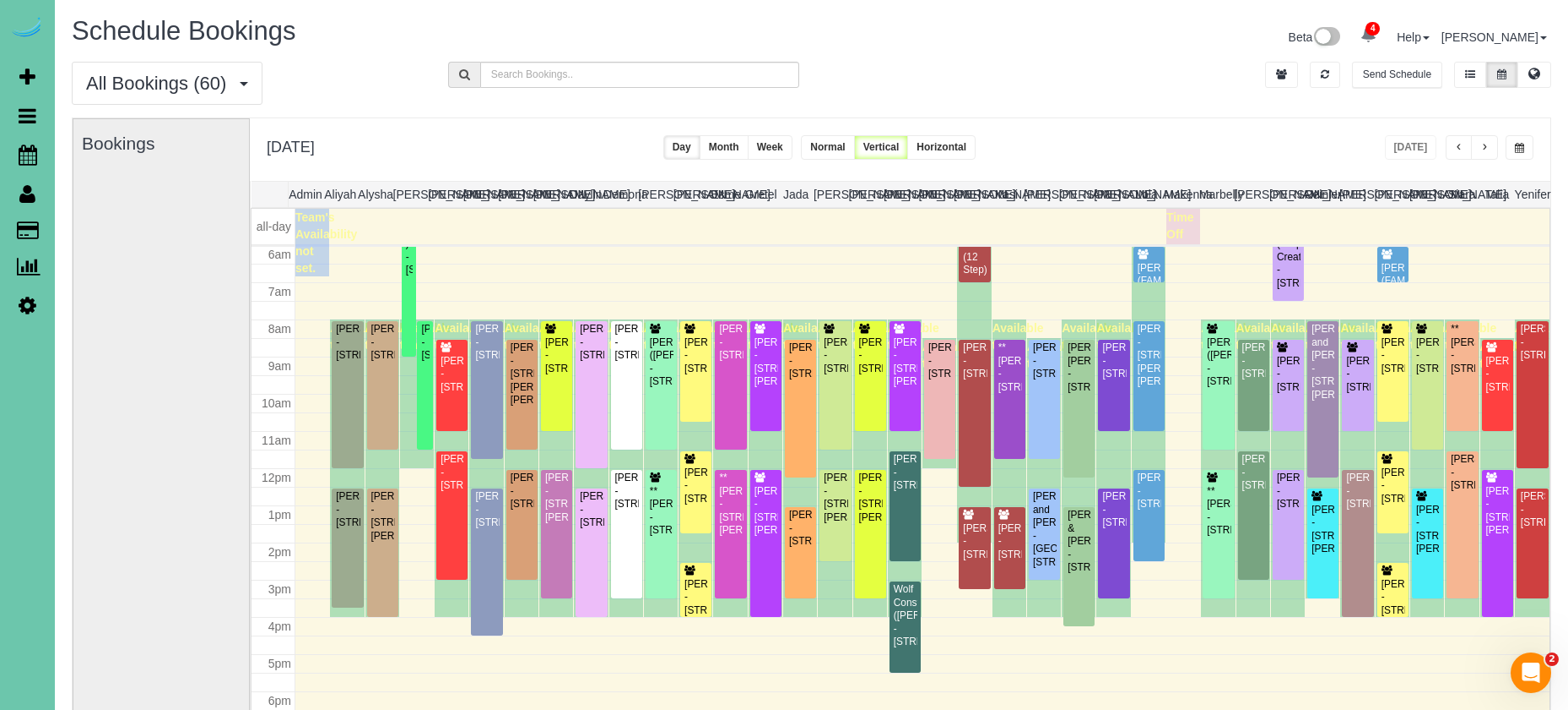
click at [1485, 148] on span "button" at bounding box center [1484, 148] width 9 height 10
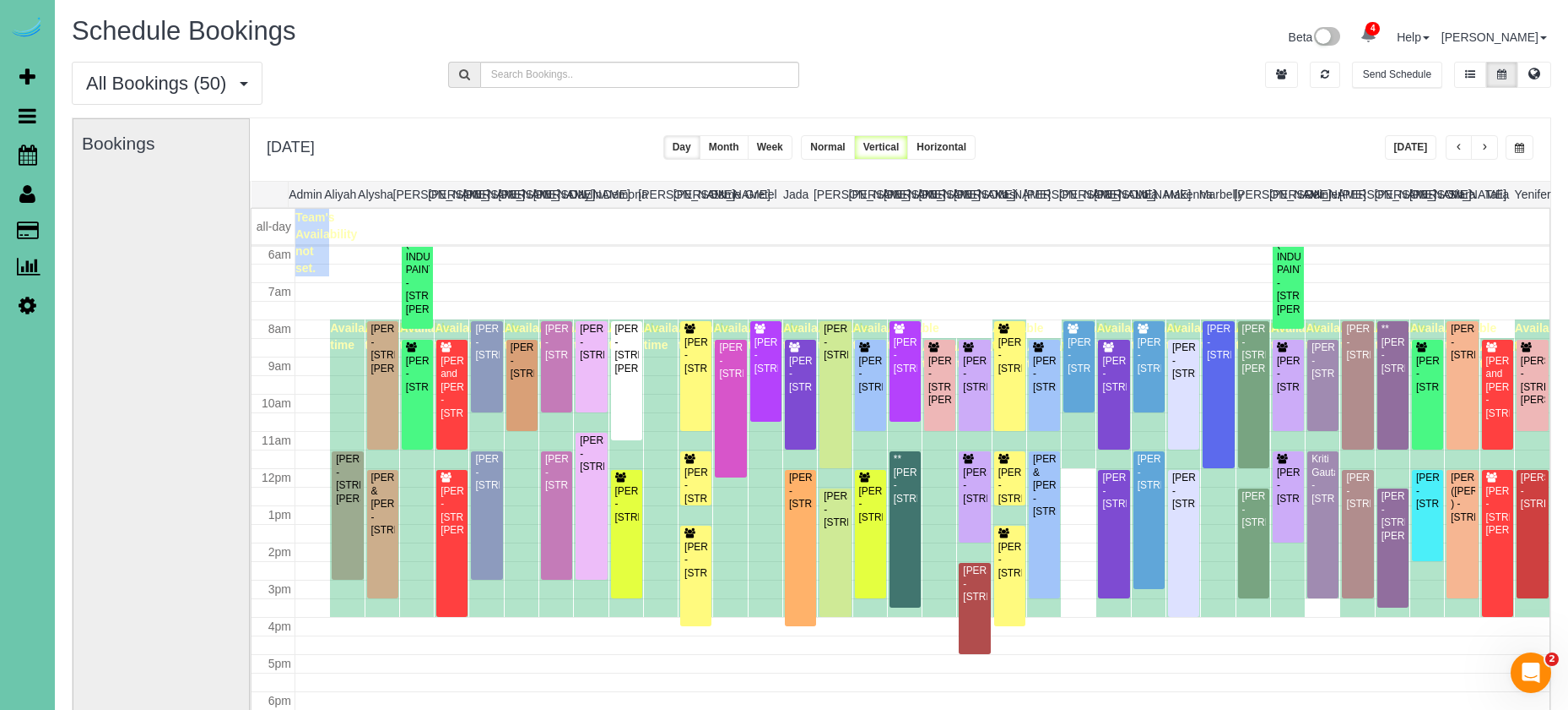
click at [1458, 147] on span "button" at bounding box center [1459, 148] width 9 height 10
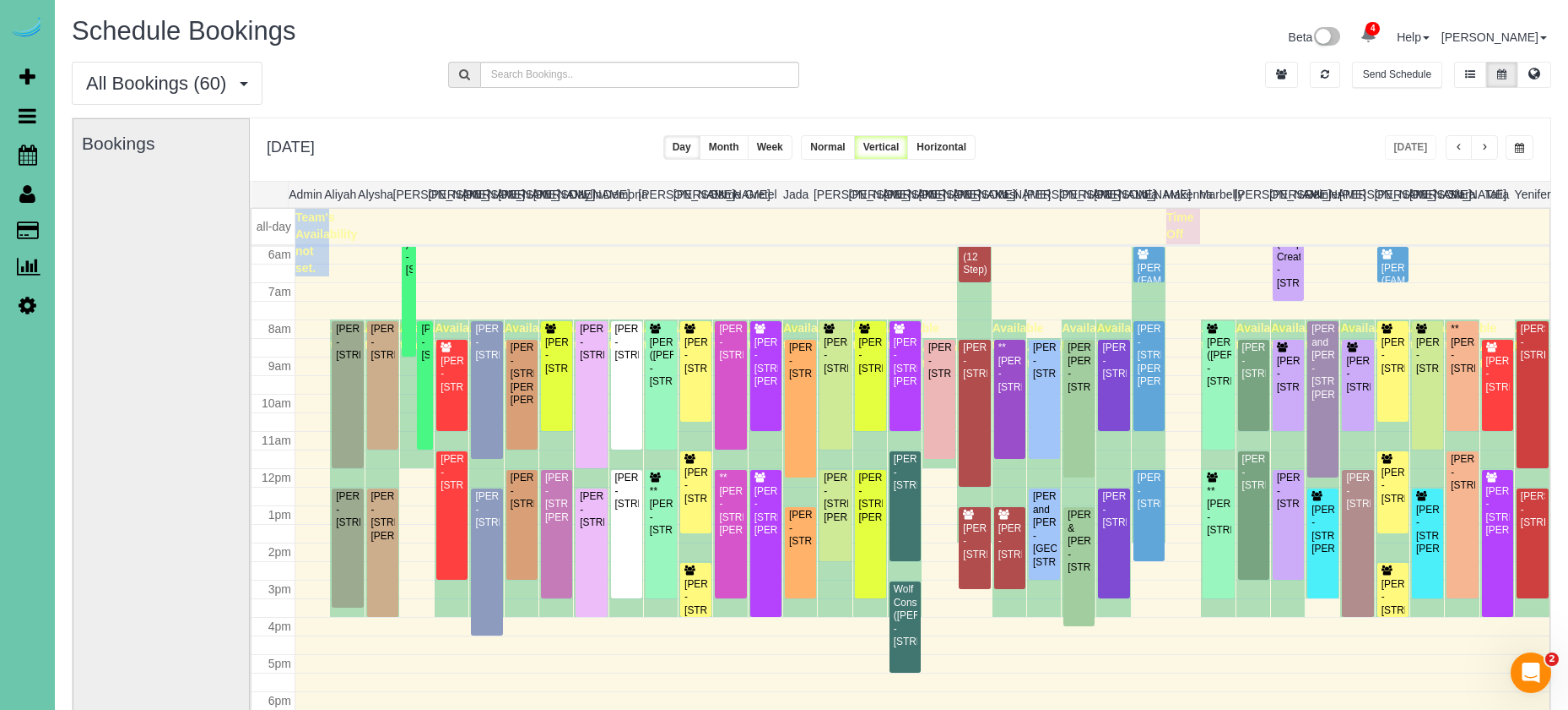
click at [1485, 149] on span "button" at bounding box center [1484, 148] width 9 height 10
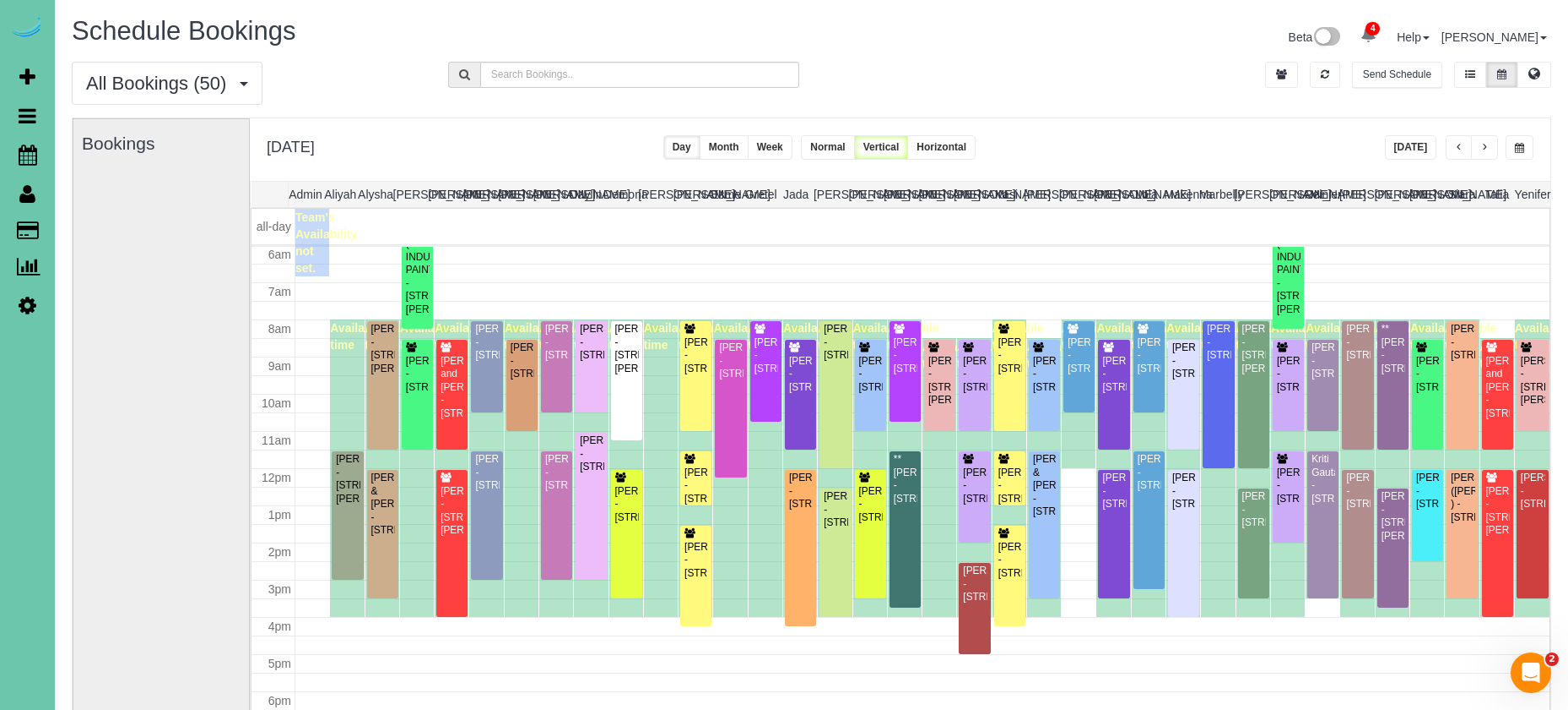
scroll to position [0, 0]
drag, startPoint x: 1254, startPoint y: 145, endPoint x: 1265, endPoint y: 145, distance: 11.0
click at [1255, 145] on div "[DATE] [DATE] Day Month Week Normal Vertical Horizontal" at bounding box center [900, 149] width 1300 height 62
click at [1411, 144] on button "[DATE]" at bounding box center [1411, 147] width 53 height 24
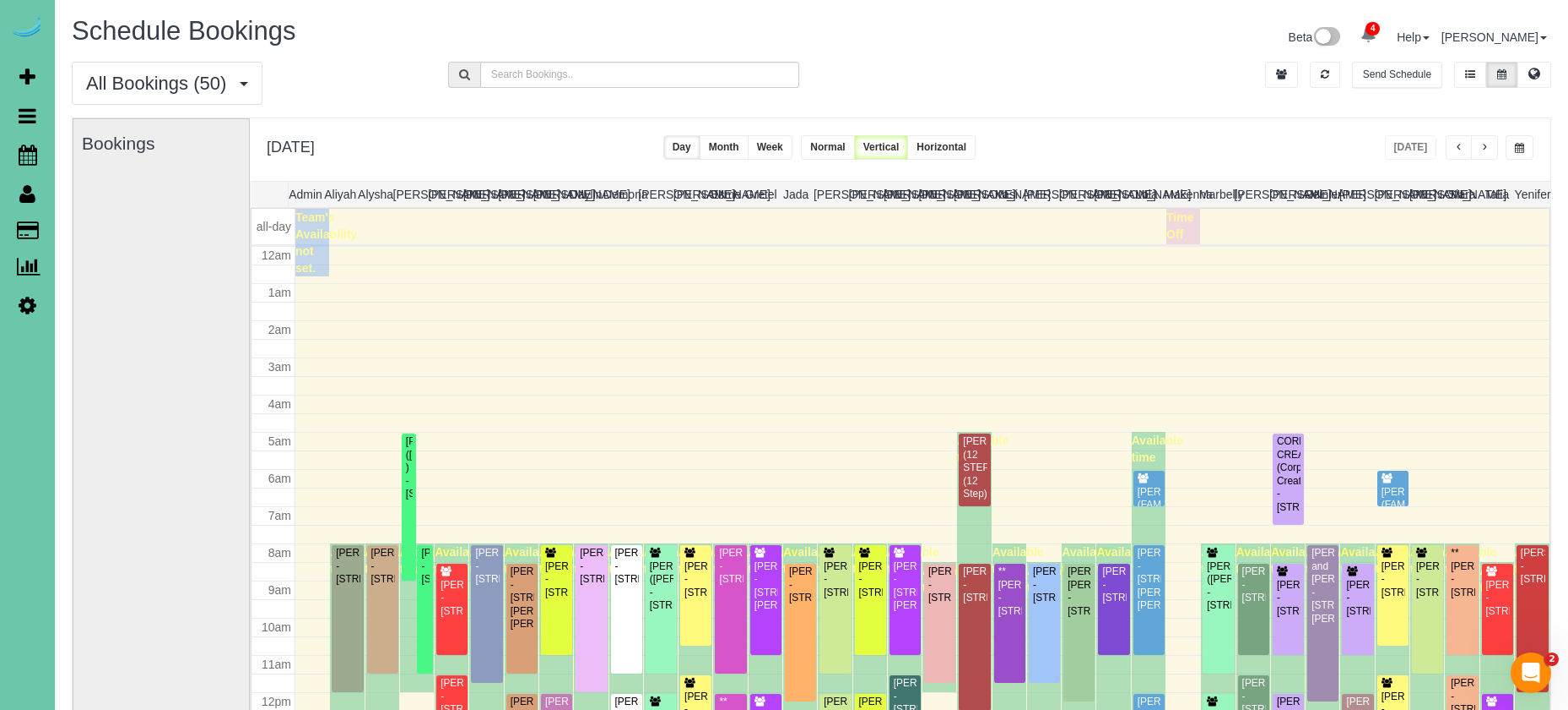
scroll to position [224, 0]
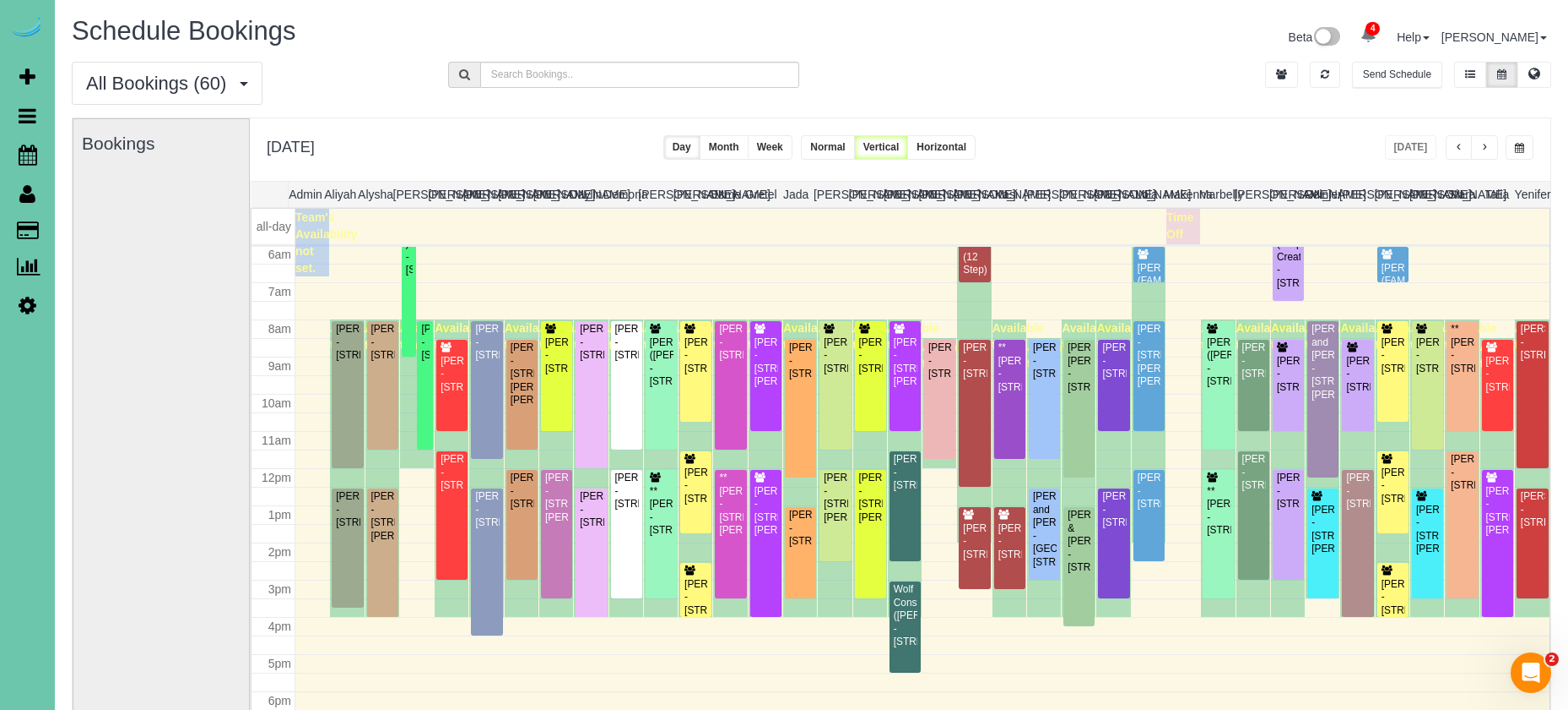
click at [1490, 146] on button "button" at bounding box center [1485, 147] width 27 height 24
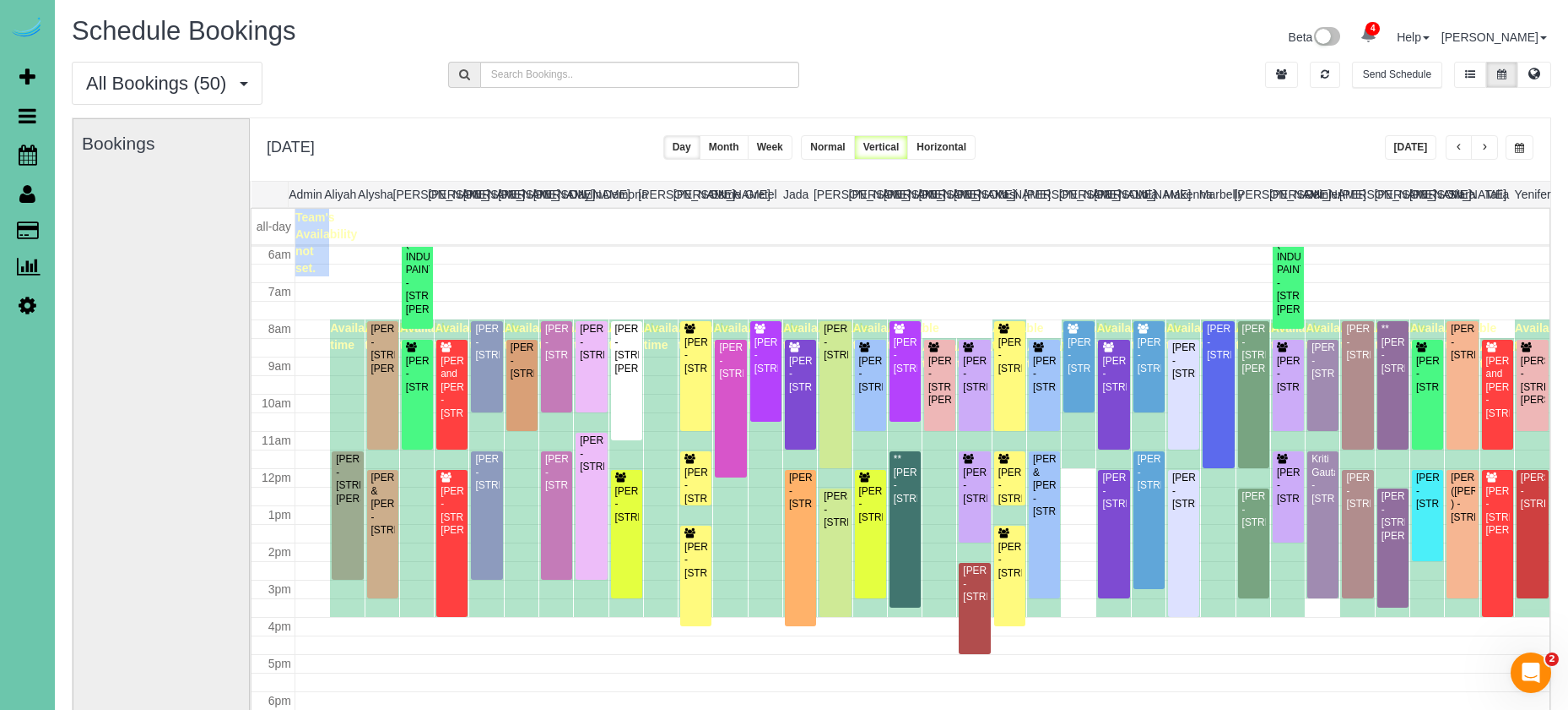
click at [1340, 123] on div "[DATE] [DATE] Day Month Week Normal Vertical Horizontal" at bounding box center [900, 149] width 1300 height 62
click at [1489, 147] on button "button" at bounding box center [1485, 147] width 27 height 24
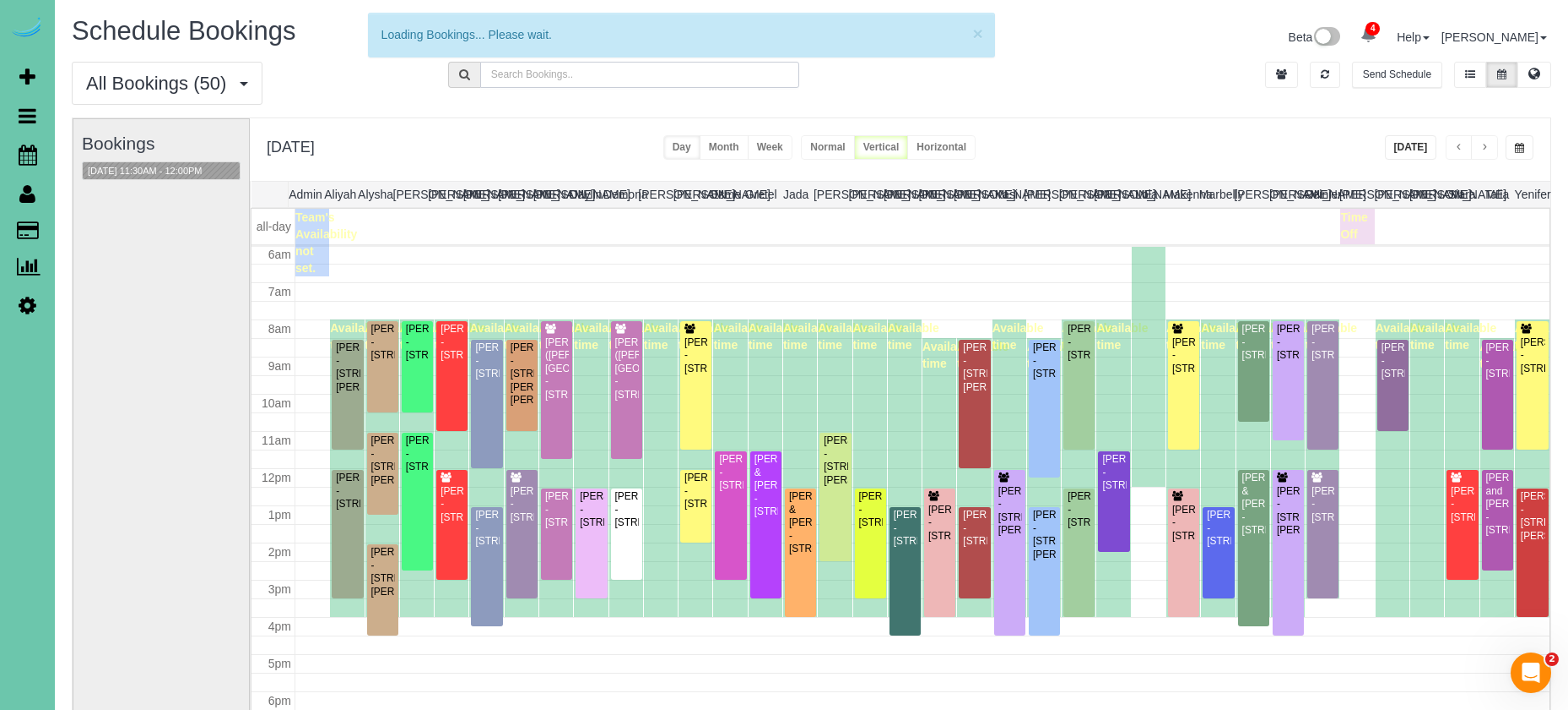
click at [570, 72] on input "text" at bounding box center [639, 74] width 319 height 26
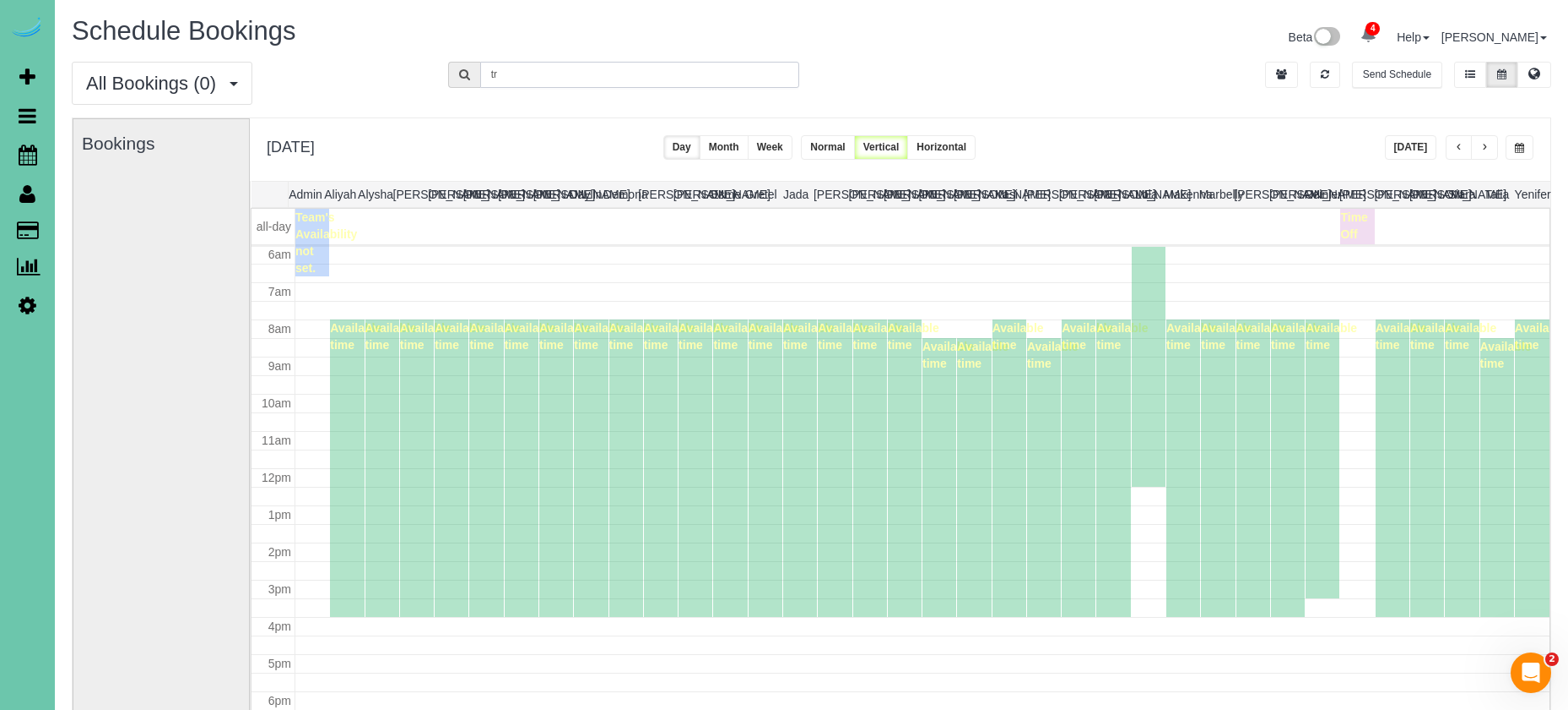
type input "tr"
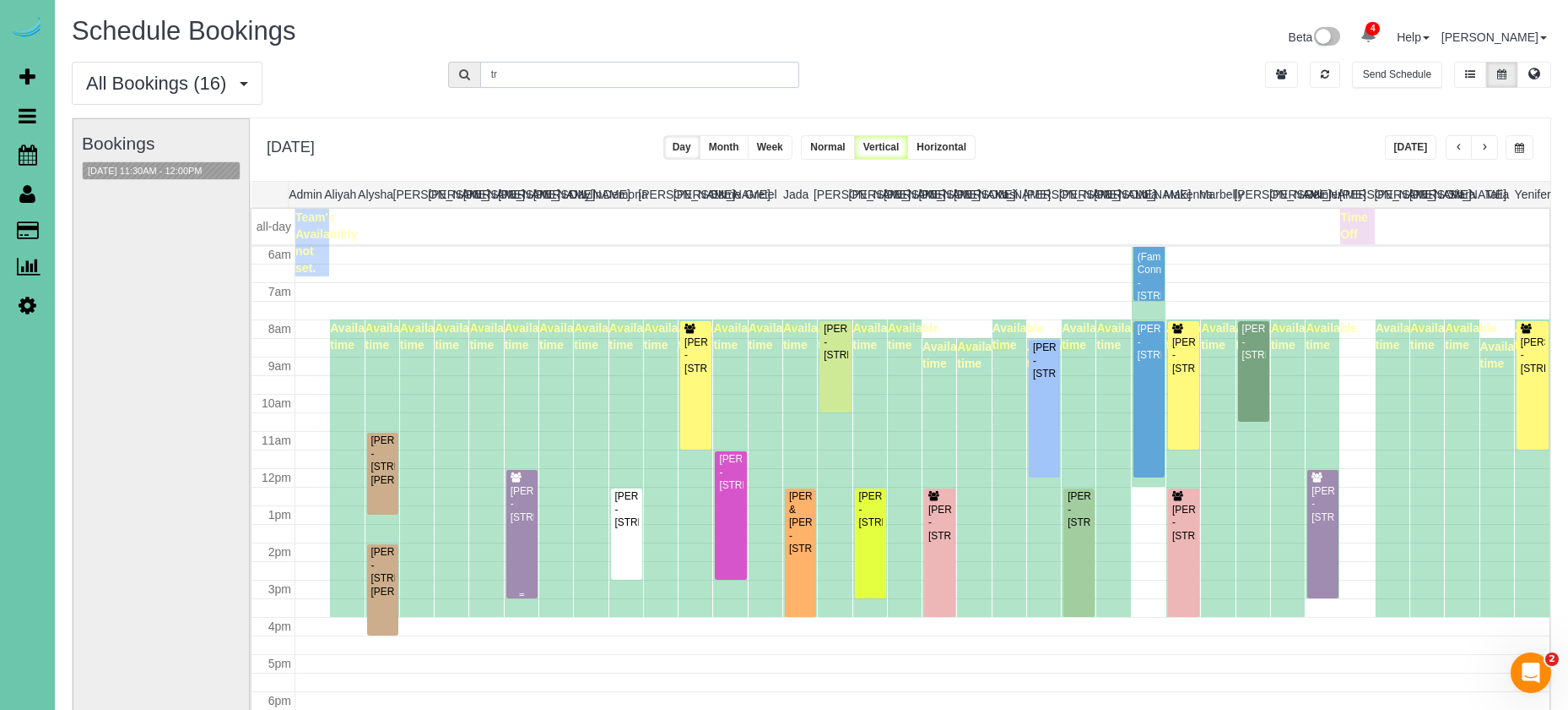
click at [523, 522] on div "[PERSON_NAME] - [STREET_ADDRESS]" at bounding box center [522, 504] width 24 height 39
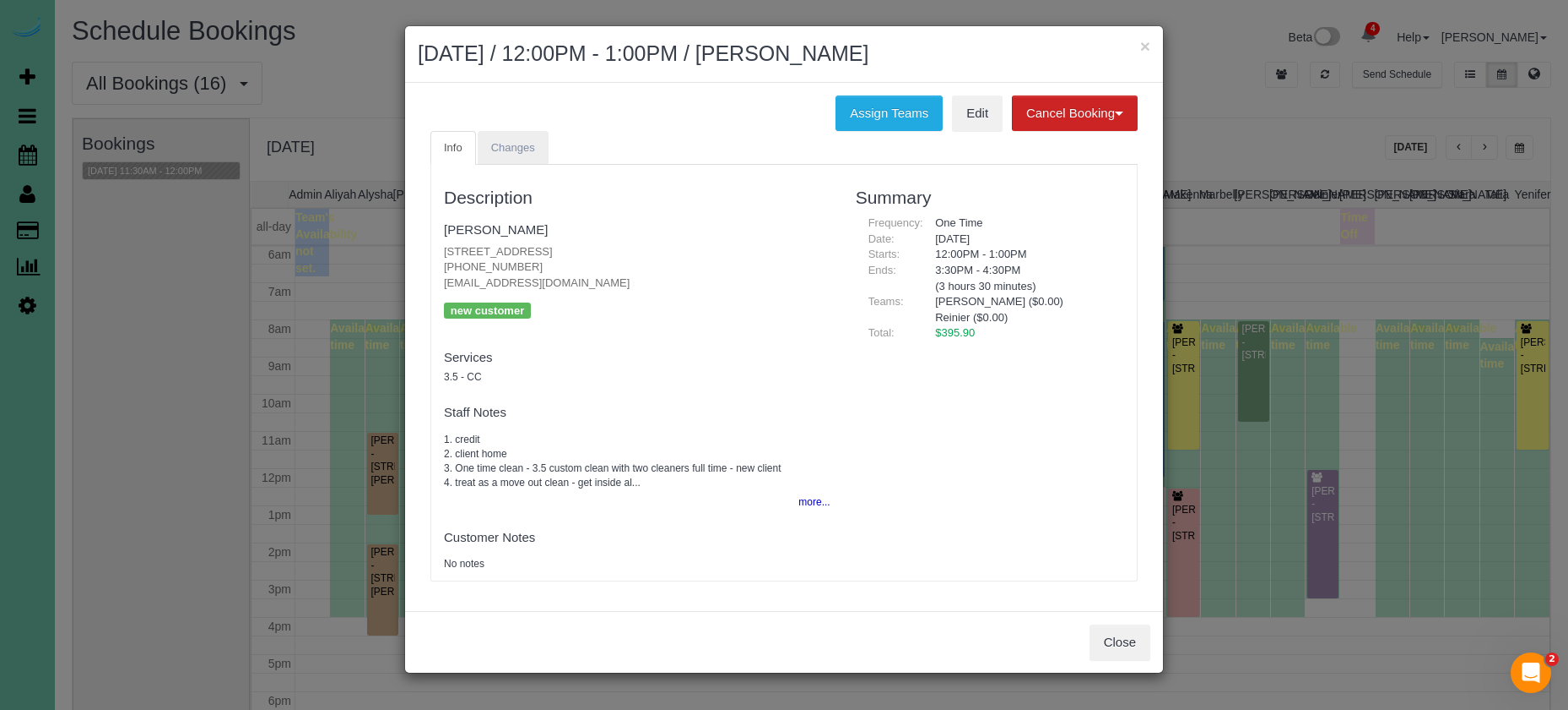
click at [514, 135] on link "Changes" at bounding box center [513, 148] width 71 height 35
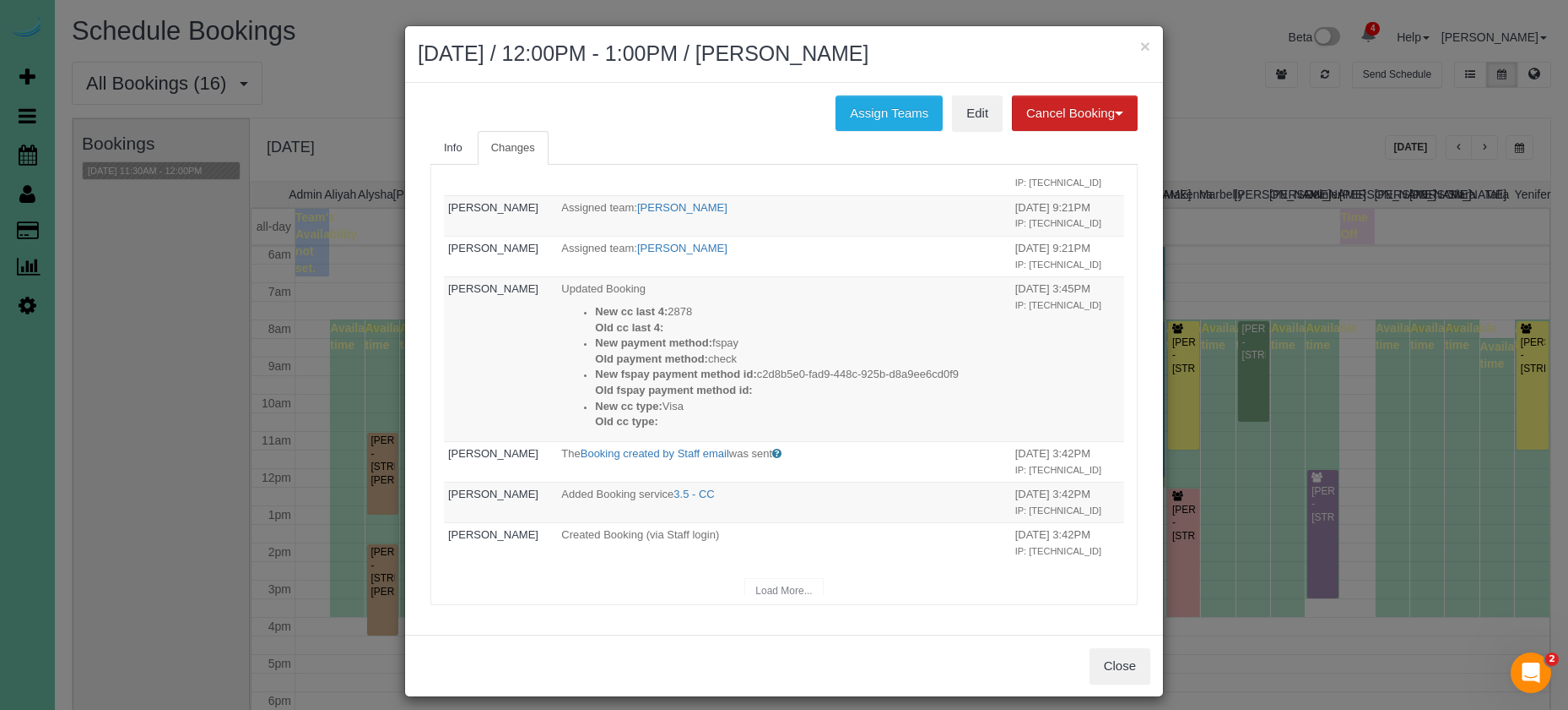
scroll to position [381, 0]
click at [1133, 667] on button "Close" at bounding box center [1120, 665] width 60 height 35
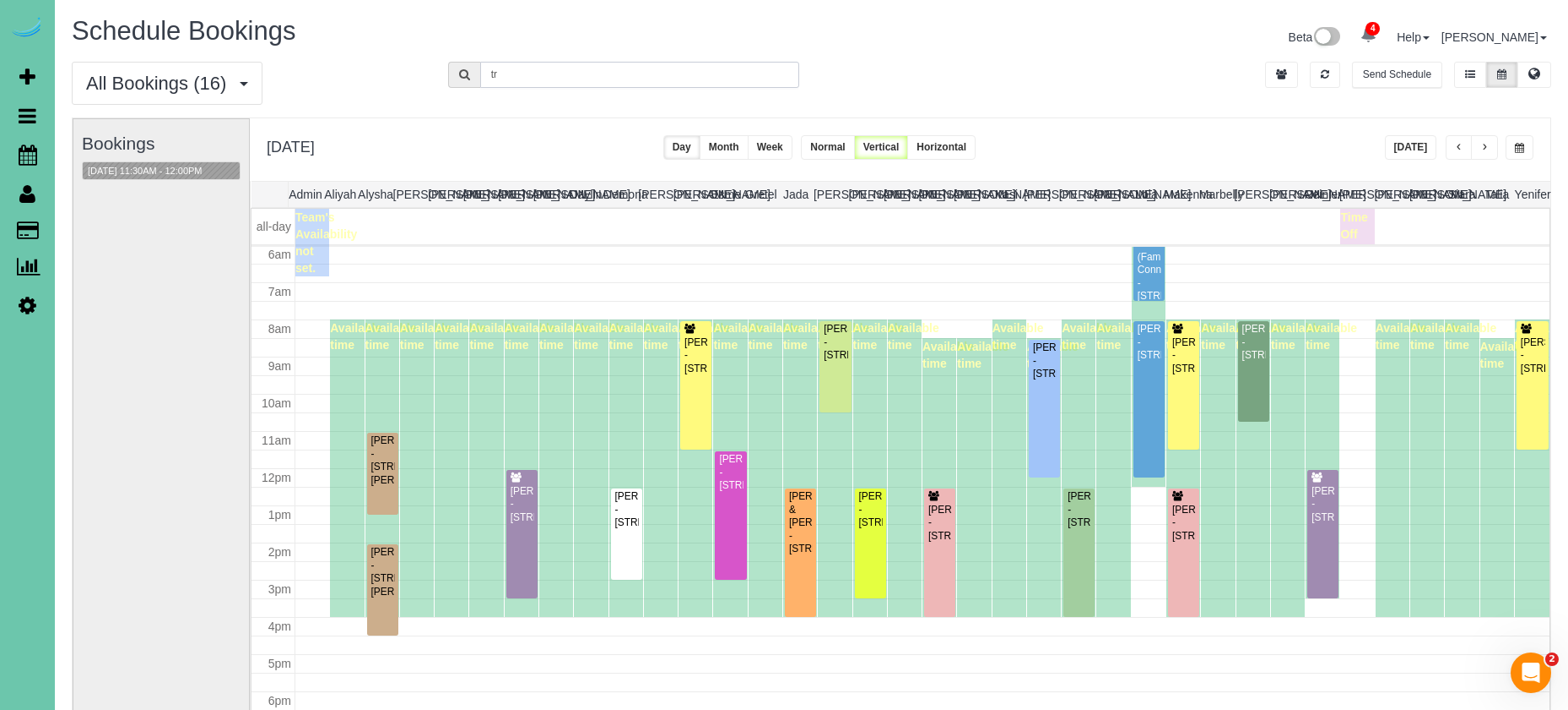
click at [515, 75] on input "tr" at bounding box center [639, 74] width 319 height 26
drag, startPoint x: 449, startPoint y: 66, endPoint x: 434, endPoint y: 64, distance: 15.1
click at [434, 64] on div "All Bookings (16) All Bookings Unassigned Bookings Recurring Bookings New Custo…" at bounding box center [812, 89] width 1505 height 56
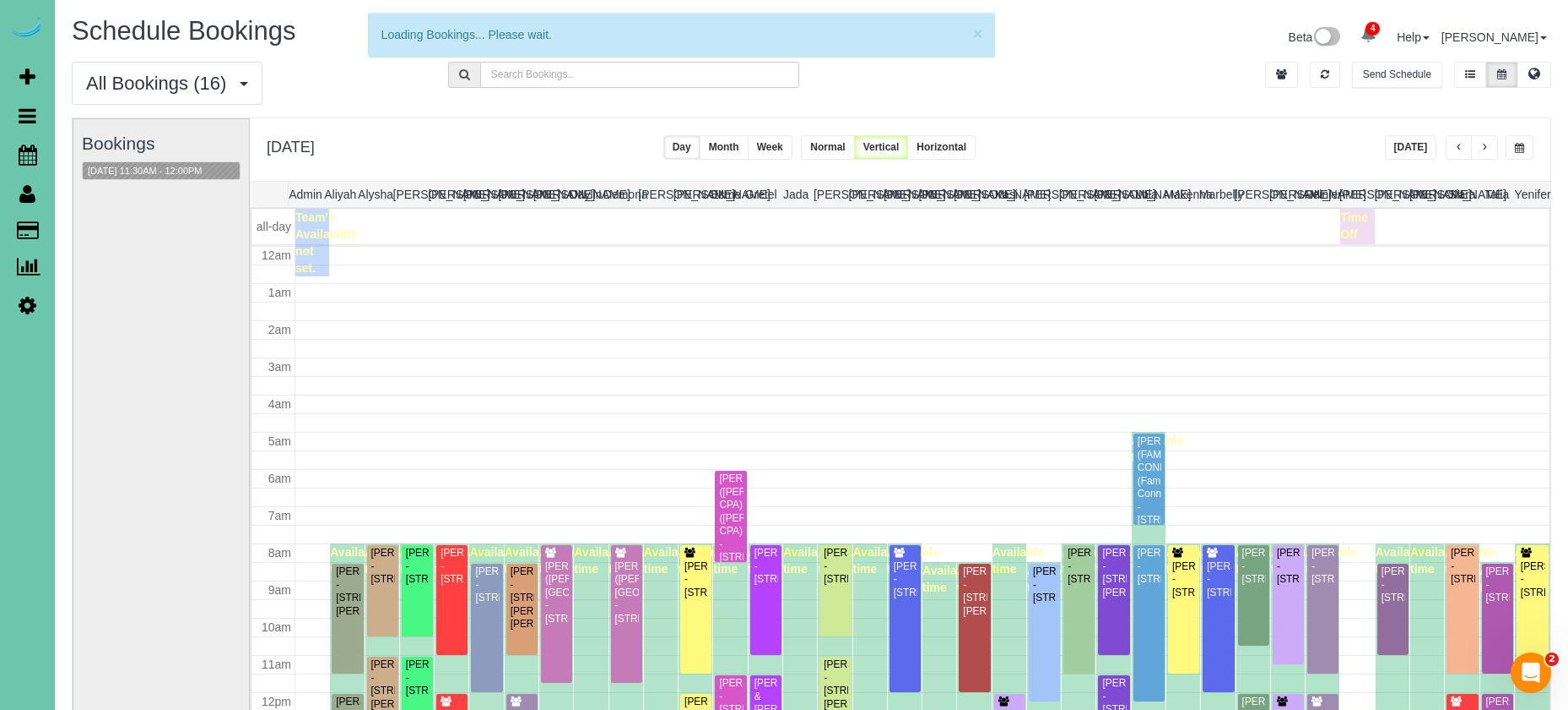
scroll to position [224, 0]
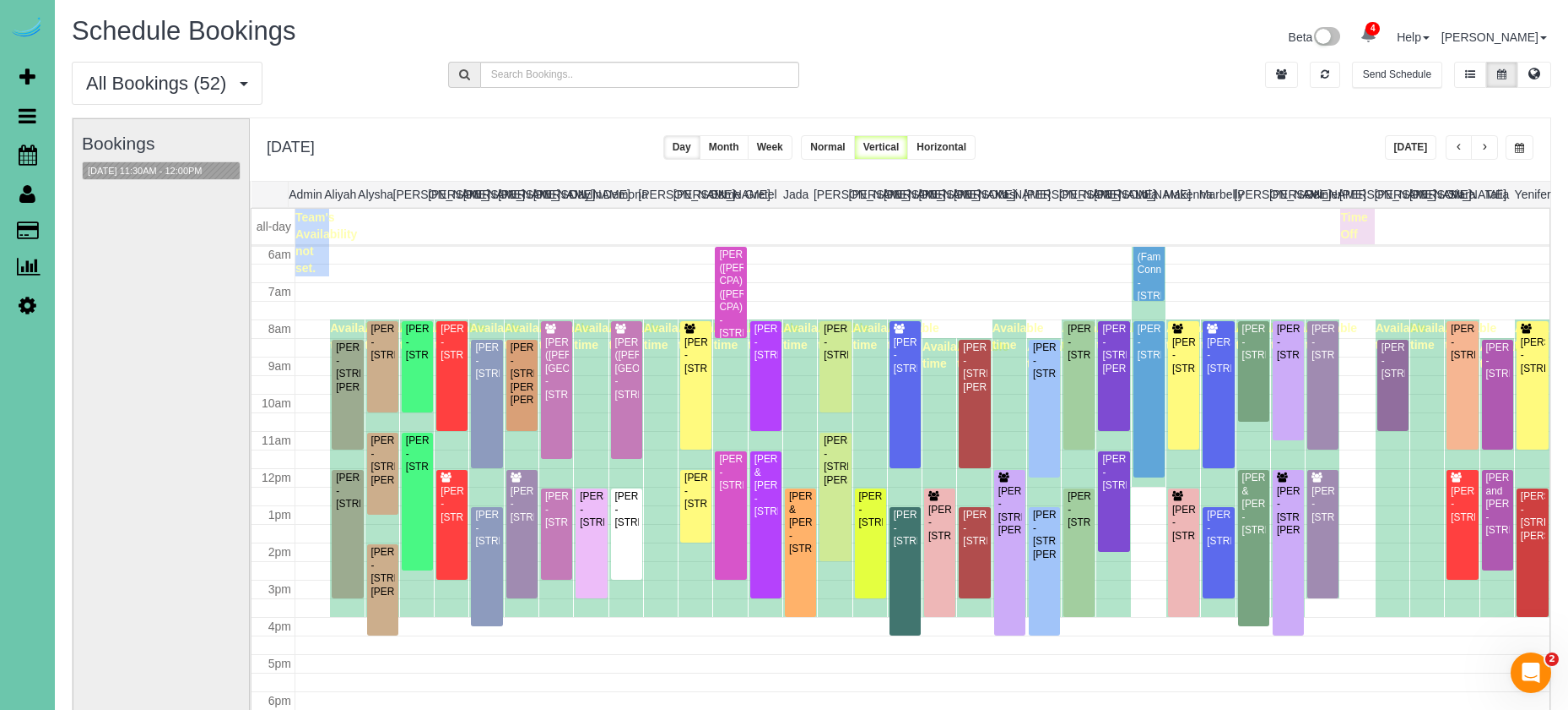
click at [1416, 144] on button "[DATE]" at bounding box center [1411, 147] width 53 height 24
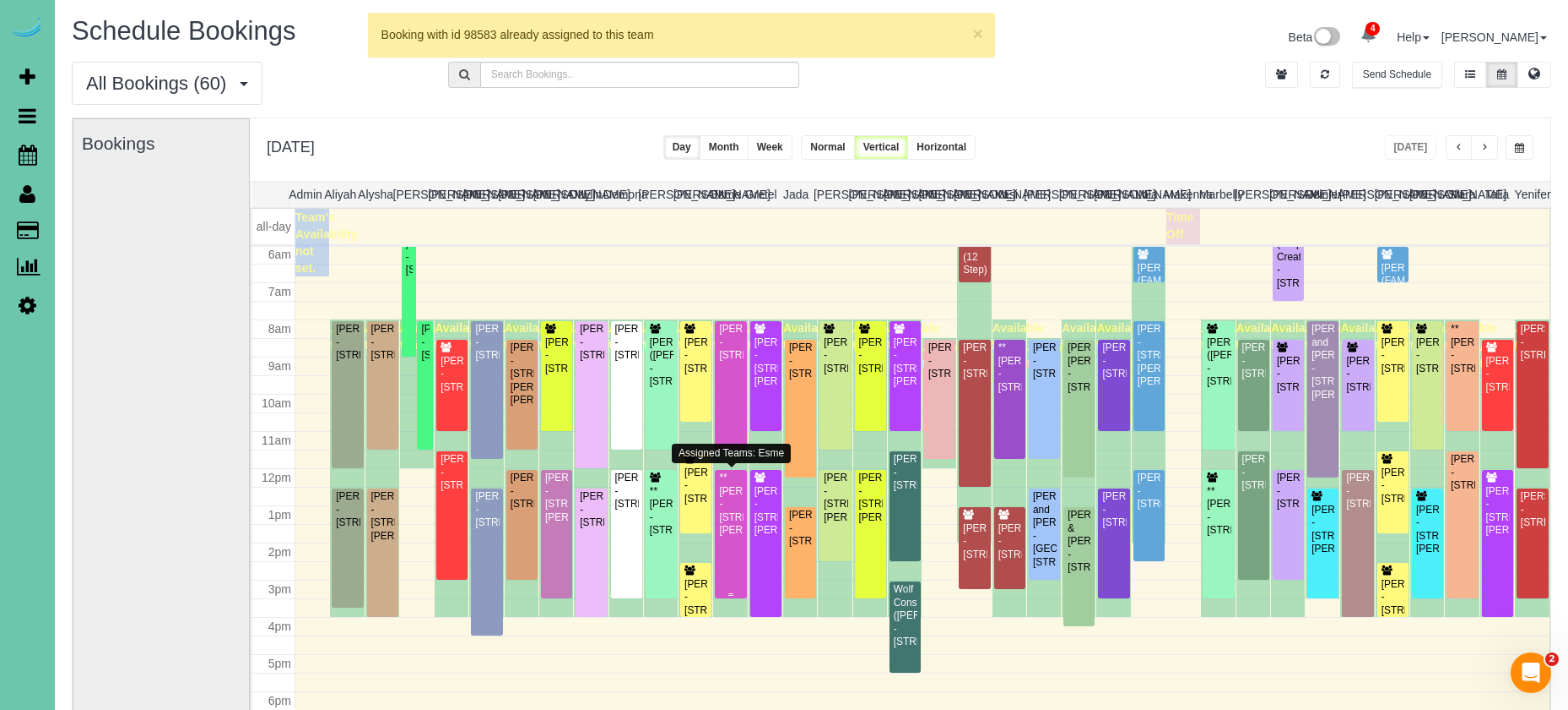
click at [733, 519] on div "**[PERSON_NAME] - [STREET_ADDRESS][PERSON_NAME]" at bounding box center [730, 504] width 24 height 65
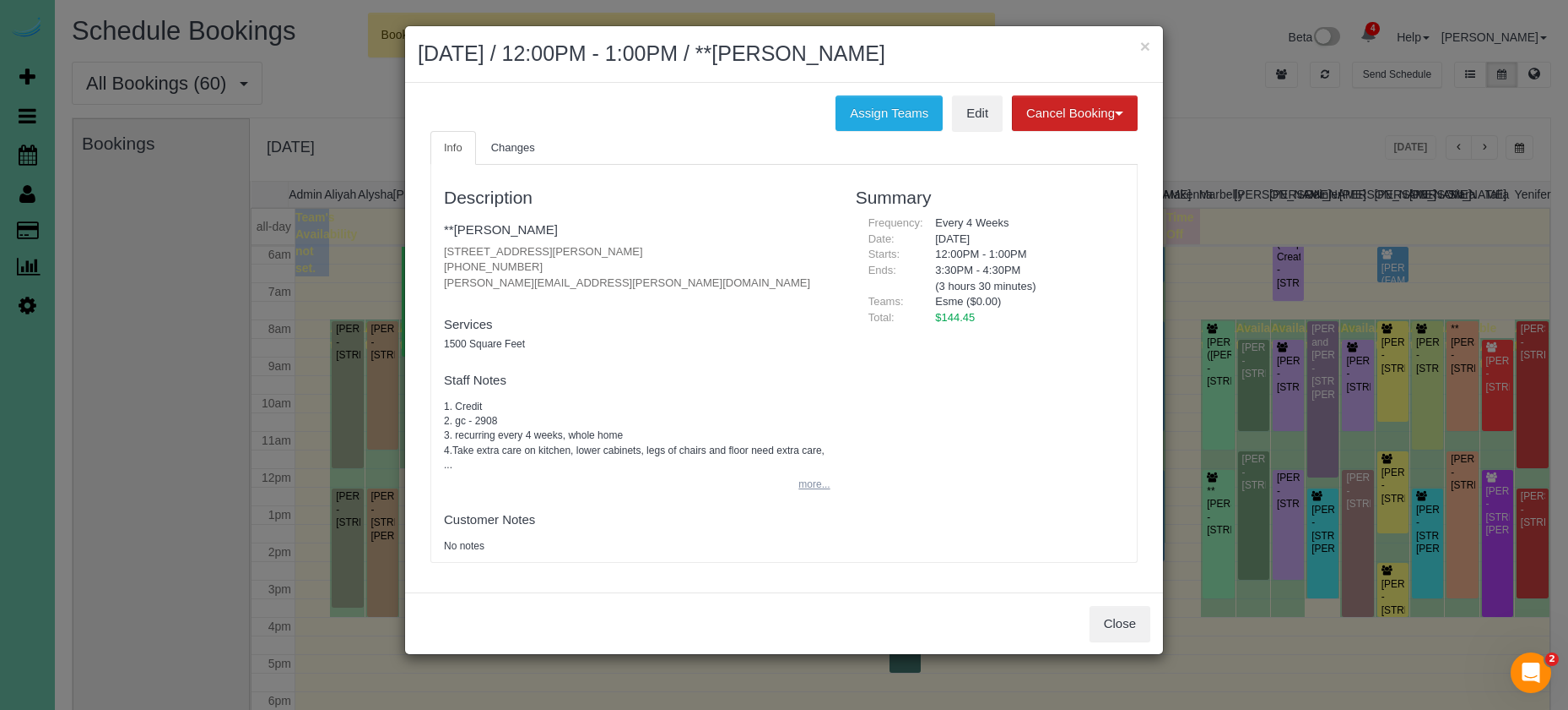
click at [798, 474] on button "more..." at bounding box center [809, 484] width 41 height 24
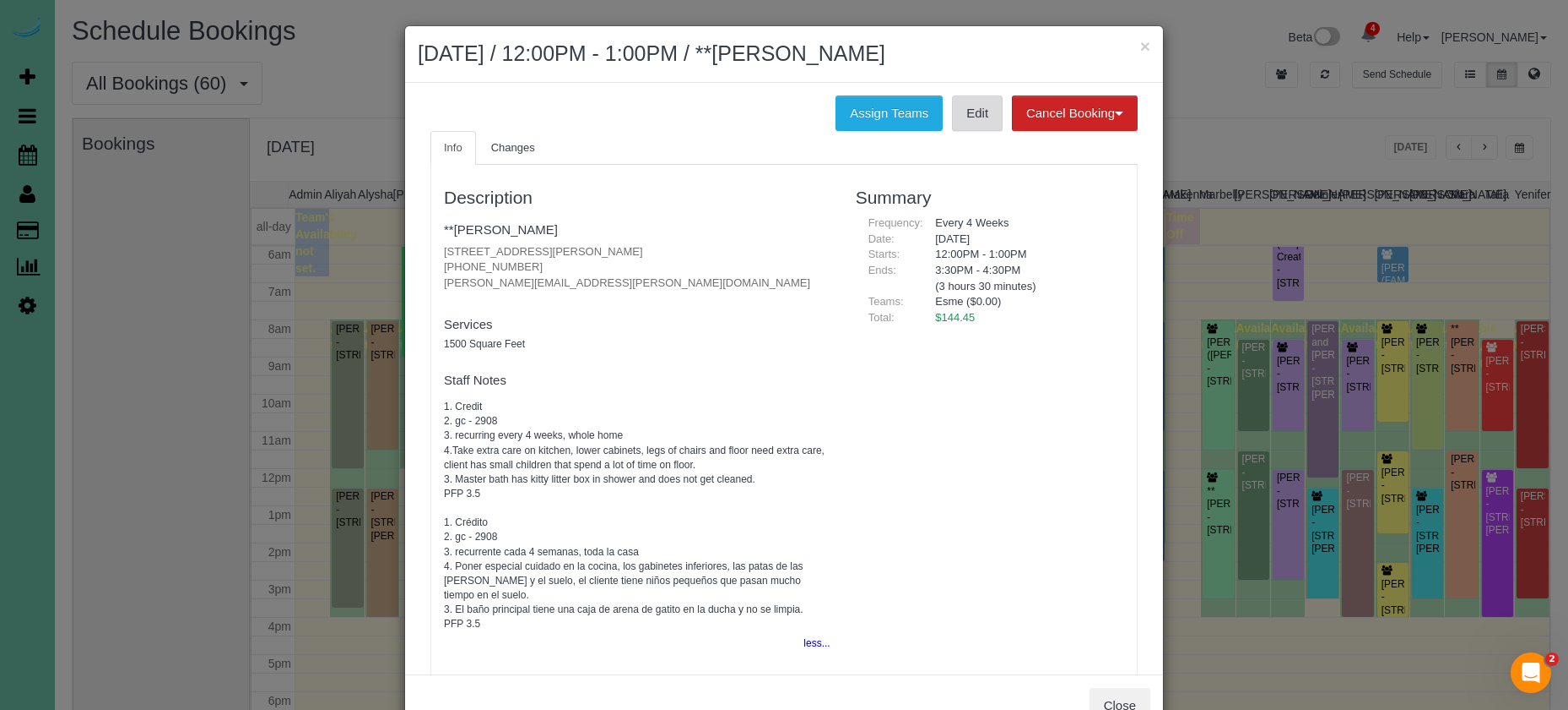
click at [967, 119] on link "Edit" at bounding box center [977, 113] width 51 height 35
click at [673, 80] on div "× [DATE] / 12:00PM - 1:00PM / **[PERSON_NAME]" at bounding box center [784, 55] width 758 height 56
click at [1147, 48] on button "×" at bounding box center [1146, 46] width 10 height 18
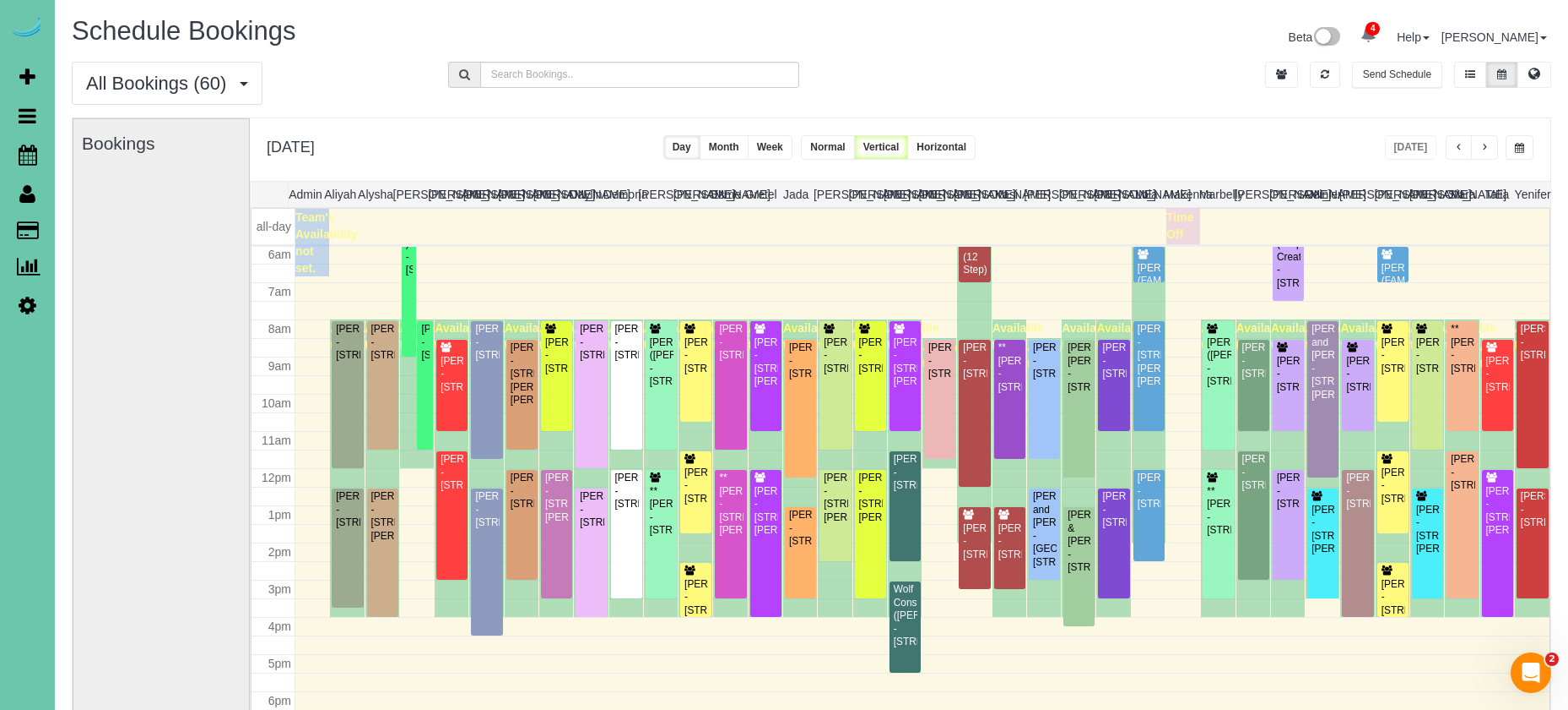
click at [1488, 152] on span "button" at bounding box center [1484, 148] width 9 height 10
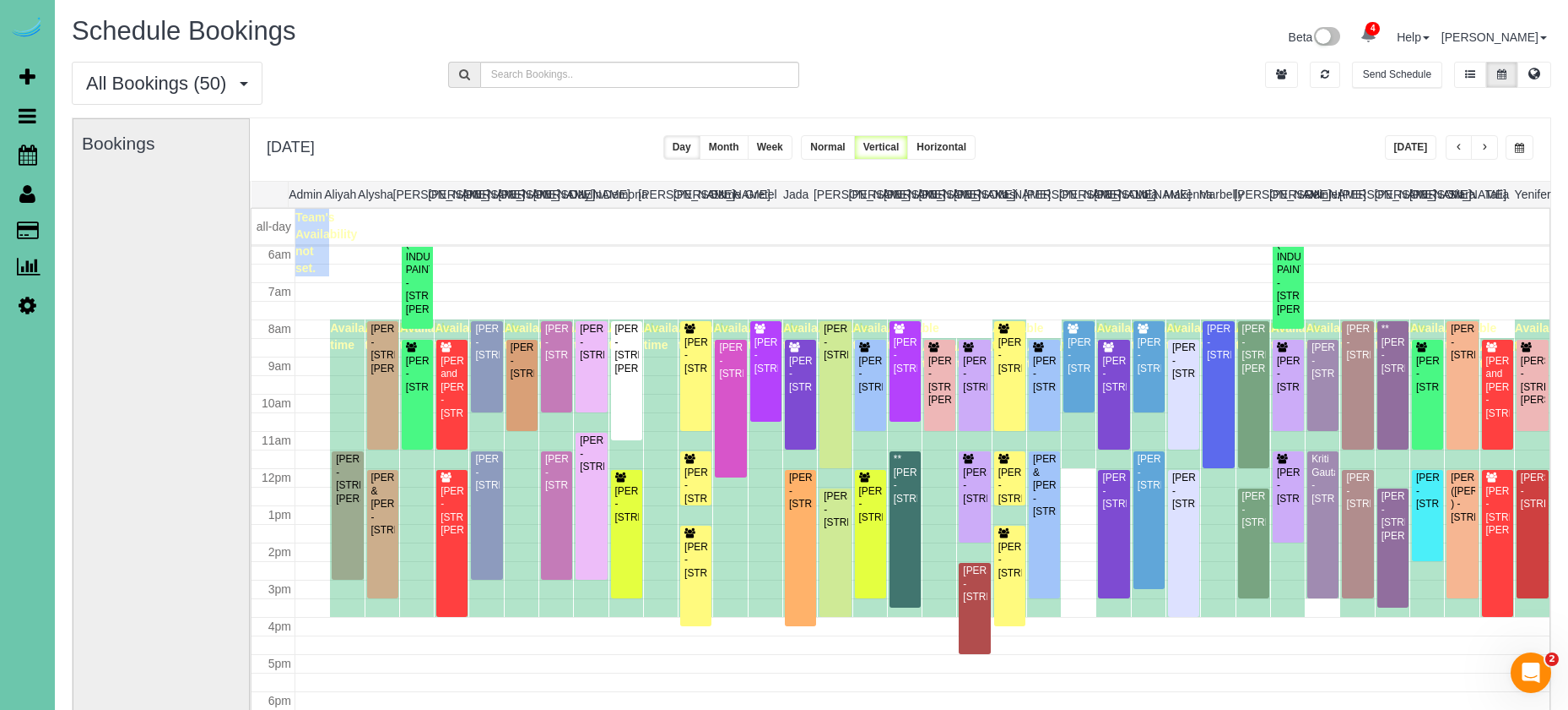
click at [1483, 148] on span "button" at bounding box center [1484, 148] width 9 height 10
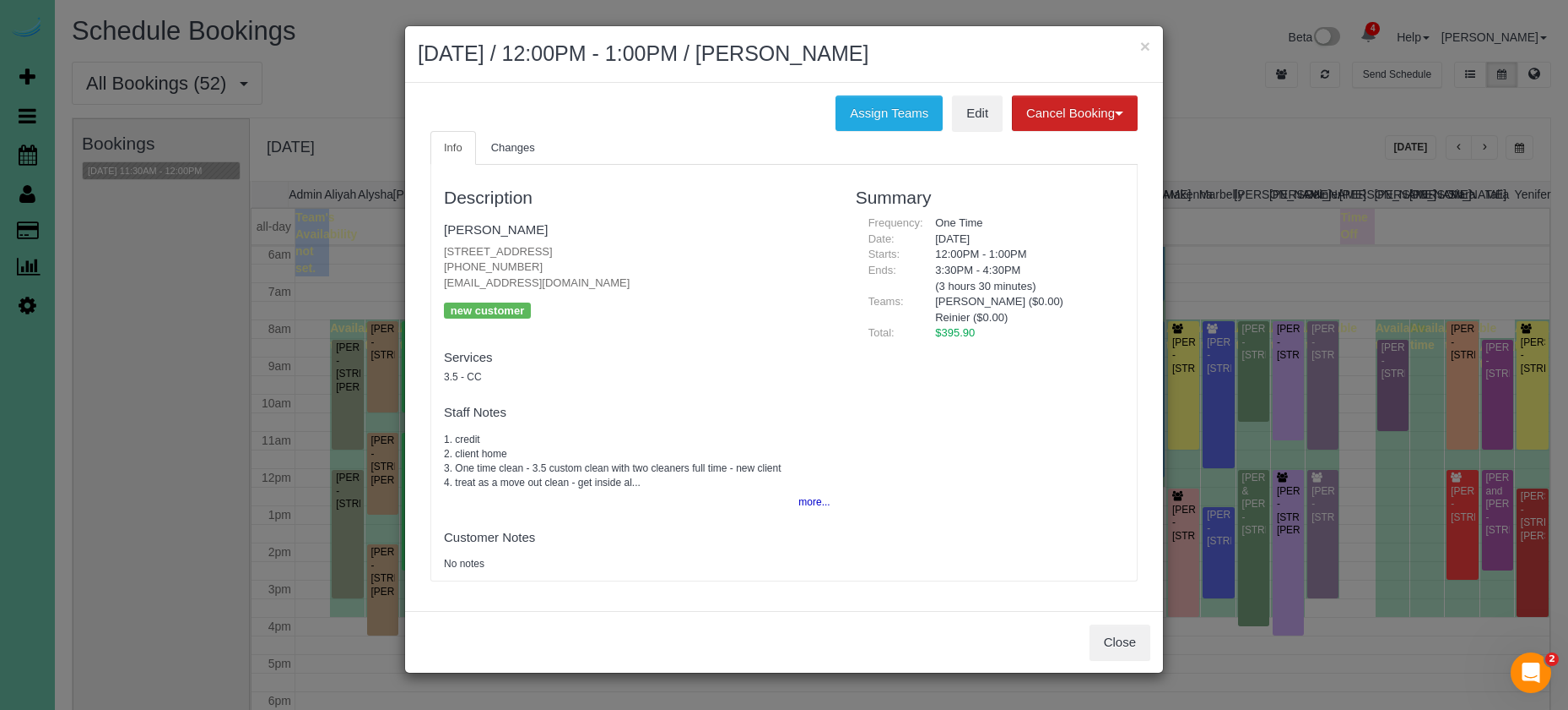
drag, startPoint x: 1101, startPoint y: 633, endPoint x: 827, endPoint y: 594, distance: 276.8
click at [1101, 633] on button "Close" at bounding box center [1120, 642] width 60 height 35
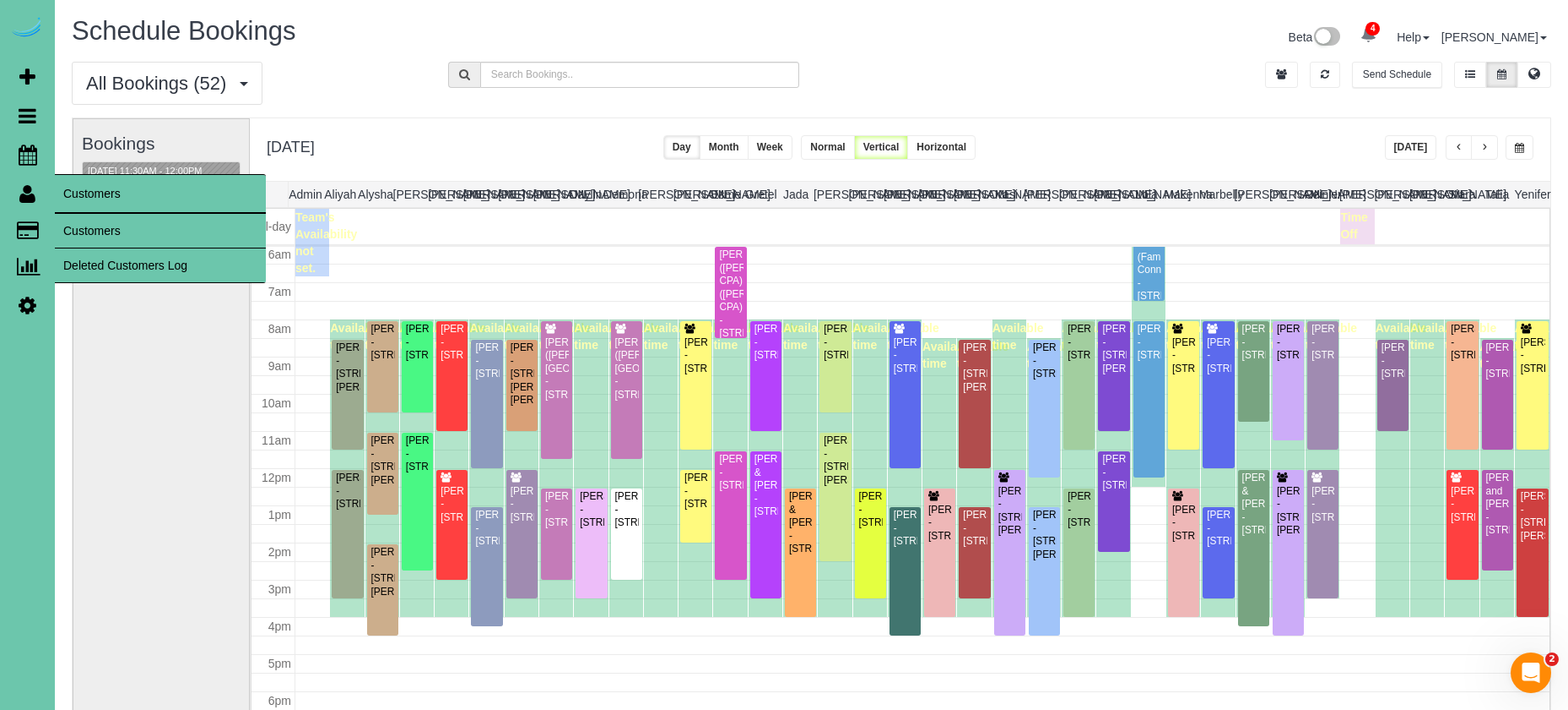
click at [98, 221] on link "Customers" at bounding box center [160, 230] width 211 height 34
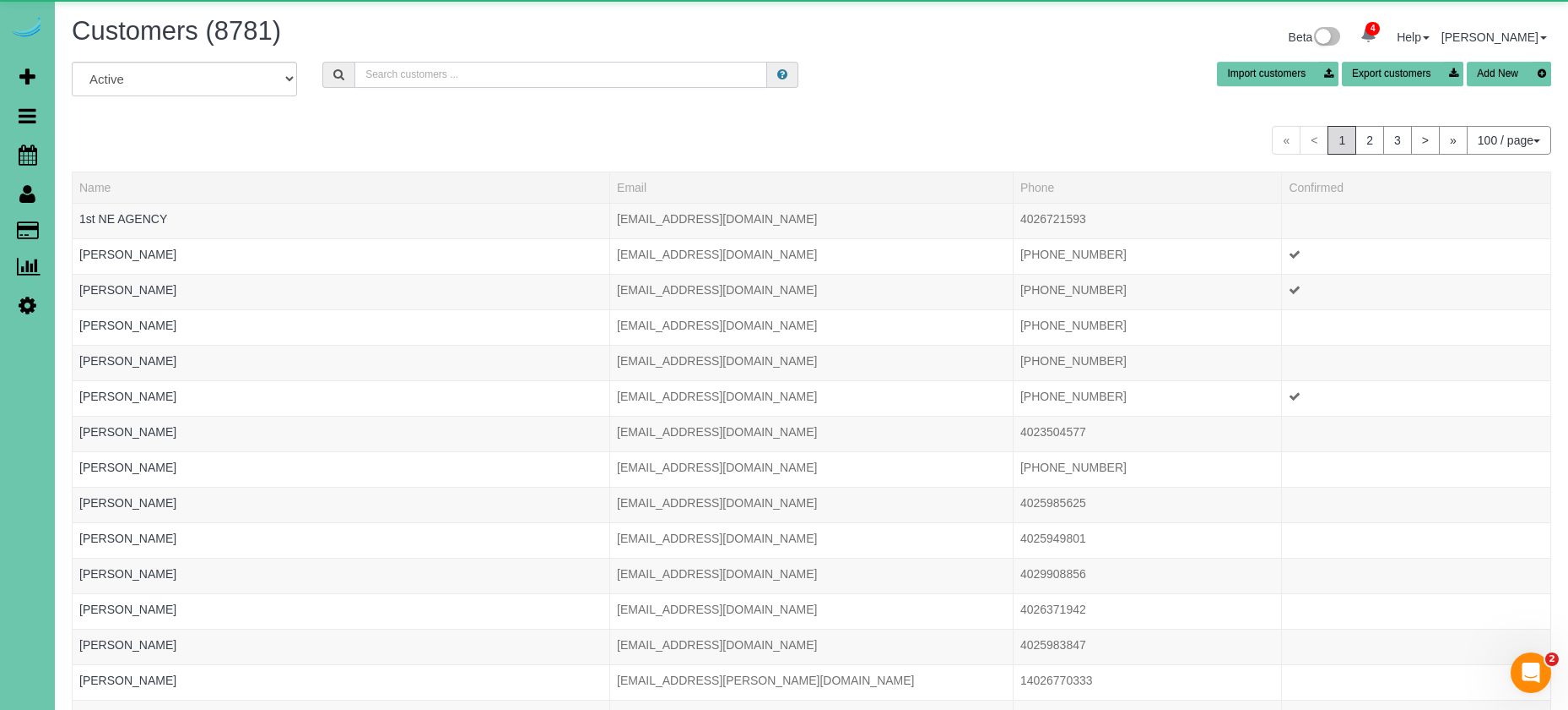
click at [383, 79] on input "text" at bounding box center [561, 74] width 413 height 26
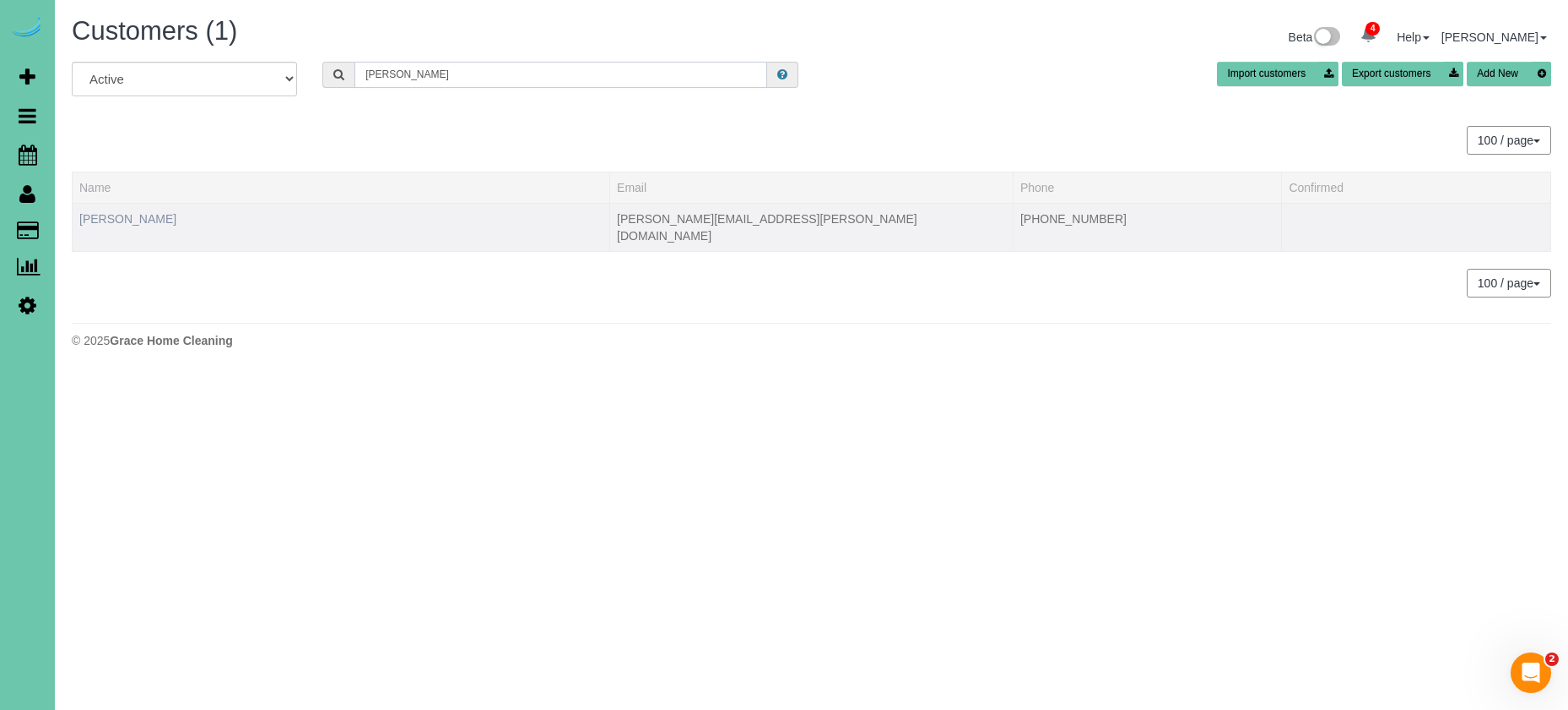
type input "[PERSON_NAME]"
click at [91, 220] on link "[PERSON_NAME]" at bounding box center [128, 219] width 97 height 14
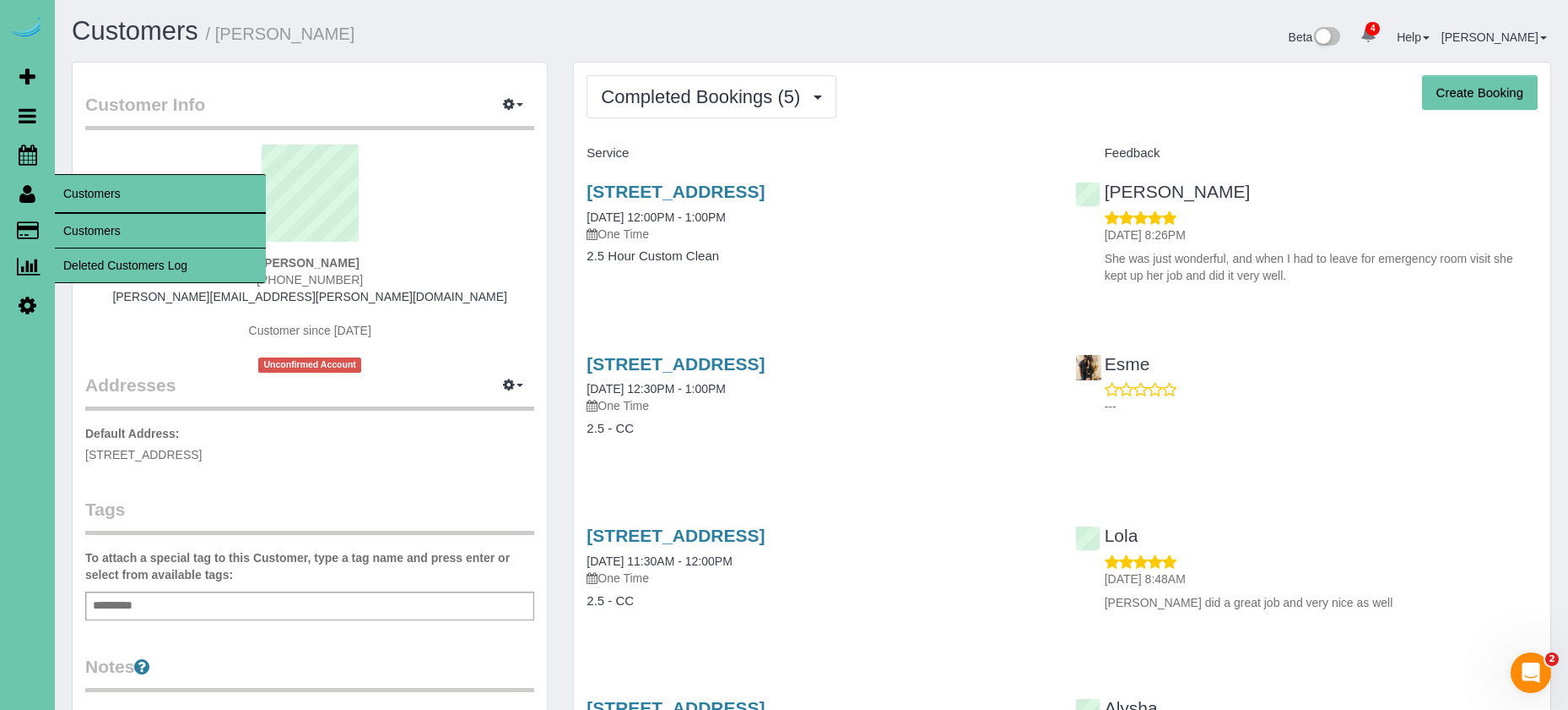
click at [104, 226] on link "Customers" at bounding box center [160, 230] width 211 height 34
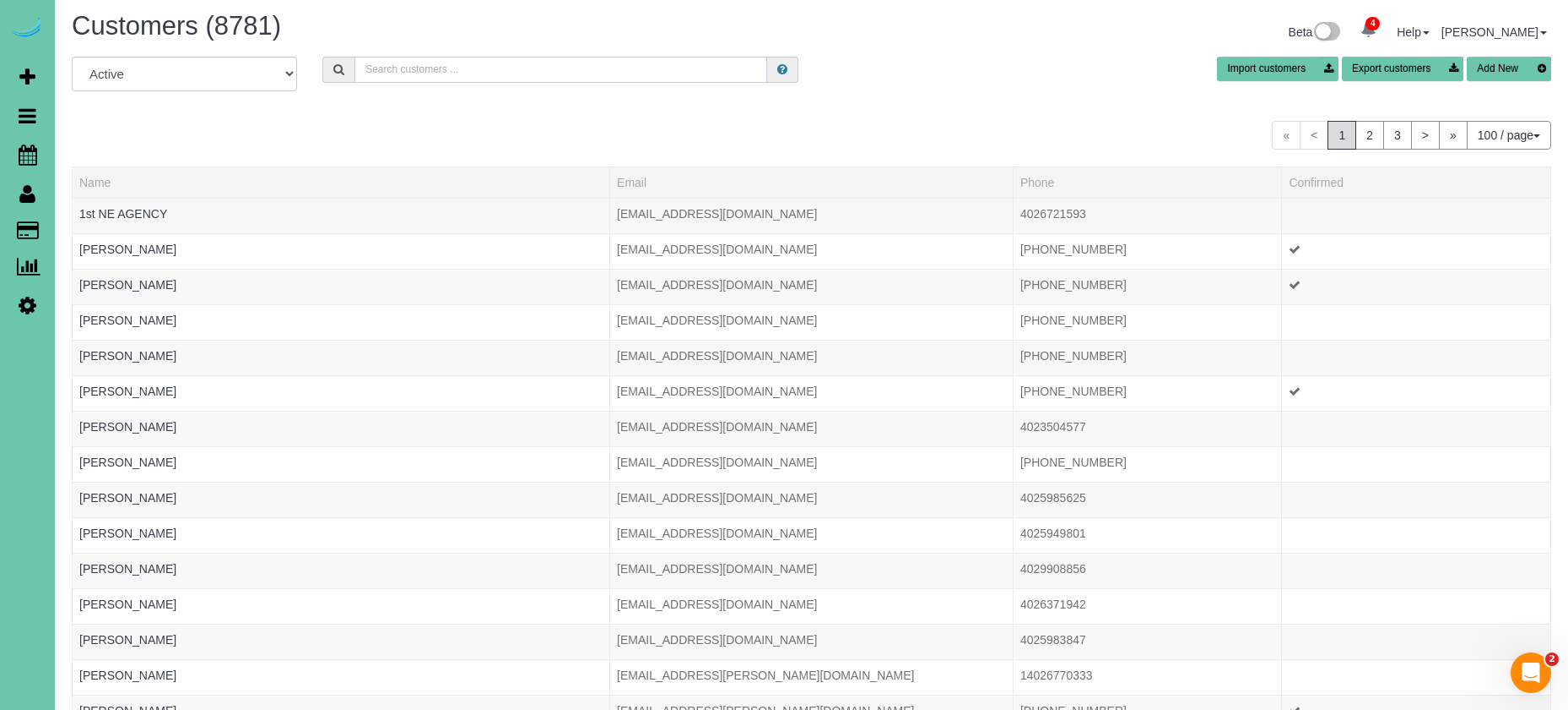
scroll to position [10, 0]
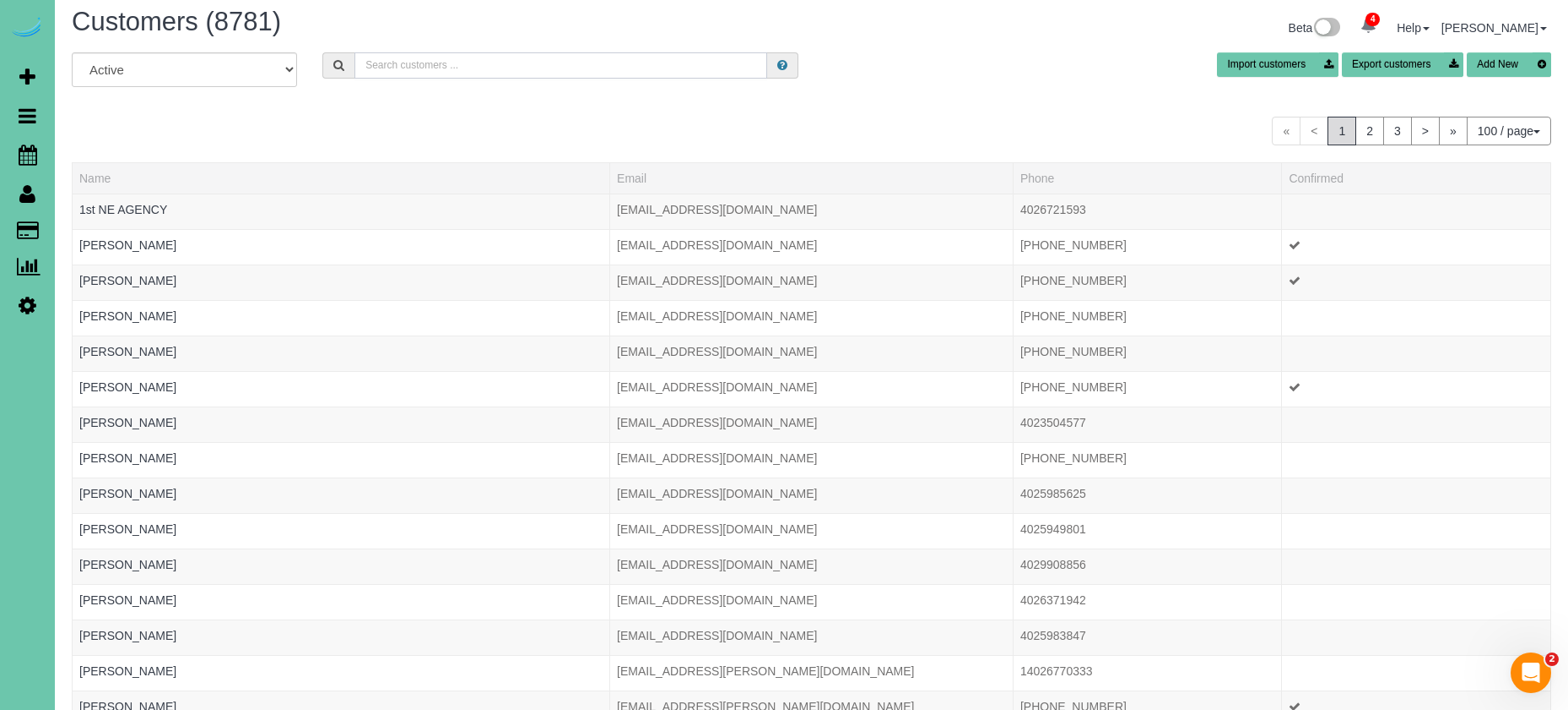
click at [408, 76] on input "text" at bounding box center [561, 65] width 413 height 26
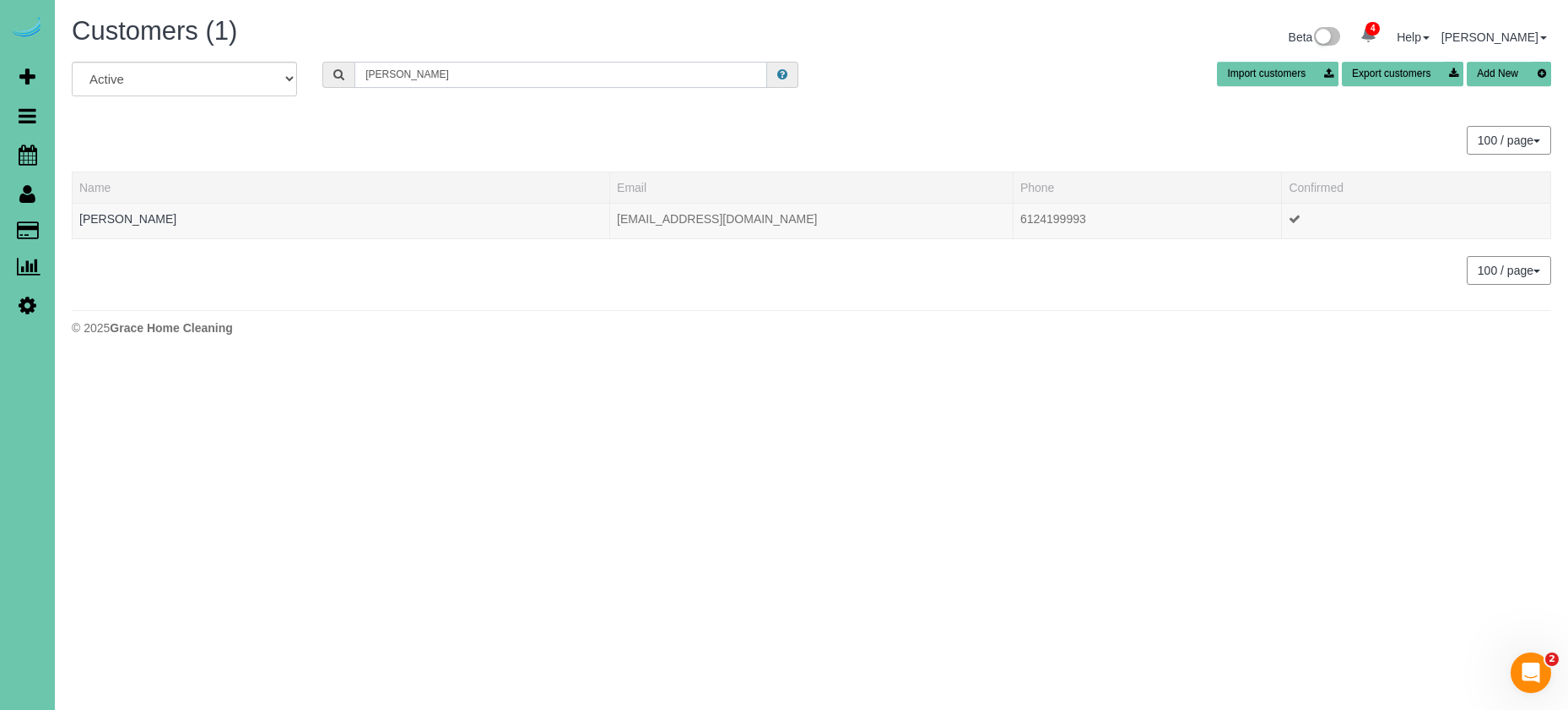
scroll to position [0, 0]
type input "[PERSON_NAME]"
click at [106, 228] on div at bounding box center [342, 229] width 524 height 4
click at [109, 225] on link "[PERSON_NAME]" at bounding box center [128, 219] width 97 height 14
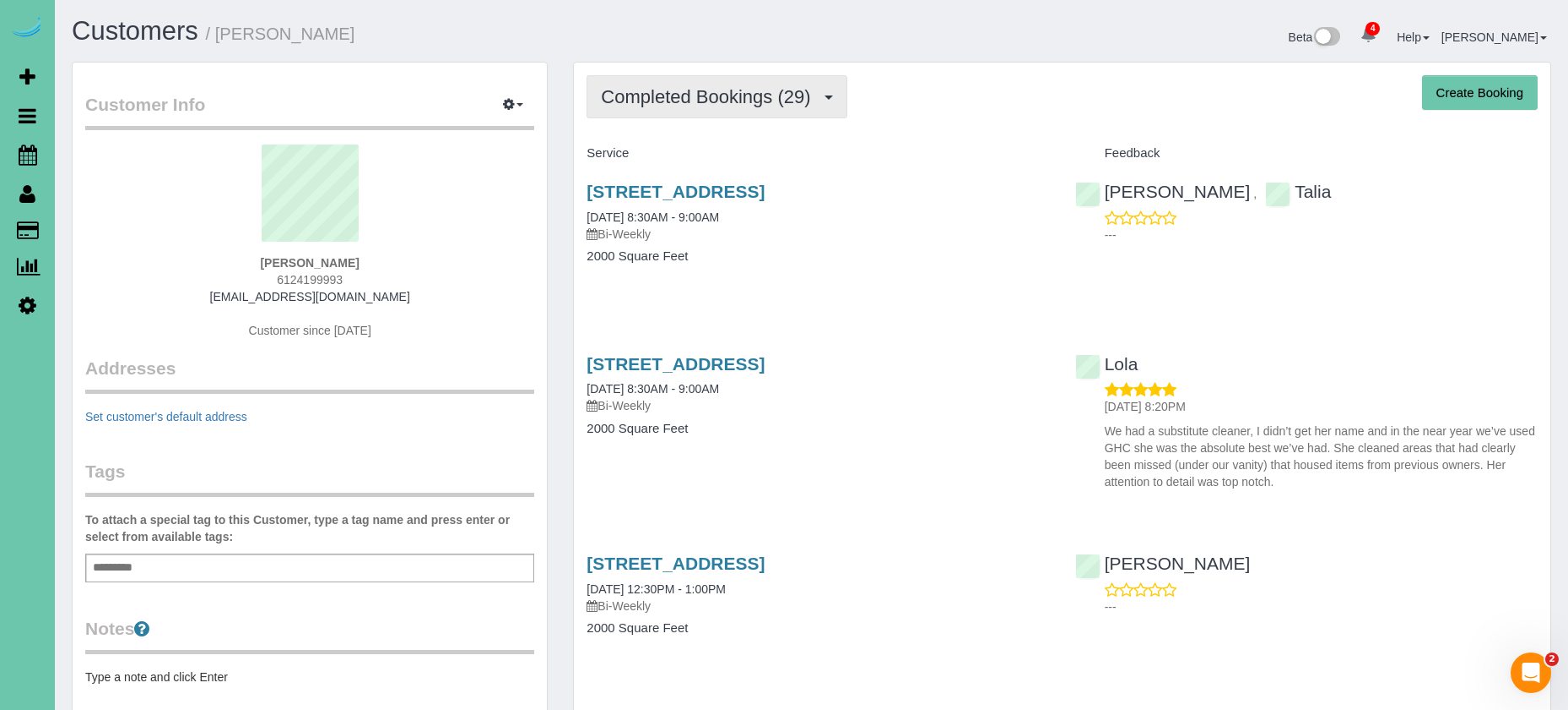
click at [782, 96] on span "Completed Bookings (29)" at bounding box center [711, 96] width 218 height 21
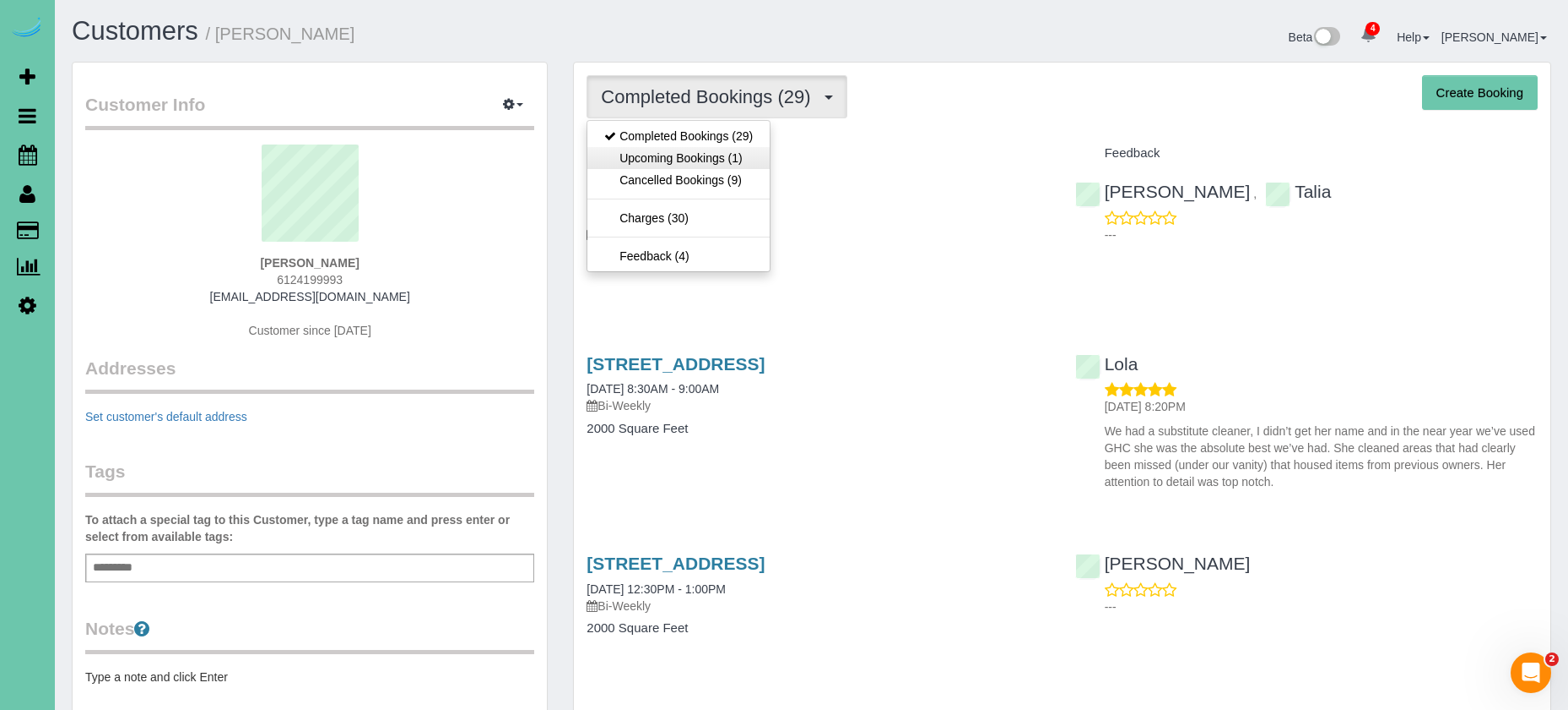
click at [735, 160] on link "Upcoming Bookings (1)" at bounding box center [678, 158] width 182 height 22
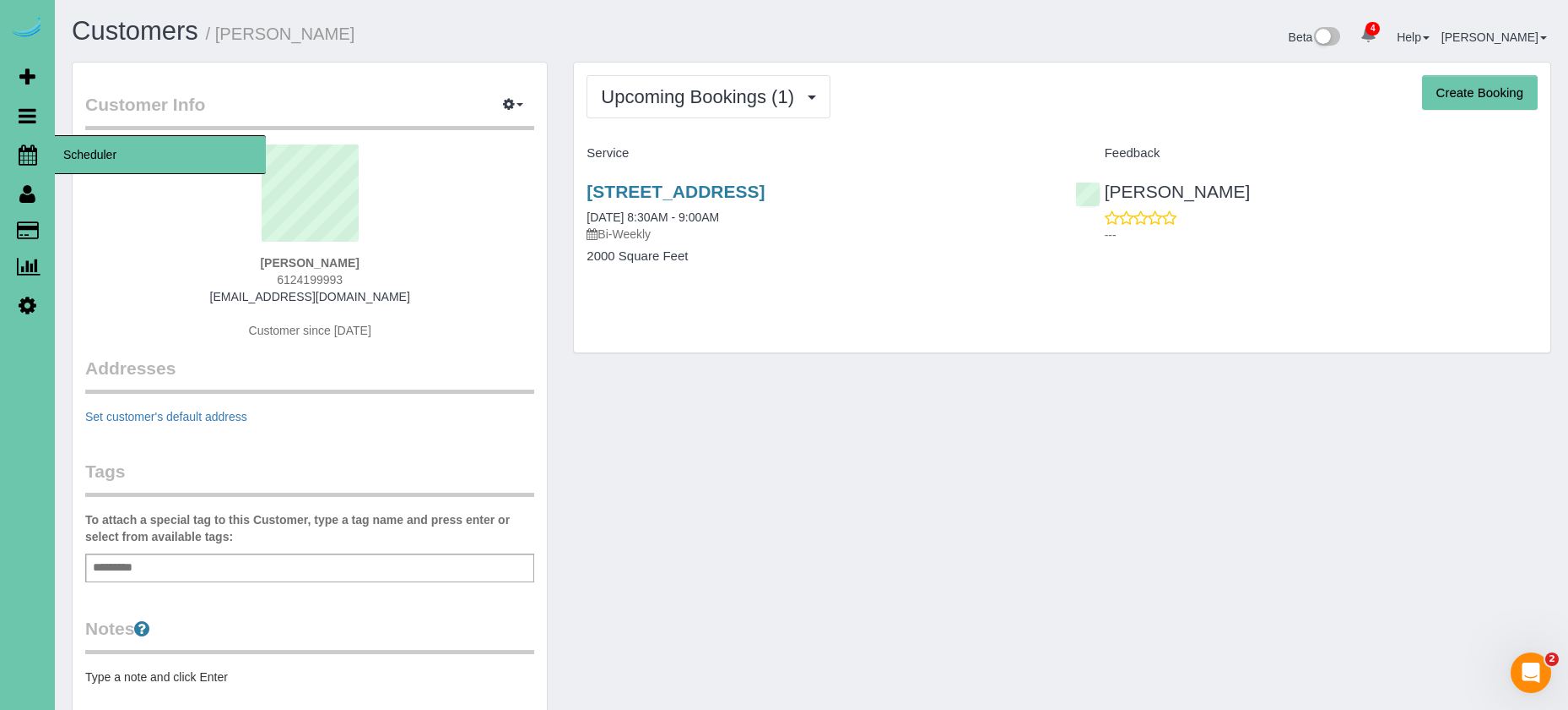
click at [21, 156] on icon at bounding box center [27, 154] width 18 height 20
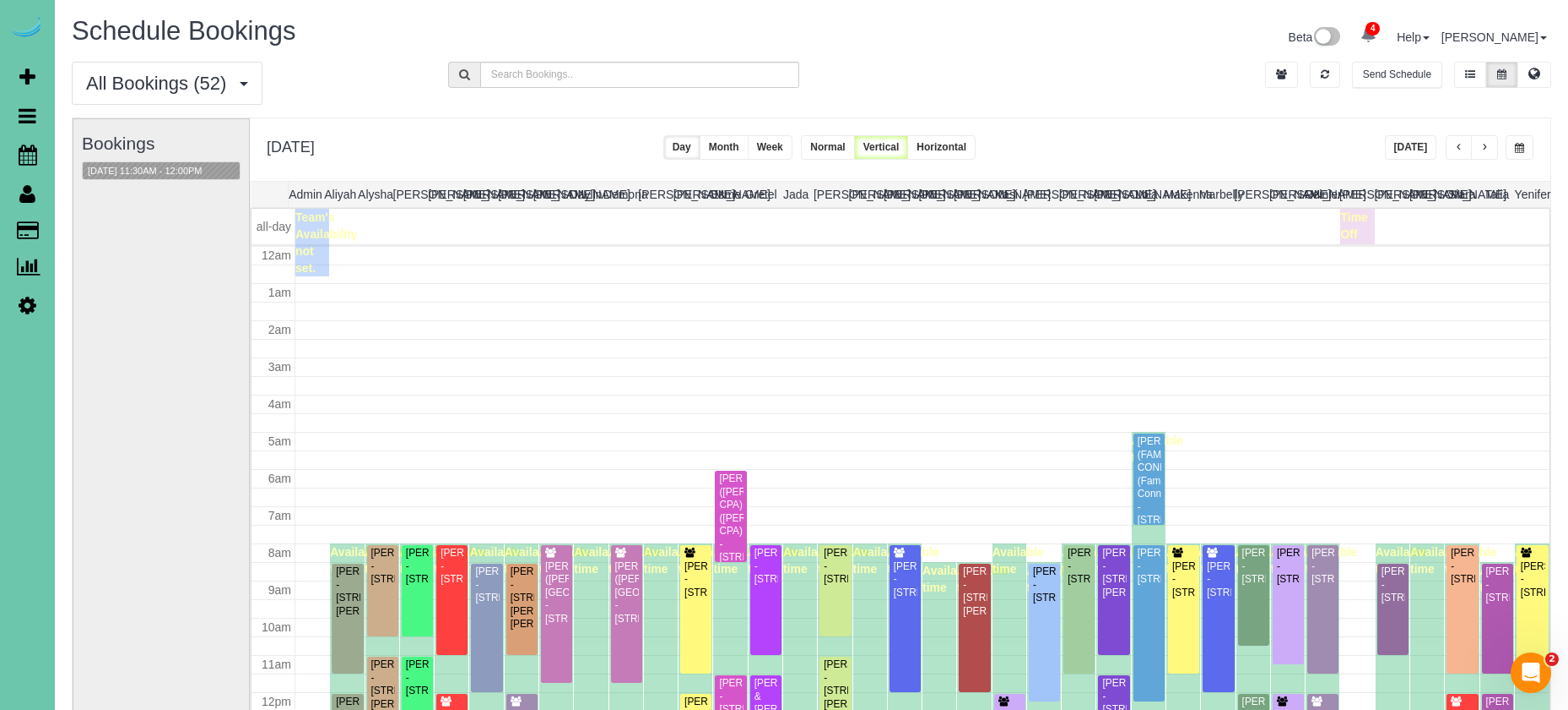
scroll to position [224, 0]
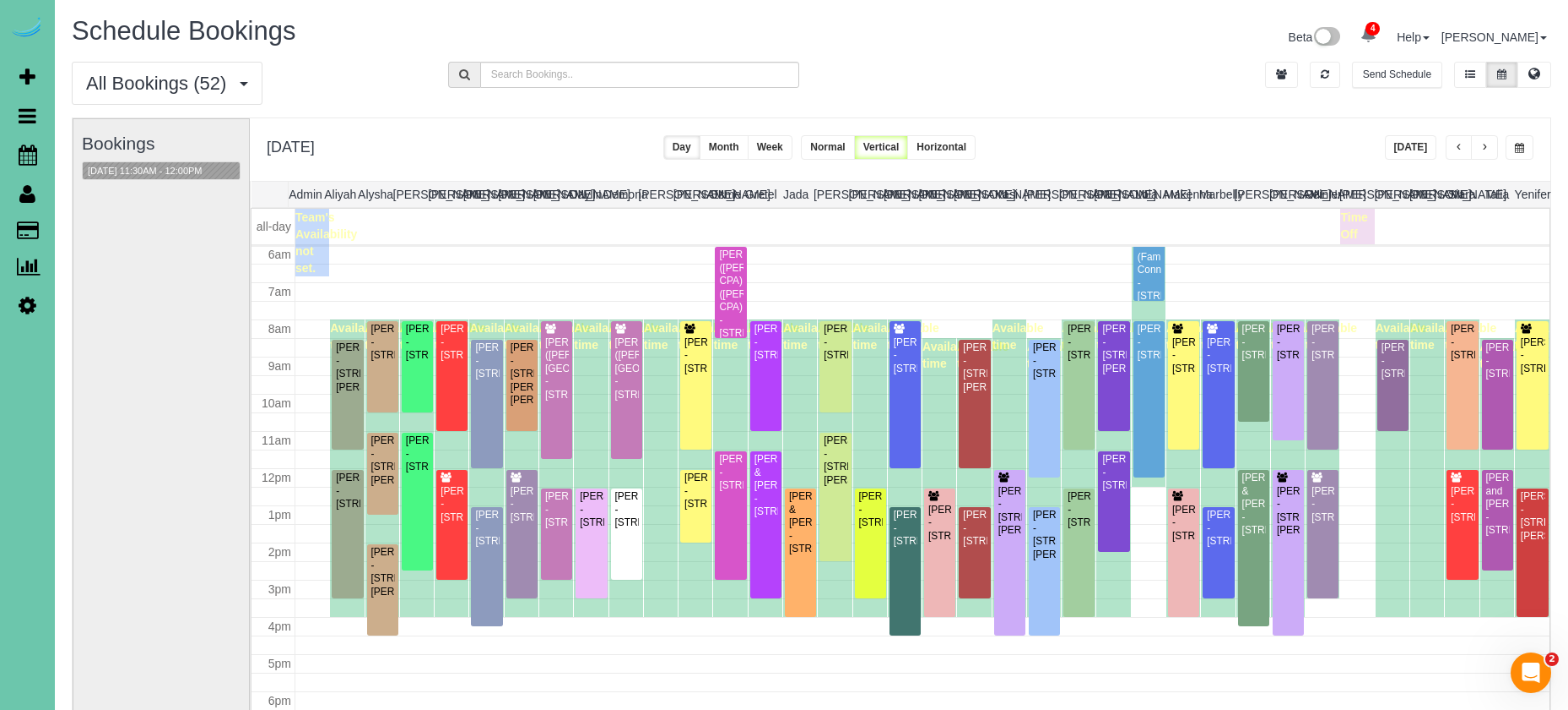
click at [1506, 143] on button "button" at bounding box center [1519, 147] width 28 height 24
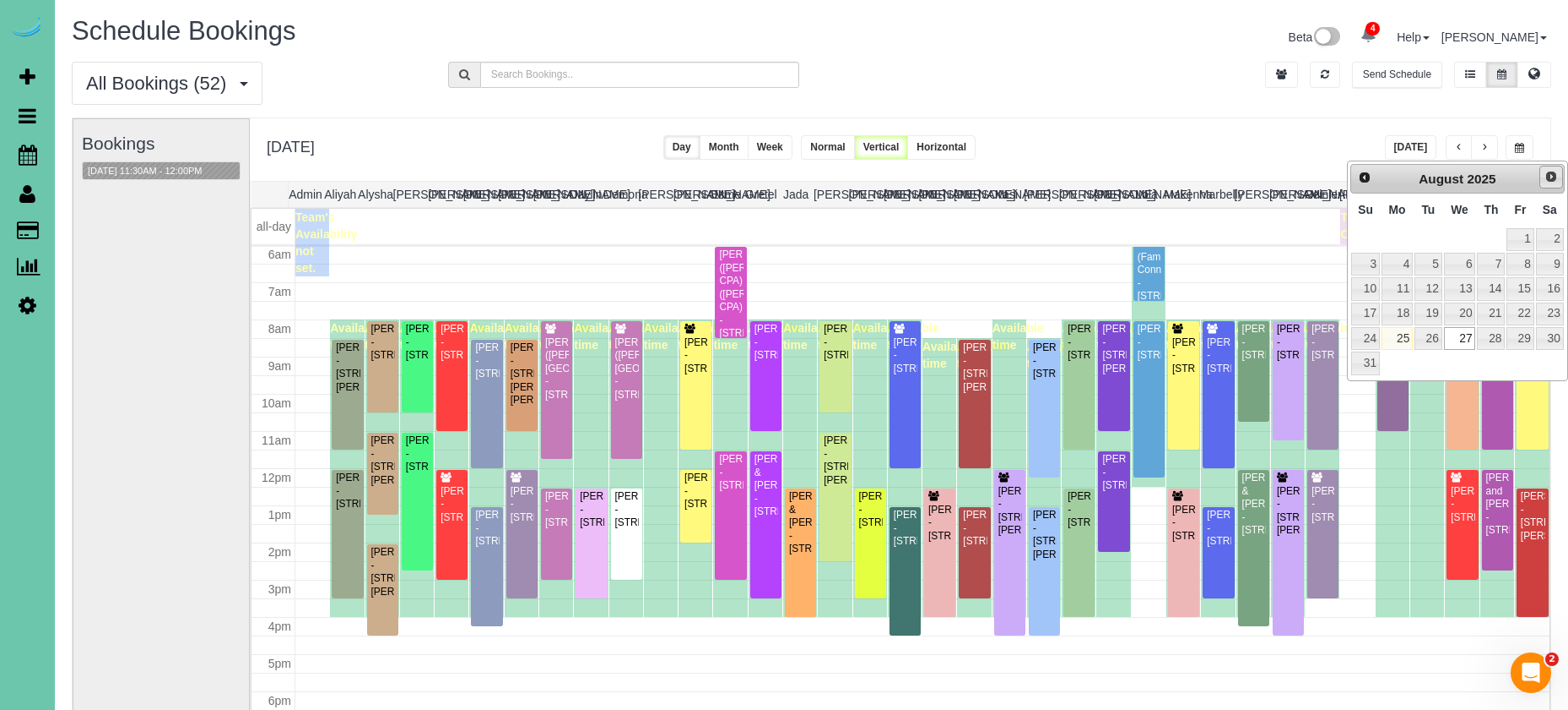
click at [1553, 187] on link "Next" at bounding box center [1551, 177] width 23 height 23
click at [1492, 264] on link "11" at bounding box center [1491, 263] width 28 height 22
type input "**********"
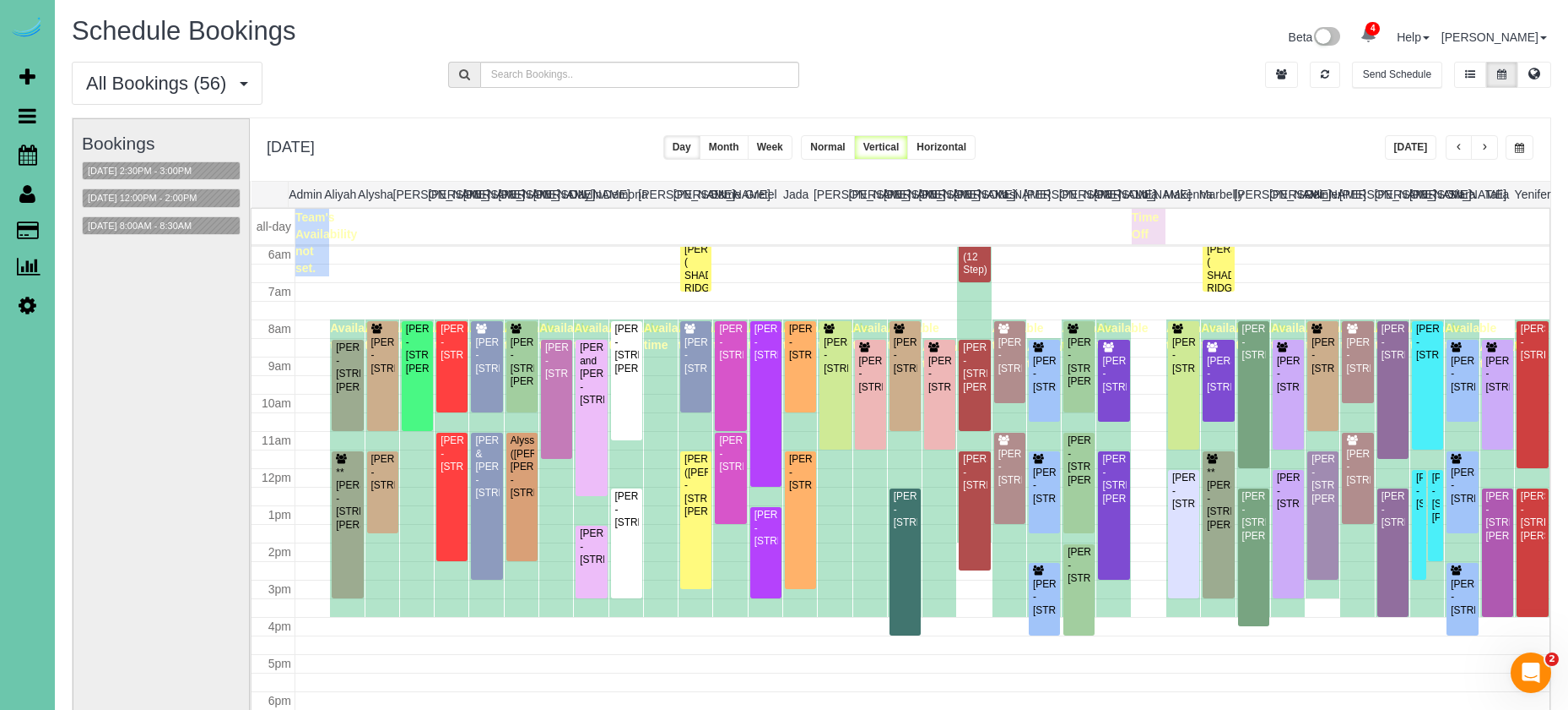
click at [792, 146] on button "Week" at bounding box center [770, 147] width 45 height 24
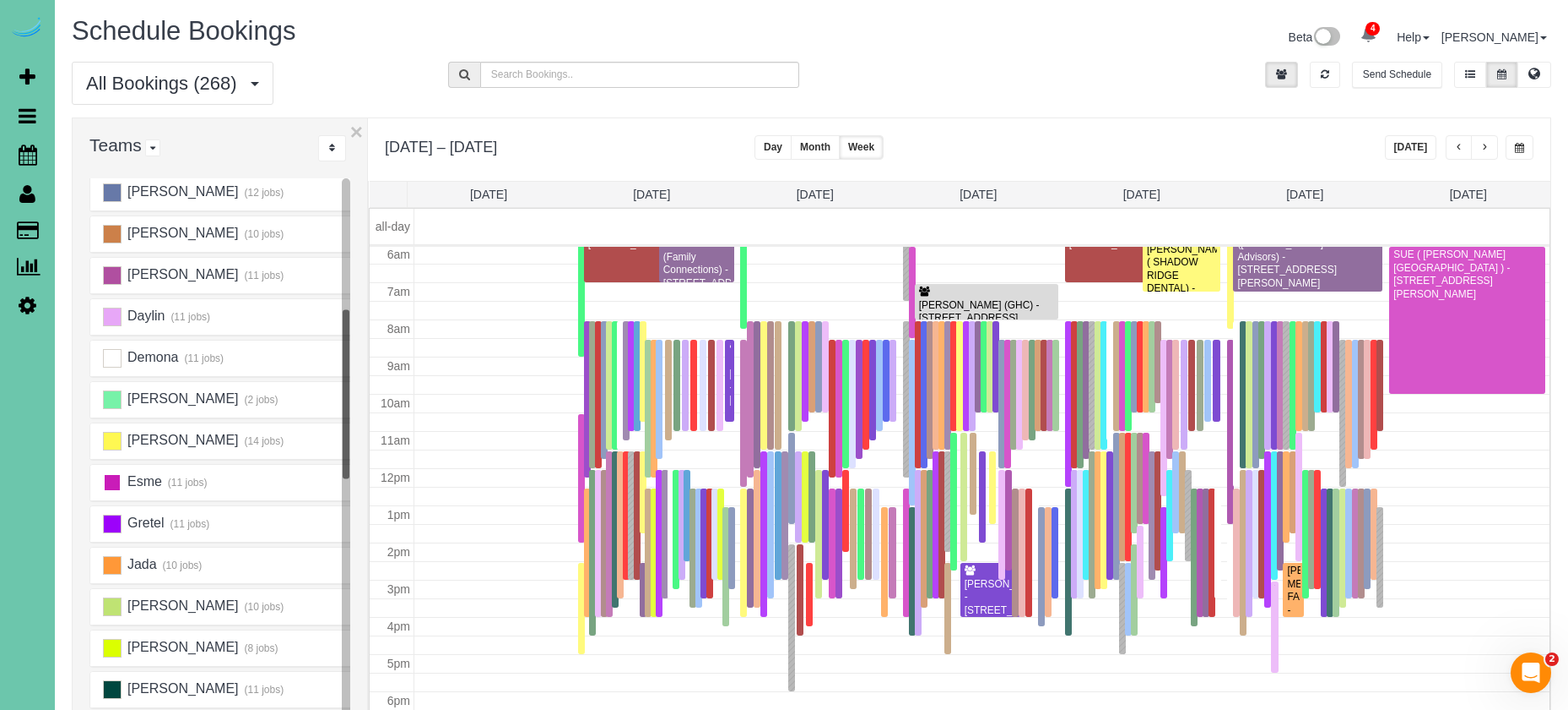
click at [121, 486] on ins at bounding box center [112, 482] width 18 height 19
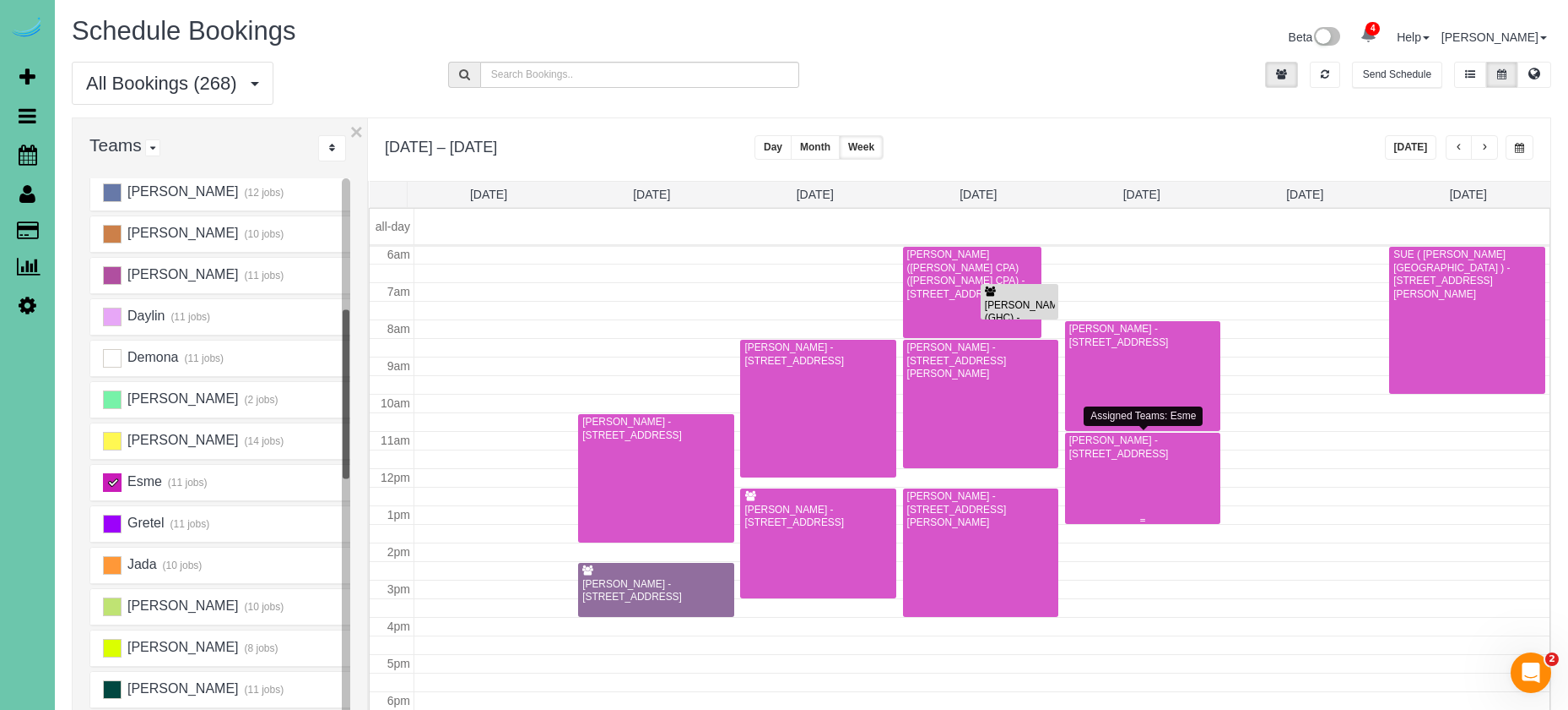
scroll to position [225, 0]
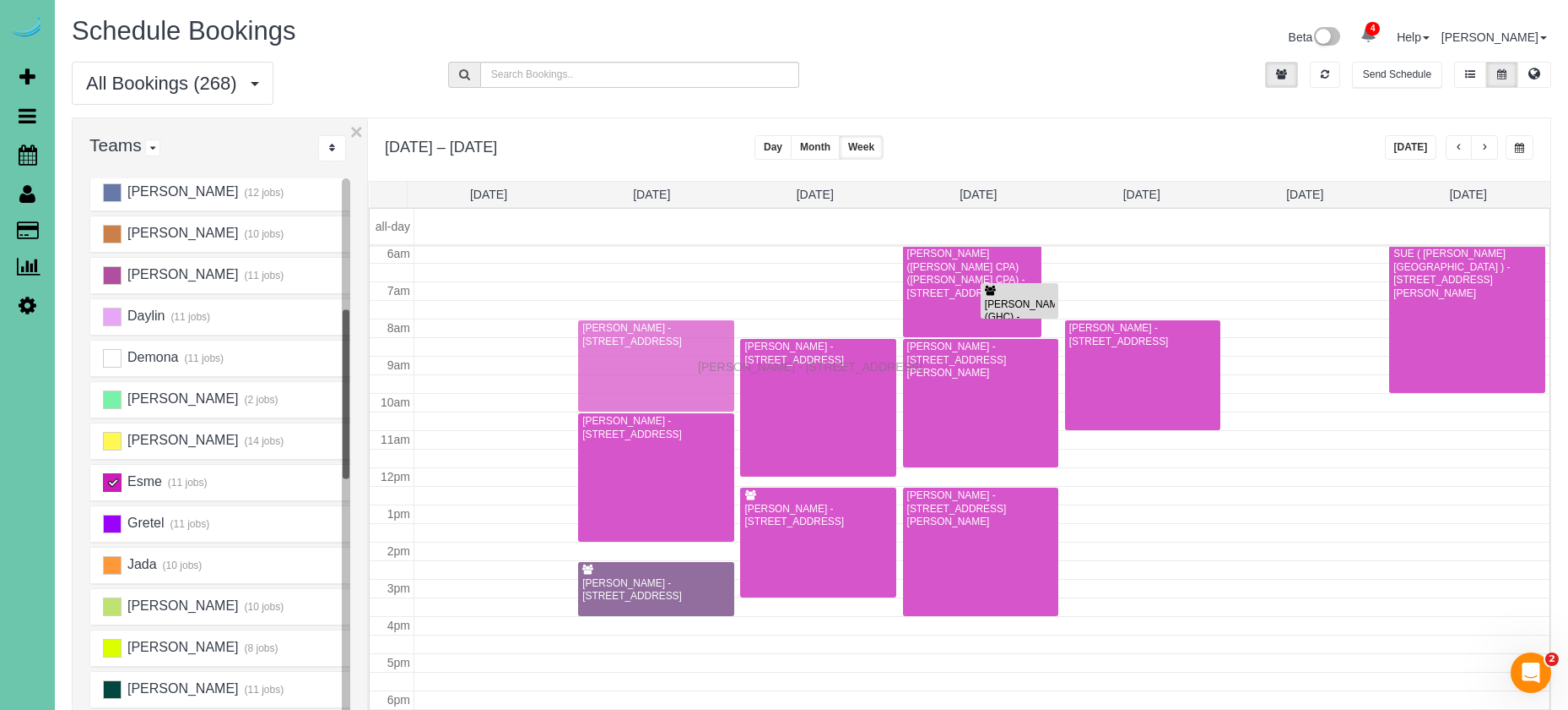
drag, startPoint x: 1163, startPoint y: 479, endPoint x: 703, endPoint y: 364, distance: 474.2
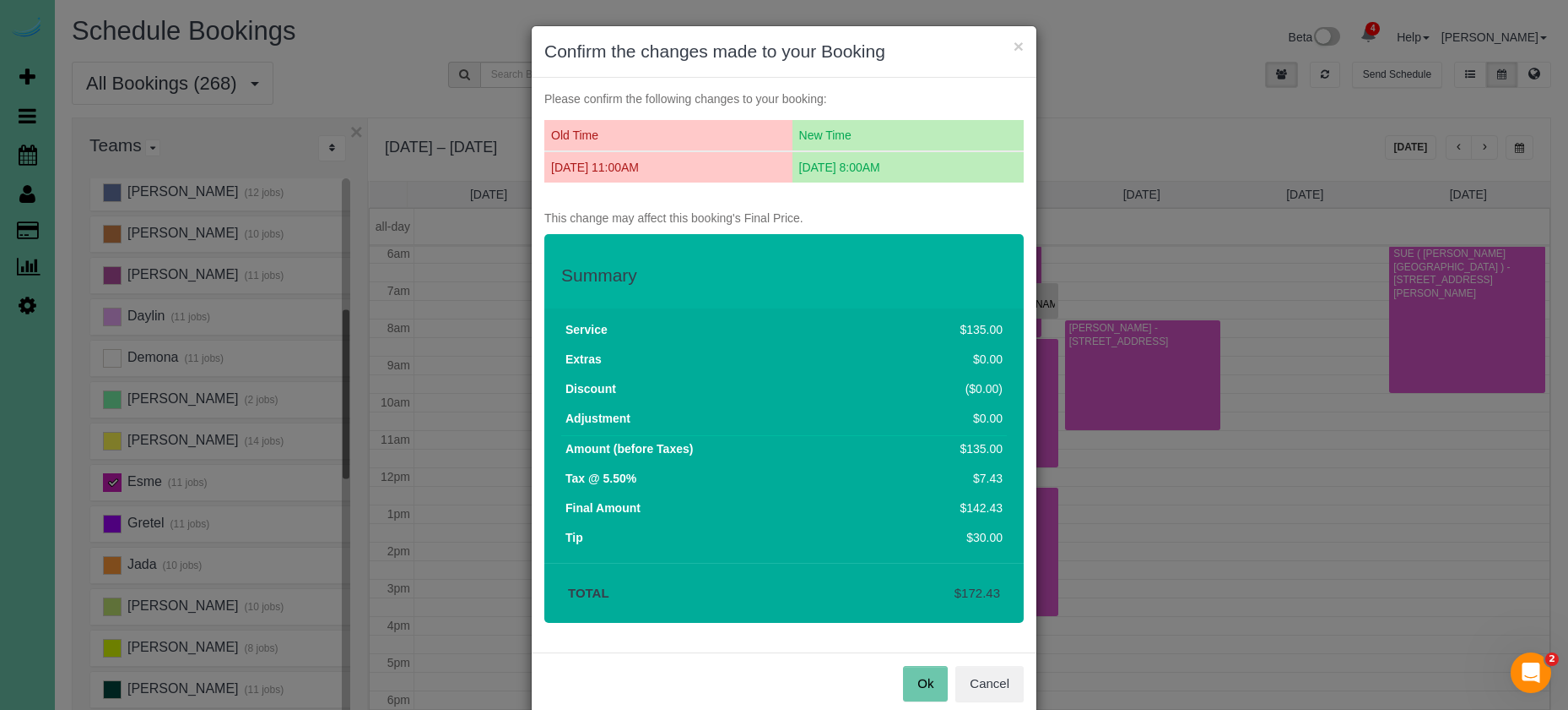
drag, startPoint x: 926, startPoint y: 678, endPoint x: 892, endPoint y: 655, distance: 41.0
click at [926, 678] on button "Ok" at bounding box center [926, 683] width 45 height 35
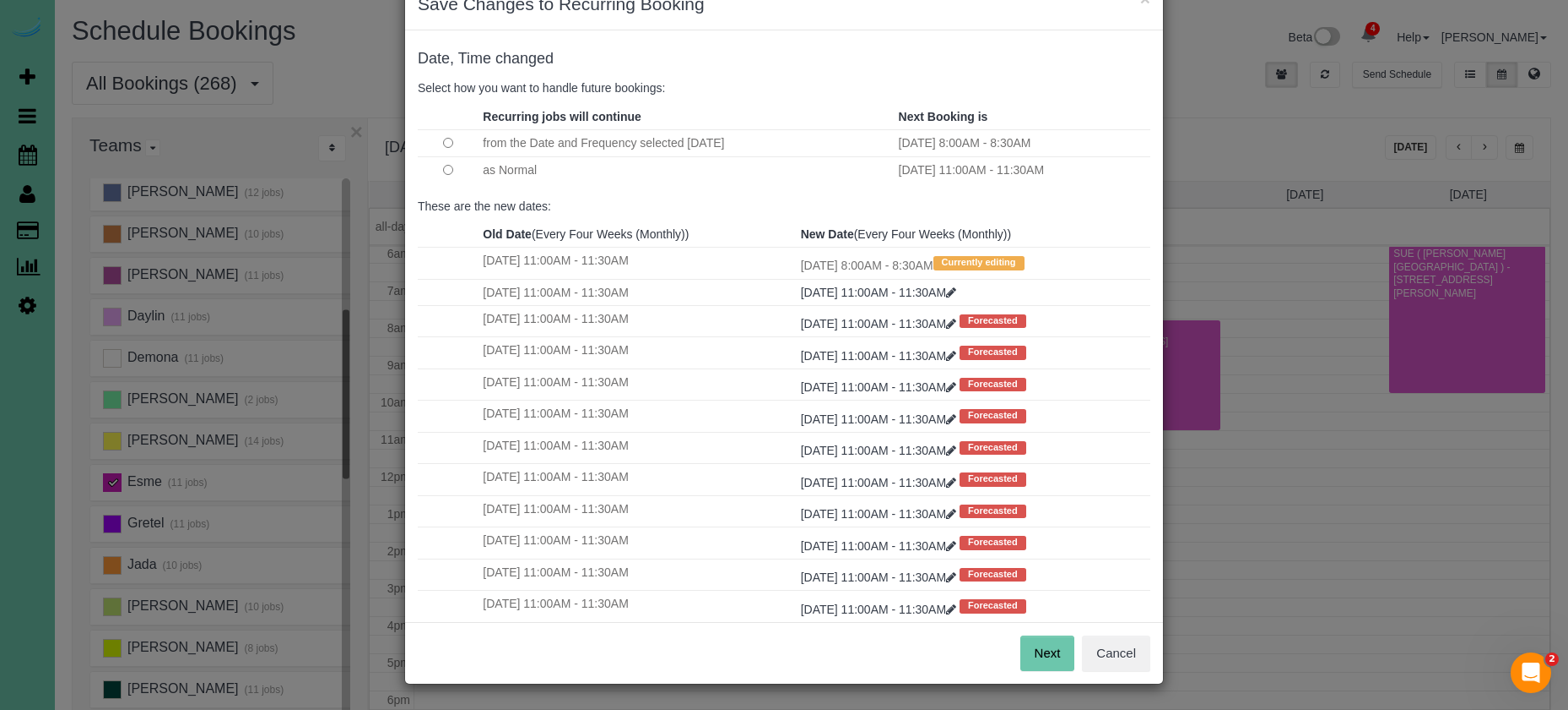
scroll to position [47, 0]
drag, startPoint x: 1032, startPoint y: 656, endPoint x: 988, endPoint y: 613, distance: 61.5
click at [1032, 656] on button "Next" at bounding box center [1048, 654] width 55 height 35
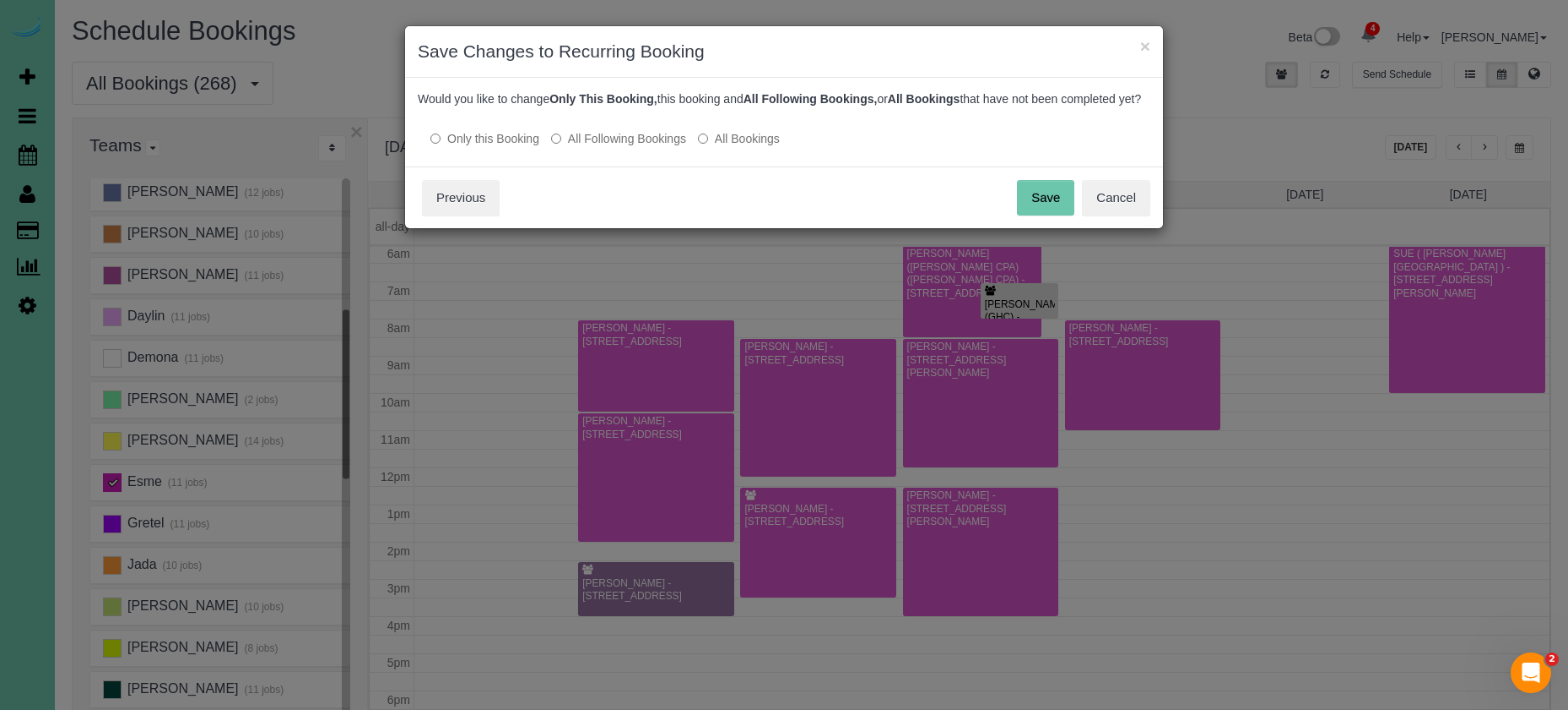
drag, startPoint x: 1049, startPoint y: 214, endPoint x: 797, endPoint y: 228, distance: 252.4
click at [1049, 215] on button "Save" at bounding box center [1045, 198] width 57 height 35
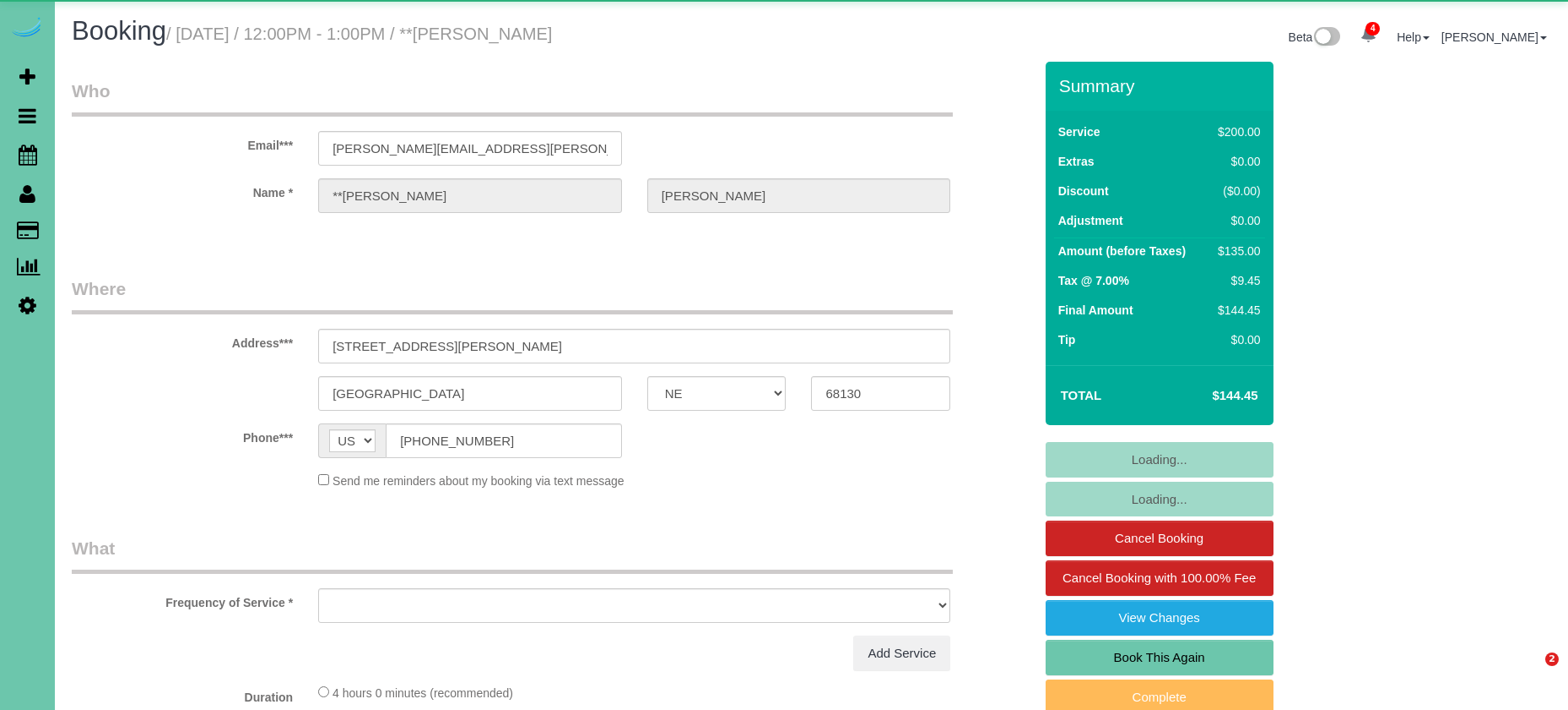
select select "NE"
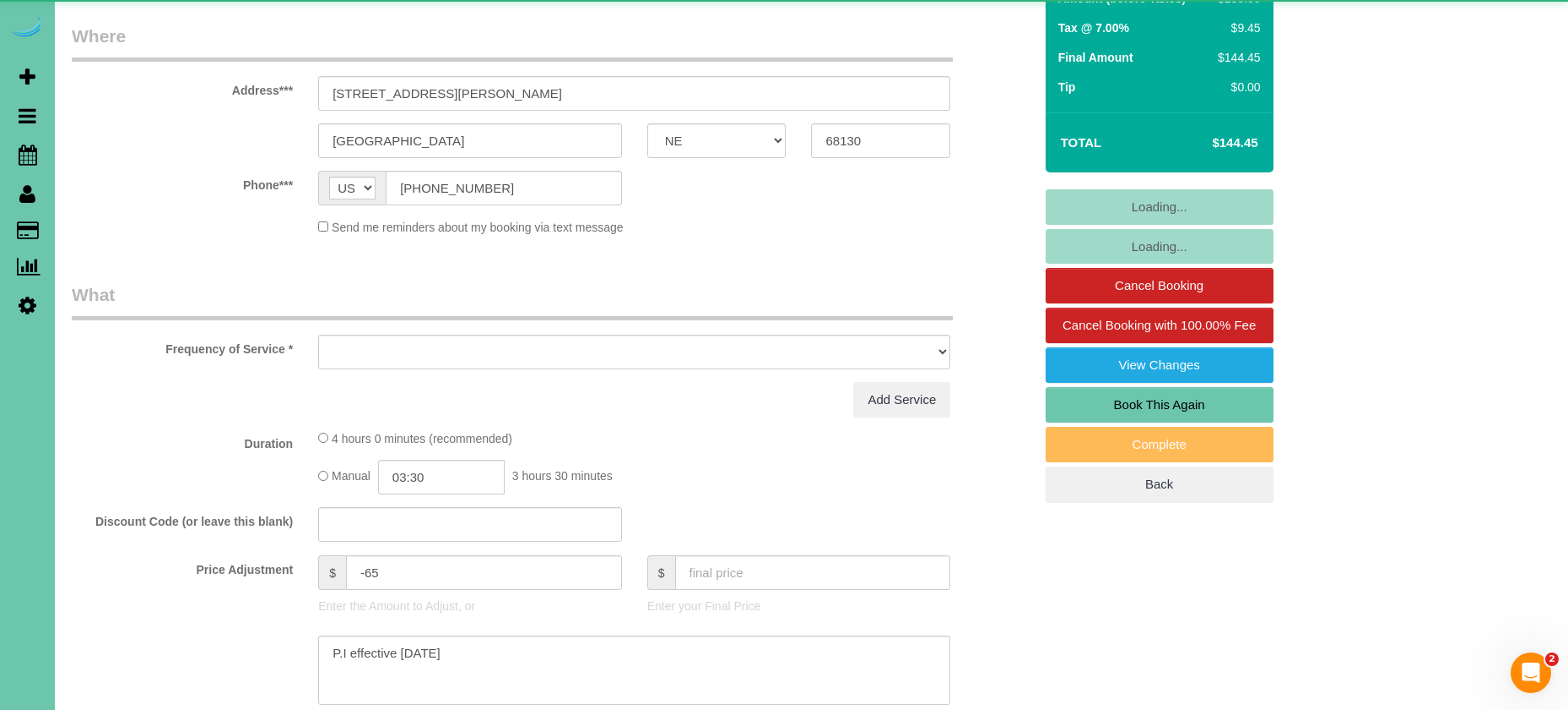
select select "object:657"
select select "string:fspay-bbc103ba-7b46-4900-aeee-680aa3fc7026"
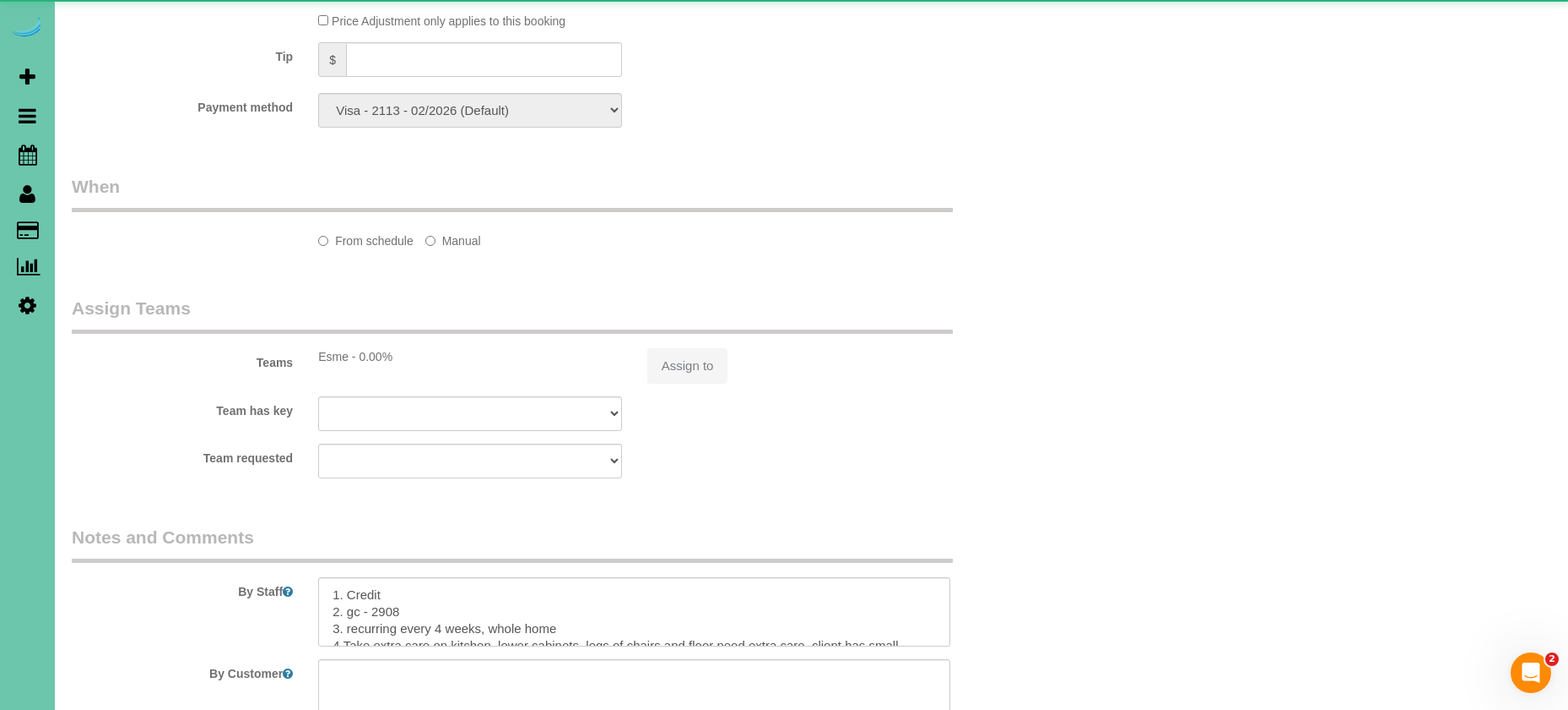
select select "object:744"
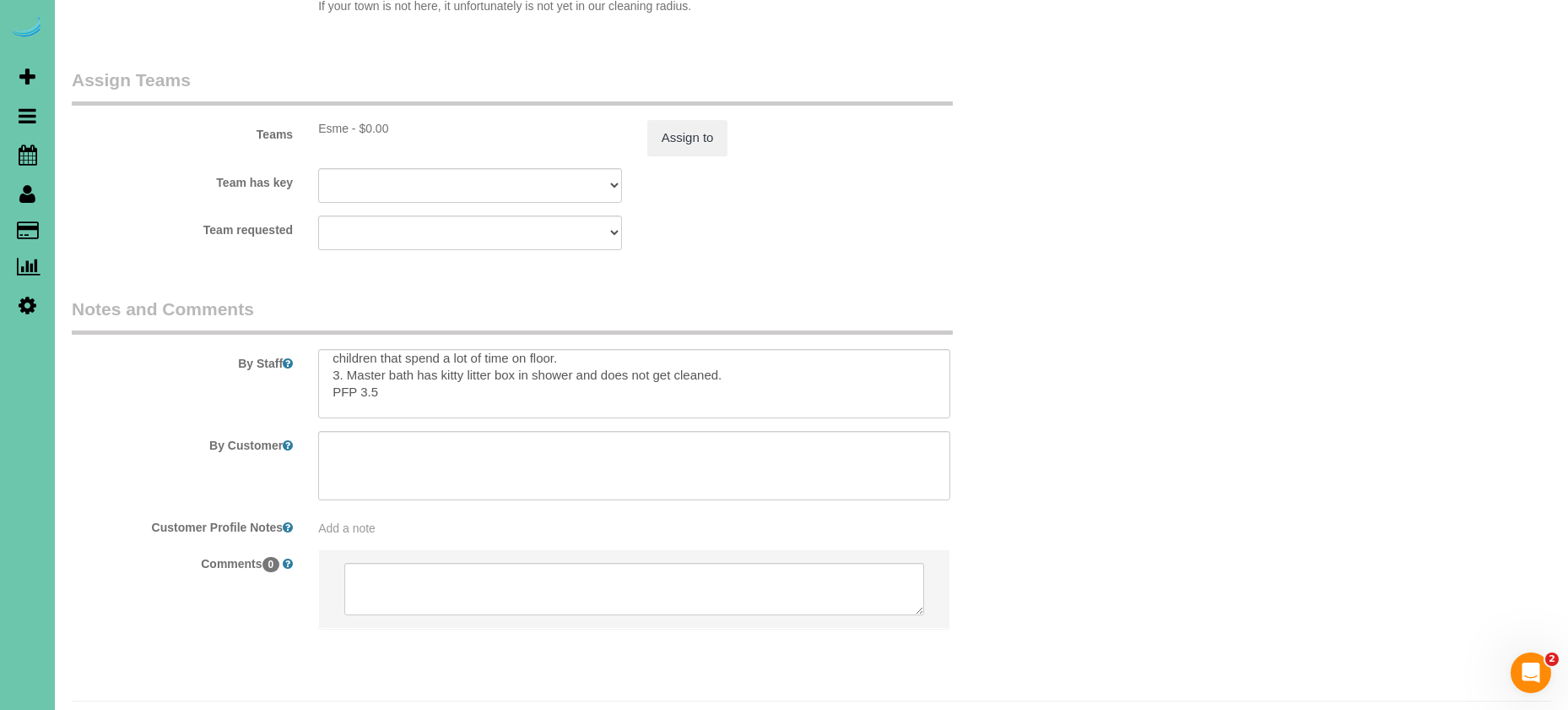
scroll to position [71, 0]
drag, startPoint x: 720, startPoint y: 339, endPoint x: 323, endPoint y: 340, distance: 397.0
click at [323, 349] on textarea at bounding box center [635, 383] width 633 height 69
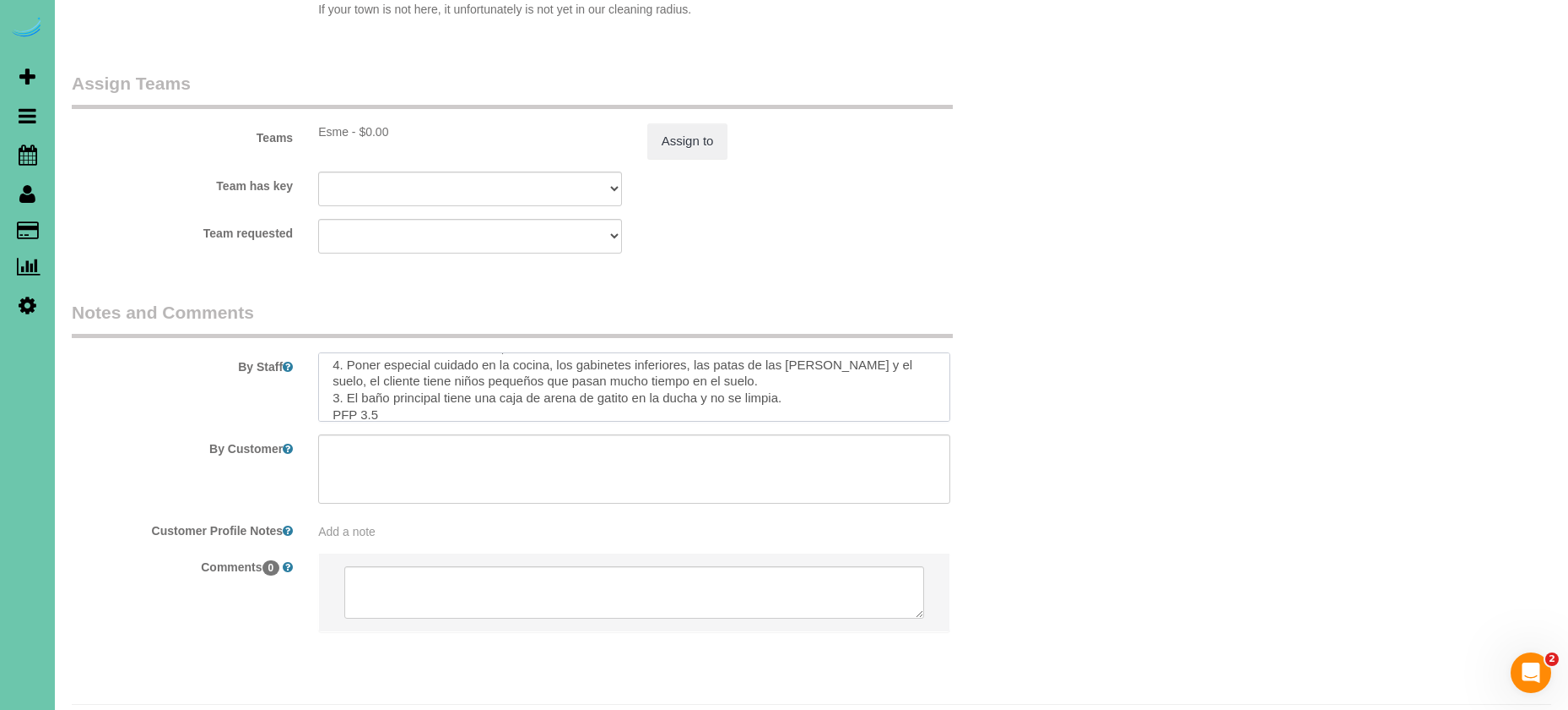
scroll to position [190, 0]
drag, startPoint x: 801, startPoint y: 354, endPoint x: 302, endPoint y: 342, distance: 499.1
click at [302, 342] on div "By Staff" at bounding box center [553, 360] width 987 height 122
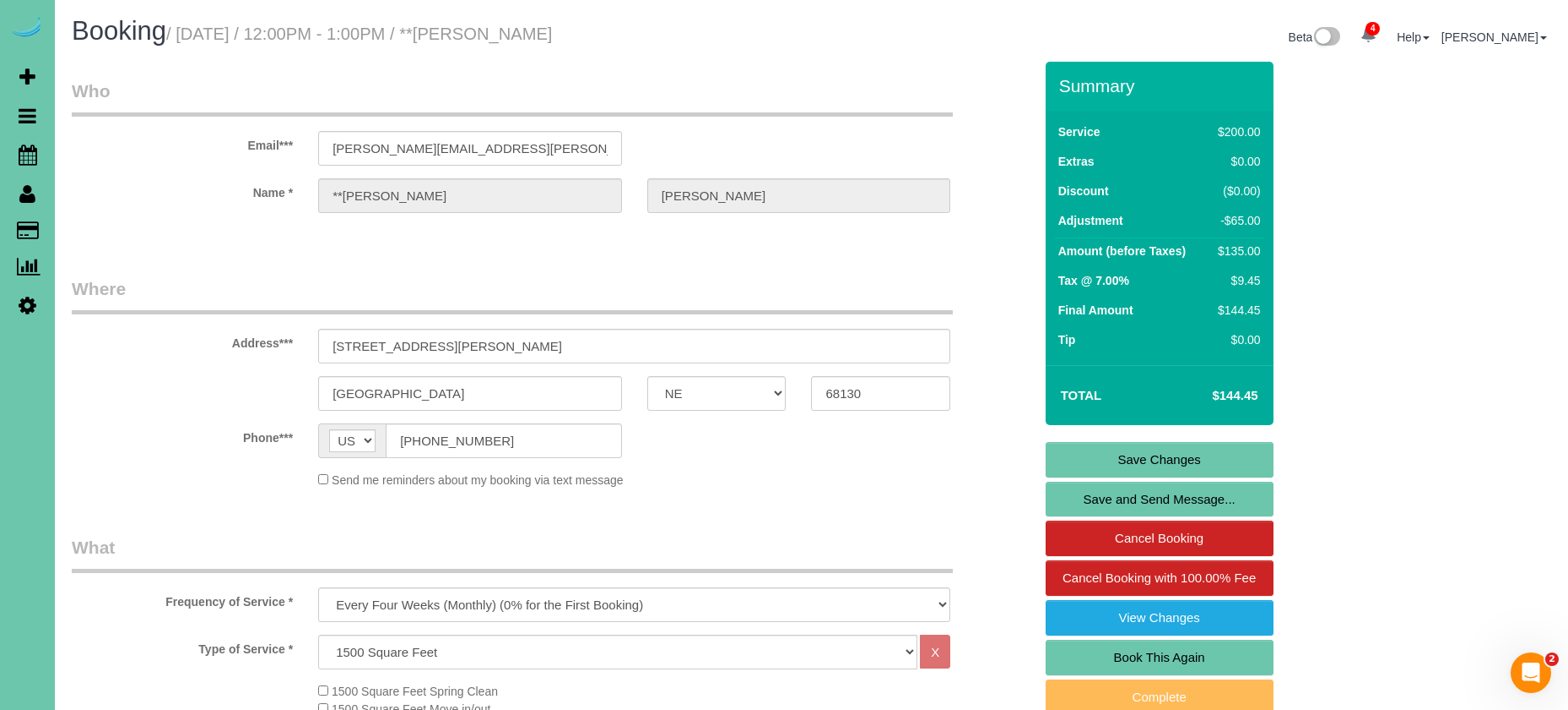
scroll to position [0, 0]
type textarea "1. Credit 2. gc - 2908 3. recurring every 4 weeks, whole home 4.Take extra care…"
click at [1132, 459] on link "Save Changes" at bounding box center [1160, 460] width 228 height 35
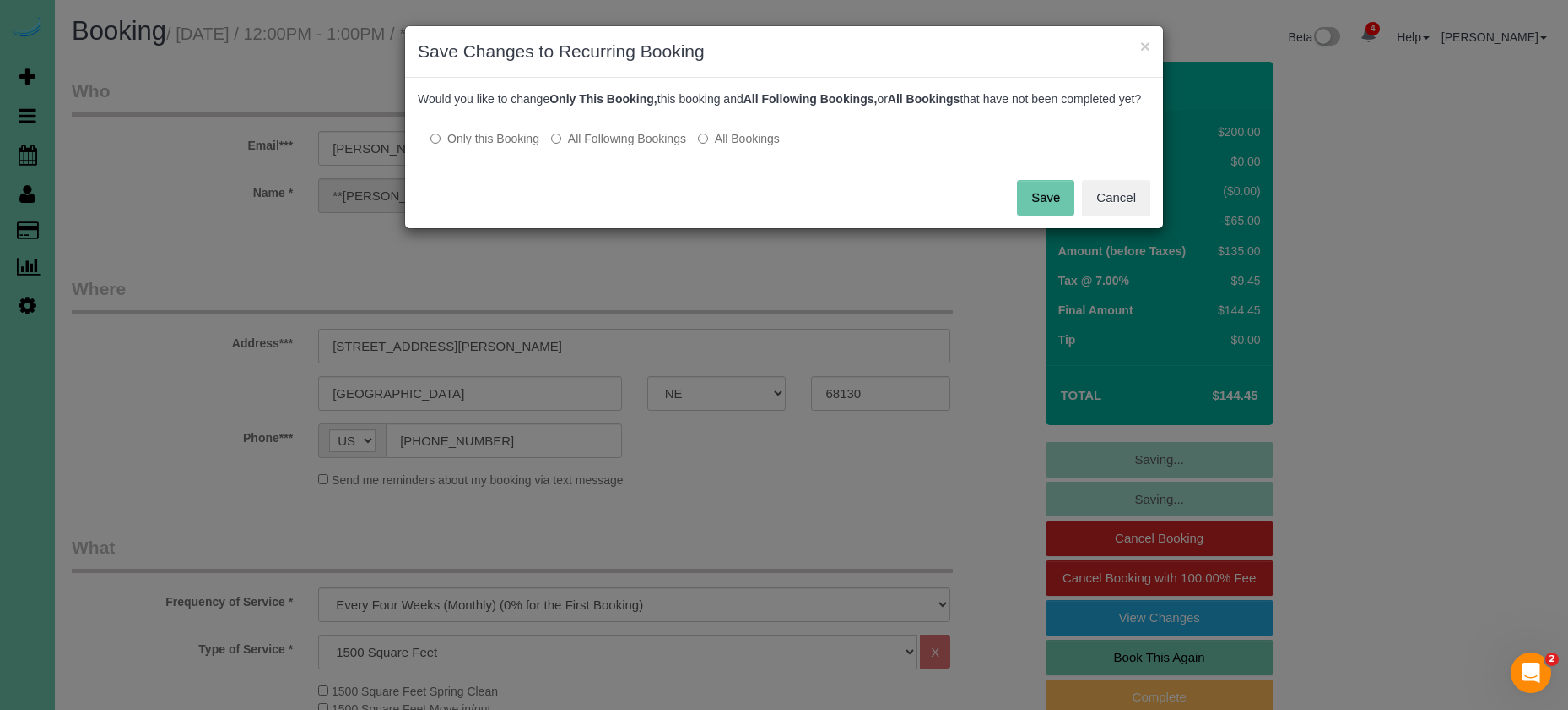
click at [597, 147] on label "All Following Bookings" at bounding box center [618, 138] width 135 height 17
click at [1054, 215] on button "Save" at bounding box center [1045, 198] width 57 height 35
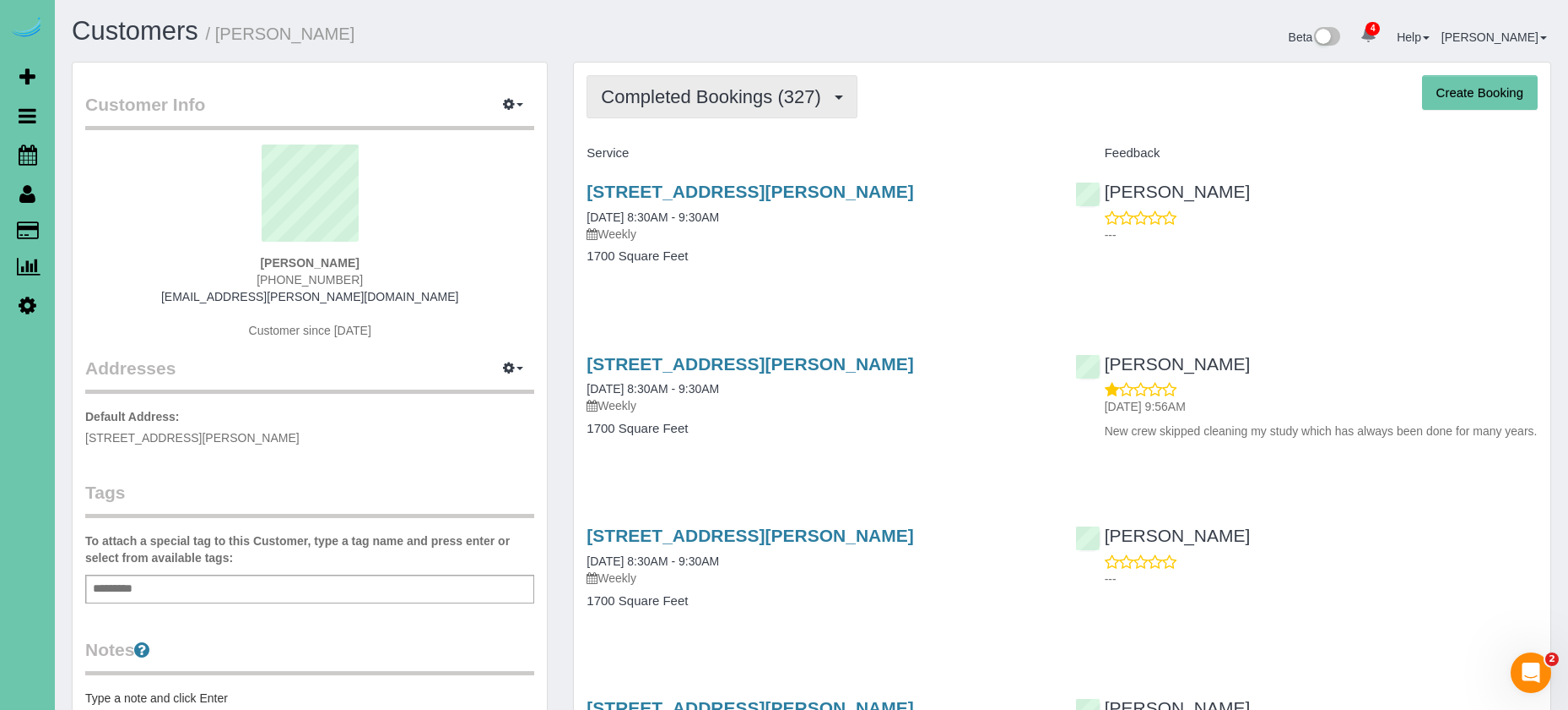
click at [834, 82] on button "Completed Bookings (327)" at bounding box center [722, 96] width 271 height 43
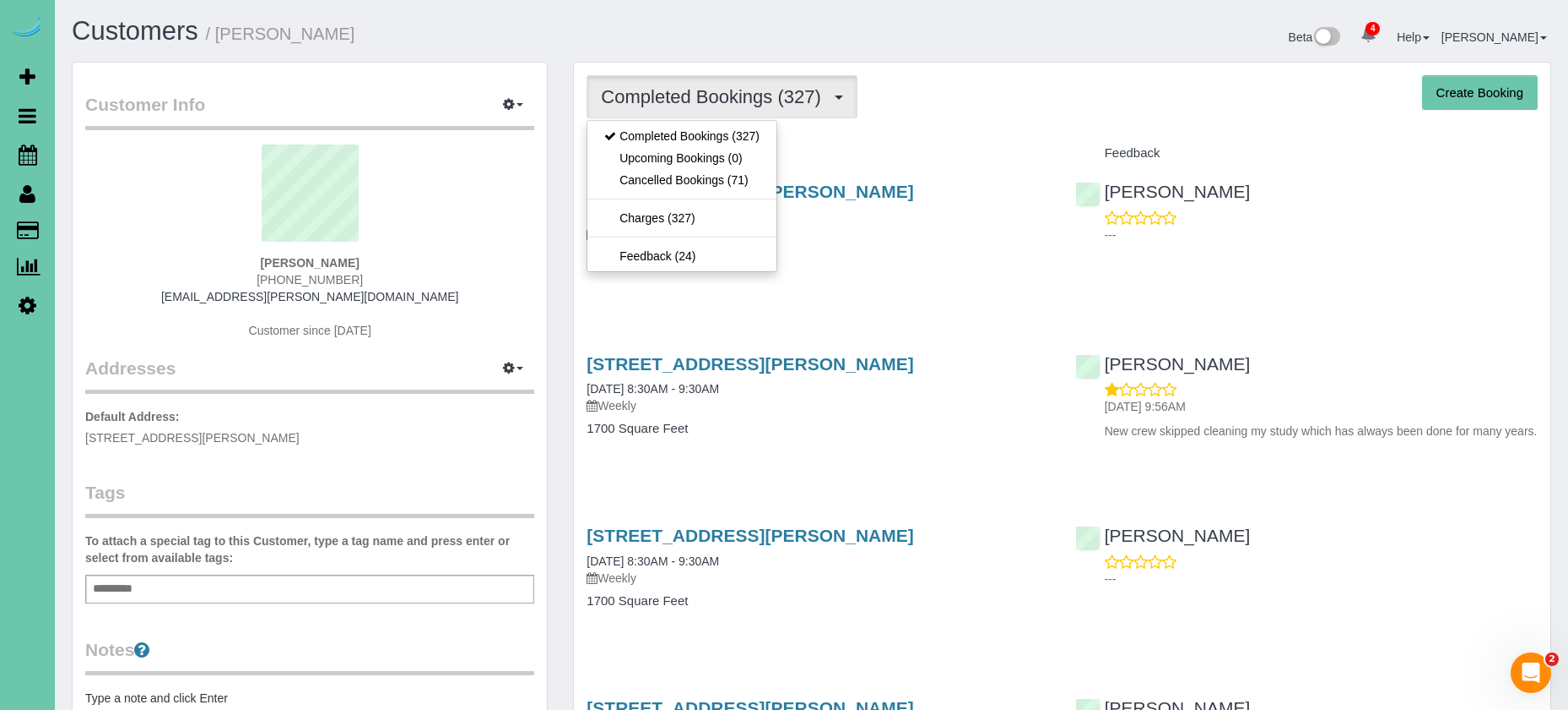
click at [718, 175] on link "Cancelled Bookings (71)" at bounding box center [682, 179] width 189 height 22
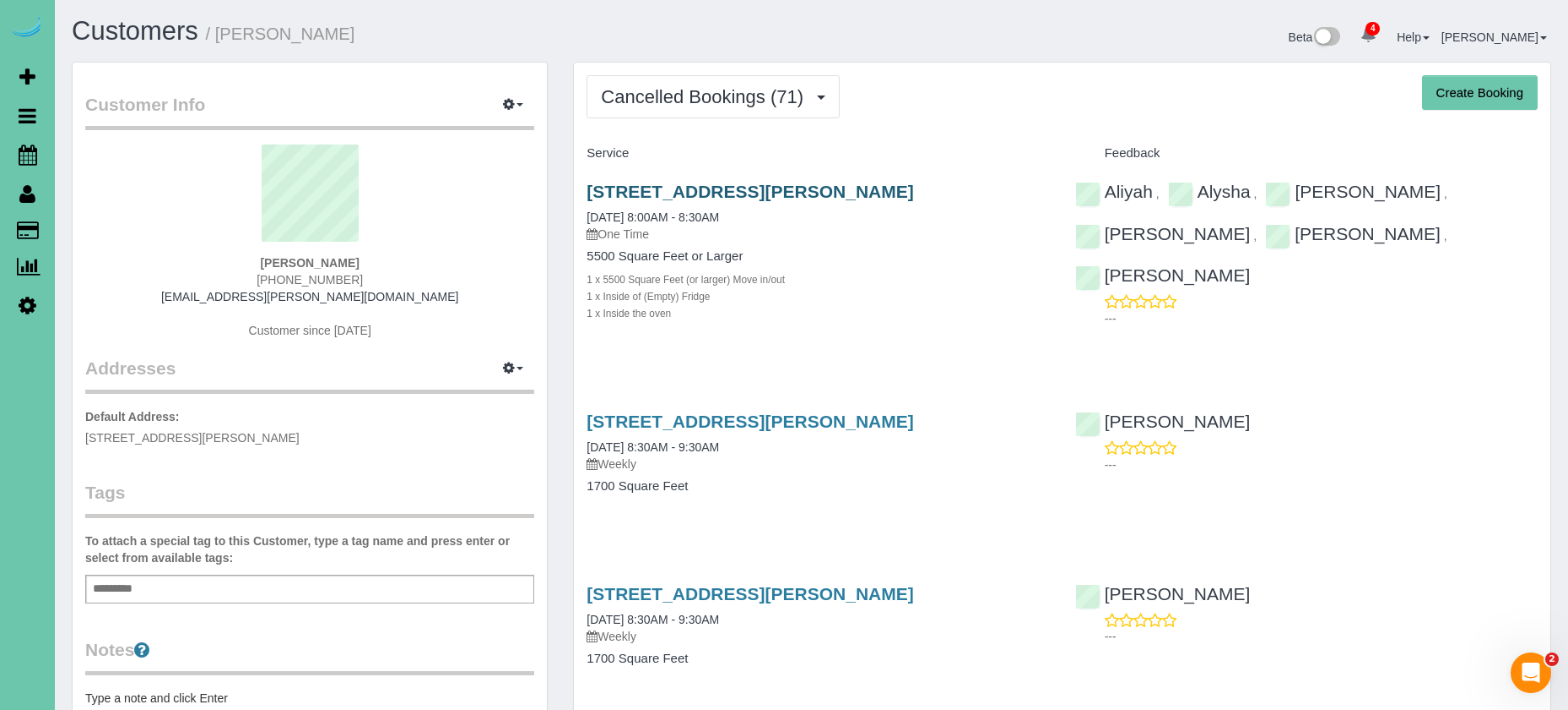
click at [881, 199] on link "[STREET_ADDRESS][PERSON_NAME]" at bounding box center [750, 191] width 327 height 19
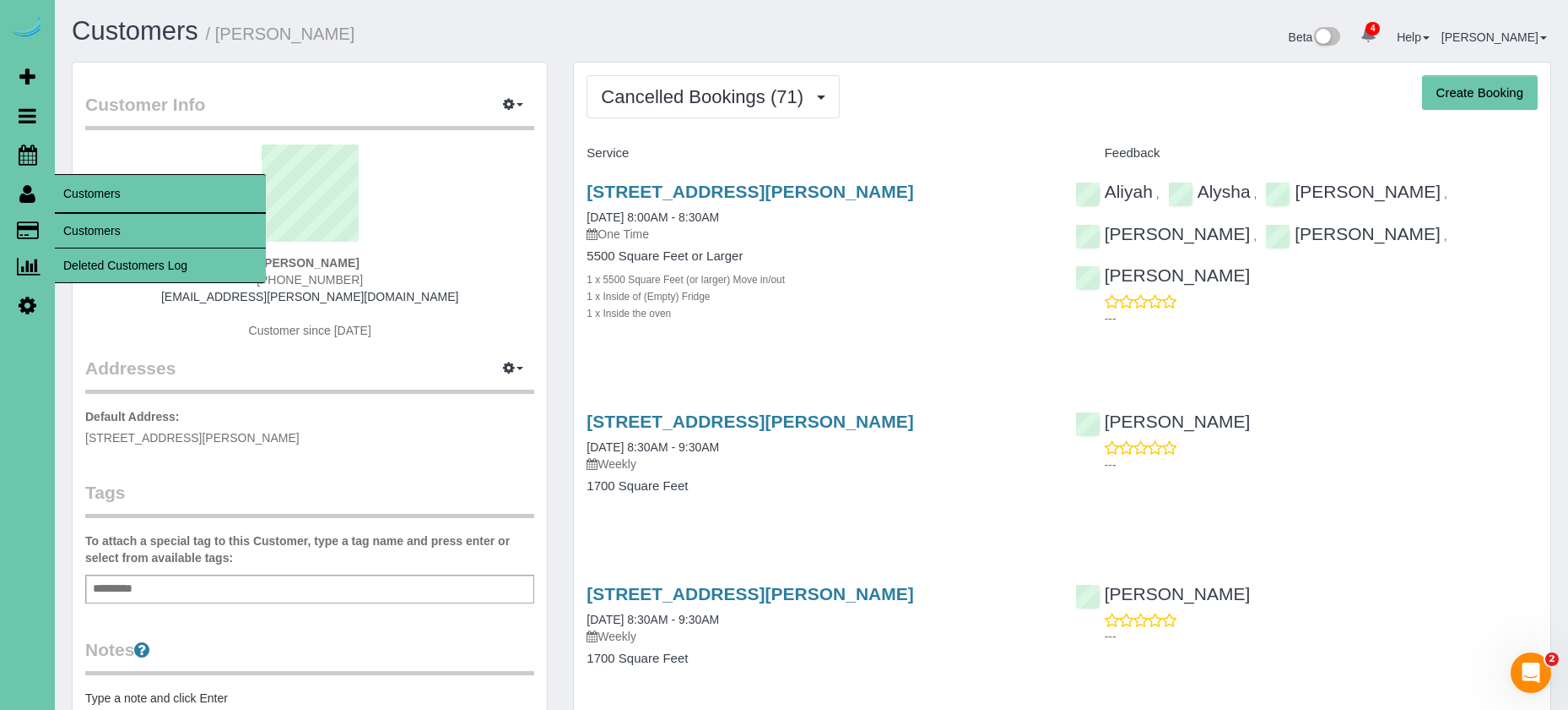
click at [62, 219] on link "Customers" at bounding box center [160, 230] width 211 height 34
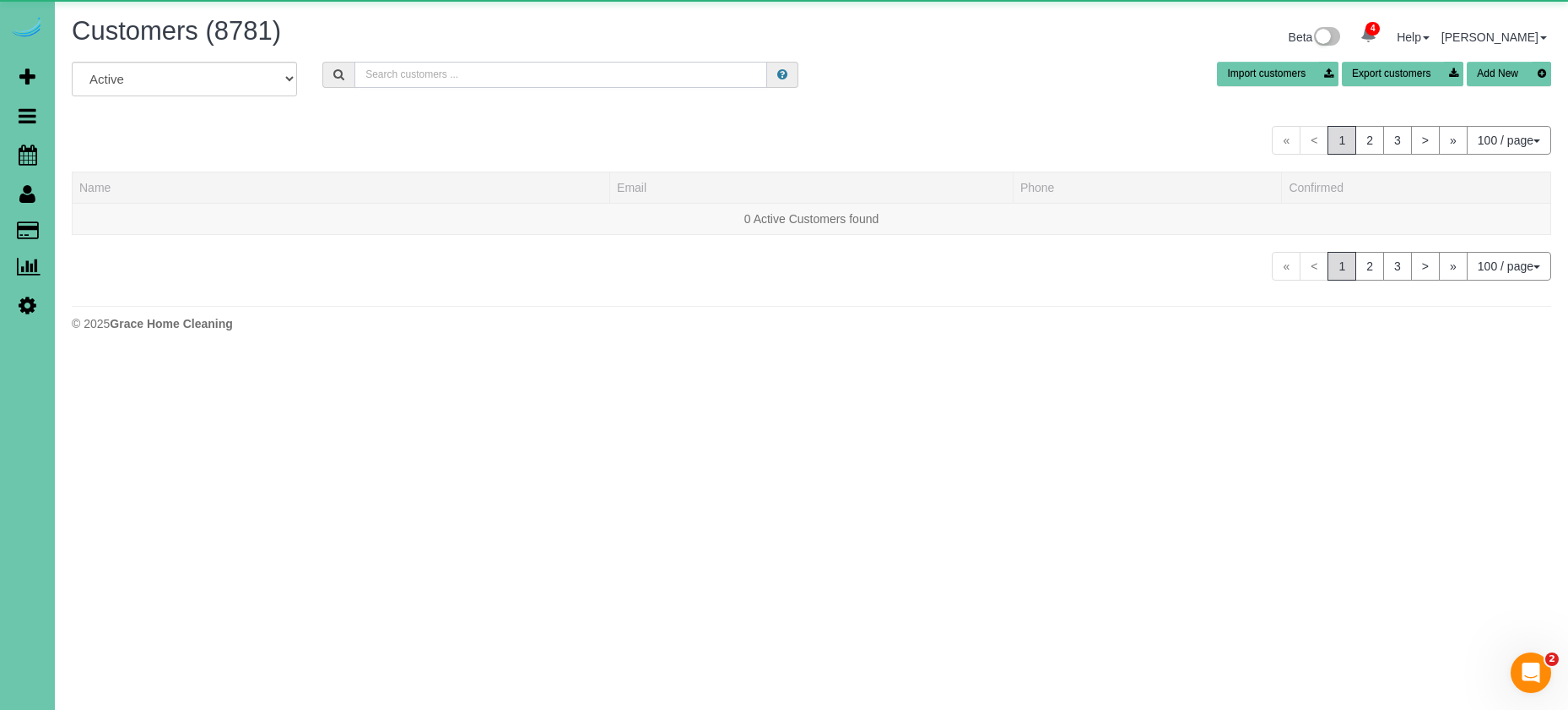
click at [397, 74] on input "text" at bounding box center [561, 74] width 413 height 26
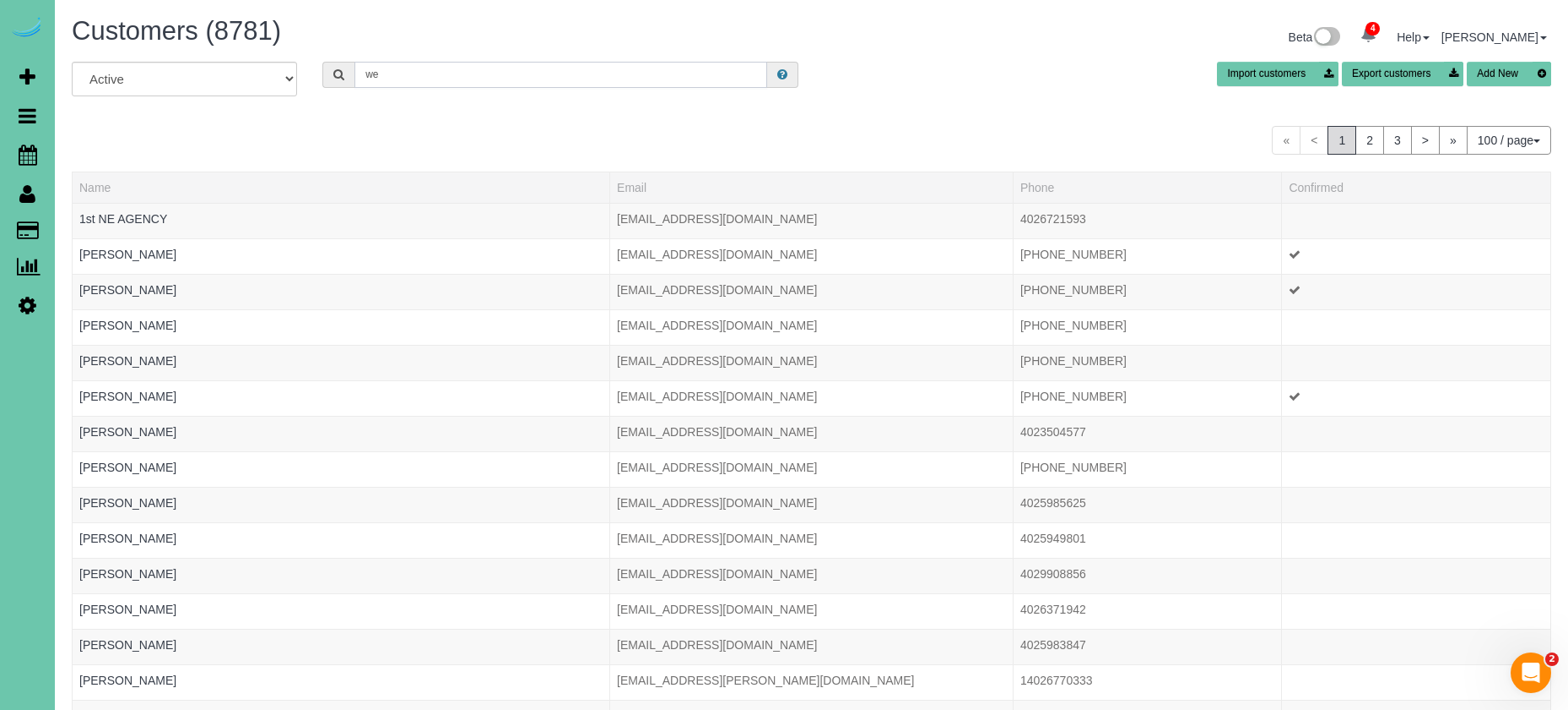
type input "w"
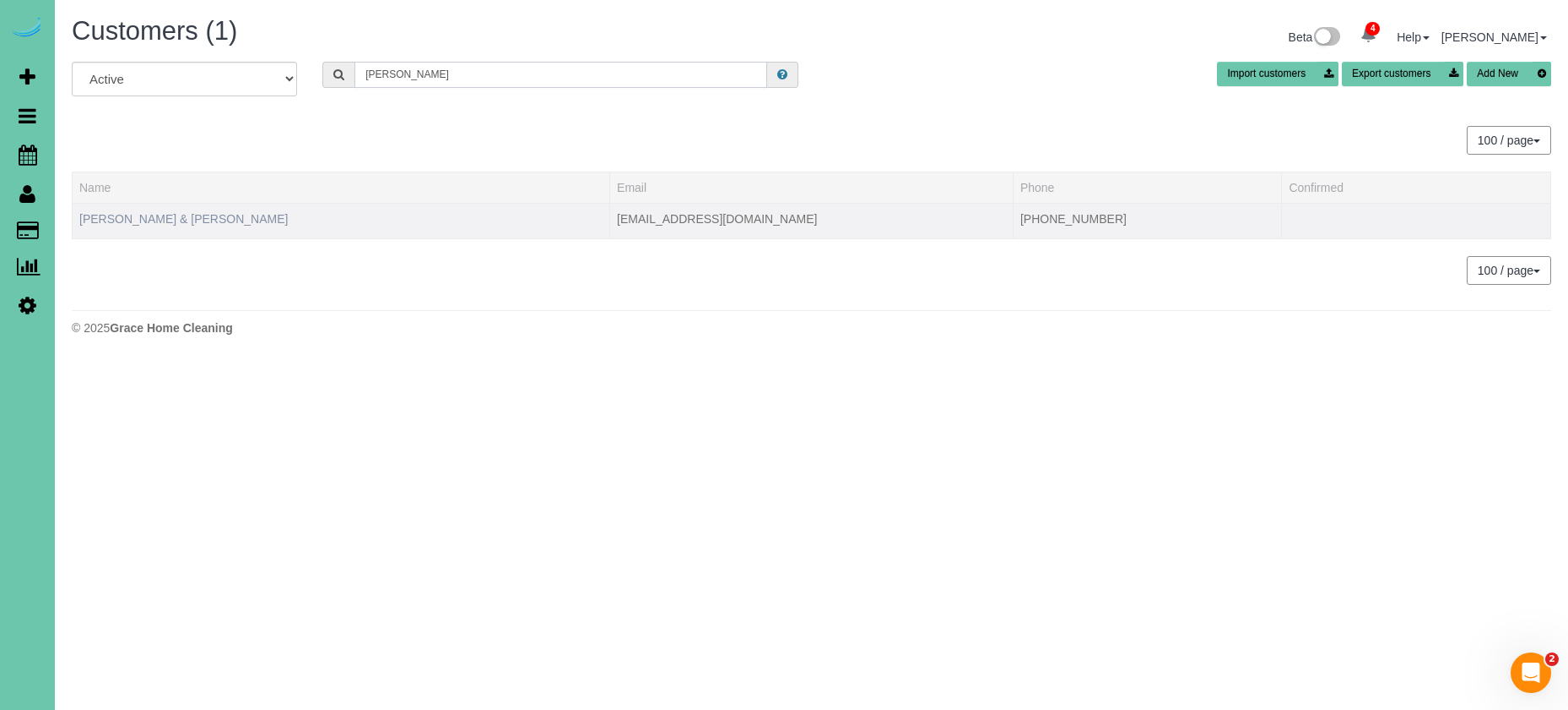
type input "[PERSON_NAME]"
drag, startPoint x: 151, startPoint y: 216, endPoint x: 167, endPoint y: 215, distance: 16.0
click at [151, 216] on link "[PERSON_NAME] & [PERSON_NAME]" at bounding box center [184, 219] width 208 height 14
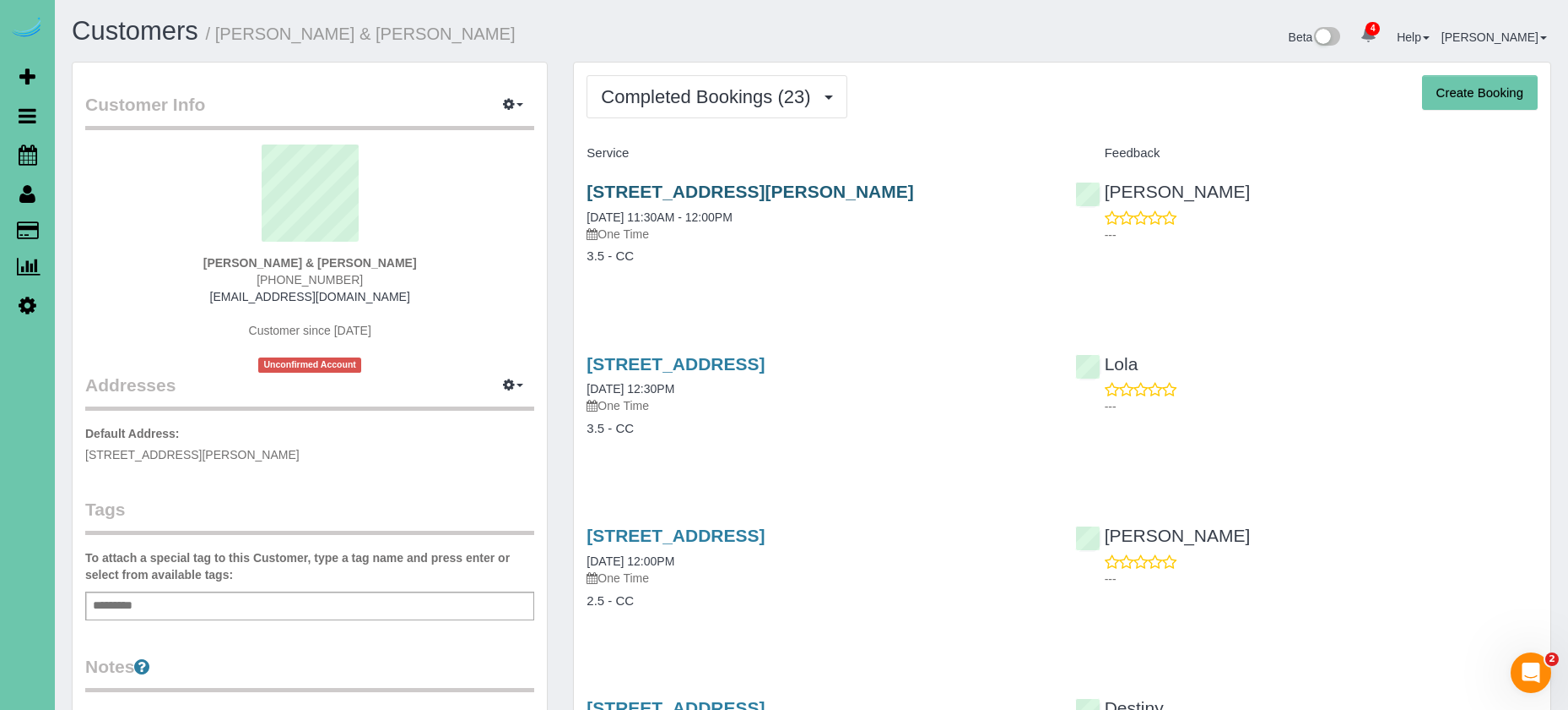
click at [738, 196] on link "[STREET_ADDRESS][PERSON_NAME]" at bounding box center [750, 191] width 327 height 19
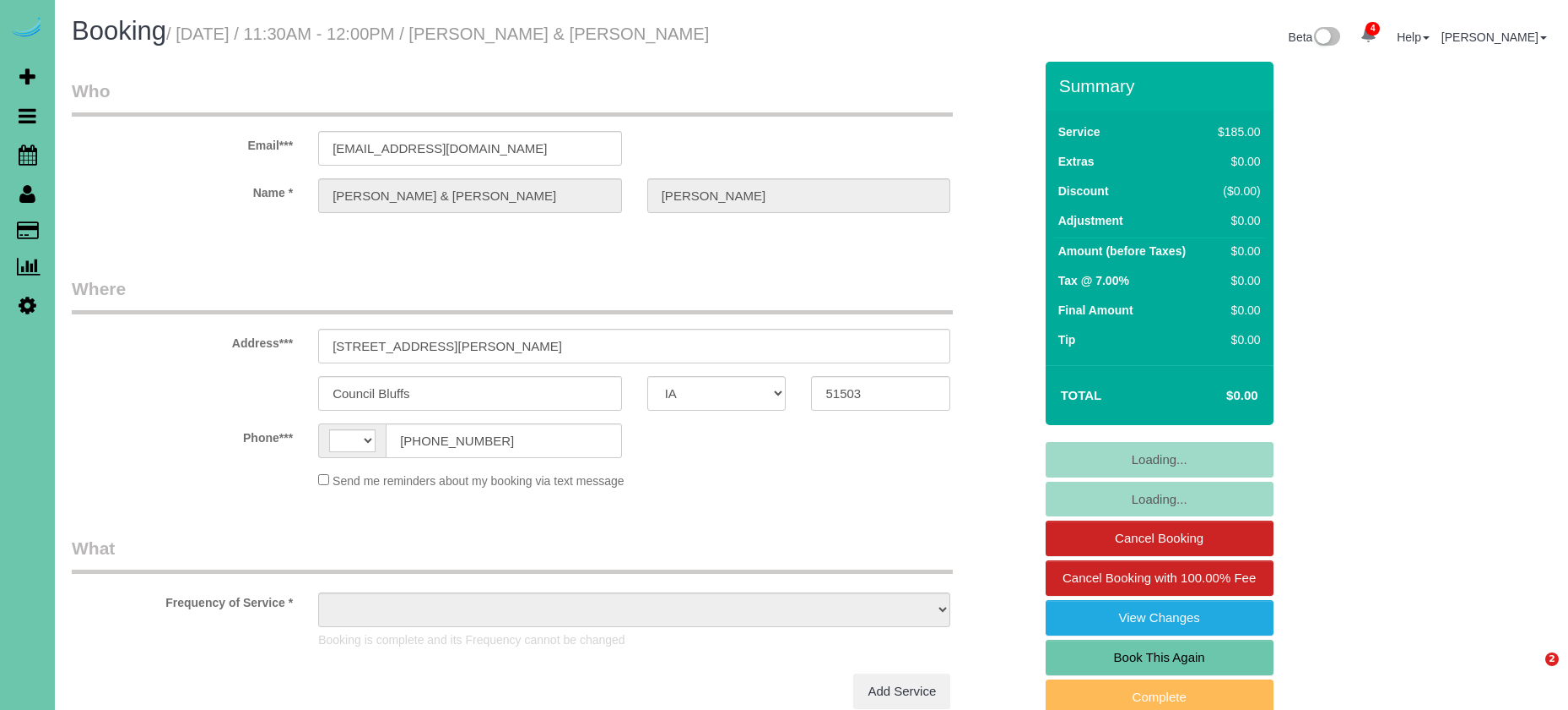
select select "IA"
select select "string:[GEOGRAPHIC_DATA]"
select select "object:737"
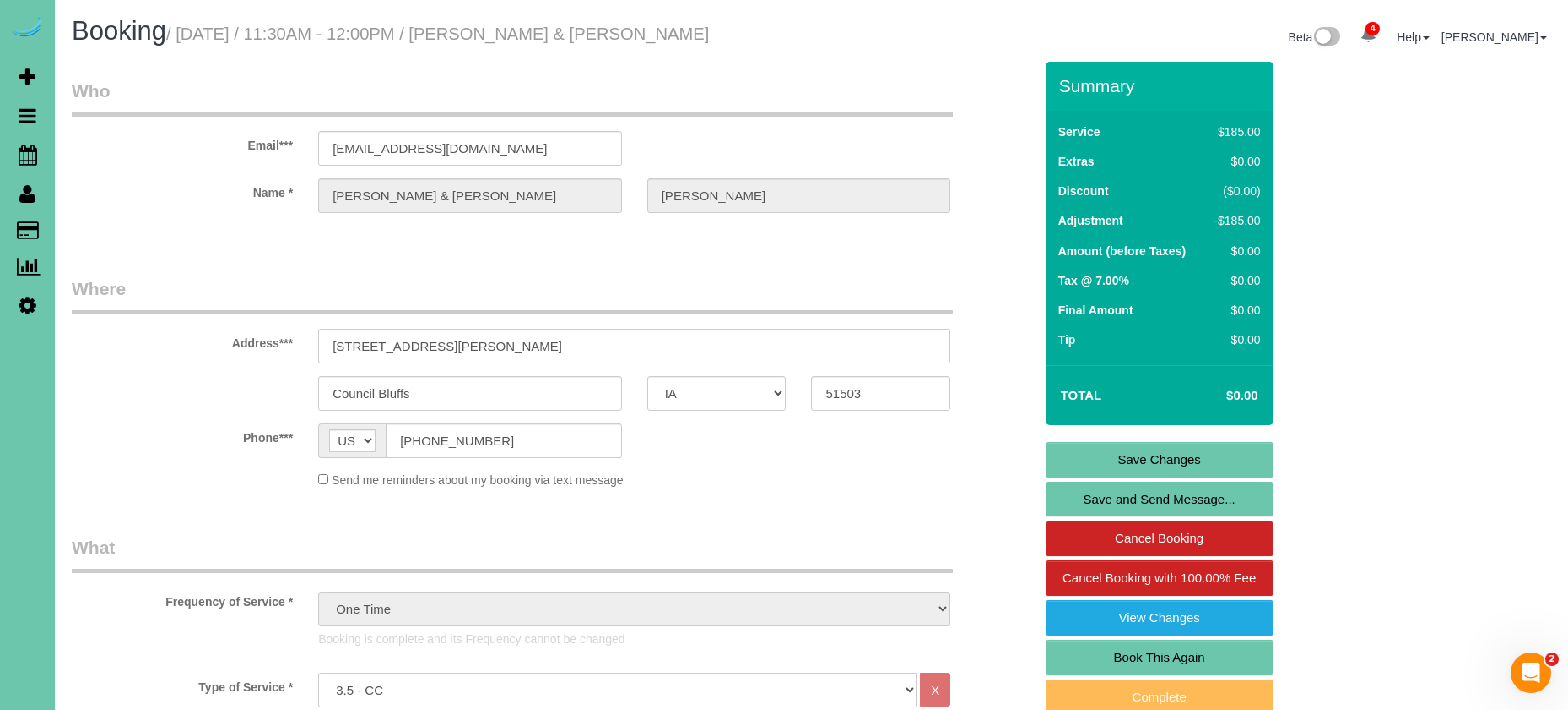
drag, startPoint x: 1140, startPoint y: 659, endPoint x: 1113, endPoint y: 648, distance: 29.2
click at [1140, 659] on link "Book This Again" at bounding box center [1160, 657] width 228 height 35
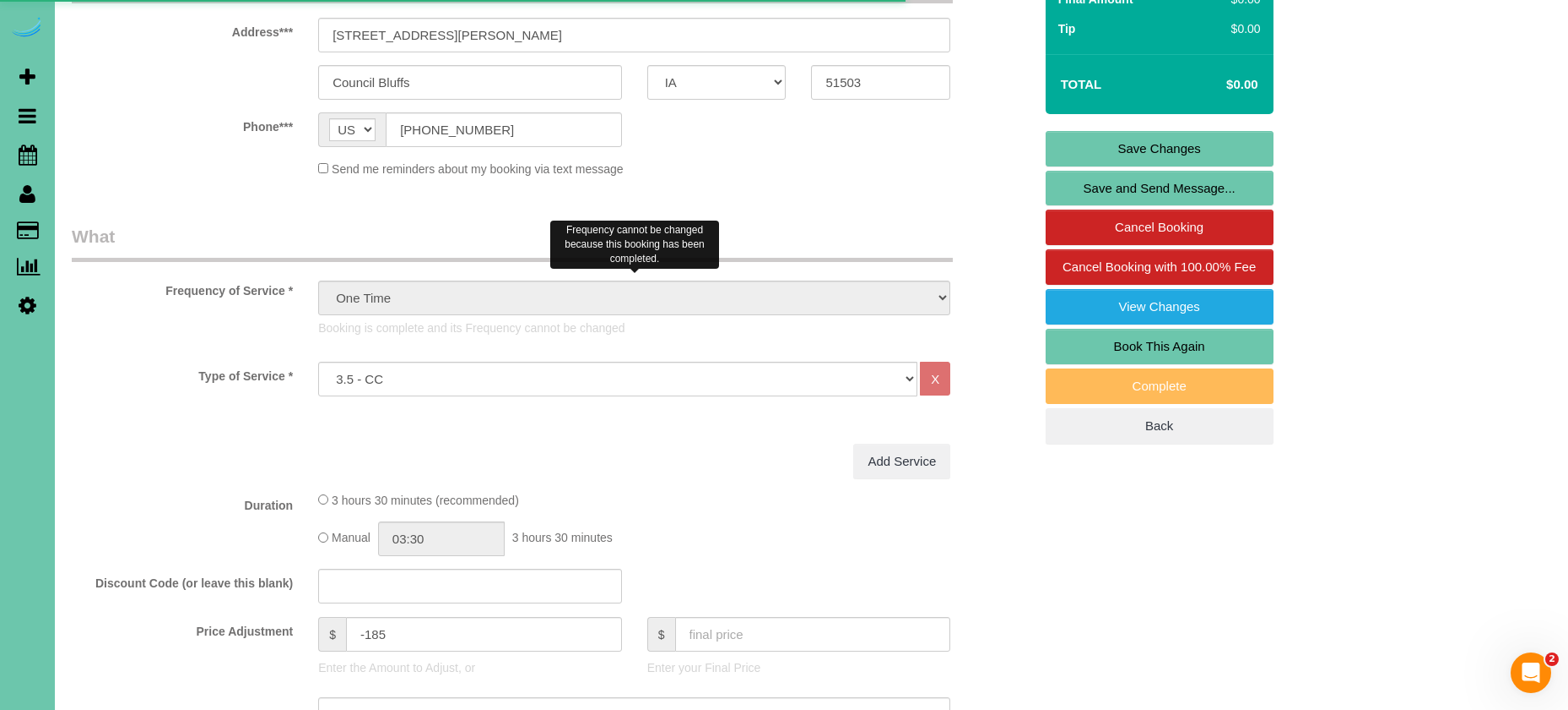
select select "IA"
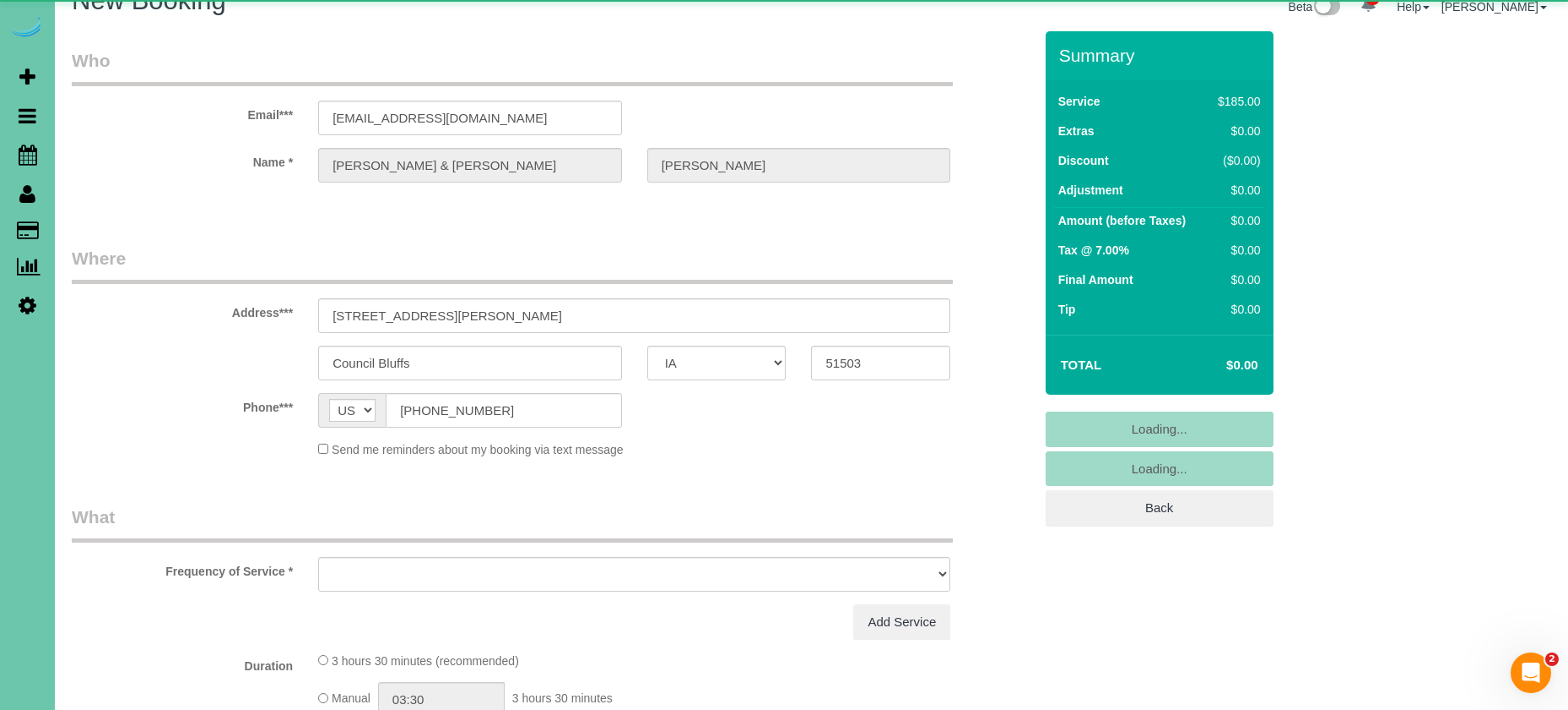
select select "string:fspay"
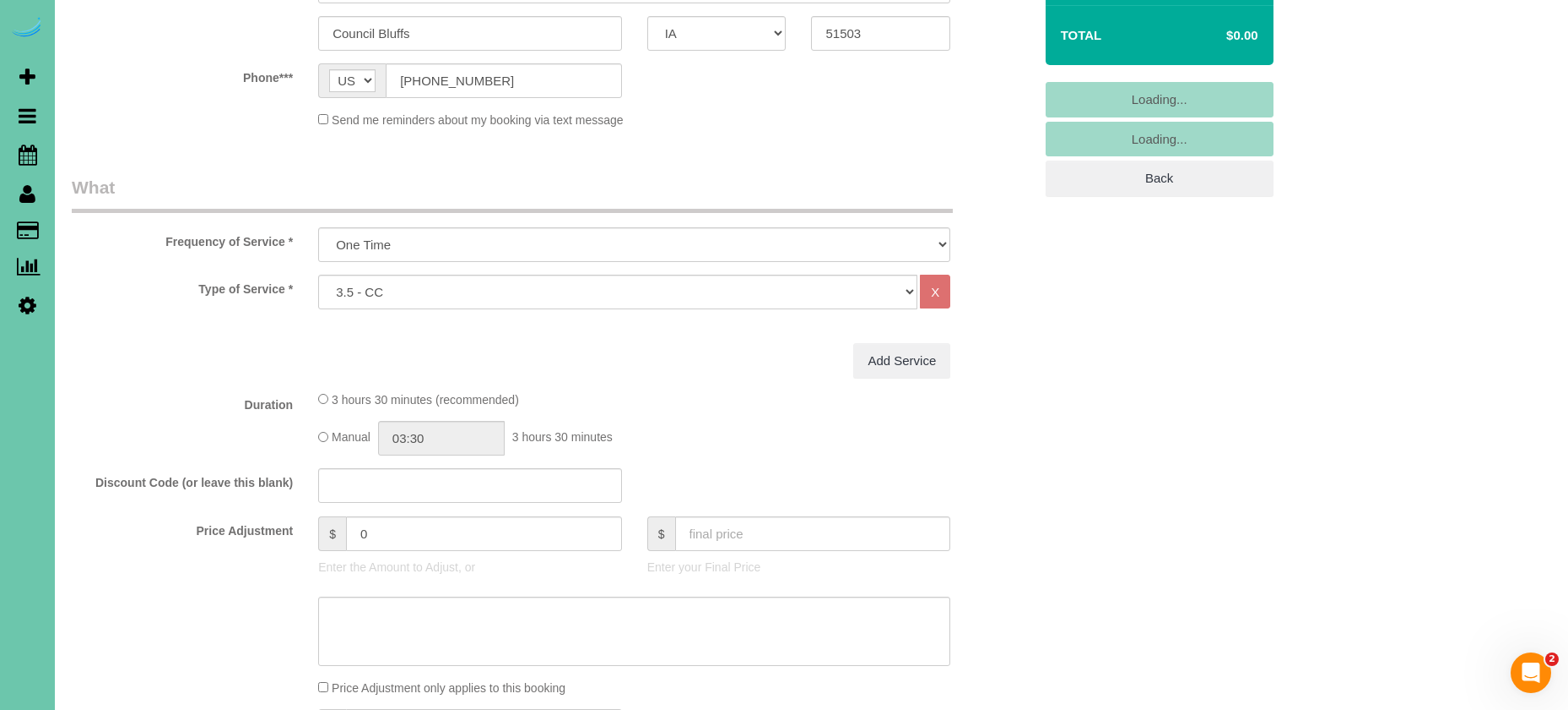
select select "object:1641"
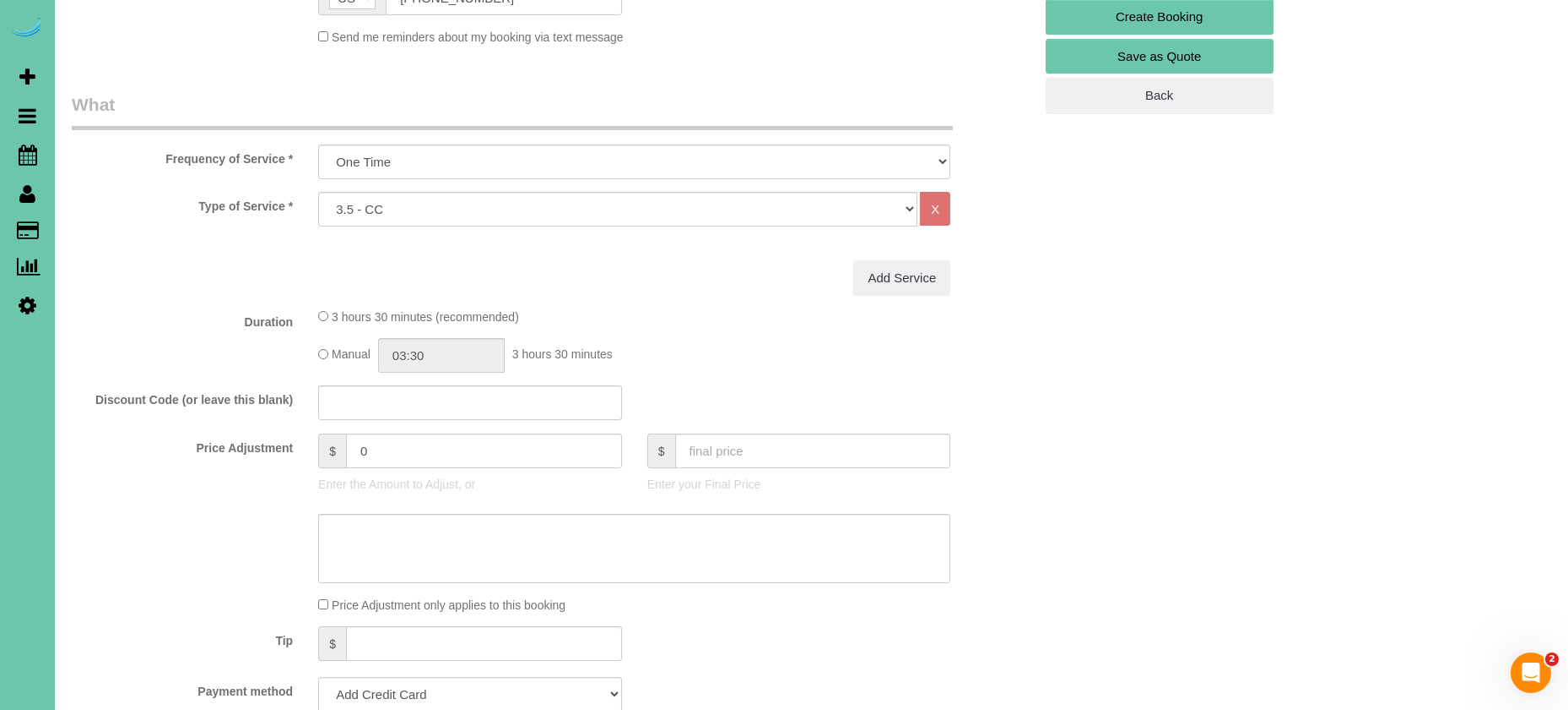
scroll to position [443, 0]
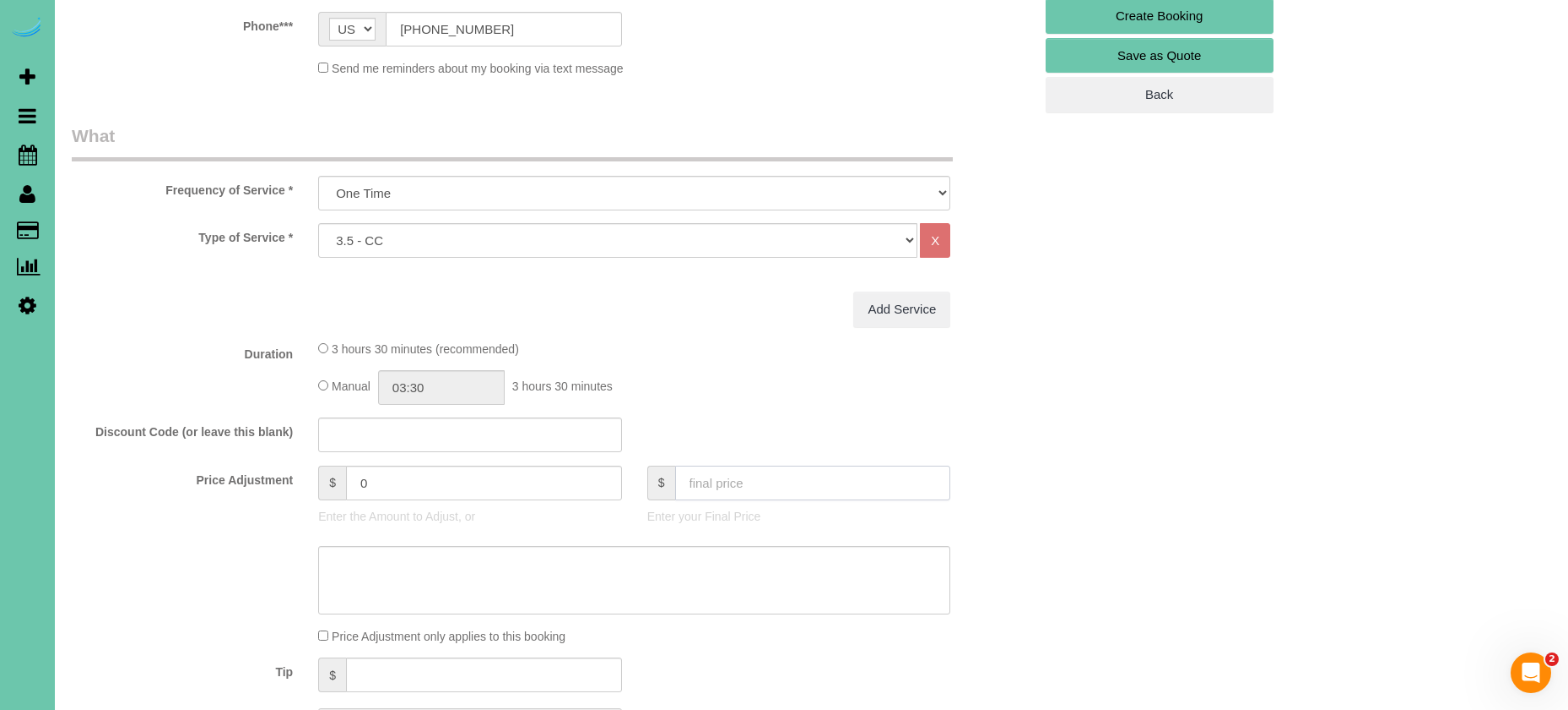
click at [697, 488] on input "text" at bounding box center [814, 483] width 276 height 35
type input "0"
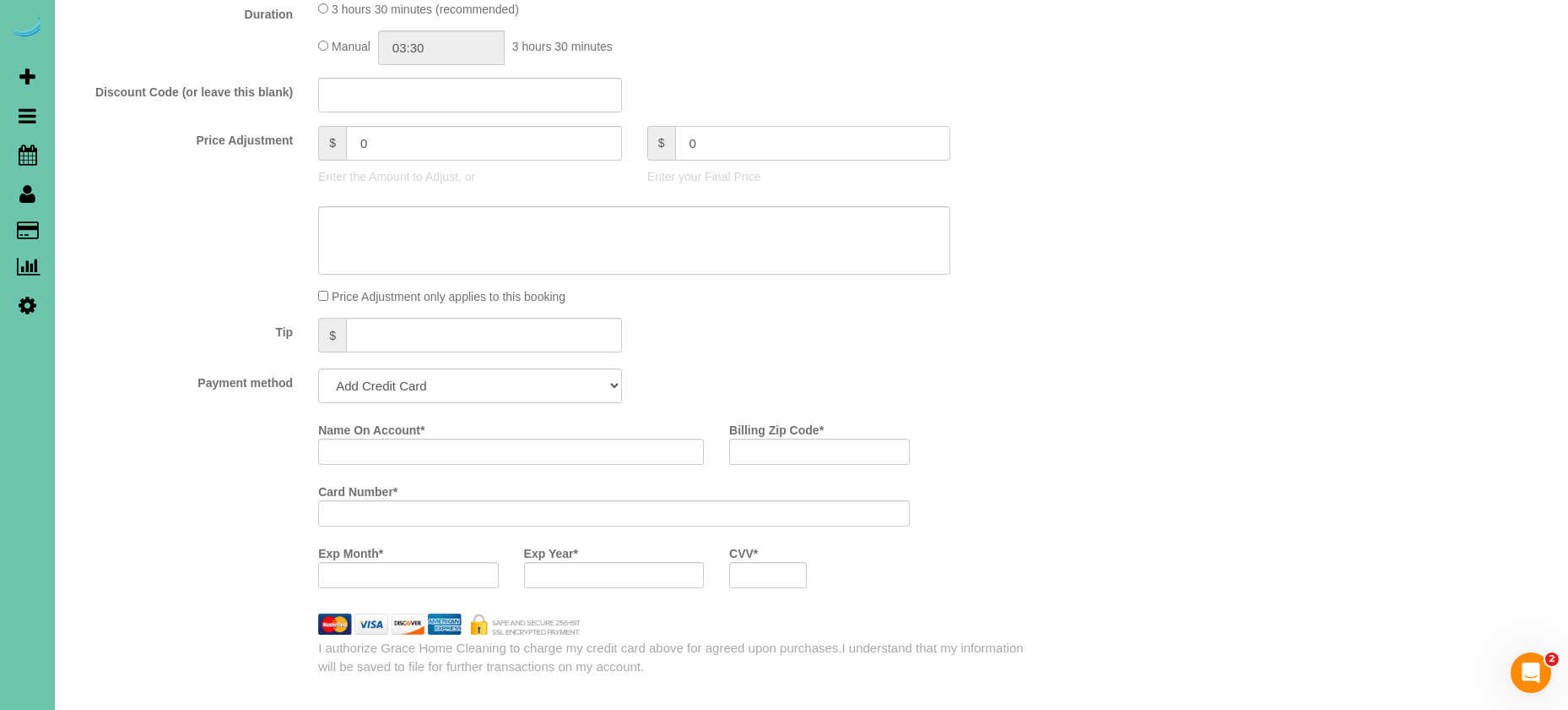
scroll to position [829, 0]
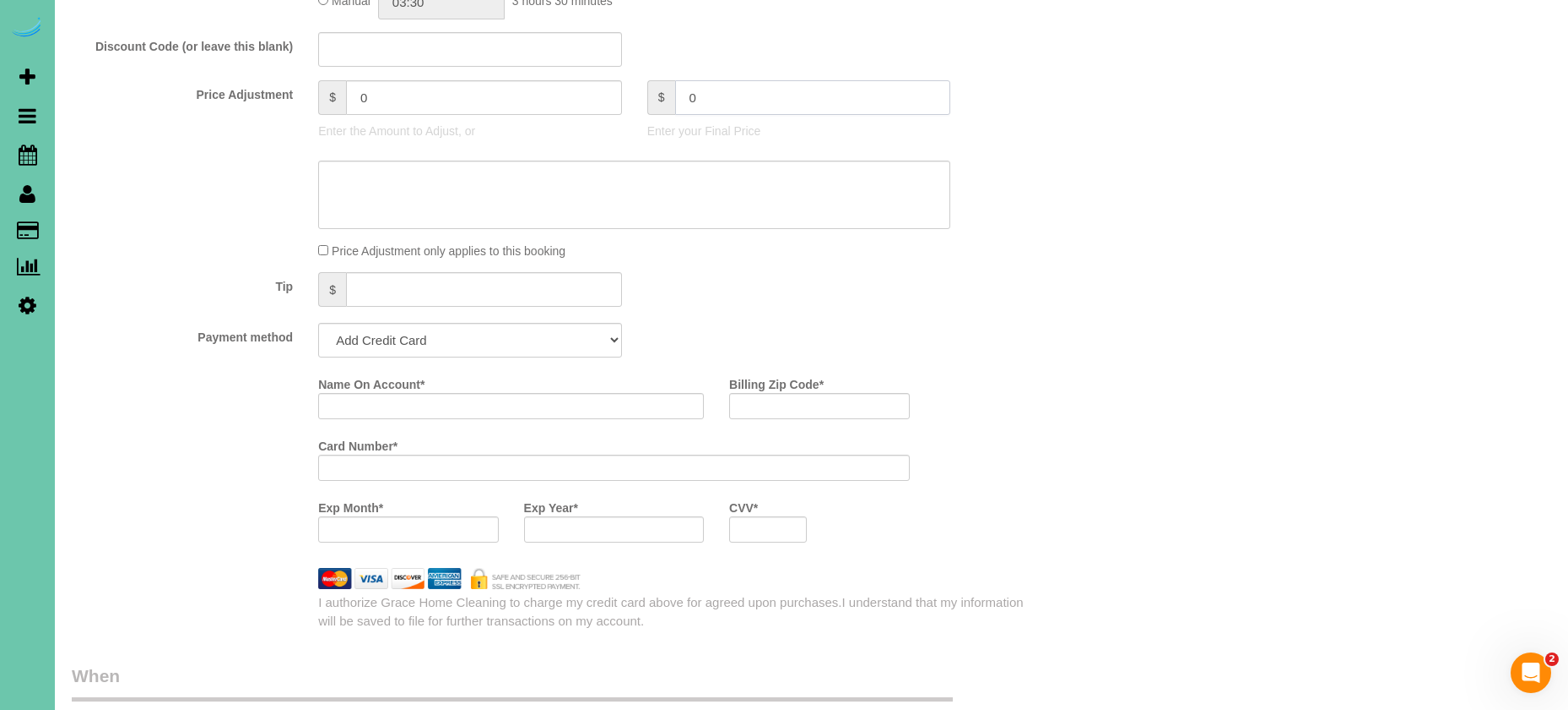
type input "-185"
select select "string:check"
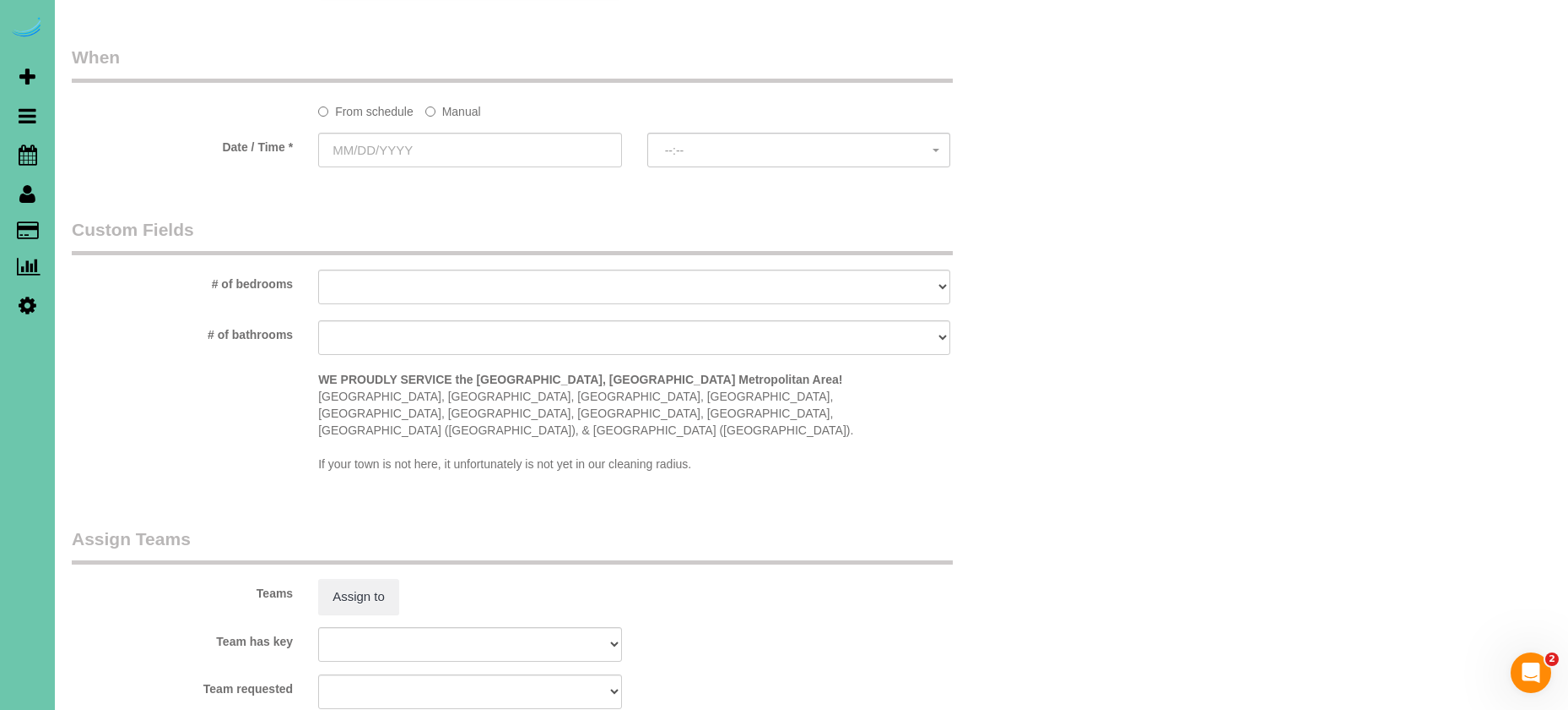
scroll to position [1187, 0]
drag, startPoint x: 448, startPoint y: 108, endPoint x: 435, endPoint y: 120, distance: 17.7
click at [448, 108] on label "Manual" at bounding box center [453, 108] width 55 height 22
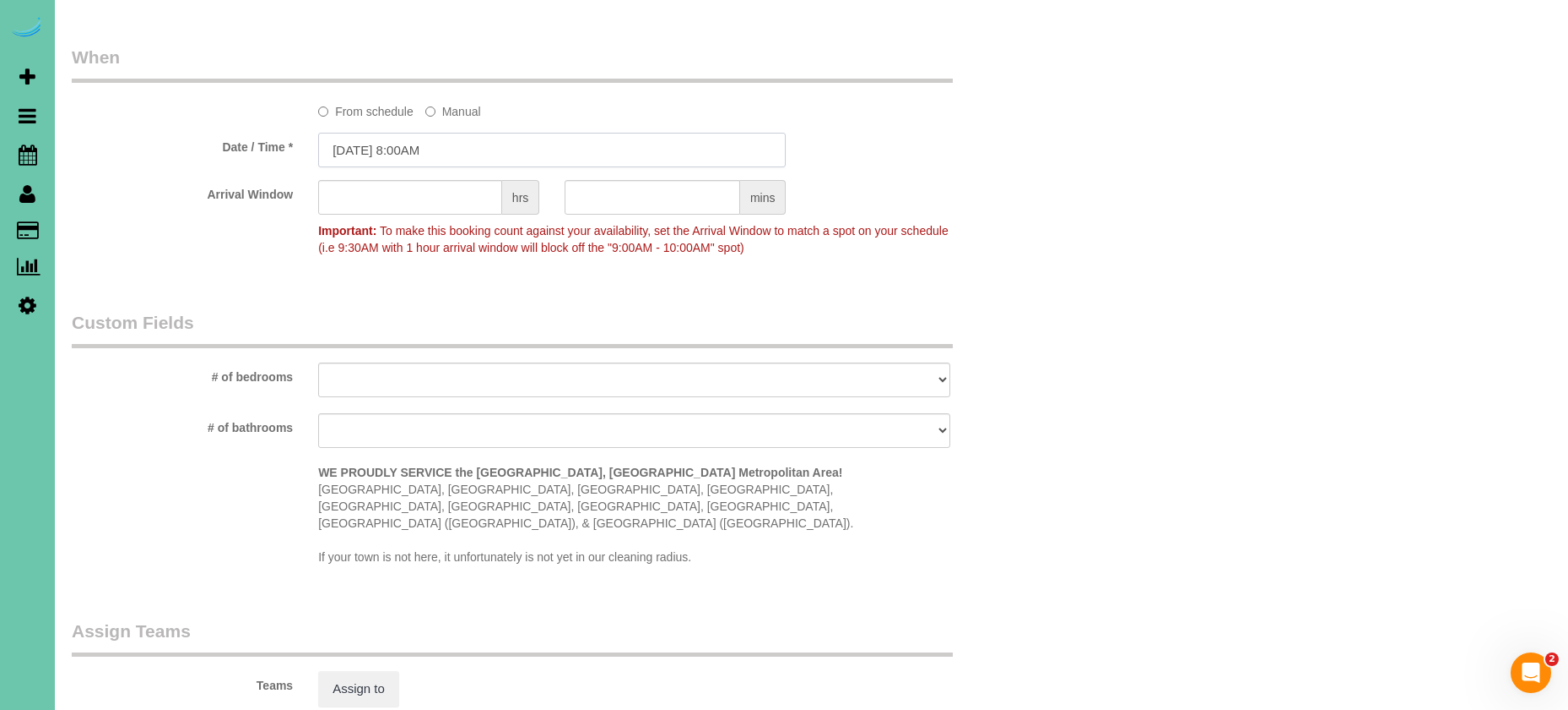
drag, startPoint x: 421, startPoint y: 141, endPoint x: 414, endPoint y: 146, distance: 8.6
click at [421, 141] on input "[DATE] 8:00AM" at bounding box center [552, 150] width 467 height 35
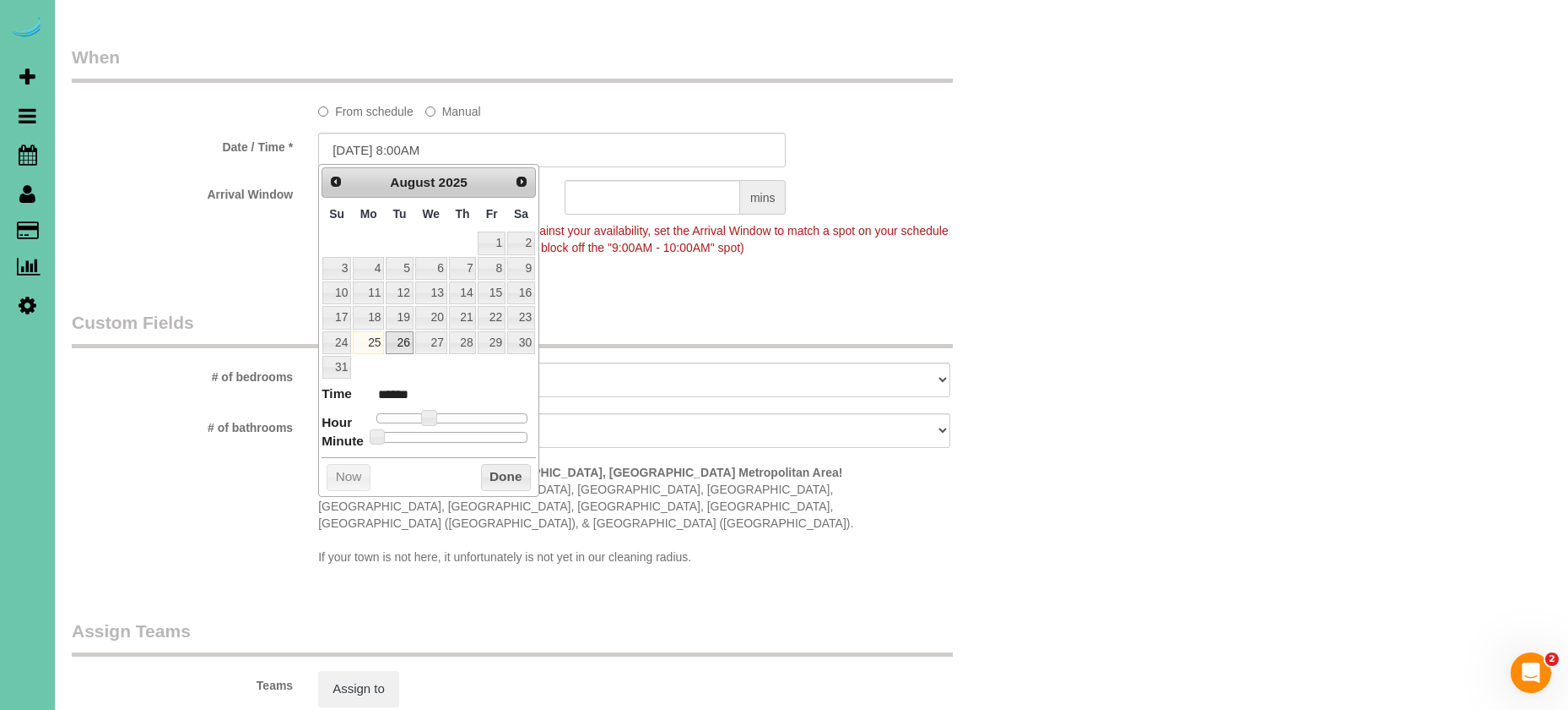
click at [394, 344] on link "26" at bounding box center [399, 342] width 27 height 22
type input "08/26/2025 8:00AM"
click at [512, 473] on button "Done" at bounding box center [505, 477] width 50 height 27
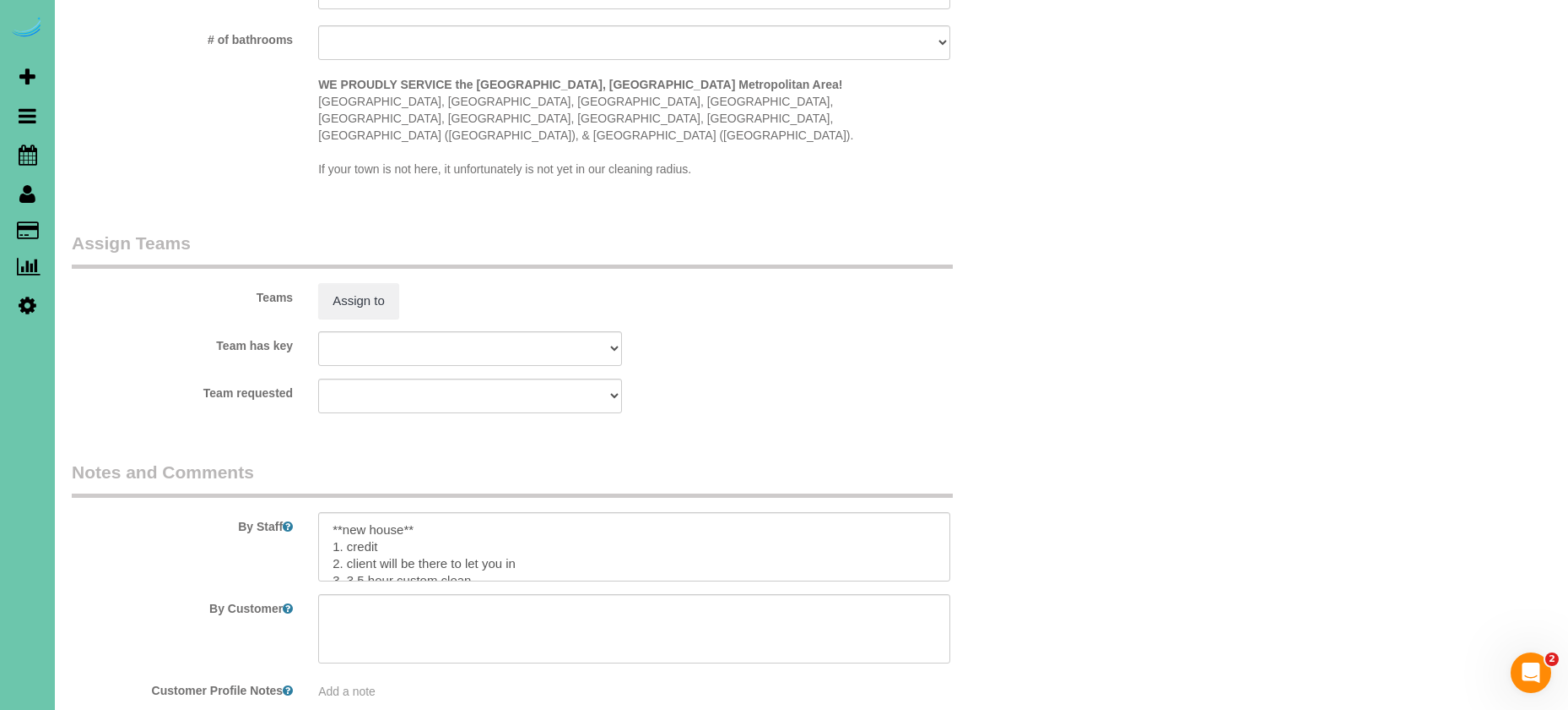
scroll to position [1580, 0]
click at [569, 525] on textarea at bounding box center [635, 542] width 633 height 69
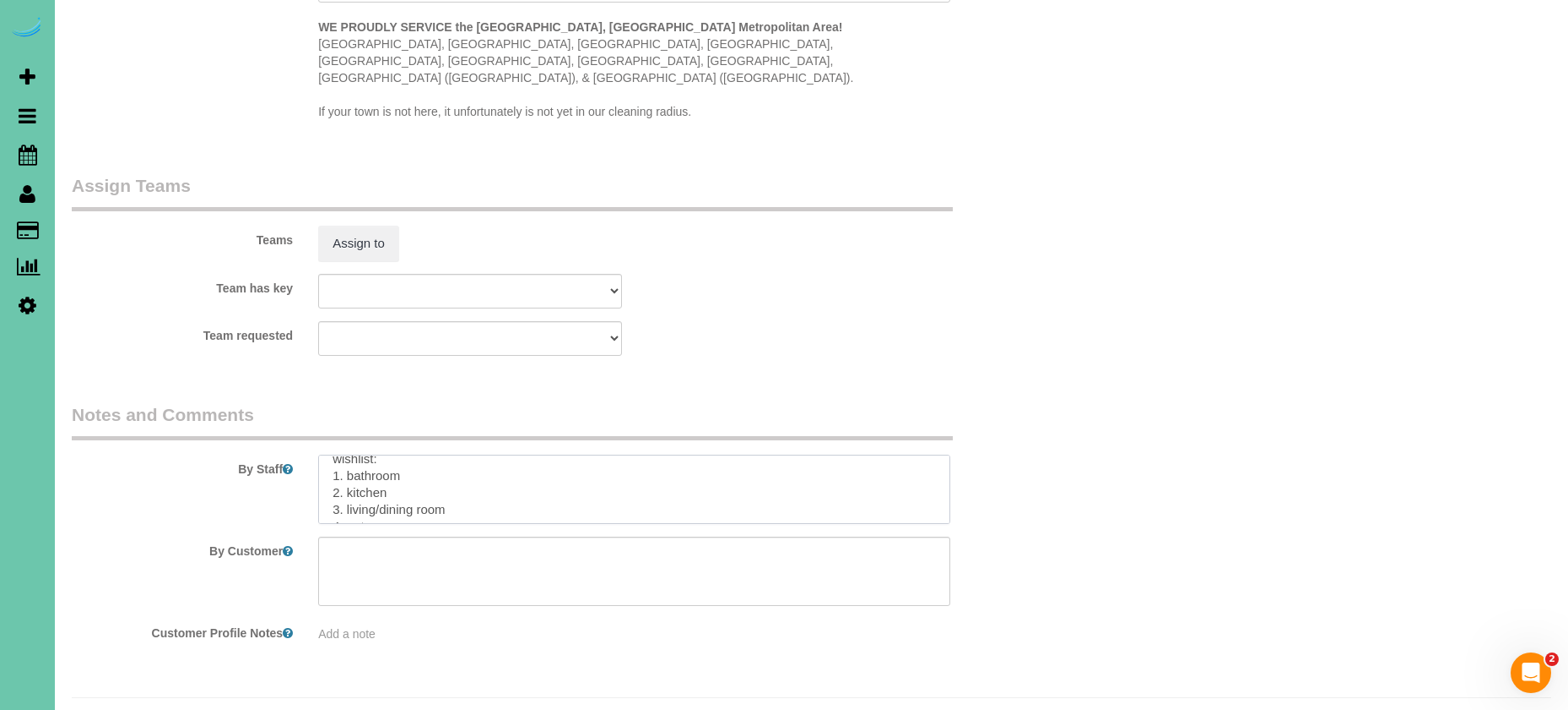
scroll to position [126, 0]
drag, startPoint x: 330, startPoint y: 430, endPoint x: 490, endPoint y: 599, distance: 232.7
click at [490, 599] on sui-booking-comments "By Staff By Customer Customer Profile Notes Add a note" at bounding box center [553, 525] width 962 height 240
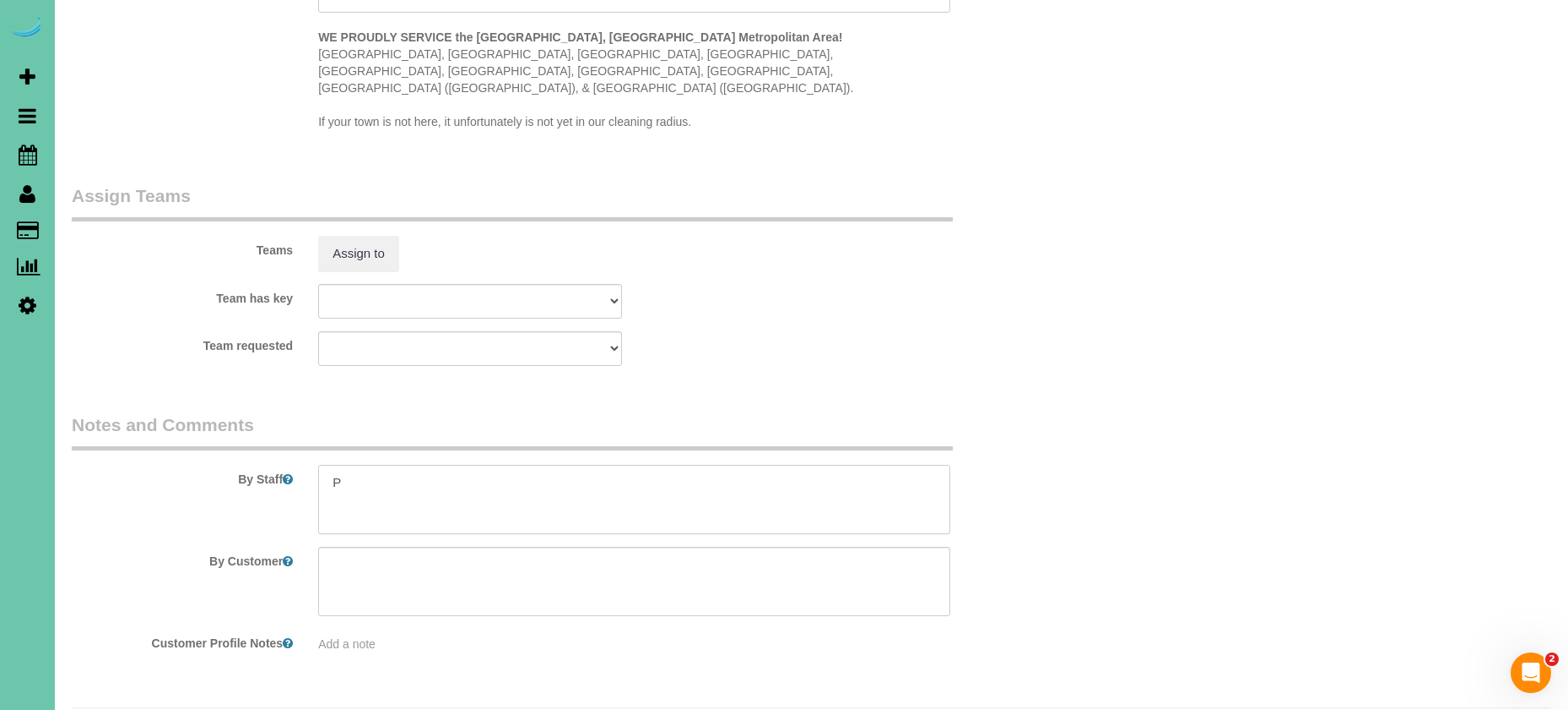
scroll to position [0, 0]
paste textarea "1. Credit 2. GC 5558 enter 3. move out cleaning - whole home 4. inside all cabi…"
type textarea "PART 1 of 2: 1. Credit 2. GC 5558 enter 3. move out cleaning - whole home 4. in…"
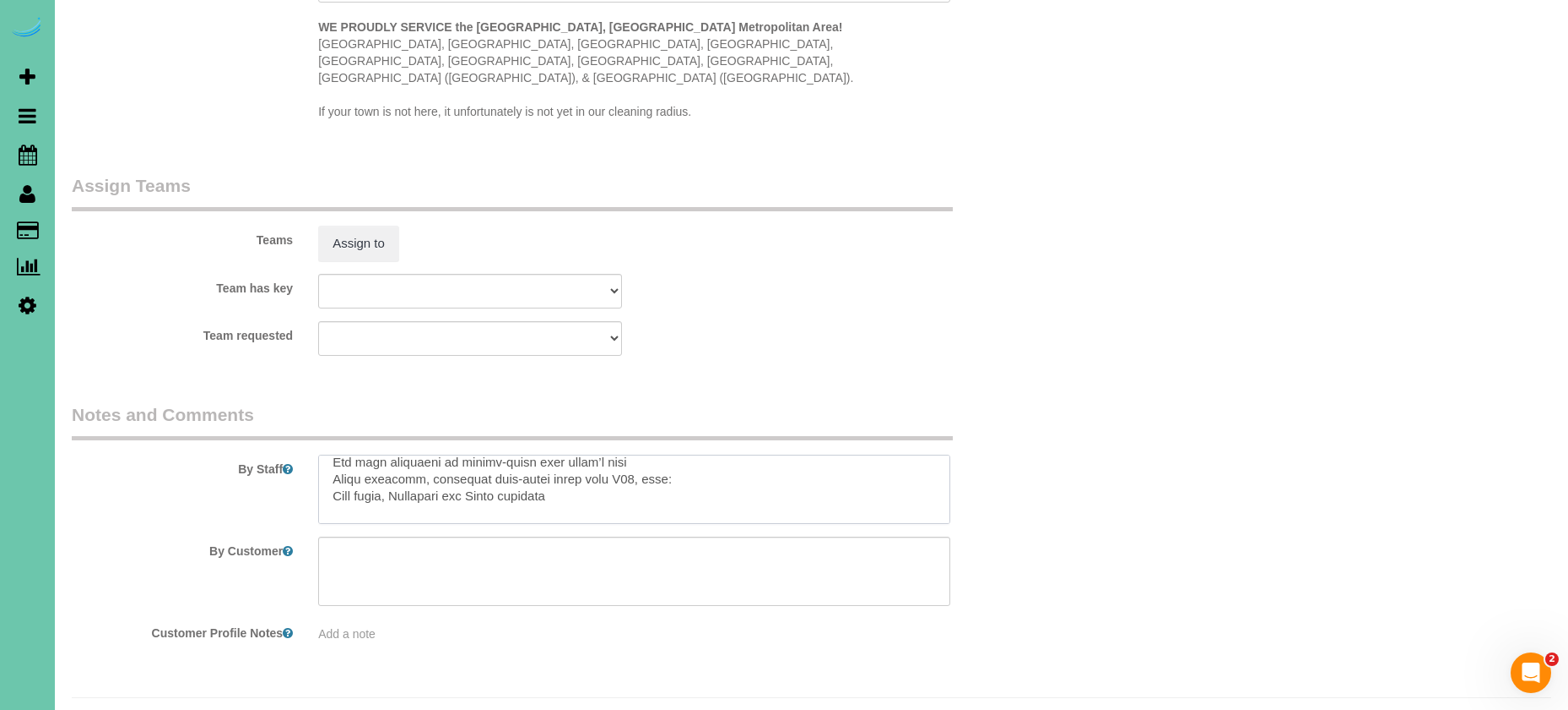
drag, startPoint x: 350, startPoint y: 446, endPoint x: 544, endPoint y: 613, distance: 256.0
click at [544, 613] on fieldset "Notes and Comments By Staff By Customer Customer Profile Notes Add a note" at bounding box center [553, 528] width 962 height 252
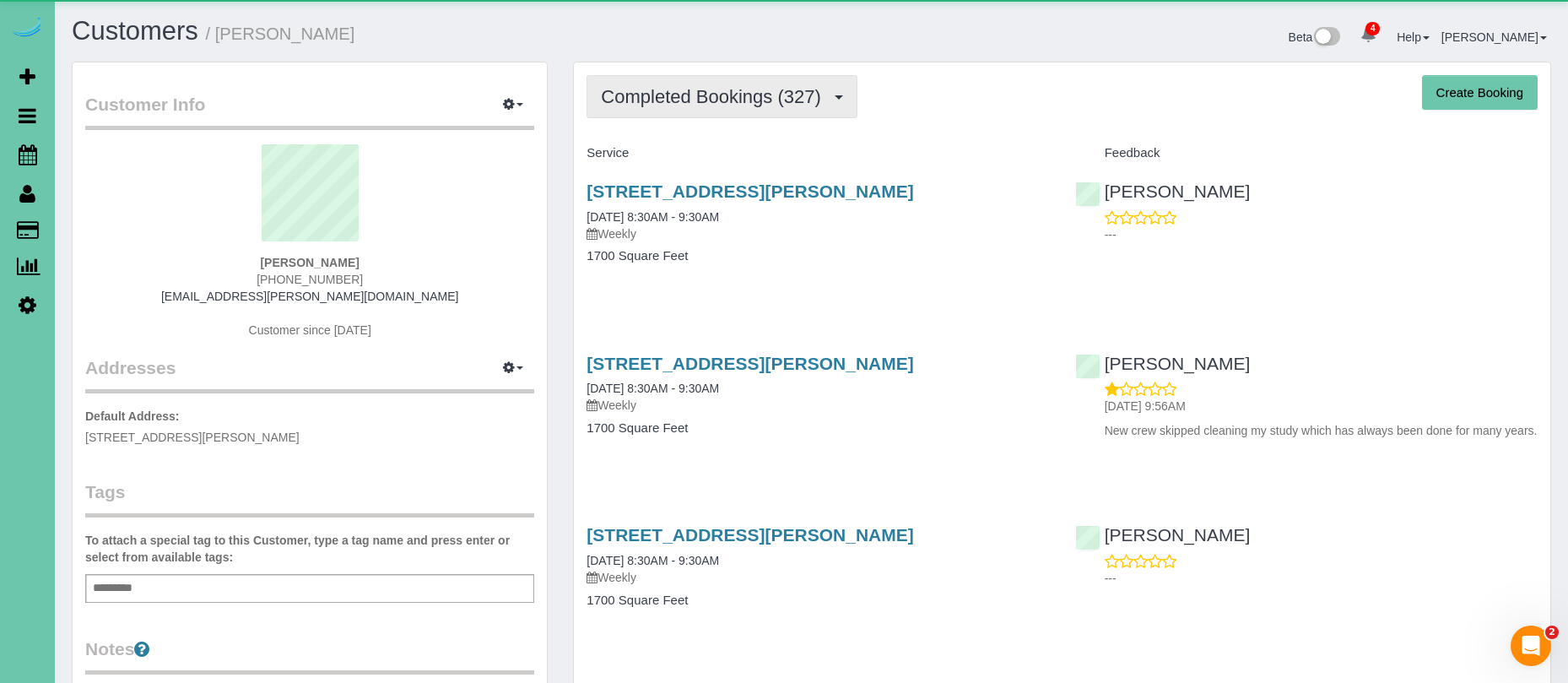
click at [686, 86] on span "Completed Bookings (327)" at bounding box center [715, 96] width 228 height 21
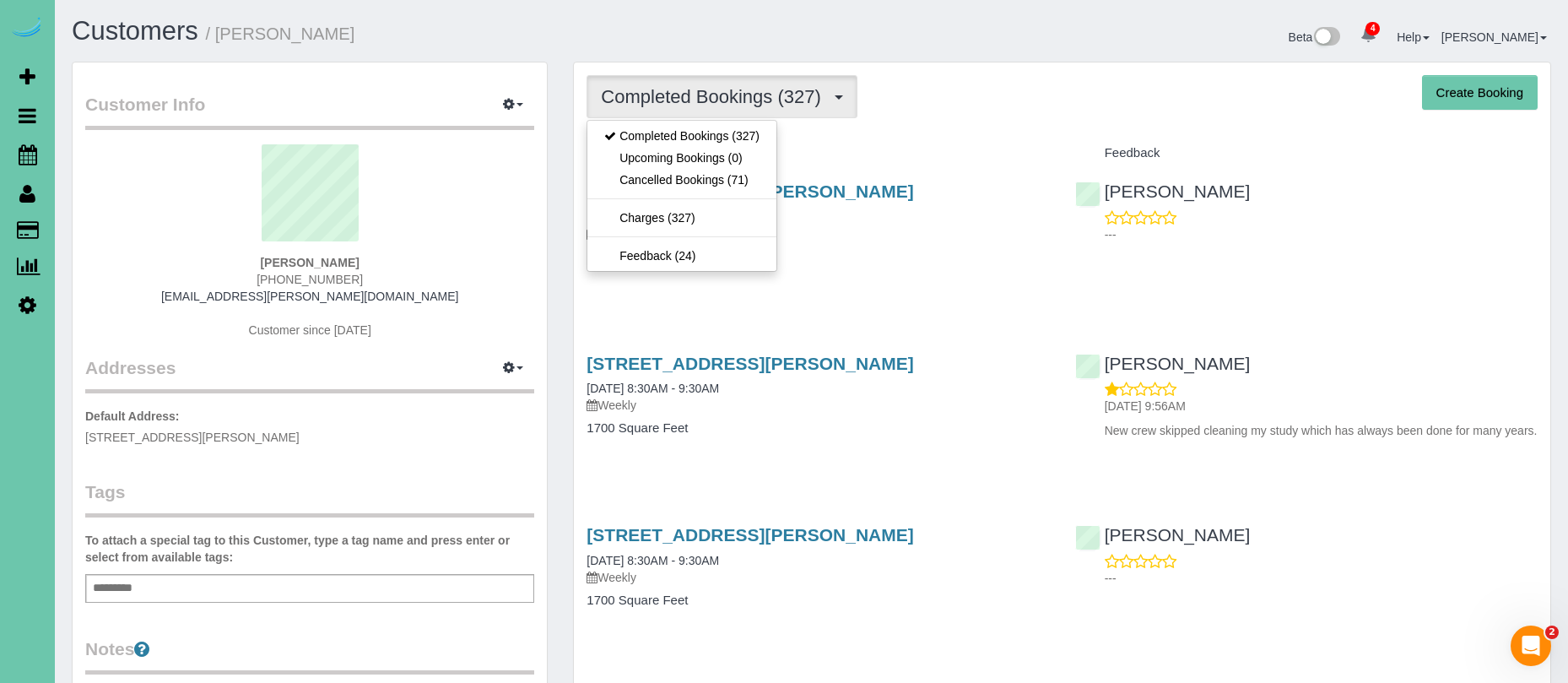
click at [712, 185] on link "Cancelled Bookings (71)" at bounding box center [682, 179] width 189 height 22
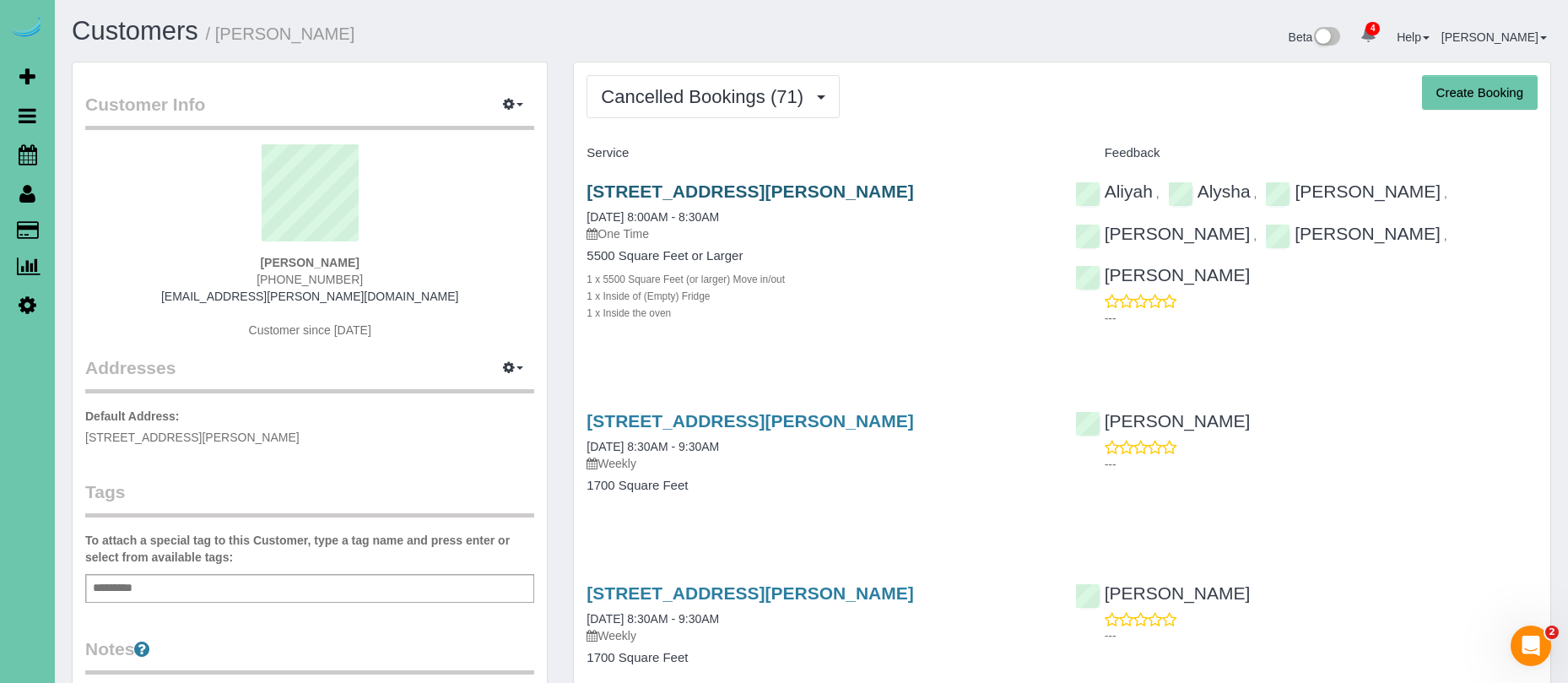
click at [786, 190] on link "[STREET_ADDRESS][PERSON_NAME]" at bounding box center [750, 191] width 327 height 19
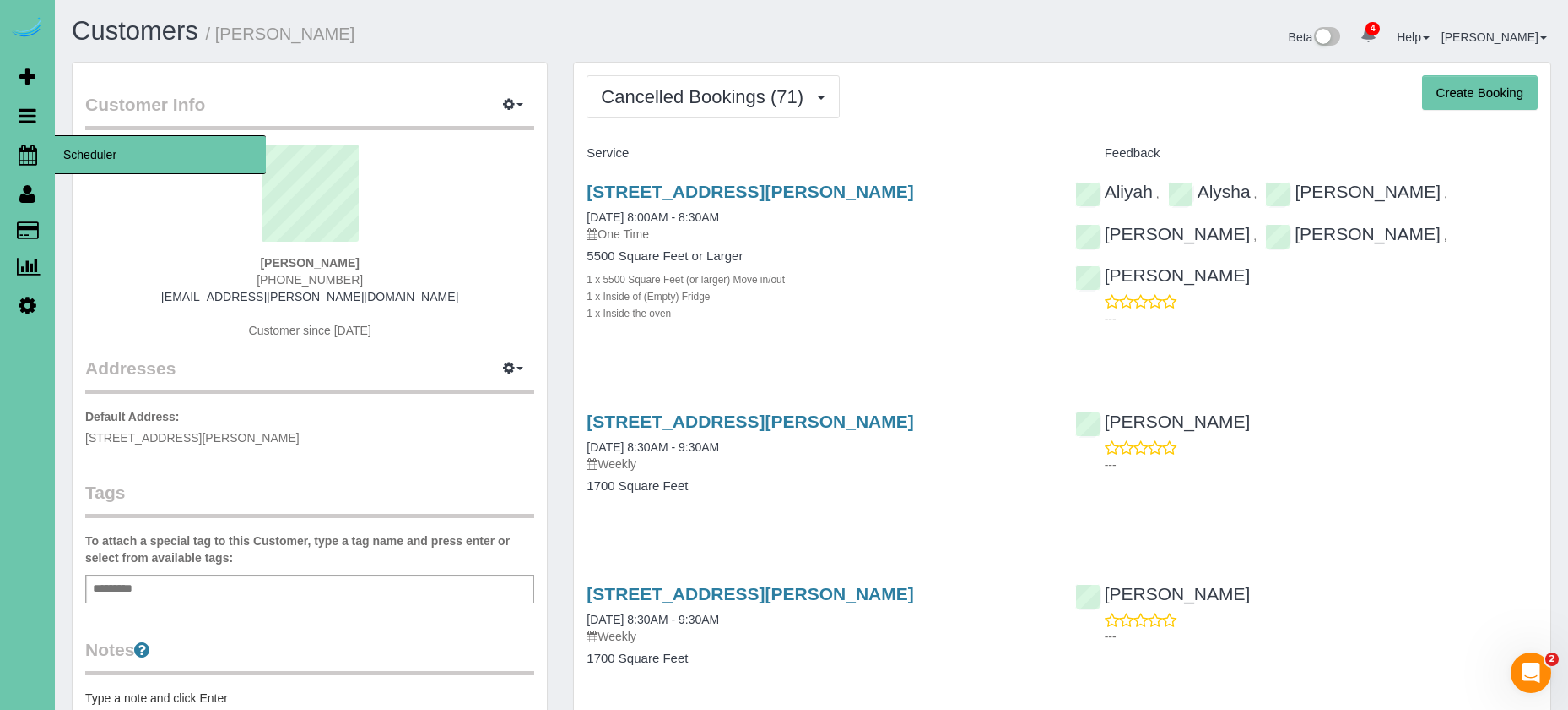
click at [25, 151] on icon at bounding box center [27, 154] width 18 height 20
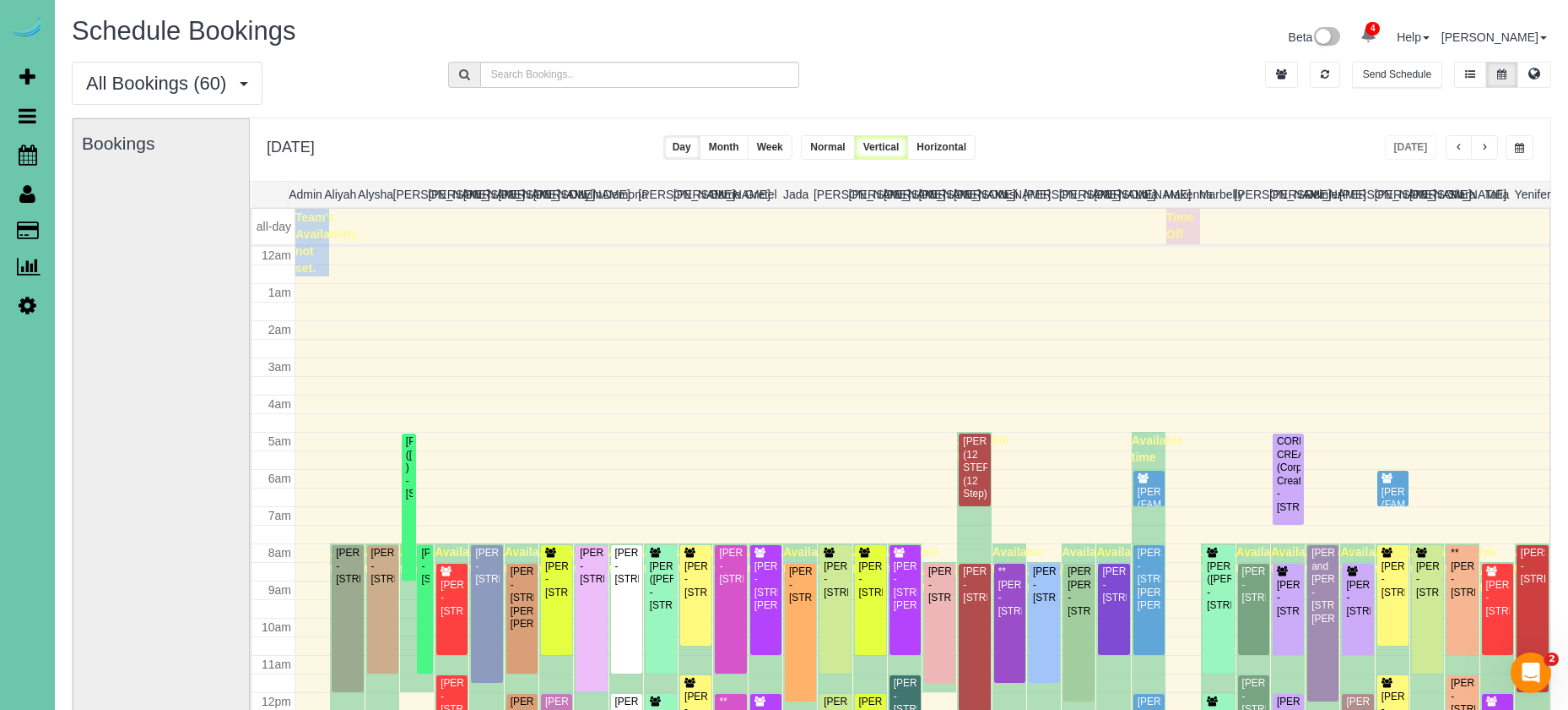
scroll to position [224, 0]
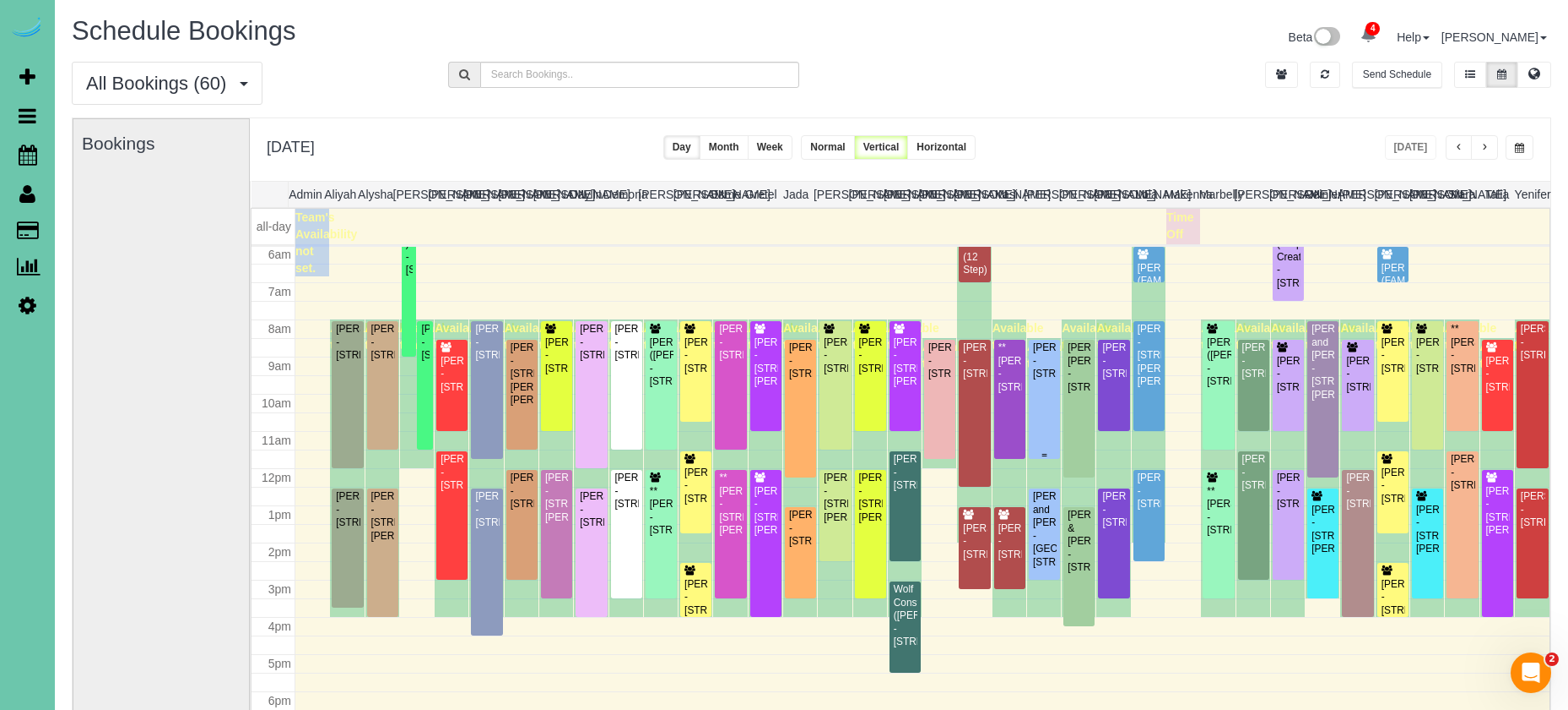
click at [1046, 358] on div "[PERSON_NAME] - [STREET_ADDRESS]" at bounding box center [1044, 360] width 24 height 39
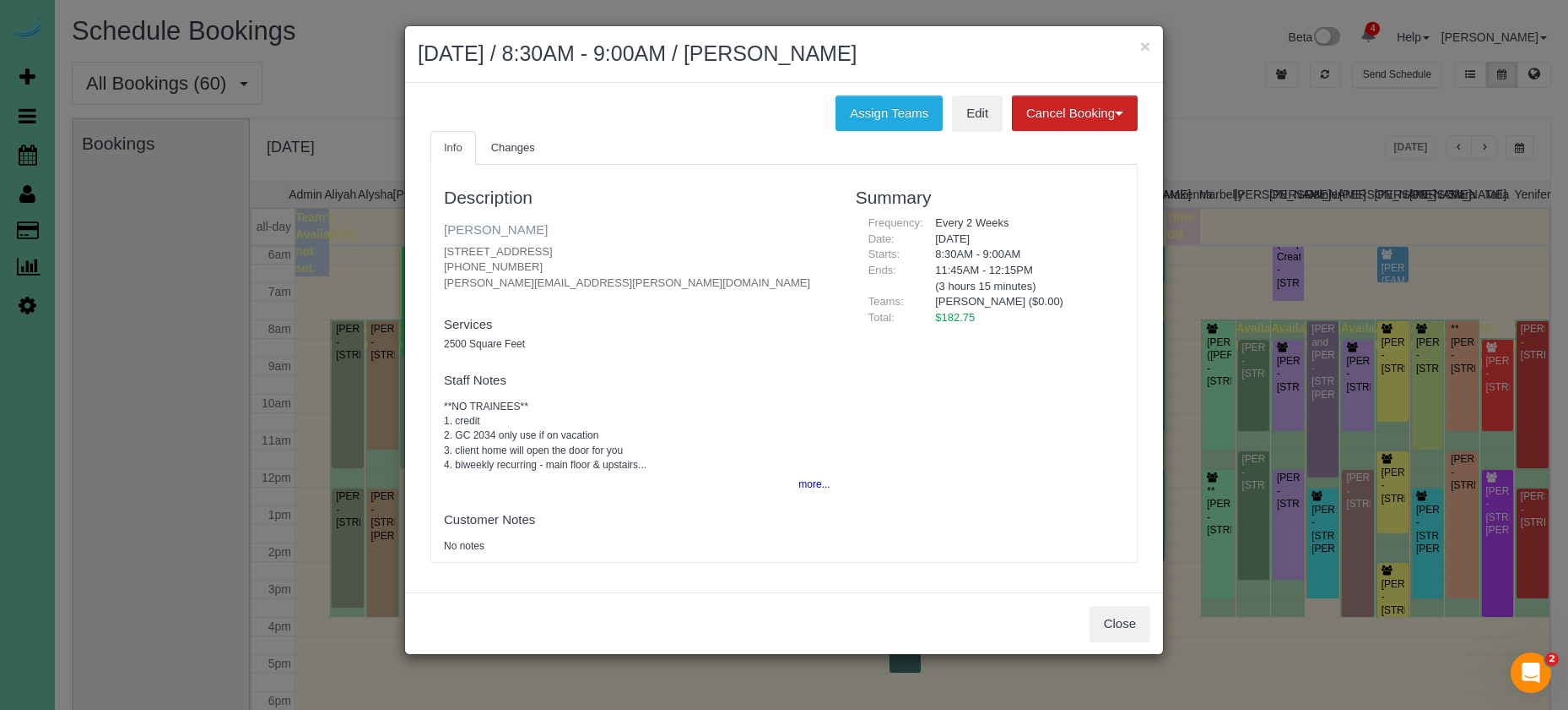
click at [497, 232] on link "[PERSON_NAME]" at bounding box center [495, 229] width 104 height 15
click at [1107, 610] on button "Close" at bounding box center [1120, 623] width 60 height 35
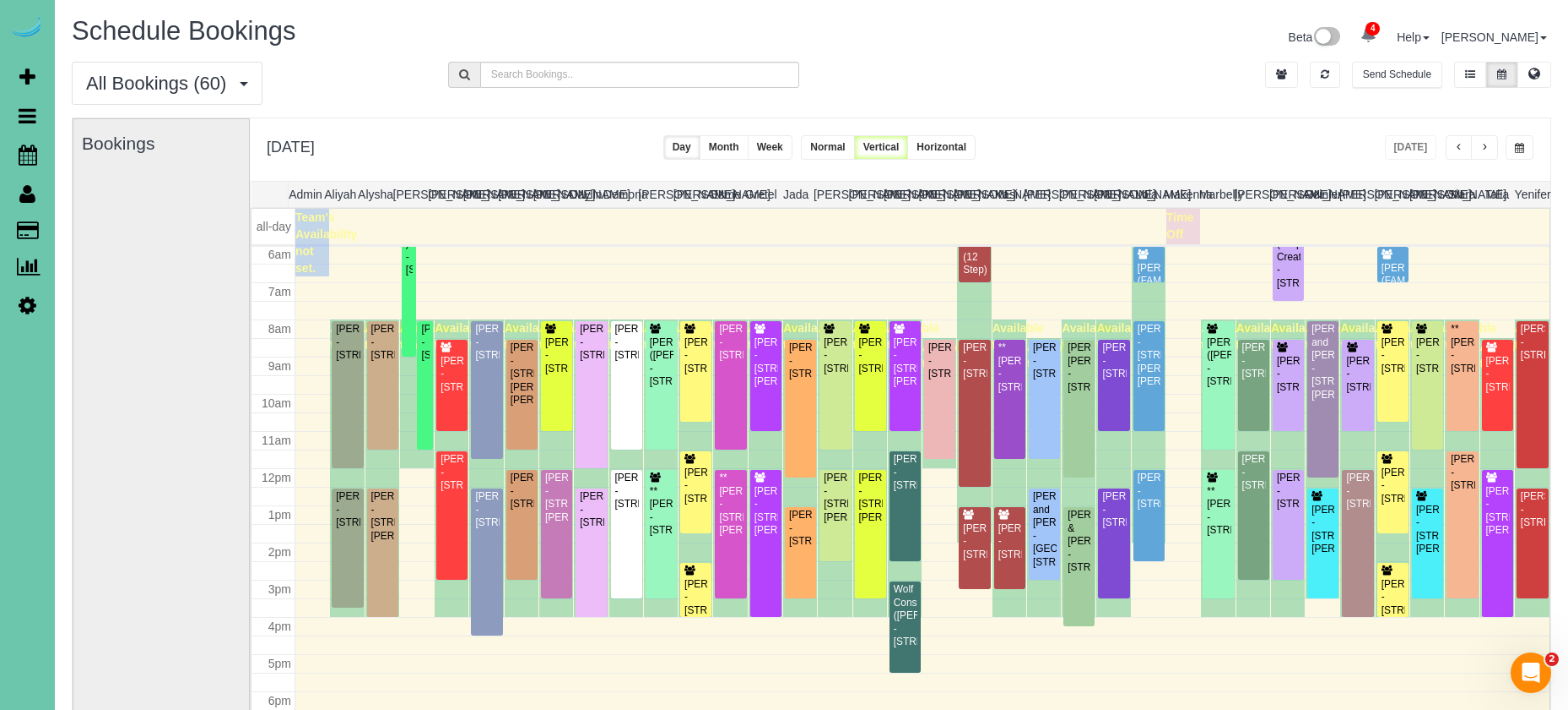
drag, startPoint x: 1484, startPoint y: 146, endPoint x: 1469, endPoint y: 147, distance: 15.0
click at [1483, 146] on span "button" at bounding box center [1484, 148] width 9 height 10
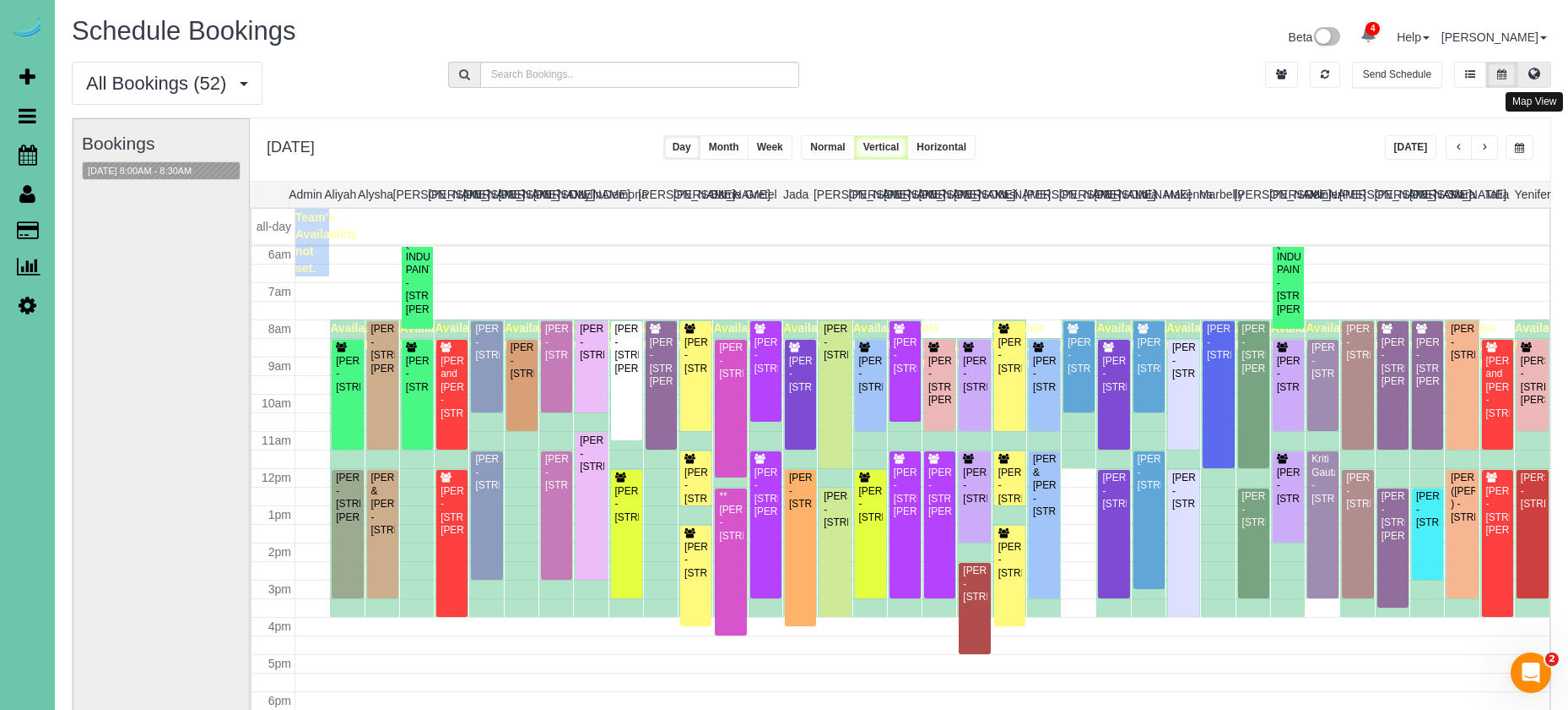
click at [1529, 83] on button at bounding box center [1534, 74] width 34 height 26
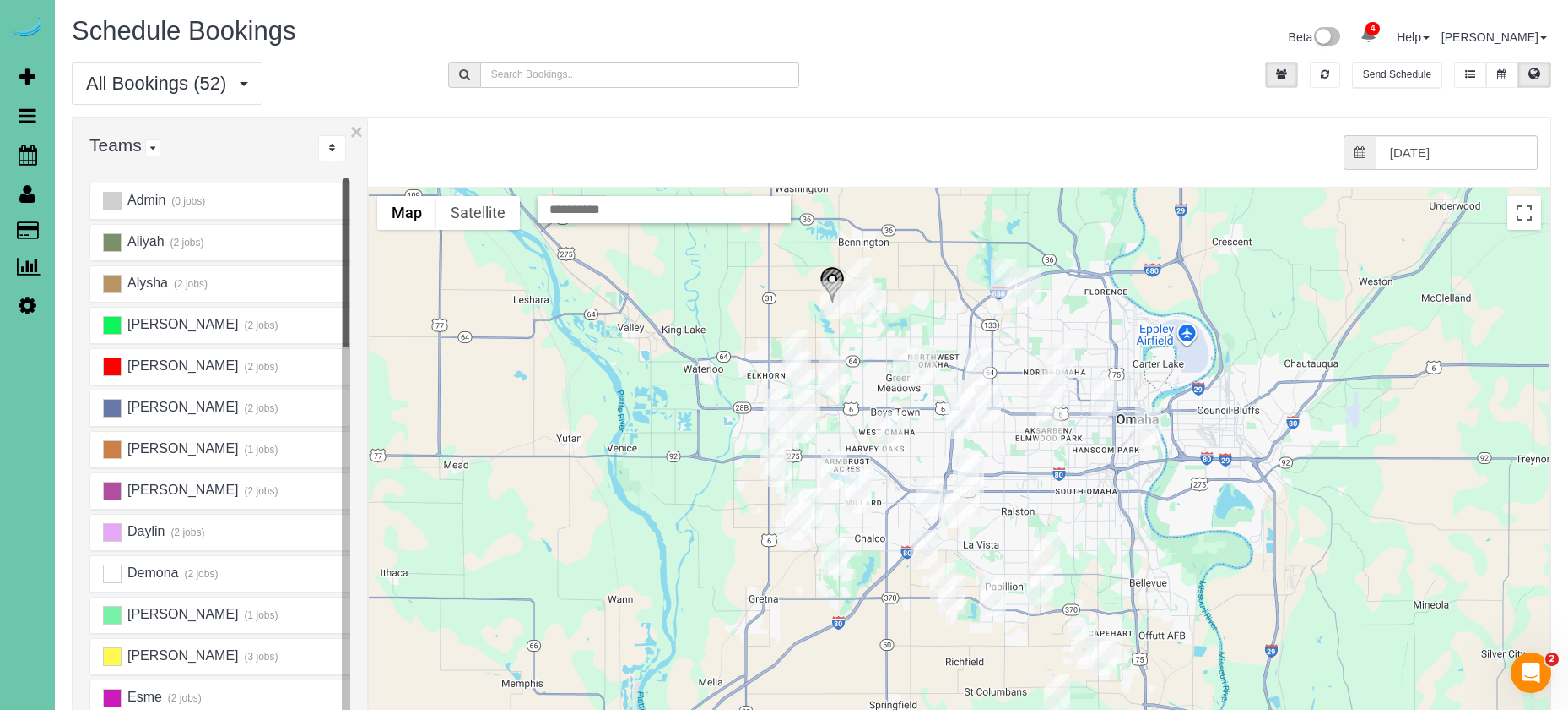
click at [868, 273] on img "08/26/2025 8:00AM - Brittany Buete - 15676 King St, Bennington, NE 68007" at bounding box center [858, 278] width 26 height 39
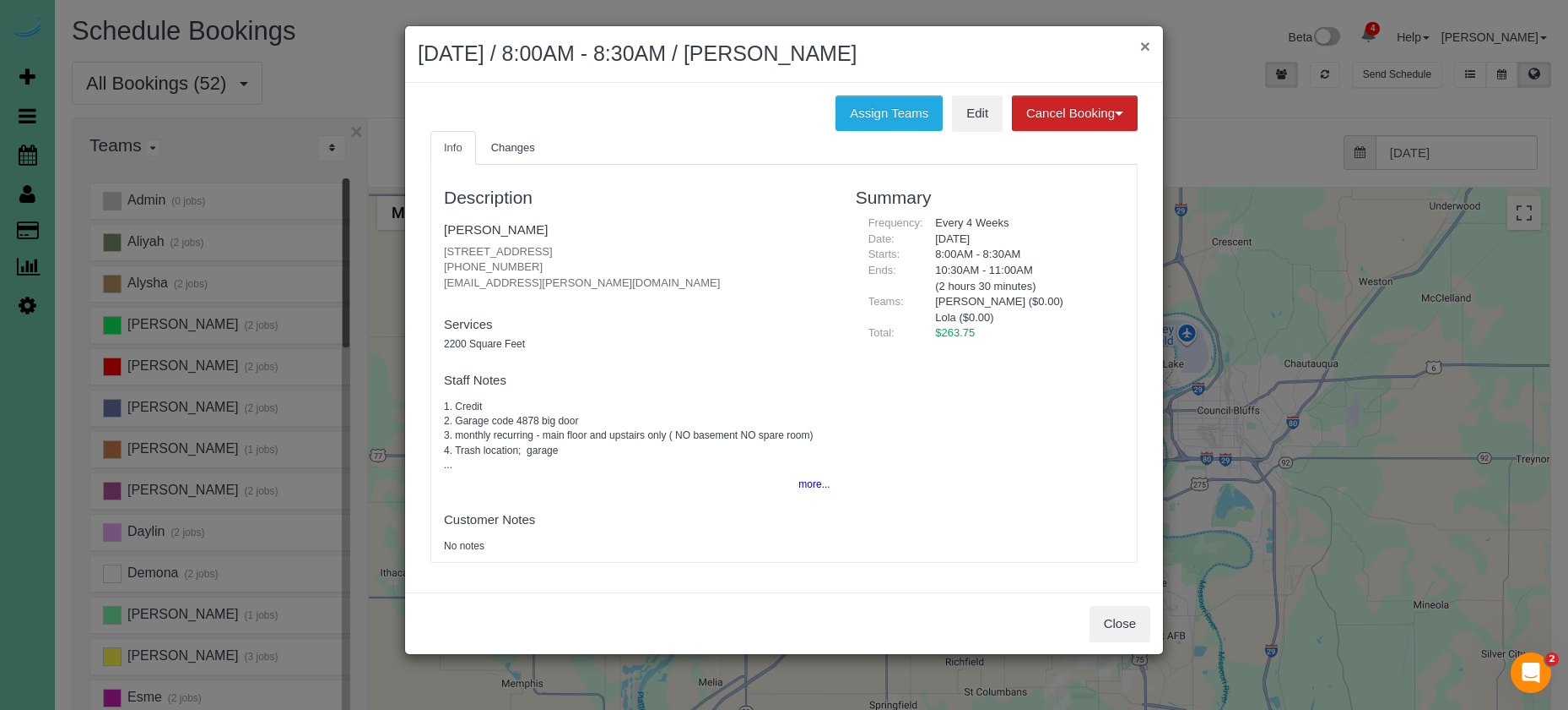
click at [1143, 52] on button "×" at bounding box center [1146, 46] width 10 height 18
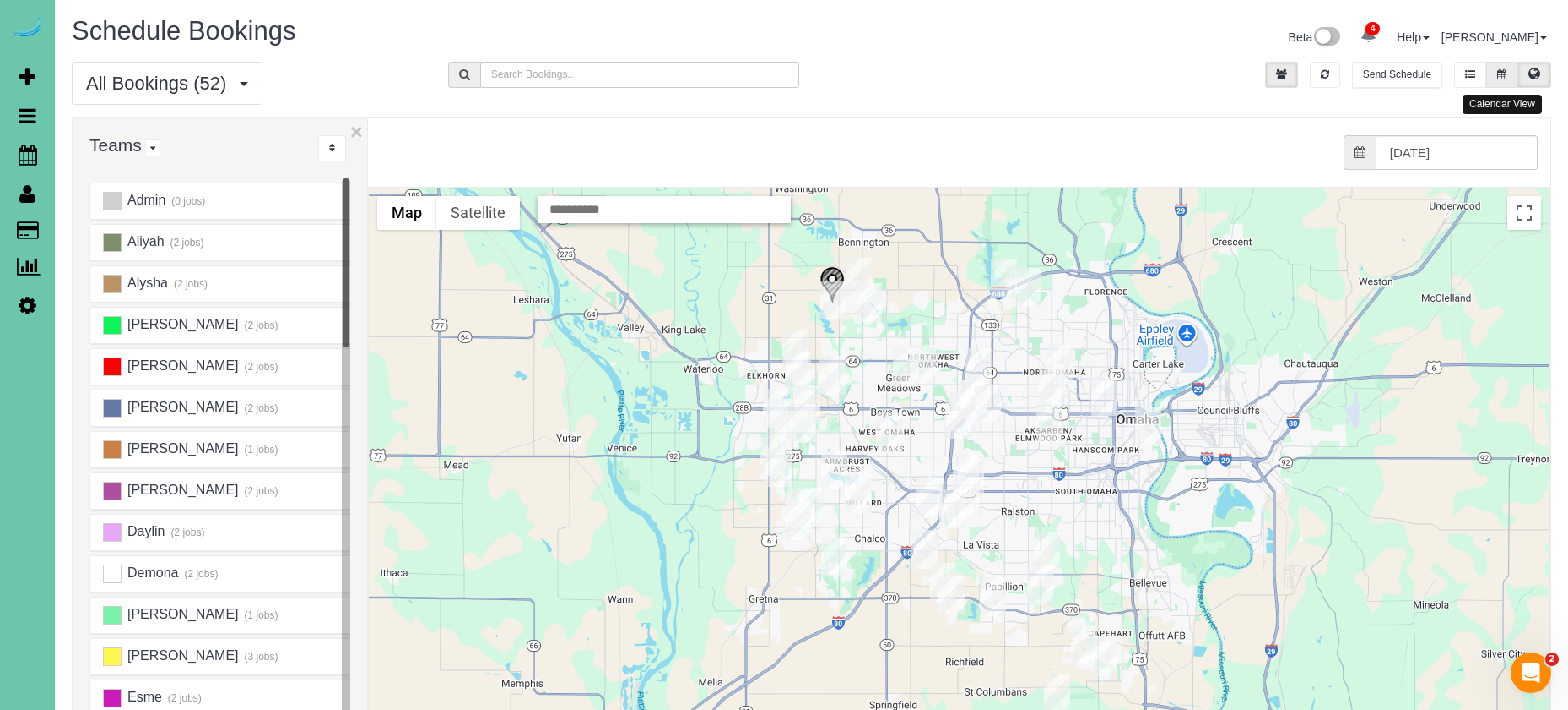
click at [1490, 66] on button at bounding box center [1502, 74] width 31 height 26
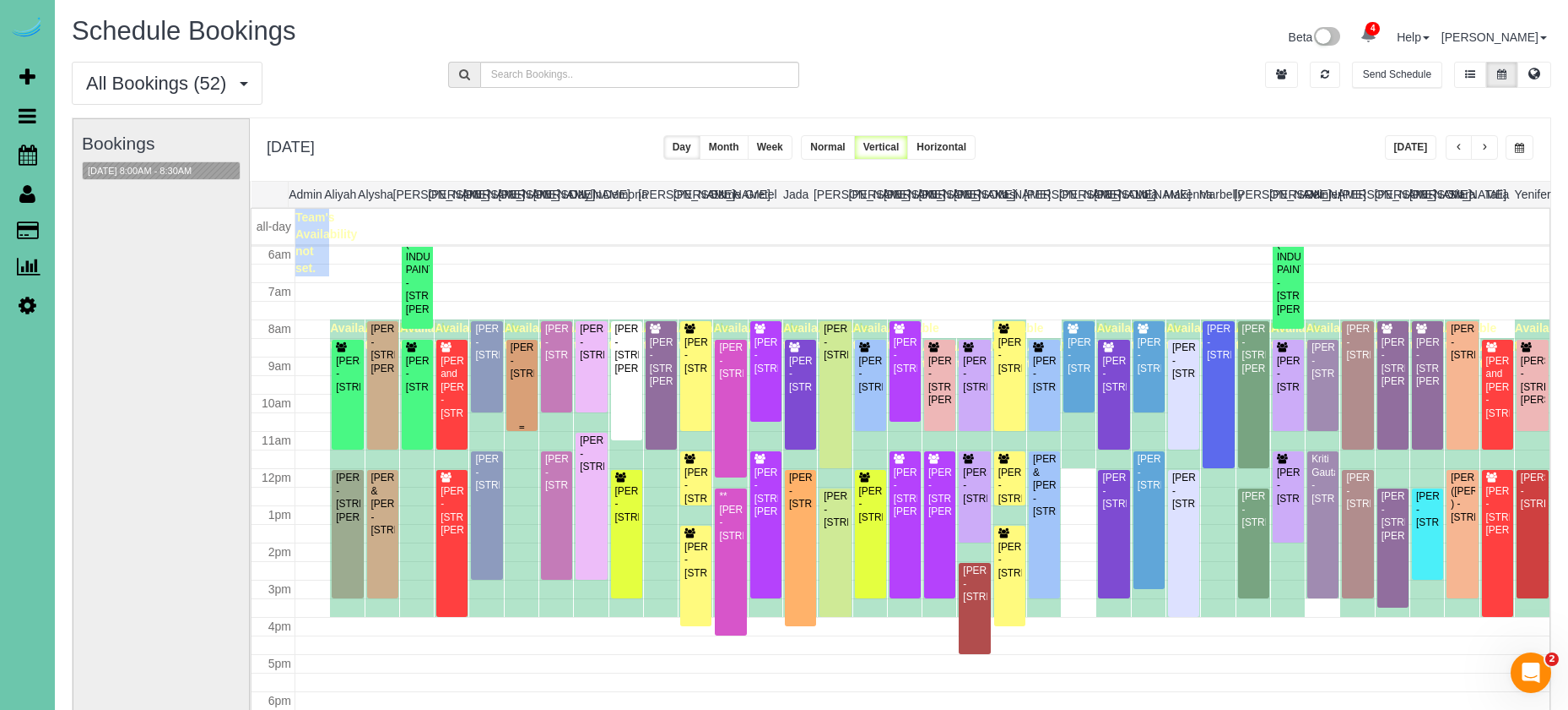
click at [529, 354] on div "[PERSON_NAME] - [STREET_ADDRESS]" at bounding box center [522, 360] width 24 height 39
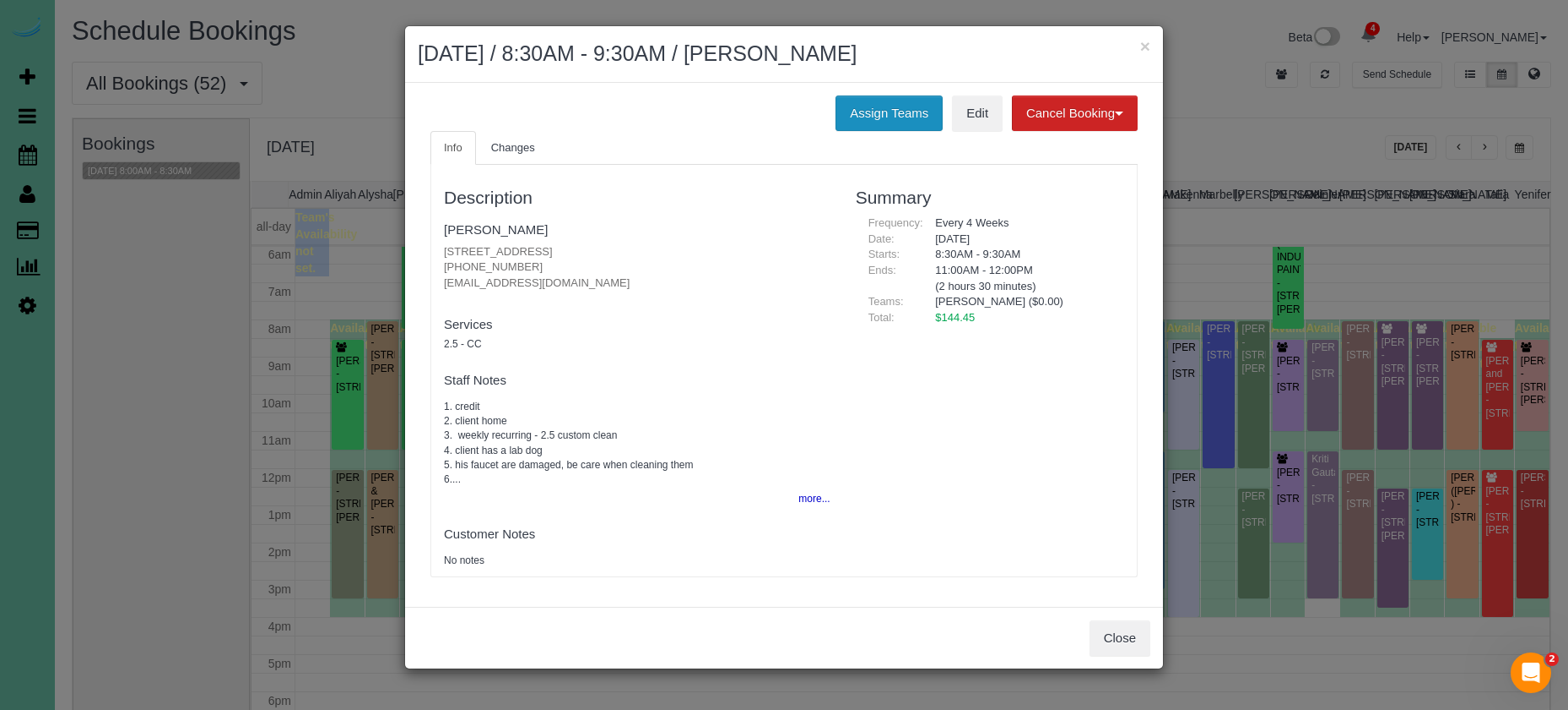
click at [880, 111] on button "Assign Teams" at bounding box center [890, 113] width 107 height 35
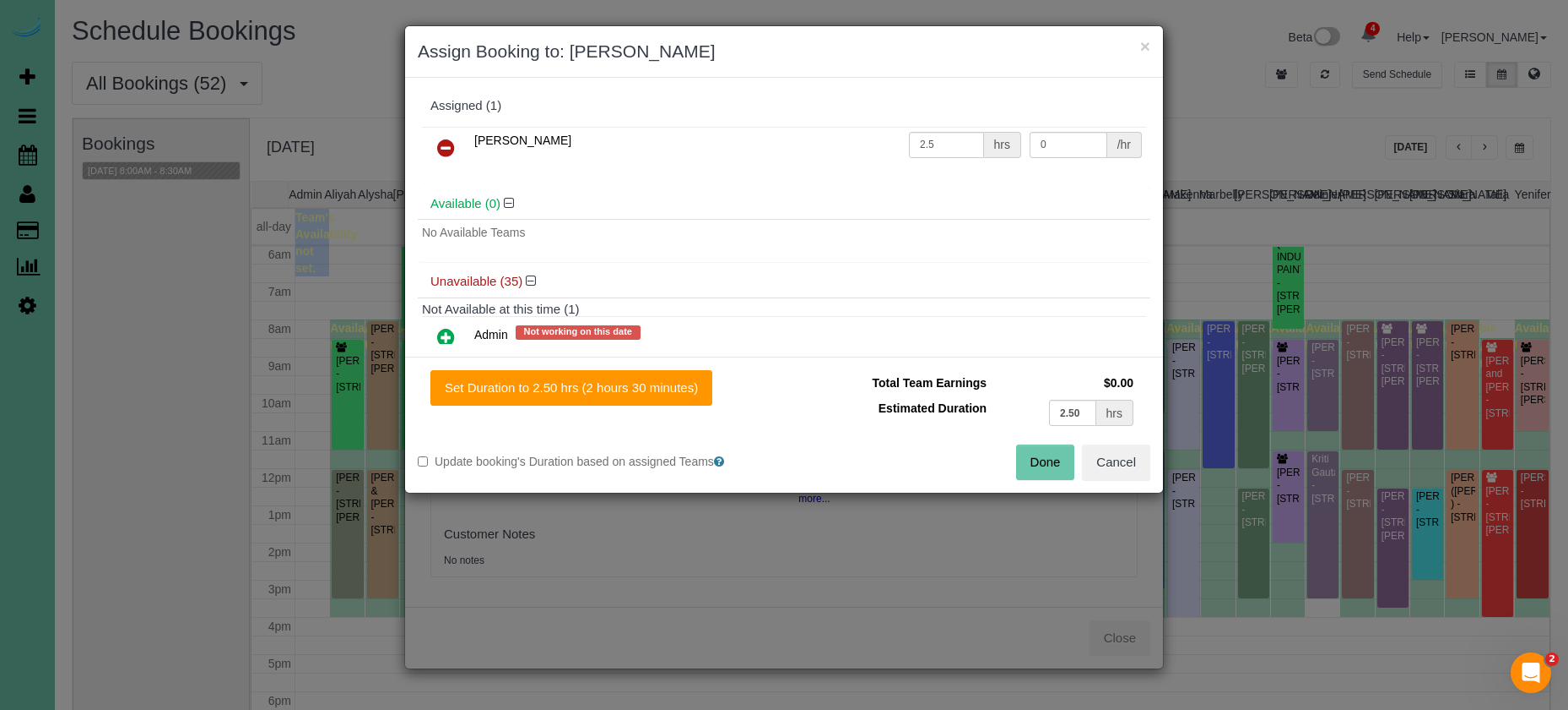
drag, startPoint x: 441, startPoint y: 131, endPoint x: 449, endPoint y: 149, distance: 19.7
click at [443, 132] on link at bounding box center [446, 148] width 40 height 34
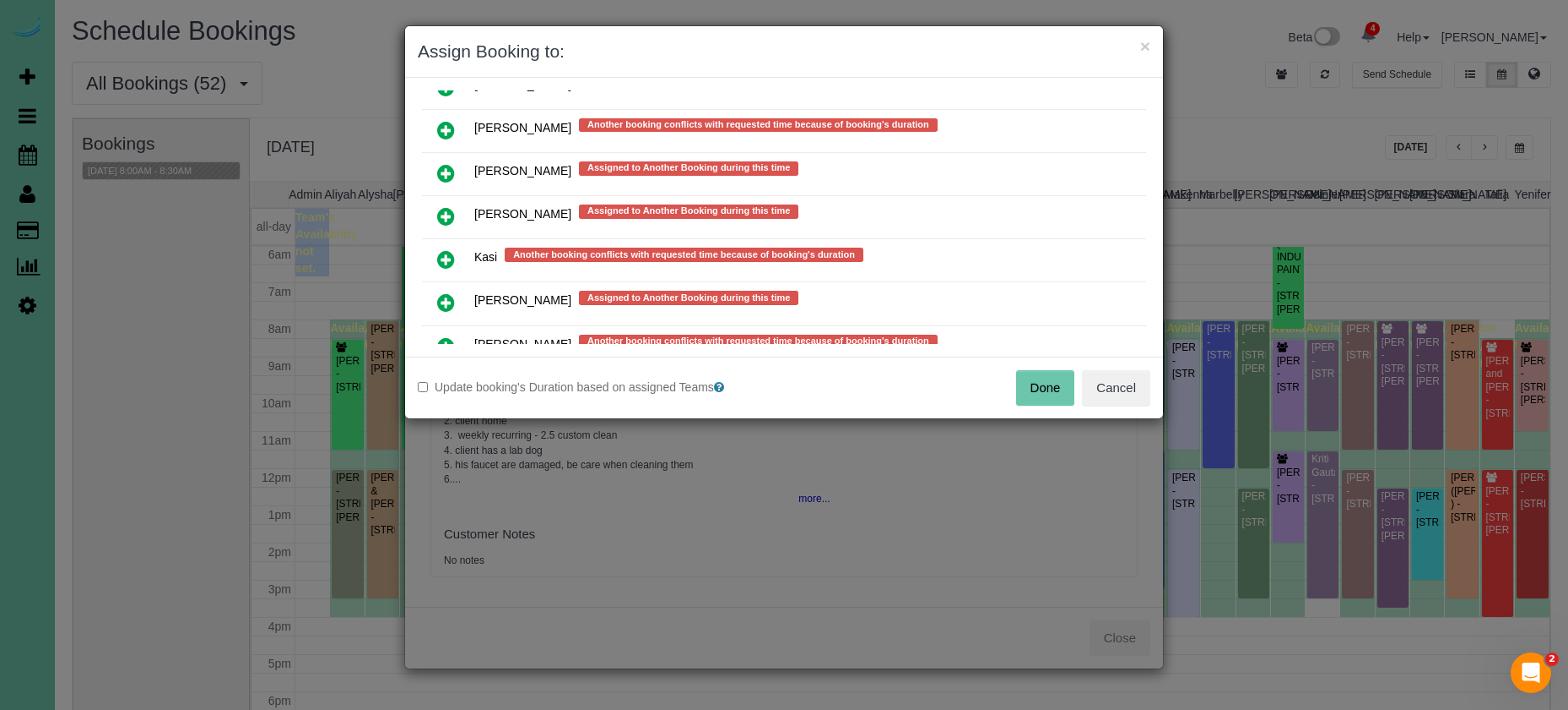
scroll to position [951, 0]
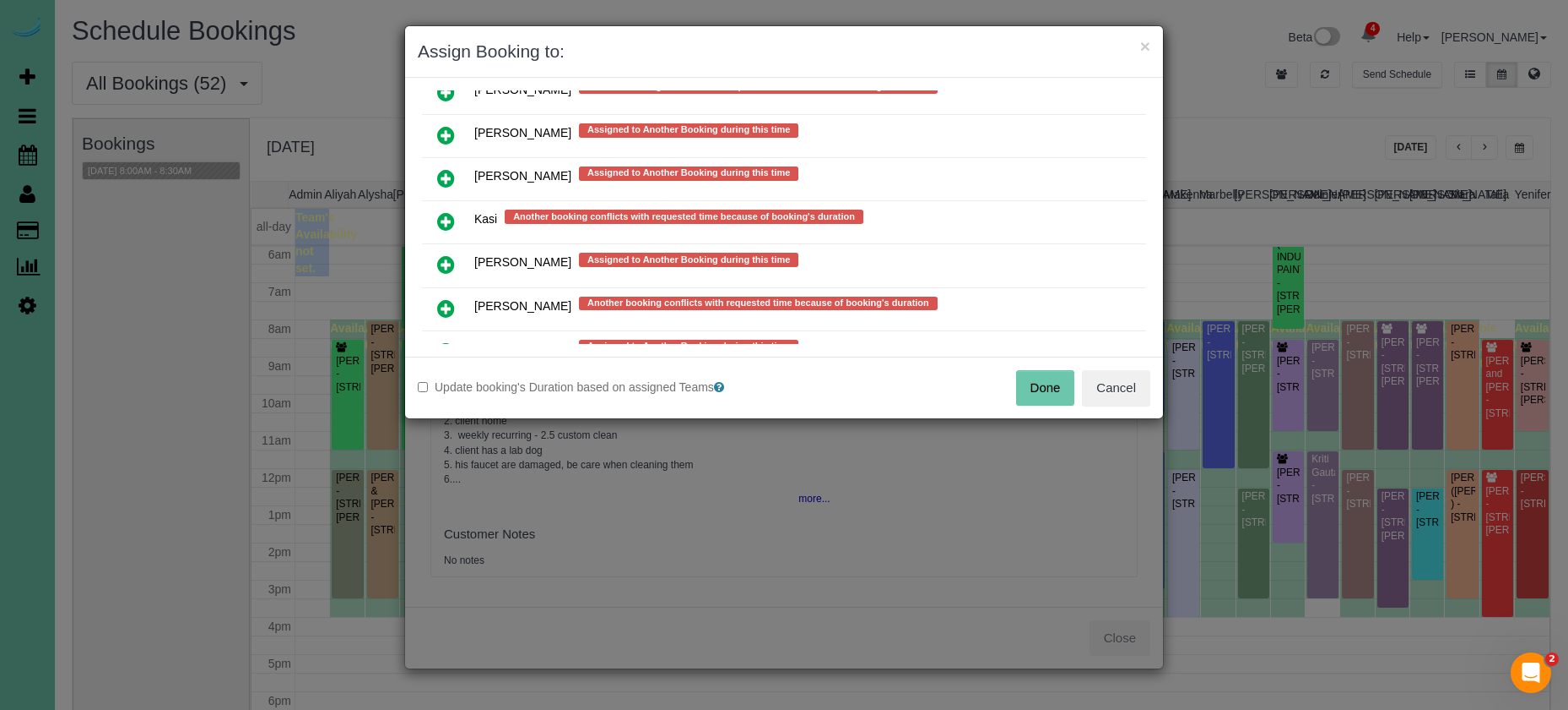
click at [447, 298] on icon at bounding box center [446, 308] width 18 height 20
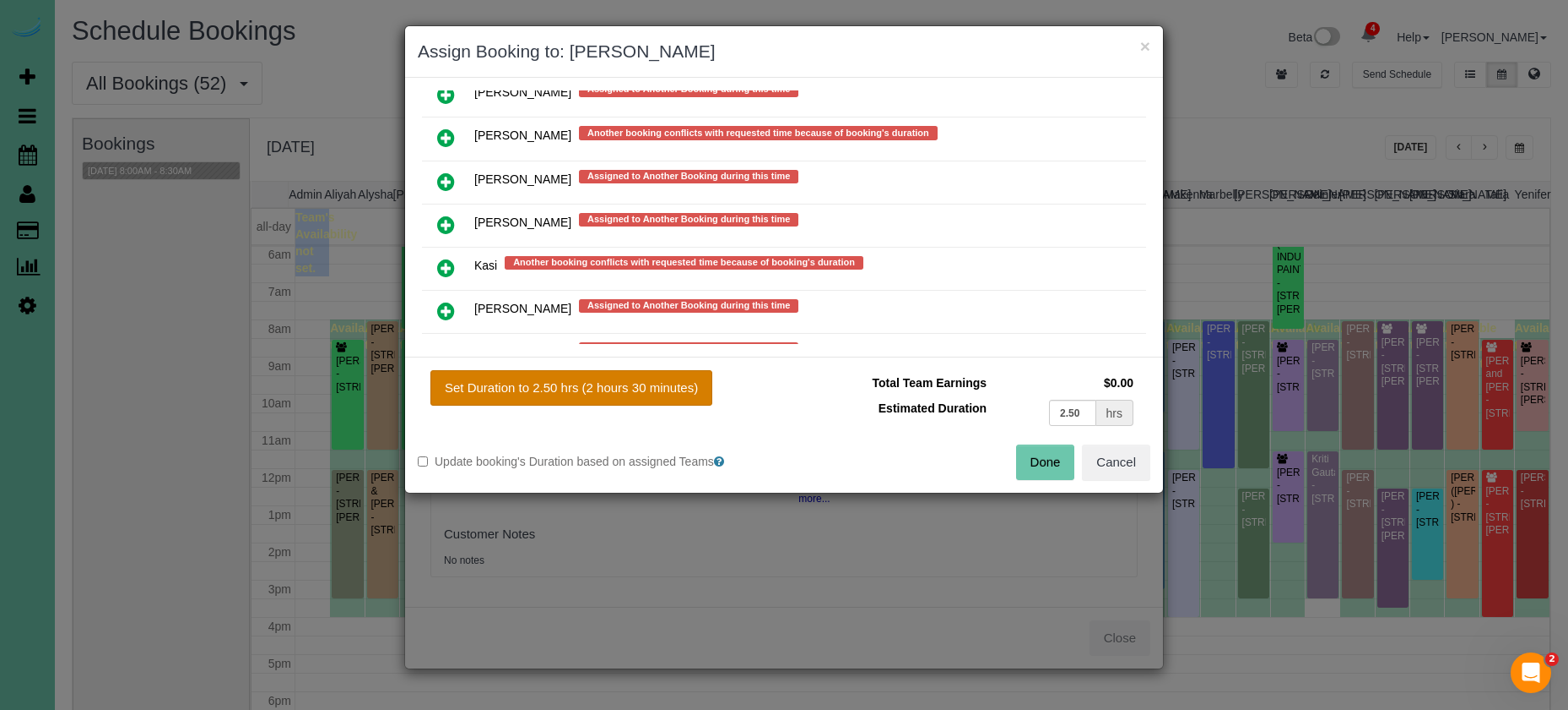
click at [582, 392] on button "Set Duration to 2.50 hrs (2 hours 30 minutes)" at bounding box center [571, 388] width 282 height 35
type input "2.50"
click at [1043, 456] on button "Done" at bounding box center [1045, 462] width 59 height 35
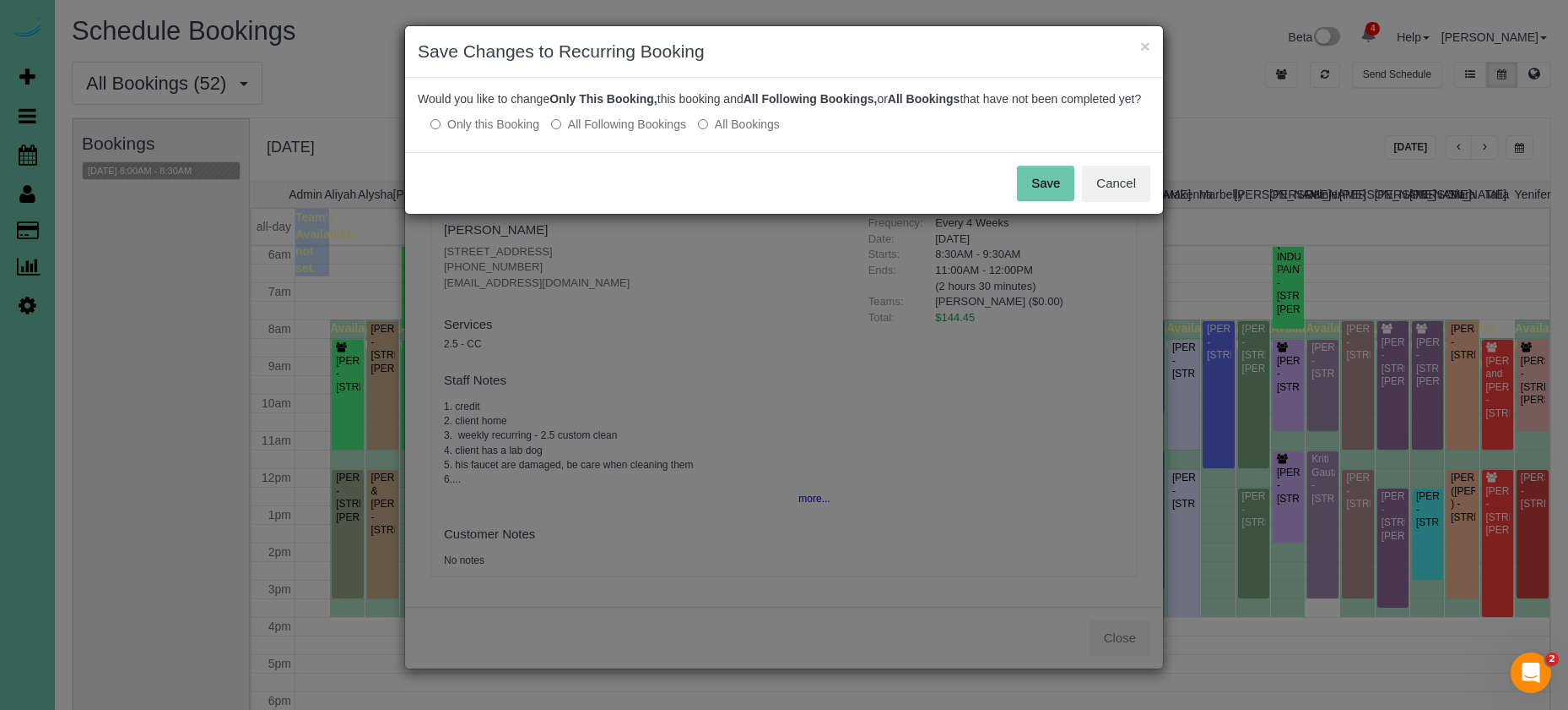
click at [1073, 199] on button "Save" at bounding box center [1045, 183] width 57 height 35
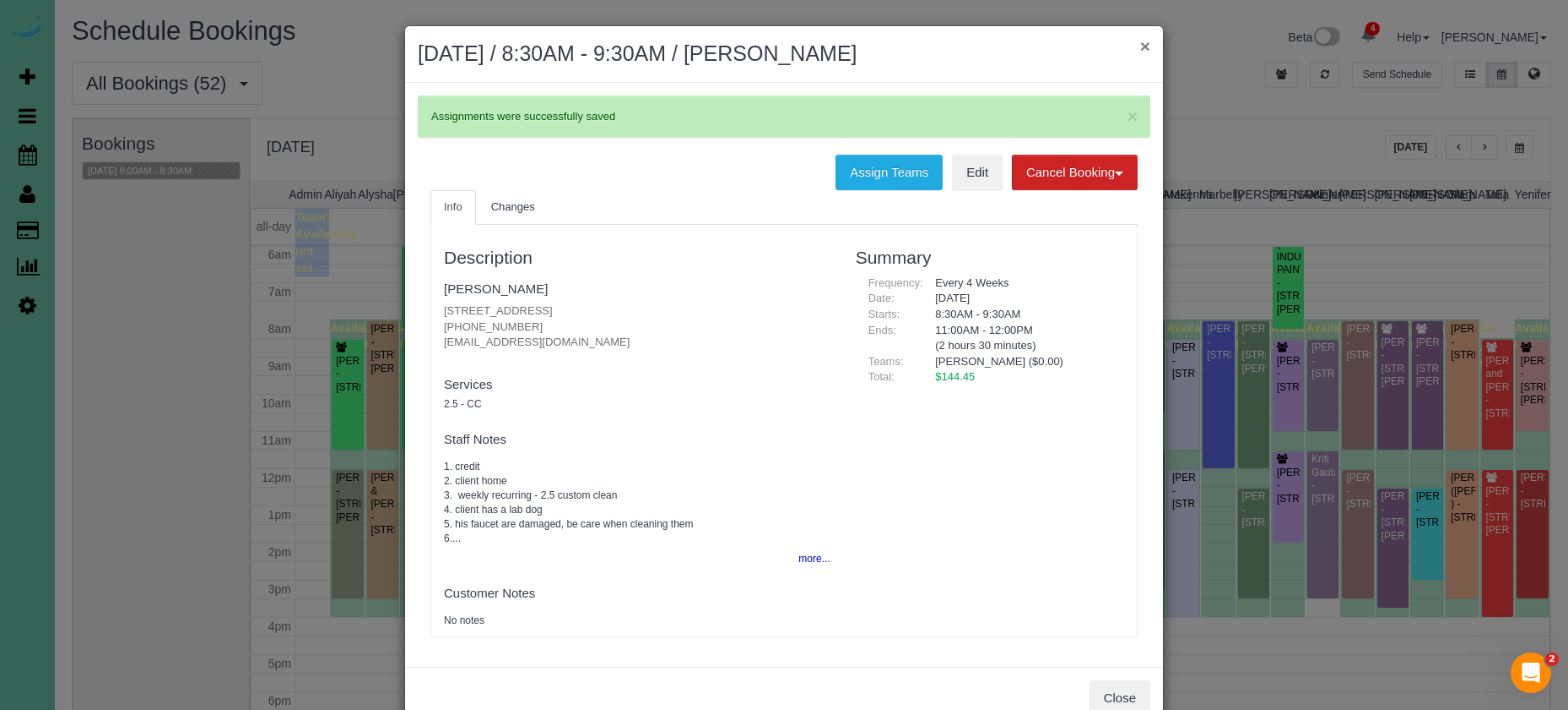
click at [1146, 41] on button "×" at bounding box center [1146, 46] width 10 height 18
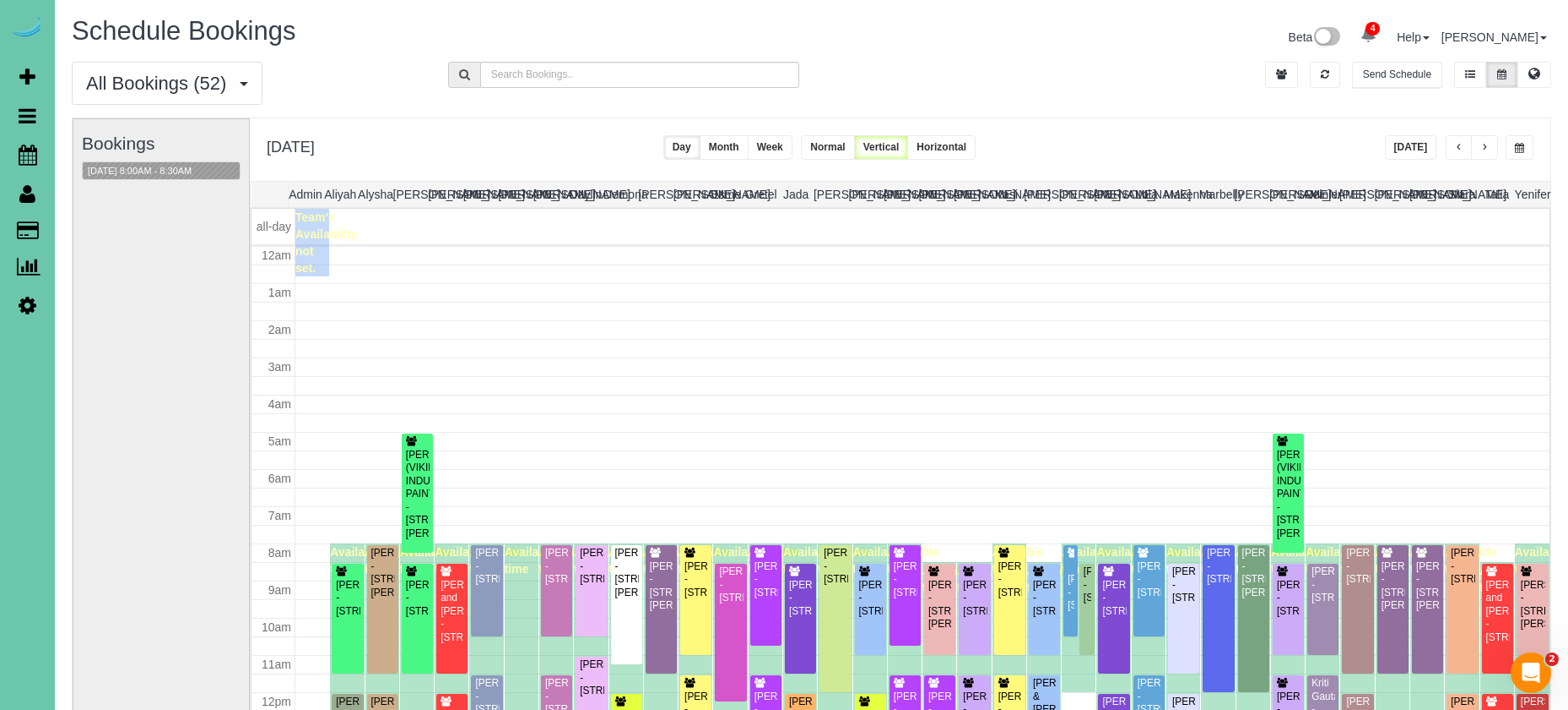
scroll to position [224, 0]
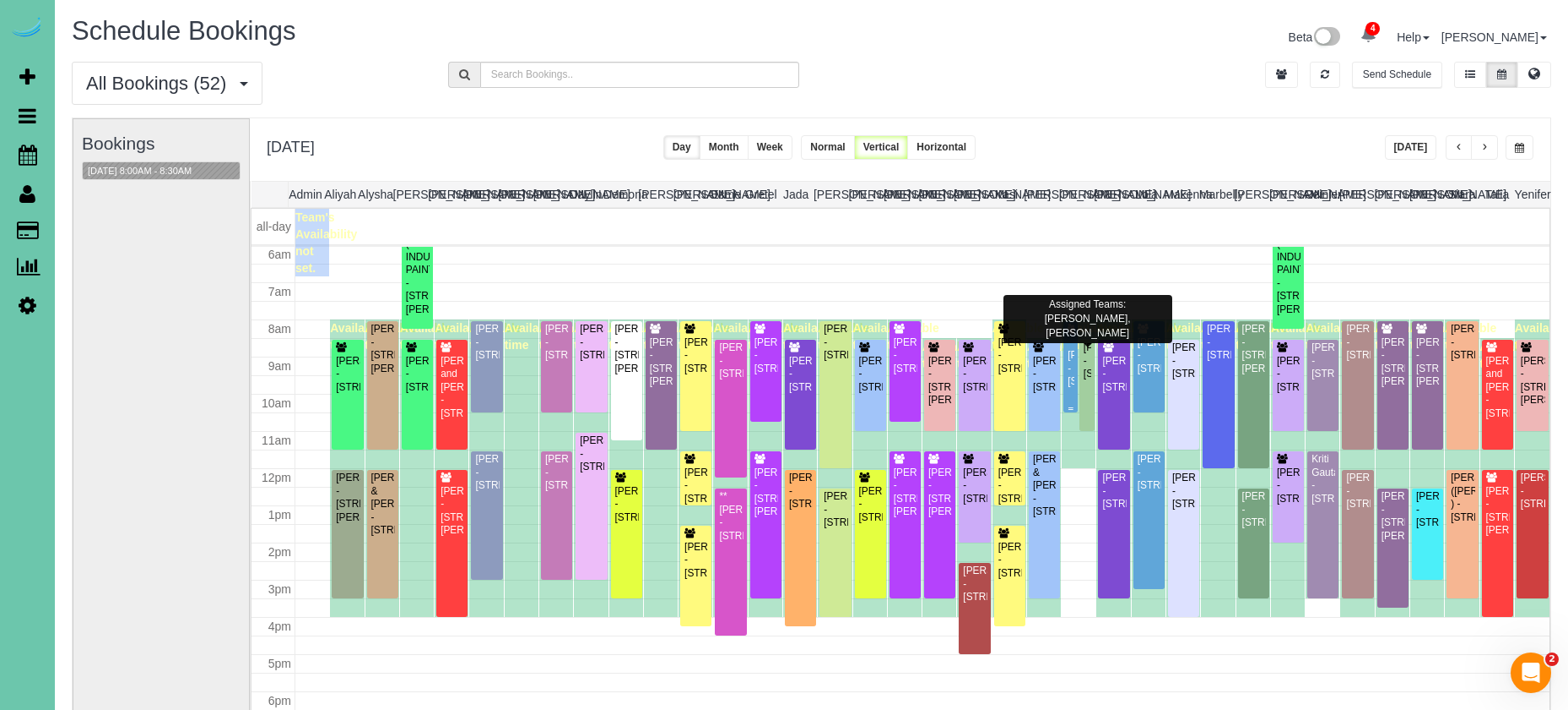
click at [1073, 335] on div "[PERSON_NAME] - [STREET_ADDRESS]" at bounding box center [1071, 355] width 8 height 65
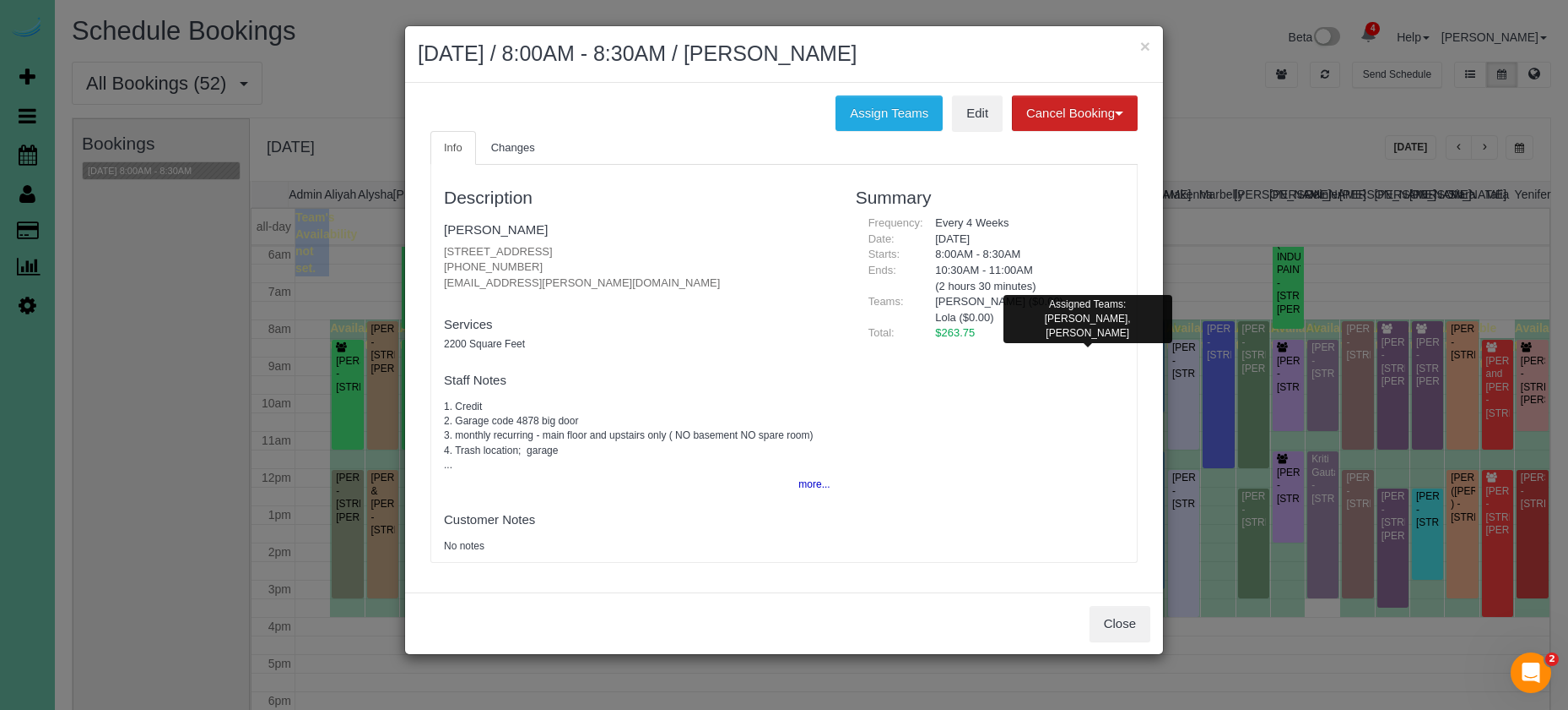
drag, startPoint x: 898, startPoint y: 105, endPoint x: 818, endPoint y: 108, distance: 80.1
click at [896, 105] on button "Assign Teams" at bounding box center [890, 113] width 107 height 35
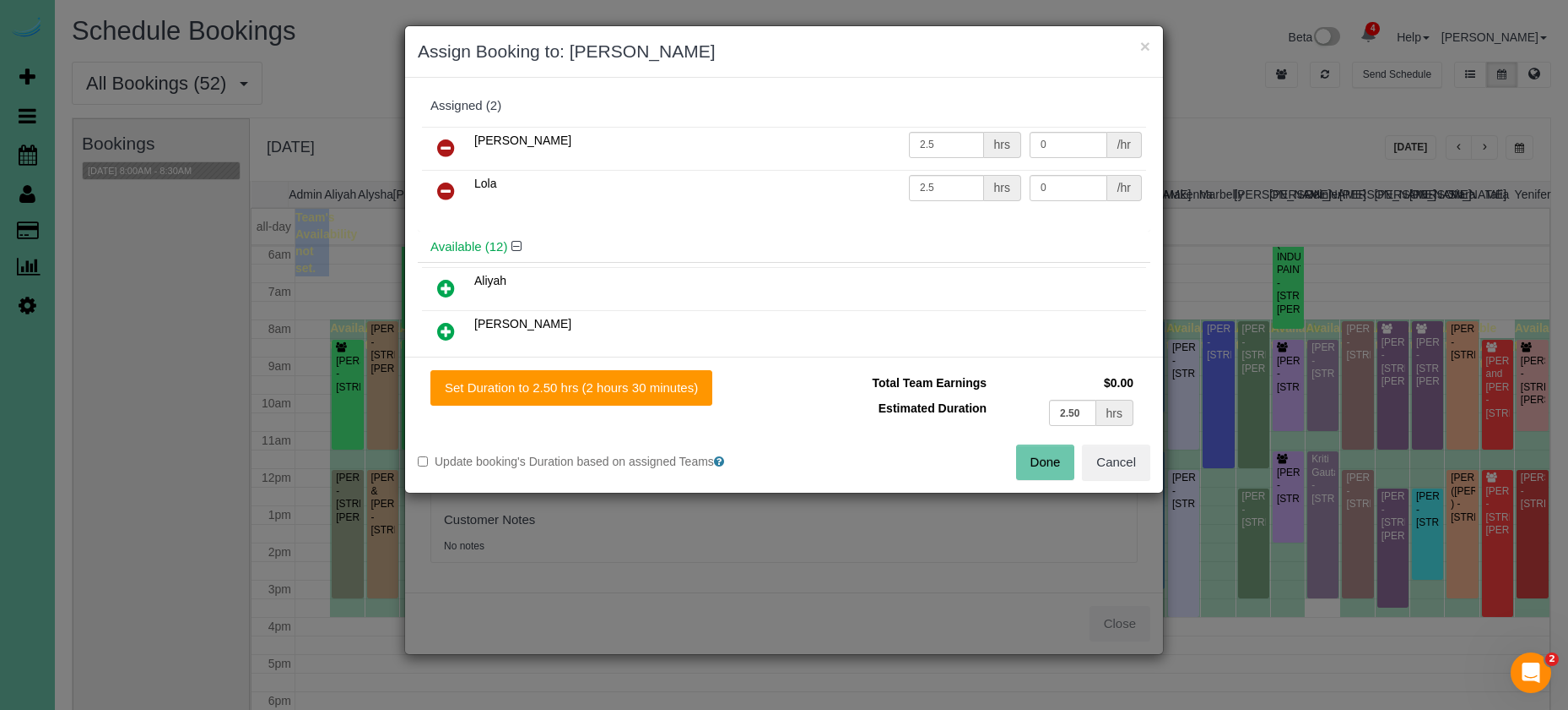
click at [445, 137] on icon at bounding box center [446, 147] width 18 height 20
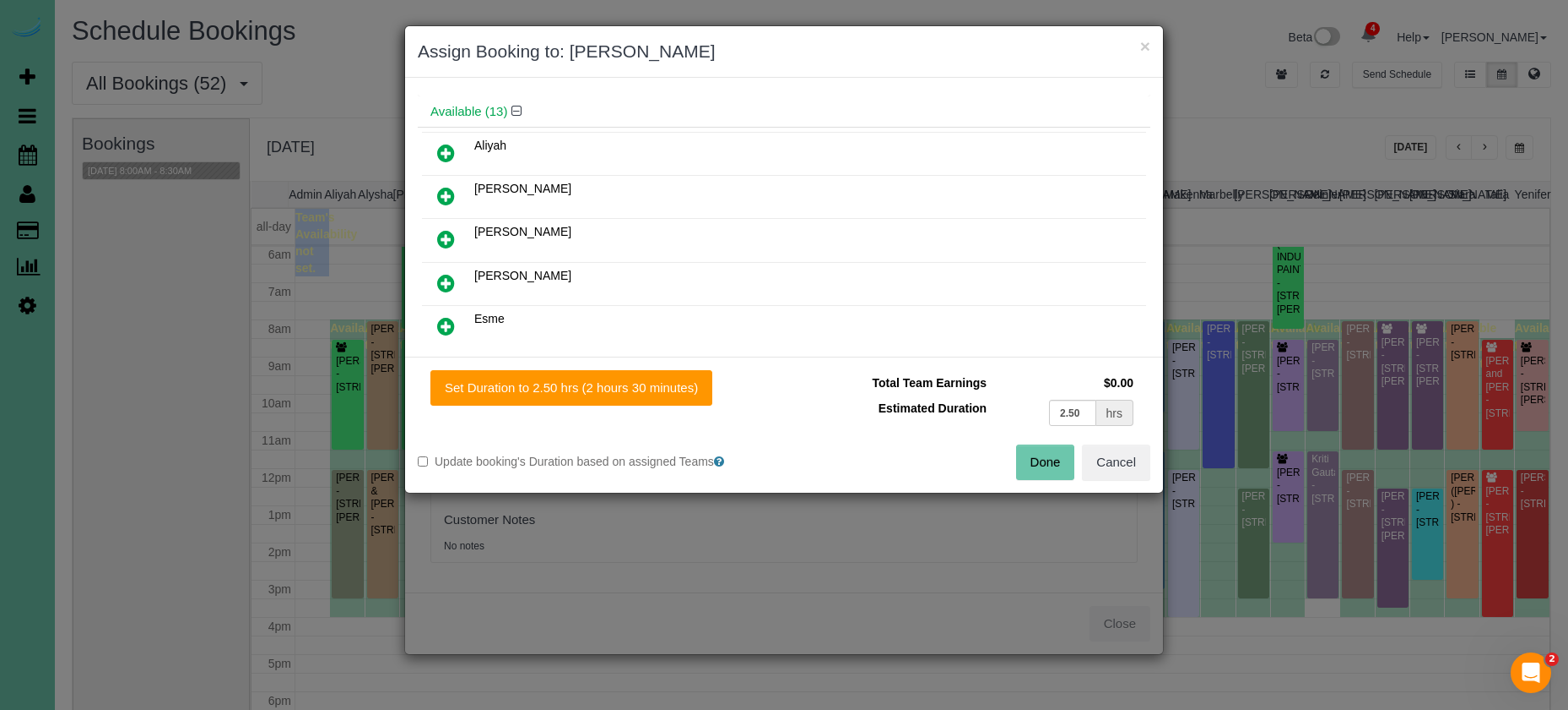
scroll to position [93, 0]
click at [442, 288] on icon at bounding box center [446, 281] width 18 height 20
drag, startPoint x: 536, startPoint y: 384, endPoint x: 640, endPoint y: 409, distance: 107.0
click at [541, 385] on button "Set Duration to 2.50 hrs (2 hours 30 minutes)" at bounding box center [571, 388] width 282 height 35
type input "2.50"
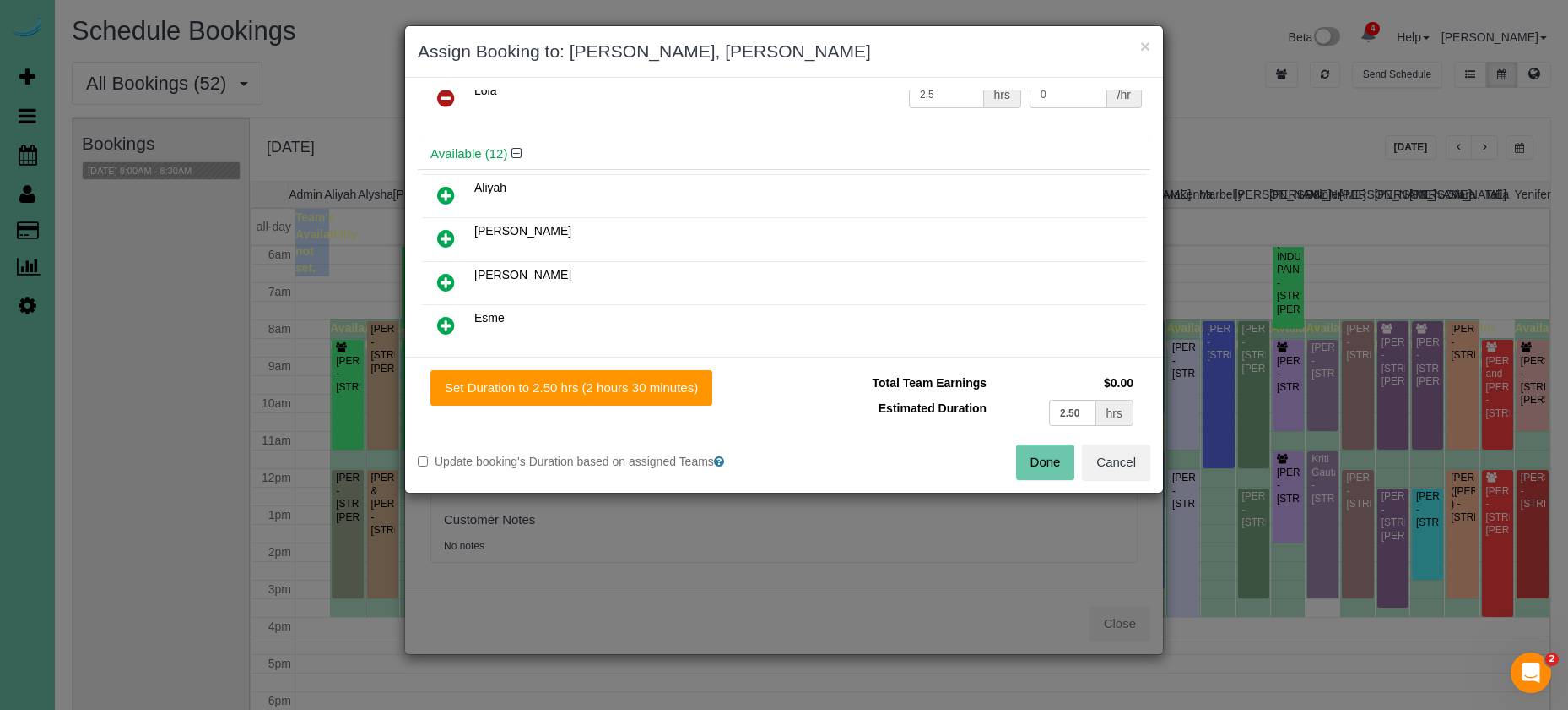
type input "2.50"
drag, startPoint x: 1055, startPoint y: 465, endPoint x: 1014, endPoint y: 461, distance: 41.2
click at [1054, 464] on button "Done" at bounding box center [1045, 462] width 59 height 35
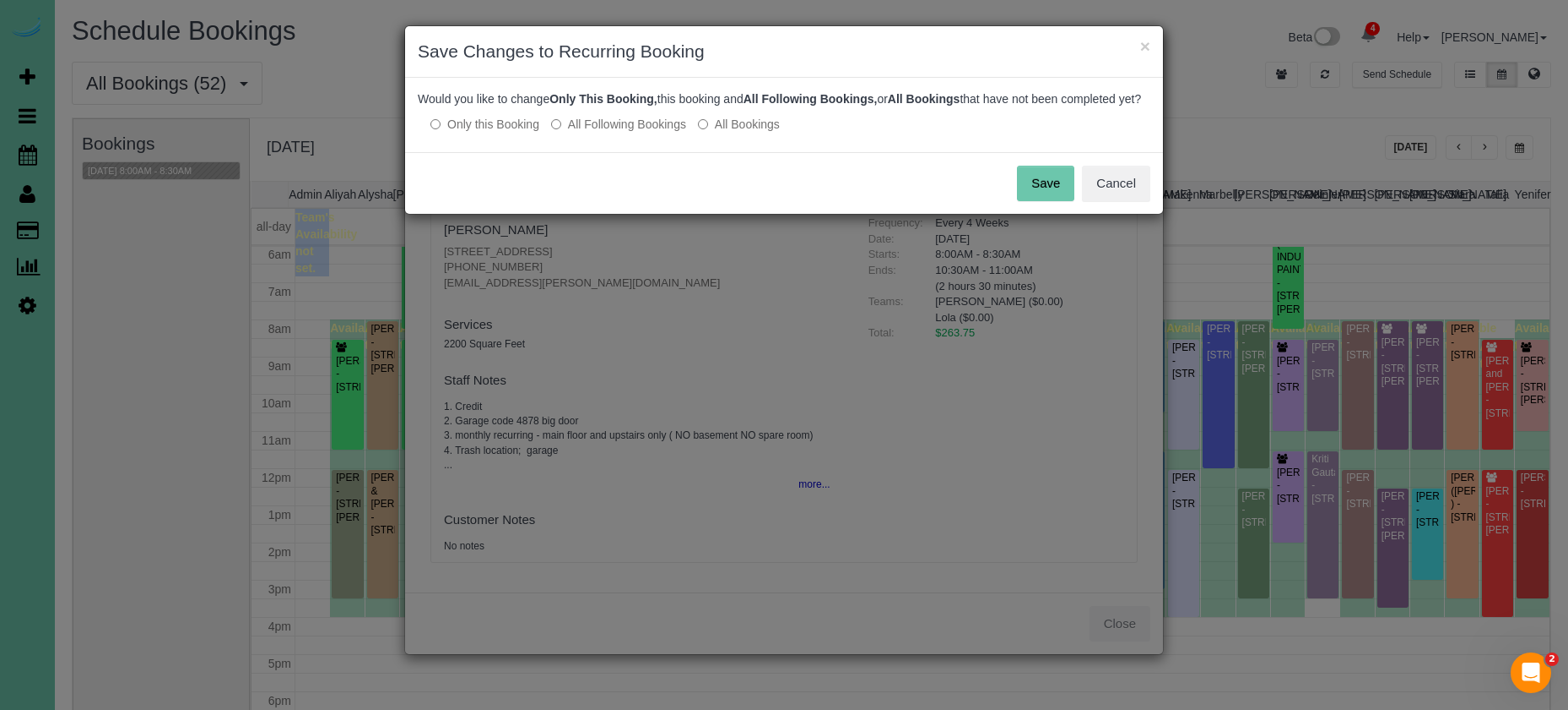
click at [1039, 192] on button "Save" at bounding box center [1045, 183] width 57 height 35
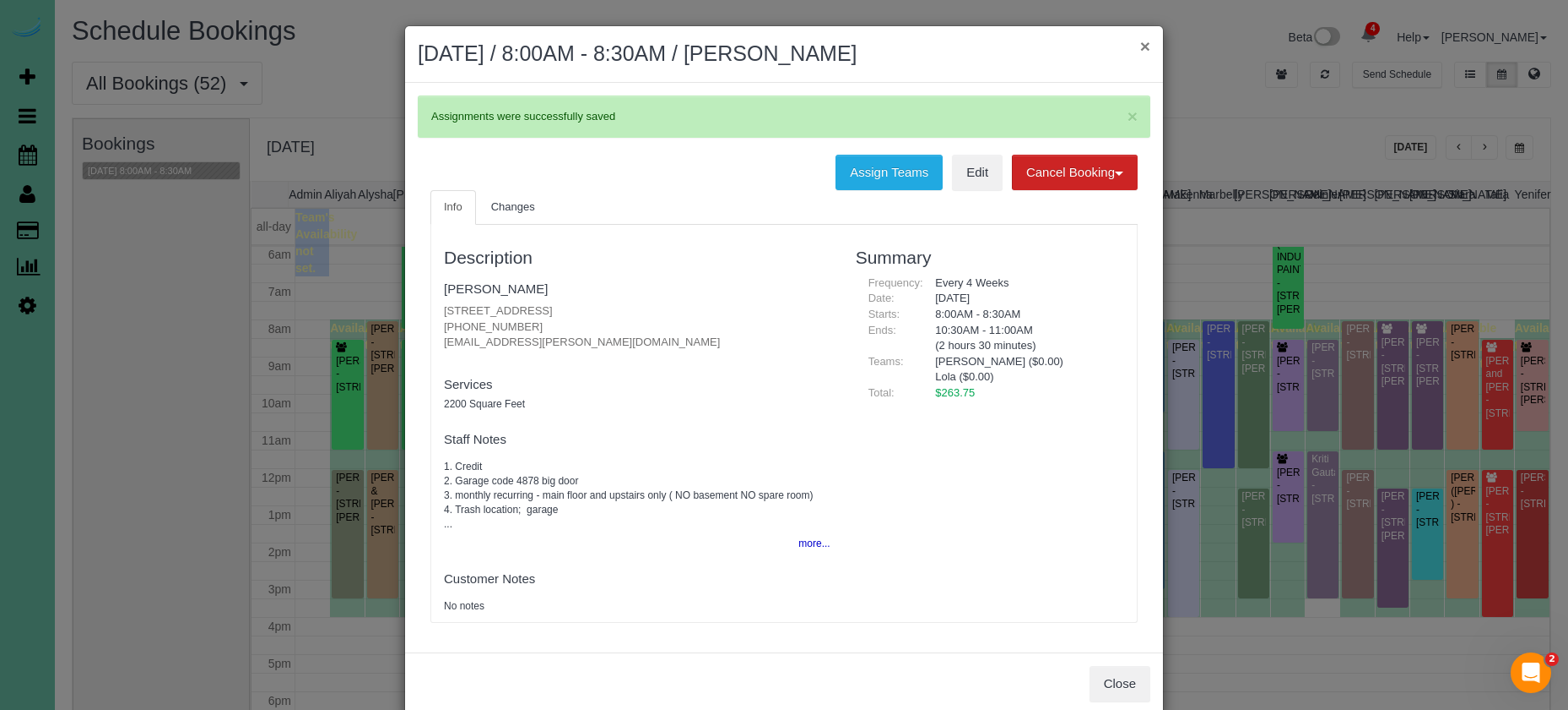
click at [1147, 46] on button "×" at bounding box center [1146, 46] width 10 height 18
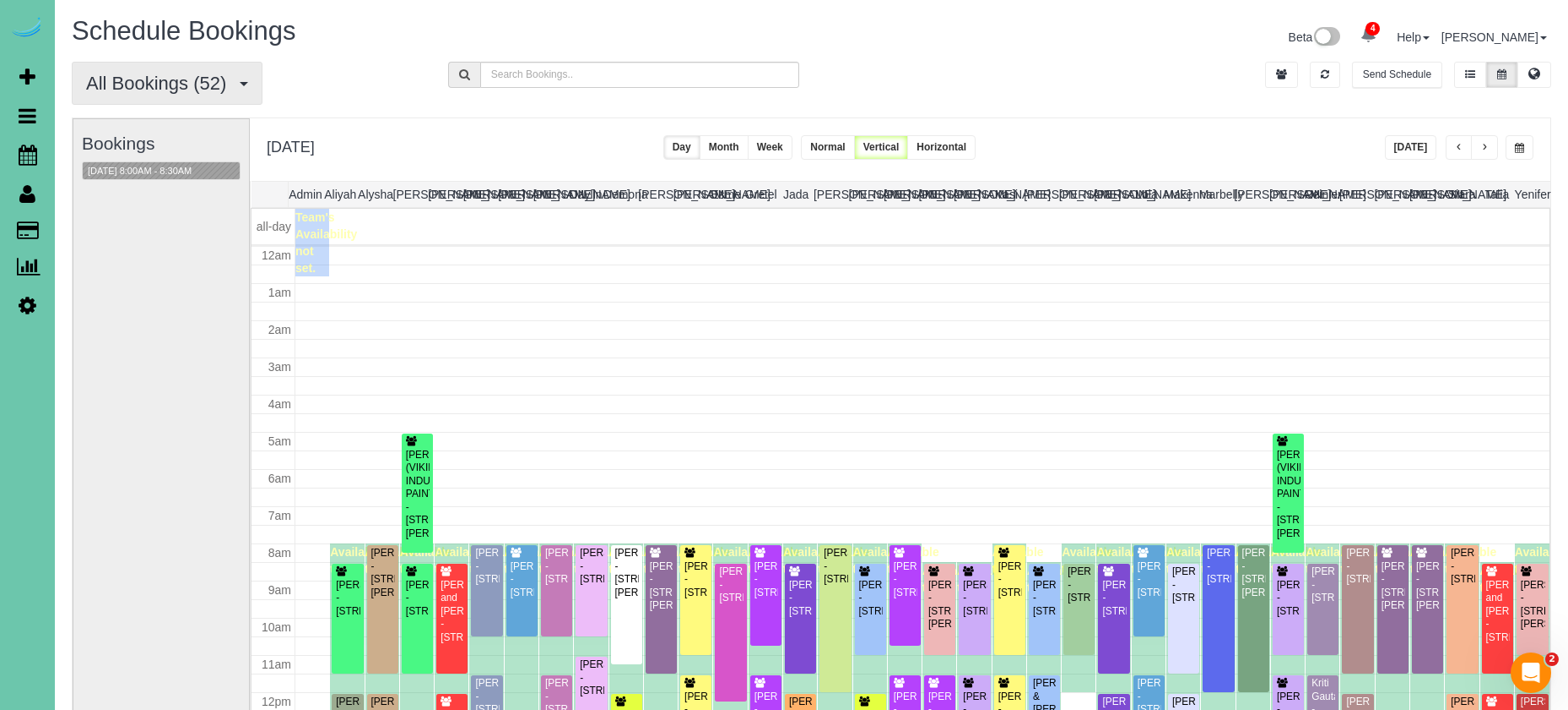
scroll to position [224, 0]
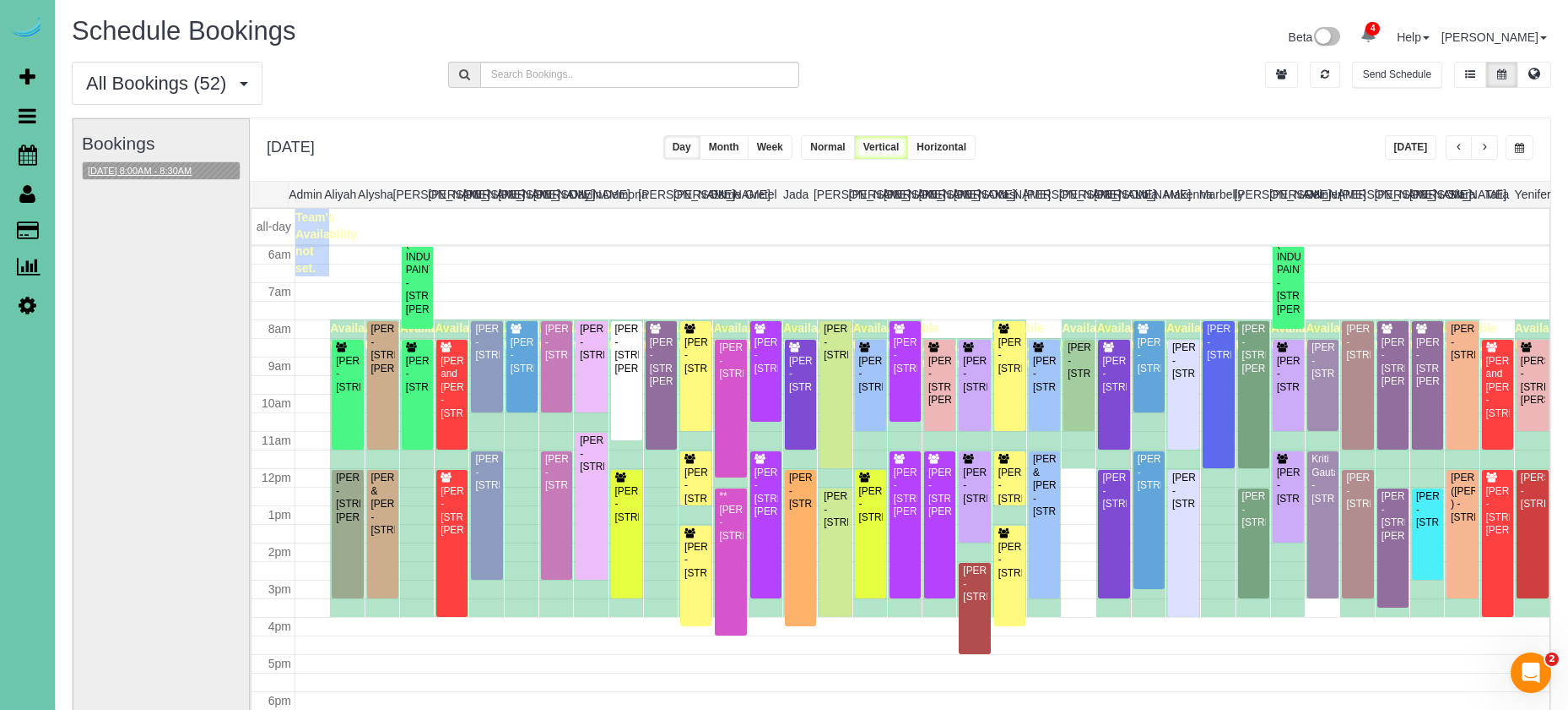
drag, startPoint x: 143, startPoint y: 176, endPoint x: 152, endPoint y: 172, distance: 9.8
click at [152, 172] on button "08/26/2025 8:00AM - 8:30AM" at bounding box center [139, 171] width 114 height 18
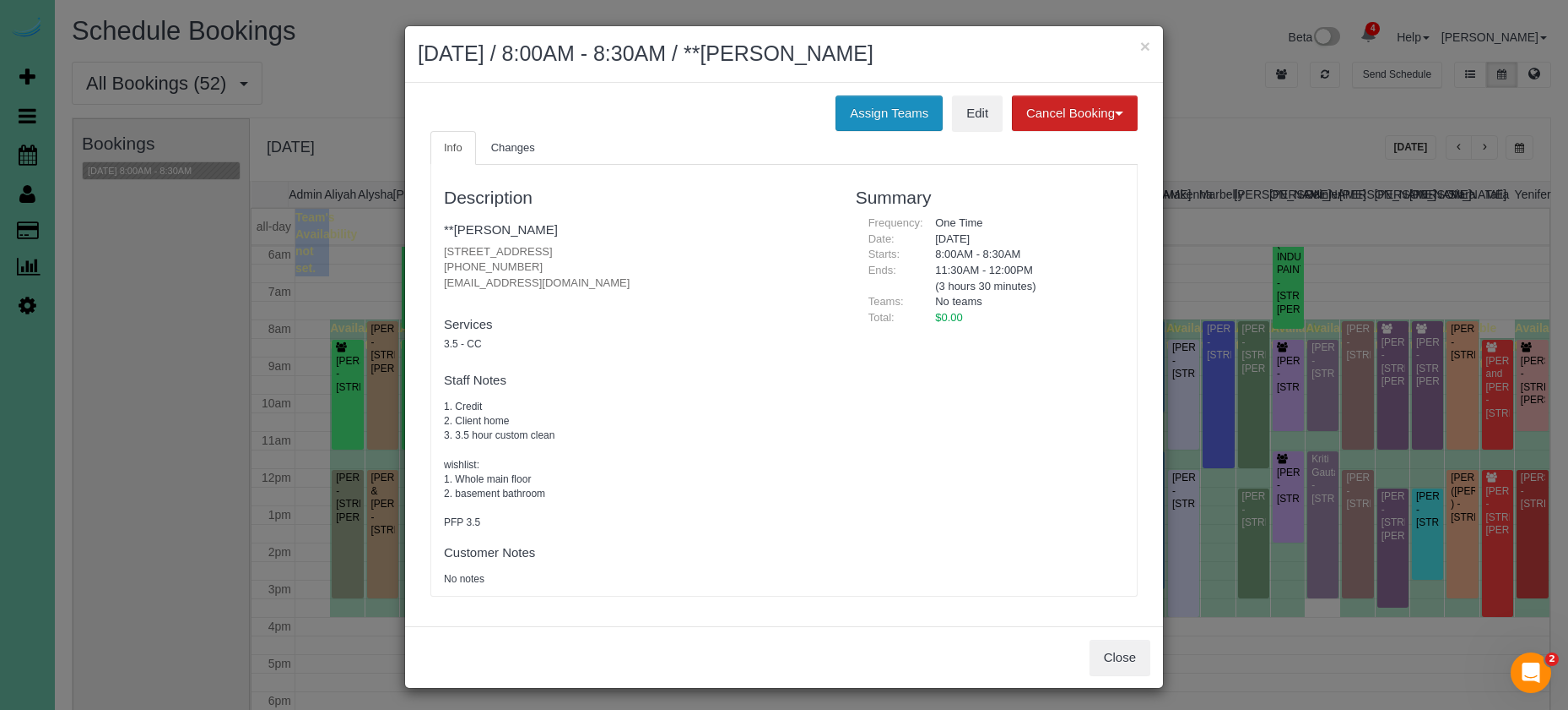
click at [839, 118] on button "Assign Teams" at bounding box center [890, 113] width 107 height 35
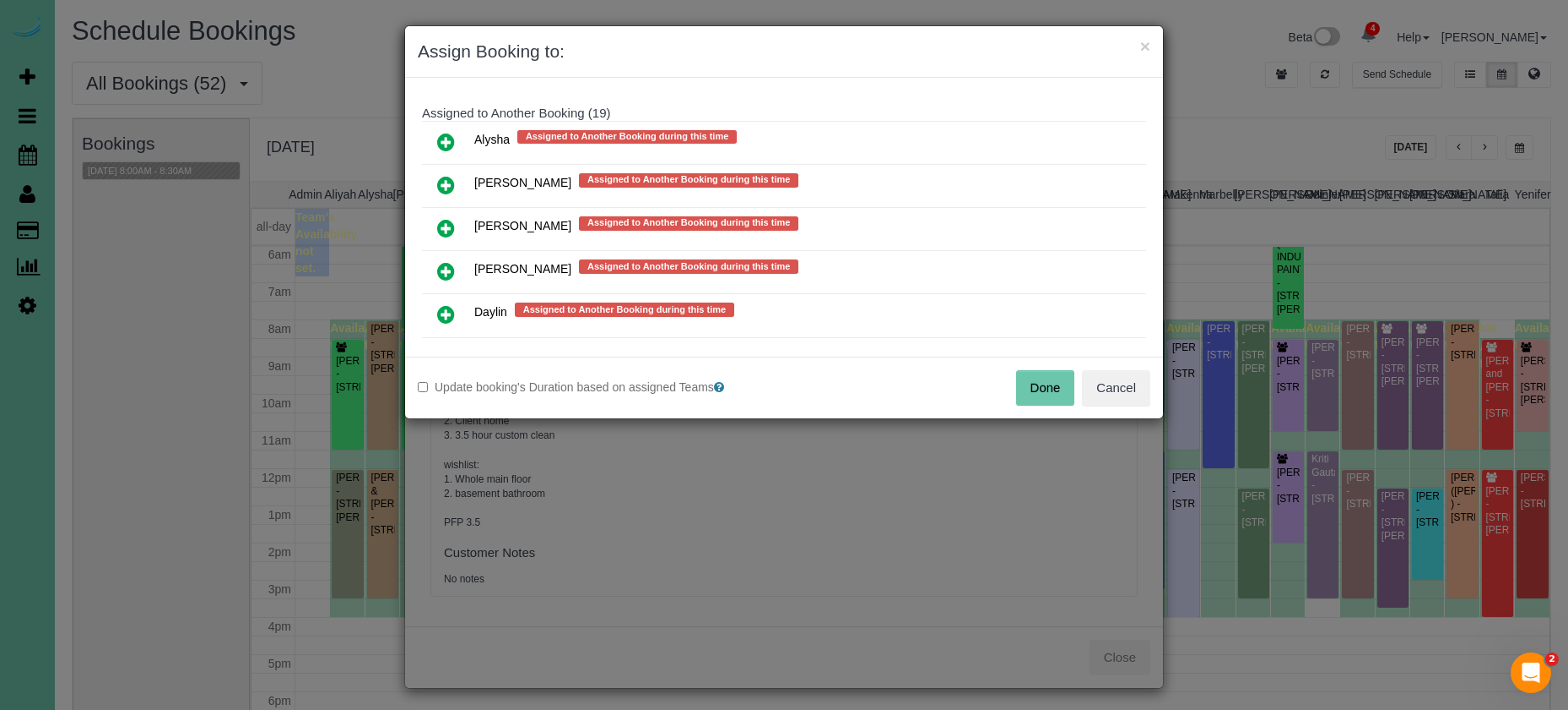
scroll to position [901, 0]
drag, startPoint x: 443, startPoint y: 218, endPoint x: 455, endPoint y: 229, distance: 16.3
click at [449, 222] on icon at bounding box center [446, 227] width 18 height 20
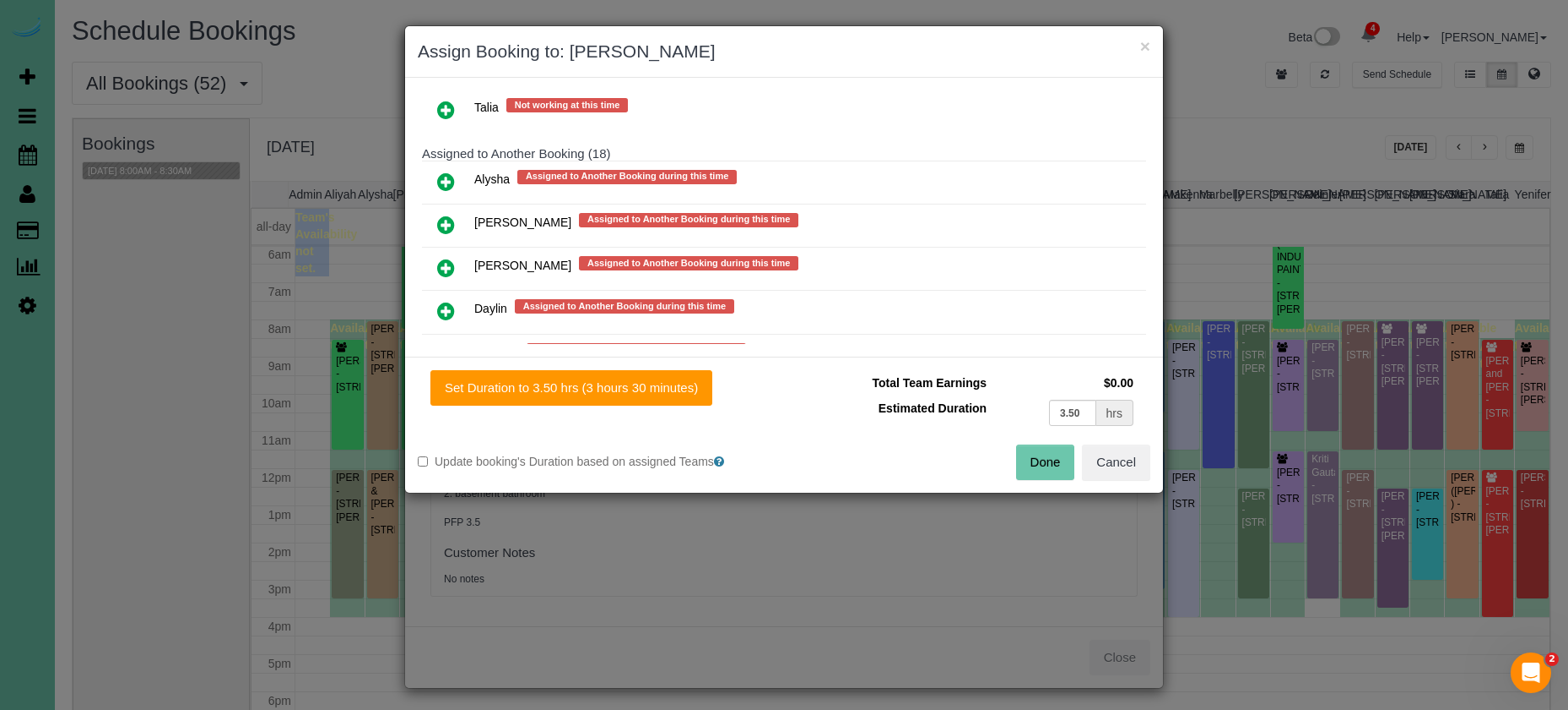
drag, startPoint x: 621, startPoint y: 390, endPoint x: 753, endPoint y: 421, distance: 135.6
click at [623, 391] on button "Set Duration to 3.50 hrs (3 hours 30 minutes)" at bounding box center [571, 388] width 282 height 35
type input "3.50"
drag, startPoint x: 1056, startPoint y: 457, endPoint x: 1037, endPoint y: 457, distance: 19.0
click at [1048, 457] on button "Done" at bounding box center [1045, 462] width 59 height 35
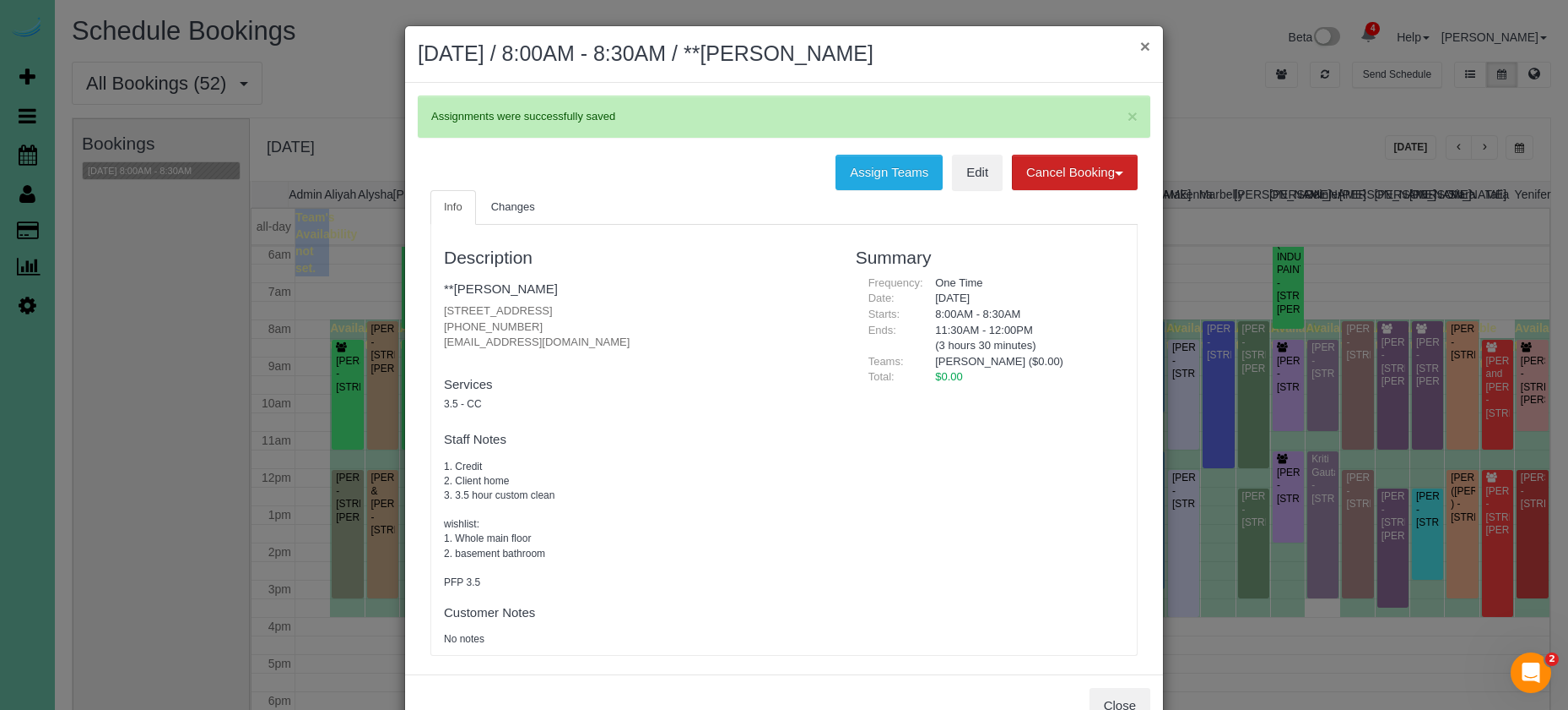
click at [1142, 48] on button "×" at bounding box center [1146, 46] width 10 height 18
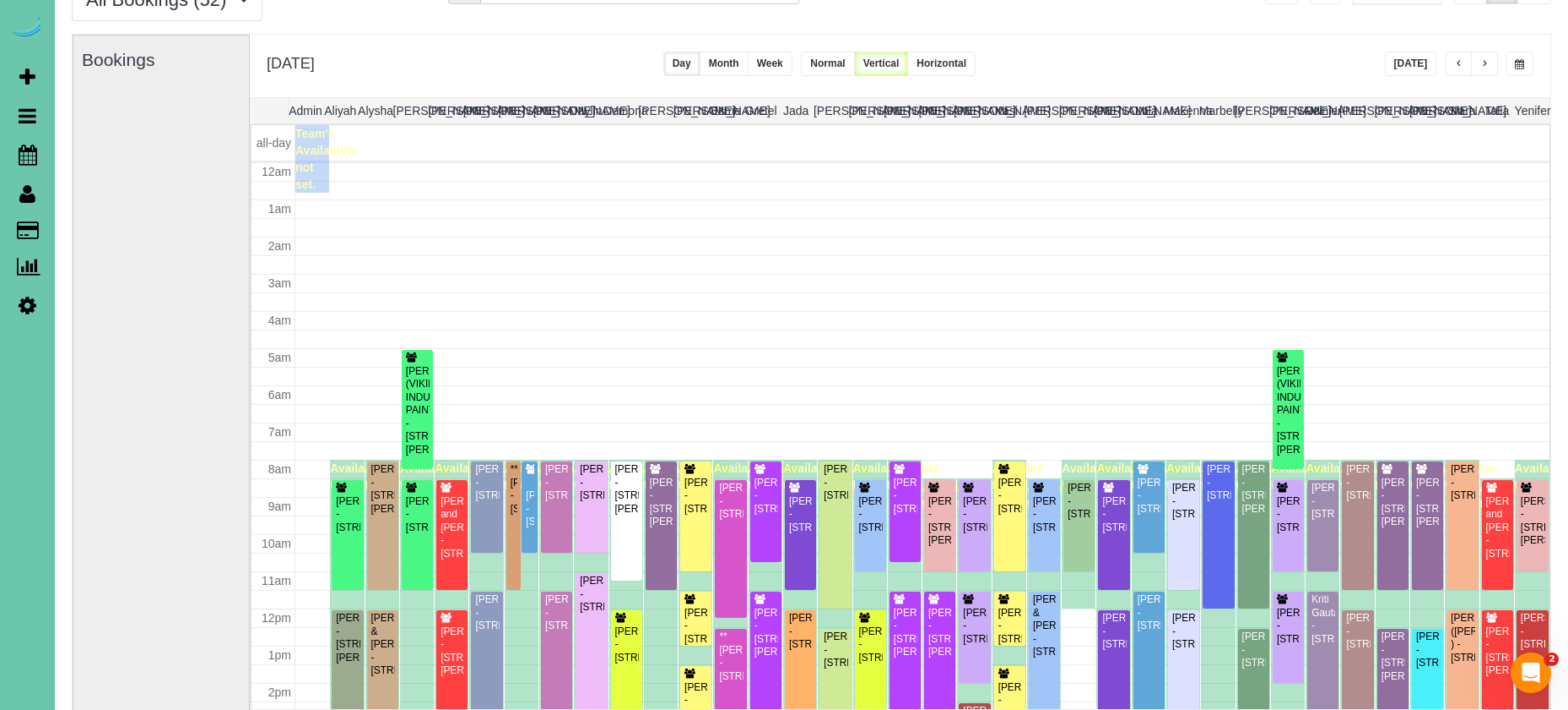
scroll to position [224, 0]
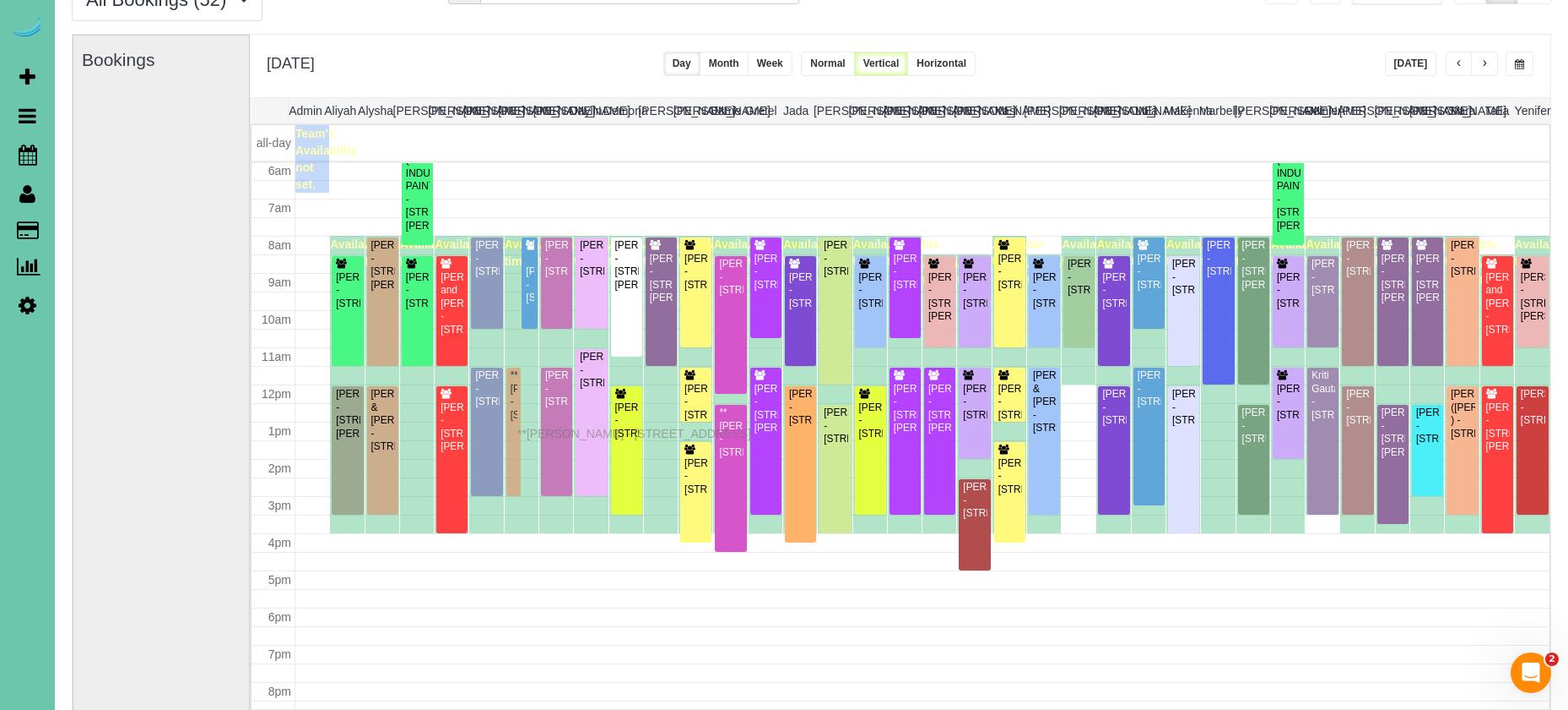
drag, startPoint x: 510, startPoint y: 303, endPoint x: 522, endPoint y: 430, distance: 127.6
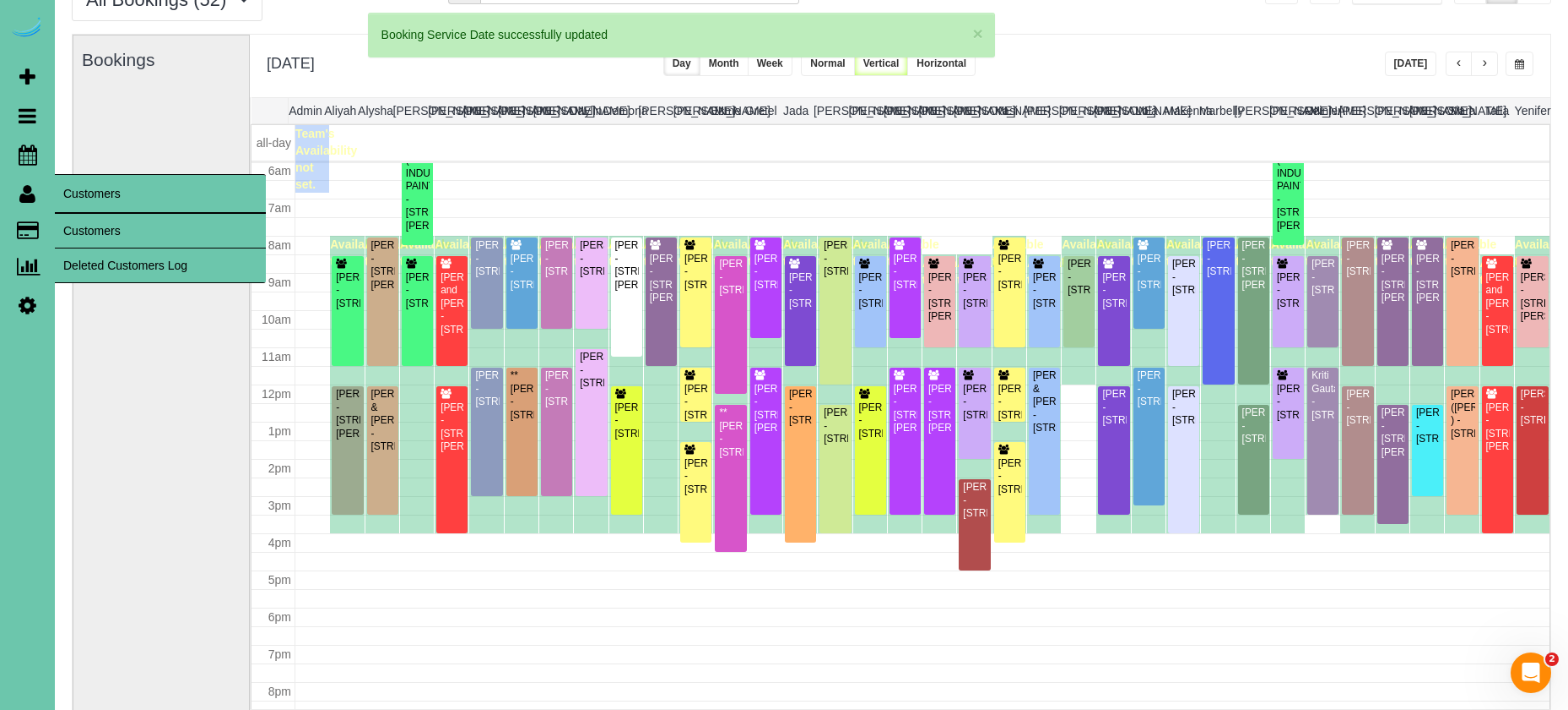
scroll to position [85, 0]
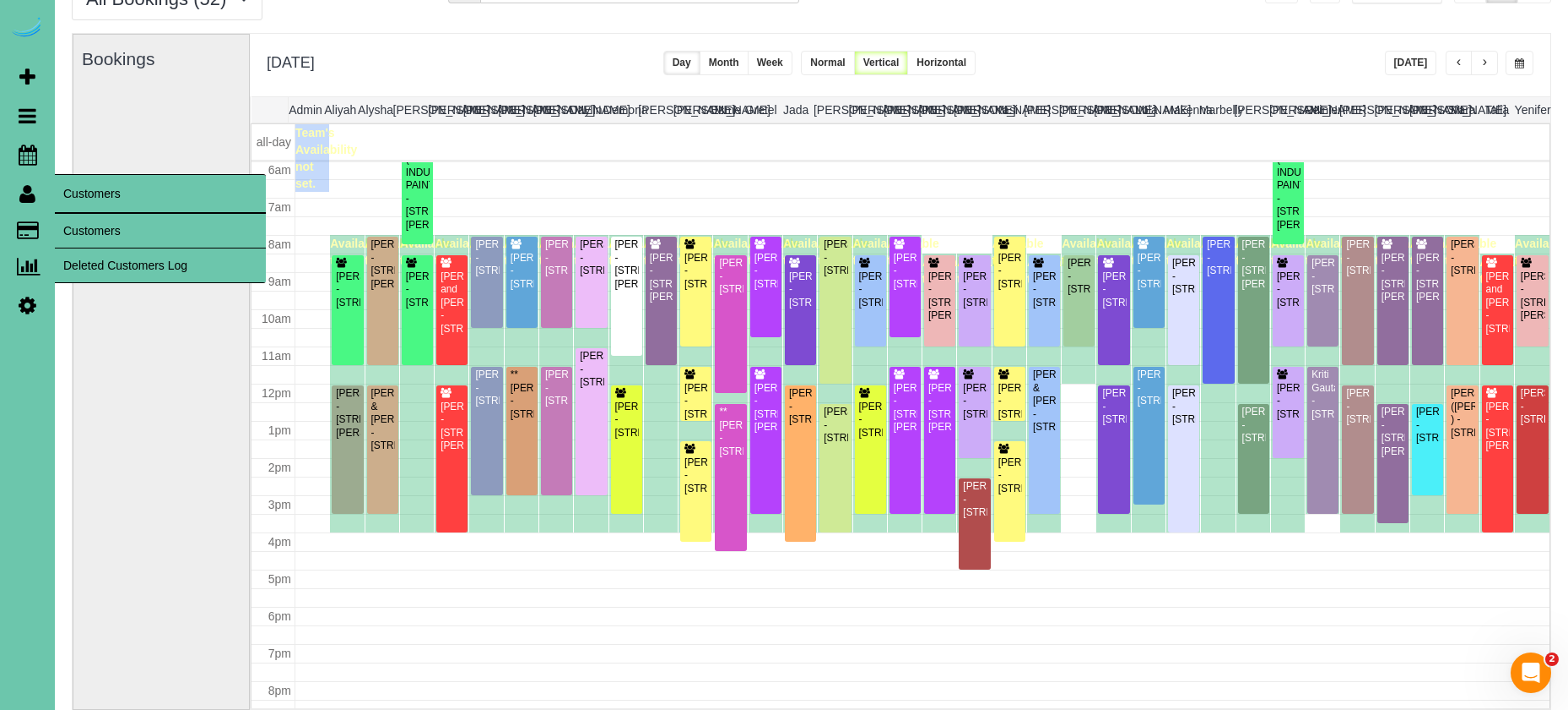
click at [96, 234] on link "Customers" at bounding box center [160, 230] width 211 height 34
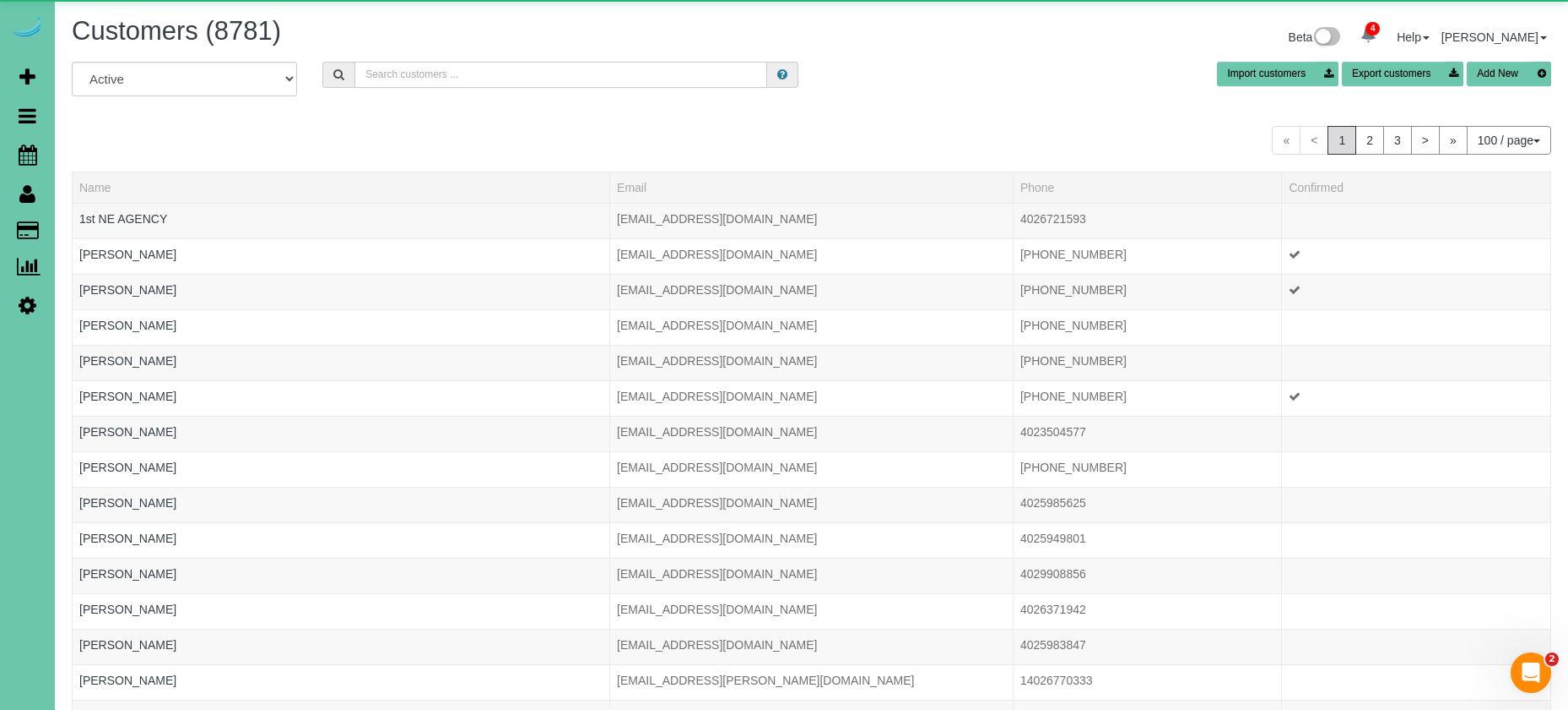
drag, startPoint x: 503, startPoint y: 73, endPoint x: 522, endPoint y: 62, distance: 22.0
click at [522, 62] on input "text" at bounding box center [561, 74] width 413 height 26
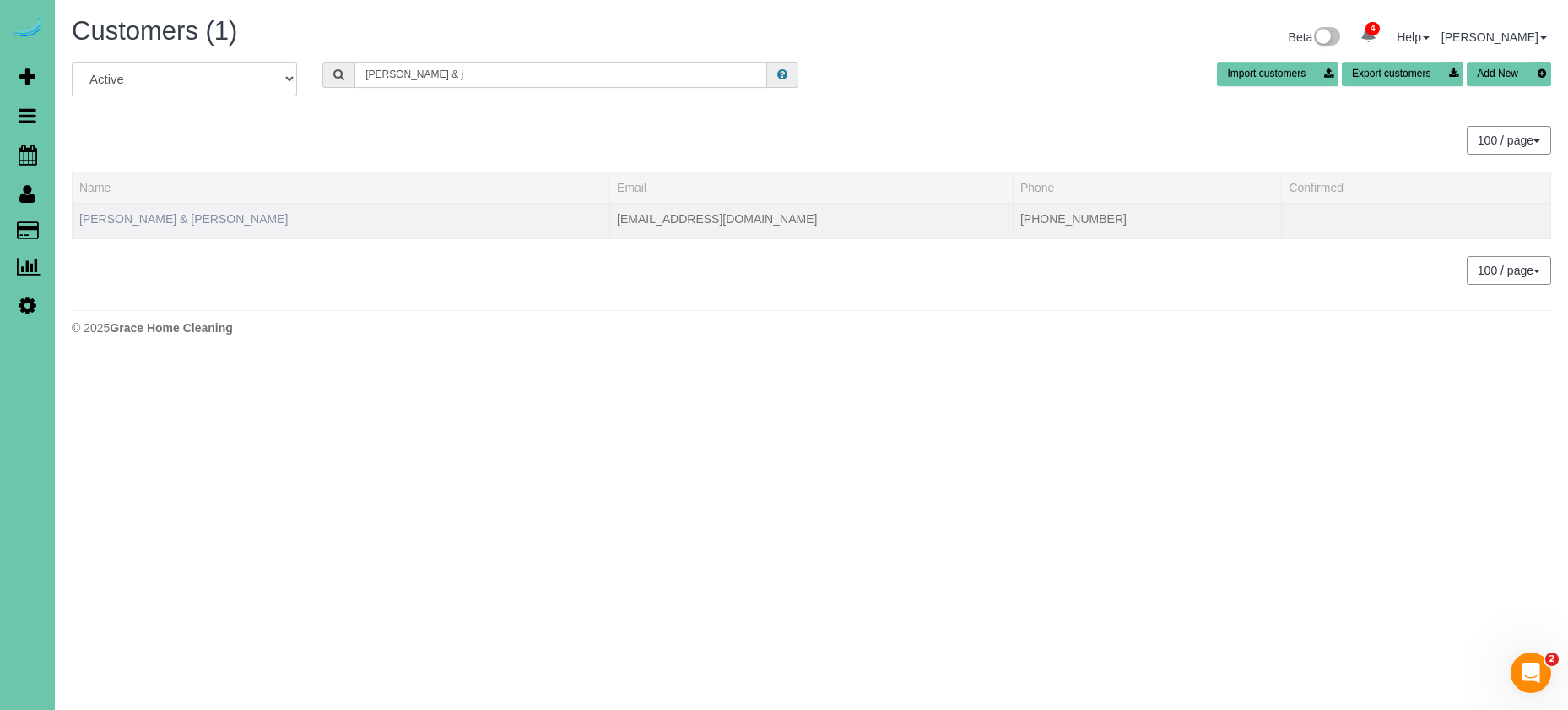
type input "erica & j"
click at [155, 224] on link "Erica & Joe Smith" at bounding box center [184, 219] width 208 height 14
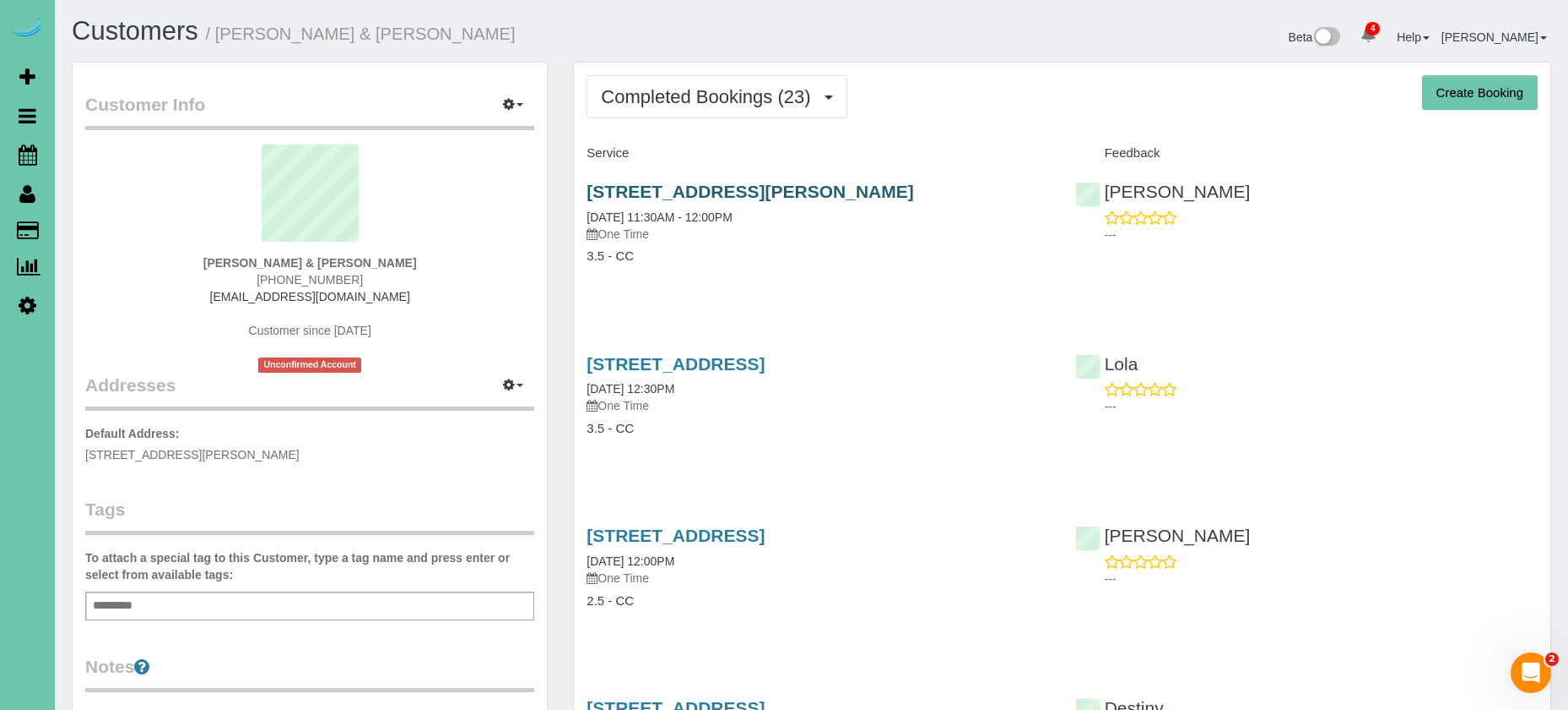
click at [773, 191] on link "2225 Walton Ave, Council Bluffs, IA 51503" at bounding box center [750, 191] width 327 height 19
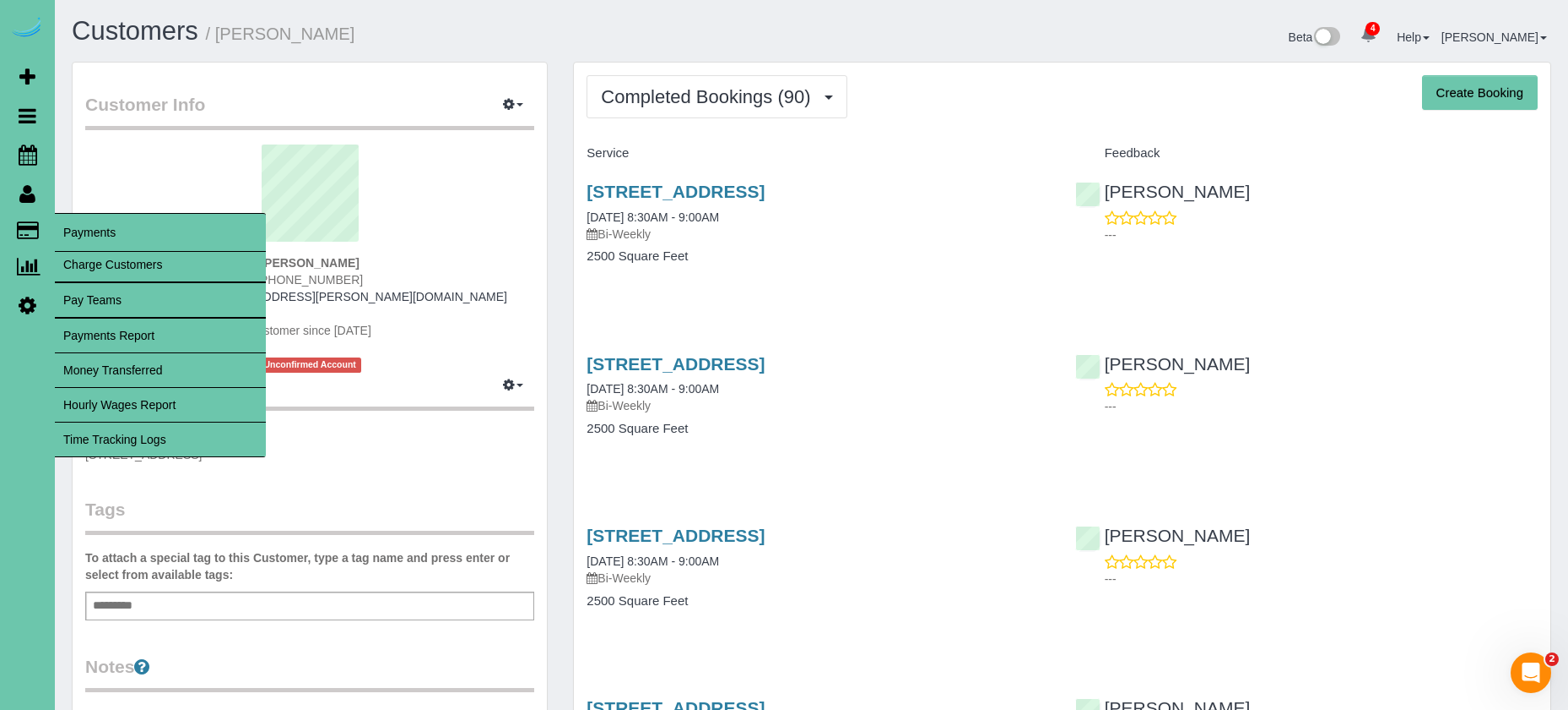
click at [159, 436] on link "Time Tracking Logs" at bounding box center [160, 439] width 211 height 34
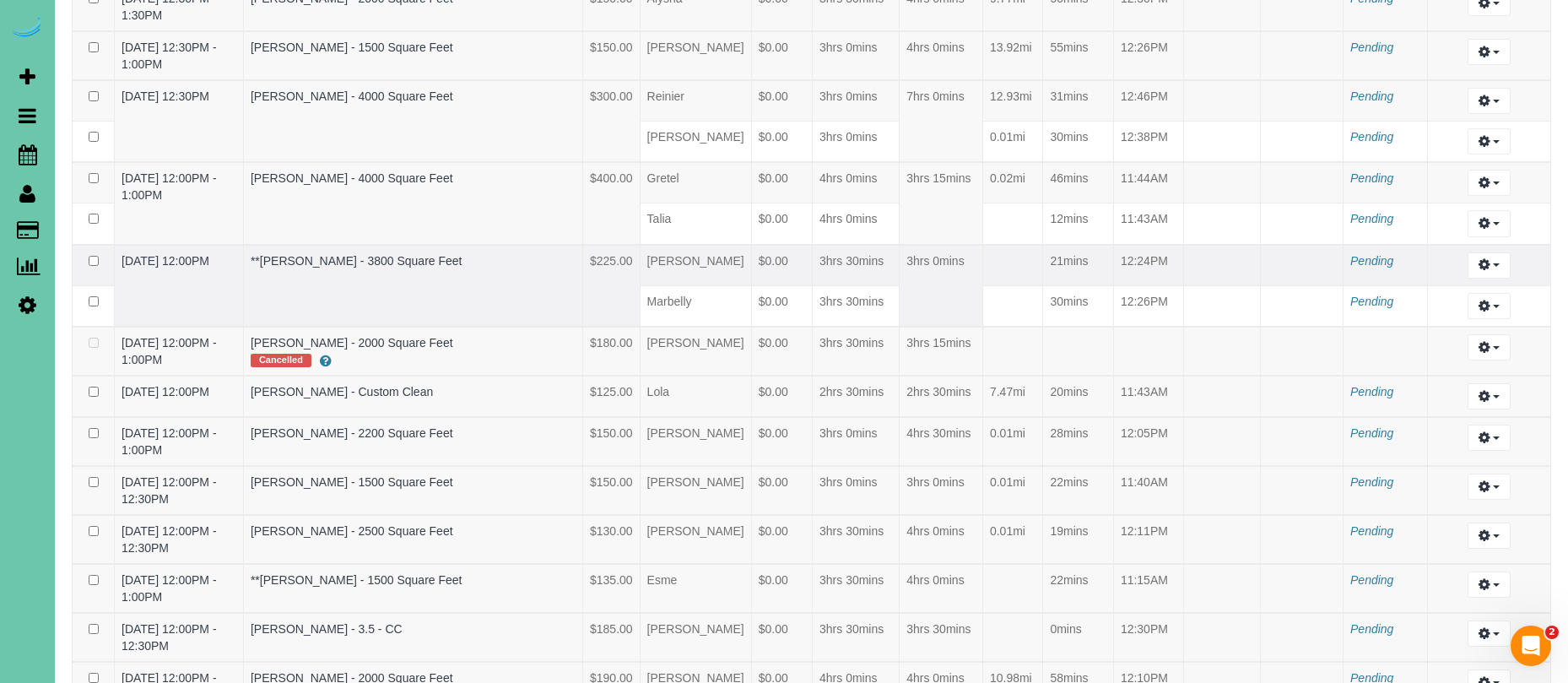
scroll to position [2266, 0]
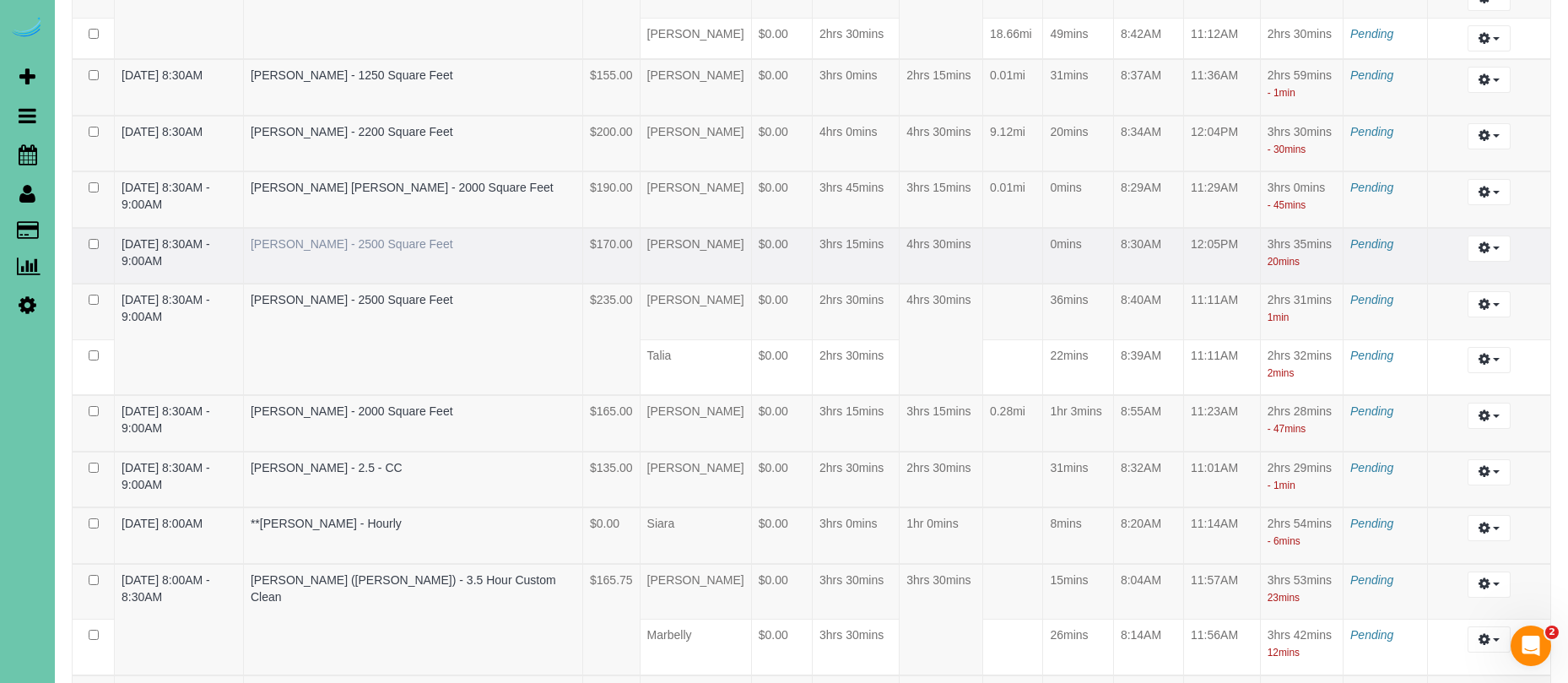
click at [342, 251] on link "[PERSON_NAME] - 2500 Square Feet" at bounding box center [352, 244] width 202 height 14
click at [22, 158] on icon at bounding box center [27, 154] width 18 height 20
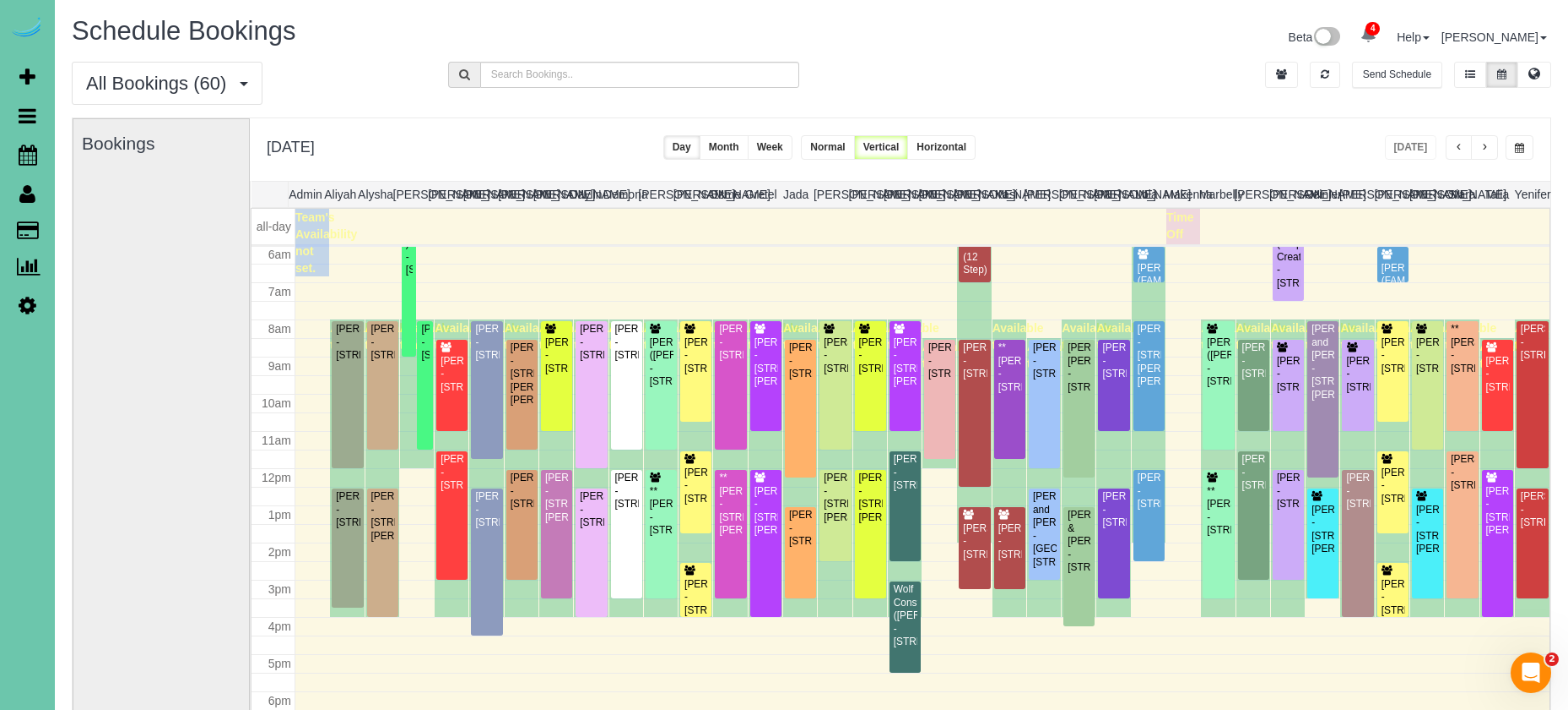
scroll to position [224, 0]
click at [1486, 150] on span "button" at bounding box center [1484, 148] width 9 height 10
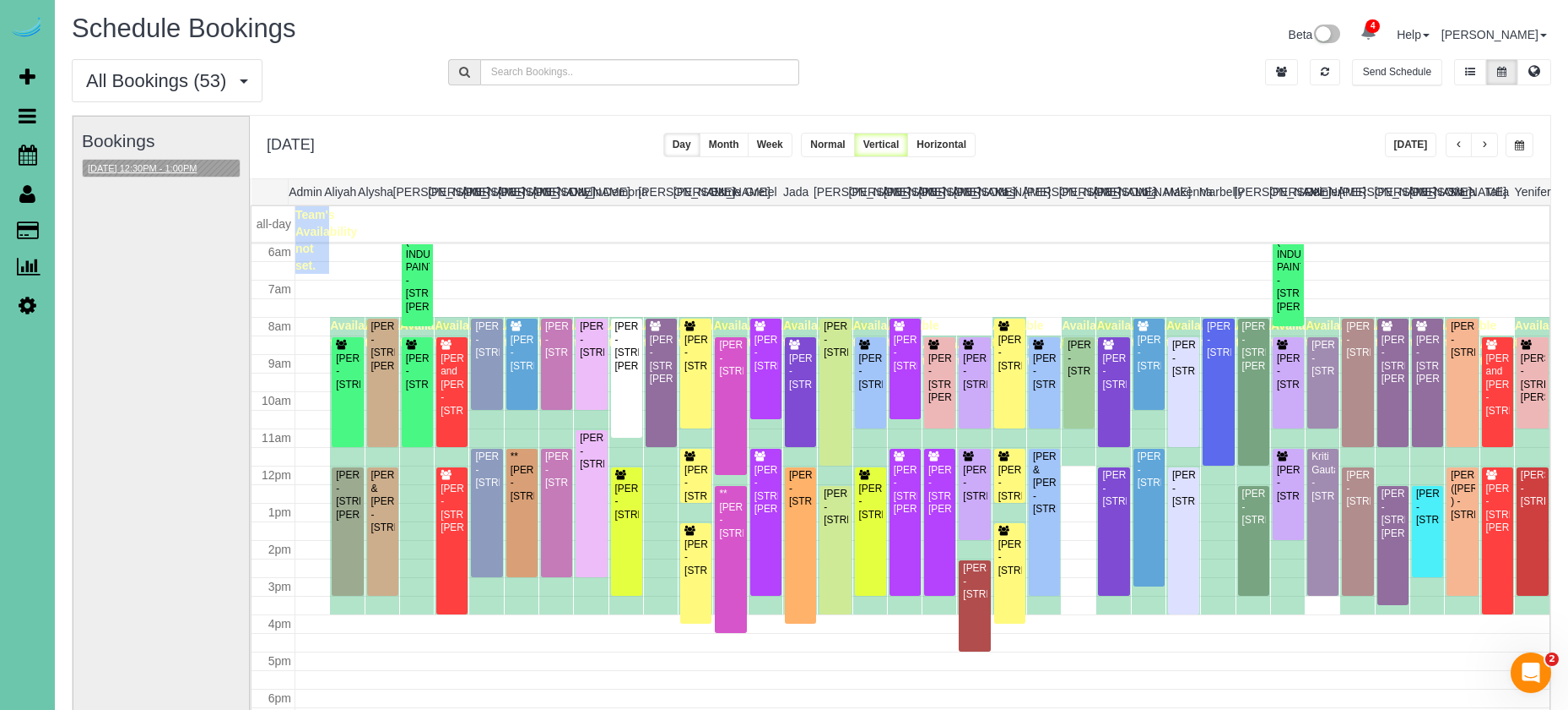
scroll to position [4, 0]
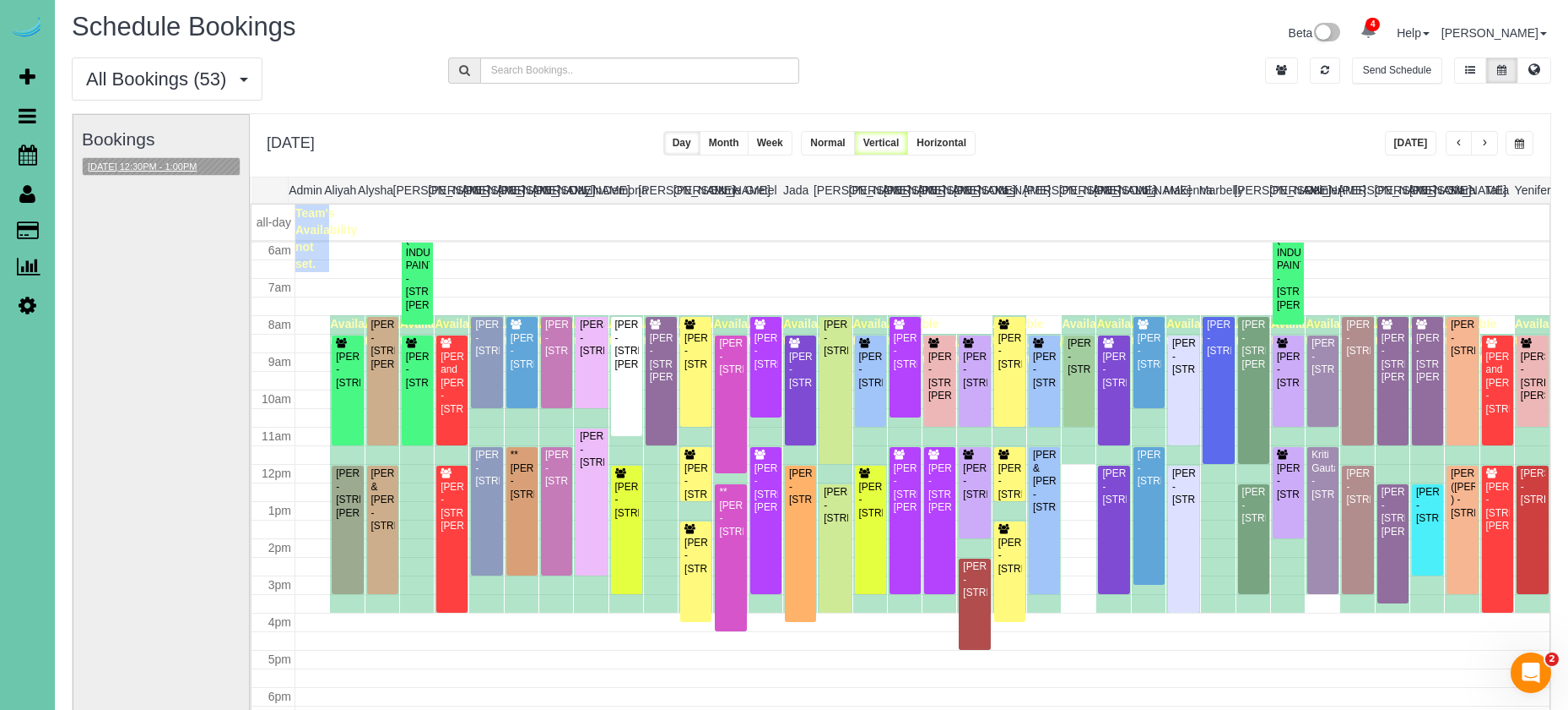
click at [185, 166] on button "[DATE] 12:30PM - 1:00PM" at bounding box center [142, 167] width 119 height 18
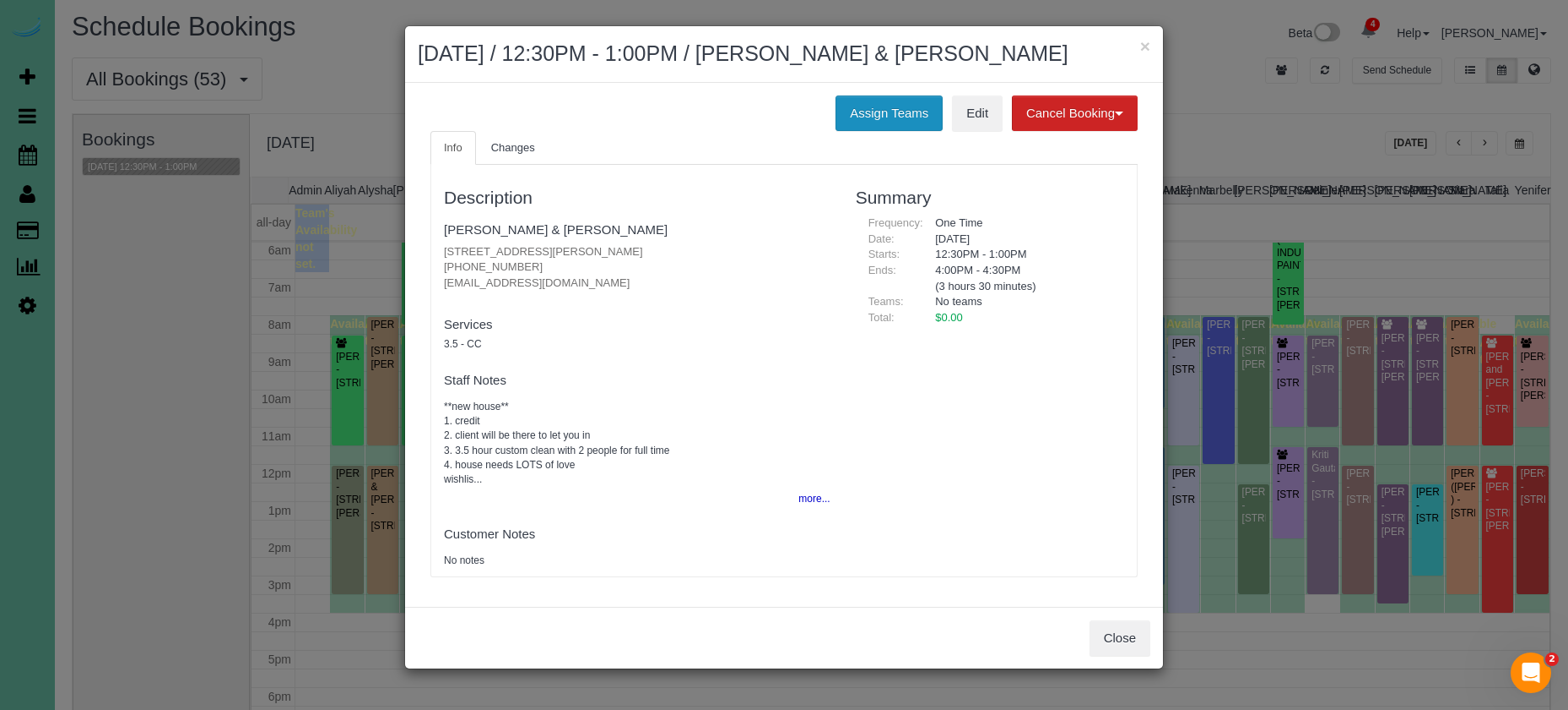
click at [929, 99] on button "Assign Teams" at bounding box center [890, 113] width 107 height 35
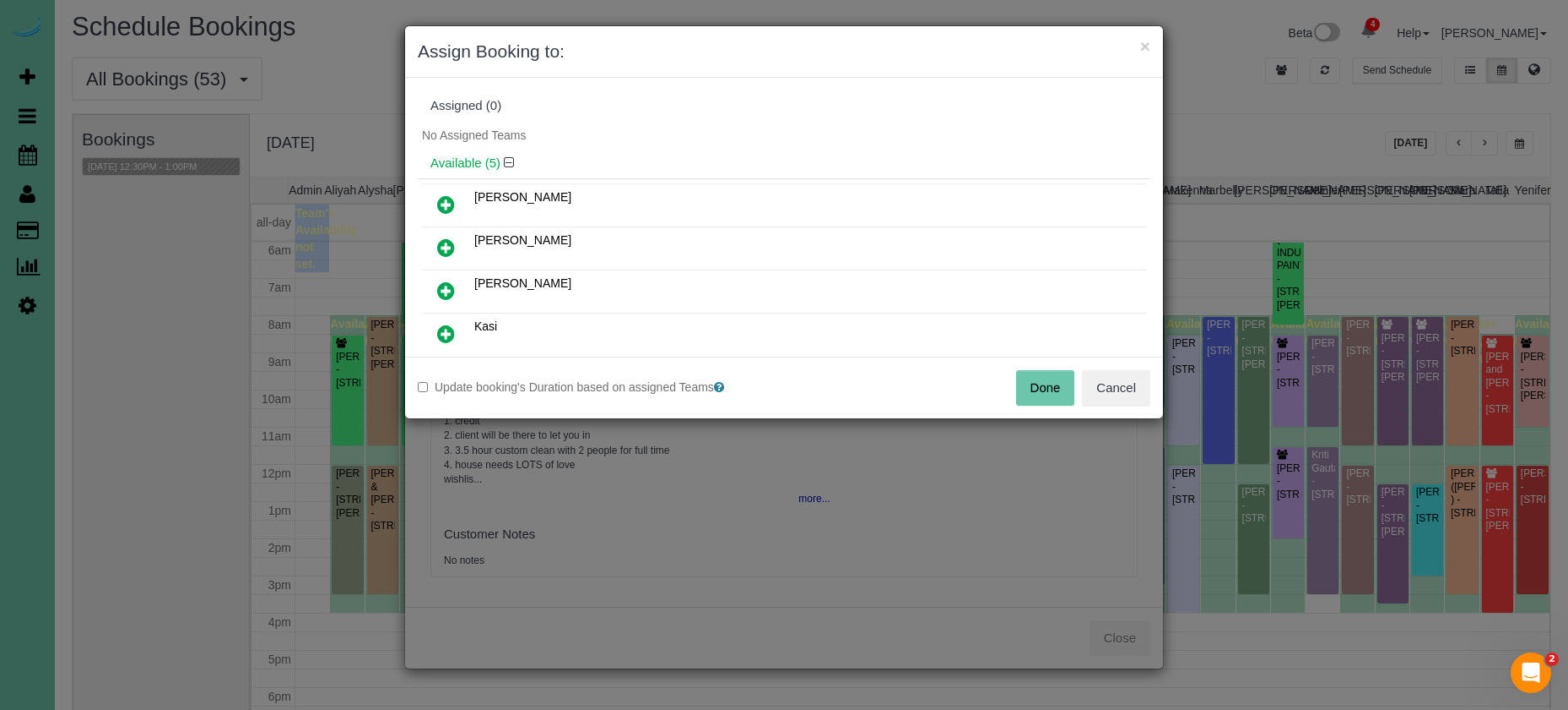
click at [451, 238] on icon at bounding box center [446, 247] width 18 height 20
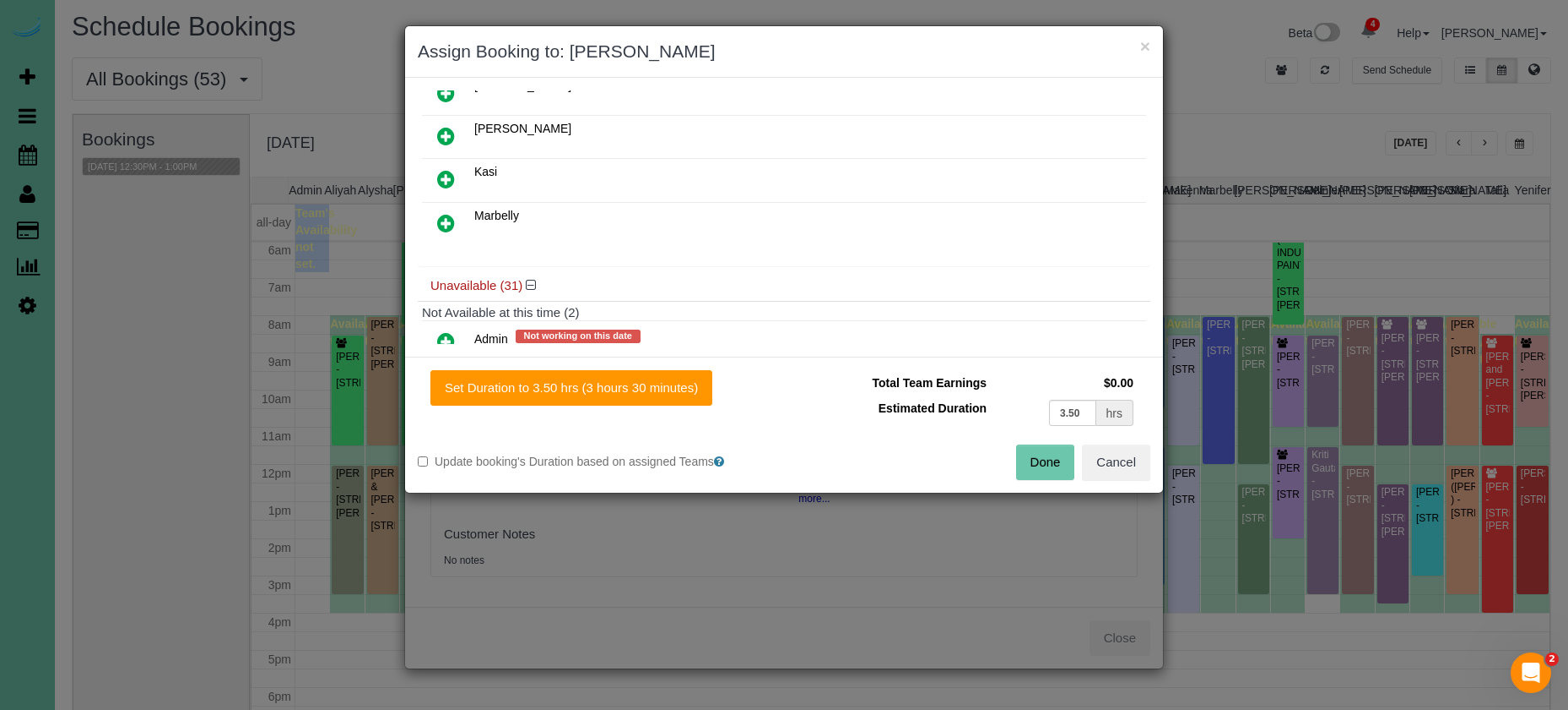
scroll to position [156, 0]
click at [439, 216] on icon at bounding box center [446, 219] width 18 height 20
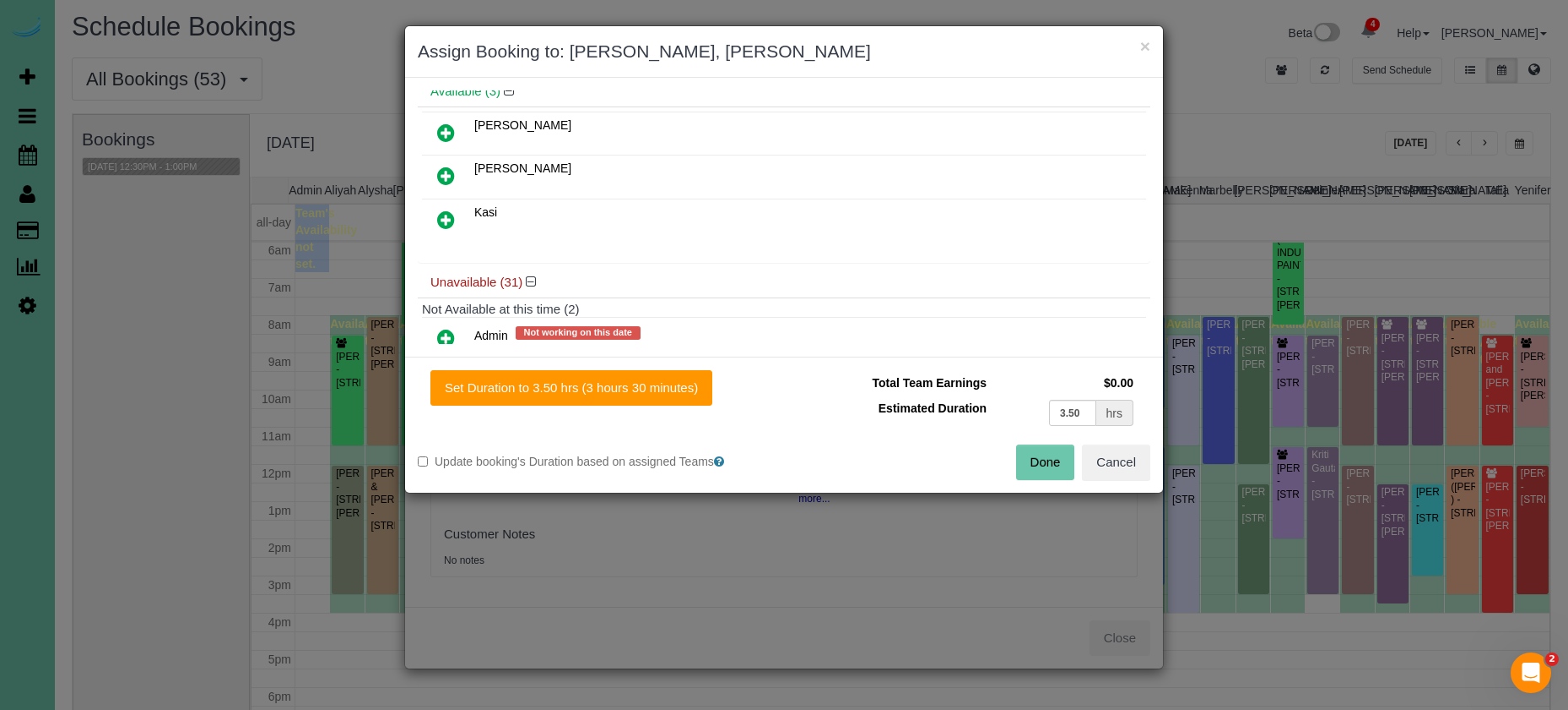
drag, startPoint x: 671, startPoint y: 392, endPoint x: 871, endPoint y: 430, distance: 203.6
click at [673, 392] on button "Set Duration to 3.50 hrs (3 hours 30 minutes)" at bounding box center [571, 388] width 282 height 35
type input "3.50"
click at [1066, 467] on button "Done" at bounding box center [1045, 462] width 59 height 35
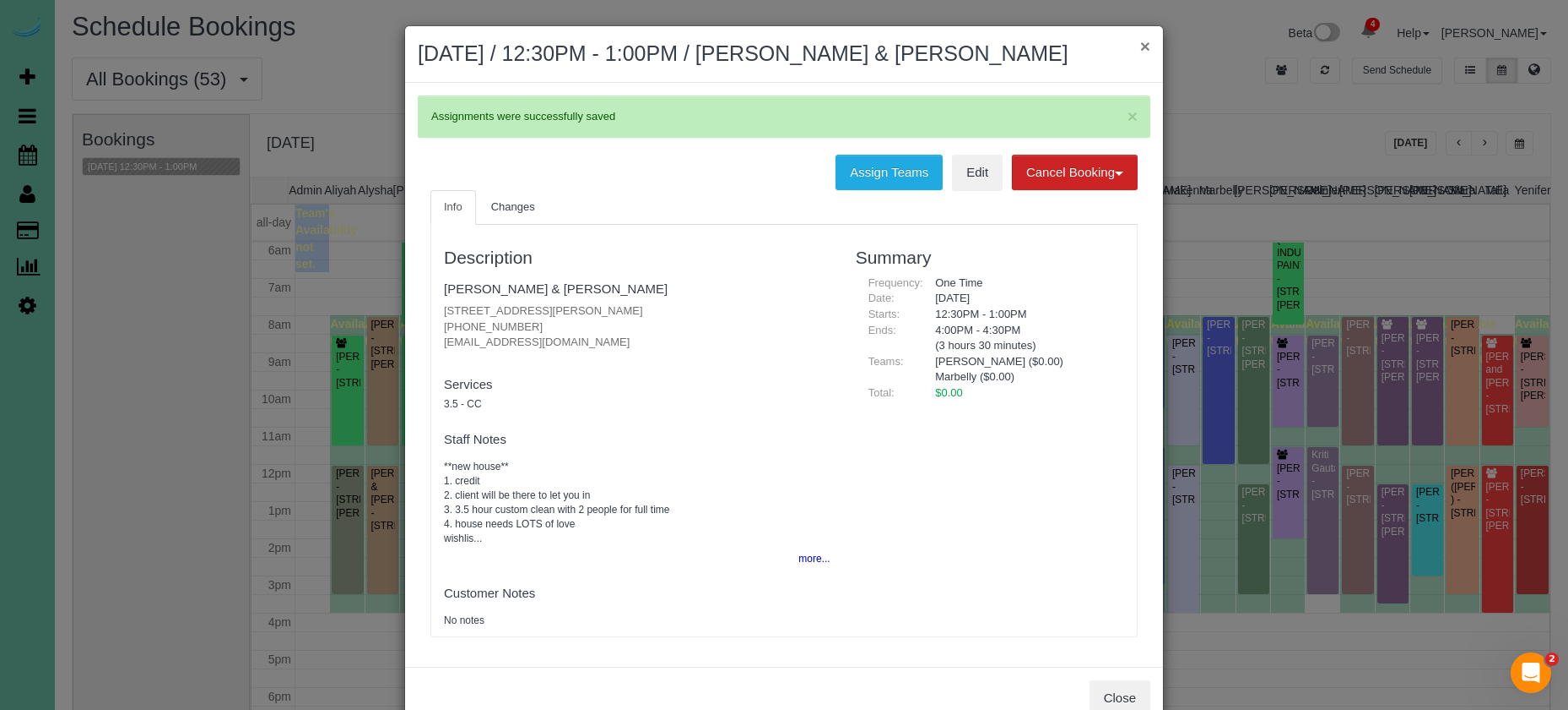
click at [1142, 48] on button "×" at bounding box center [1146, 46] width 10 height 18
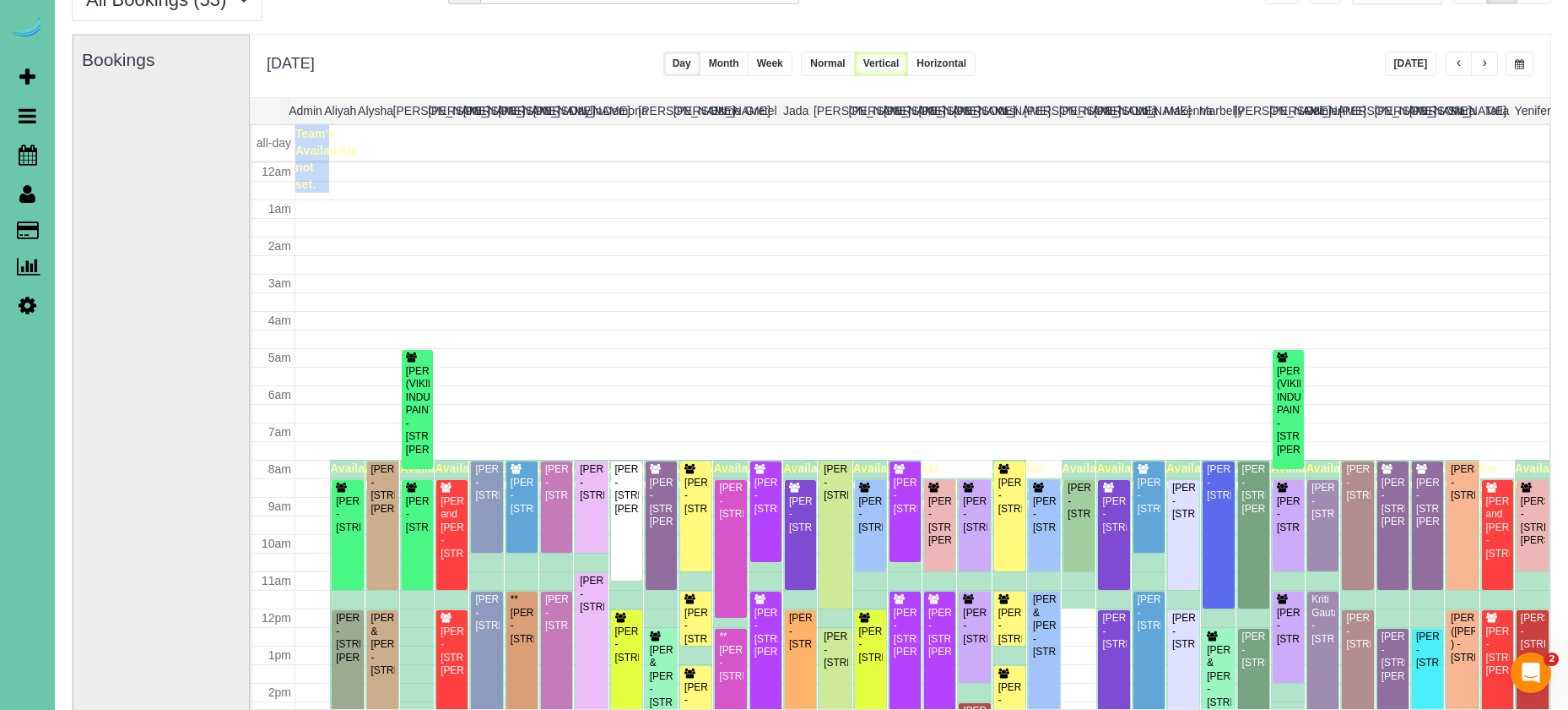
scroll to position [224, 0]
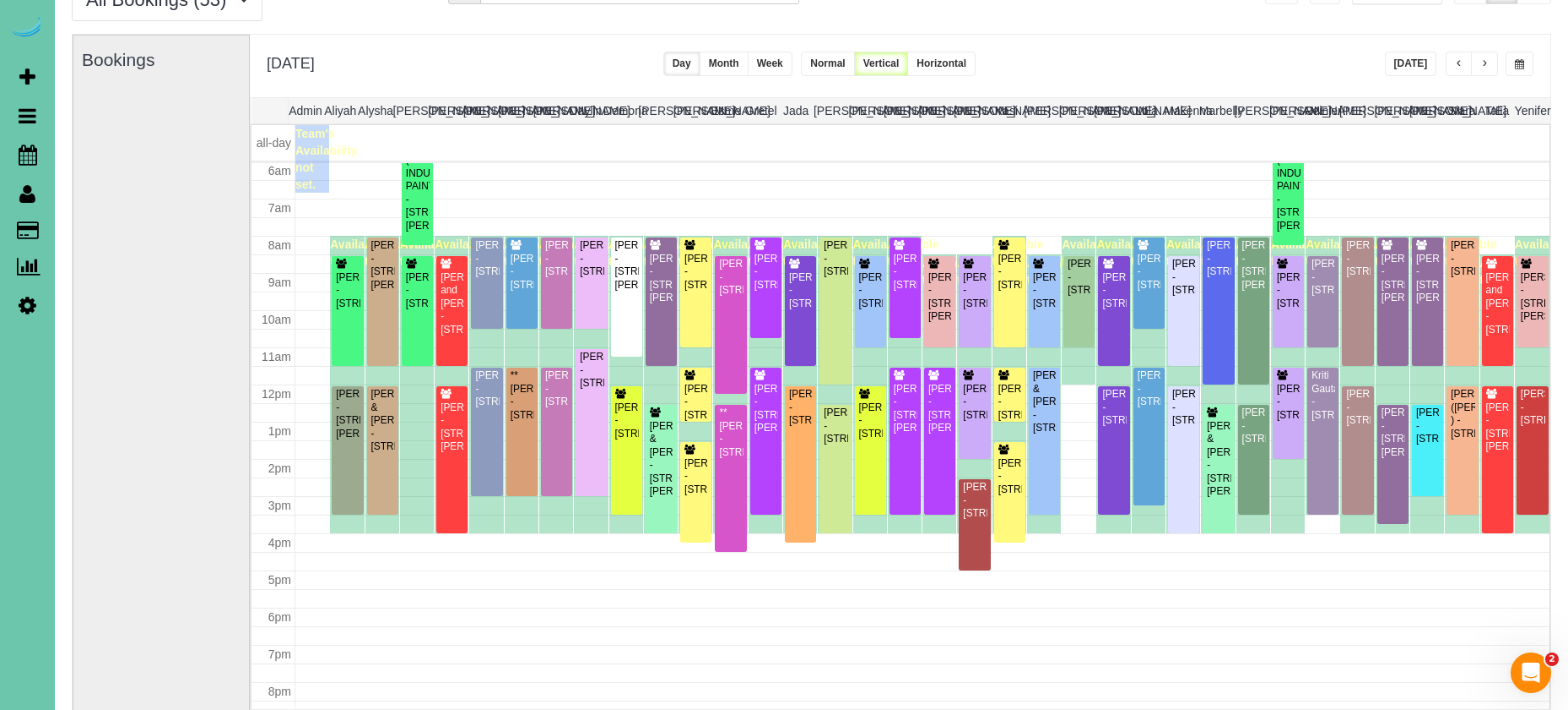
click at [1481, 64] on span "button" at bounding box center [1484, 64] width 9 height 10
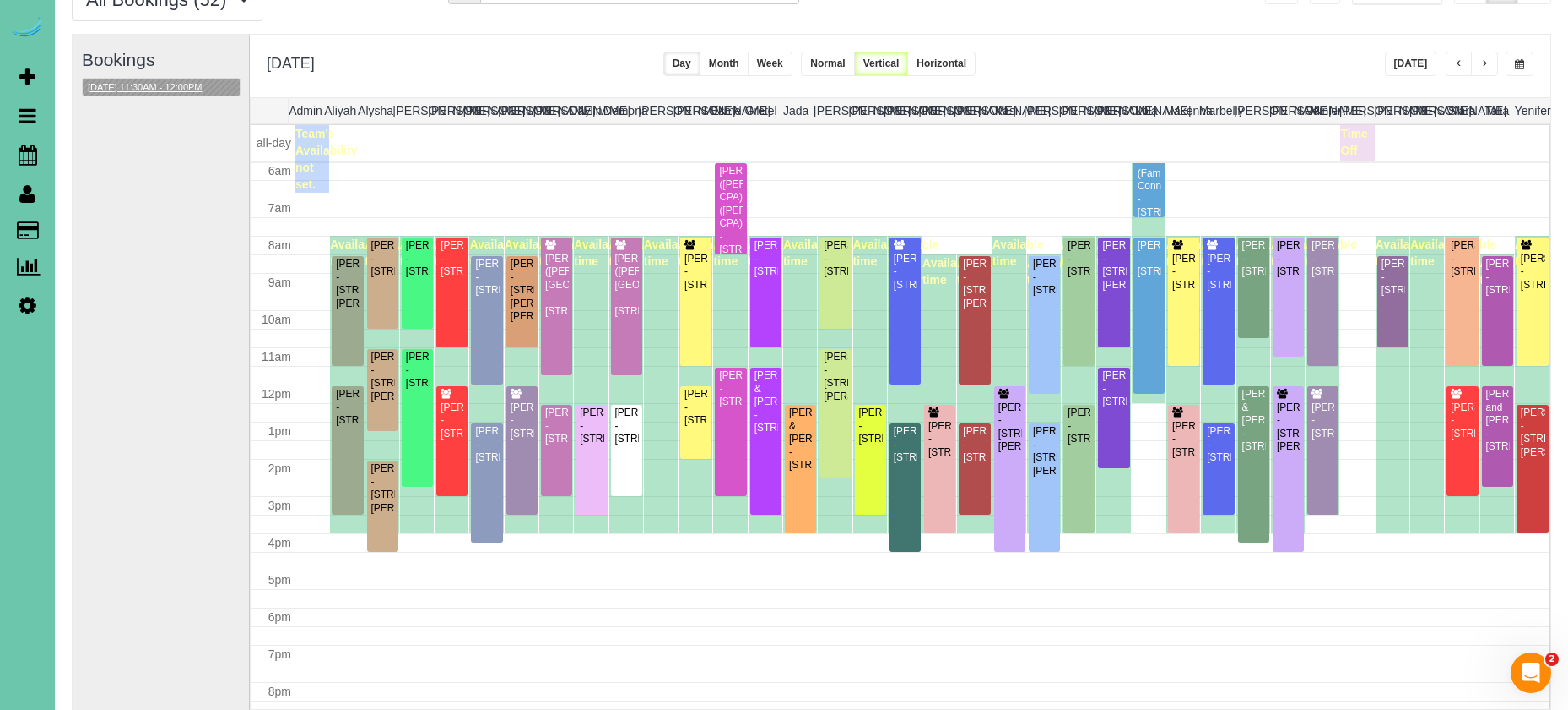
click at [175, 84] on button "[DATE] 11:30AM - 12:00PM" at bounding box center [145, 88] width 125 height 18
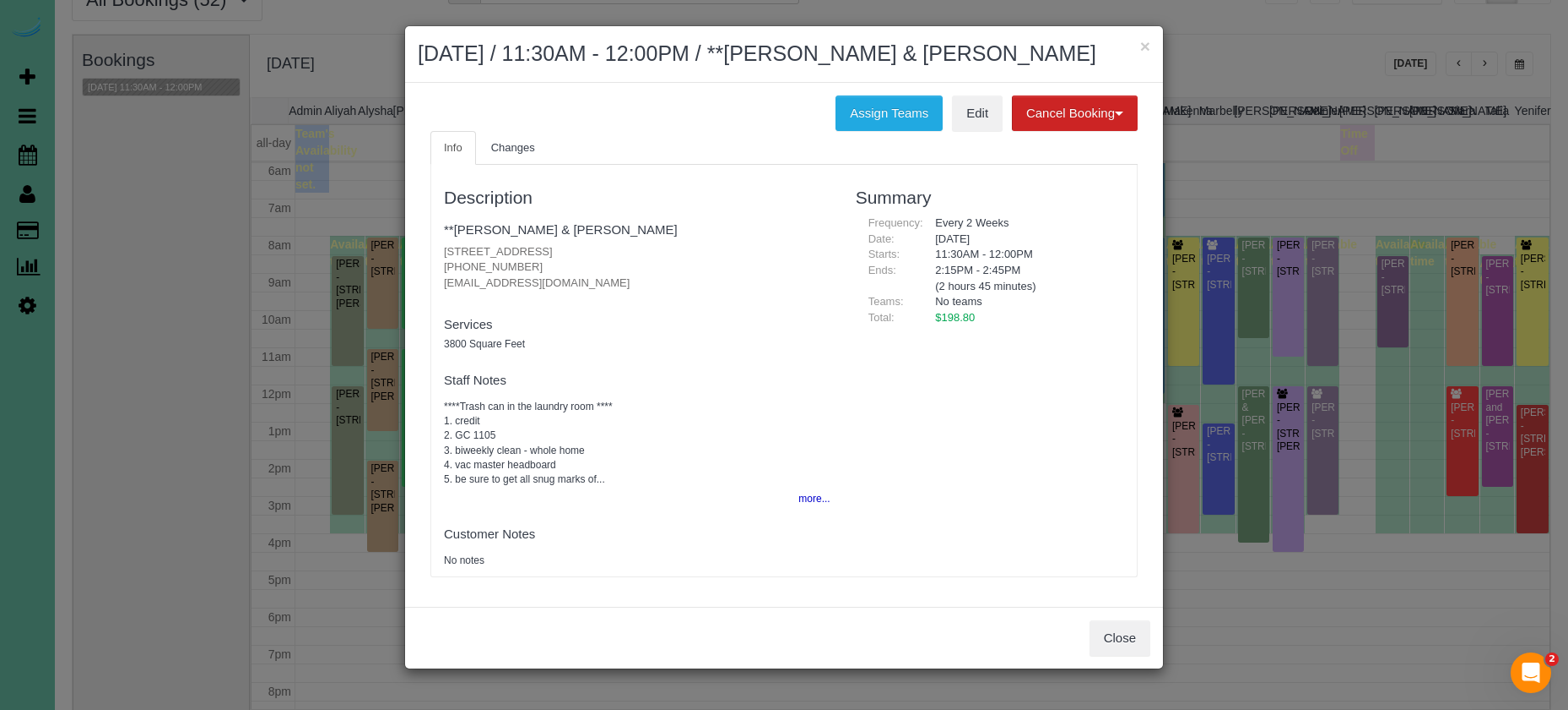
drag, startPoint x: 905, startPoint y: 492, endPoint x: 1010, endPoint y: 557, distance: 123.5
click at [906, 492] on div "Description **[PERSON_NAME] & [PERSON_NAME] [STREET_ADDRESS] [PHONE_NUMBER] [EM…" at bounding box center [784, 370] width 706 height 394
click at [1095, 612] on div "Close" at bounding box center [784, 637] width 758 height 61
drag, startPoint x: 1102, startPoint y: 623, endPoint x: 1078, endPoint y: 607, distance: 28.8
click at [1102, 623] on button "Close" at bounding box center [1120, 638] width 60 height 35
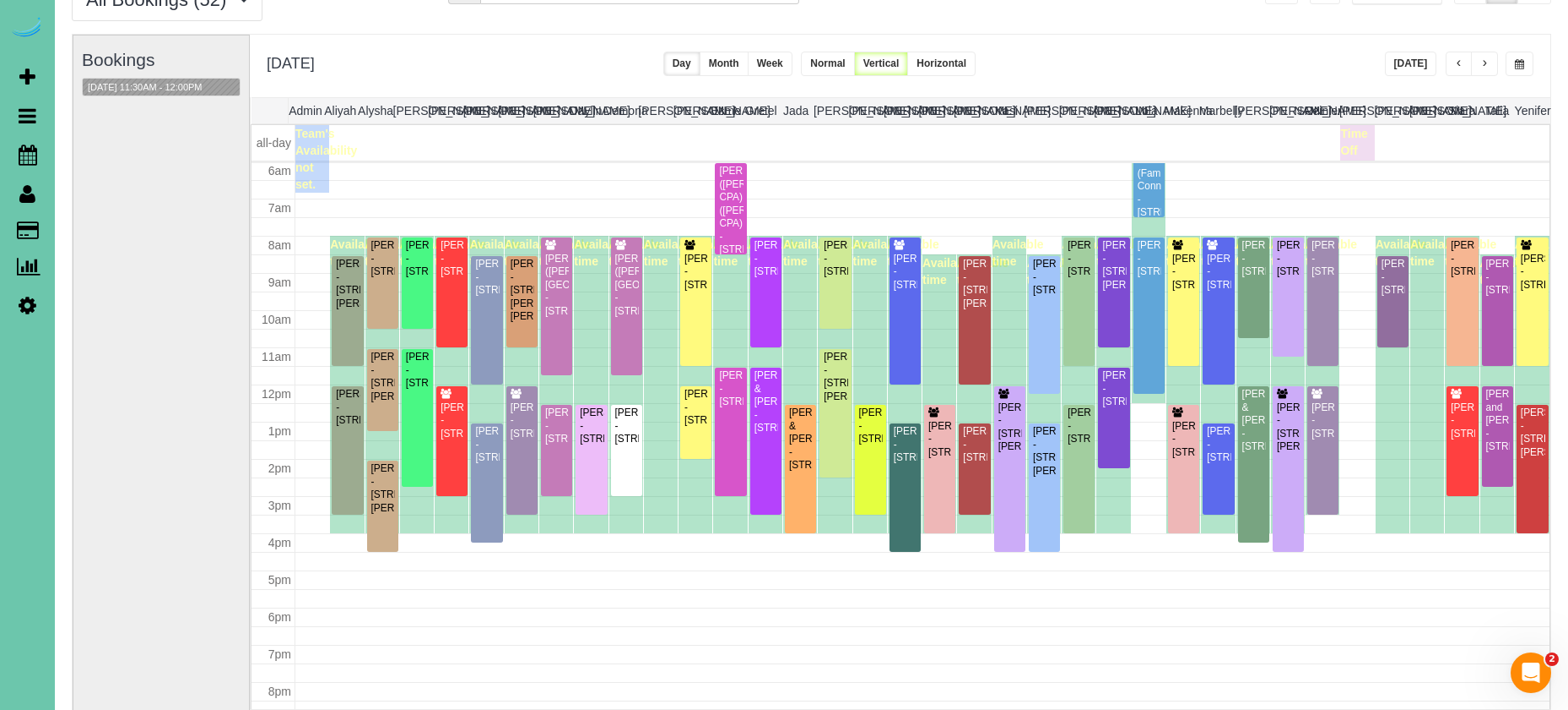
click at [1480, 60] on span "button" at bounding box center [1484, 64] width 9 height 10
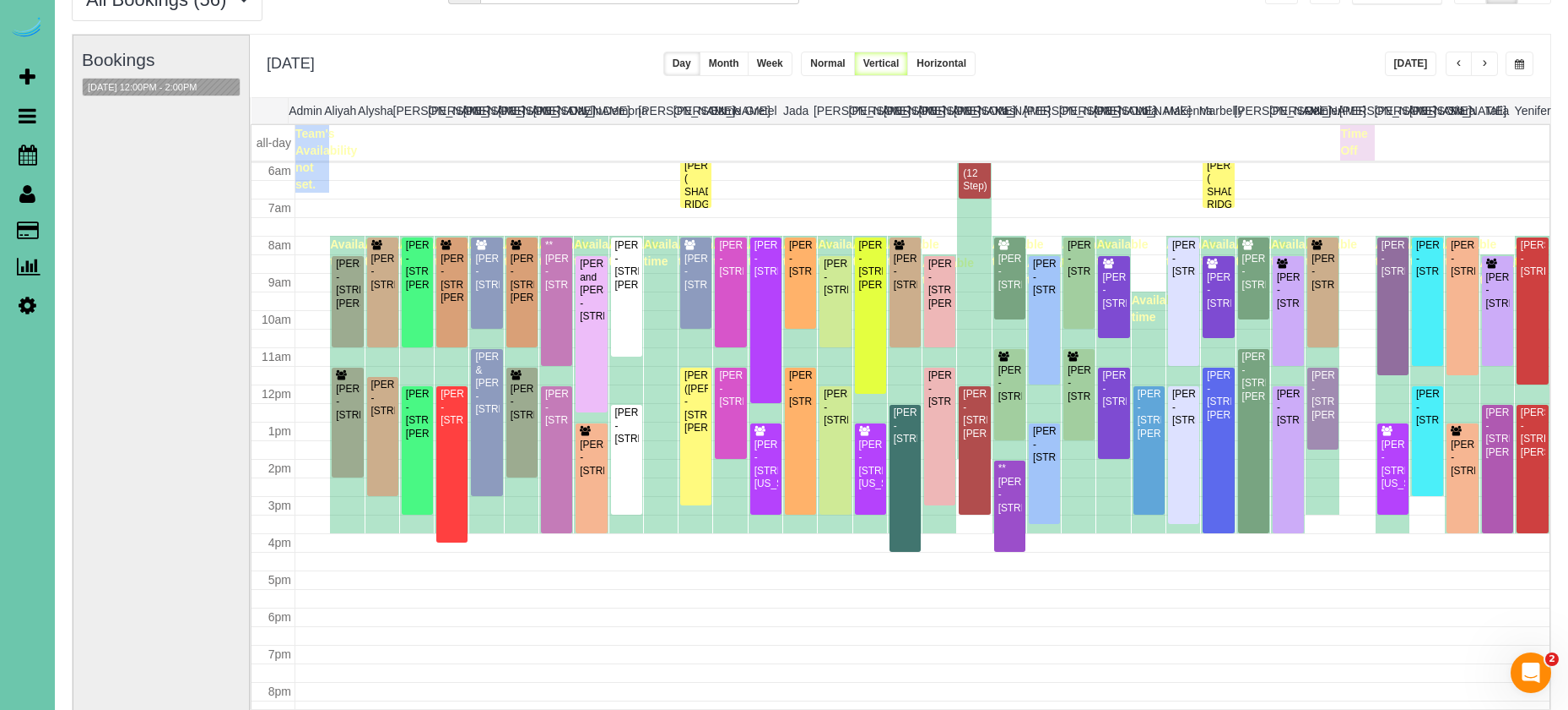
click at [1520, 61] on span "button" at bounding box center [1520, 64] width 10 height 10
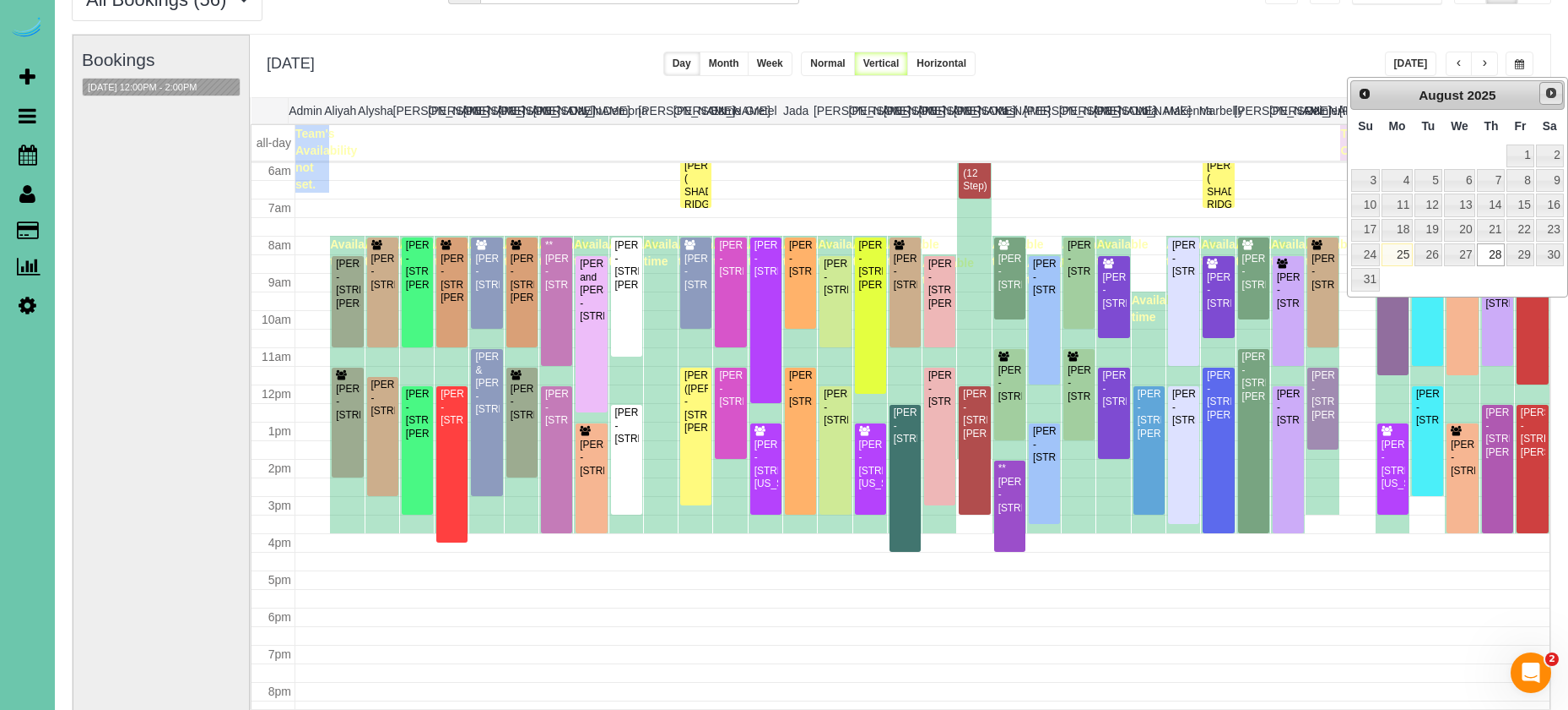
click at [1541, 91] on link "Next" at bounding box center [1551, 93] width 23 height 23
drag, startPoint x: 1406, startPoint y: 157, endPoint x: 1359, endPoint y: 157, distance: 47.0
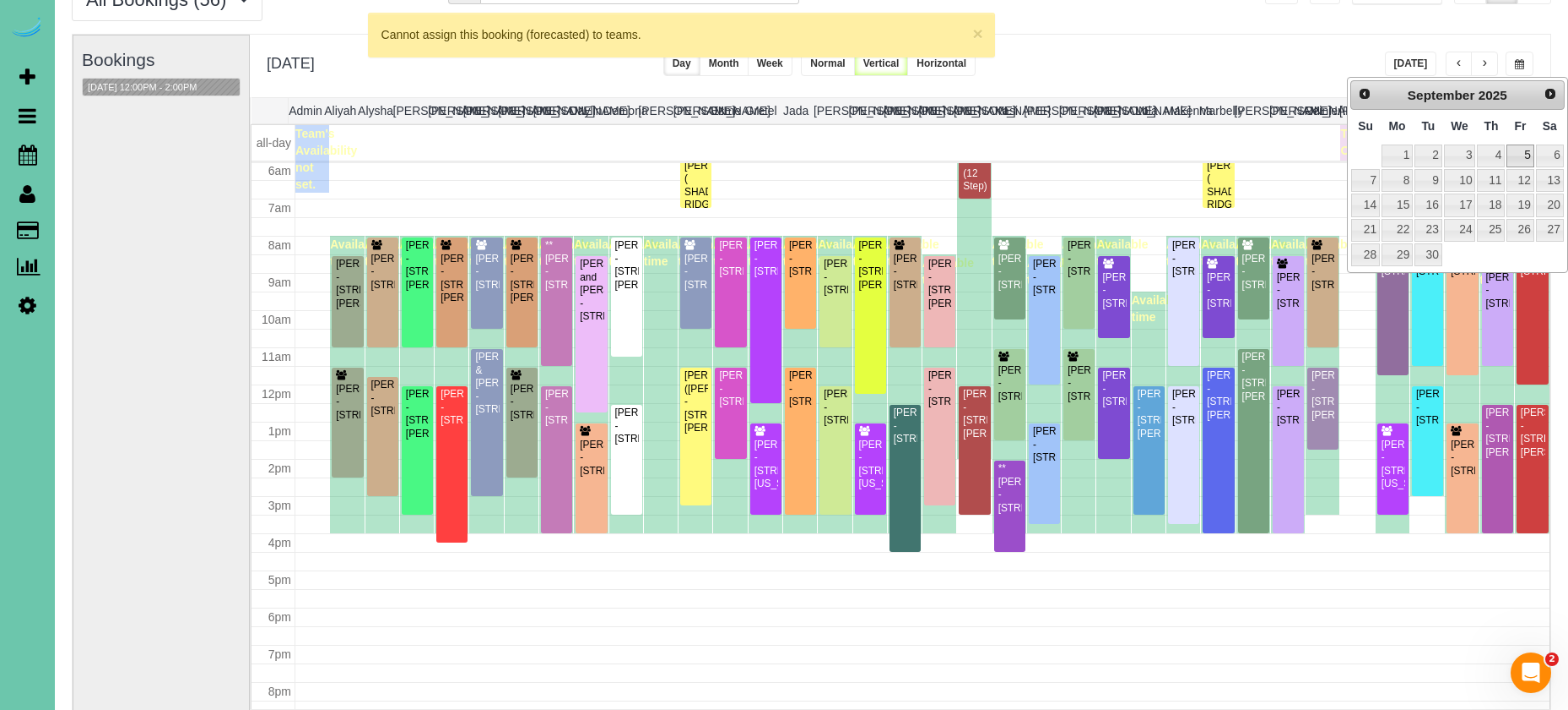
click at [1510, 155] on link "5" at bounding box center [1520, 155] width 27 height 22
type input "**********"
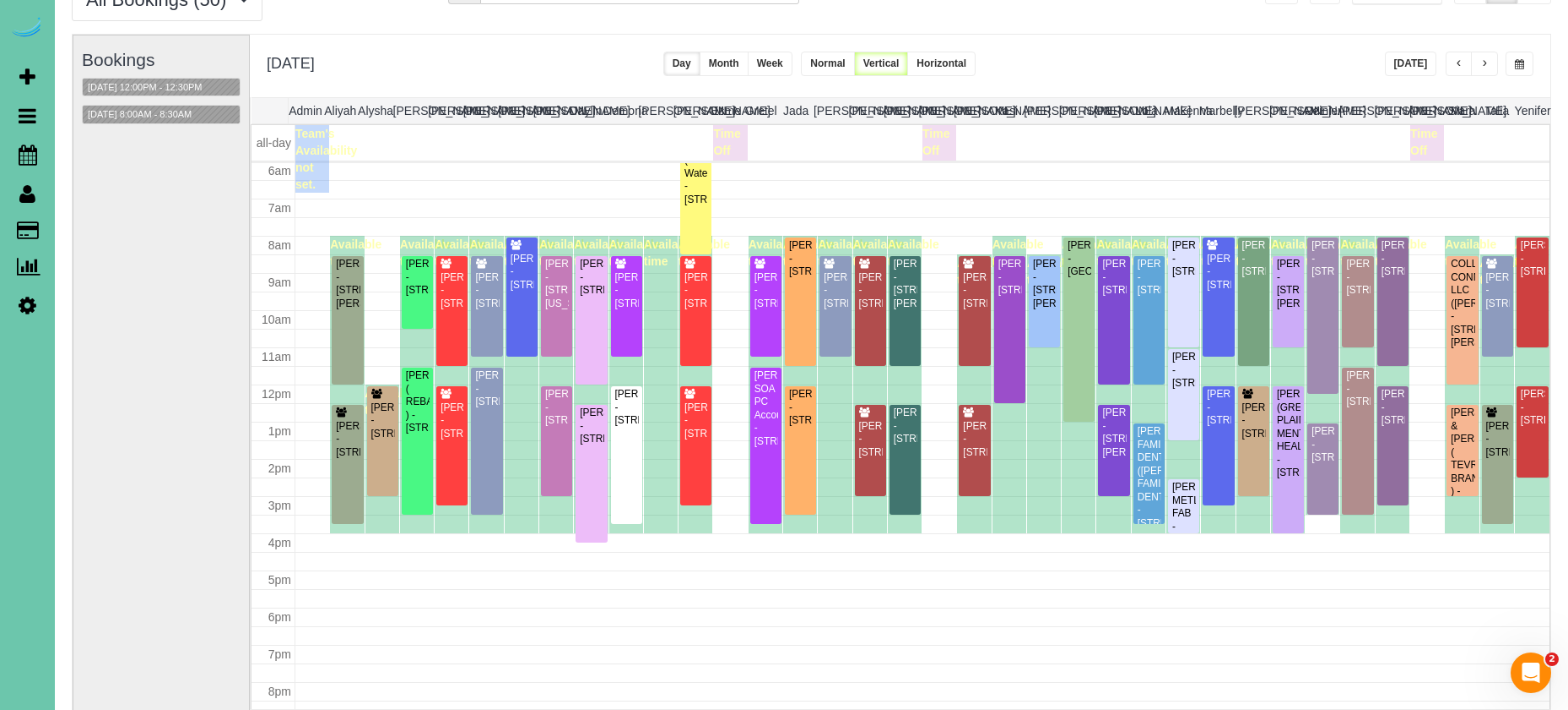
scroll to position [84, 1]
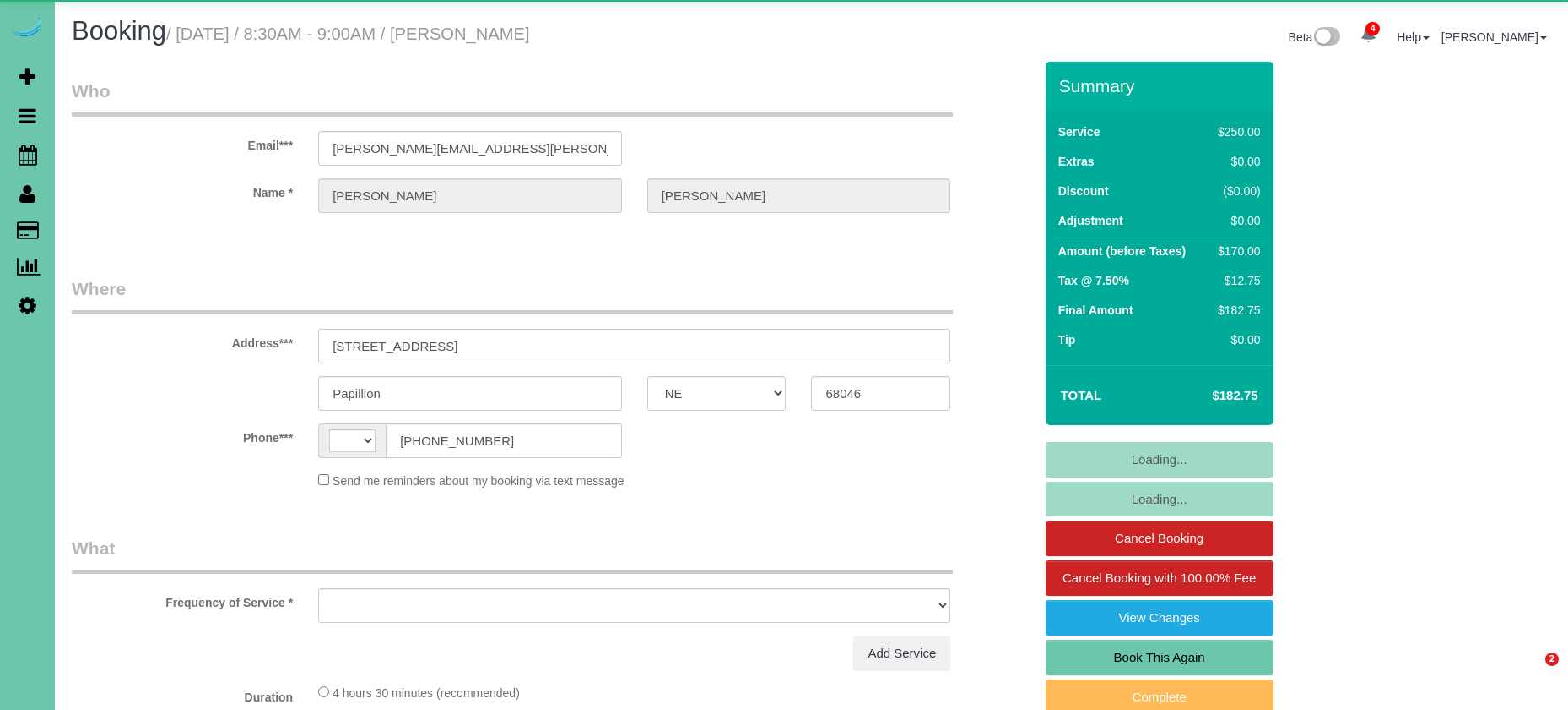
select select "NE"
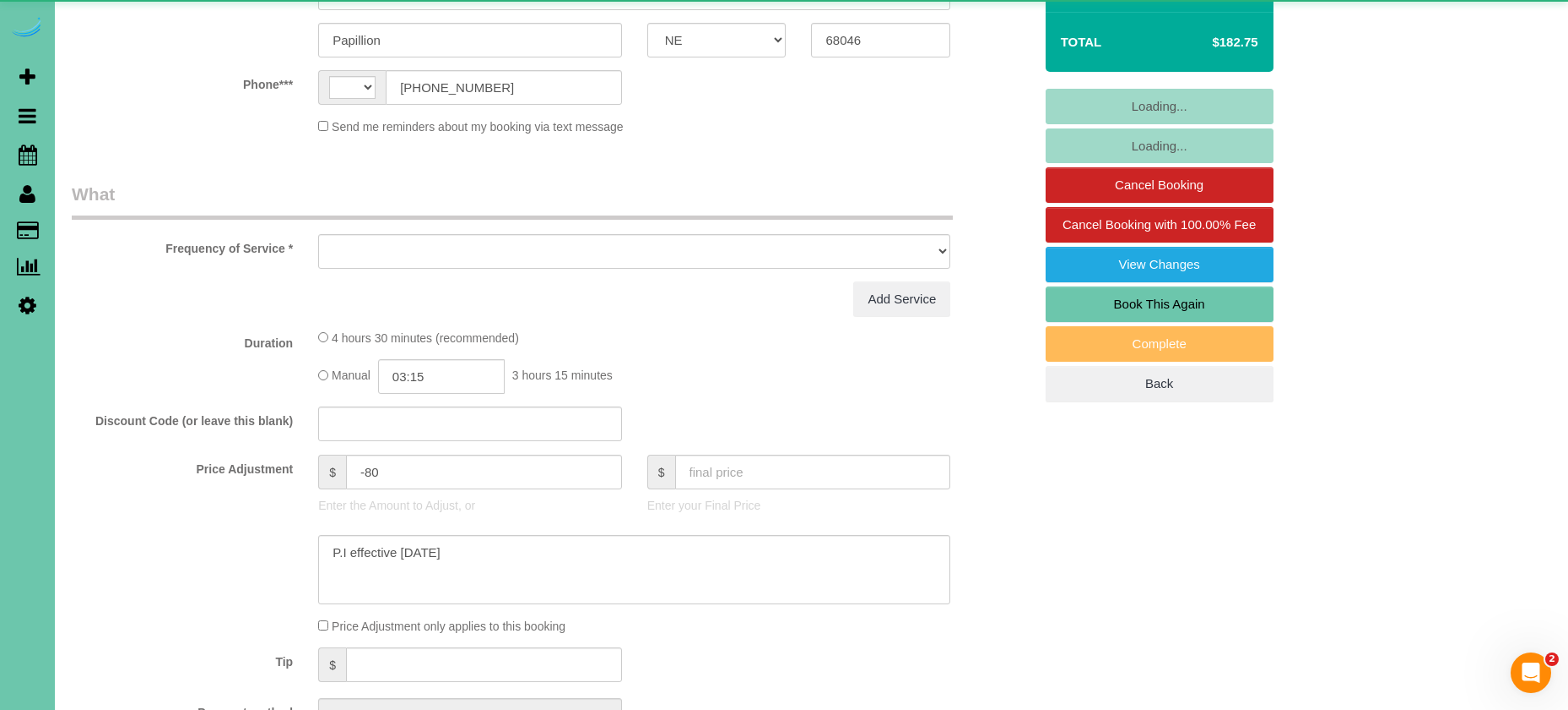
select select "string:[GEOGRAPHIC_DATA]"
select select "object:657"
select select "string:fspay-64571f68-9088-42d8-a97e-e01b6347ce15"
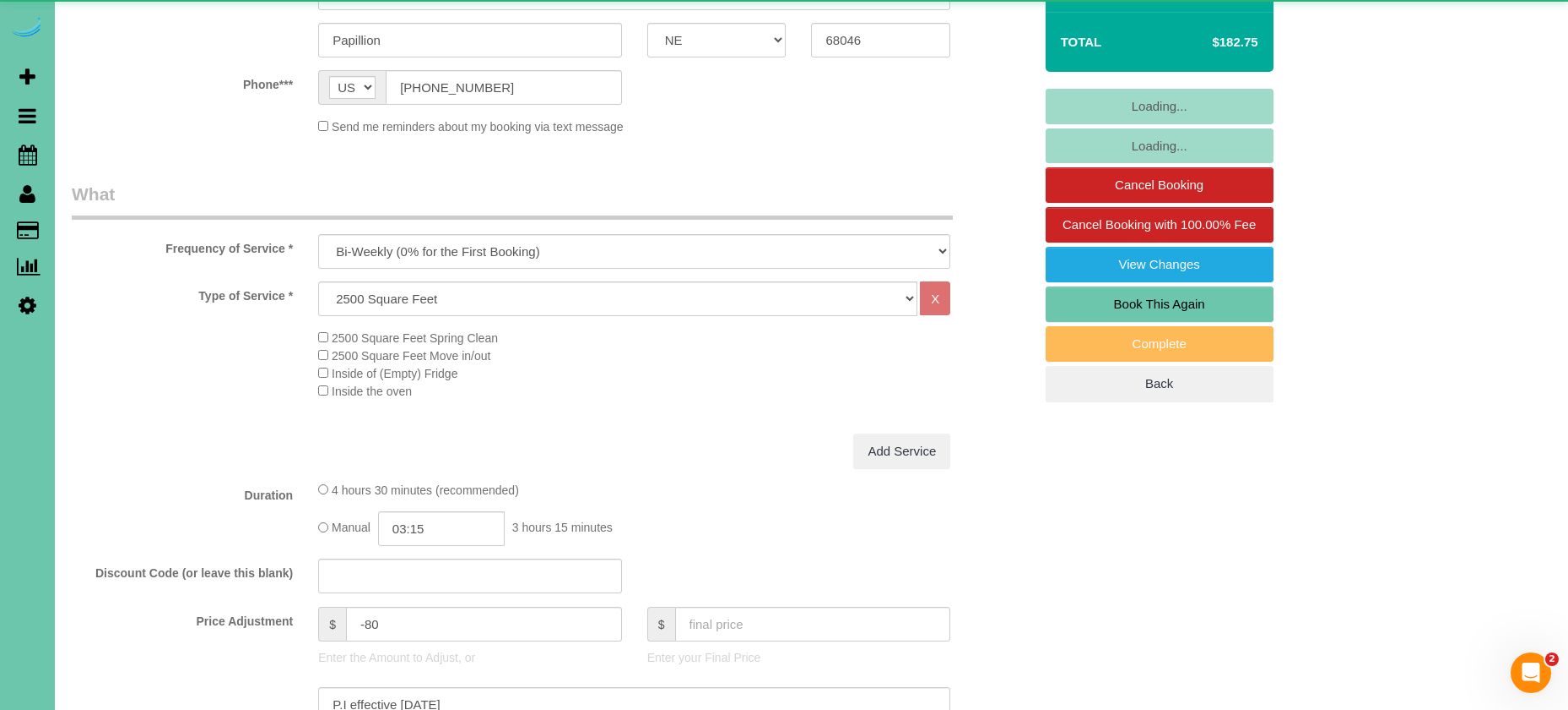
select select "object:744"
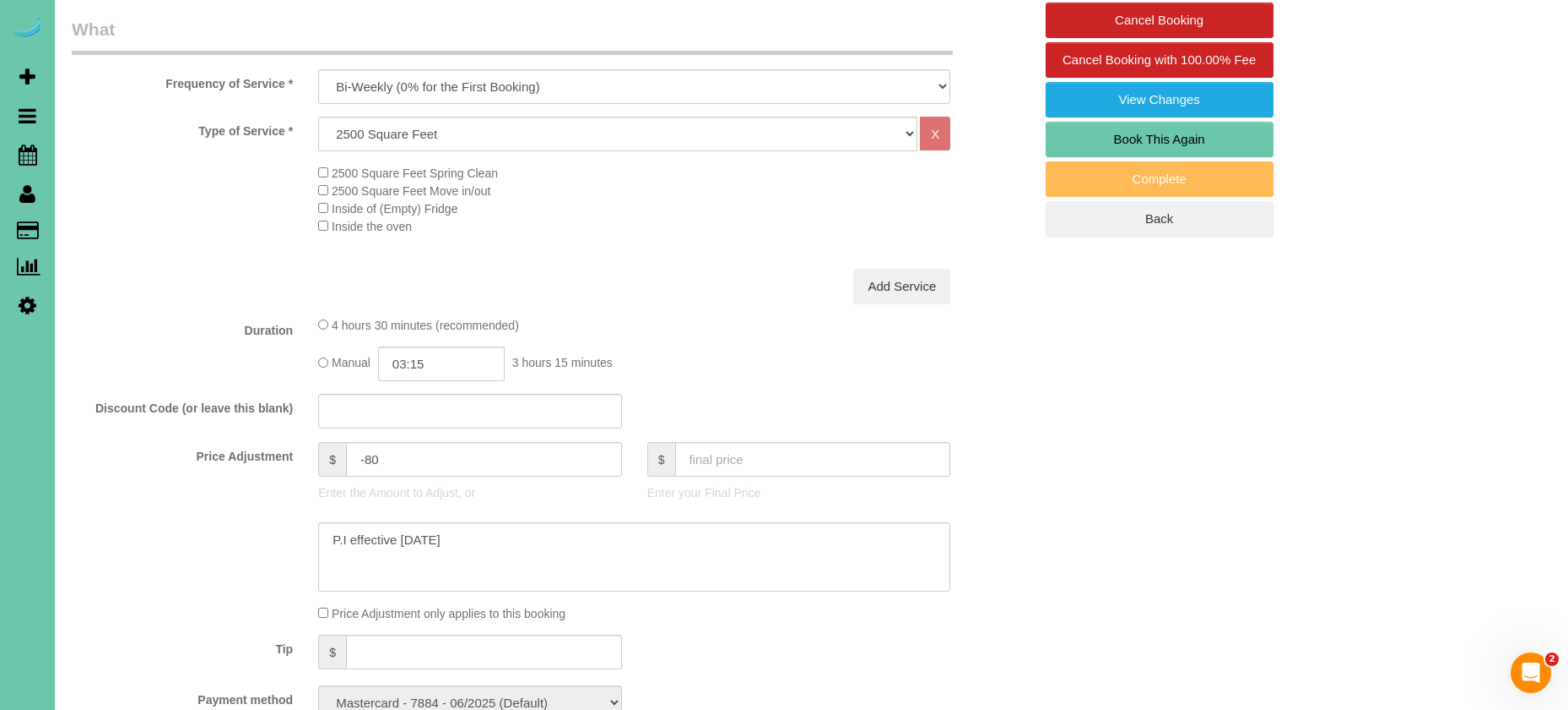
scroll to position [516, 0]
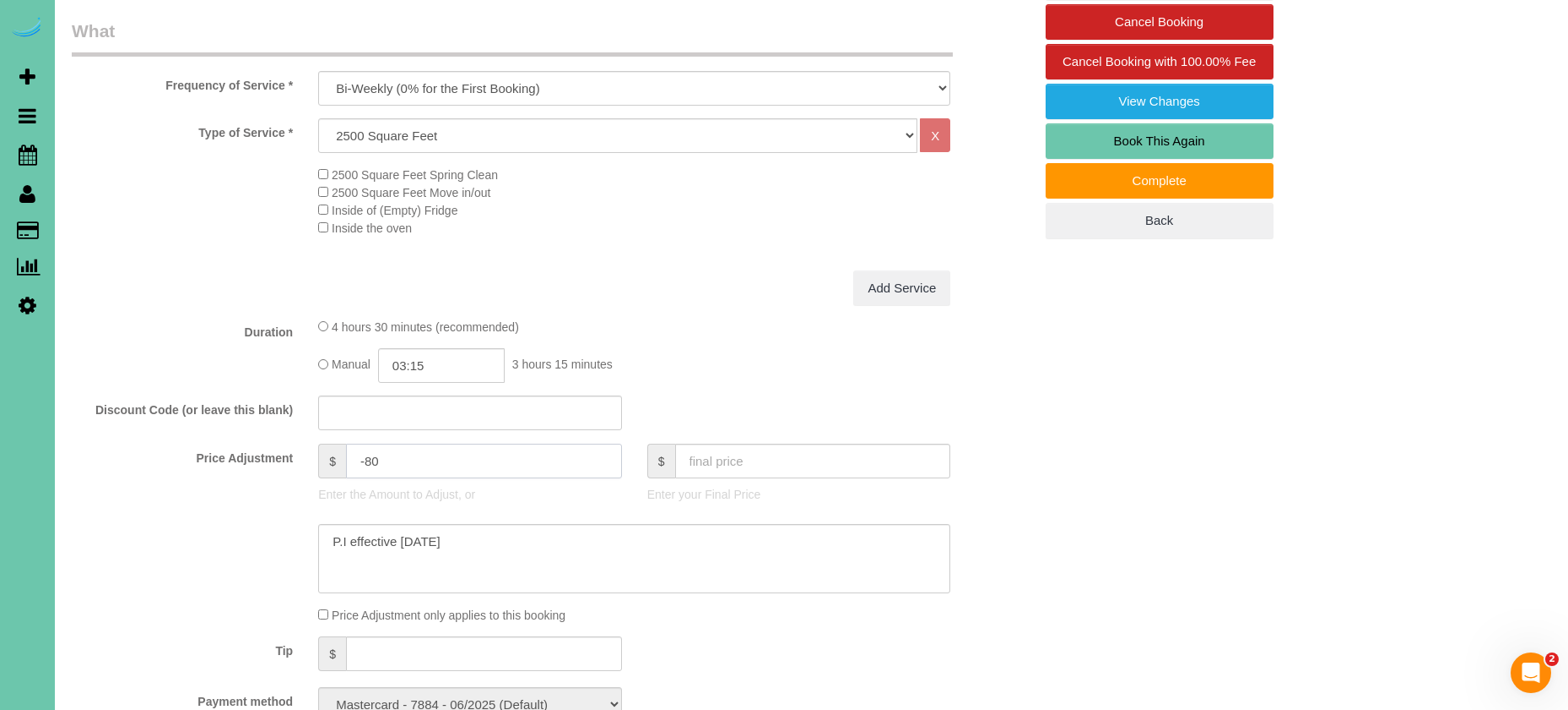
drag, startPoint x: 385, startPoint y: 455, endPoint x: 497, endPoint y: 472, distance: 113.3
click at [366, 455] on input "-80" at bounding box center [485, 461] width 276 height 35
type input "-65"
click at [449, 357] on input "03:15" at bounding box center [442, 366] width 127 height 35
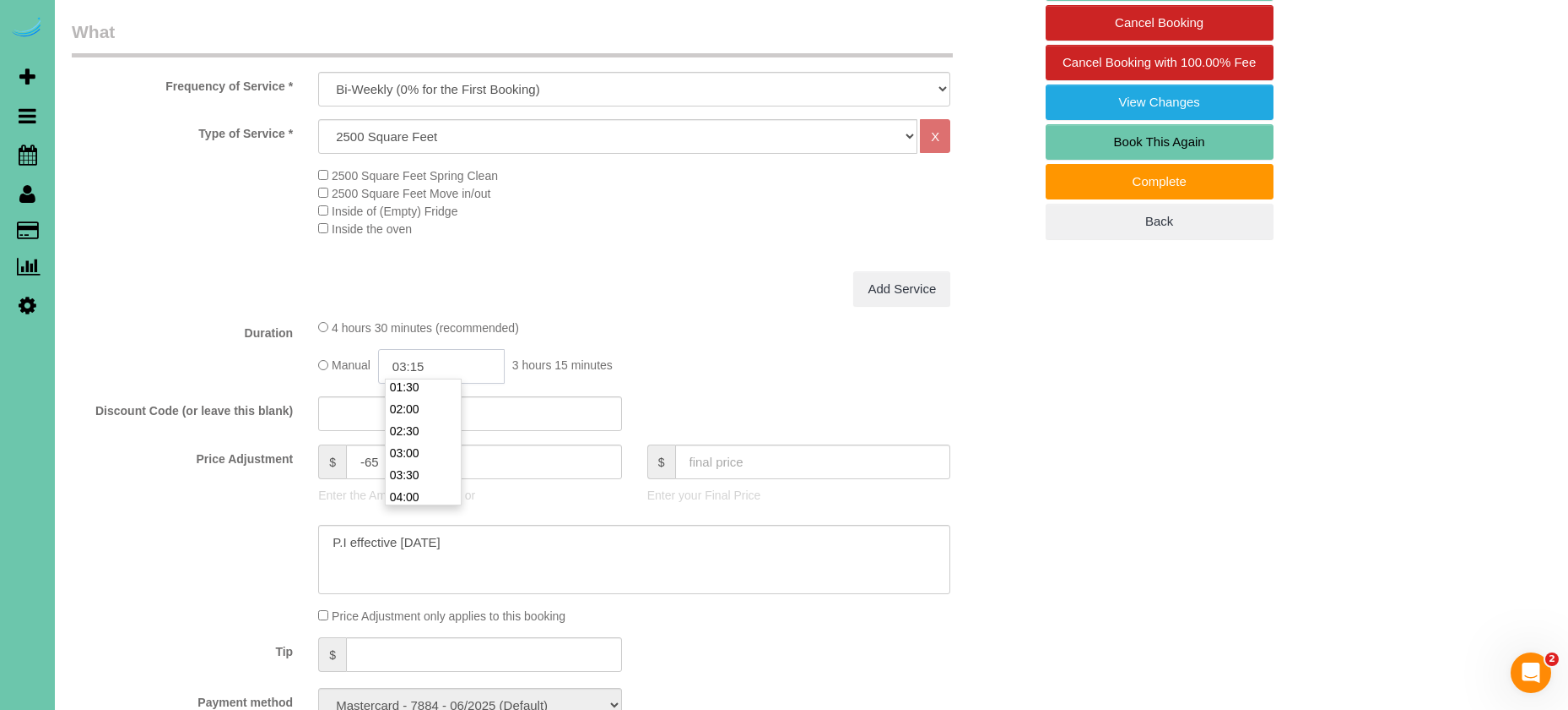
scroll to position [75, 0]
type input "03:30"
drag, startPoint x: 439, startPoint y: 459, endPoint x: 448, endPoint y: 453, distance: 10.8
click at [439, 459] on li "03:30" at bounding box center [422, 468] width 75 height 22
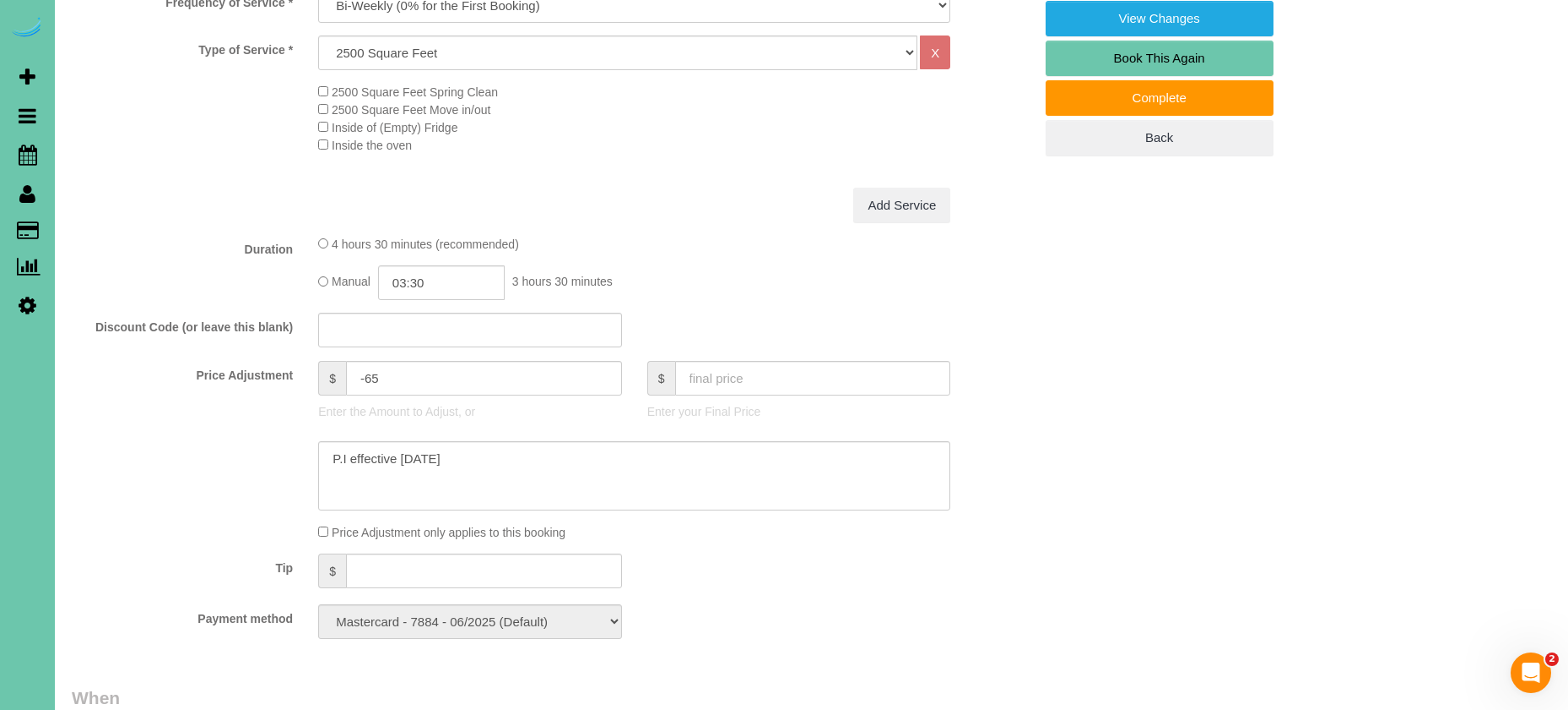
scroll to position [654, 0]
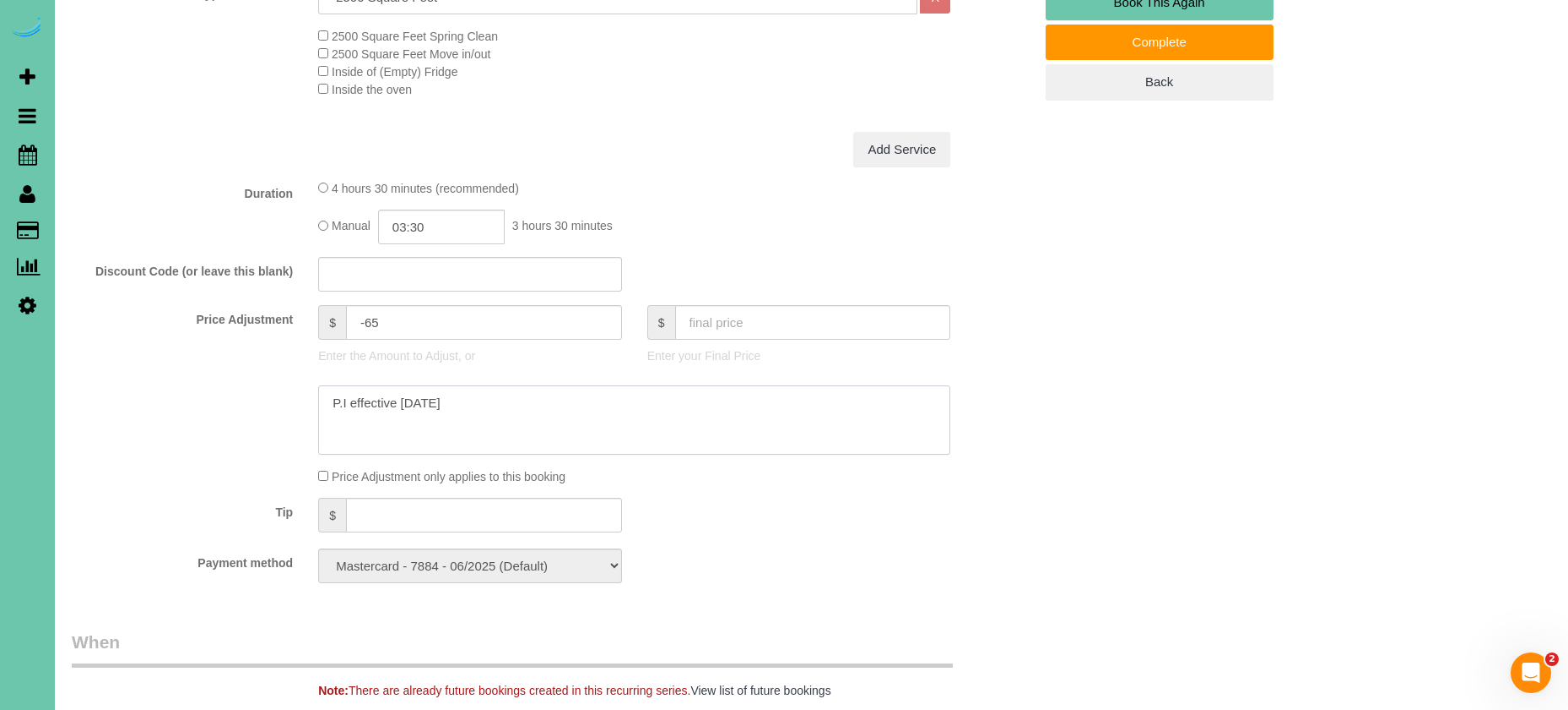
drag, startPoint x: 505, startPoint y: 398, endPoint x: 201, endPoint y: 337, distance: 310.1
click at [201, 337] on sui-booking-price-adjustment "Price Adjustment $ -65 Enter the Amount to Adjust, or $ Enter your Final Price …" at bounding box center [553, 394] width 962 height 180
drag, startPoint x: 596, startPoint y: 396, endPoint x: 304, endPoint y: 373, distance: 292.9
click at [304, 373] on sui-booking-price-adjustment "Price Adjustment $ -65 Enter the Amount to Adjust, or $ Enter your Final Price …" at bounding box center [553, 394] width 962 height 180
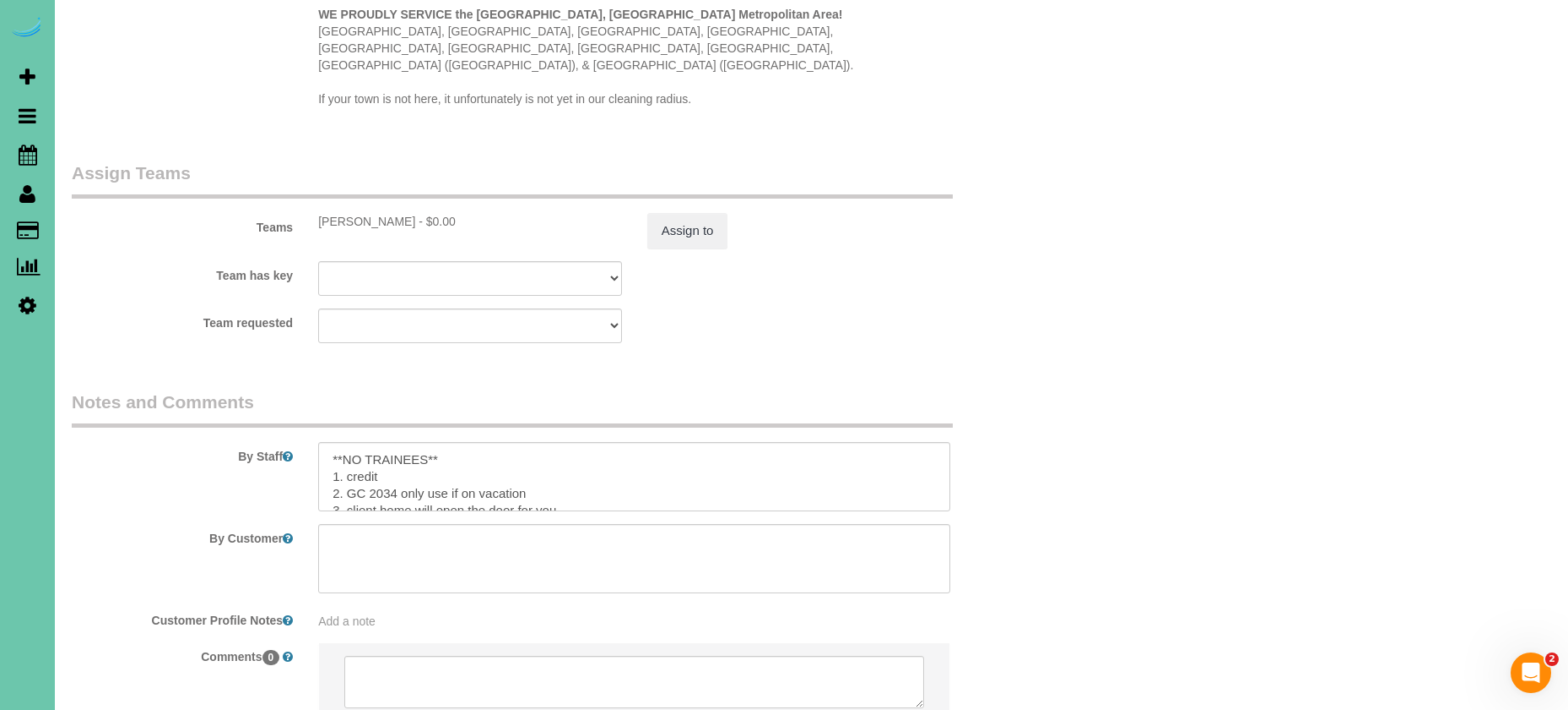
scroll to position [1729, 0]
type textarea "skipped last cleaning - added extra time"
click at [325, 439] on textarea at bounding box center [635, 473] width 633 height 69
paste textarea "skipped last cleaning - added extra time"
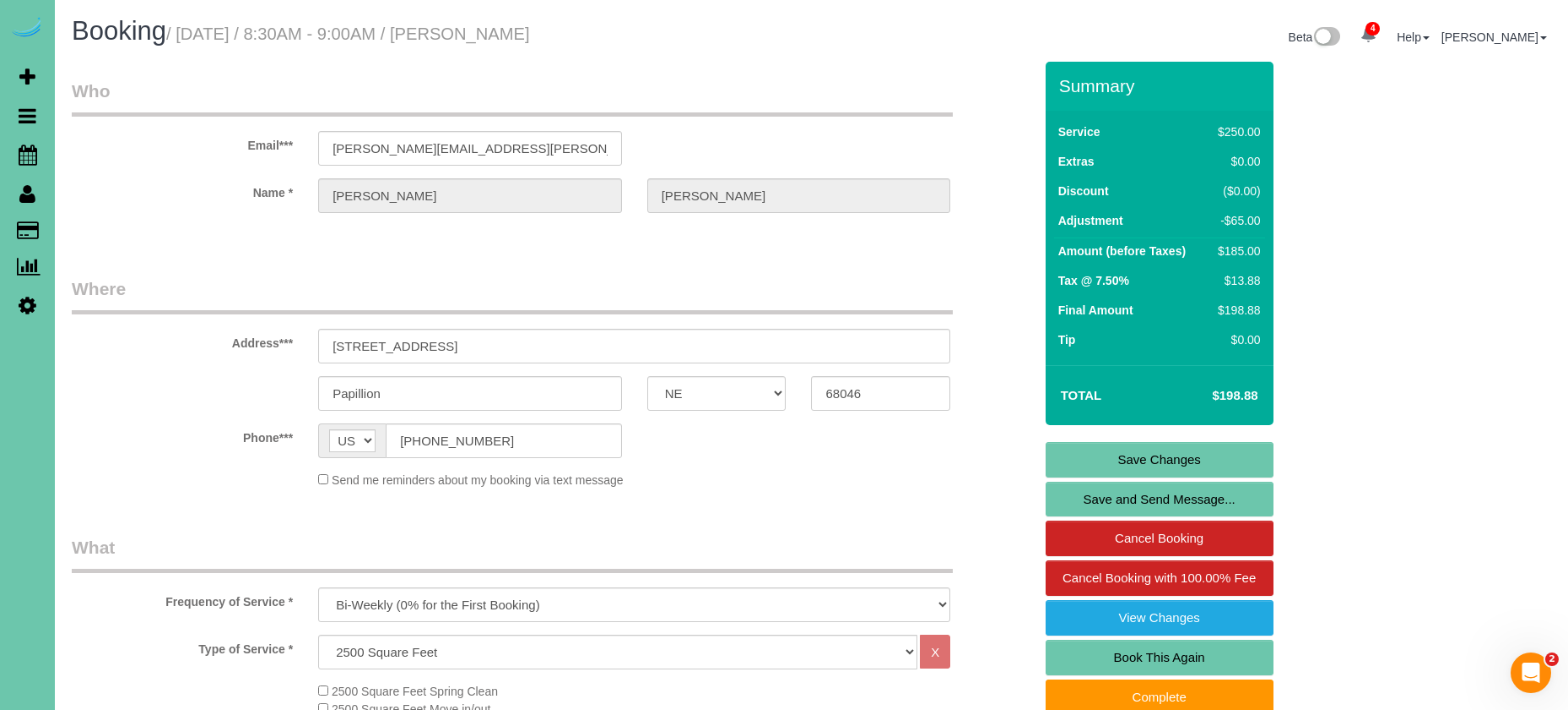
scroll to position [-1, 0]
type textarea "skipped last cleaning - added extra time **NO TRAINEES** 1. credit 2. GC 2034 o…"
drag, startPoint x: 1114, startPoint y: 449, endPoint x: 1096, endPoint y: 443, distance: 19.0
click at [1113, 449] on link "Save Changes" at bounding box center [1160, 459] width 228 height 35
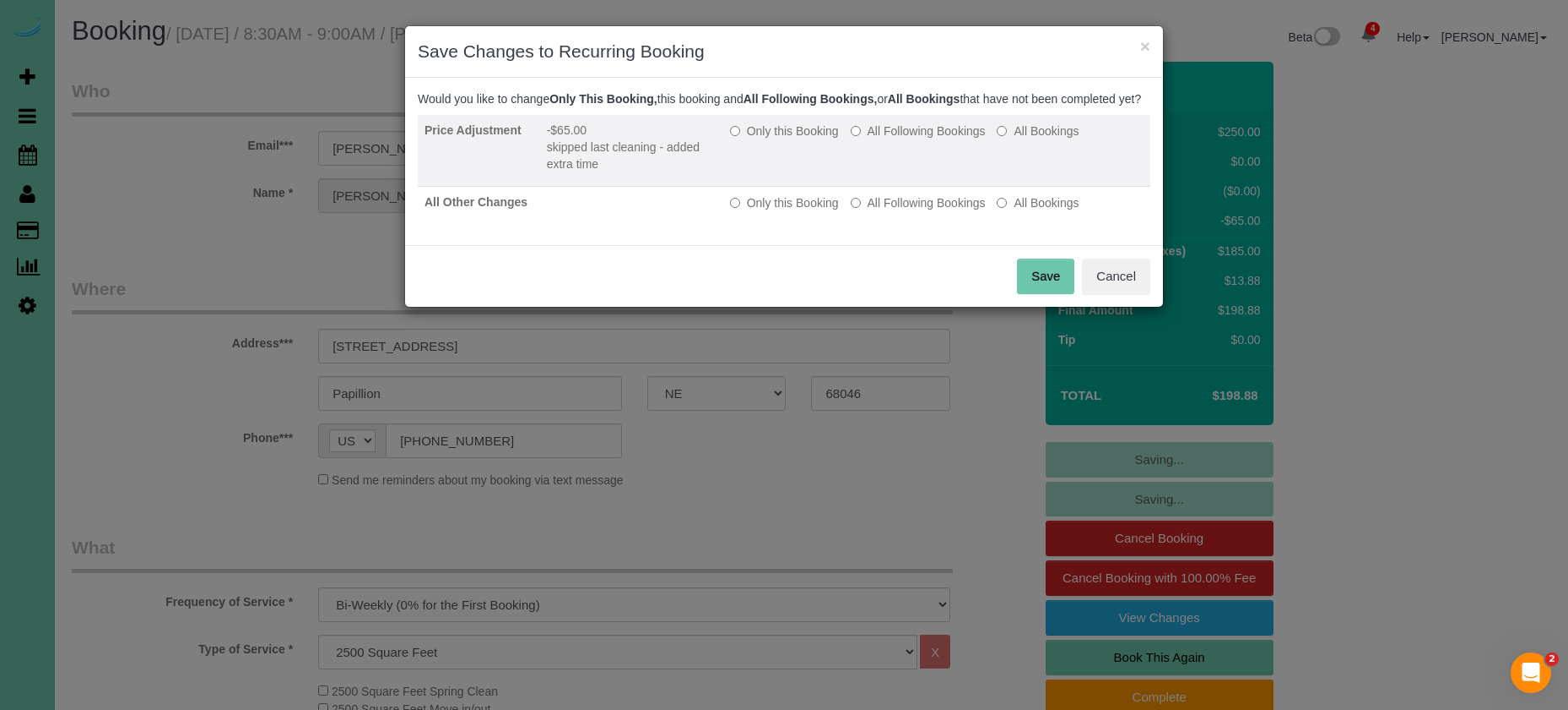
drag, startPoint x: 806, startPoint y: 144, endPoint x: 828, endPoint y: 155, distance: 24.6
click at [810, 139] on label "Only this Booking" at bounding box center [784, 131] width 109 height 17
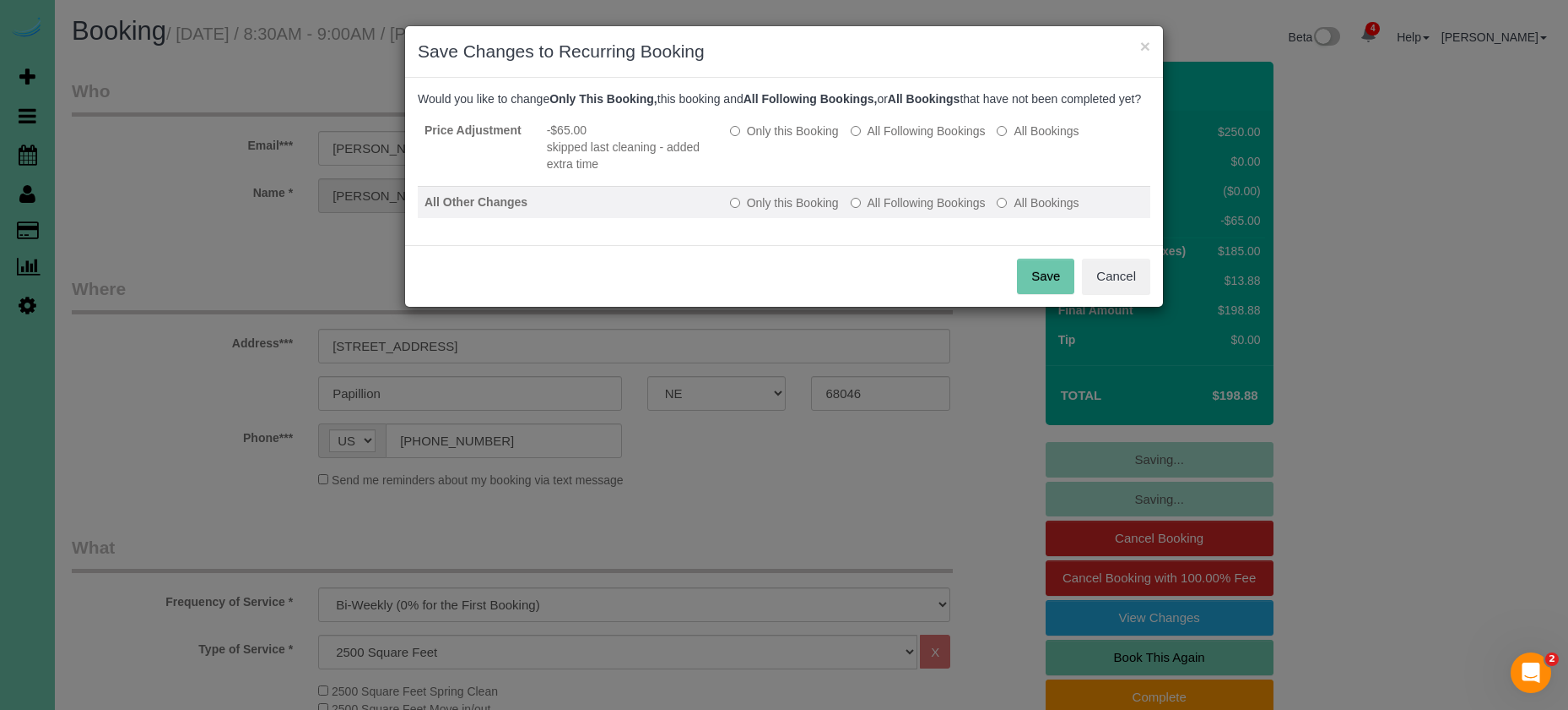
drag, startPoint x: 1032, startPoint y: 283, endPoint x: 996, endPoint y: 213, distance: 78.7
click at [1031, 282] on button "Save" at bounding box center [1045, 276] width 57 height 35
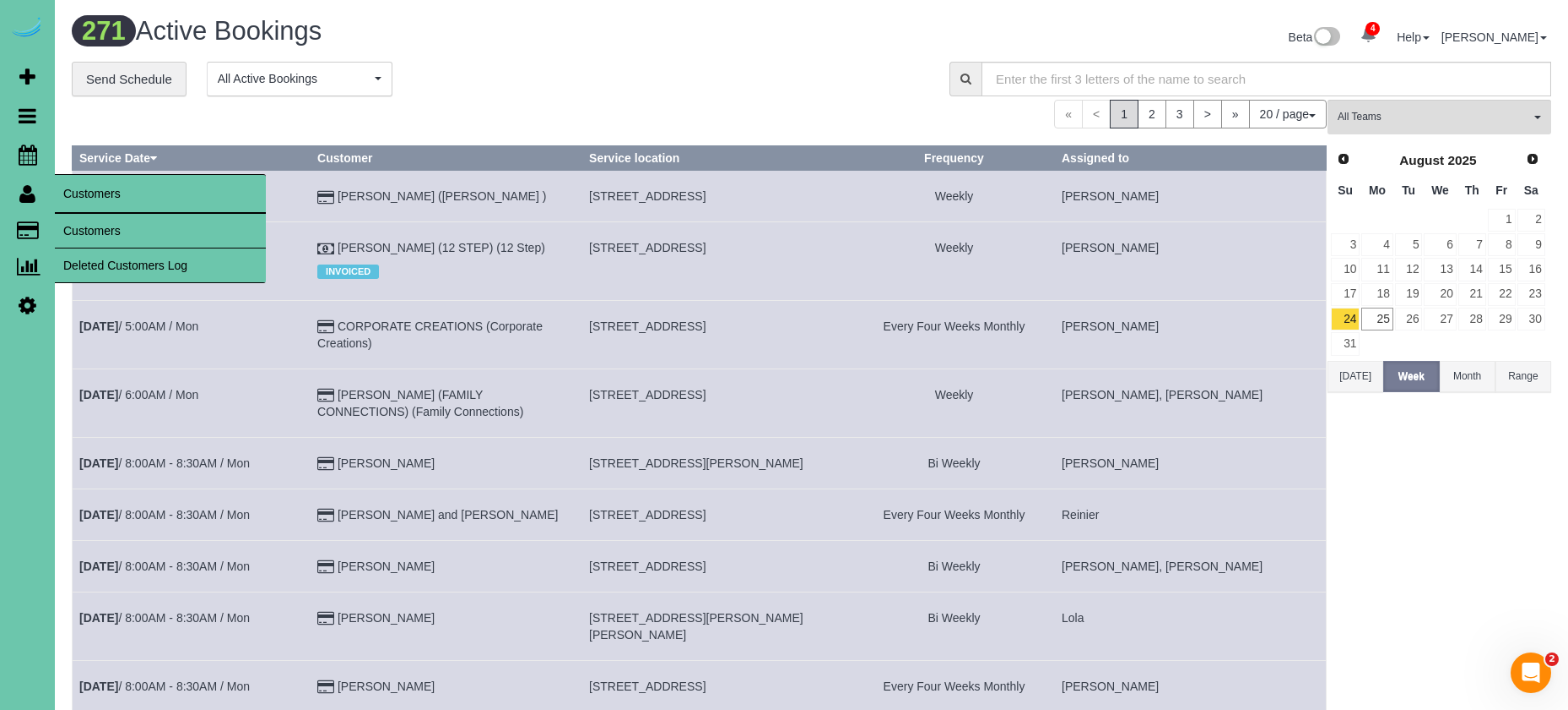
click at [118, 230] on link "Customers" at bounding box center [160, 230] width 211 height 34
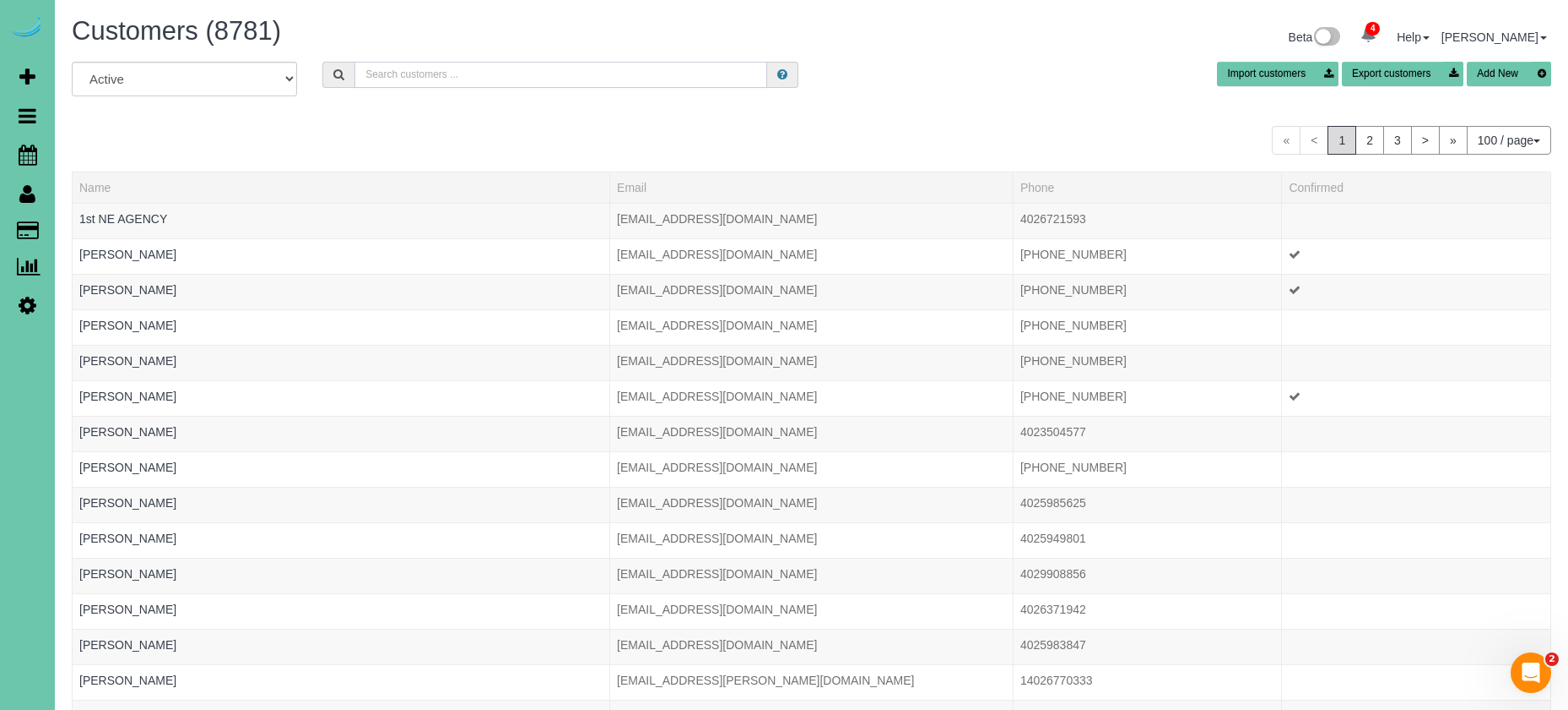
click at [690, 79] on input "text" at bounding box center [561, 74] width 413 height 26
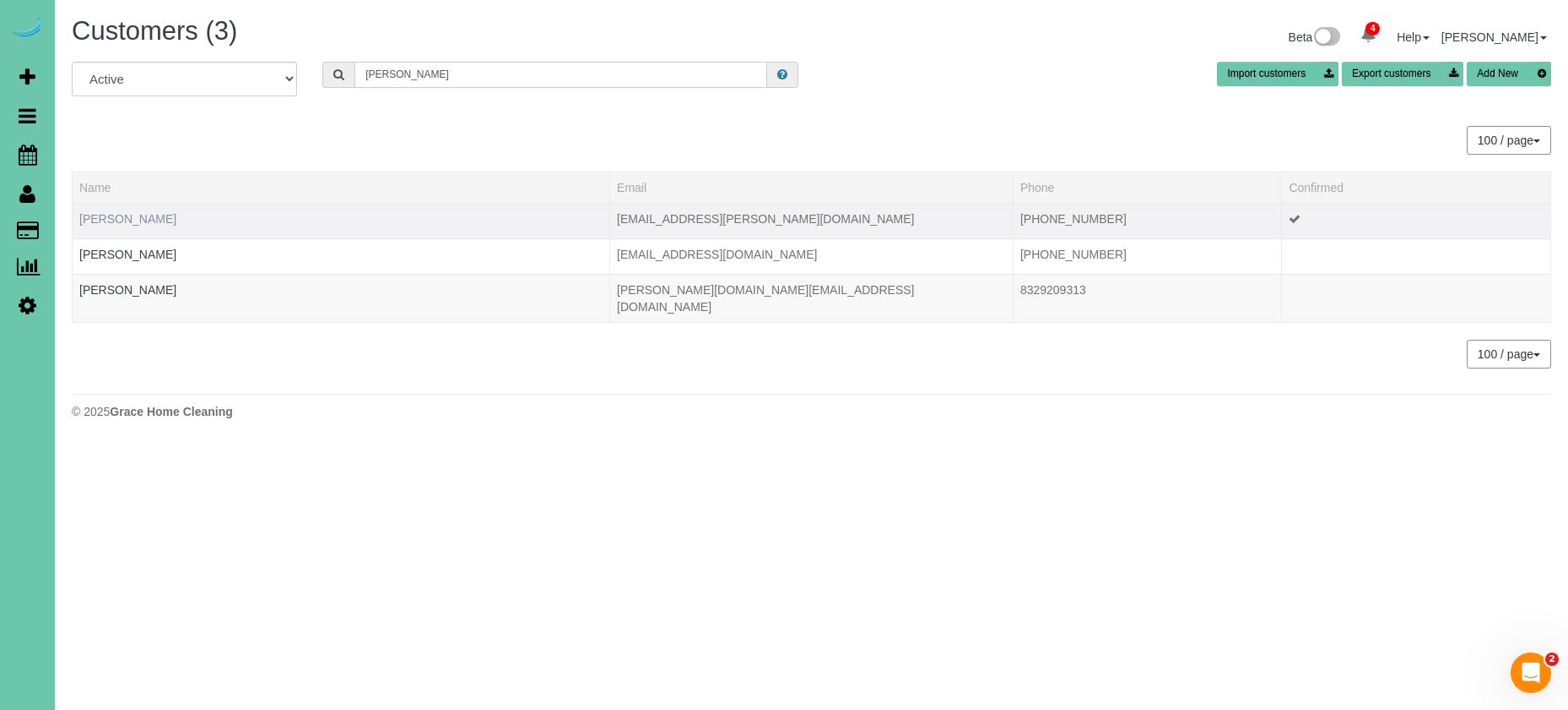
type input "cowan"
click at [120, 222] on link "Alison Cowan" at bounding box center [128, 219] width 97 height 14
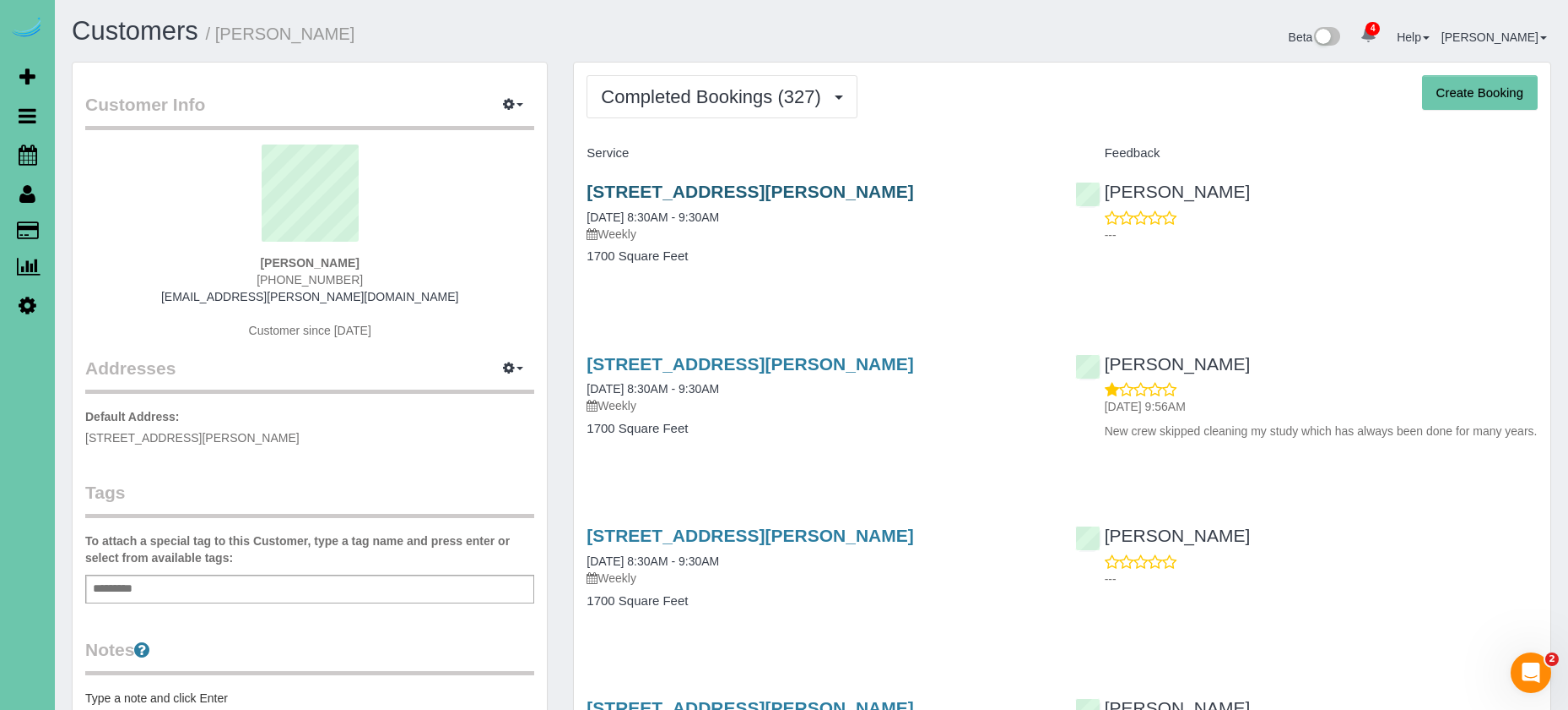
click at [722, 190] on link "9826 Harney Parkway North, Omaha, NE 68114" at bounding box center [750, 191] width 327 height 19
click at [748, 104] on span "Completed Bookings (327)" at bounding box center [715, 96] width 228 height 21
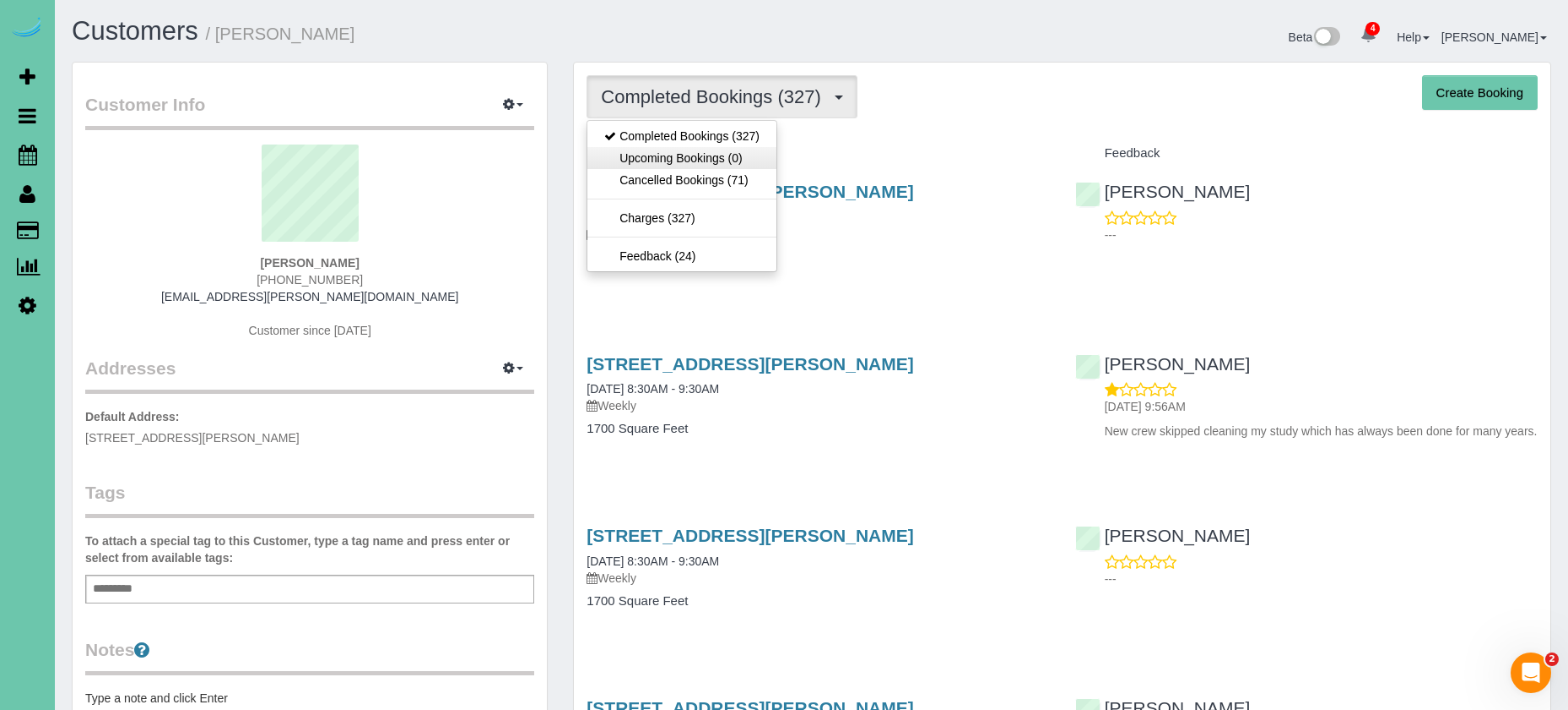
click at [722, 166] on link "Upcoming Bookings (0)" at bounding box center [682, 158] width 189 height 22
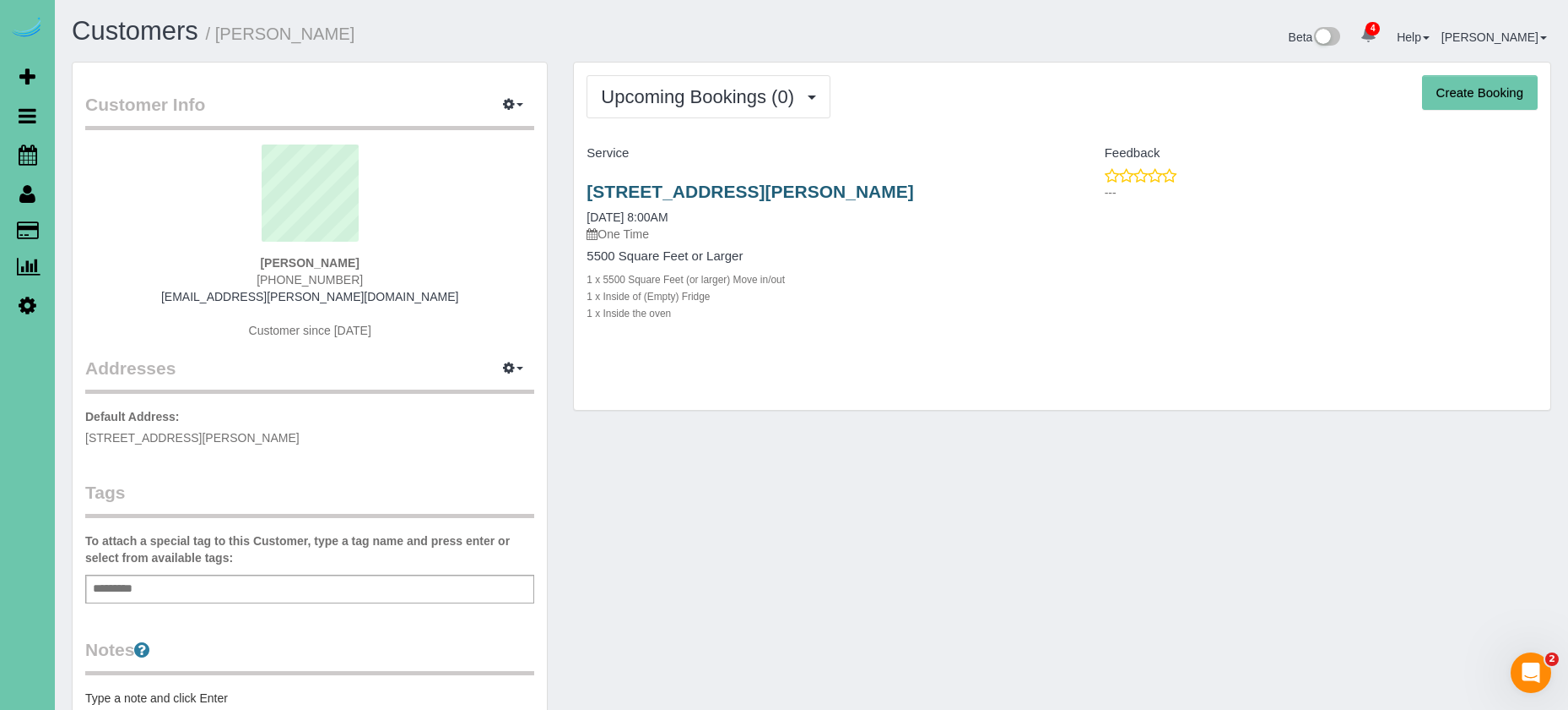
click at [684, 195] on link "9826 Harney Parkway North, Omaha, NE 68114" at bounding box center [750, 191] width 327 height 19
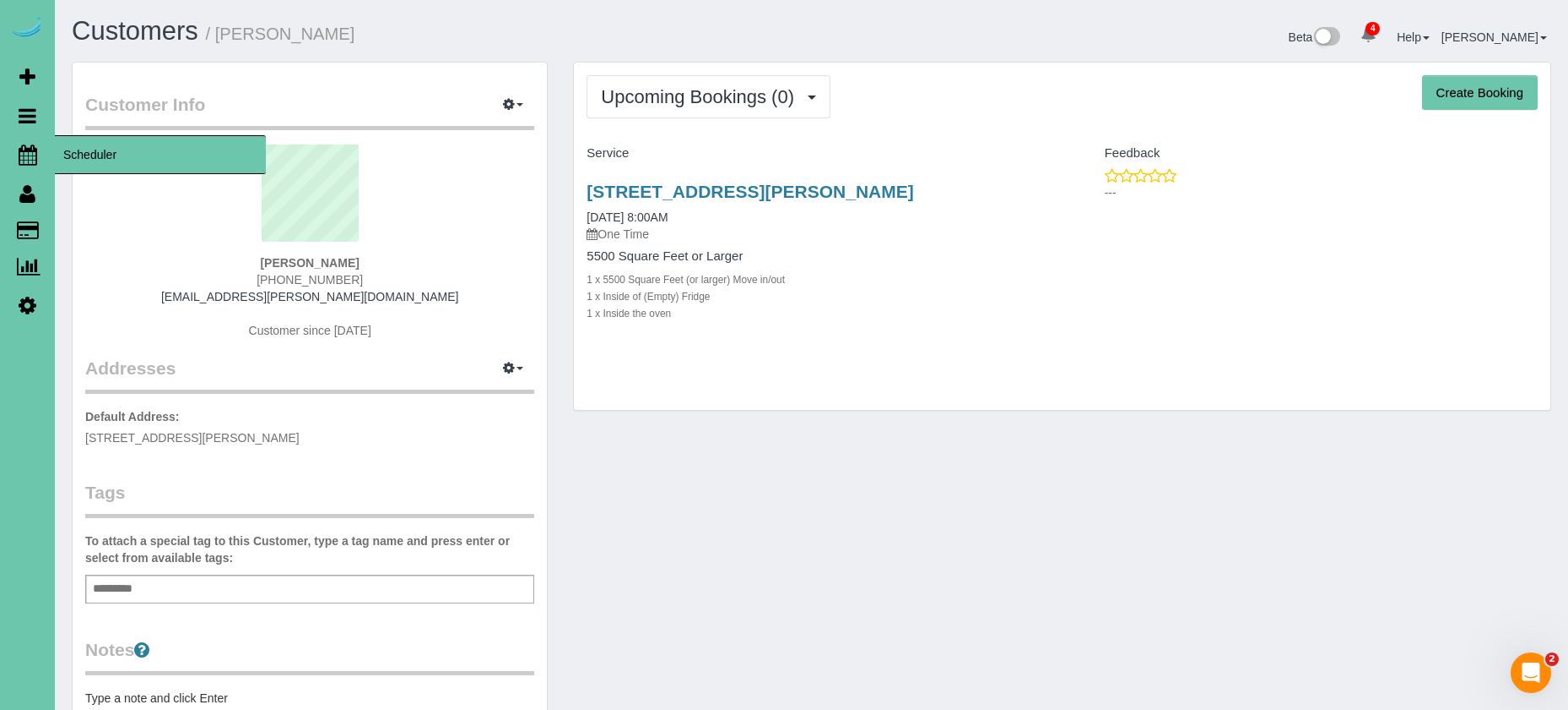
drag, startPoint x: 39, startPoint y: 156, endPoint x: 80, endPoint y: 151, distance: 41.3
click at [39, 156] on link "Scheduler" at bounding box center [27, 155] width 55 height 39
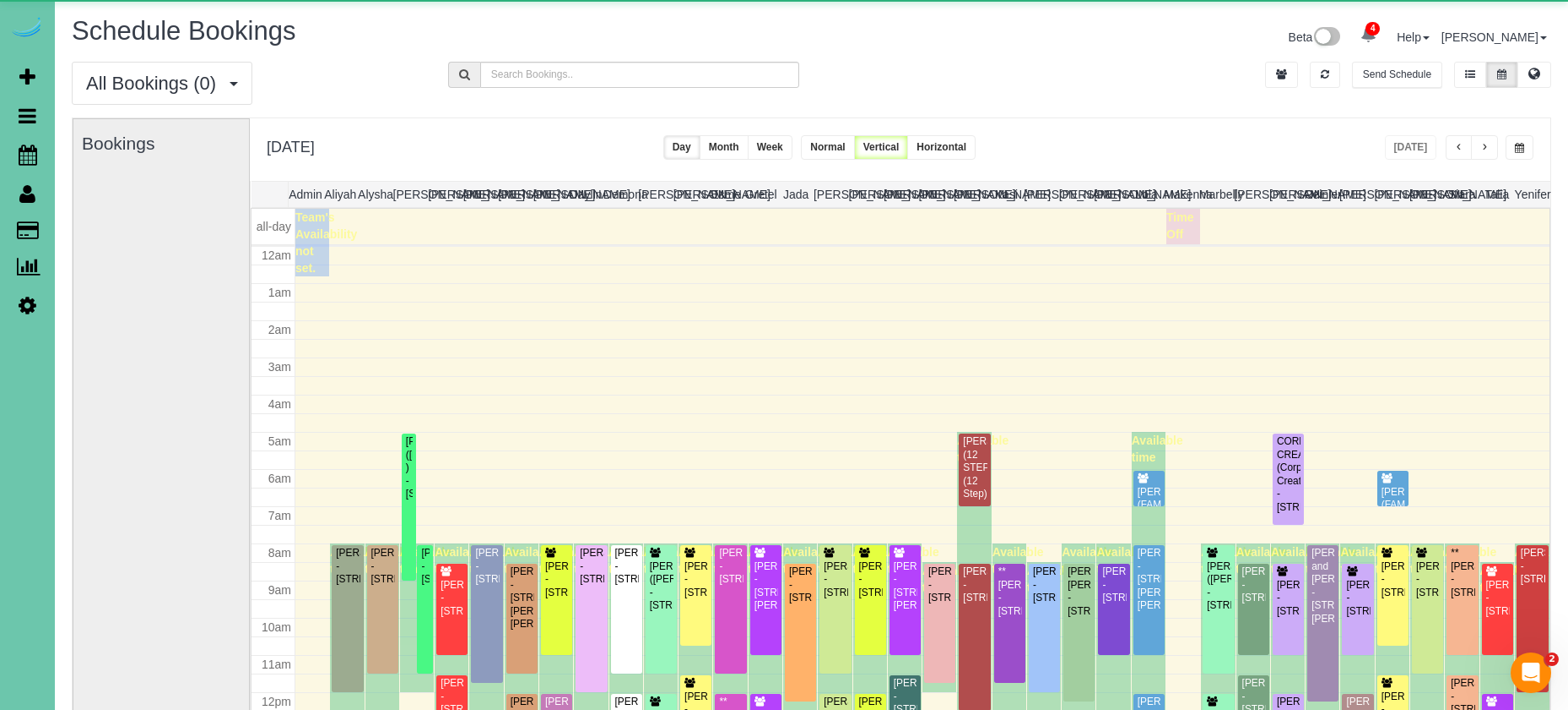
scroll to position [224, 0]
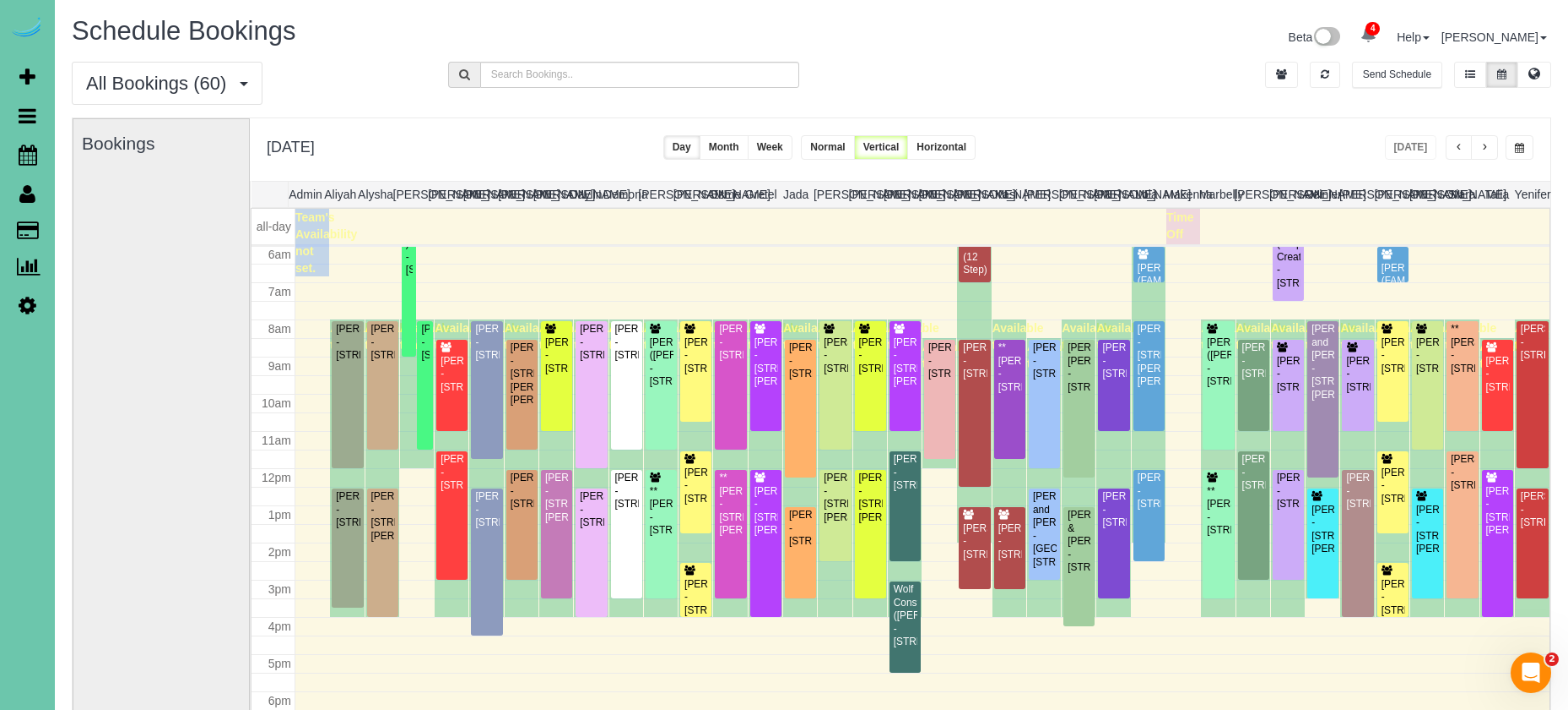
click at [1482, 156] on button "button" at bounding box center [1485, 147] width 27 height 24
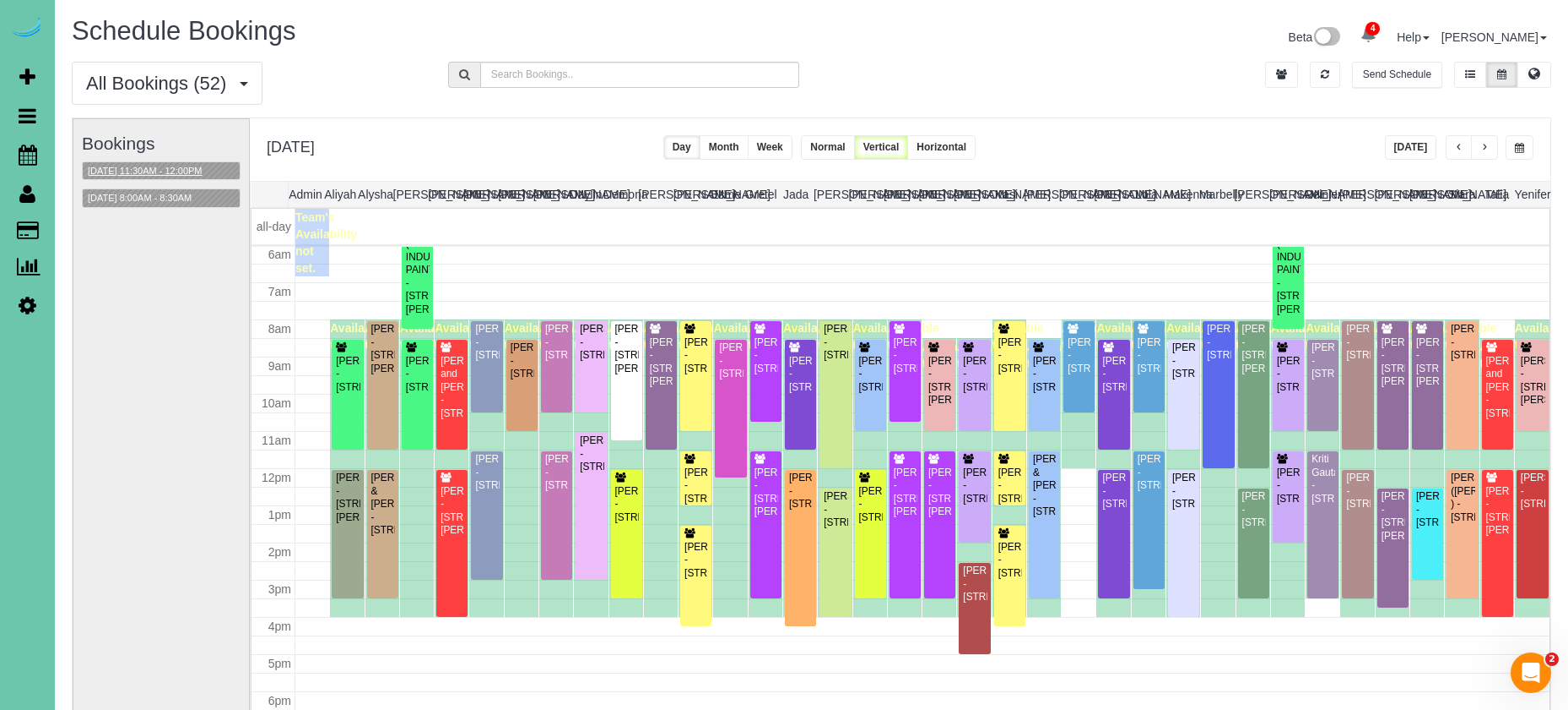
click at [165, 166] on button "08/26/2025 11:30AM - 12:00PM" at bounding box center [145, 171] width 125 height 18
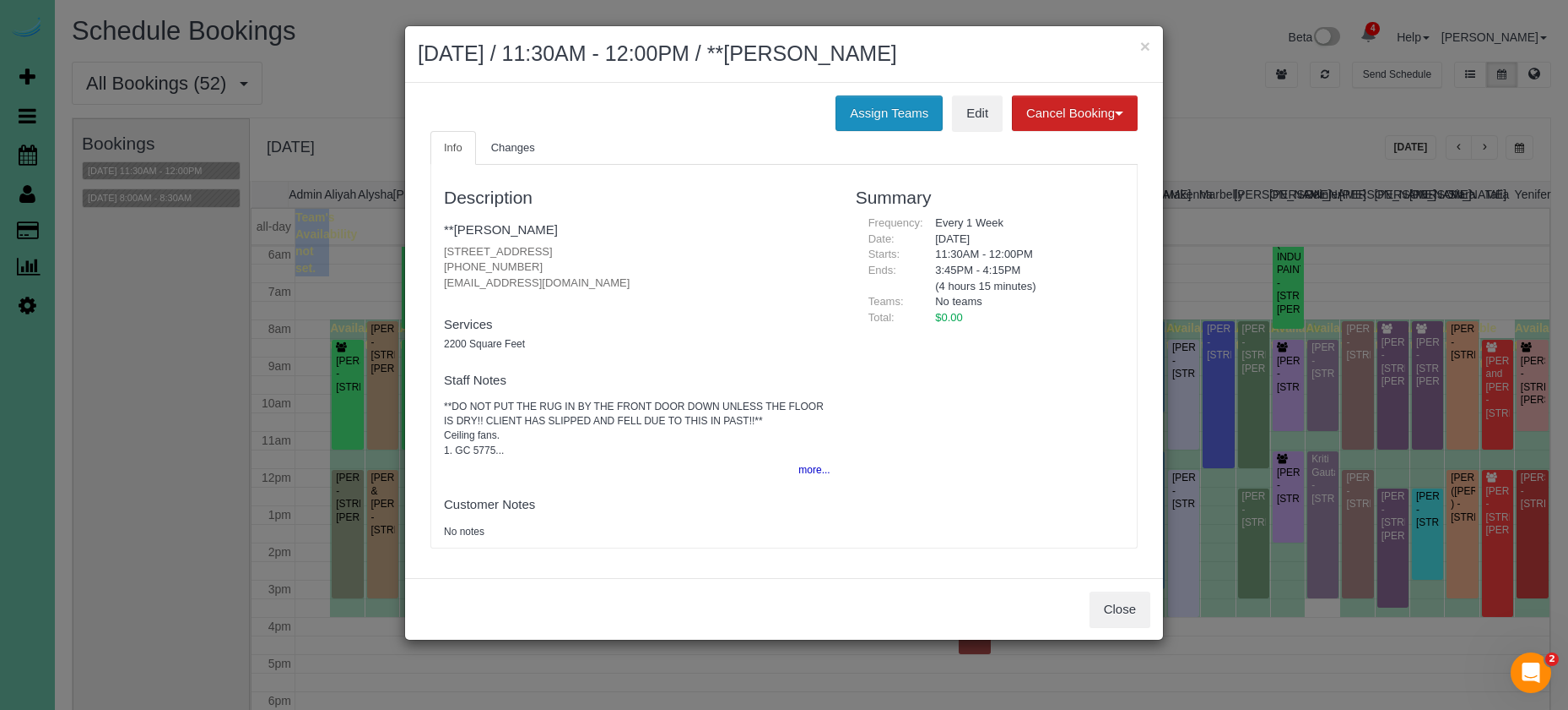
click at [897, 121] on button "Assign Teams" at bounding box center [890, 113] width 107 height 35
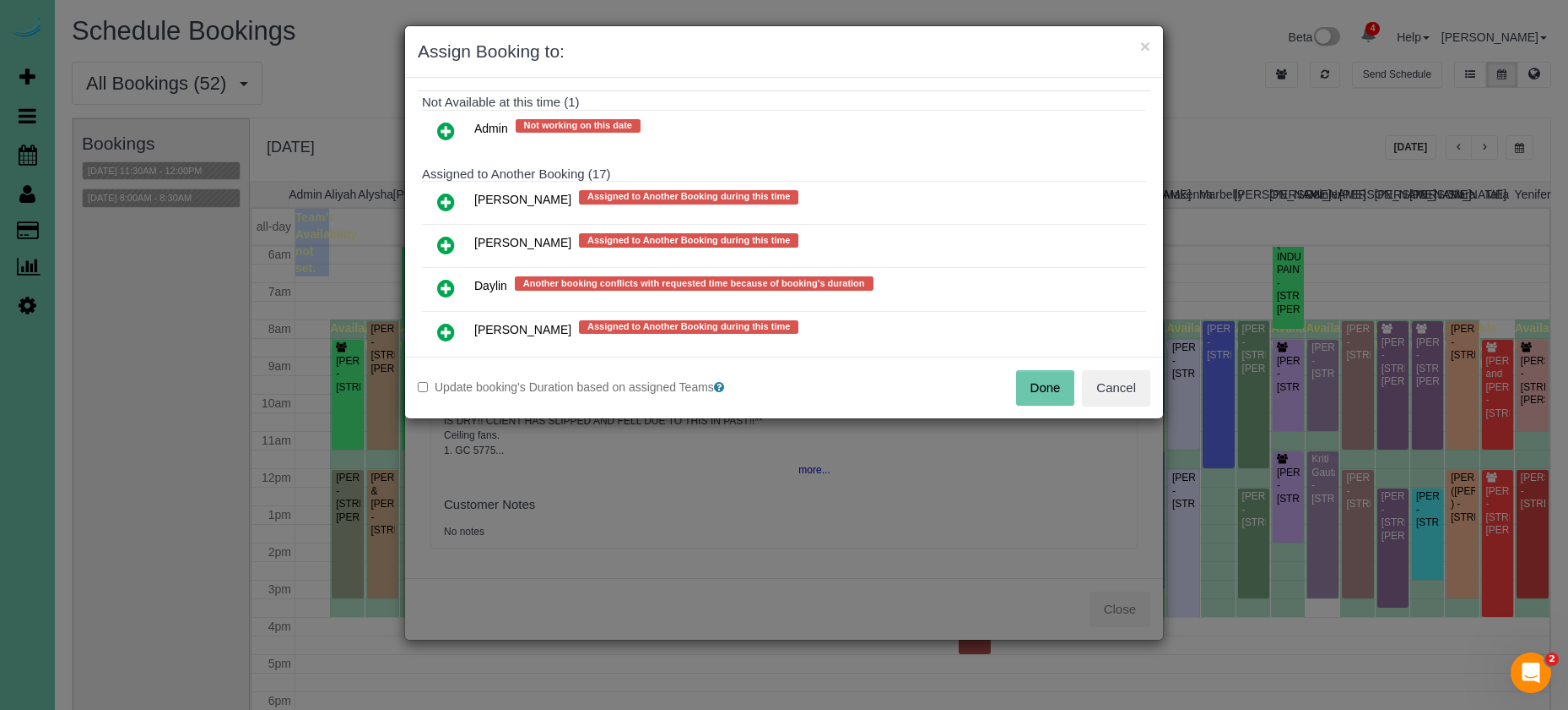
scroll to position [963, 0]
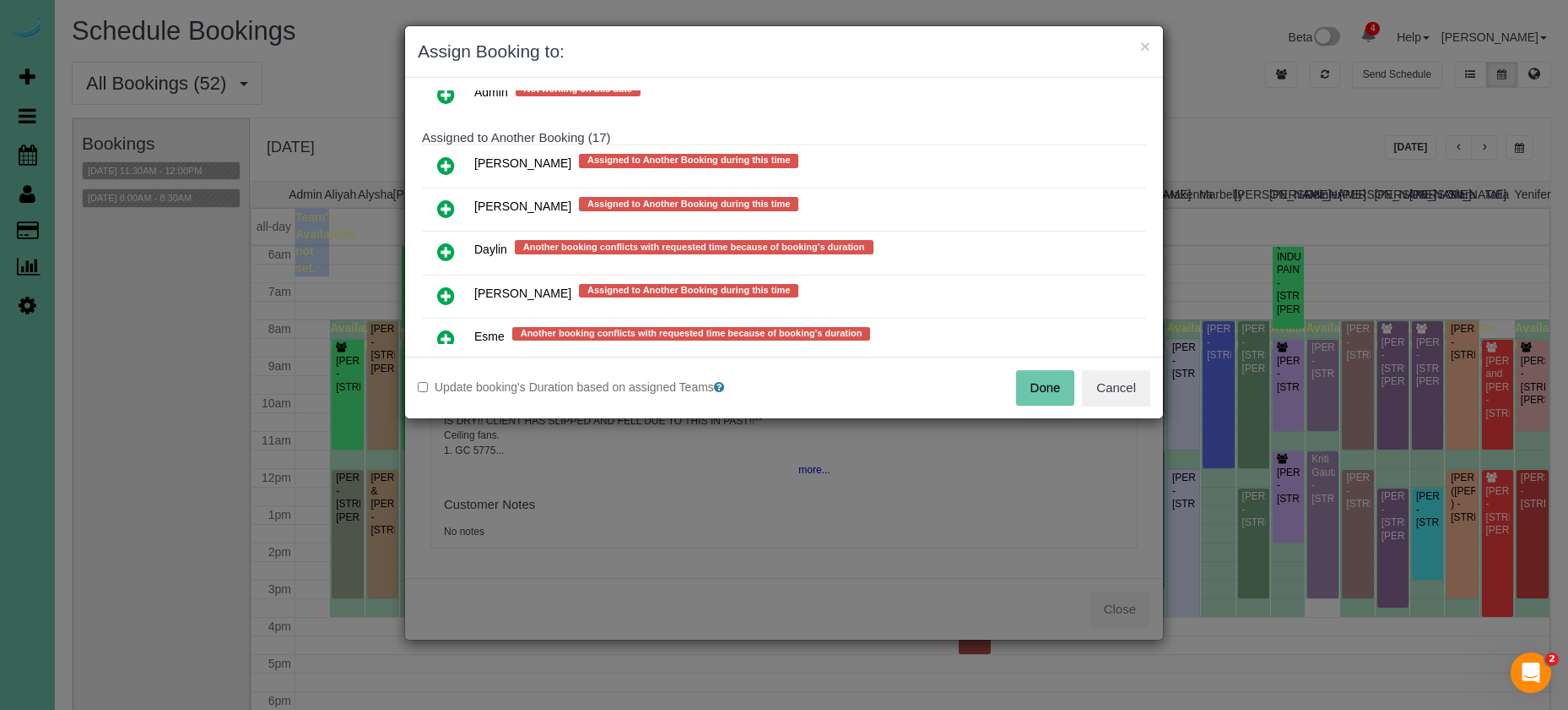
drag, startPoint x: 444, startPoint y: 332, endPoint x: 478, endPoint y: 351, distance: 38.9
click at [444, 332] on icon at bounding box center [446, 338] width 18 height 20
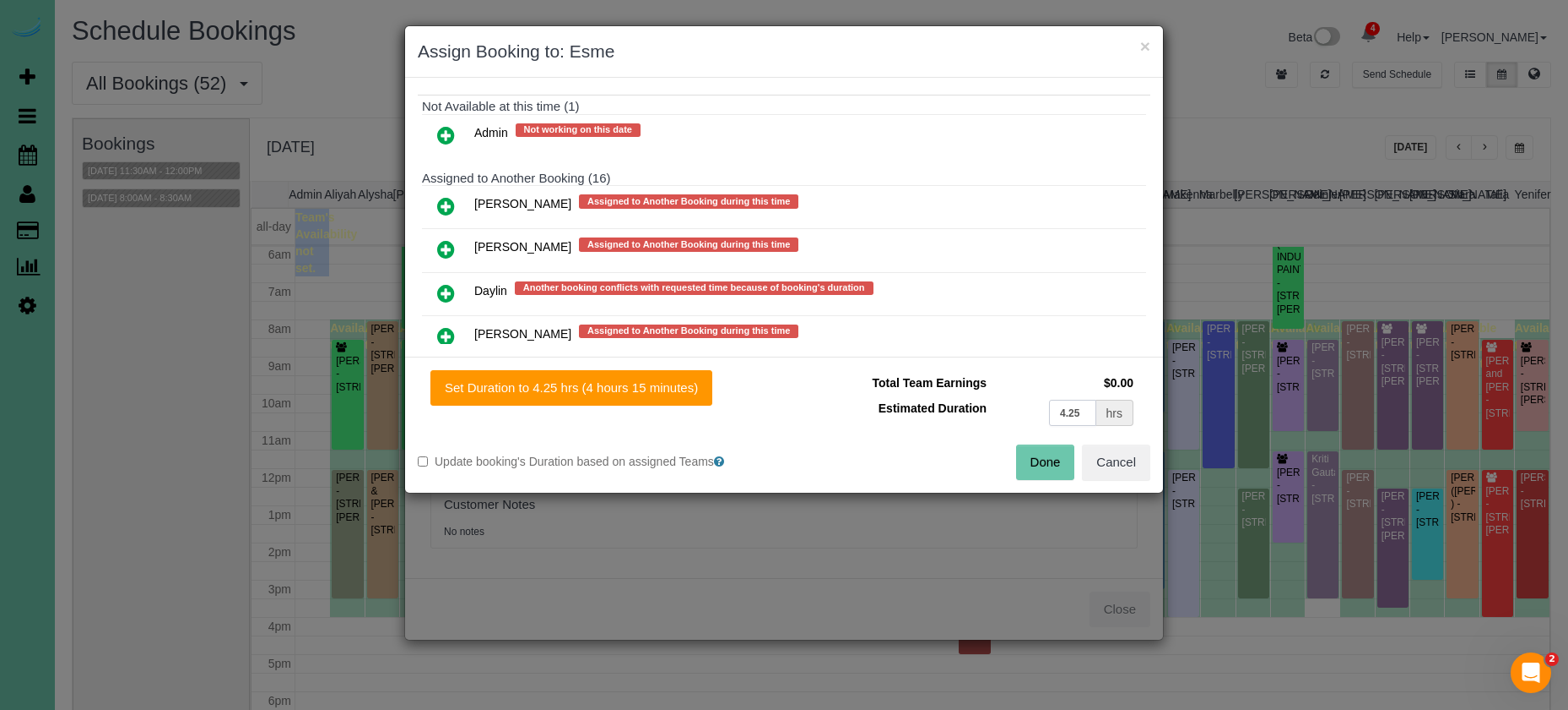
drag, startPoint x: 1050, startPoint y: 407, endPoint x: 1027, endPoint y: 404, distance: 23.2
click at [1027, 404] on td "4.25 hrs" at bounding box center [1064, 413] width 147 height 35
type input "4"
drag, startPoint x: 640, startPoint y: 395, endPoint x: 813, endPoint y: 425, distance: 175.6
click at [642, 396] on button "Set Duration to 4.00 hrs (4 hours 0 minutes)" at bounding box center [567, 388] width 275 height 35
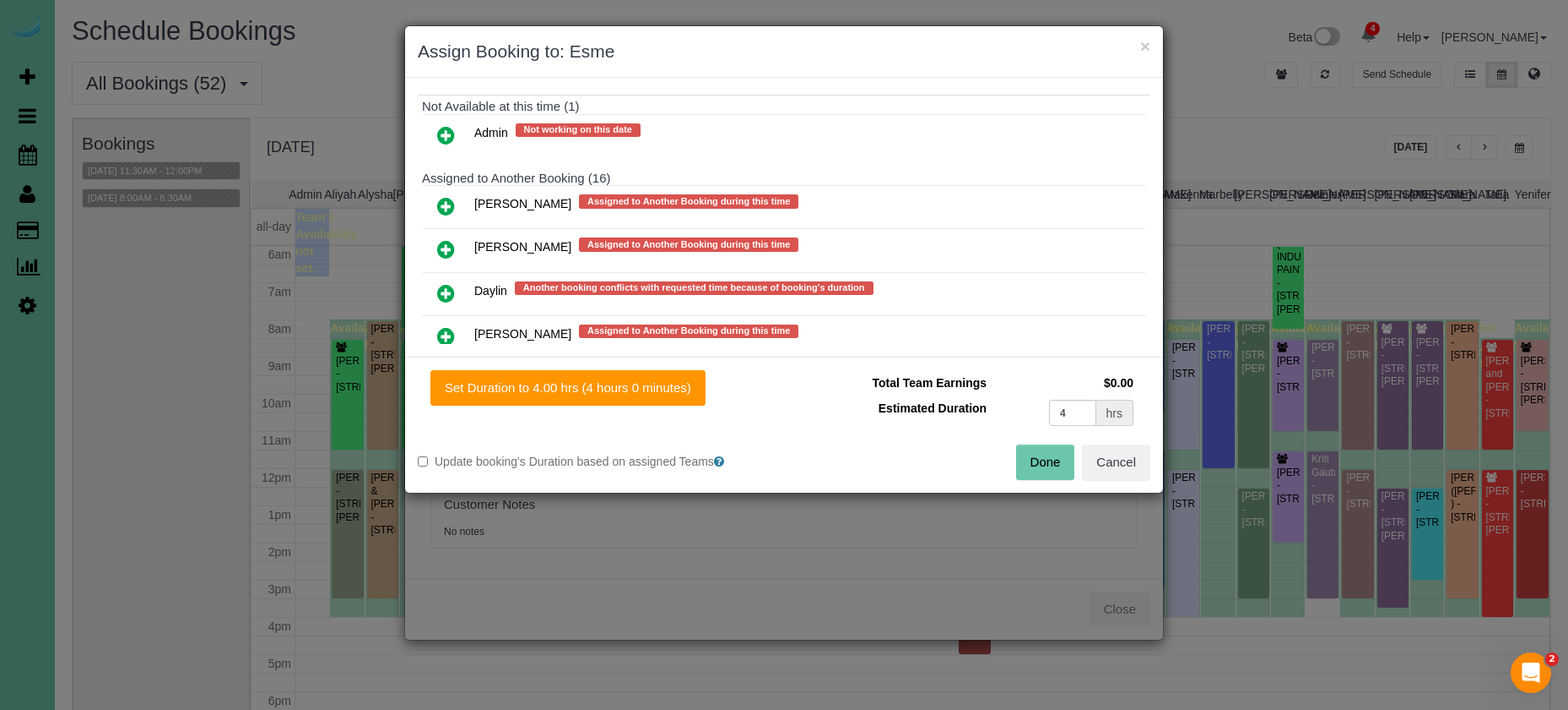
type input "4.00"
click at [1054, 459] on button "Done" at bounding box center [1045, 462] width 59 height 35
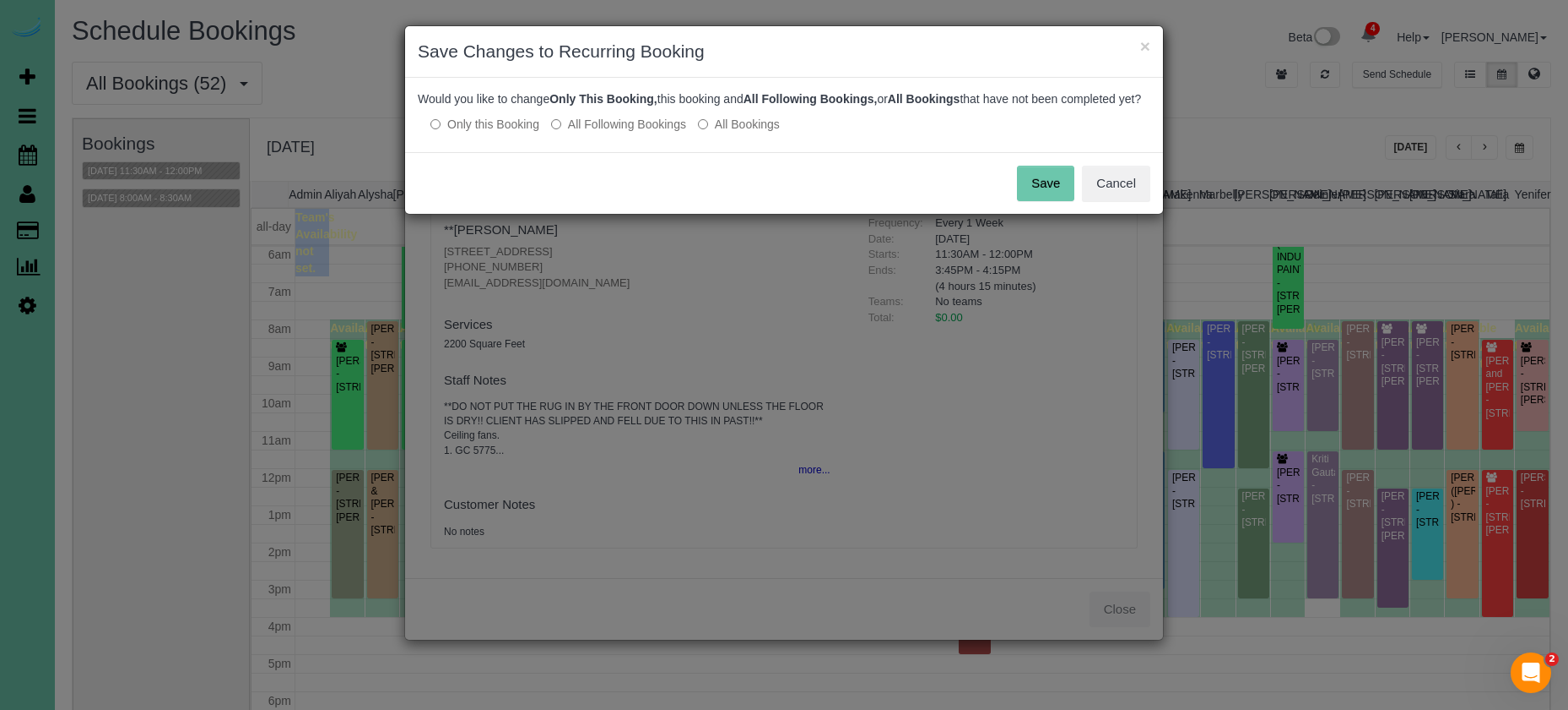
click at [1054, 194] on button "Save" at bounding box center [1045, 183] width 57 height 35
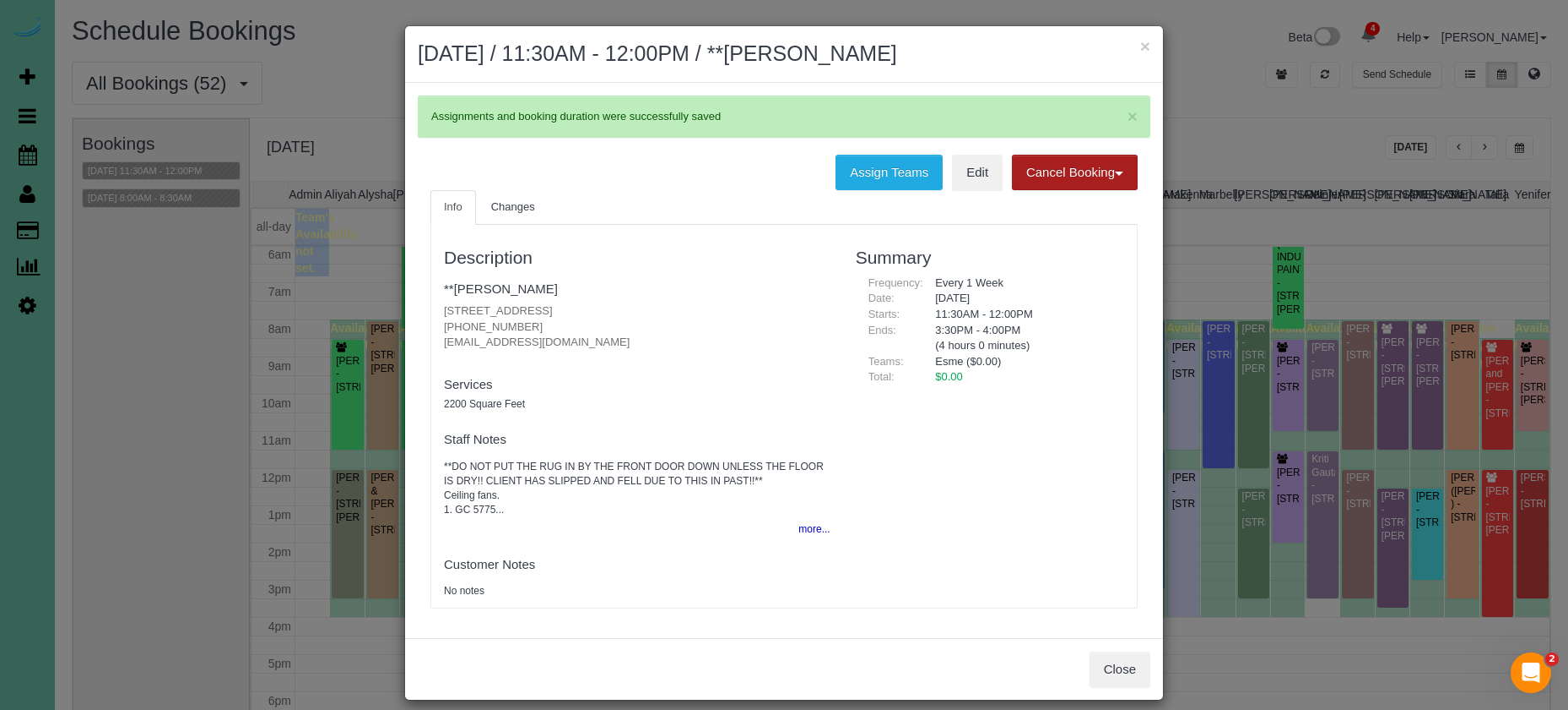
drag, startPoint x: 1146, startPoint y: 44, endPoint x: 1107, endPoint y: 98, distance: 66.6
click at [1146, 44] on button "×" at bounding box center [1146, 46] width 10 height 18
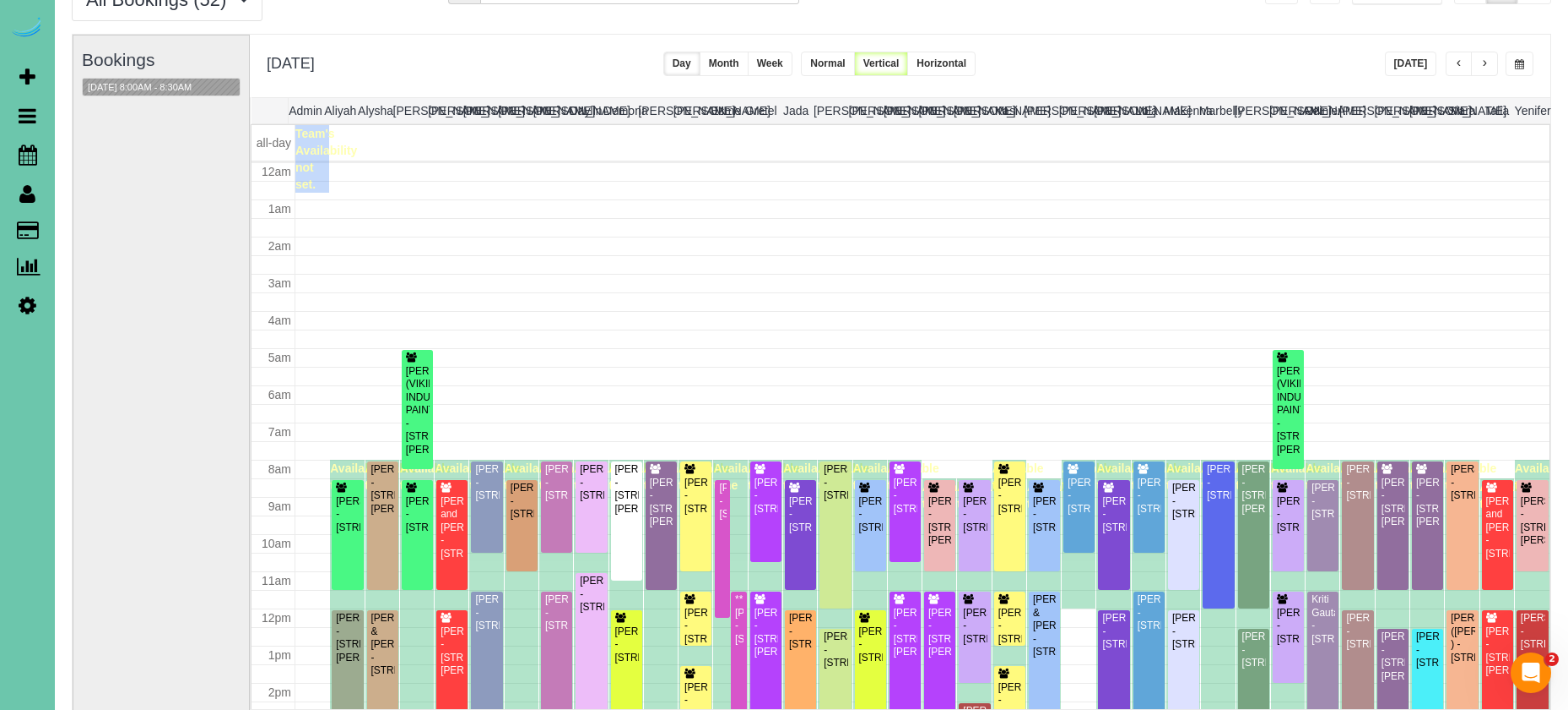
scroll to position [224, 0]
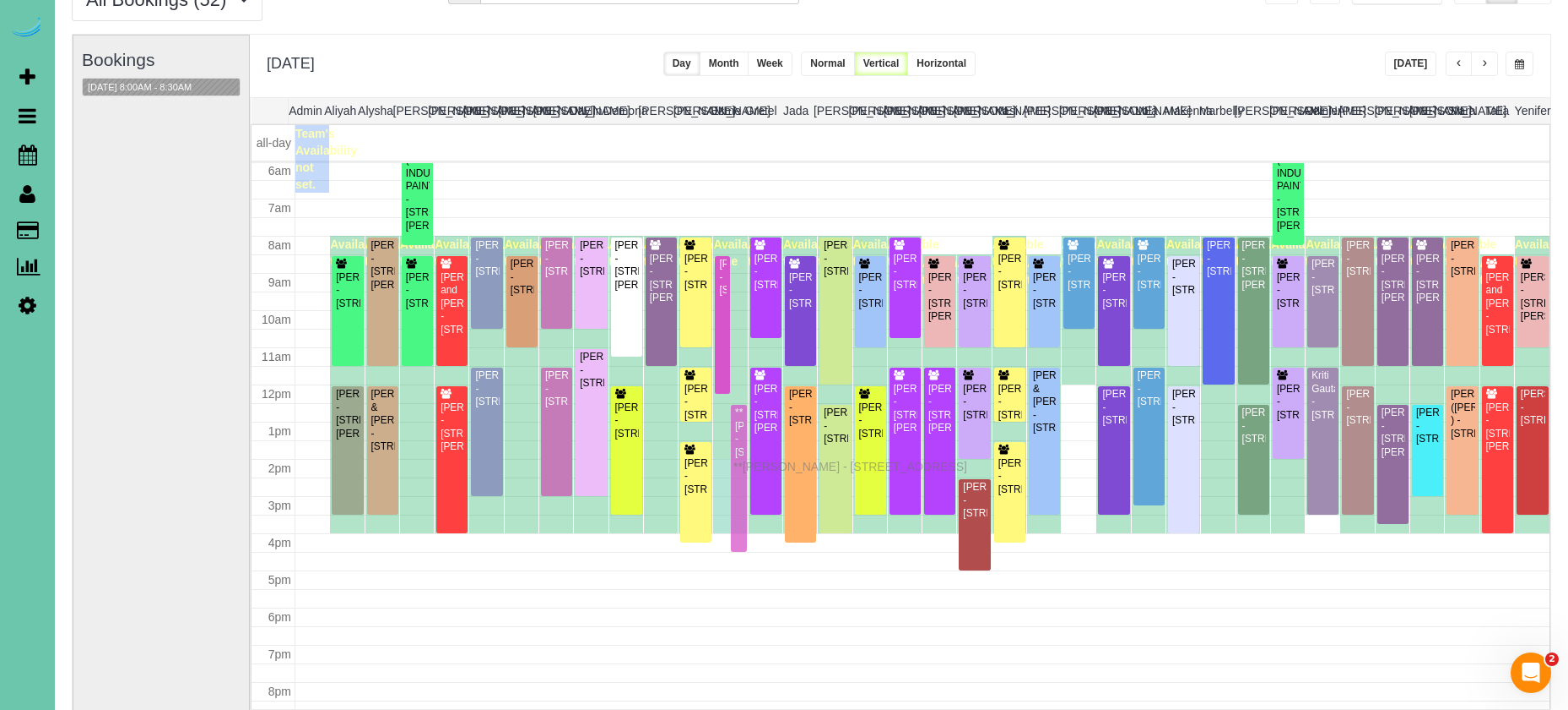
drag, startPoint x: 740, startPoint y: 430, endPoint x: 738, endPoint y: 464, distance: 34.1
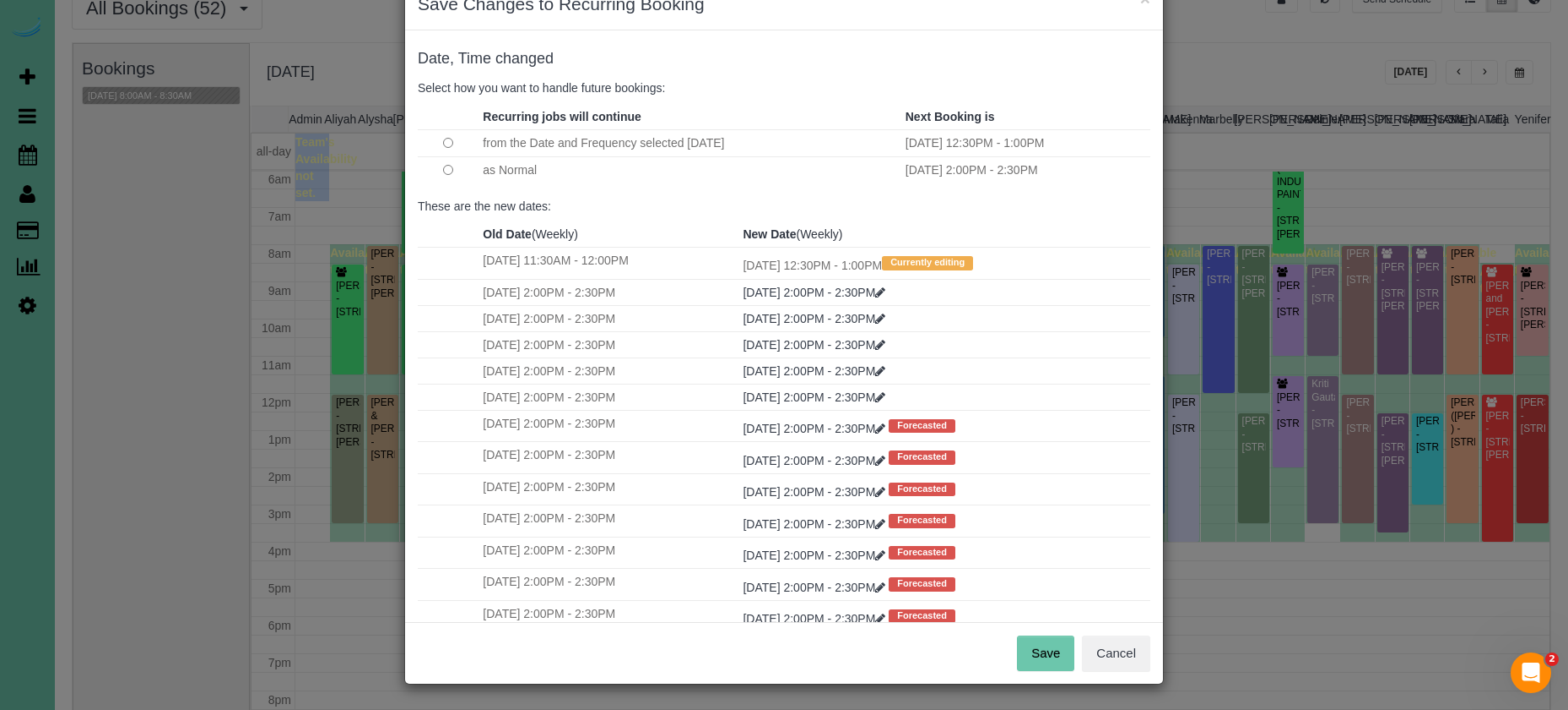
scroll to position [47, 0]
click at [1034, 635] on div "Save Cancel" at bounding box center [784, 653] width 758 height 61
click at [1043, 647] on button "Save" at bounding box center [1045, 654] width 57 height 35
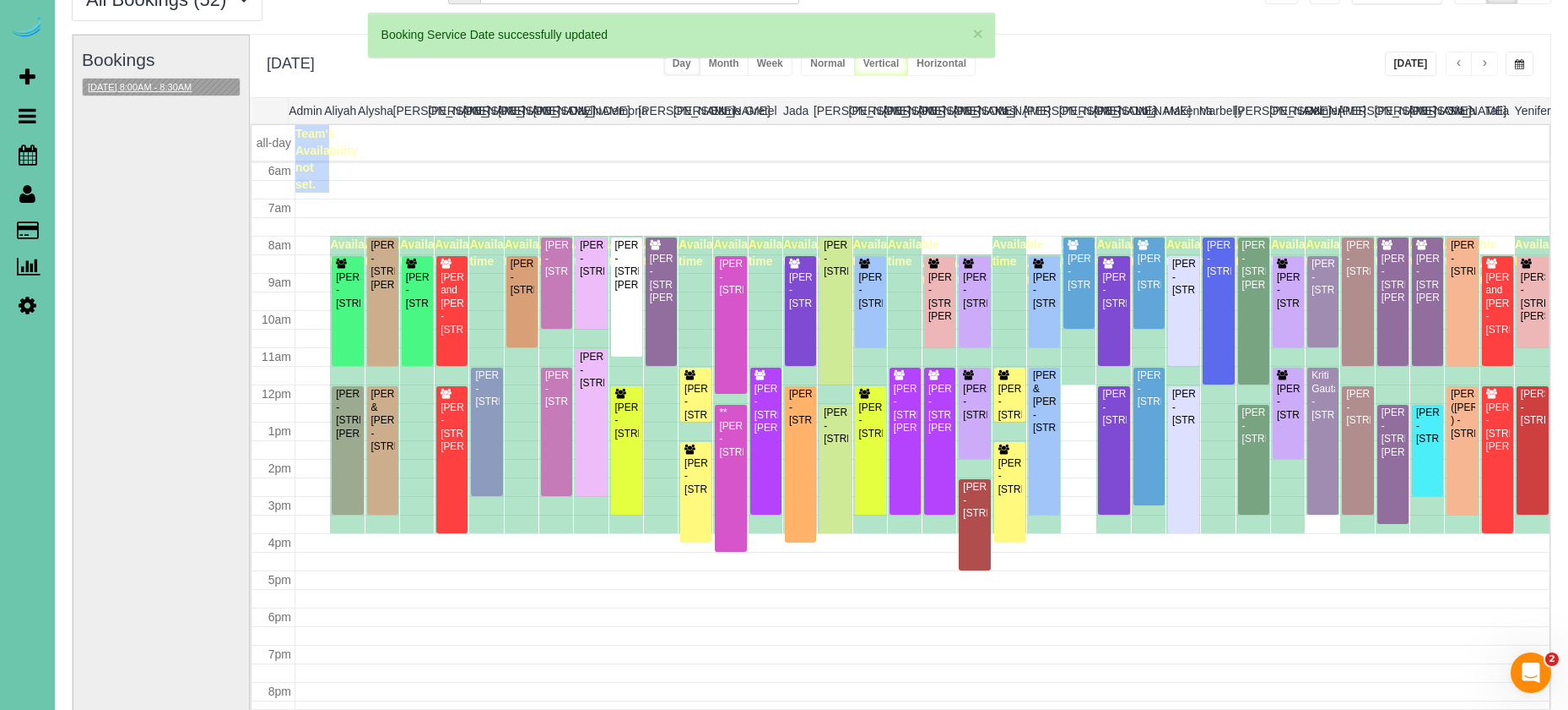
scroll to position [224, 0]
click at [169, 93] on button "[DATE] 8:00AM - 8:30AM" at bounding box center [139, 88] width 114 height 18
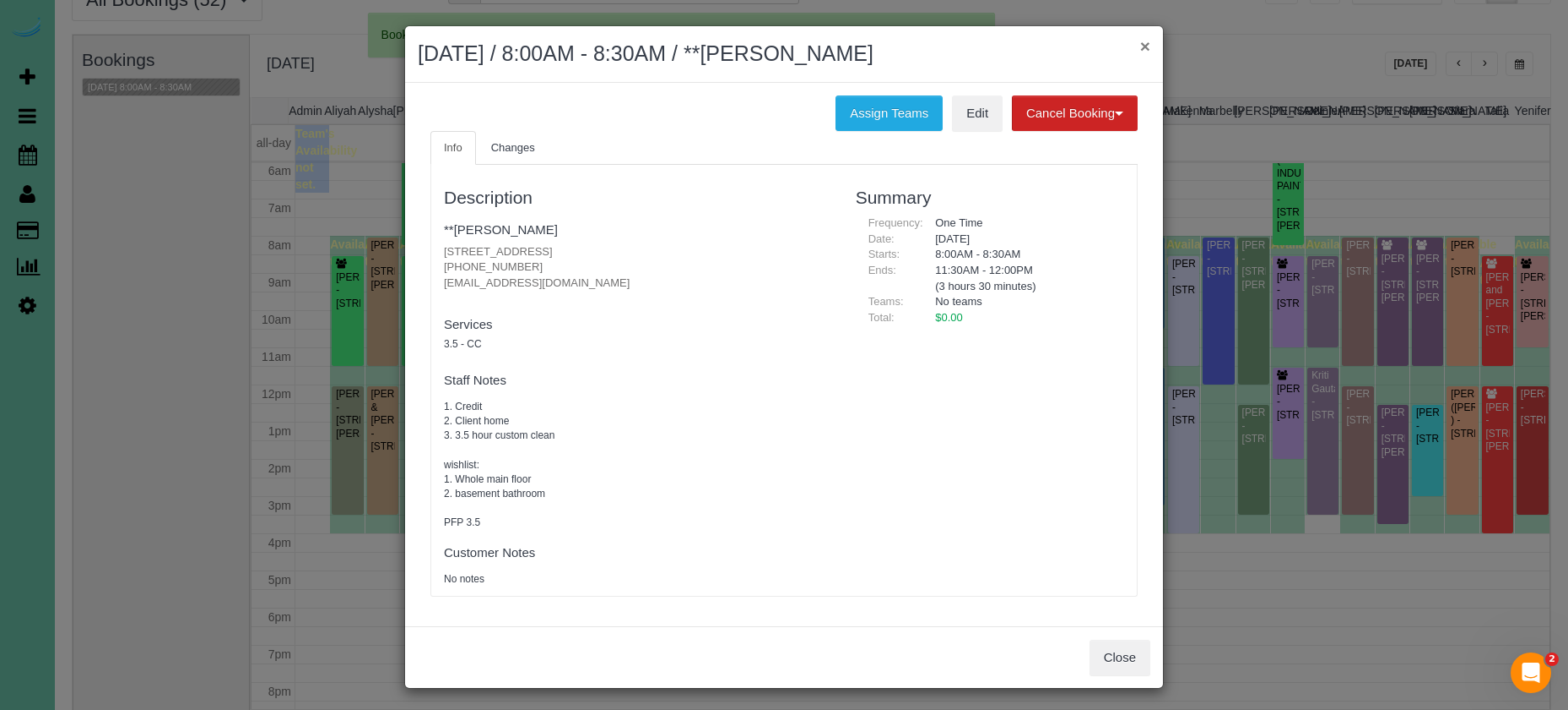
click at [1141, 44] on button "×" at bounding box center [1146, 46] width 10 height 18
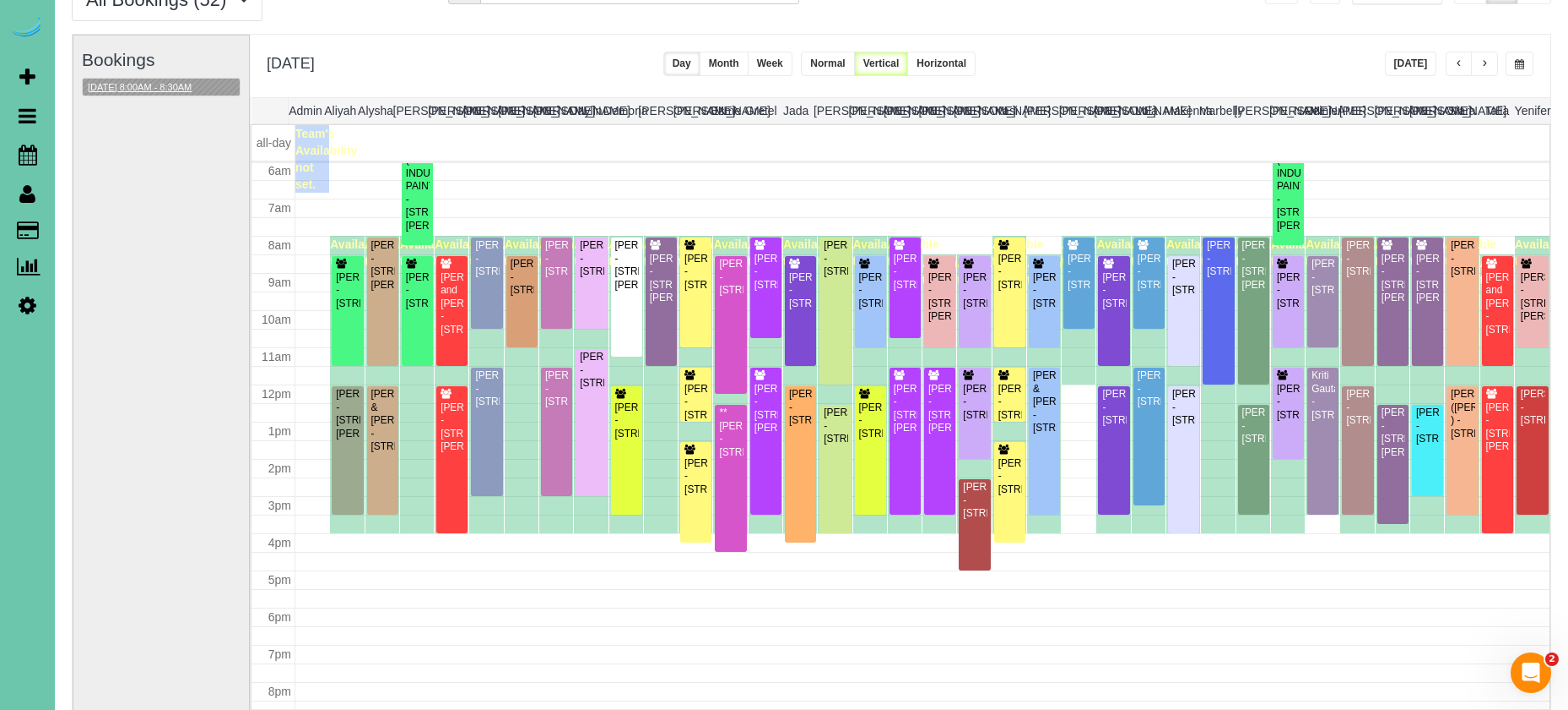
click at [194, 86] on button "[DATE] 8:00AM - 8:30AM" at bounding box center [139, 88] width 114 height 18
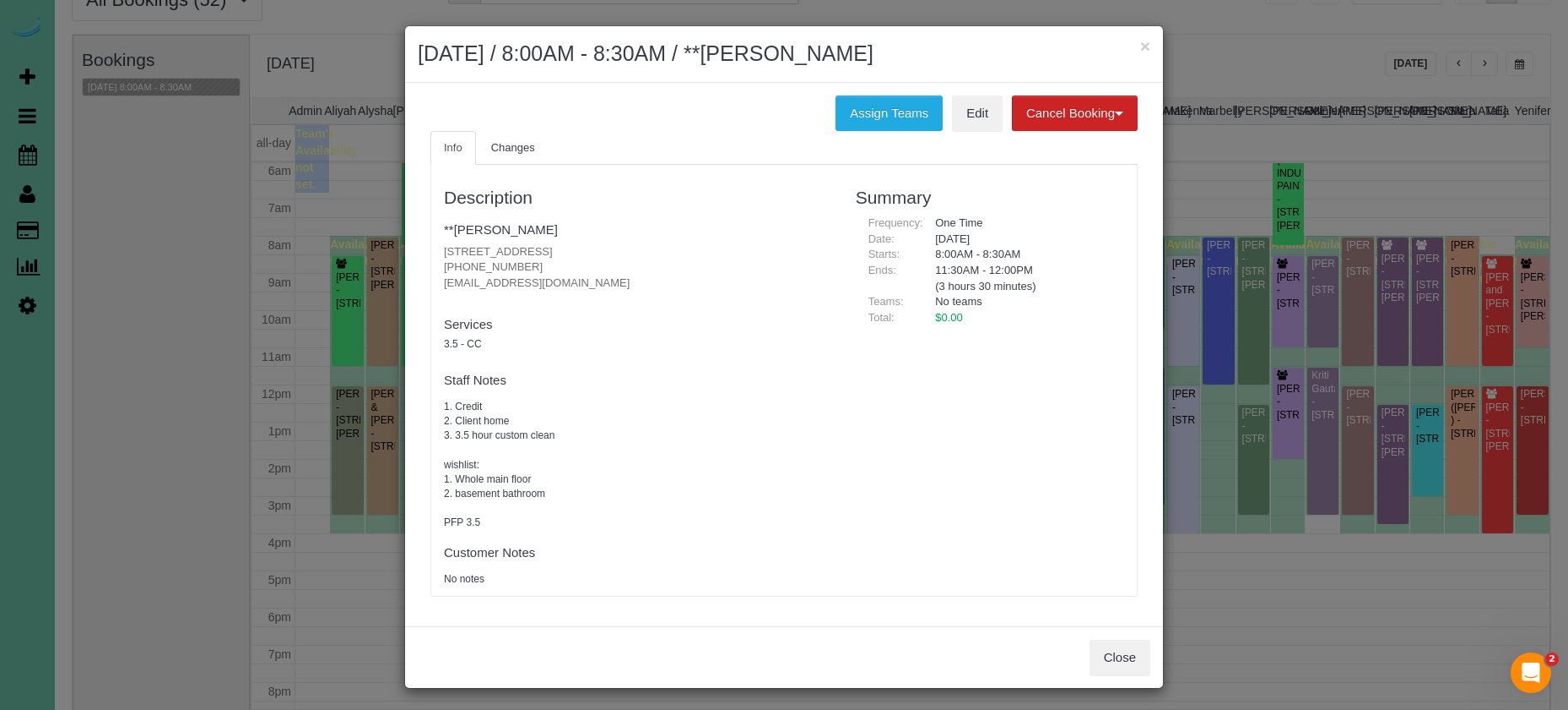
click at [1151, 51] on div "× August 26, 2025 / 8:00AM - 8:30AM / **Danielle Stefanovich" at bounding box center [784, 55] width 758 height 56
click at [1148, 51] on button "×" at bounding box center [1146, 46] width 10 height 18
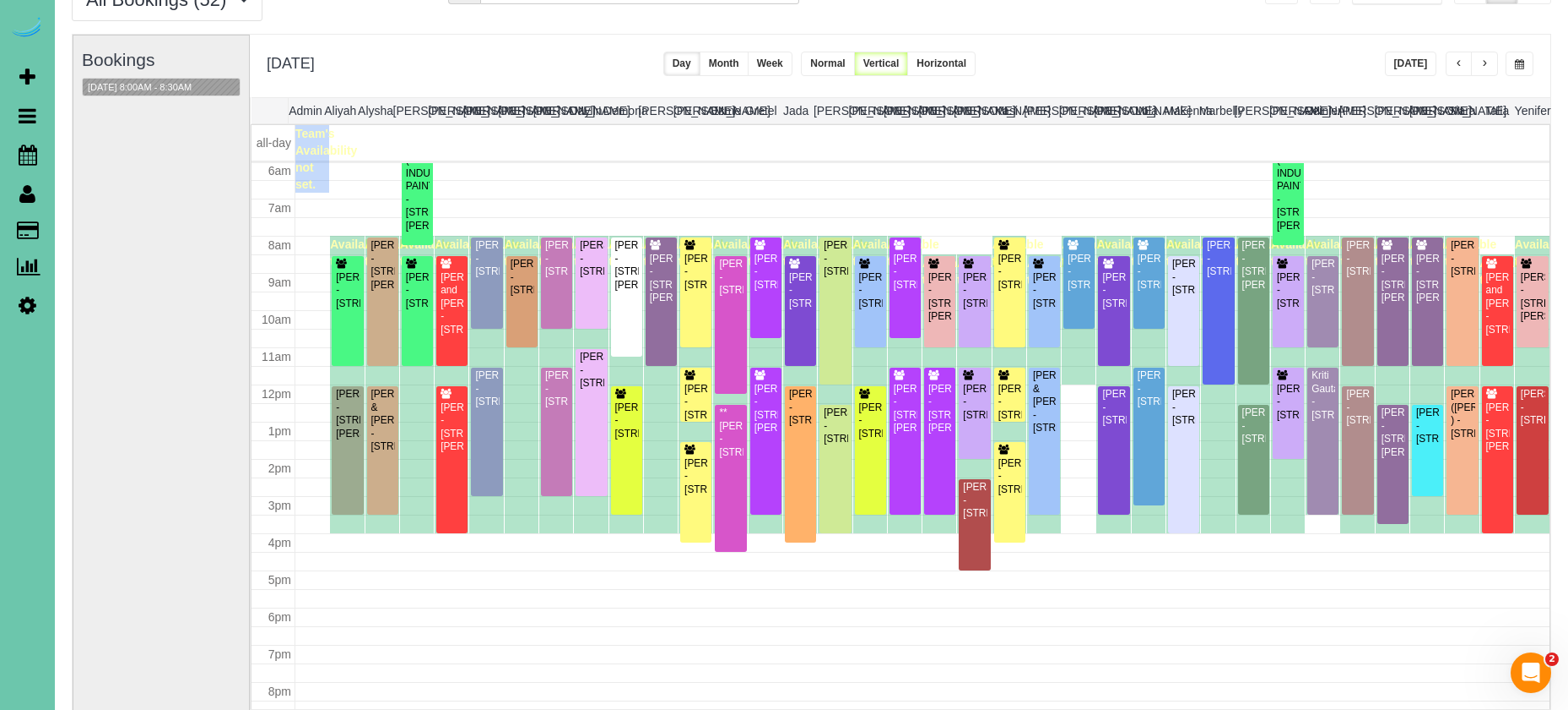
click at [1496, 65] on button "button" at bounding box center [1485, 63] width 27 height 24
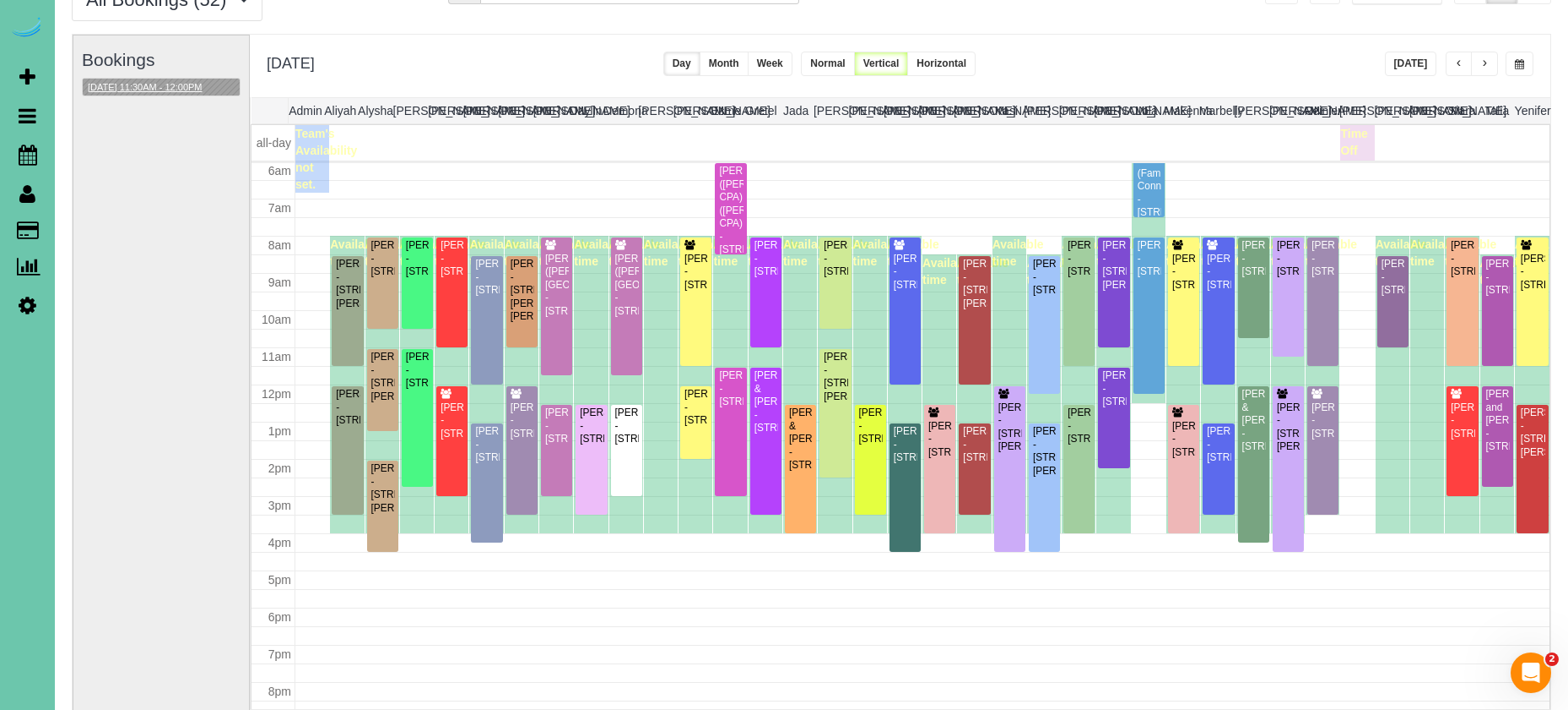
click at [141, 86] on button "08/27/2025 11:30AM - 12:00PM" at bounding box center [145, 88] width 125 height 18
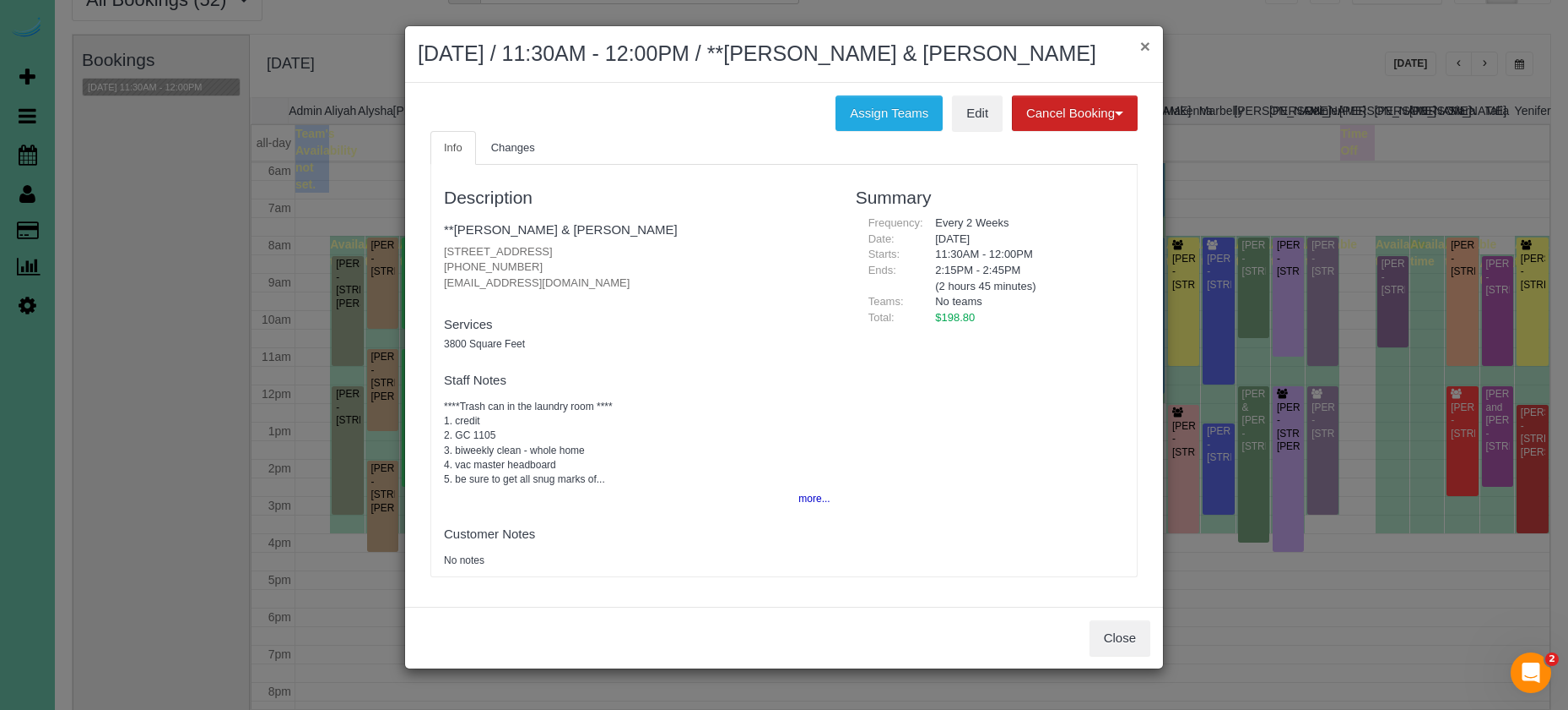
click at [1145, 48] on button "×" at bounding box center [1146, 46] width 10 height 18
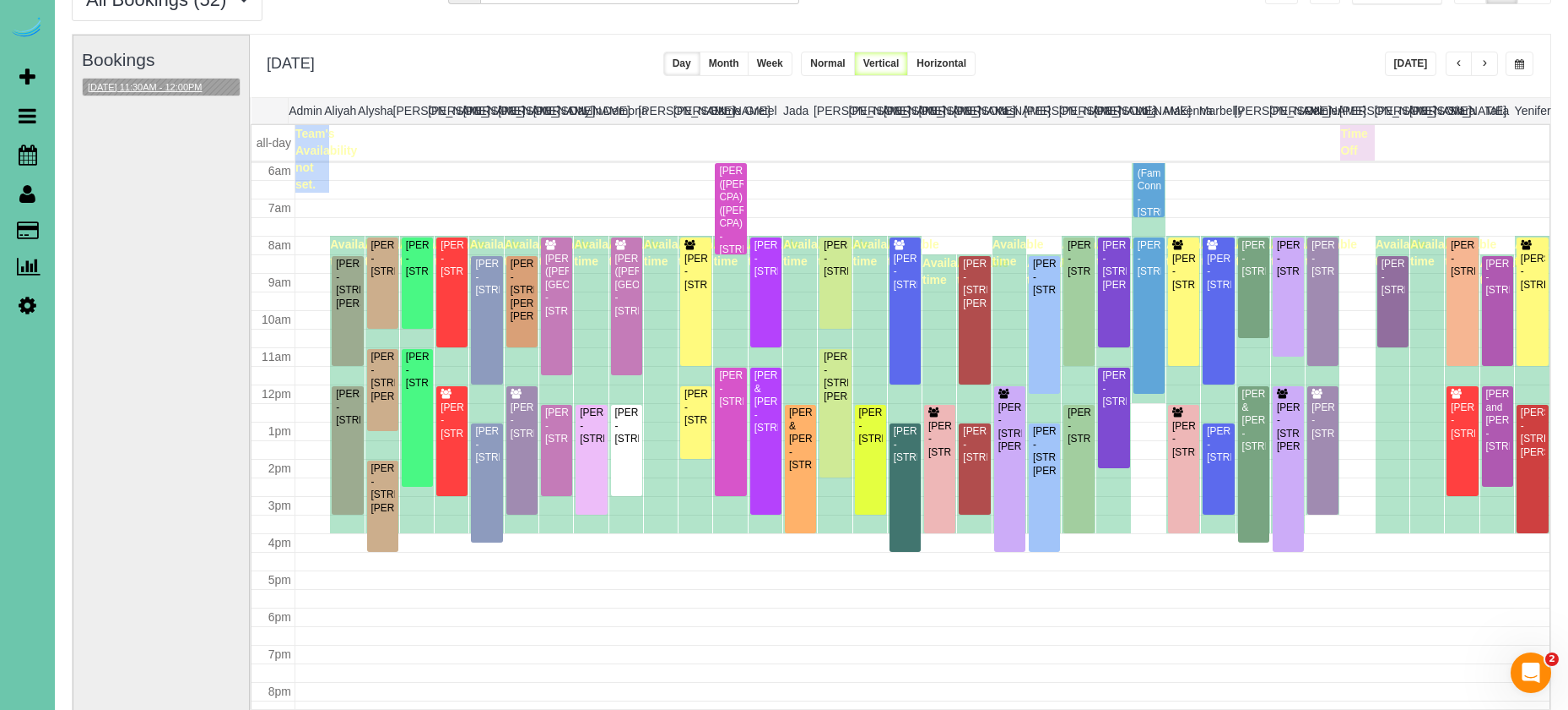
click at [181, 85] on button "08/27/2025 11:30AM - 12:00PM" at bounding box center [145, 88] width 125 height 18
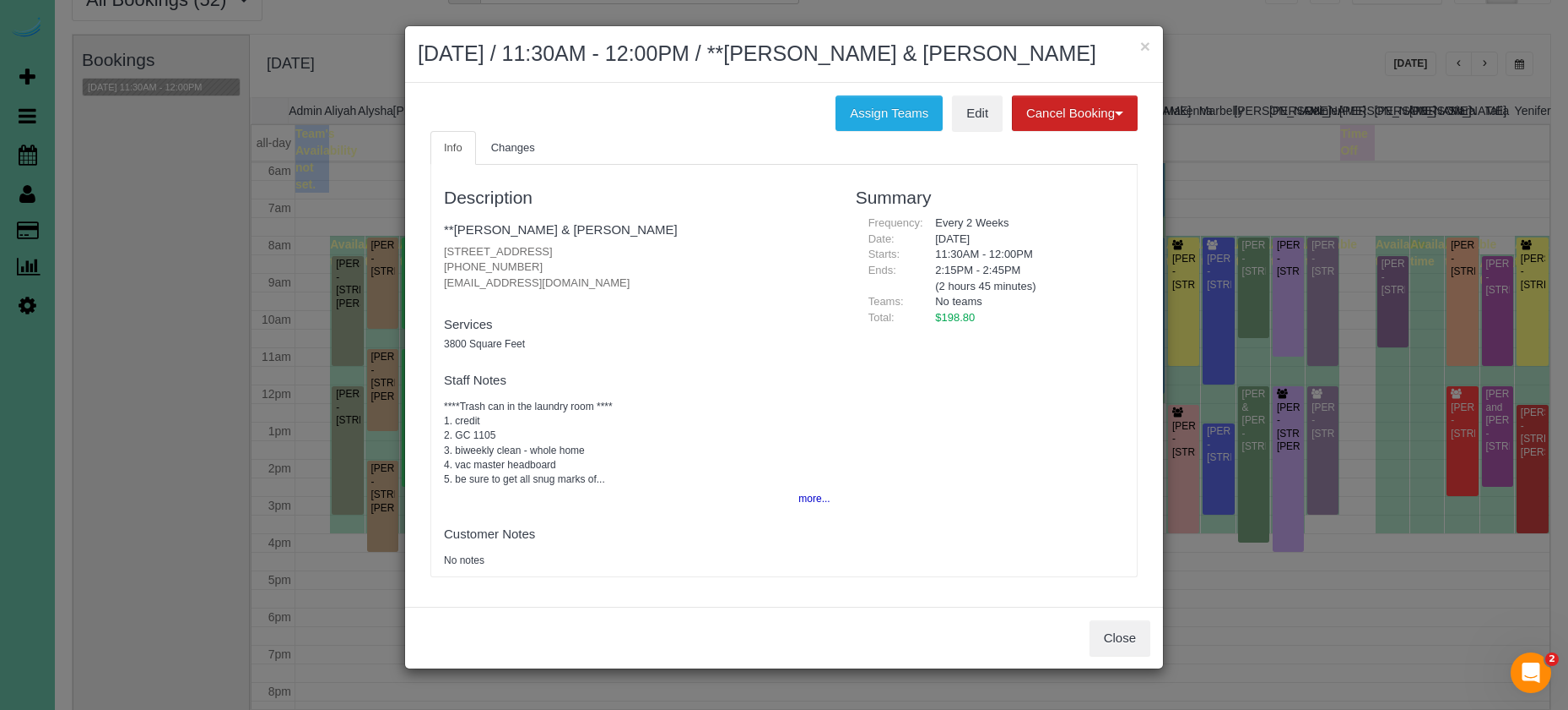
drag, startPoint x: 881, startPoint y: 101, endPoint x: 816, endPoint y: 120, distance: 67.7
click at [881, 102] on button "Assign Teams" at bounding box center [890, 113] width 107 height 35
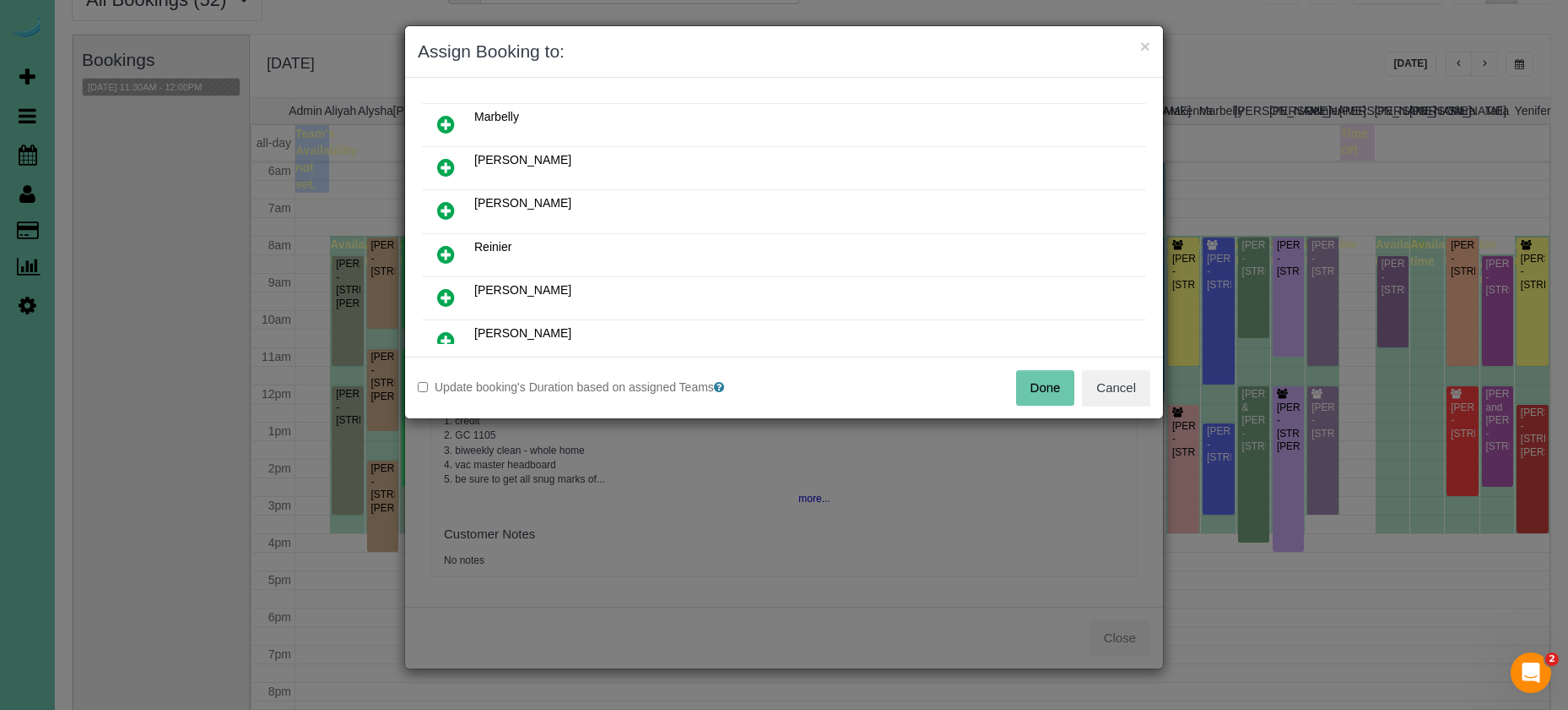
scroll to position [730, 0]
drag, startPoint x: 449, startPoint y: 289, endPoint x: 461, endPoint y: 313, distance: 26.8
click at [450, 290] on icon at bounding box center [446, 294] width 18 height 20
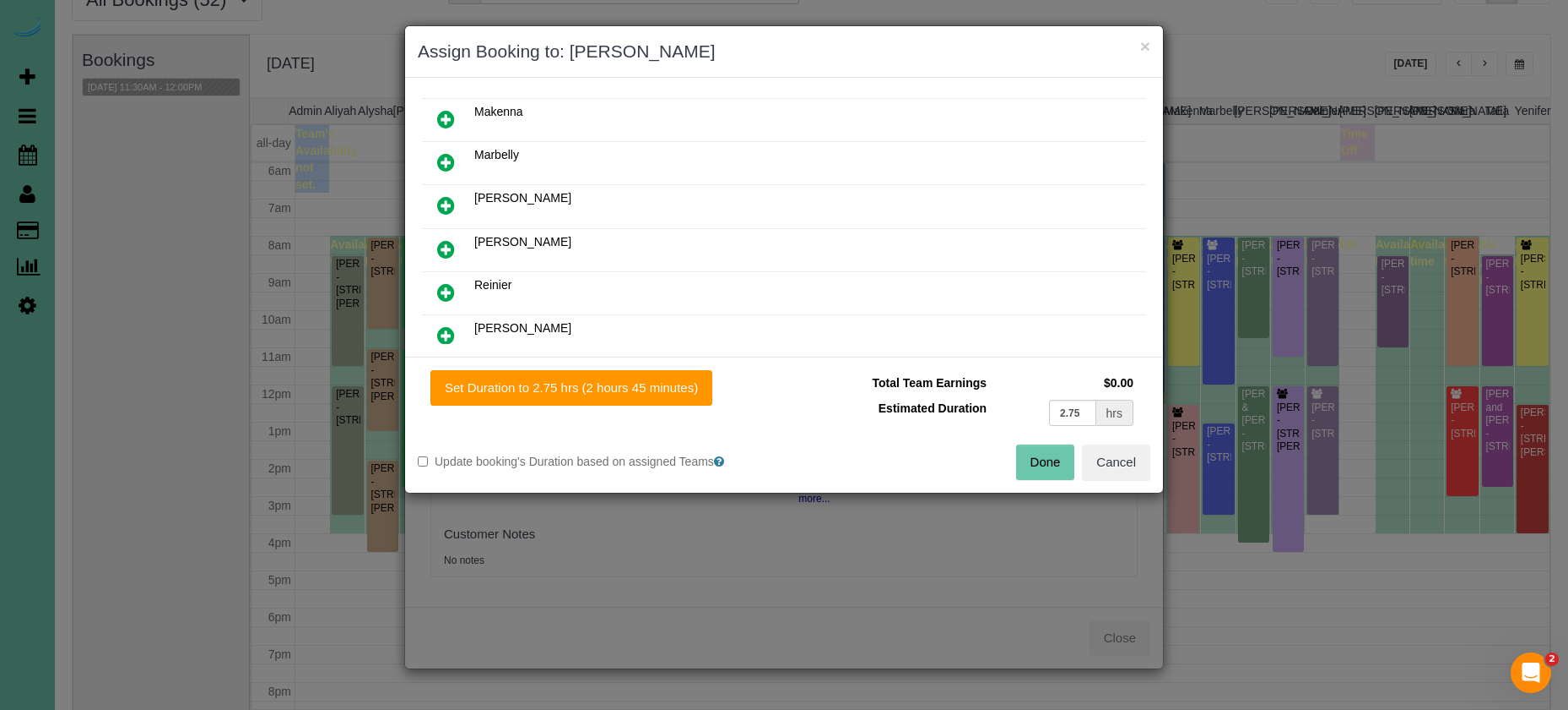
drag, startPoint x: 451, startPoint y: 339, endPoint x: 474, endPoint y: 347, distance: 24.4
click at [452, 340] on icon at bounding box center [446, 335] width 18 height 20
drag, startPoint x: 558, startPoint y: 381, endPoint x: 738, endPoint y: 402, distance: 181.2
click at [578, 382] on button "Set Duration to 2.75 hrs (2 hours 45 minutes)" at bounding box center [571, 388] width 282 height 35
type input "2.75"
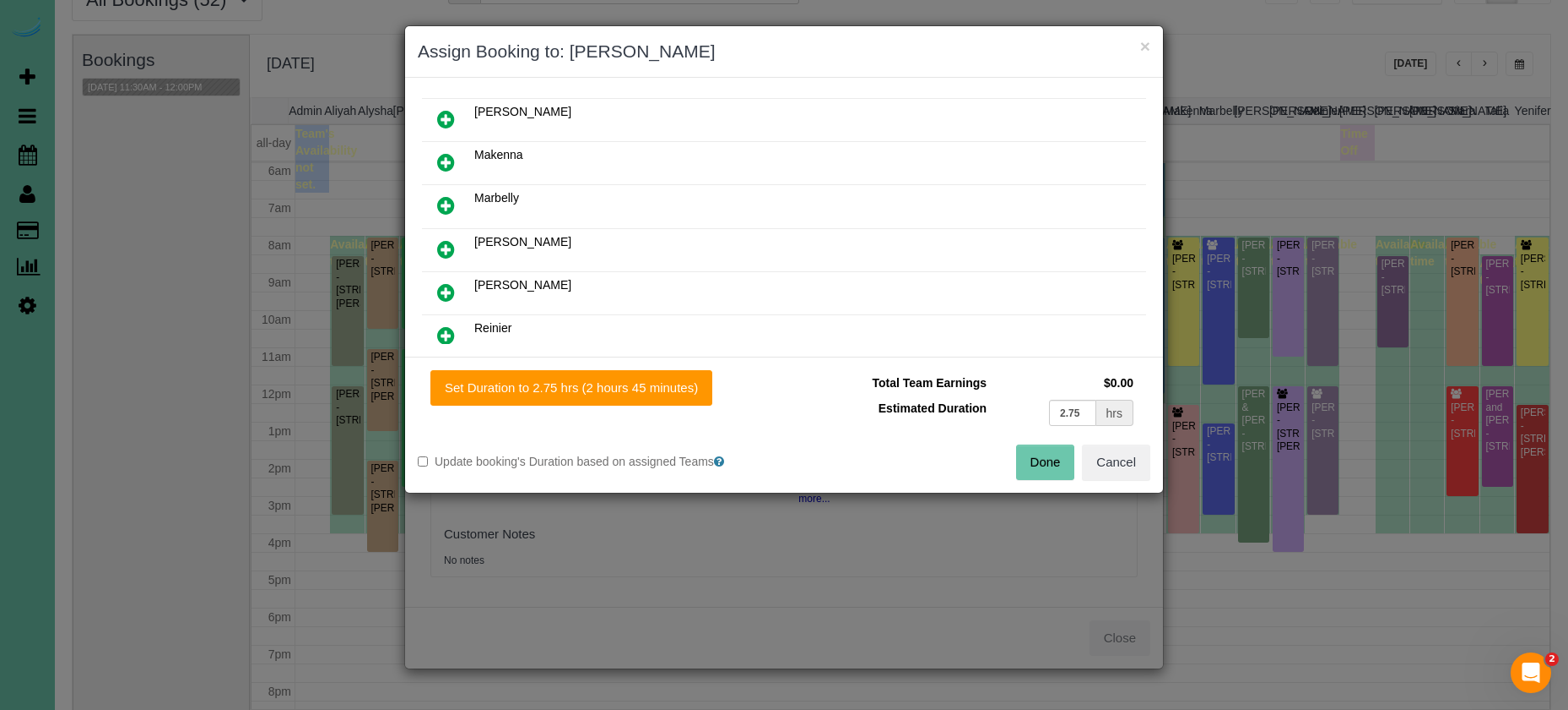
type input "2.75"
click at [1058, 456] on button "Done" at bounding box center [1045, 462] width 59 height 35
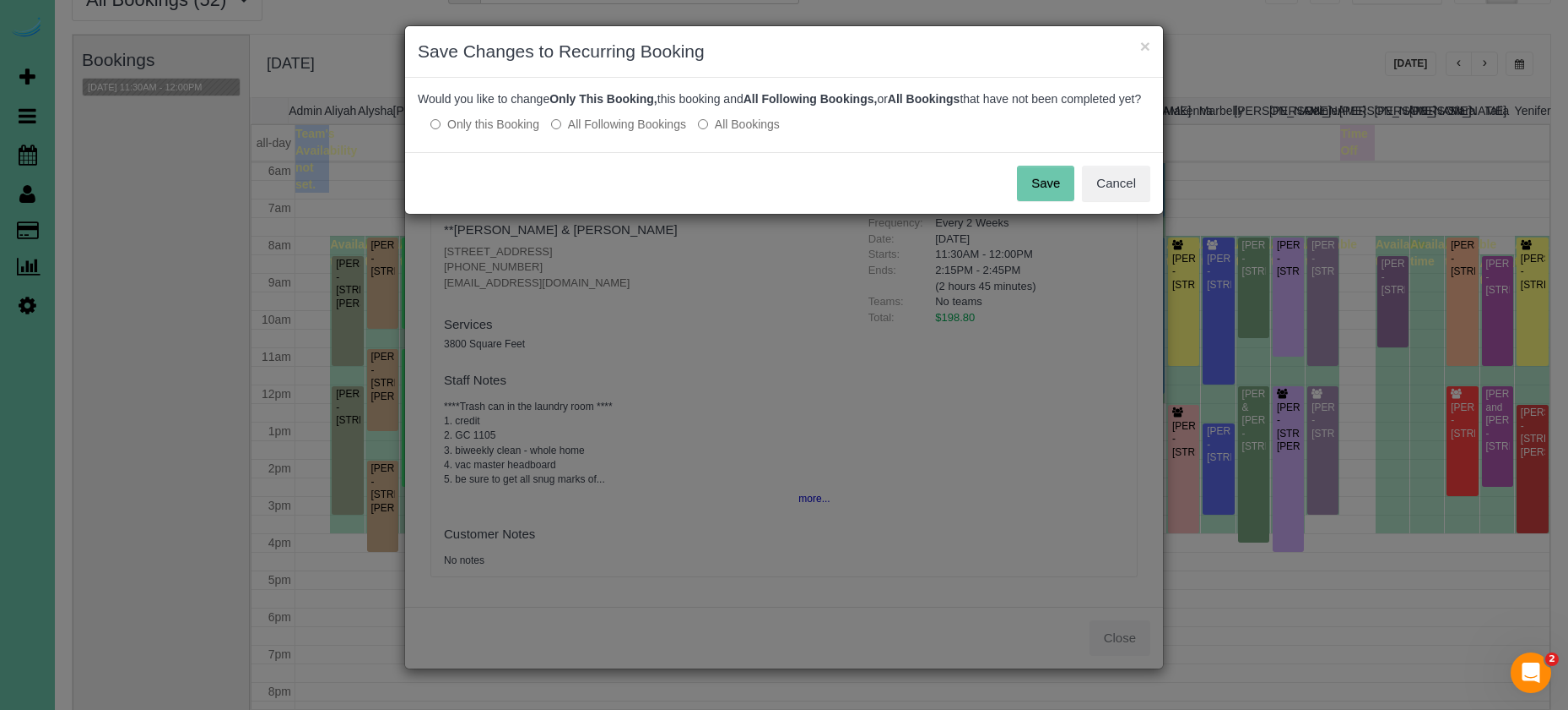
drag, startPoint x: 1040, startPoint y: 202, endPoint x: 1056, endPoint y: 137, distance: 66.9
click at [1039, 200] on button "Save" at bounding box center [1045, 183] width 57 height 35
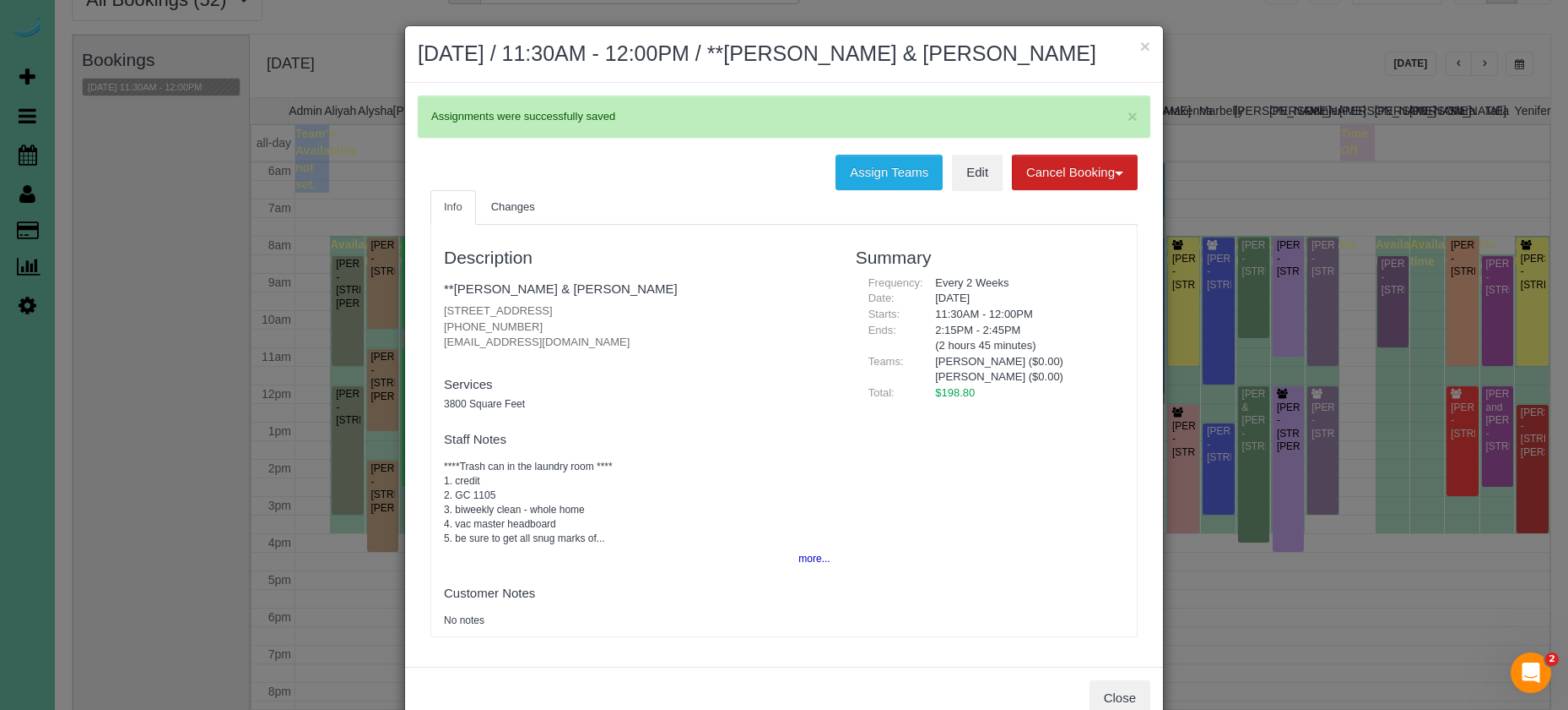
scroll to position [0, 0]
click at [1146, 48] on button "×" at bounding box center [1146, 46] width 10 height 18
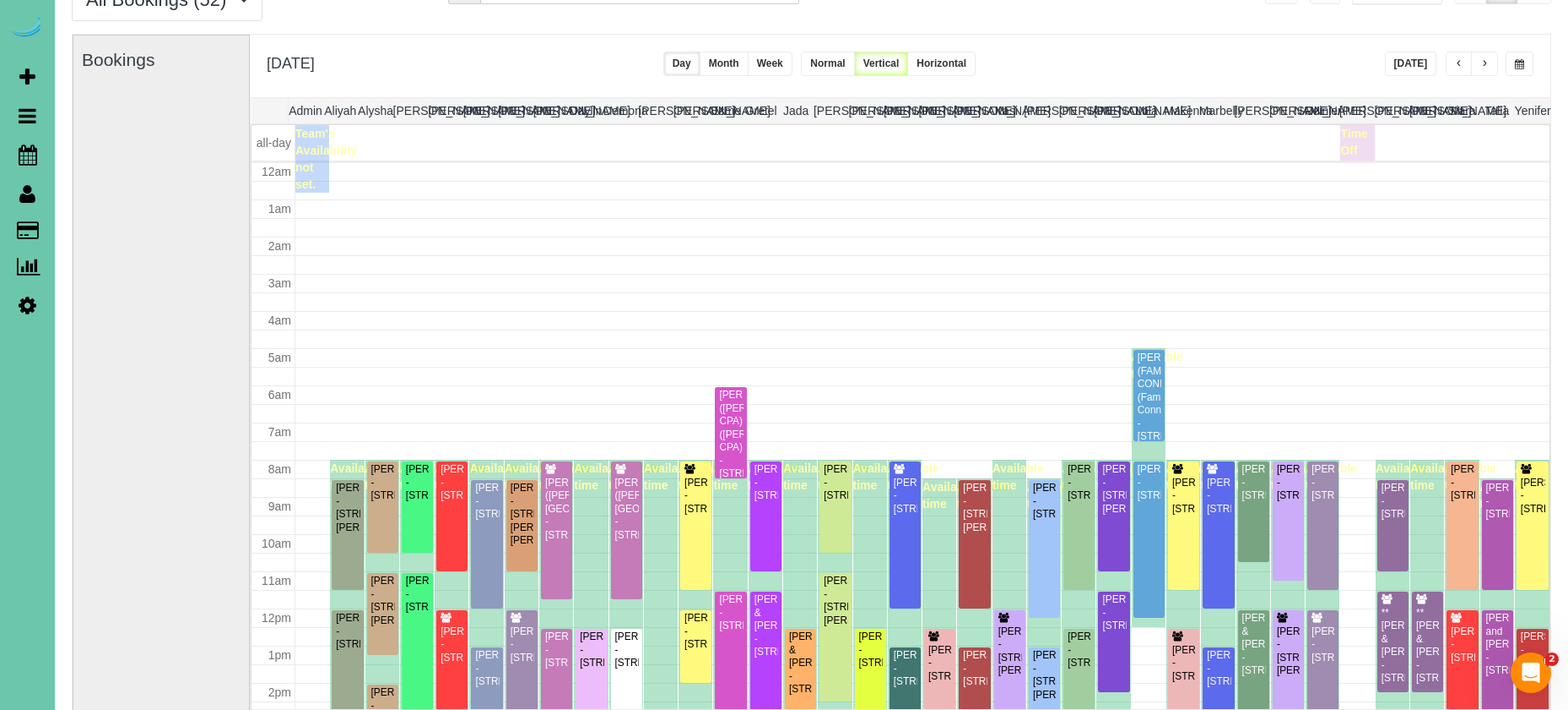
scroll to position [224, 0]
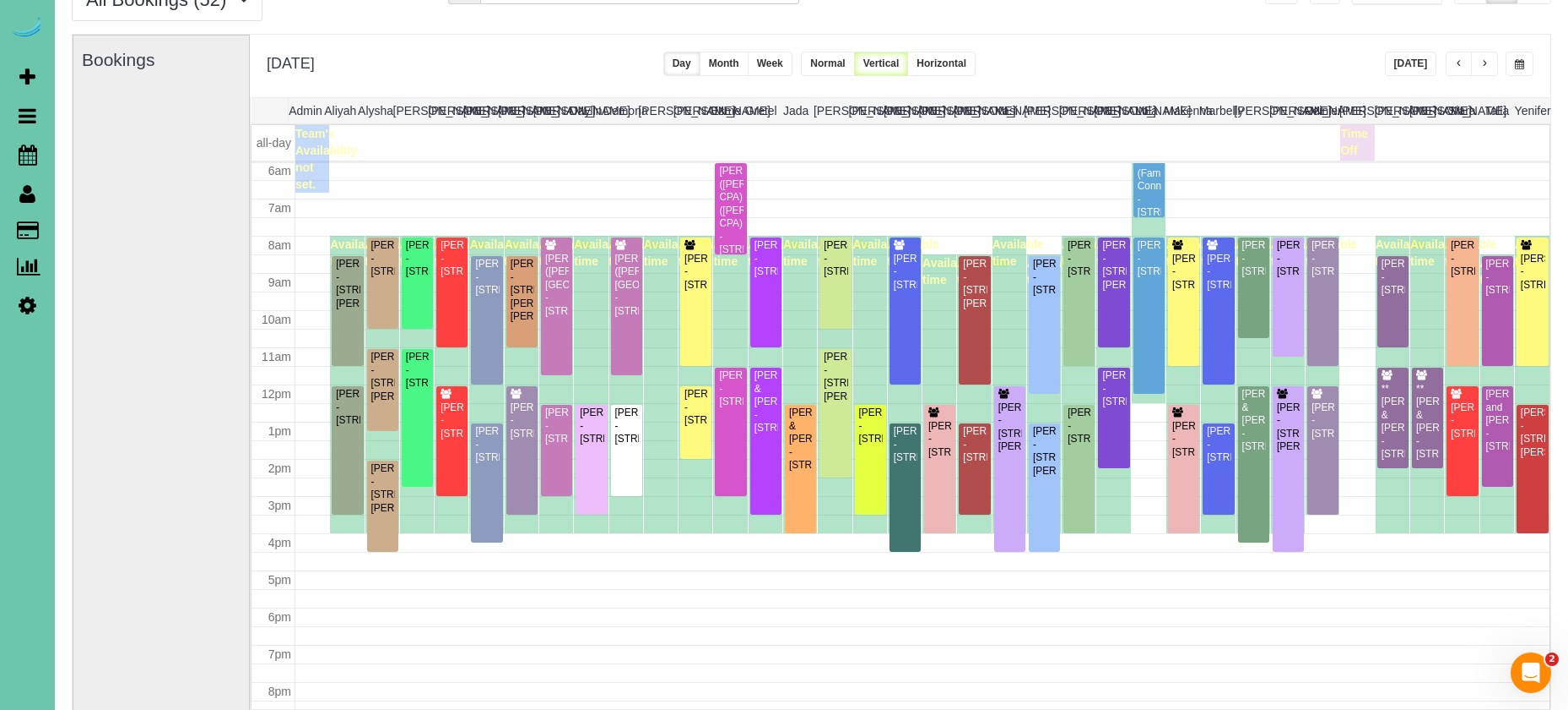
click at [1421, 71] on button "Today" at bounding box center [1411, 63] width 53 height 24
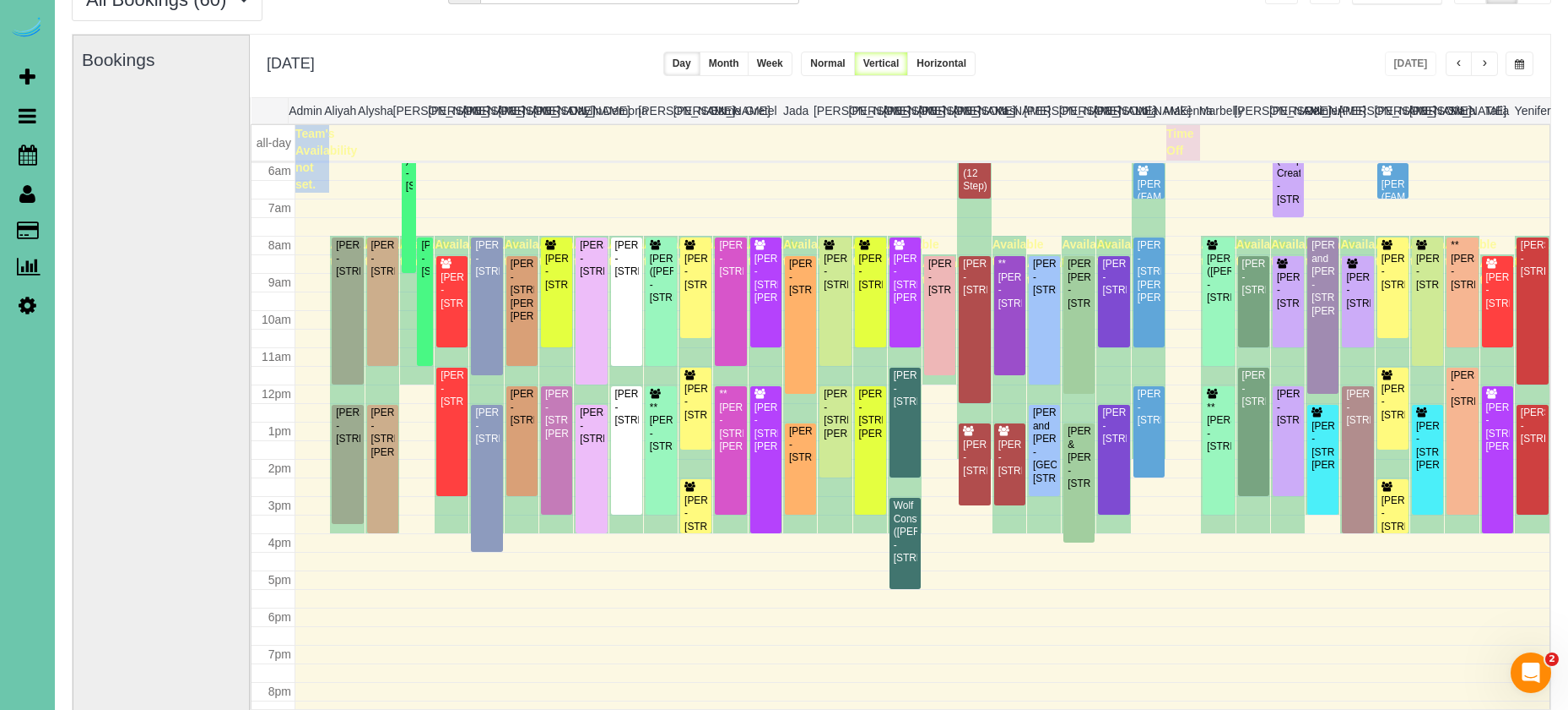
click at [1477, 60] on button "button" at bounding box center [1485, 63] width 27 height 24
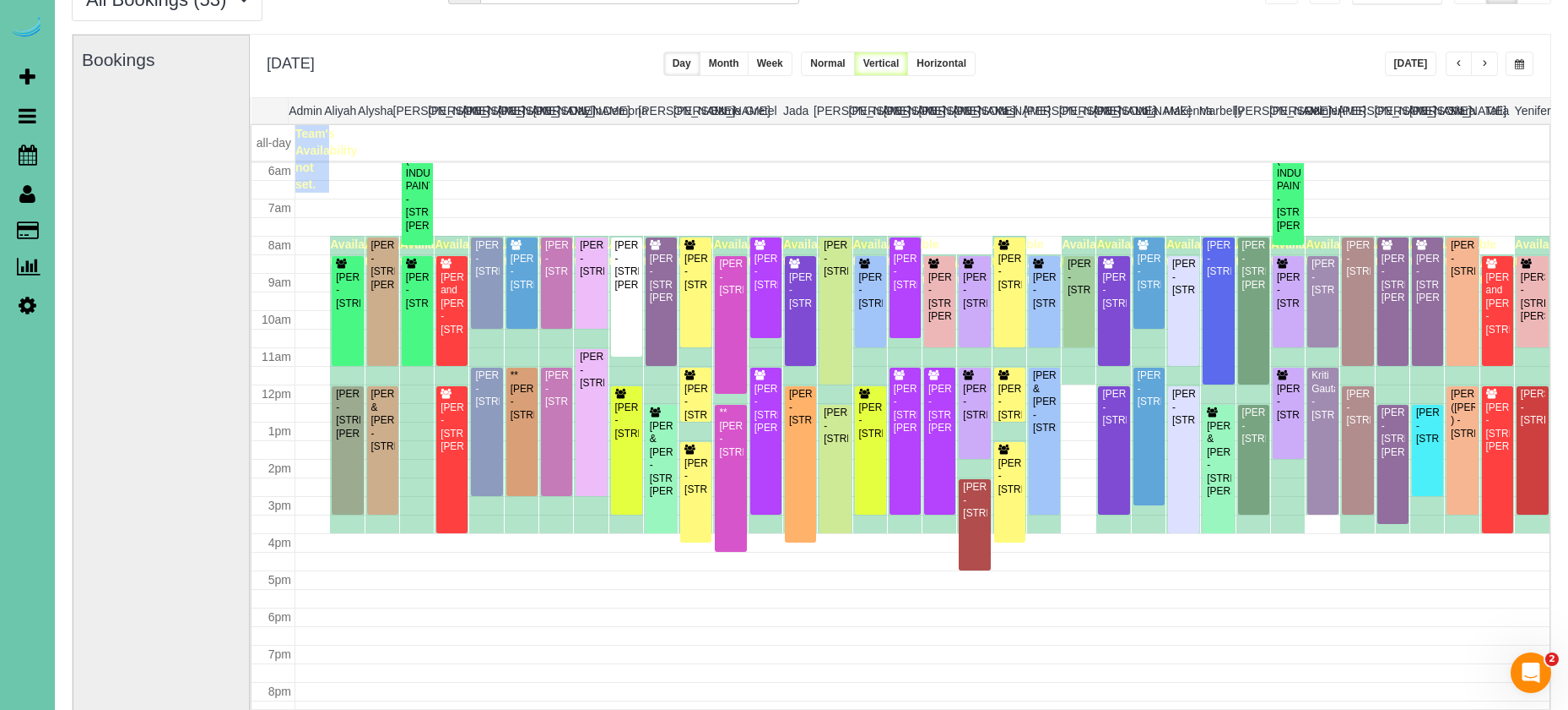
click at [1388, 58] on div "Tuesday, Aug 26, 2025 Today Day Month Week Normal Vertical Horizontal" at bounding box center [900, 66] width 1300 height 62
click at [1476, 64] on button "button" at bounding box center [1485, 63] width 27 height 24
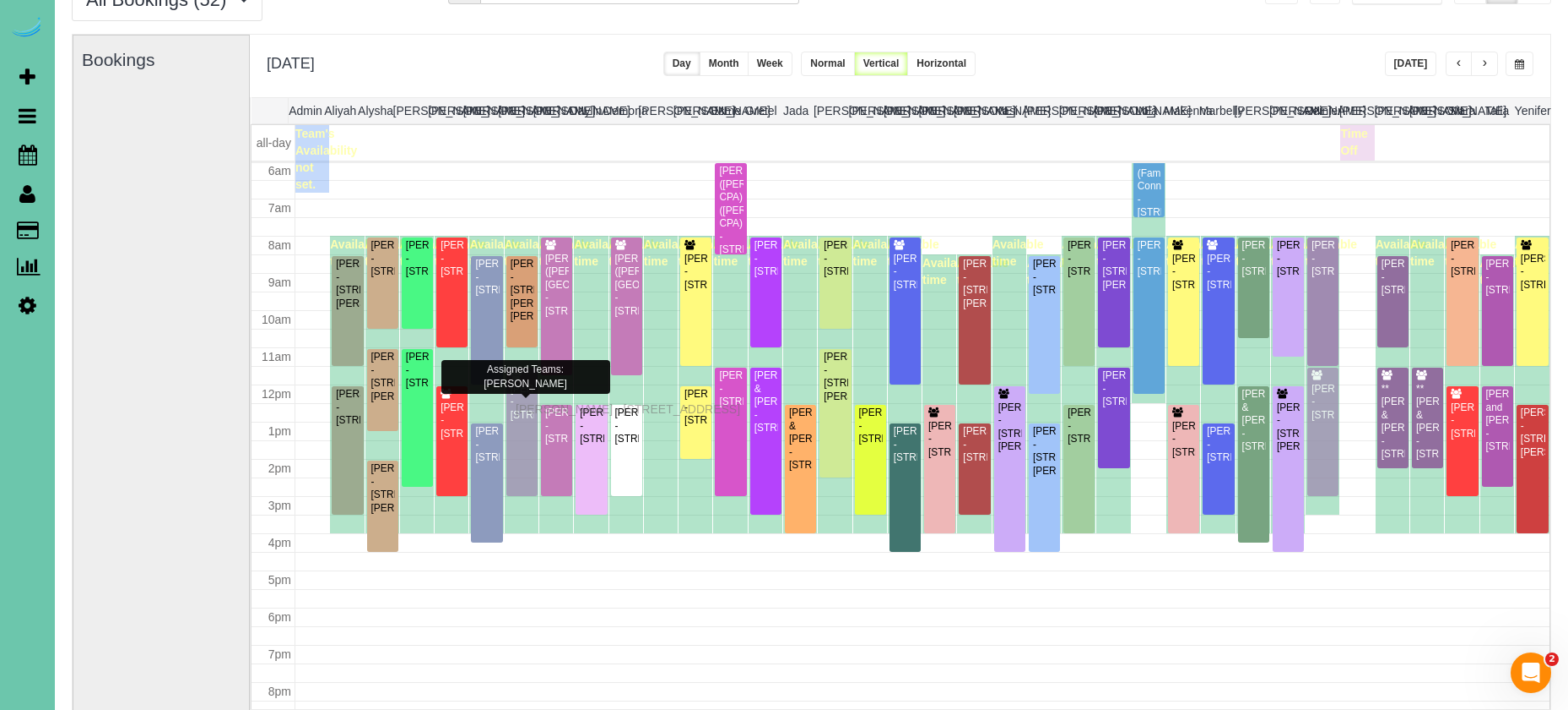
drag, startPoint x: 520, startPoint y: 427, endPoint x: 520, endPoint y: 406, distance: 21.0
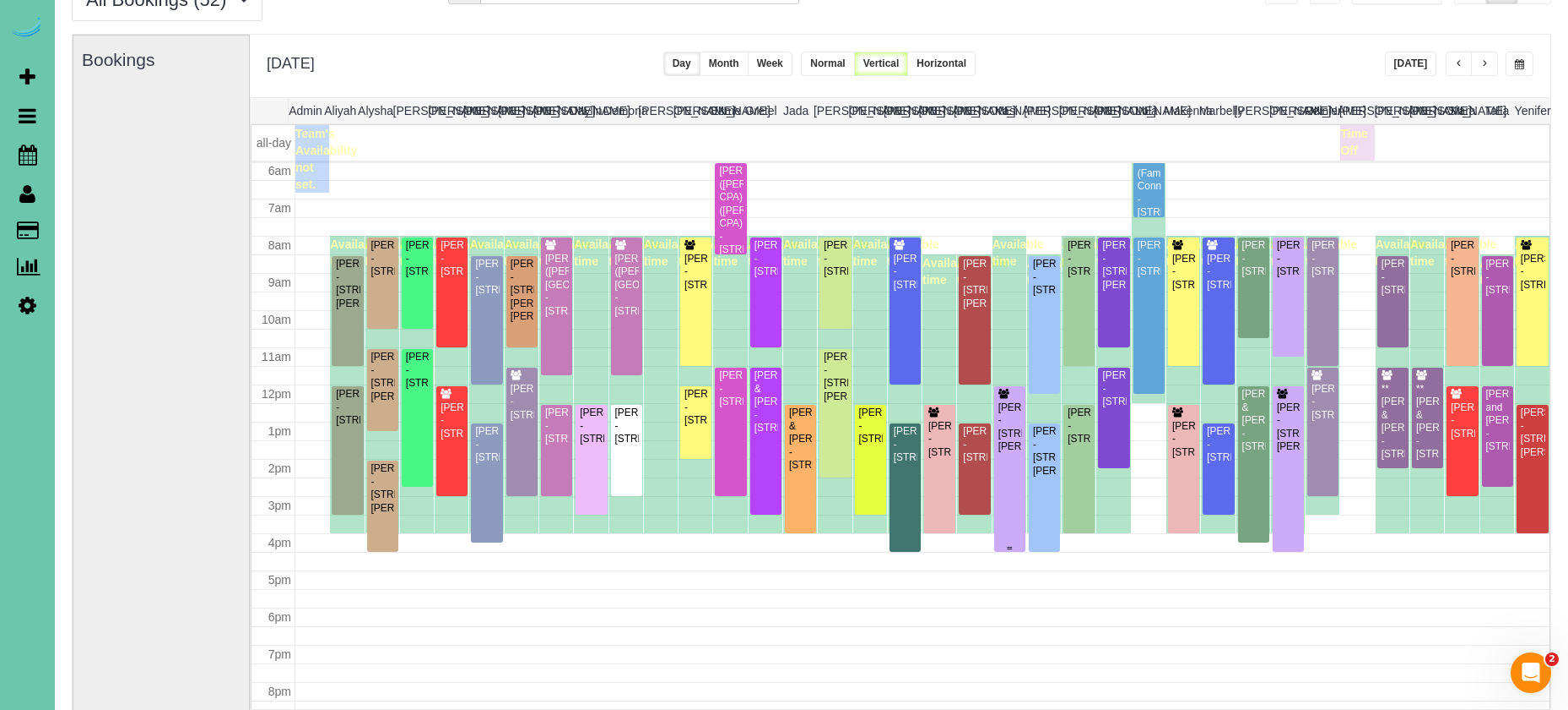
click at [1012, 427] on div "Kaitlyn Pellegrino - 9720 Hascall St, Omaha, NE 68124" at bounding box center [1009, 428] width 24 height 53
click at [1012, 428] on body "4 Beta Your Notifications You have 0 alerts × You have 1 to charge for 08/22/20…" at bounding box center [784, 271] width 1568 height 710
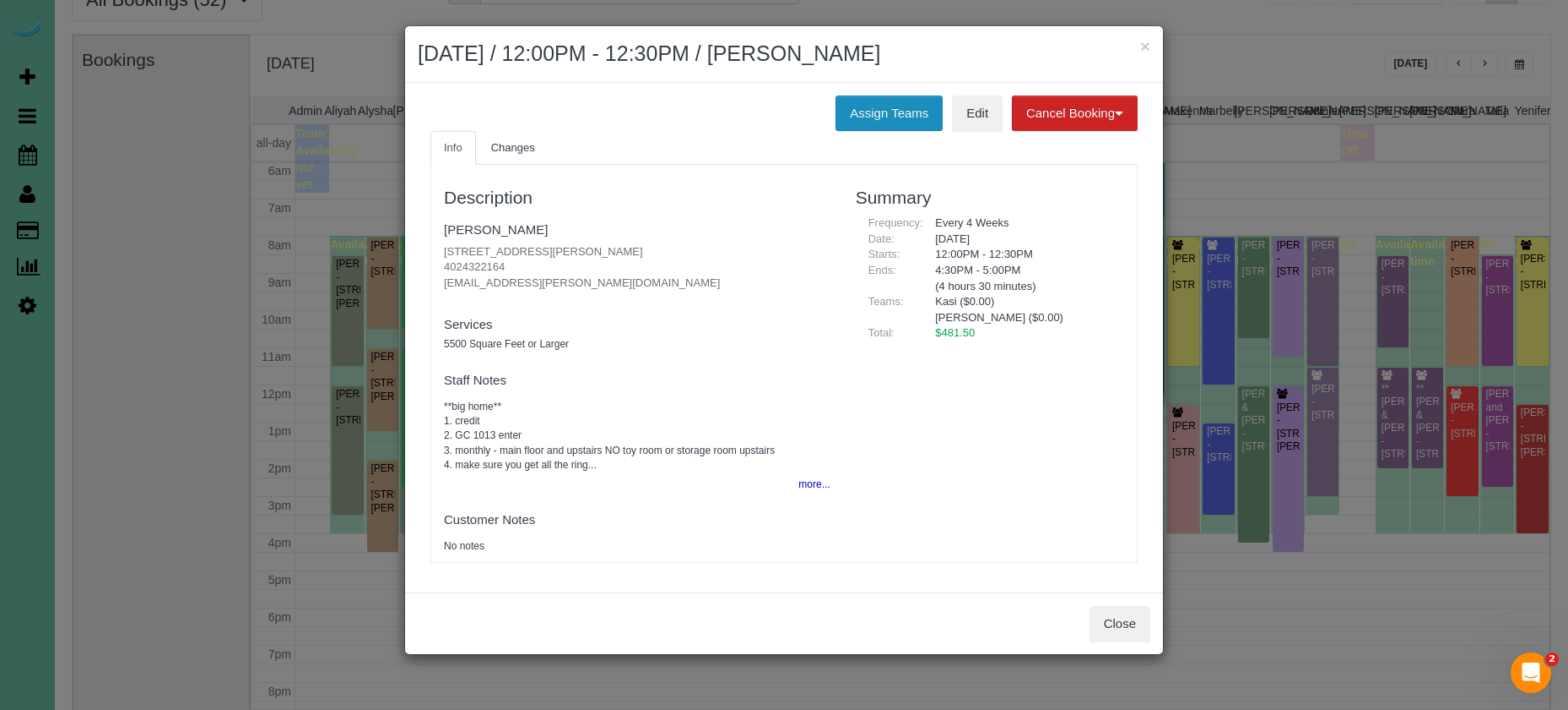
click at [857, 108] on button "Assign Teams" at bounding box center [890, 113] width 107 height 35
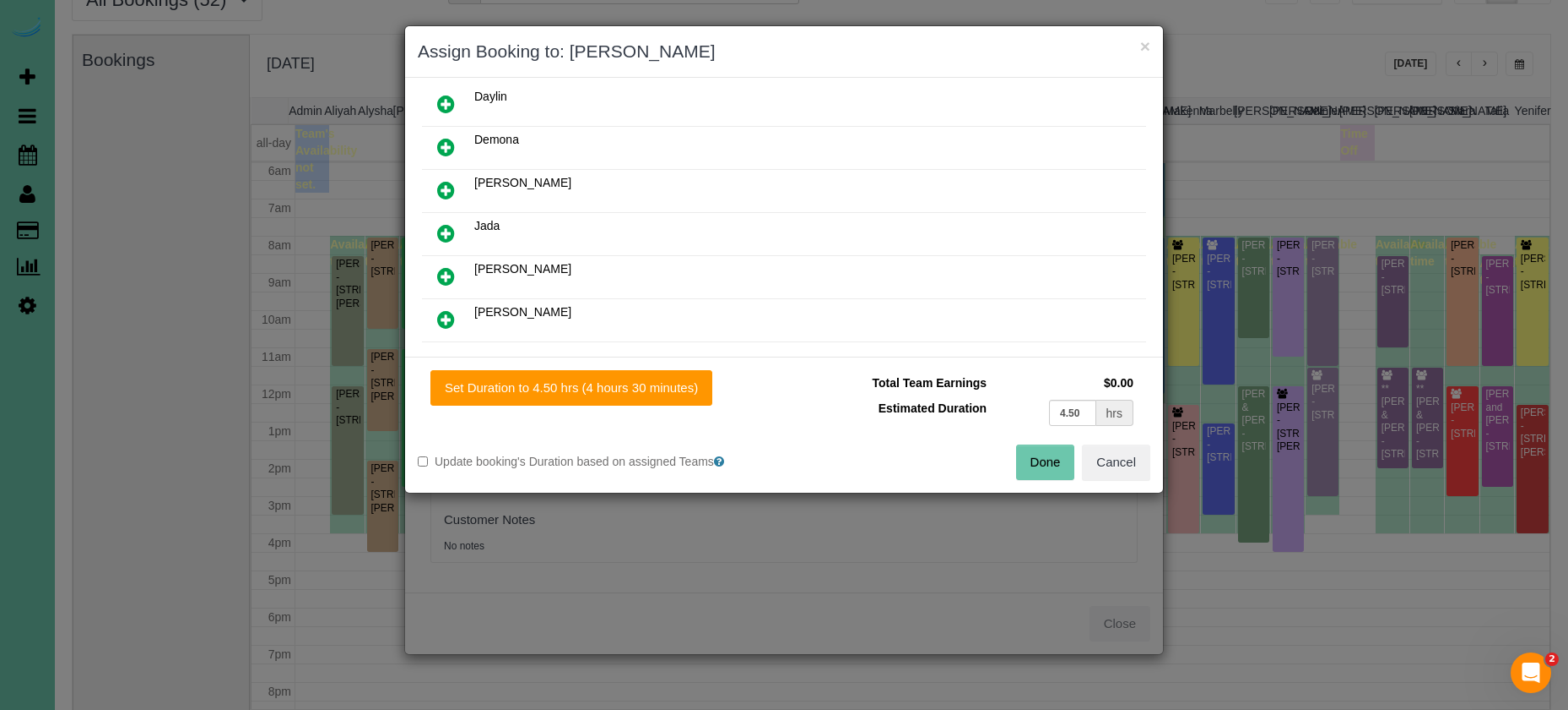
scroll to position [272, 0]
click at [1109, 458] on button "Cancel" at bounding box center [1116, 462] width 68 height 35
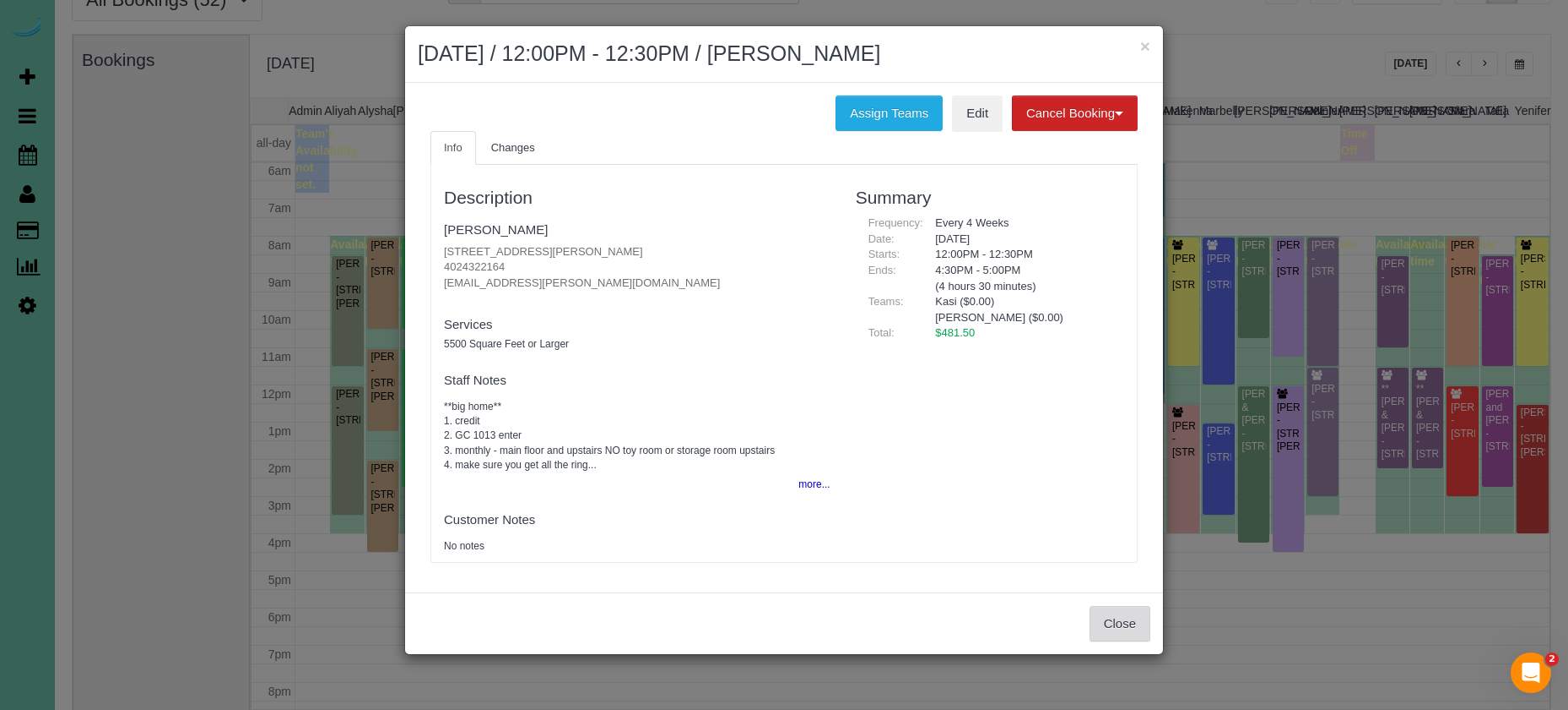
click at [1112, 620] on button "Close" at bounding box center [1120, 623] width 60 height 35
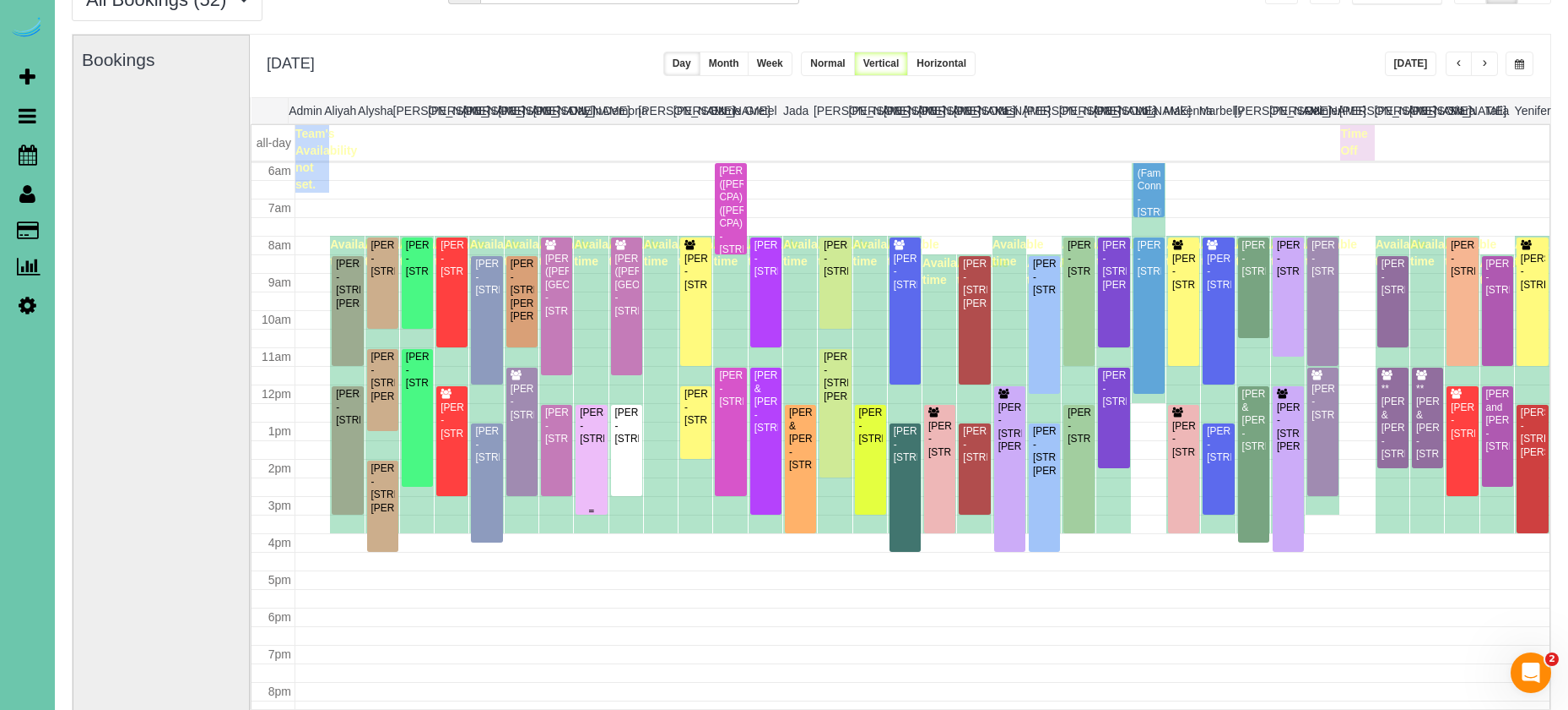
click at [585, 445] on div "Amy Locher - 13810 X Circle, Omaha, NE 68137" at bounding box center [591, 426] width 24 height 39
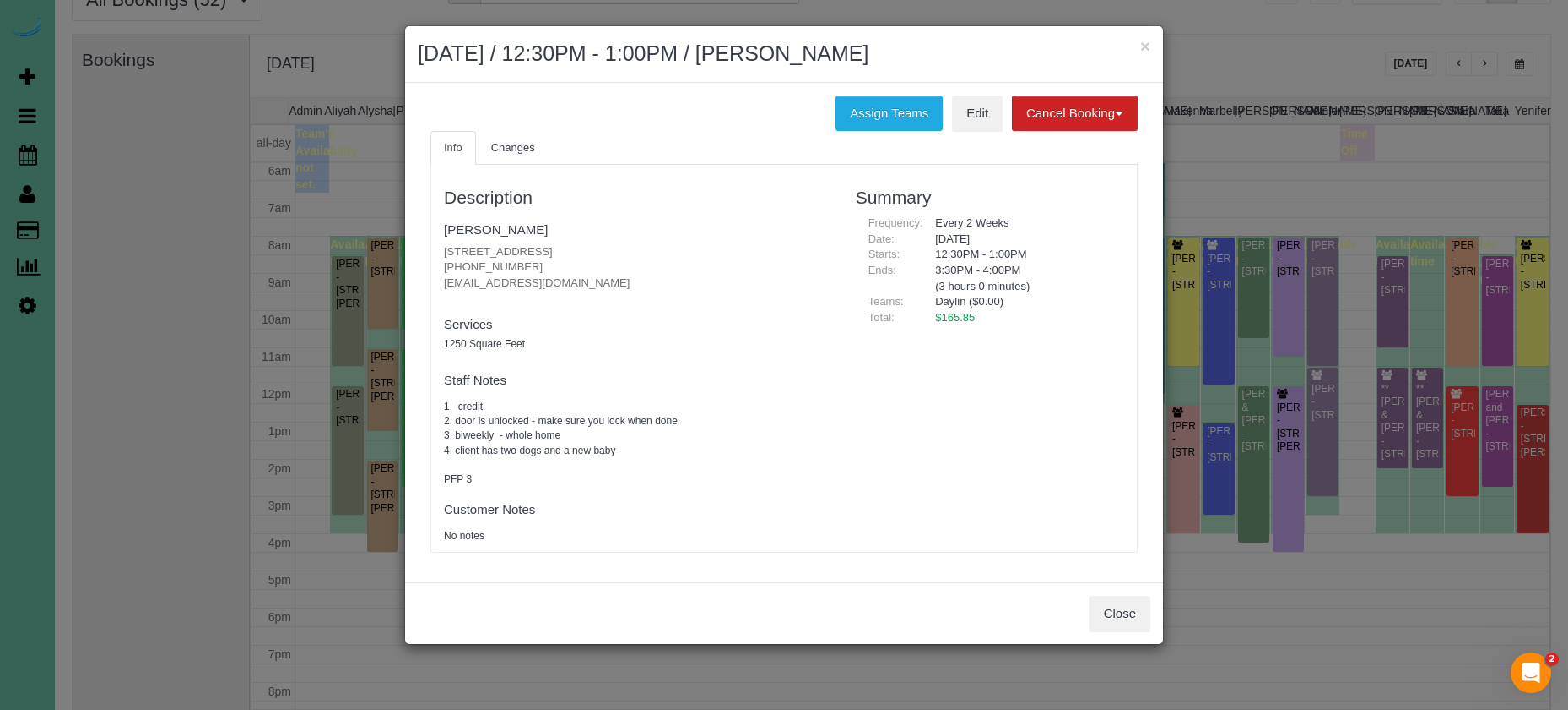
drag, startPoint x: 484, startPoint y: 264, endPoint x: 440, endPoint y: 262, distance: 44.0
click at [439, 262] on div "Description Amy Locher 13810 X Circle, Omaha, NE 68137 (402) 681-0226 amlocher@…" at bounding box center [637, 358] width 412 height 370
copy p "(402) 681-0226"
click at [1113, 609] on button "Close" at bounding box center [1120, 613] width 60 height 35
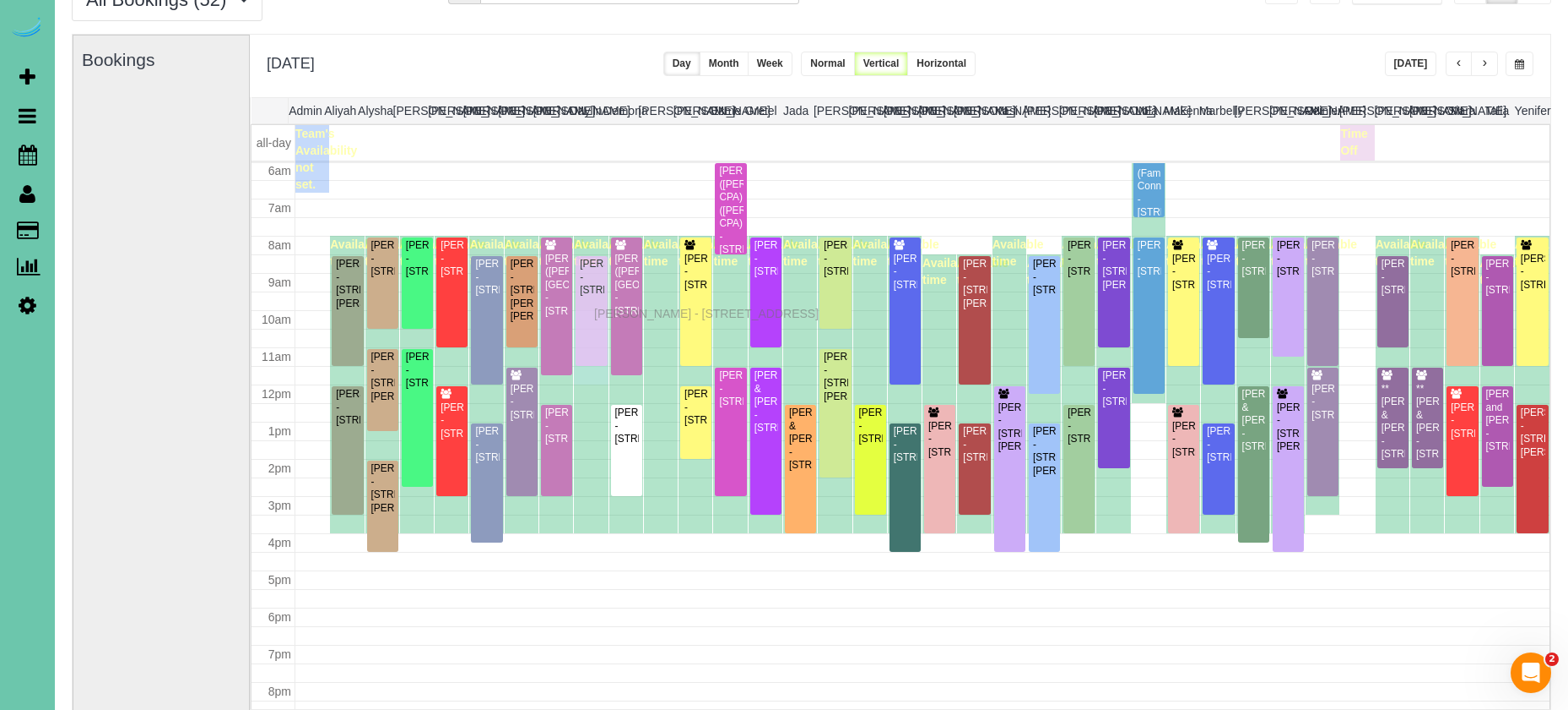
drag, startPoint x: 595, startPoint y: 462, endPoint x: 598, endPoint y: 311, distance: 151.0
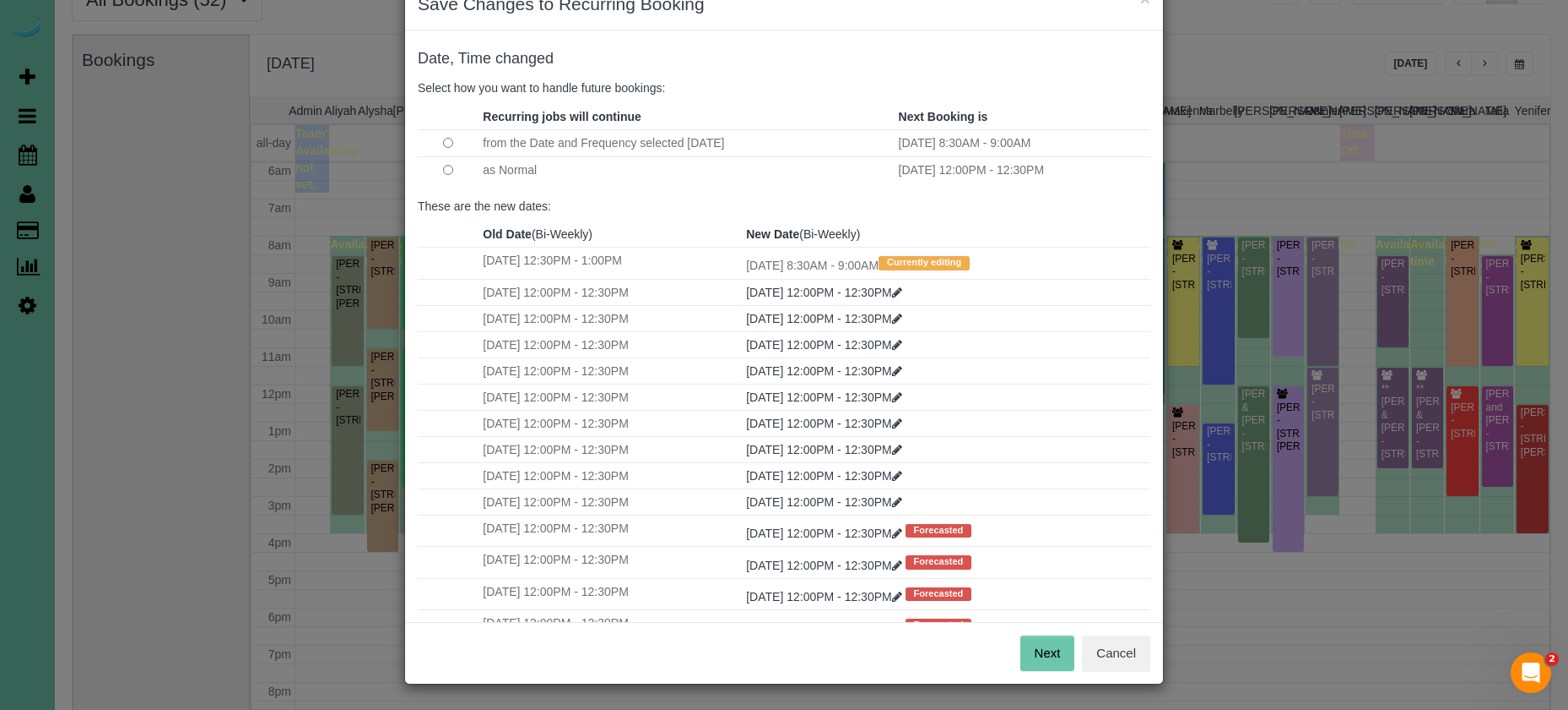
scroll to position [47, 0]
drag, startPoint x: 1040, startPoint y: 640, endPoint x: 989, endPoint y: 616, distance: 56.4
click at [1040, 641] on button "Next" at bounding box center [1048, 654] width 55 height 35
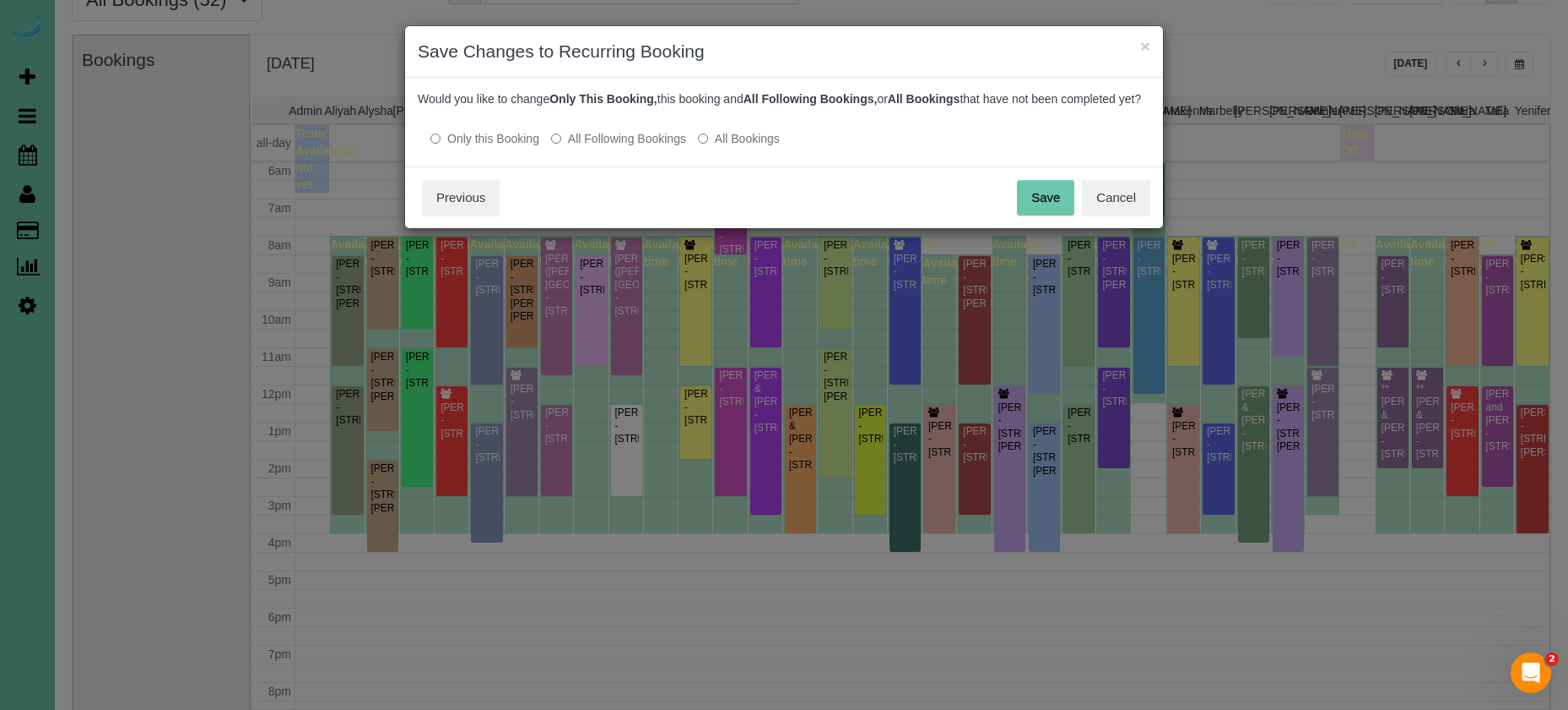
click at [1041, 213] on button "Save" at bounding box center [1045, 198] width 57 height 35
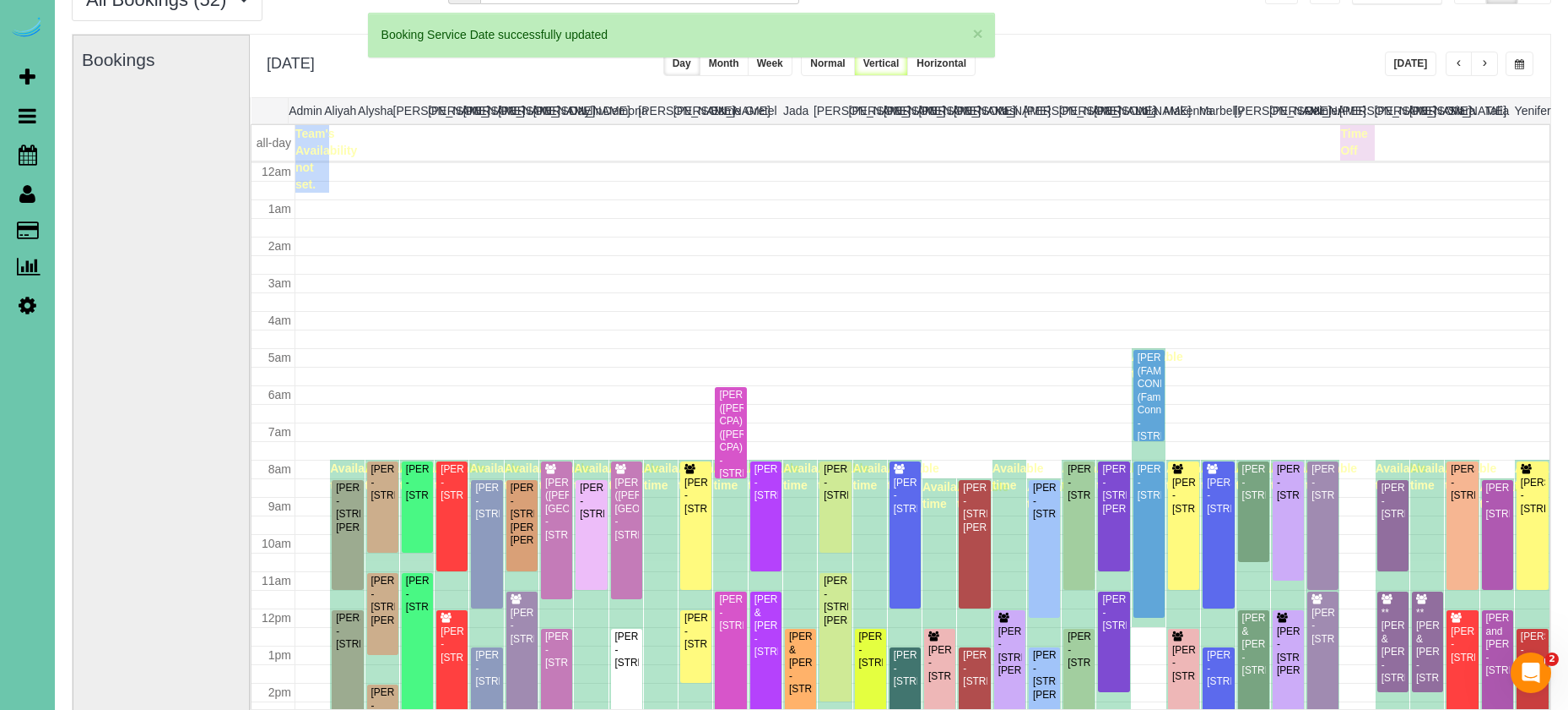
scroll to position [224, 0]
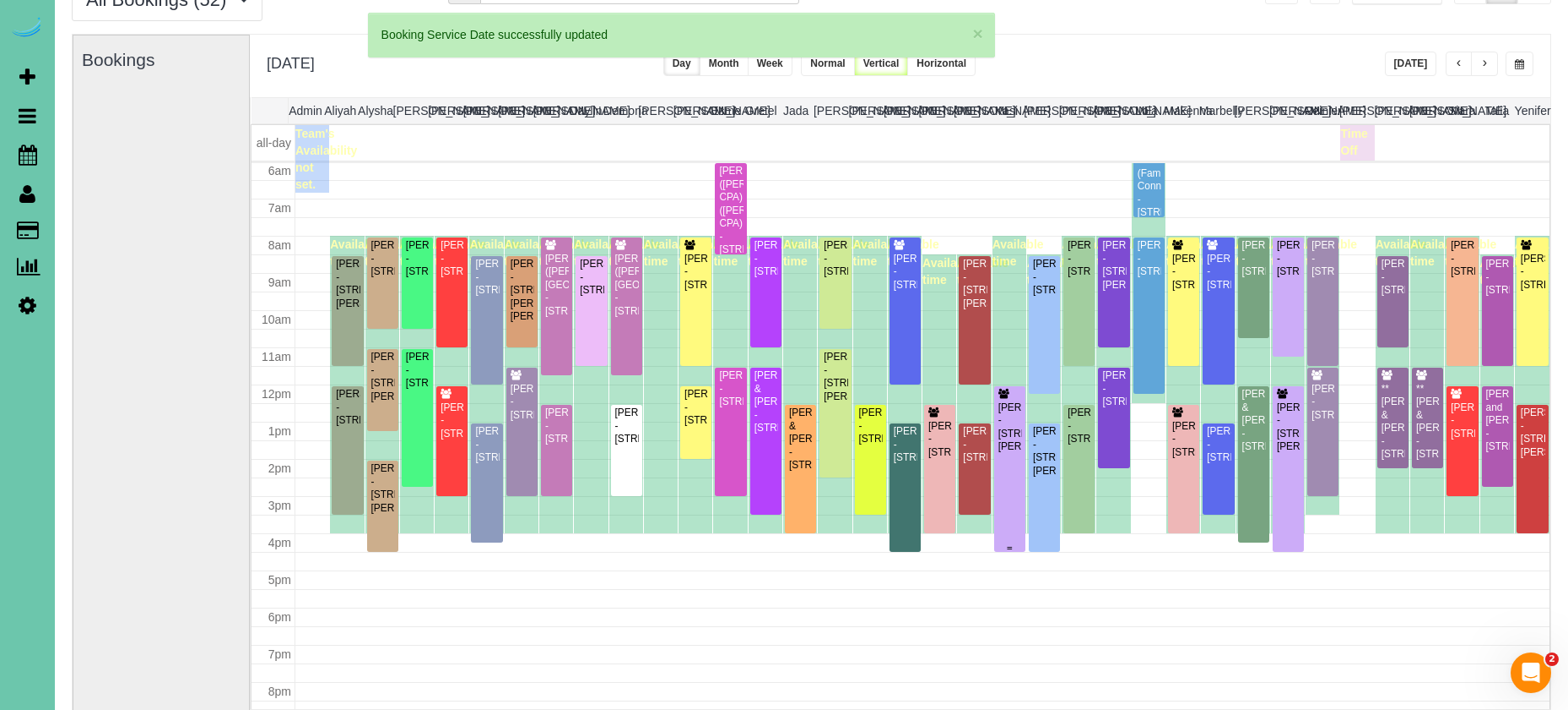
click at [1014, 411] on div "Kaitlyn Pellegrino - 9720 Hascall St, Omaha, NE 68124" at bounding box center [1009, 428] width 24 height 53
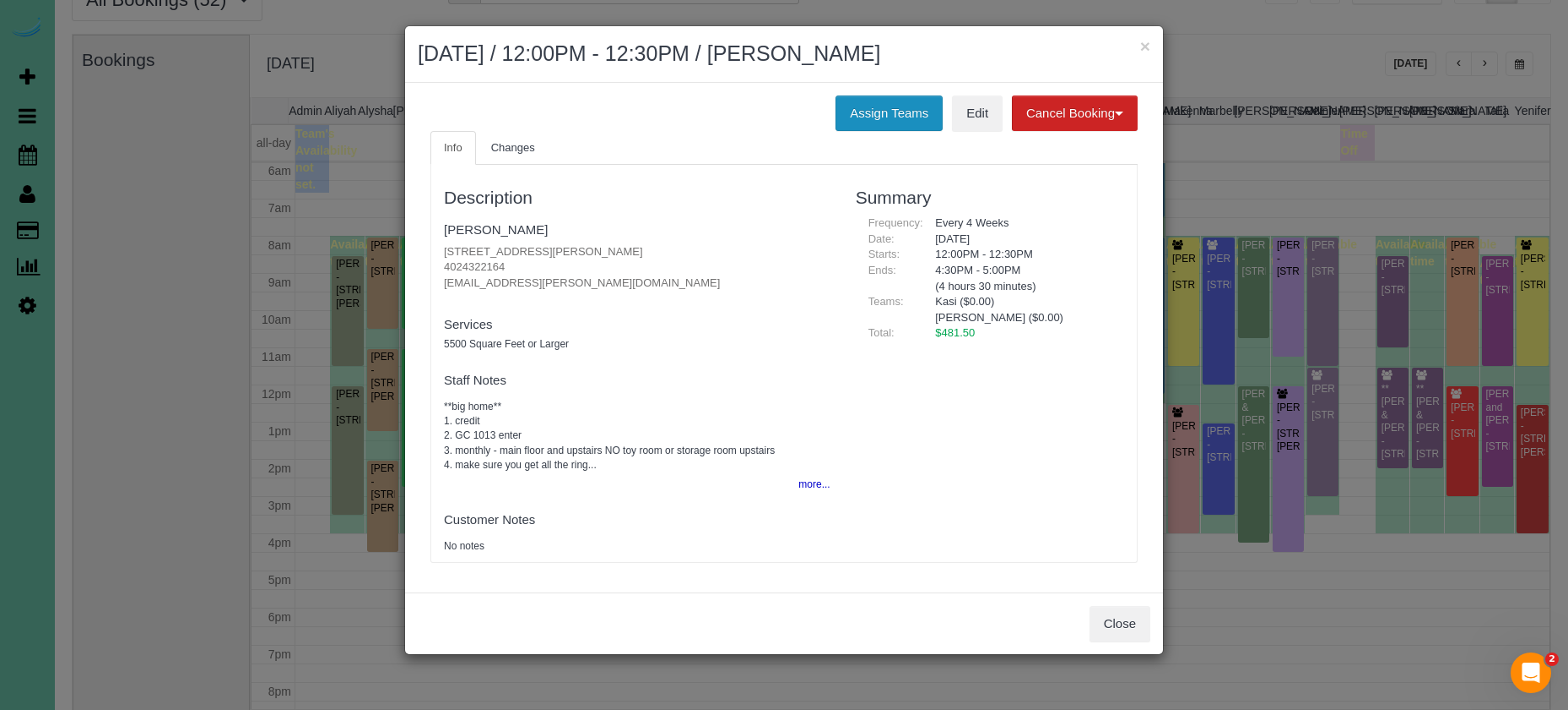
click at [843, 118] on button "Assign Teams" at bounding box center [890, 113] width 107 height 35
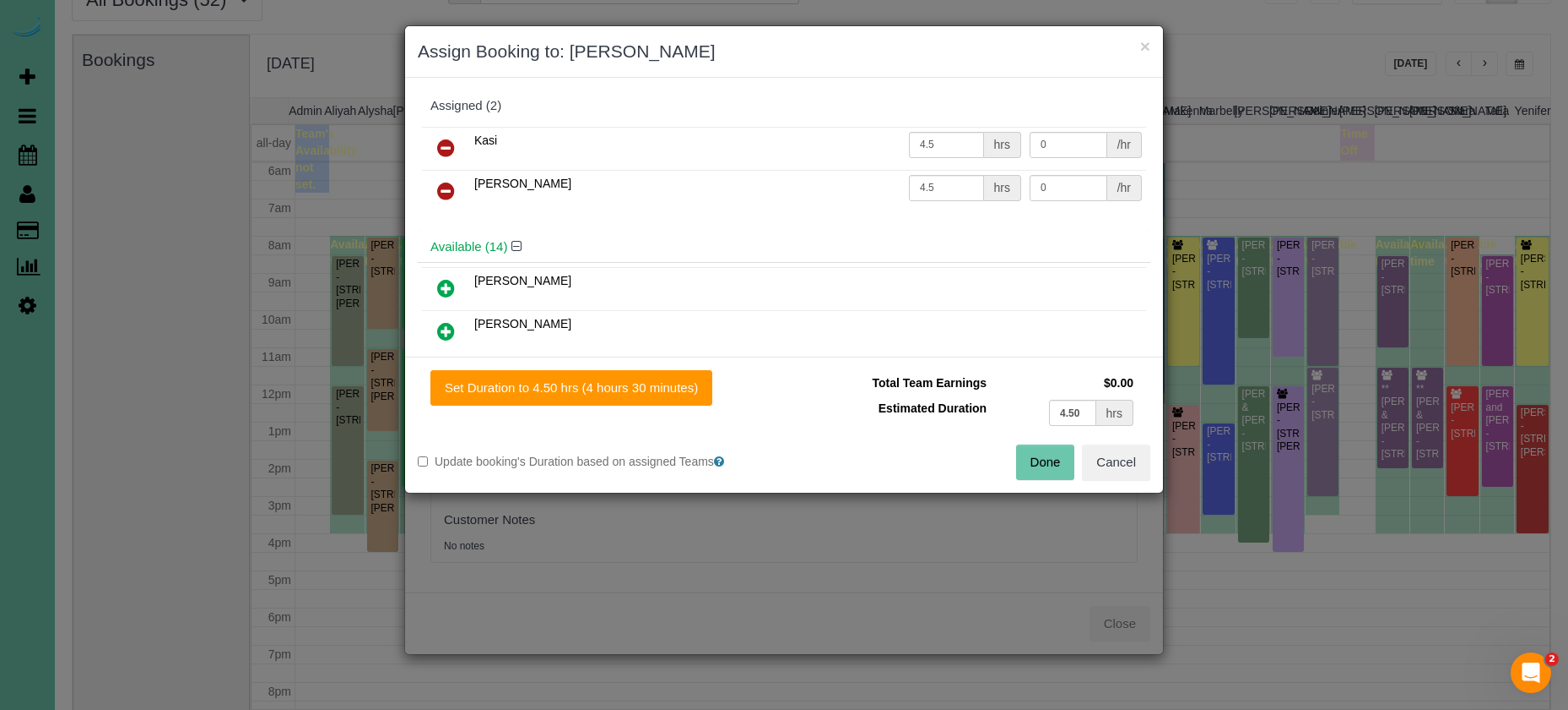
click at [443, 142] on icon at bounding box center [446, 147] width 18 height 20
click at [456, 331] on link at bounding box center [446, 331] width 40 height 34
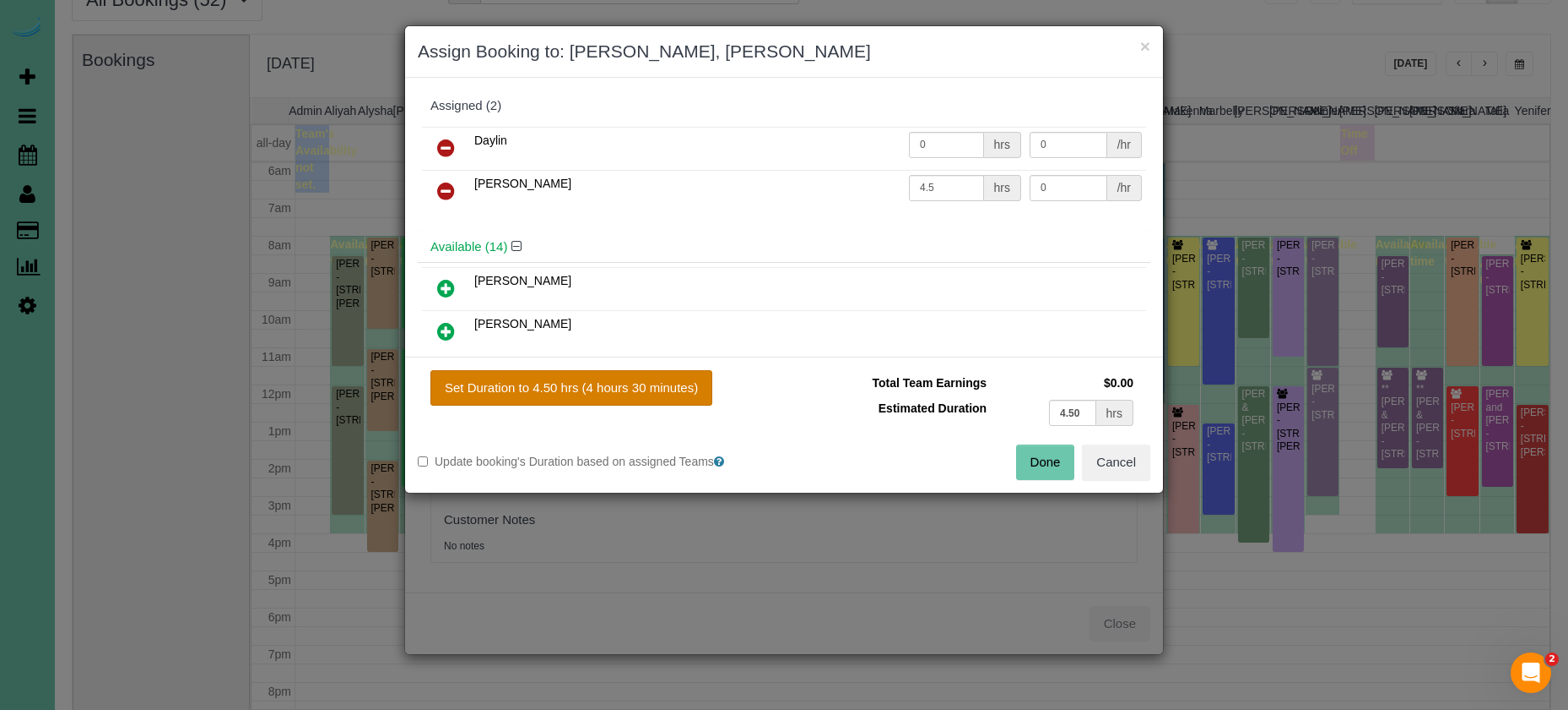
click at [550, 394] on button "Set Duration to 4.50 hrs (4 hours 30 minutes)" at bounding box center [571, 388] width 282 height 35
type input "4.50"
click at [1039, 451] on button "Done" at bounding box center [1045, 462] width 59 height 35
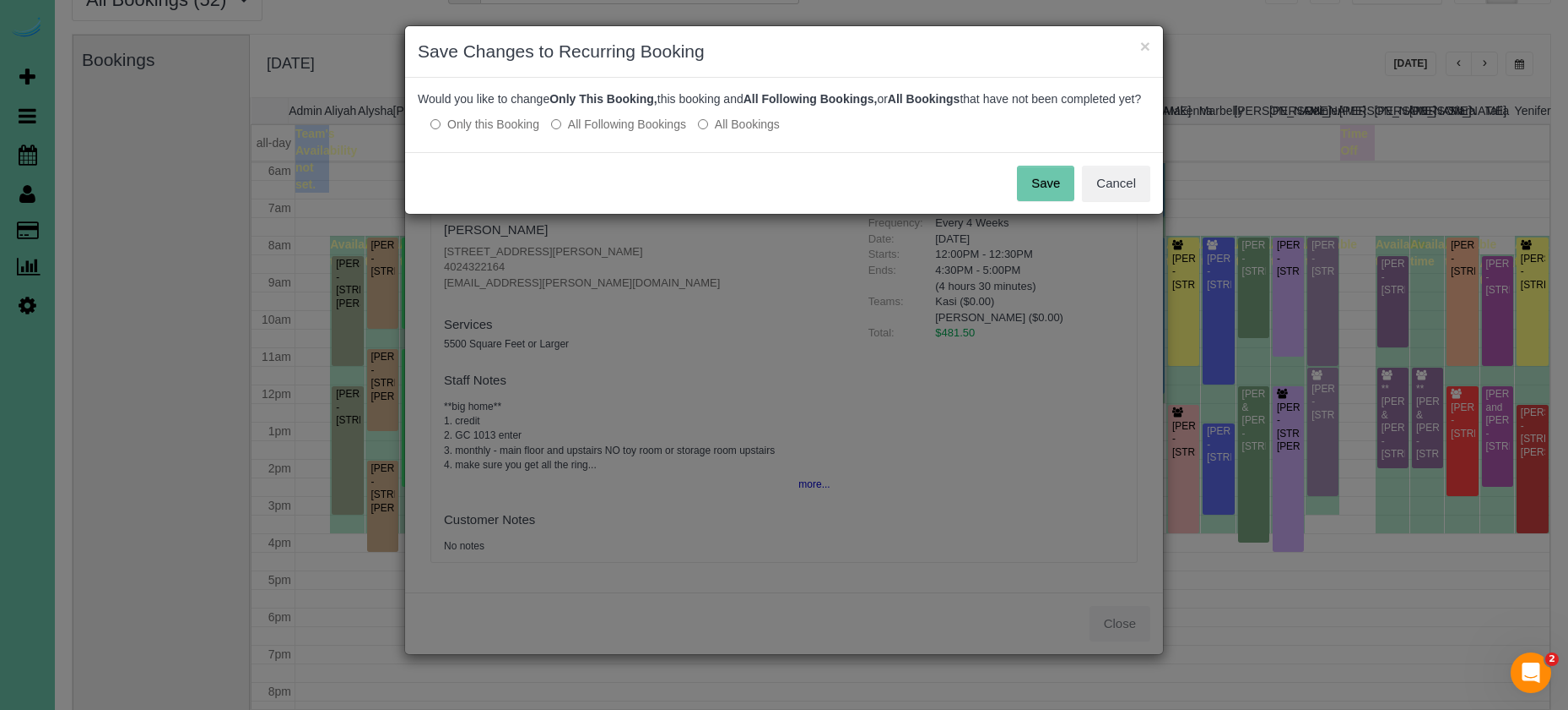
click at [1053, 201] on button "Save" at bounding box center [1045, 183] width 57 height 35
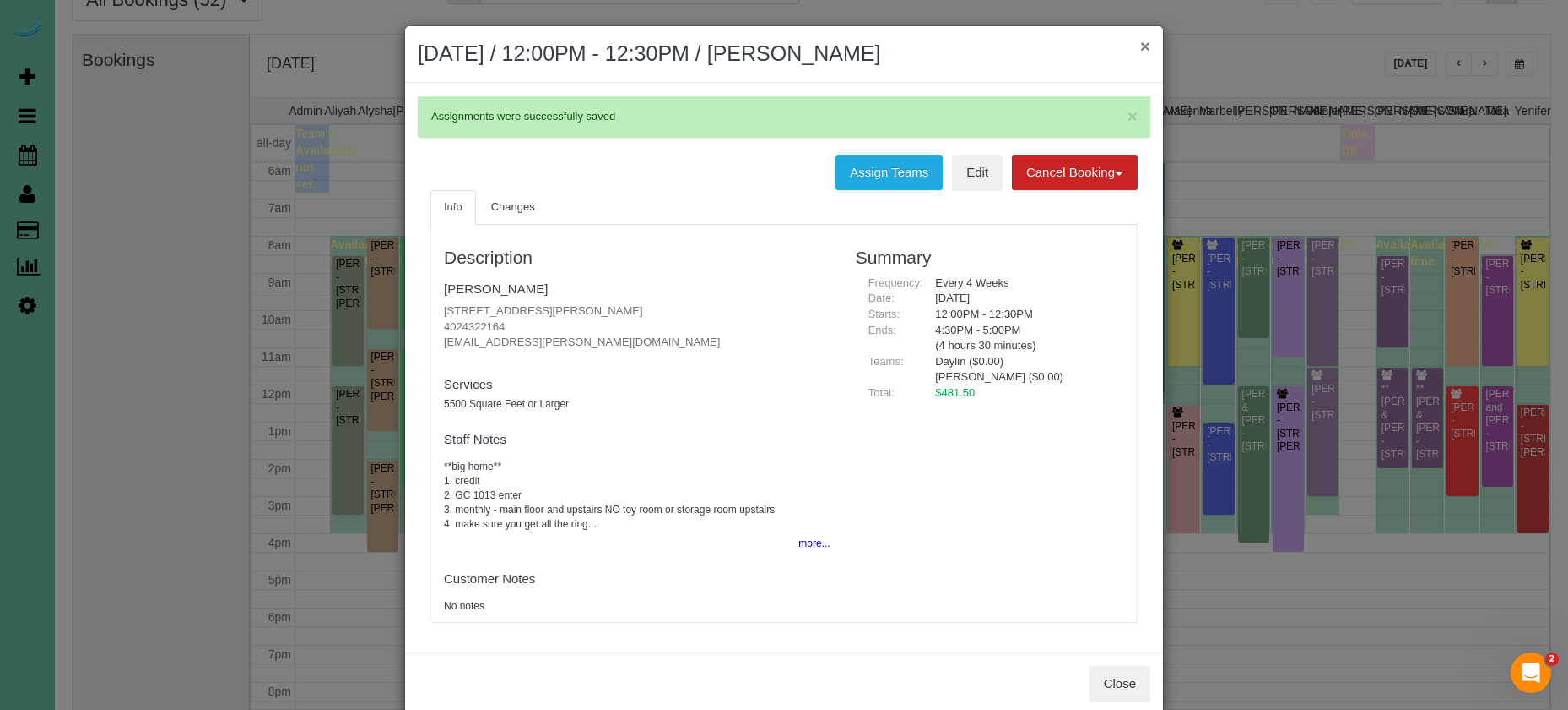
click at [1147, 47] on button "×" at bounding box center [1146, 46] width 10 height 18
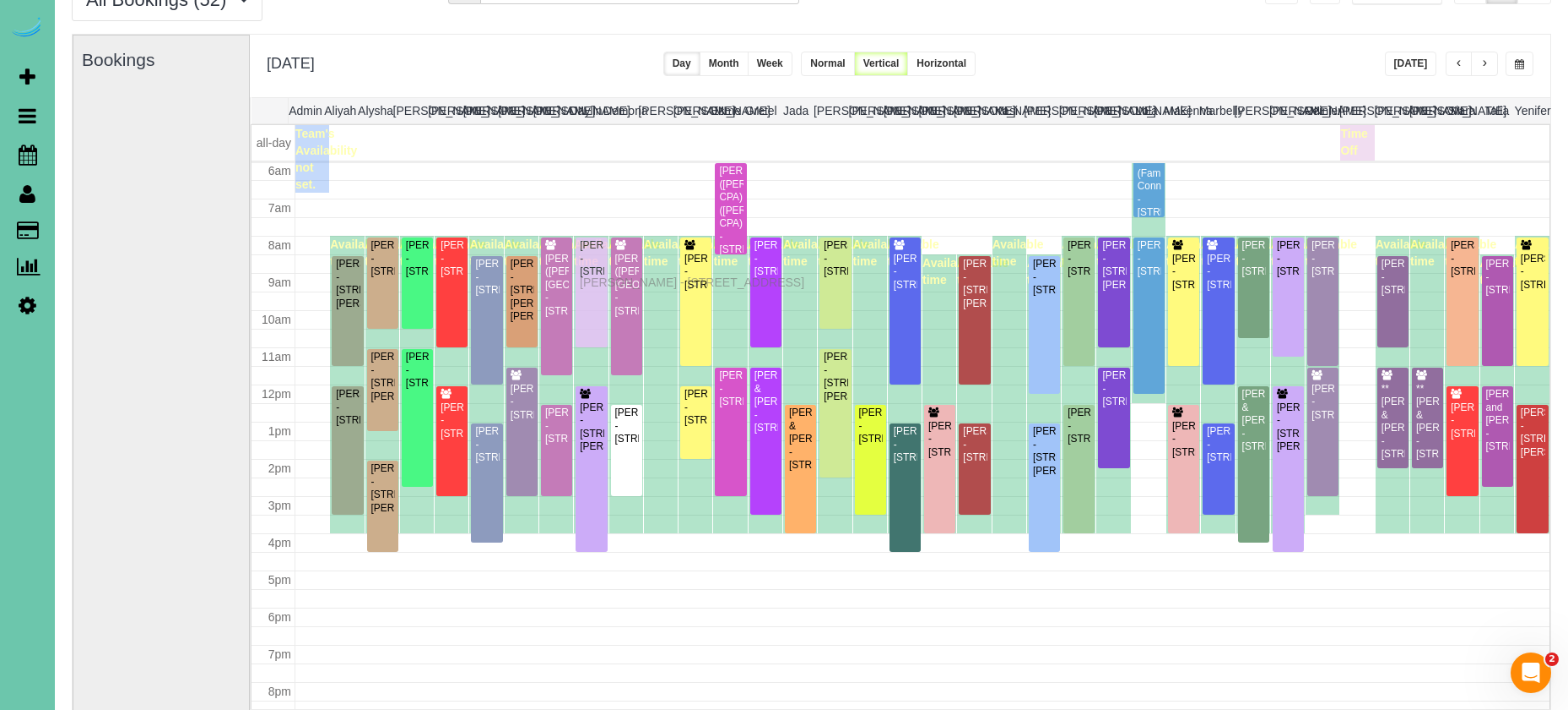
drag, startPoint x: 584, startPoint y: 299, endPoint x: 584, endPoint y: 280, distance: 19.0
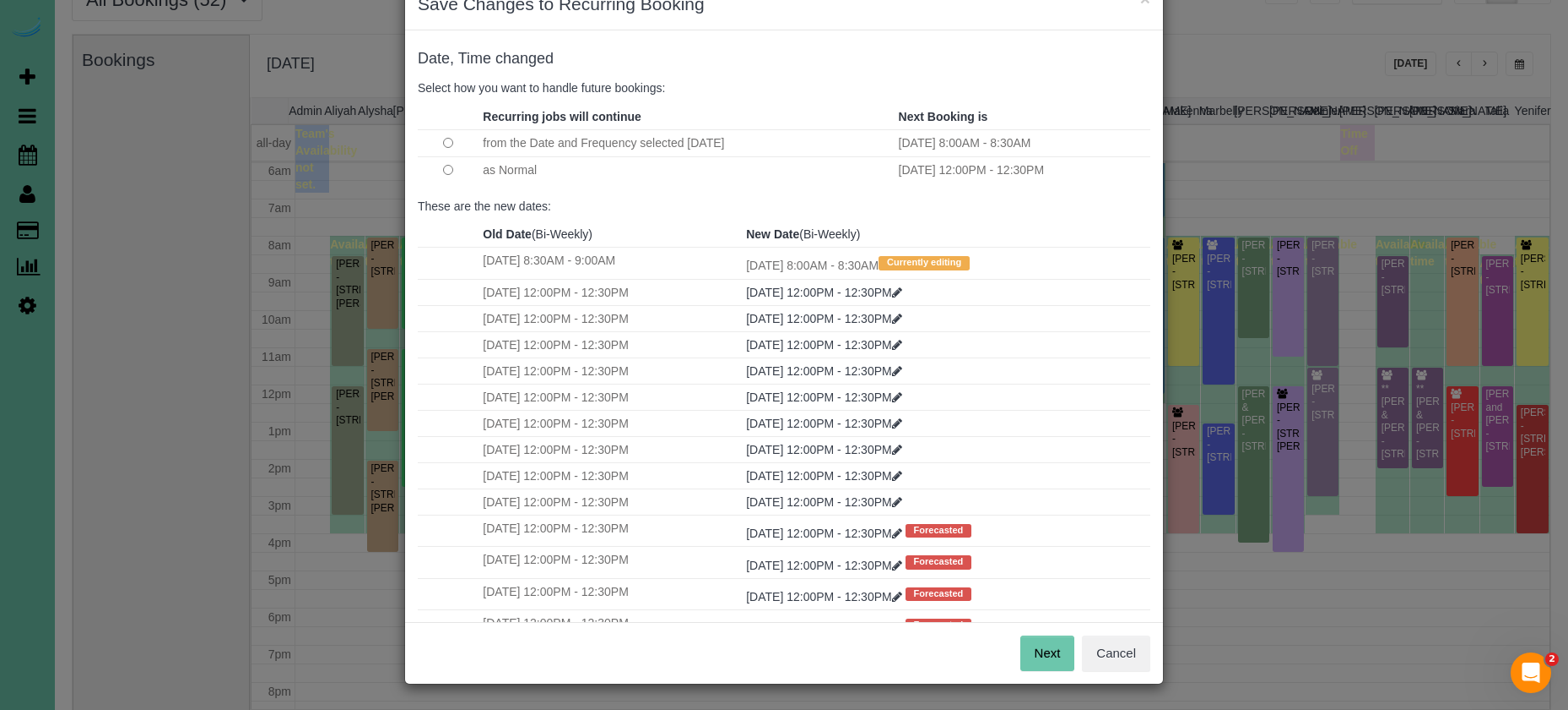
scroll to position [47, 0]
click at [1031, 656] on button "Next" at bounding box center [1048, 654] width 55 height 35
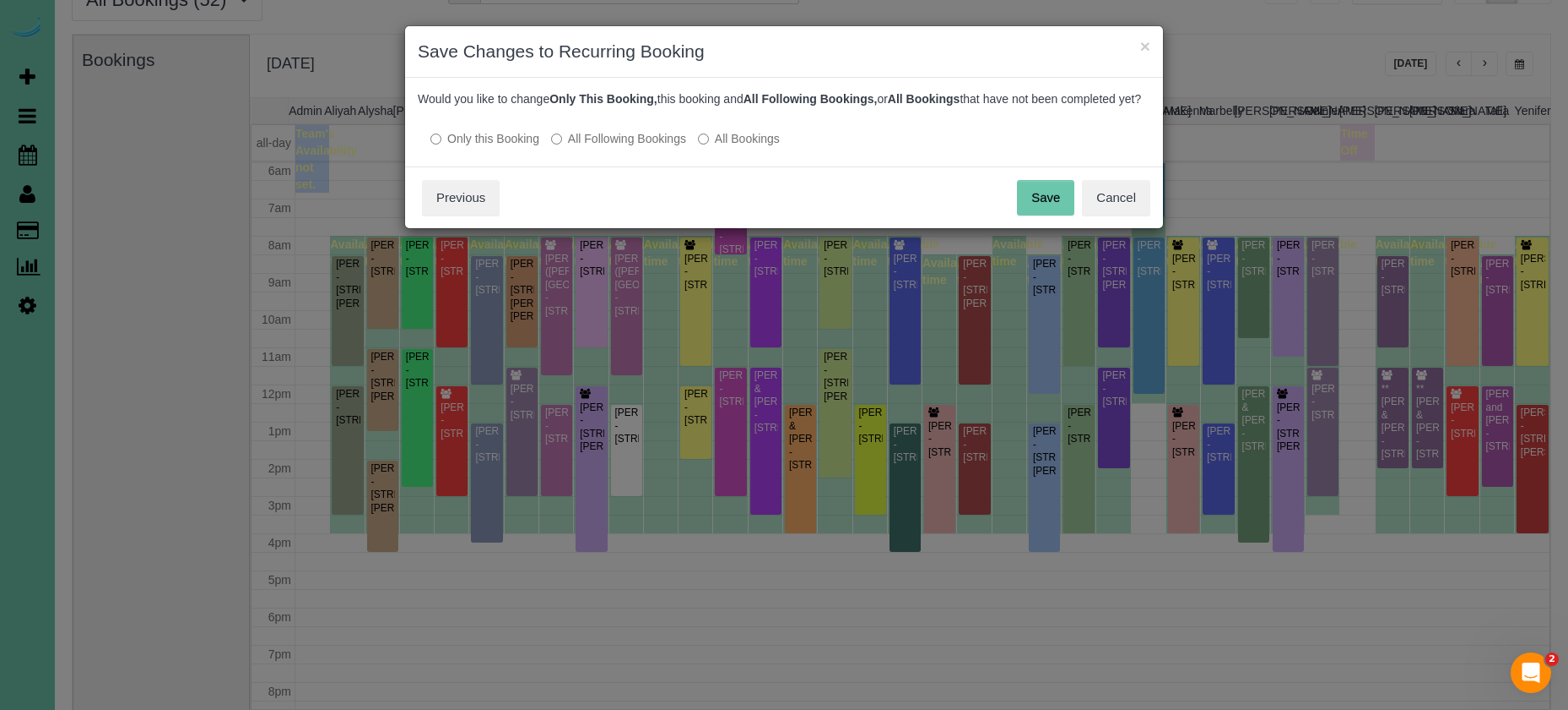
scroll to position [0, 0]
click at [1052, 208] on button "Save" at bounding box center [1045, 198] width 57 height 35
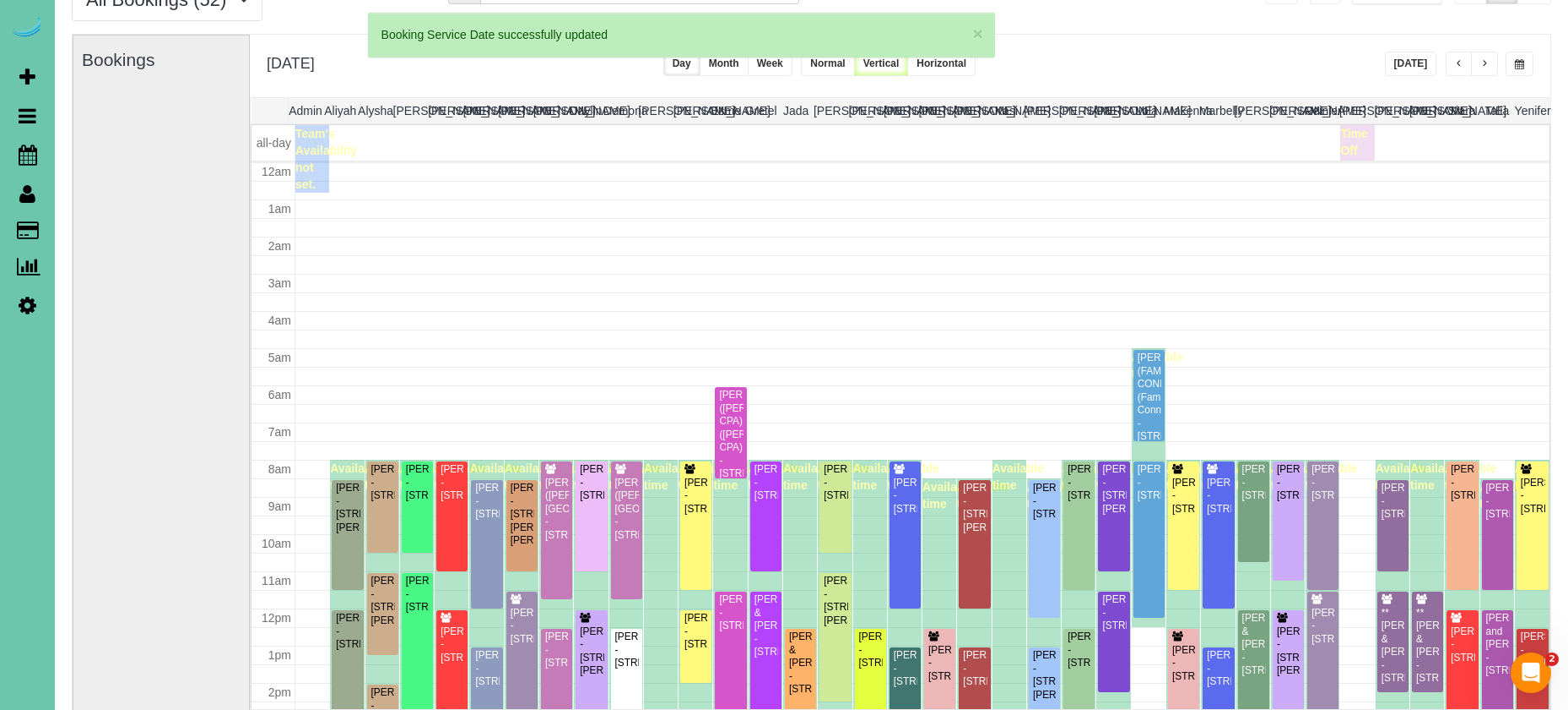
scroll to position [225, 0]
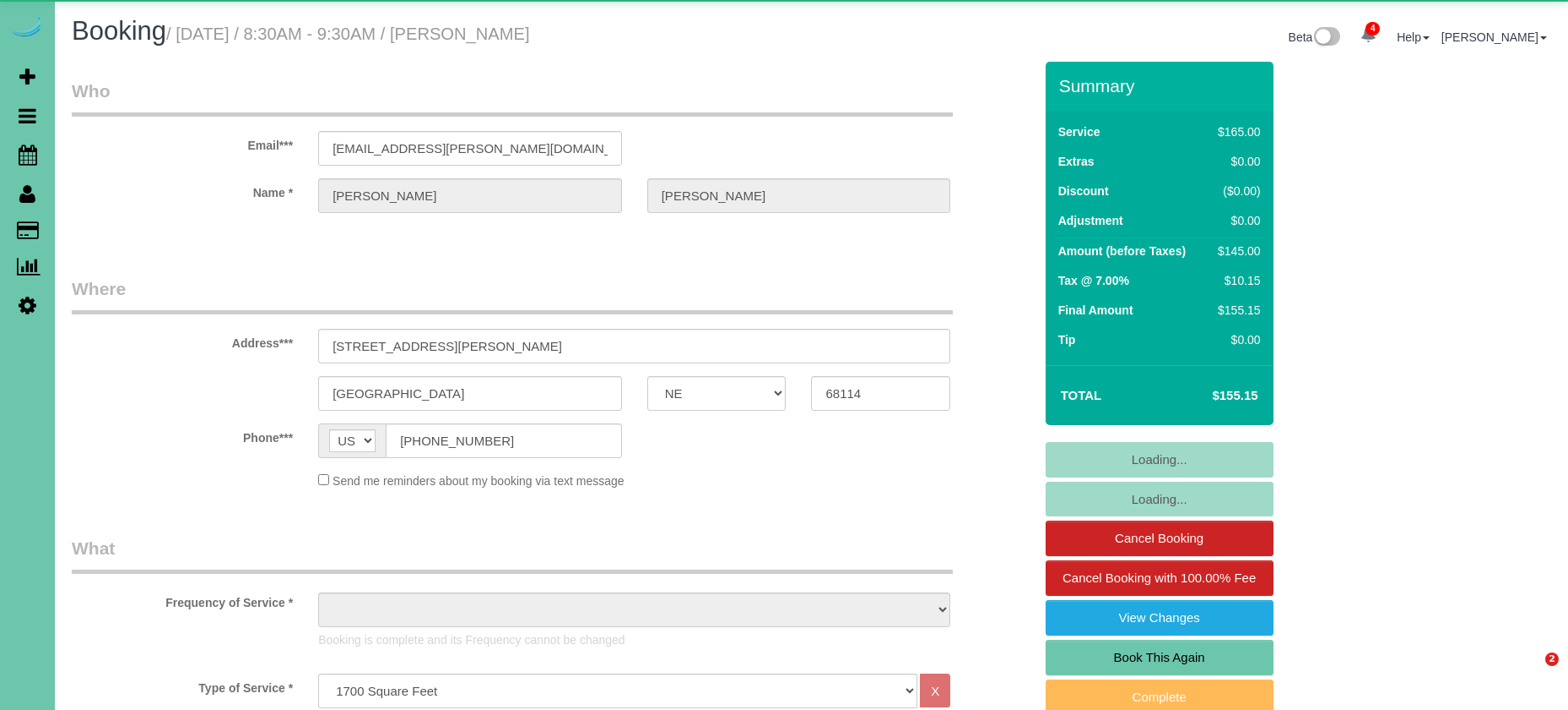
select select "NE"
select select "object:937"
select select "string:fspay-8ec31ddf-2e5b-485b-9c06-572929c8d298"
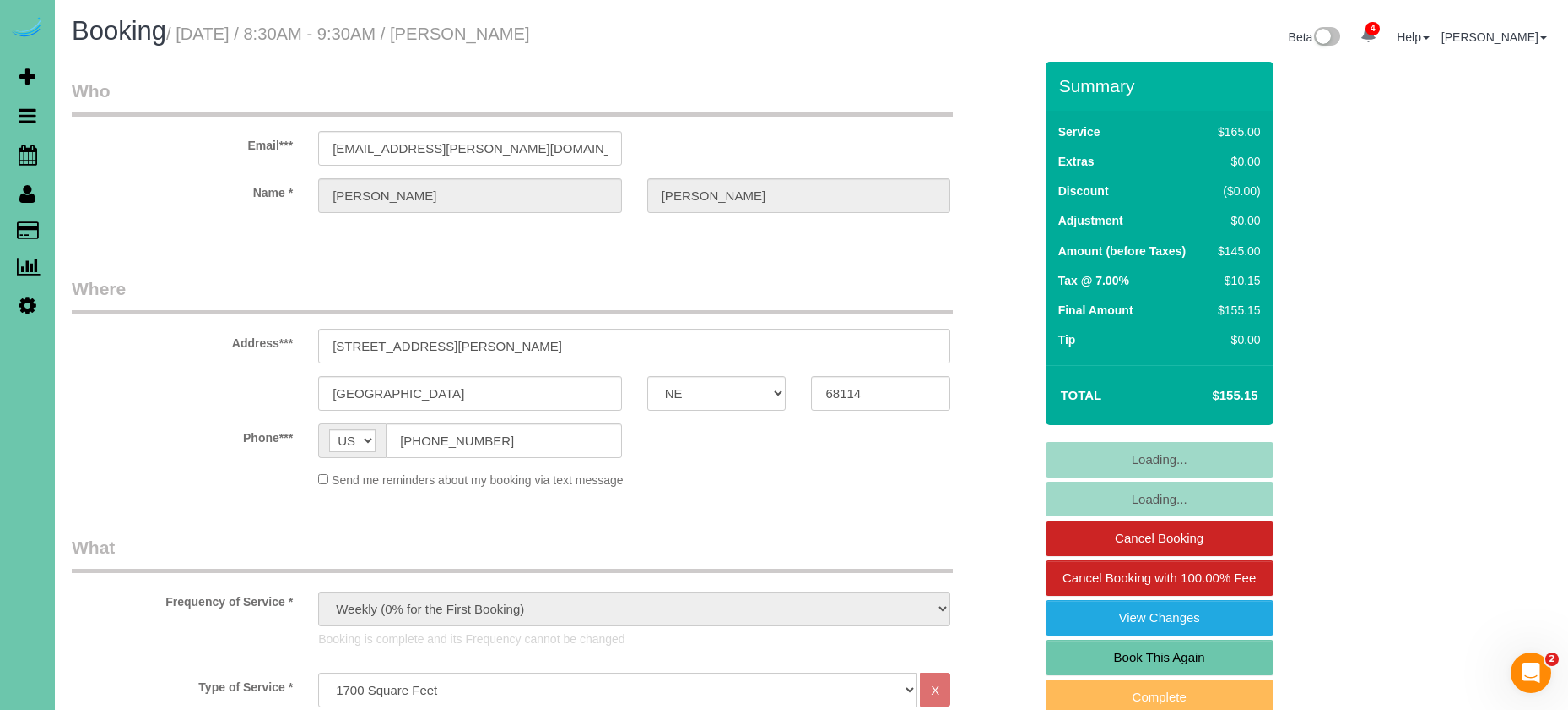
click at [1186, 660] on link "Book This Again" at bounding box center [1160, 657] width 228 height 35
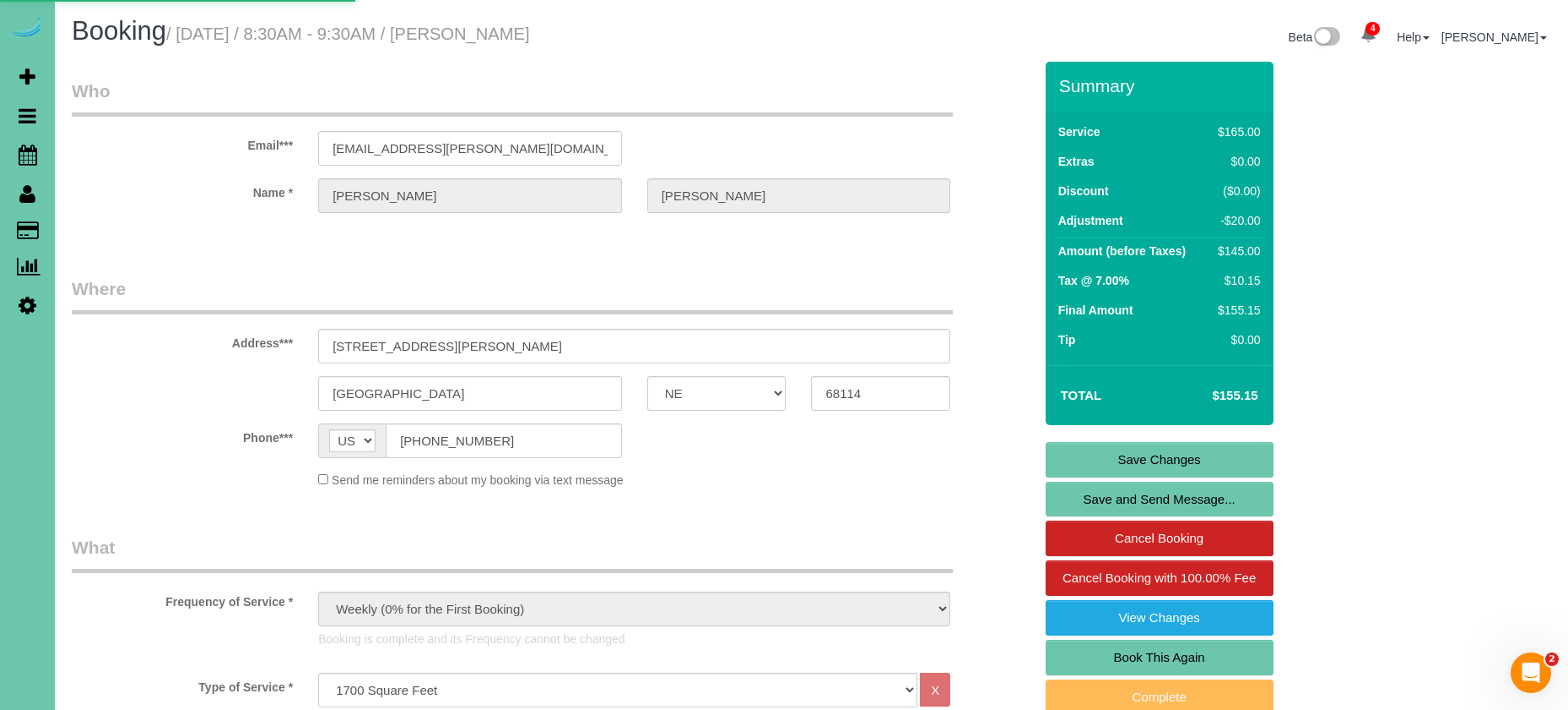
select select "NE"
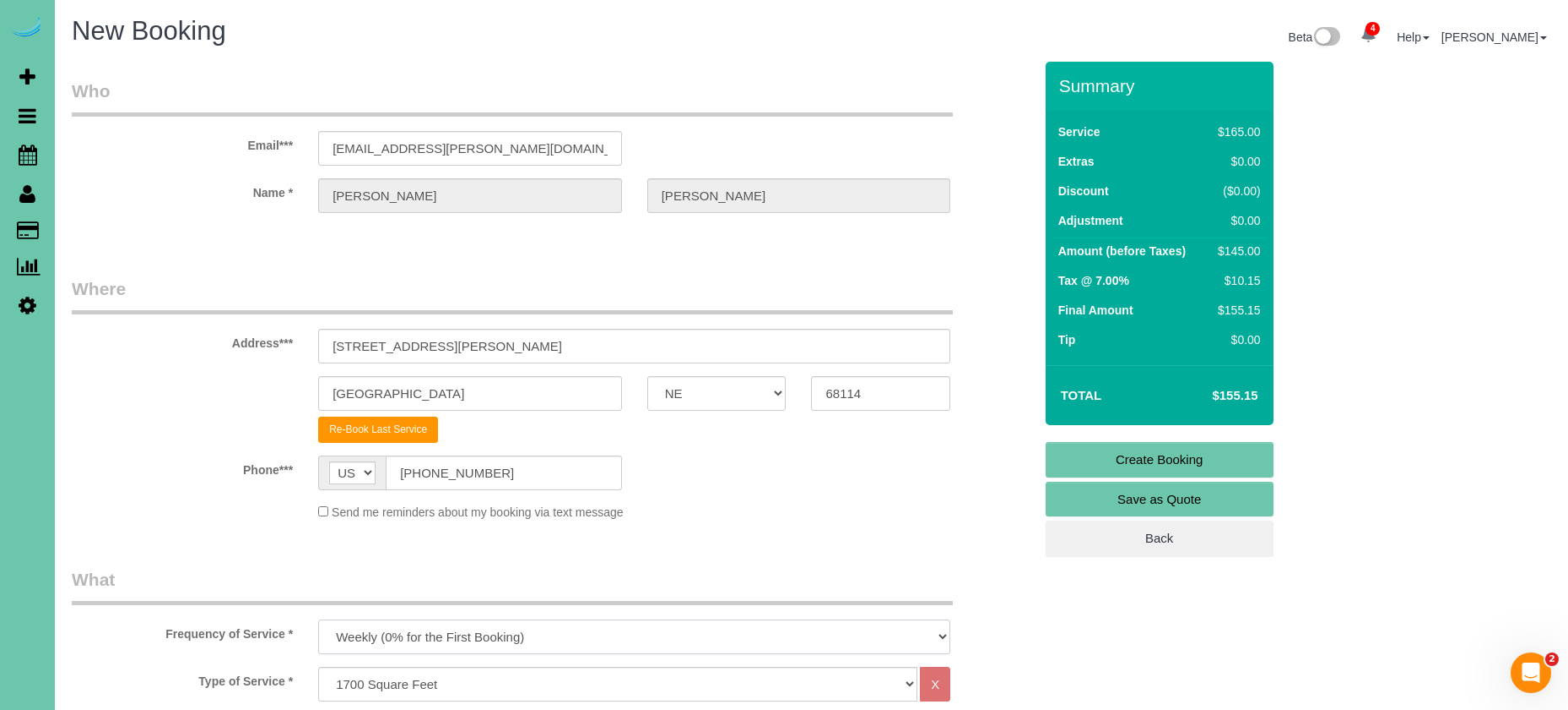
select select "object:1693"
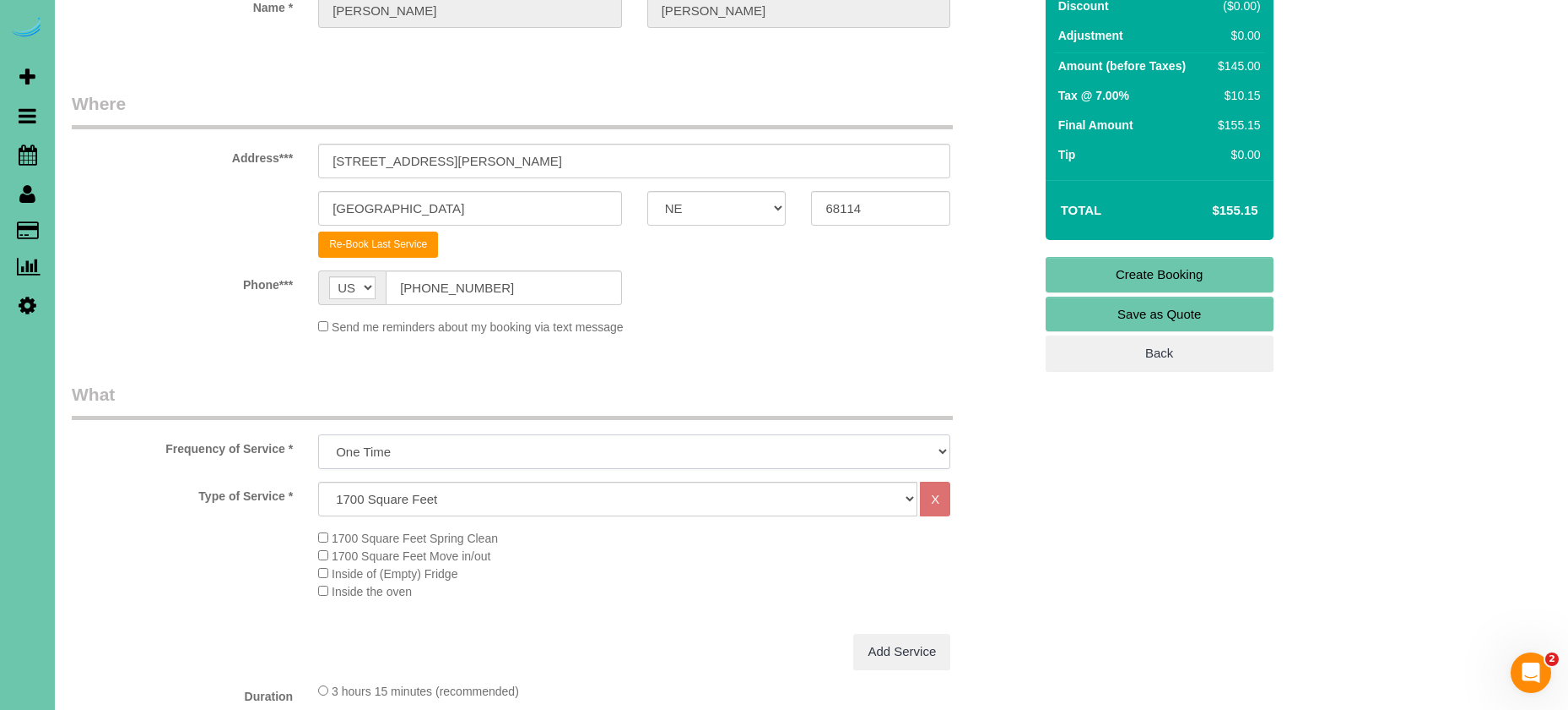
scroll to position [190, 0]
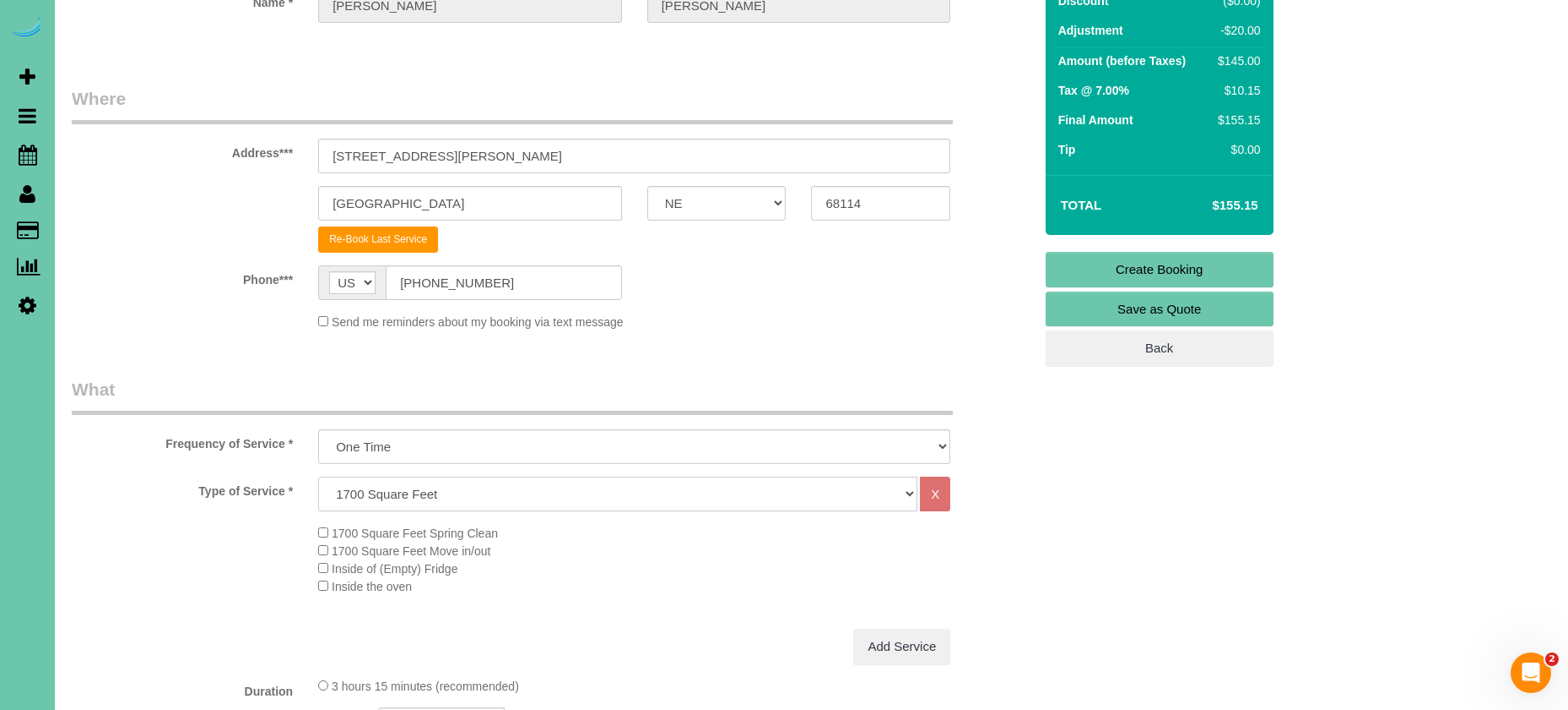
select select "79"
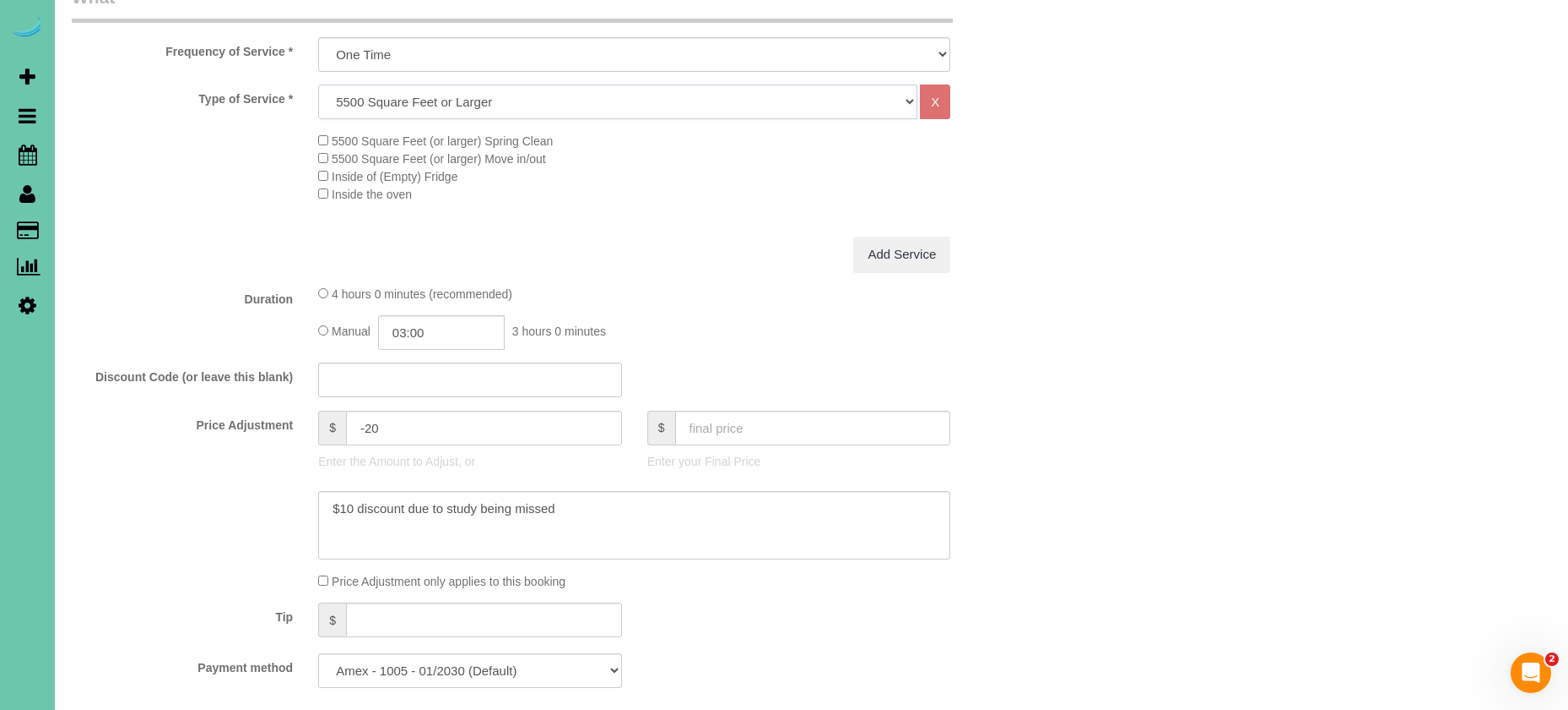
scroll to position [583, 0]
drag, startPoint x: 327, startPoint y: 145, endPoint x: 322, endPoint y: 163, distance: 18.7
click at [327, 145] on div "5500 Square Feet (or larger) Spring Clean 5500 Square Feet (or larger) Move in/…" at bounding box center [675, 166] width 740 height 71
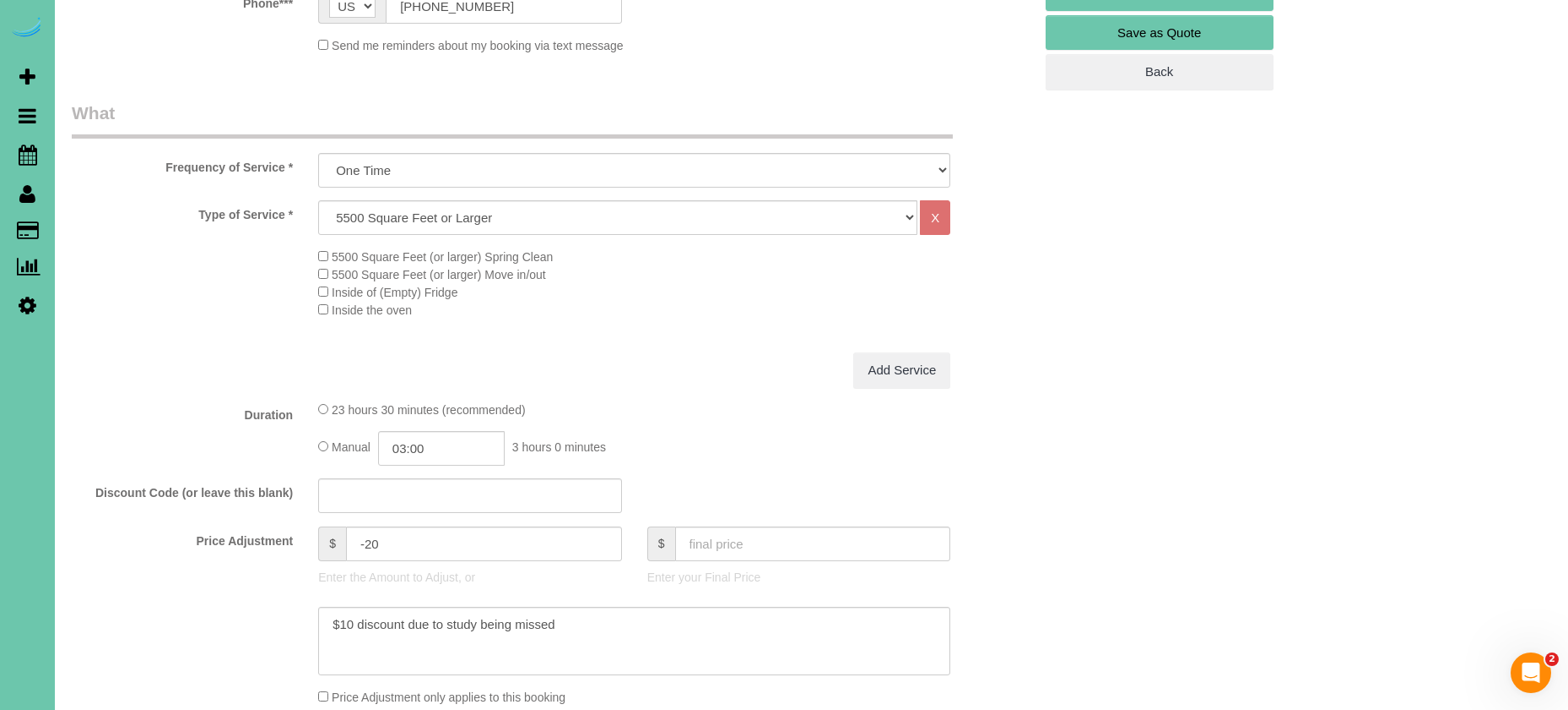
scroll to position [468, 0]
drag, startPoint x: 319, startPoint y: 527, endPoint x: 290, endPoint y: 521, distance: 29.6
click at [290, 524] on div "Price Adjustment $ -20 Enter the Amount to Adjust, or $ Enter your Final Price" at bounding box center [553, 557] width 987 height 67
drag, startPoint x: 470, startPoint y: 605, endPoint x: 308, endPoint y: 581, distance: 163.8
click at [309, 582] on sui-booking-price-adjustment "Price Adjustment $ Enter the Amount to Adjust, or $ Enter your Final Price Pric…" at bounding box center [553, 614] width 962 height 180
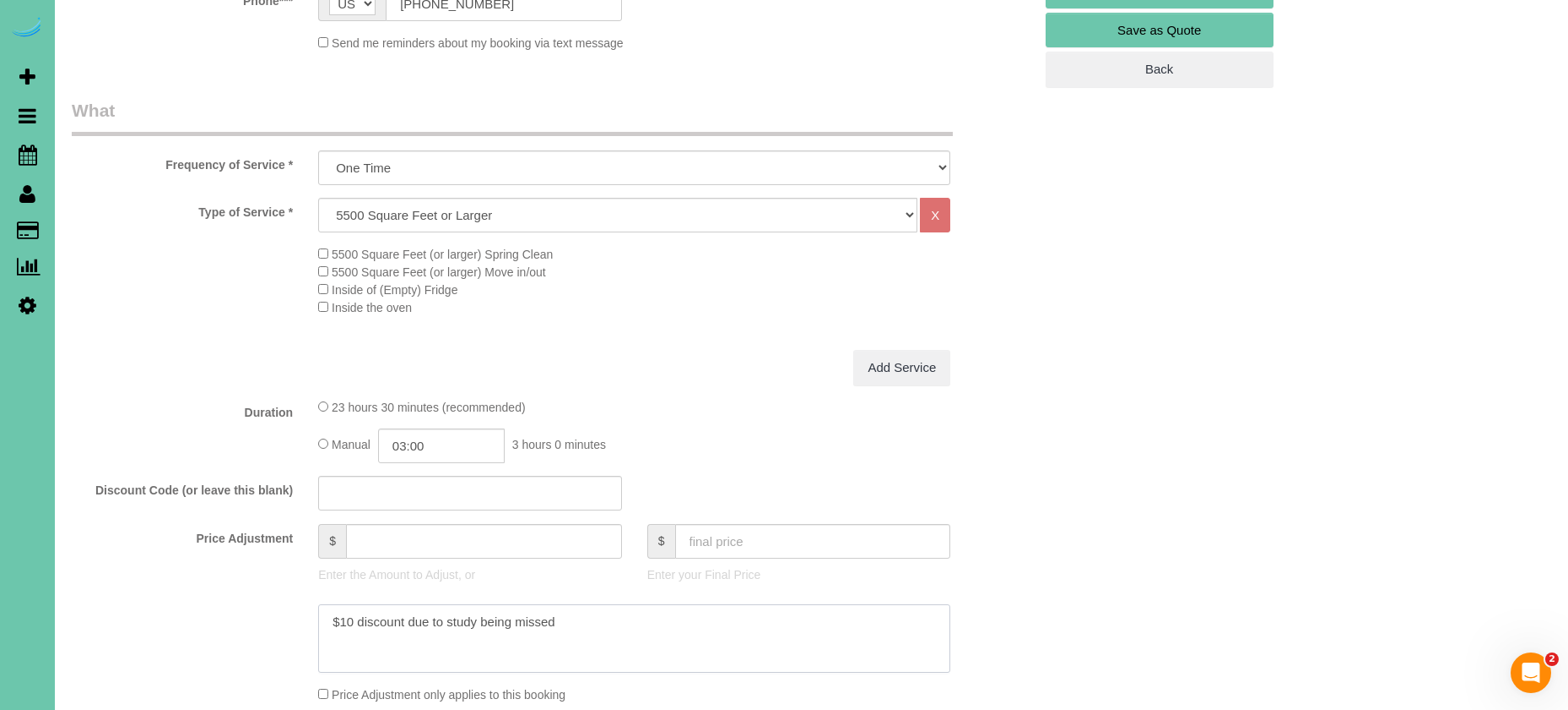
type textarea "Q"
type input "0"
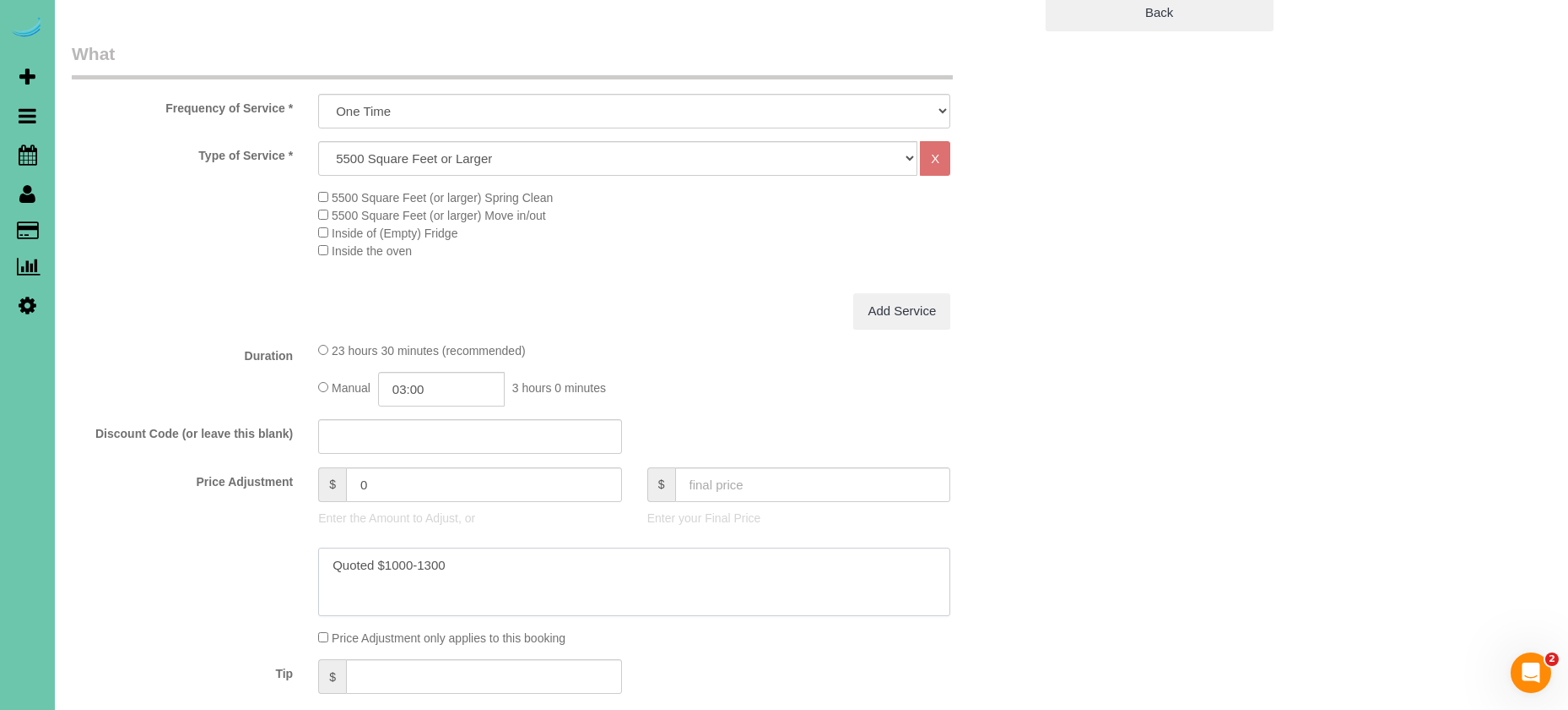
scroll to position [531, 0]
type textarea "Quoted $1000-1300"
drag, startPoint x: 364, startPoint y: 473, endPoint x: 310, endPoint y: 463, distance: 54.9
click at [310, 463] on div "$ 0 Enter the Amount to Adjust, or" at bounding box center [470, 495] width 329 height 67
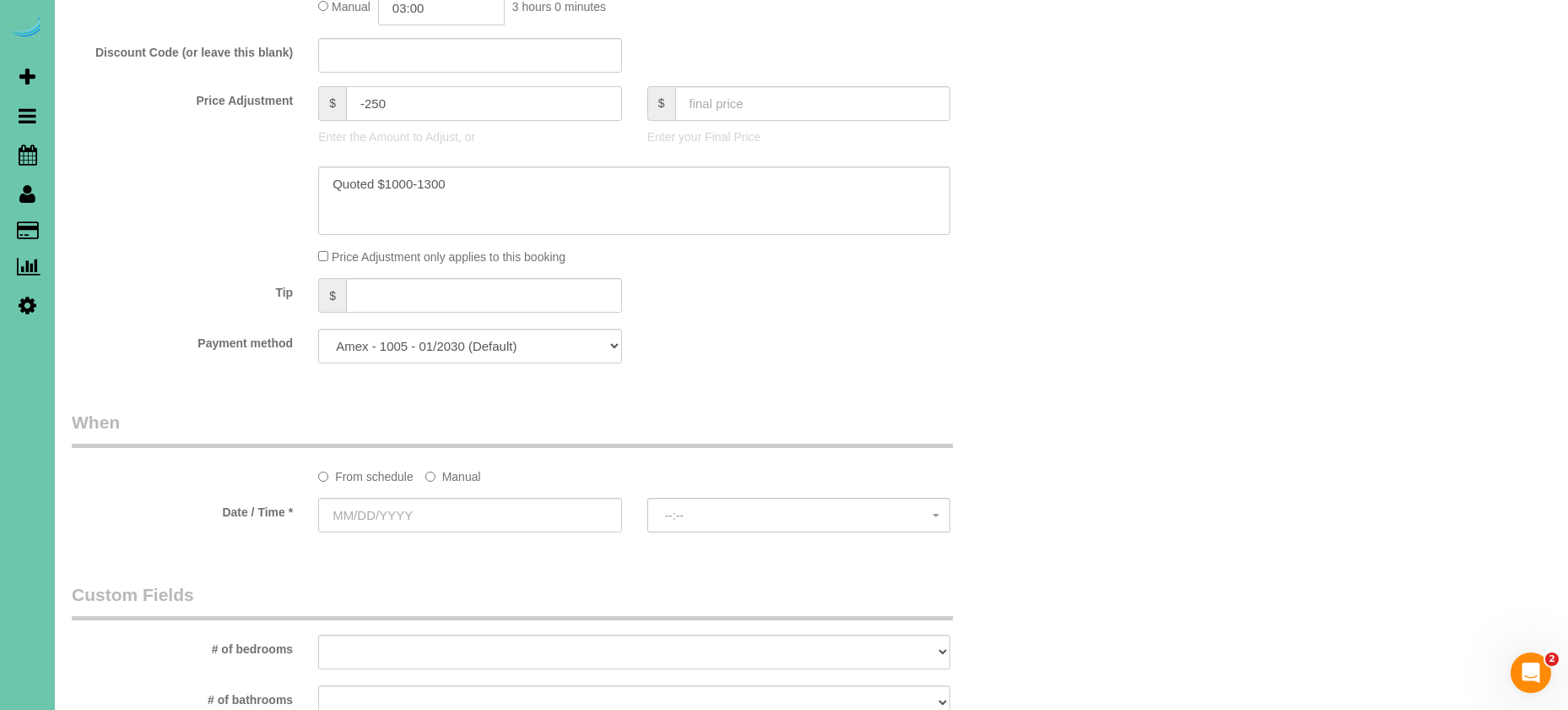
scroll to position [907, 0]
type input "-250"
click at [443, 472] on label "Manual" at bounding box center [453, 472] width 55 height 22
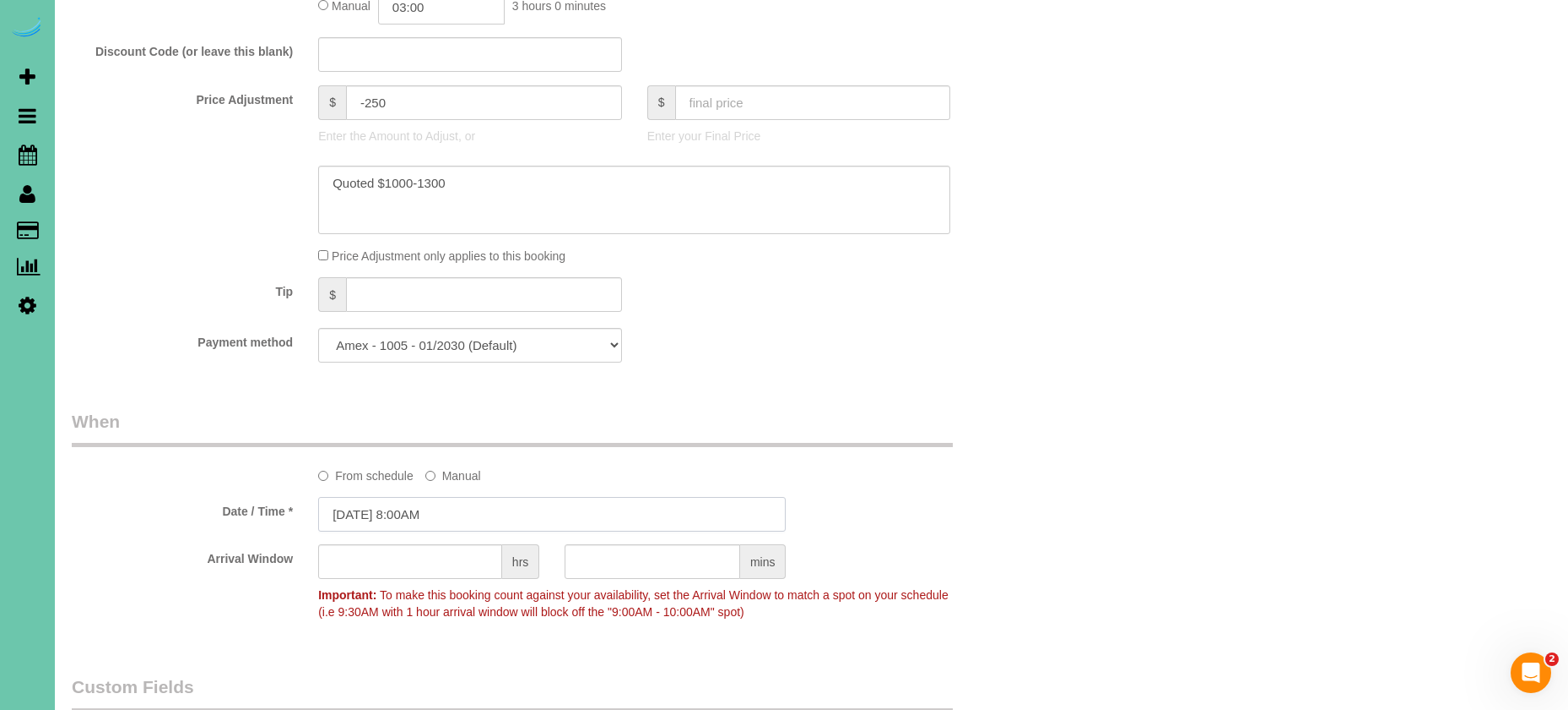
click at [423, 503] on input "[DATE] 8:00AM" at bounding box center [552, 514] width 467 height 35
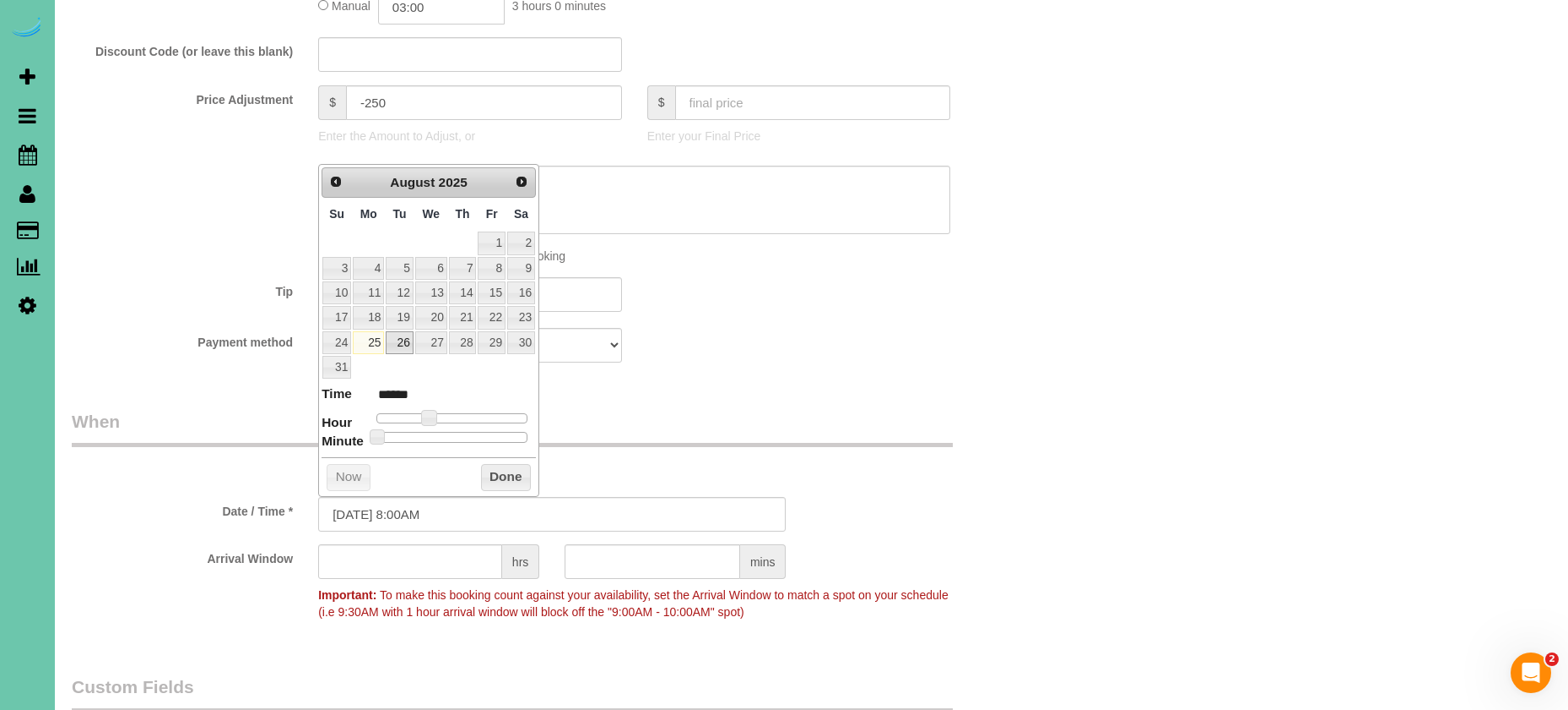
click at [396, 334] on link "26" at bounding box center [399, 342] width 27 height 22
type input "[DATE] 8:00AM"
drag, startPoint x: 495, startPoint y: 473, endPoint x: 120, endPoint y: 424, distance: 378.2
click at [495, 473] on button "Done" at bounding box center [505, 477] width 50 height 27
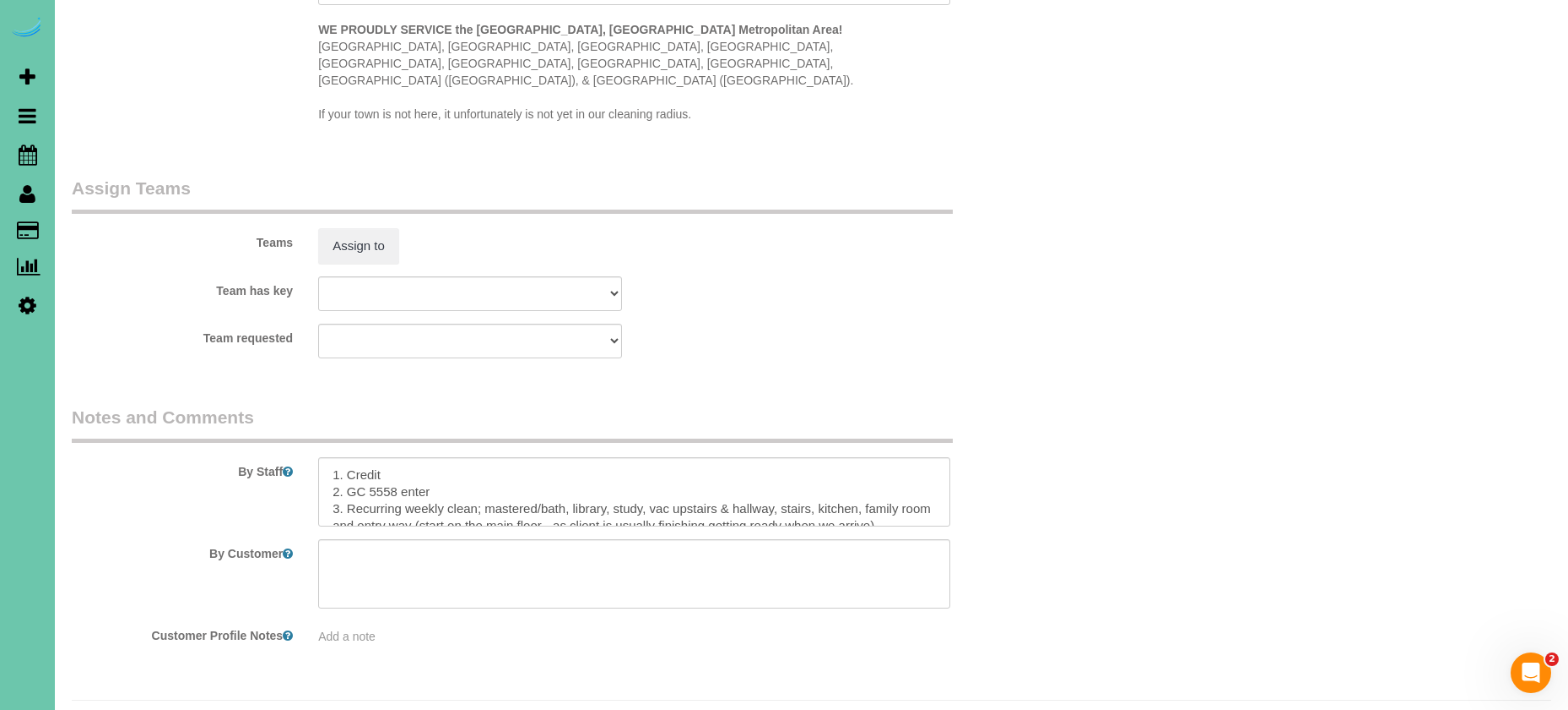
scroll to position [1713, 0]
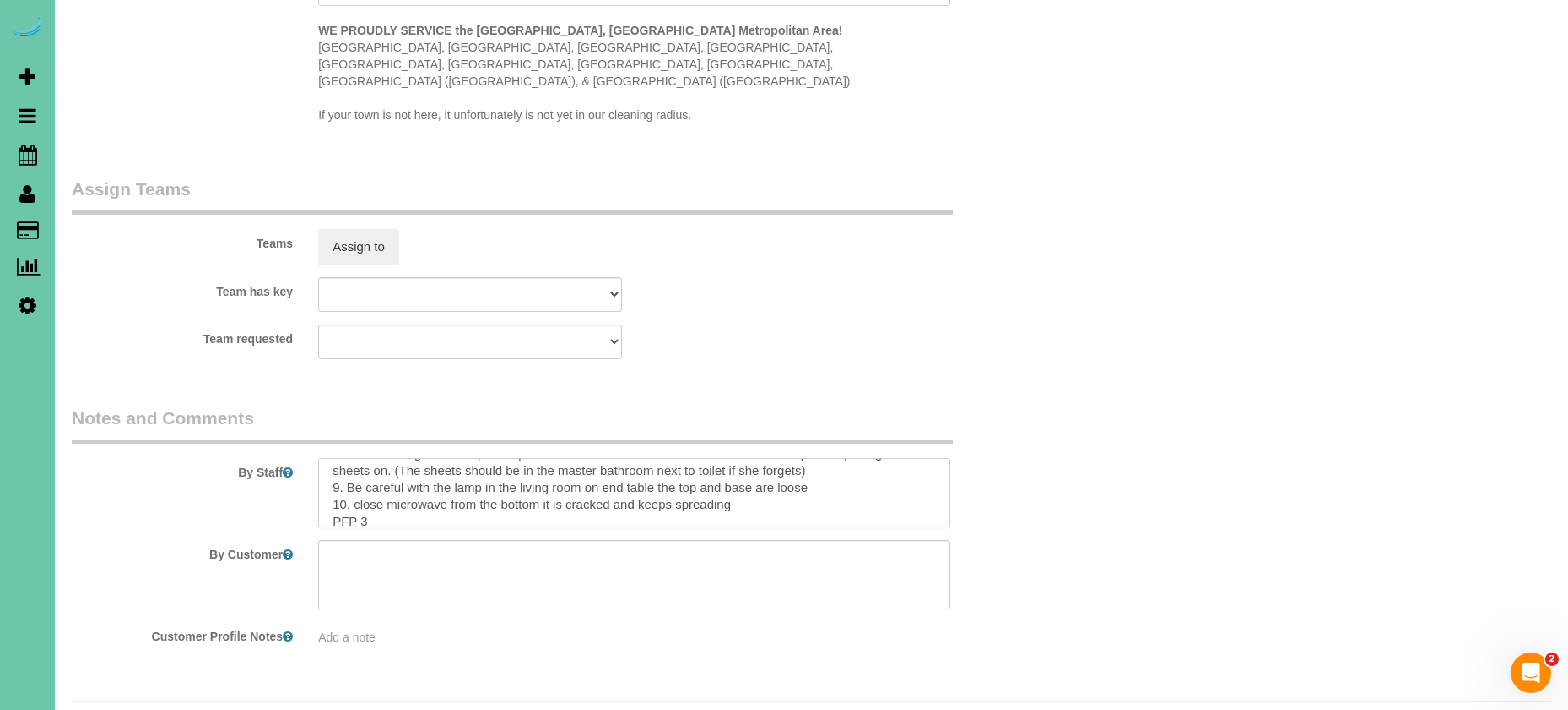
drag, startPoint x: 334, startPoint y: 434, endPoint x: 574, endPoint y: 696, distance: 355.3
paste textarea "LORE 5 ip 6: 0. Dolors 9. AM 1281 conse 6. adip eli seddoeiu - tempo inci 4. ut…"
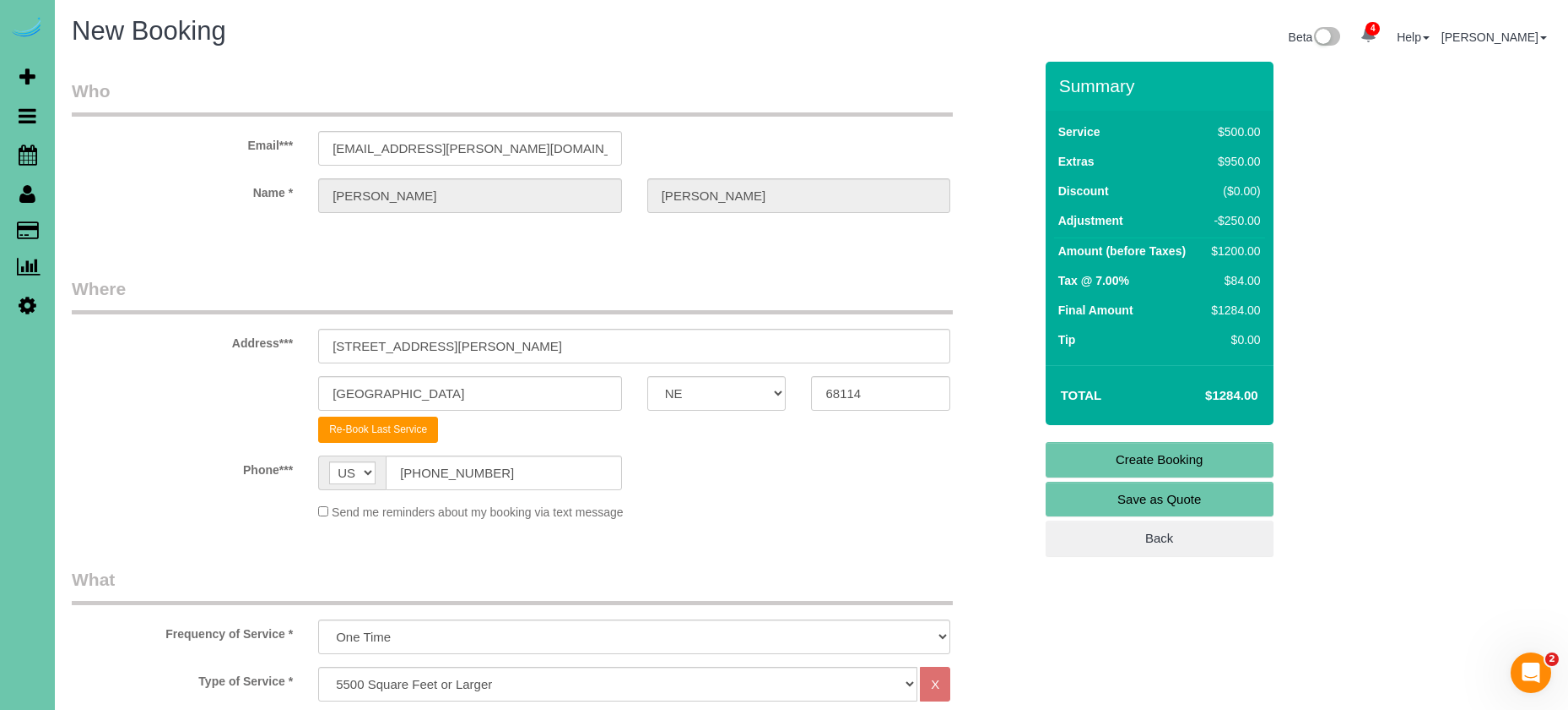
scroll to position [0, 0]
type textarea "LORE 5 ip 6: 0. Dolors 9. AM 1281 conse 6. adip eli seddoeiu - tempo inci 4. ut…"
click at [1107, 462] on link "Create Booking" at bounding box center [1160, 460] width 228 height 35
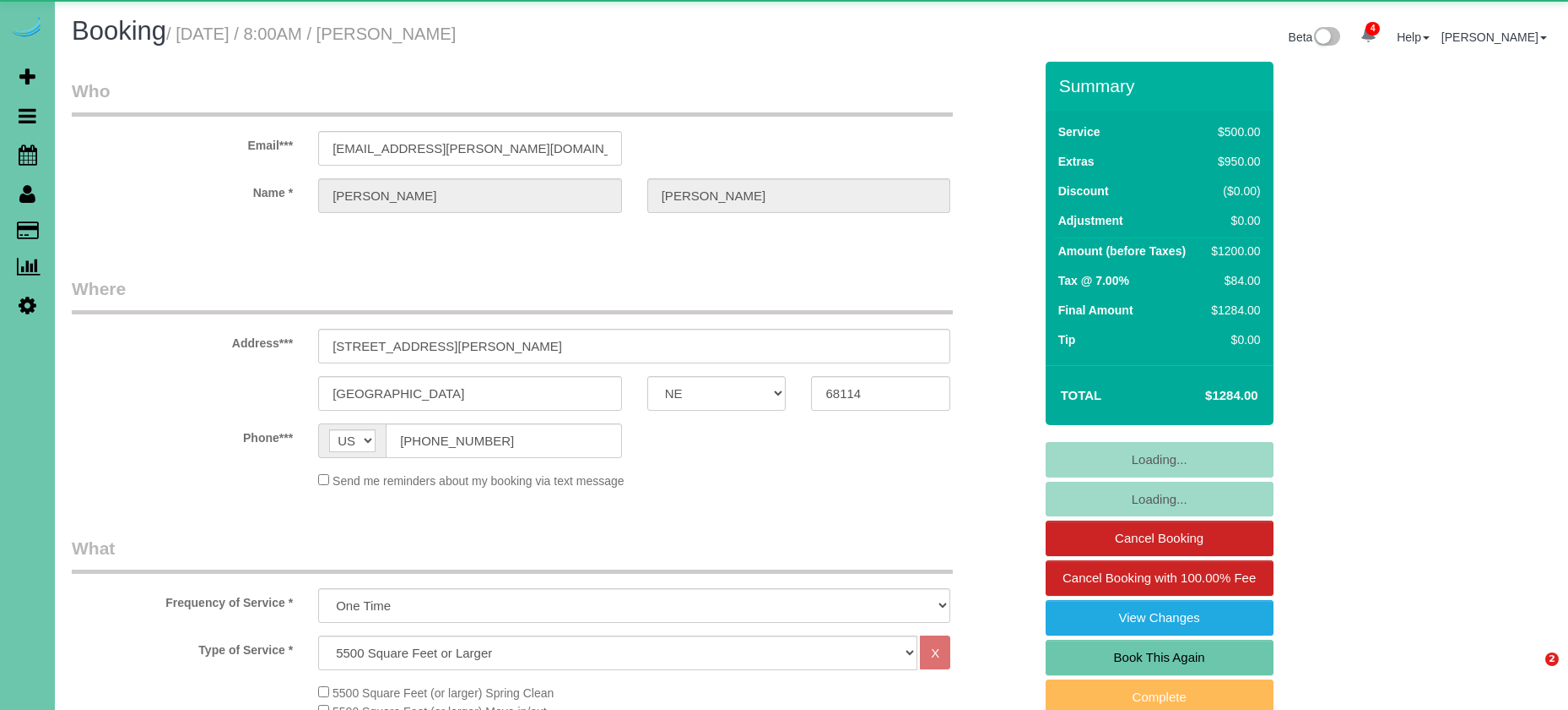
select select "NE"
select select "object:698"
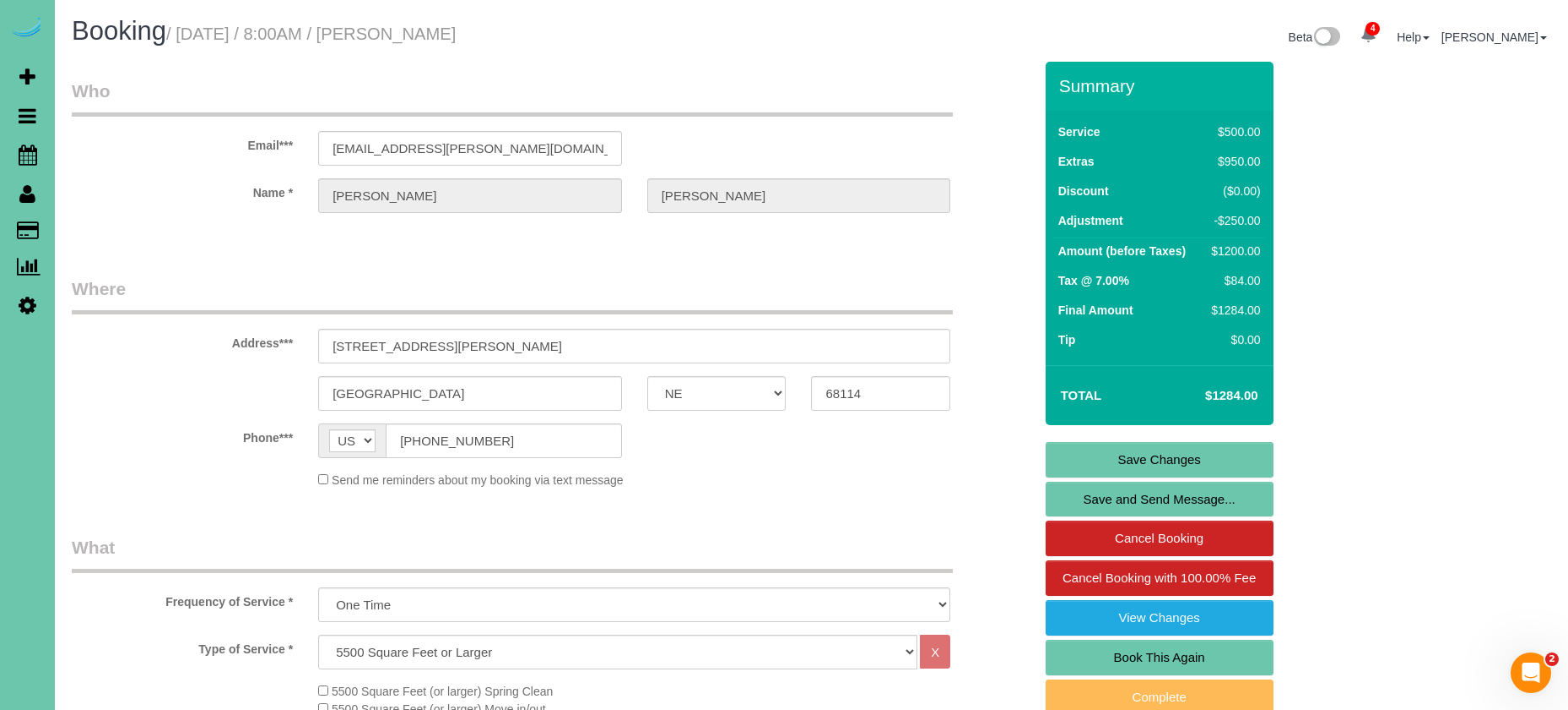
click at [1149, 657] on link "Book This Again" at bounding box center [1160, 657] width 228 height 35
select select "NE"
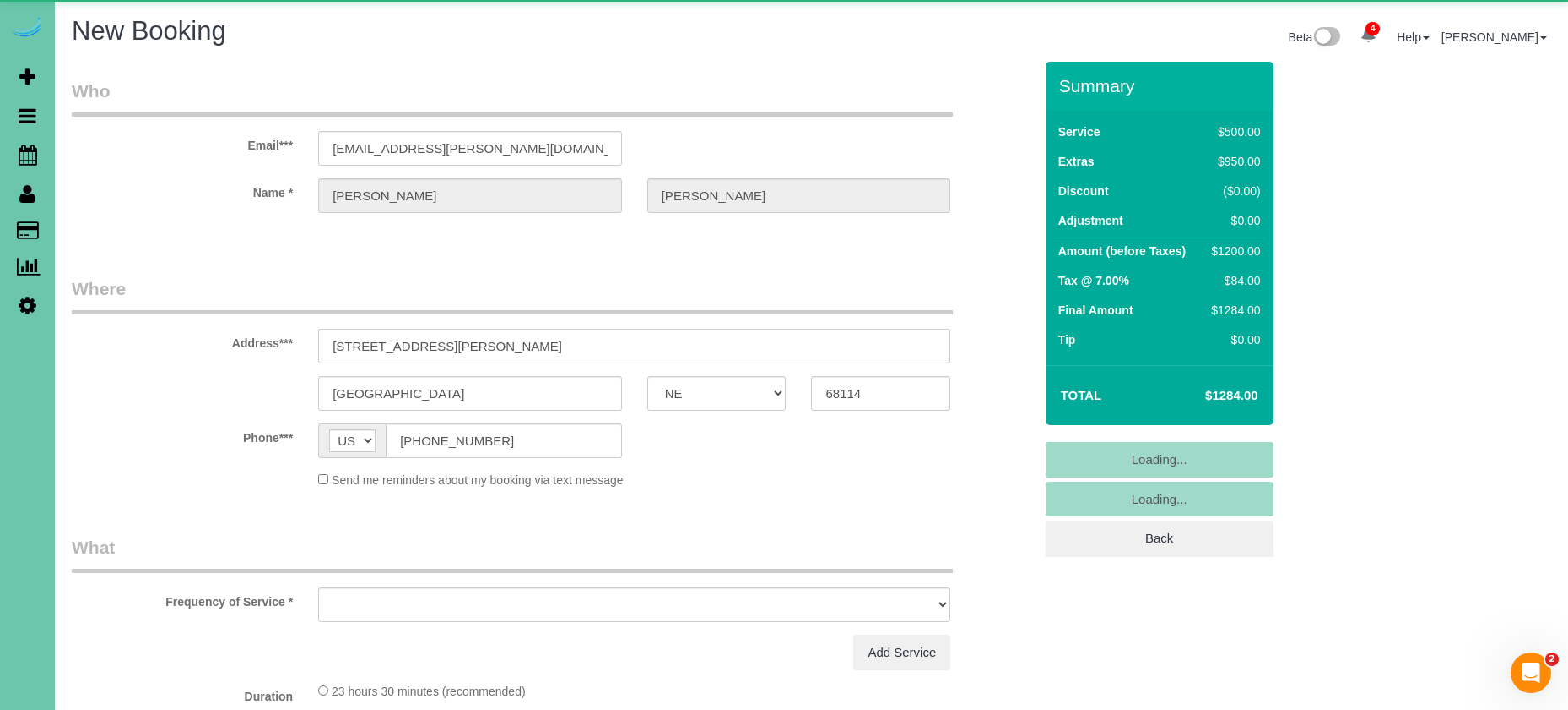
select select "object:1454"
select select "string:fspay-8ec31ddf-2e5b-485b-9c06-572929c8d298"
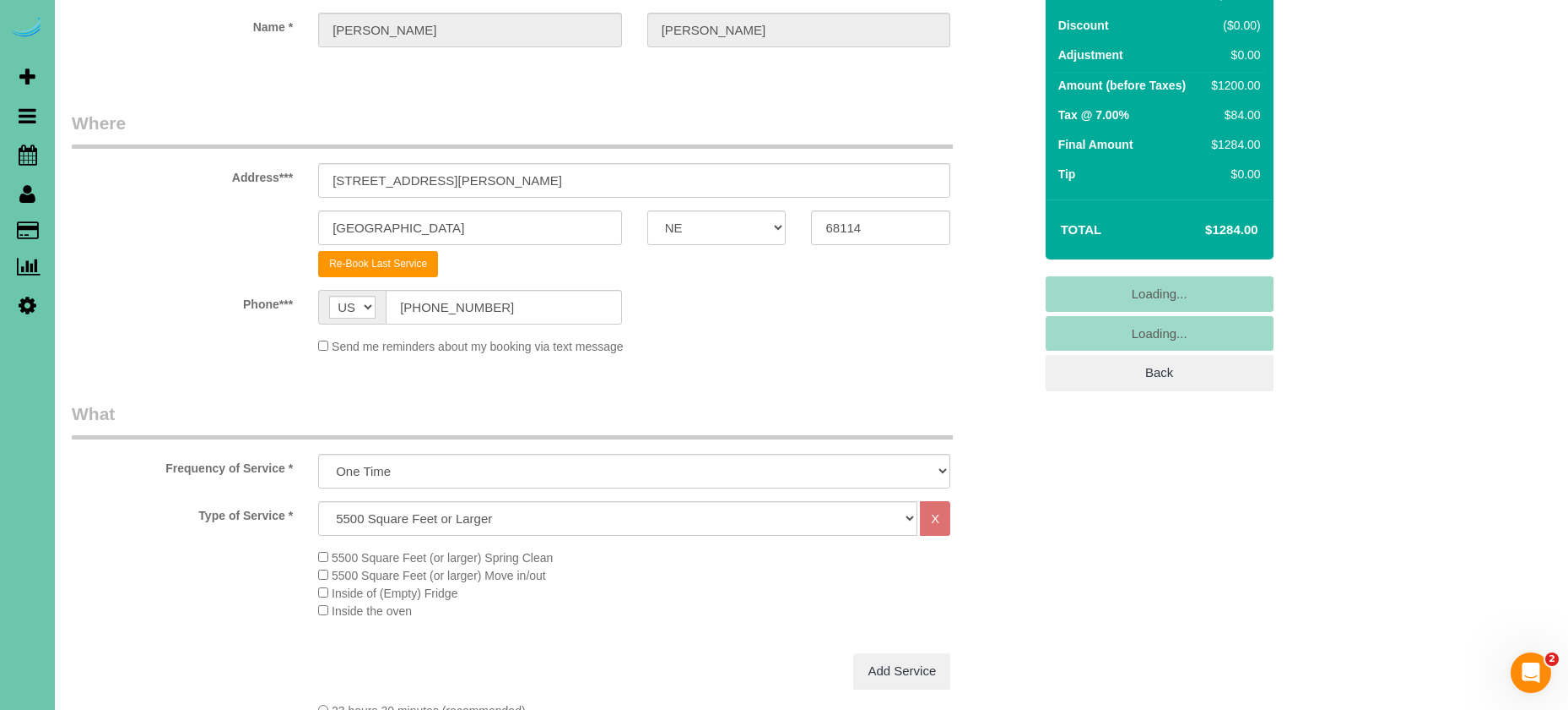
select select "object:1682"
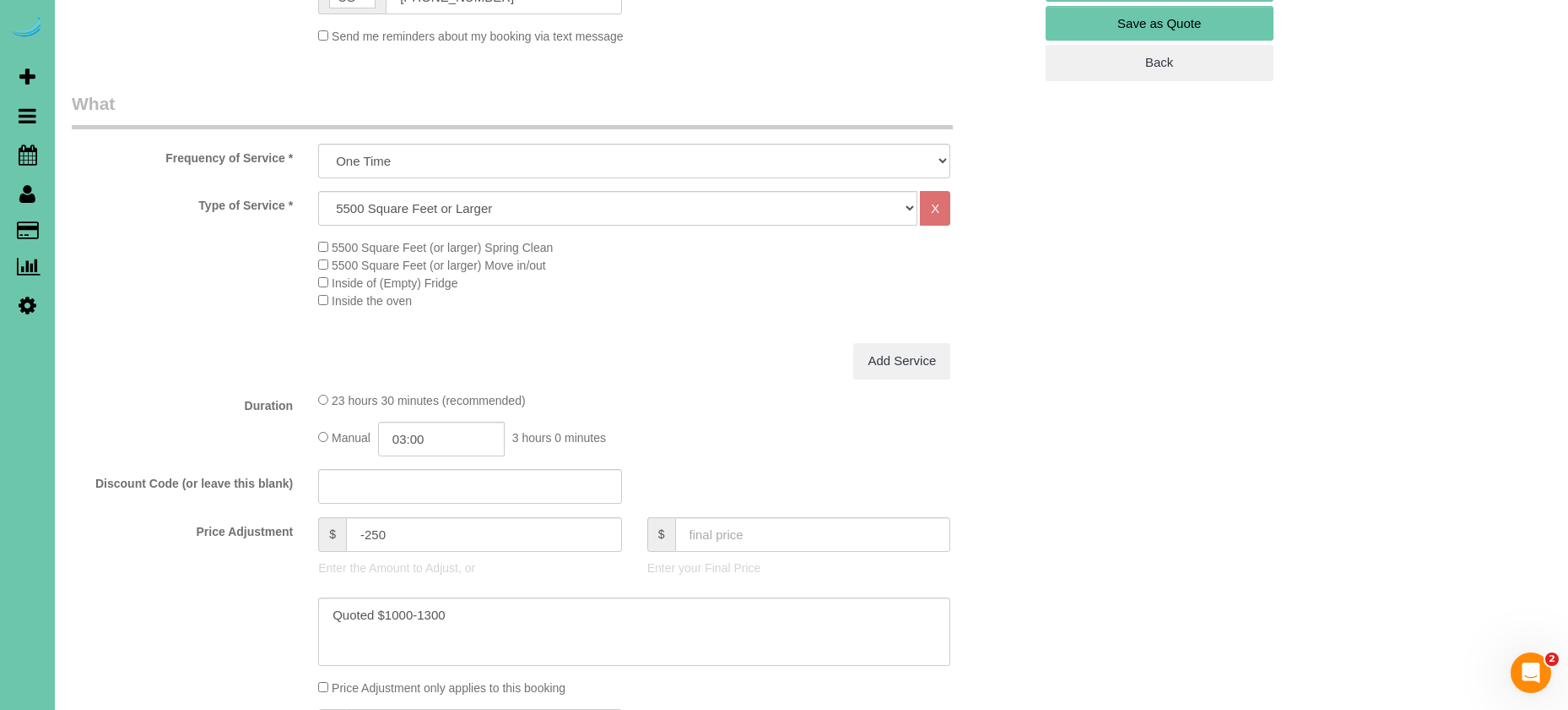
scroll to position [477, 0]
click at [748, 537] on input "text" at bounding box center [814, 533] width 276 height 35
type input "0"
type input "-1450"
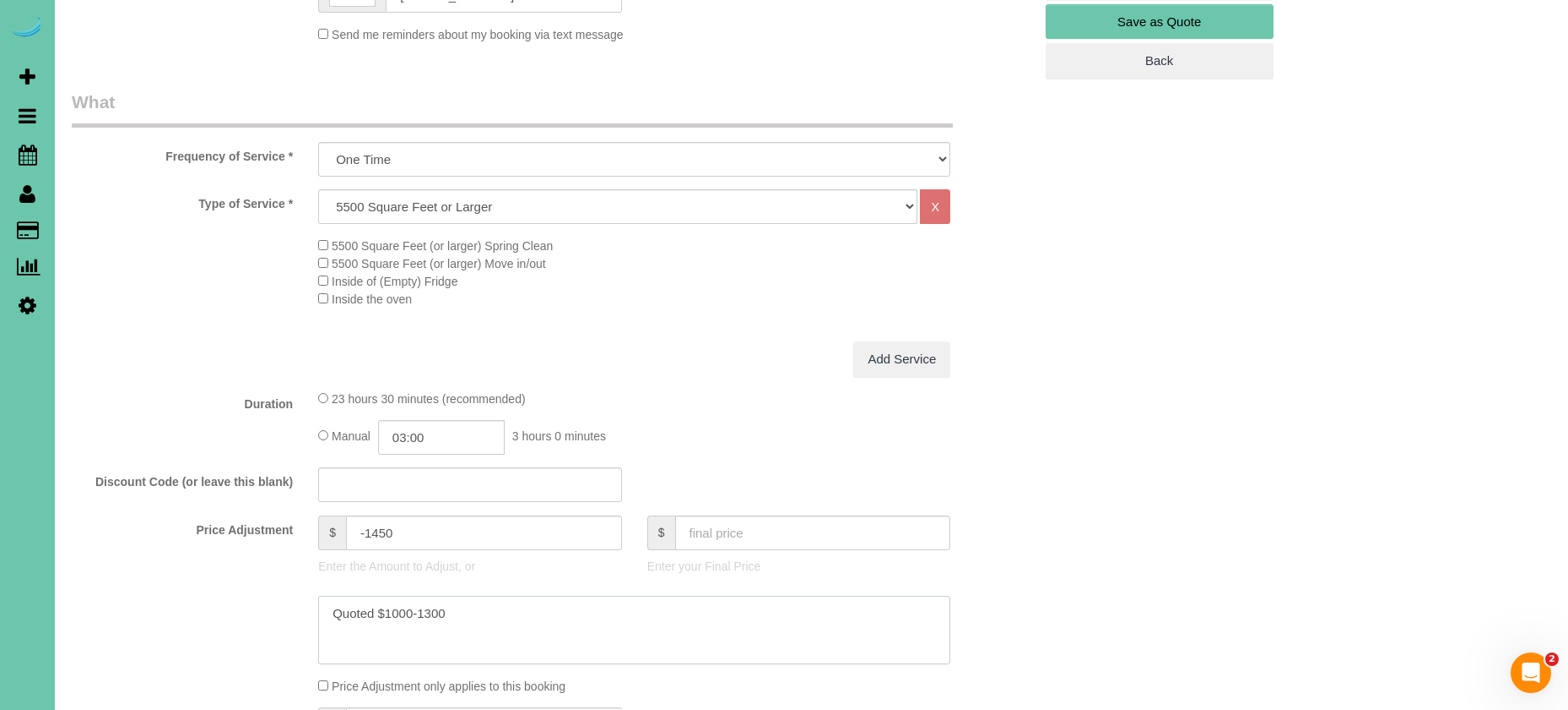
drag, startPoint x: 308, startPoint y: 590, endPoint x: 277, endPoint y: 585, distance: 31.4
click at [277, 585] on sui-booking-price-adjustment "Price Adjustment $ -1450 Enter the Amount to Adjust, or $ Enter your Final Pric…" at bounding box center [553, 605] width 962 height 180
type textarea "q"
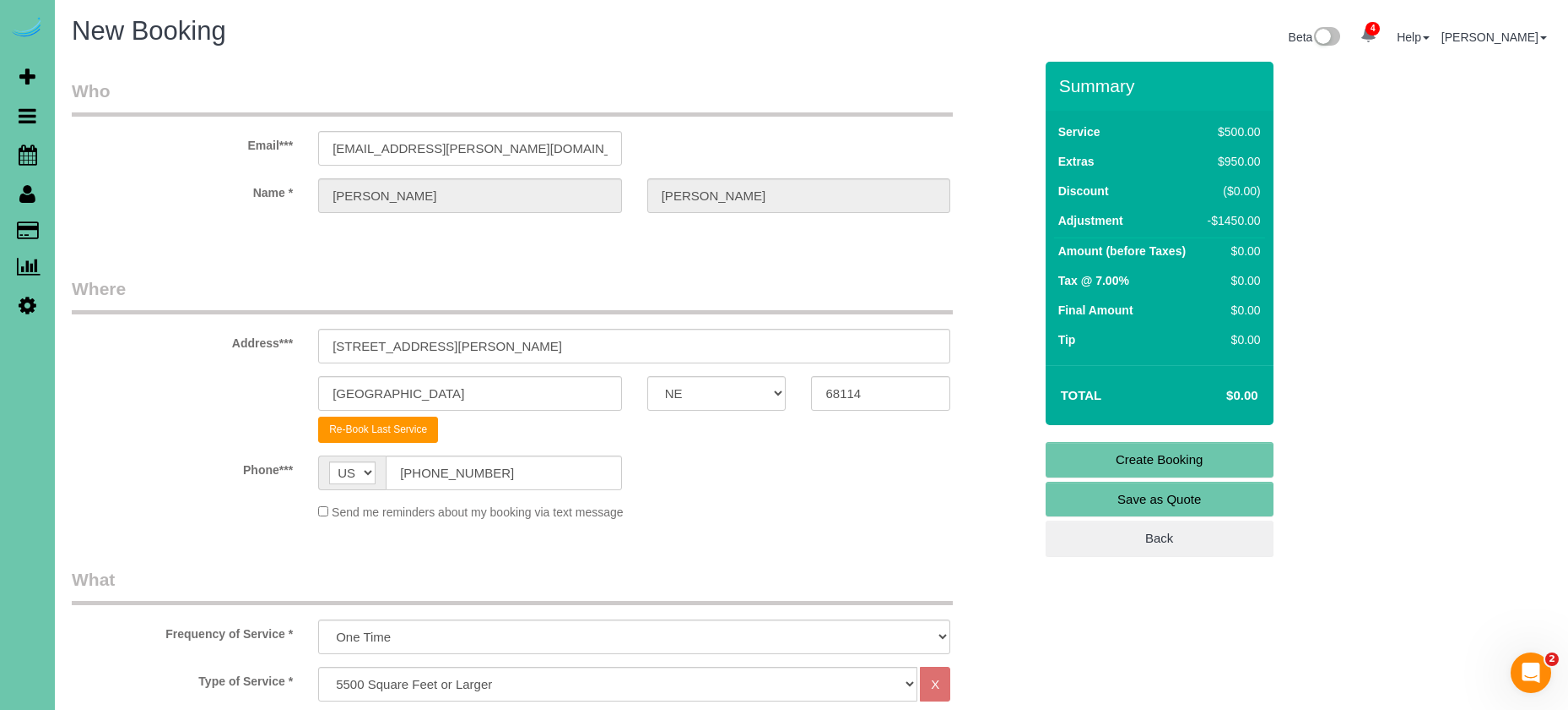
scroll to position [0, 0]
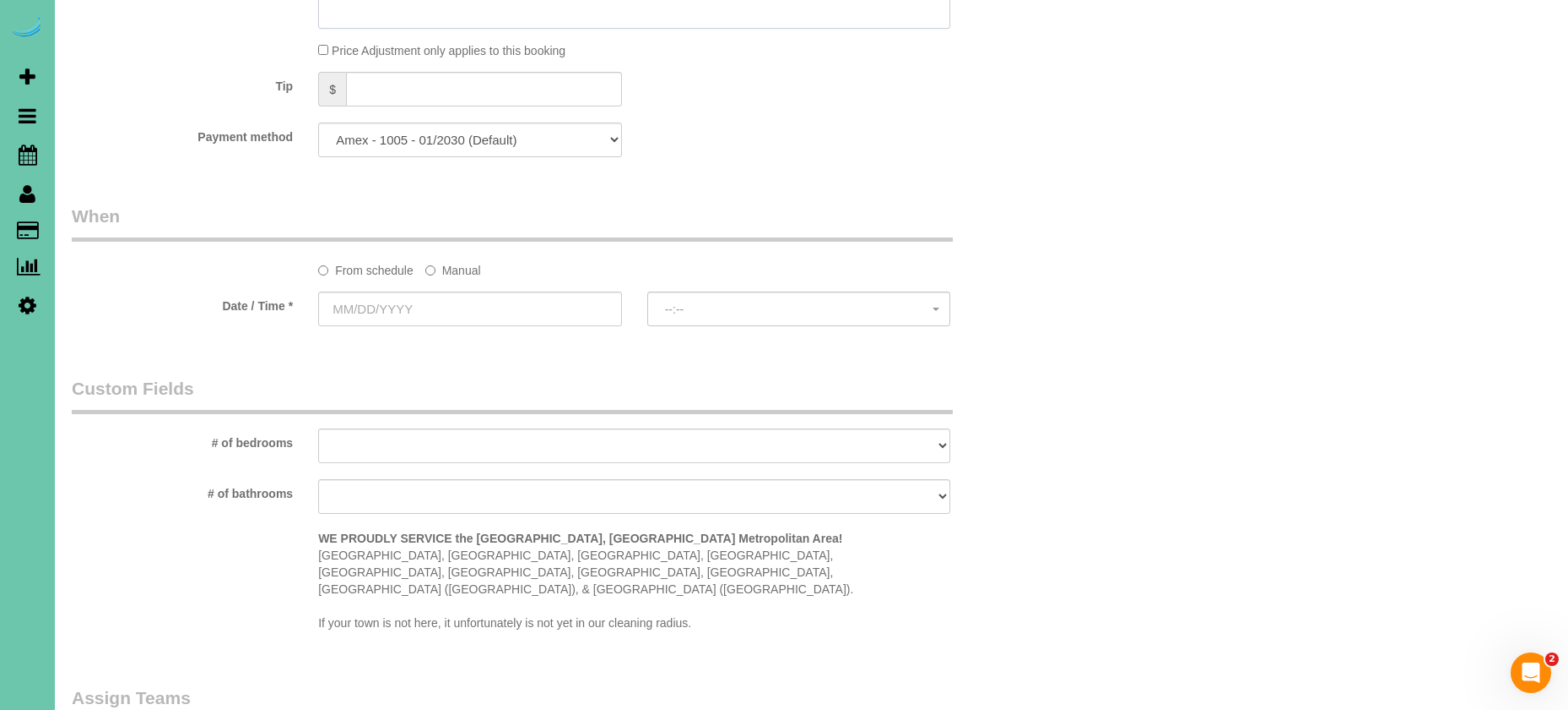
type textarea "priced on morning cleaning"
click at [461, 261] on label "Manual" at bounding box center [453, 267] width 55 height 22
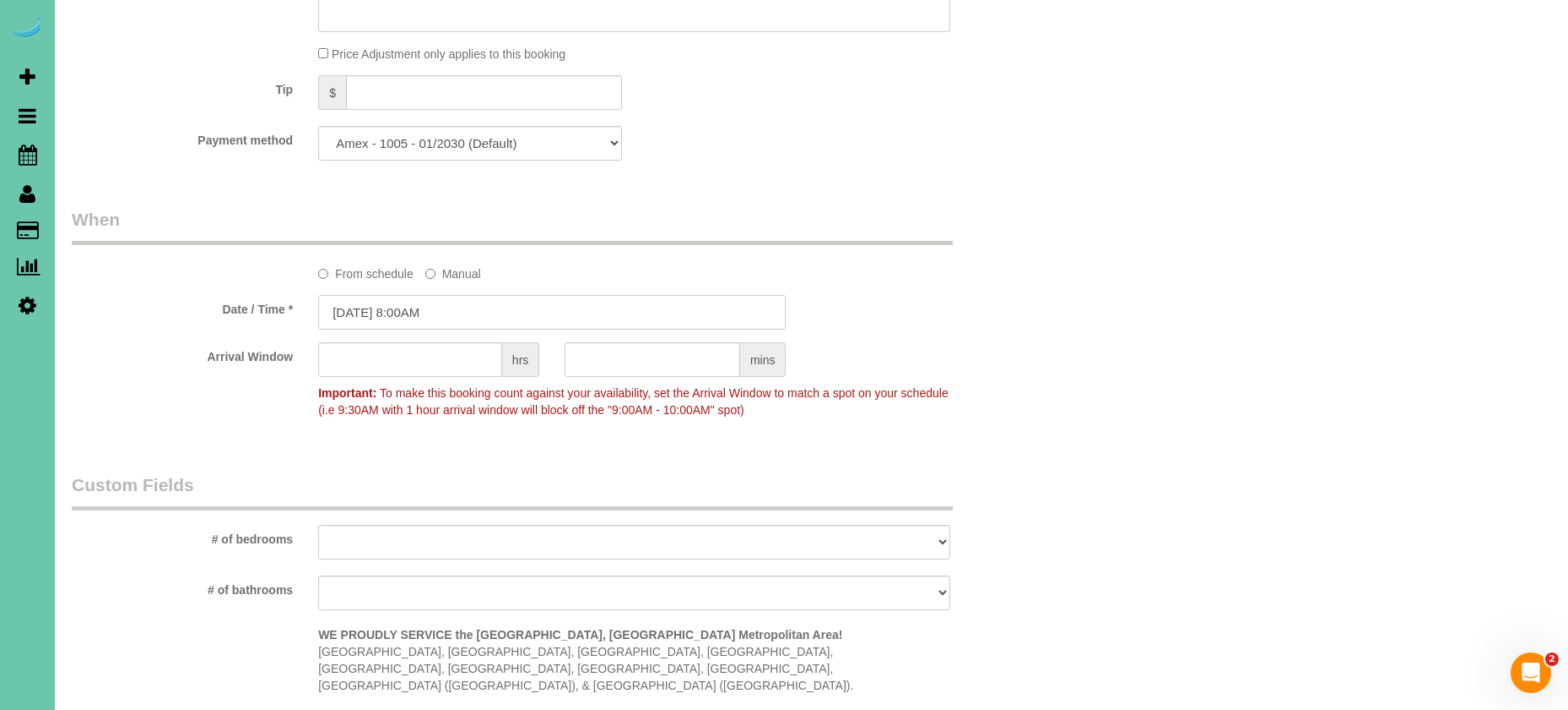
click at [474, 313] on input "[DATE] 8:00AM" at bounding box center [552, 313] width 467 height 35
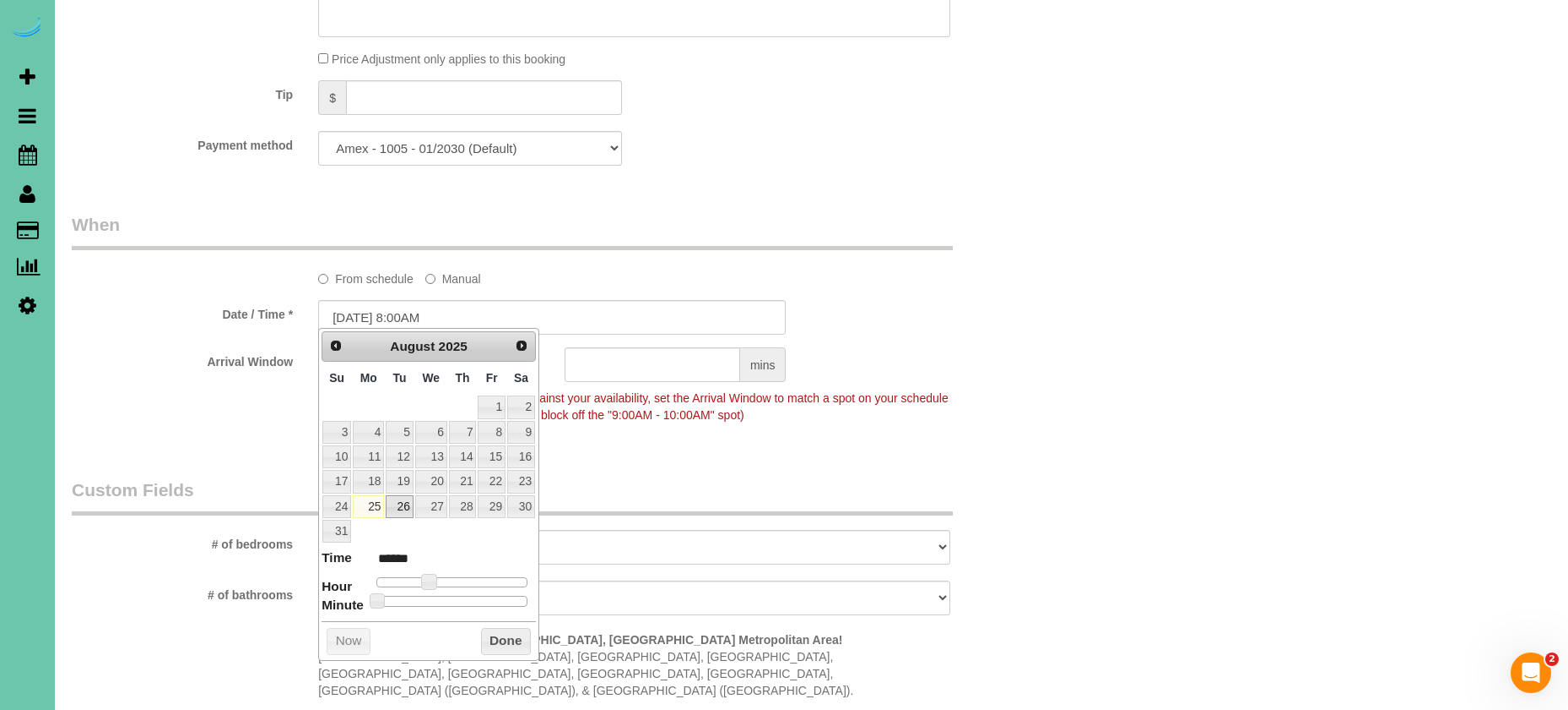
click at [405, 507] on link "26" at bounding box center [399, 505] width 27 height 22
type input "[DATE] 9:00AM"
type input "******"
type input "[DATE] 10:00AM"
type input "*******"
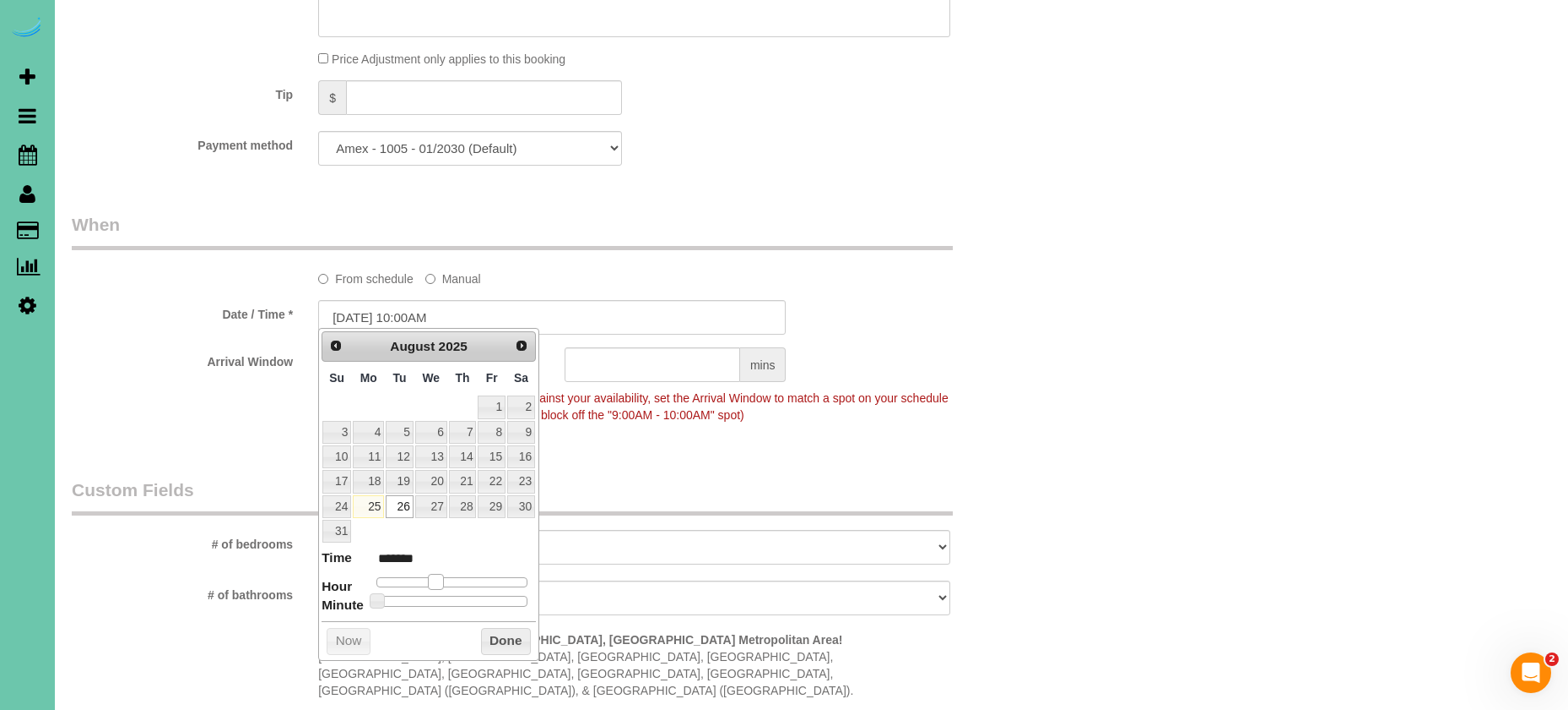
type input "[DATE] 11:00AM"
type input "*******"
type input "[DATE] 12:00PM"
type input "*******"
drag, startPoint x: 434, startPoint y: 578, endPoint x: 452, endPoint y: 580, distance: 18.1
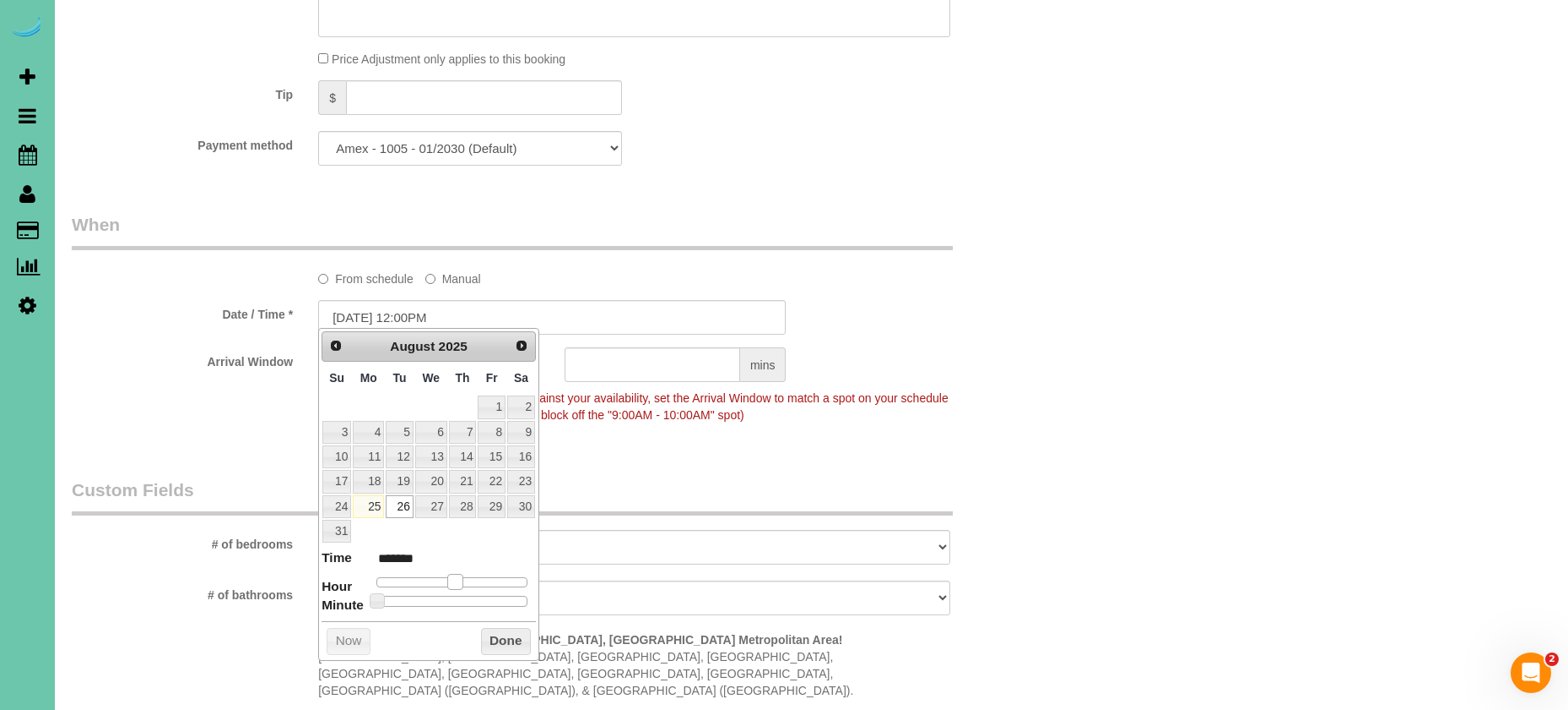
click at [452, 580] on span at bounding box center [456, 581] width 16 height 16
click at [490, 632] on button "Done" at bounding box center [505, 641] width 50 height 27
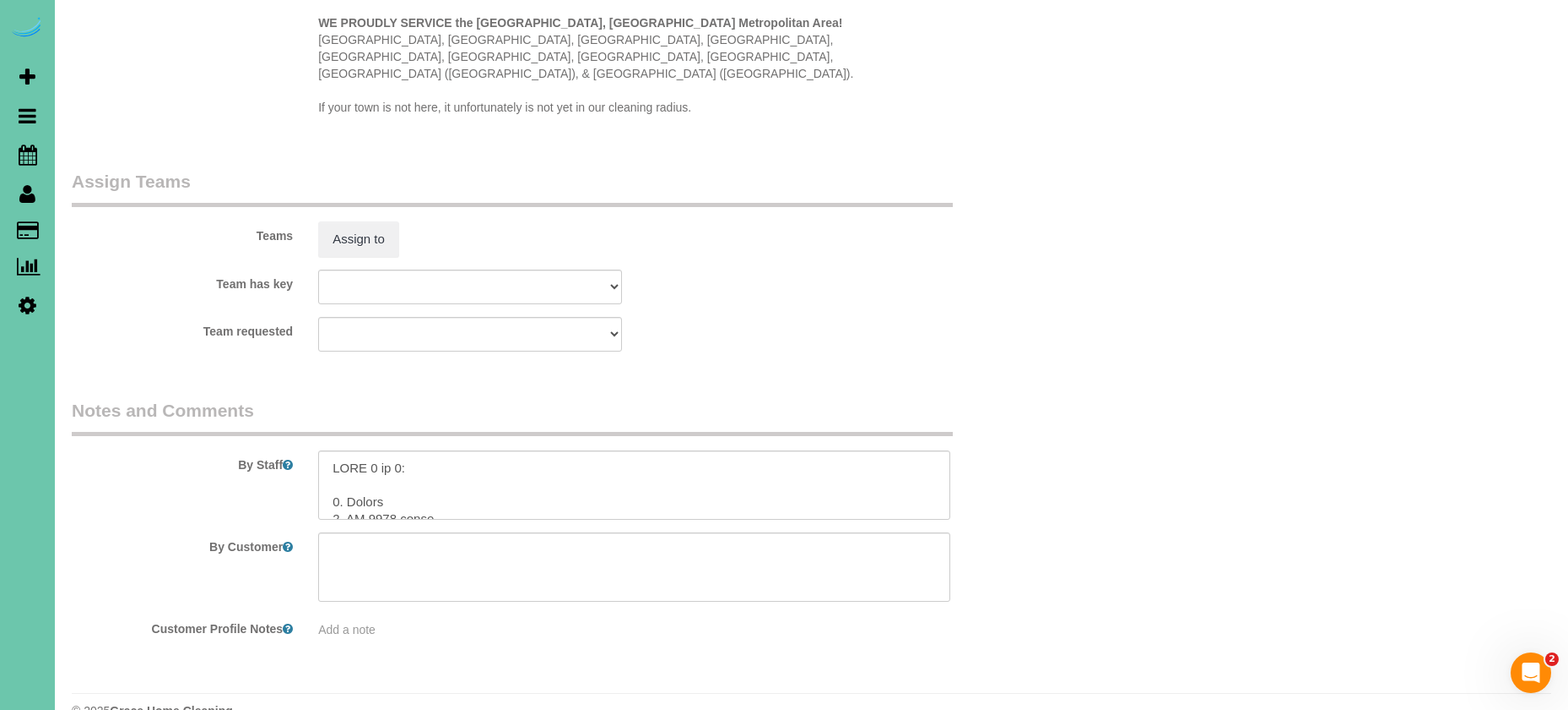
scroll to position [1712, 0]
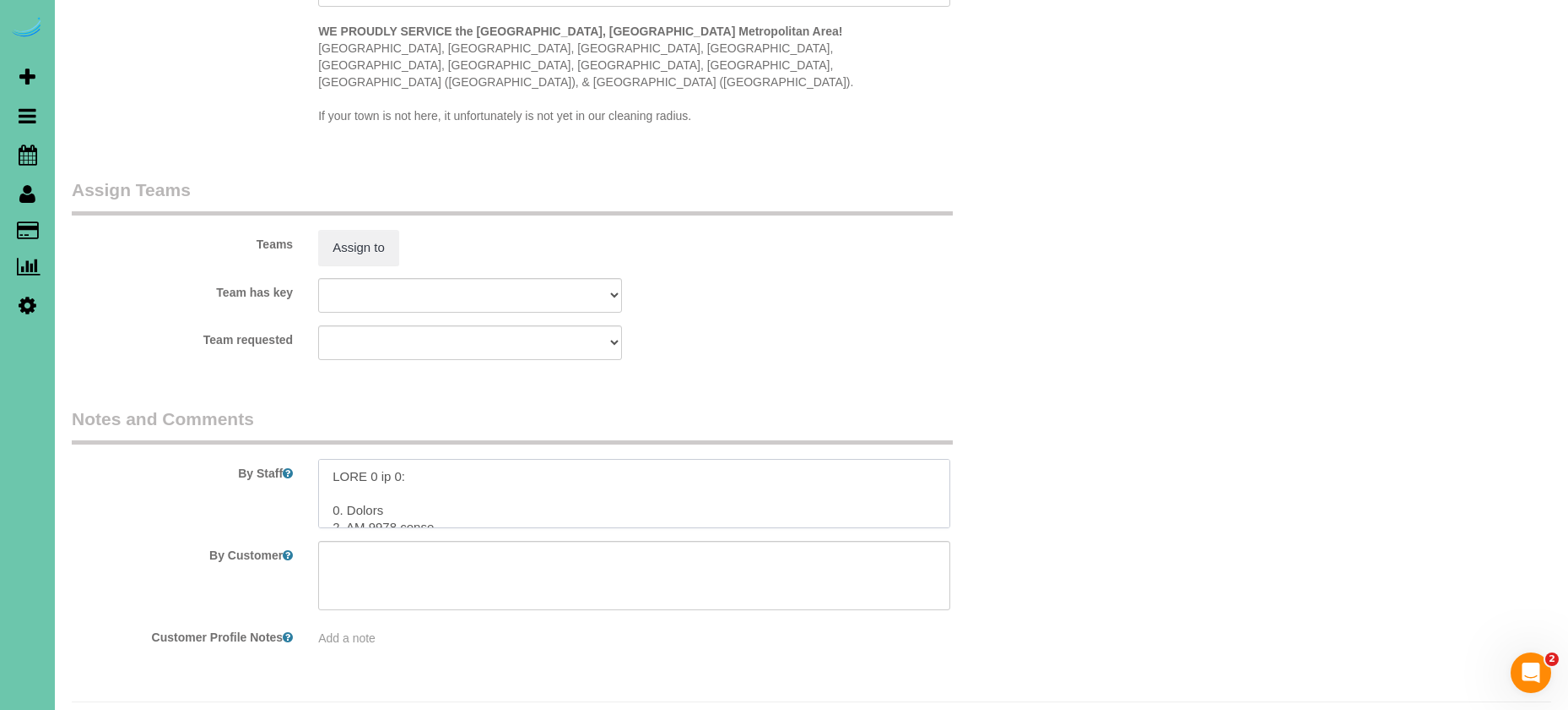
click at [373, 459] on textarea at bounding box center [635, 493] width 633 height 69
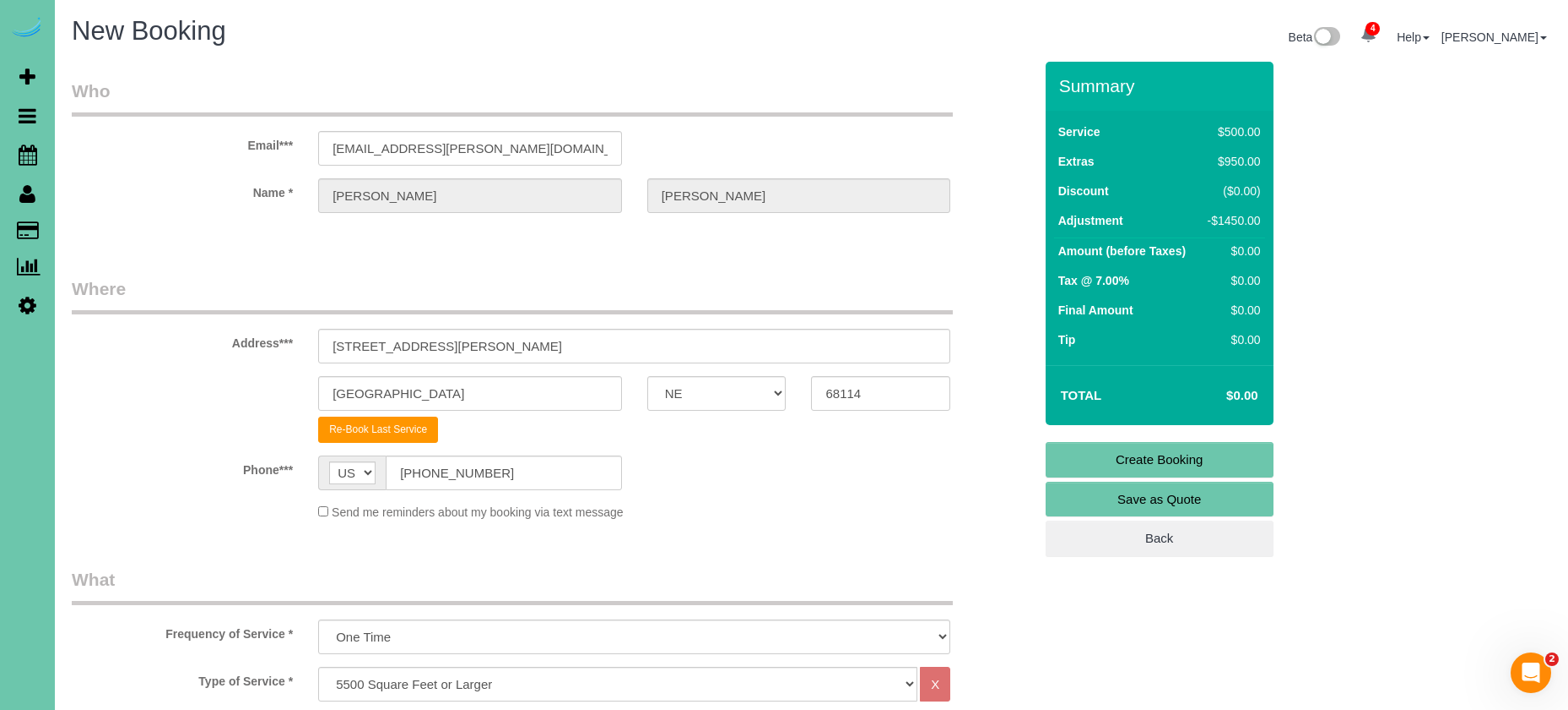
scroll to position [0, 0]
type textarea "LORE 5 ip 4: 2. Dolors 5. AM 0851 conse 5. adip eli seddoeiu - tempo inci 8. ut…"
drag, startPoint x: 1102, startPoint y: 450, endPoint x: 1088, endPoint y: 446, distance: 14.6
click at [1102, 450] on link "Create Booking" at bounding box center [1160, 460] width 228 height 35
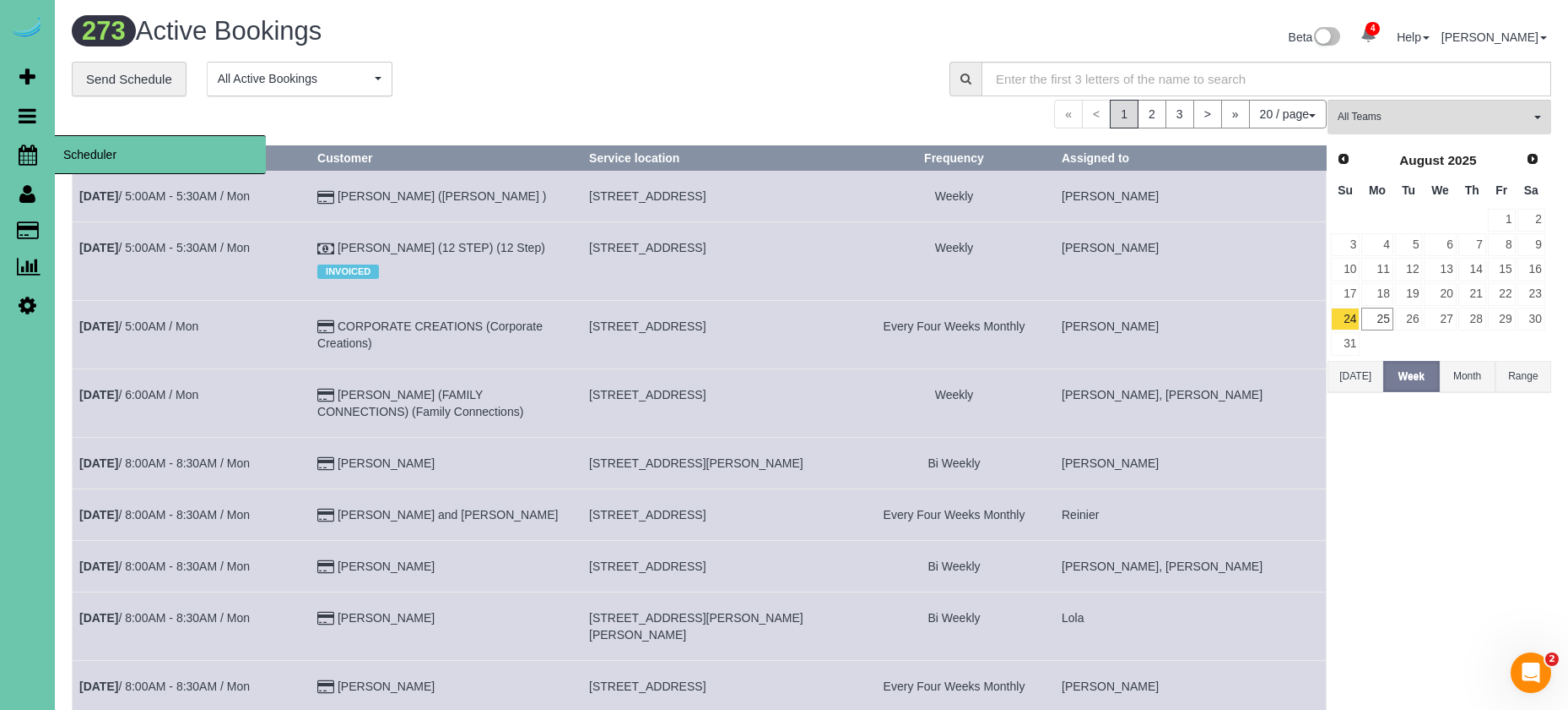
click at [27, 163] on icon at bounding box center [27, 154] width 18 height 20
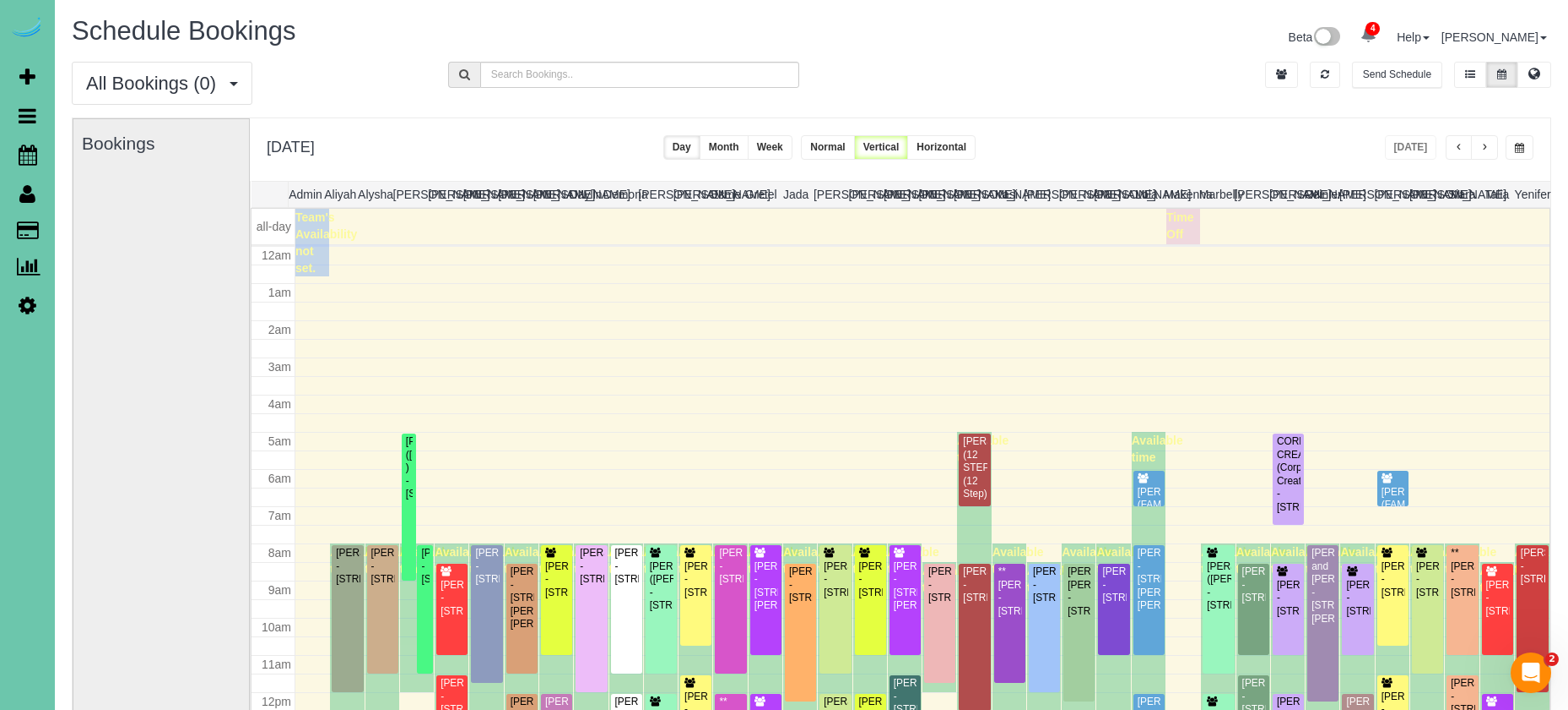
scroll to position [224, 0]
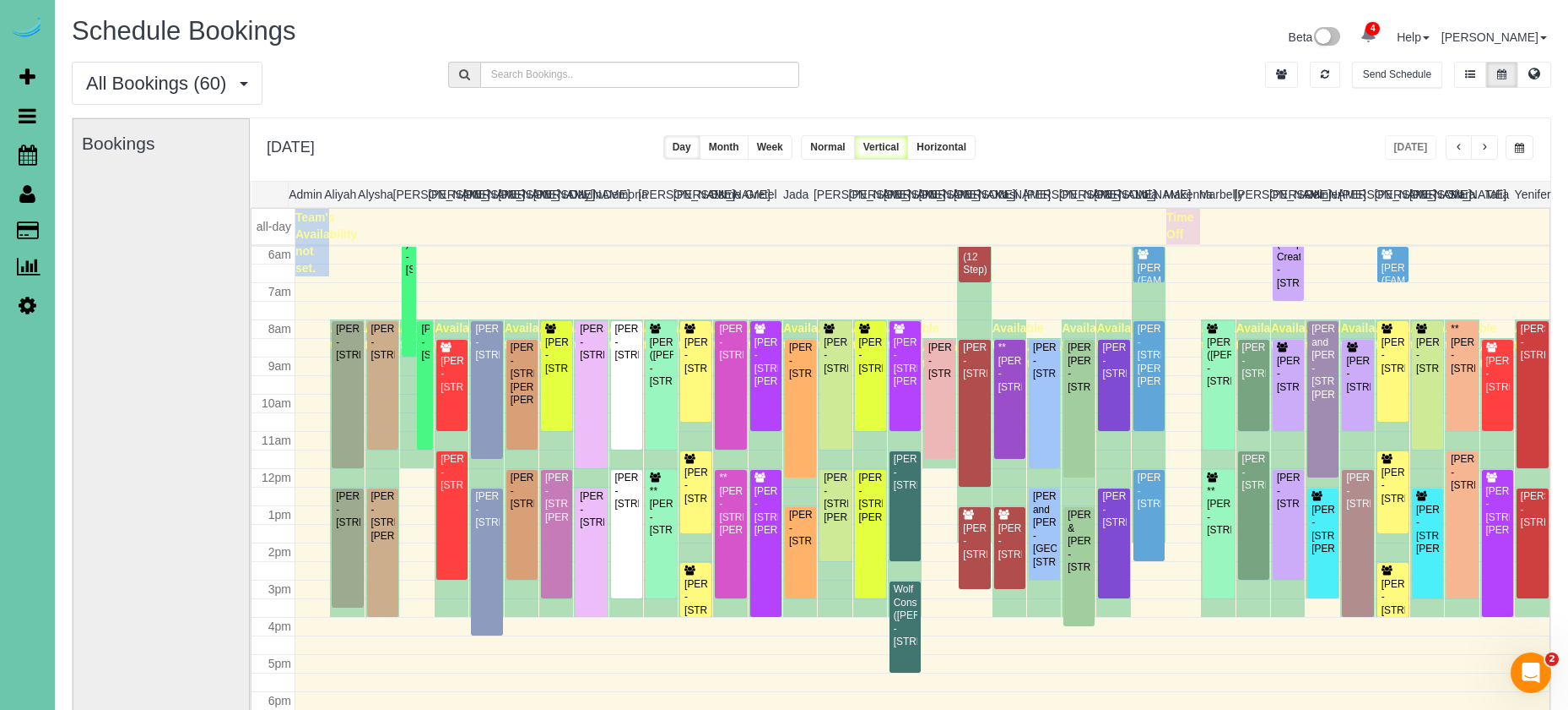
click at [1483, 148] on span "button" at bounding box center [1484, 148] width 9 height 10
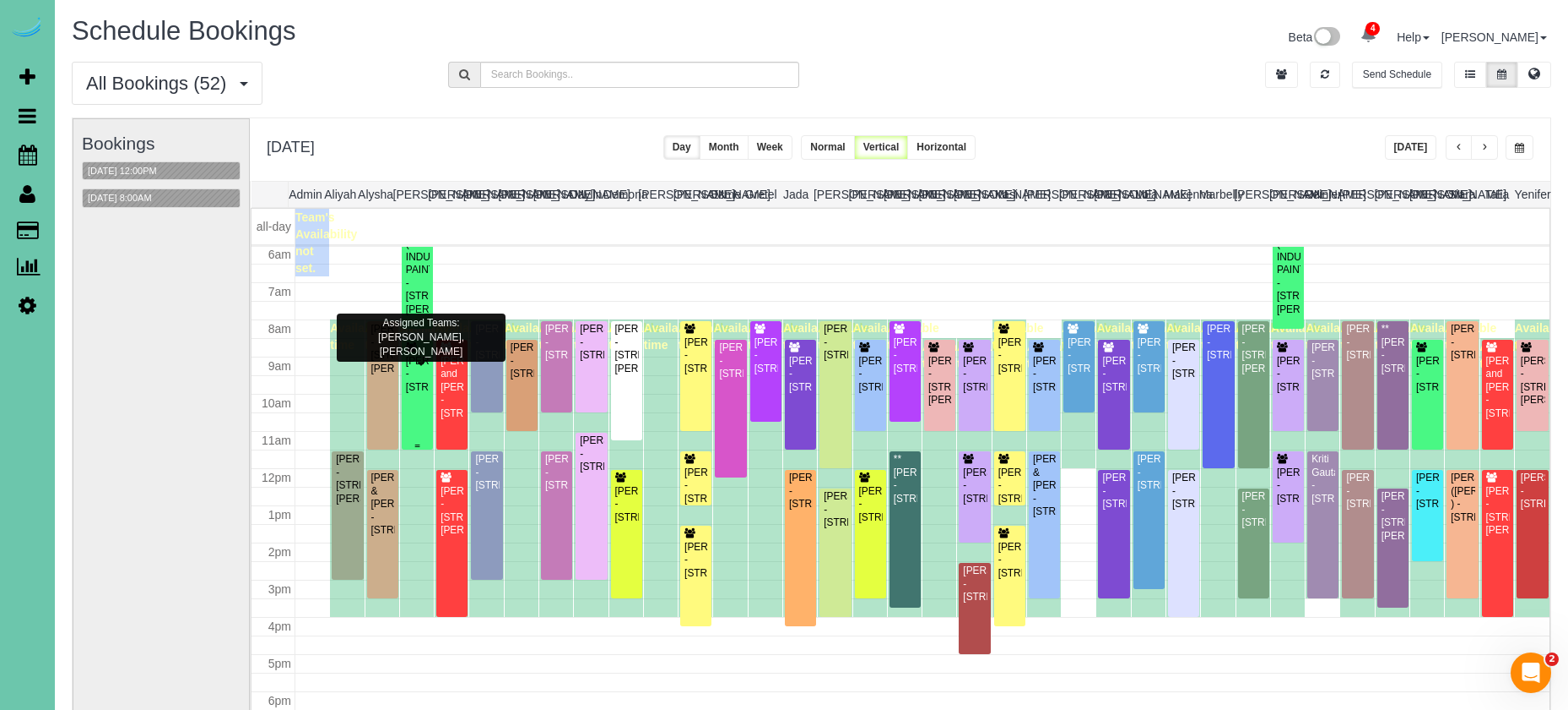
click at [422, 365] on div "[PERSON_NAME] - [STREET_ADDRESS]" at bounding box center [417, 374] width 24 height 39
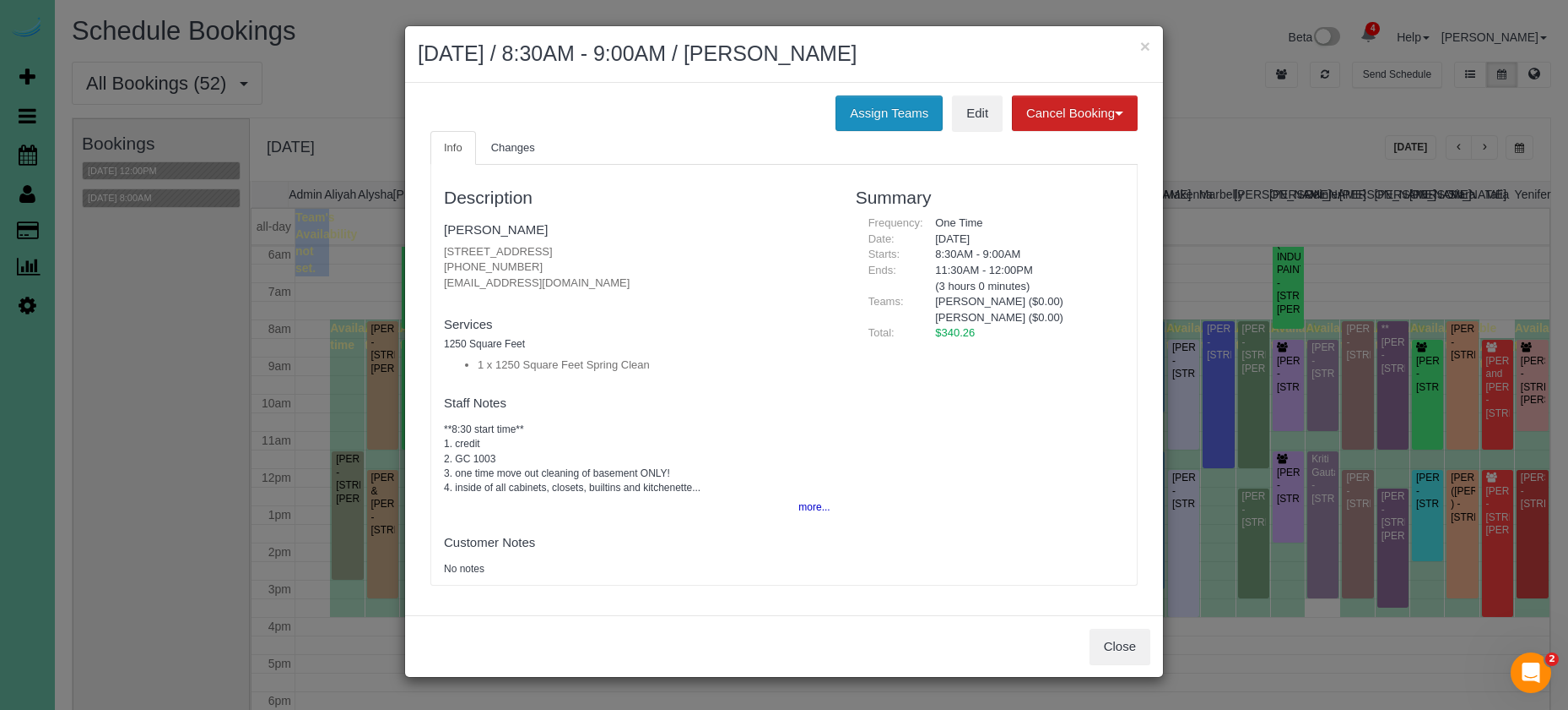
drag, startPoint x: 888, startPoint y: 112, endPoint x: 849, endPoint y: 119, distance: 39.6
click at [888, 113] on button "Assign Teams" at bounding box center [890, 113] width 107 height 35
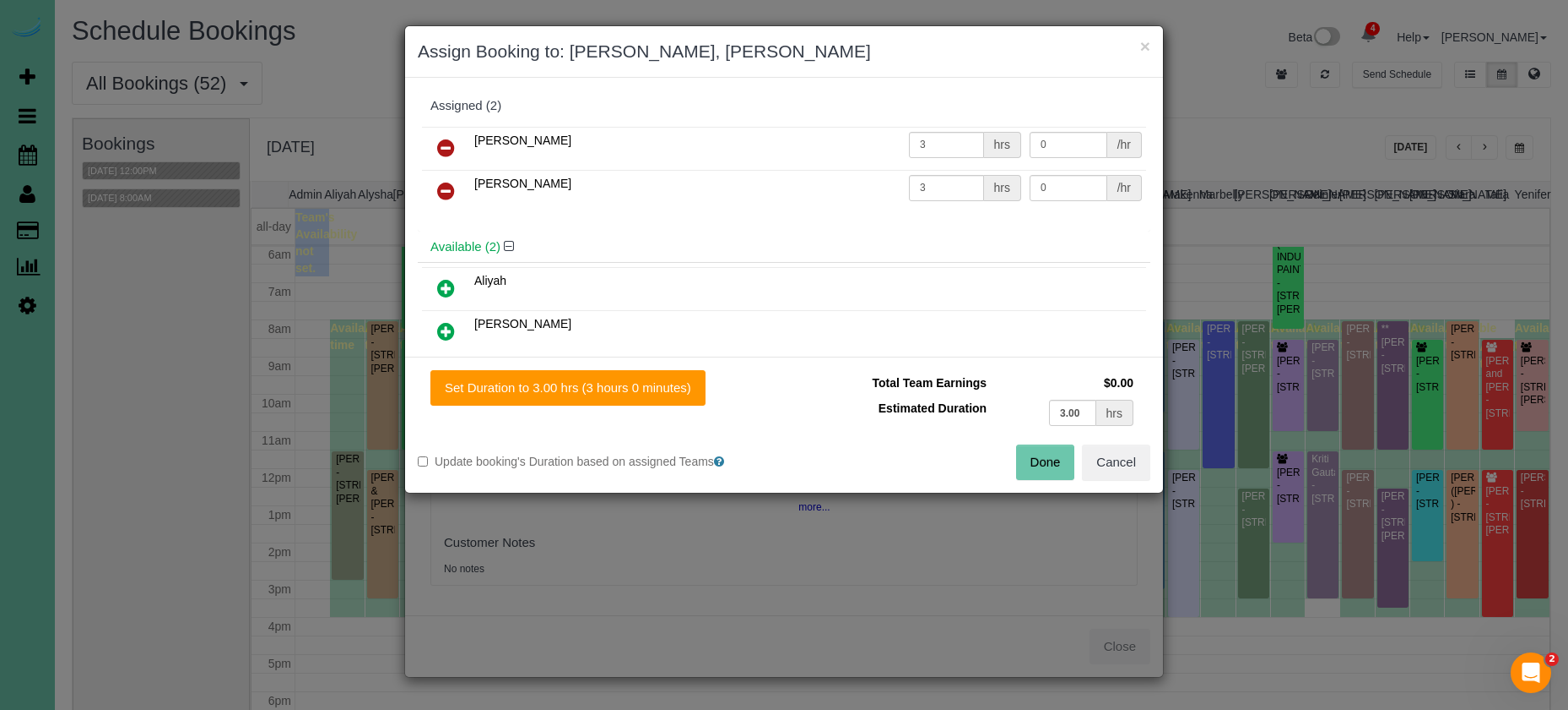
click at [454, 192] on icon at bounding box center [446, 191] width 18 height 20
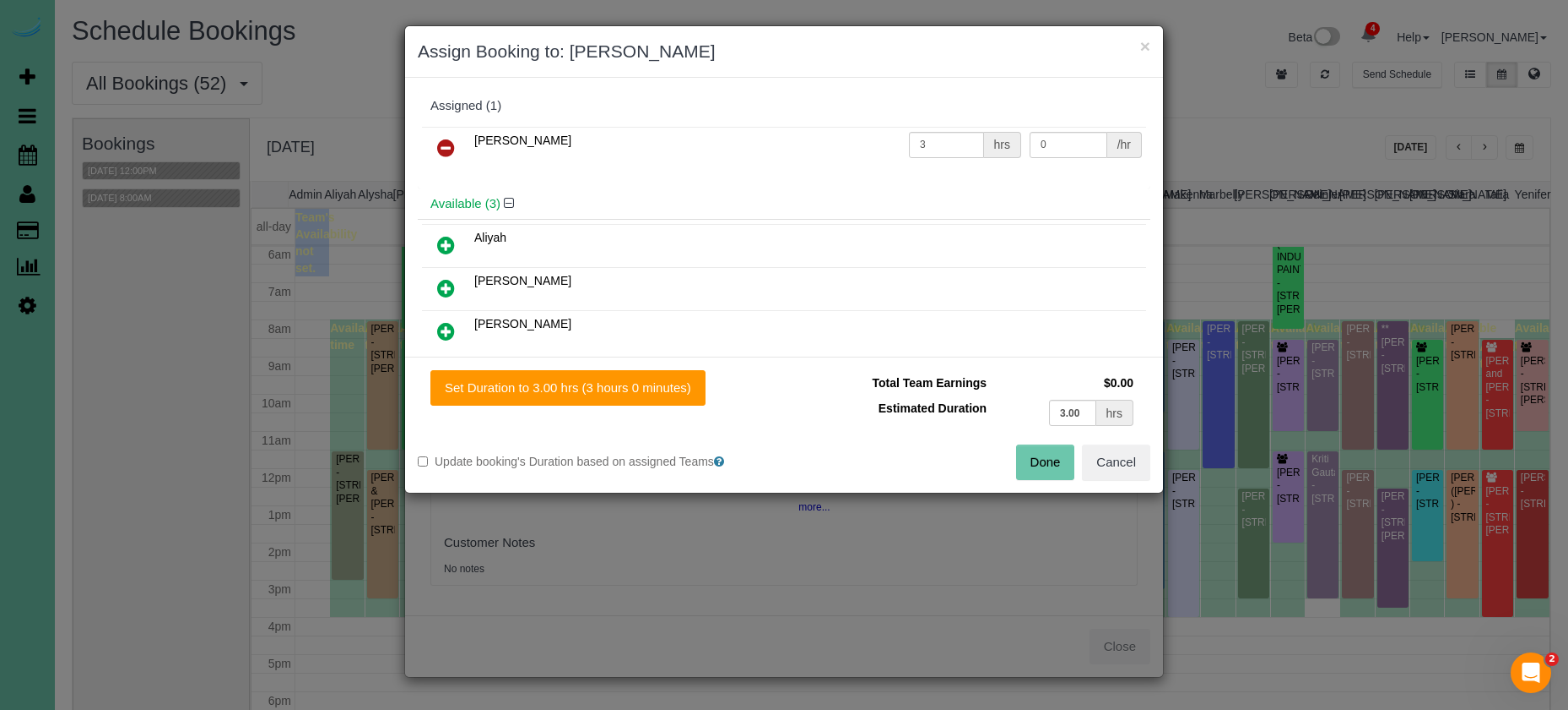
drag, startPoint x: 445, startPoint y: 246, endPoint x: 492, endPoint y: 299, distance: 70.8
click at [444, 247] on icon at bounding box center [446, 244] width 18 height 20
drag, startPoint x: 619, startPoint y: 418, endPoint x: 638, endPoint y: 404, distance: 23.6
click at [620, 418] on div "Set Duration to 3.00 hrs (3 hours 0 minutes) Total Team Earnings $0.00 Estimate…" at bounding box center [784, 425] width 758 height 136
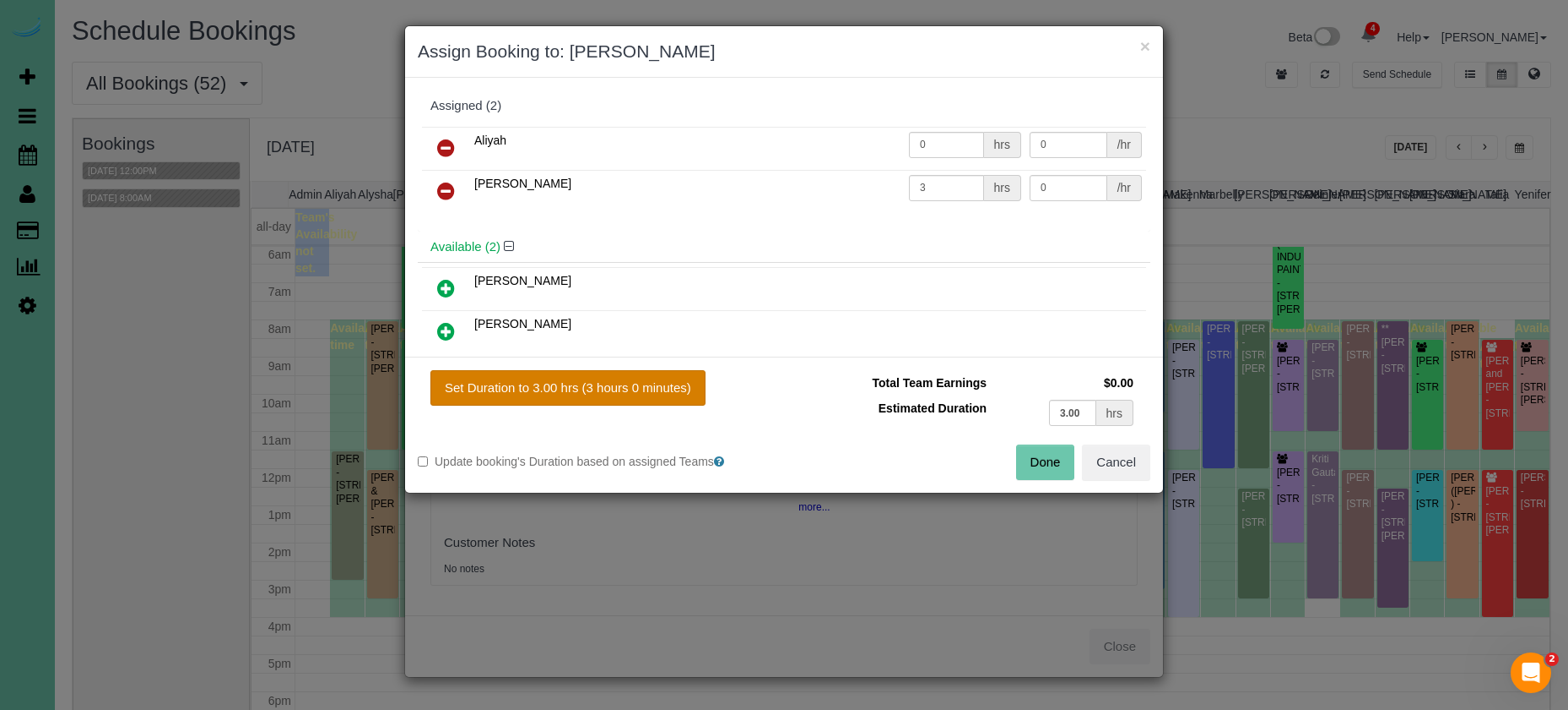
drag, startPoint x: 645, startPoint y: 397, endPoint x: 680, endPoint y: 399, distance: 35.1
click at [651, 397] on button "Set Duration to 3.00 hrs (3 hours 0 minutes)" at bounding box center [567, 388] width 275 height 35
type input "3.00"
click at [1023, 455] on button "Done" at bounding box center [1045, 462] width 59 height 35
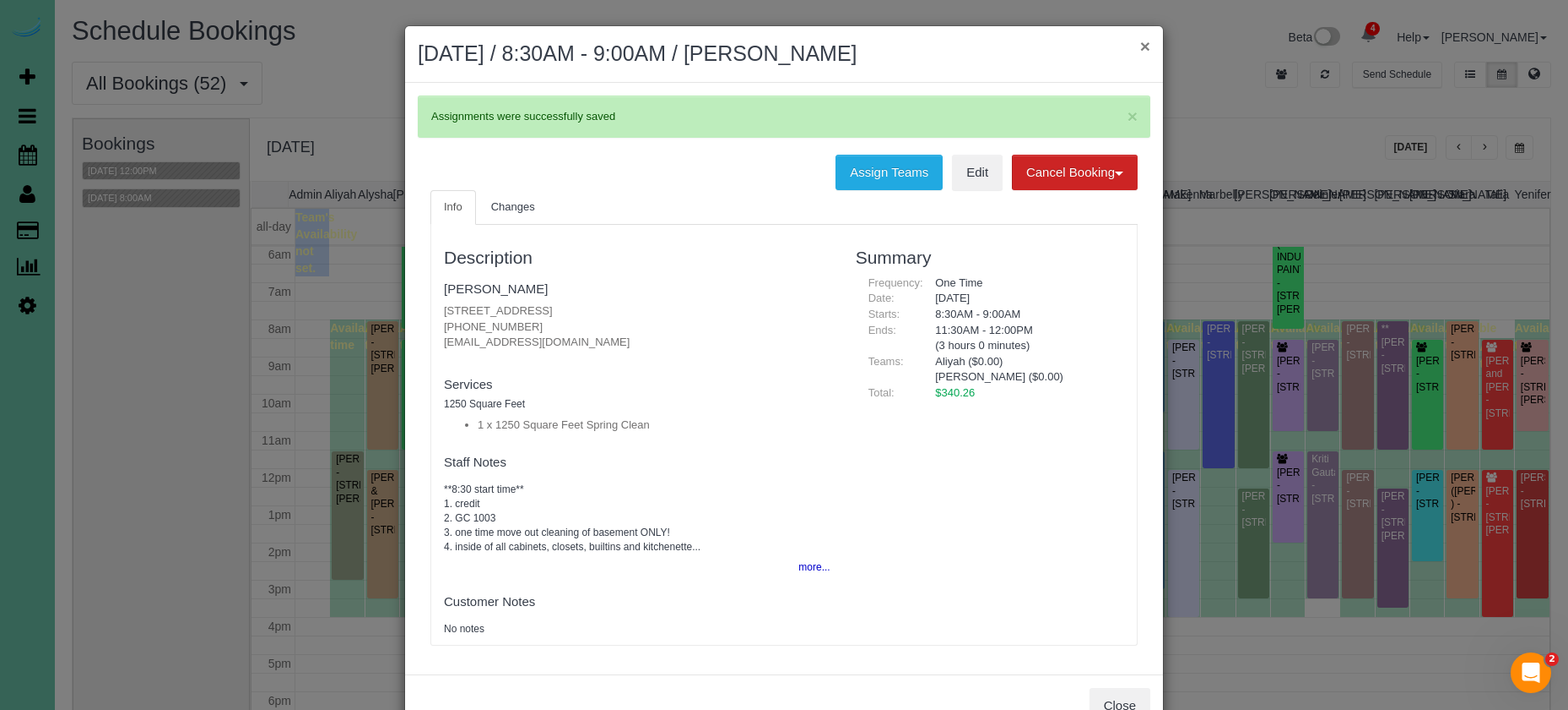
click at [1148, 47] on button "×" at bounding box center [1146, 46] width 10 height 18
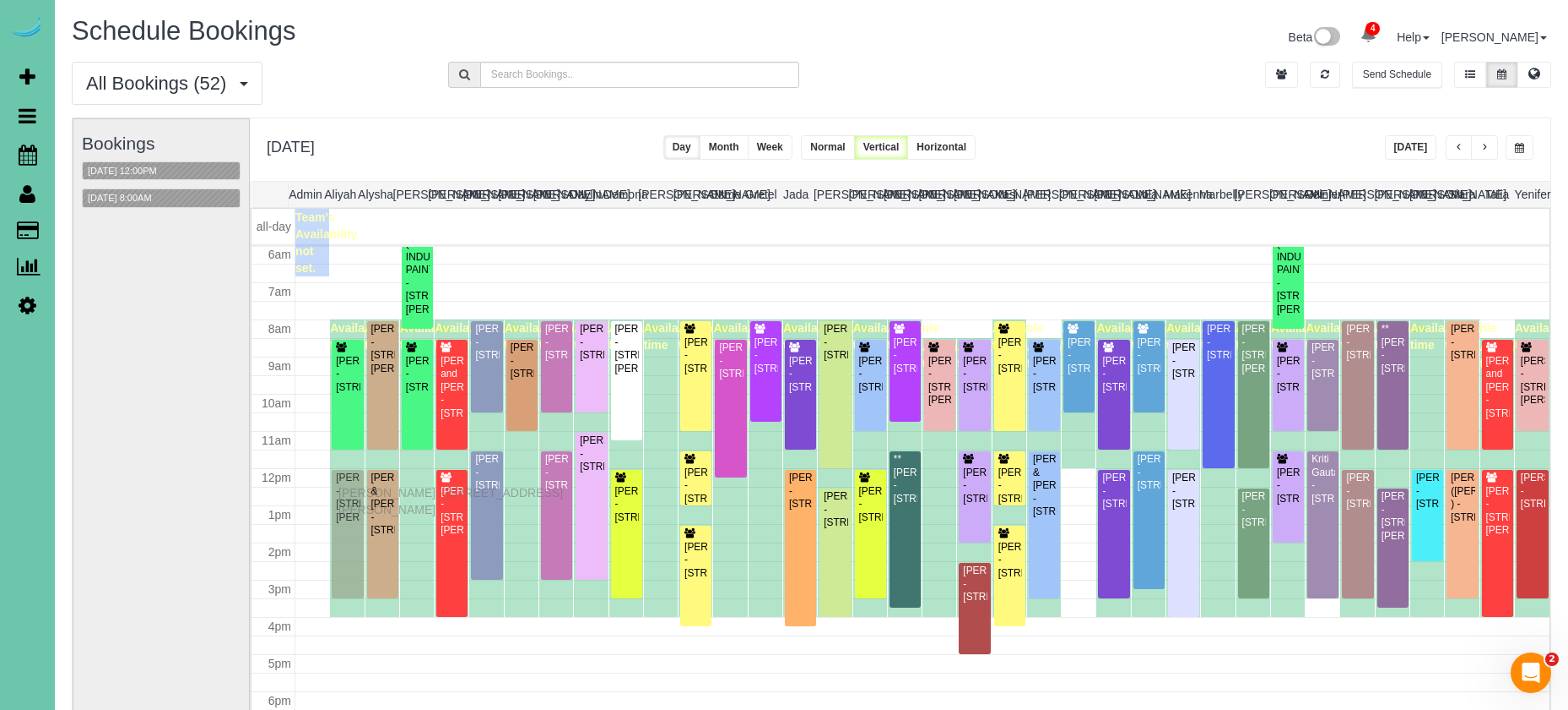
drag, startPoint x: 344, startPoint y: 478, endPoint x: 343, endPoint y: 490, distance: 12.0
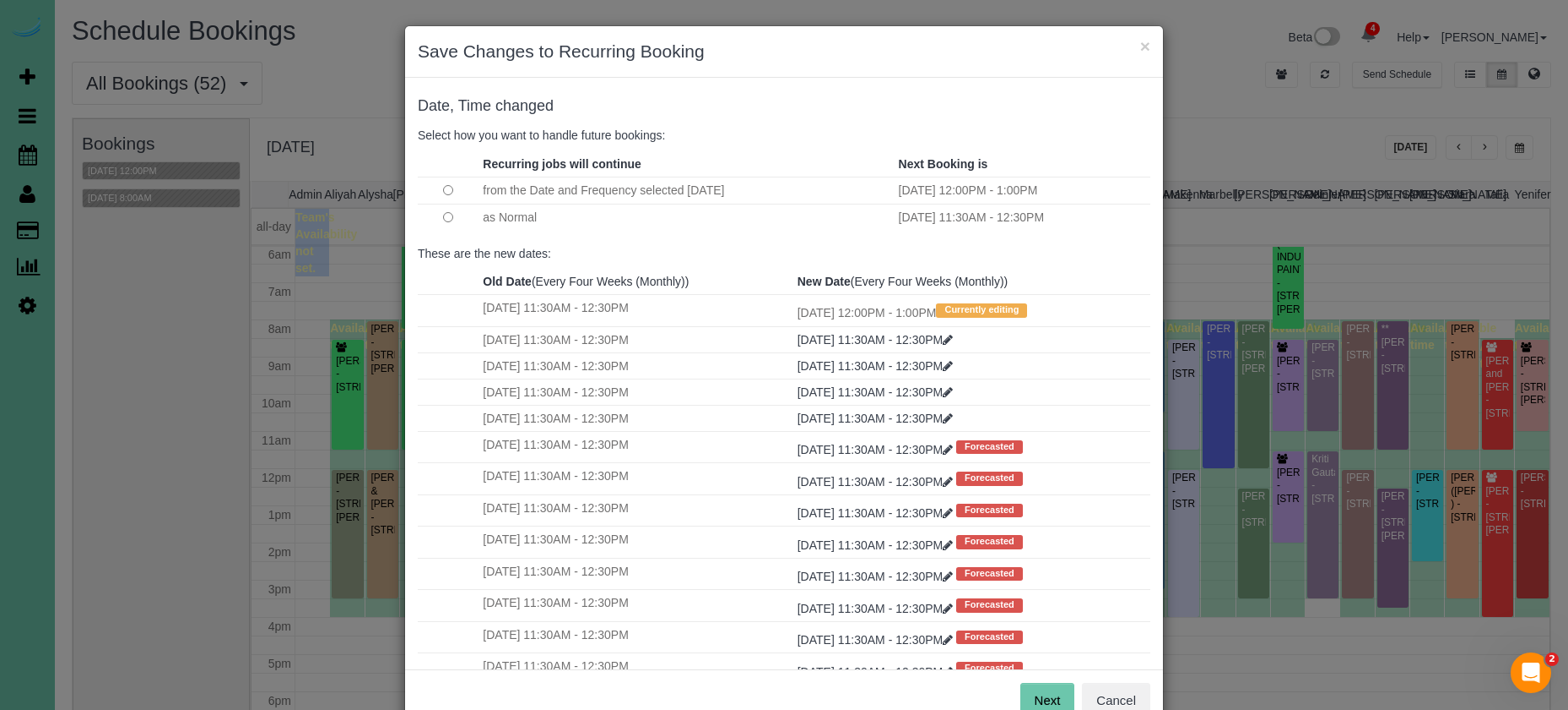
drag, startPoint x: 1043, startPoint y: 688, endPoint x: 999, endPoint y: 681, distance: 44.6
click at [1041, 688] on button "Next" at bounding box center [1048, 700] width 55 height 35
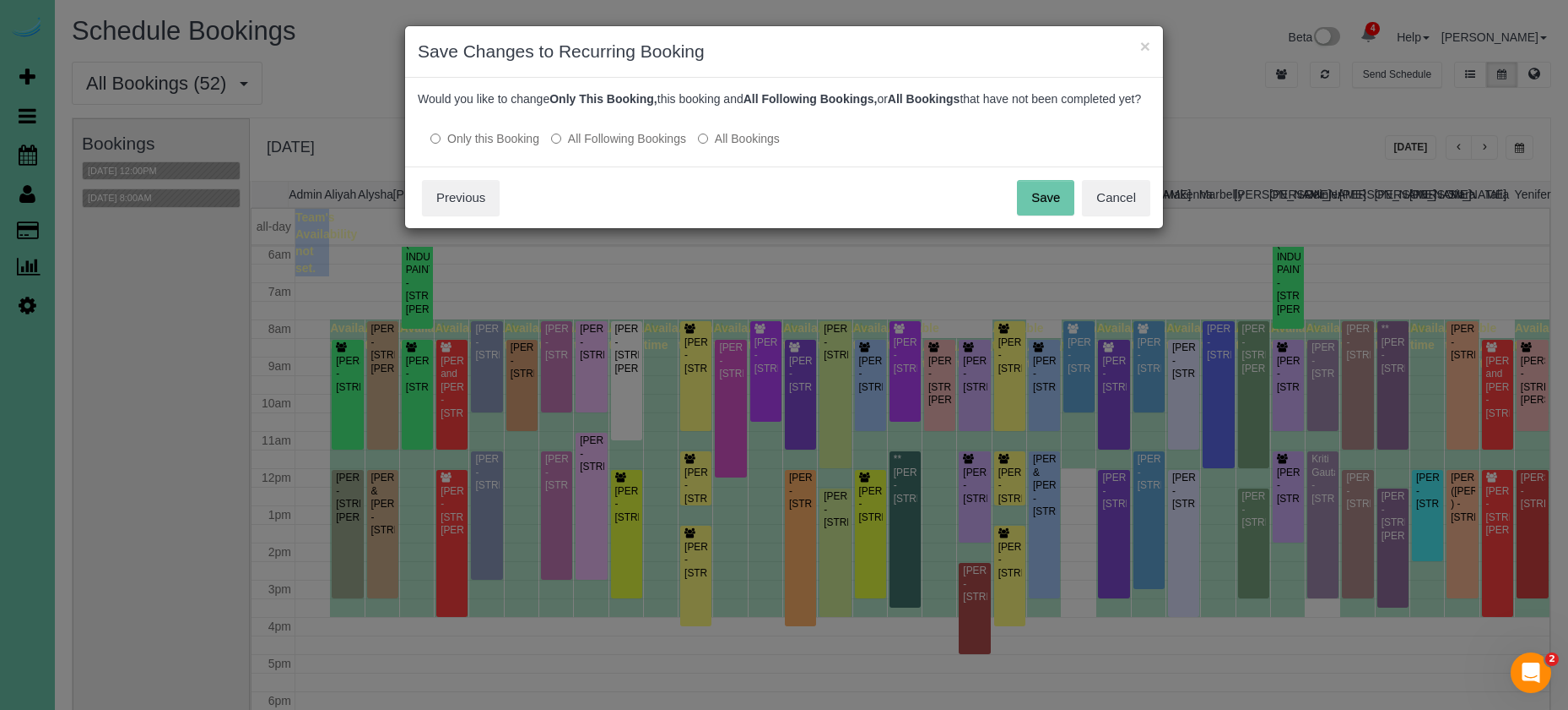
click at [1047, 215] on button "Save" at bounding box center [1045, 198] width 57 height 35
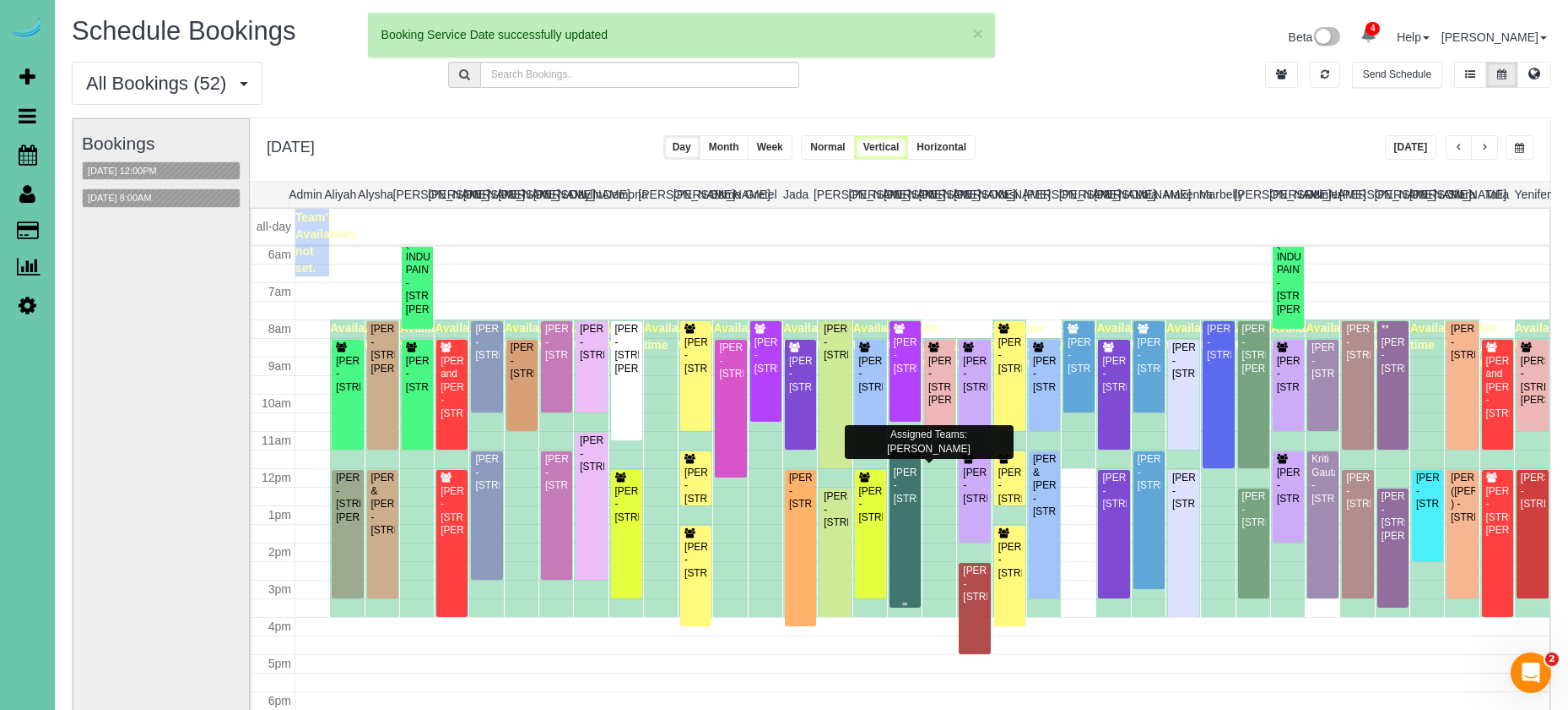
click at [906, 505] on div "**[PERSON_NAME] - [STREET_ADDRESS]" at bounding box center [905, 479] width 24 height 53
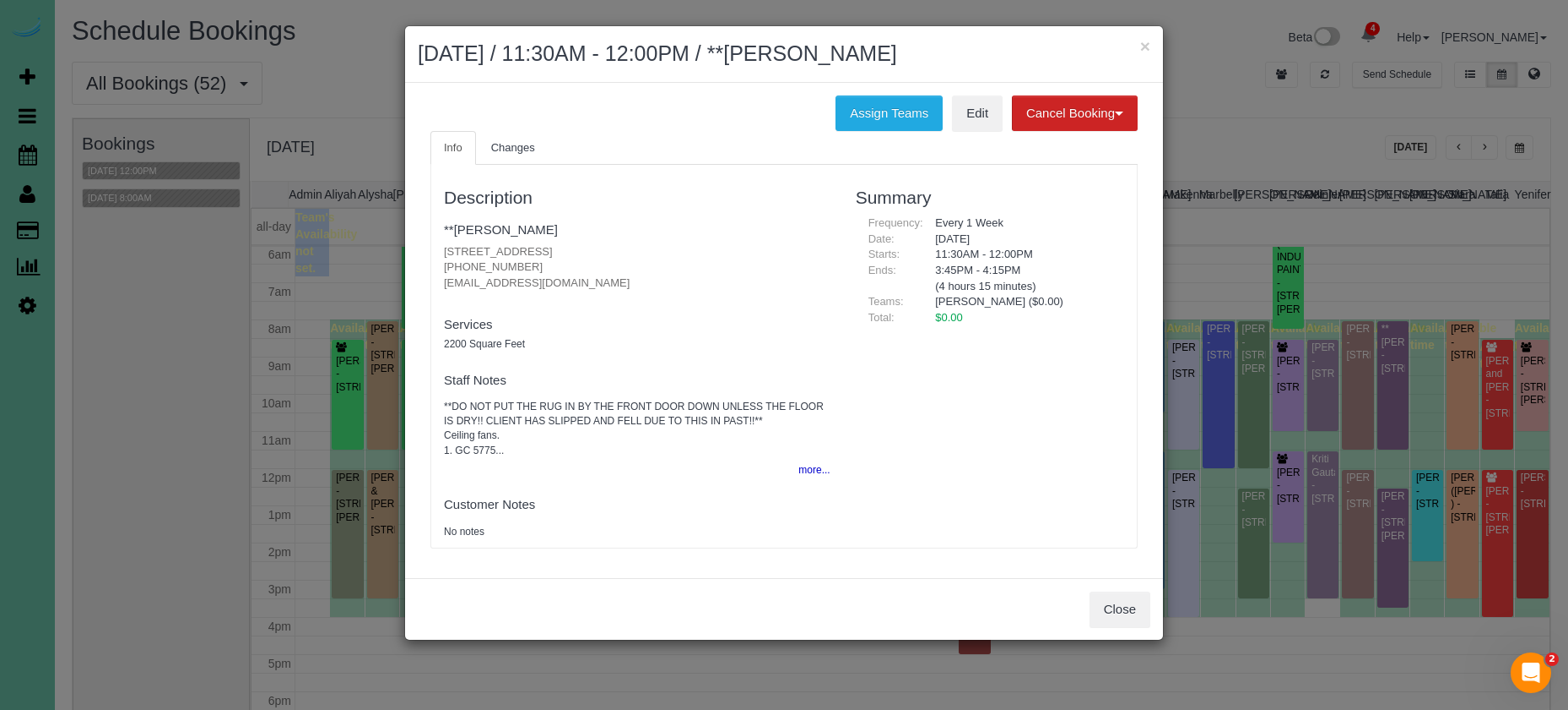
drag, startPoint x: 890, startPoint y: 105, endPoint x: 665, endPoint y: 113, distance: 225.1
click at [888, 105] on button "Assign Teams" at bounding box center [890, 113] width 107 height 35
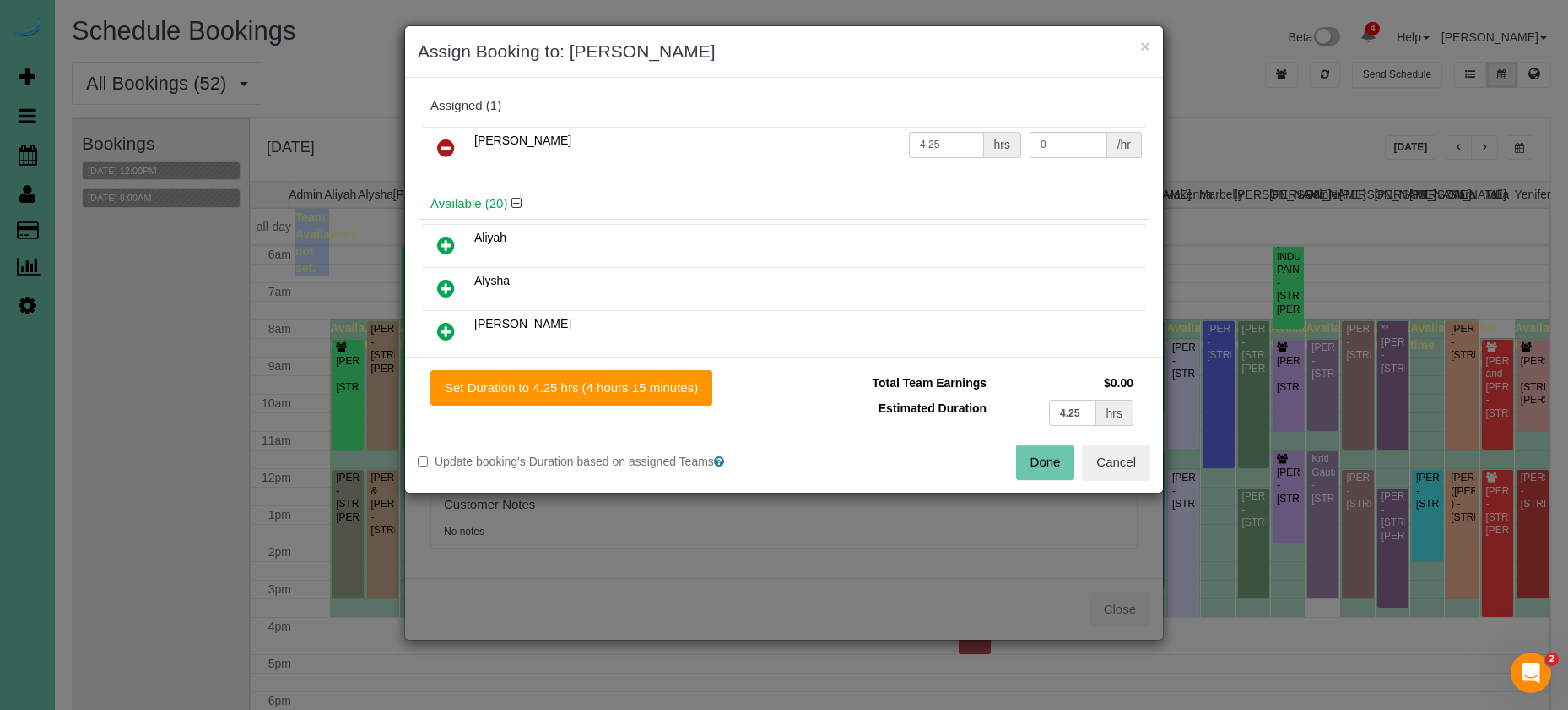
drag, startPoint x: 440, startPoint y: 154, endPoint x: 550, endPoint y: 194, distance: 117.0
click at [440, 154] on icon at bounding box center [446, 147] width 18 height 20
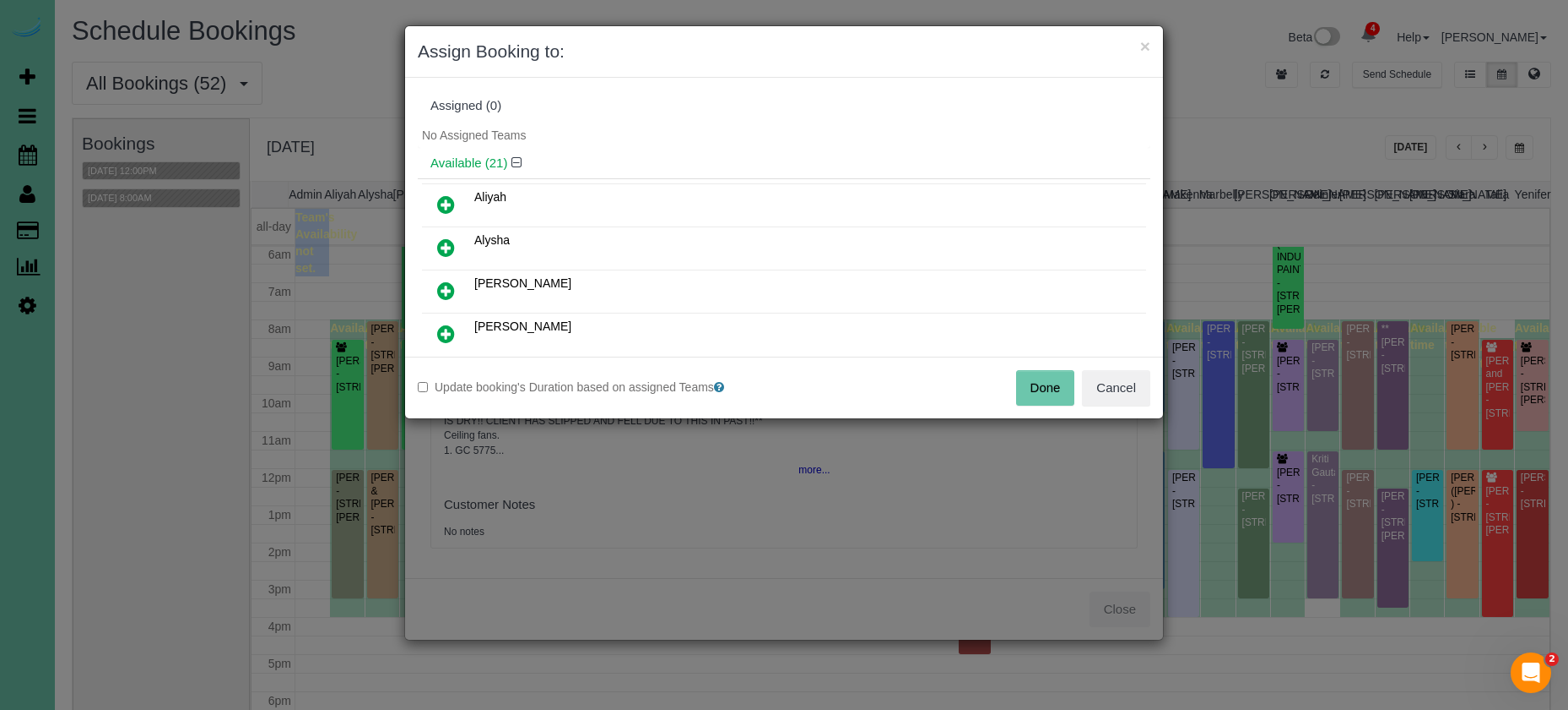
click at [1037, 387] on button "Done" at bounding box center [1045, 388] width 59 height 35
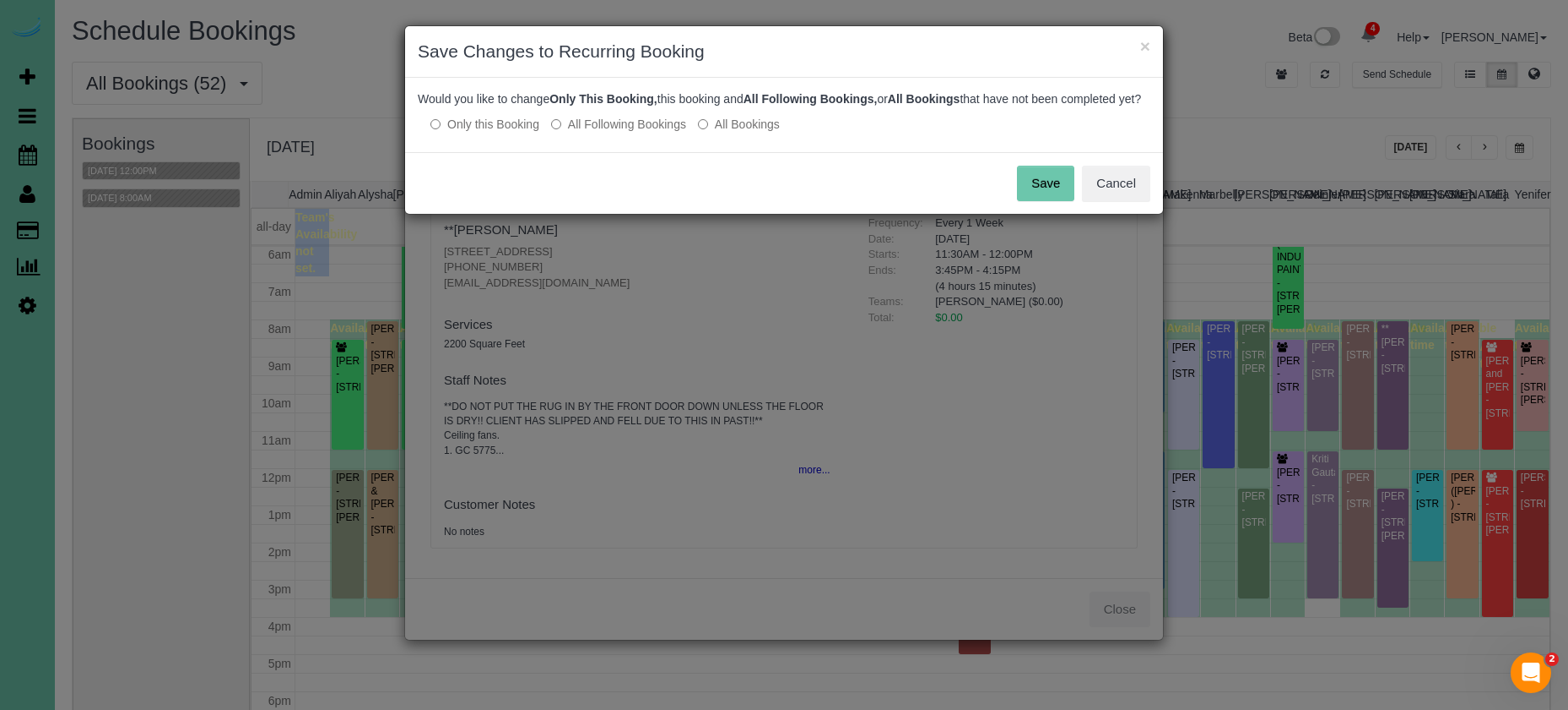
click at [1034, 194] on button "Save" at bounding box center [1045, 183] width 57 height 35
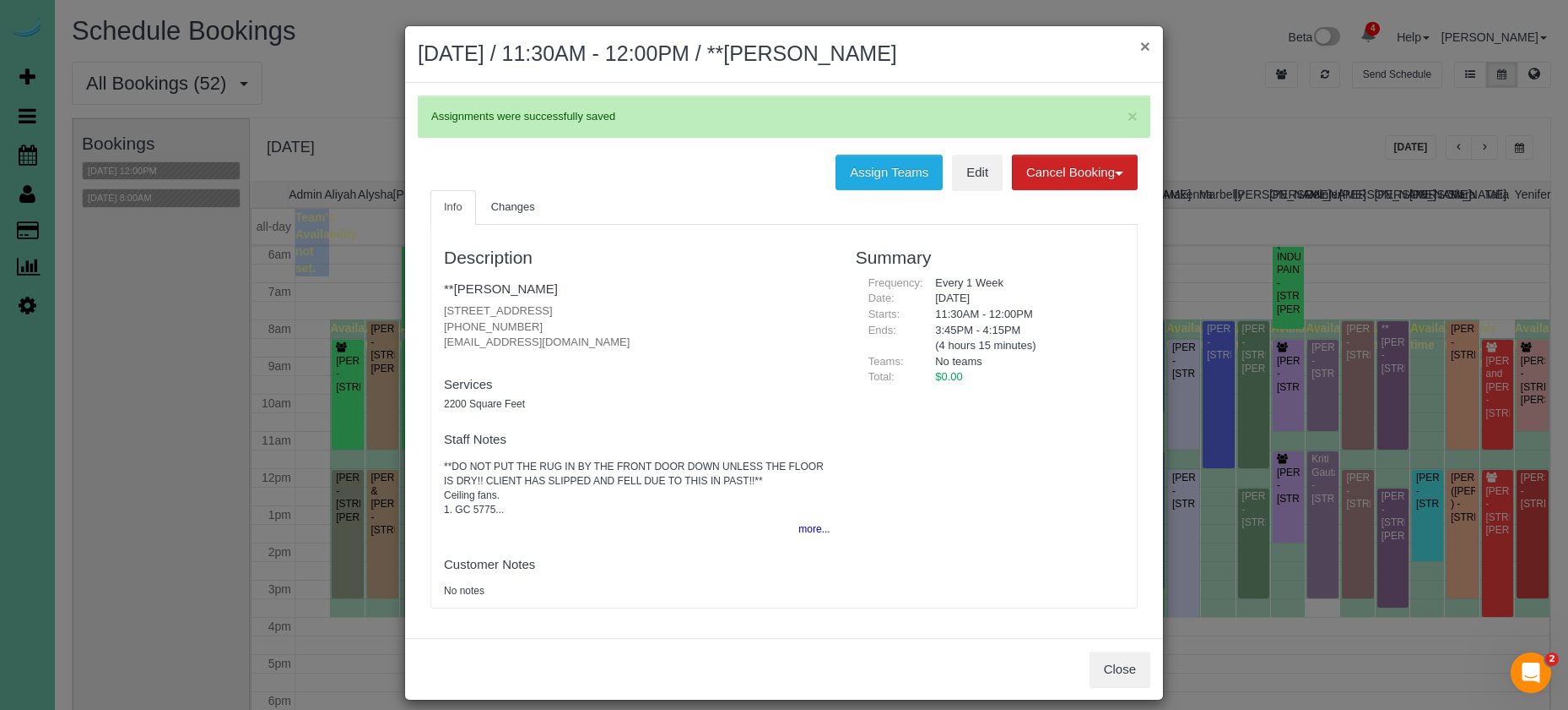
click at [1148, 48] on button "×" at bounding box center [1146, 46] width 10 height 18
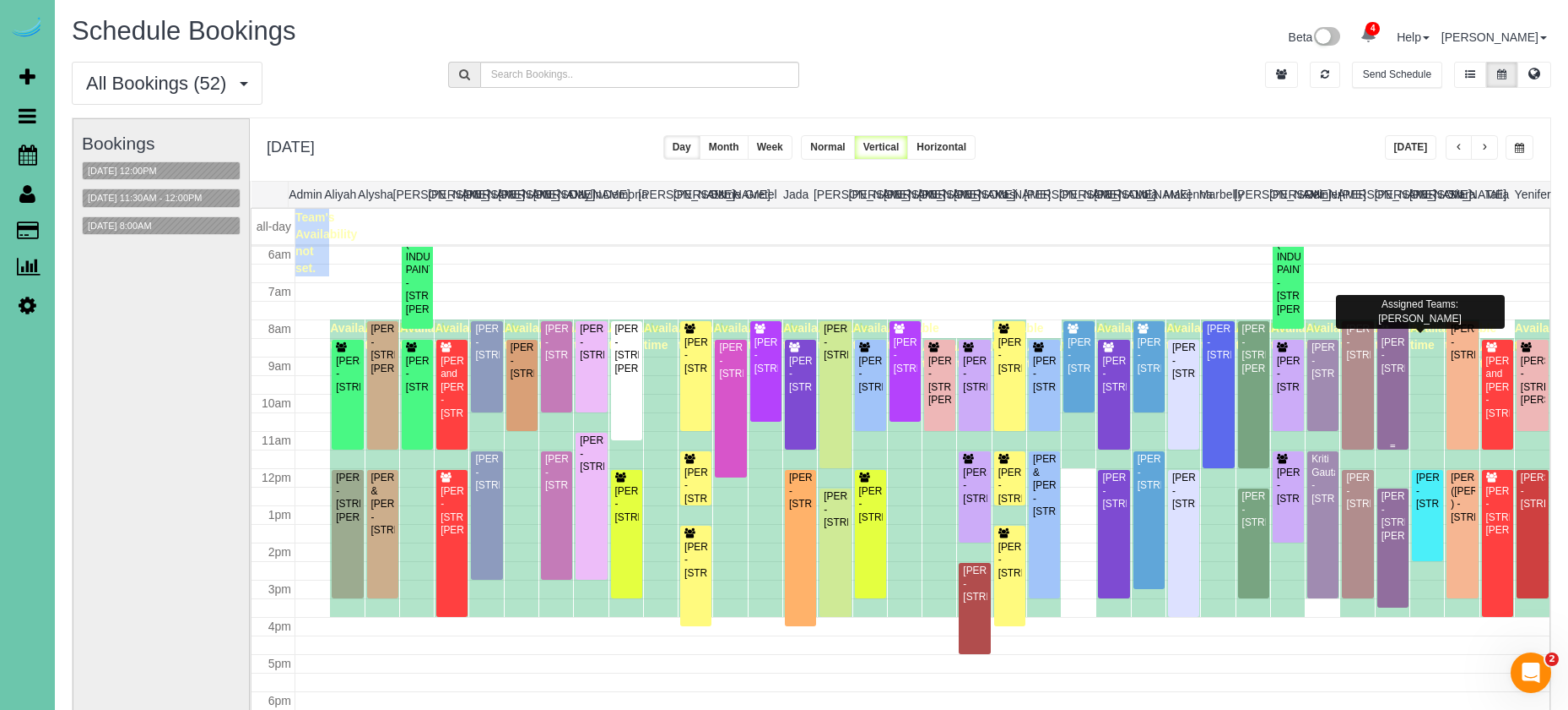
click at [1396, 363] on div "**[PERSON_NAME] - [STREET_ADDRESS]" at bounding box center [1393, 349] width 24 height 53
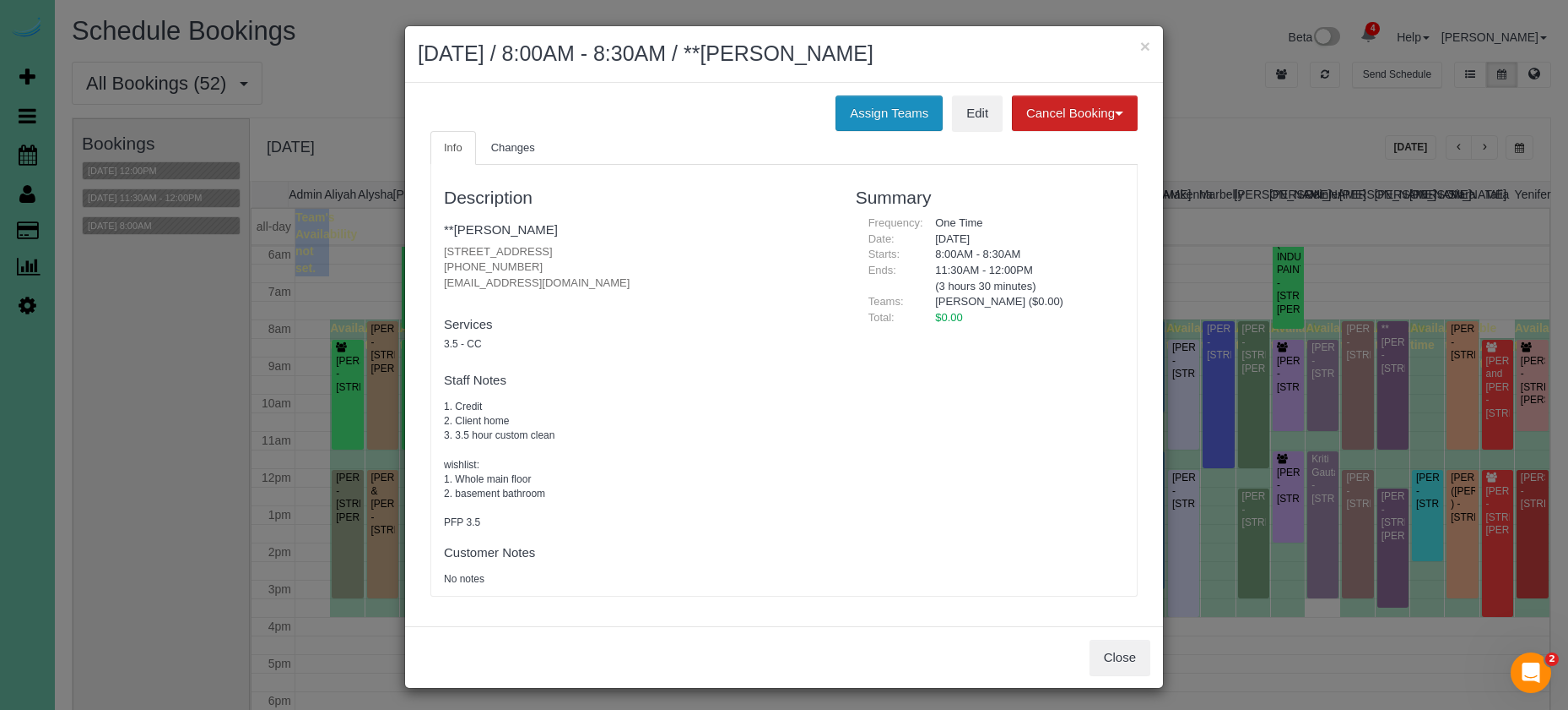
click at [897, 115] on button "Assign Teams" at bounding box center [890, 113] width 107 height 35
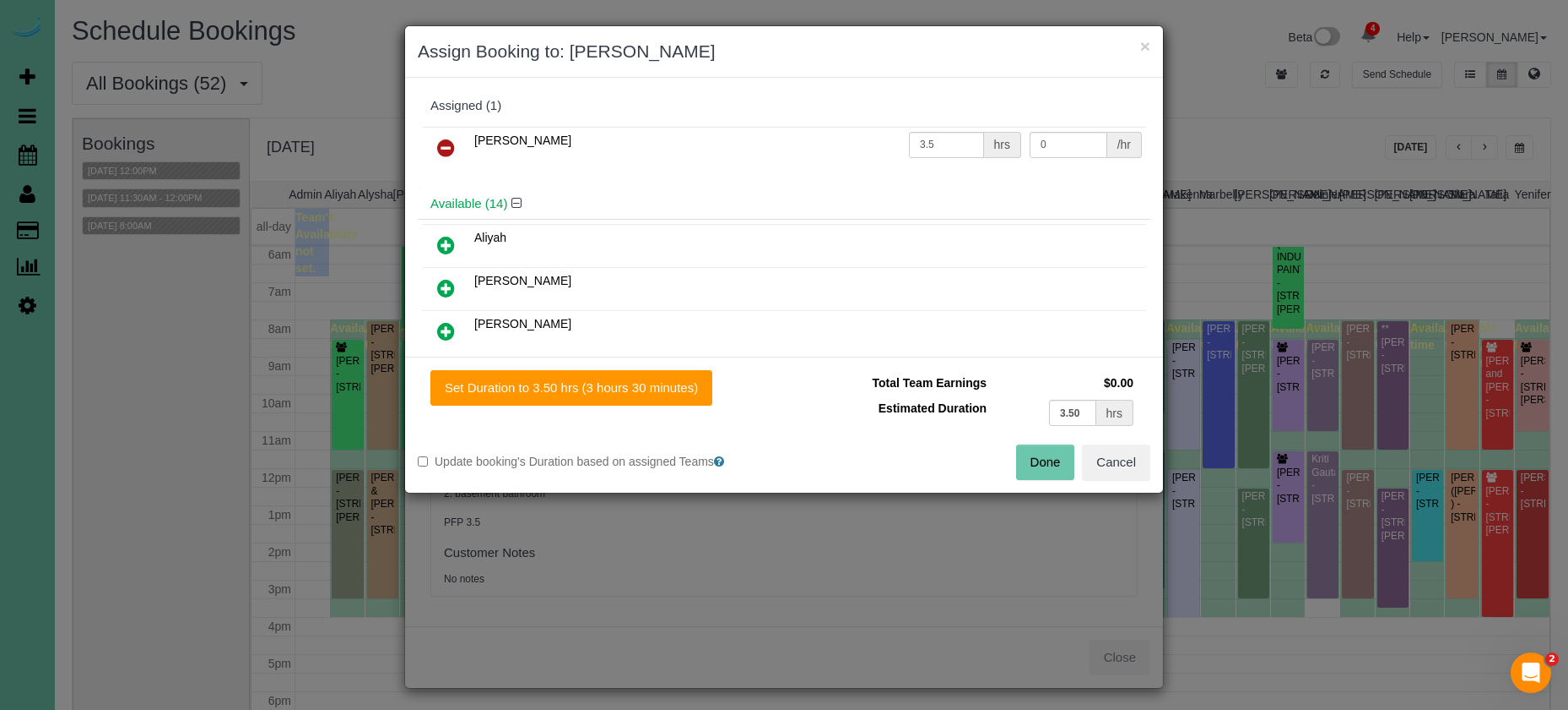
drag, startPoint x: 445, startPoint y: 154, endPoint x: 617, endPoint y: 244, distance: 194.1
click at [445, 154] on icon at bounding box center [446, 147] width 18 height 20
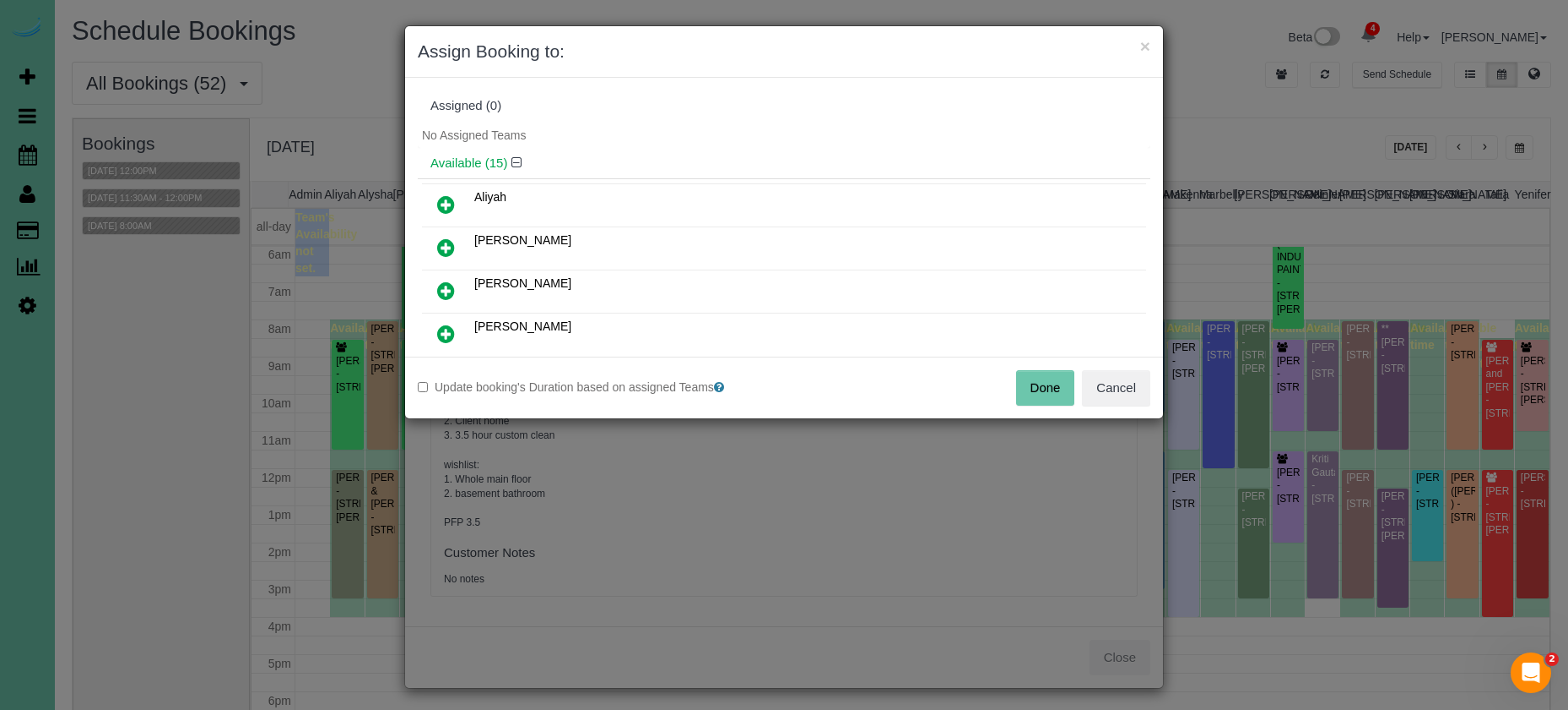
click at [1052, 392] on button "Done" at bounding box center [1045, 388] width 59 height 35
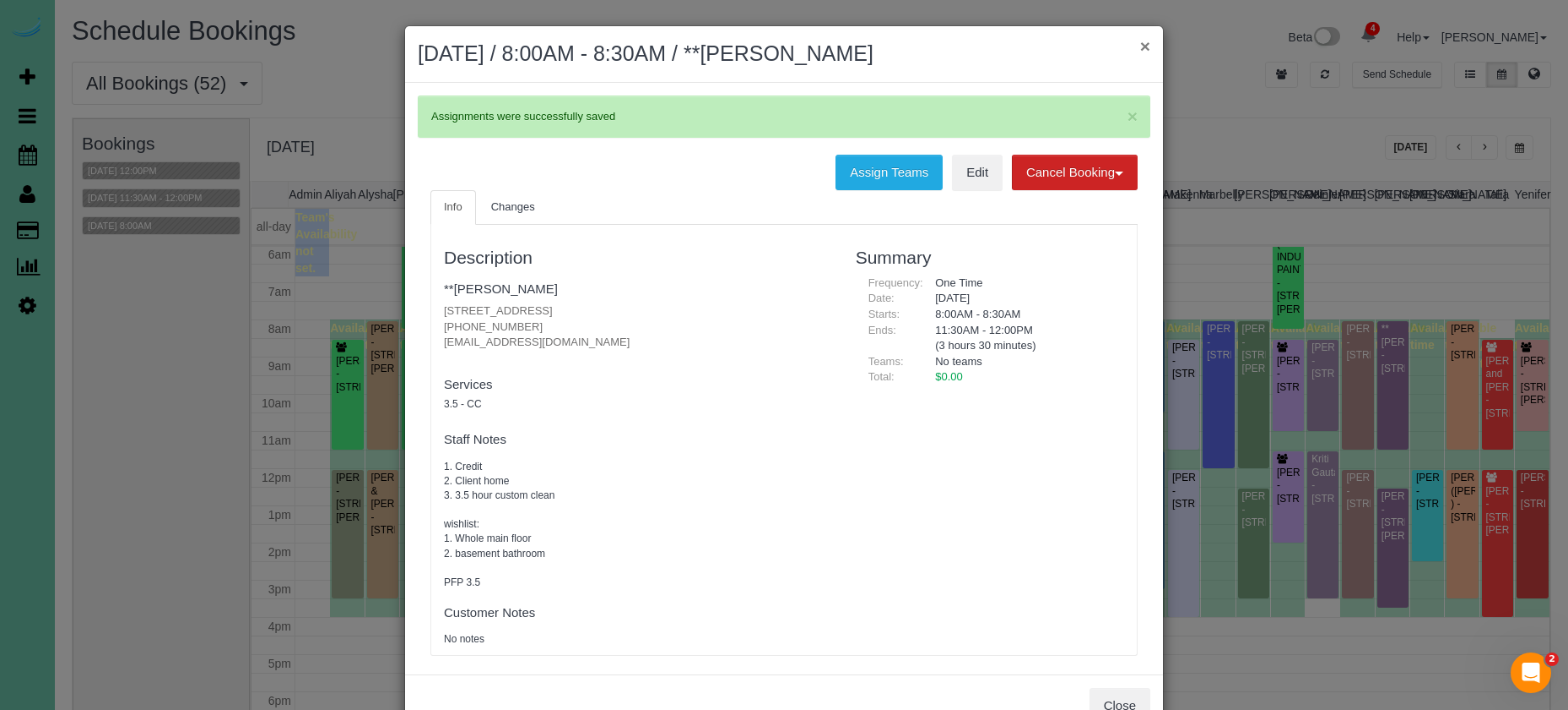
click at [1146, 48] on button "×" at bounding box center [1146, 46] width 10 height 18
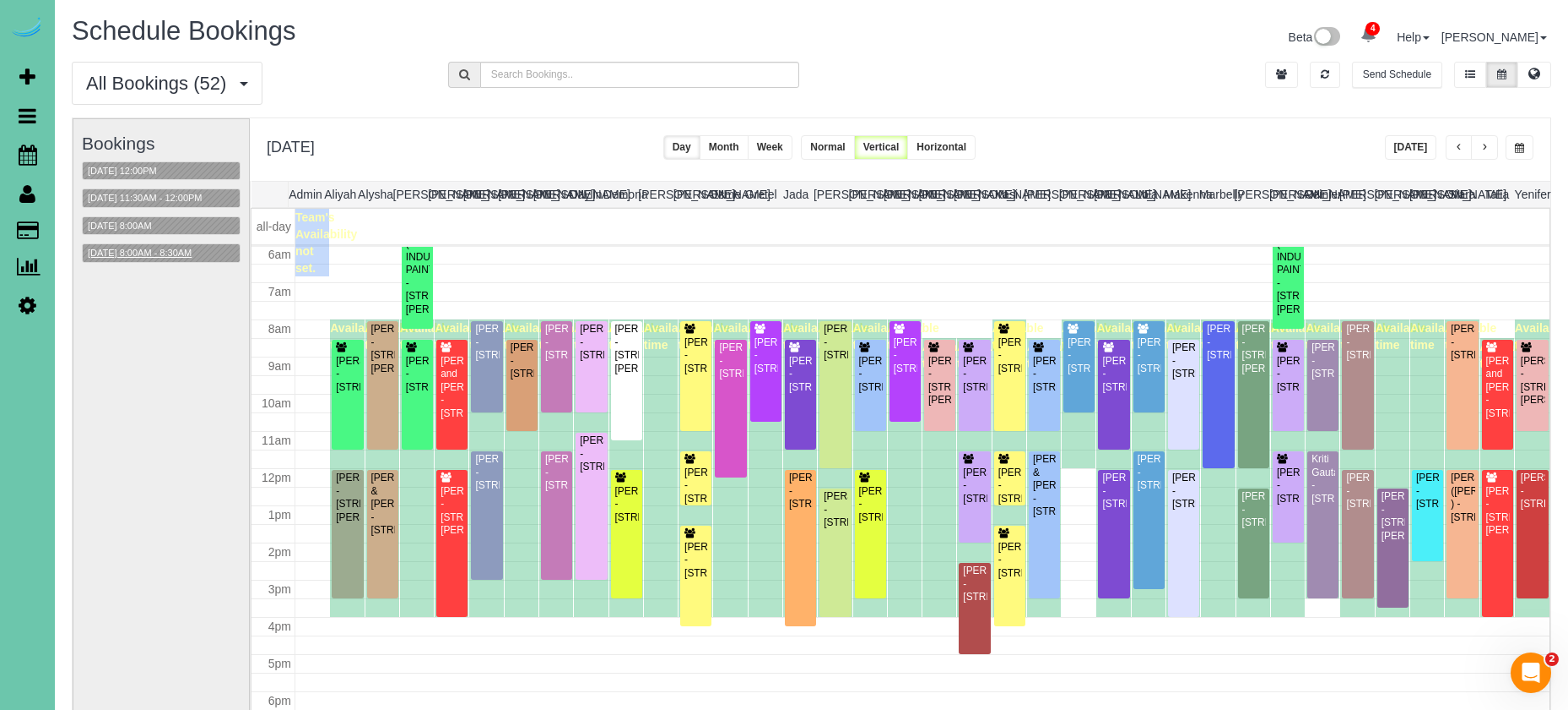
click at [144, 251] on button "[DATE] 8:00AM - 8:30AM" at bounding box center [139, 253] width 114 height 18
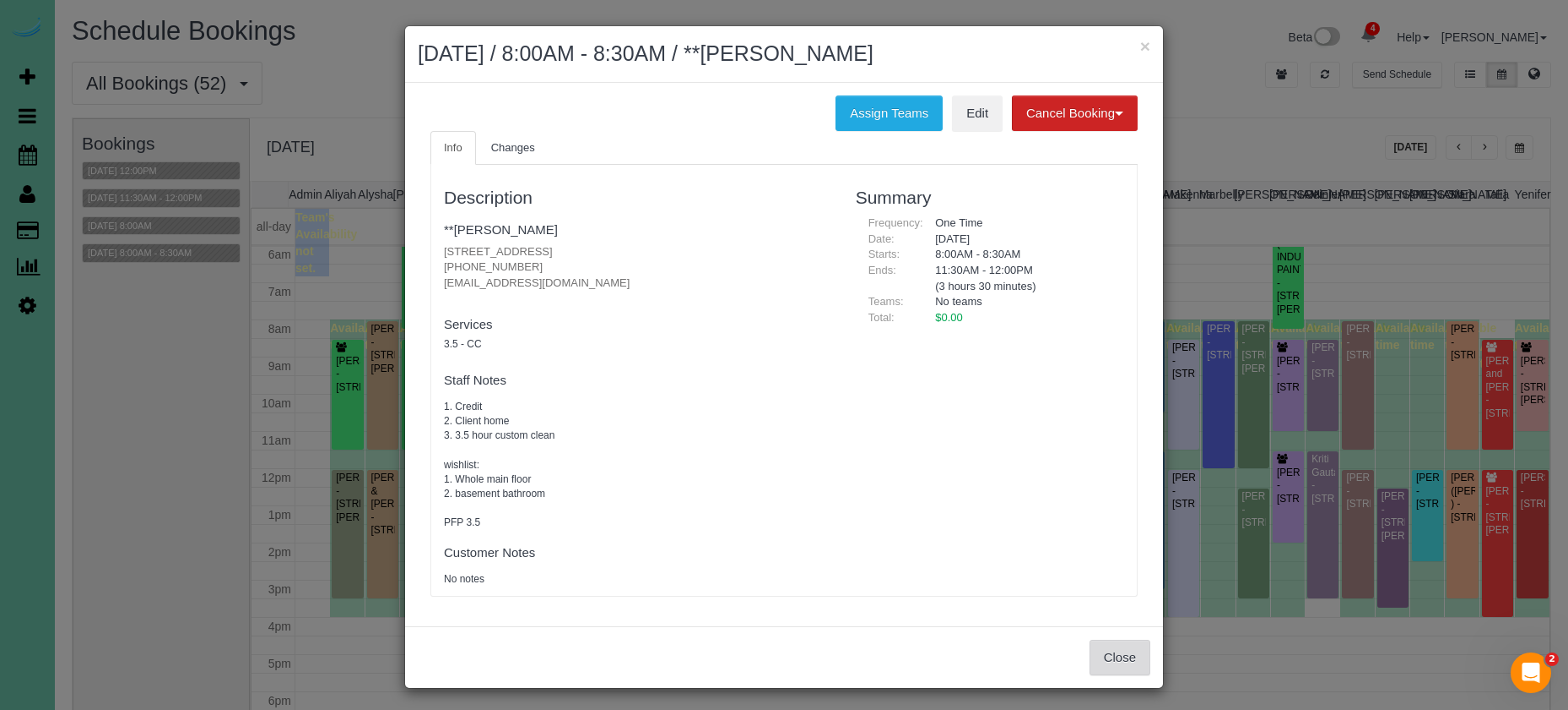
click at [1116, 640] on button "Close" at bounding box center [1120, 657] width 60 height 35
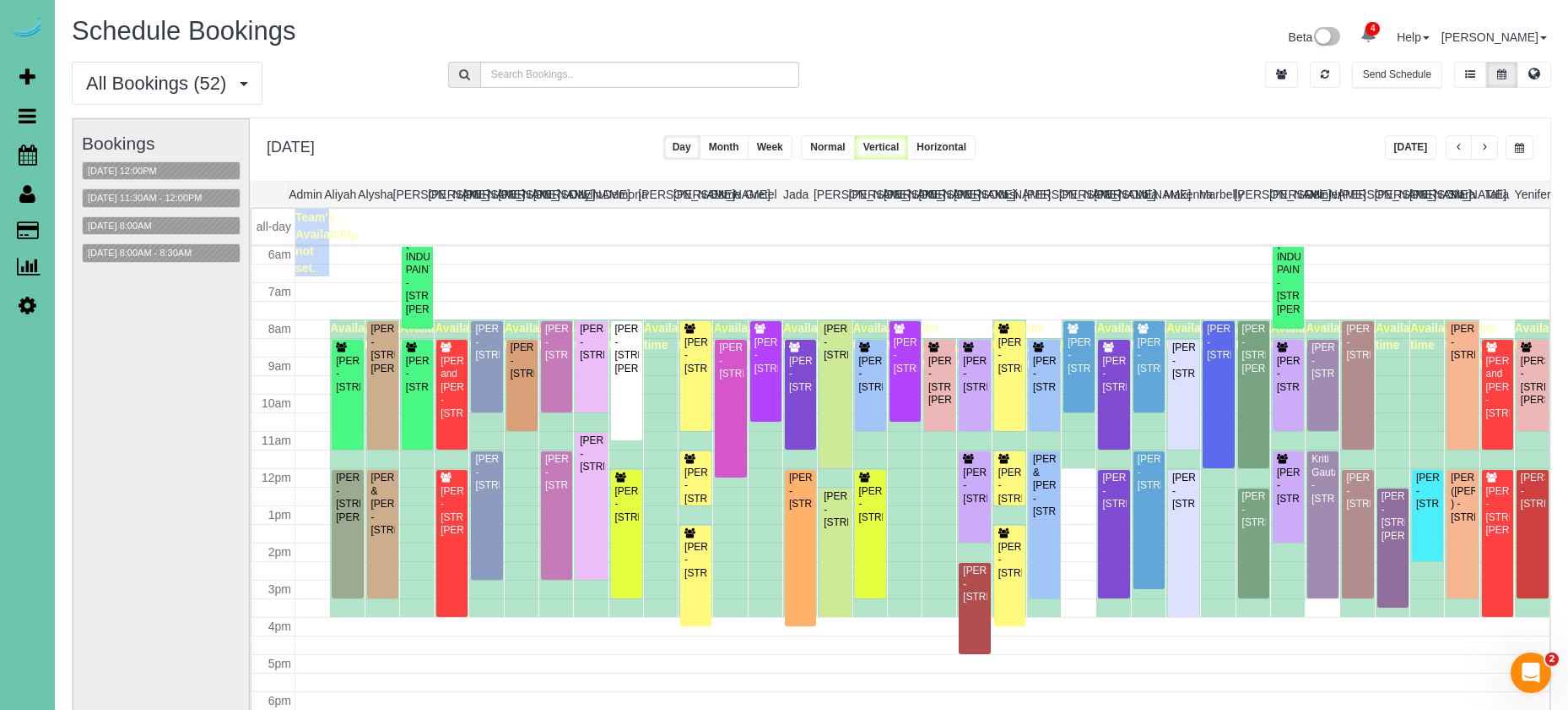
scroll to position [84, 0]
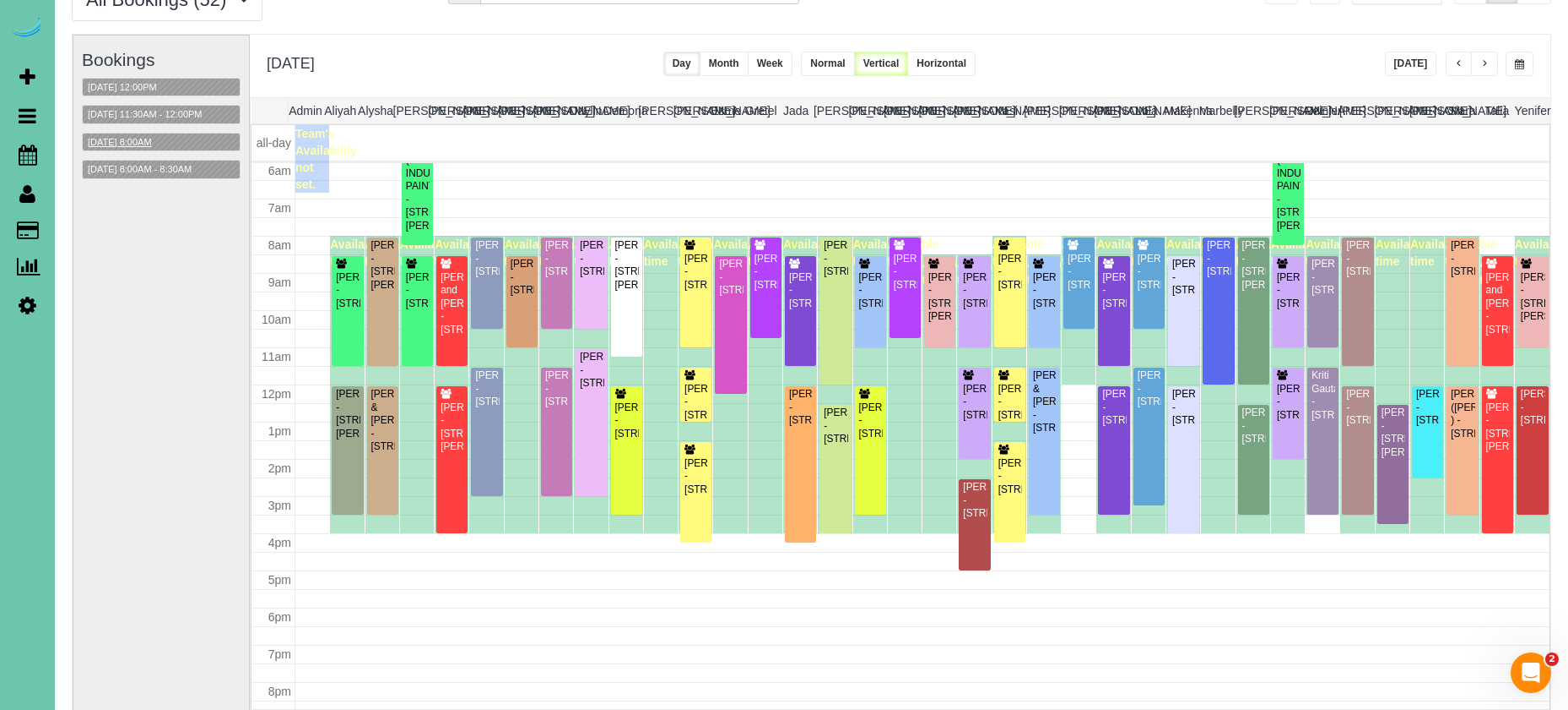
click at [157, 143] on button "[DATE] 8:00AM" at bounding box center [120, 142] width 74 height 18
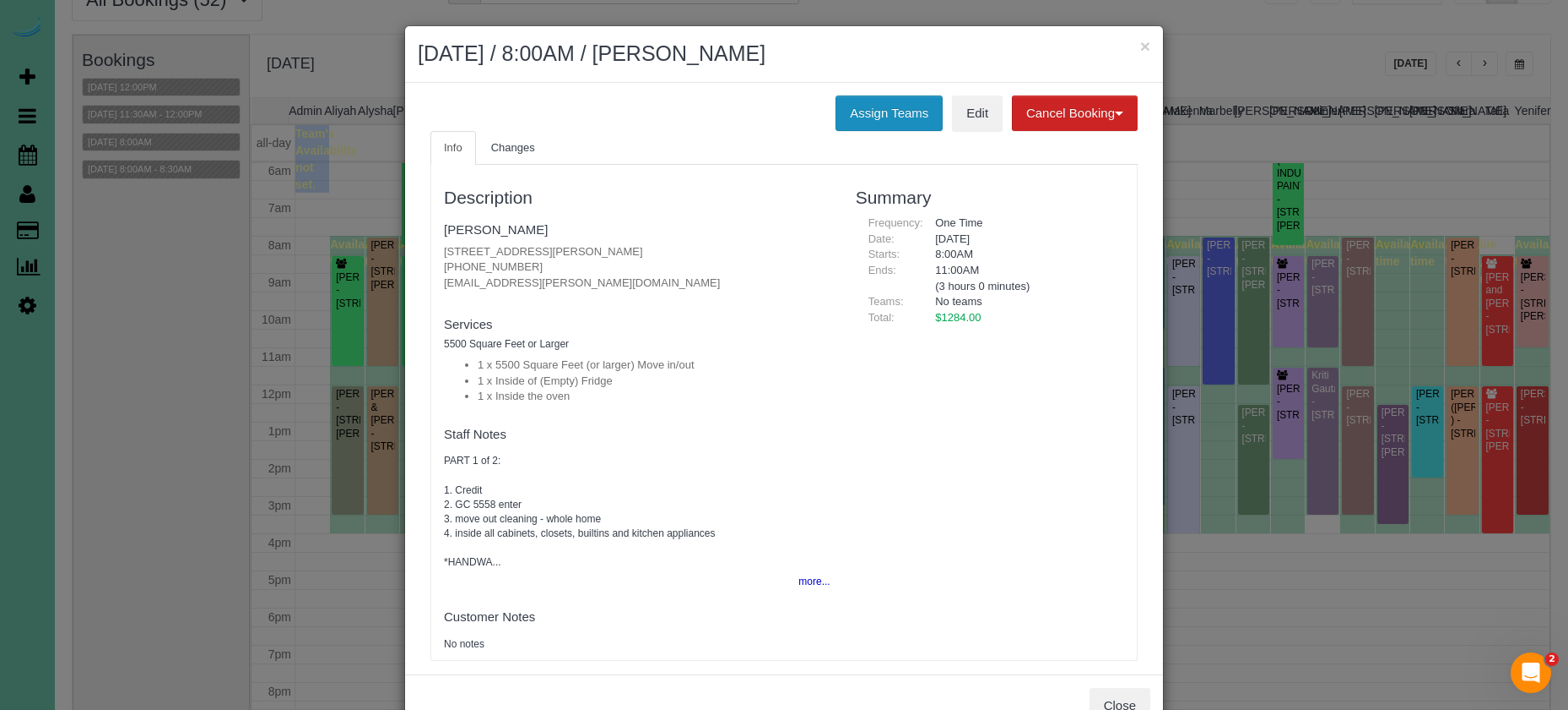
click at [876, 114] on button "Assign Teams" at bounding box center [890, 113] width 107 height 35
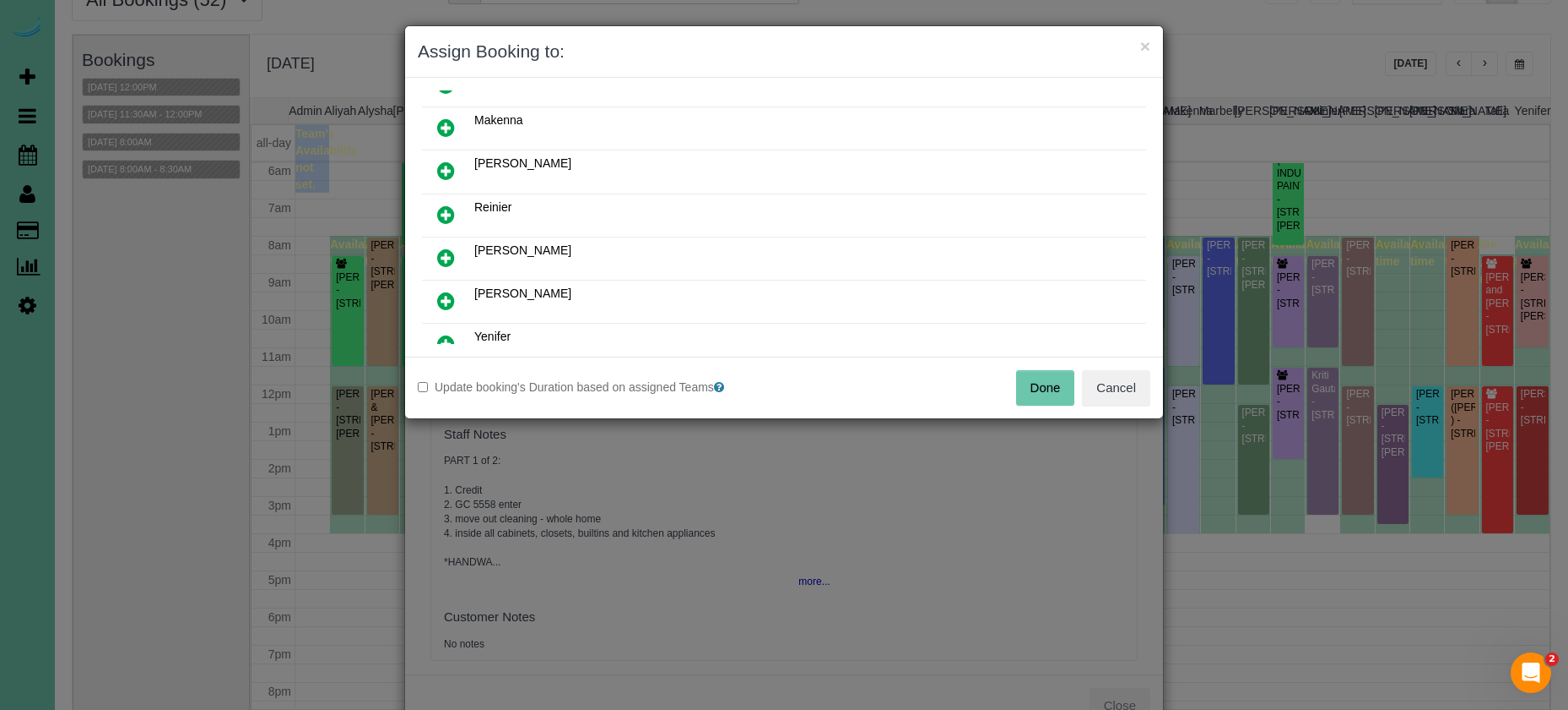
scroll to position [469, 0]
click at [447, 257] on icon at bounding box center [446, 253] width 18 height 20
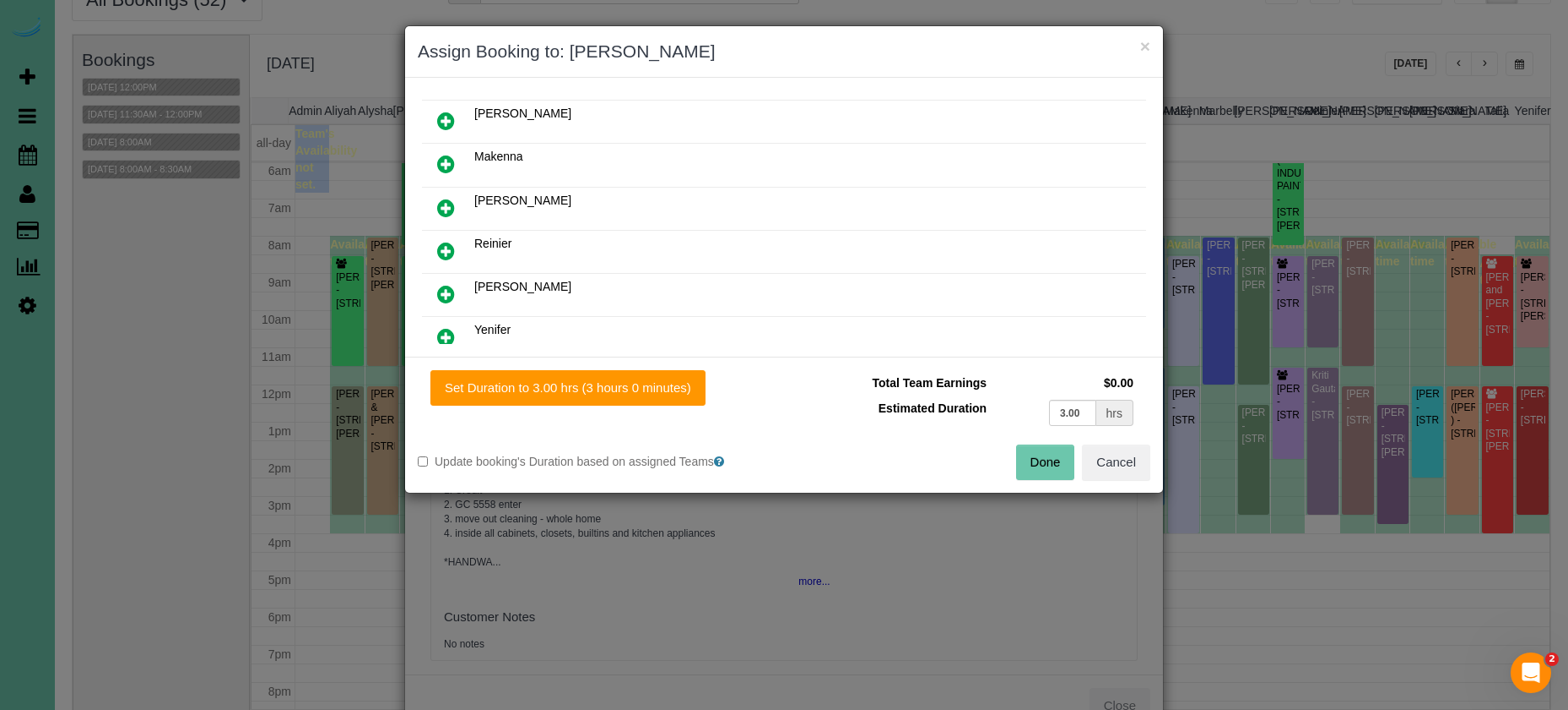
drag, startPoint x: 448, startPoint y: 290, endPoint x: 450, endPoint y: 280, distance: 10.2
click at [448, 290] on icon at bounding box center [446, 293] width 18 height 20
click at [443, 119] on icon at bounding box center [446, 120] width 18 height 20
drag, startPoint x: 1090, startPoint y: 414, endPoint x: 997, endPoint y: 397, distance: 94.5
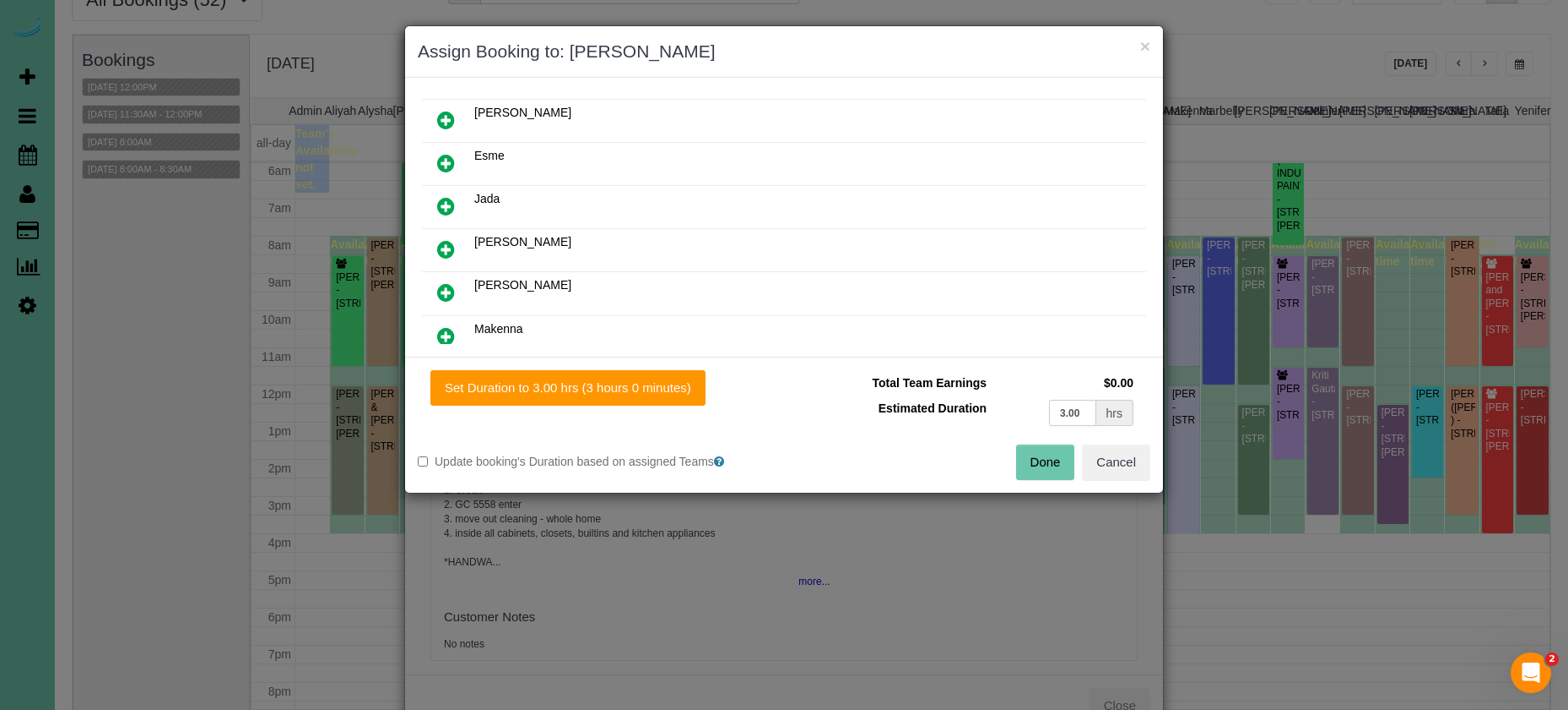
click at [997, 397] on td "3.00 hrs" at bounding box center [1064, 413] width 147 height 35
type input "3.5"
drag, startPoint x: 675, startPoint y: 373, endPoint x: 692, endPoint y: 381, distance: 18.8
click at [675, 373] on button "Set Duration to 3.50 hrs (3 hours 30 minutes)" at bounding box center [571, 388] width 282 height 35
type input "3.50"
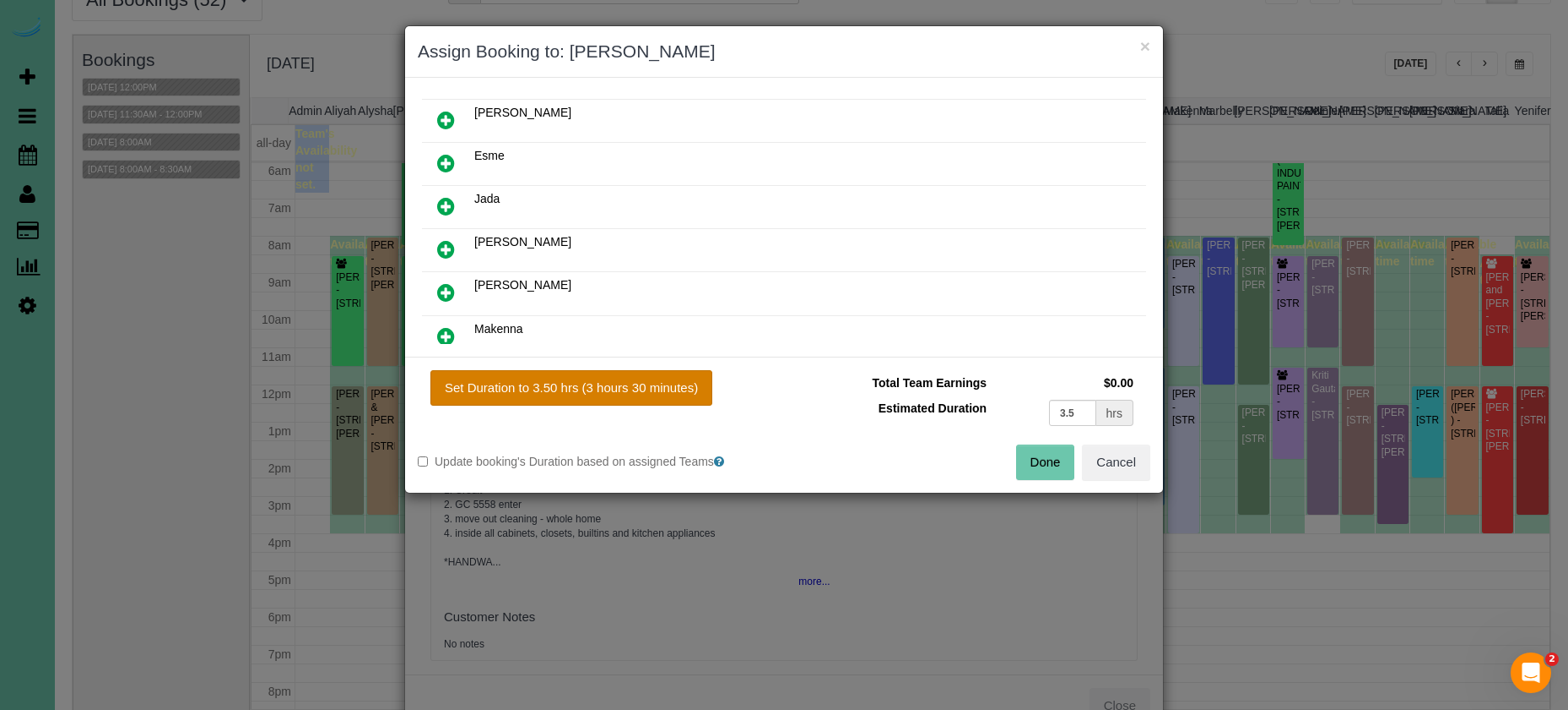
type input "3.50"
click at [1038, 455] on button "Done" at bounding box center [1045, 462] width 59 height 35
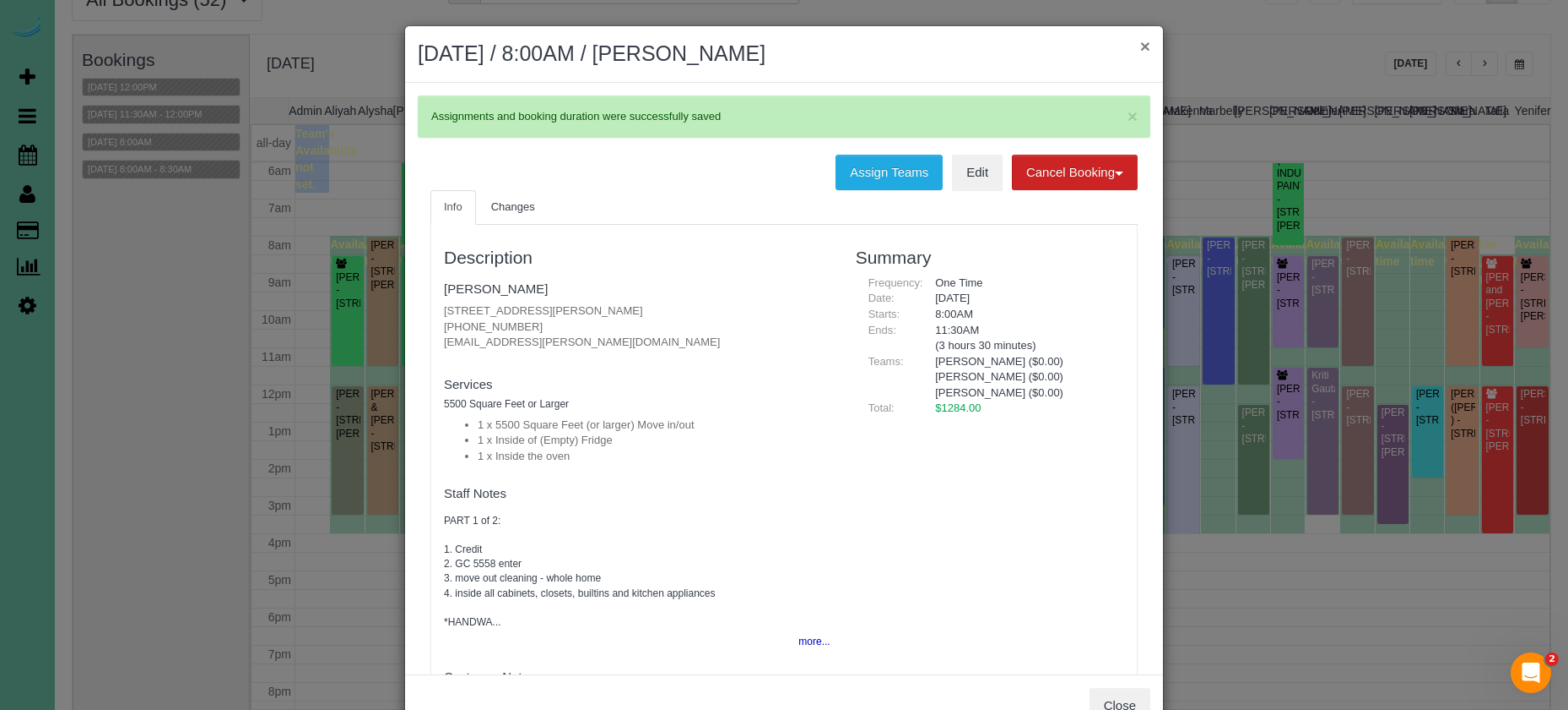
click at [1141, 42] on button "×" at bounding box center [1146, 46] width 10 height 18
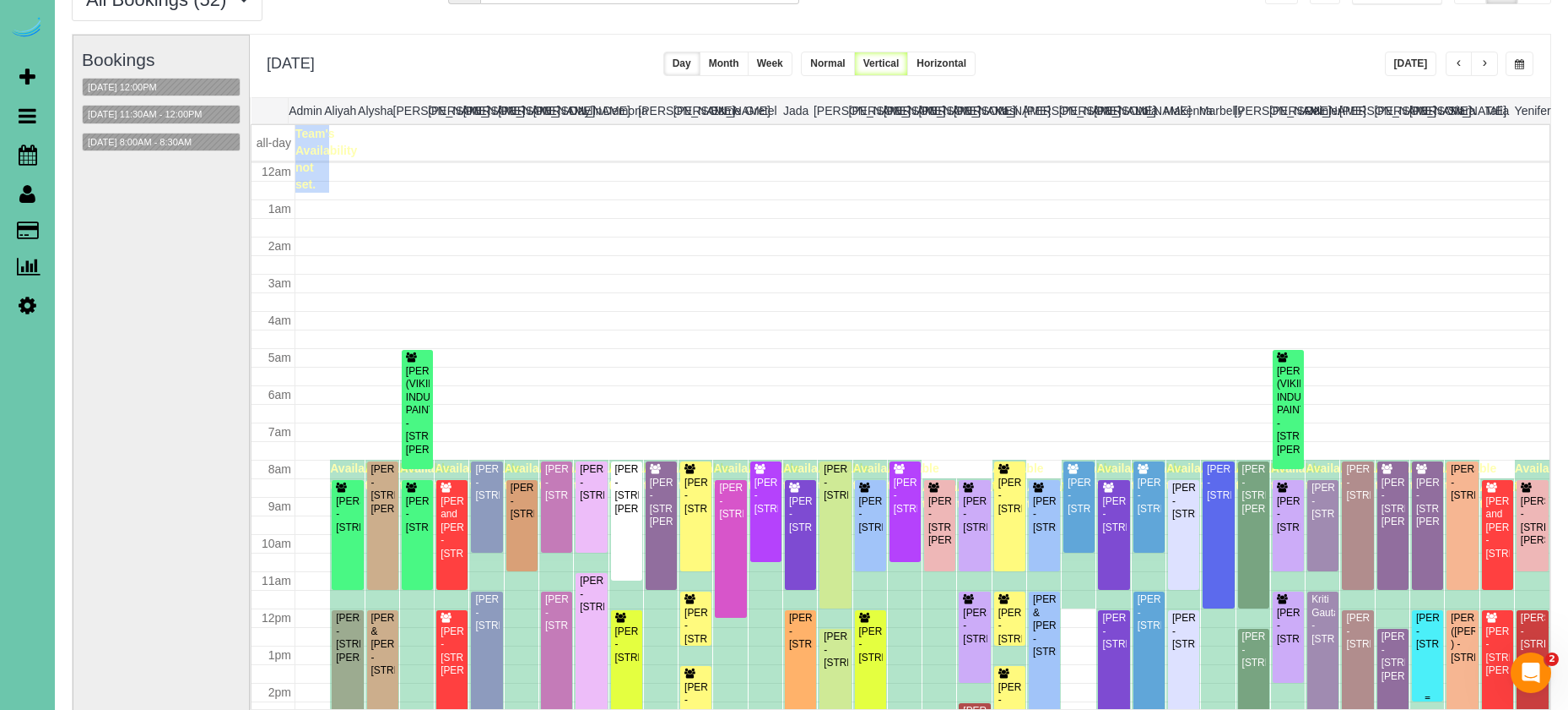
scroll to position [224, 0]
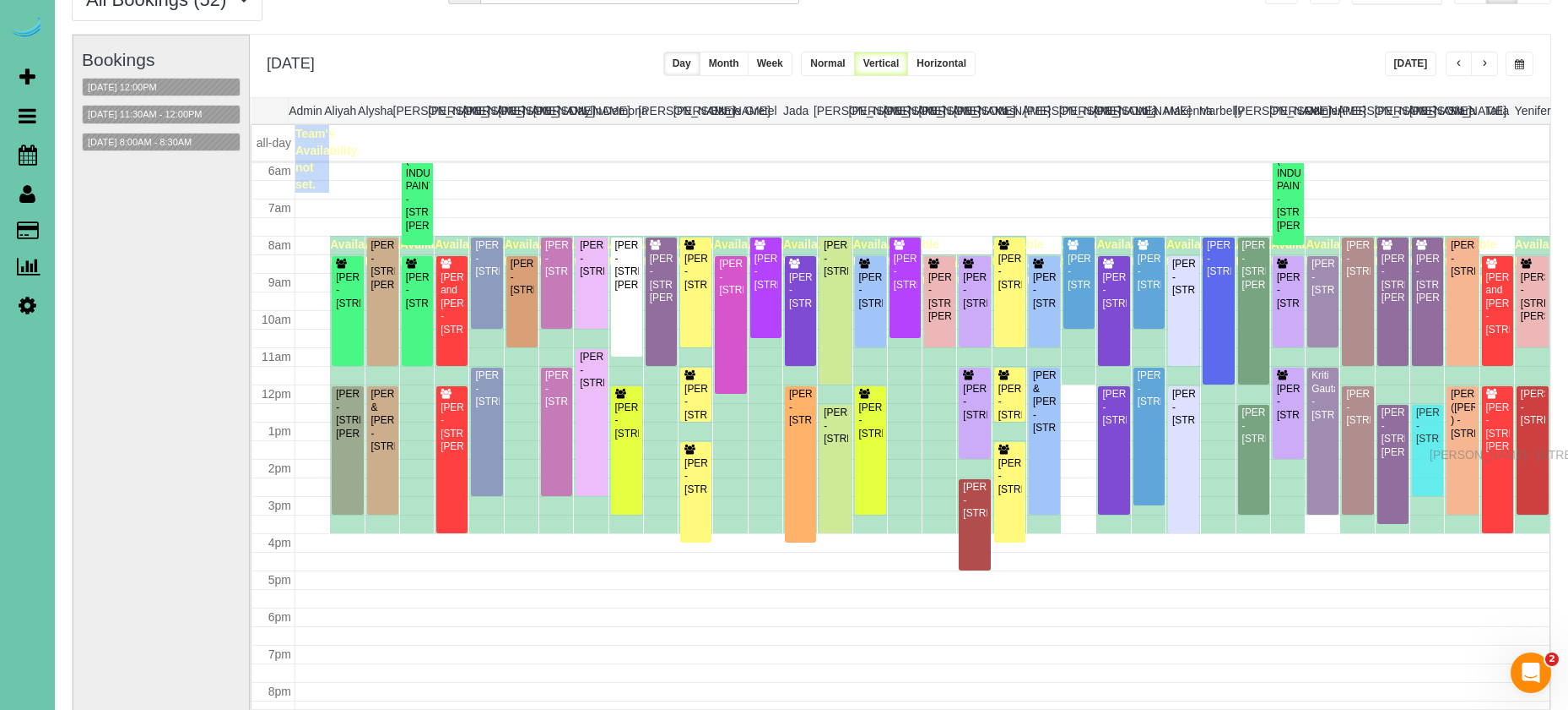
drag, startPoint x: 1434, startPoint y: 434, endPoint x: 1435, endPoint y: 452, distance: 18.0
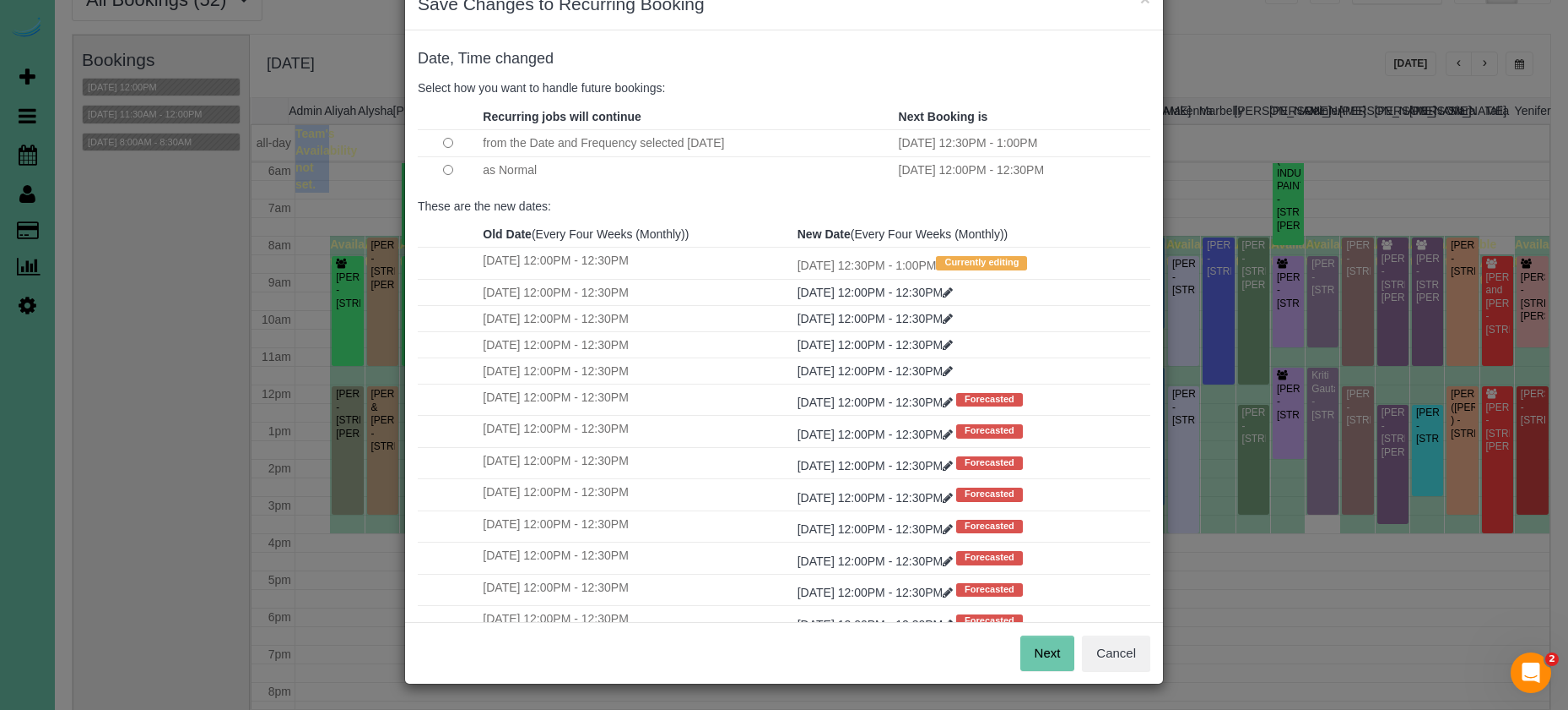
scroll to position [47, 0]
click at [1050, 652] on button "Next" at bounding box center [1048, 654] width 55 height 35
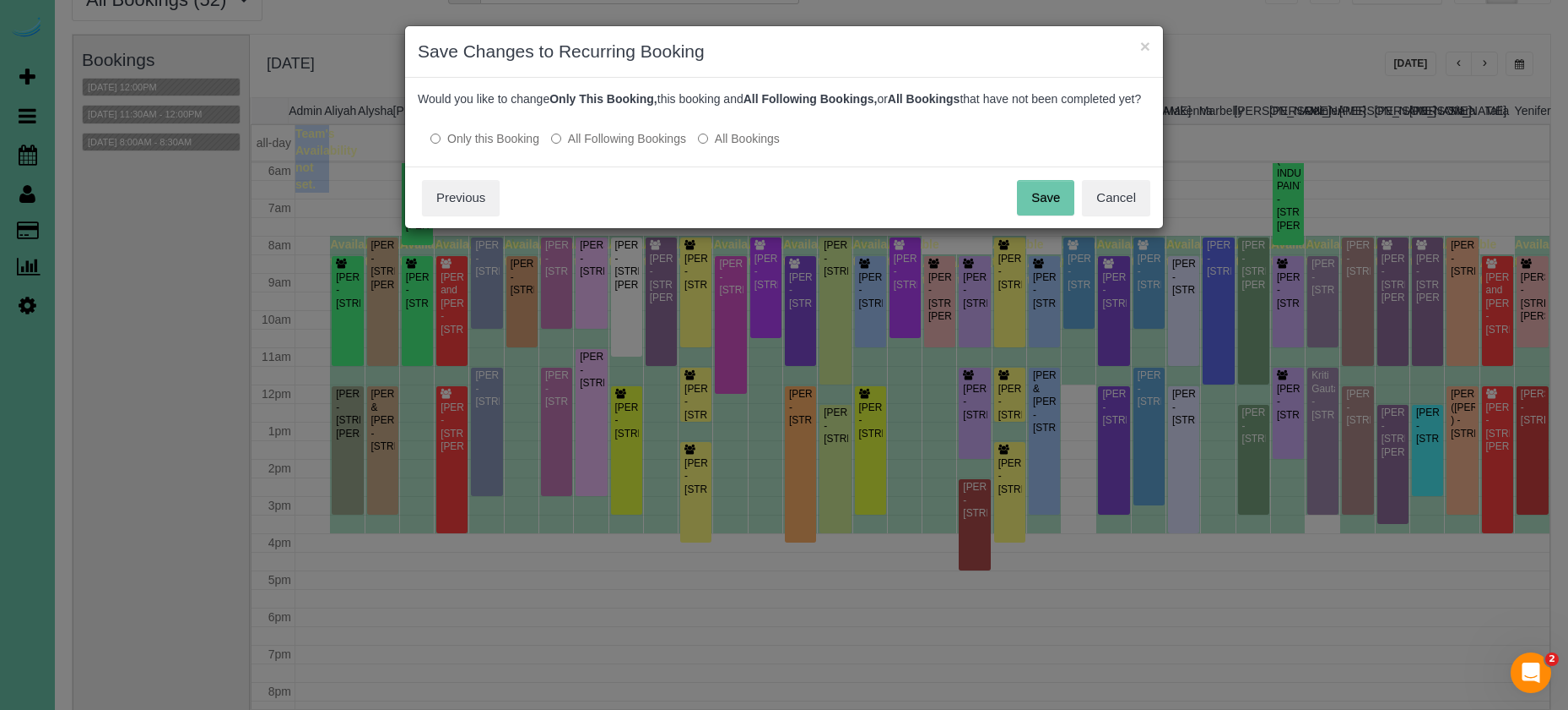
scroll to position [0, 0]
click at [1060, 207] on button "Save" at bounding box center [1045, 198] width 57 height 35
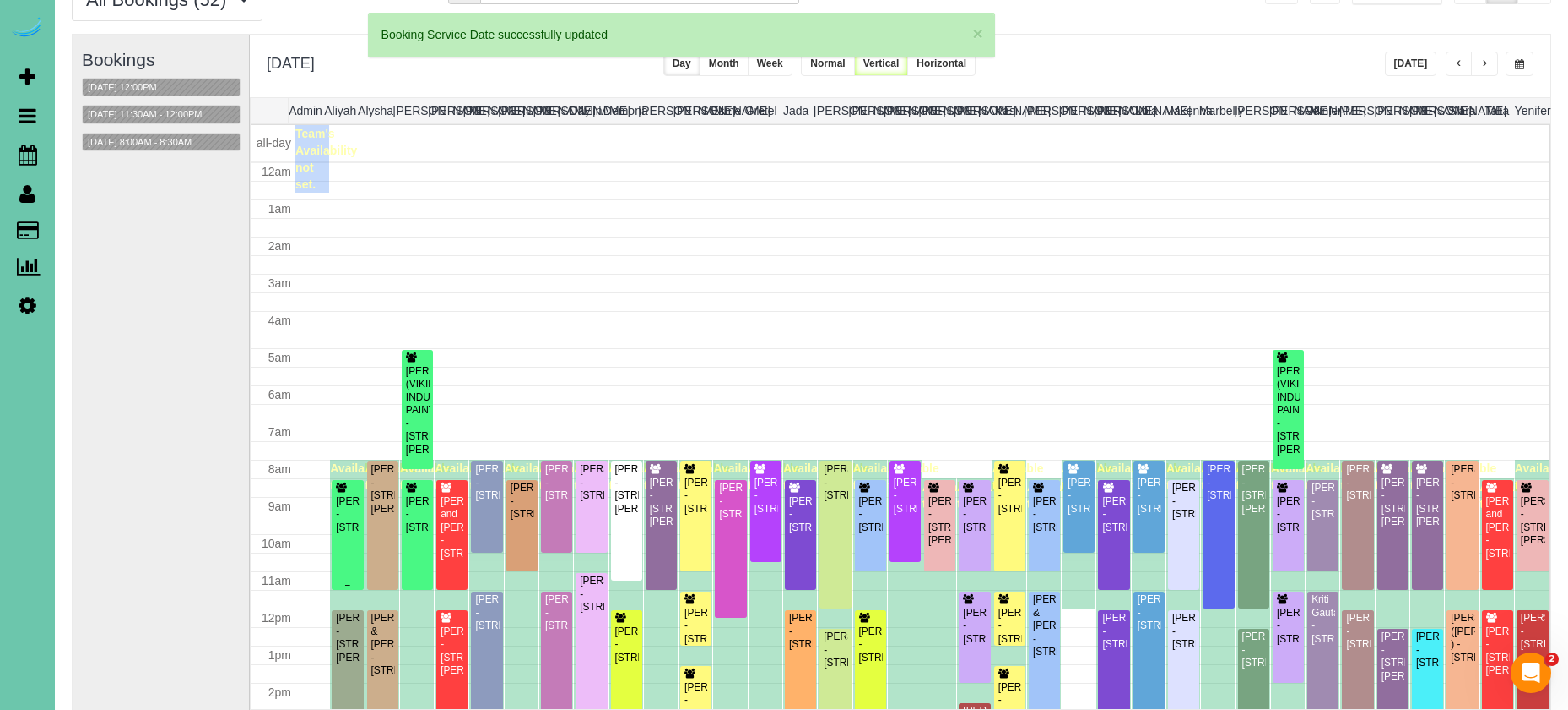
scroll to position [224, 0]
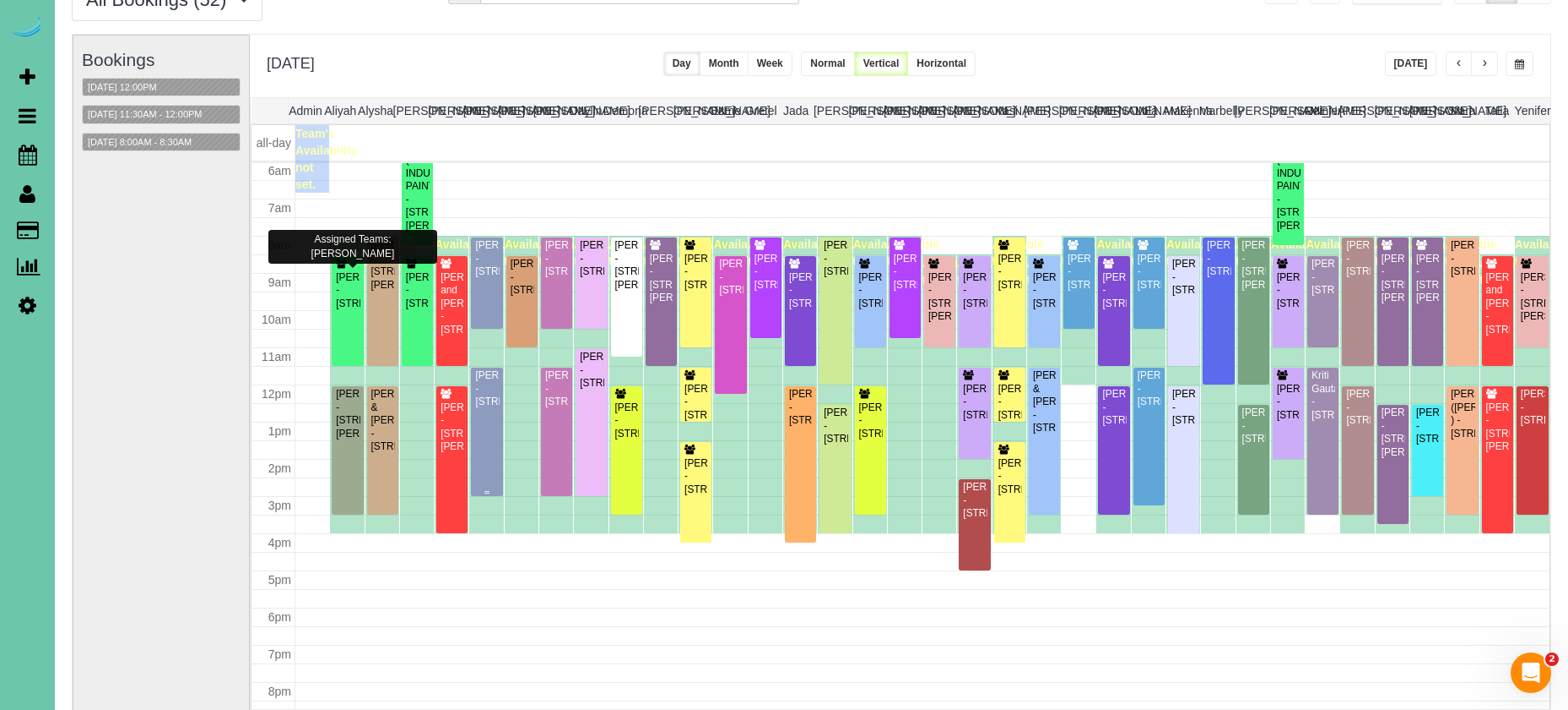
click at [491, 397] on div "[PERSON_NAME] - [STREET_ADDRESS]" at bounding box center [486, 389] width 24 height 39
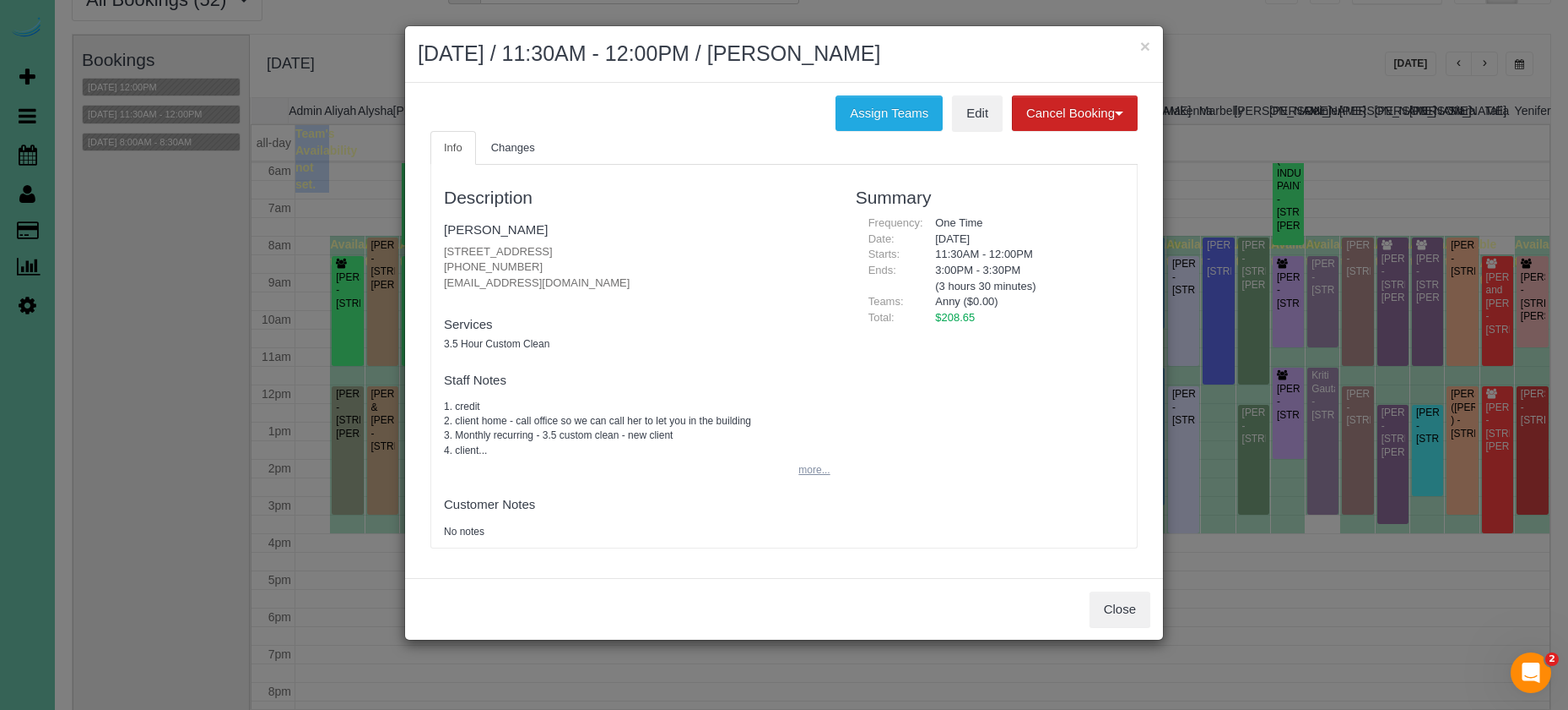
click at [802, 466] on button "more..." at bounding box center [809, 469] width 41 height 24
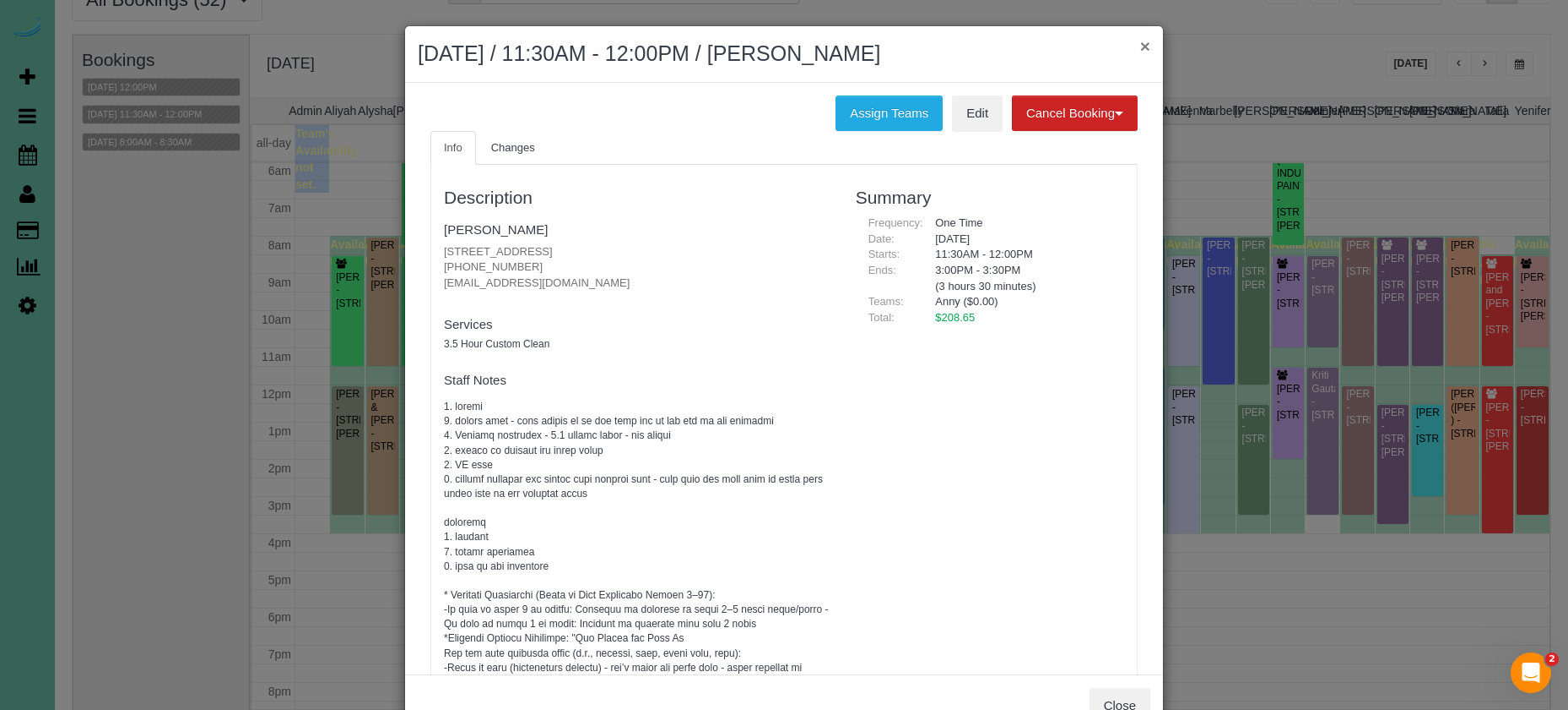
click at [1143, 48] on button "×" at bounding box center [1146, 46] width 10 height 18
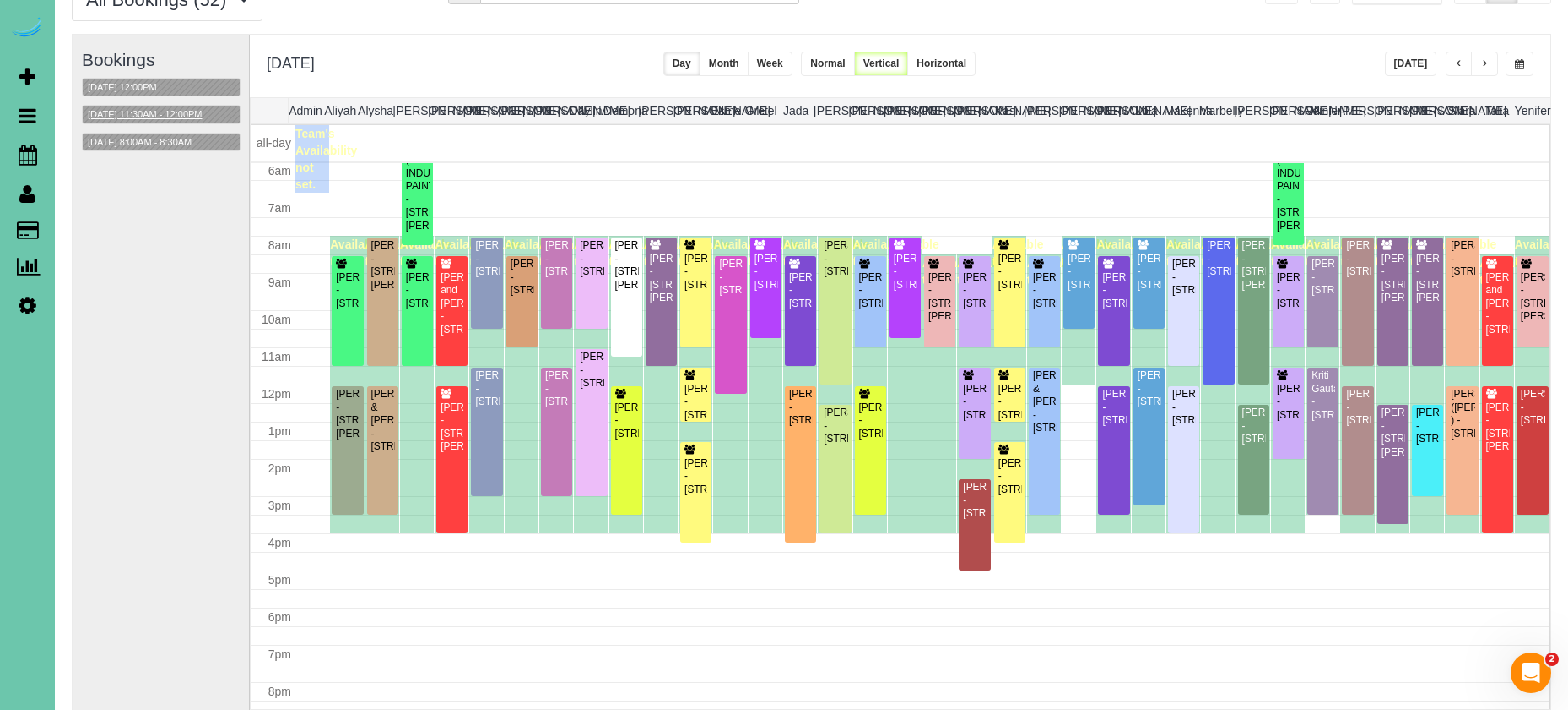
click at [162, 111] on button "[DATE] 11:30AM - 12:00PM" at bounding box center [145, 114] width 125 height 18
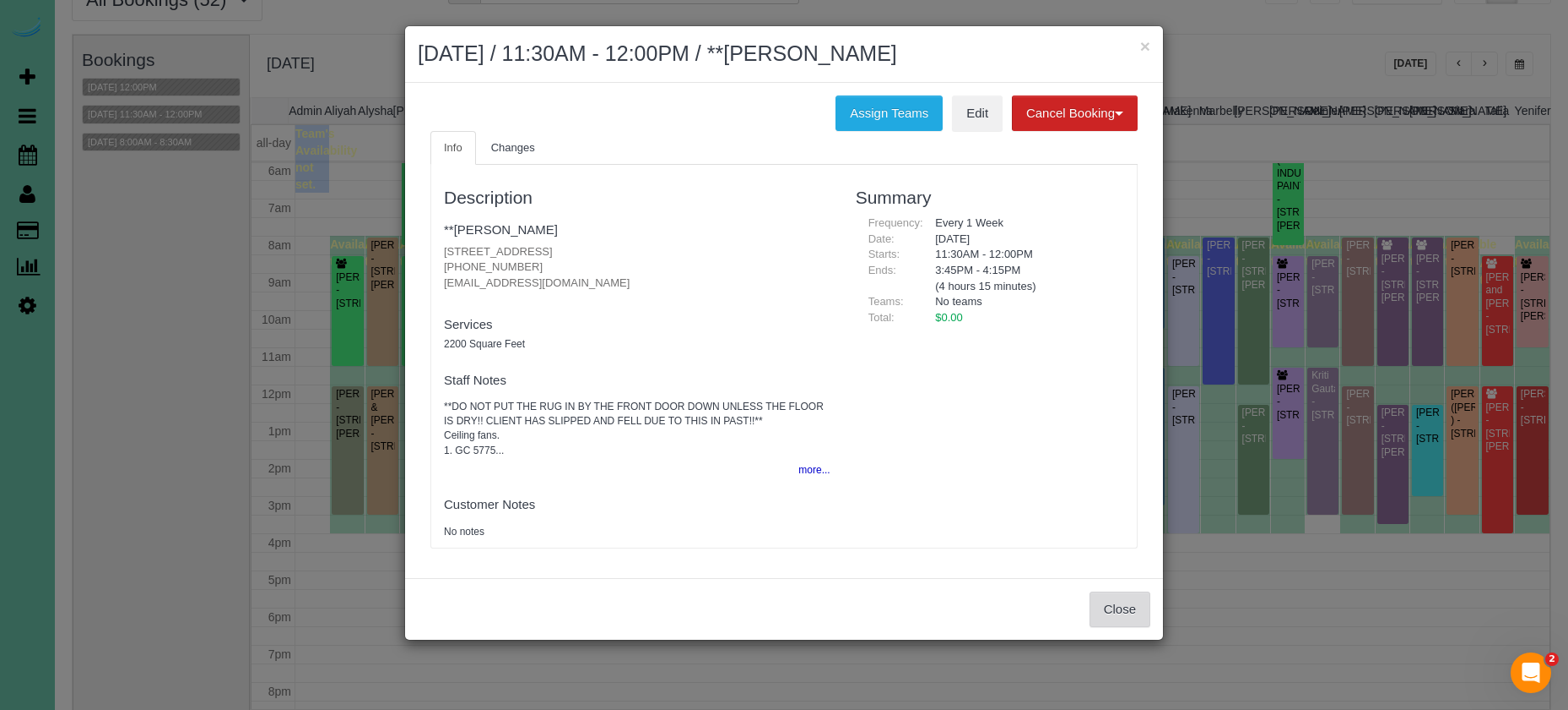
click at [1120, 591] on button "Close" at bounding box center [1120, 609] width 60 height 35
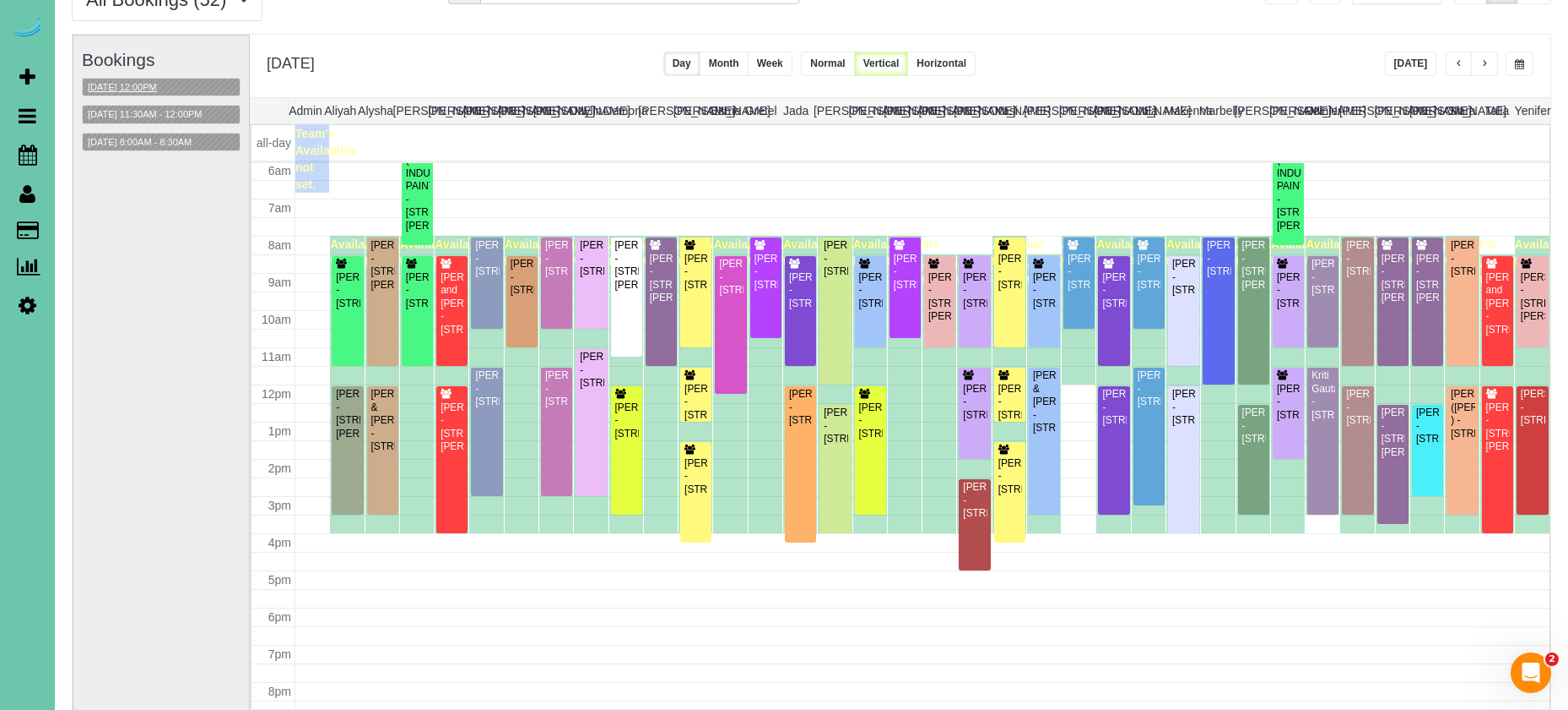
click at [151, 92] on button "08/26/2025 12:00PM" at bounding box center [123, 88] width 80 height 18
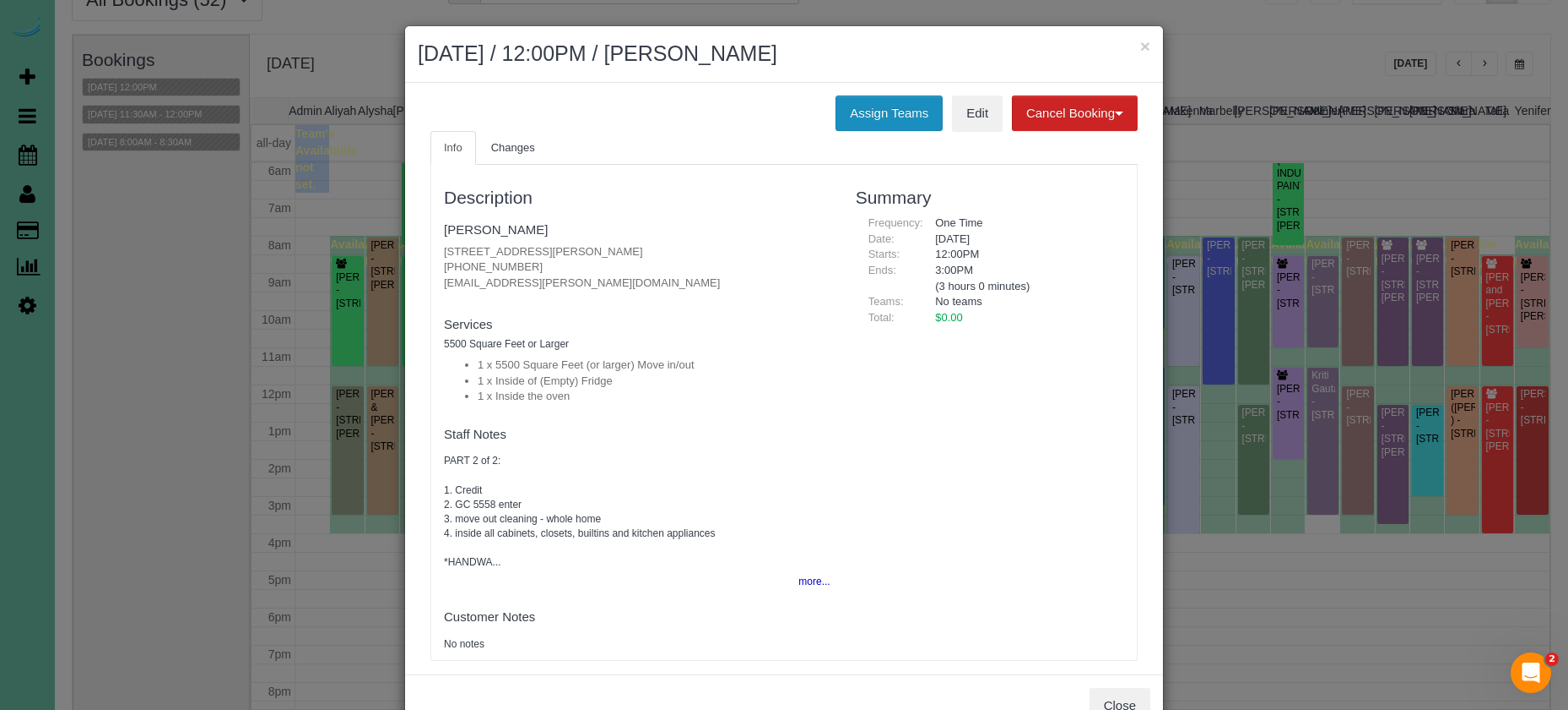
click at [883, 108] on button "Assign Teams" at bounding box center [890, 113] width 107 height 35
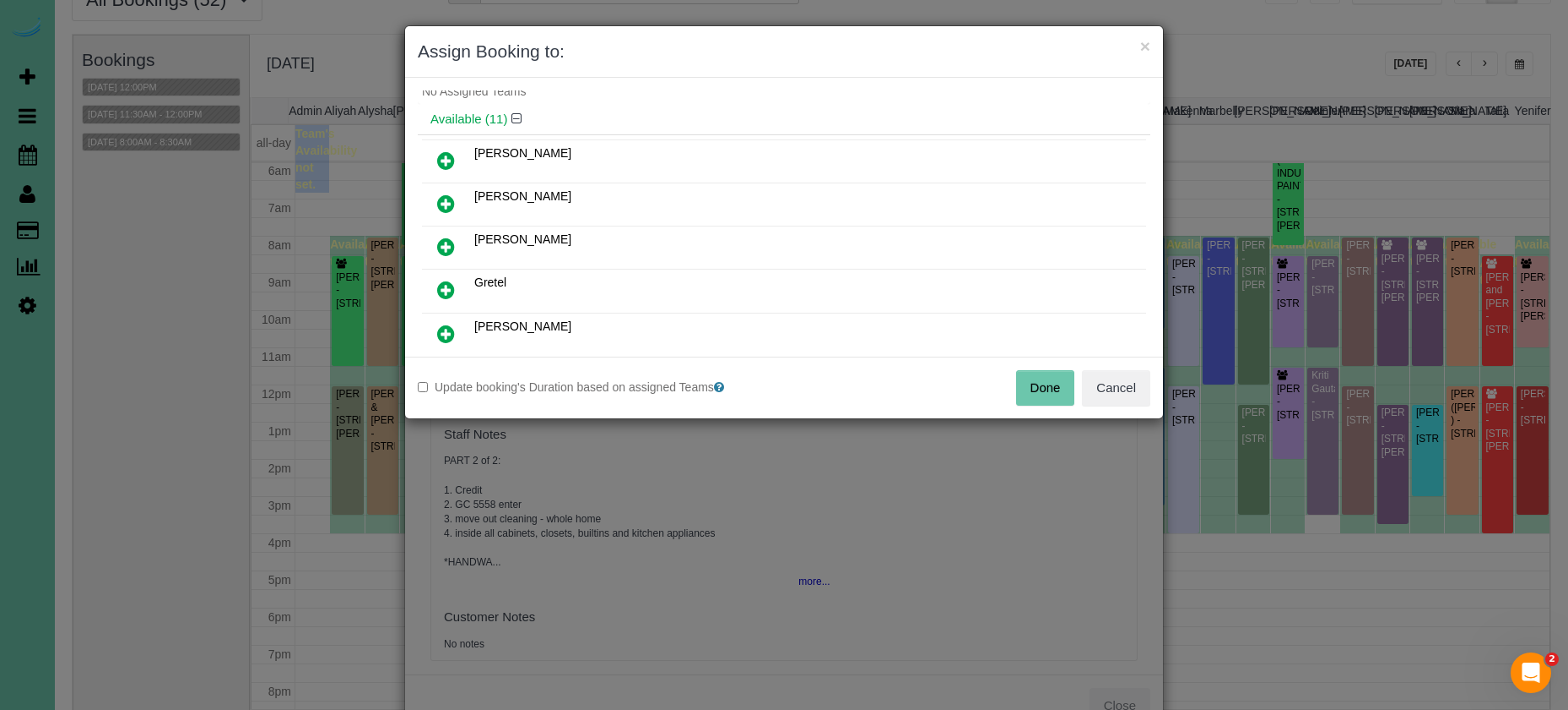
scroll to position [83, 0]
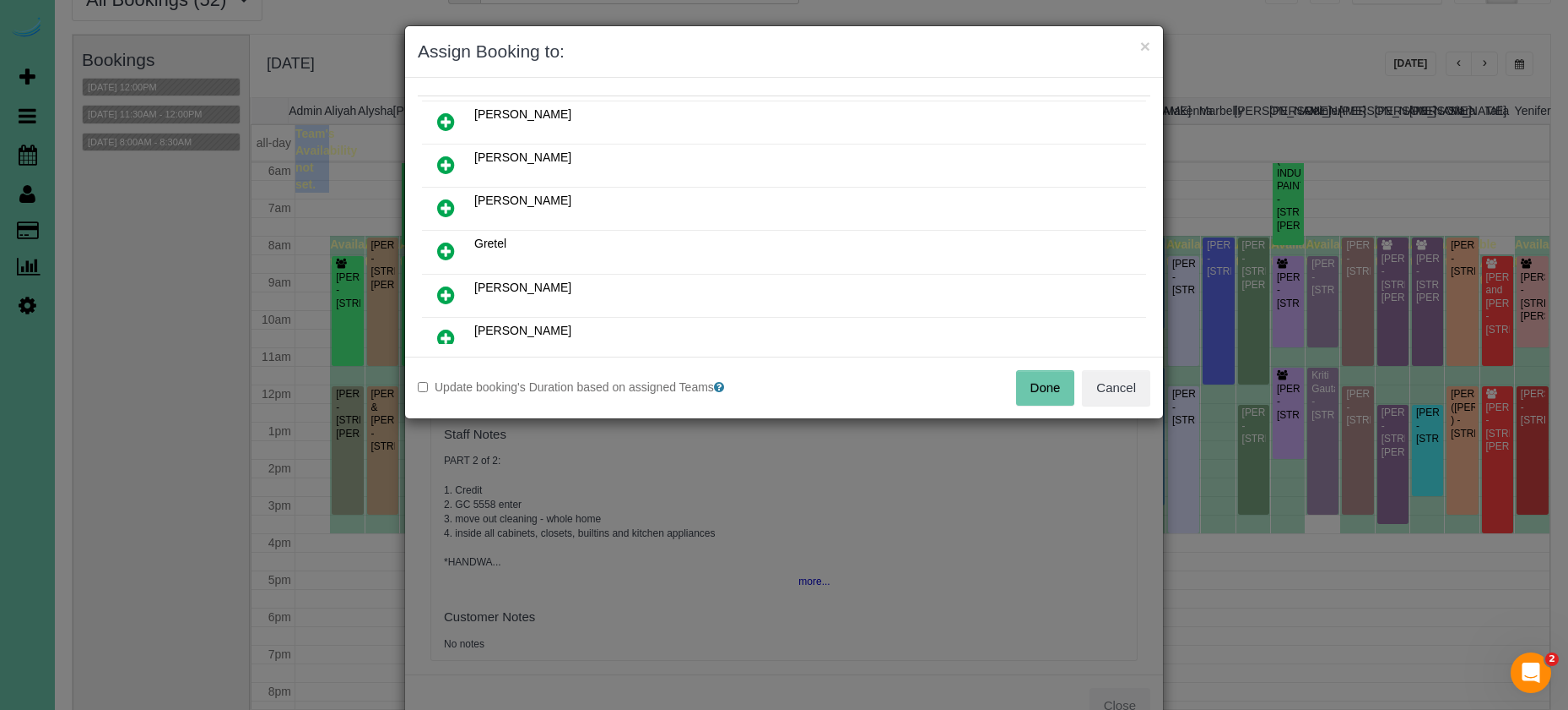
click at [448, 245] on icon at bounding box center [446, 250] width 18 height 20
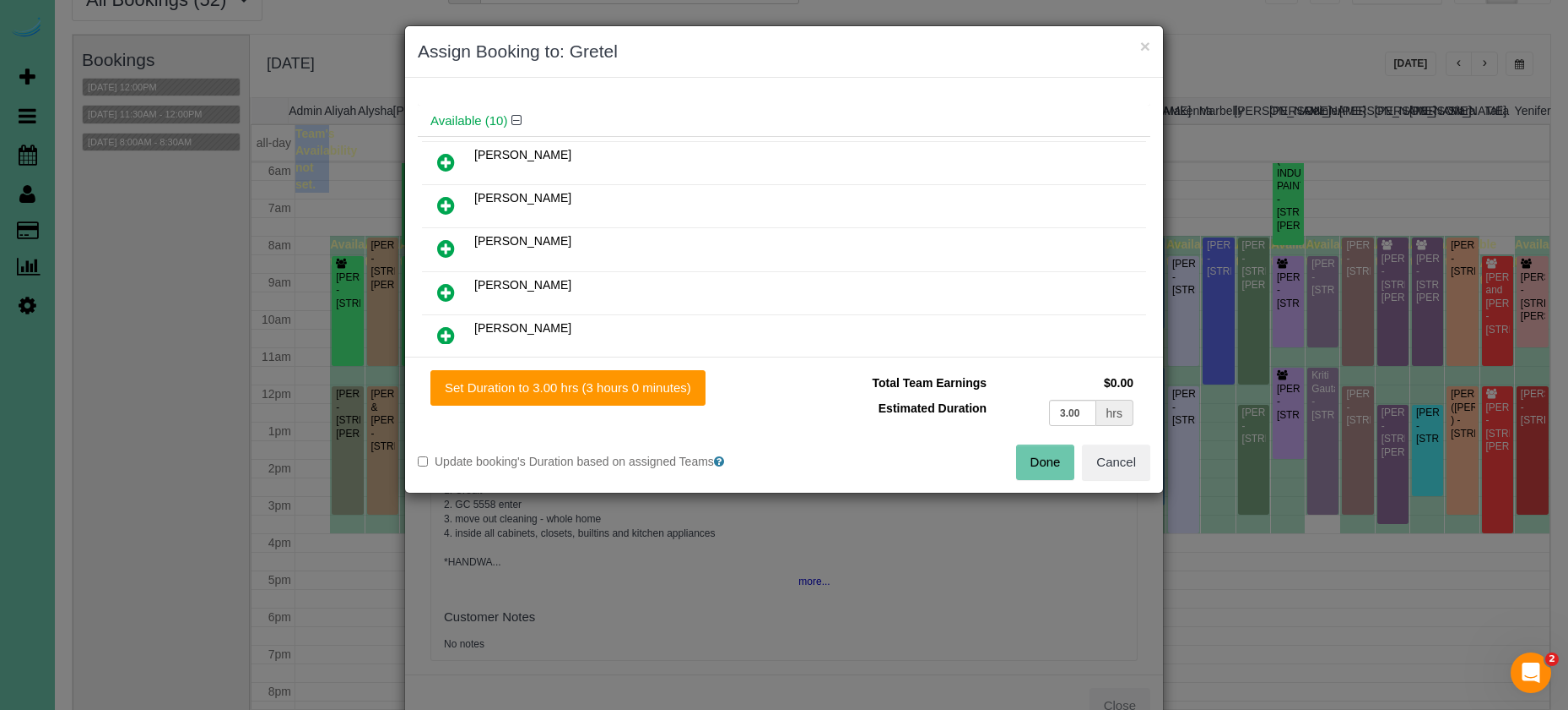
click at [449, 333] on icon at bounding box center [446, 335] width 18 height 20
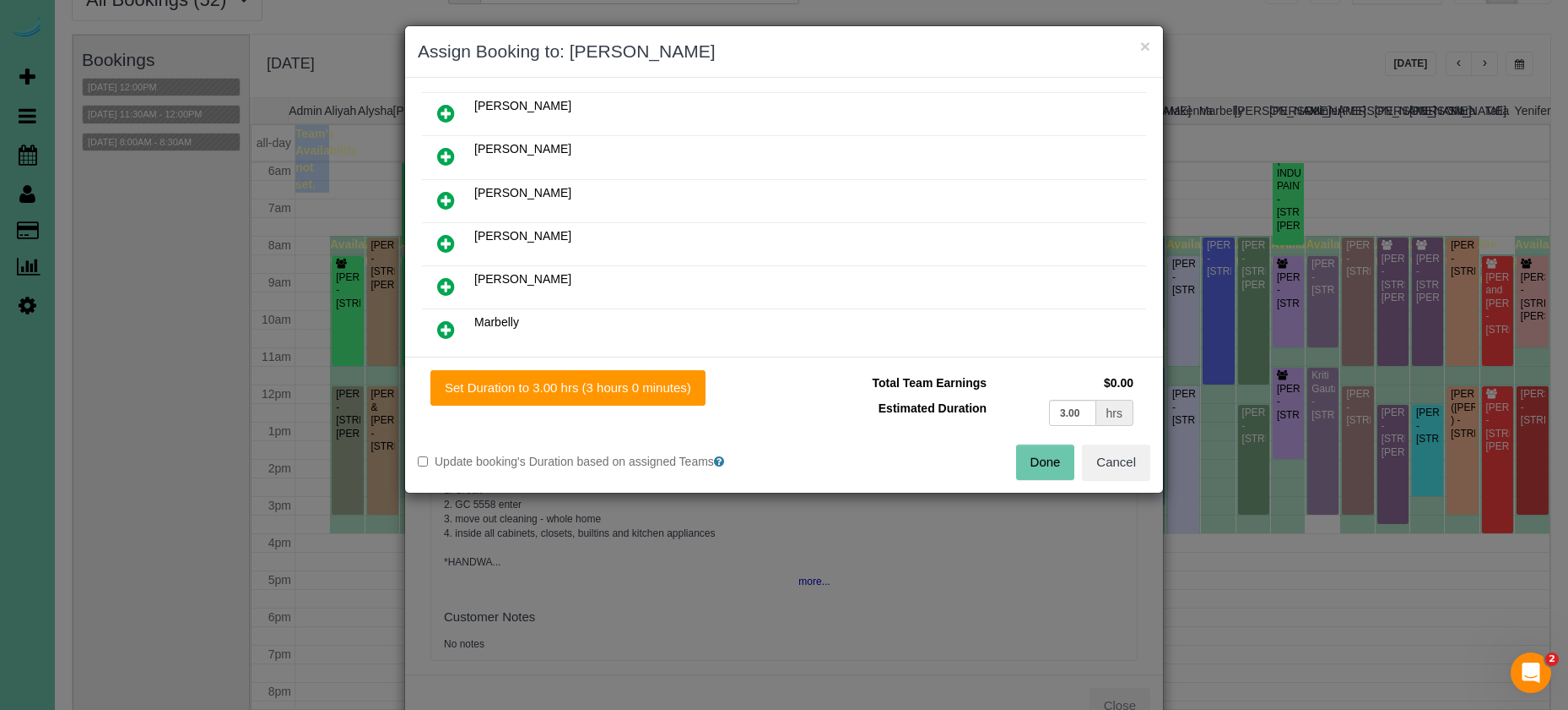
click at [440, 277] on icon at bounding box center [446, 286] width 18 height 20
drag, startPoint x: 1088, startPoint y: 416, endPoint x: 1002, endPoint y: 394, distance: 88.8
click at [1002, 394] on tbody "Total Team Earnings $0.00 Estimated Duration 3.00 hrs" at bounding box center [967, 400] width 341 height 60
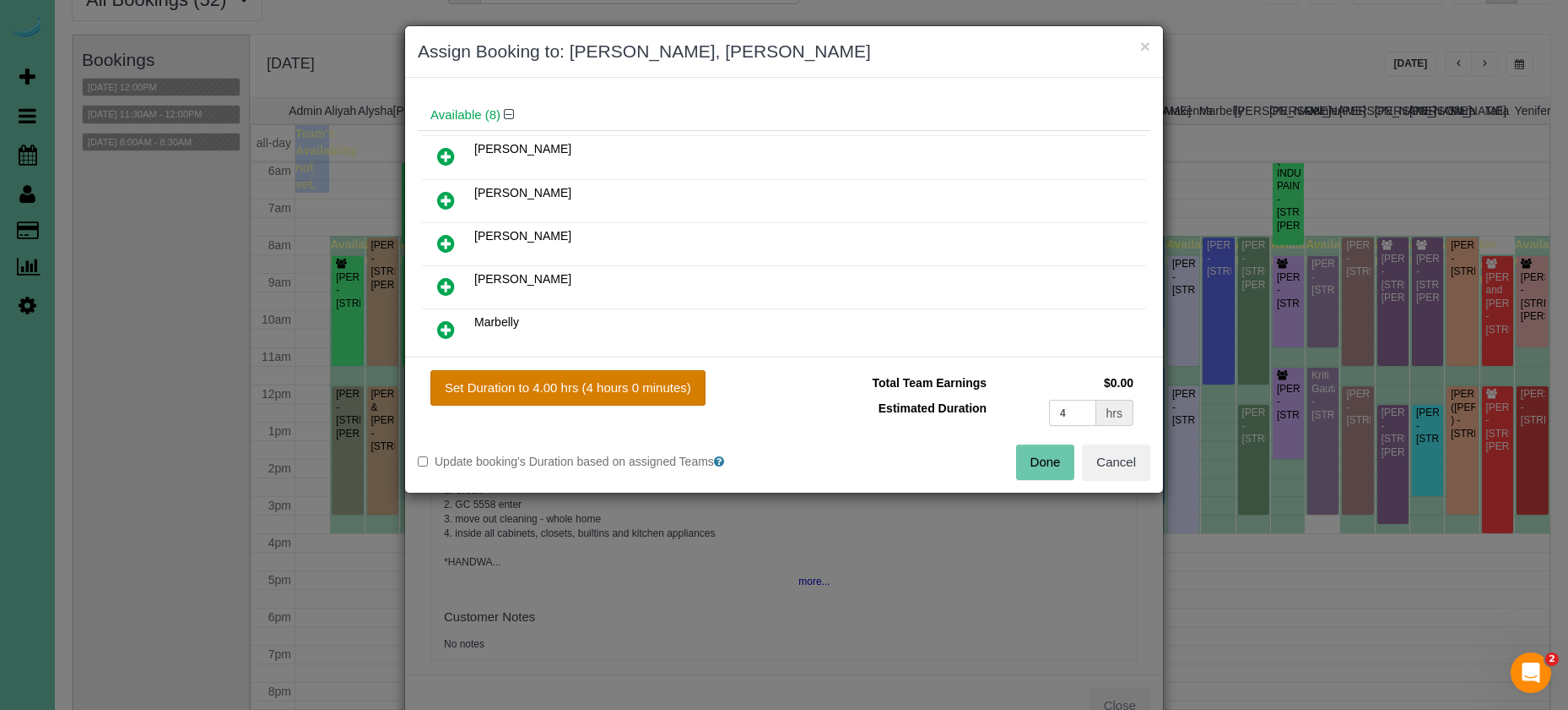
type input "4"
drag, startPoint x: 660, startPoint y: 387, endPoint x: 721, endPoint y: 403, distance: 63.1
click at [660, 387] on button "Set Duration to 4.00 hrs (4 hours 0 minutes)" at bounding box center [567, 388] width 275 height 35
type input "4.00"
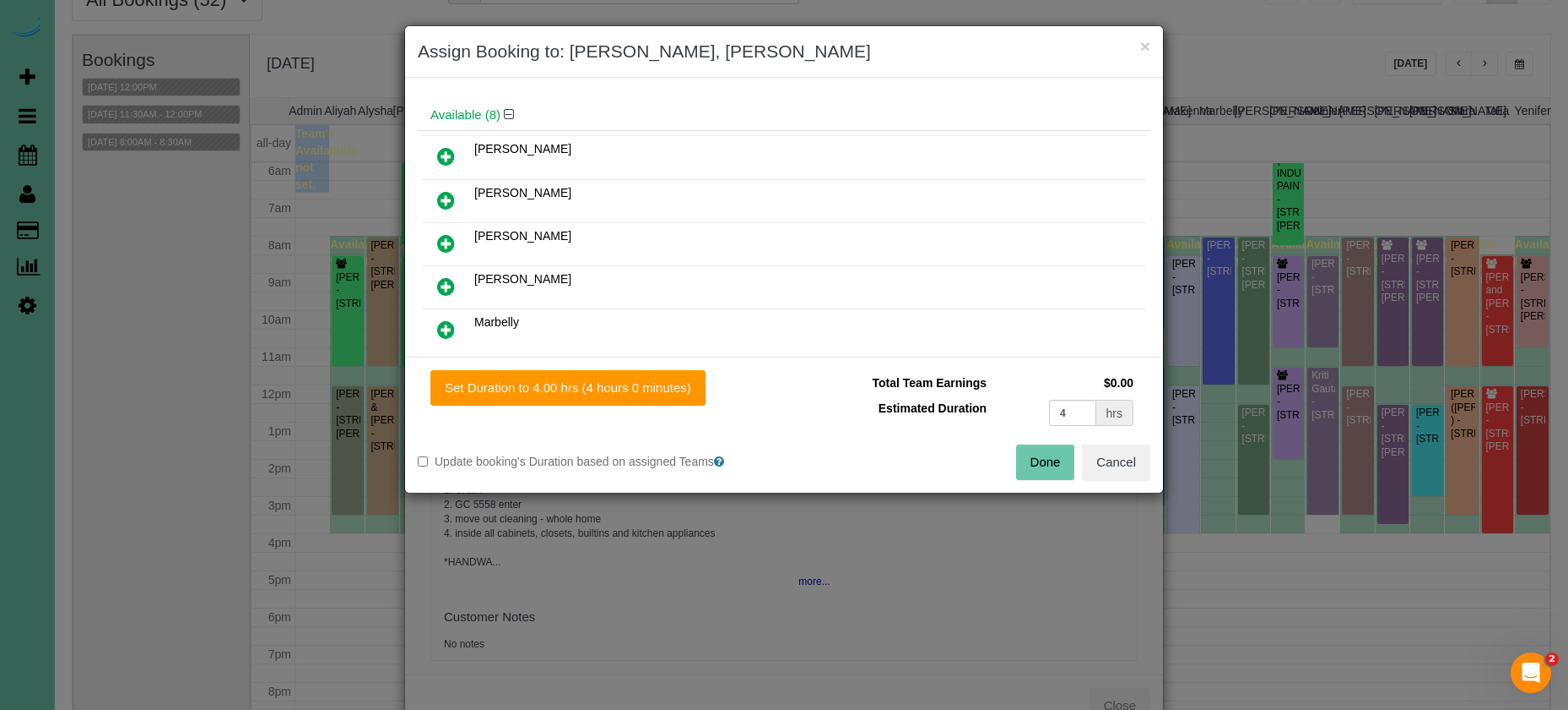
type input "4.00"
click at [1049, 461] on button "Done" at bounding box center [1045, 462] width 59 height 35
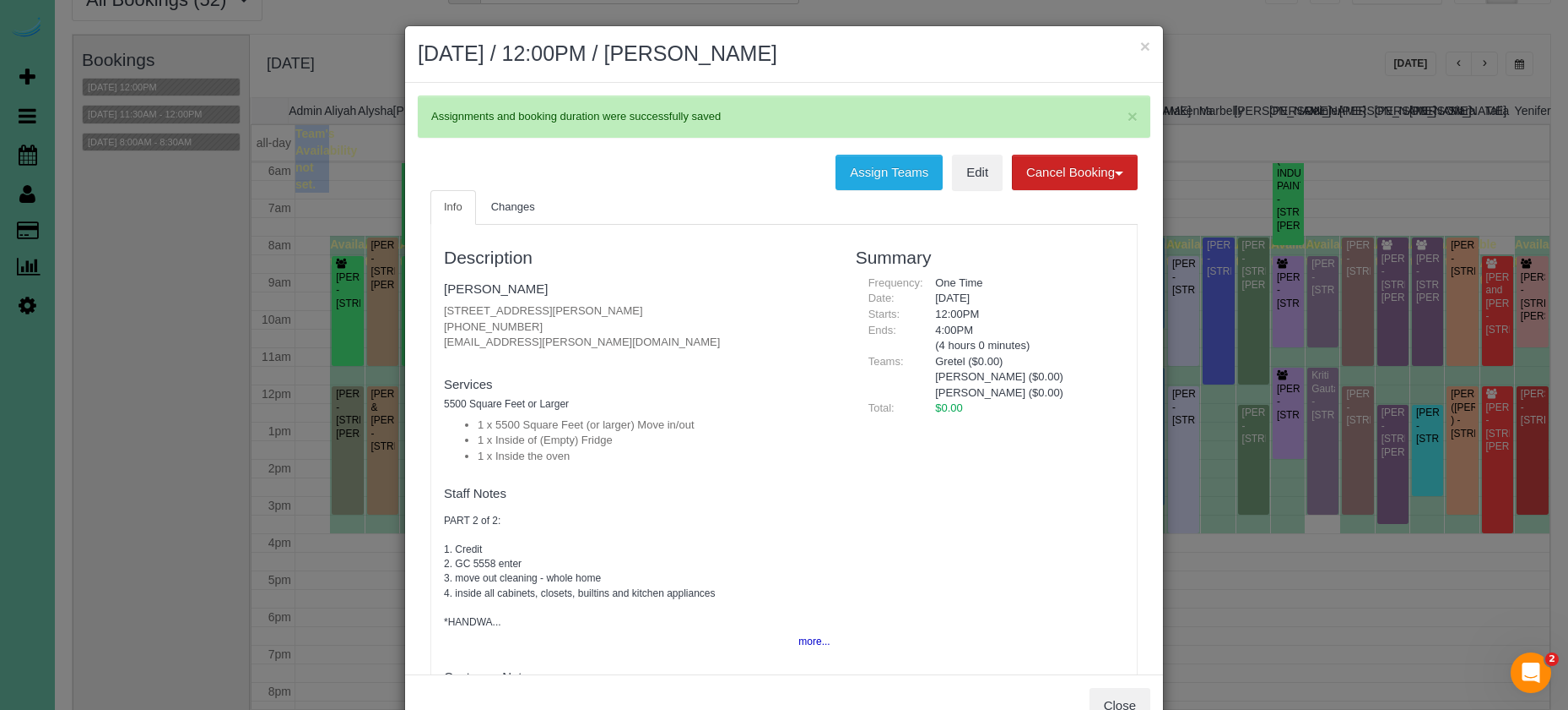
click at [1143, 48] on button "×" at bounding box center [1146, 46] width 10 height 18
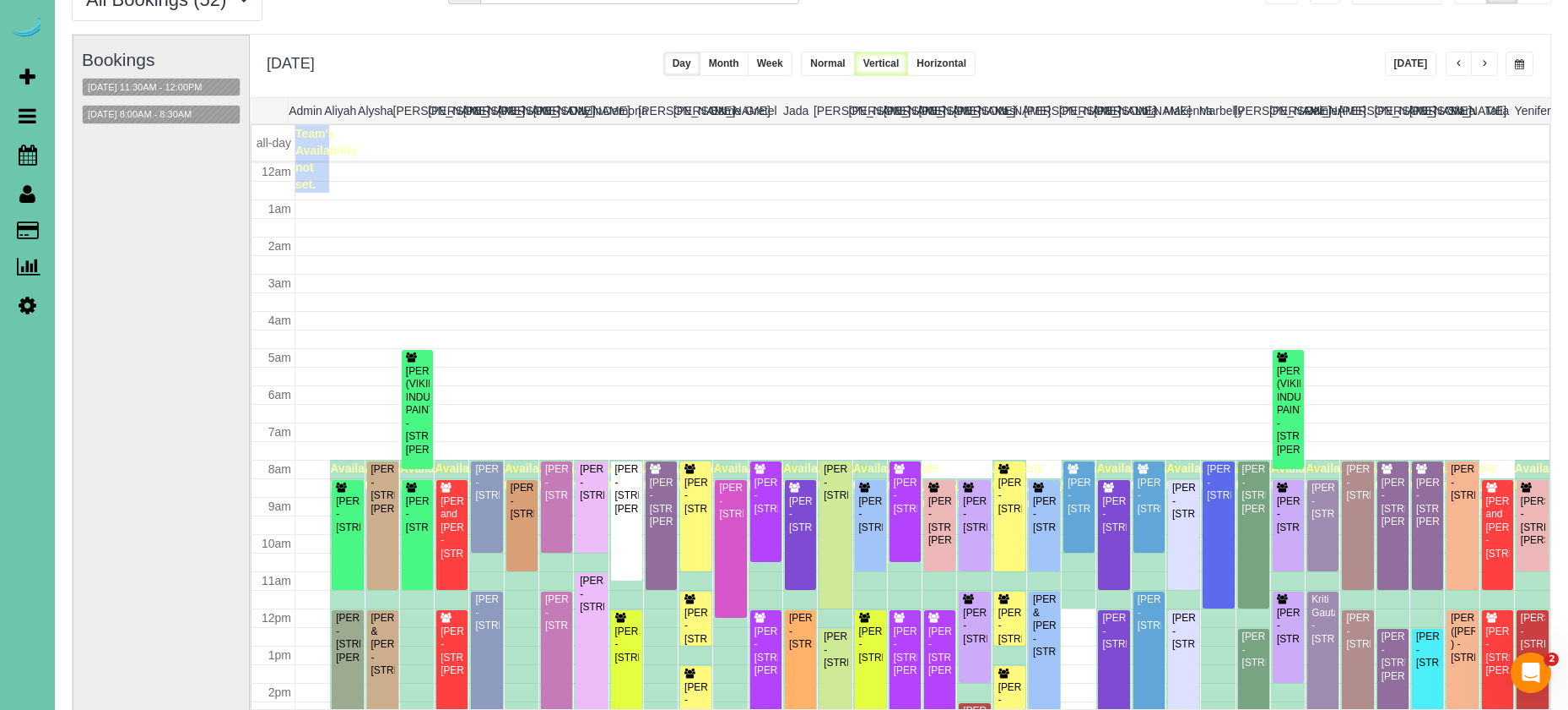
scroll to position [224, 0]
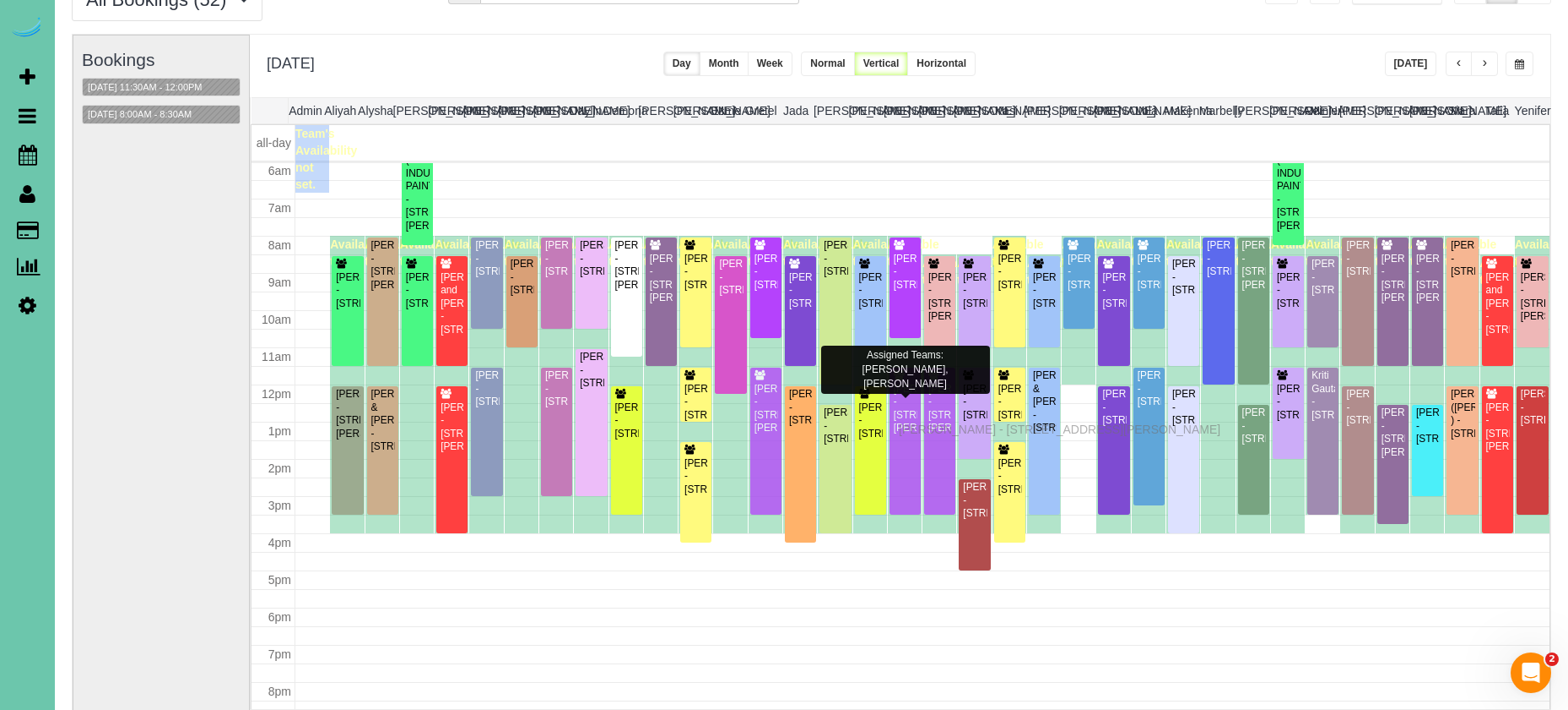
drag, startPoint x: 904, startPoint y: 439, endPoint x: 903, endPoint y: 427, distance: 12.0
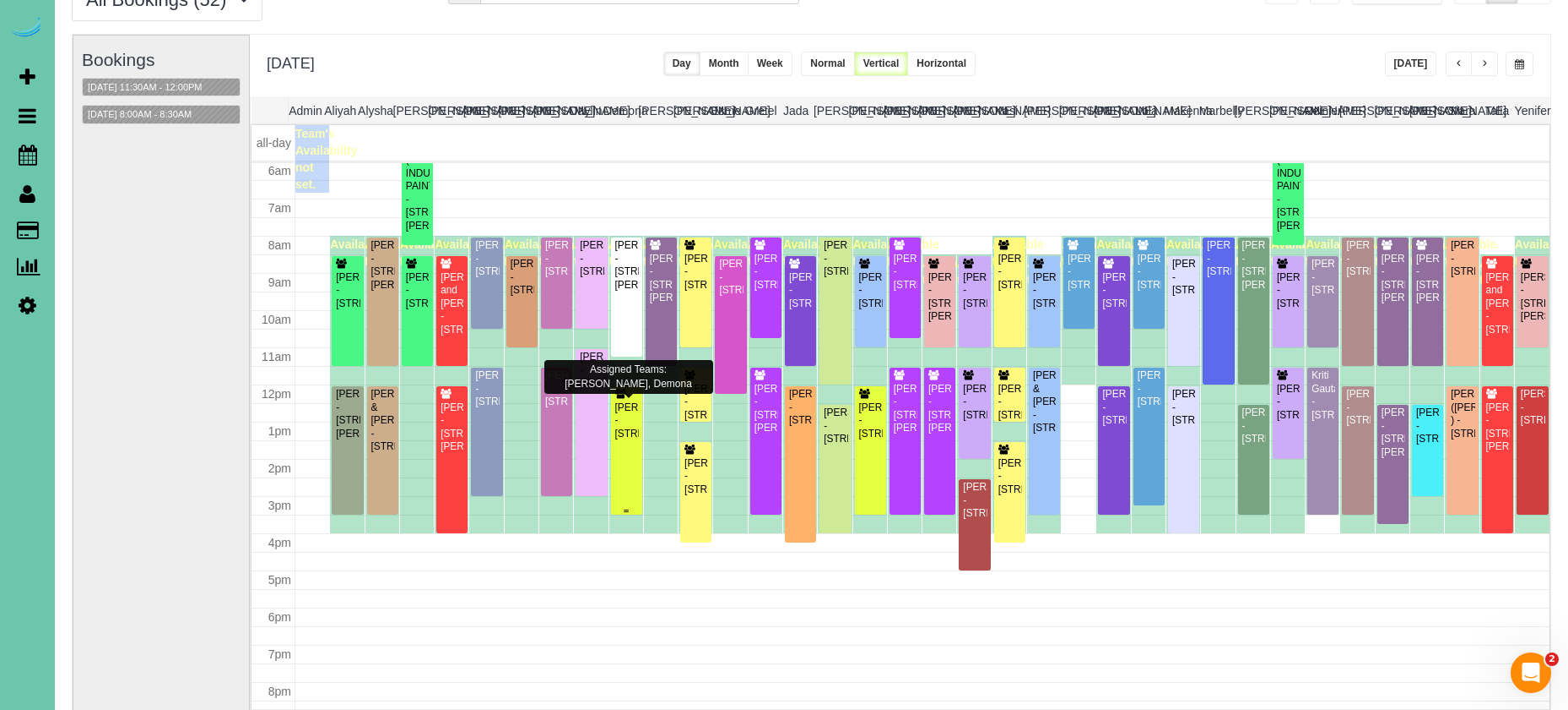
click at [627, 436] on div "Mary Lu - 6204 Oak Hill Plz, Omaha, NE 68137" at bounding box center [626, 421] width 24 height 39
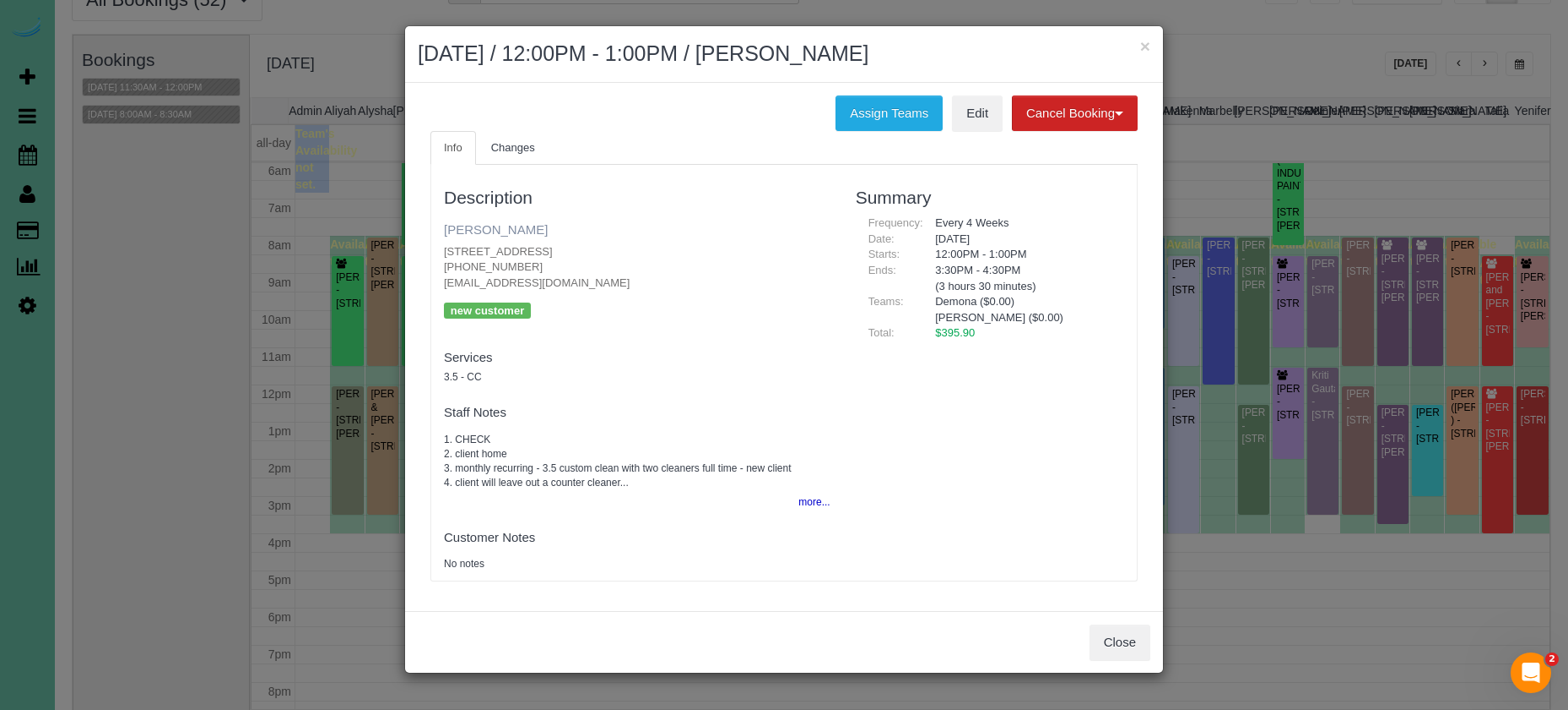
click at [467, 234] on link "Mary Lu" at bounding box center [495, 229] width 104 height 15
click at [1147, 41] on button "×" at bounding box center [1146, 46] width 10 height 18
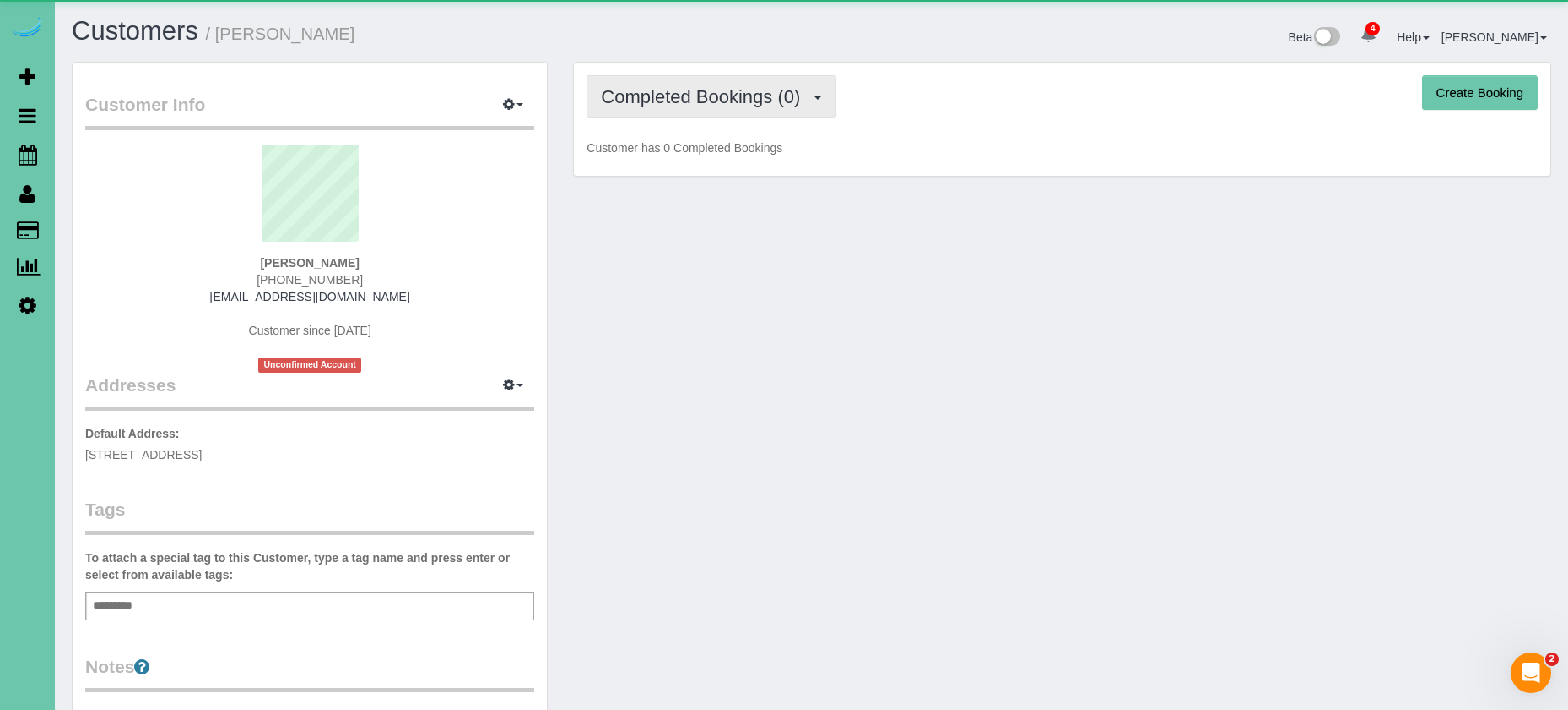
click at [728, 92] on span "Completed Bookings (0)" at bounding box center [705, 96] width 207 height 21
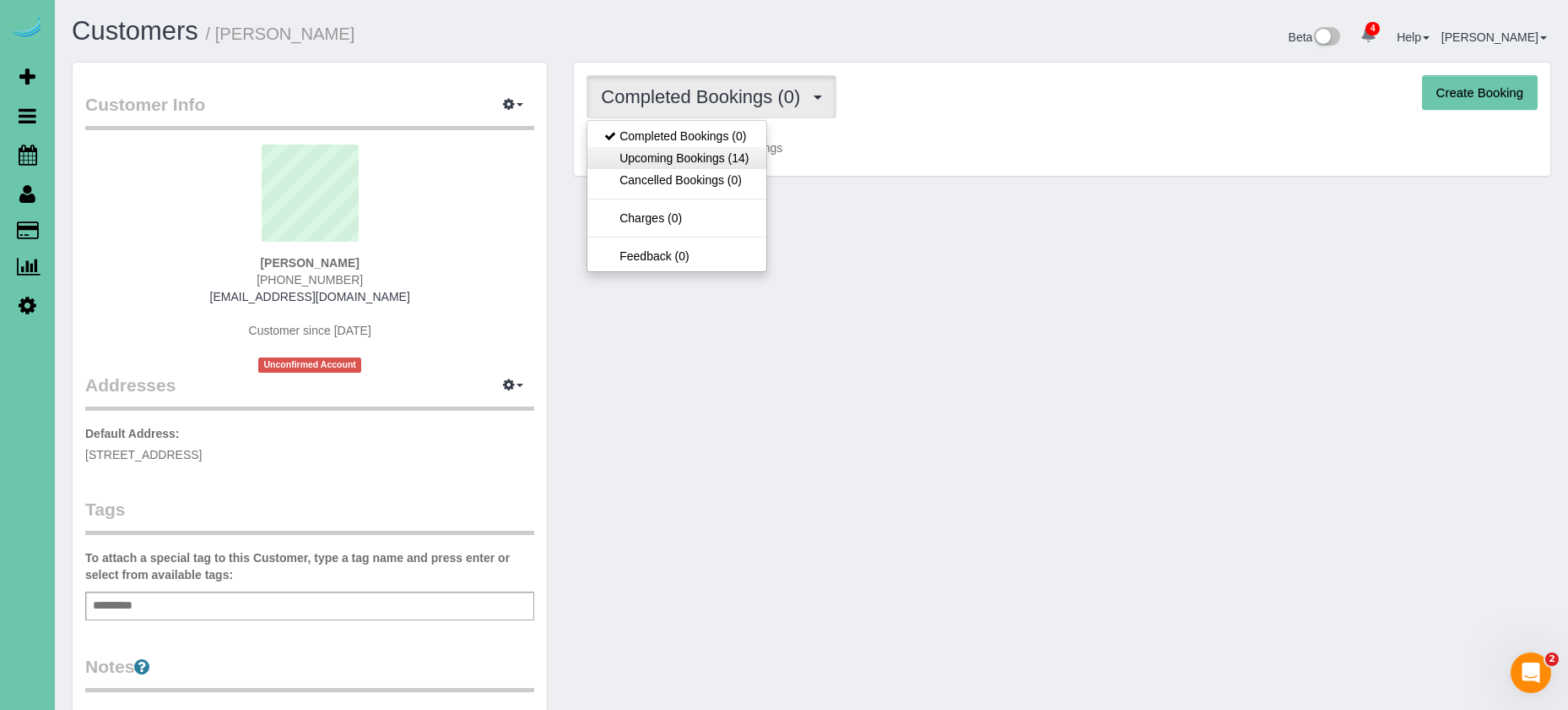
click at [739, 156] on link "Upcoming Bookings (14)" at bounding box center [676, 158] width 178 height 22
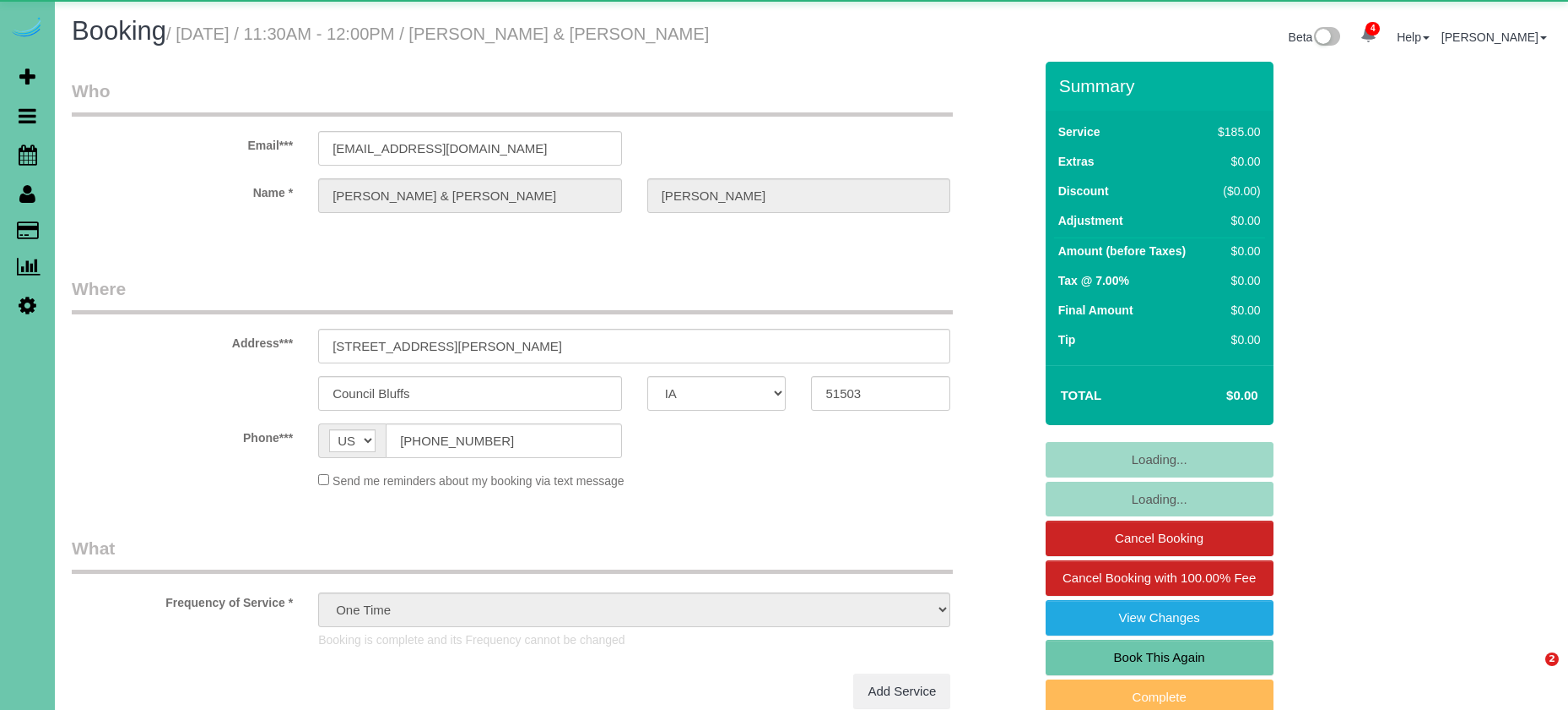
select select "IA"
select select "object:667"
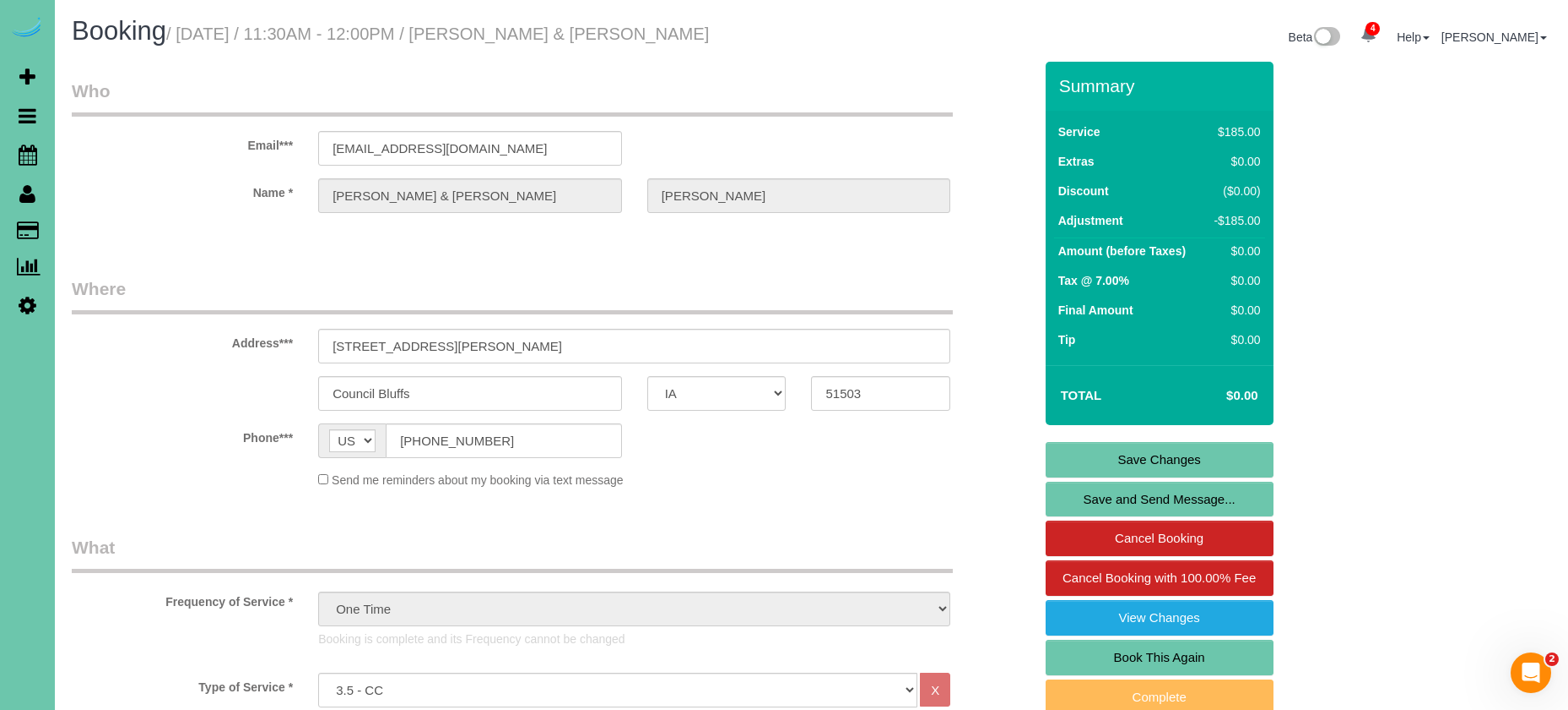
click at [1228, 653] on link "Book This Again" at bounding box center [1160, 657] width 228 height 35
select select "IA"
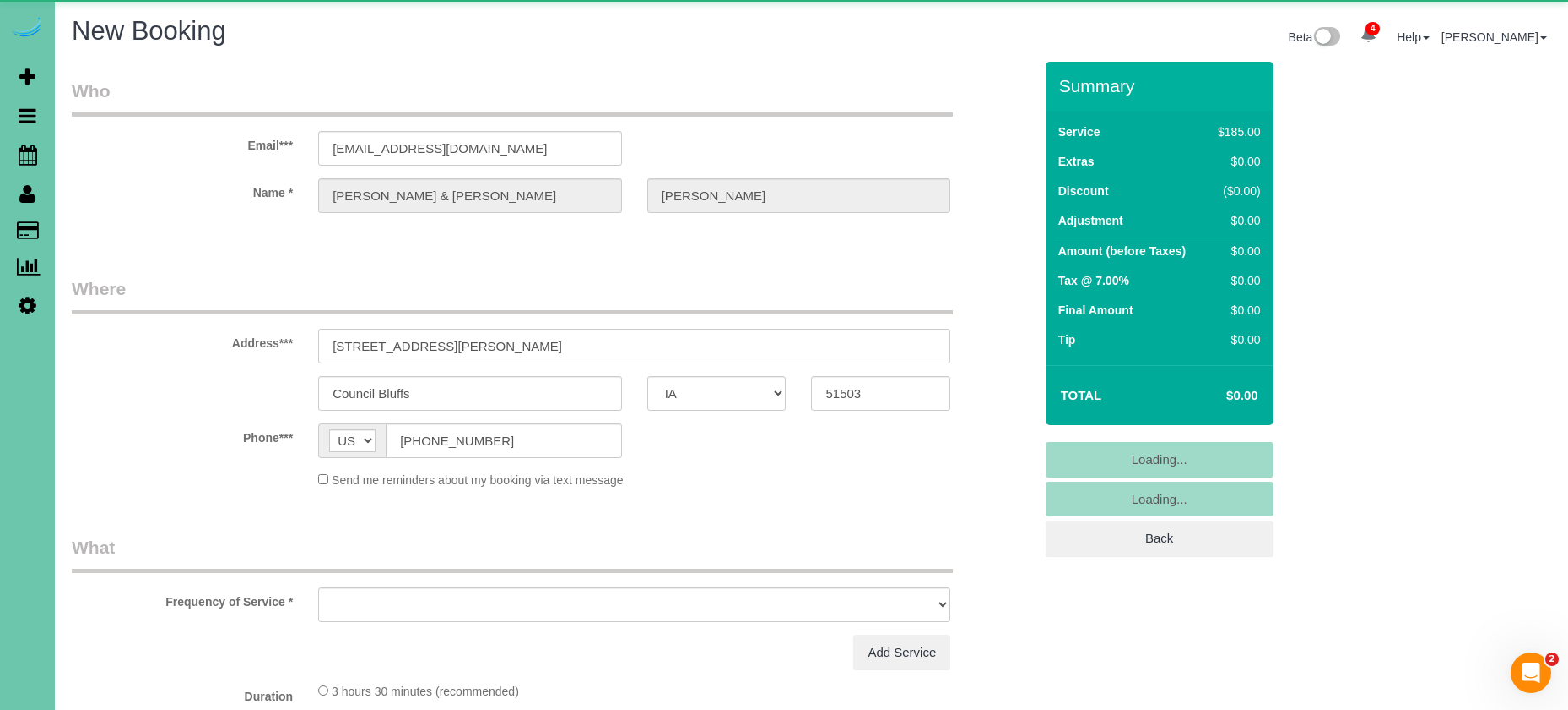
select select "string:fspay"
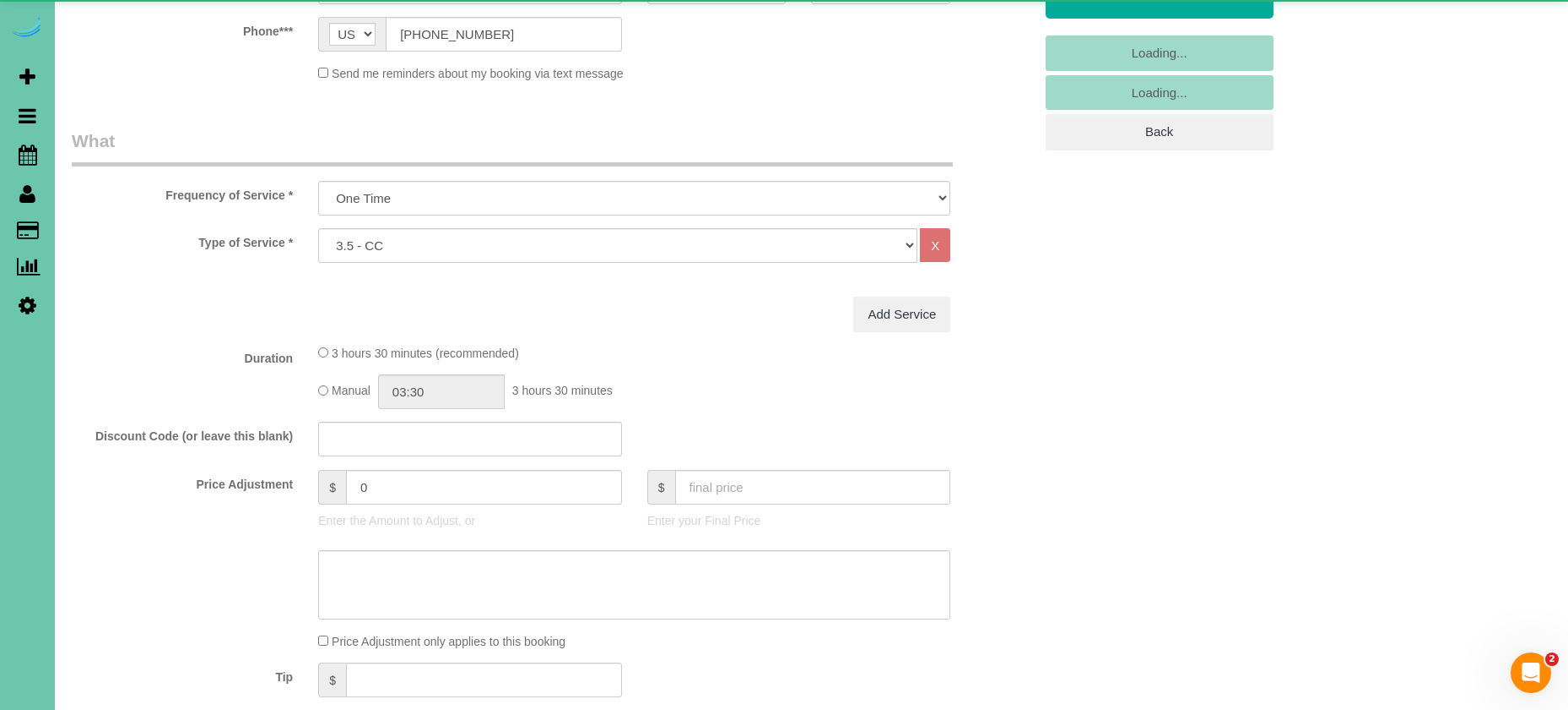
select select "object:1643"
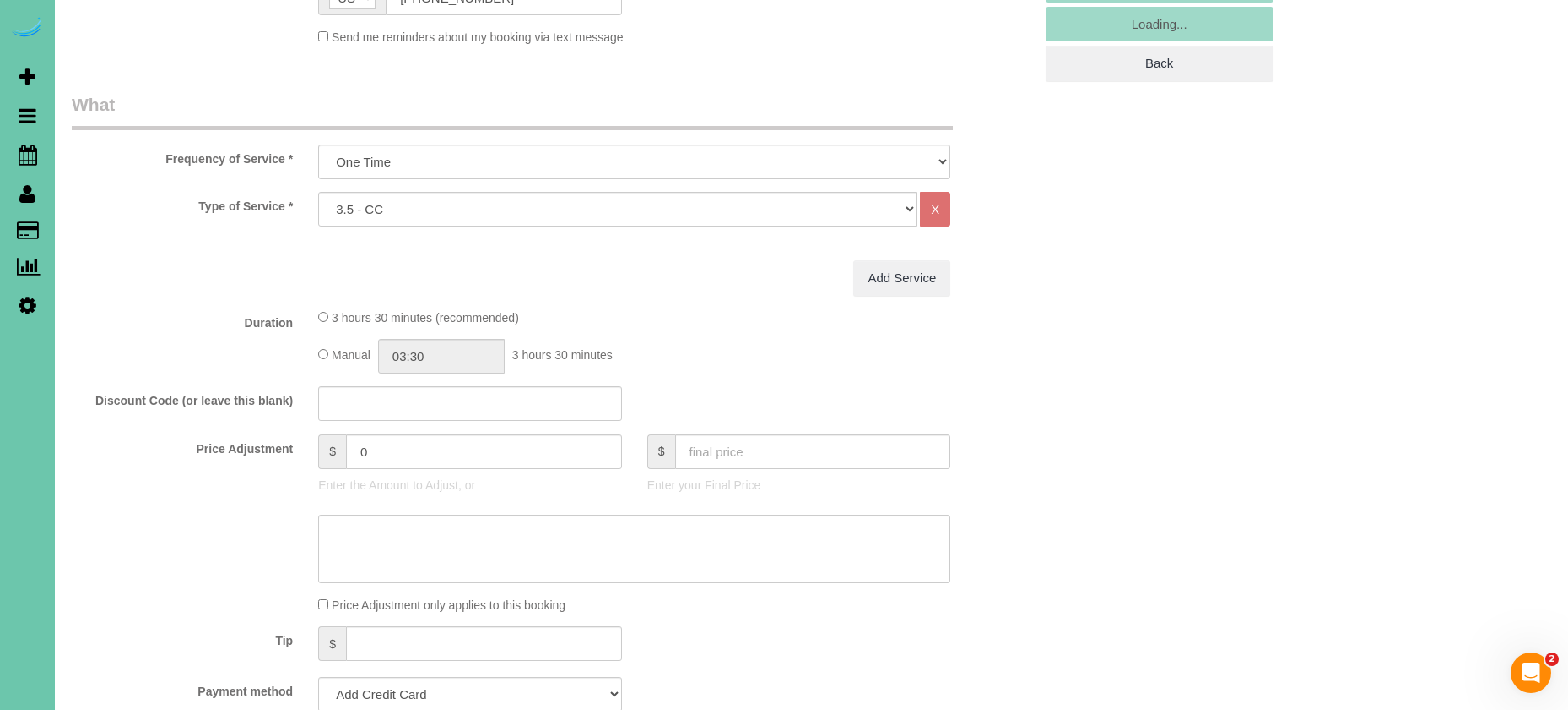
scroll to position [477, 0]
click at [739, 449] on input "text" at bounding box center [814, 449] width 276 height 35
type input "0"
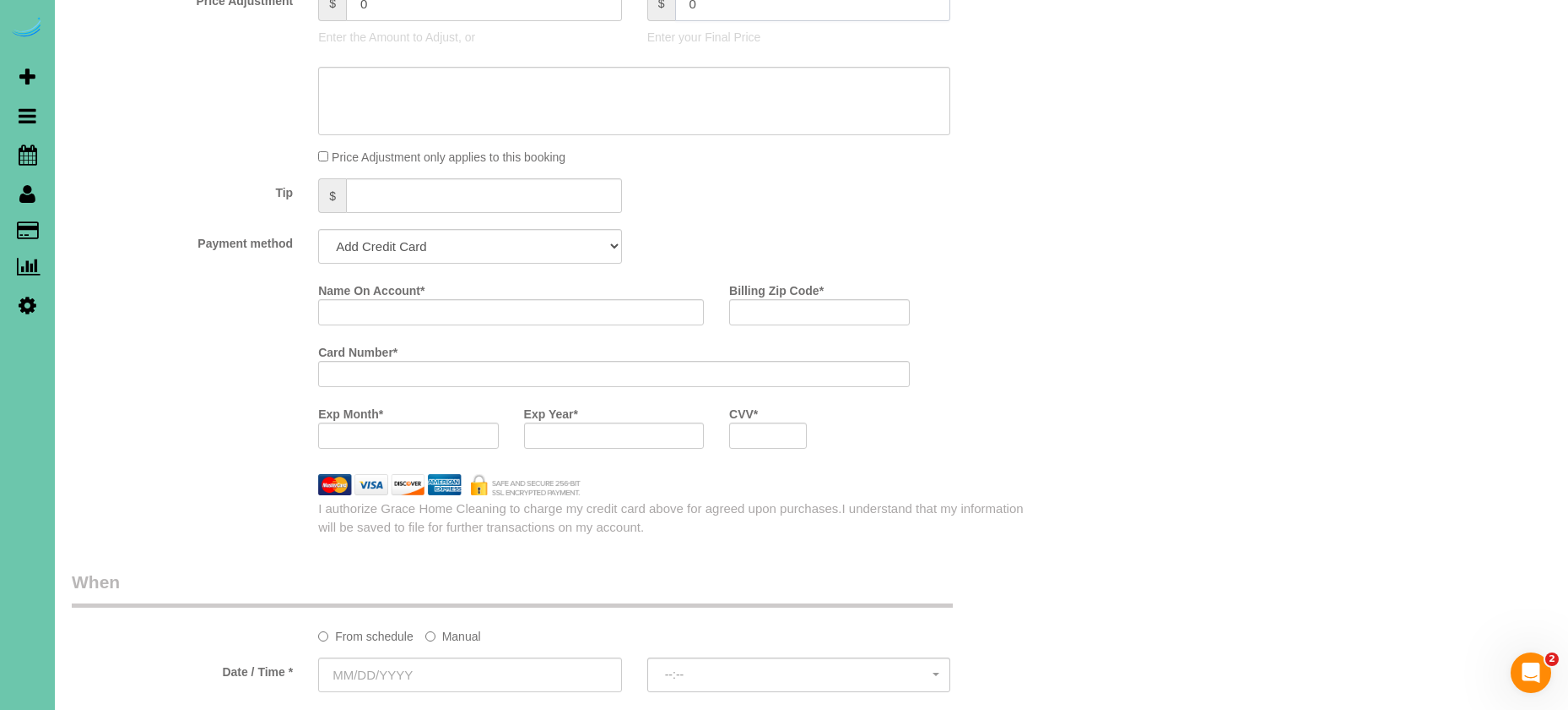
scroll to position [937, 0]
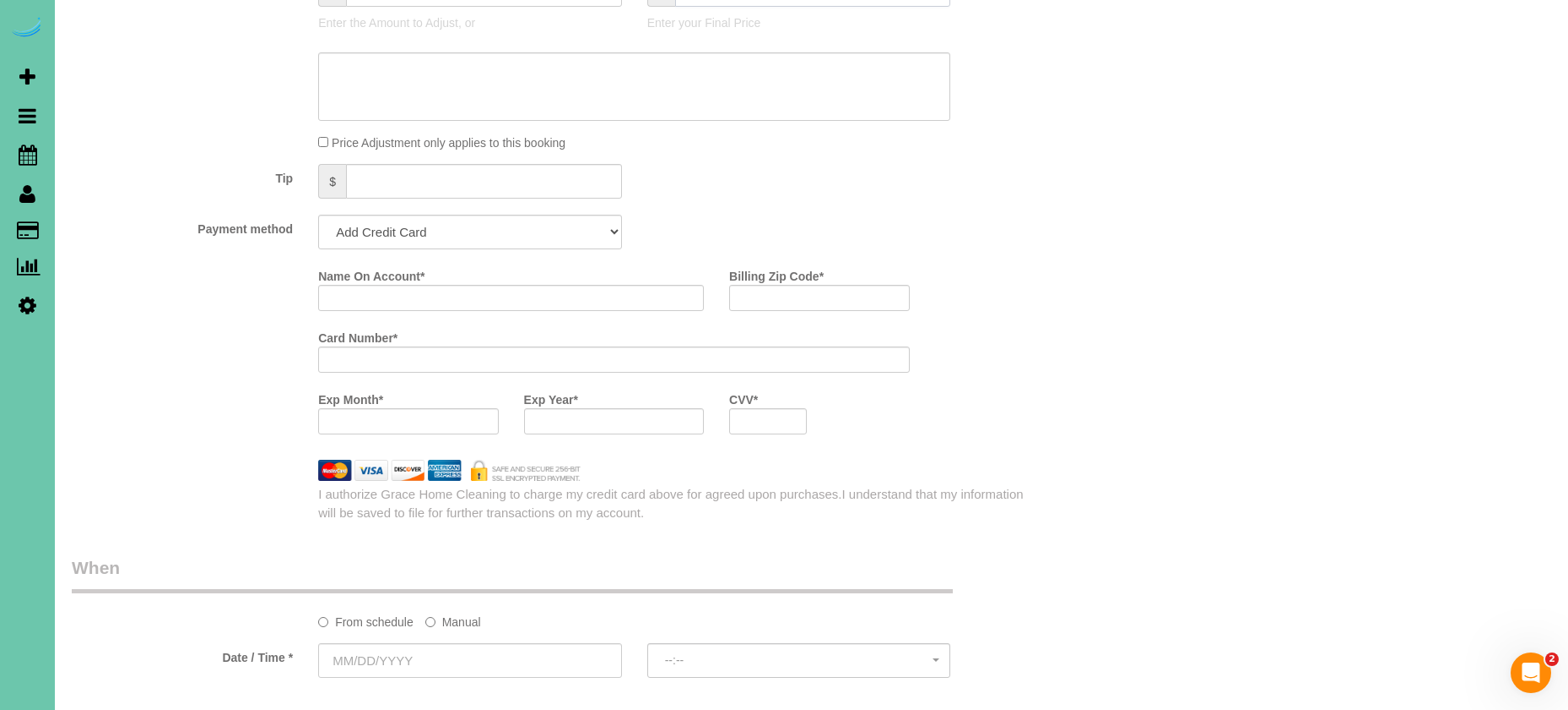
type input "-185"
select select "string:check"
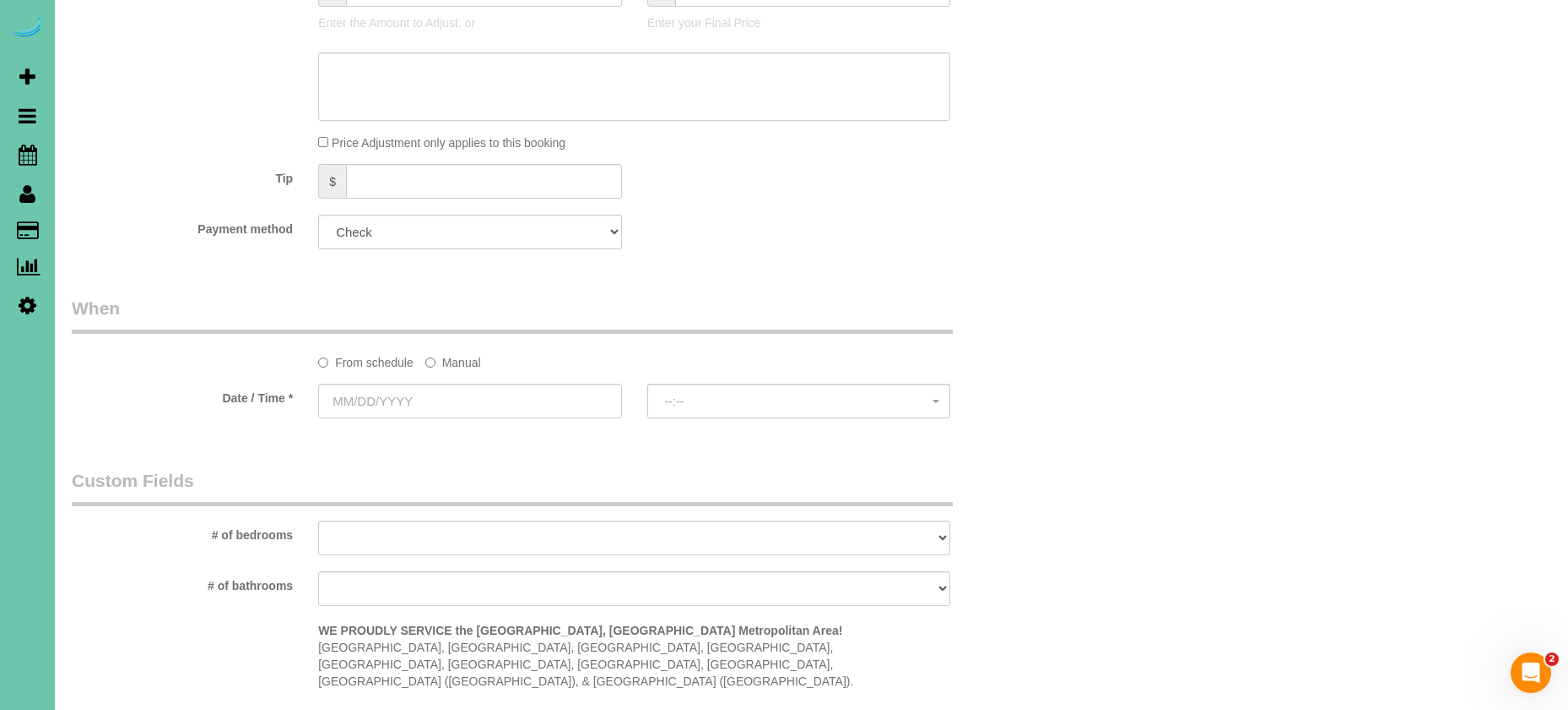
drag, startPoint x: 443, startPoint y: 357, endPoint x: 441, endPoint y: 371, distance: 14.1
click at [443, 359] on label "Manual" at bounding box center [453, 358] width 55 height 22
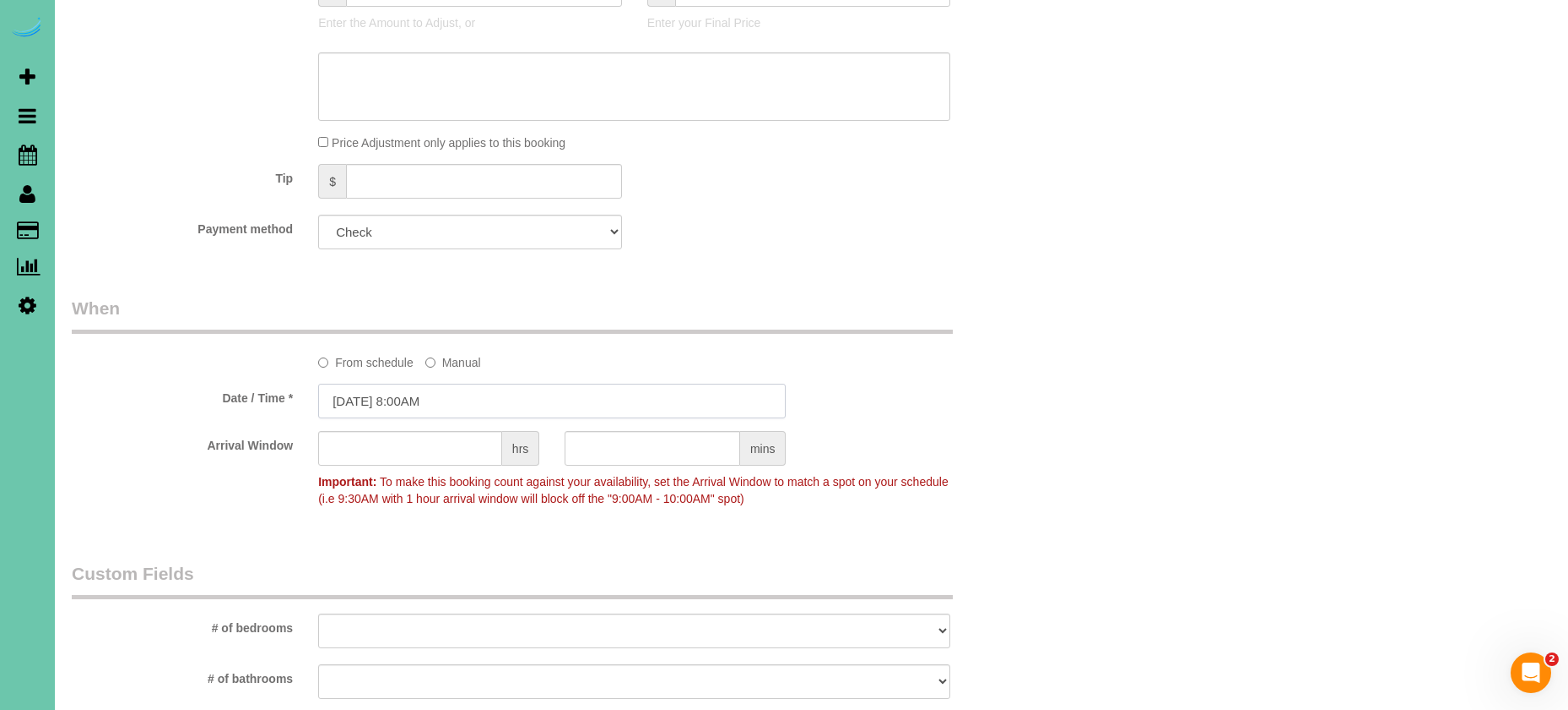
click at [436, 397] on input "[DATE] 8:00AM" at bounding box center [552, 401] width 467 height 35
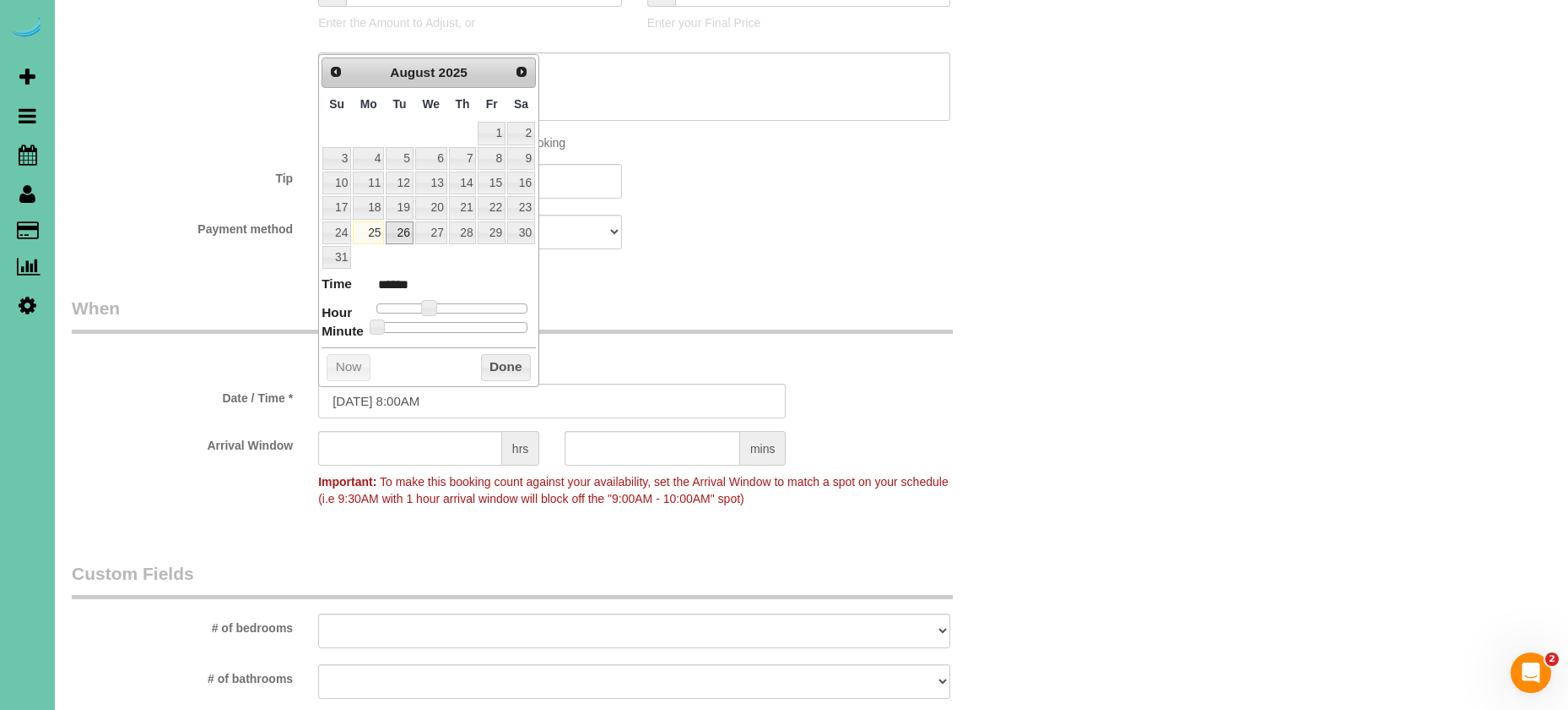
click at [396, 230] on link "26" at bounding box center [399, 232] width 27 height 22
type input "[DATE] 9:00AM"
type input "******"
type input "[DATE] 10:00AM"
type input "*******"
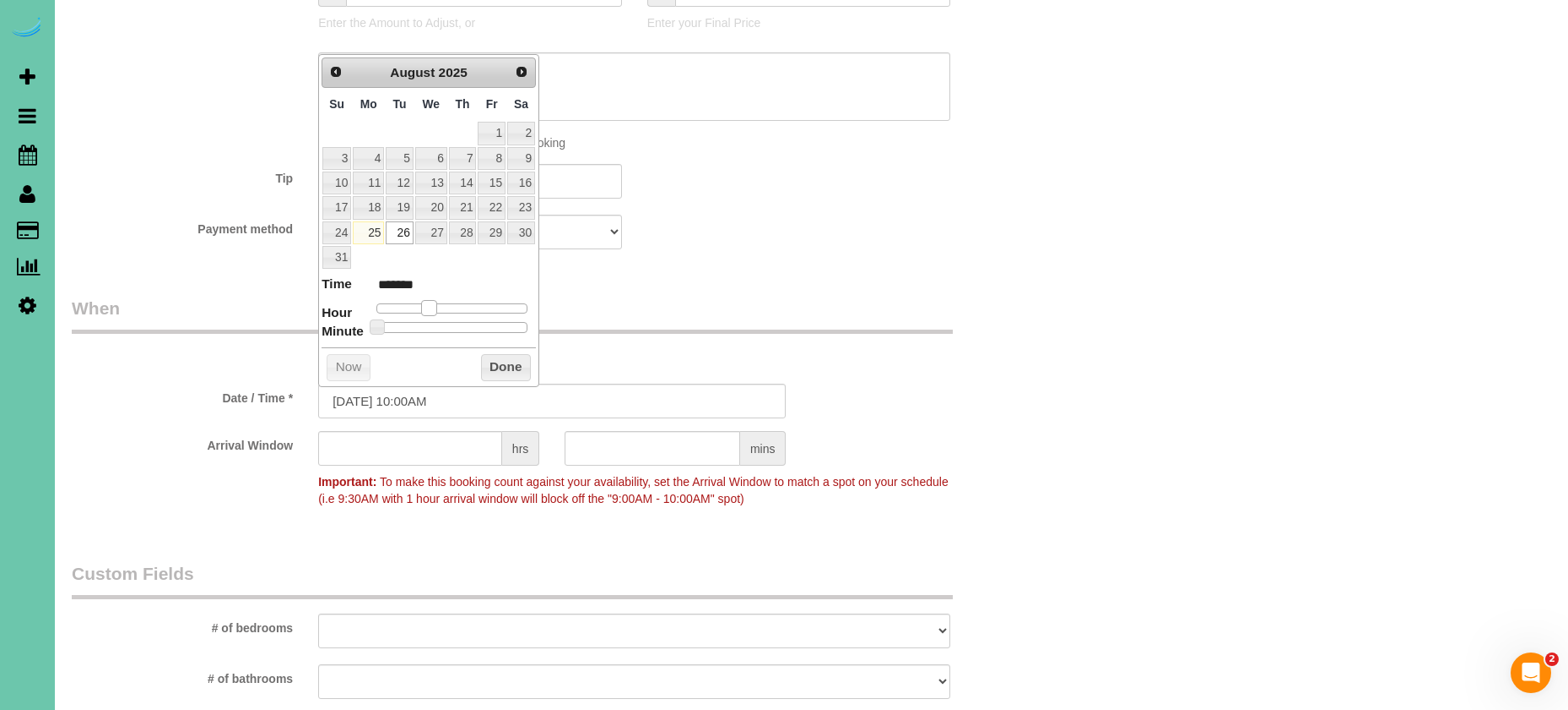
type input "[DATE] 11:00AM"
type input "*******"
type input "[DATE] 12:00PM"
type input "*******"
drag, startPoint x: 432, startPoint y: 303, endPoint x: 456, endPoint y: 311, distance: 25.3
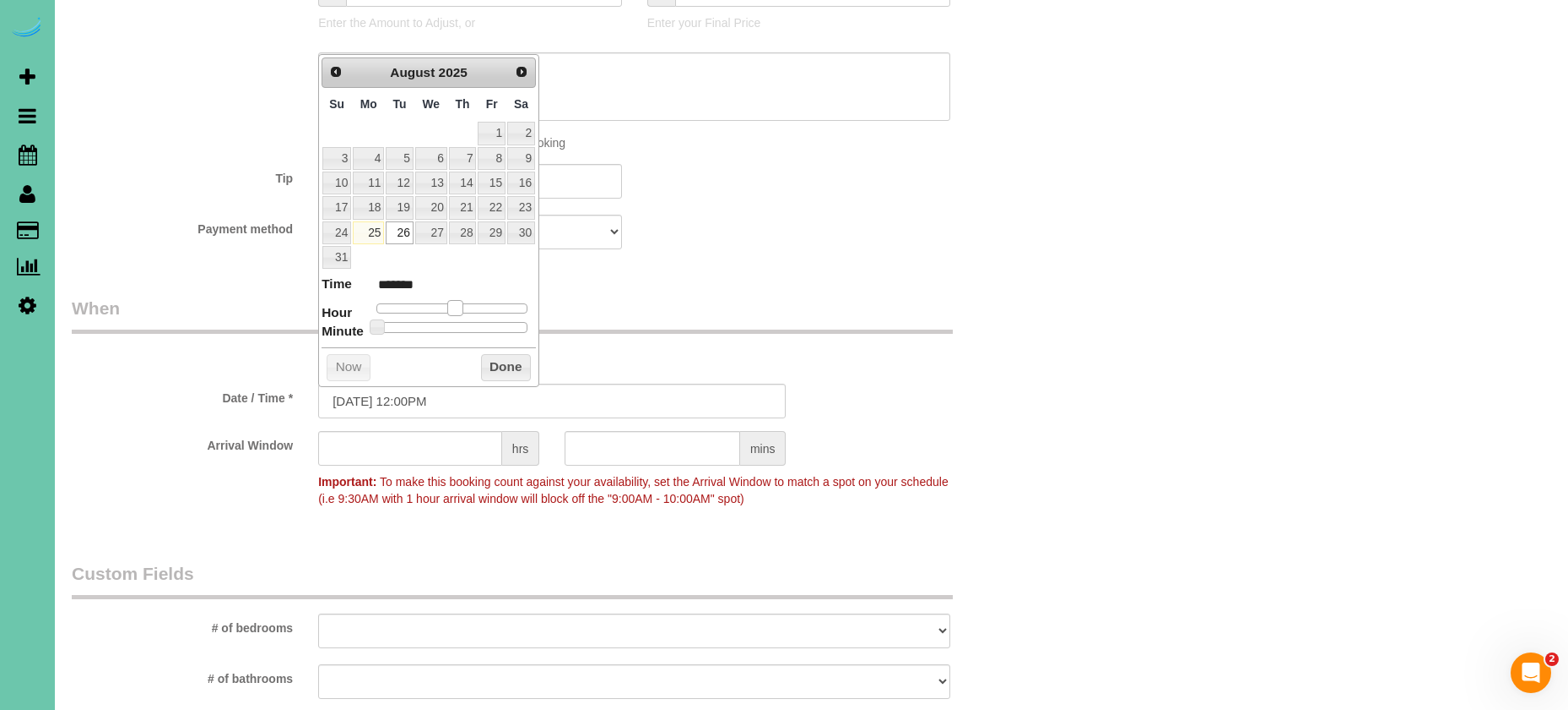
click at [457, 307] on span at bounding box center [456, 308] width 16 height 16
click at [427, 396] on input "[DATE] 12:00PM" at bounding box center [552, 401] width 467 height 35
type input "[DATE] 12:30PM"
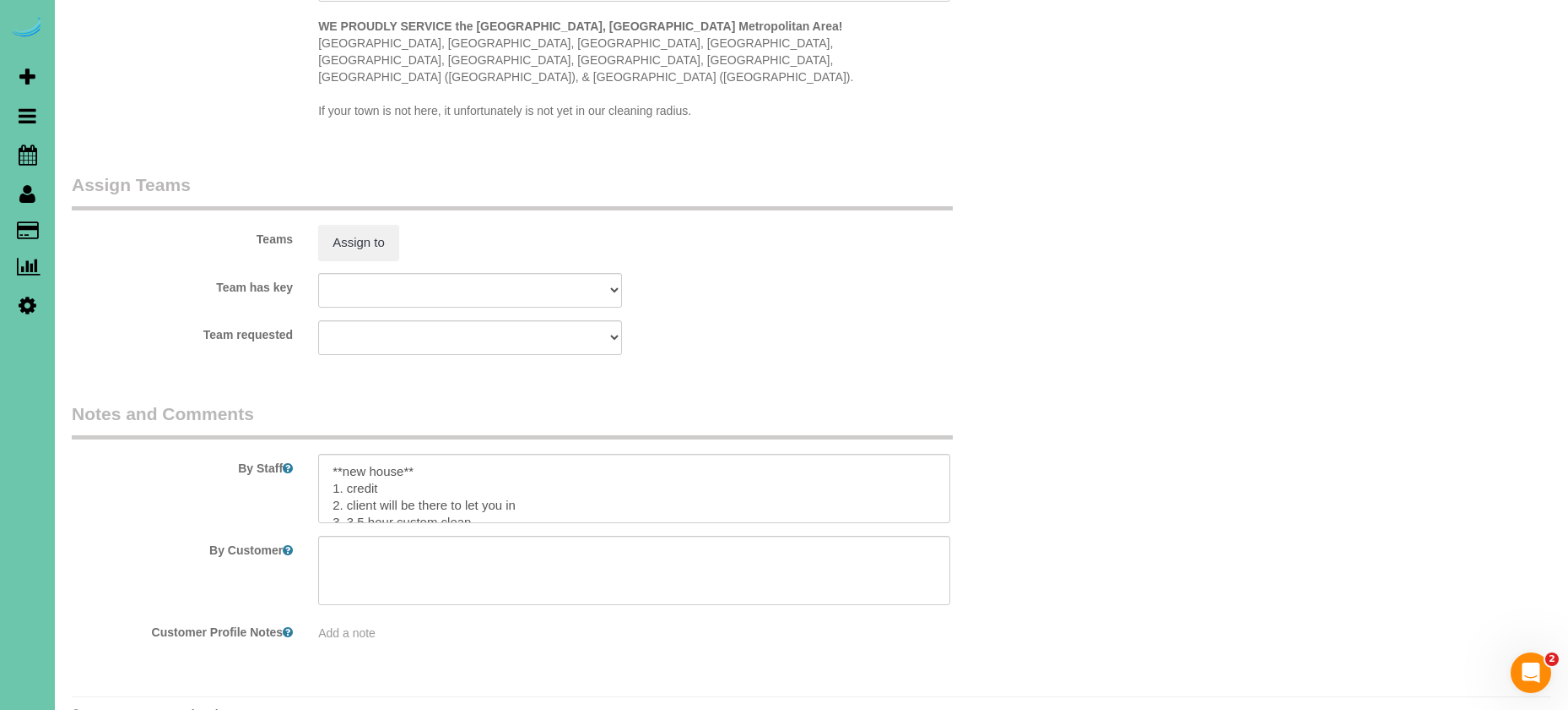
scroll to position [1632, 0]
type input "30"
click at [525, 474] on textarea at bounding box center [635, 489] width 633 height 69
click at [350, 472] on textarea at bounding box center [635, 489] width 633 height 69
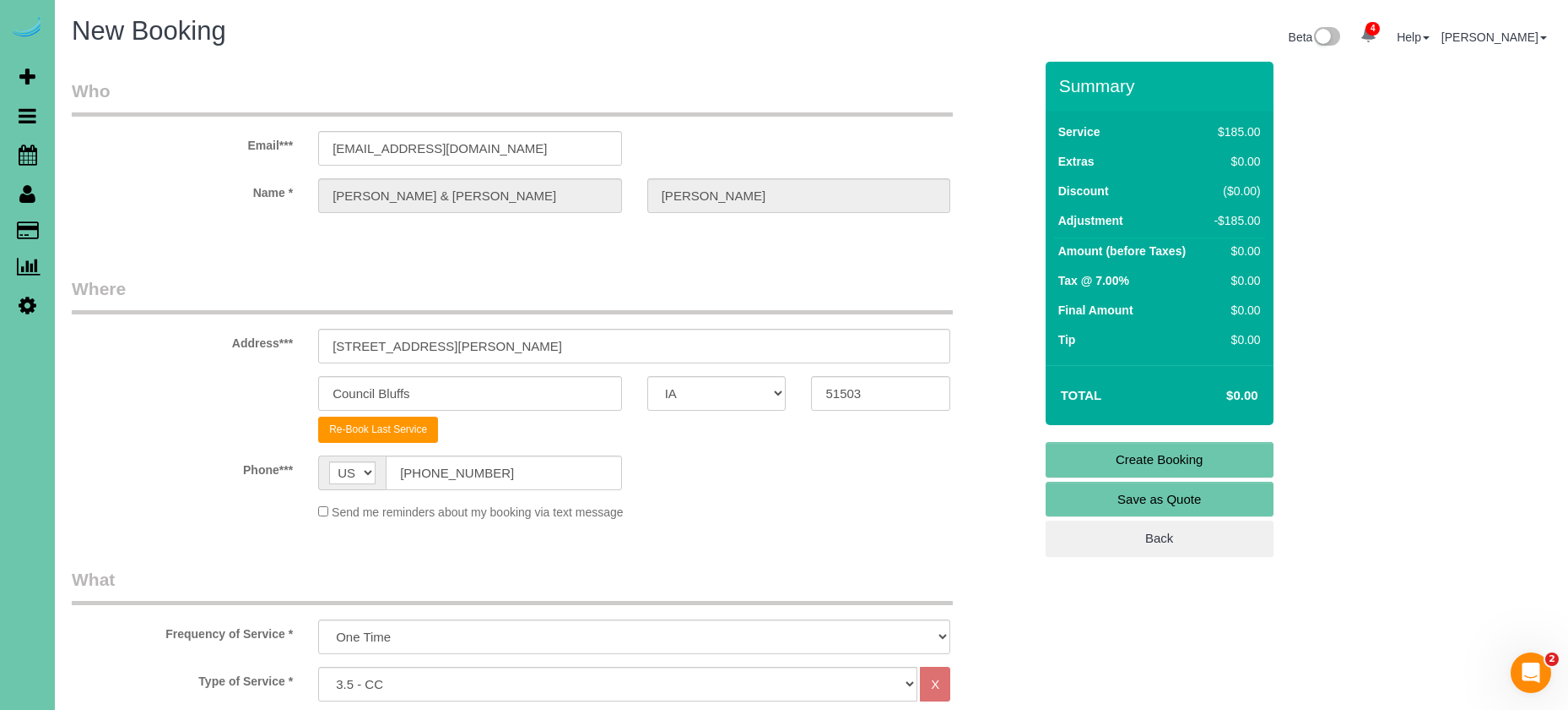
scroll to position [0, 0]
type textarea "**new house** 1. credit 2. client will be there to let you in 3. 3.5 hour custo…"
click at [1156, 461] on link "Create Booking" at bounding box center [1160, 460] width 228 height 35
